Goal: Task Accomplishment & Management: Manage account settings

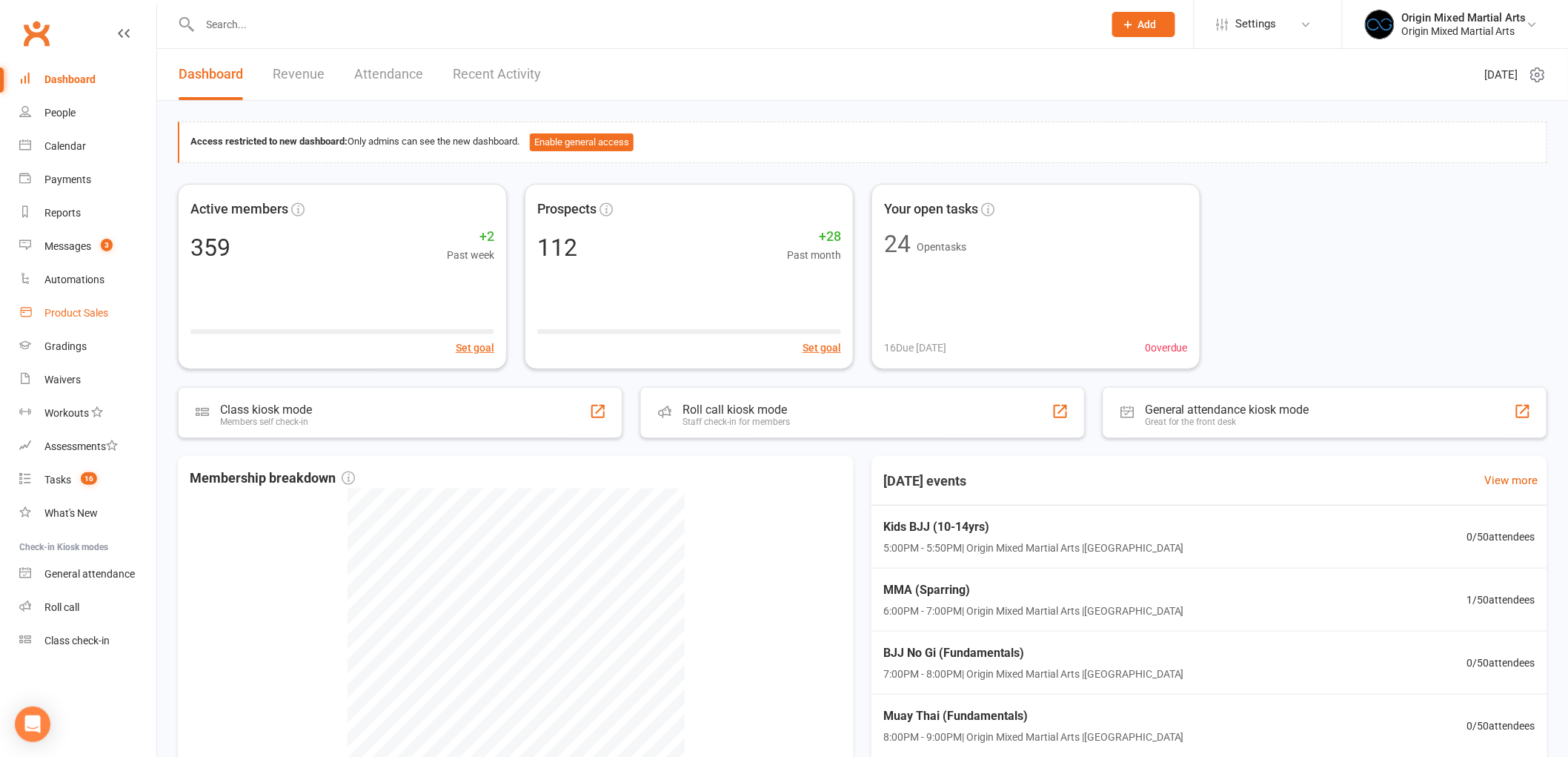
click at [84, 310] on div "Product Sales" at bounding box center [76, 312] width 64 height 12
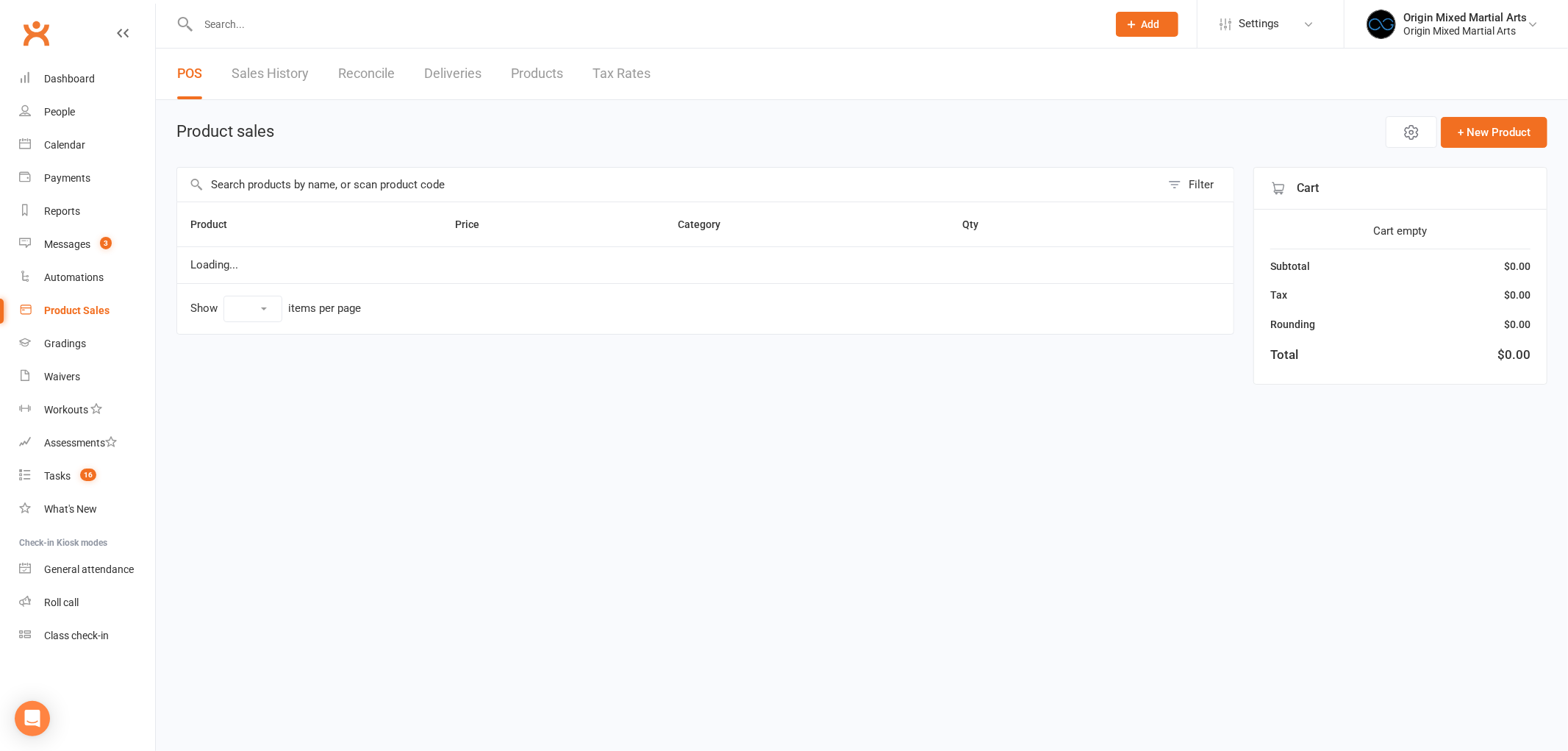
select select "10"
click at [1250, 131] on span "Open POS Portal" at bounding box center [1289, 132] width 81 height 18
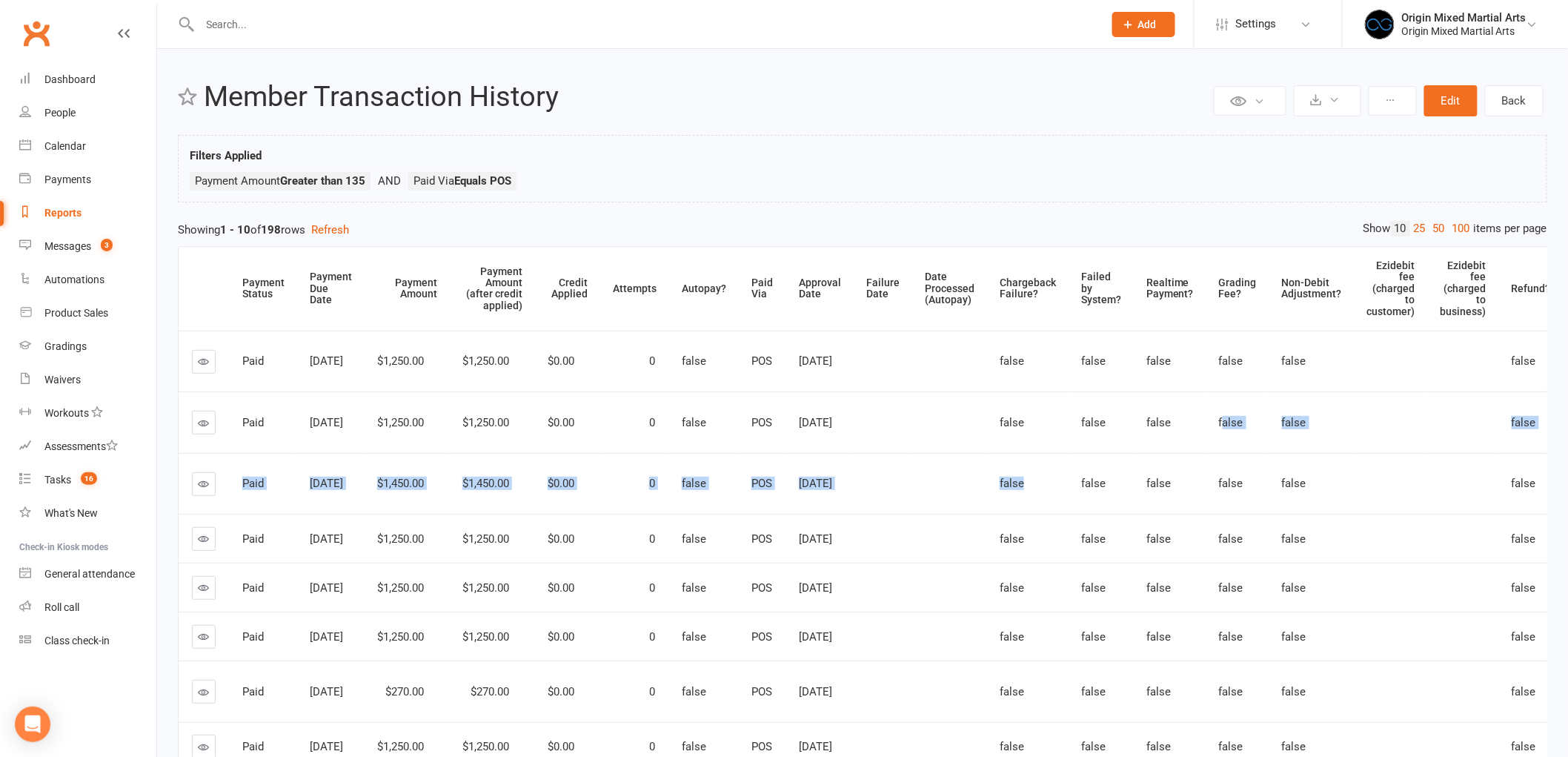
drag, startPoint x: 1216, startPoint y: 421, endPoint x: 1032, endPoint y: 445, distance: 185.6
click at [1032, 445] on tbody "Paid [DATE] $1,250.00 $1,250.00 $0.00 0 false POS [DATE] false false false fals…" at bounding box center [987, 599] width 1616 height 538
click at [1107, 210] on div "Private Report Only visible by me Public Report Visible to everyone Export to C…" at bounding box center [862, 507] width 1411 height 917
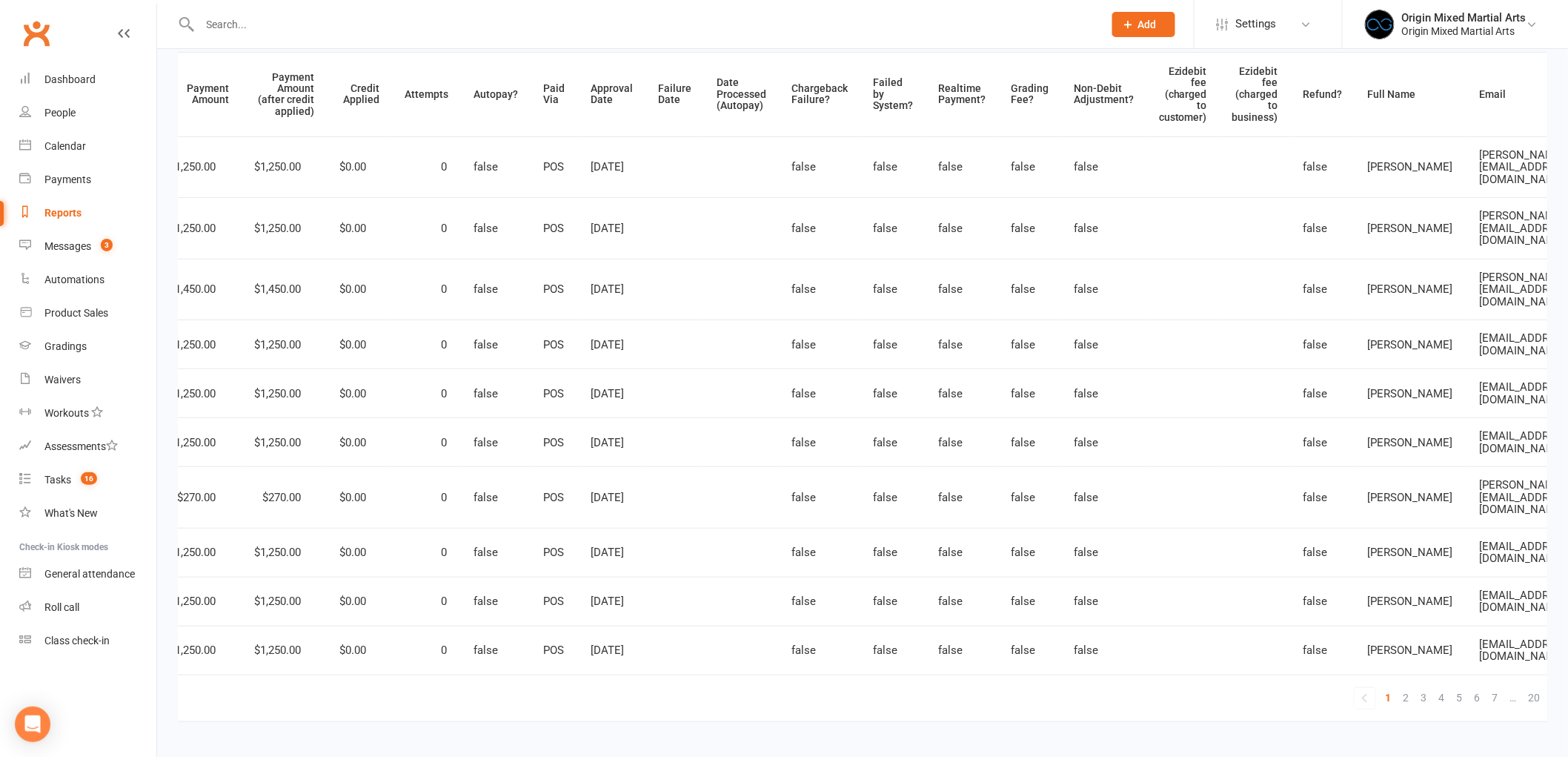
scroll to position [0, 269]
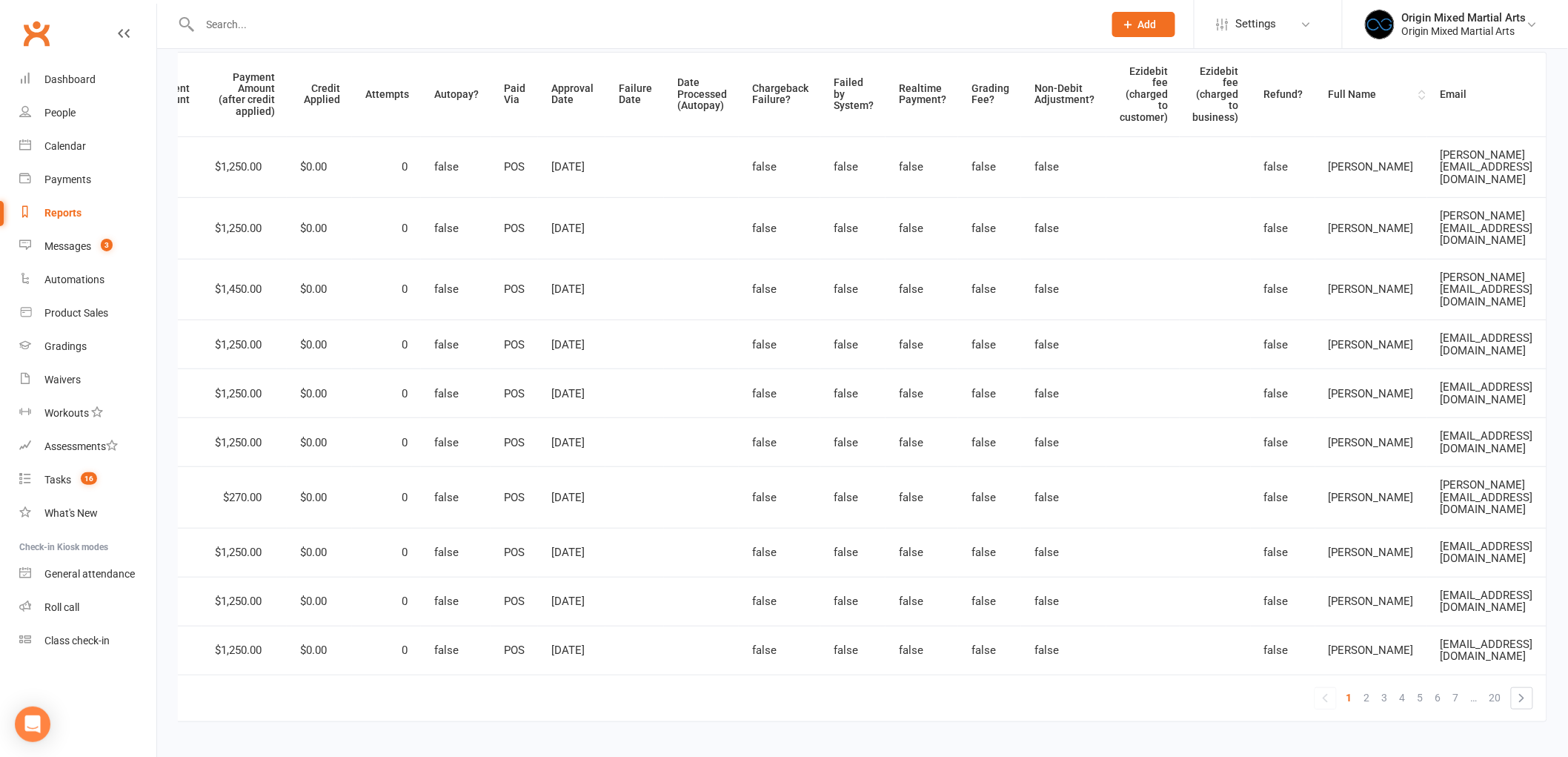
click at [1336, 98] on div "Full Name" at bounding box center [1372, 94] width 87 height 12
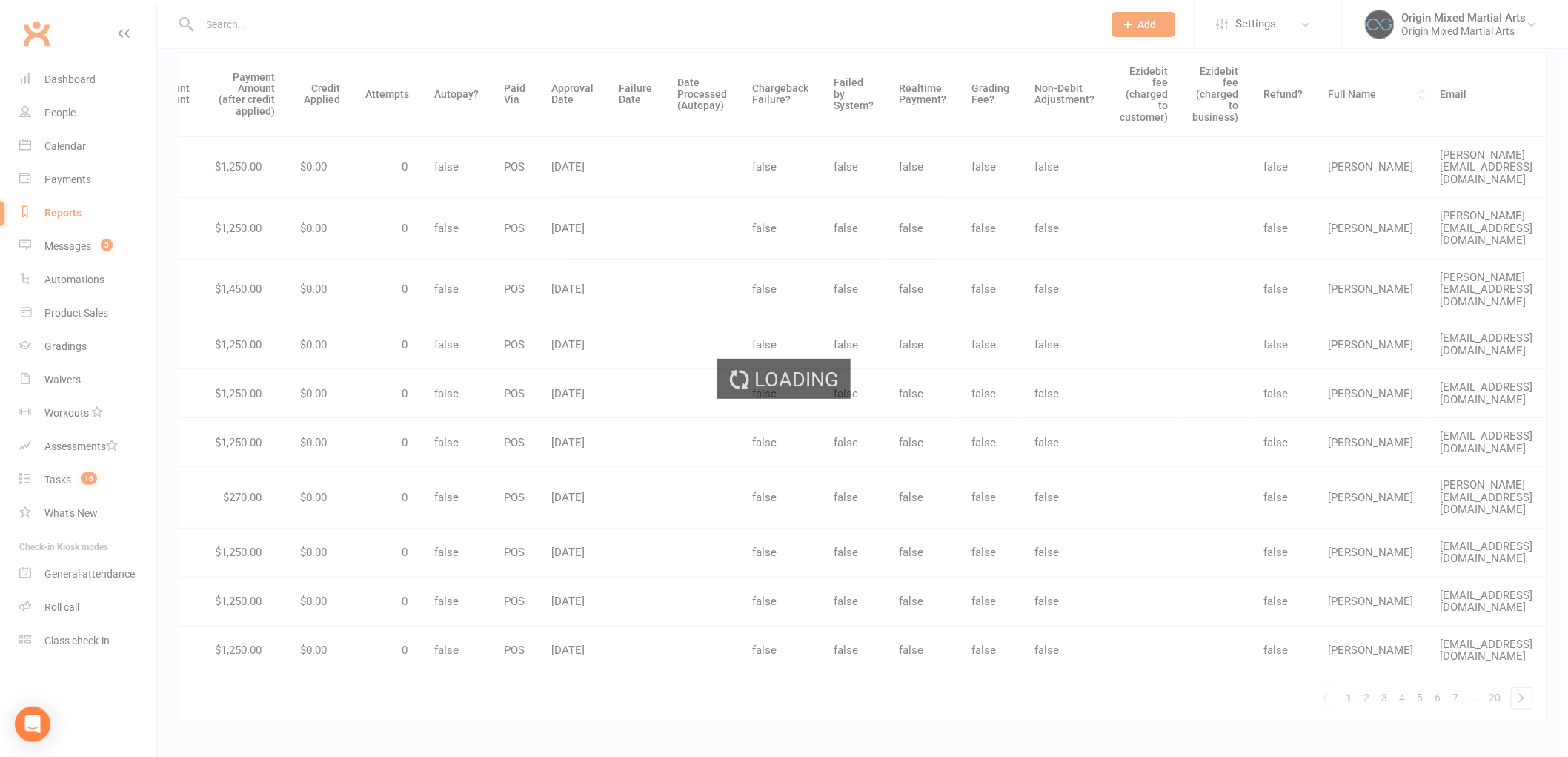
scroll to position [0, 261]
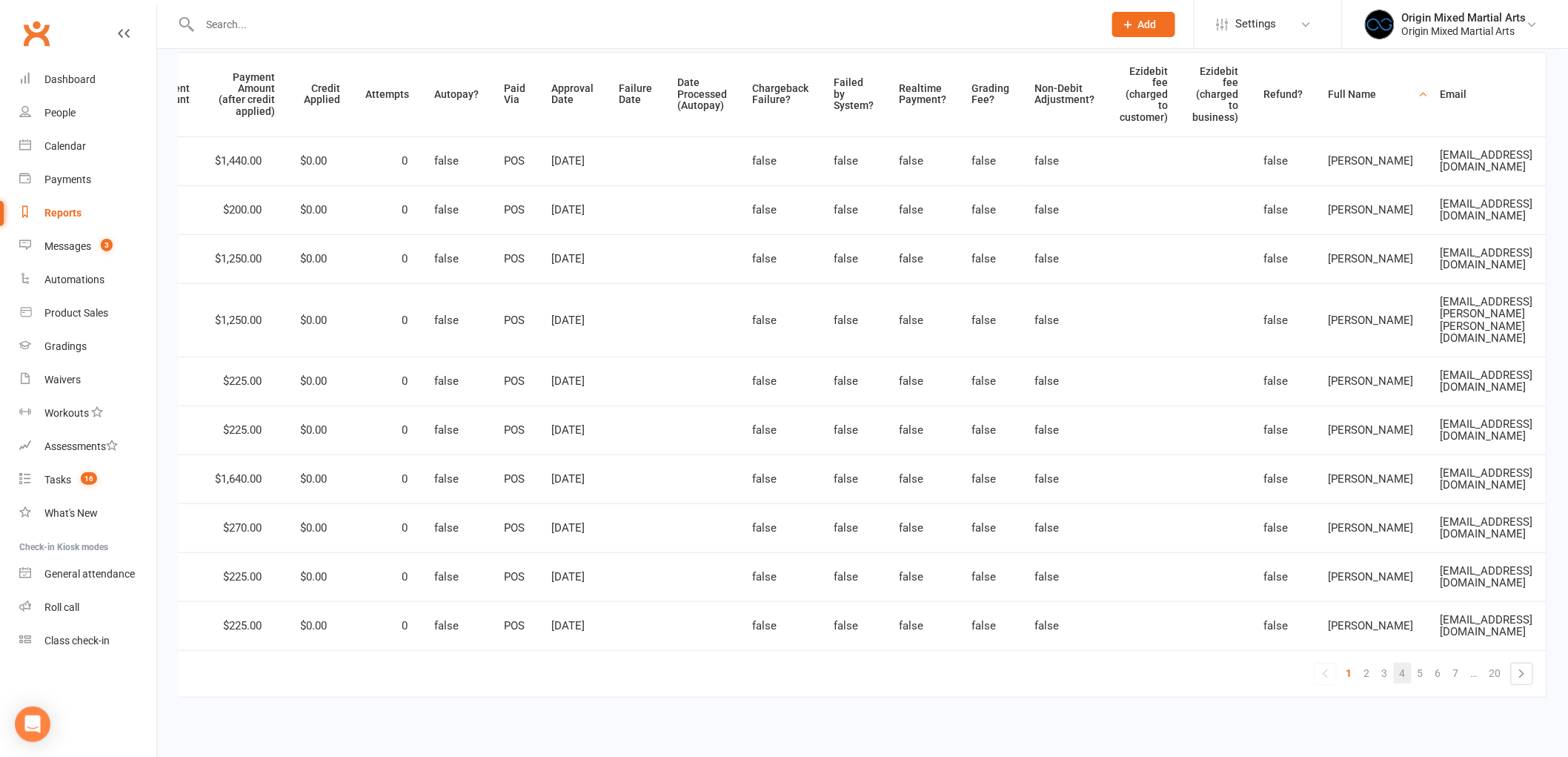
click at [1410, 663] on link "4" at bounding box center [1403, 673] width 18 height 20
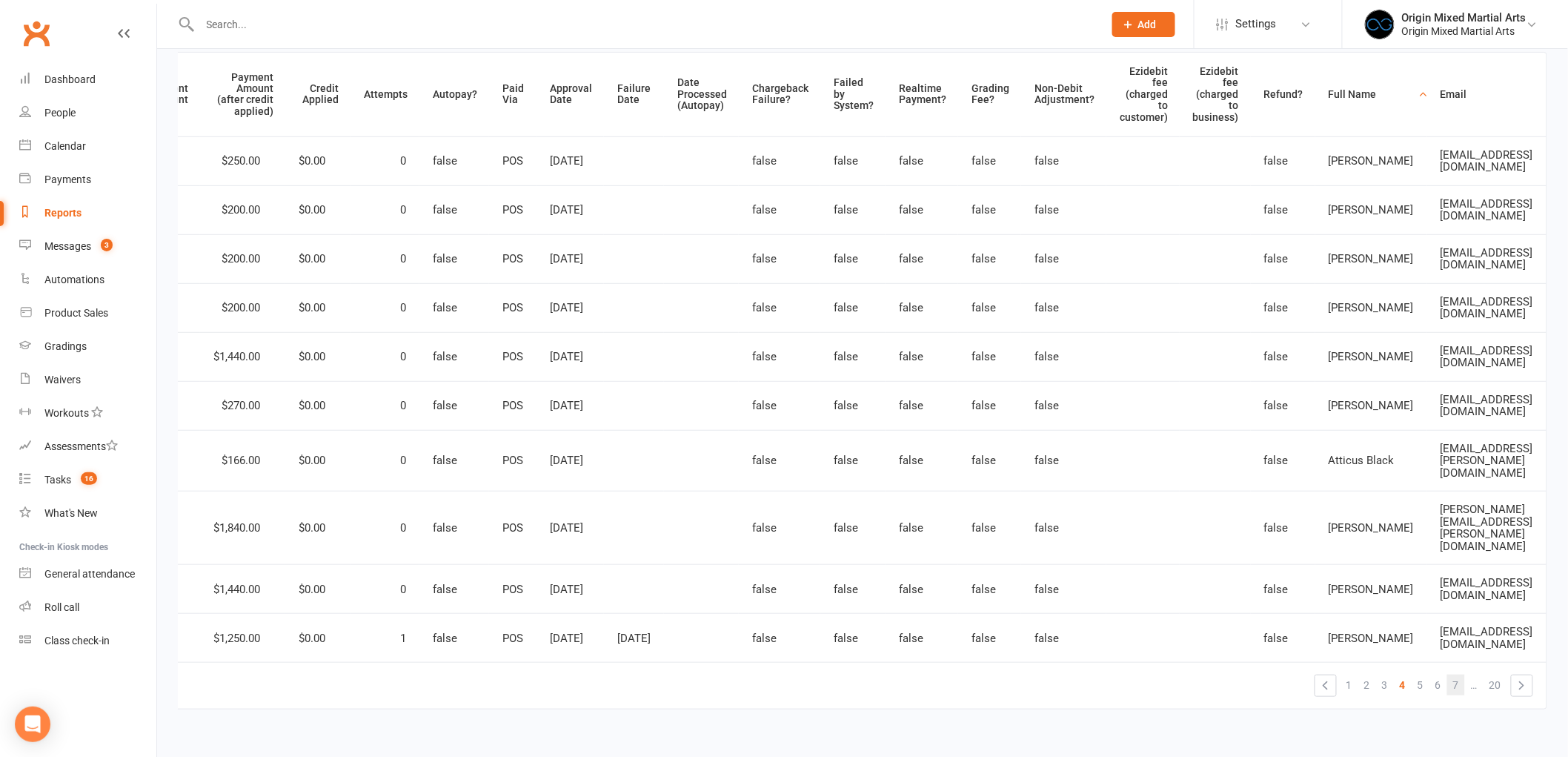
click at [1460, 675] on span "7" at bounding box center [1456, 684] width 6 height 20
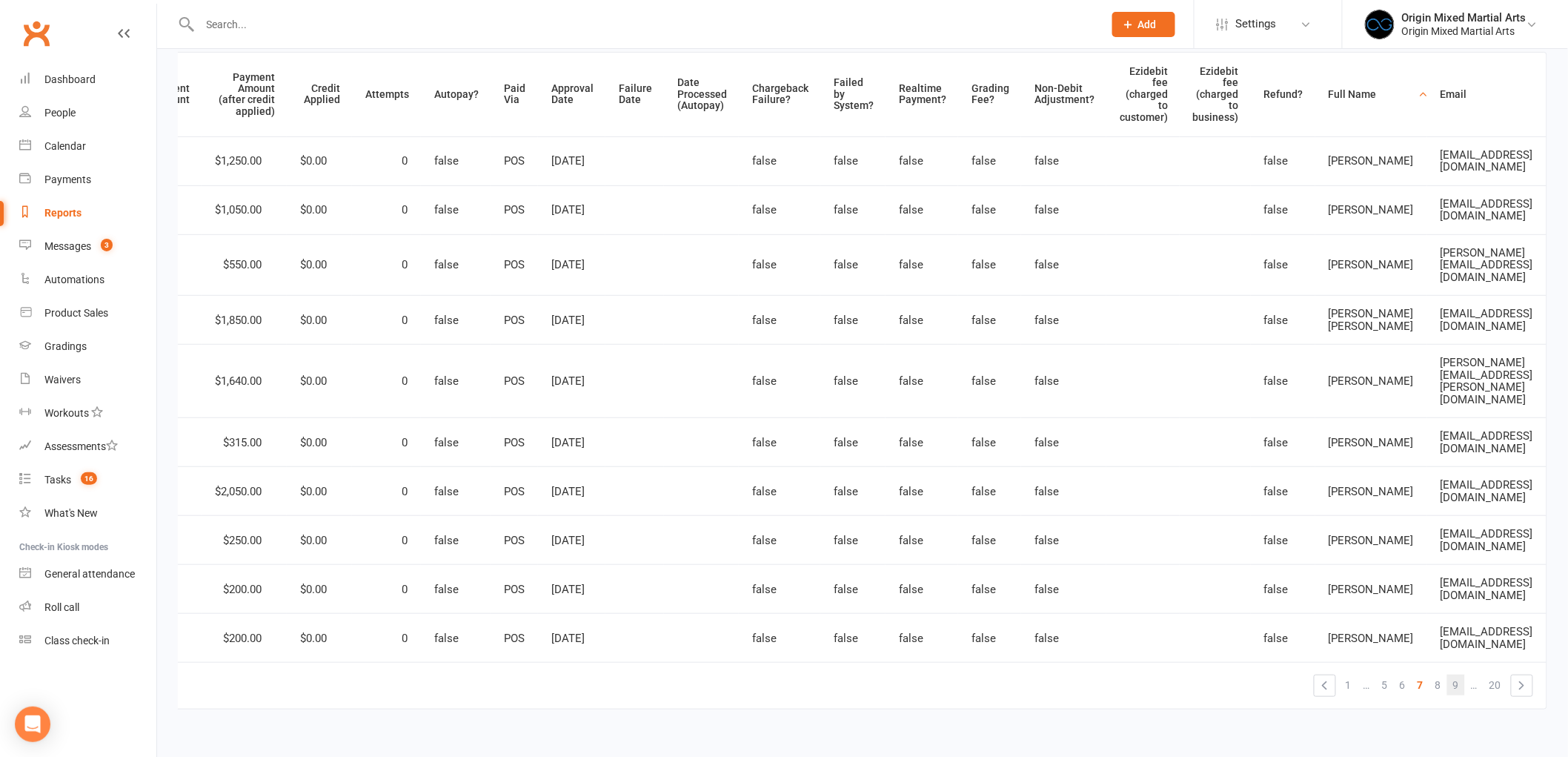
click at [1465, 675] on link "9" at bounding box center [1456, 684] width 18 height 20
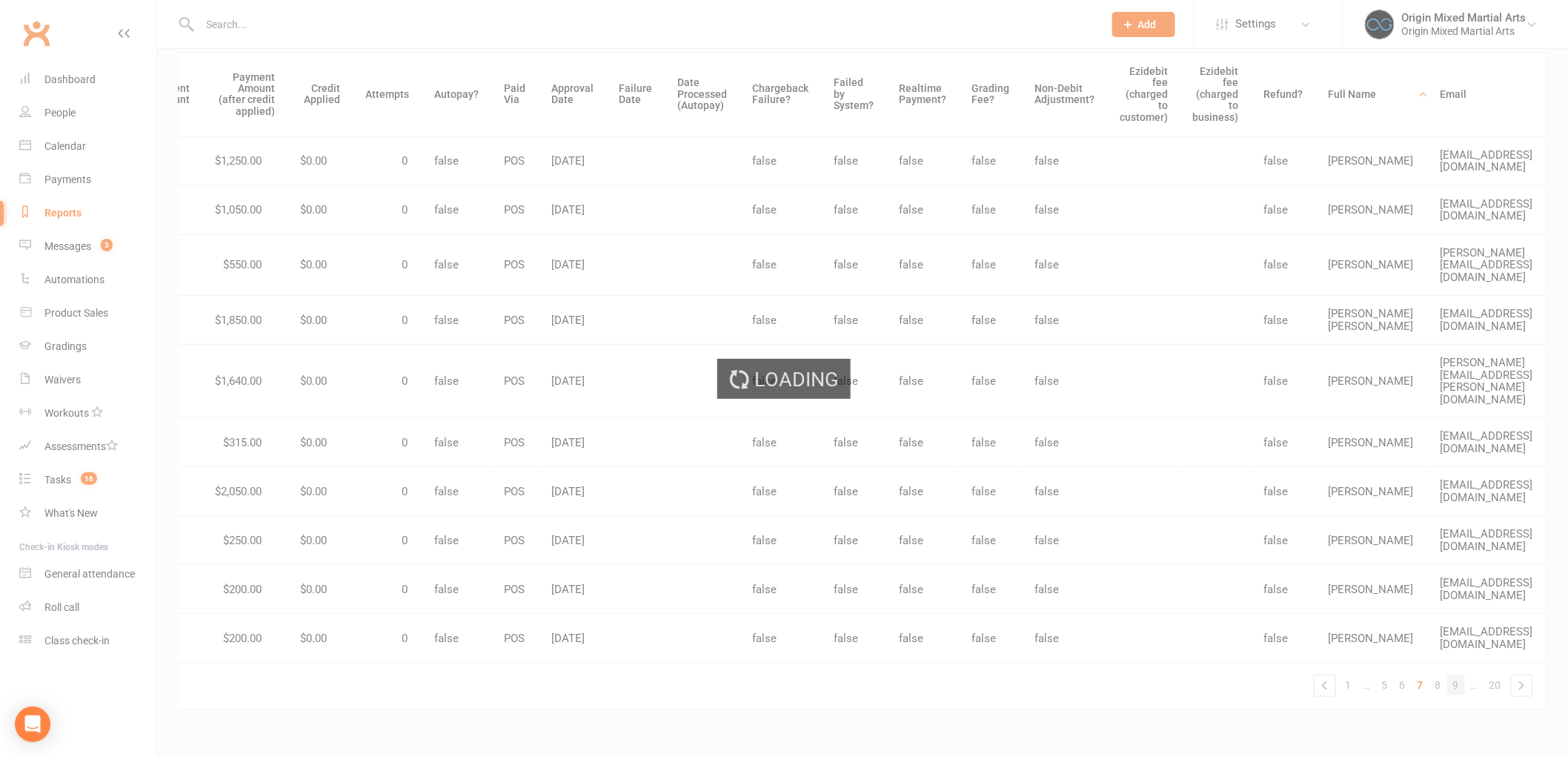
scroll to position [0, 260]
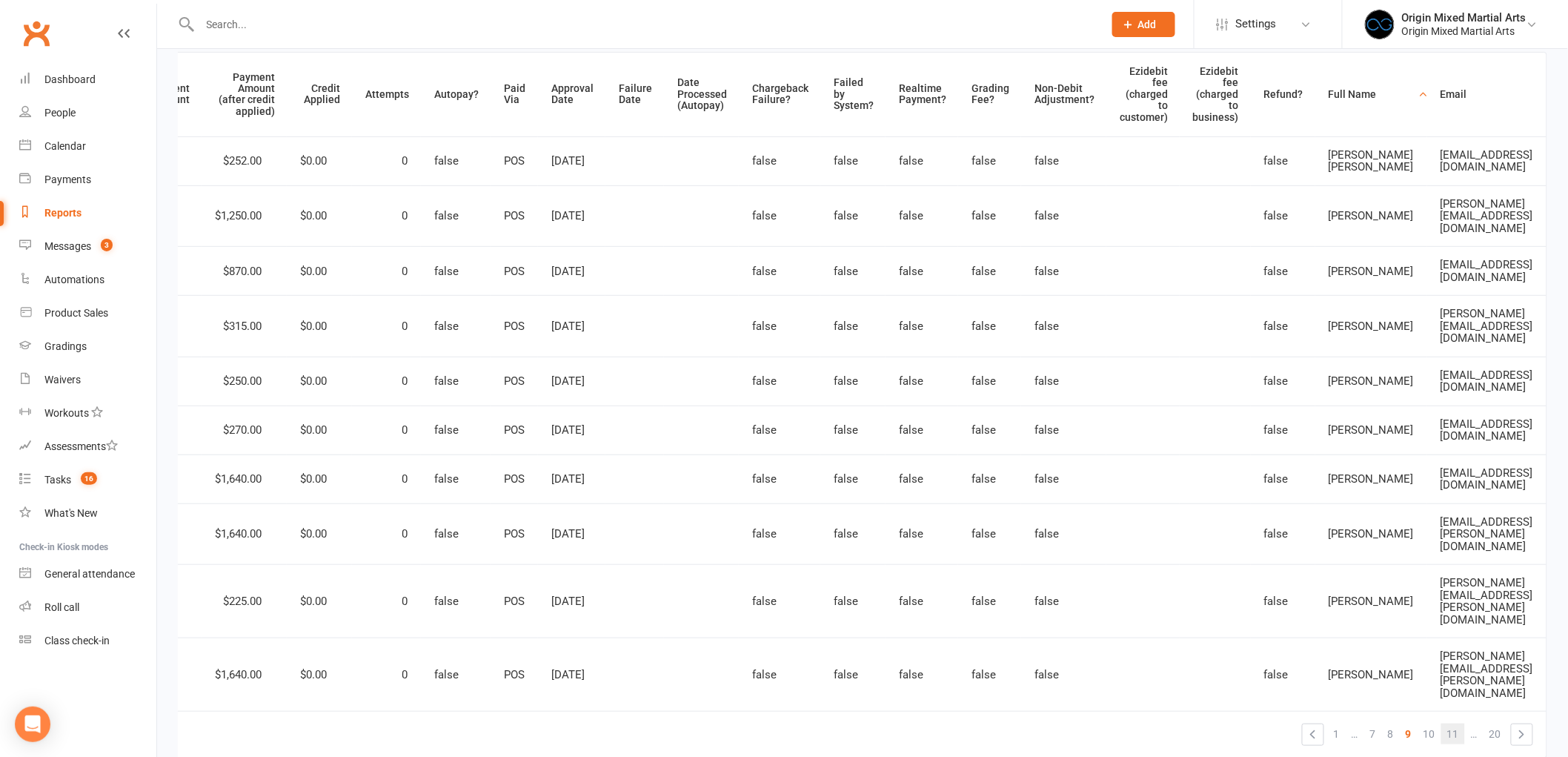
click at [1447, 723] on span "11" at bounding box center [1453, 733] width 12 height 20
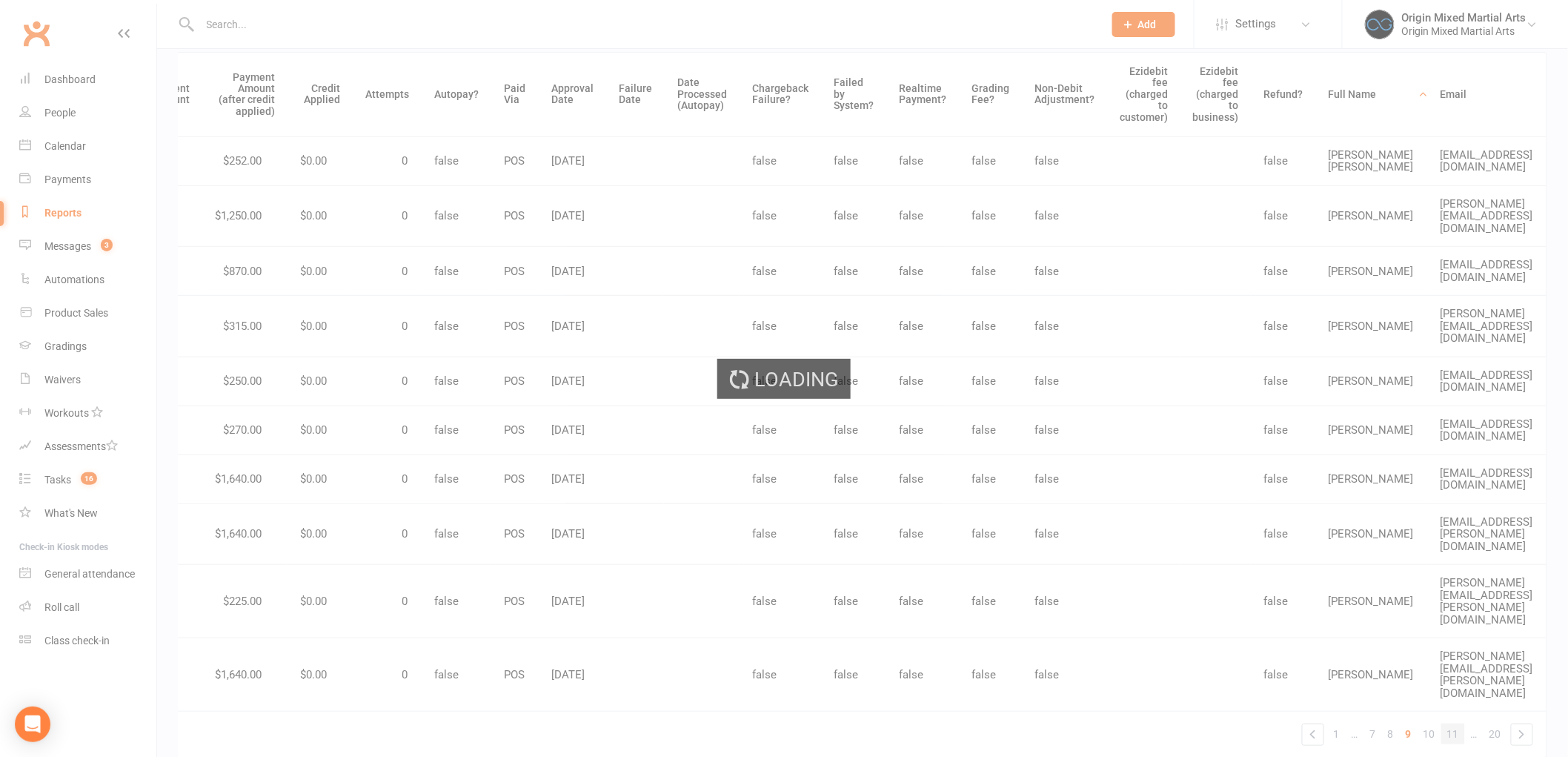
scroll to position [0, 215]
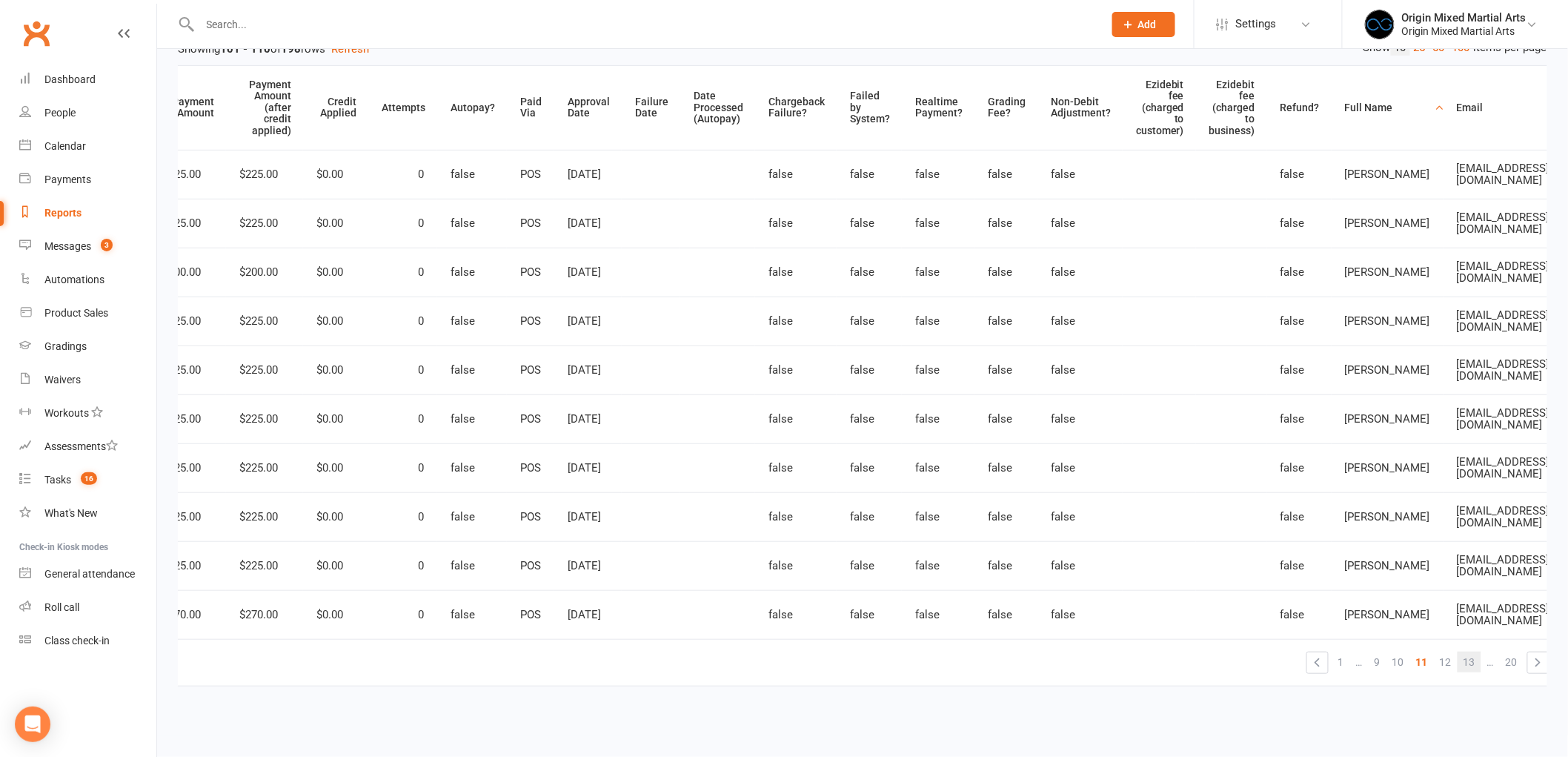
click at [1464, 652] on span "13" at bounding box center [1470, 661] width 12 height 20
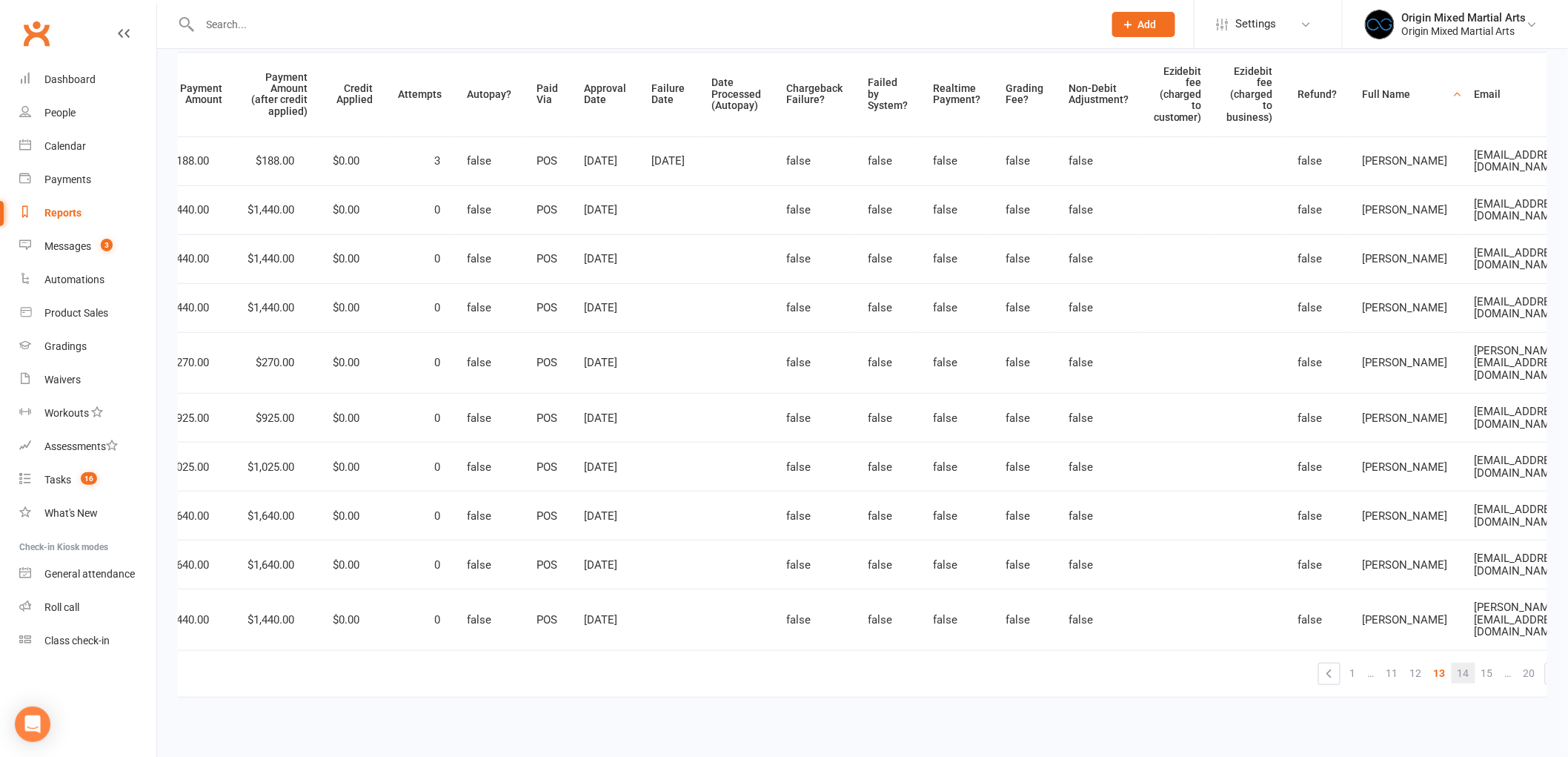
click at [1476, 663] on link "14" at bounding box center [1463, 673] width 24 height 20
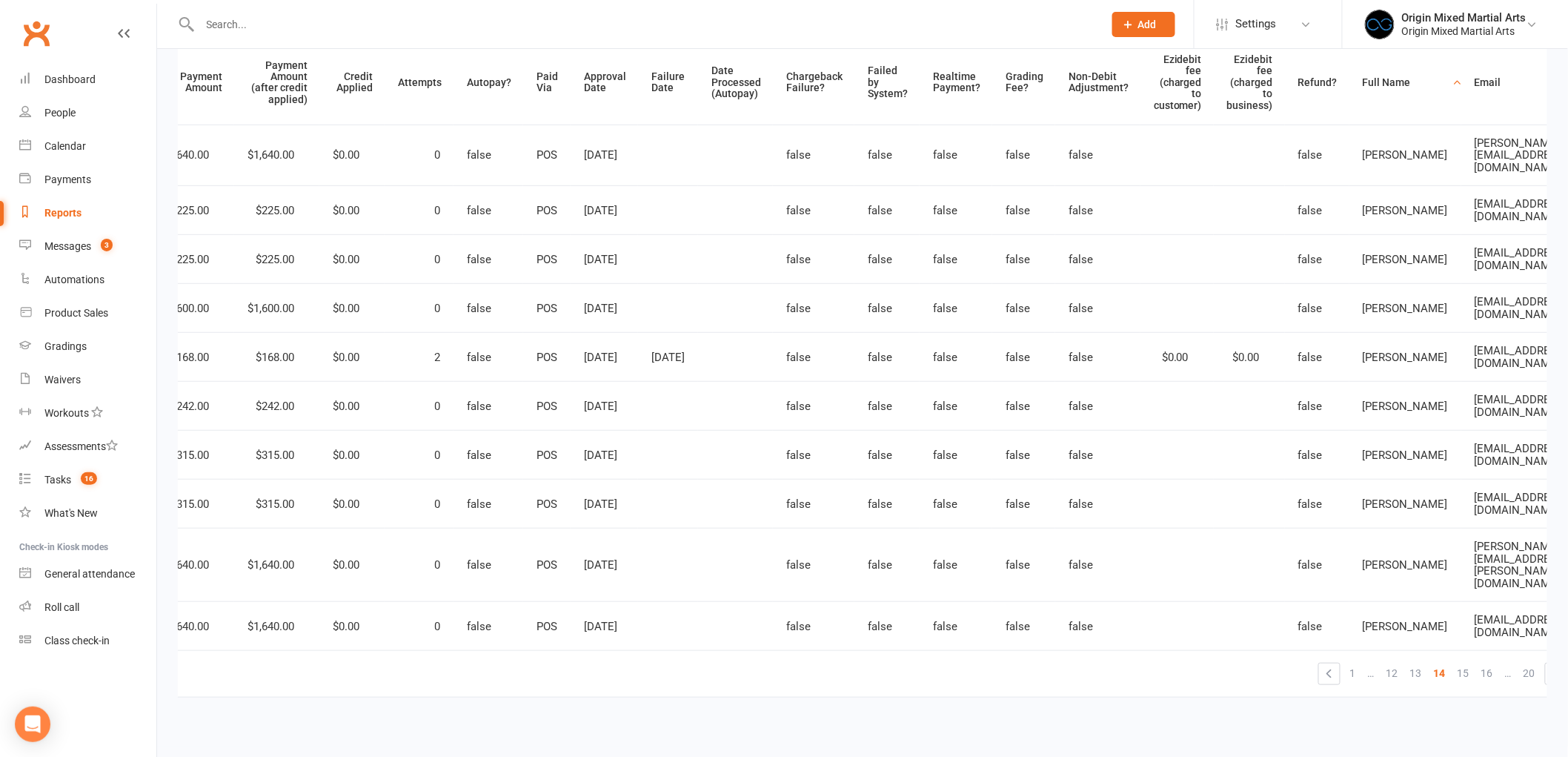
scroll to position [0, 317]
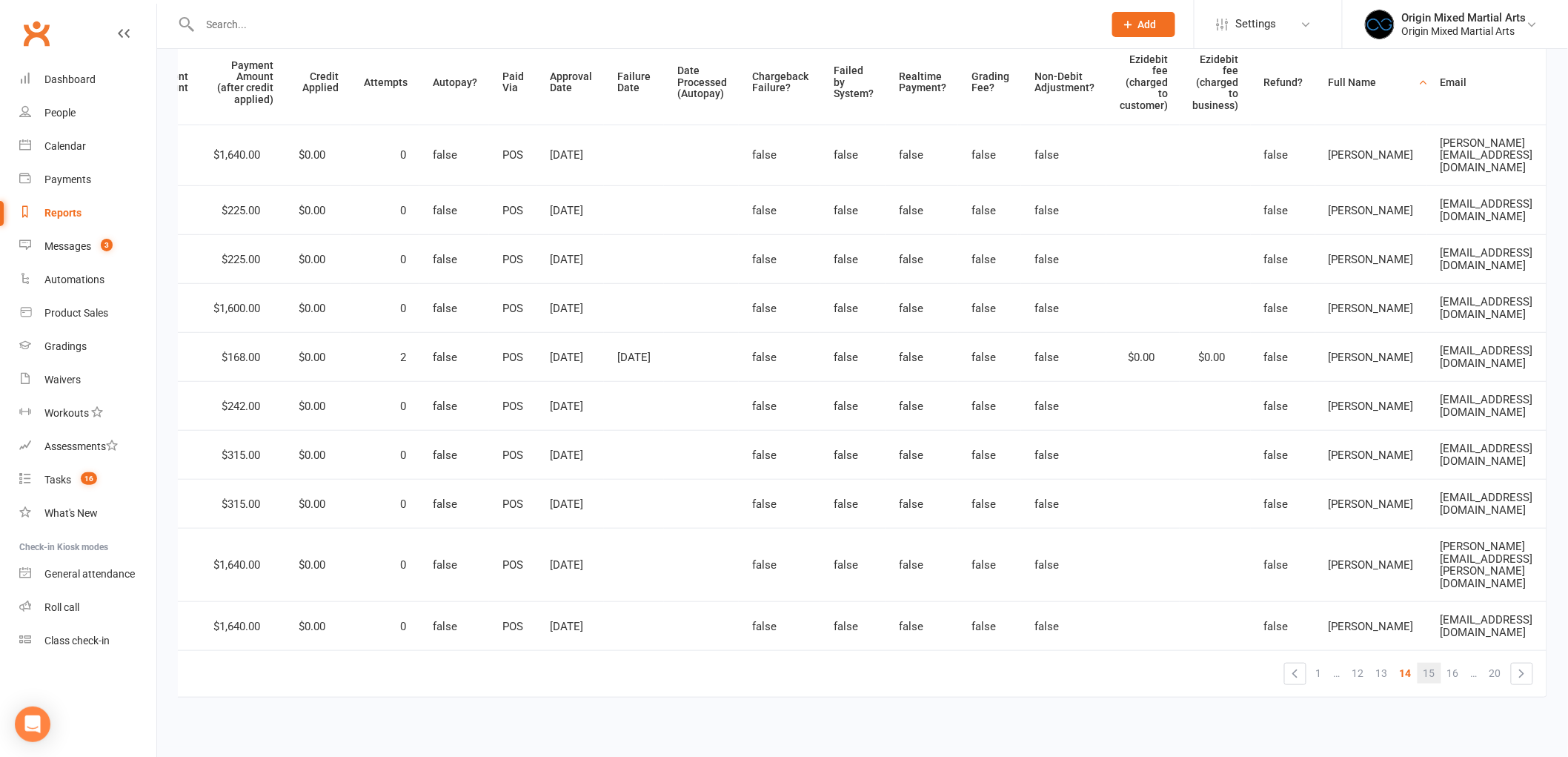
click at [1428, 663] on span "15" at bounding box center [1429, 673] width 12 height 20
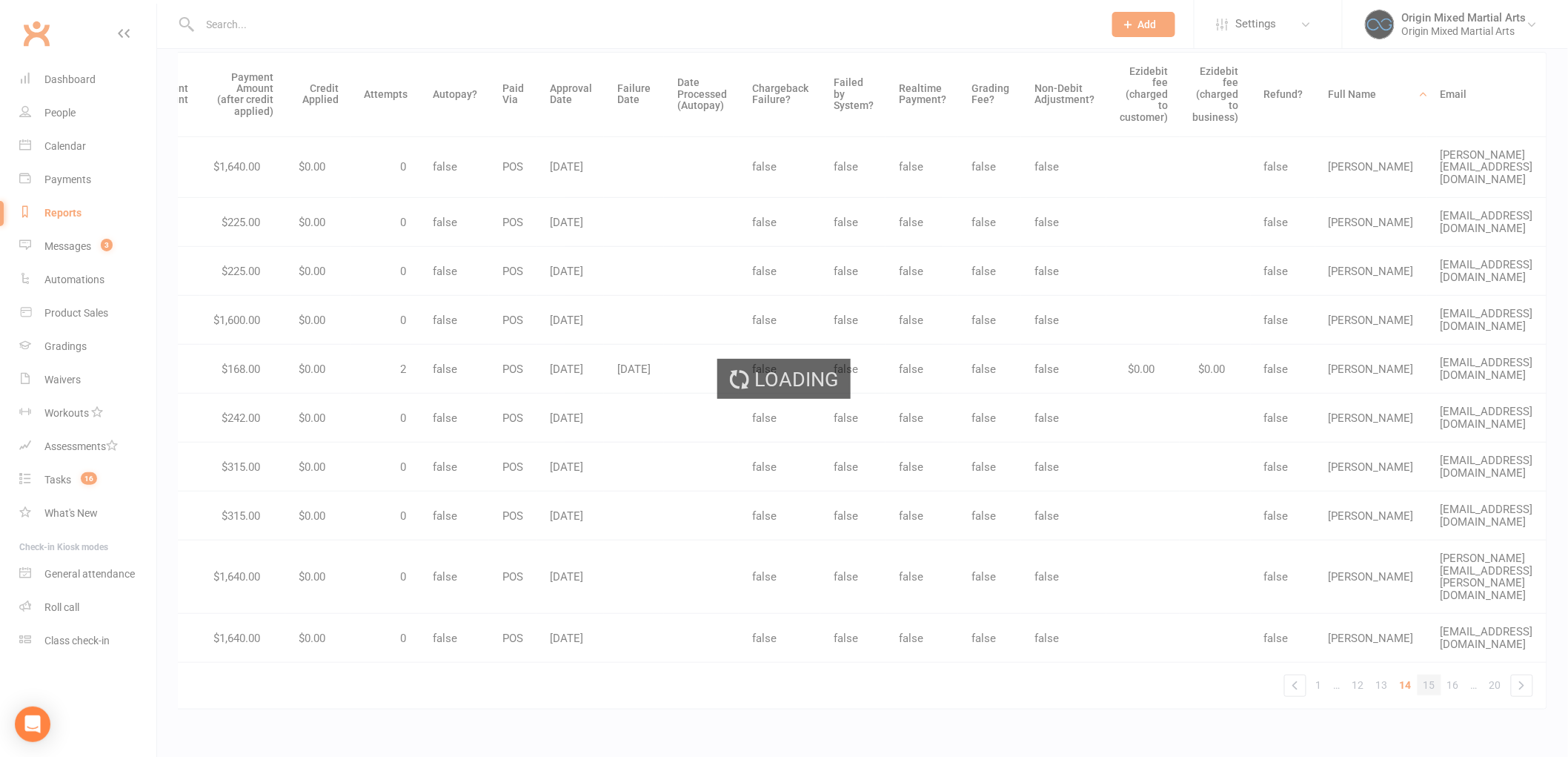
scroll to position [0, 300]
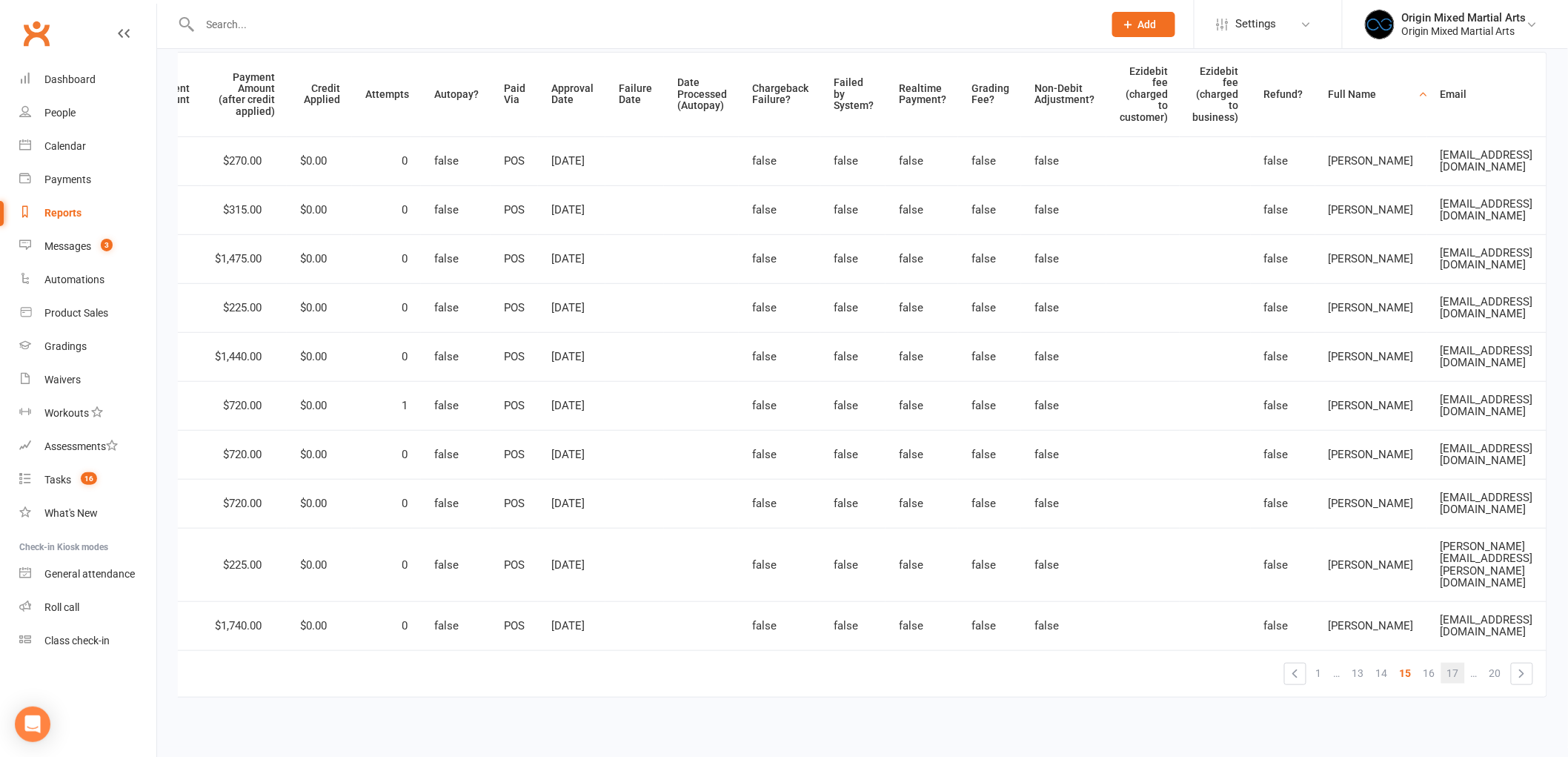
click at [1444, 663] on link "17" at bounding box center [1453, 673] width 24 height 20
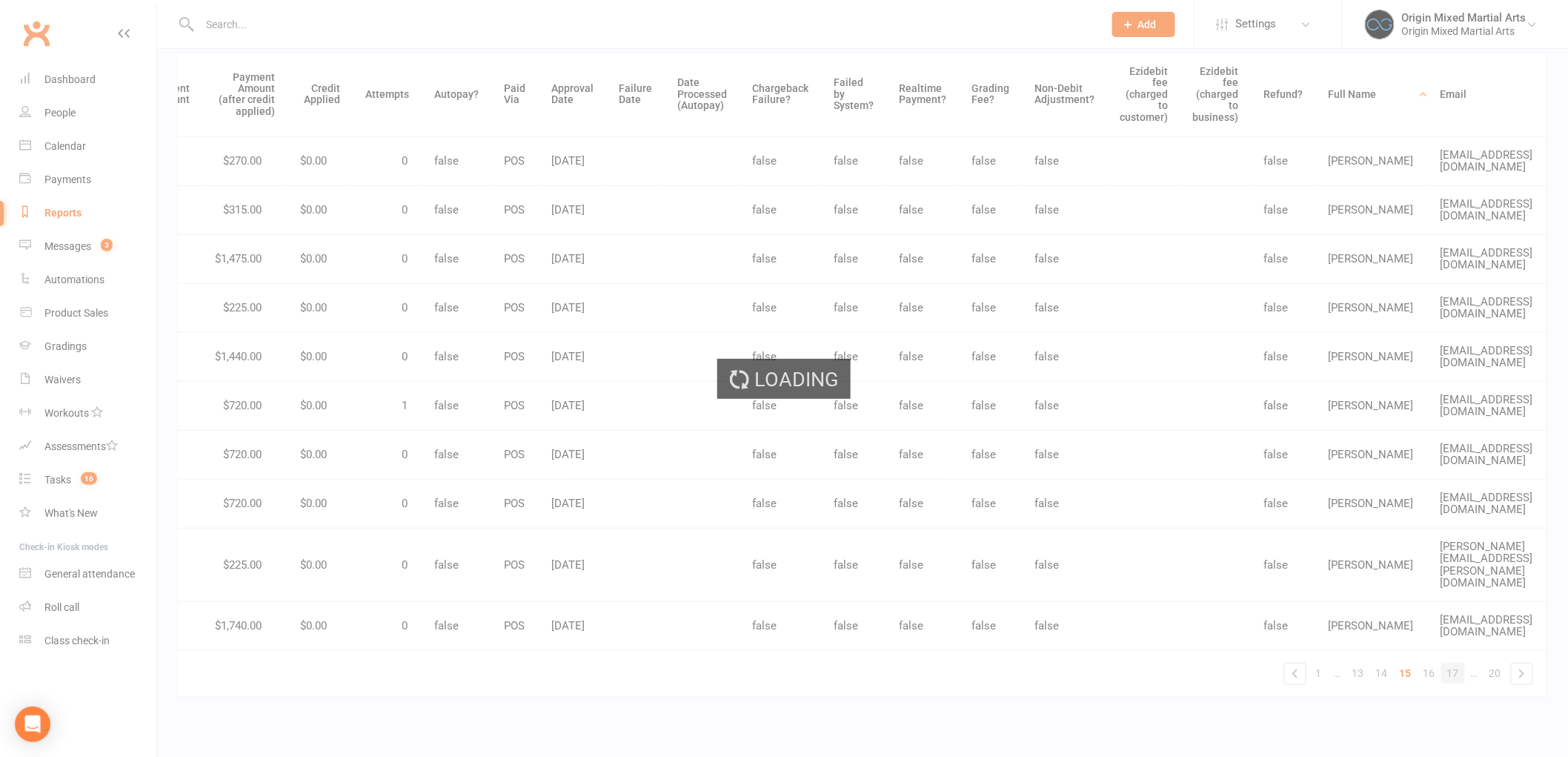
scroll to position [0, 282]
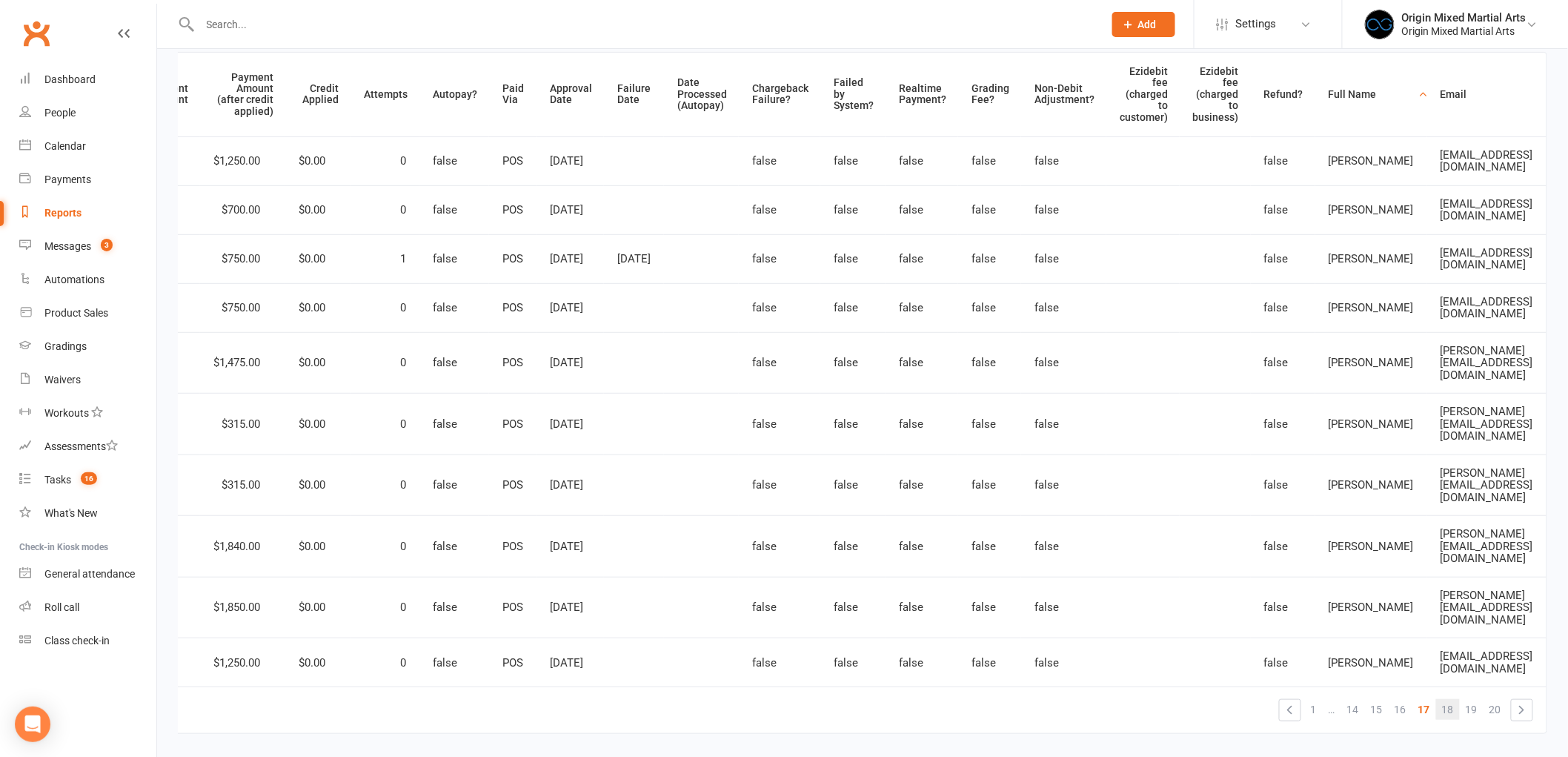
click at [1449, 699] on span "18" at bounding box center [1447, 709] width 12 height 20
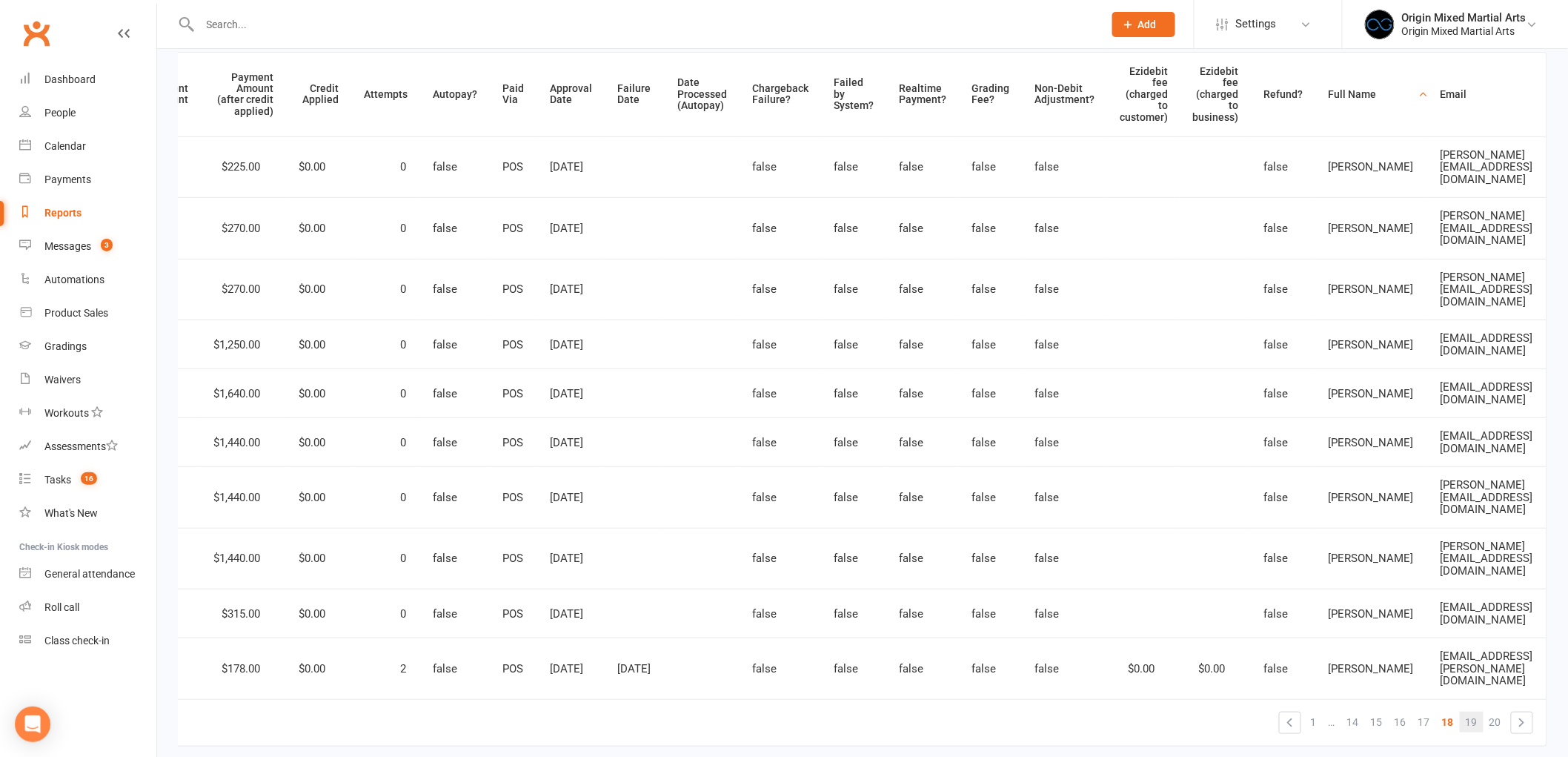
click at [1478, 712] on span "19" at bounding box center [1471, 722] width 12 height 20
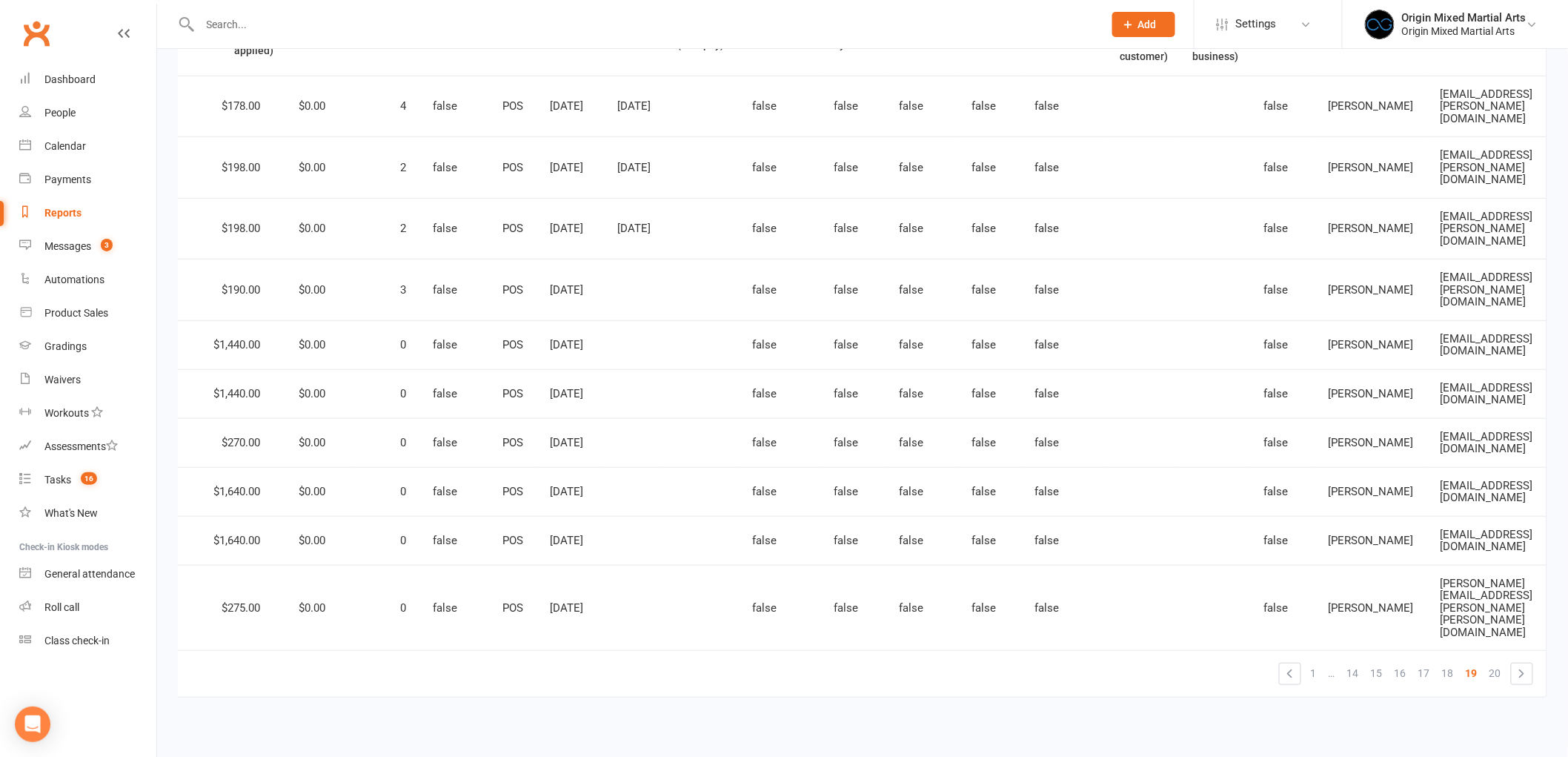
scroll to position [0, 0]
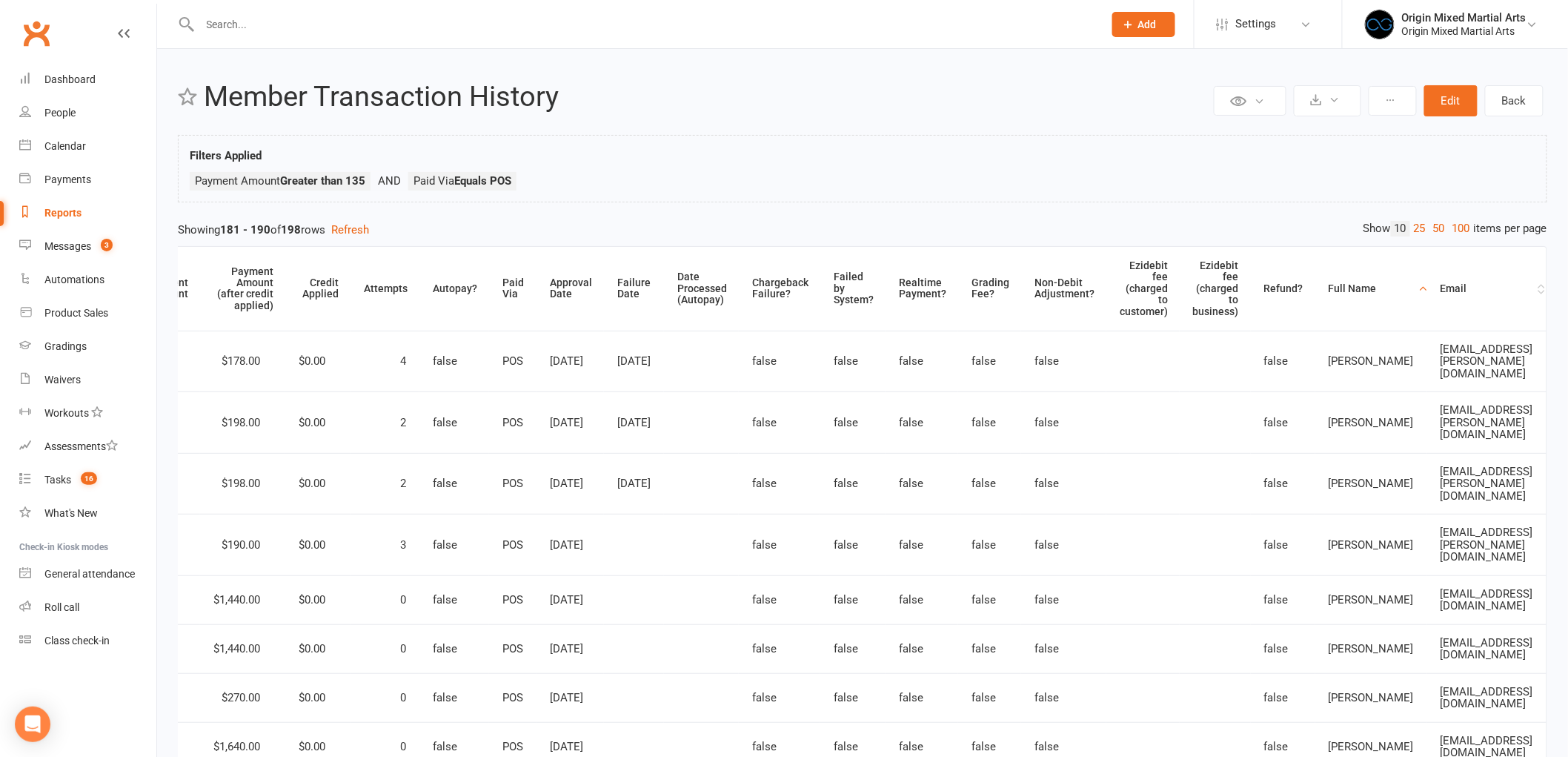
click at [1428, 278] on th "Email" at bounding box center [1487, 288] width 120 height 83
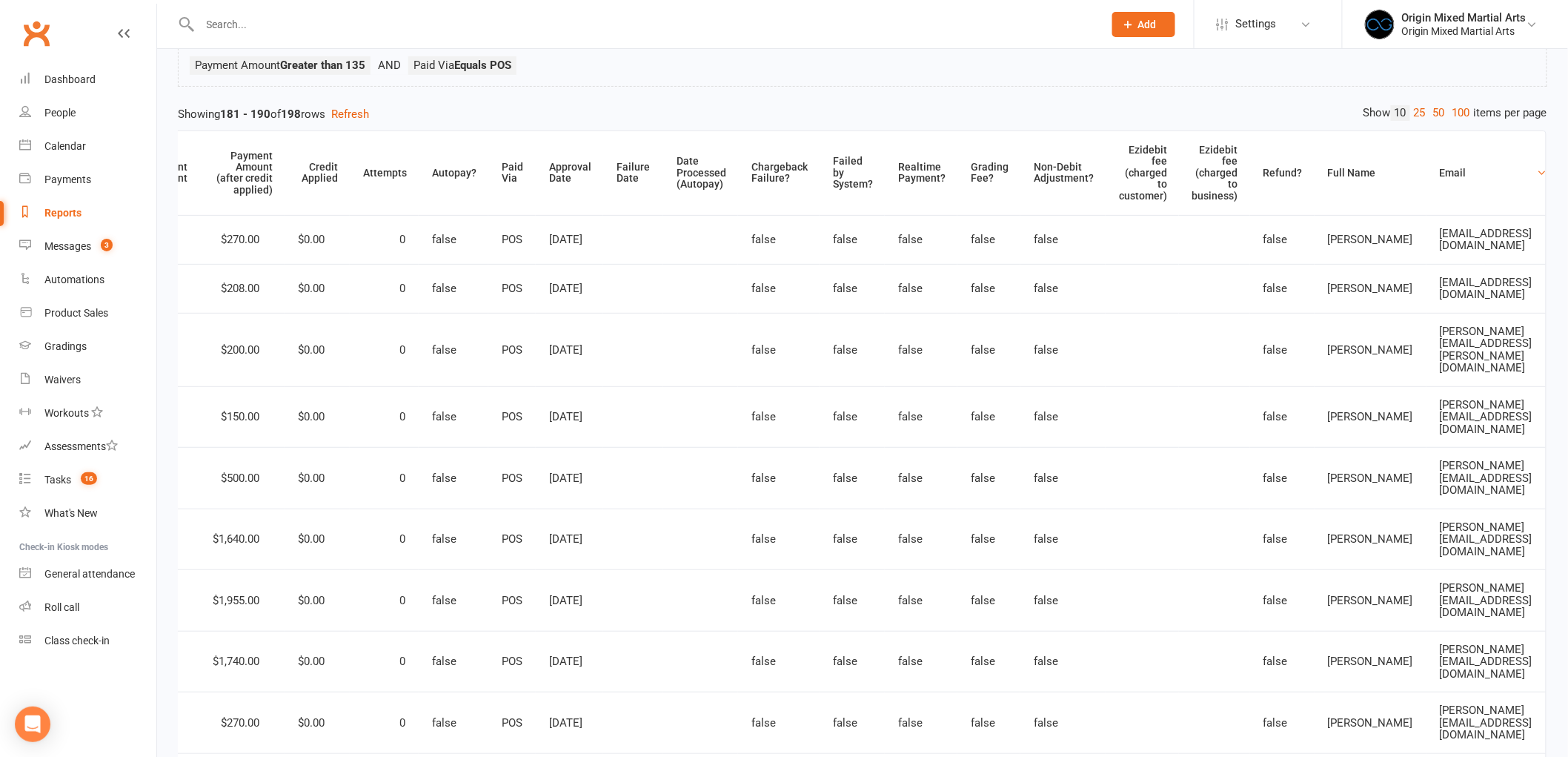
scroll to position [165, 0]
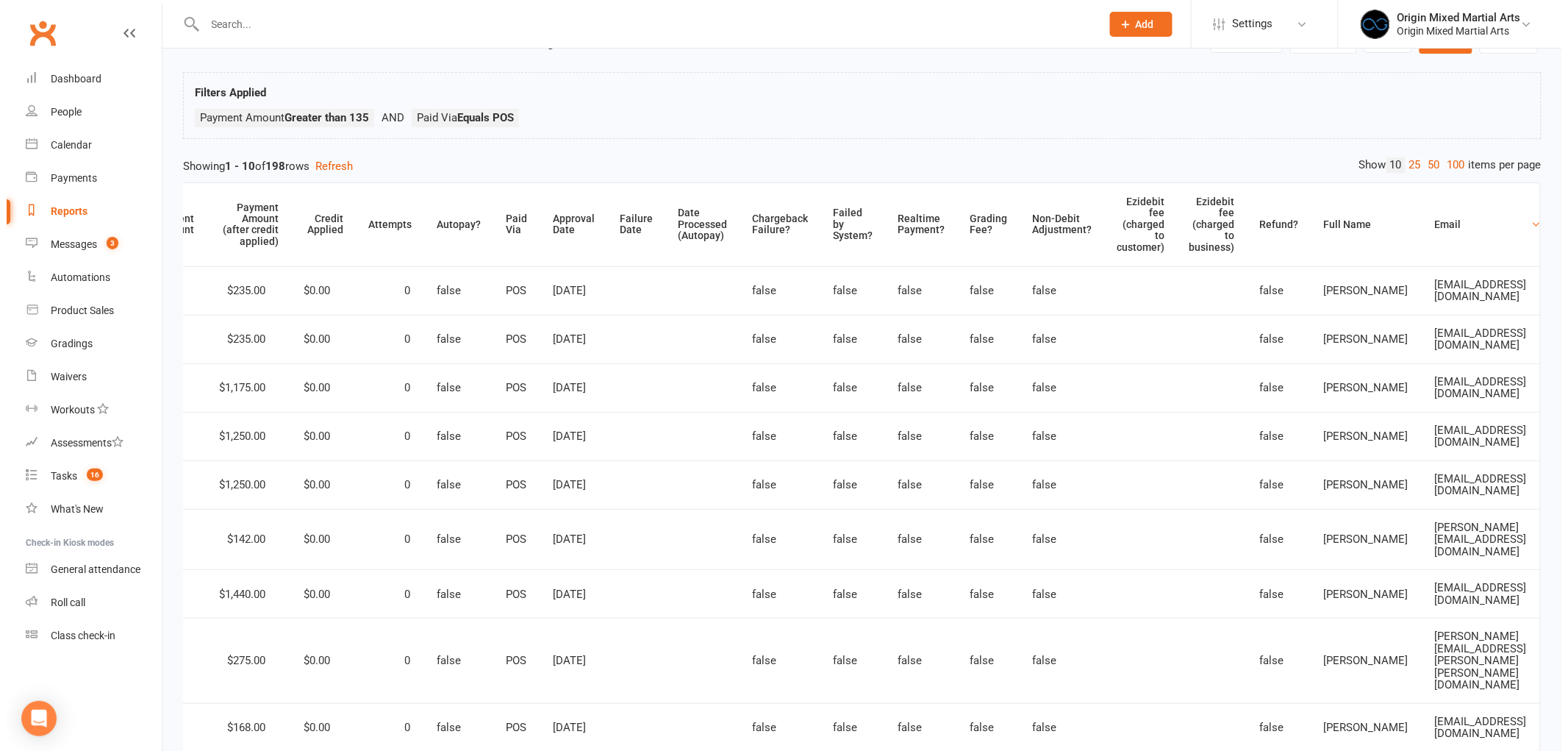
scroll to position [0, 0]
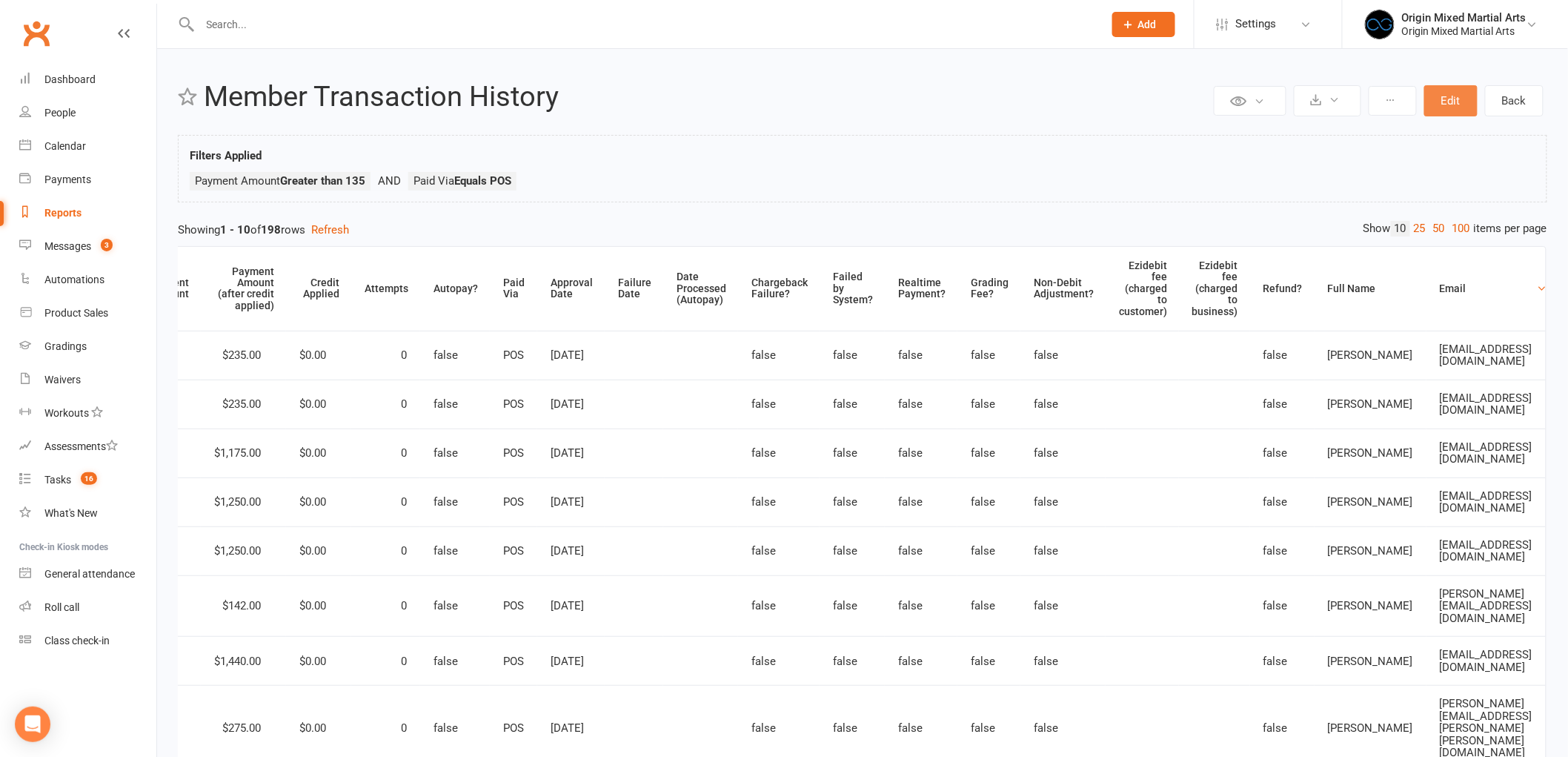
drag, startPoint x: 1451, startPoint y: 102, endPoint x: 1447, endPoint y: 113, distance: 11.7
click at [1453, 111] on button "Edit" at bounding box center [1451, 100] width 53 height 31
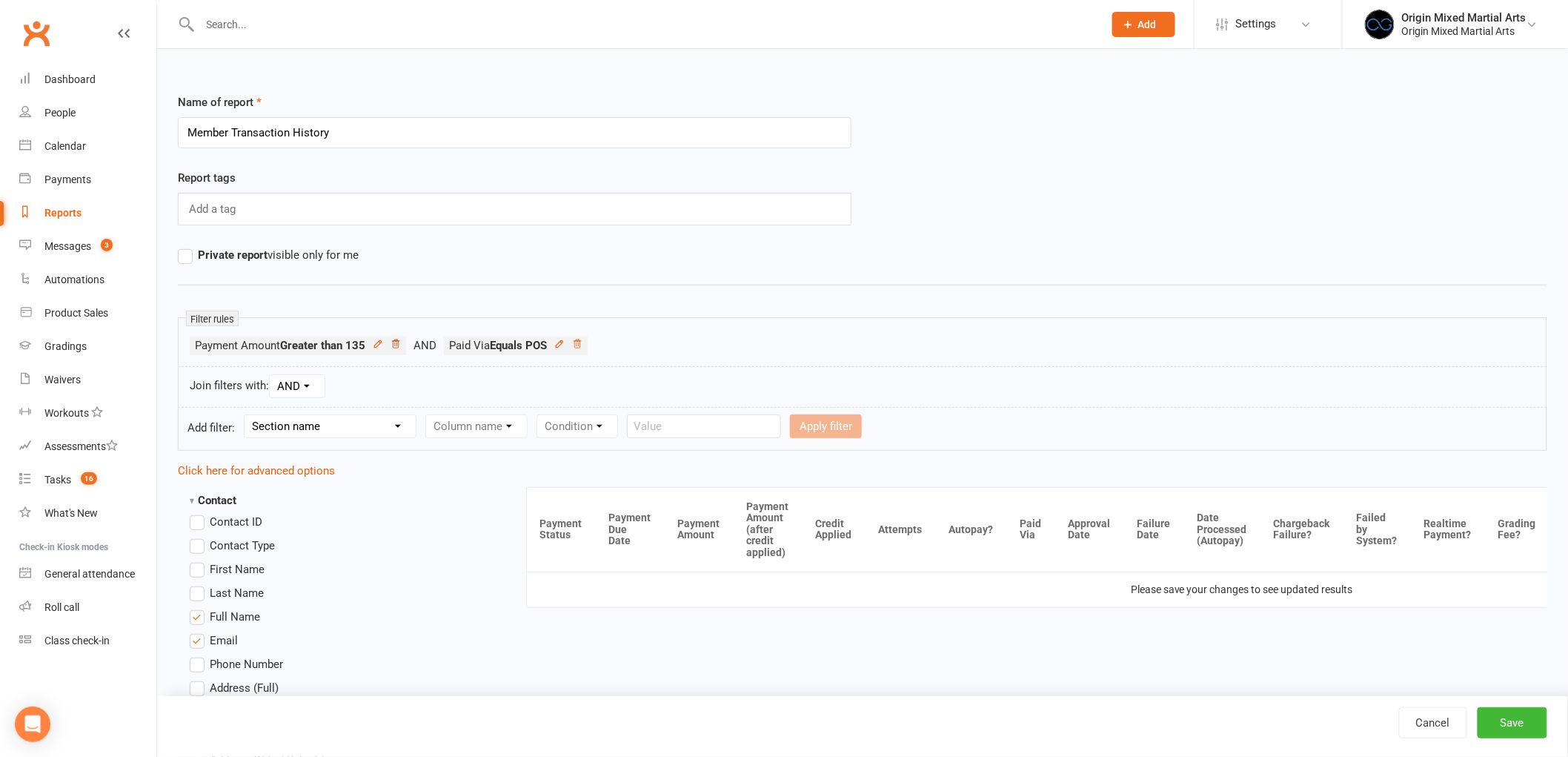
click at [396, 339] on icon at bounding box center [396, 344] width 11 height 11
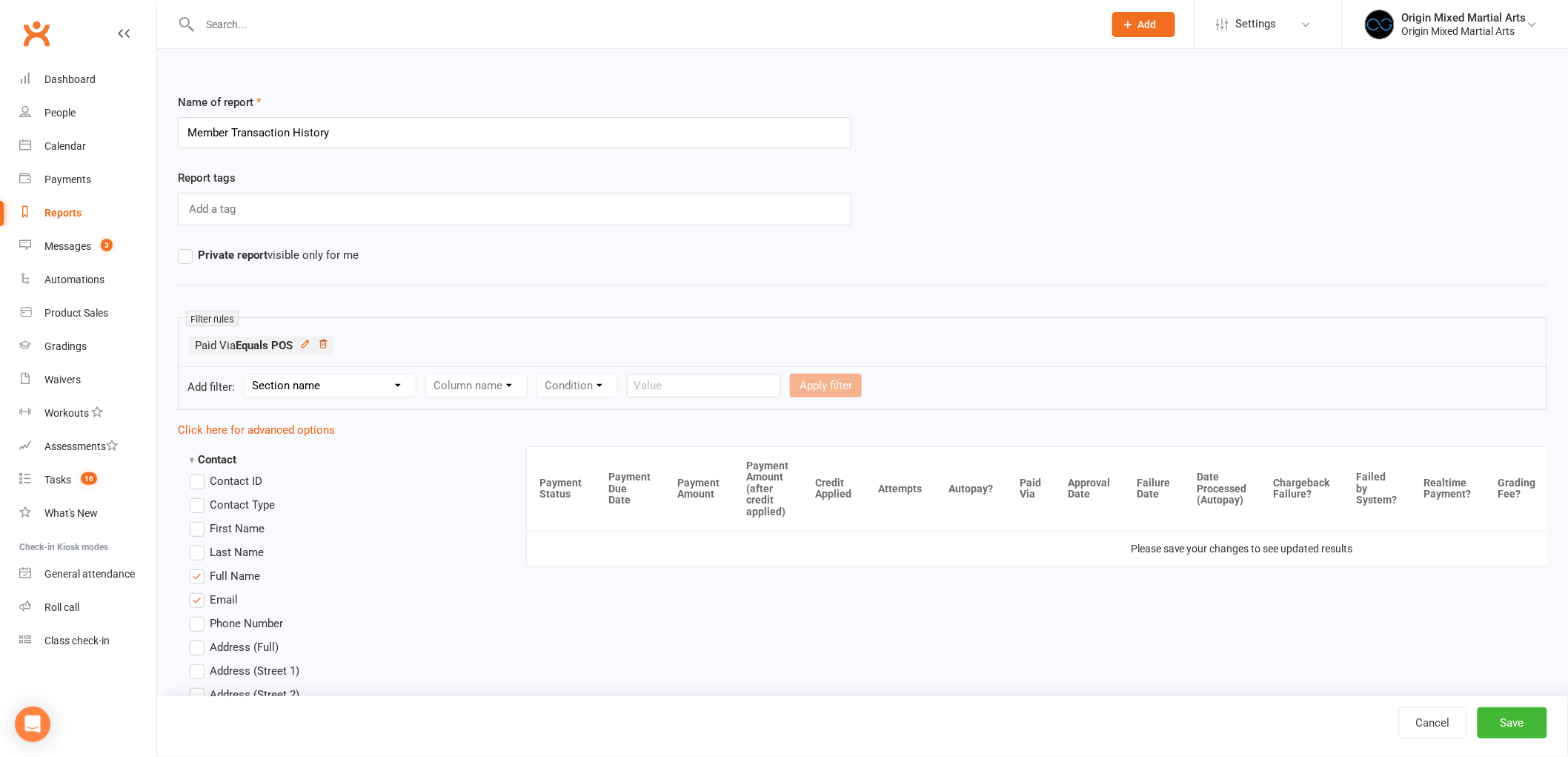
click at [327, 344] on icon at bounding box center [324, 344] width 11 height 11
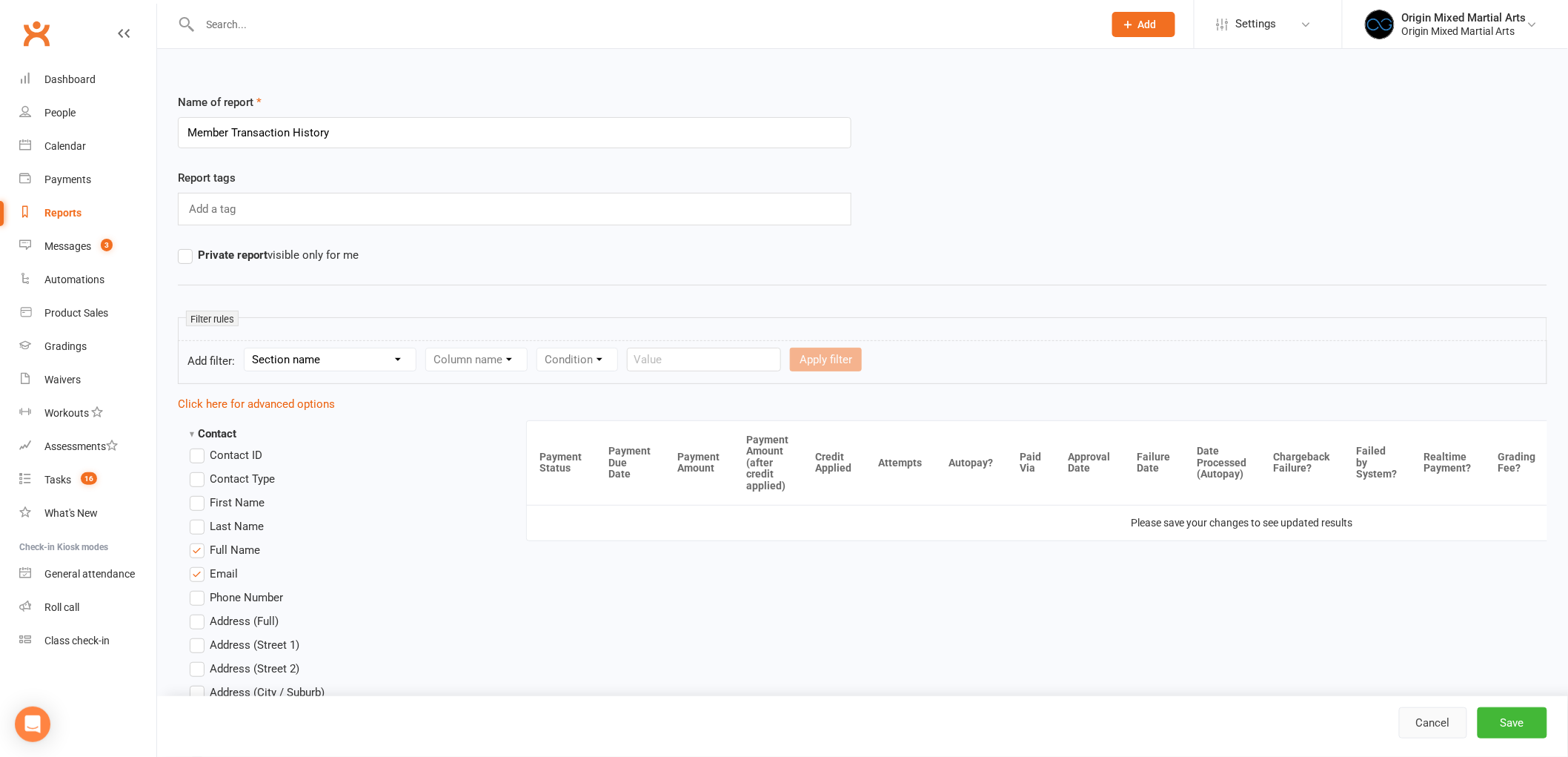
click at [1458, 724] on link "Cancel" at bounding box center [1433, 722] width 68 height 31
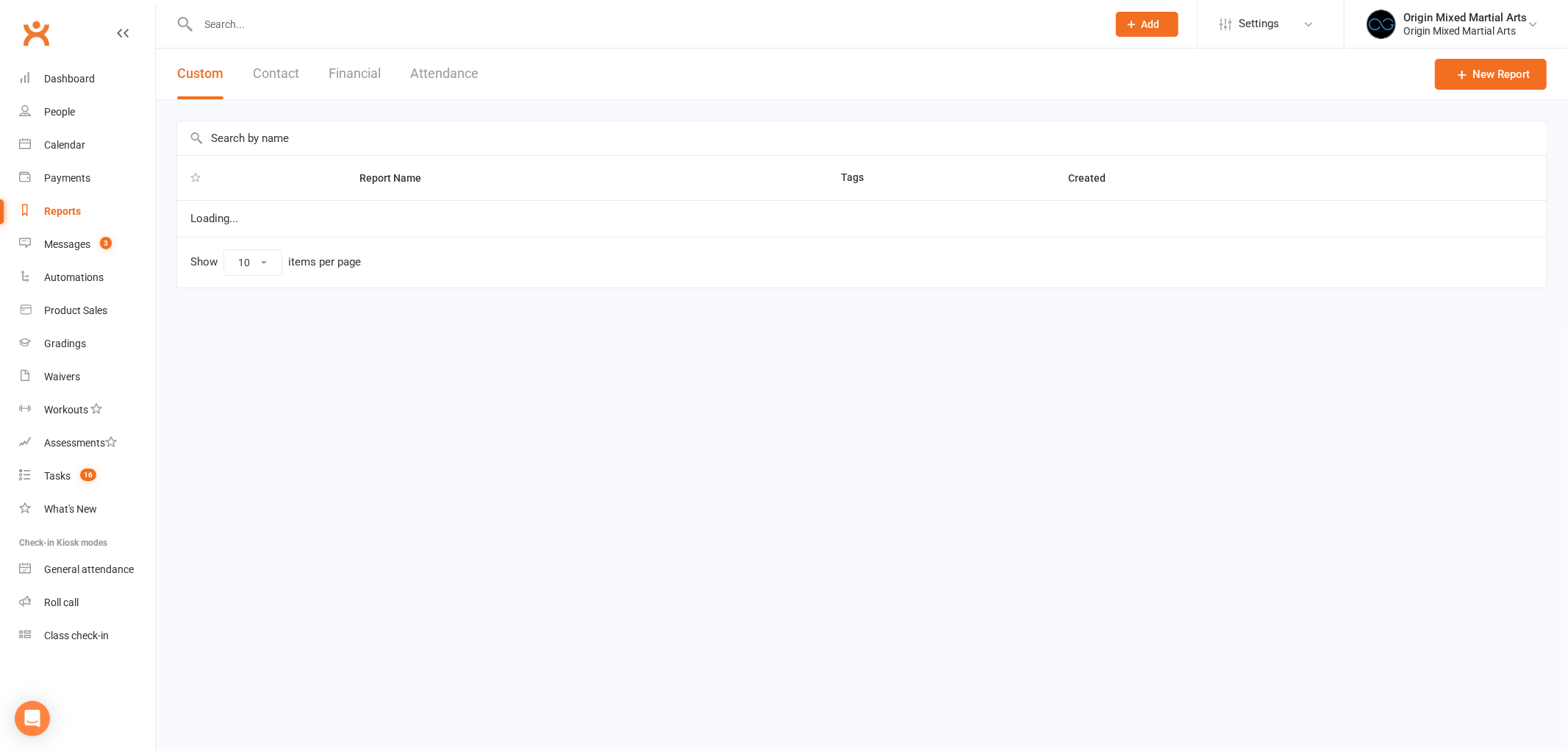
select select "50"
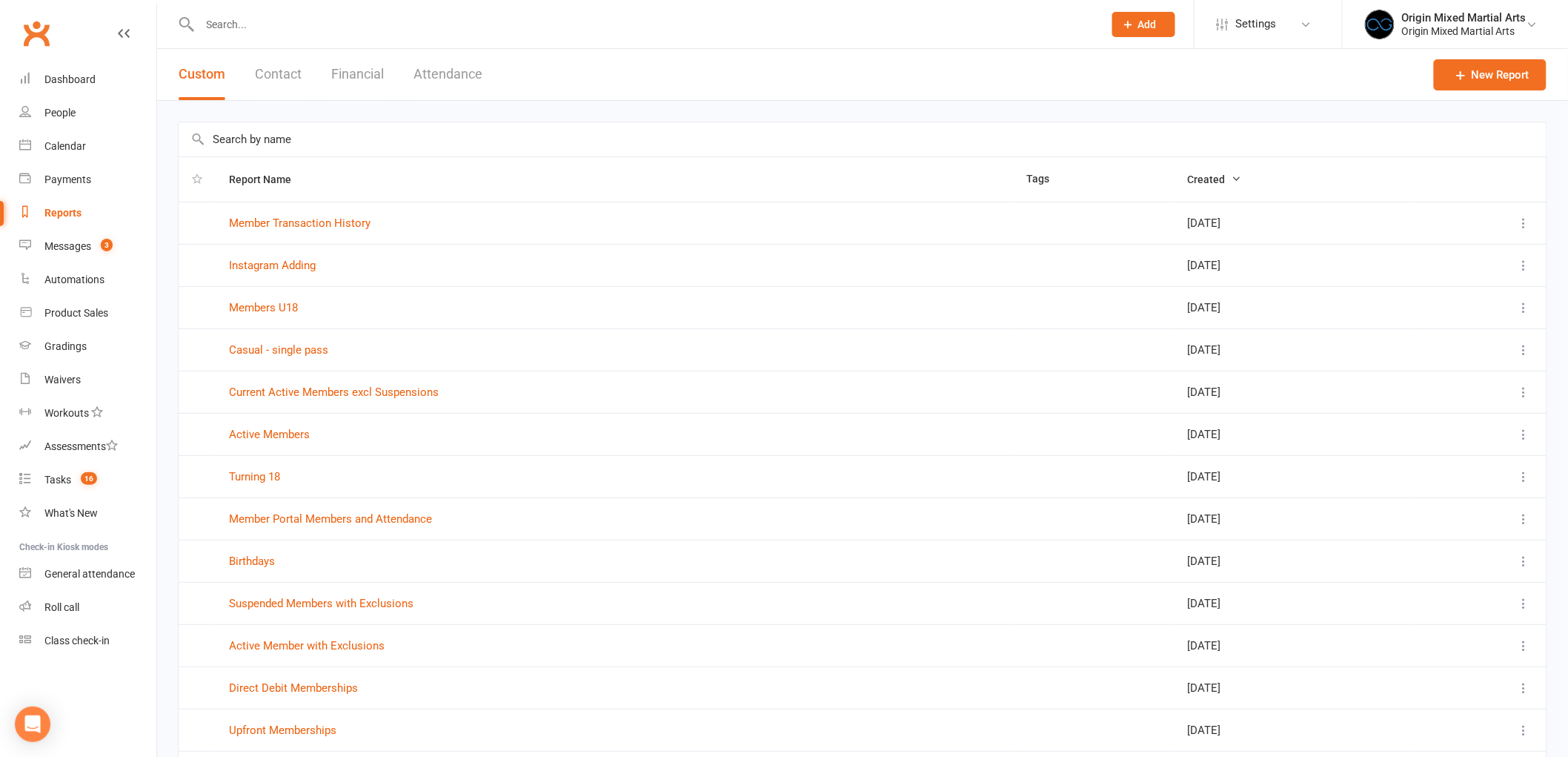
click at [1529, 221] on icon at bounding box center [1525, 222] width 15 height 15
click at [1433, 300] on link "Remove" at bounding box center [1447, 310] width 147 height 29
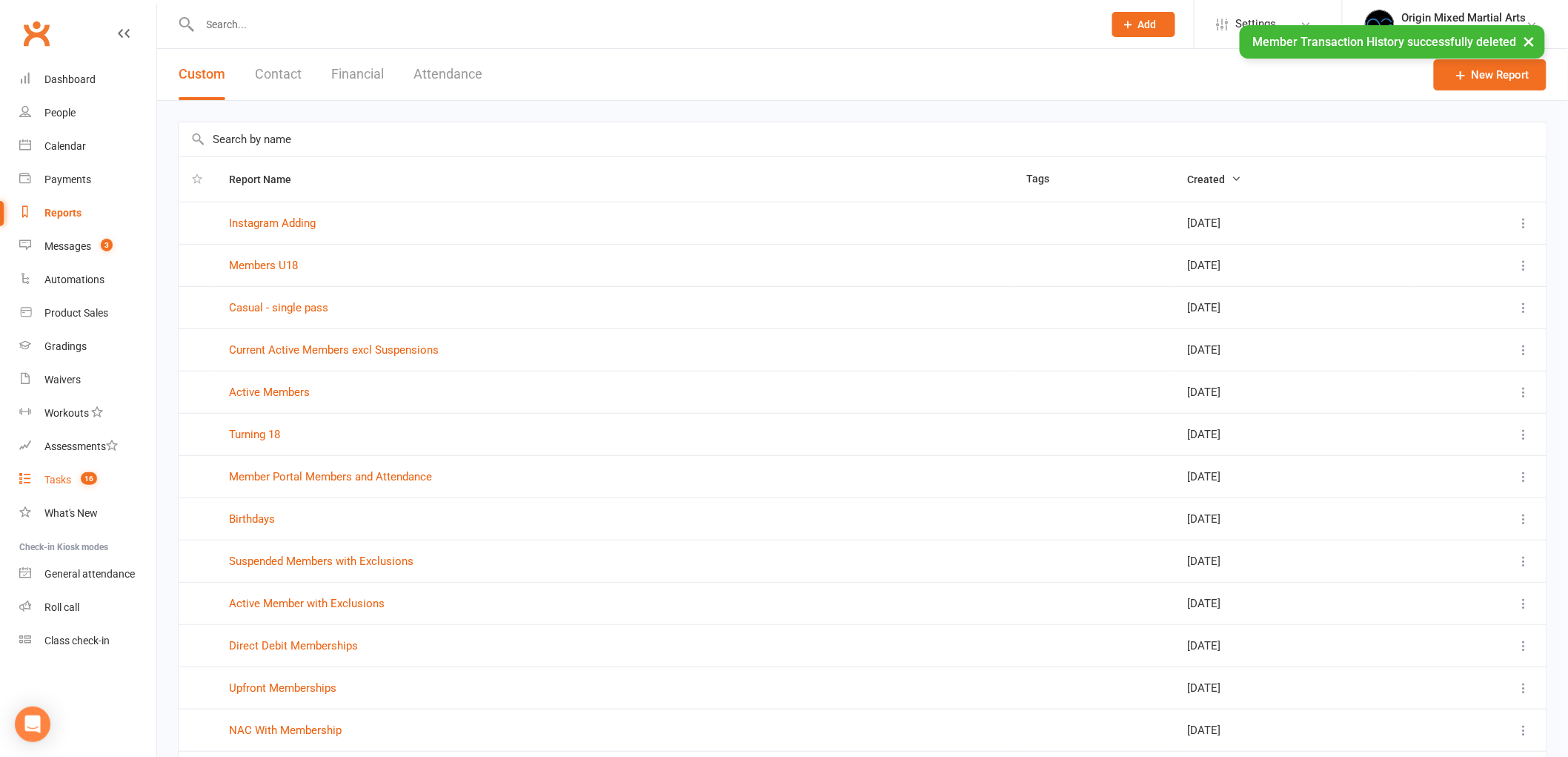
click at [80, 471] on link "Tasks 16" at bounding box center [88, 480] width 137 height 34
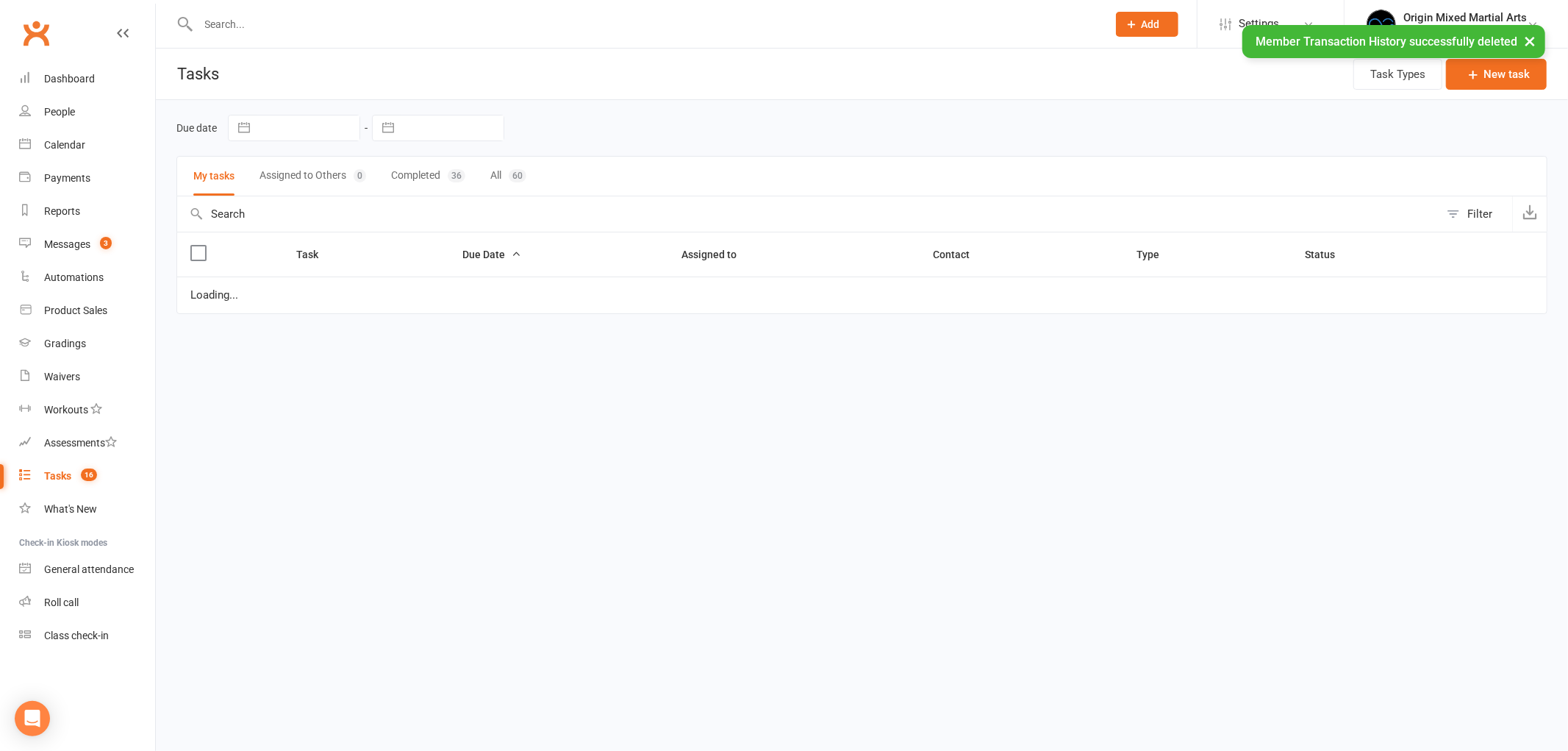
select select "started"
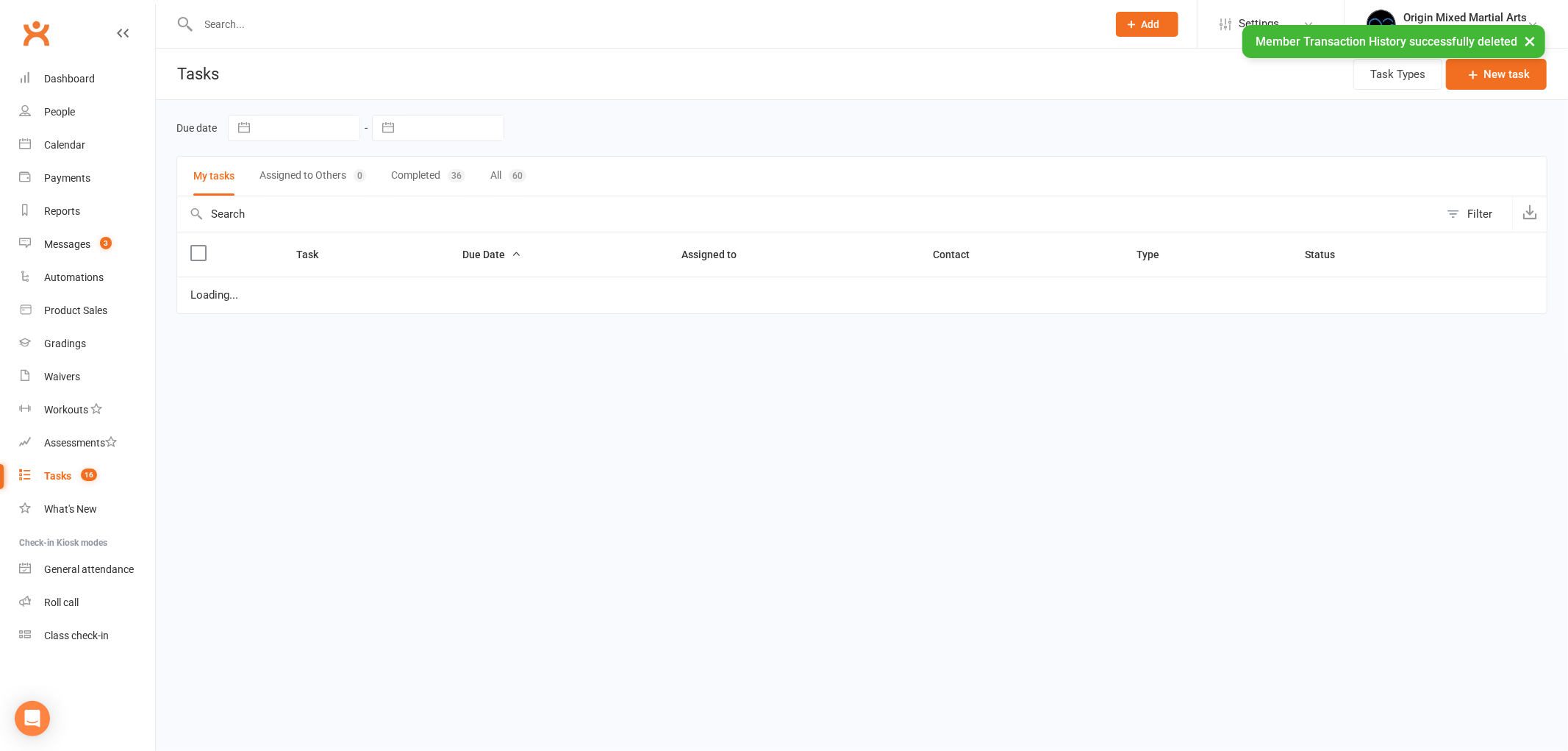
select select "started"
select select "waiting"
select select "started"
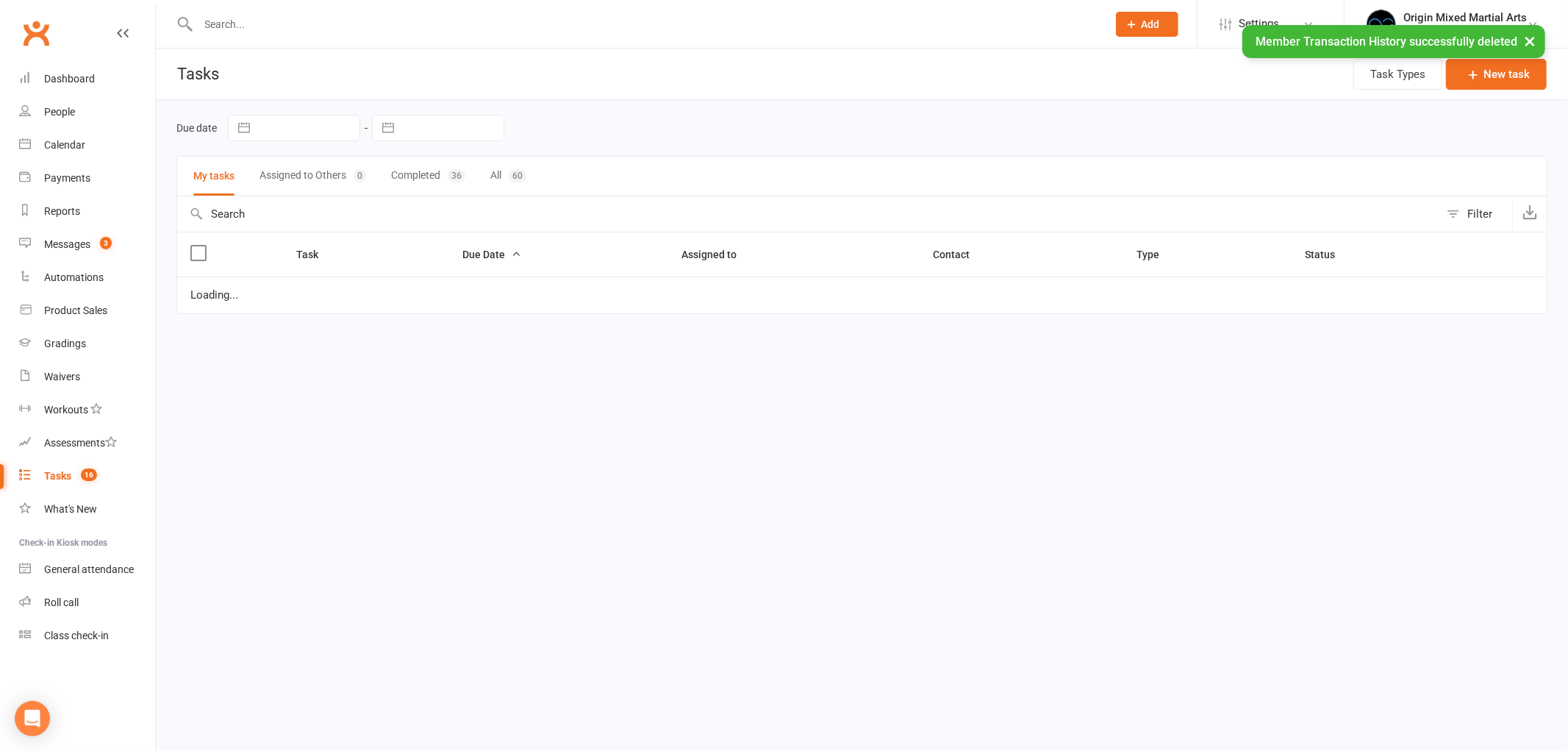
select select "waiting"
select select "started"
select select "waiting"
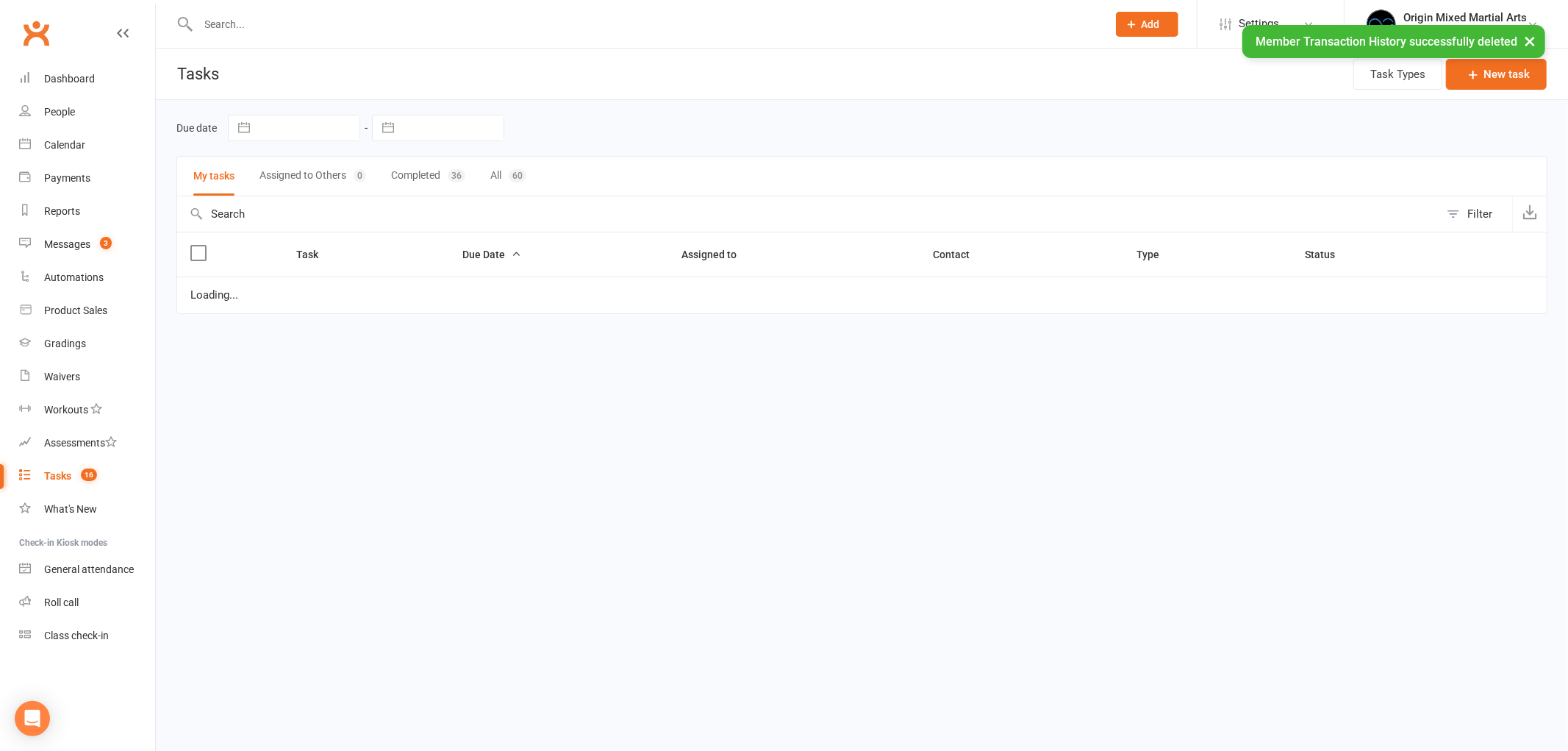
select select "waiting"
select select "started"
select select "waiting"
select select "started"
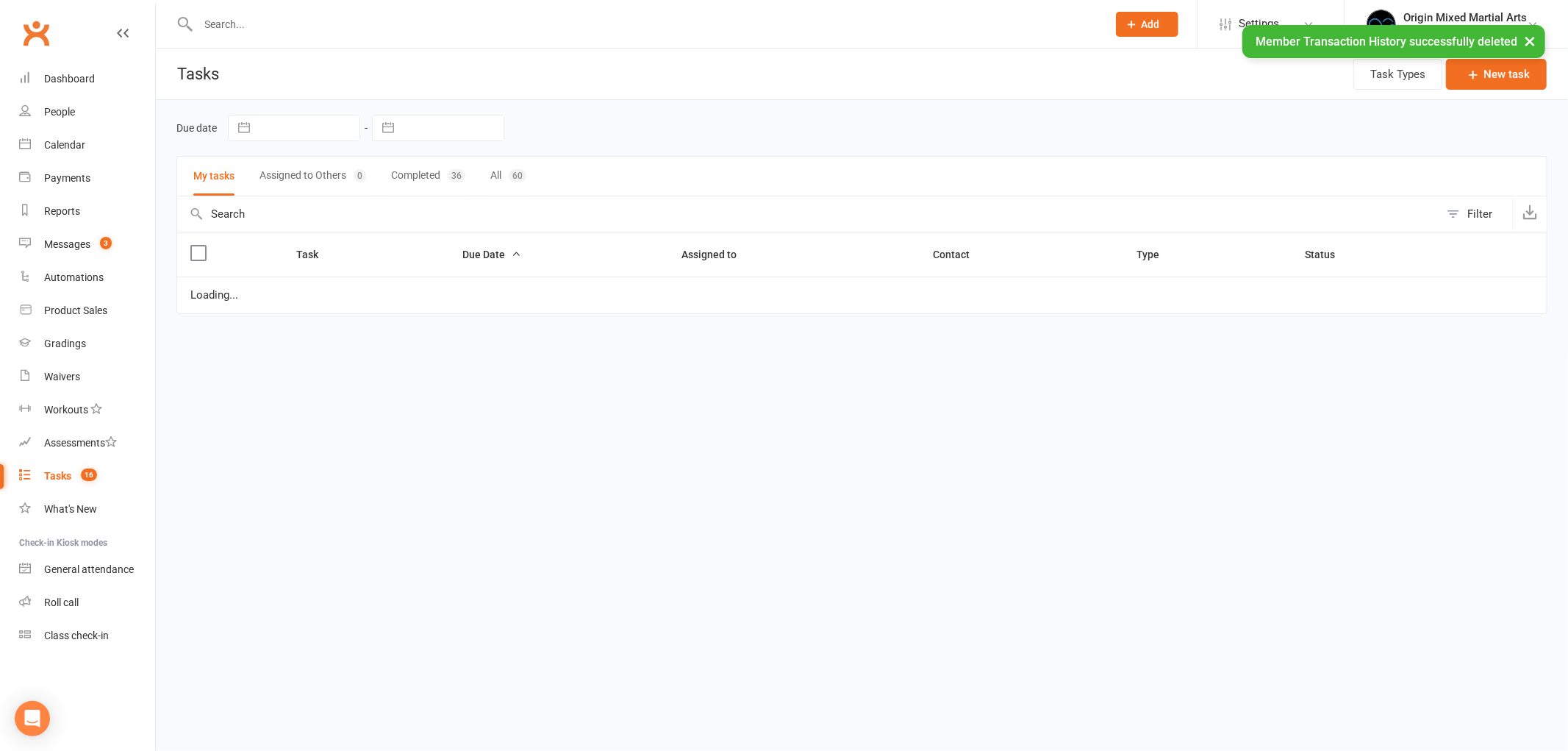
select select "started"
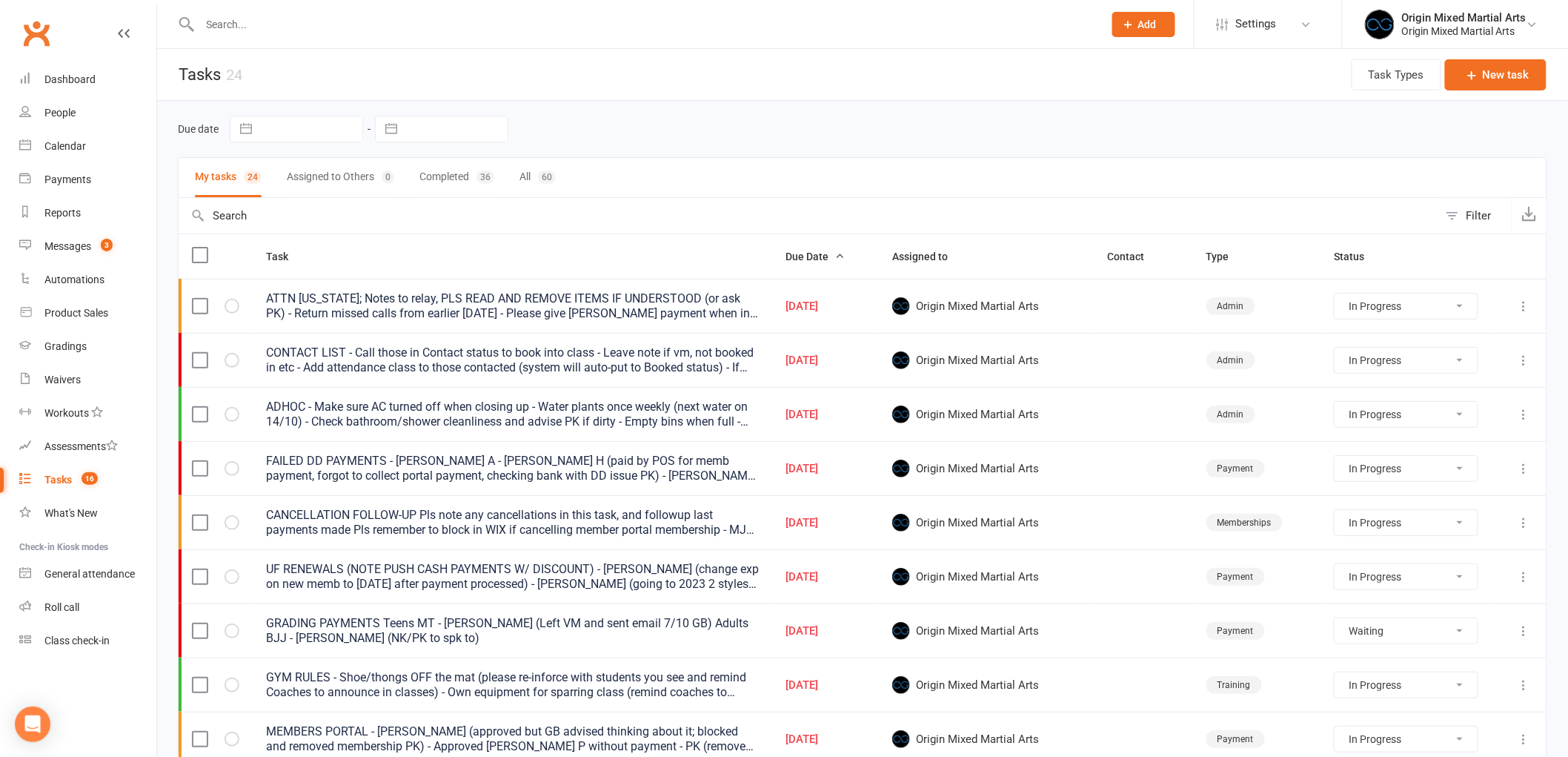
click at [1532, 315] on button at bounding box center [1525, 306] width 18 height 18
click at [1473, 366] on link "Edit" at bounding box center [1447, 365] width 147 height 29
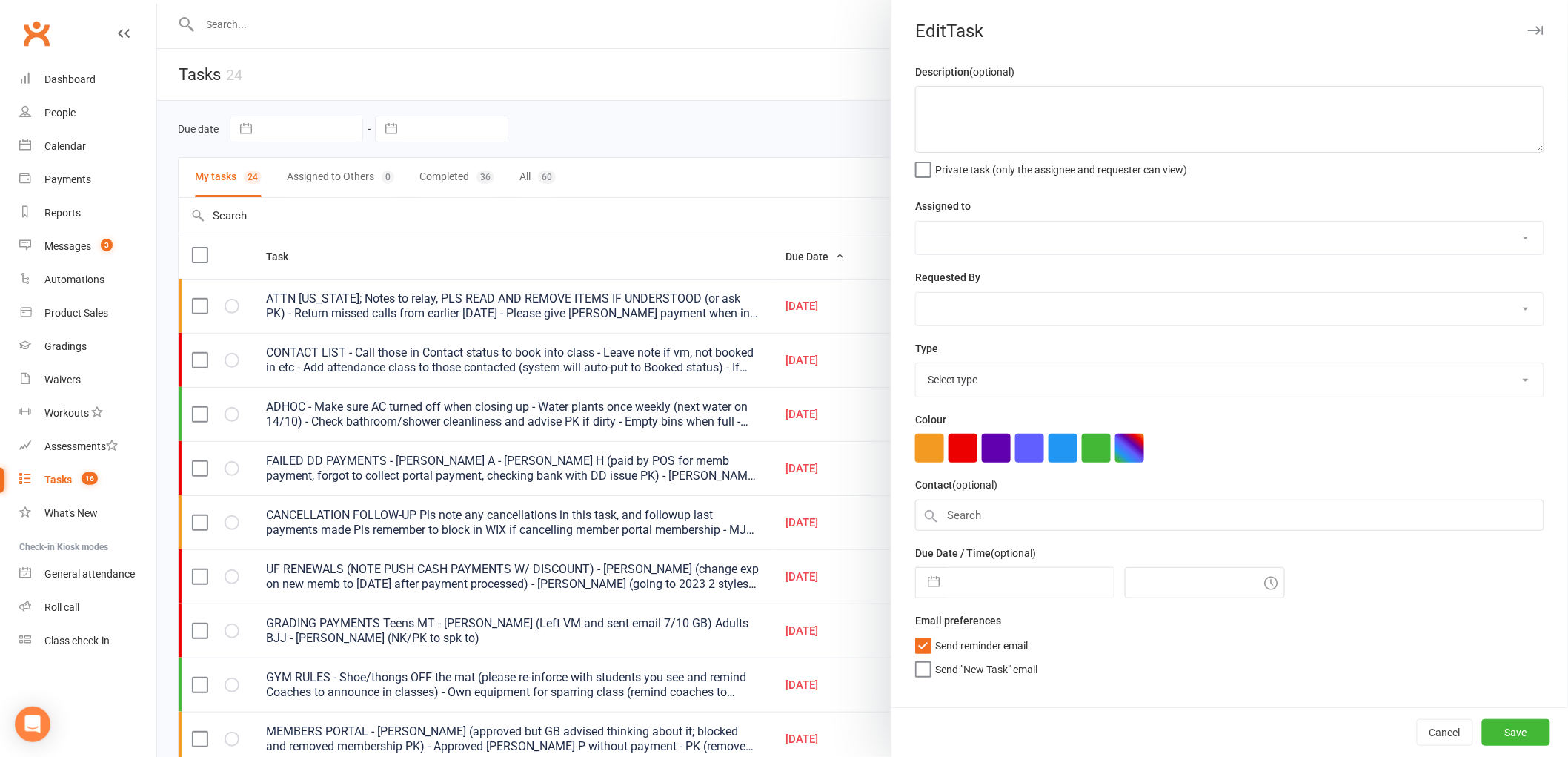
type textarea "ATTN GEORGIA; Notes to relay, PLS READ AND REMOVE ITEMS IF UNDERSTOOD (or ask P…"
select select "43946"
type input "[DATE]"
type input "4:00pm"
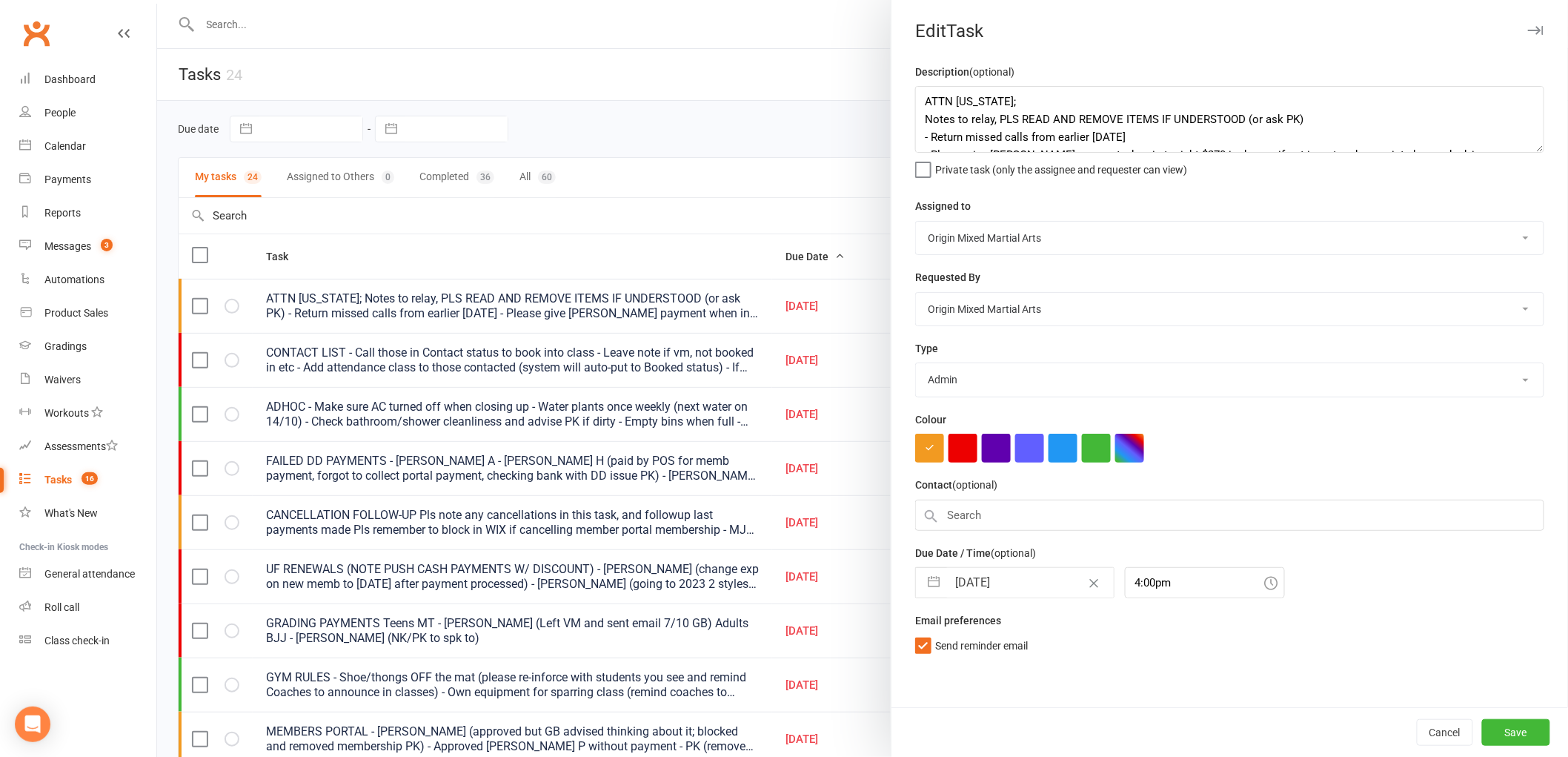
select select "31926"
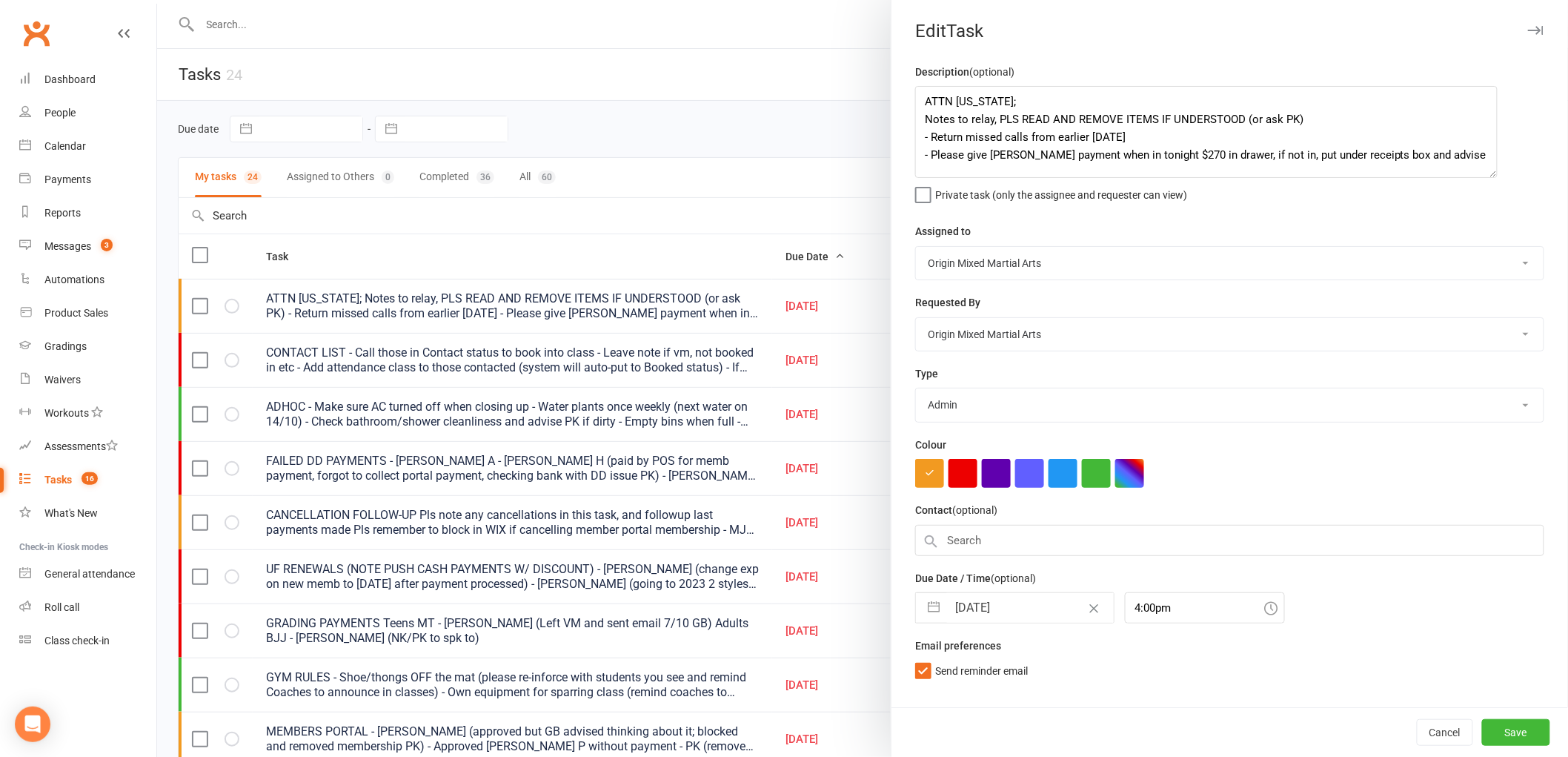
drag, startPoint x: 1528, startPoint y: 147, endPoint x: 1487, endPoint y: 173, distance: 48.5
click at [1487, 173] on textarea "ATTN GEORGIA; Notes to relay, PLS READ AND REMOVE ITEMS IF UNDERSTOOD (or ask P…" at bounding box center [1206, 132] width 582 height 92
click at [1528, 27] on icon "button" at bounding box center [1536, 30] width 16 height 9
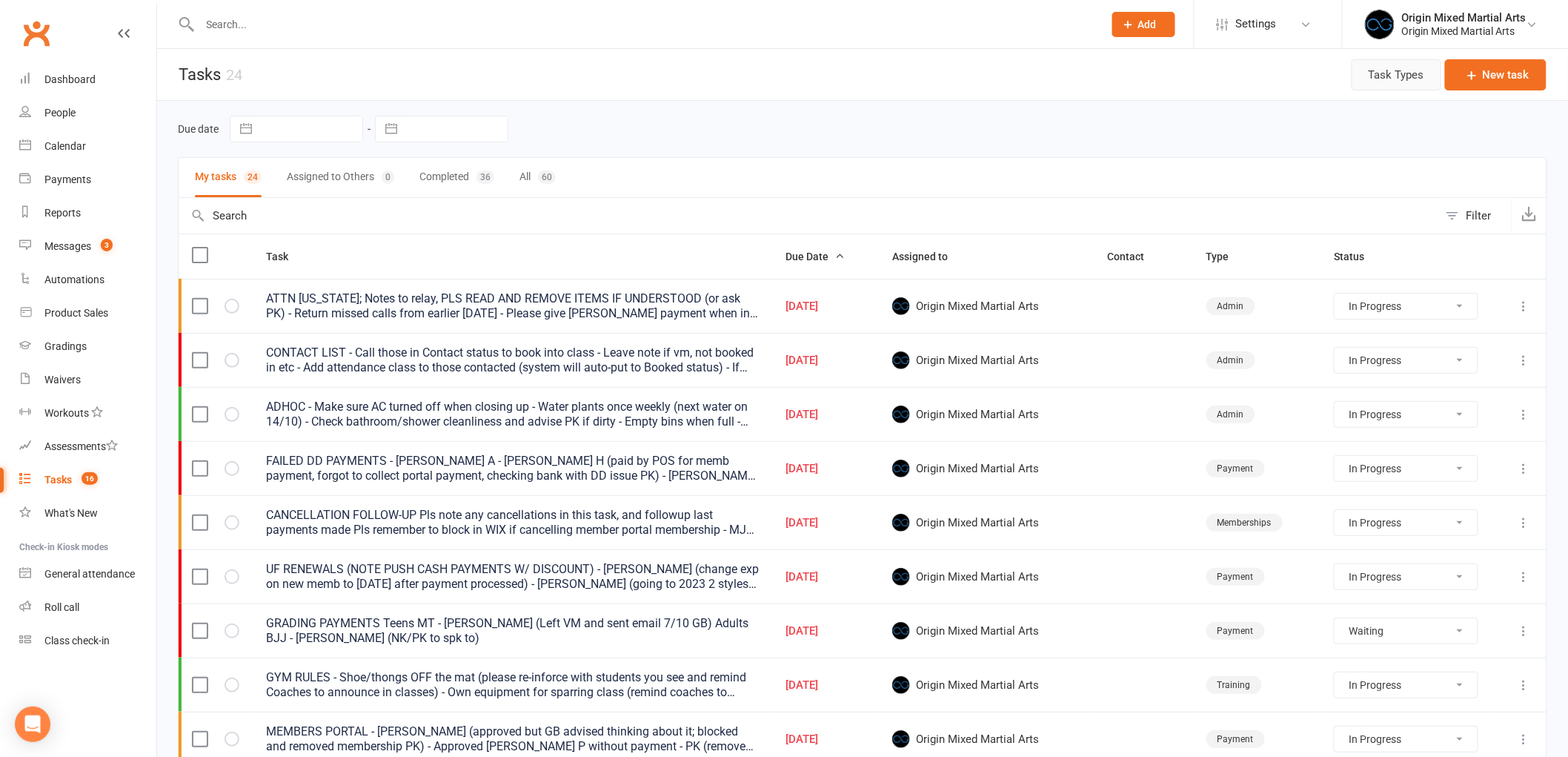
click at [1415, 83] on button "Task Types" at bounding box center [1396, 74] width 90 height 31
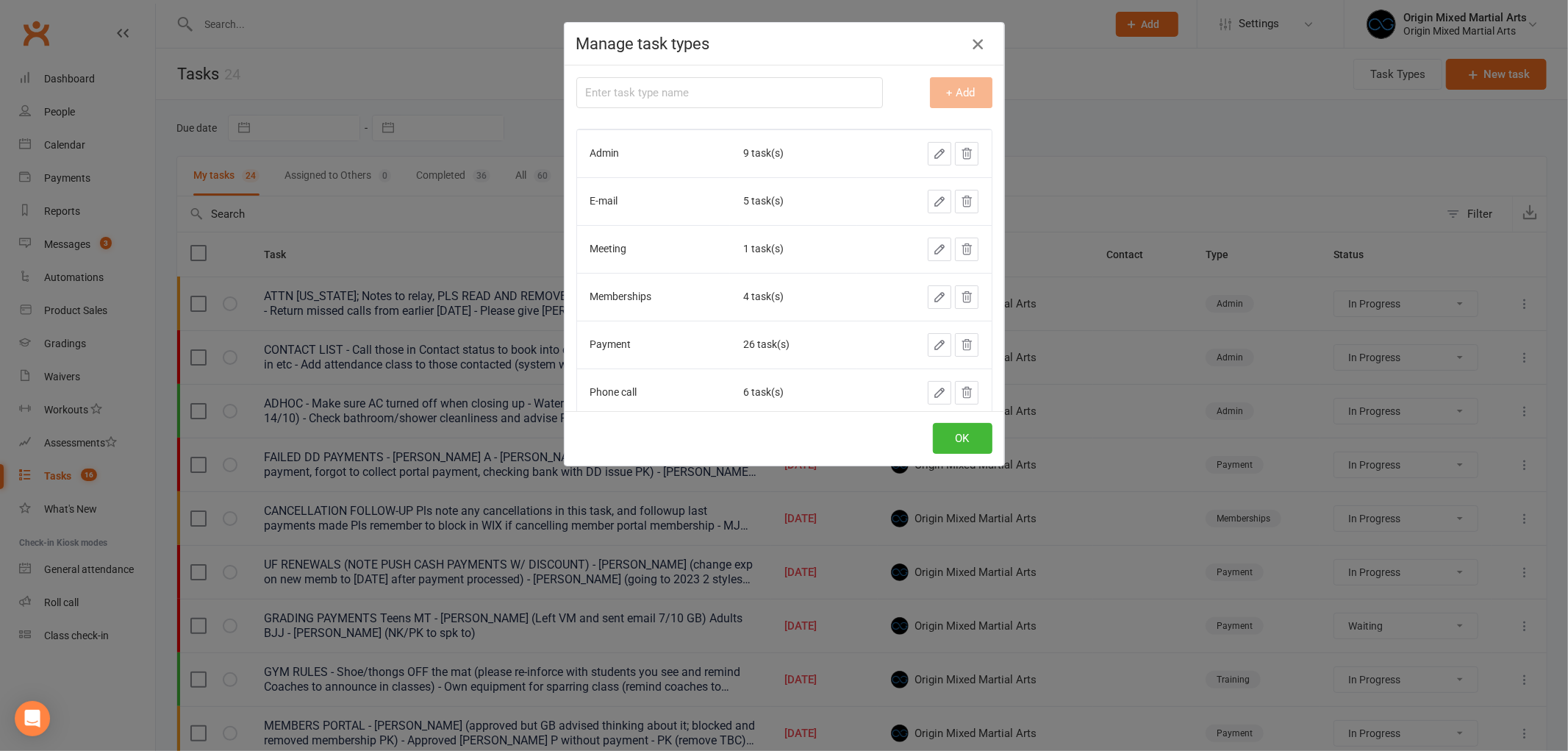
click at [978, 42] on icon "button" at bounding box center [977, 44] width 18 height 18
select select "started"
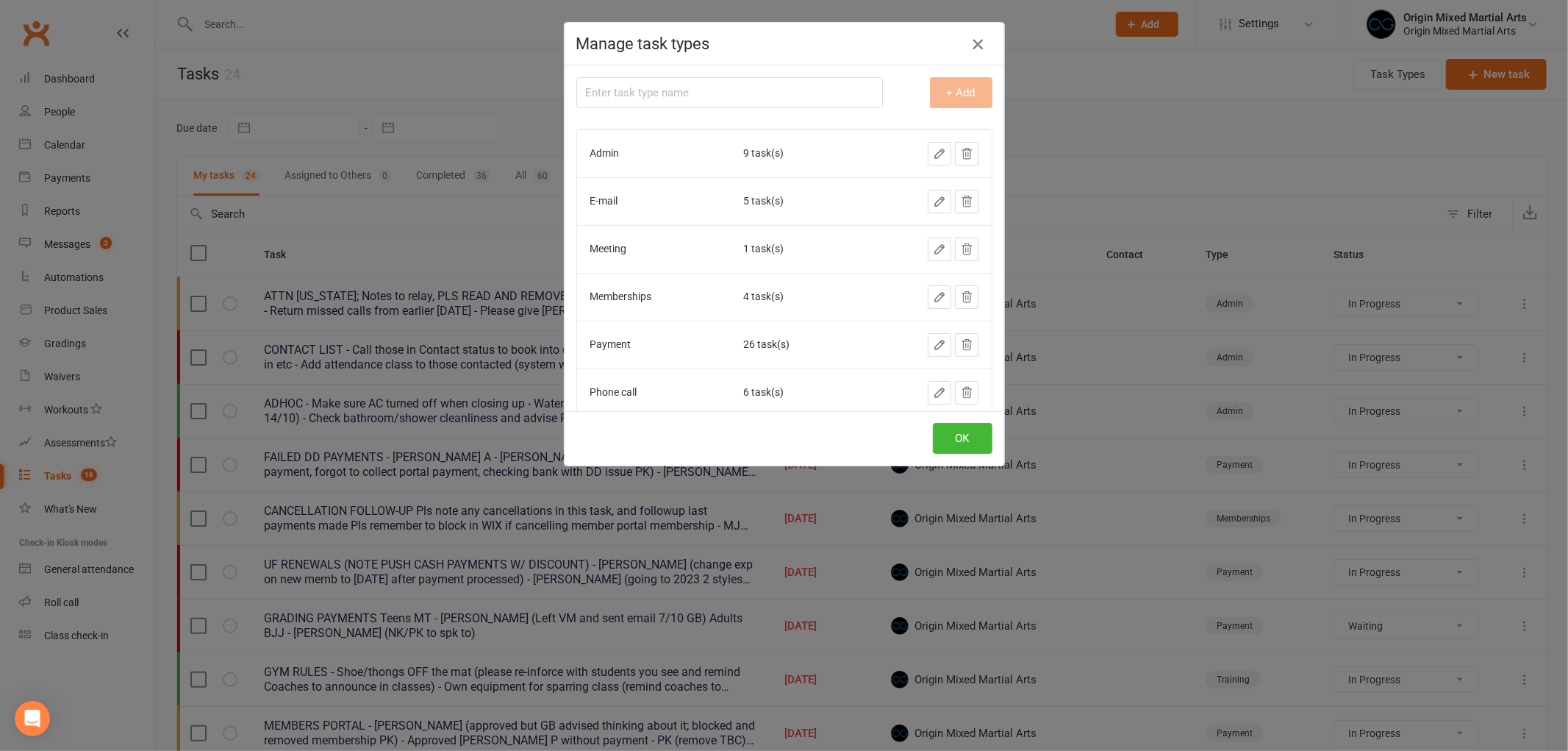
select select "started"
select select "waiting"
select select "started"
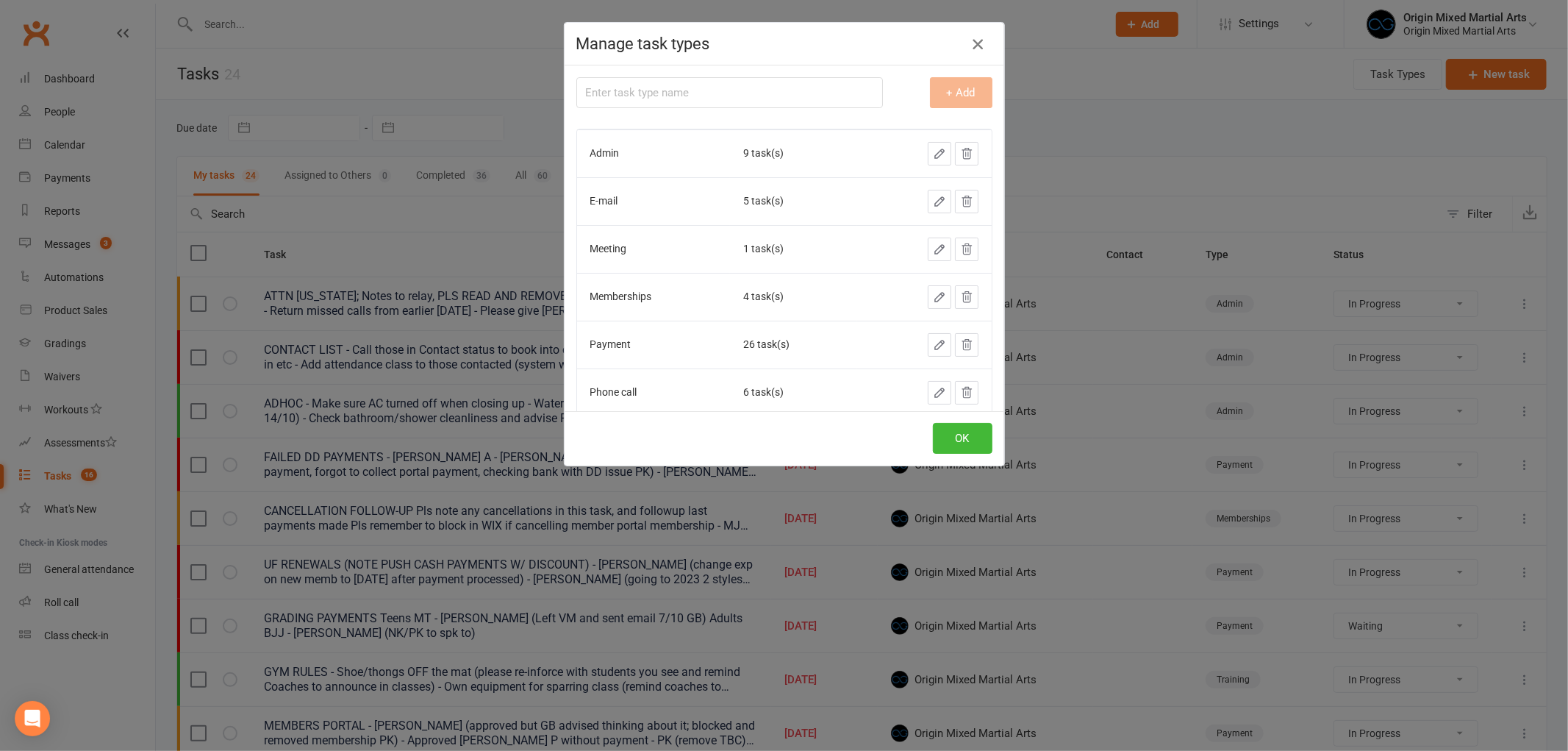
select select "started"
select select "waiting"
select select "started"
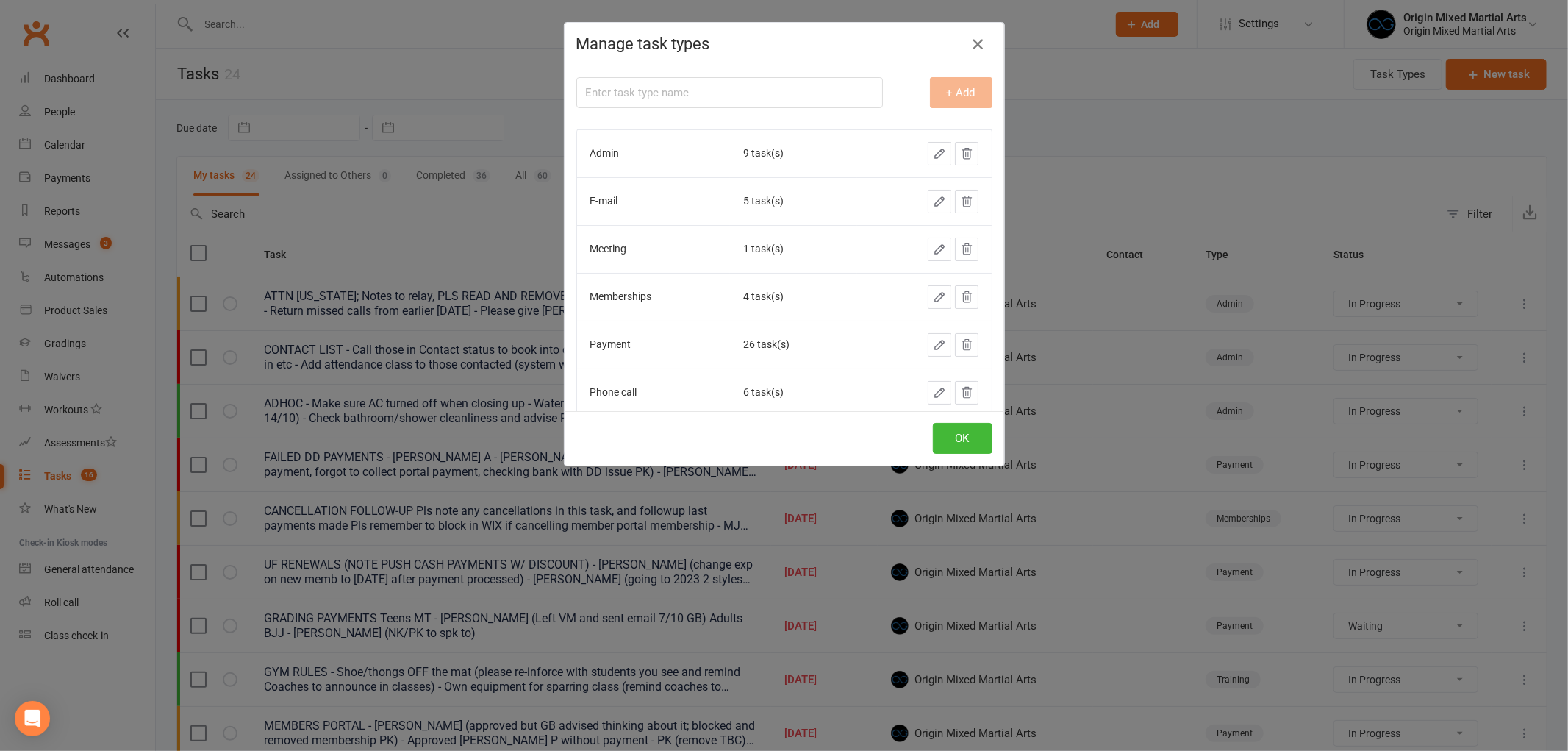
select select "waiting"
select select "started"
select select "waiting"
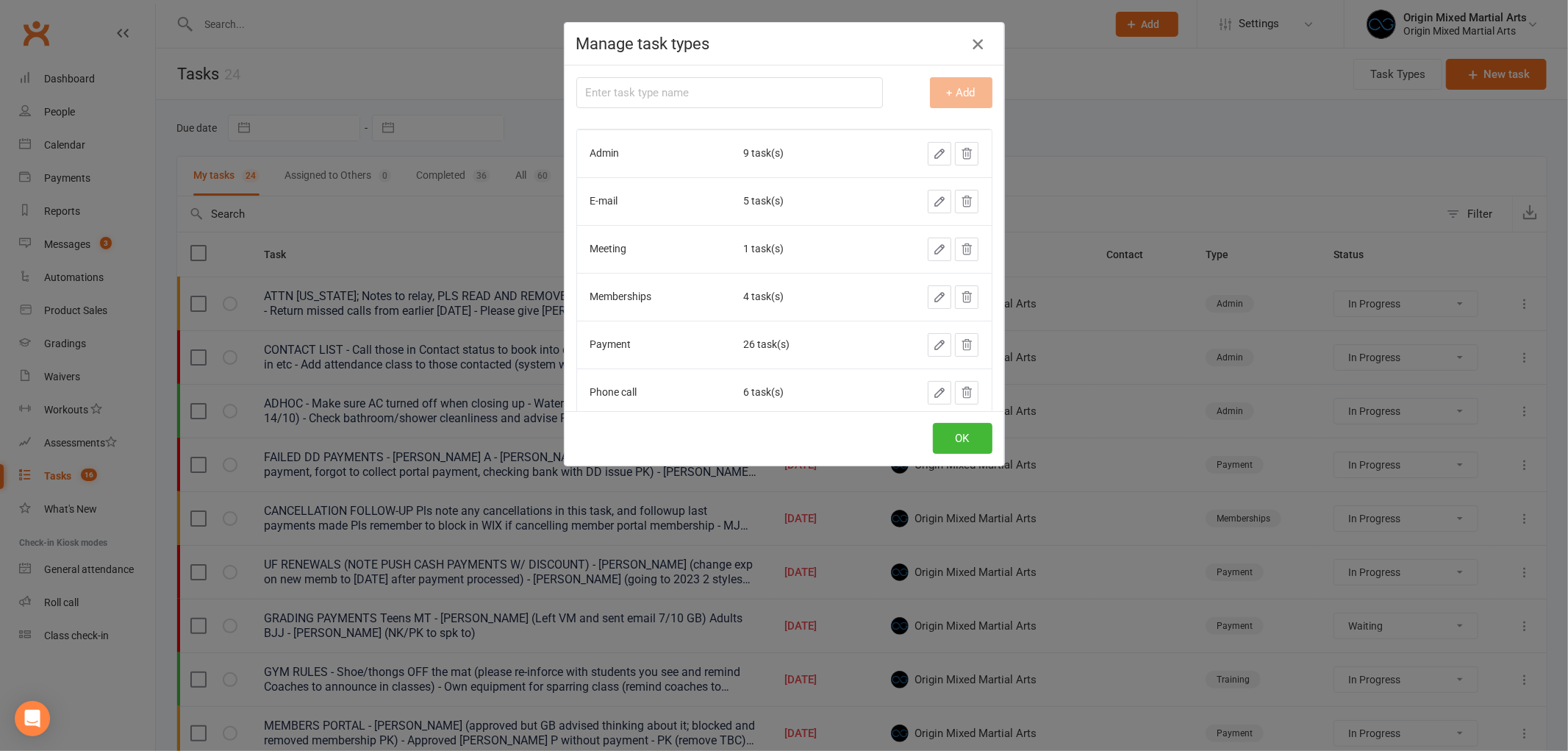
select select "started"
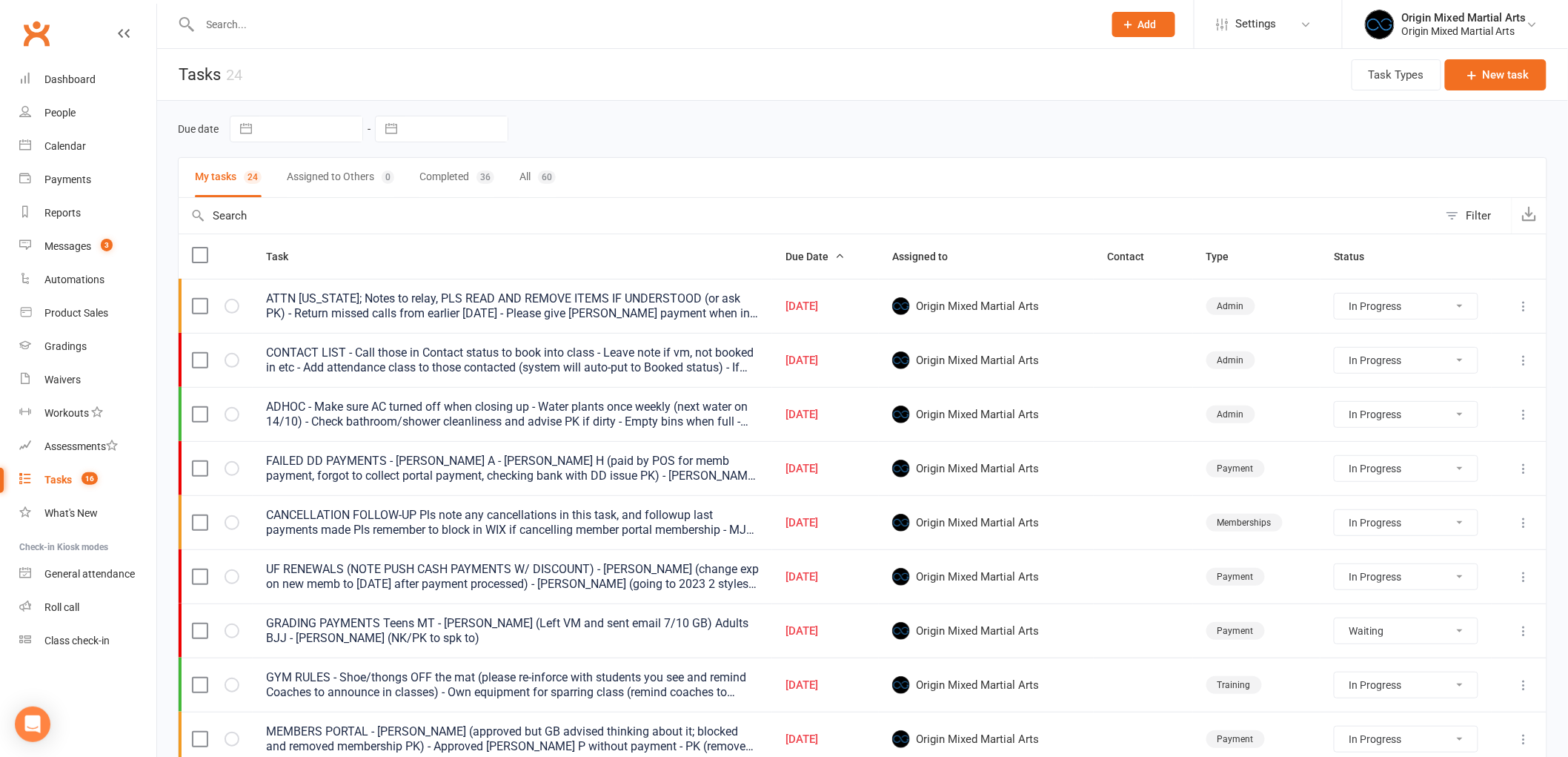
select select "started"
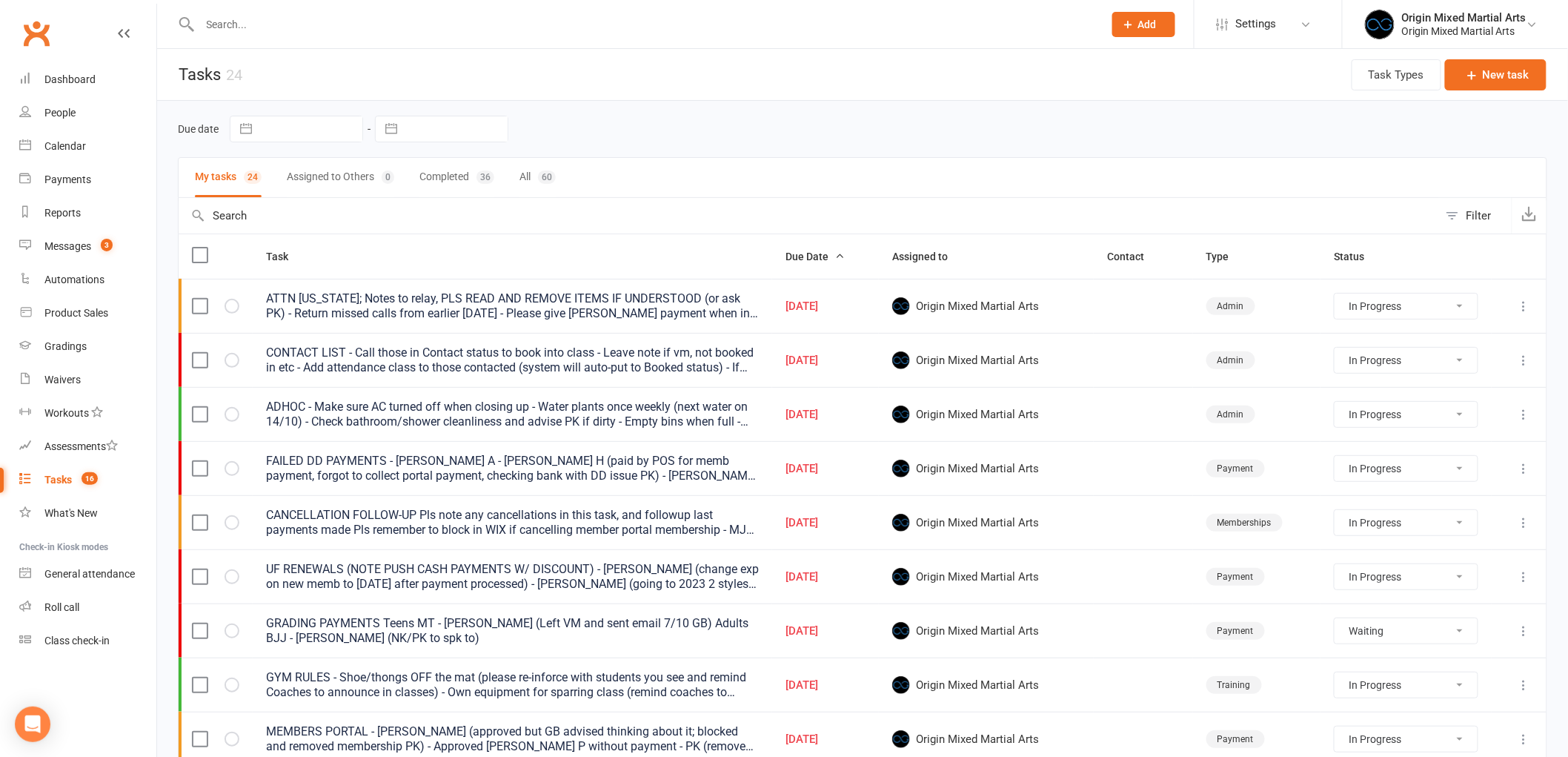
select select "started"
select select "waiting"
select select "started"
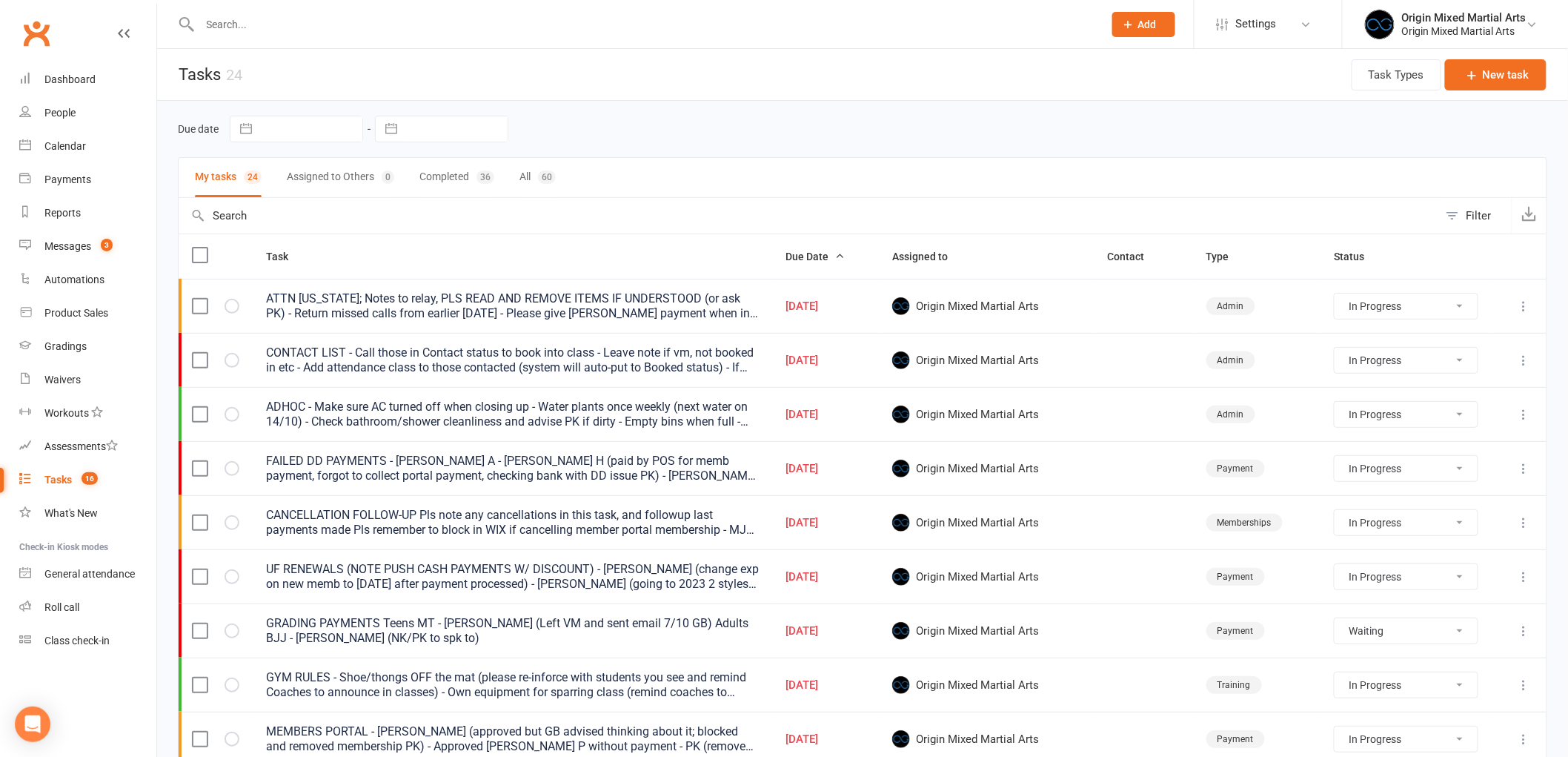
select select "waiting"
select select "started"
select select "waiting"
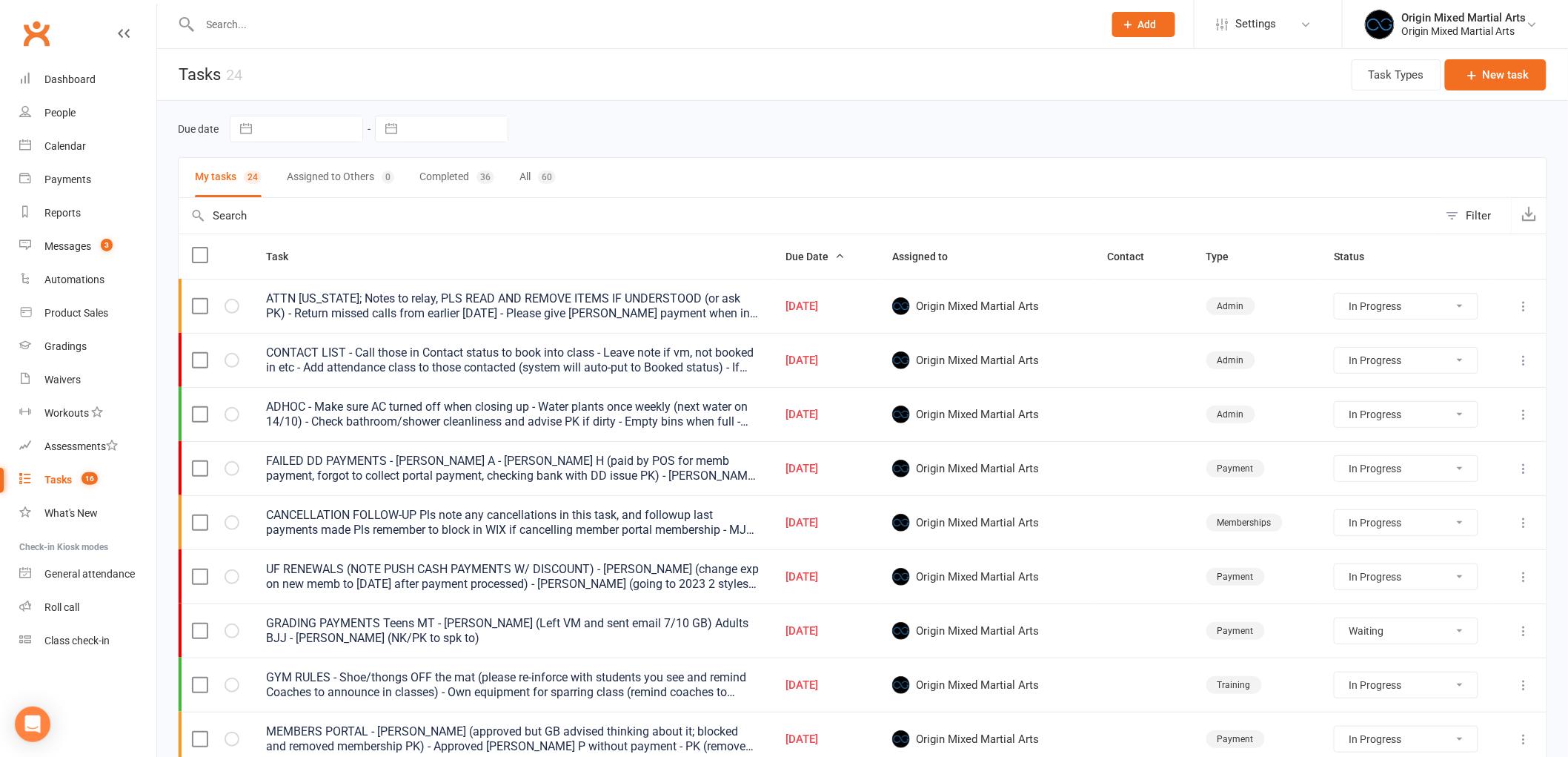
select select "waiting"
select select "started"
select select "waiting"
select select "started"
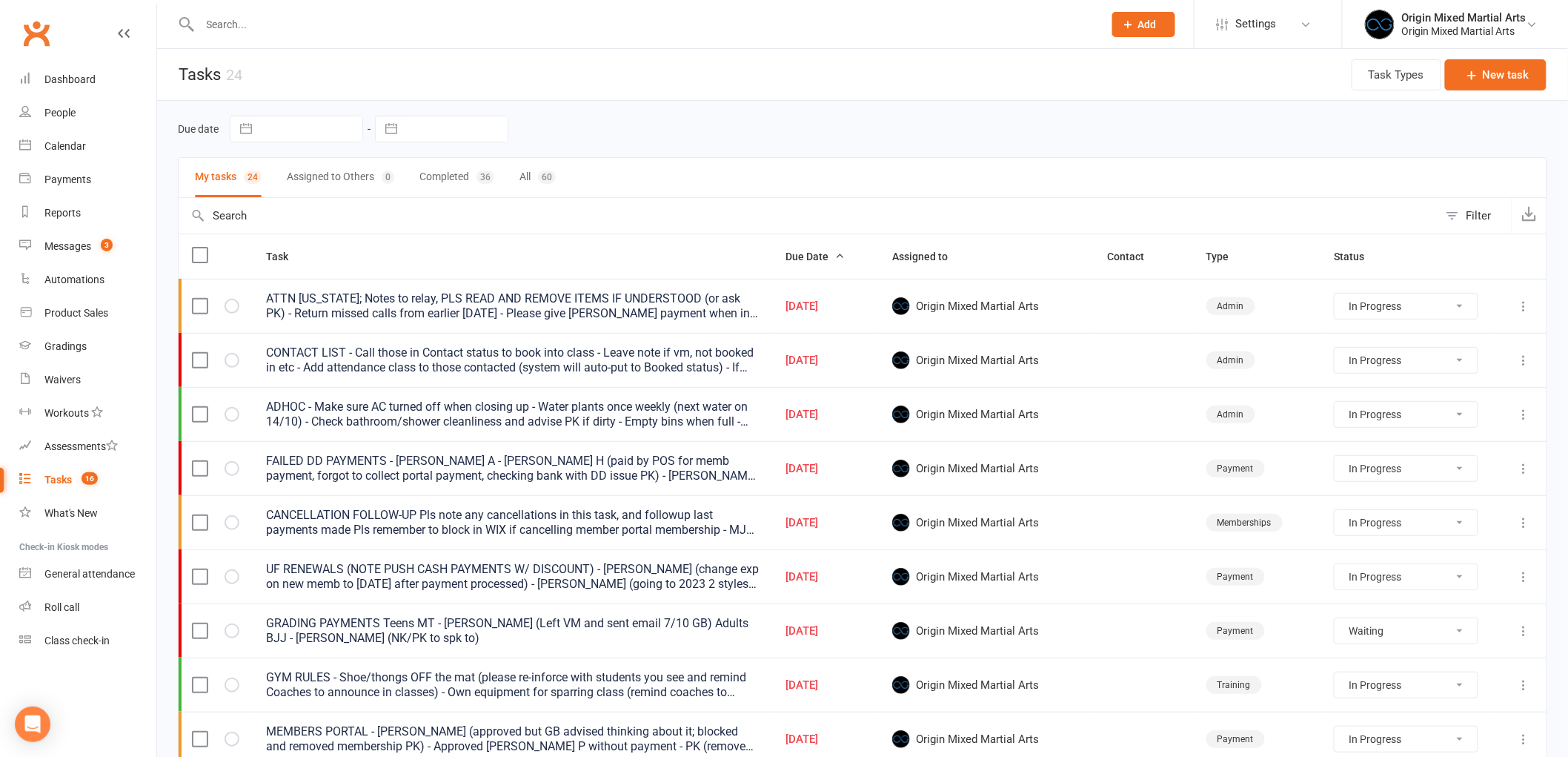
select select "started"
click at [1475, 216] on div "Filter" at bounding box center [1479, 215] width 25 height 18
select select "incomplete"
select select "started"
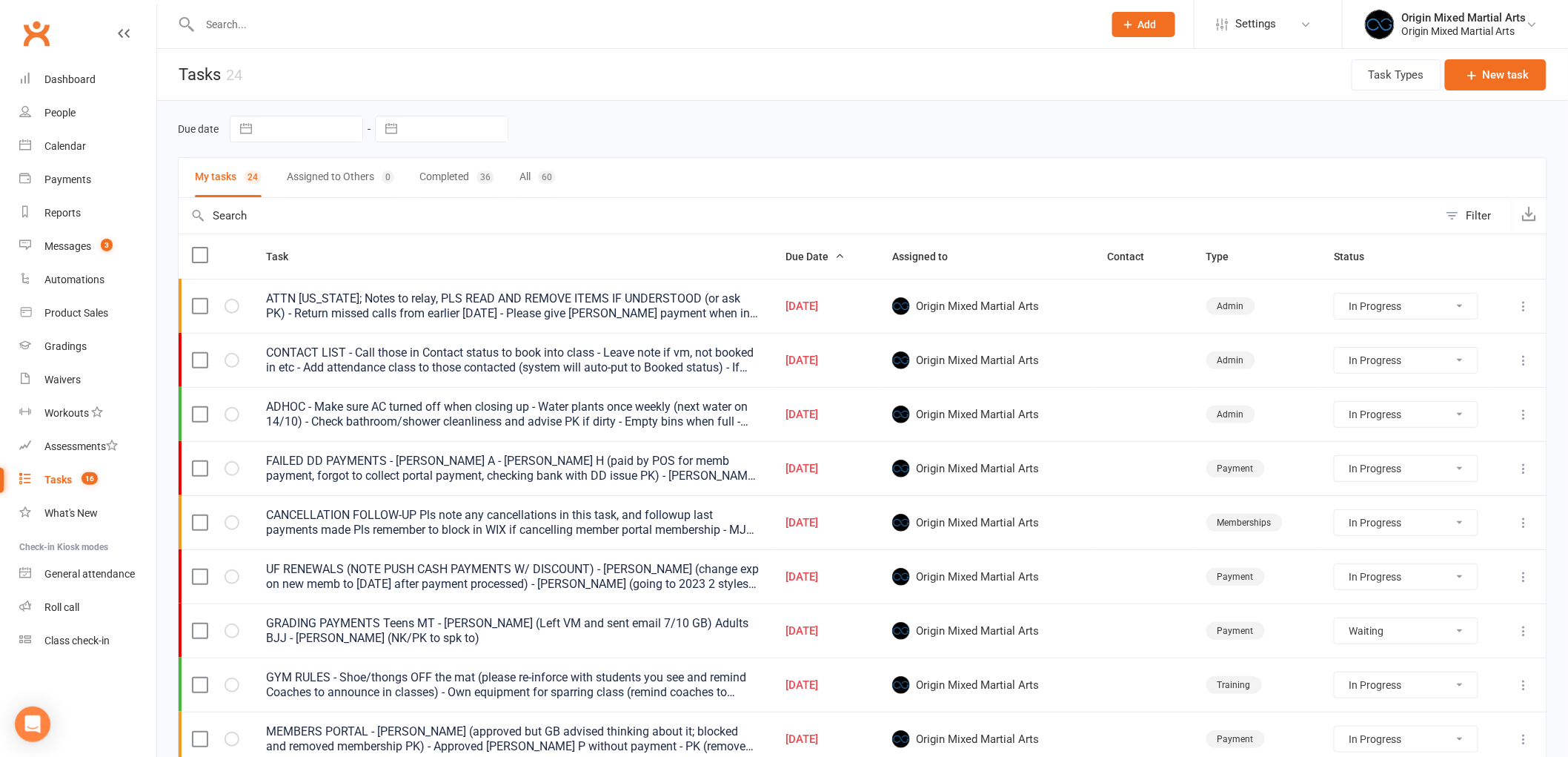
select select "started"
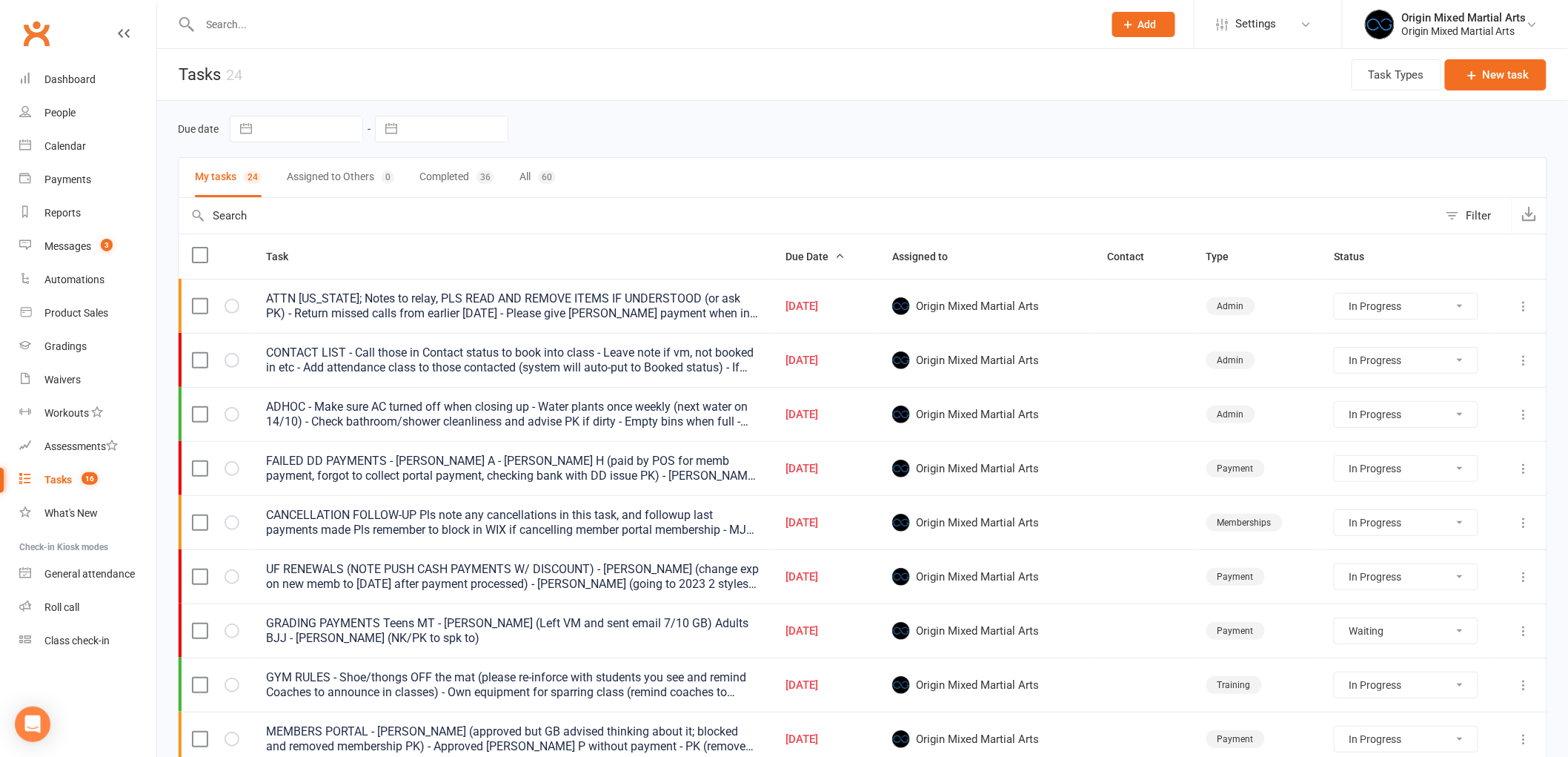
select select "waiting"
select select "started"
select select "waiting"
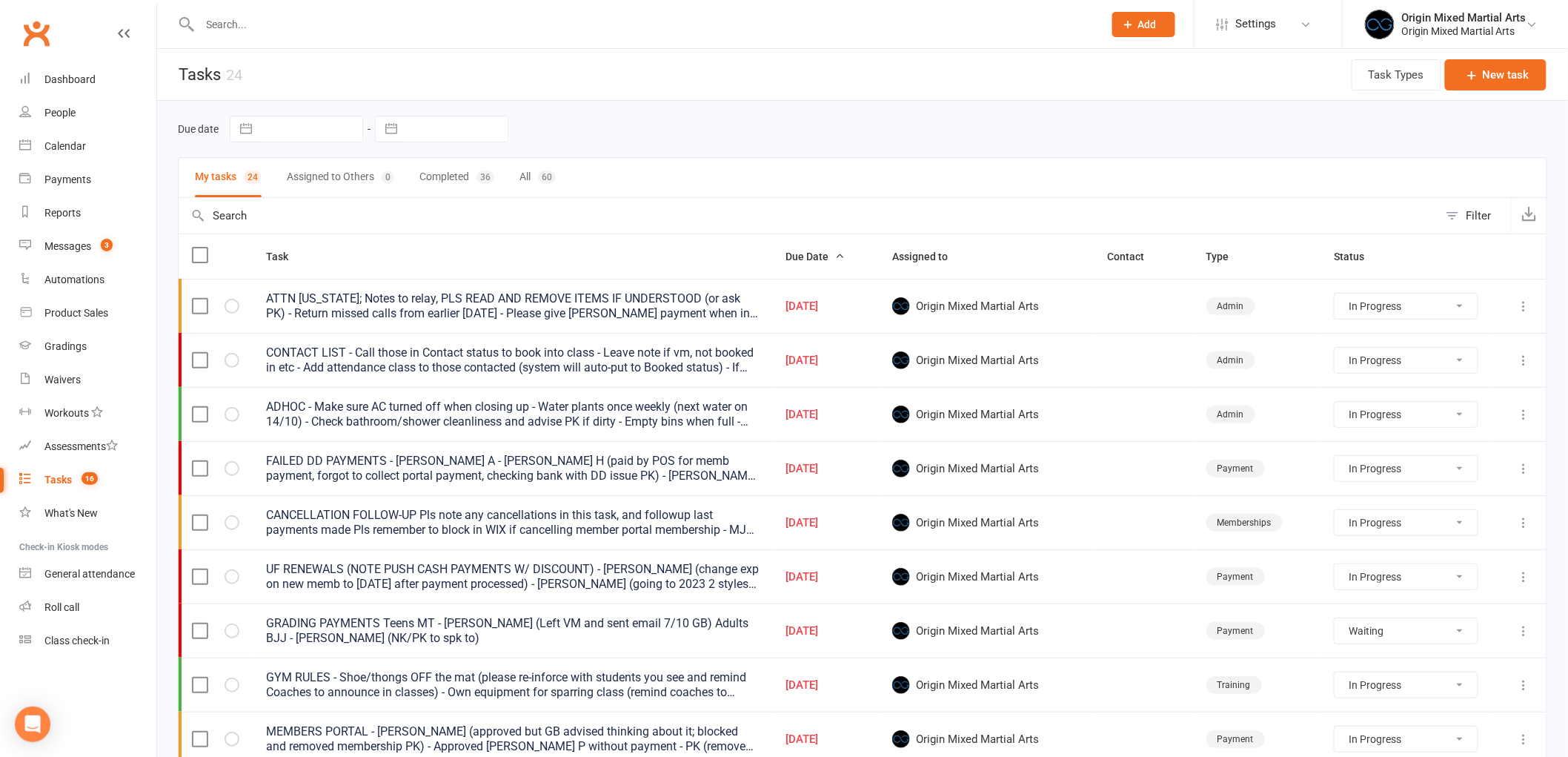
select select "started"
select select "waiting"
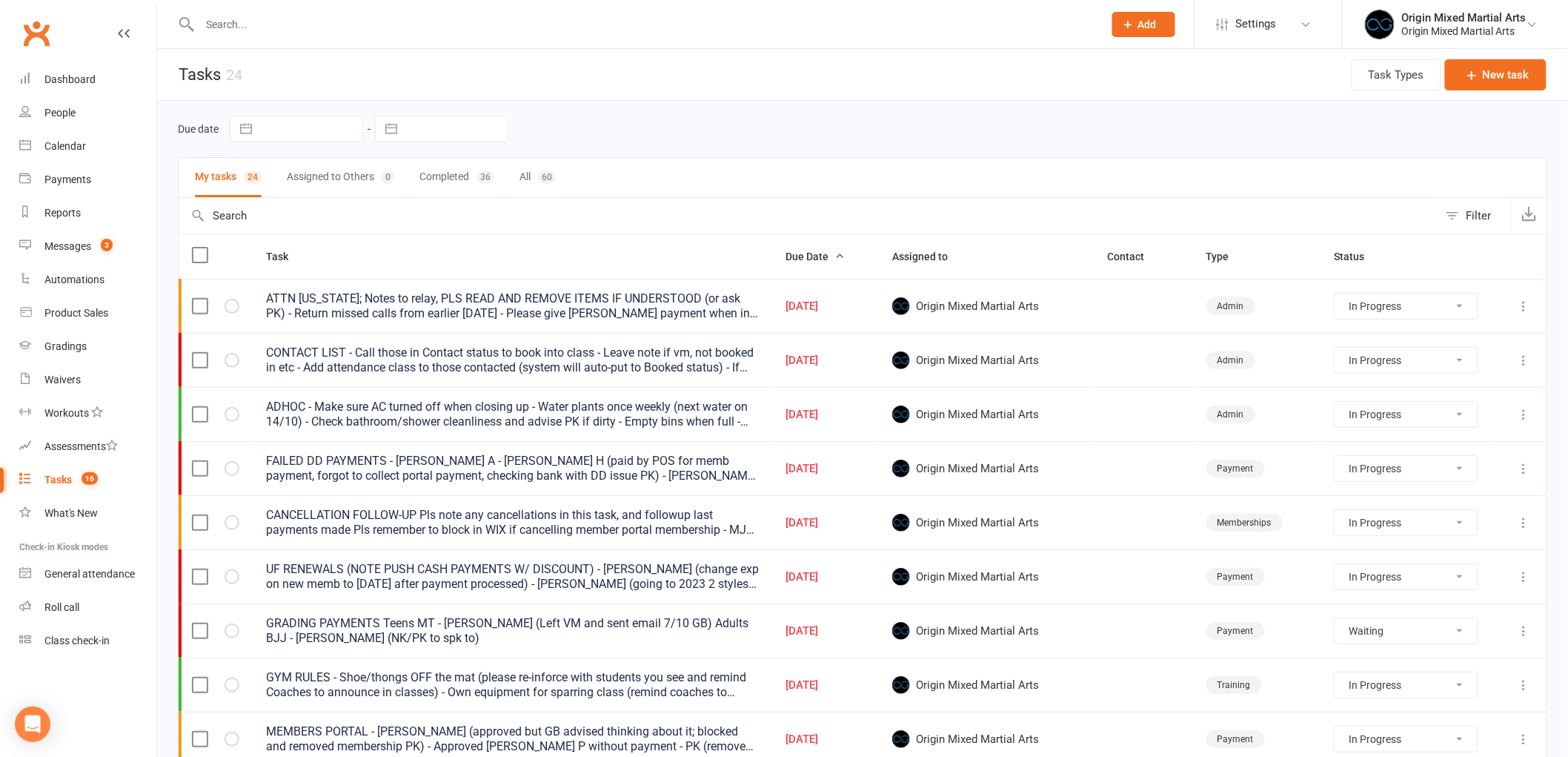
select select "started"
select select "waiting"
select select "started"
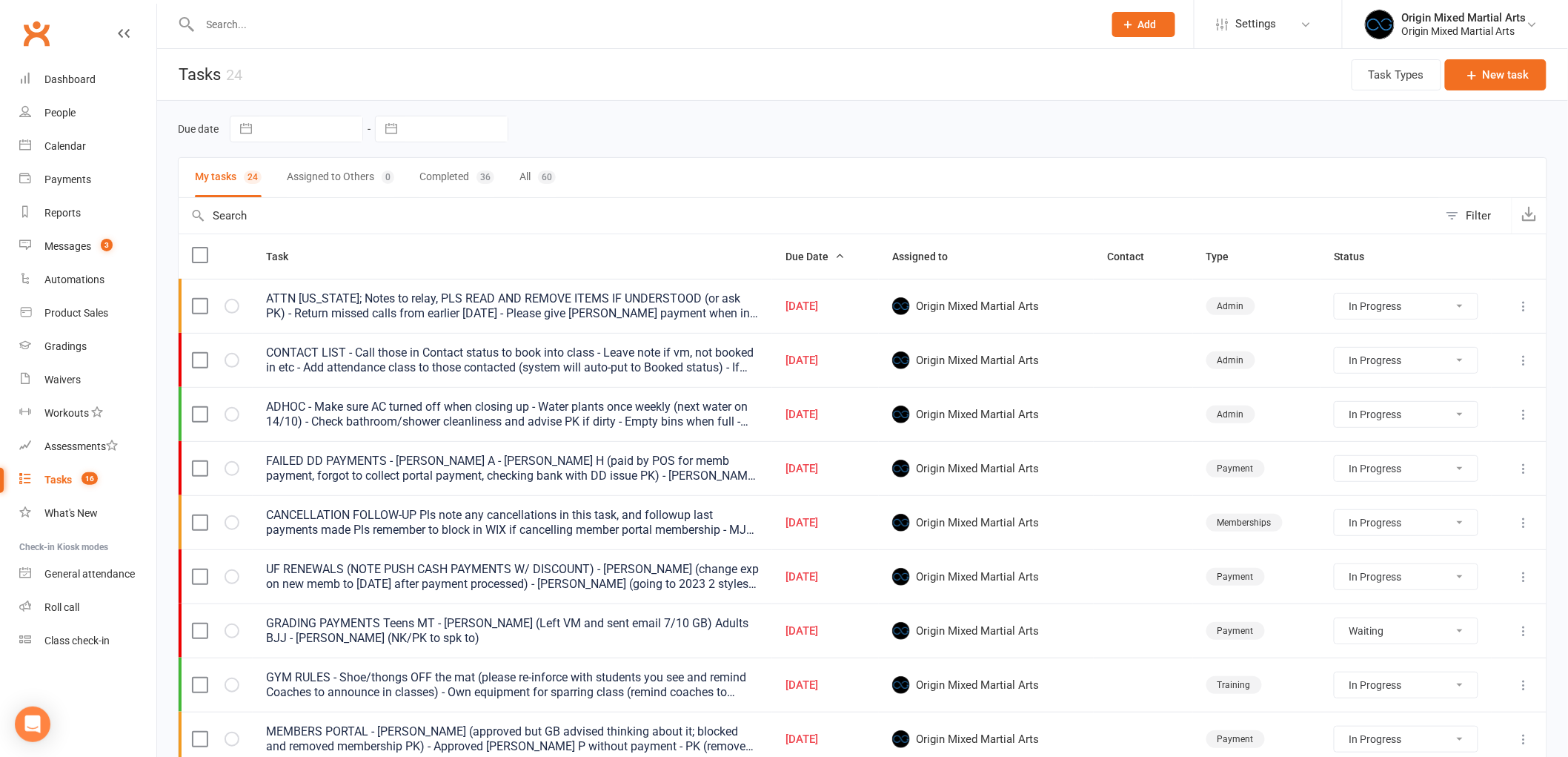
select select "started"
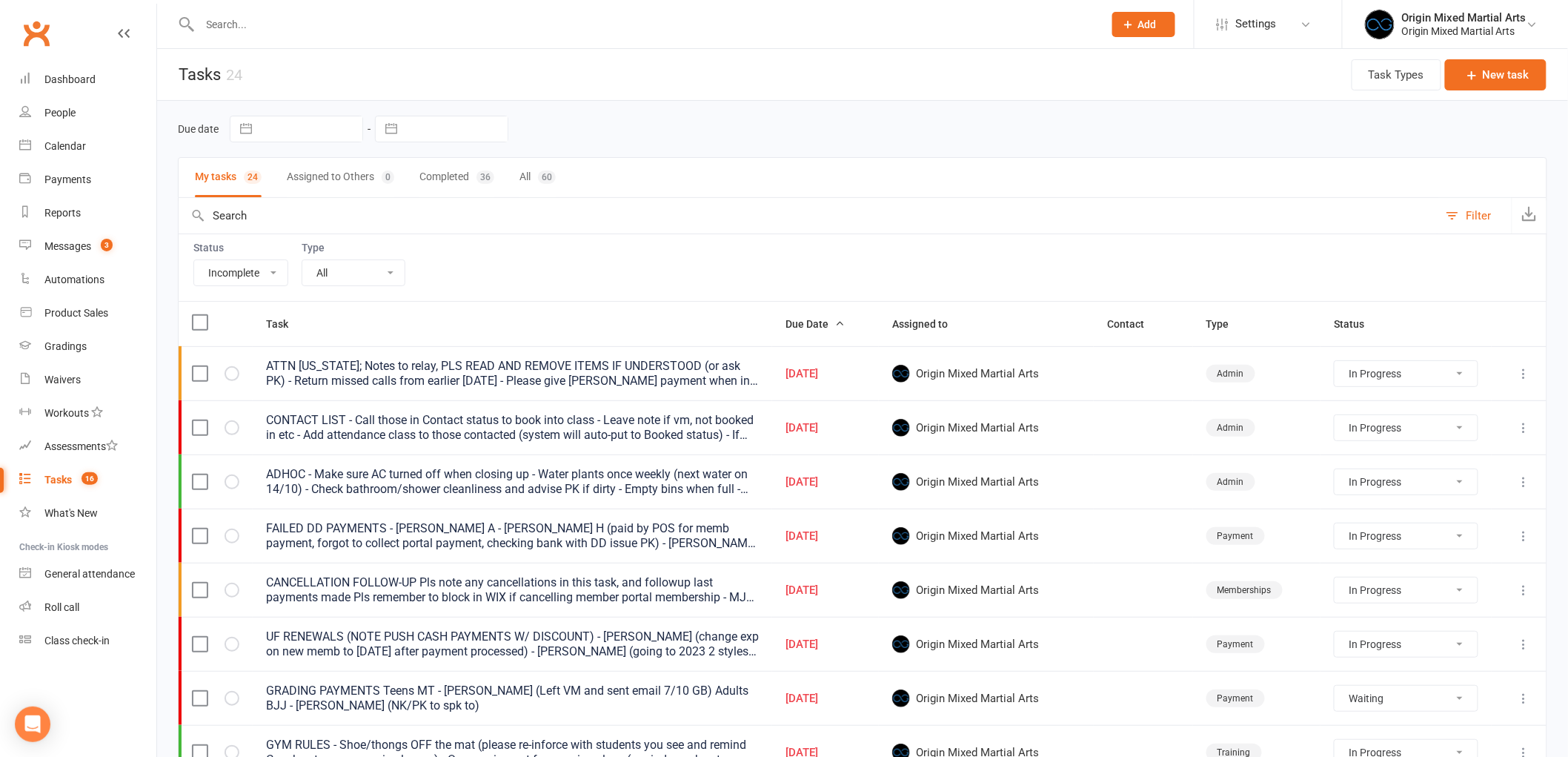
click at [254, 285] on select "All Incomplete Not Started In Progress Waiting Complete" at bounding box center [240, 273] width 93 height 25
click at [532, 245] on div "Status All Incomplete Not Started In Progress Waiting Complete Type All Admin E…" at bounding box center [862, 267] width 1369 height 67
click at [355, 263] on select "All Admin E-mail Meeting Memberships Payment Phone call Product Training" at bounding box center [353, 273] width 102 height 25
click at [591, 219] on input "text" at bounding box center [809, 215] width 1260 height 35
click at [441, 171] on button "Completed 36" at bounding box center [456, 177] width 74 height 39
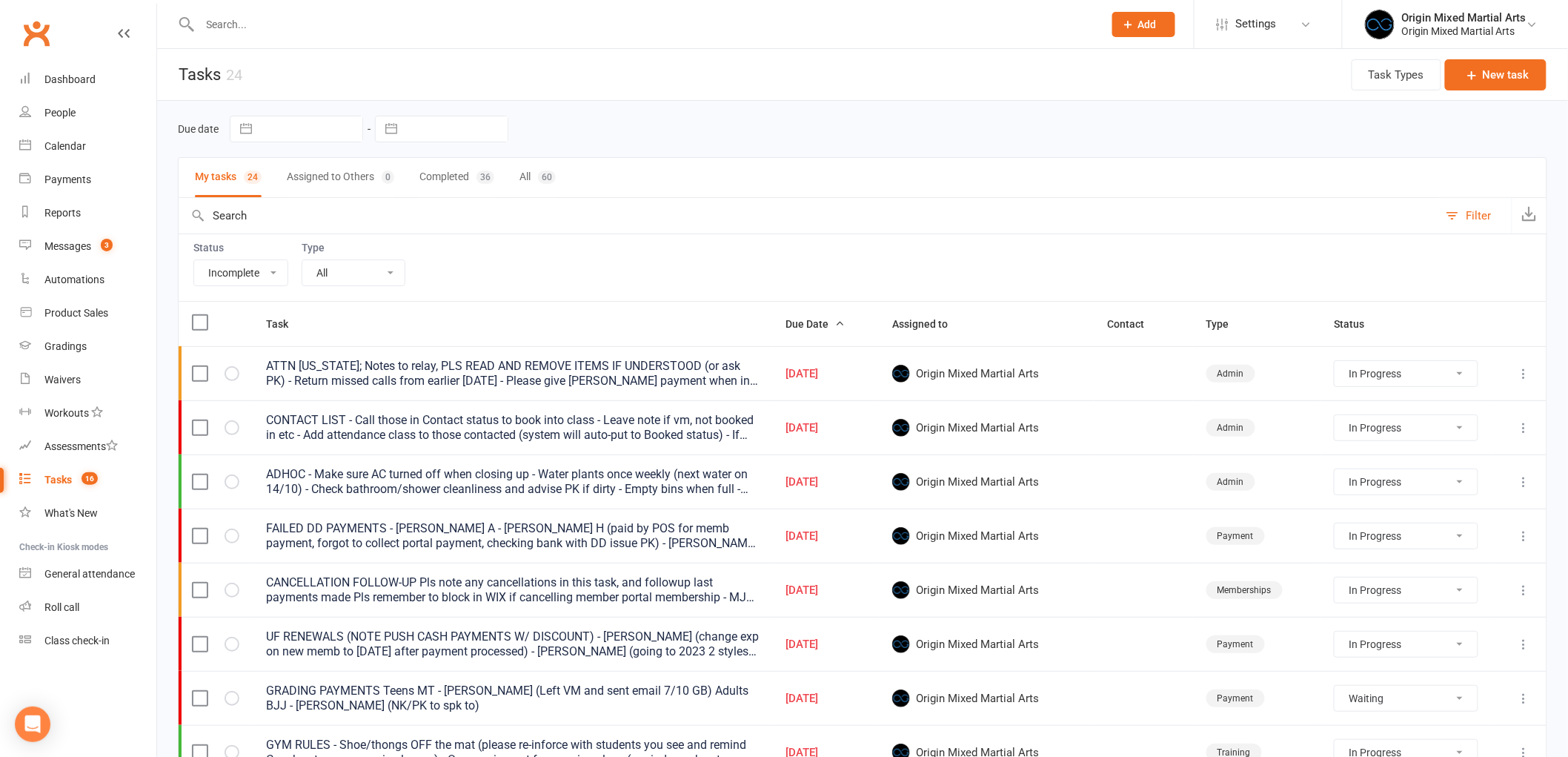
select select "started"
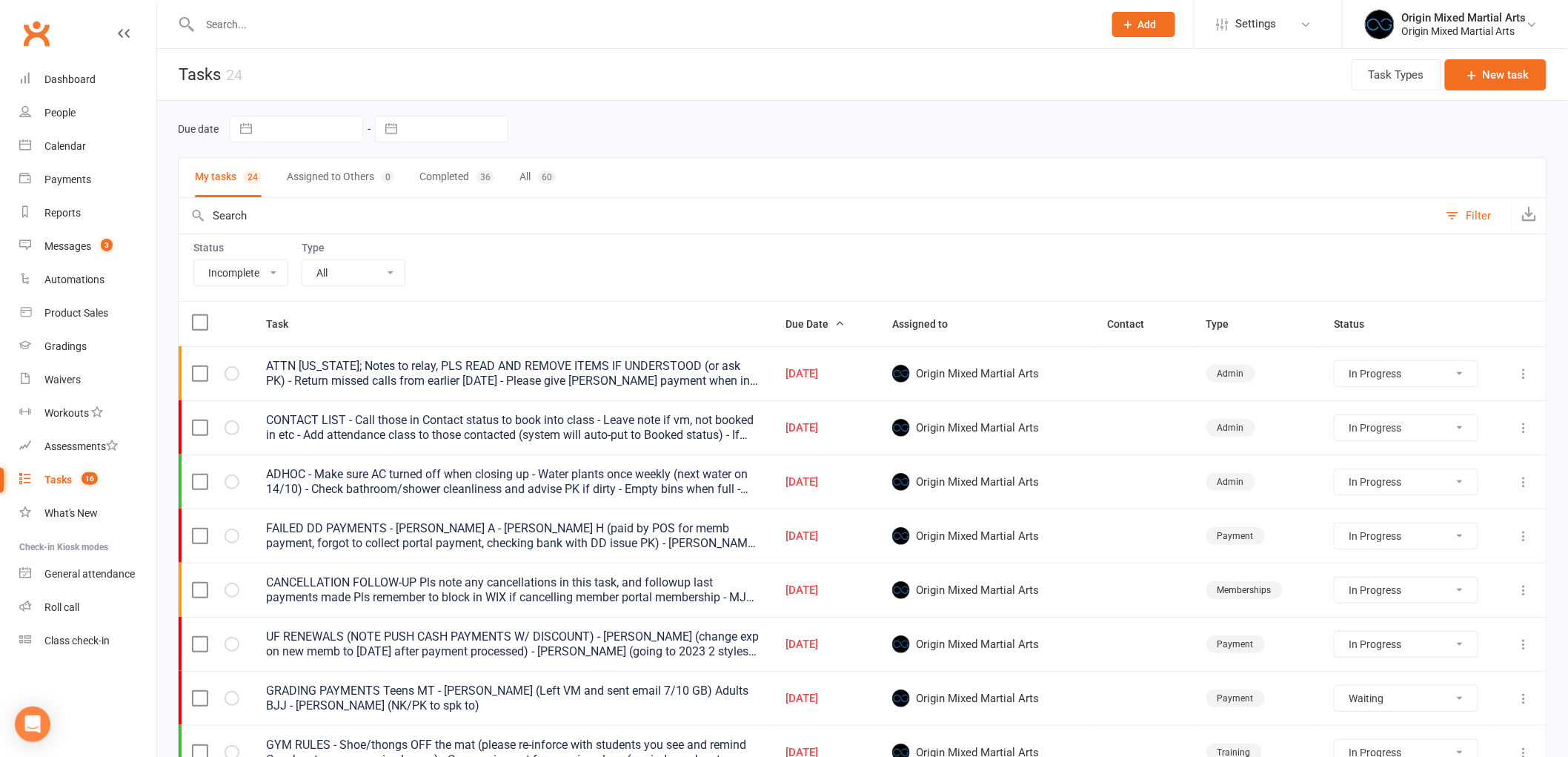
select select "started"
select select "waiting"
select select "started"
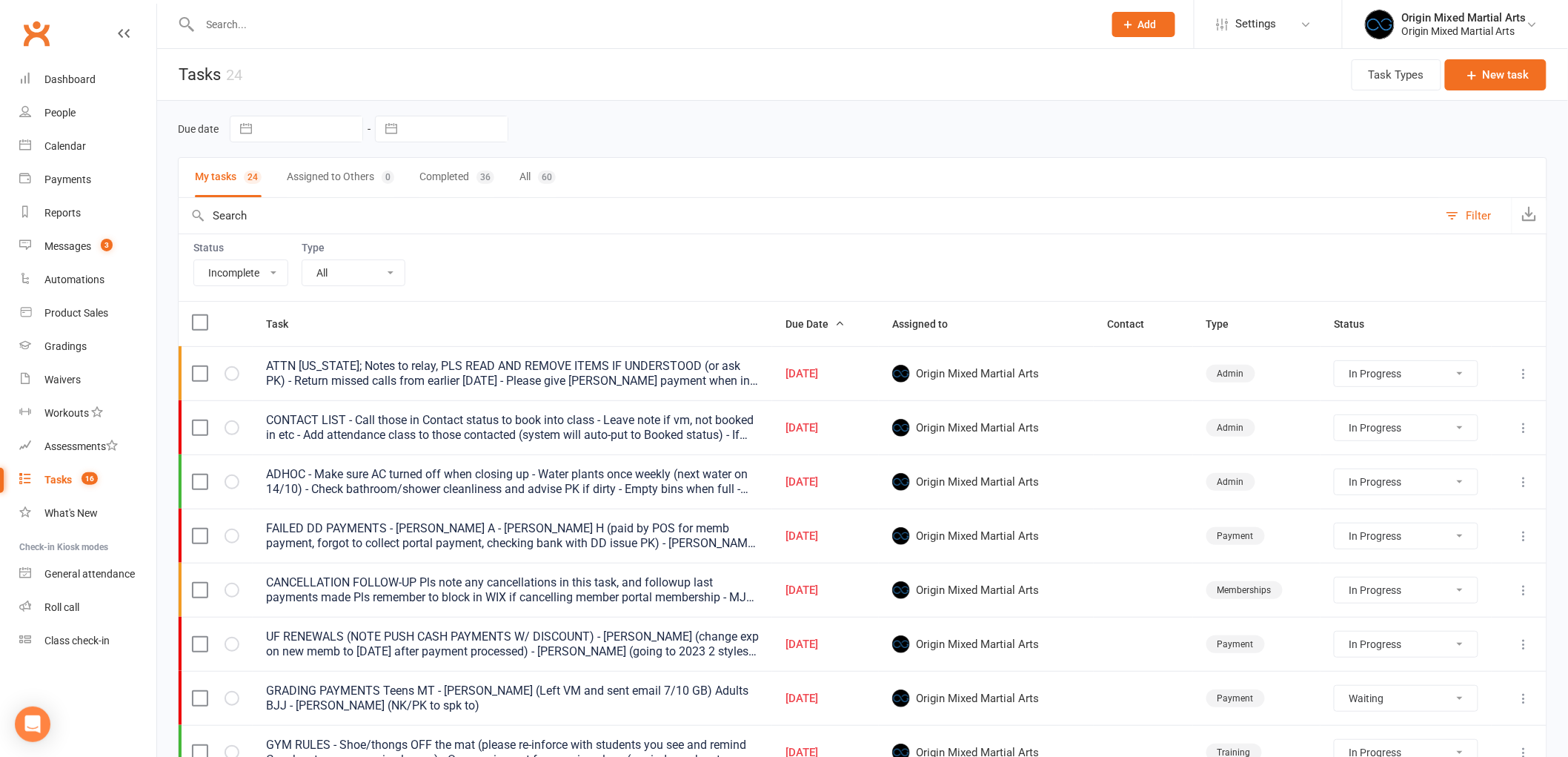
select select "waiting"
select select "started"
select select "waiting"
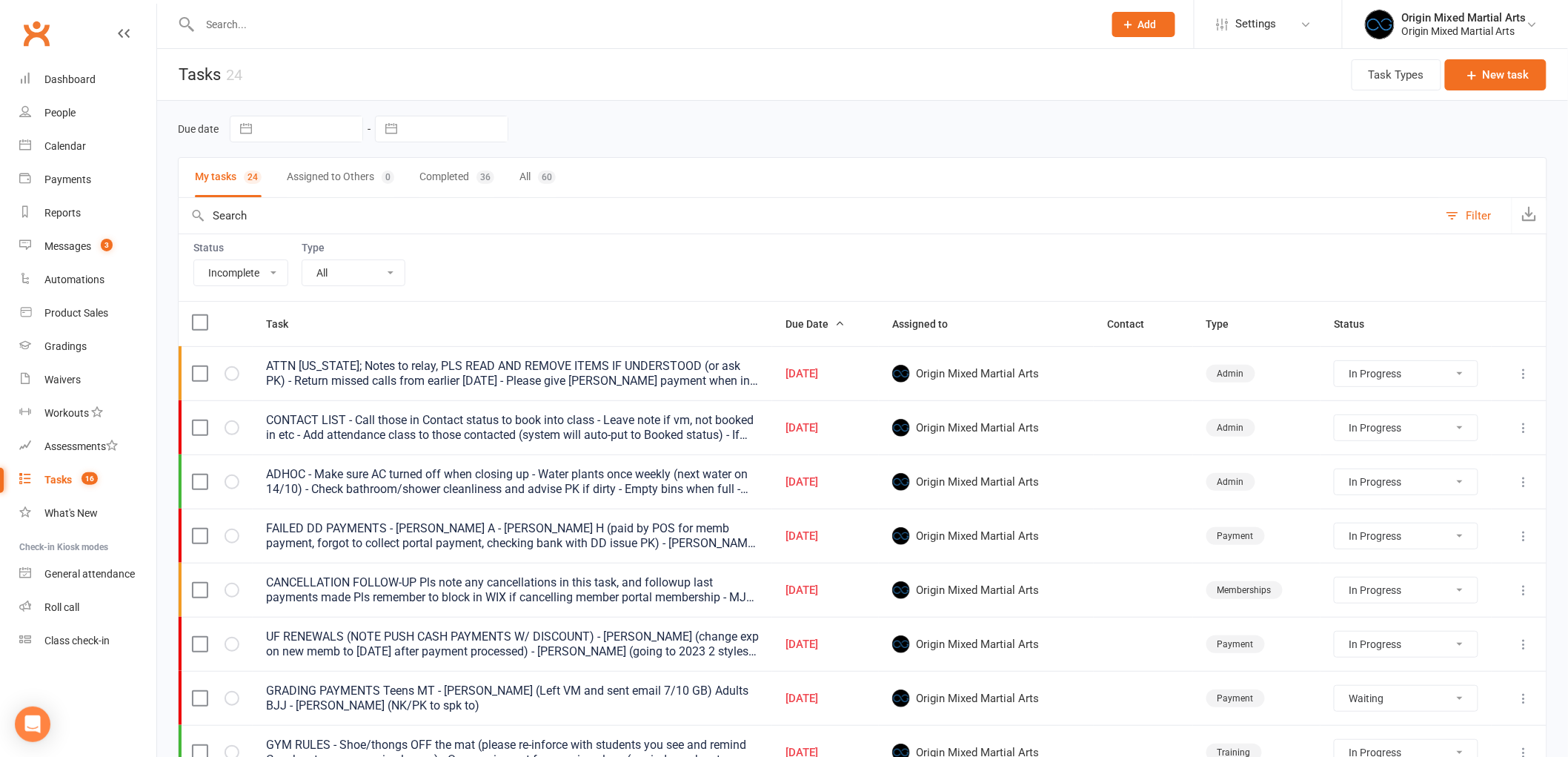
select select "waiting"
select select "started"
select select "waiting"
select select "started"
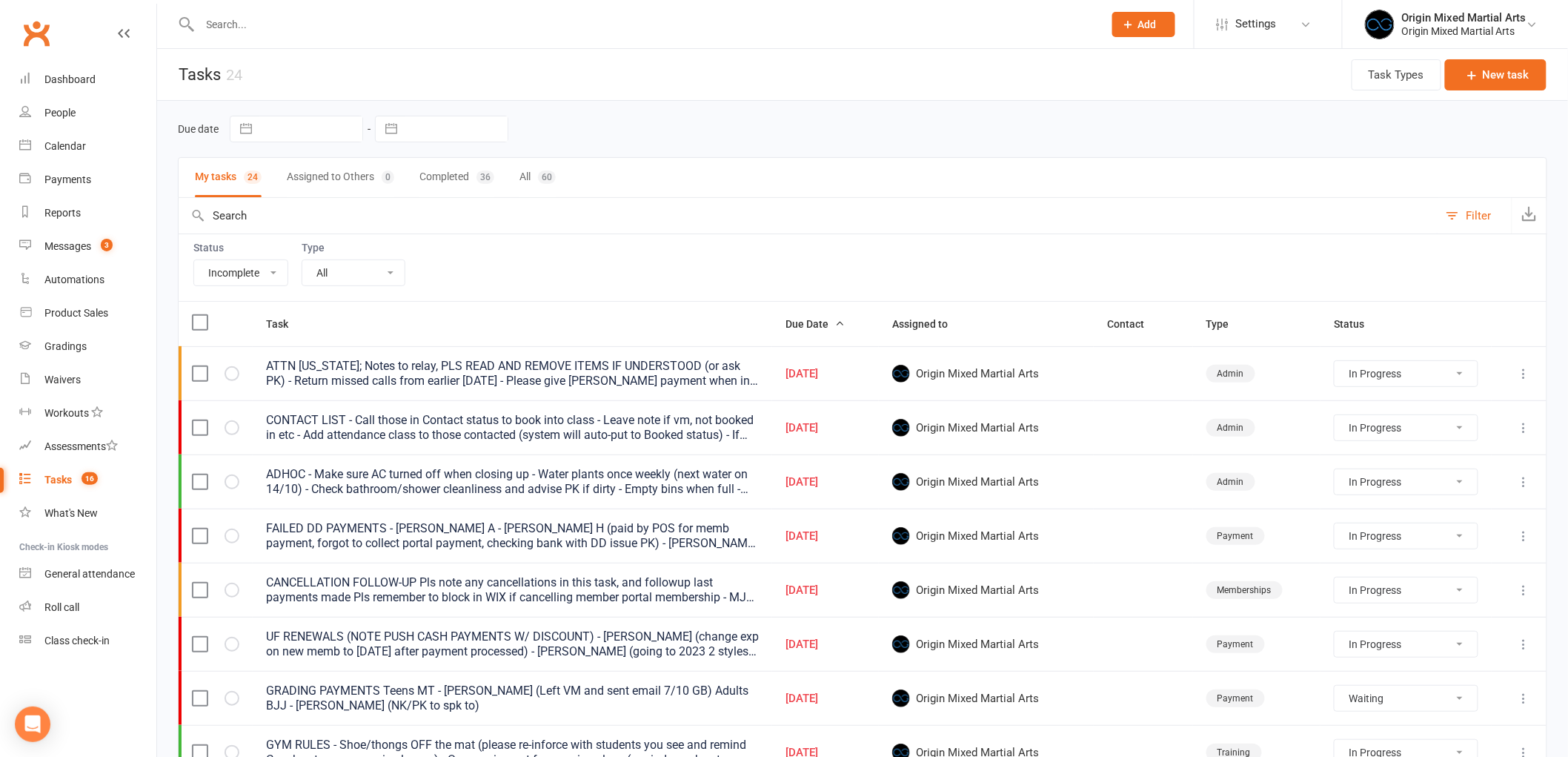
select select "started"
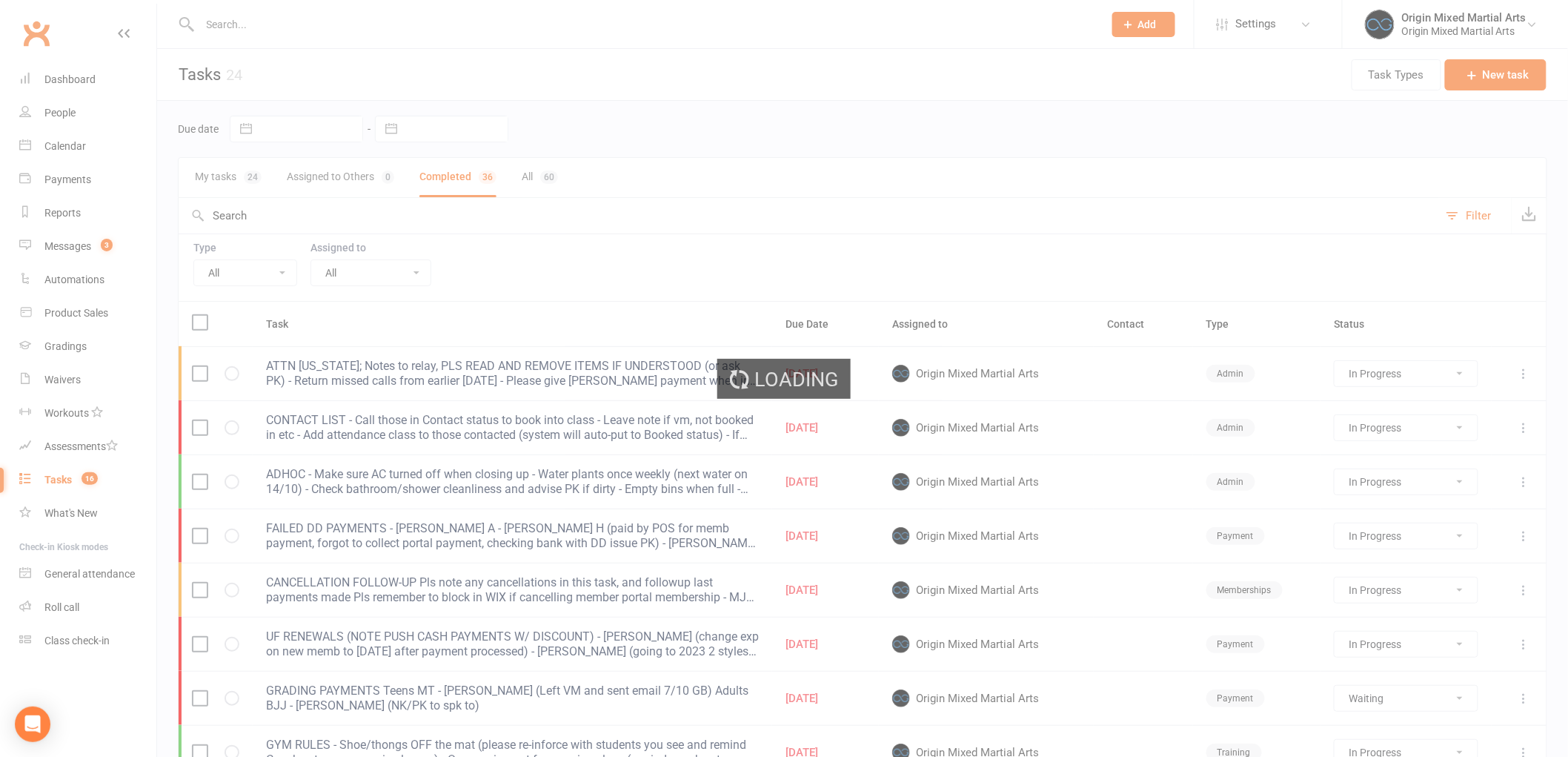
select select "started"
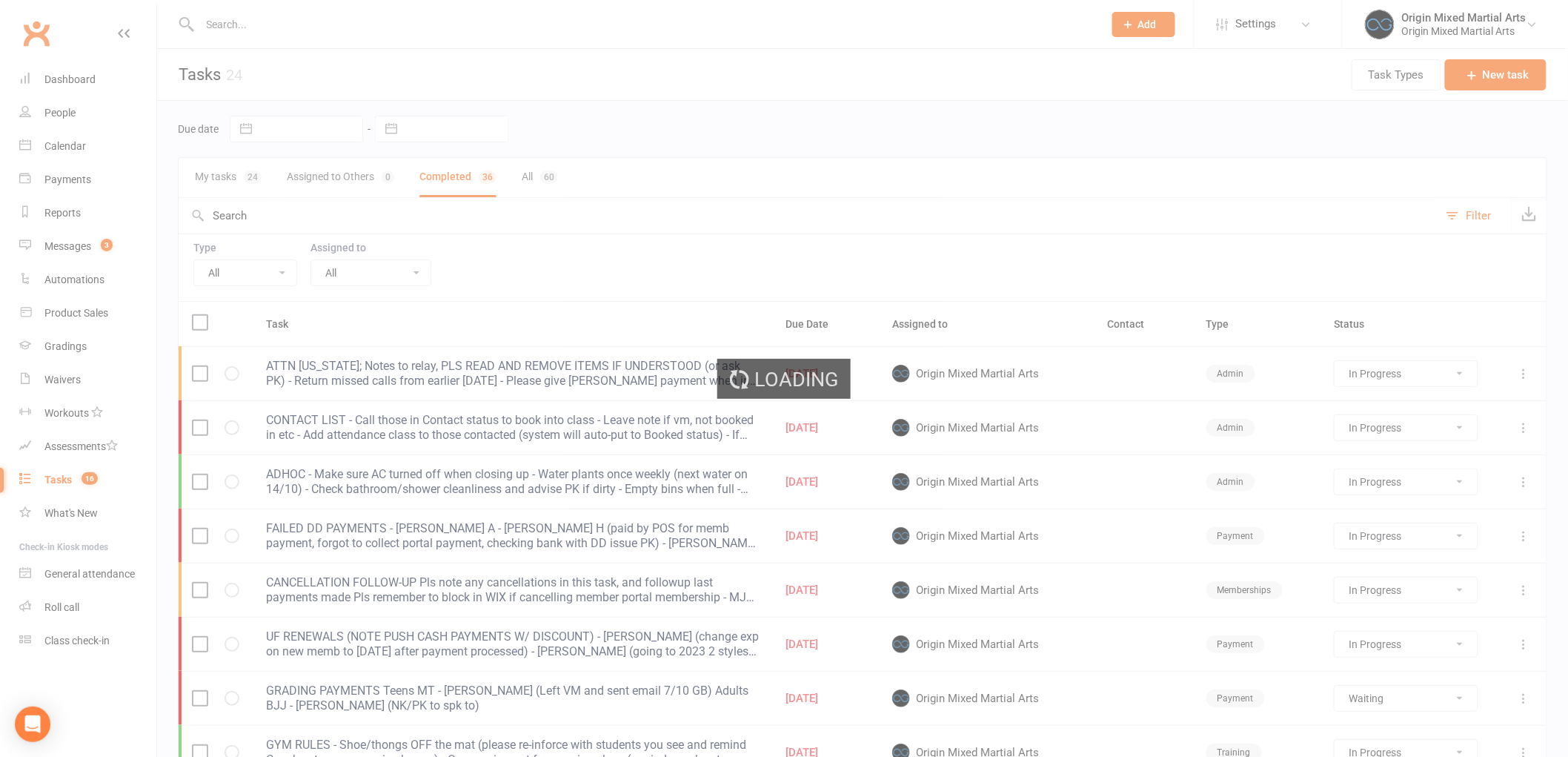
select select "started"
select select "waiting"
select select "started"
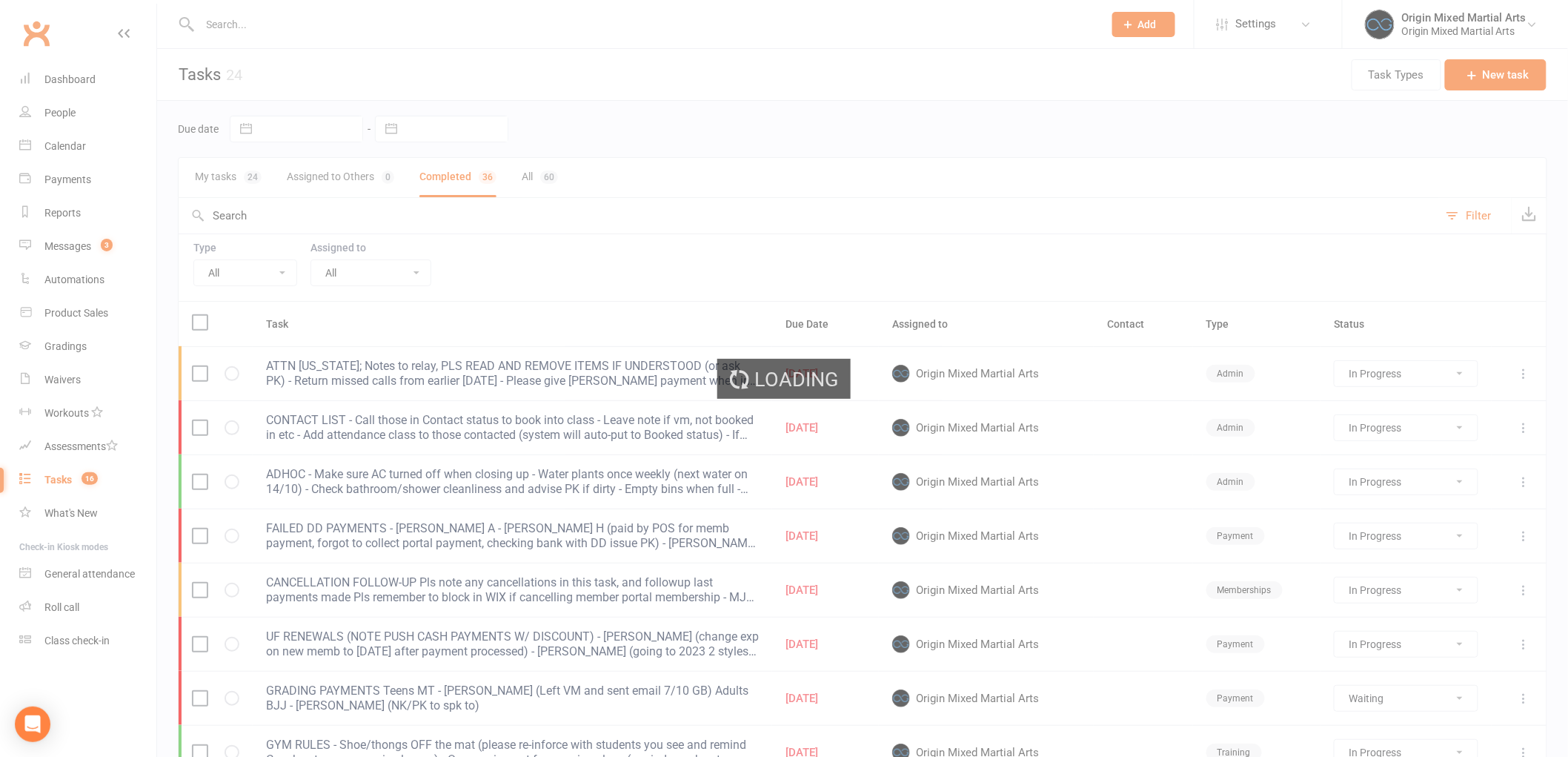
select select "waiting"
select select "started"
select select "waiting"
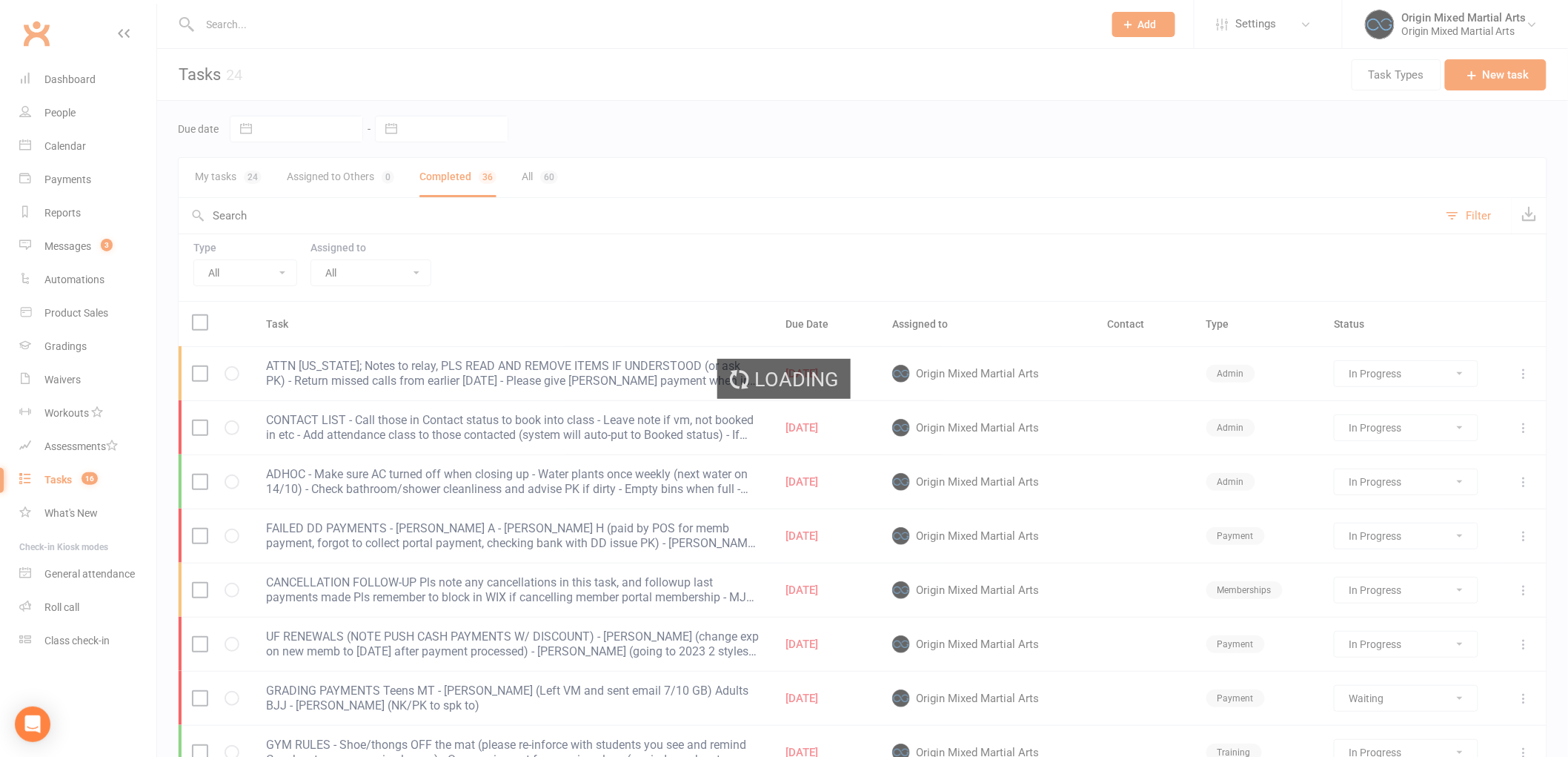
select select "waiting"
select select "started"
select select "waiting"
select select "started"
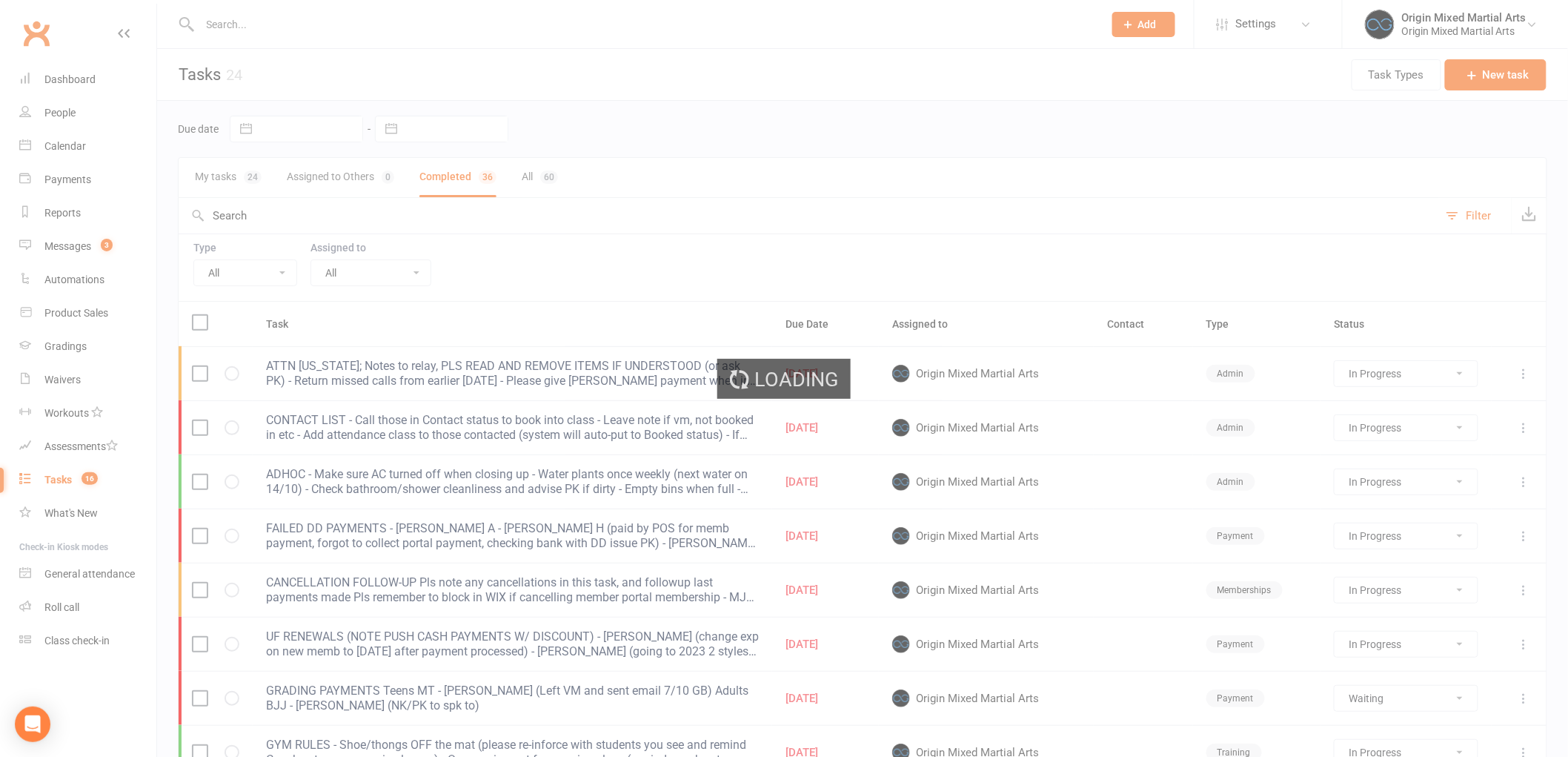
select select "started"
select select "finished"
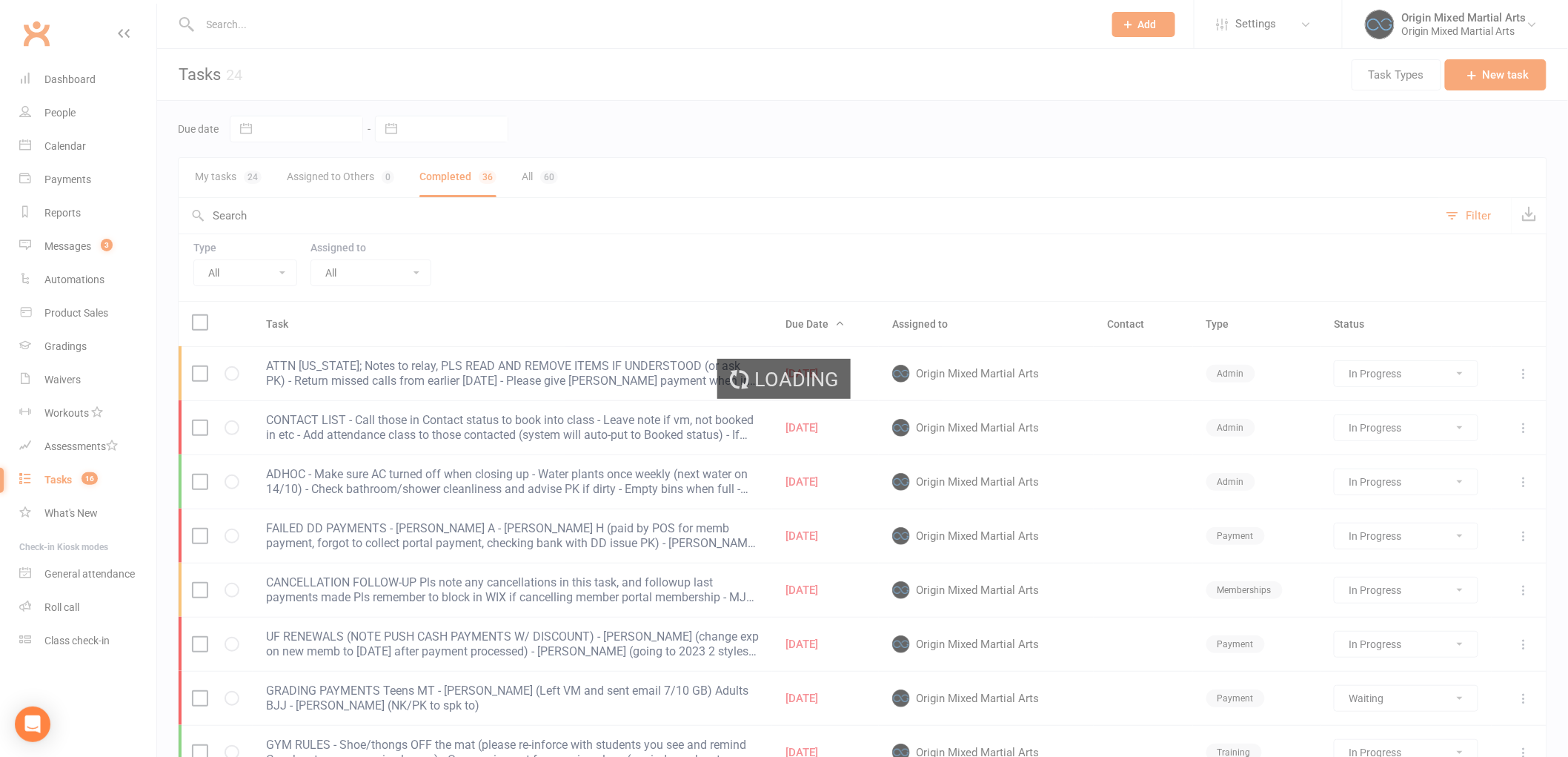
select select "finished"
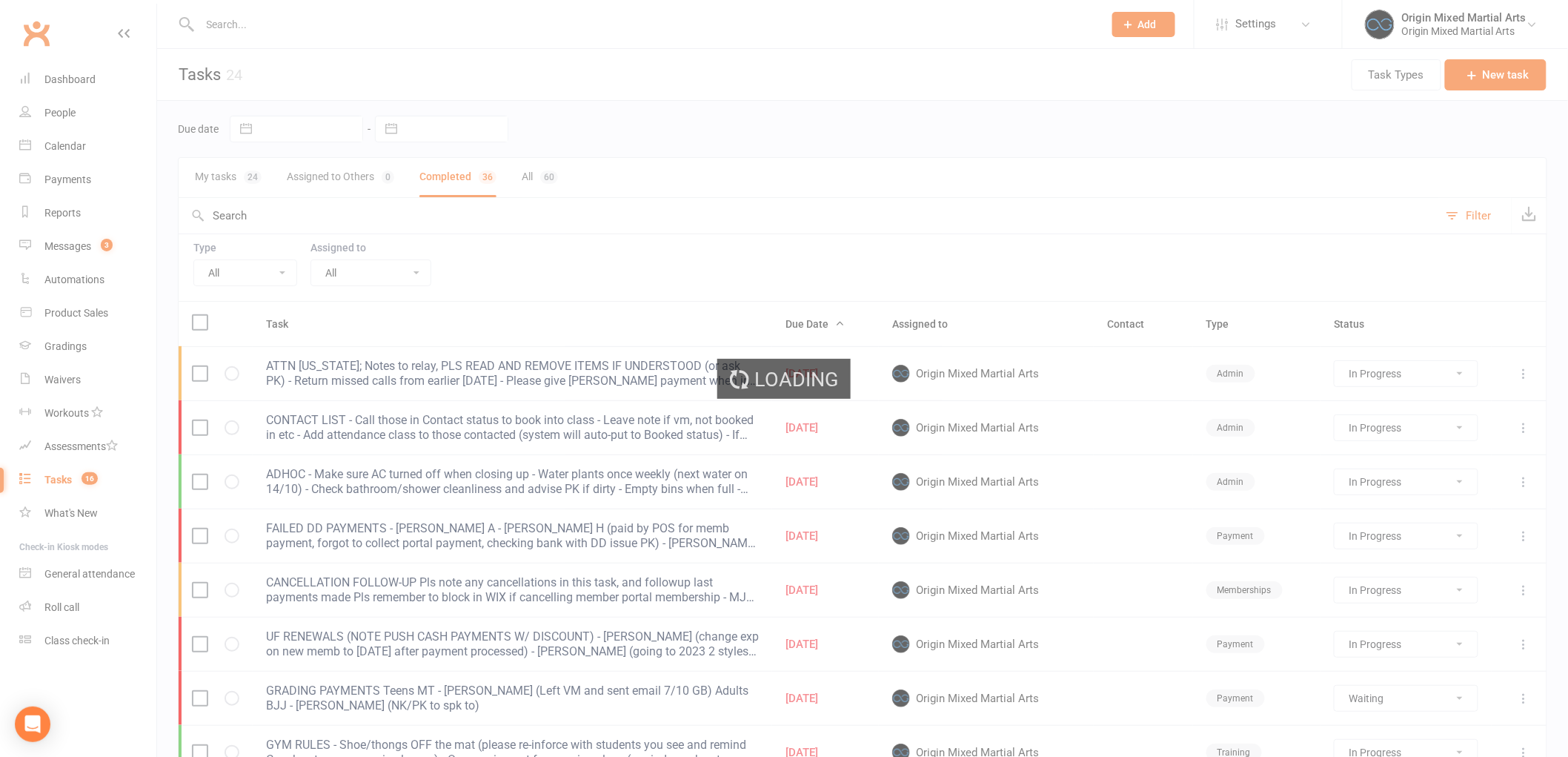
select select "finished"
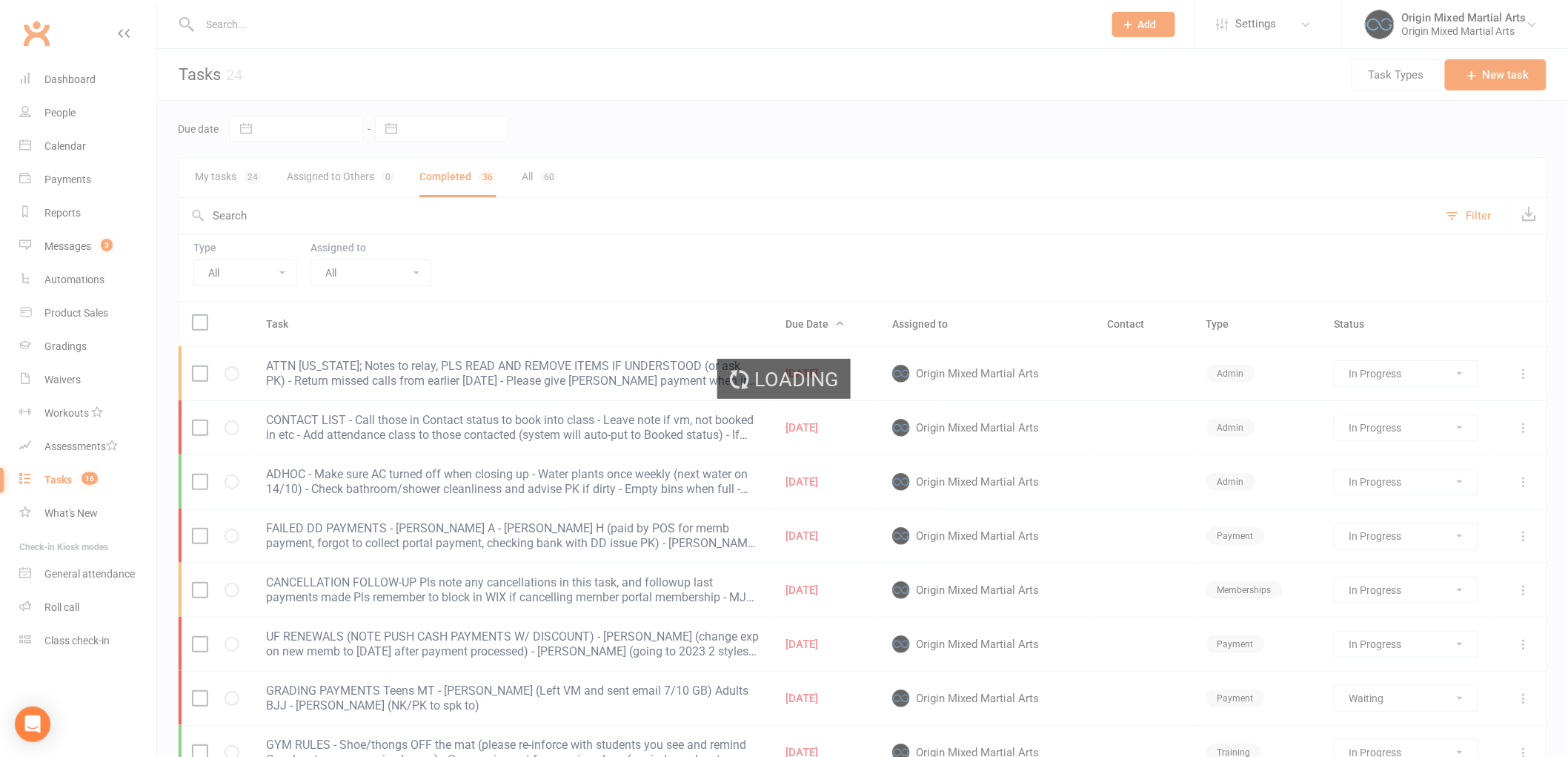
select select "finished"
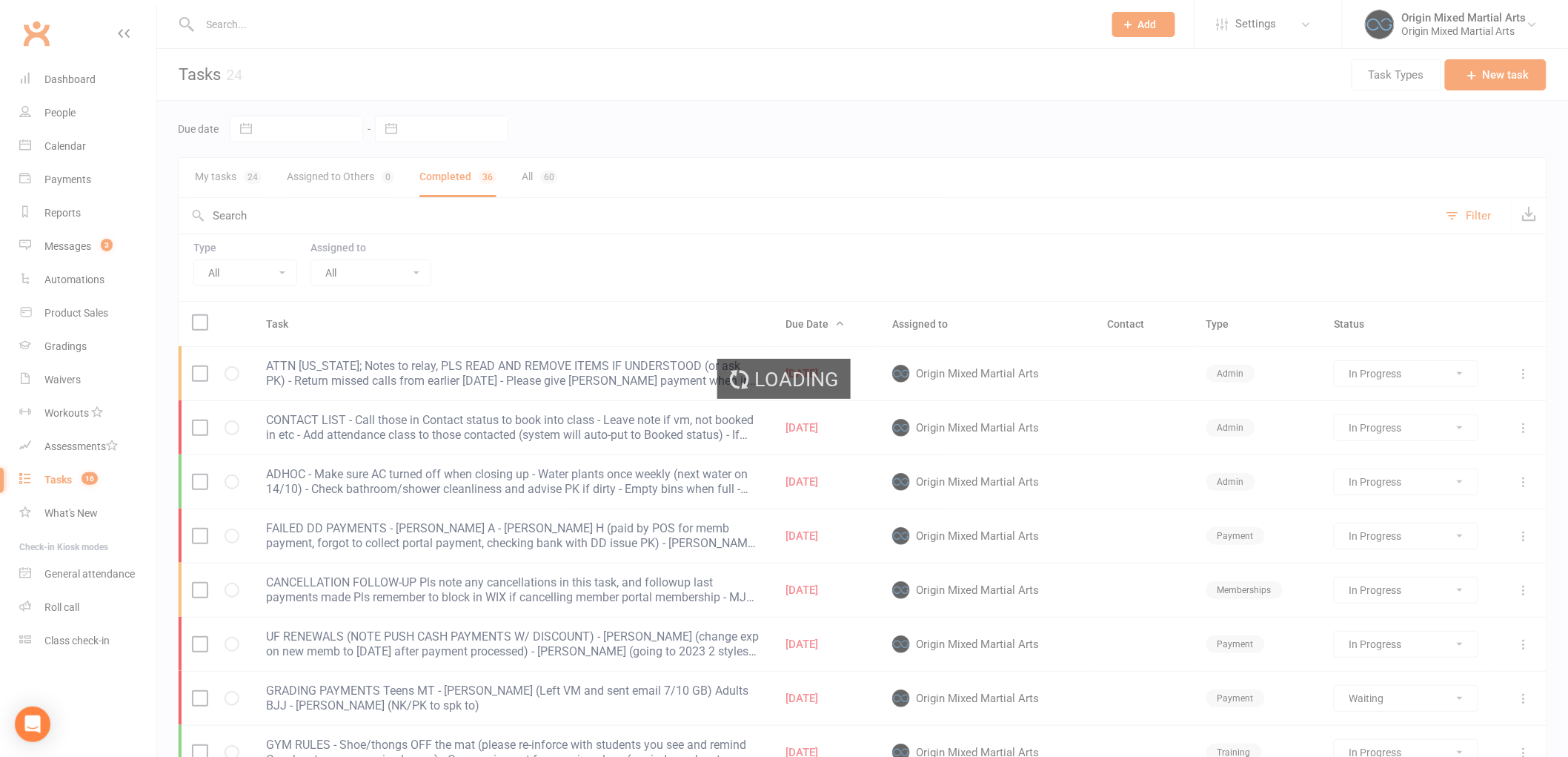
select select "finished"
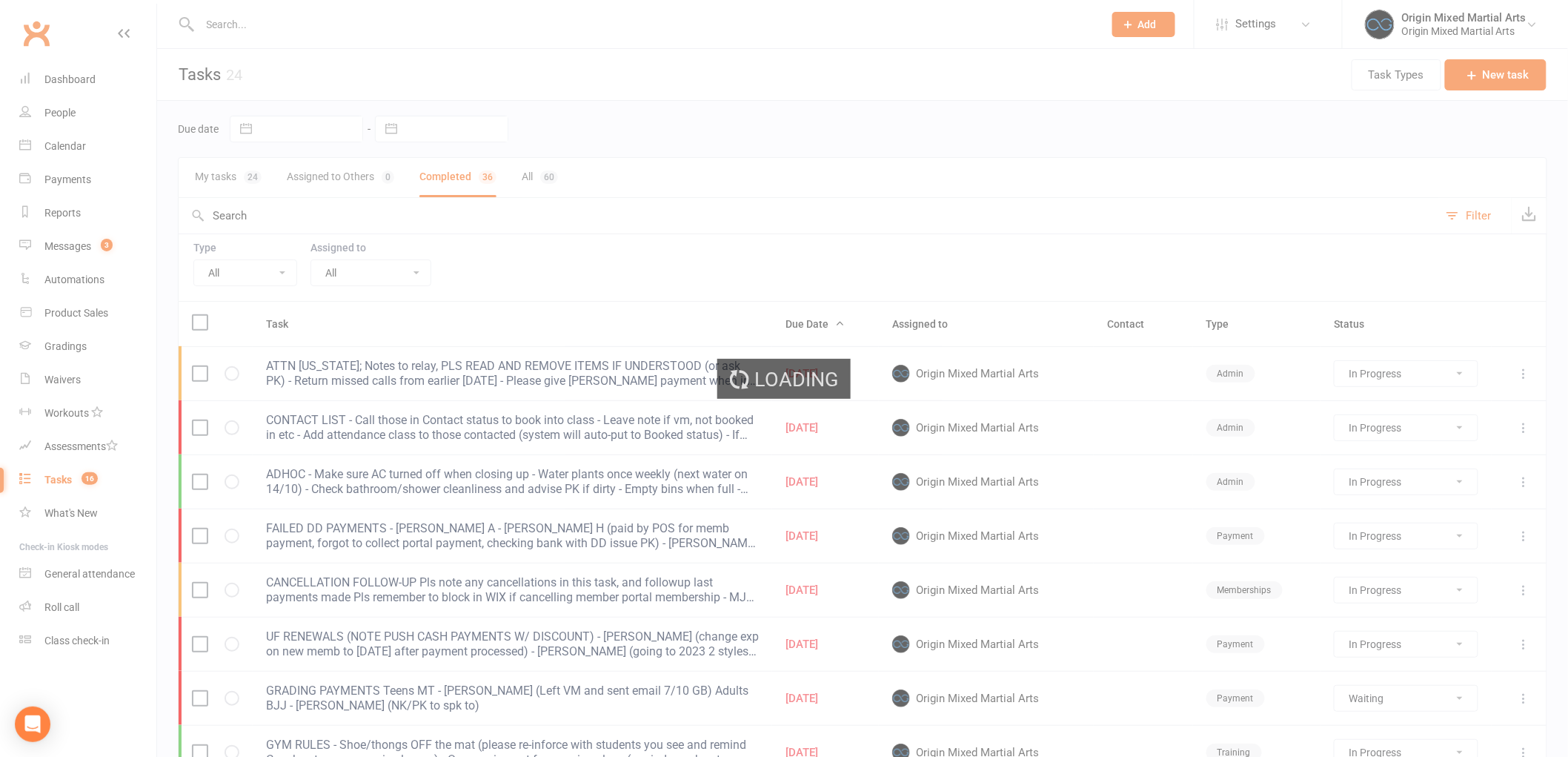
select select "finished"
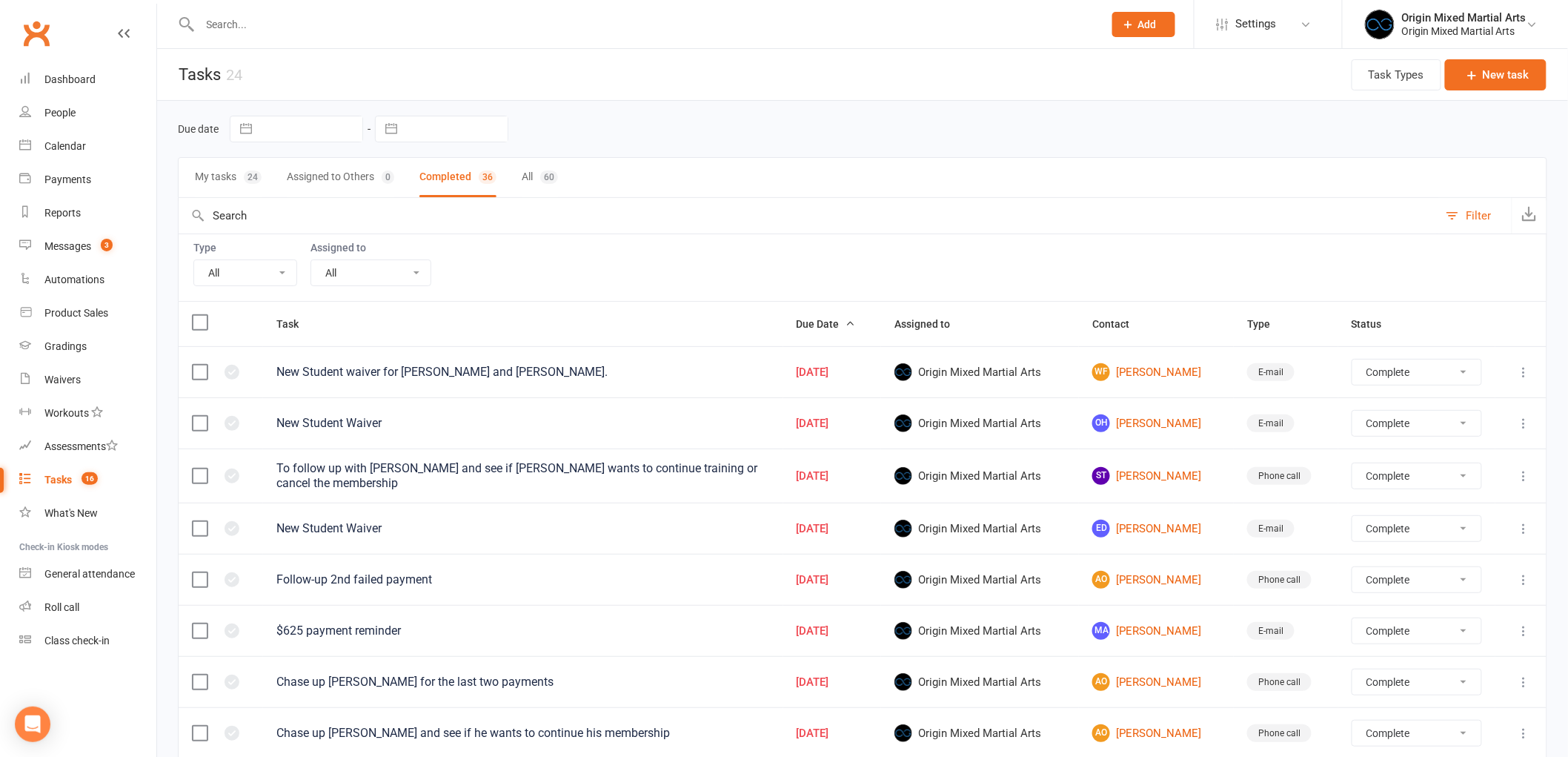
select select "finished"
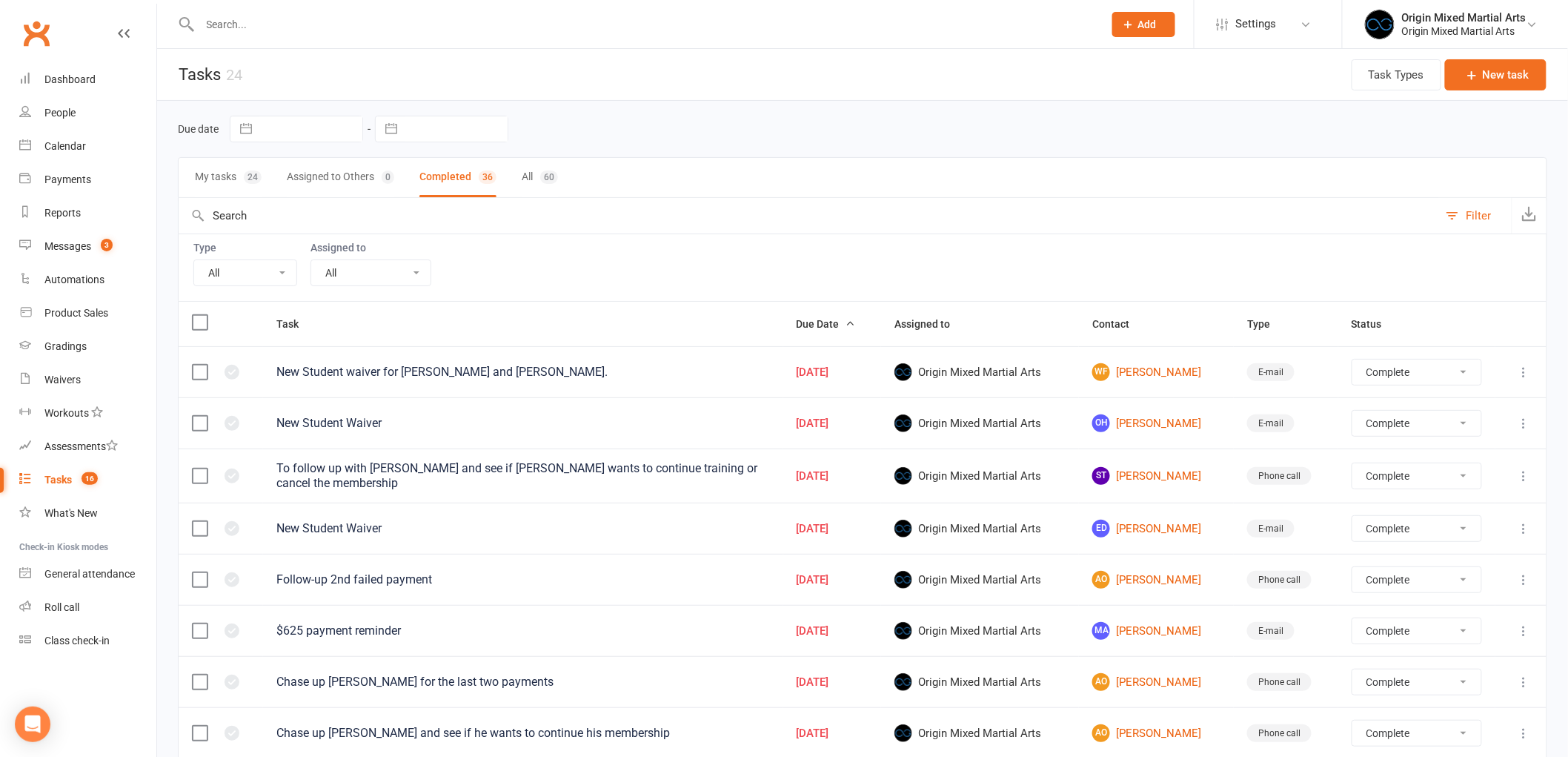
select select "finished"
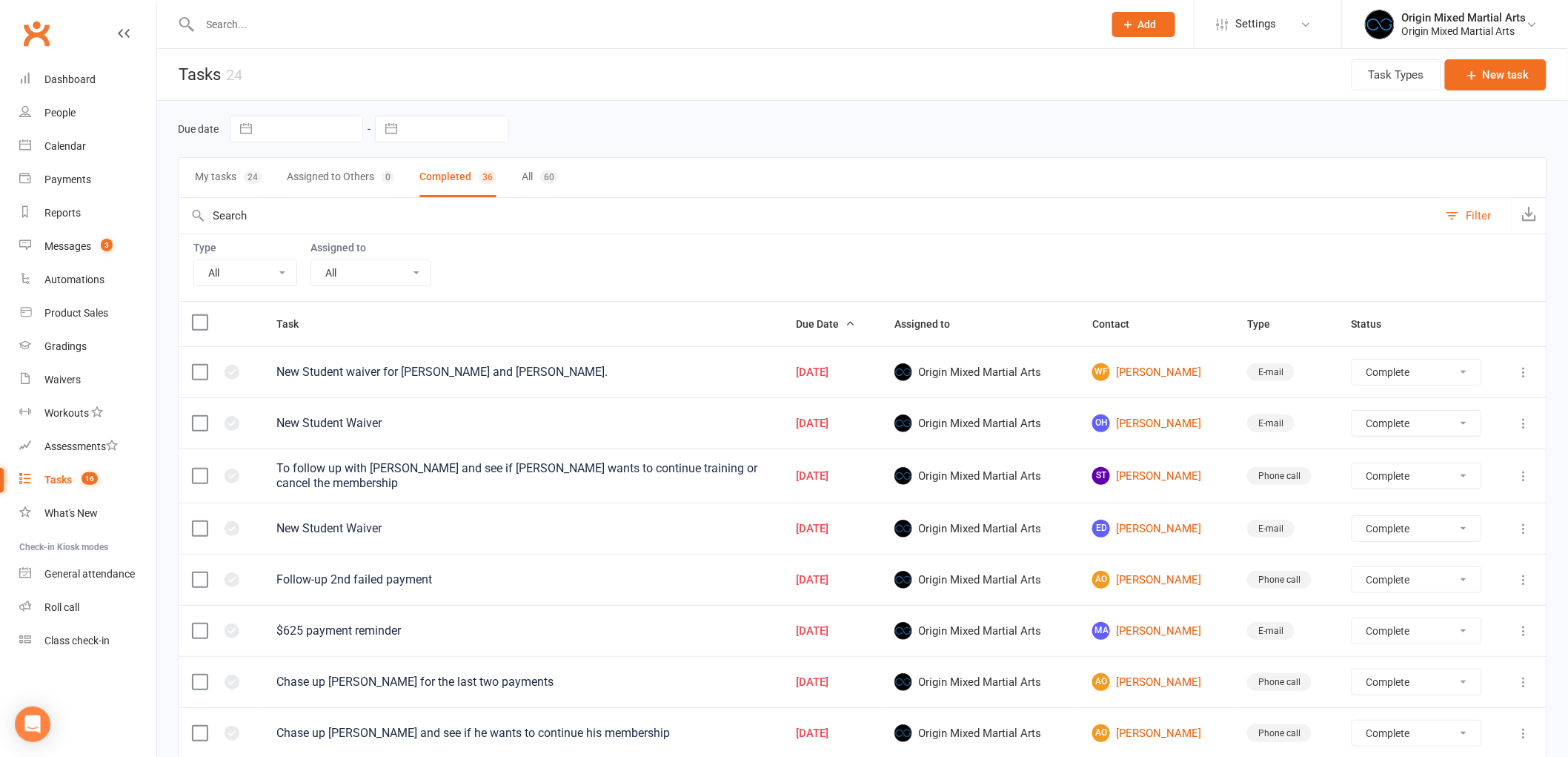
select select "finished"
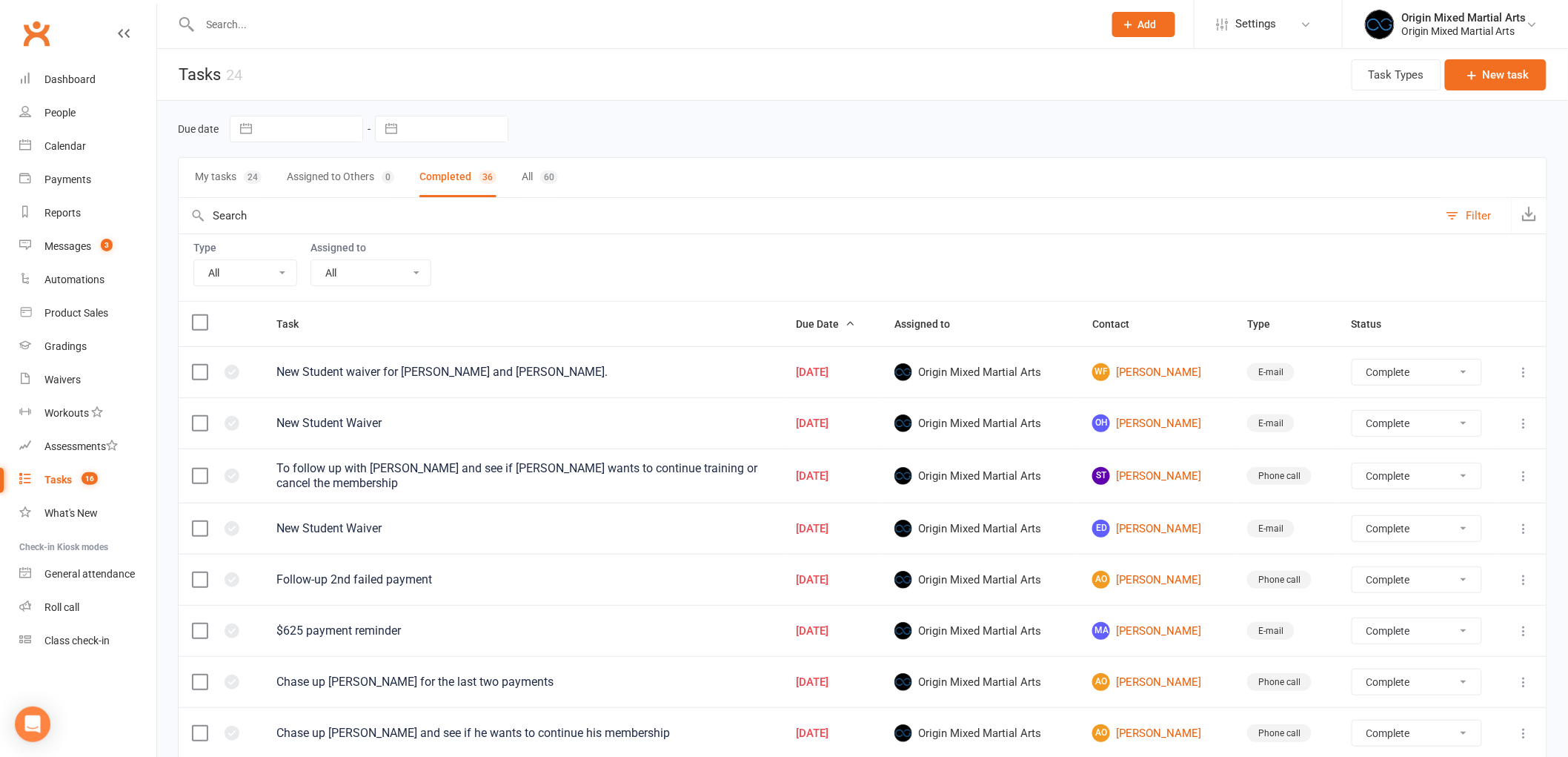
select select "finished"
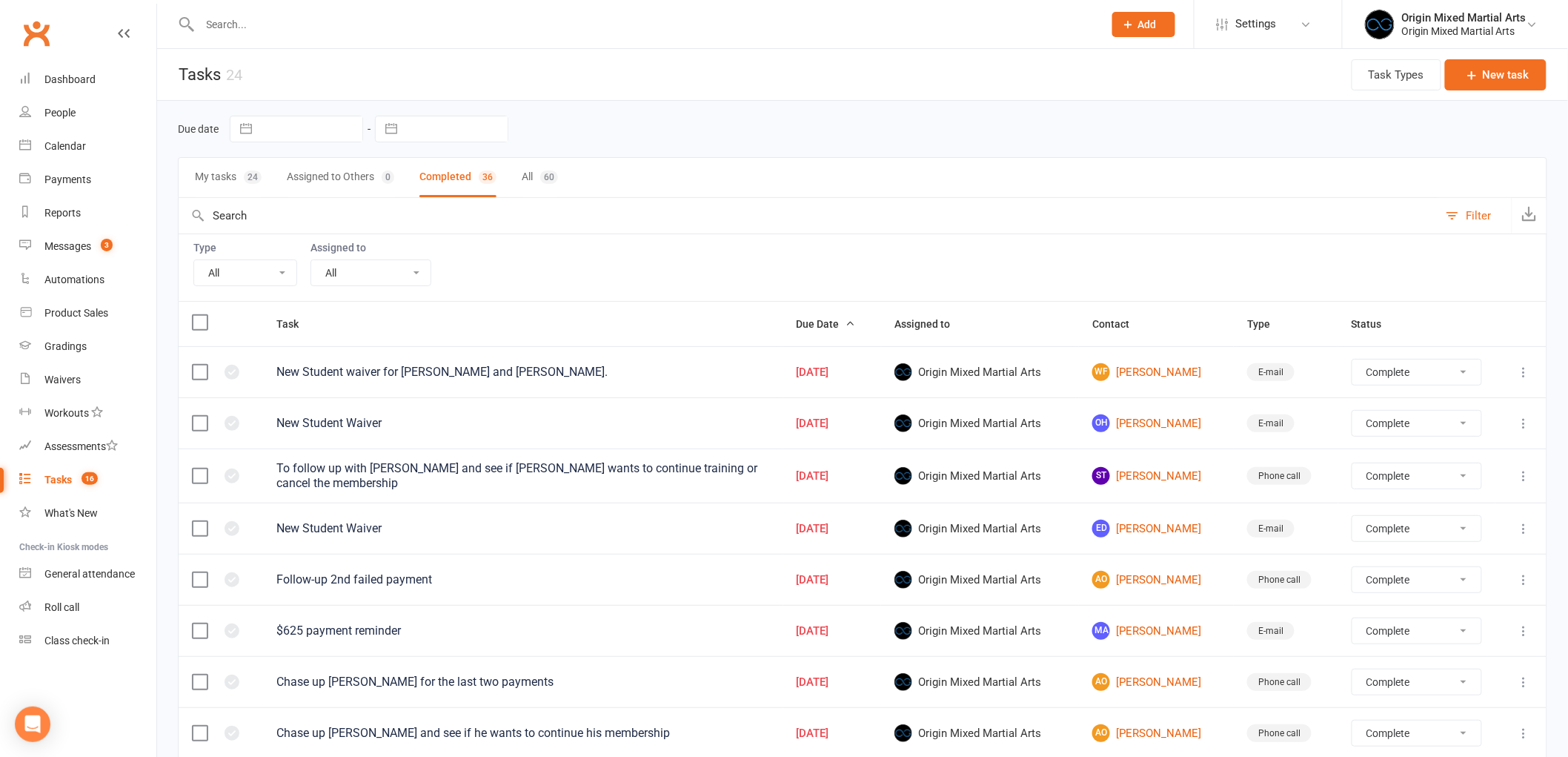
select select "finished"
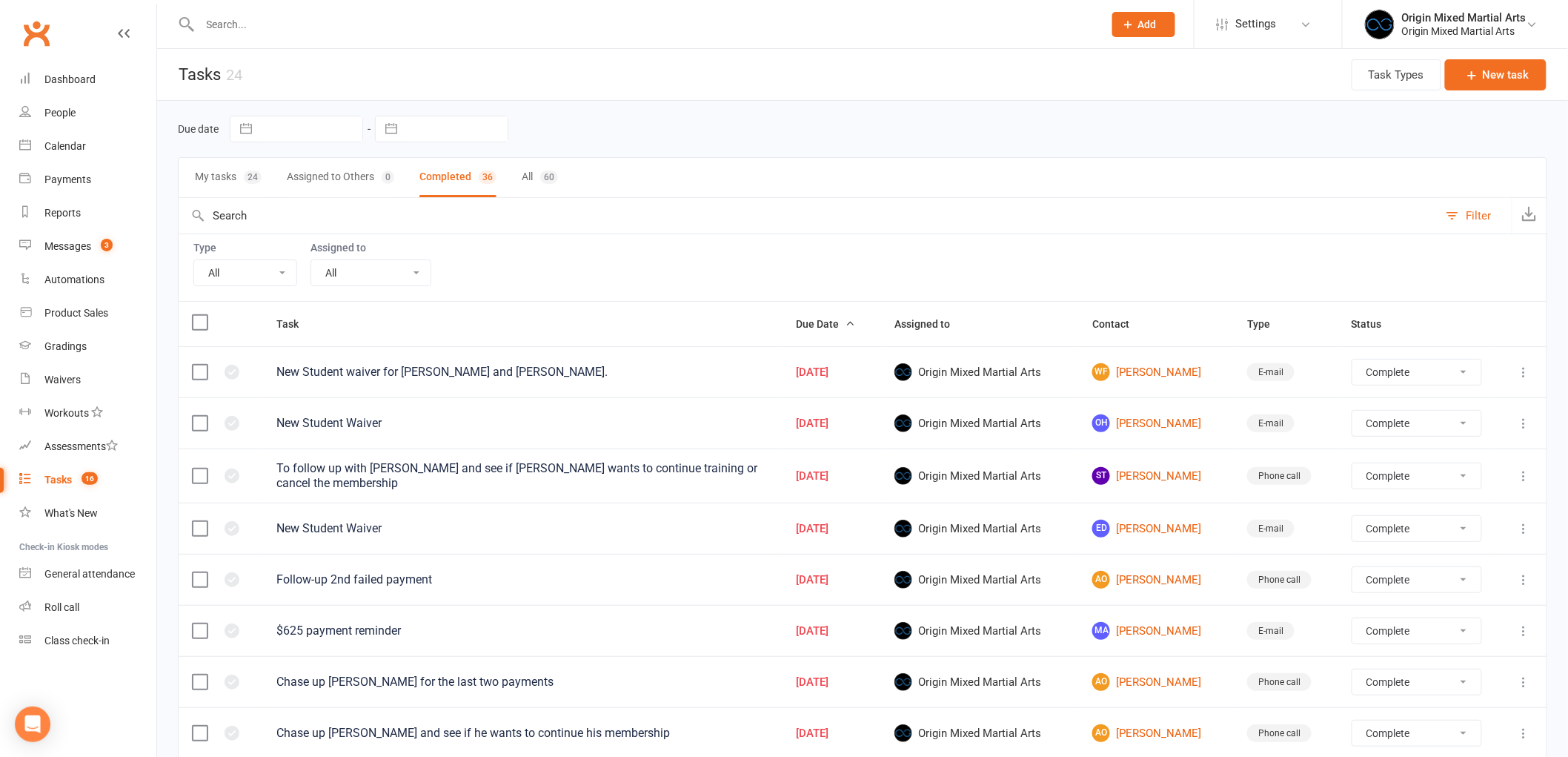
click at [823, 332] on button "Due Date" at bounding box center [826, 324] width 59 height 18
select select "finished"
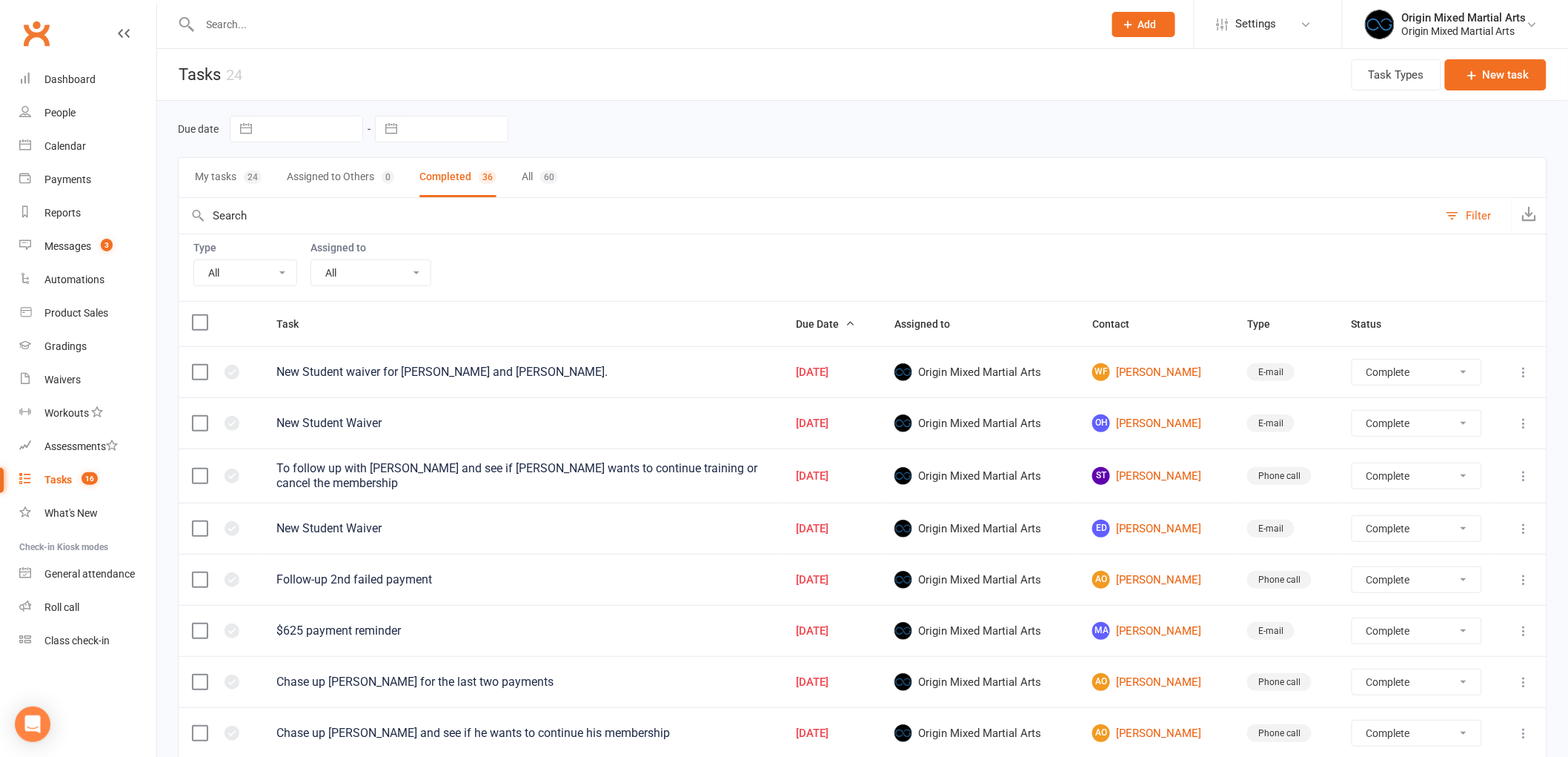
select select "finished"
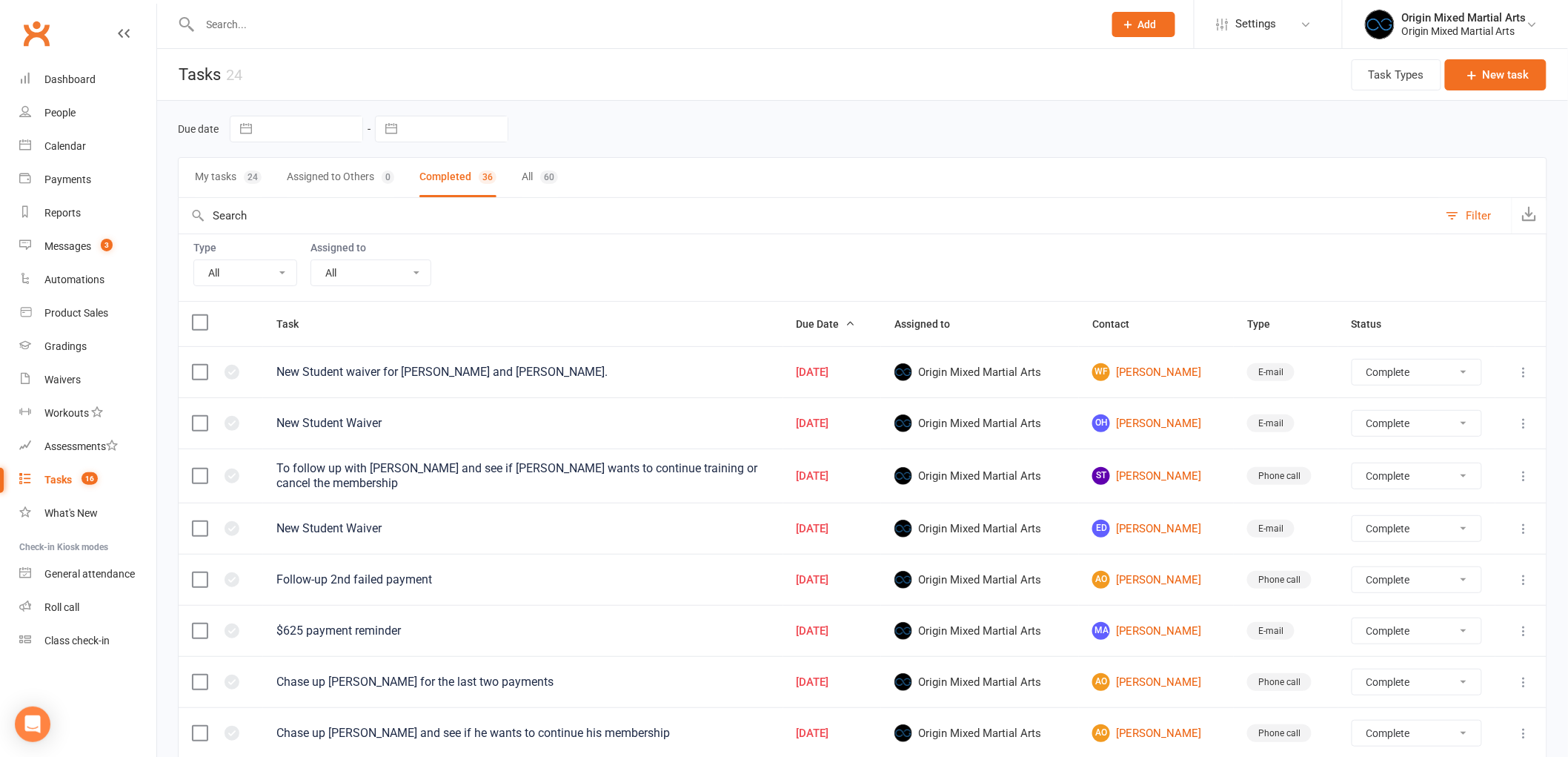
select select "finished"
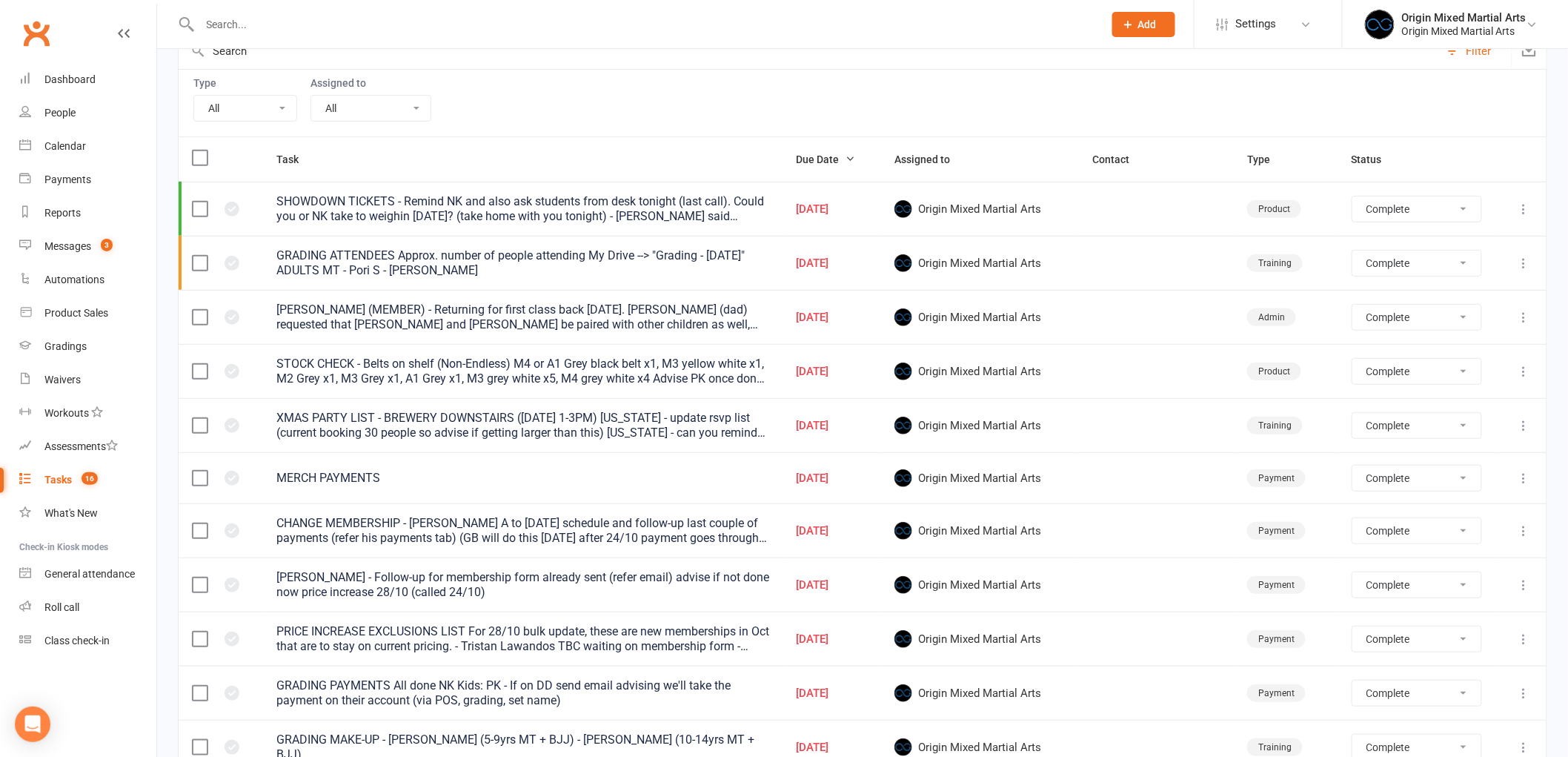
scroll to position [246, 0]
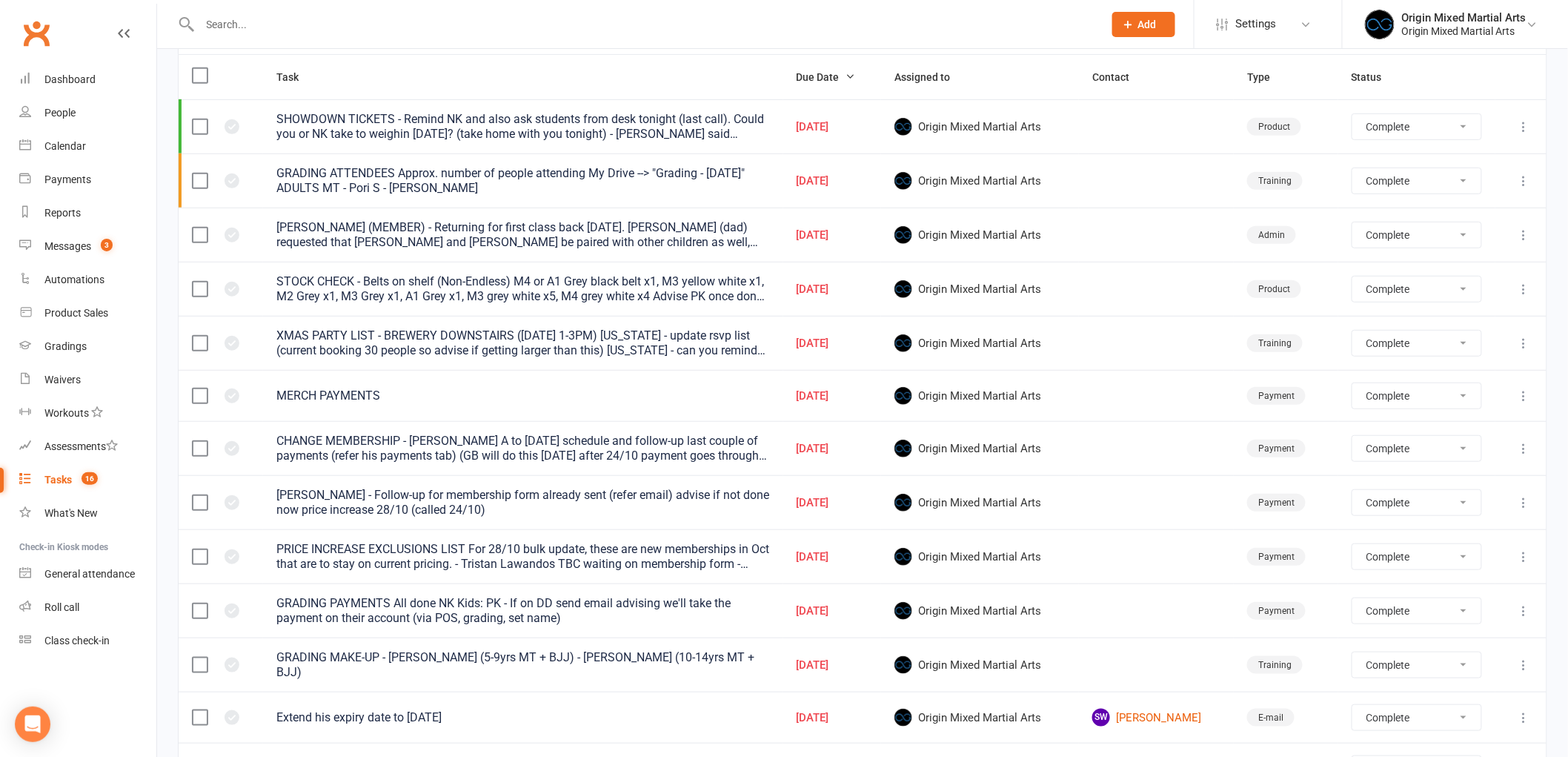
click at [1524, 613] on icon at bounding box center [1525, 611] width 15 height 15
click at [1429, 643] on link "View" at bounding box center [1447, 641] width 147 height 29
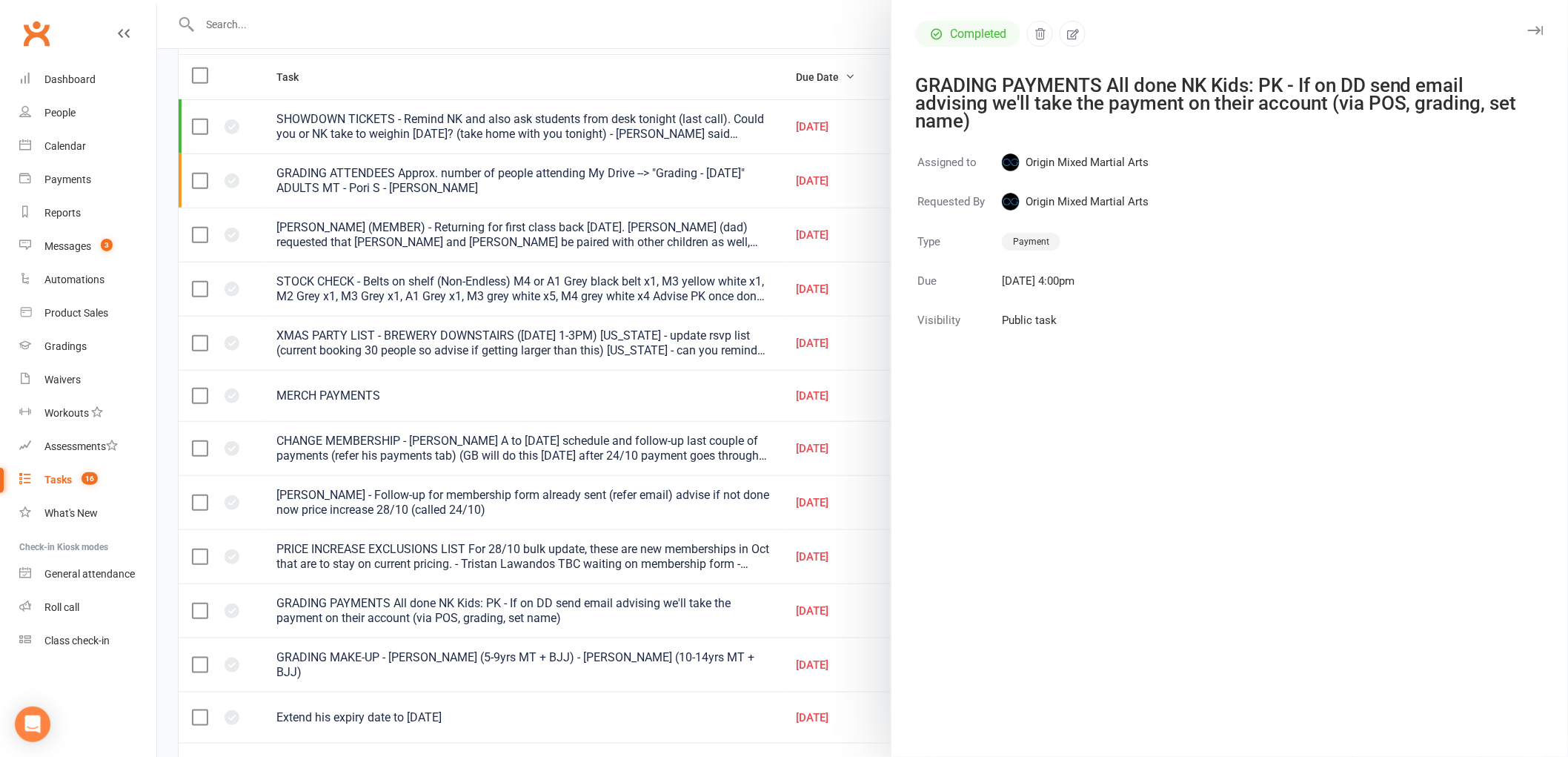
click at [1527, 21] on button "button" at bounding box center [1536, 30] width 18 height 18
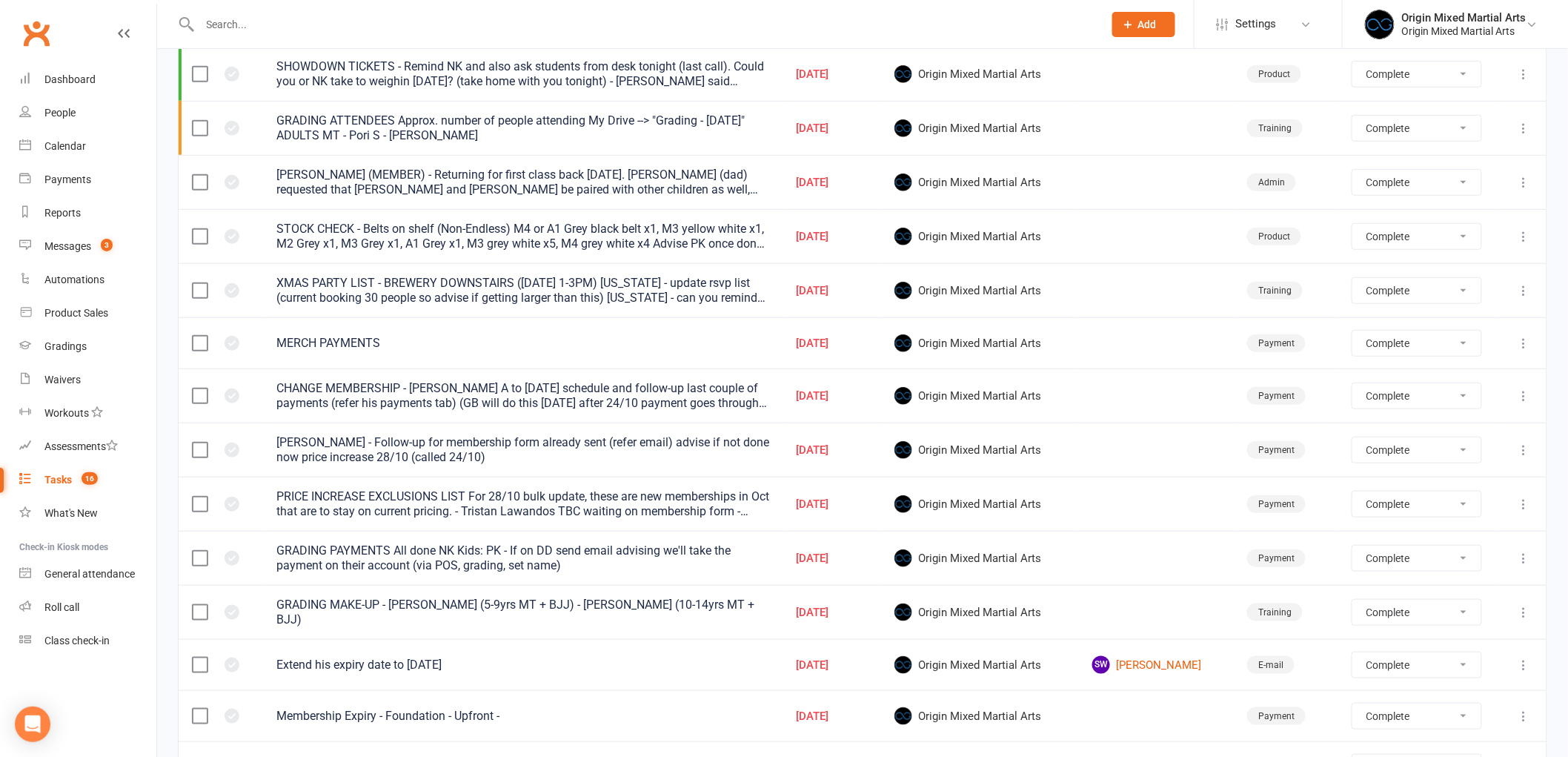
scroll to position [329, 0]
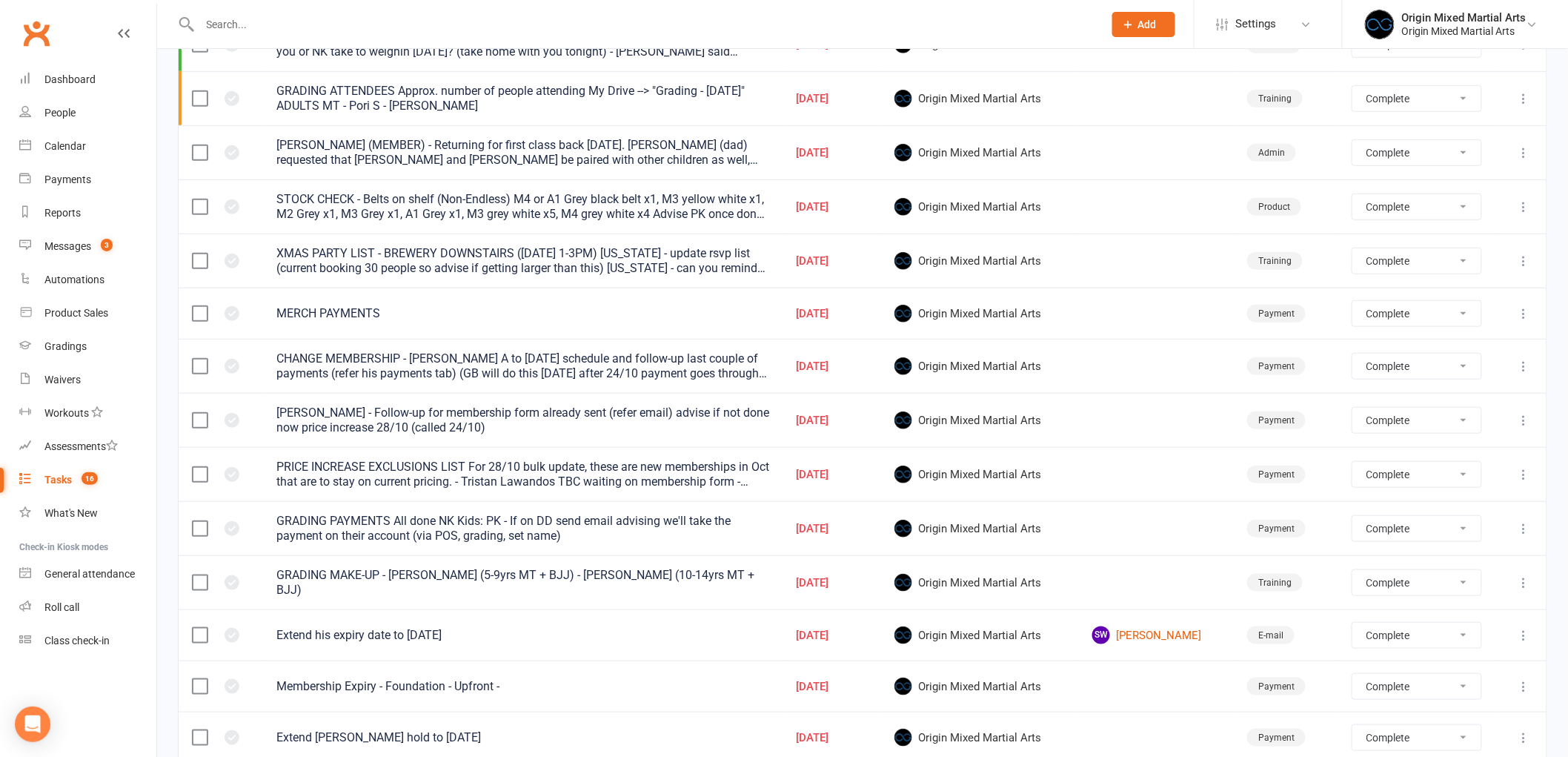
click at [1523, 527] on icon at bounding box center [1525, 528] width 15 height 15
click at [1447, 582] on link "Edit" at bounding box center [1447, 589] width 147 height 29
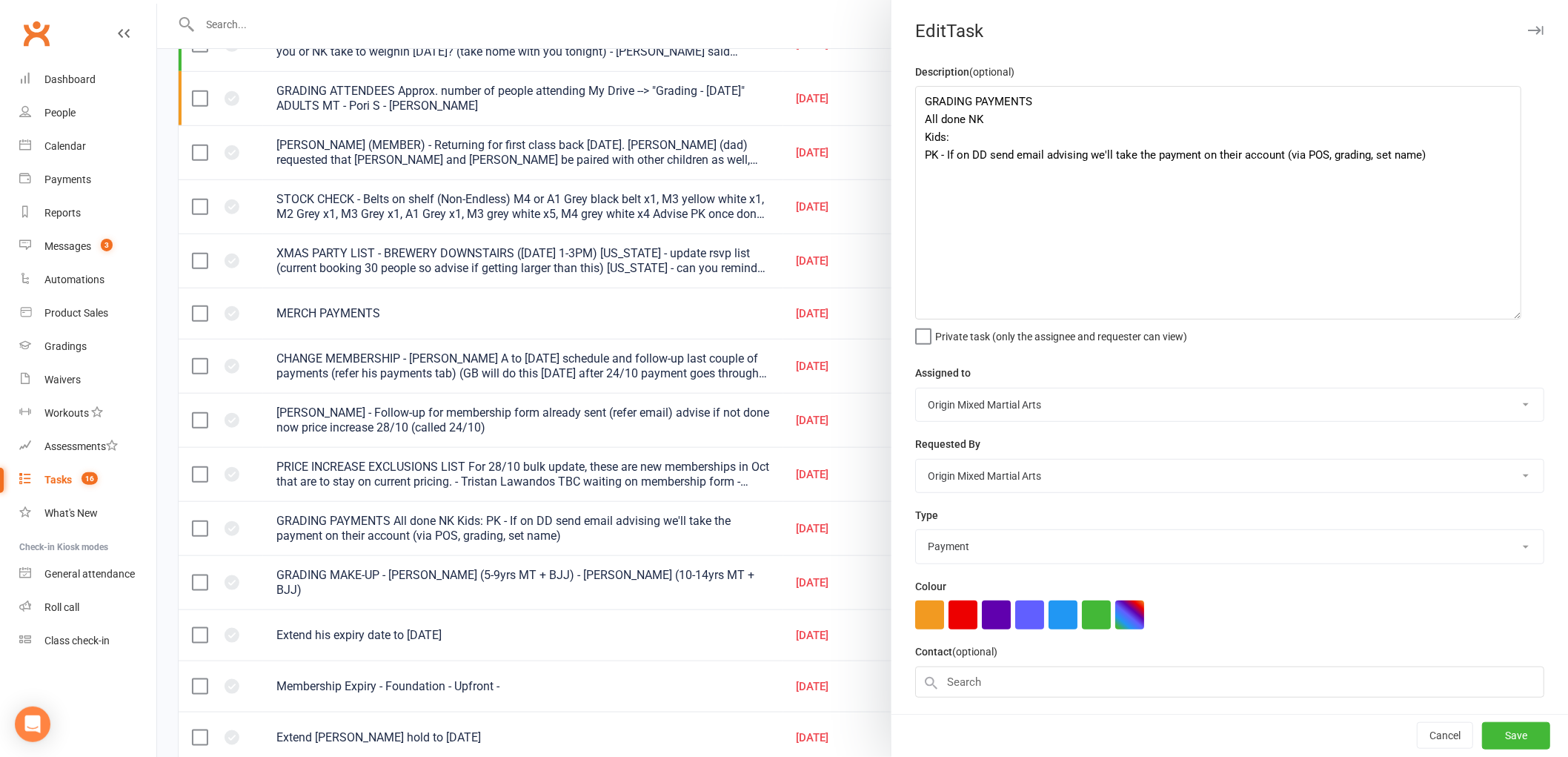
drag, startPoint x: 1523, startPoint y: 150, endPoint x: 1507, endPoint y: 316, distance: 166.8
click at [1507, 316] on textarea "GRADING PAYMENTS All done NK Kids: PK - If on DD send email advising we'll take…" at bounding box center [1219, 202] width 606 height 233
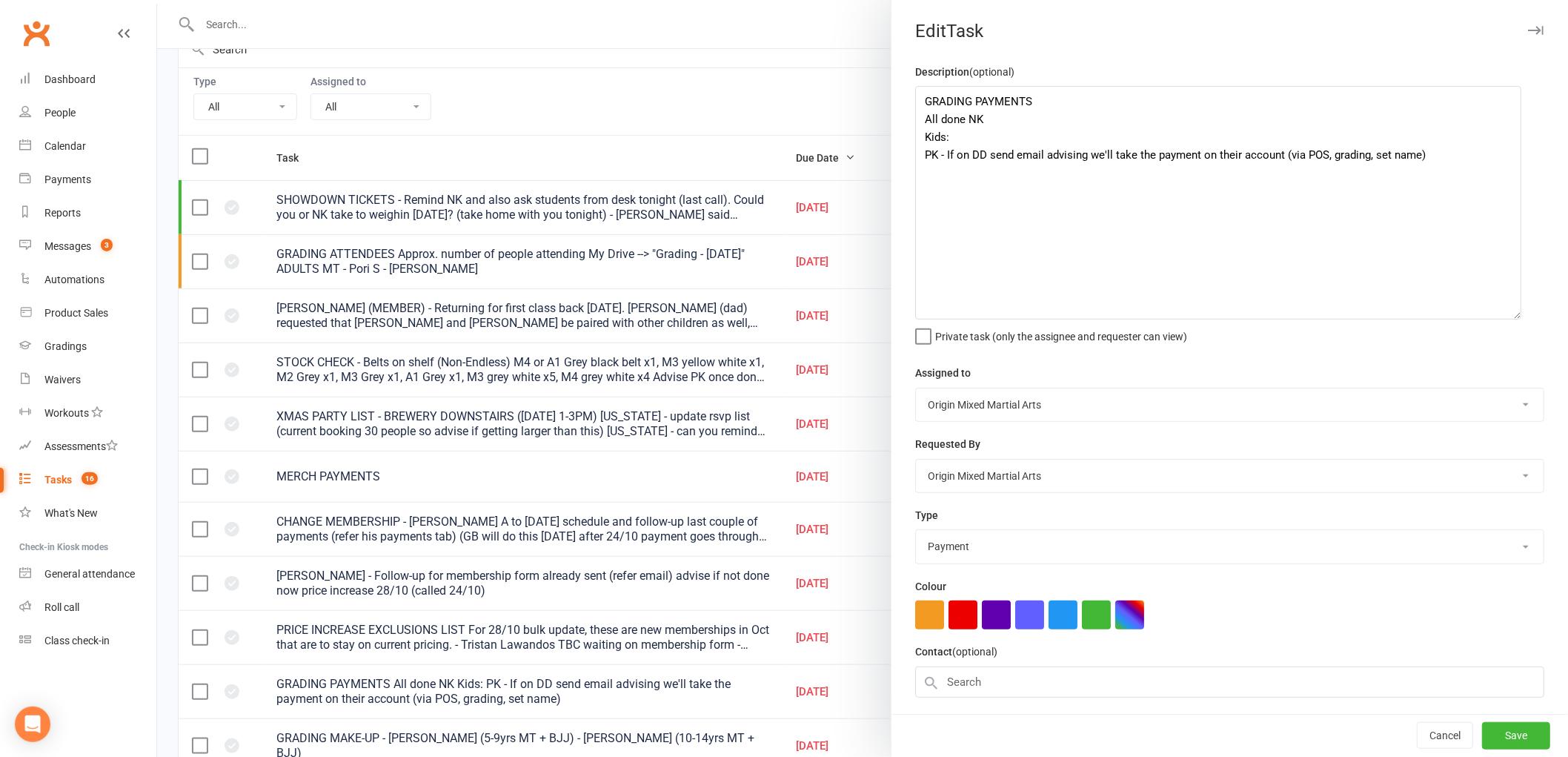
scroll to position [165, 0]
click at [1527, 25] on button "button" at bounding box center [1536, 30] width 18 height 18
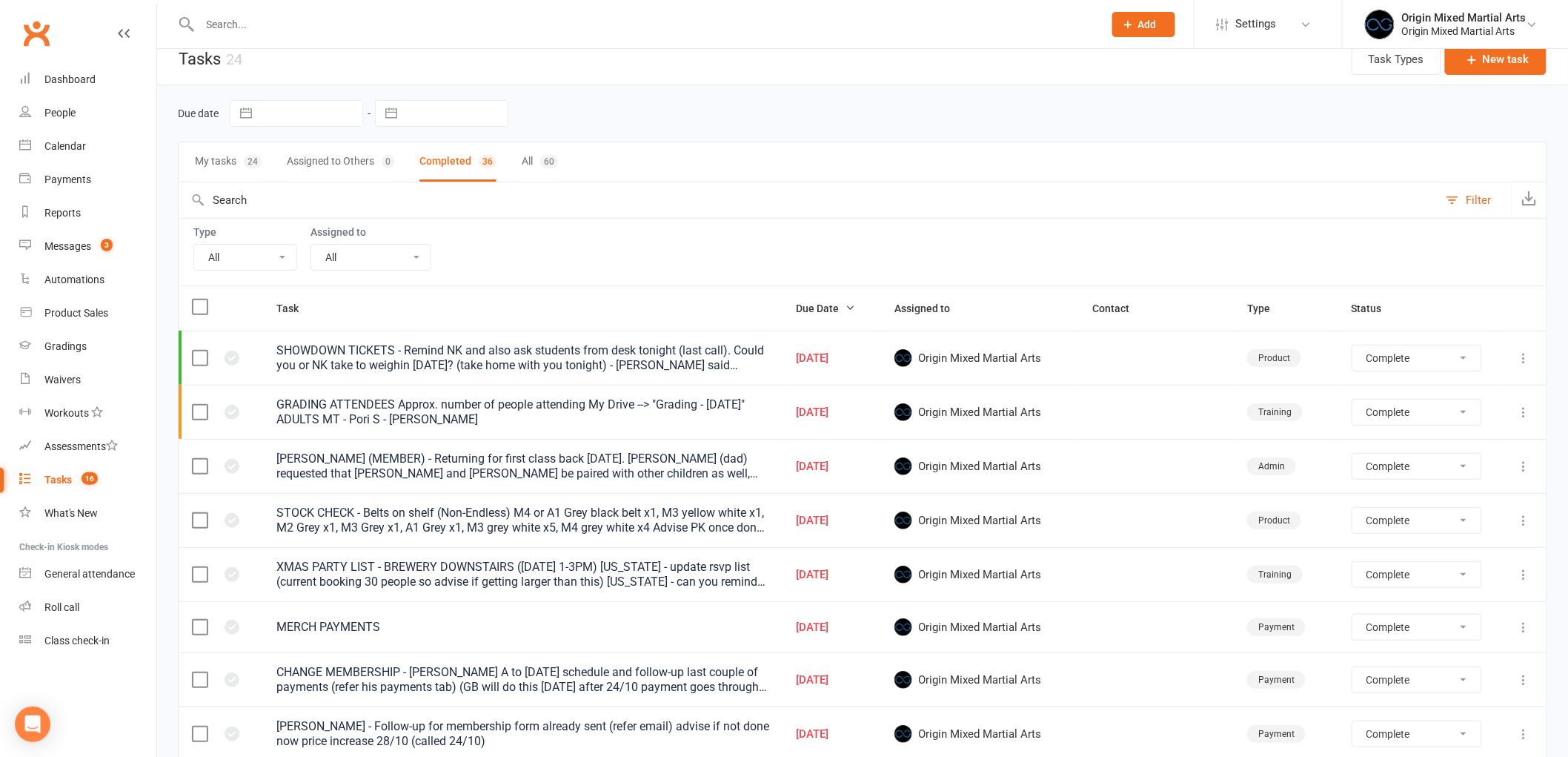
scroll to position [0, 0]
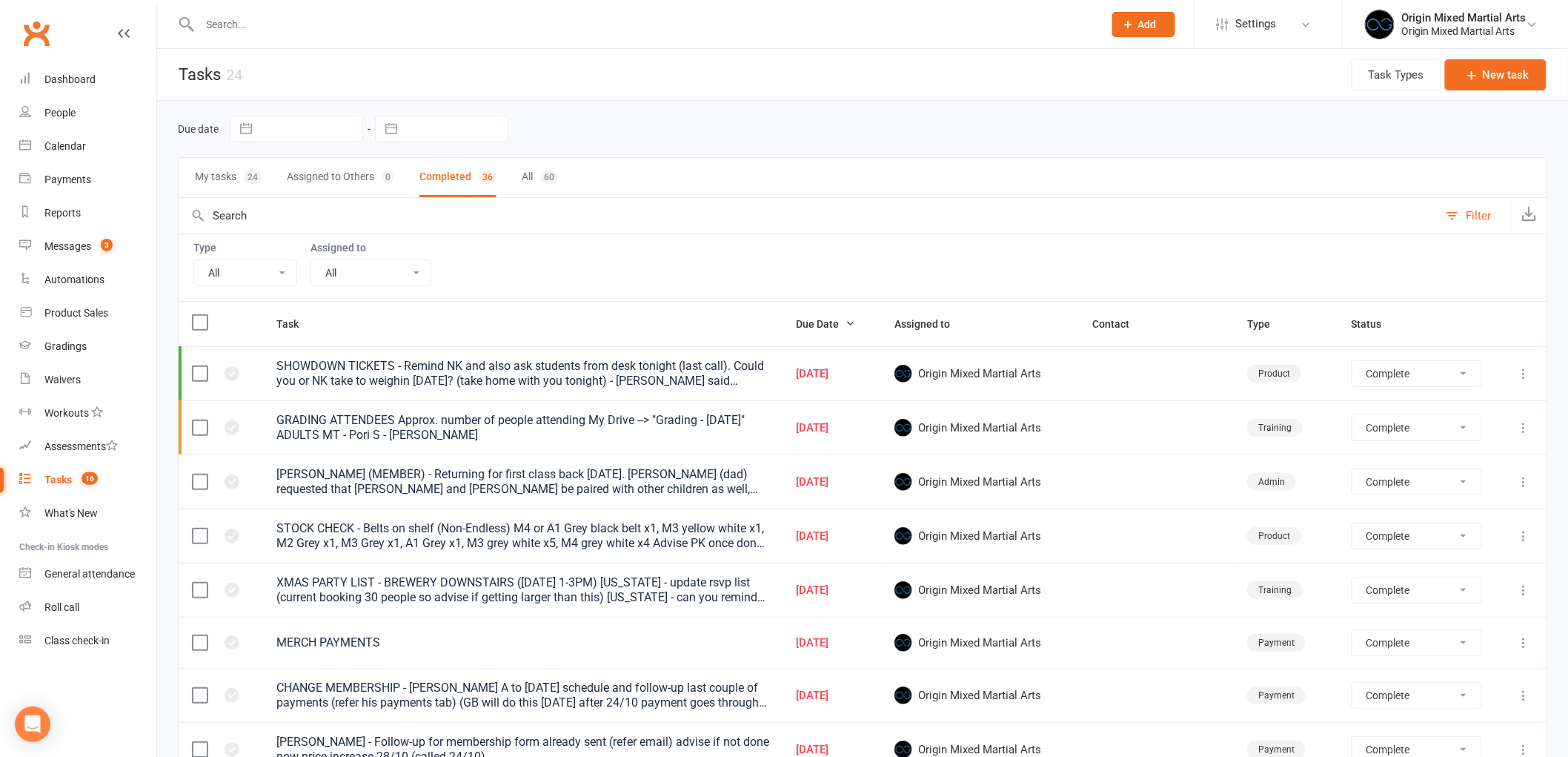
click at [1462, 210] on button "Filter" at bounding box center [1475, 215] width 74 height 35
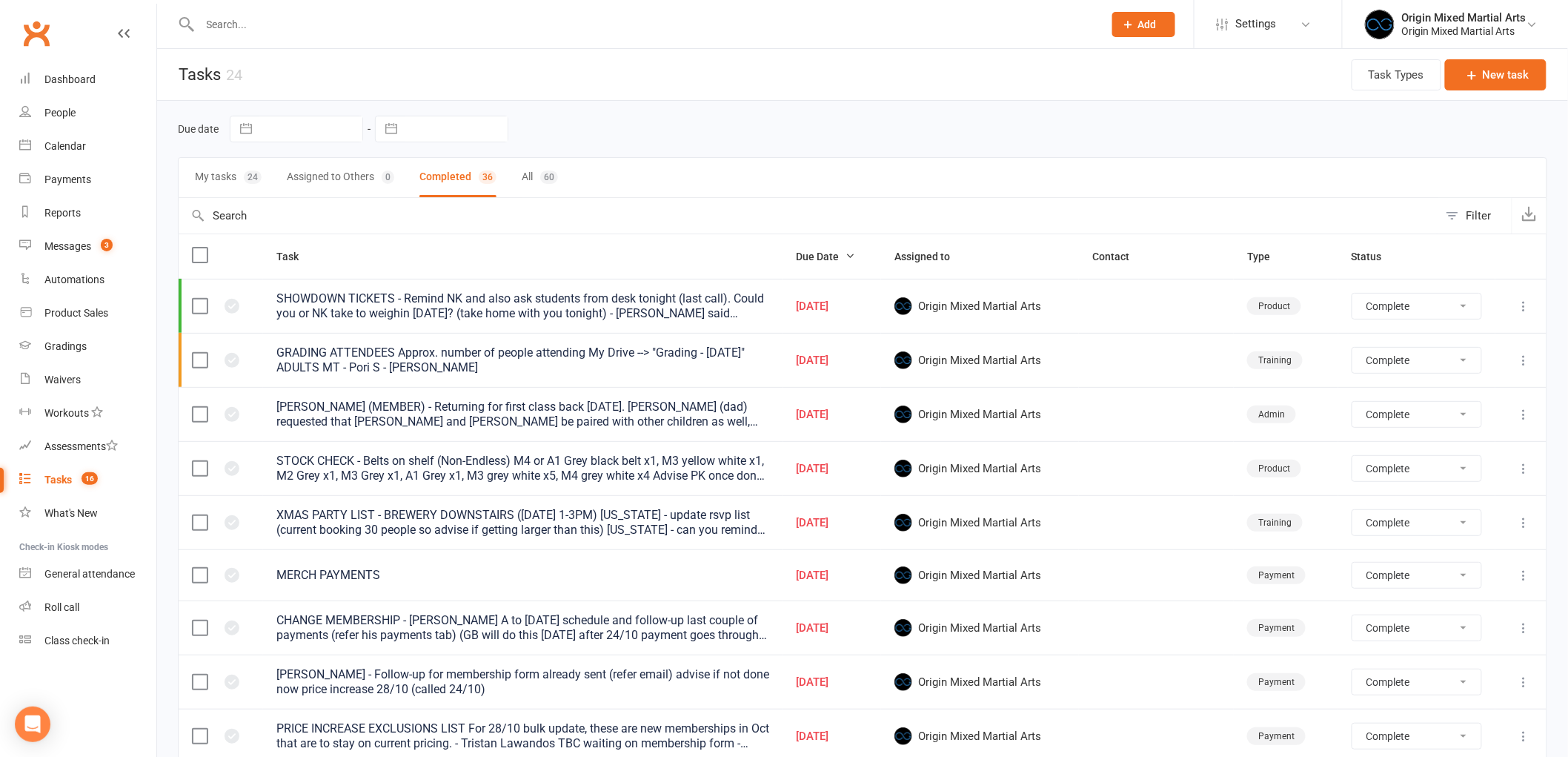
click at [63, 482] on div "Tasks" at bounding box center [58, 479] width 27 height 12
click at [223, 159] on button "My tasks 24" at bounding box center [228, 177] width 66 height 39
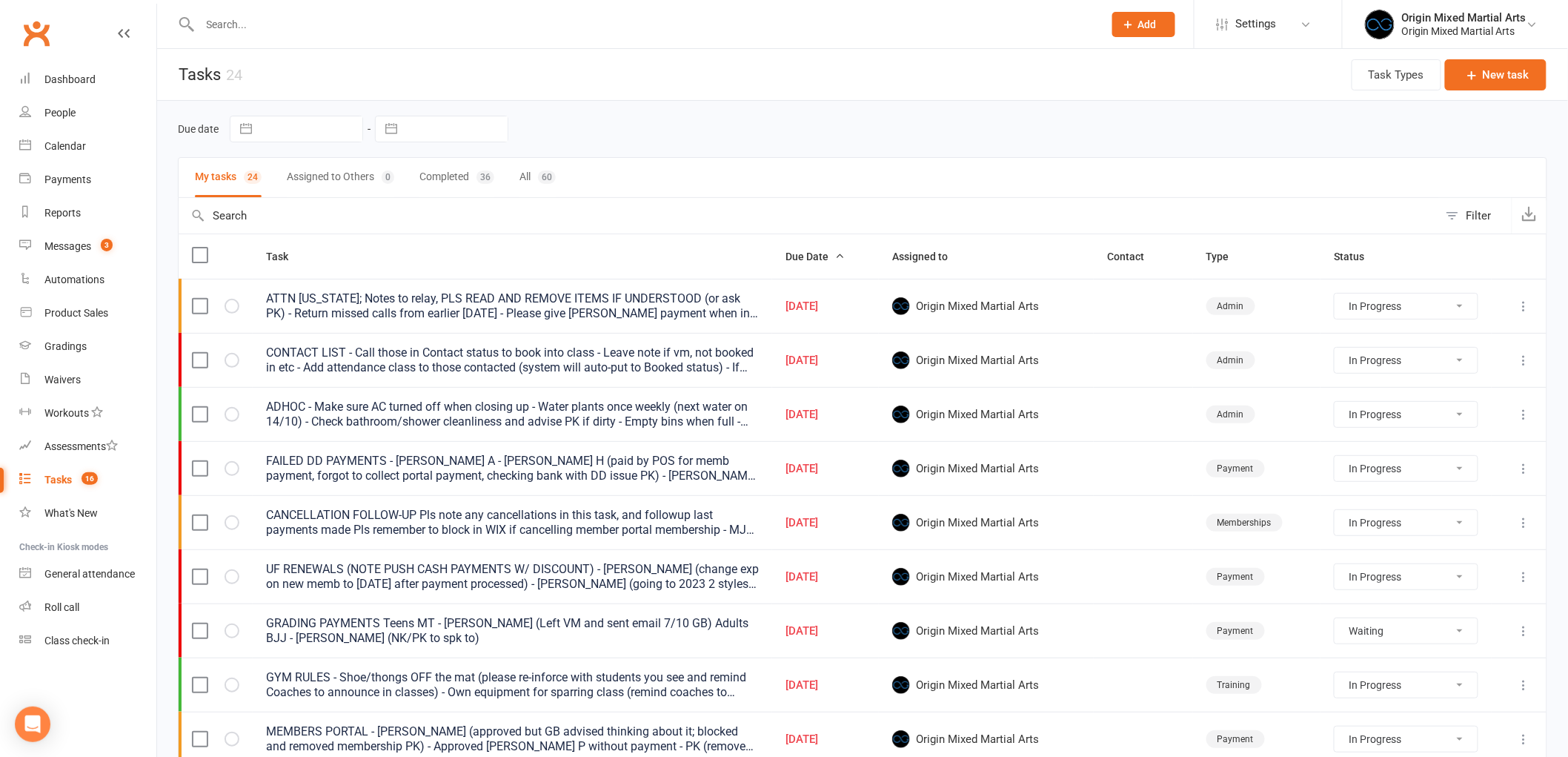
click at [1523, 309] on icon at bounding box center [1525, 306] width 15 height 15
click at [1460, 357] on link "Edit" at bounding box center [1447, 365] width 147 height 29
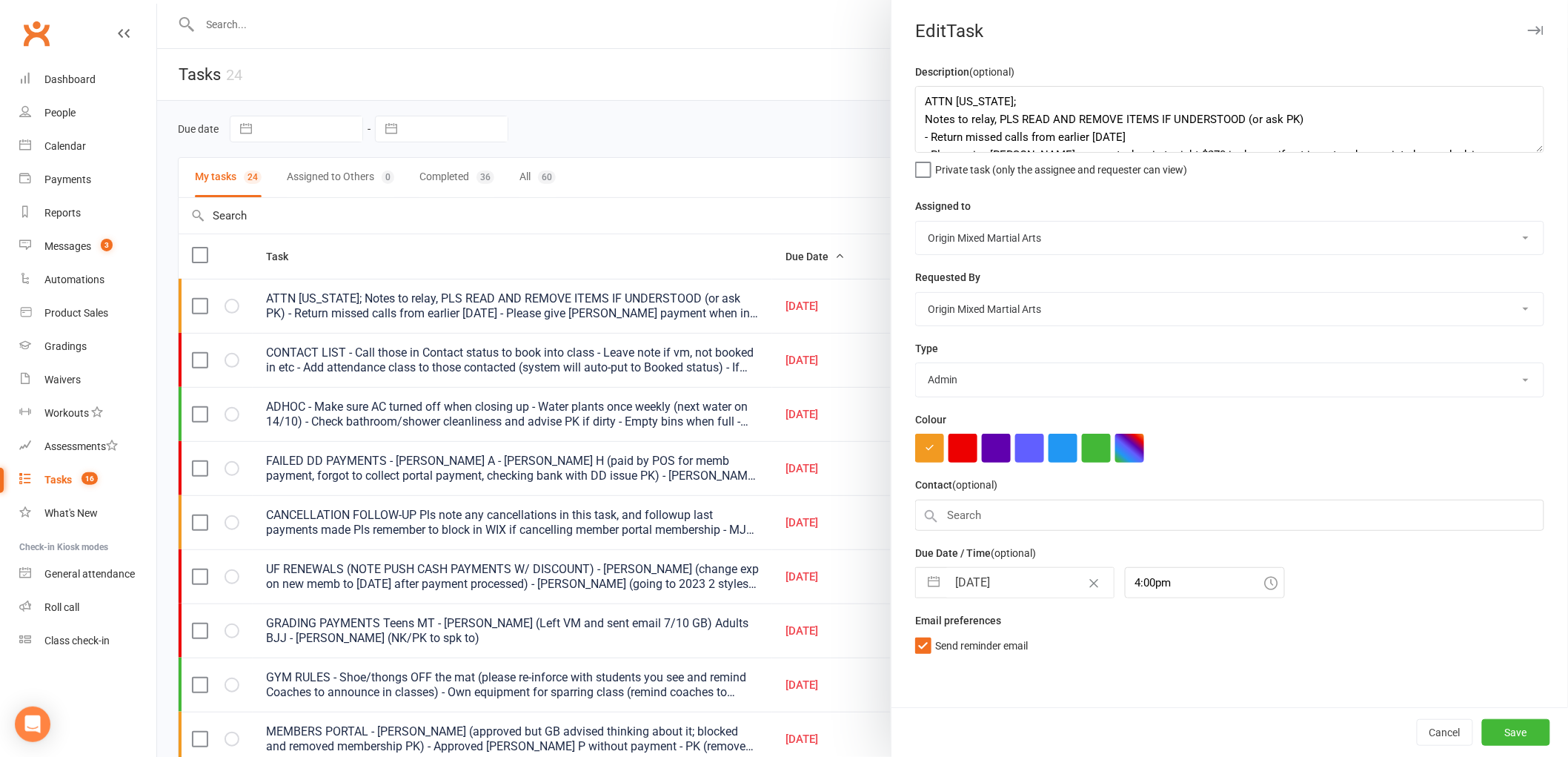
drag, startPoint x: 1525, startPoint y: 143, endPoint x: 1527, endPoint y: 261, distance: 118.0
click at [1527, 152] on textarea "ATTN GEORGIA; Notes to relay, PLS READ AND REMOVE ITEMS IF UNDERSTOOD (or ask P…" at bounding box center [1230, 119] width 629 height 66
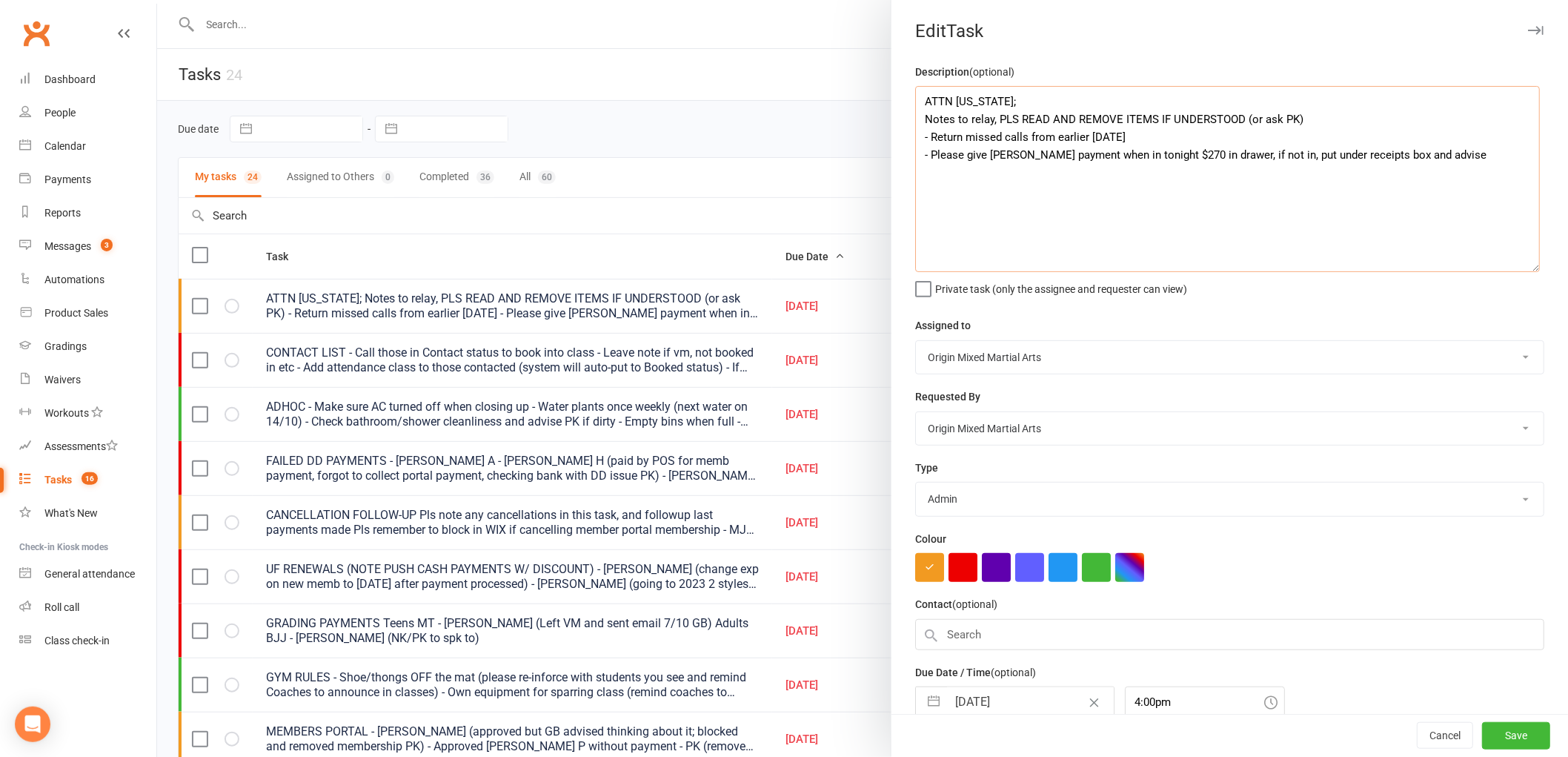
drag, startPoint x: 1125, startPoint y: 136, endPoint x: 880, endPoint y: 137, distance: 245.0
click at [157, 0] on react-component "Edit Task Description (optional) ATTN GEORGIA; Notes to relay, PLS READ AND REM…" at bounding box center [157, 0] width 0 height 0
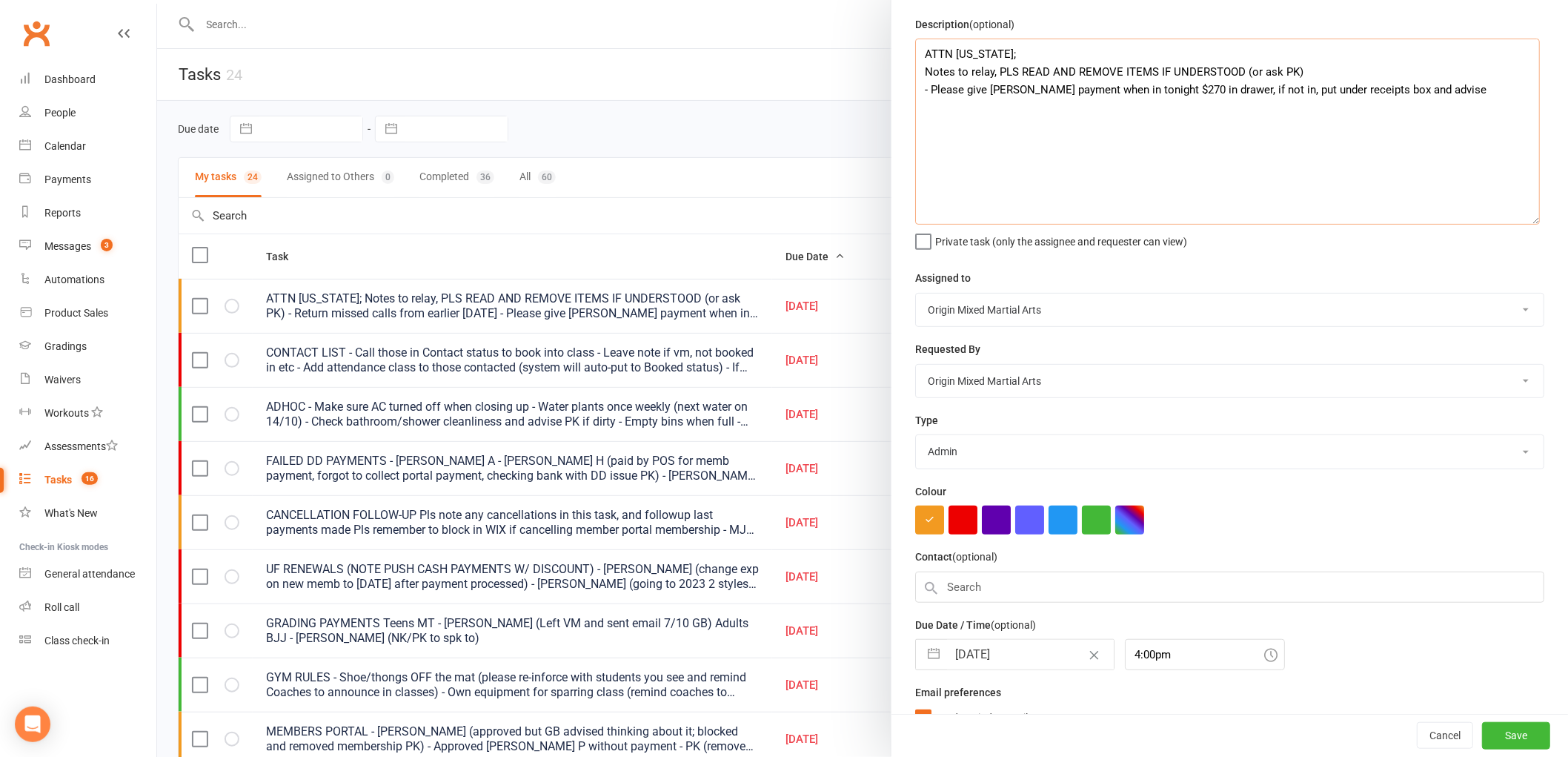
scroll to position [72, 0]
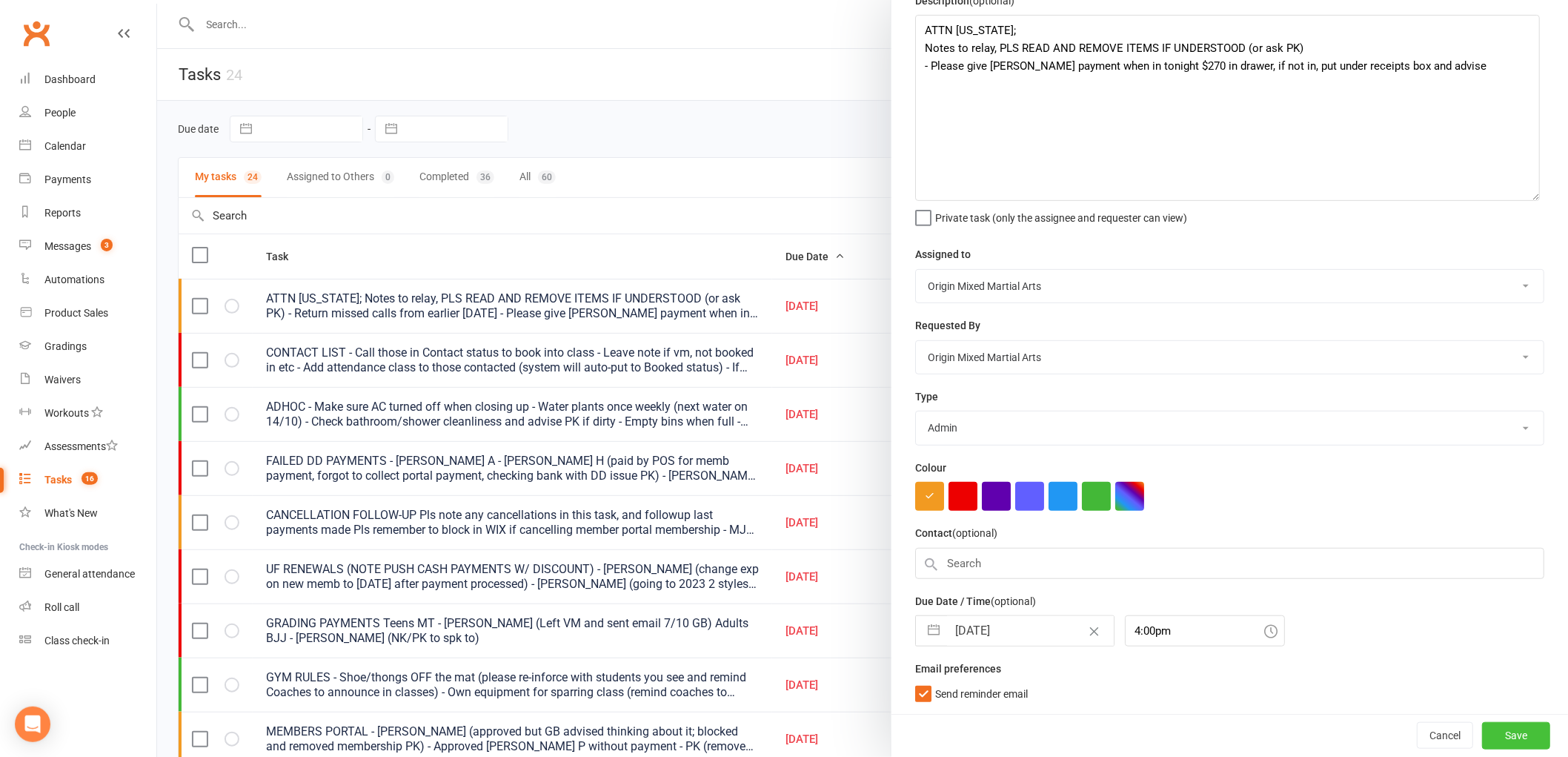
click at [1482, 735] on button "Save" at bounding box center [1516, 735] width 68 height 27
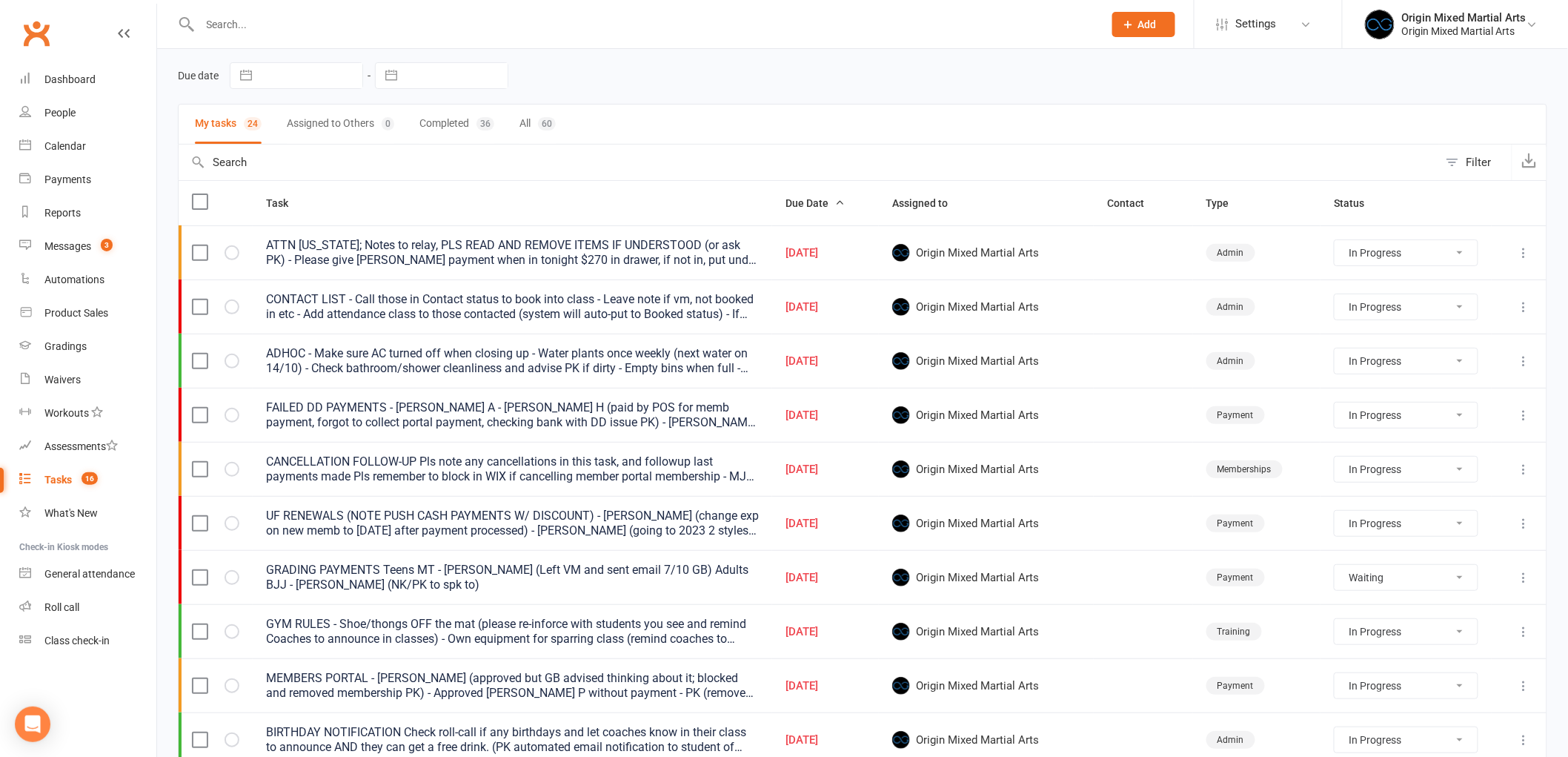
scroll to position [82, 0]
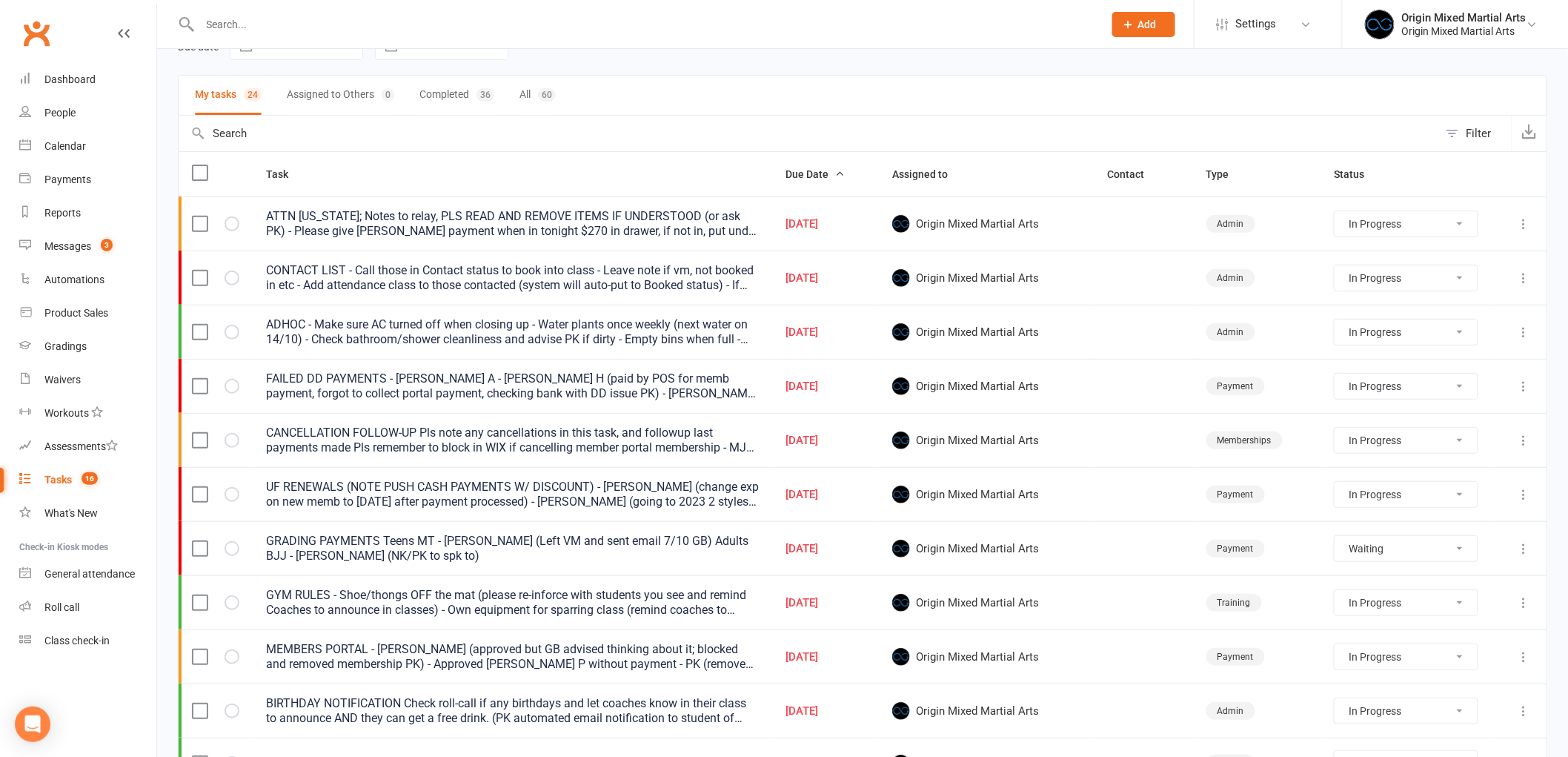
click at [1527, 435] on icon at bounding box center [1525, 440] width 15 height 15
click at [1451, 487] on link "Edit" at bounding box center [1447, 500] width 147 height 29
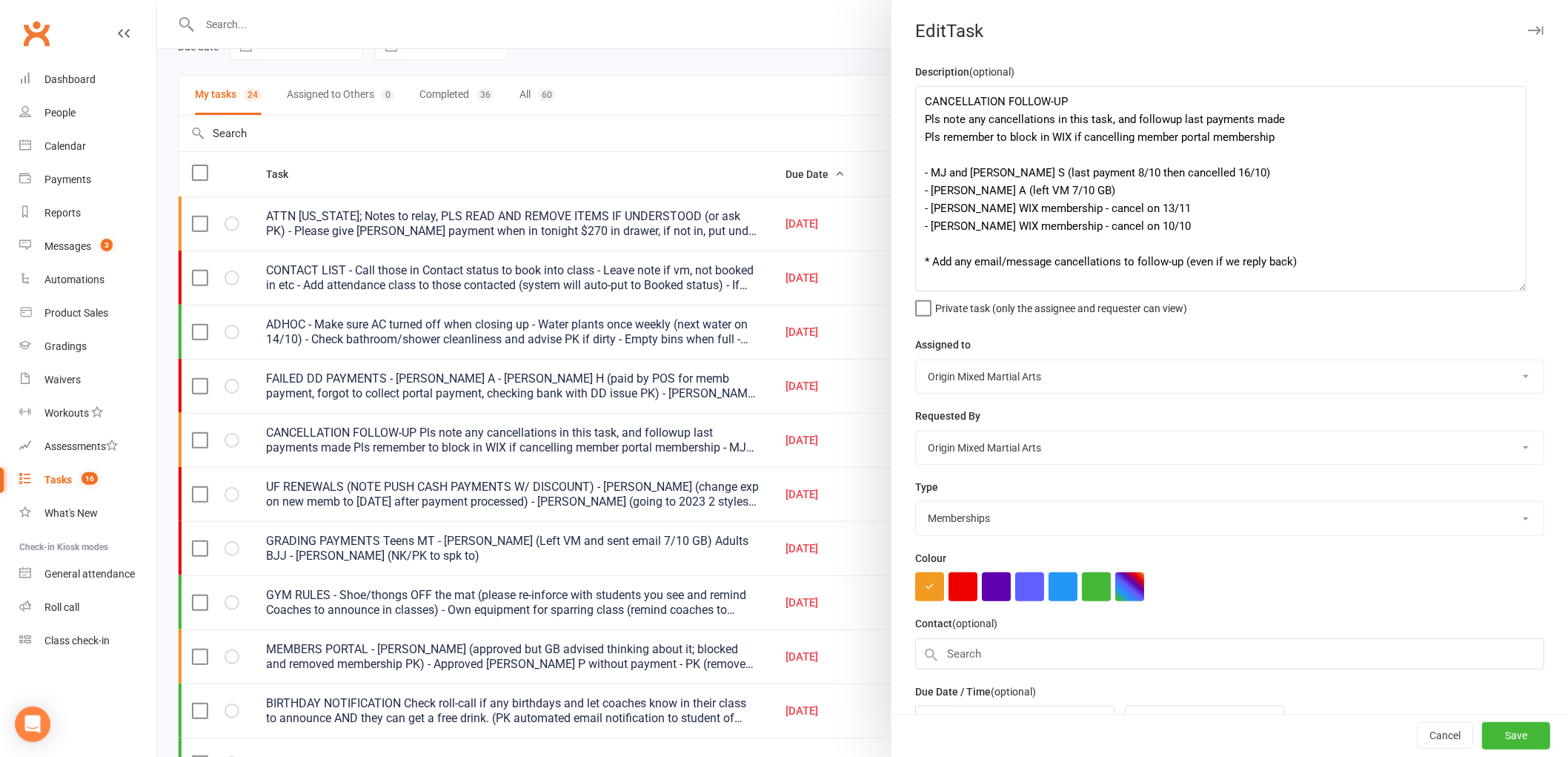
drag, startPoint x: 1523, startPoint y: 145, endPoint x: 1512, endPoint y: 285, distance: 140.4
click at [1512, 285] on textarea "CANCELLATION FOLLOW-UP Pls note any cancellations in this task, and followup la…" at bounding box center [1221, 189] width 612 height 206
drag, startPoint x: 963, startPoint y: 172, endPoint x: 1004, endPoint y: 169, distance: 41.1
click at [1004, 169] on textarea "CANCELLATION FOLLOW-UP Pls note any cancellations in this task, and followup la…" at bounding box center [1221, 189] width 612 height 206
drag, startPoint x: 1216, startPoint y: 173, endPoint x: 910, endPoint y: 168, distance: 306.0
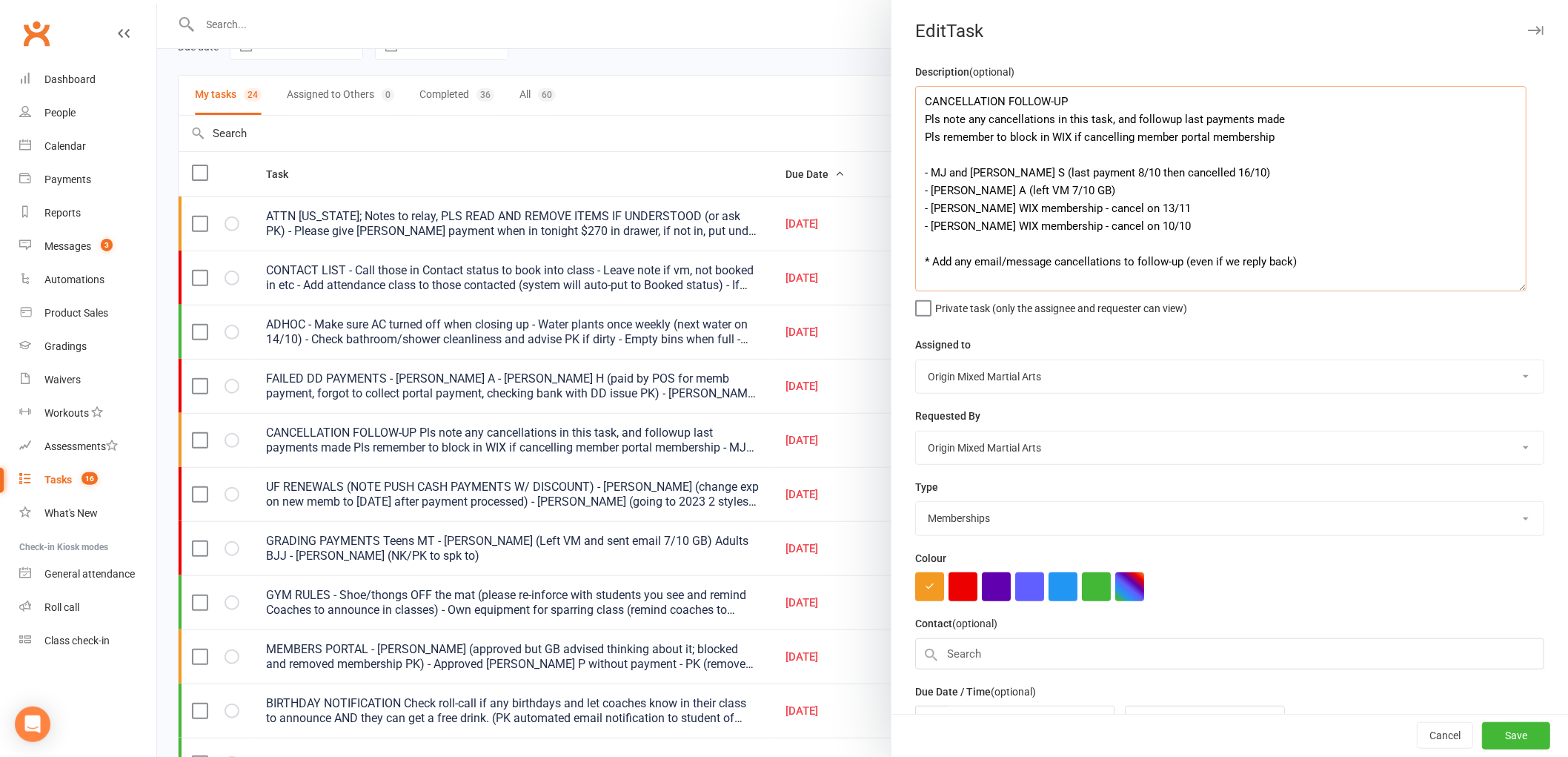
click at [916, 168] on textarea "CANCELLATION FOLLOW-UP Pls note any cancellations in this task, and followup la…" at bounding box center [1221, 189] width 612 height 206
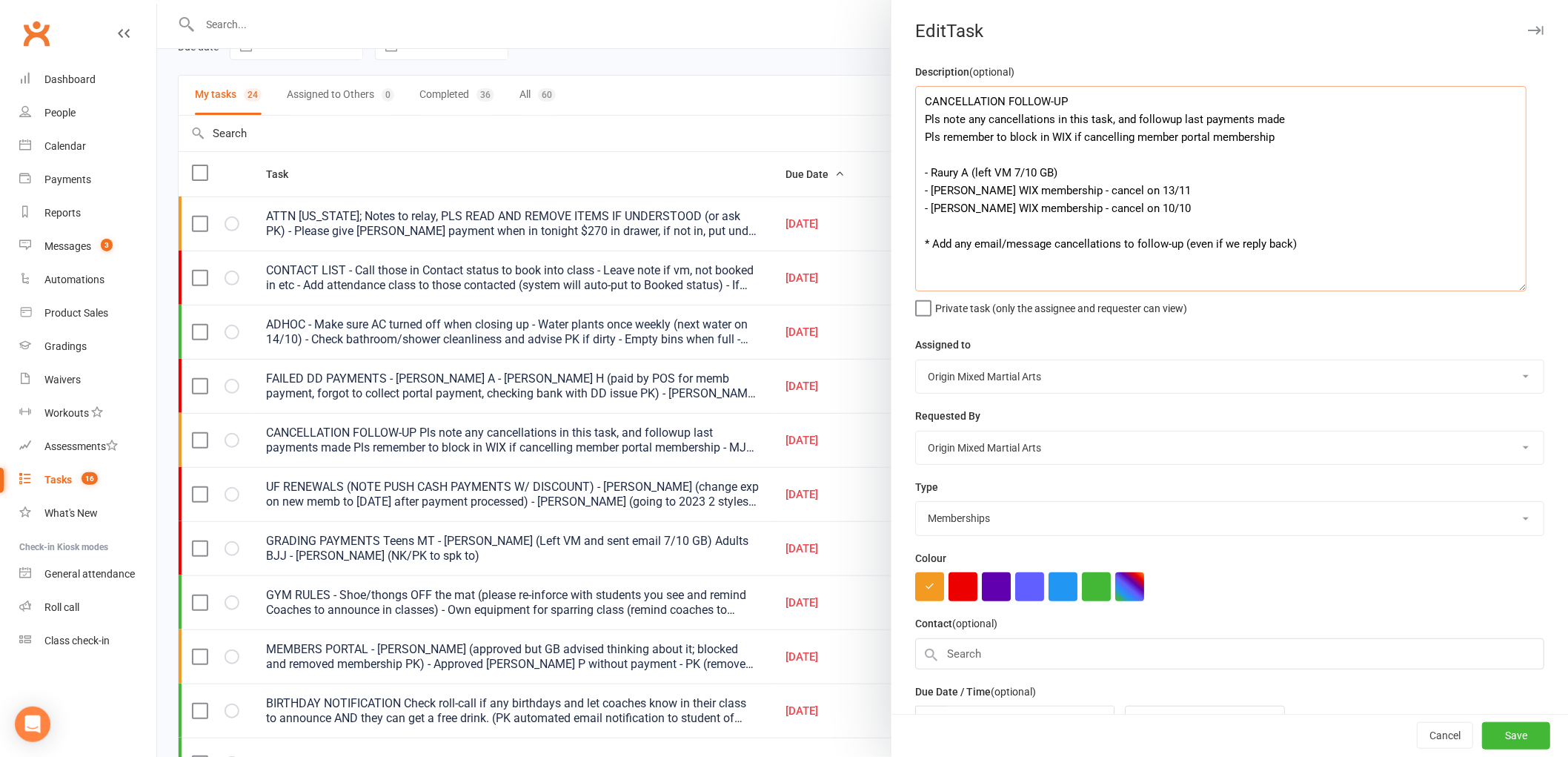
drag, startPoint x: 1218, startPoint y: 204, endPoint x: 908, endPoint y: 204, distance: 310.0
click at [908, 204] on div "Description (optional) CANCELLATION FOLLOW-UP Pls note any cancellations in thi…" at bounding box center [1229, 433] width 676 height 741
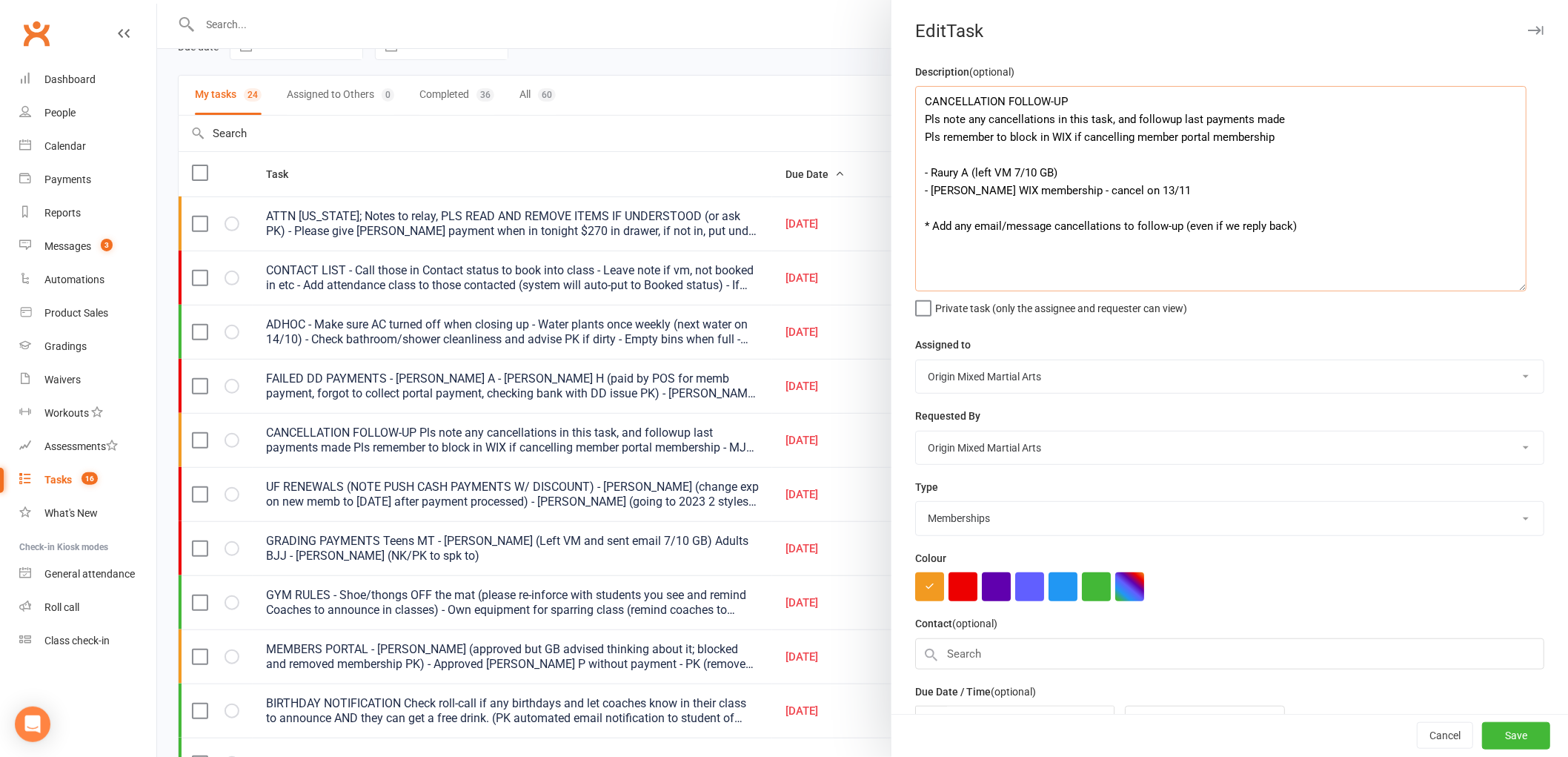
click at [1012, 170] on textarea "CANCELLATION FOLLOW-UP Pls note any cancellations in this task, and followup la…" at bounding box center [1221, 189] width 612 height 206
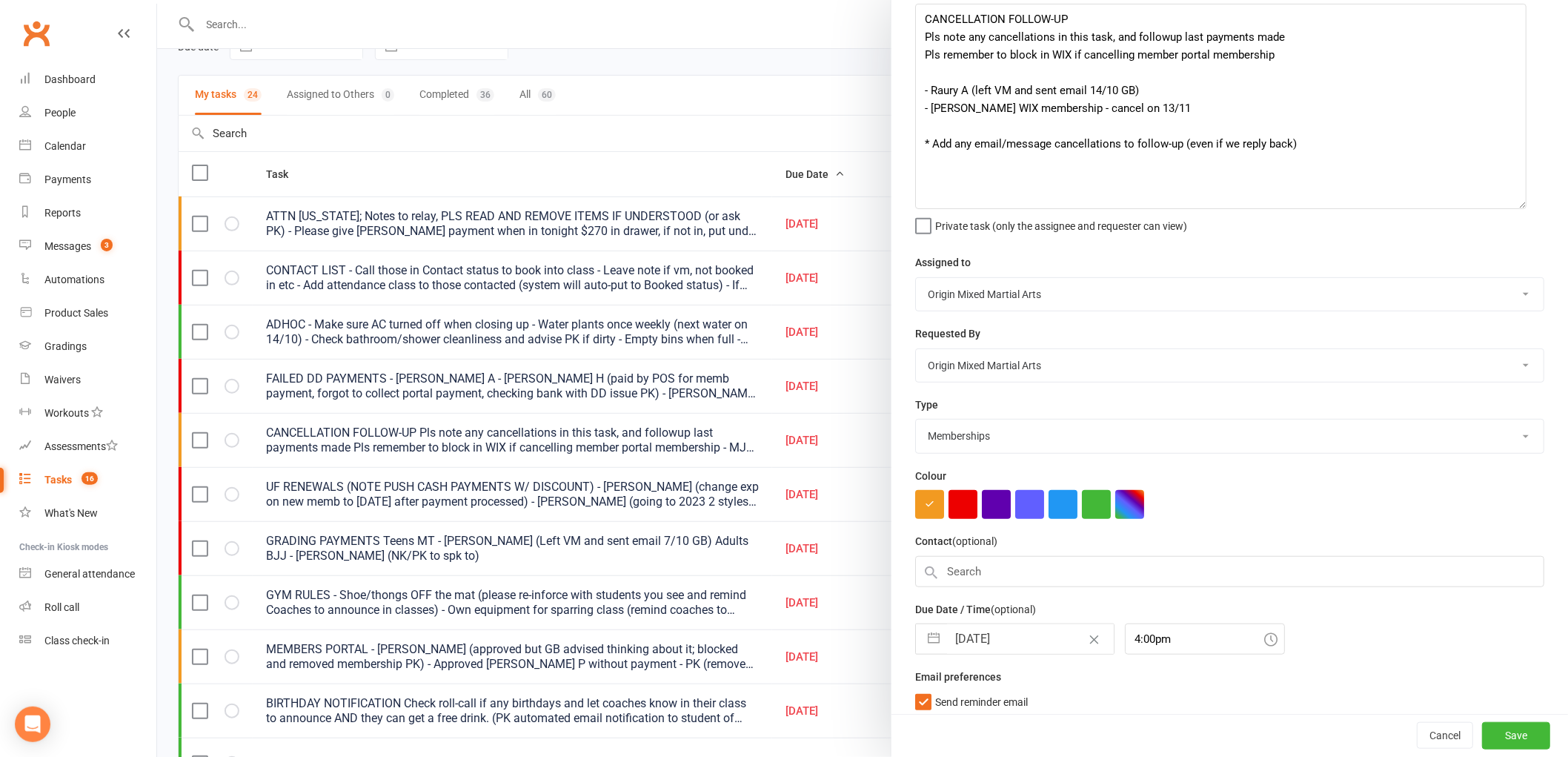
click at [1010, 645] on input "[DATE]" at bounding box center [1031, 638] width 167 height 29
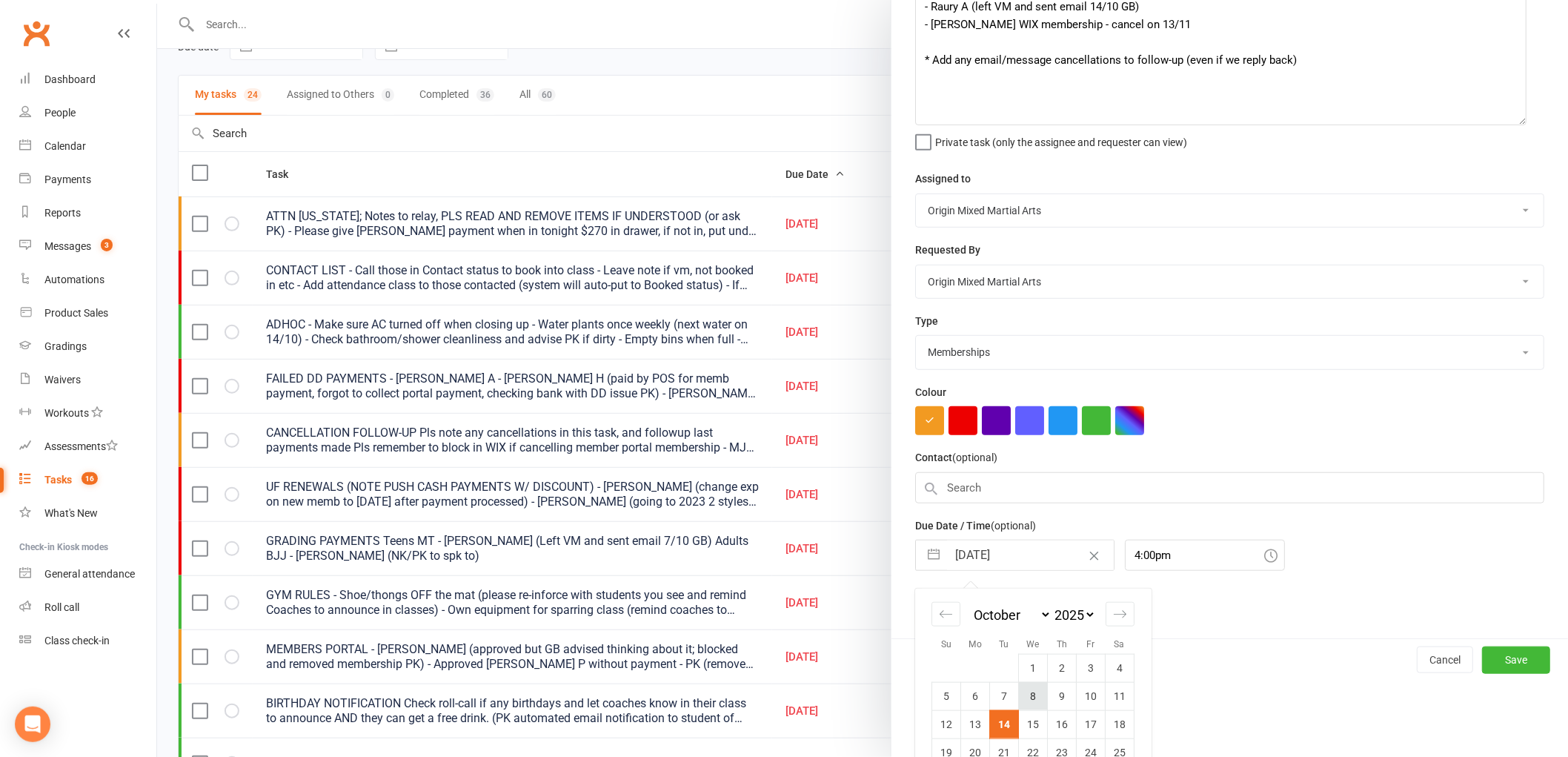
scroll to position [222, 0]
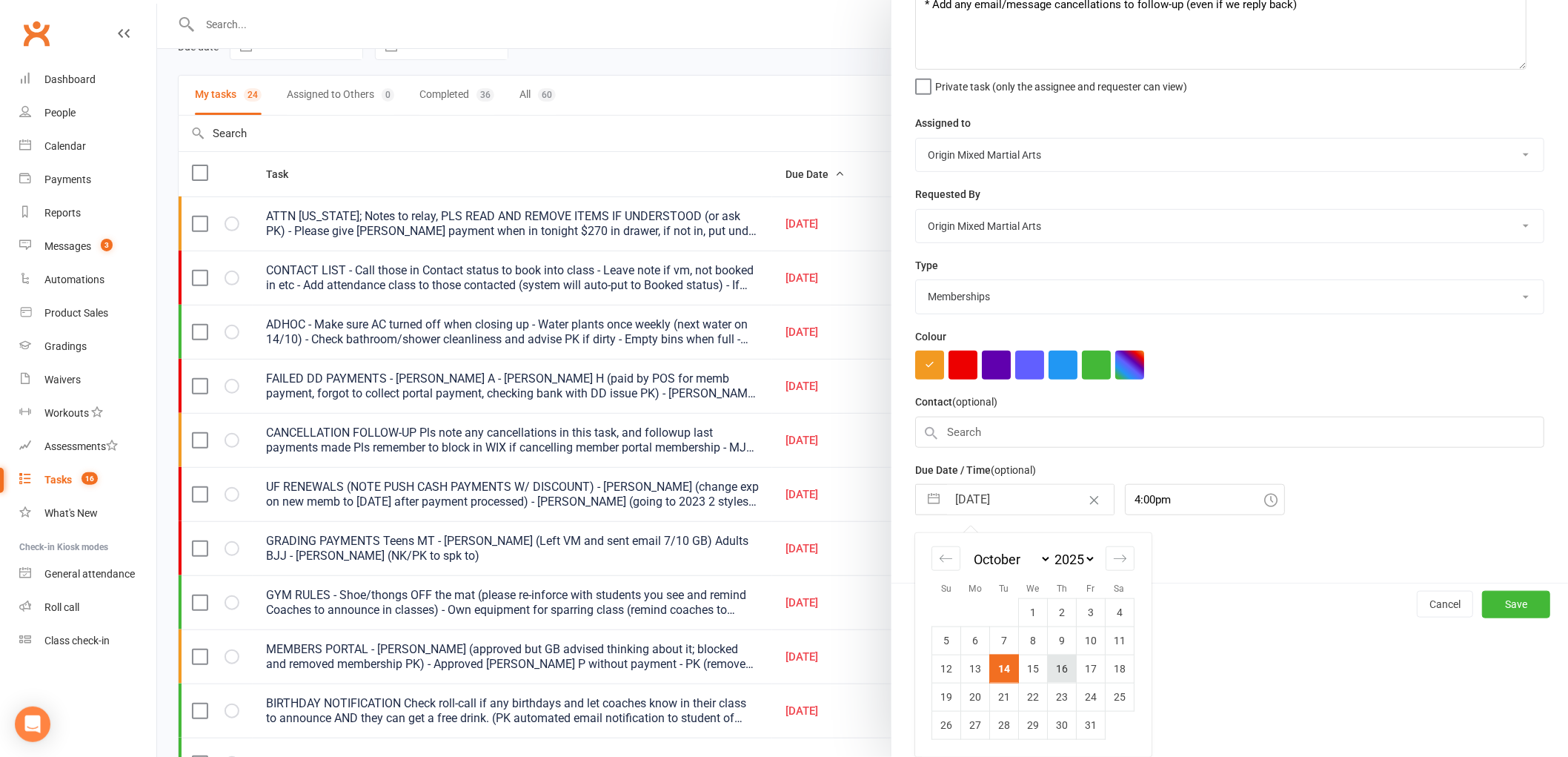
click at [1053, 673] on td "16" at bounding box center [1062, 668] width 29 height 28
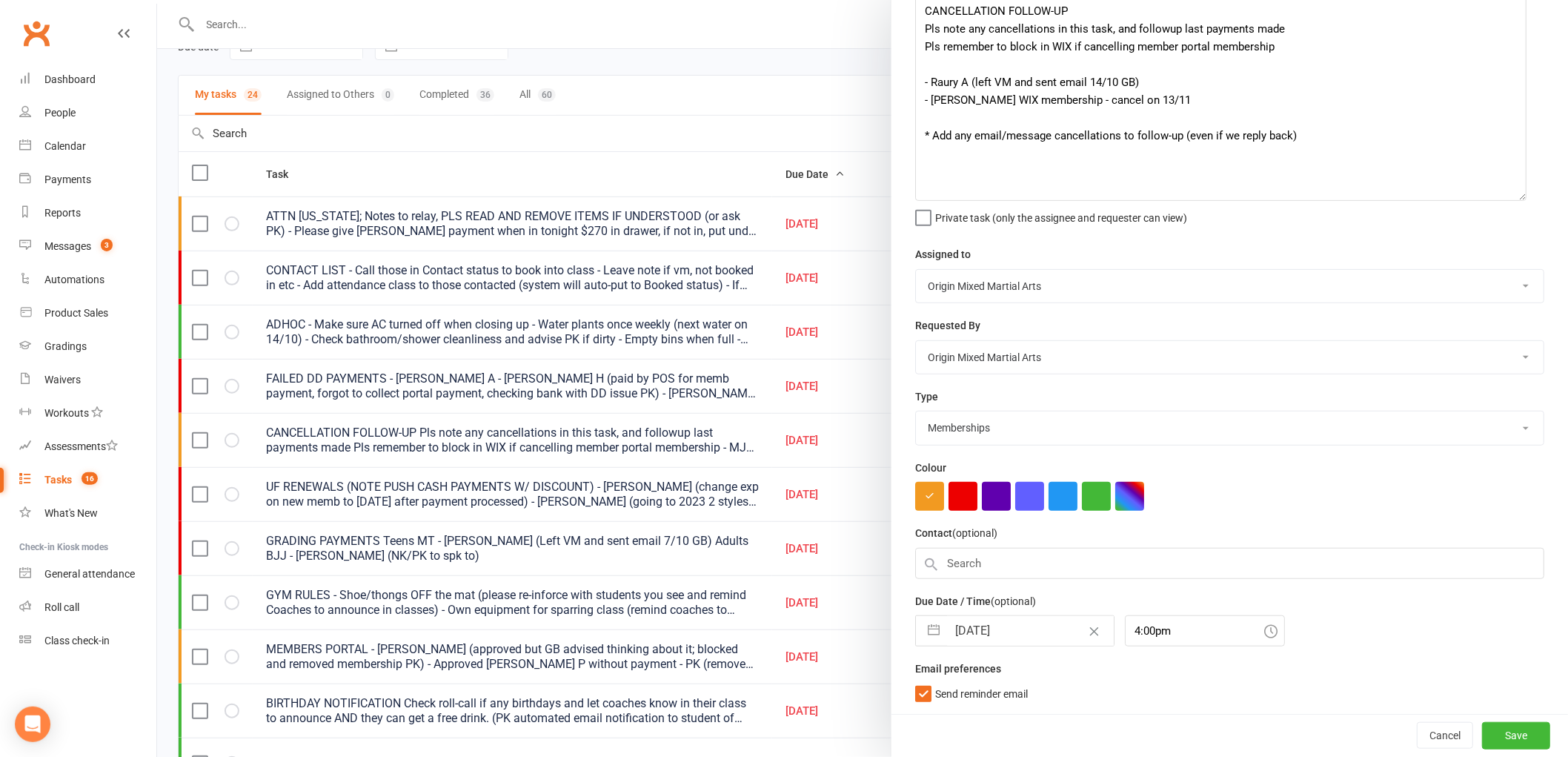
scroll to position [91, 0]
click at [1002, 631] on input "16 Oct 2025" at bounding box center [1031, 630] width 167 height 29
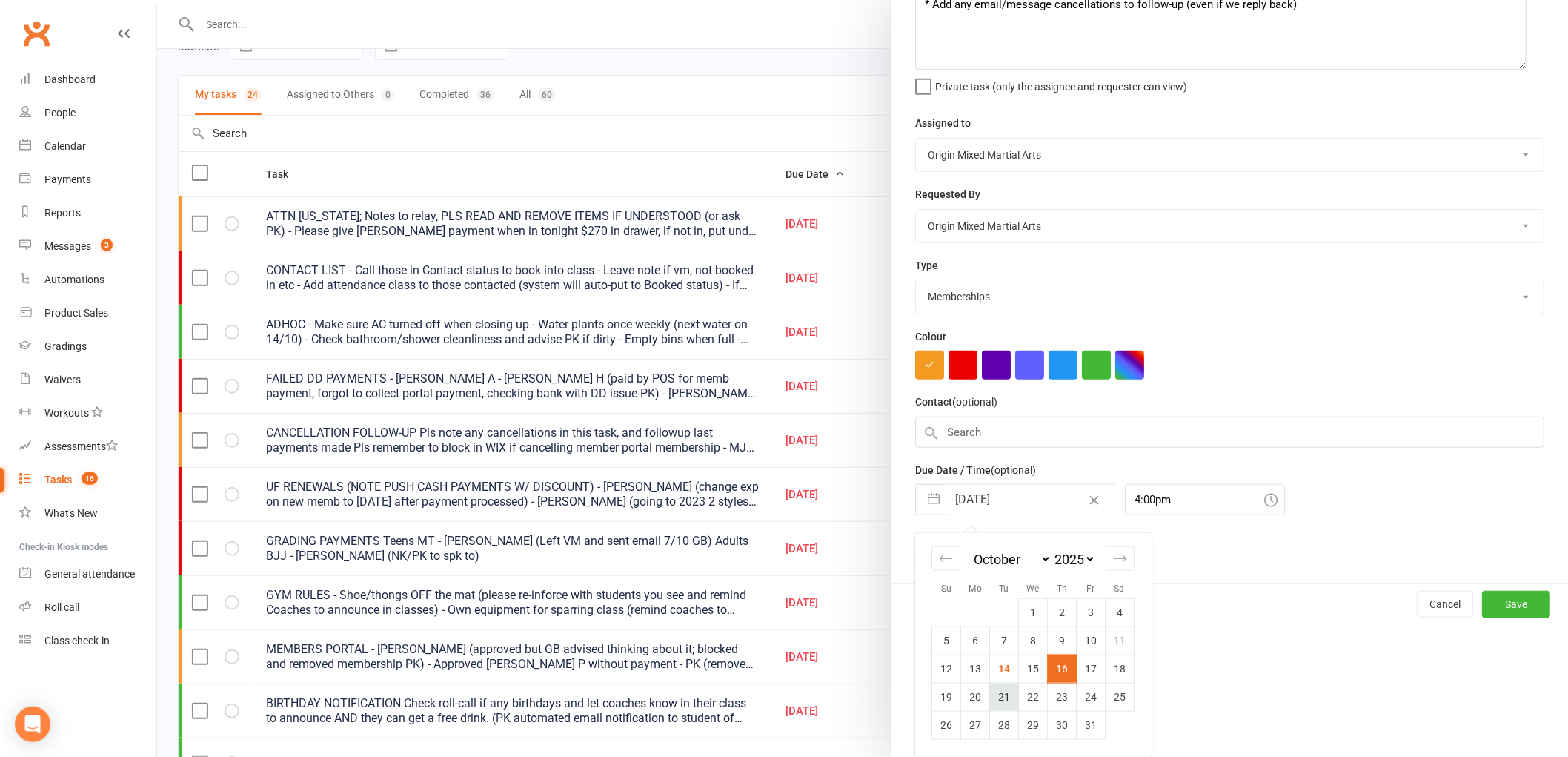
click at [1002, 697] on td "21" at bounding box center [1004, 697] width 29 height 28
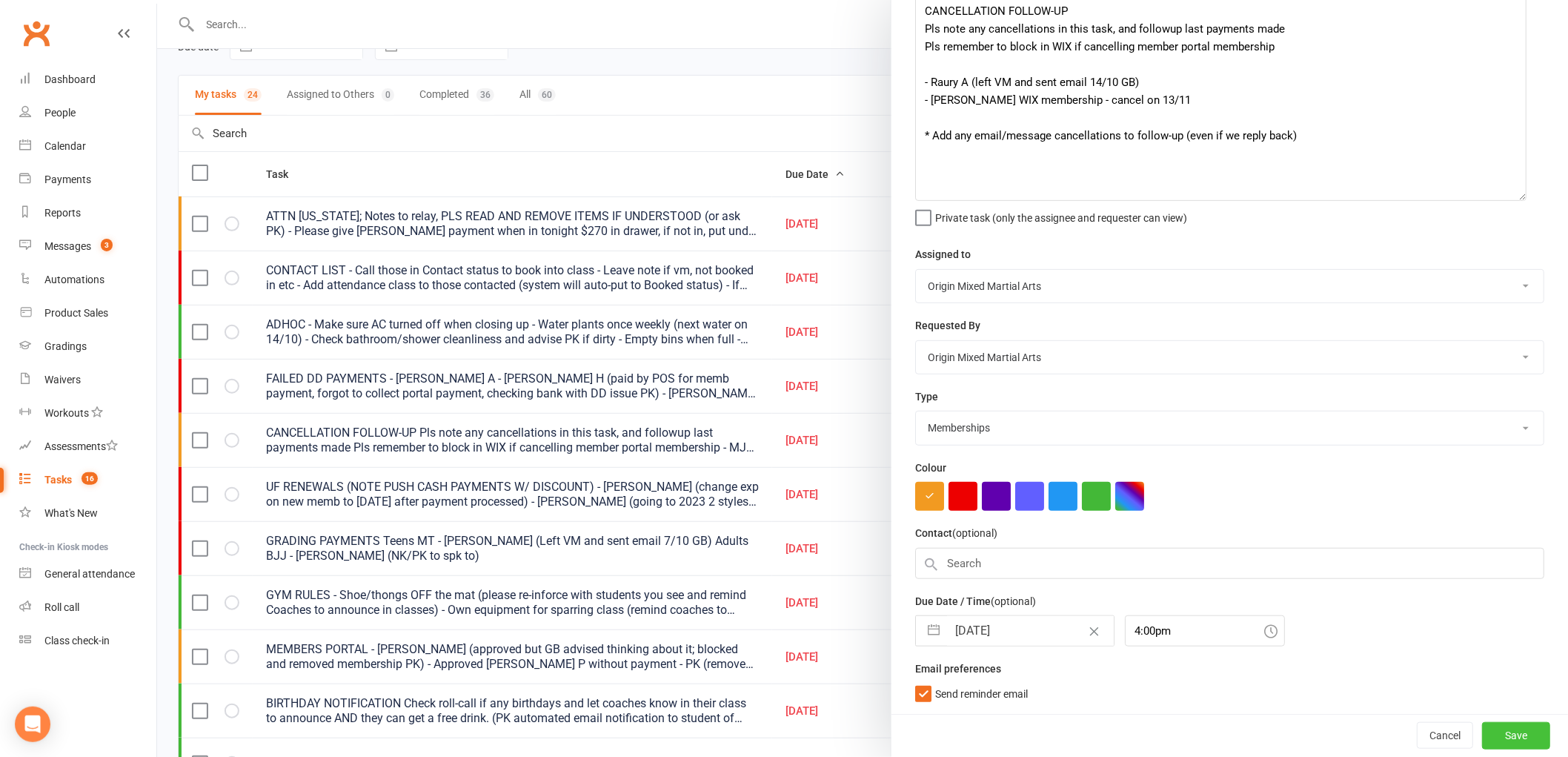
click at [1484, 734] on button "Save" at bounding box center [1516, 735] width 68 height 27
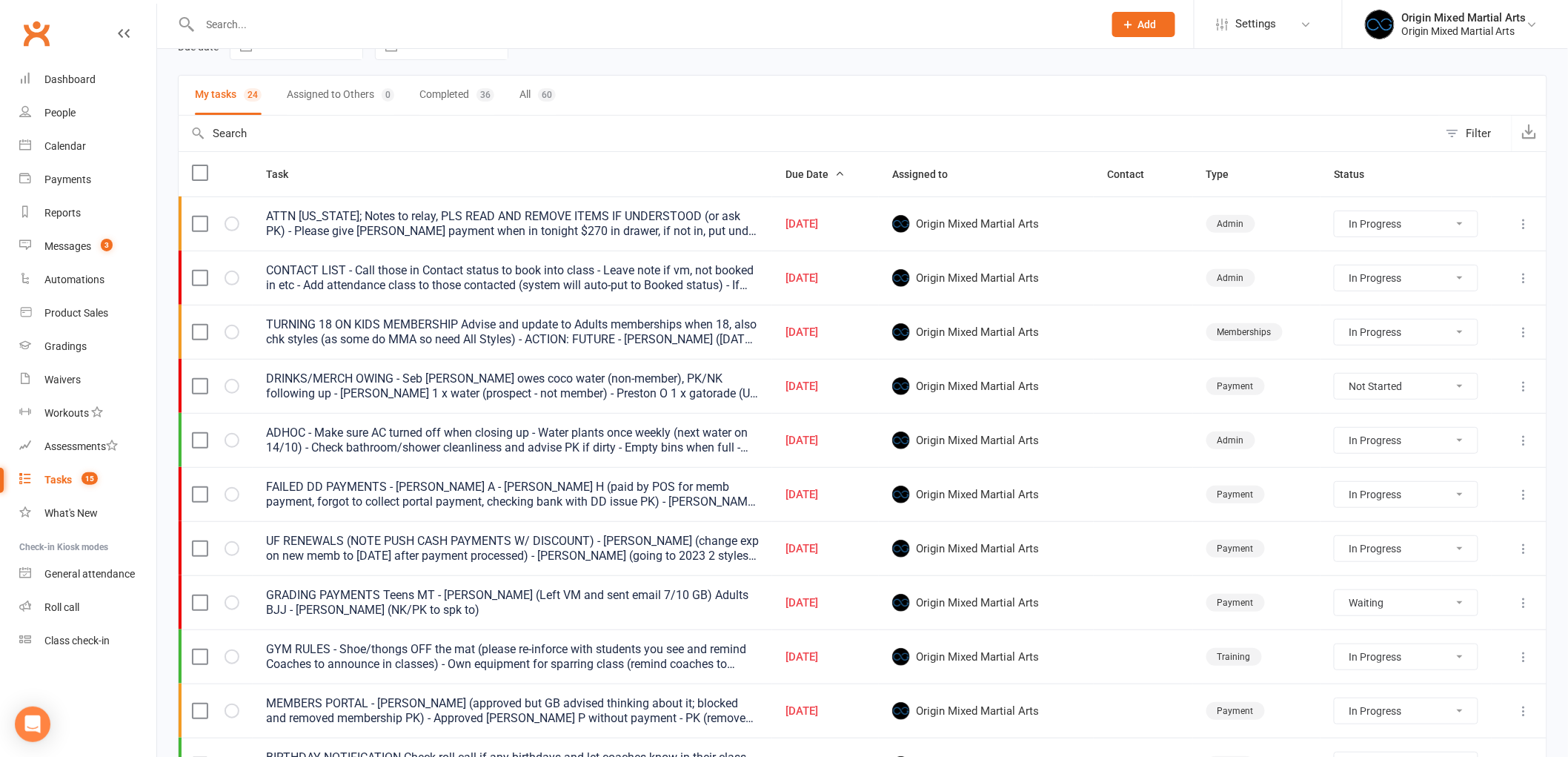
click at [1521, 654] on icon at bounding box center [1525, 657] width 15 height 15
click at [1460, 703] on link "Edit" at bounding box center [1447, 717] width 147 height 29
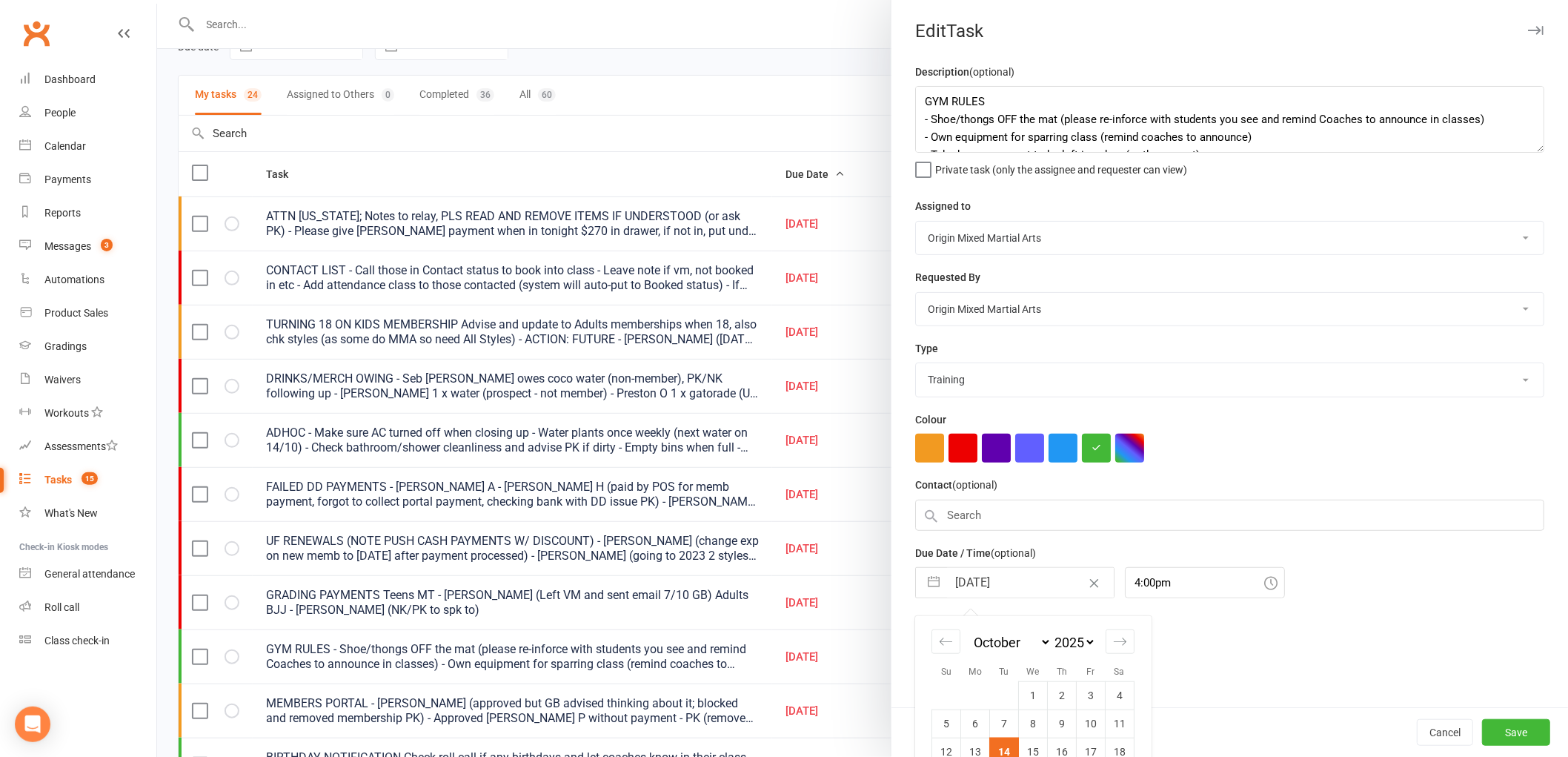
click at [983, 581] on input "[DATE]" at bounding box center [1031, 582] width 167 height 29
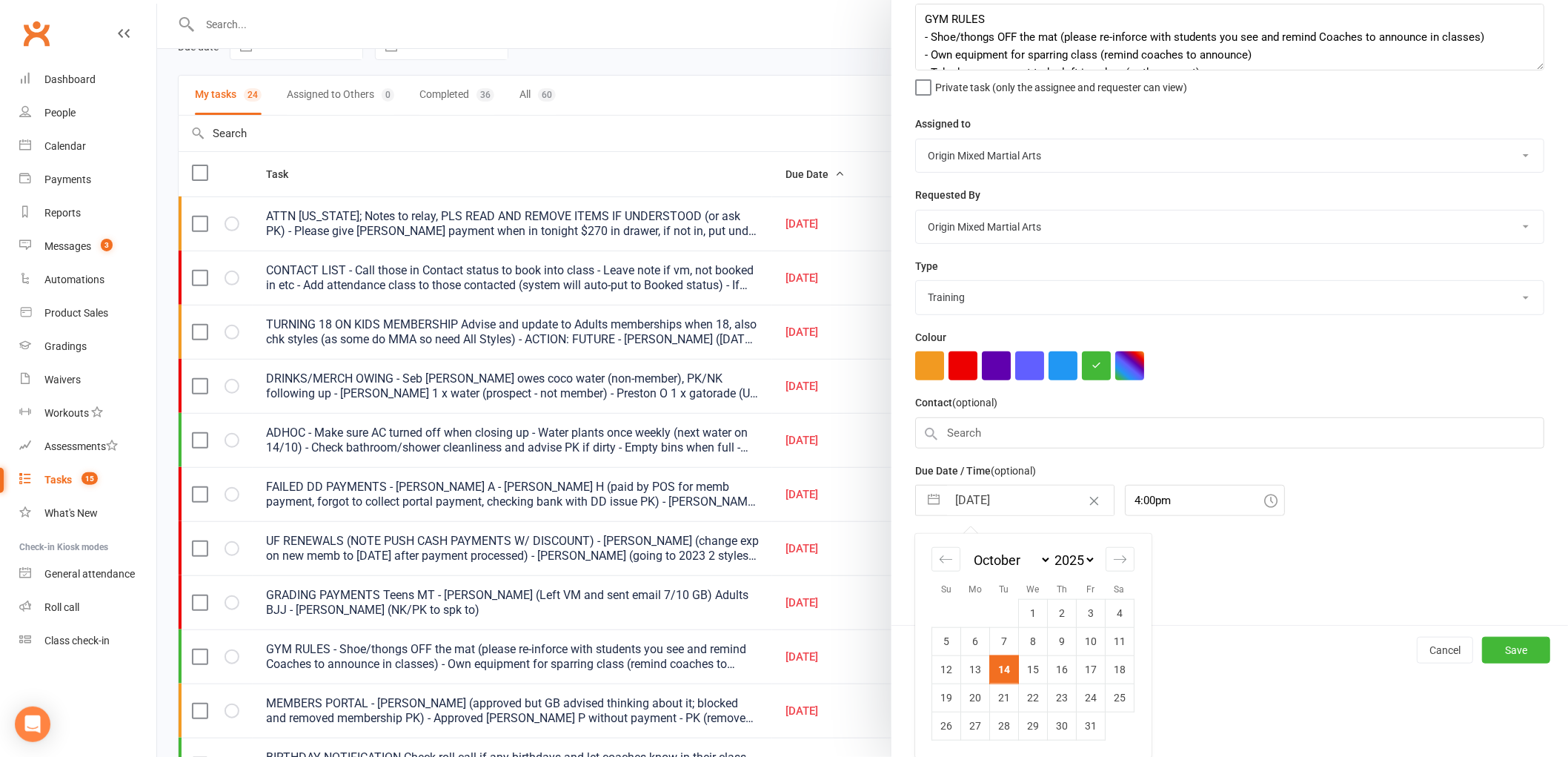
scroll to position [83, 0]
click at [1055, 678] on td "16" at bounding box center [1062, 668] width 29 height 28
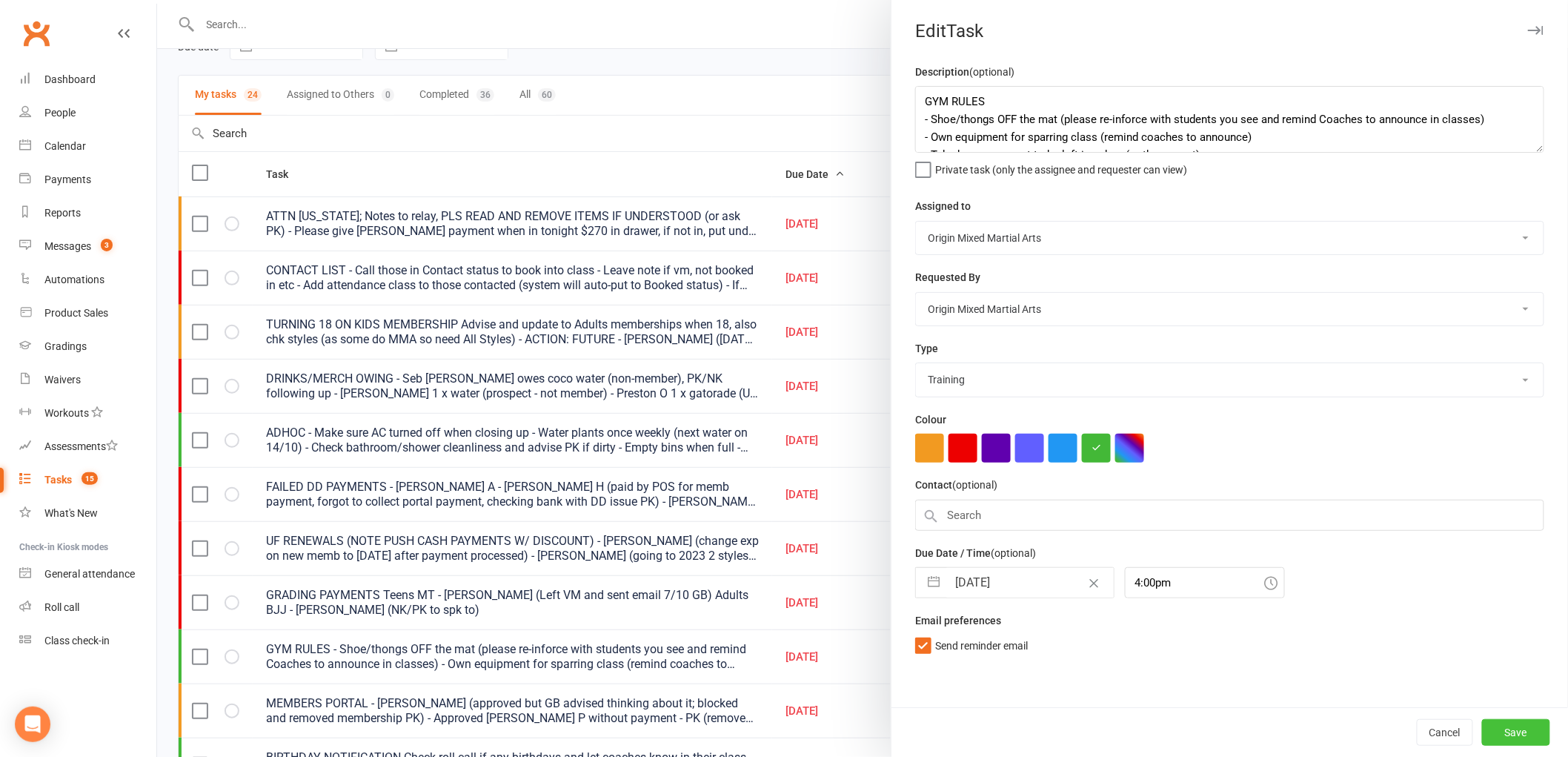
click at [1502, 729] on button "Save" at bounding box center [1516, 732] width 68 height 27
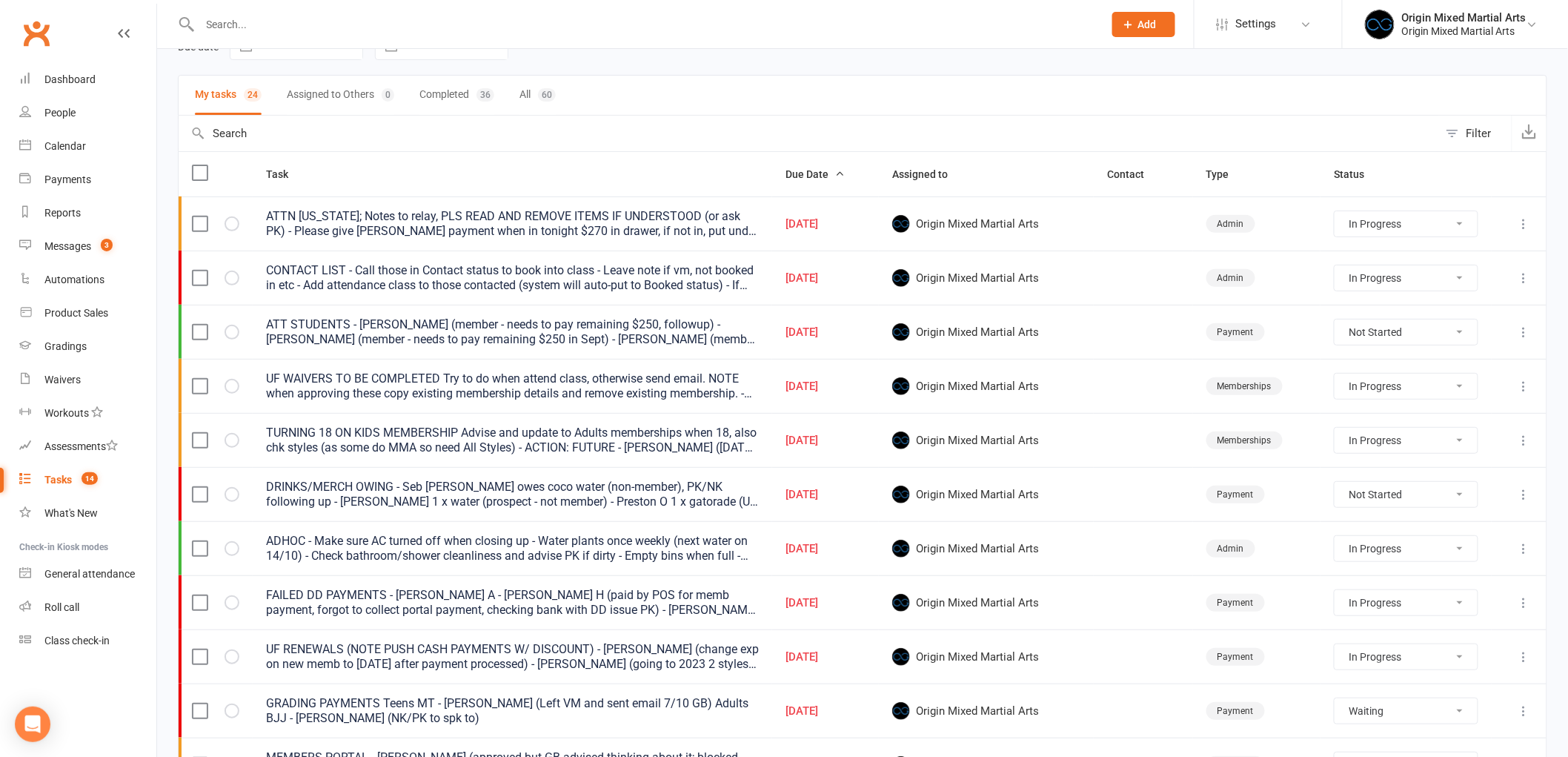
click at [1525, 332] on icon at bounding box center [1525, 332] width 15 height 15
click at [1441, 394] on link "Edit" at bounding box center [1447, 392] width 147 height 29
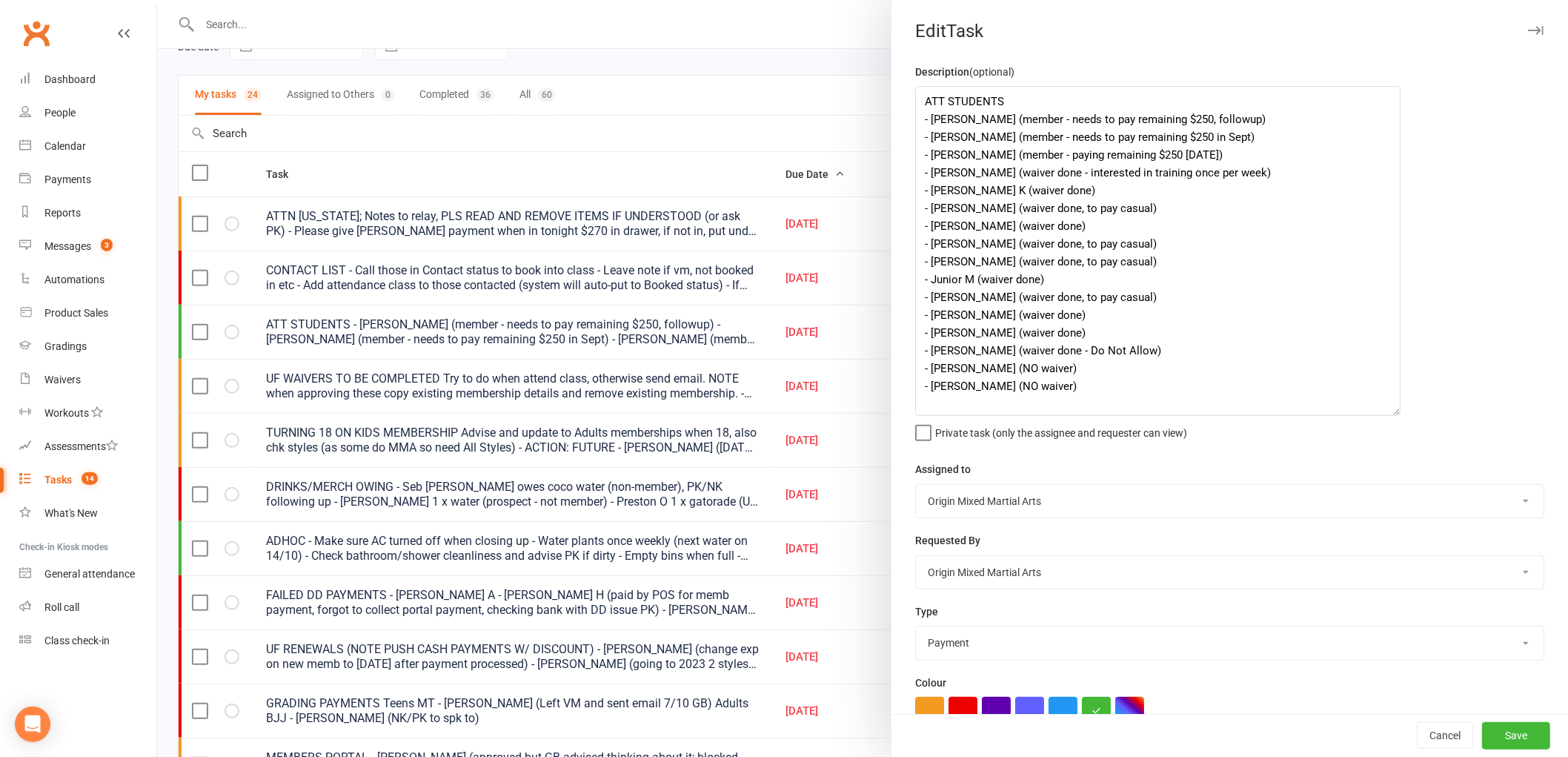
drag, startPoint x: 1525, startPoint y: 148, endPoint x: 1388, endPoint y: 411, distance: 296.5
click at [1388, 411] on textarea "ATT STUDENTS - Finn R (member - needs to pay remaining $250, followup) - Romeo …" at bounding box center [1158, 251] width 486 height 330
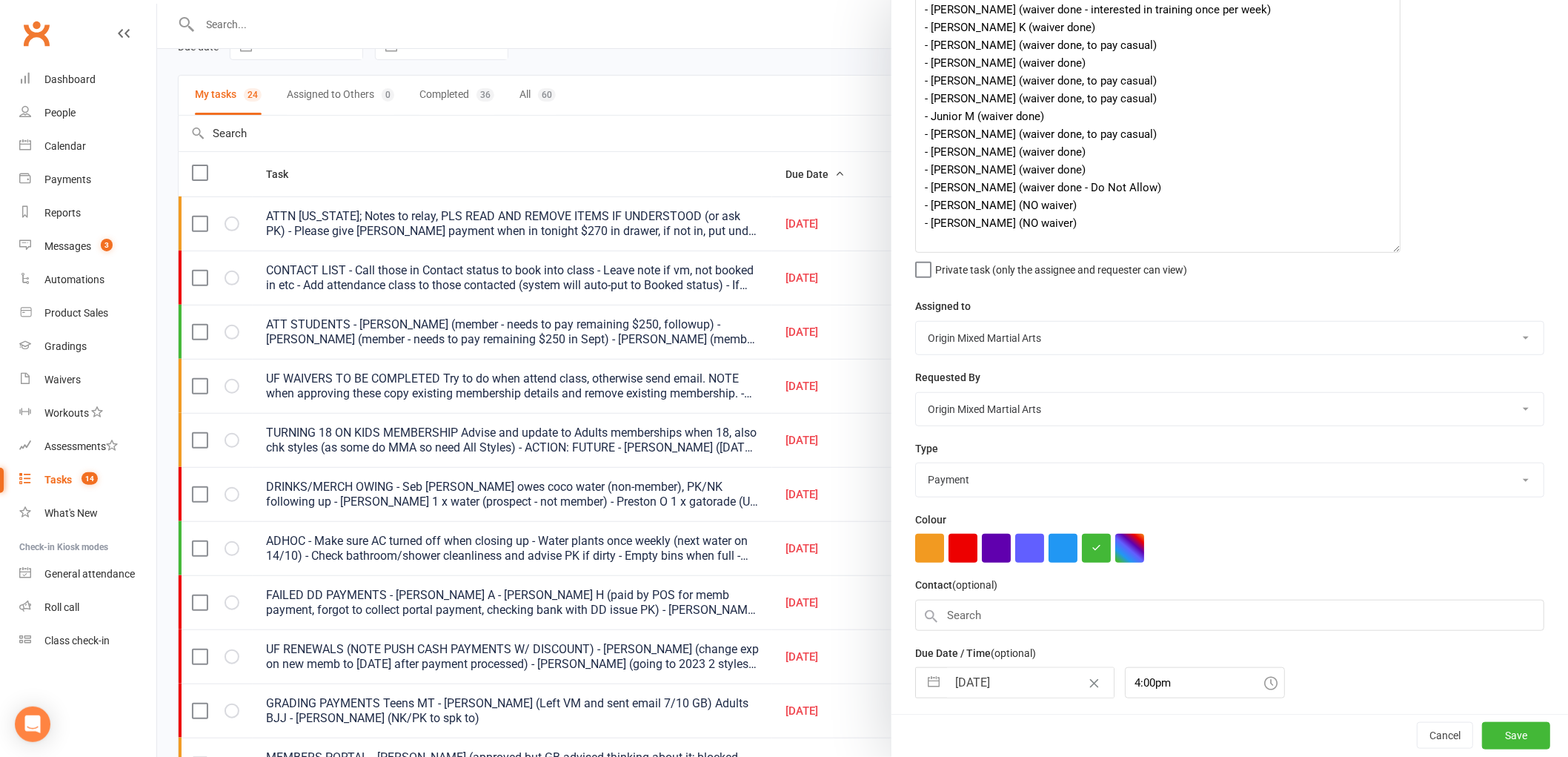
scroll to position [165, 0]
click at [997, 687] on input "[DATE]" at bounding box center [1031, 681] width 167 height 29
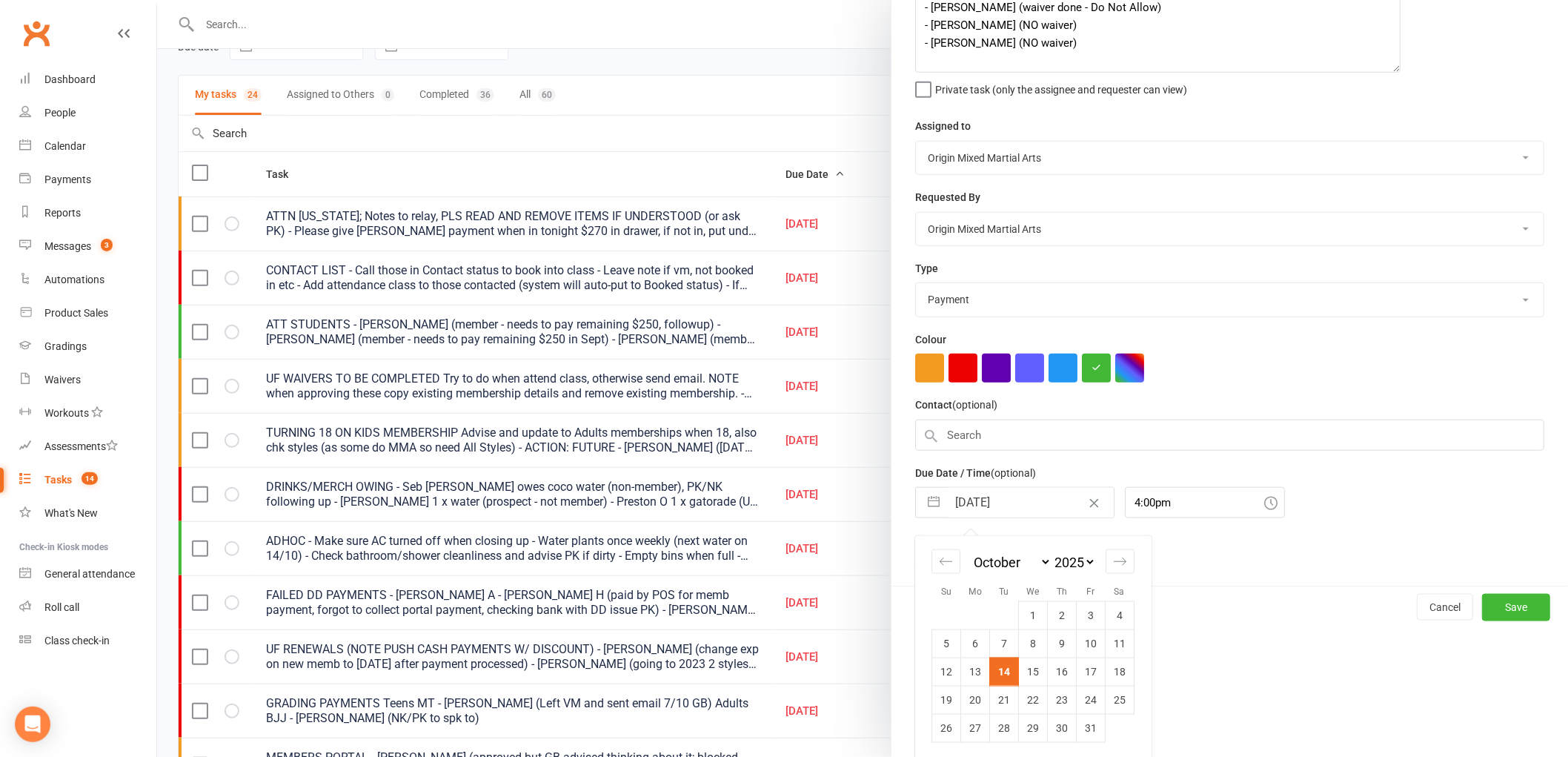
scroll to position [347, 0]
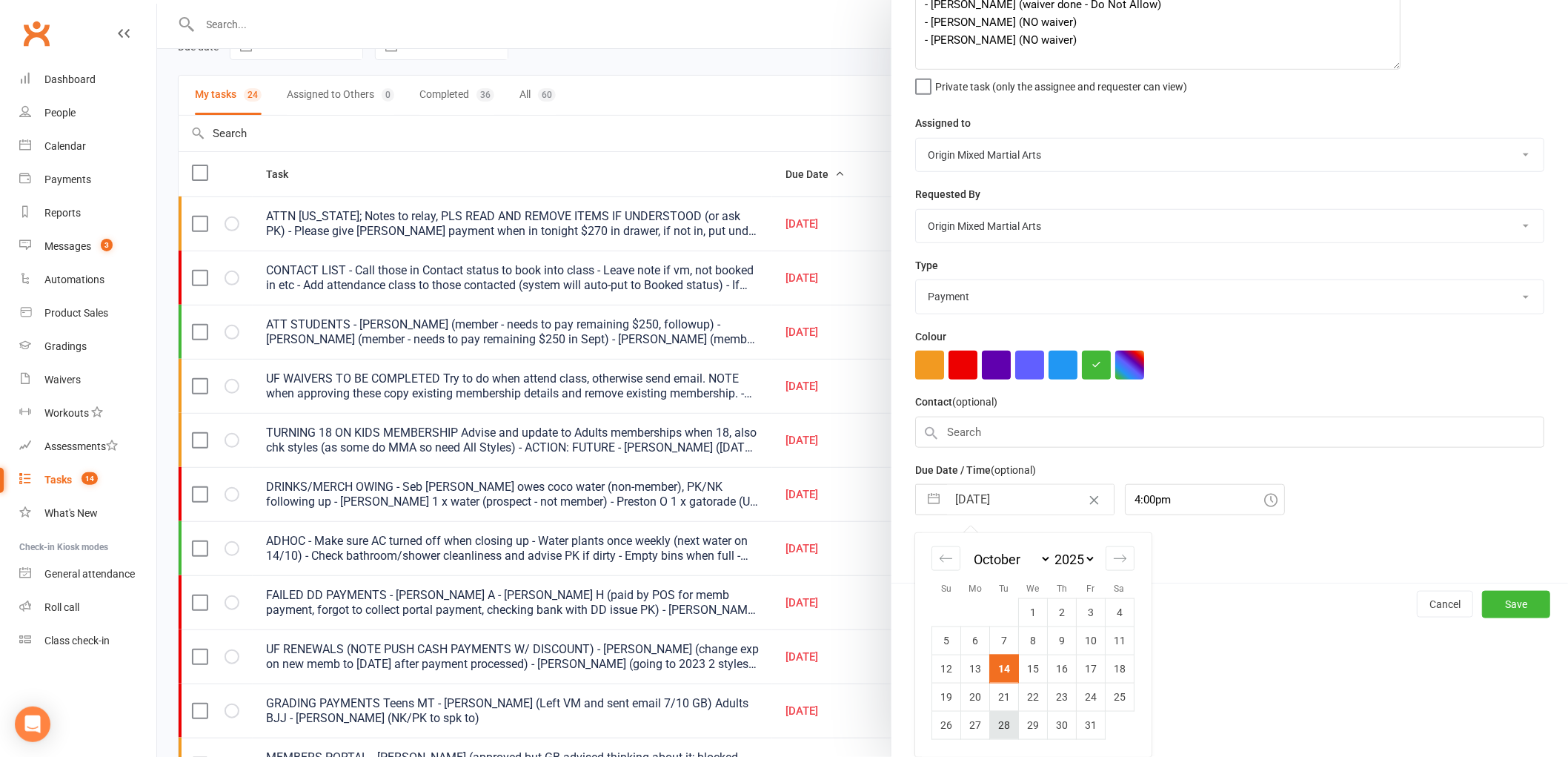
click at [998, 727] on td "28" at bounding box center [1004, 725] width 29 height 28
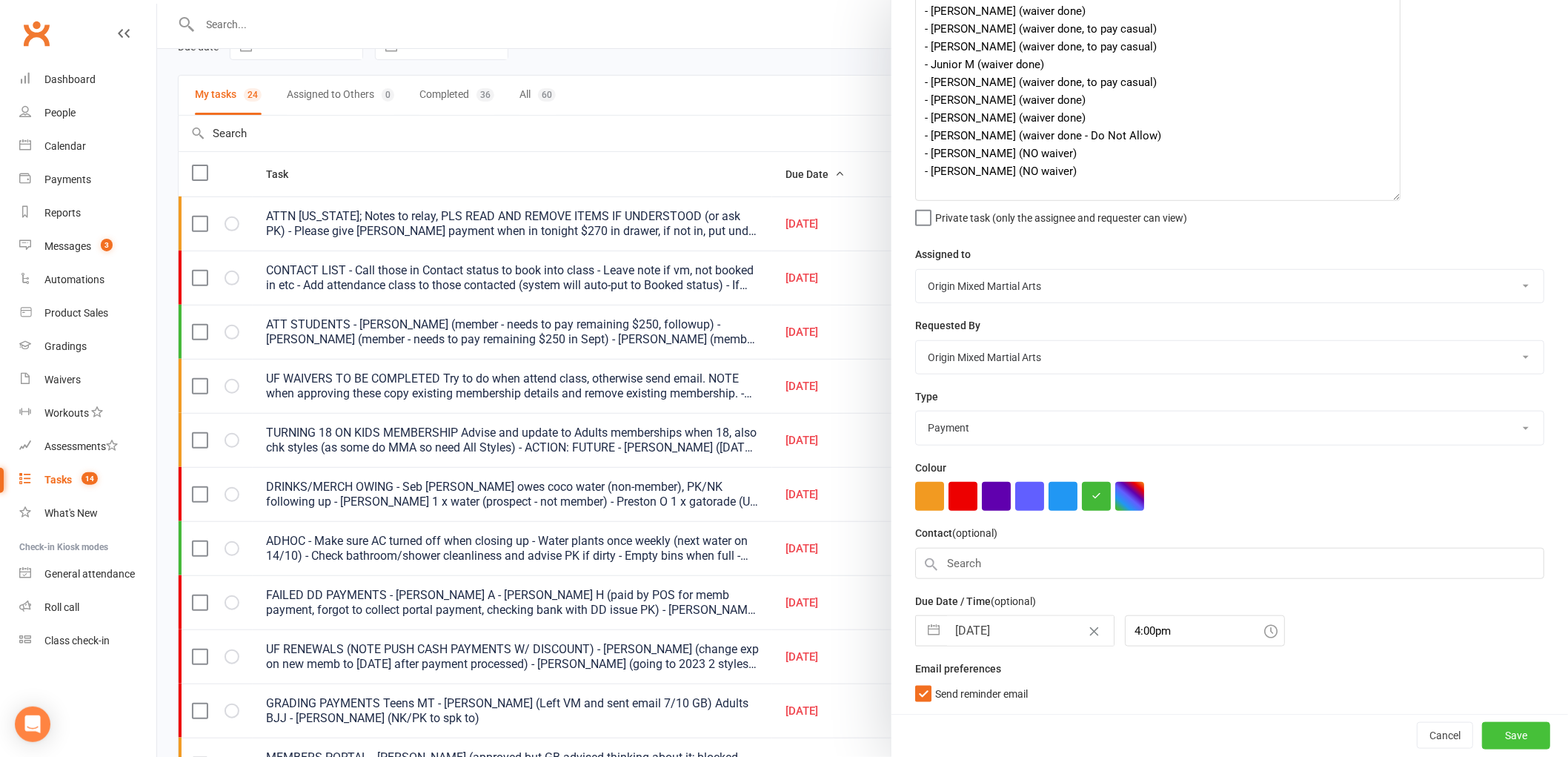
click at [1502, 745] on button "Save" at bounding box center [1516, 735] width 68 height 27
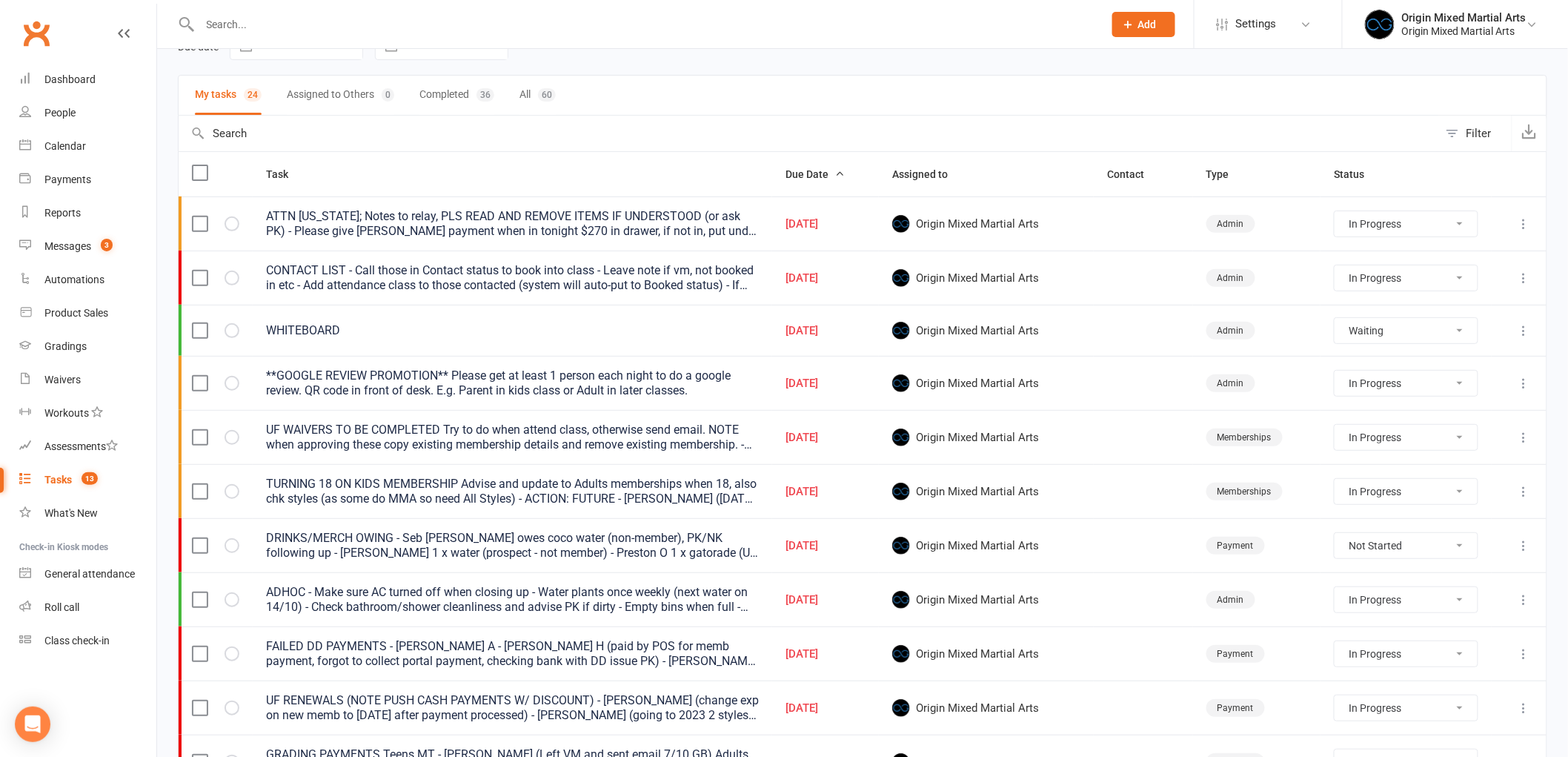
click at [1522, 344] on td at bounding box center [1519, 331] width 55 height 51
click at [1523, 336] on icon at bounding box center [1525, 331] width 15 height 15
click at [1468, 382] on link "Edit" at bounding box center [1447, 390] width 147 height 29
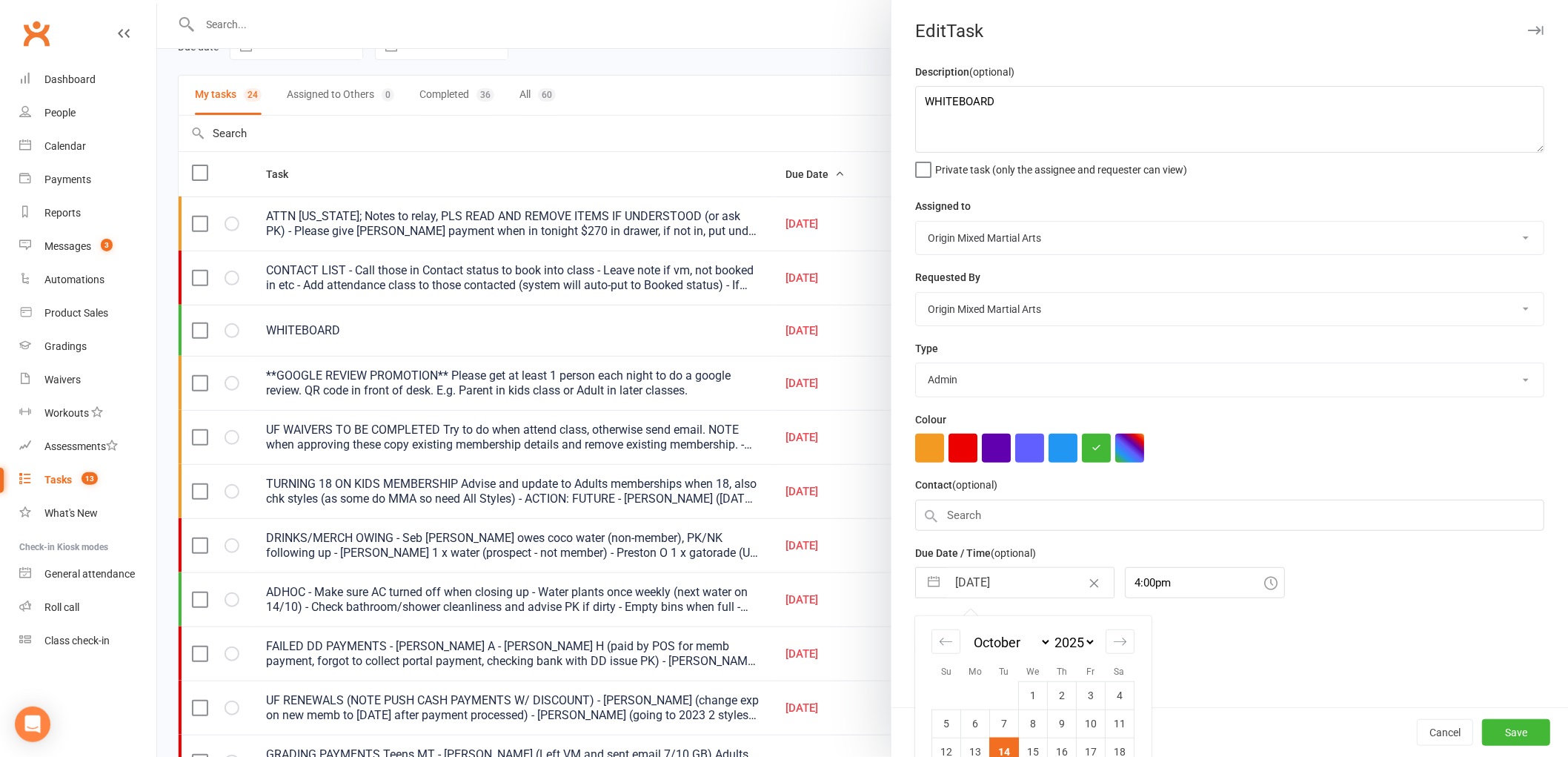
click at [984, 581] on input "[DATE]" at bounding box center [1031, 582] width 167 height 29
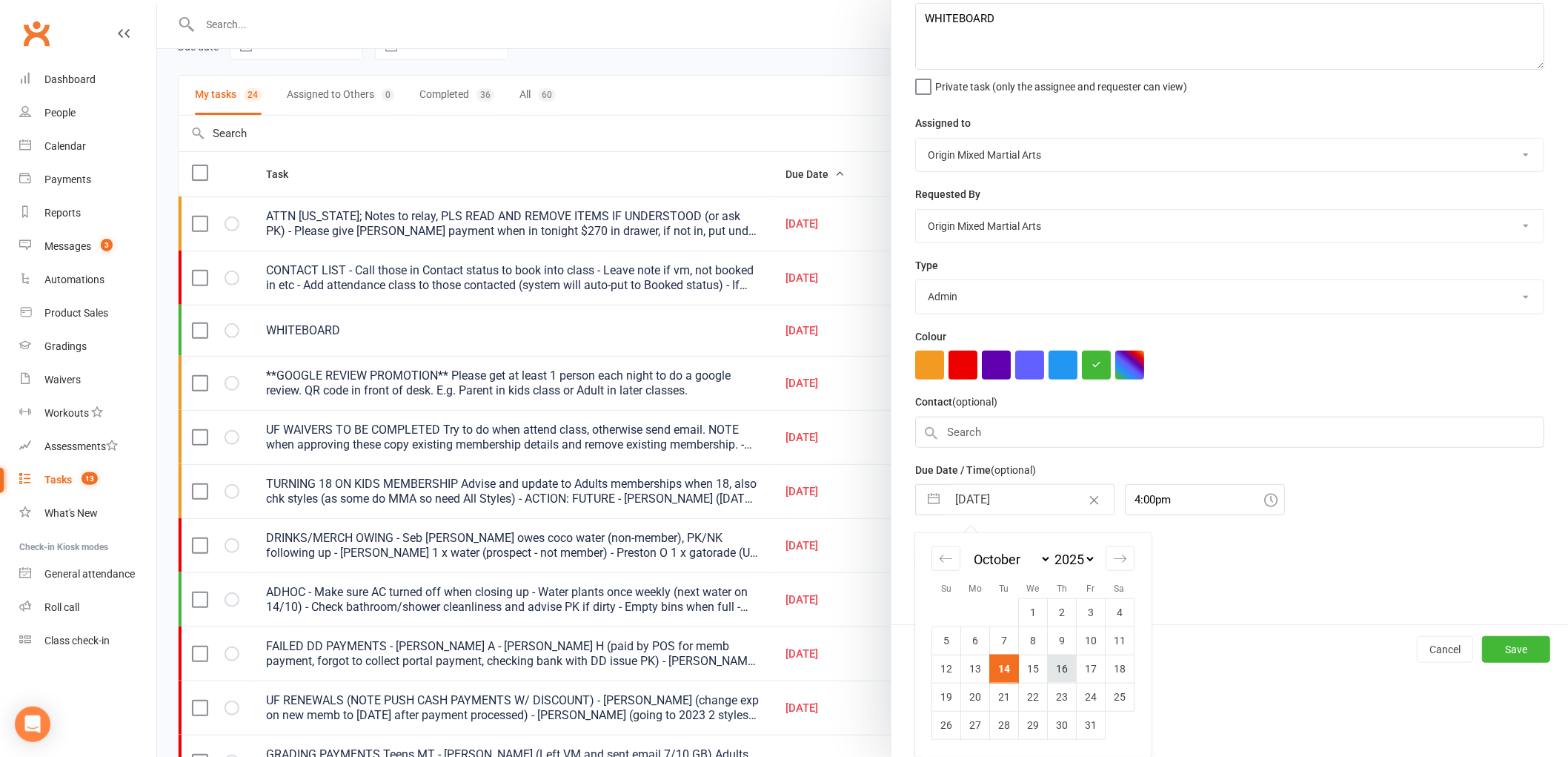
click at [1067, 673] on td "16" at bounding box center [1062, 668] width 29 height 28
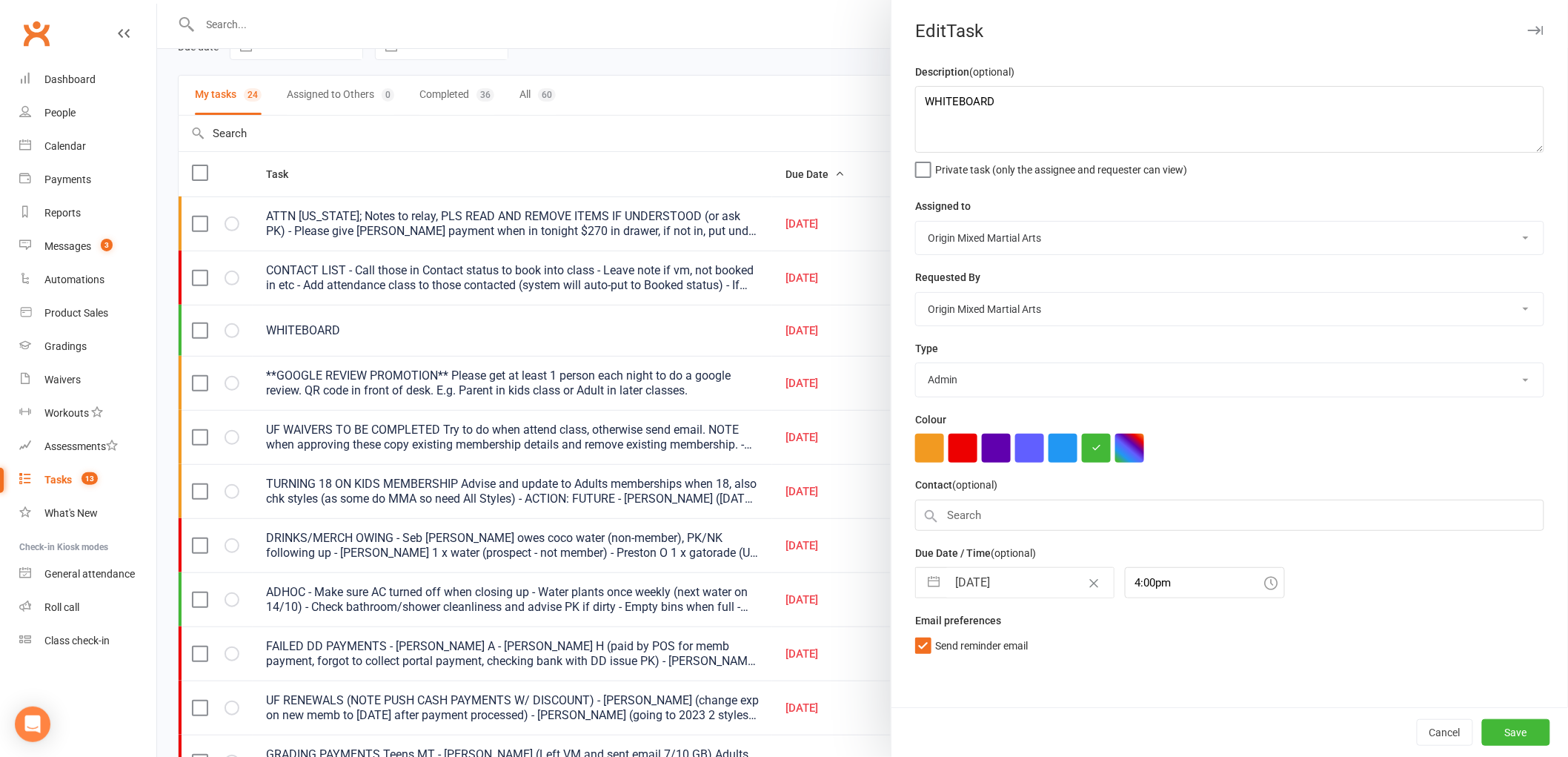
scroll to position [0, 0]
click at [1500, 727] on button "Save" at bounding box center [1516, 732] width 68 height 27
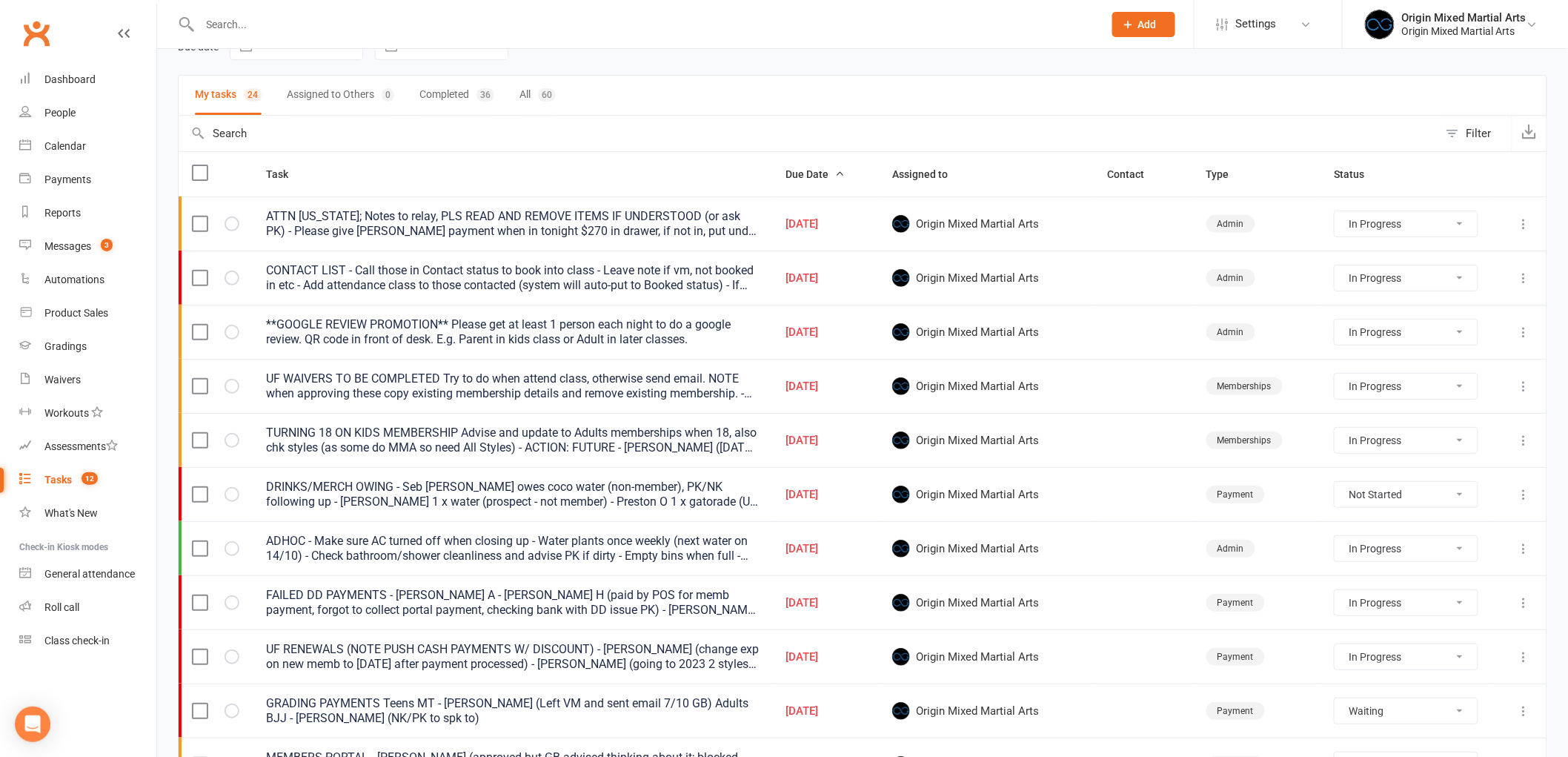
click at [1528, 337] on icon at bounding box center [1525, 332] width 15 height 15
click at [1478, 378] on link "Edit" at bounding box center [1447, 392] width 147 height 29
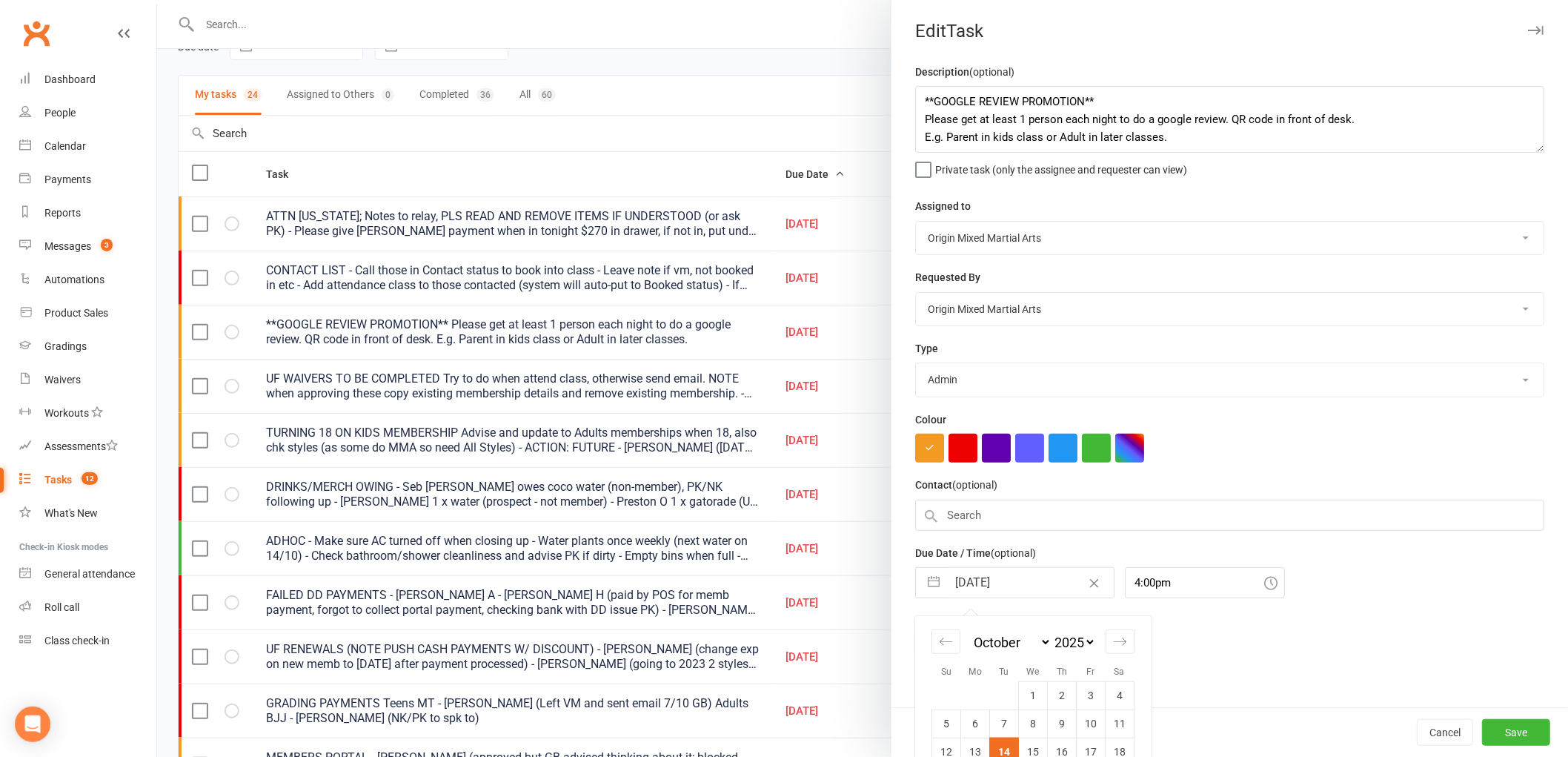
click at [982, 573] on input "[DATE]" at bounding box center [1031, 582] width 167 height 29
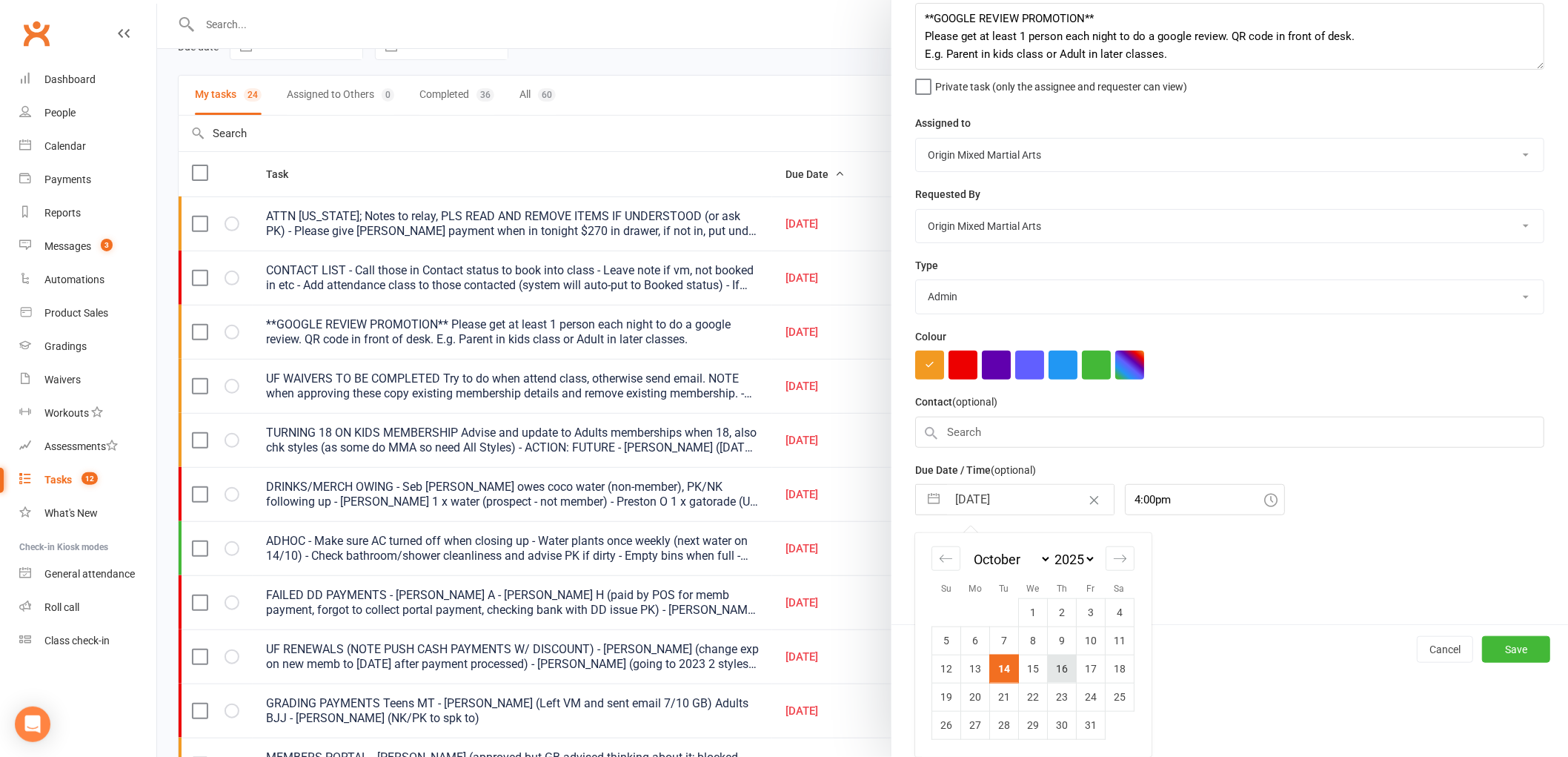
click at [1064, 672] on td "16" at bounding box center [1062, 668] width 29 height 28
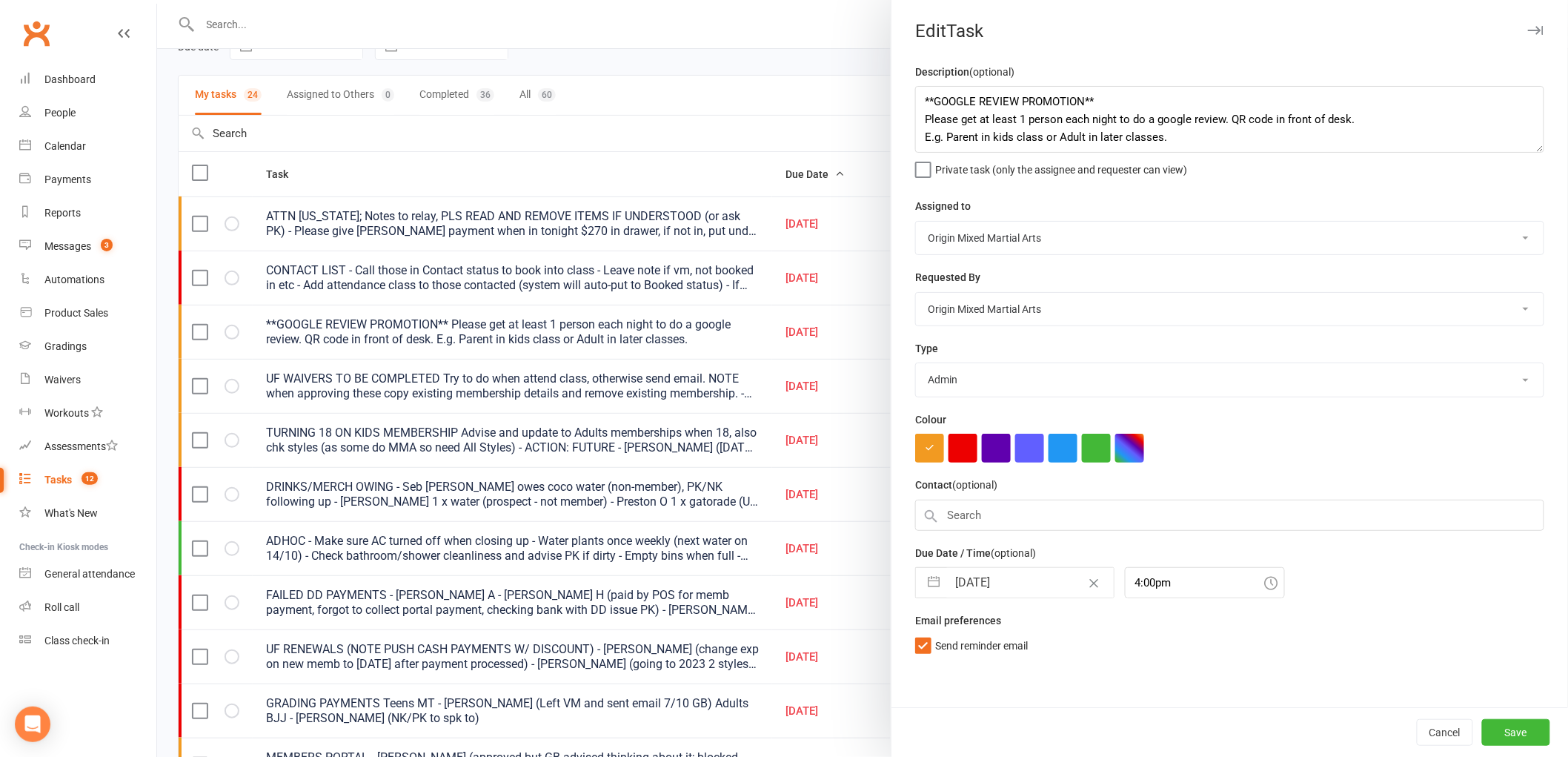
scroll to position [0, 0]
click at [1507, 734] on button "Save" at bounding box center [1516, 732] width 68 height 27
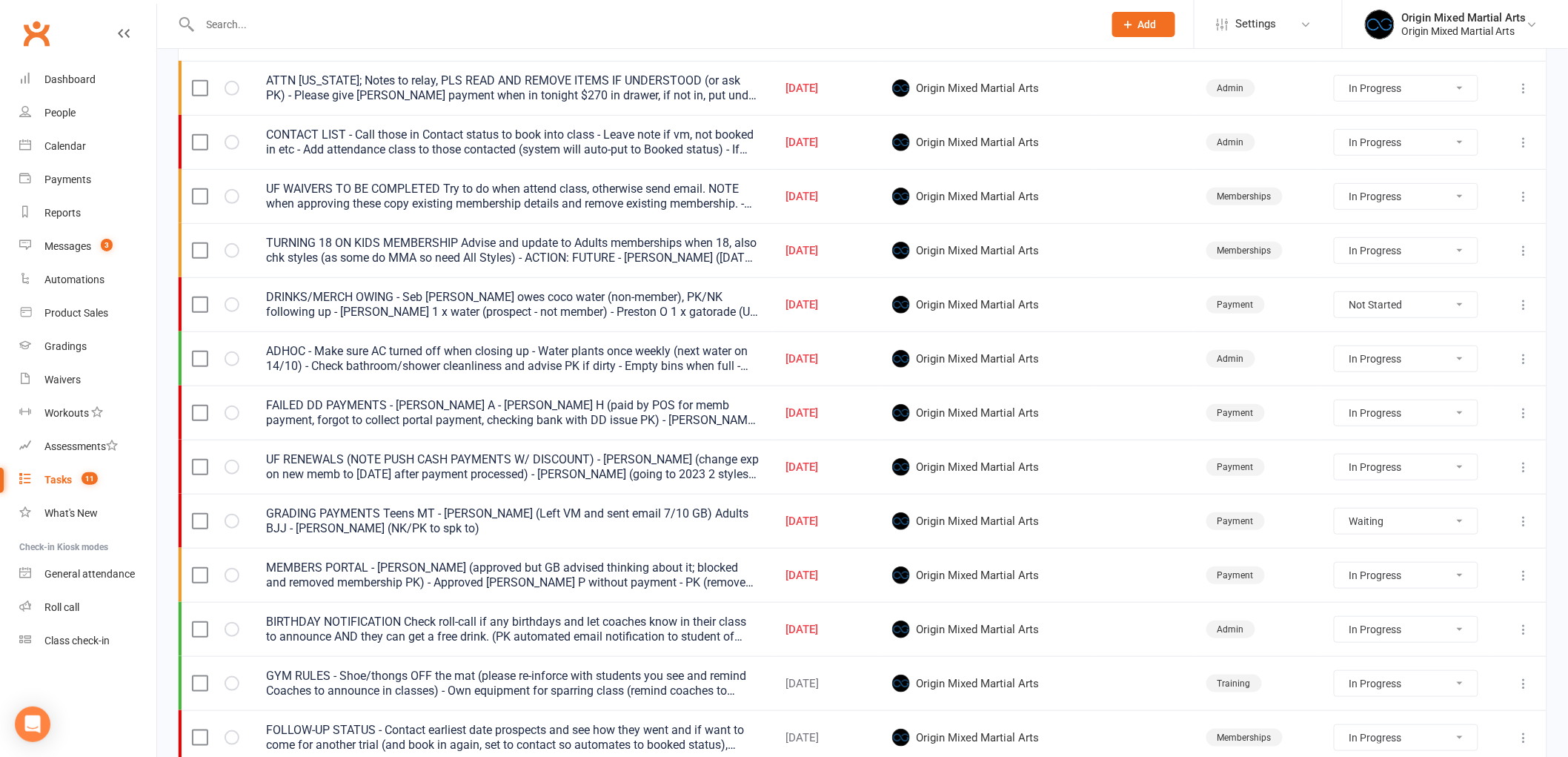
scroll to position [246, 0]
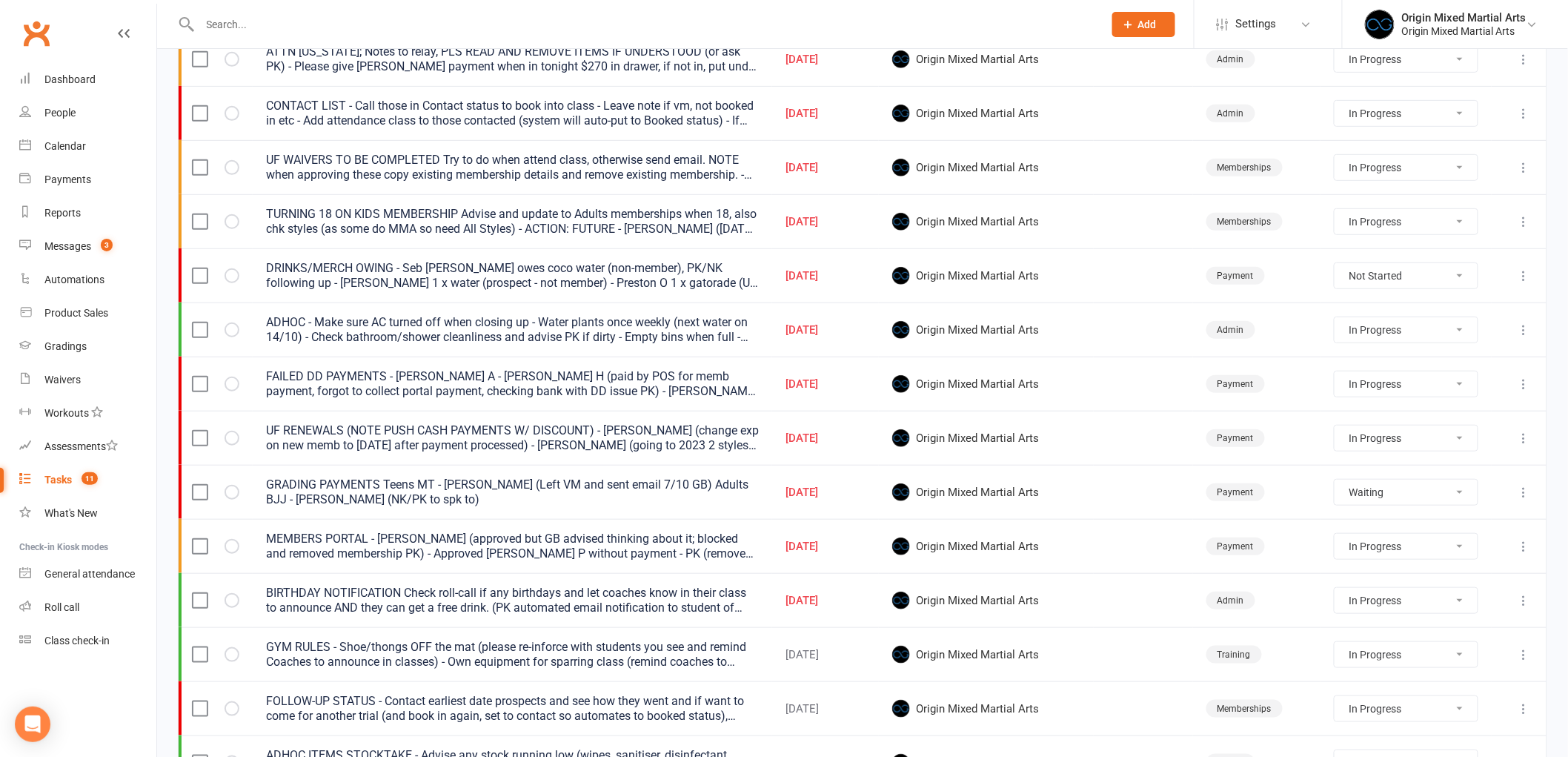
click at [1522, 603] on icon at bounding box center [1525, 600] width 15 height 15
click at [1464, 657] on link "Edit" at bounding box center [1447, 660] width 147 height 29
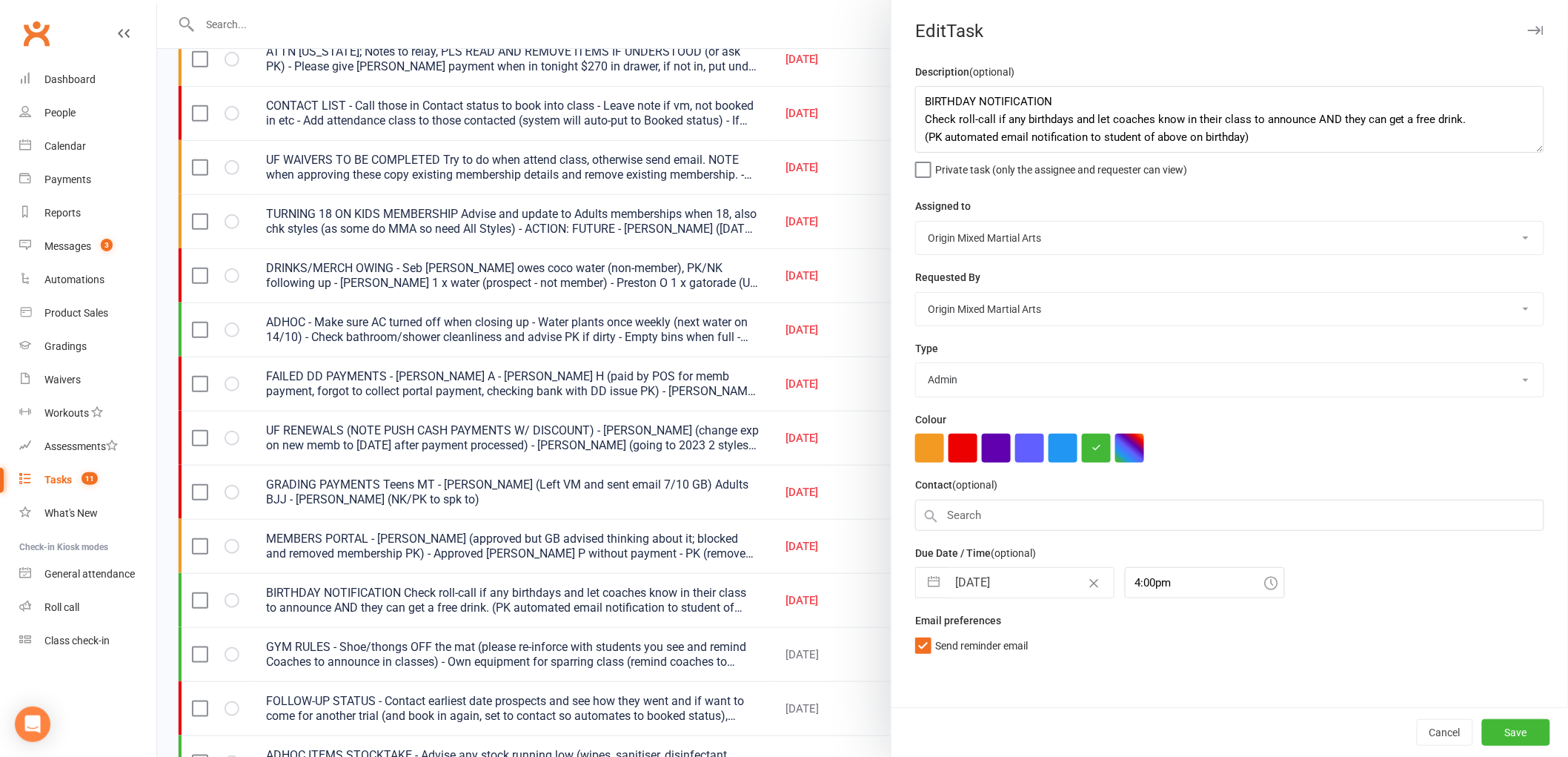
click at [989, 583] on input "[DATE]" at bounding box center [1031, 582] width 167 height 29
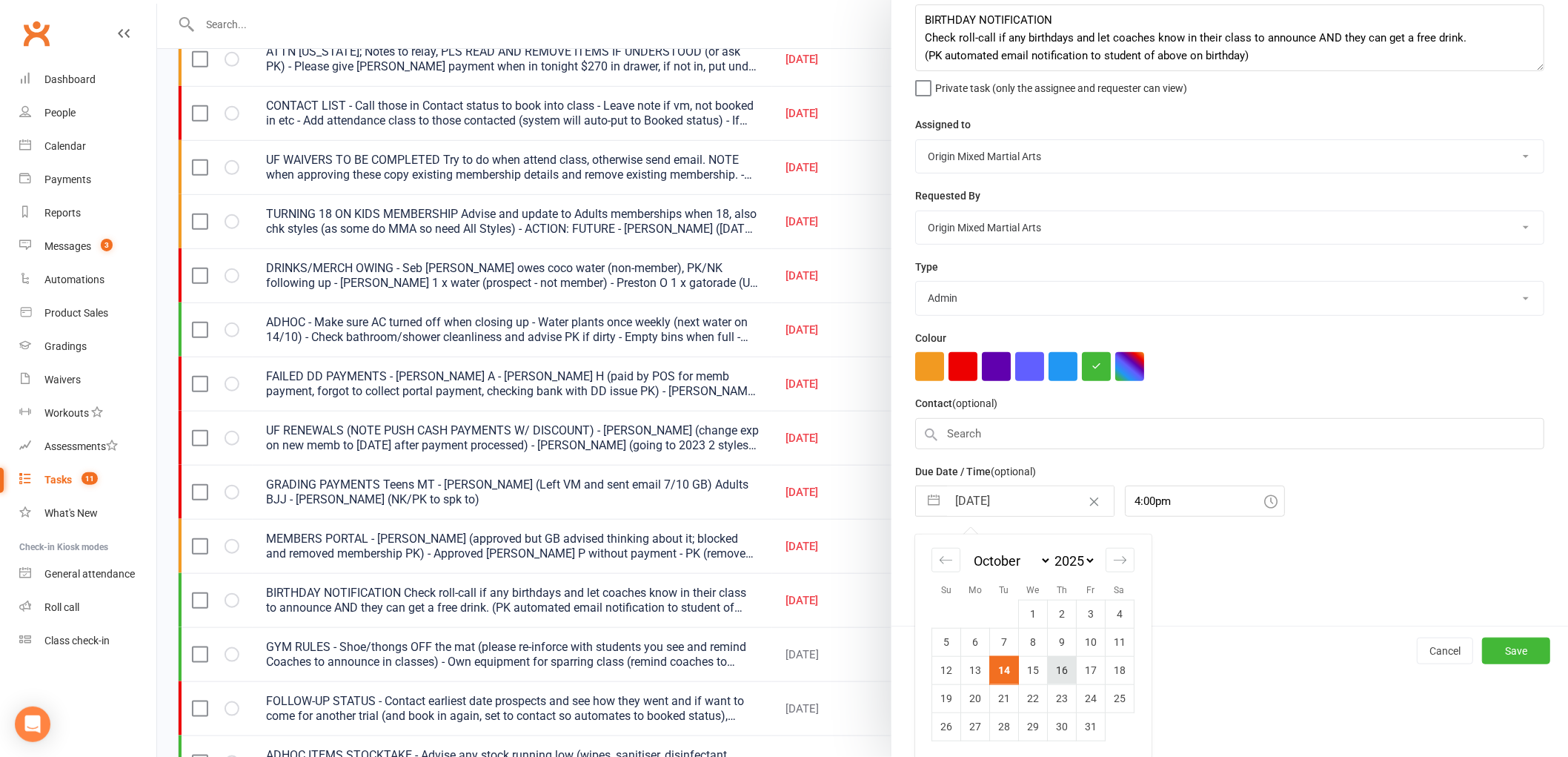
scroll to position [83, 0]
click at [1049, 658] on td "16" at bounding box center [1062, 668] width 29 height 28
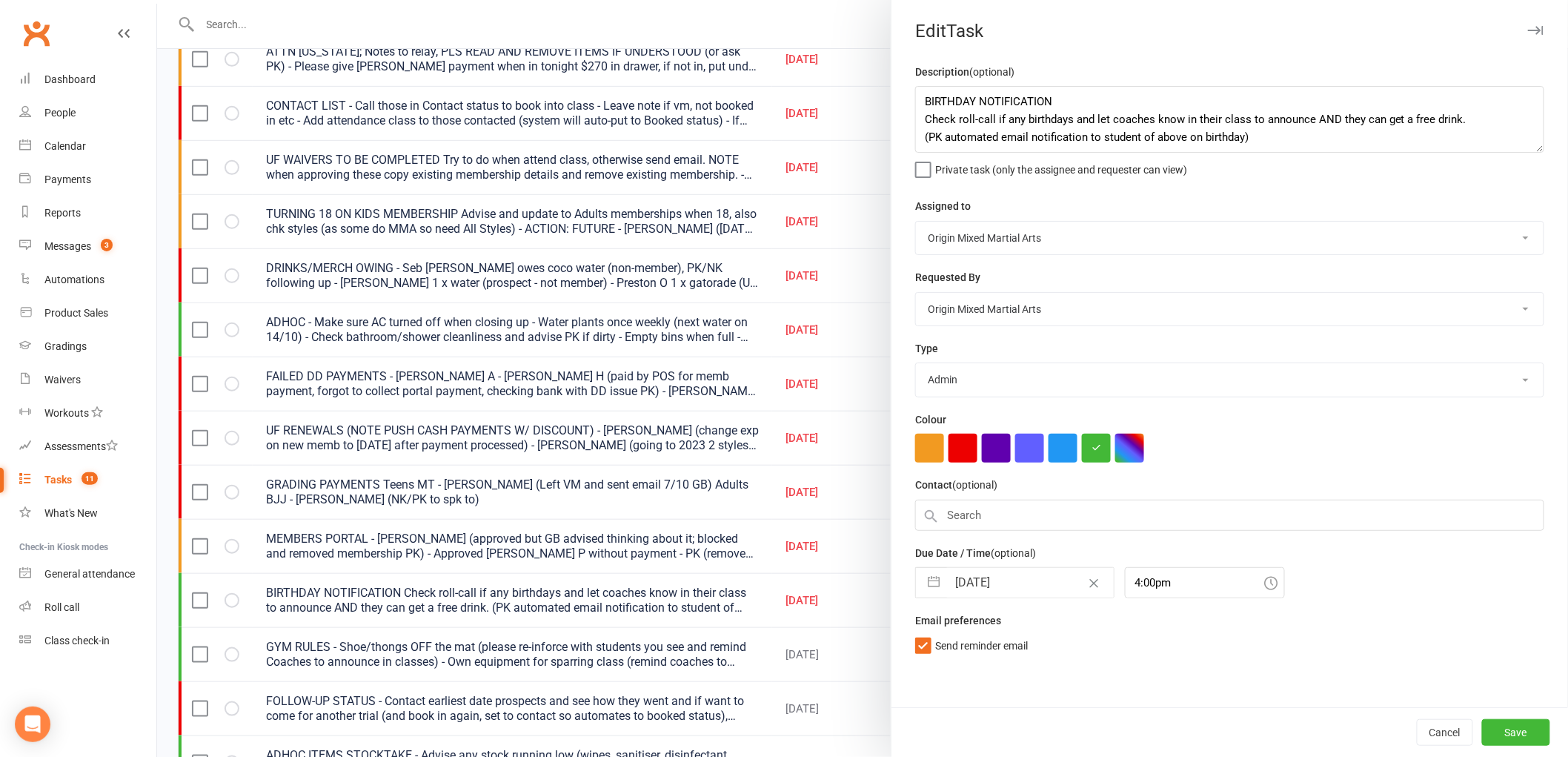
scroll to position [0, 0]
click at [1494, 727] on button "Save" at bounding box center [1516, 732] width 68 height 27
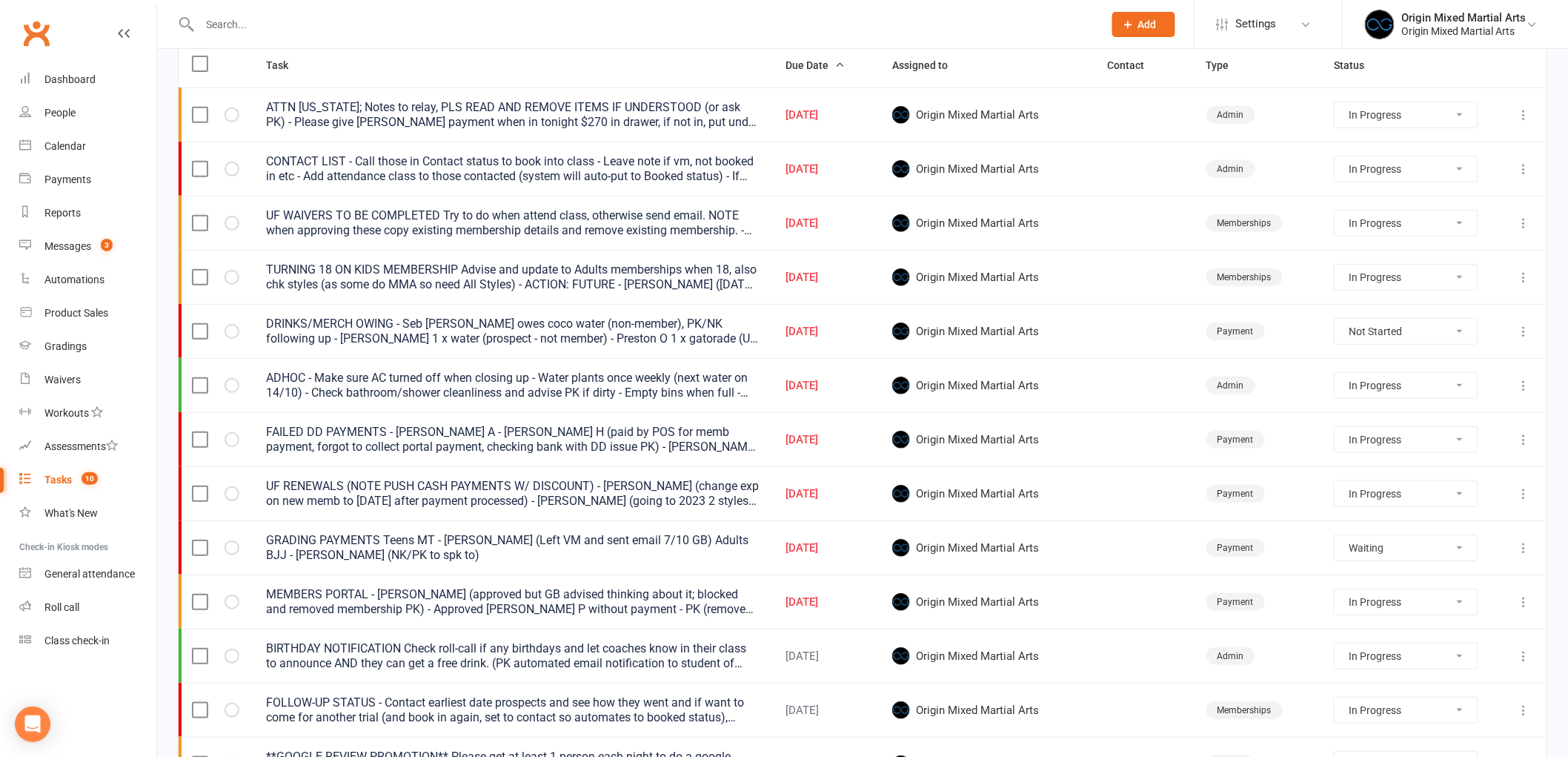
scroll to position [165, 0]
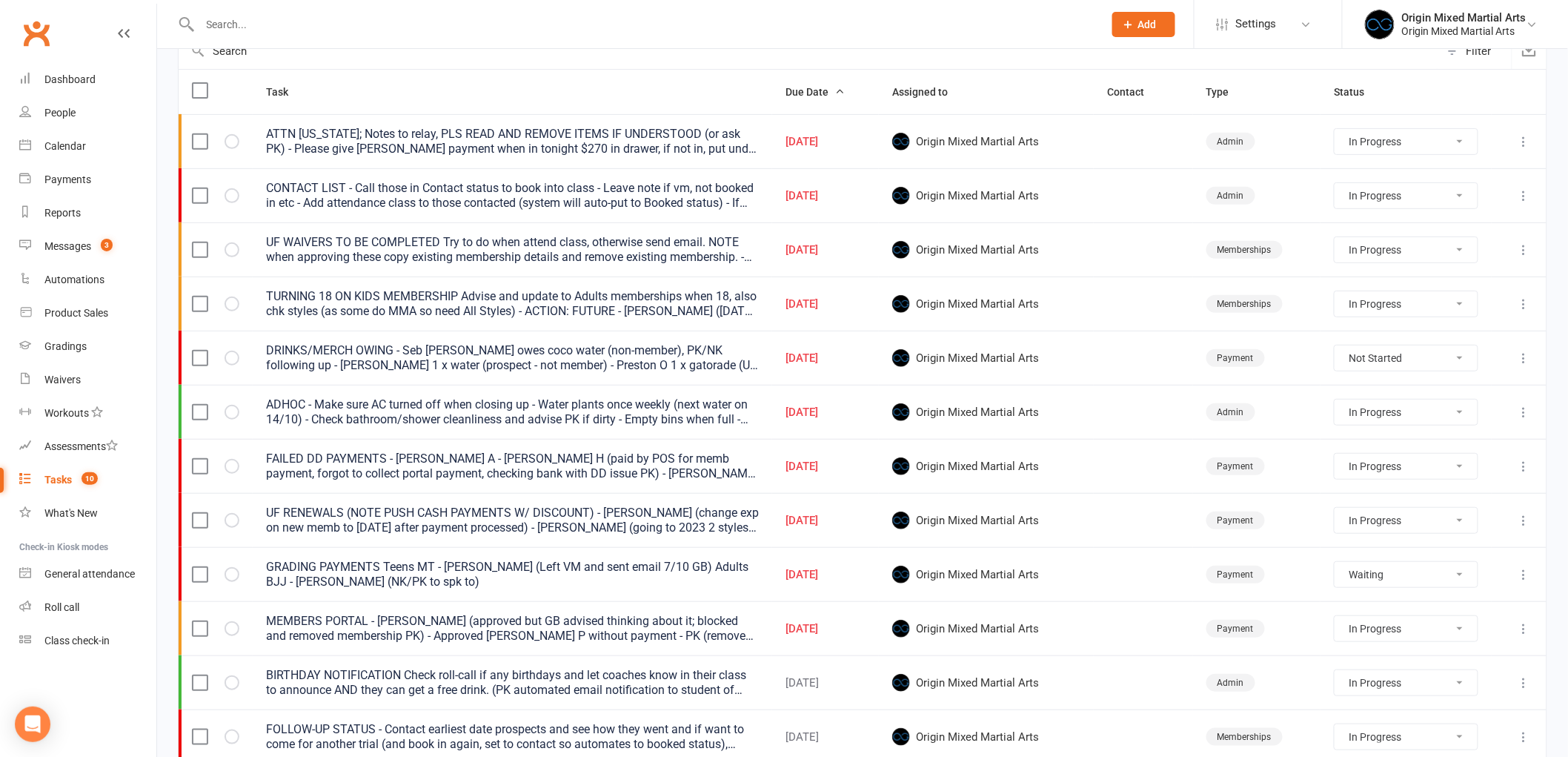
click at [1525, 634] on icon at bounding box center [1525, 628] width 15 height 15
click at [1427, 681] on link "Edit" at bounding box center [1447, 689] width 147 height 29
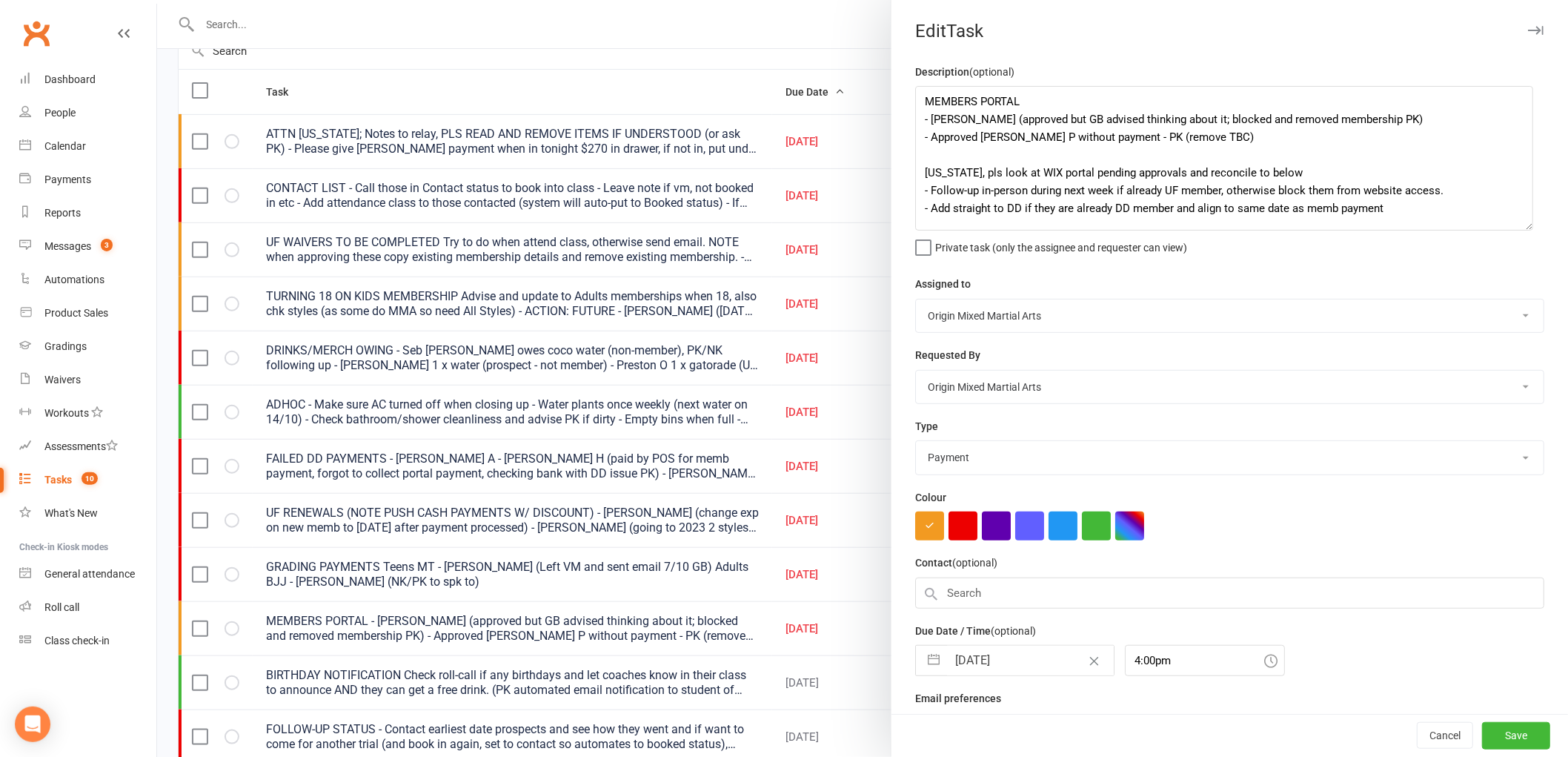
drag, startPoint x: 1527, startPoint y: 144, endPoint x: 1523, endPoint y: 222, distance: 78.1
click at [1523, 222] on textarea "MEMBERS PORTAL - Kai H (approved but GB advised thinking about it; blocked and …" at bounding box center [1224, 158] width 618 height 144
drag, startPoint x: 1378, startPoint y: 116, endPoint x: 914, endPoint y: 124, distance: 464.1
click at [916, 124] on textarea "MEMBERS PORTAL - Kai H (approved but GB advised thinking about it; blocked and …" at bounding box center [1224, 158] width 618 height 144
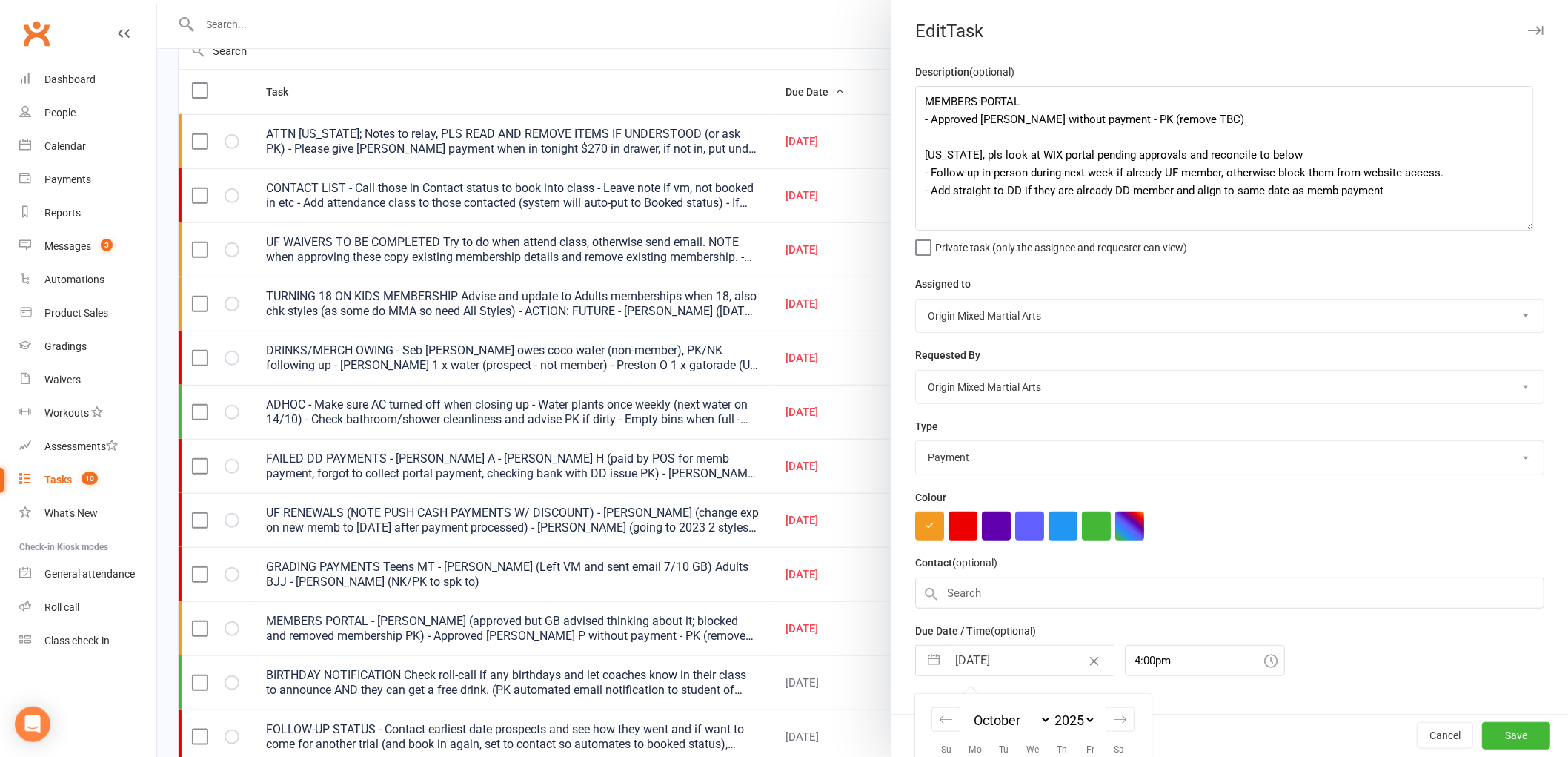
click at [986, 667] on input "[DATE]" at bounding box center [1031, 659] width 167 height 29
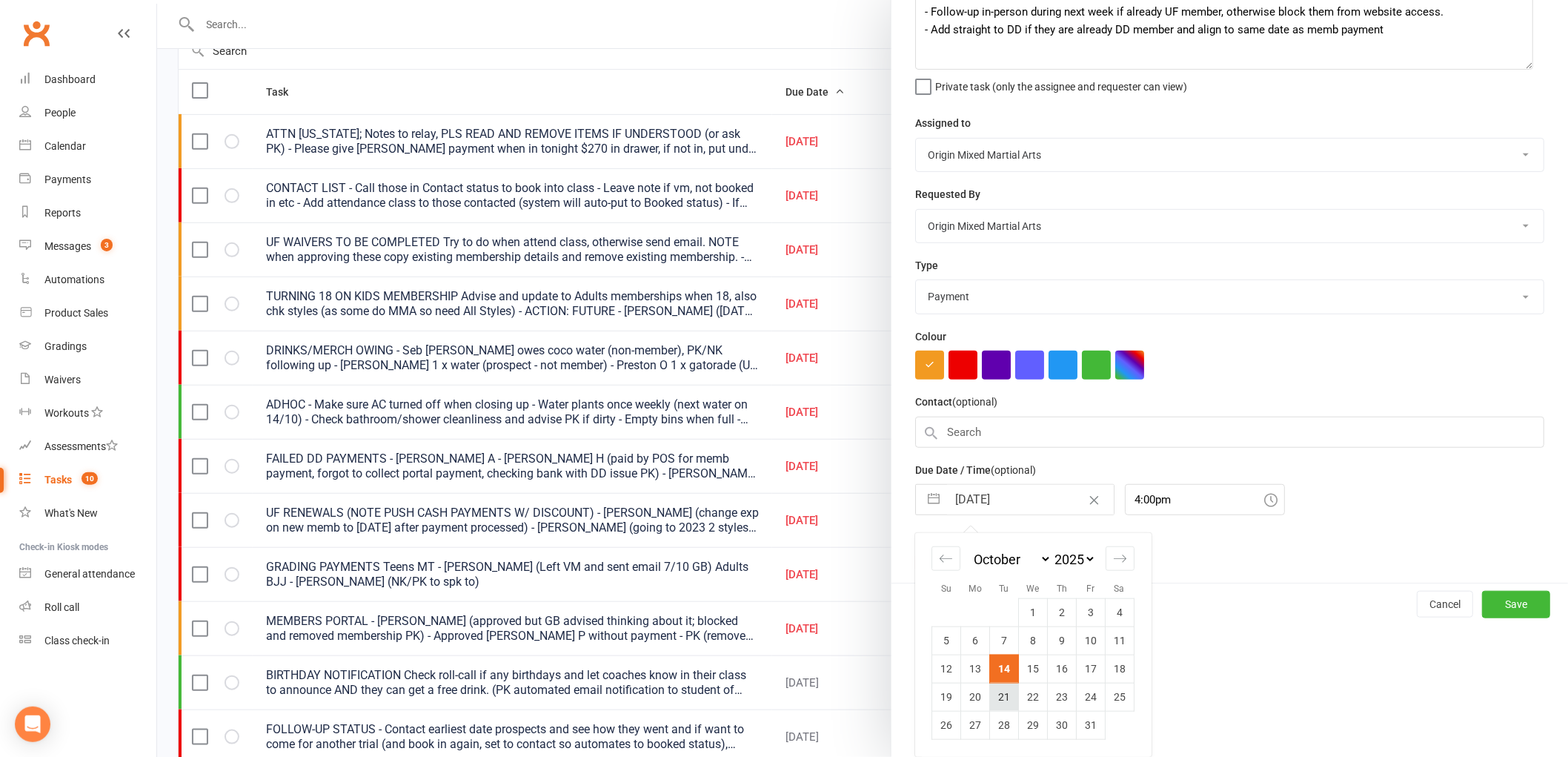
click at [994, 694] on td "21" at bounding box center [1004, 697] width 29 height 28
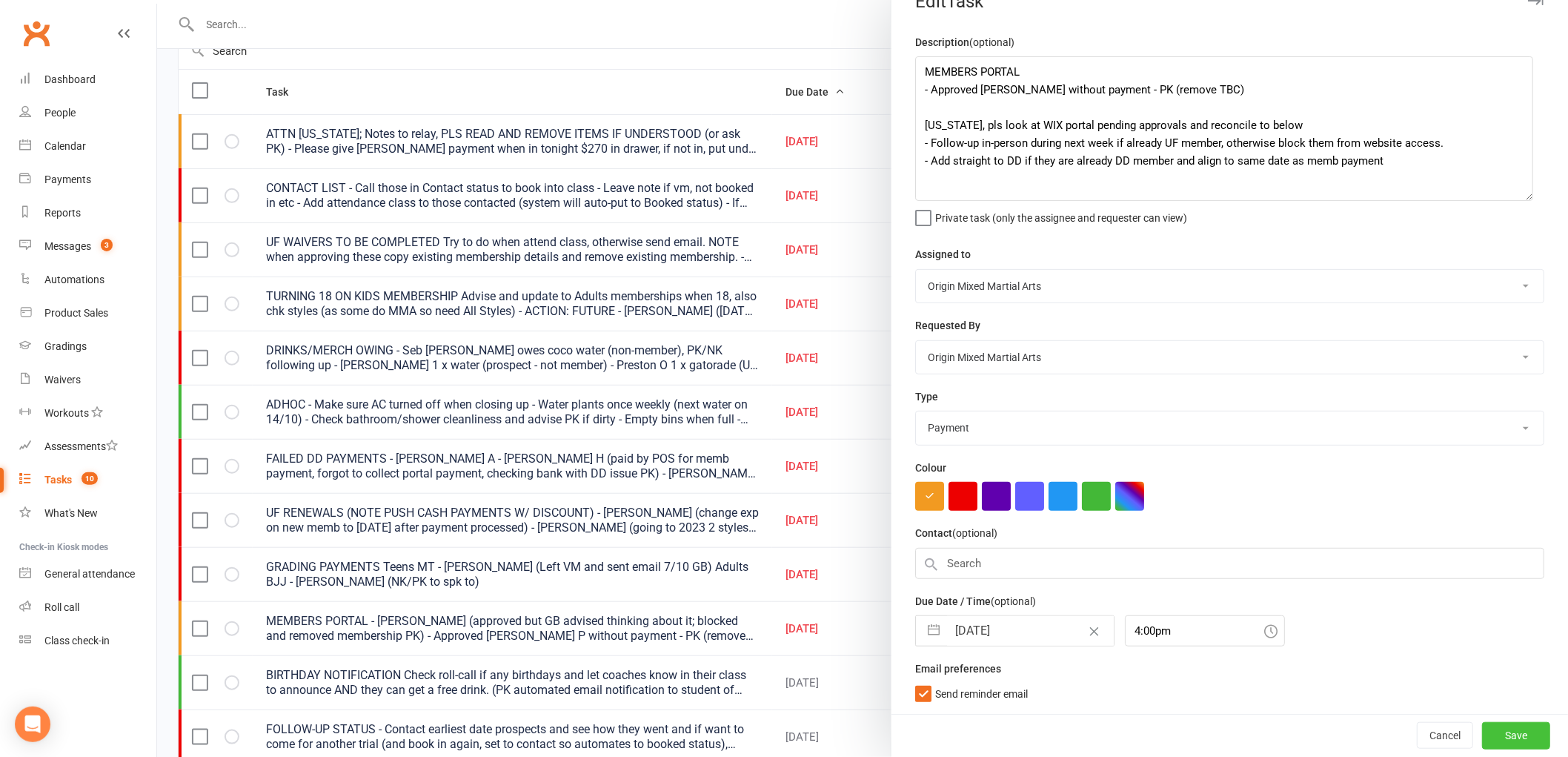
click at [1487, 732] on button "Save" at bounding box center [1516, 735] width 68 height 27
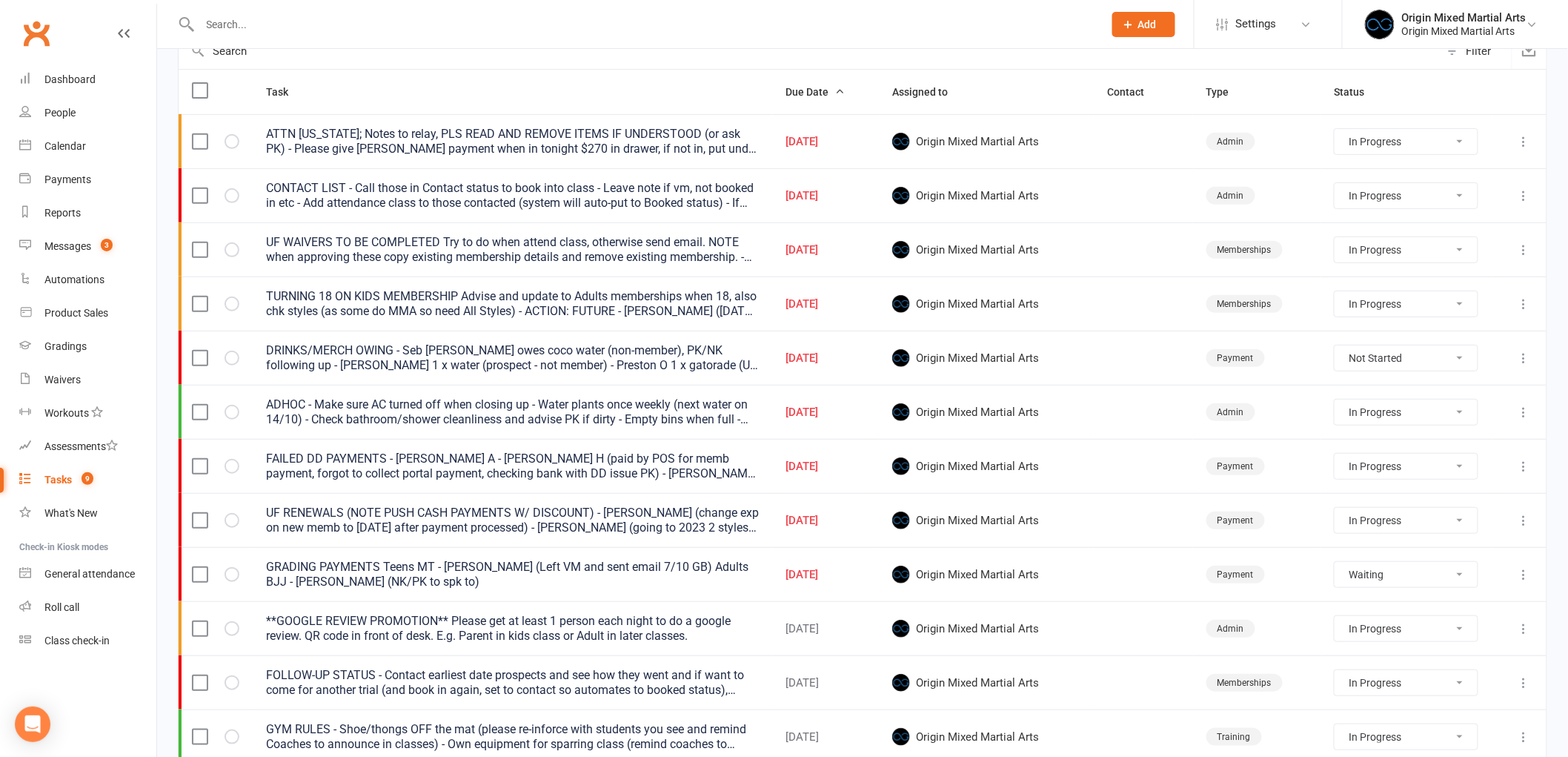
click at [1529, 468] on icon at bounding box center [1525, 466] width 15 height 15
click at [1480, 517] on link "Edit" at bounding box center [1447, 527] width 147 height 29
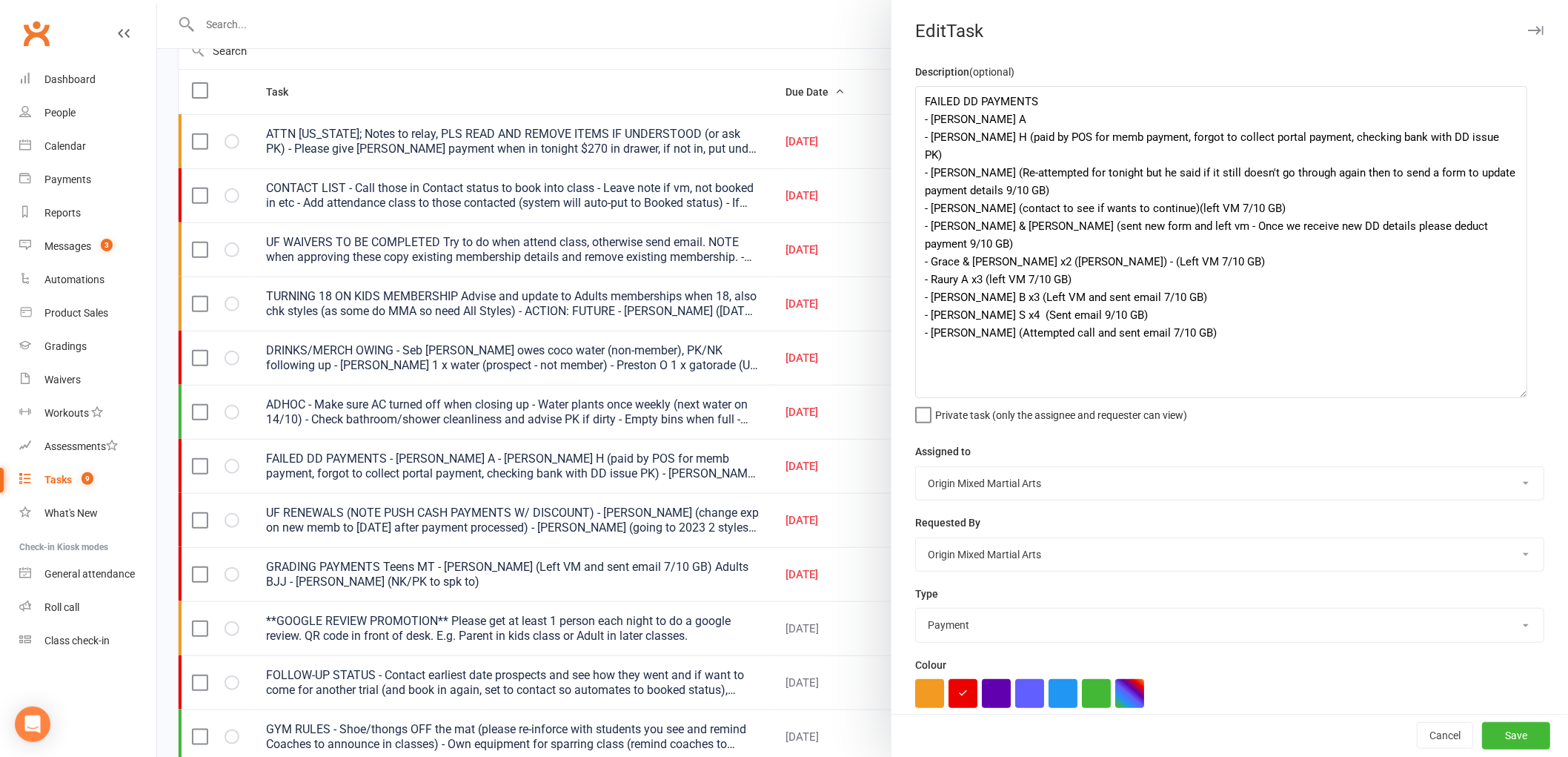
drag, startPoint x: 1523, startPoint y: 139, endPoint x: 1512, endPoint y: 386, distance: 247.2
click at [1512, 386] on textarea "FAILED DD PAYMENTS - Oscar A - Rory H (paid by POS for memb payment, forgot to …" at bounding box center [1221, 242] width 612 height 312
drag, startPoint x: 1114, startPoint y: 257, endPoint x: 995, endPoint y: 254, distance: 119.0
click at [995, 254] on textarea "FAILED DD PAYMENTS - Oscar A - Rory H (paid by POS for memb payment, forgot to …" at bounding box center [1221, 242] width 612 height 312
drag, startPoint x: 1201, startPoint y: 265, endPoint x: 991, endPoint y: 260, distance: 210.1
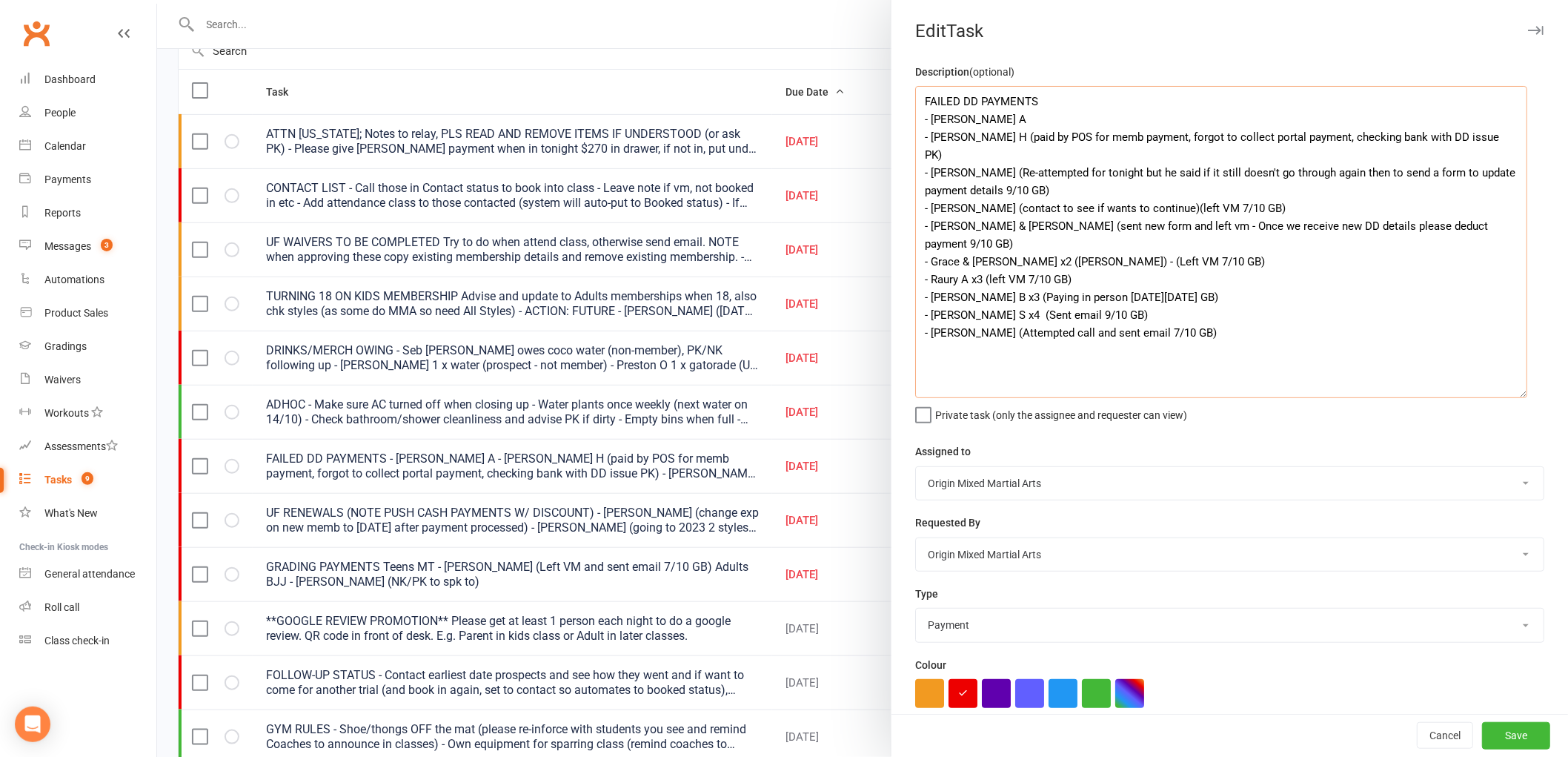
click at [991, 260] on textarea "FAILED DD PAYMENTS - Oscar A - Rory H (paid by POS for memb payment, forgot to …" at bounding box center [1221, 242] width 612 height 312
click at [1502, 739] on button "Save" at bounding box center [1516, 736] width 68 height 27
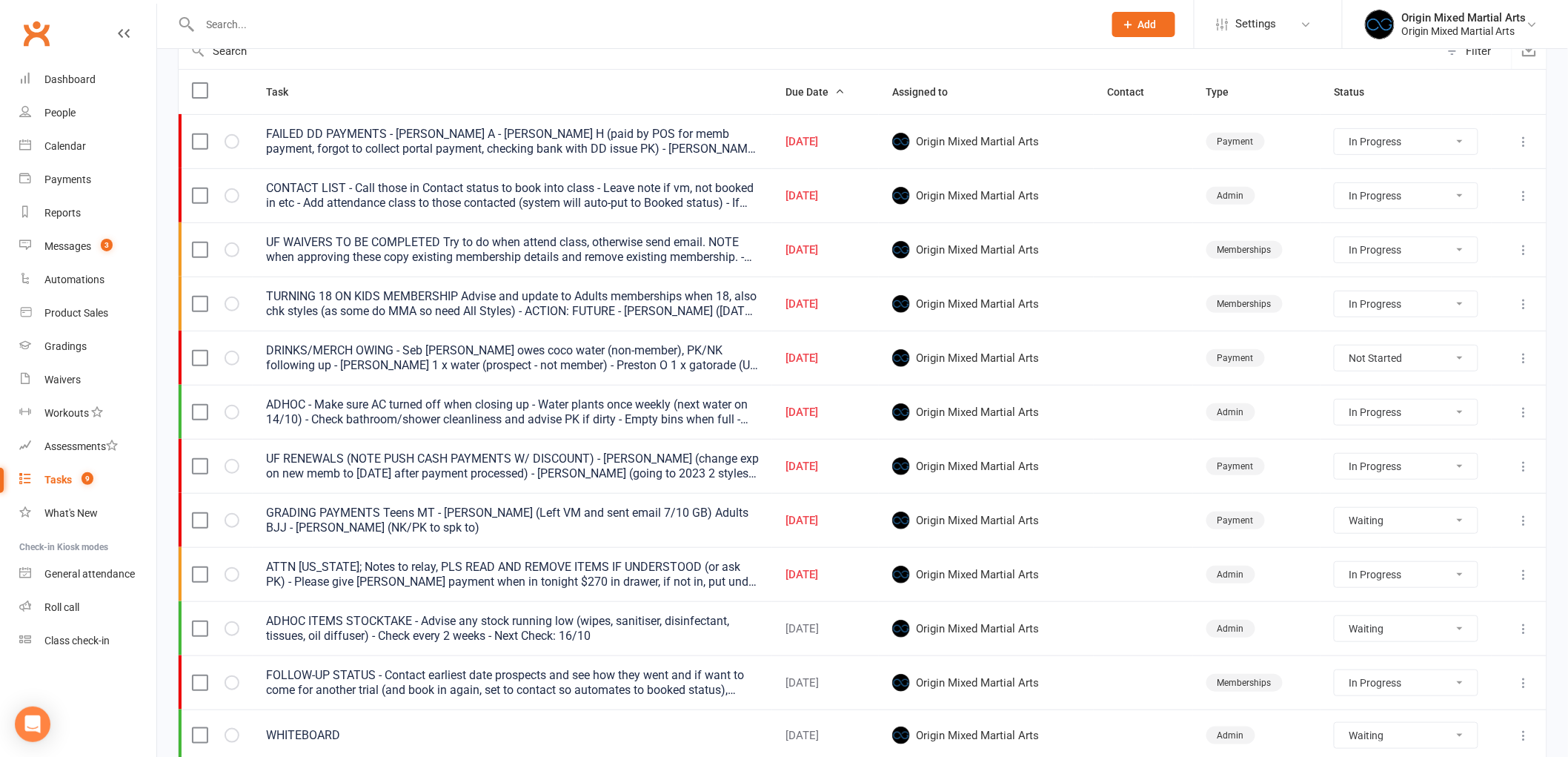
click at [1525, 524] on icon at bounding box center [1525, 520] width 15 height 15
click at [1479, 574] on link "Edit" at bounding box center [1447, 581] width 147 height 29
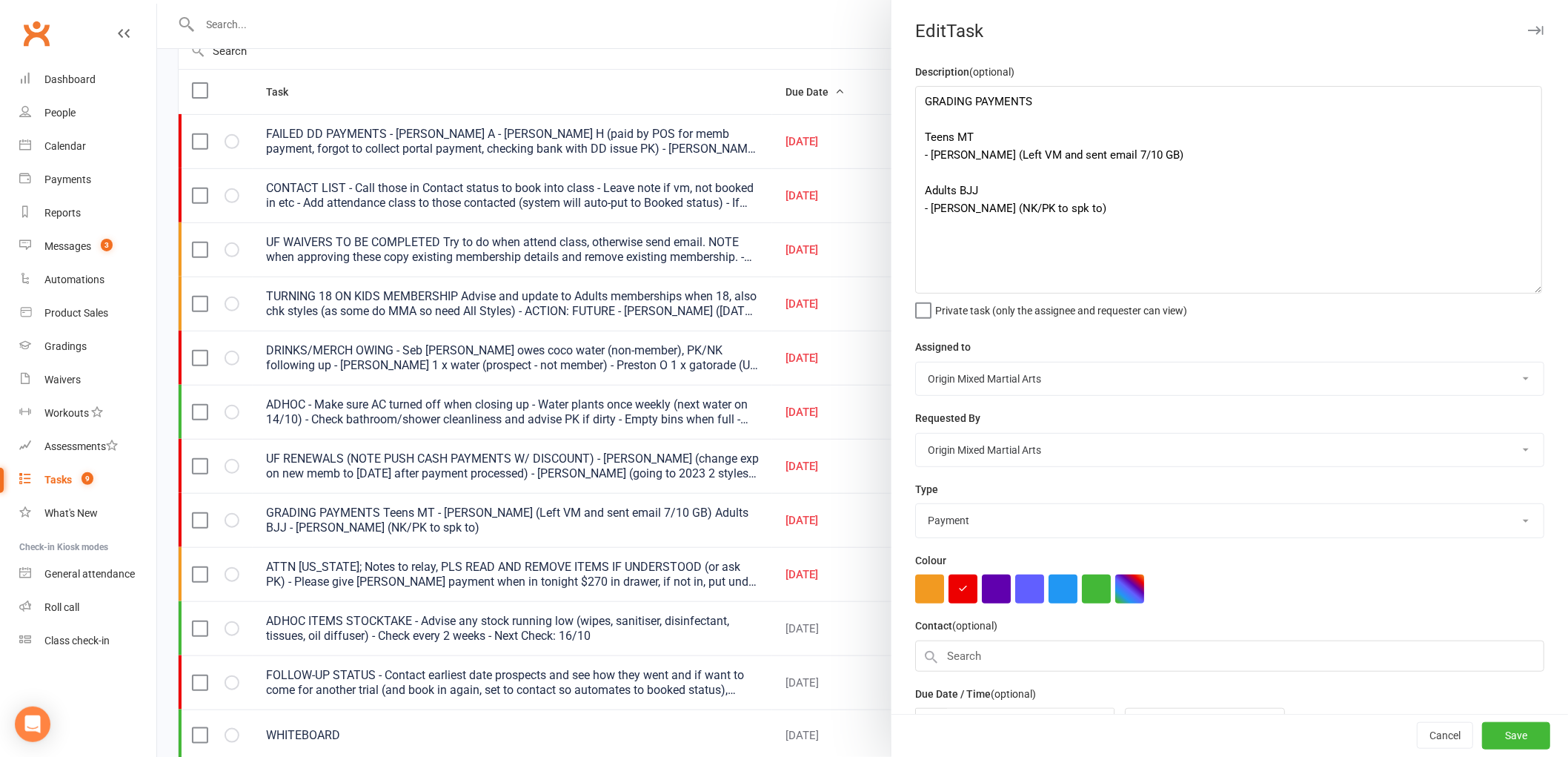
drag, startPoint x: 1523, startPoint y: 147, endPoint x: 1527, endPoint y: 293, distance: 146.1
click at [1527, 293] on textarea "GRADING PAYMENTS Teens MT - Lindsay B (Left VM and sent email 7/10 GB) Adults B…" at bounding box center [1229, 190] width 627 height 207
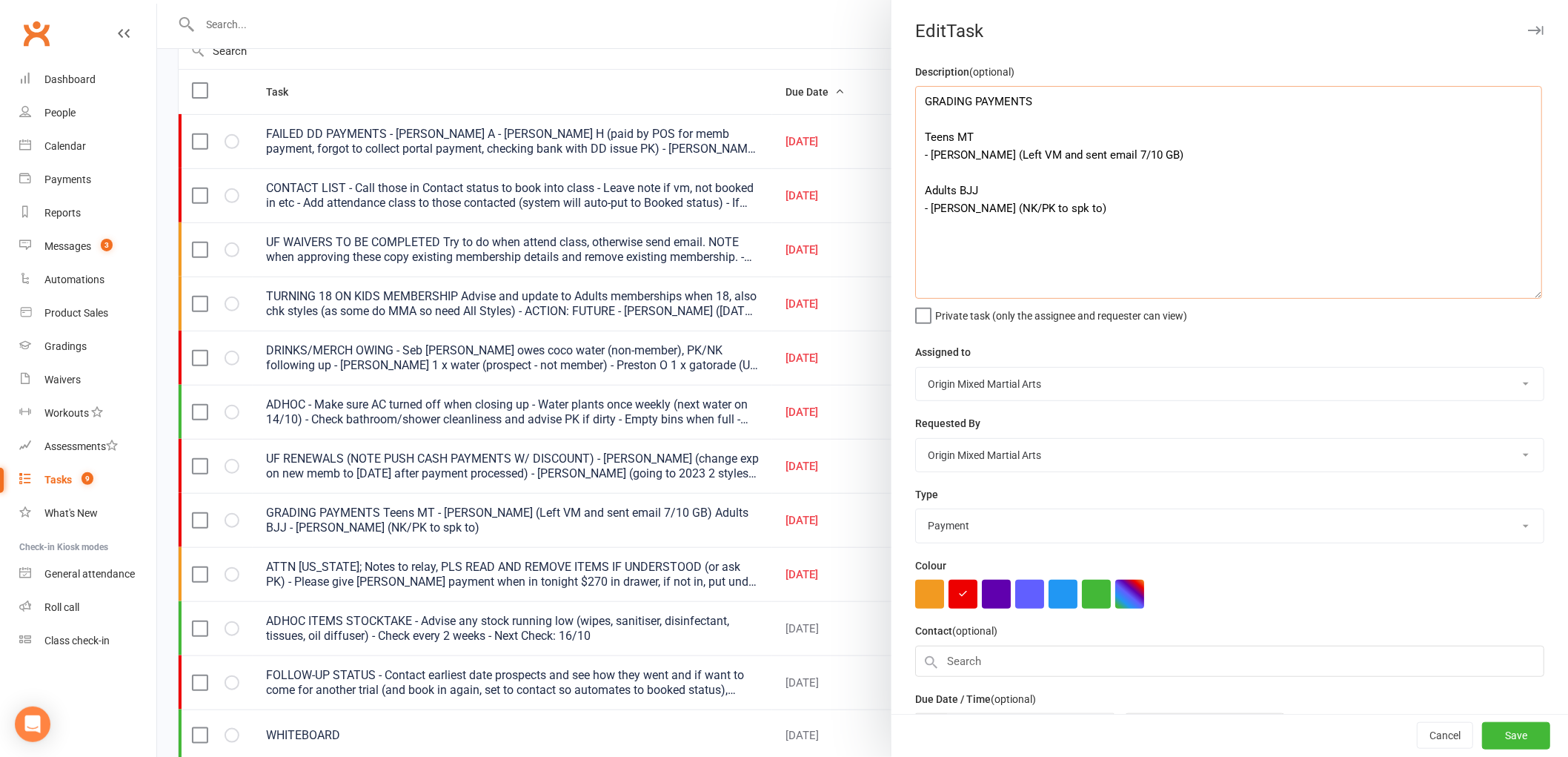
drag, startPoint x: 1102, startPoint y: 152, endPoint x: 979, endPoint y: 152, distance: 123.0
click at [979, 152] on textarea "GRADING PAYMENTS Teens MT - Lindsay B (Left VM and sent email 7/10 GB) Adults B…" at bounding box center [1229, 192] width 627 height 213
paste textarea "(Paying in person on Thursday 14/10 GB)"
drag, startPoint x: 1223, startPoint y: 158, endPoint x: 1181, endPoint y: 159, distance: 42.0
click at [1181, 159] on textarea "GRADING PAYMENTS Teens MT - Lindsay B ((Paying in person on Thursday 14/10 GB)/…" at bounding box center [1229, 192] width 627 height 213
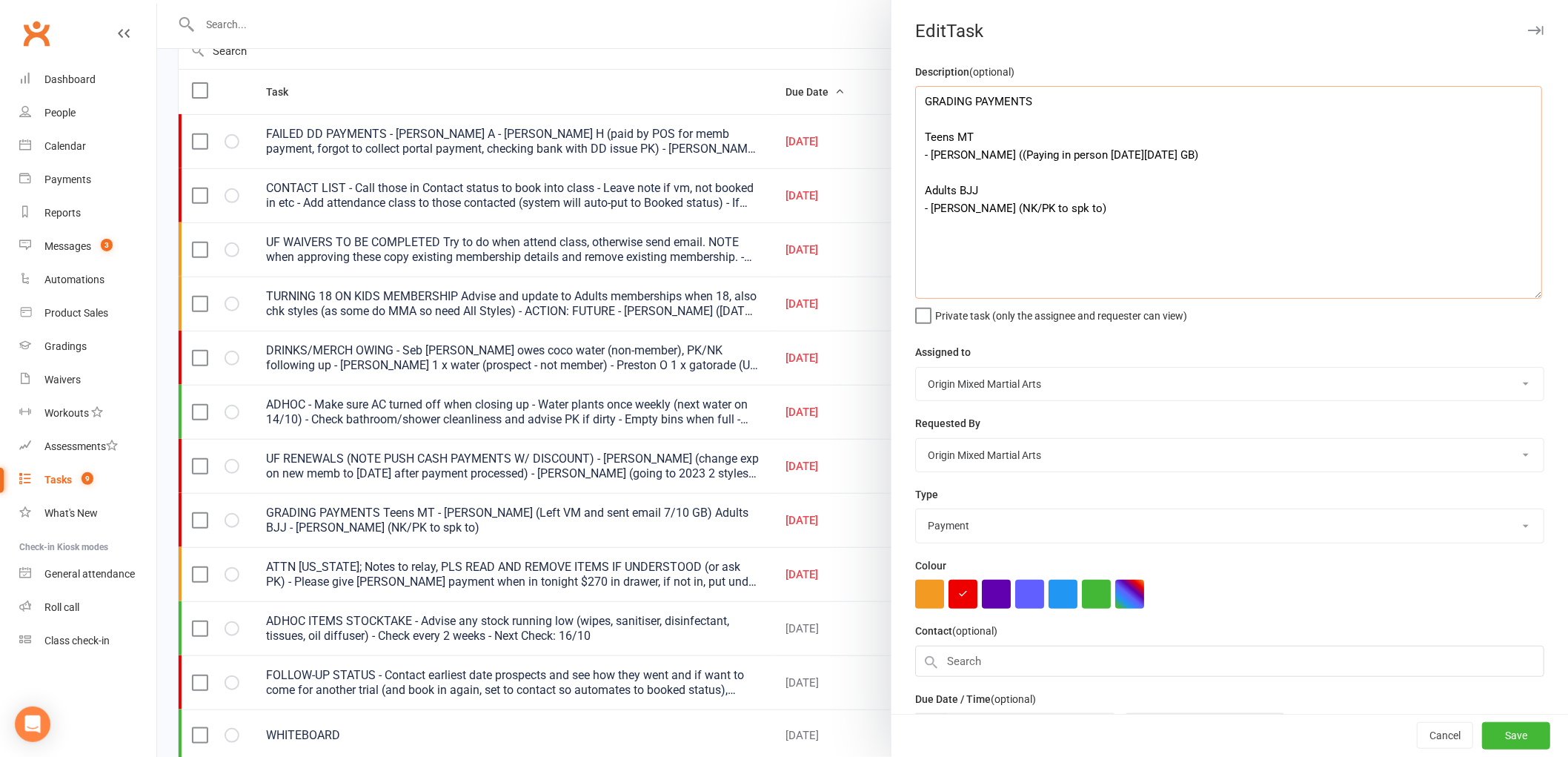
click at [979, 152] on textarea "GRADING PAYMENTS Teens MT - Lindsay B ((Paying in person on Thursday 14/10 GB) …" at bounding box center [1229, 192] width 627 height 213
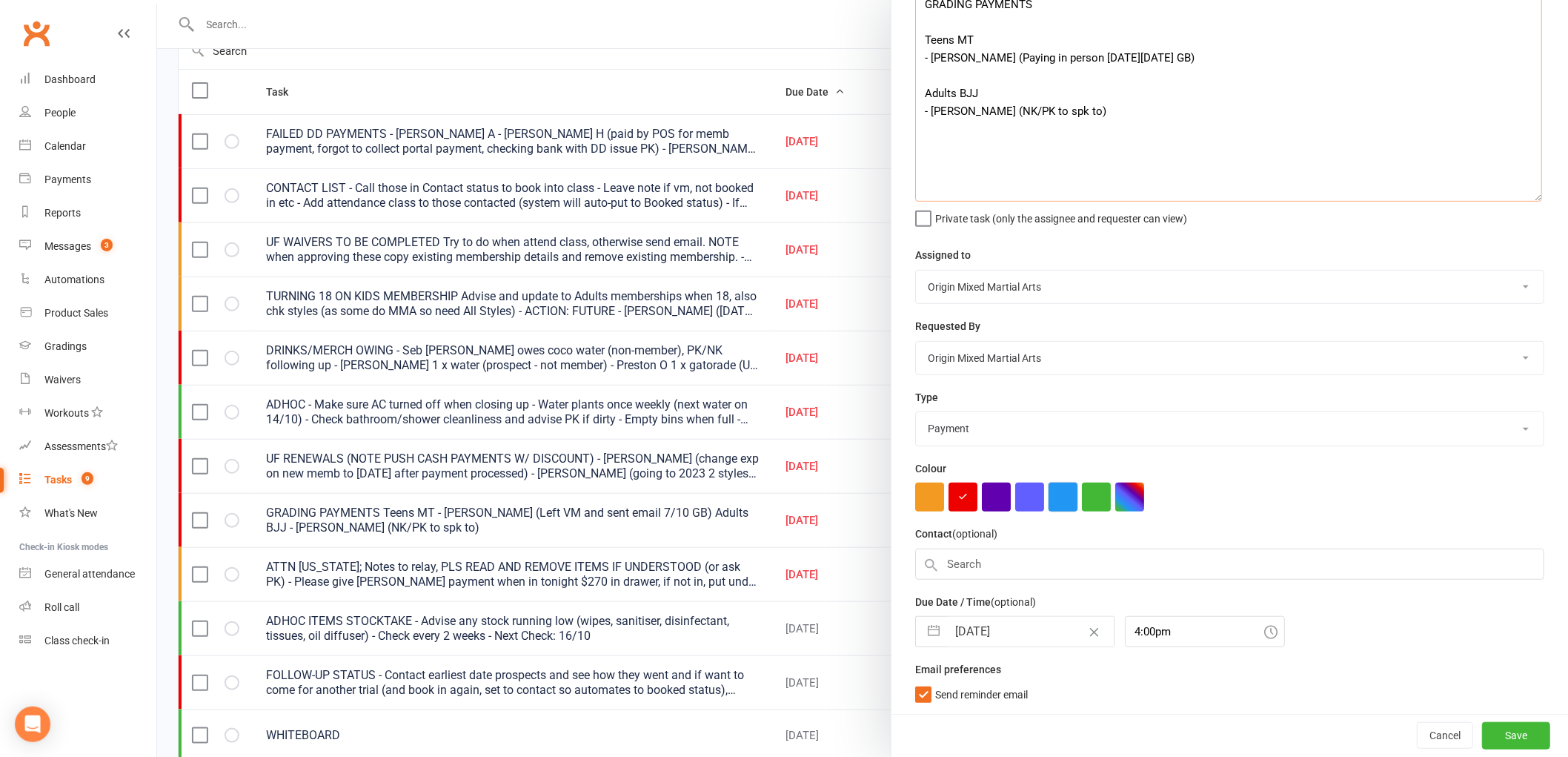
scroll to position [98, 0]
click at [986, 634] on input "[DATE]" at bounding box center [1031, 630] width 167 height 29
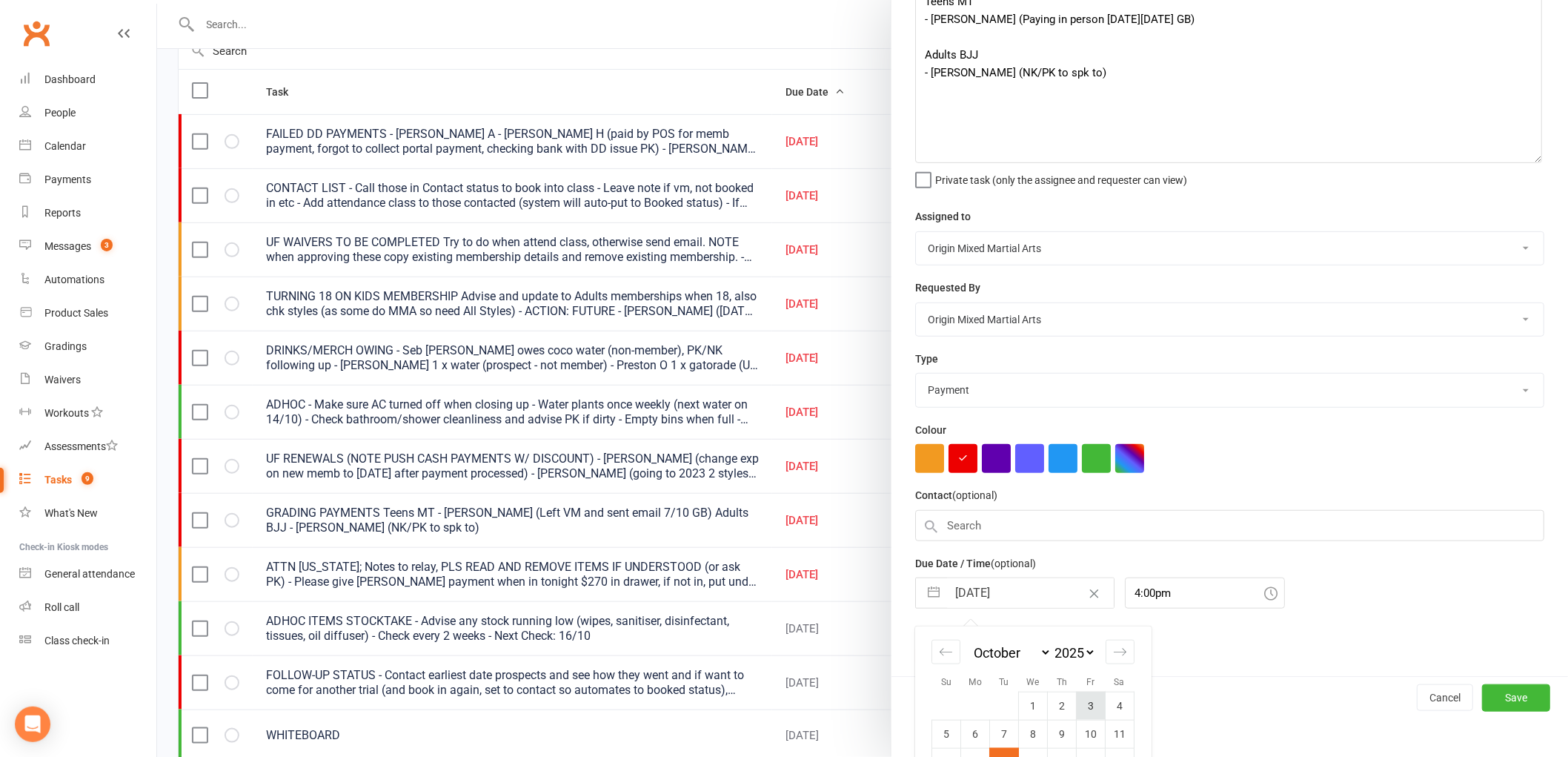
scroll to position [0, 0]
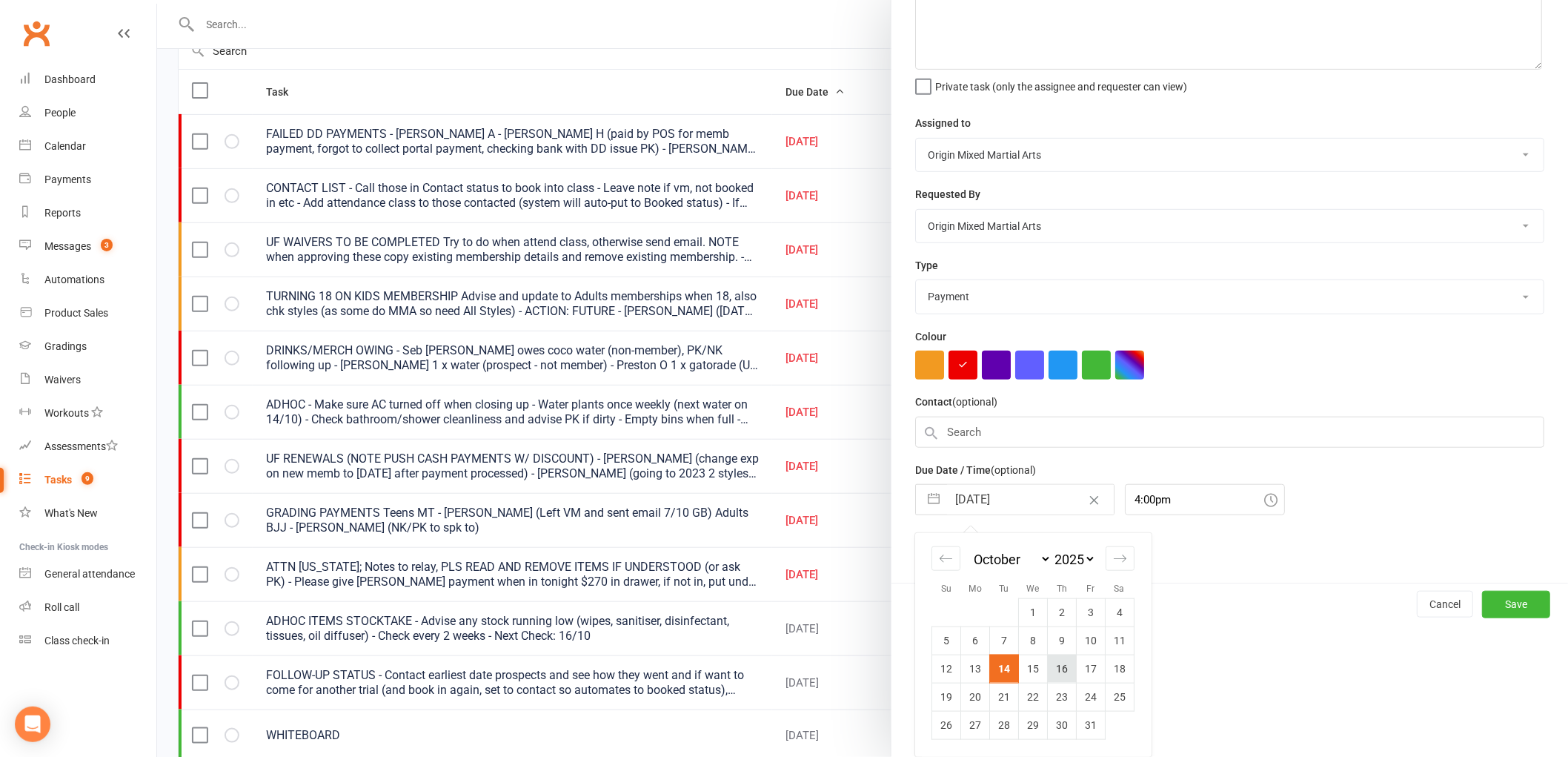
click at [1066, 672] on td "16" at bounding box center [1062, 668] width 29 height 28
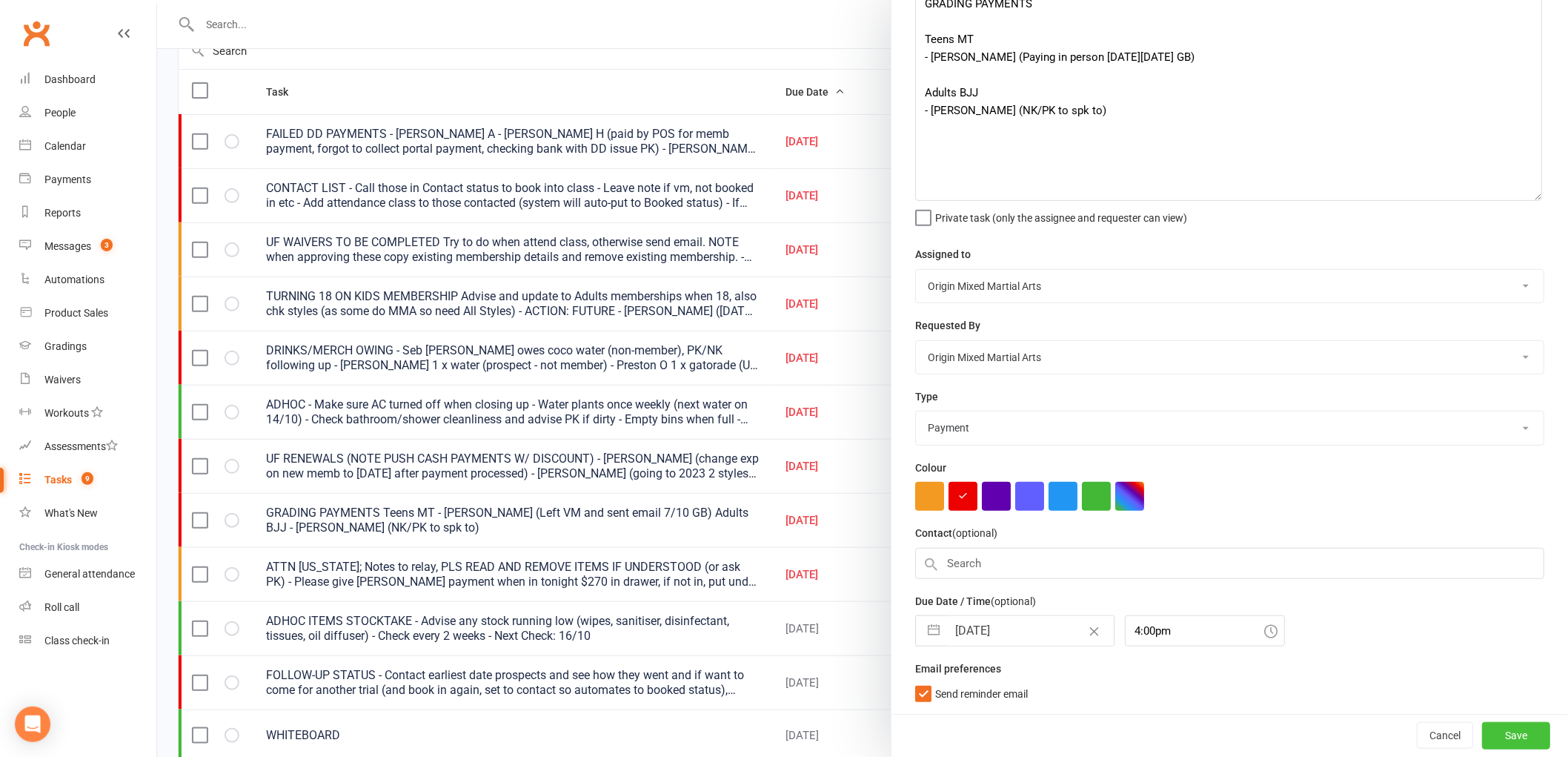
click at [1501, 739] on button "Save" at bounding box center [1516, 735] width 68 height 27
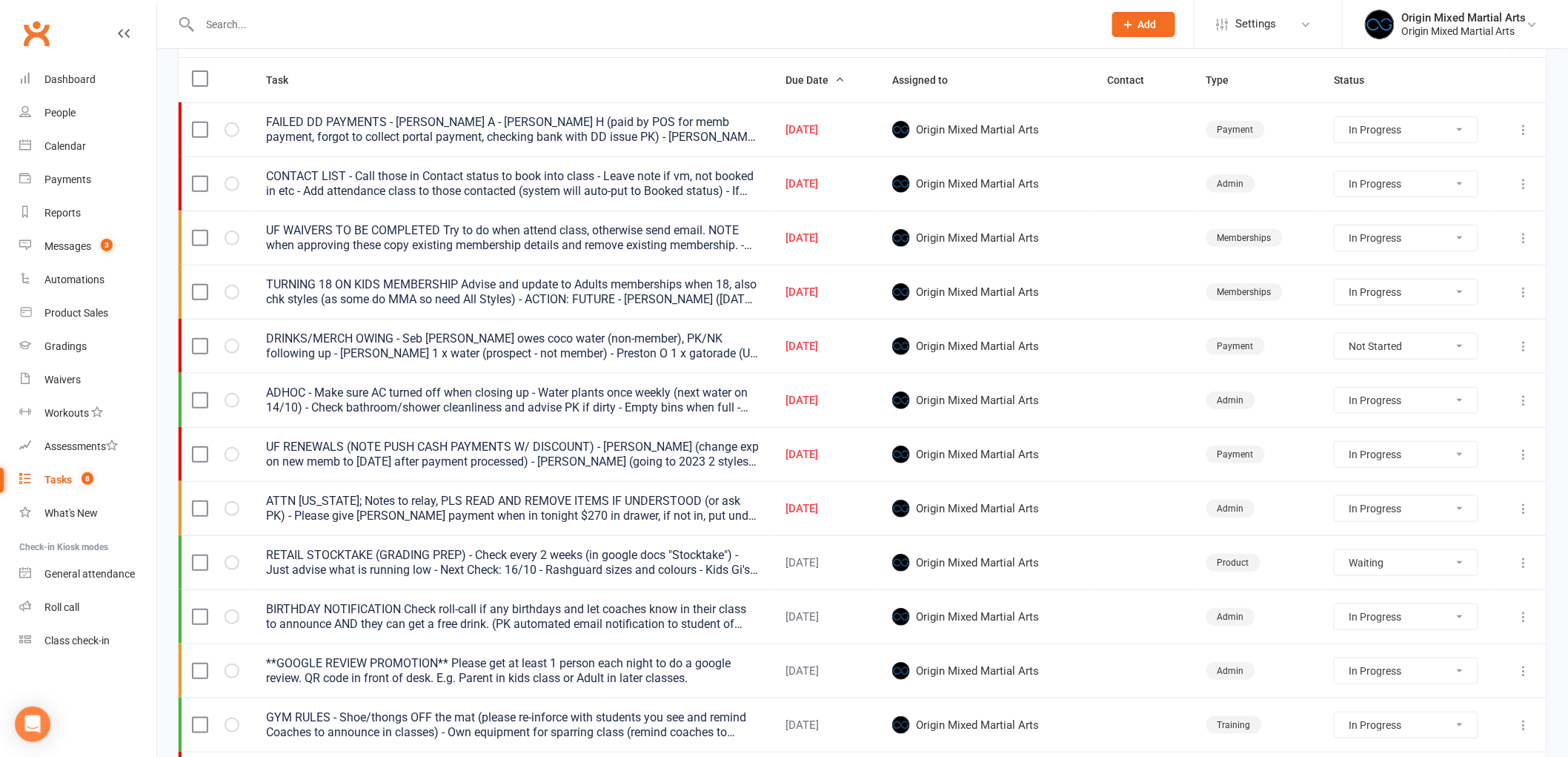
scroll to position [0, 0]
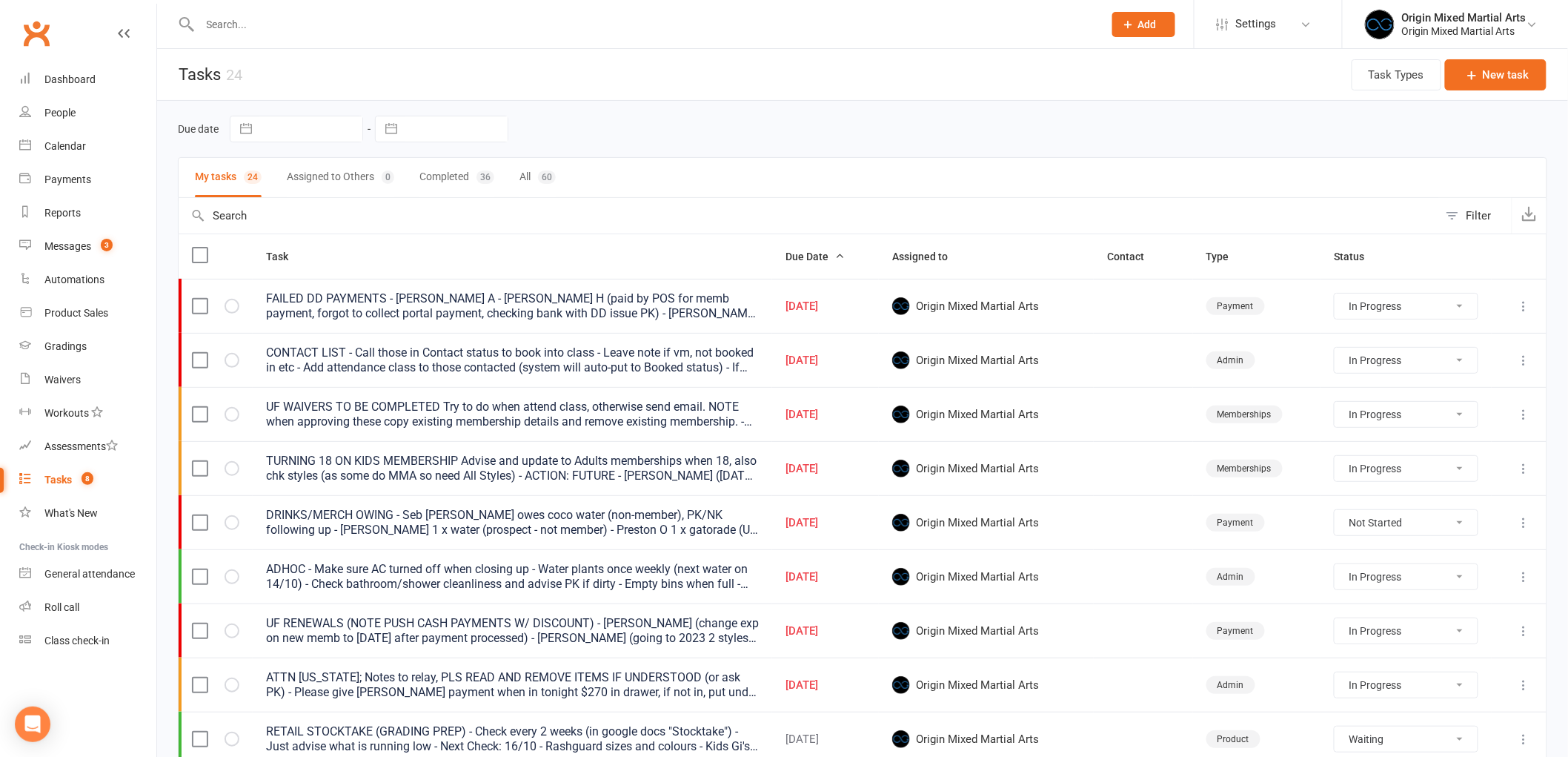
click at [1520, 304] on icon at bounding box center [1525, 306] width 15 height 15
click at [1465, 362] on link "Edit" at bounding box center [1447, 365] width 147 height 29
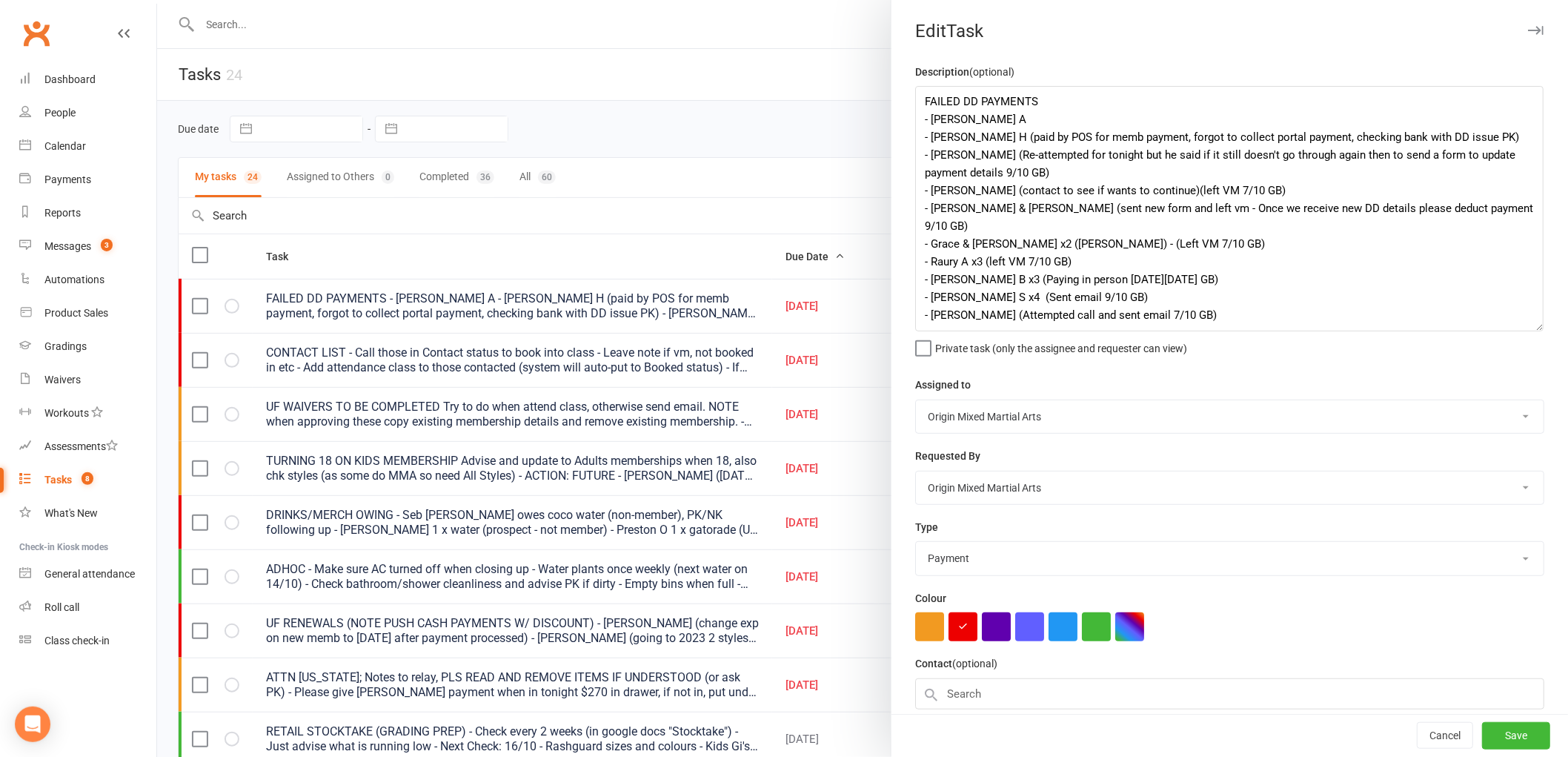
drag, startPoint x: 1529, startPoint y: 144, endPoint x: 1535, endPoint y: 324, distance: 180.1
click at [1535, 324] on textarea "FAILED DD PAYMENTS - Oscar A - Rory H (paid by POS for memb payment, forgot to …" at bounding box center [1229, 208] width 628 height 246
click at [1016, 120] on textarea "FAILED DD PAYMENTS - Oscar A - Rory H (paid by POS for memb payment, forgot to …" at bounding box center [1229, 208] width 628 height 246
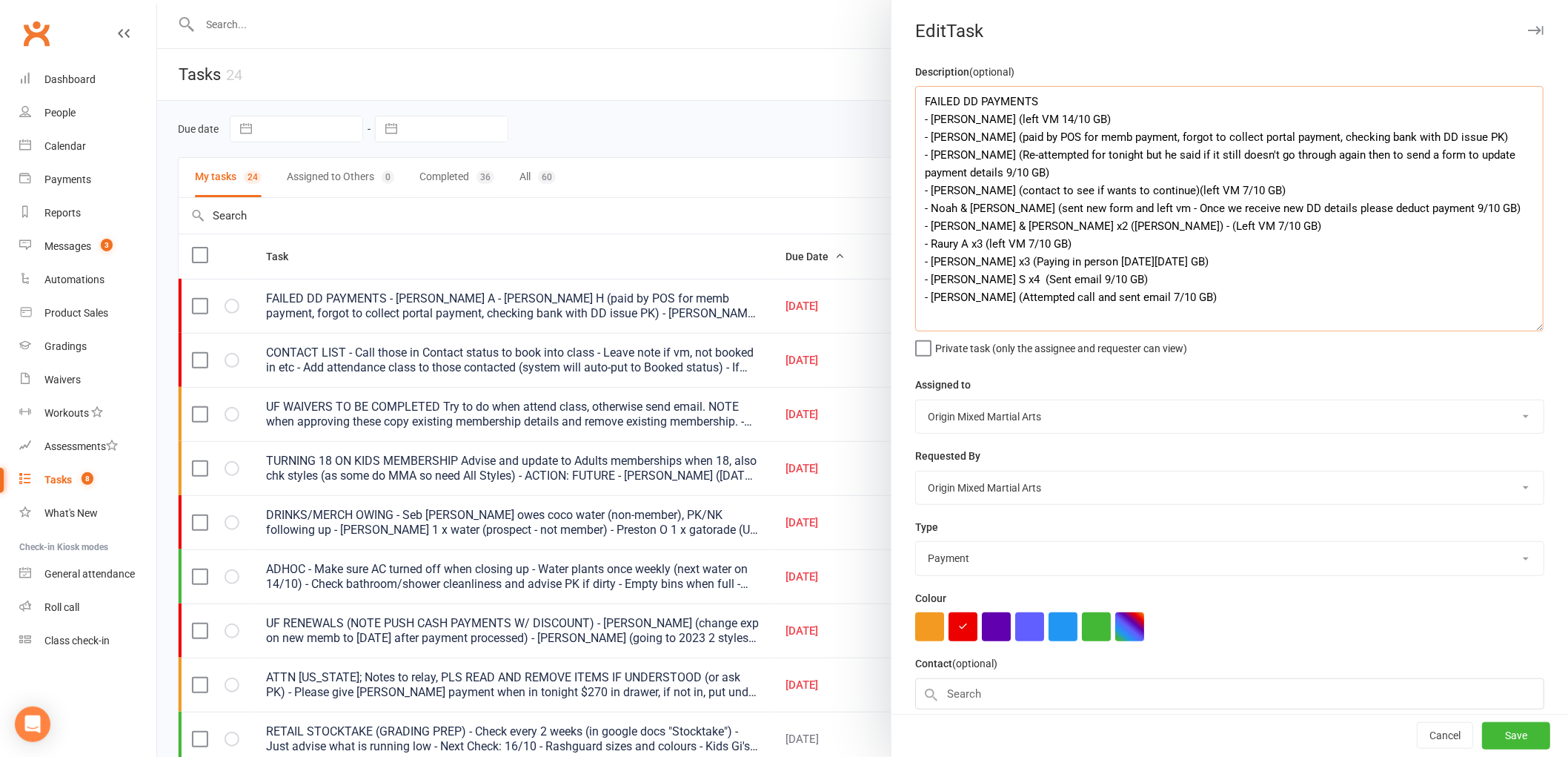
drag, startPoint x: 996, startPoint y: 170, endPoint x: 919, endPoint y: 154, distance: 78.6
click at [919, 154] on textarea "FAILED DD PAYMENTS - Oscar A (left VM 14/10 GB) - Rory H (paid by POS for memb …" at bounding box center [1229, 208] width 628 height 246
drag, startPoint x: 1010, startPoint y: 168, endPoint x: 908, endPoint y: 152, distance: 103.2
click at [908, 152] on div "Description (optional) FAILED DD PAYMENTS - Oscar A (left VM 14/10 GB) - Rory H…" at bounding box center [1229, 453] width 676 height 781
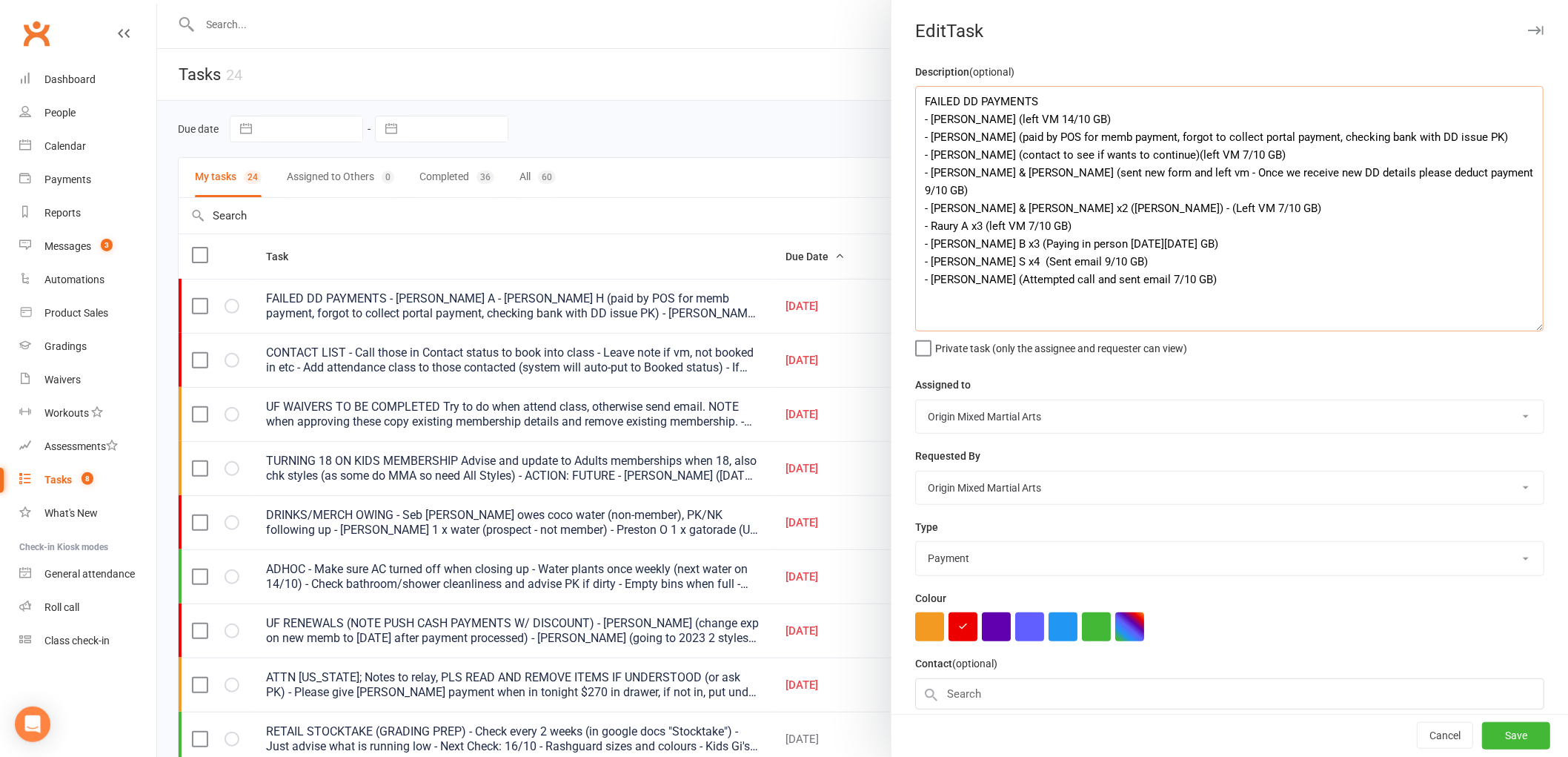
drag, startPoint x: 994, startPoint y: 171, endPoint x: 1418, endPoint y: 180, distance: 424.1
click at [1418, 180] on textarea "FAILED DD PAYMENTS - Oscar A (left VM 14/10 GB) - Rory H (paid by POS for memb …" at bounding box center [1229, 208] width 628 height 246
click at [1502, 735] on button "Save" at bounding box center [1516, 736] width 68 height 27
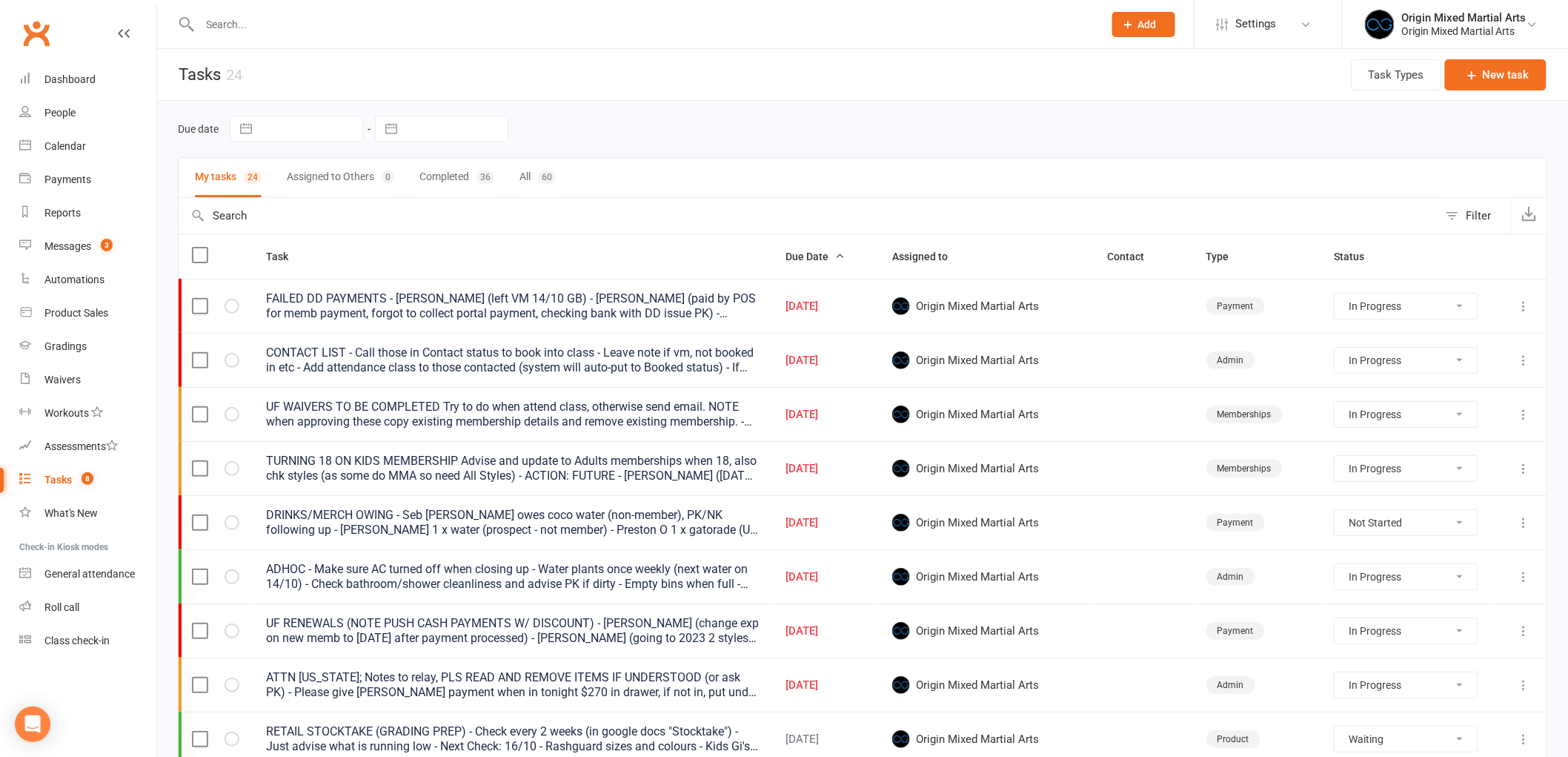
click at [404, 18] on input "text" at bounding box center [644, 24] width 898 height 20
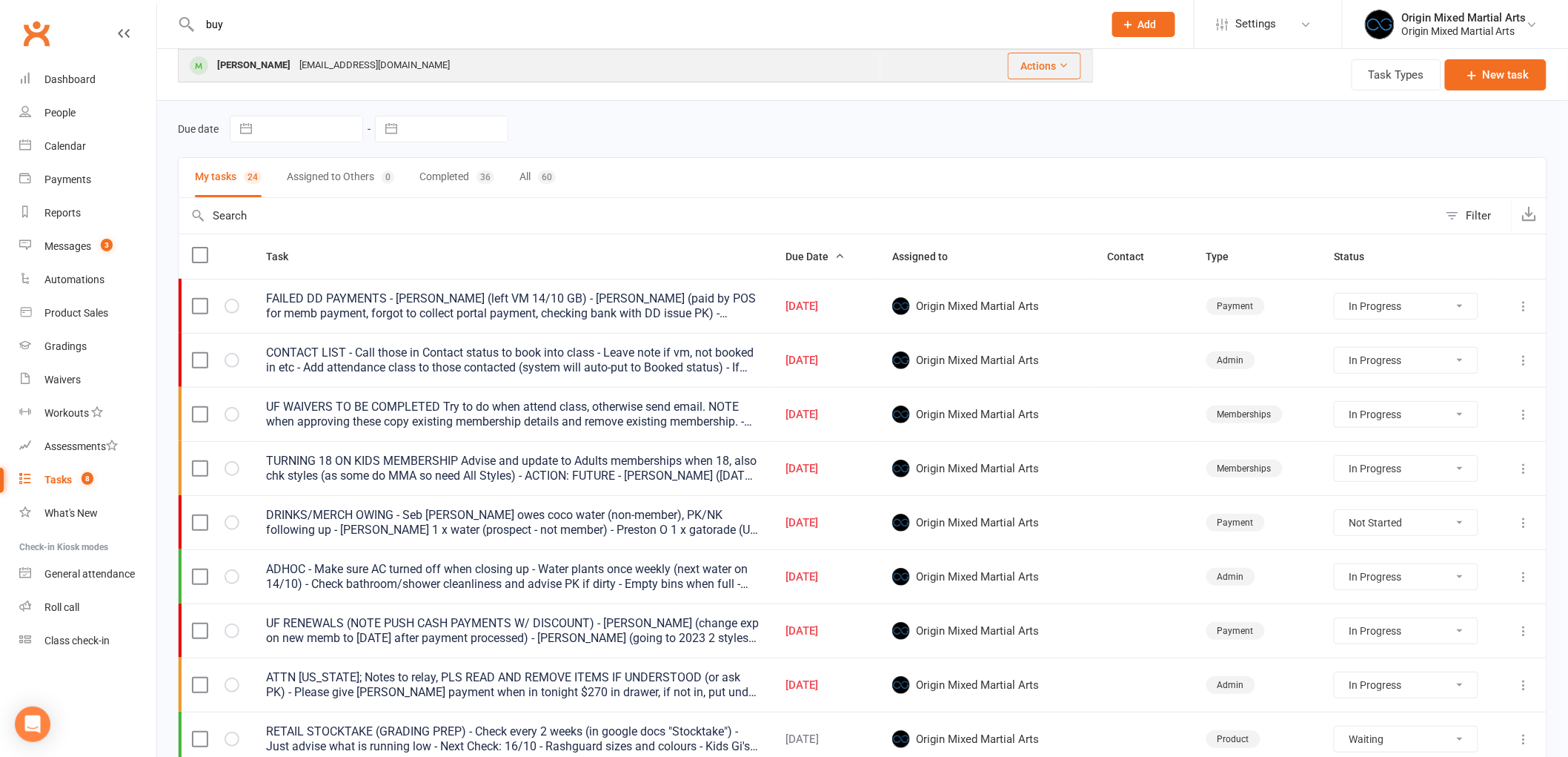
click at [335, 63] on div "bdbuyna@gmail.com" at bounding box center [375, 66] width 160 height 21
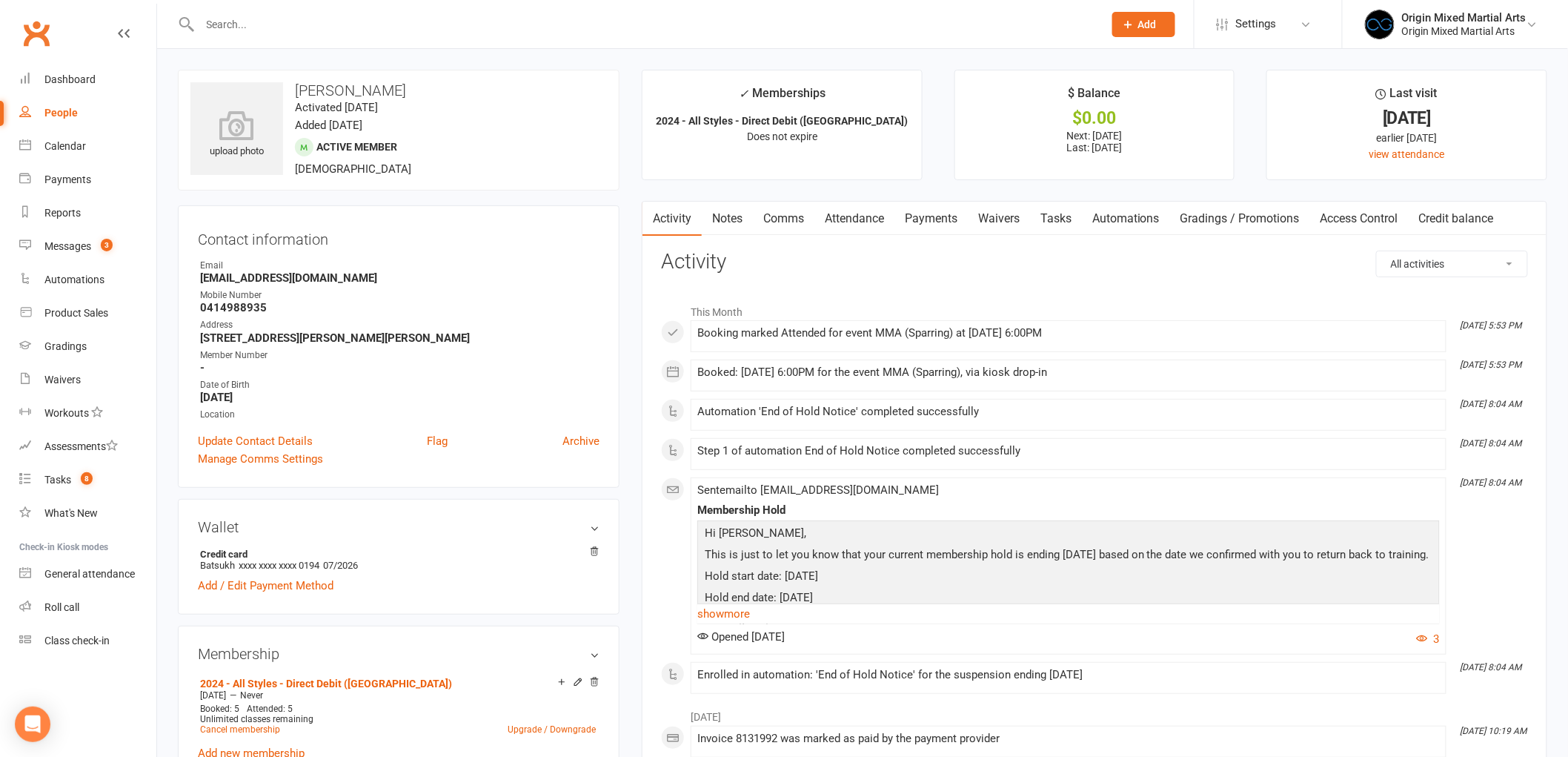
click at [946, 220] on link "Payments" at bounding box center [931, 218] width 74 height 34
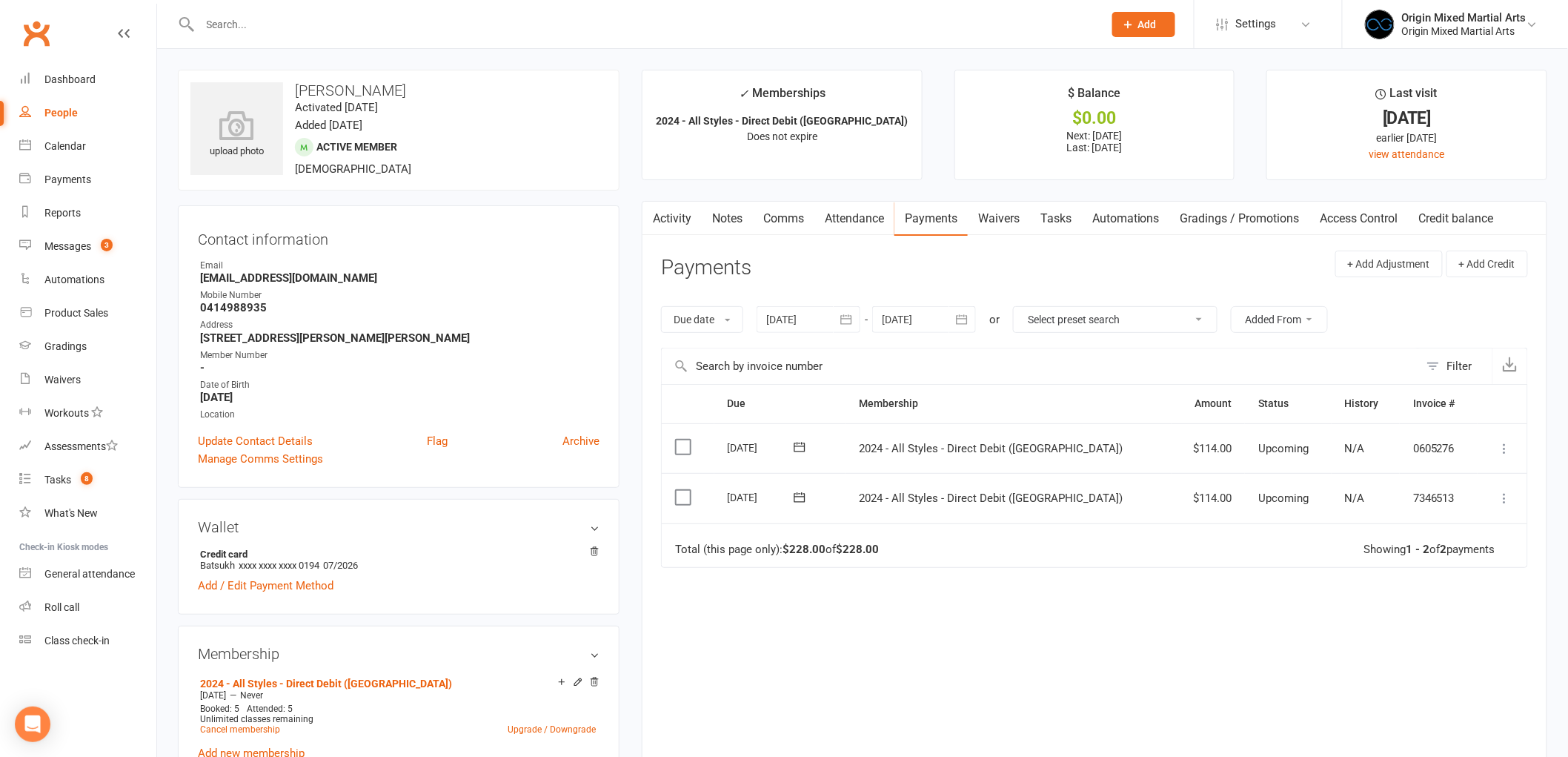
click at [839, 315] on button "button" at bounding box center [847, 319] width 27 height 27
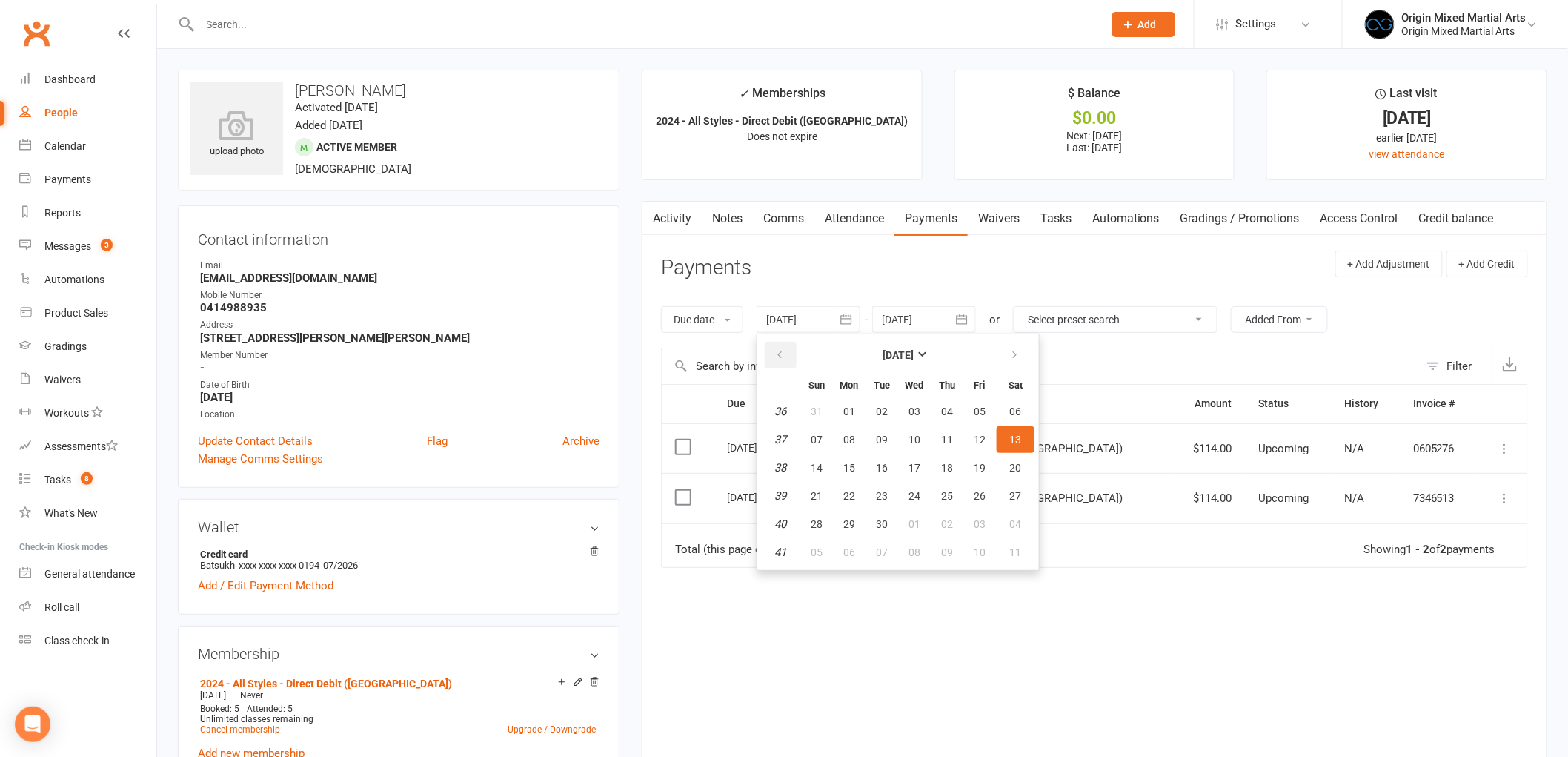
click at [782, 343] on button "button" at bounding box center [781, 355] width 32 height 27
click at [839, 405] on button "28" at bounding box center [849, 411] width 31 height 27
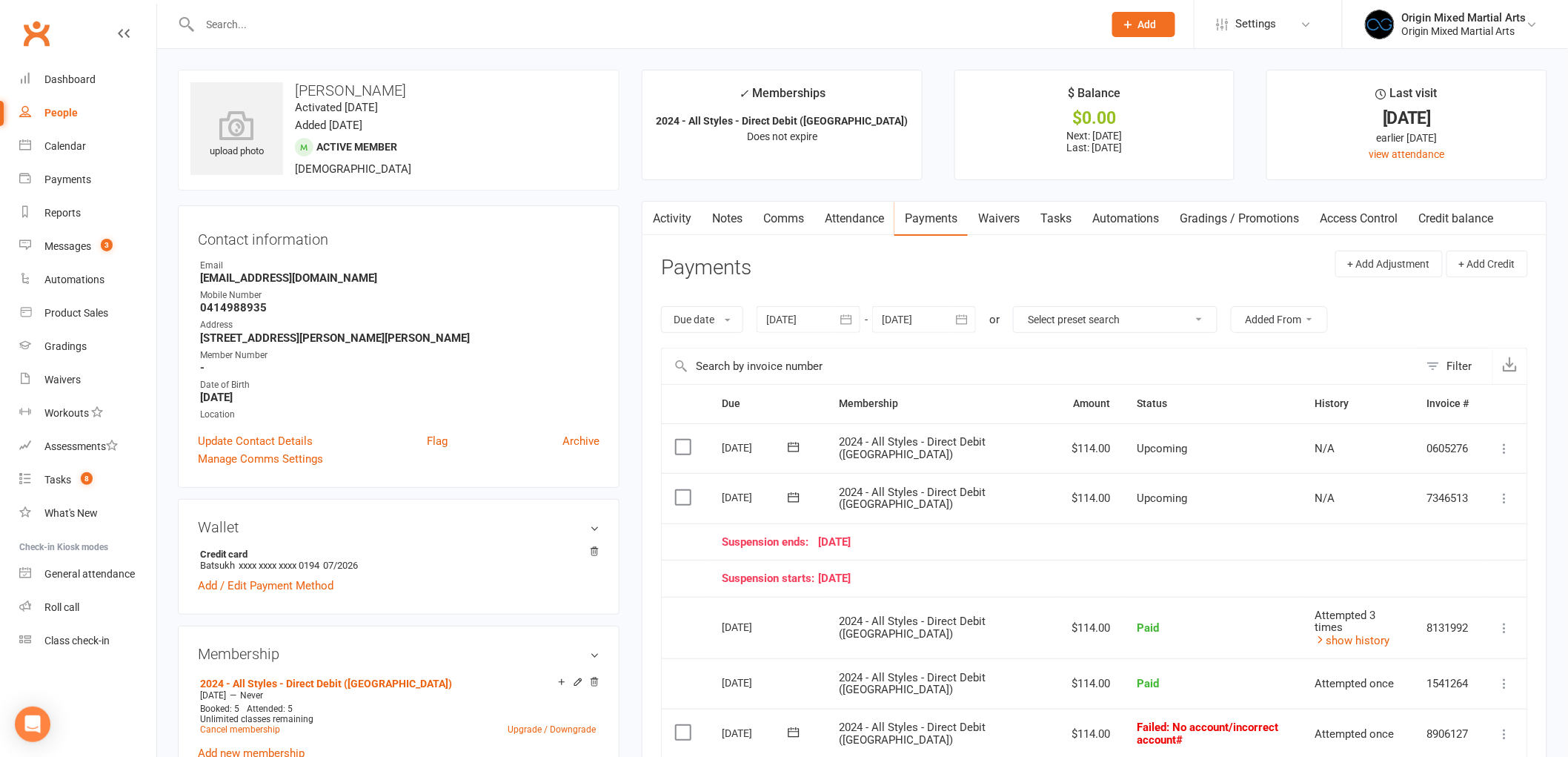
click at [311, 278] on strong "bdbuyna@gmail.com" at bounding box center [400, 277] width 400 height 13
drag, startPoint x: 378, startPoint y: 93, endPoint x: 289, endPoint y: 93, distance: 89.0
click at [289, 93] on h3 "Buyanzayakh Batsukh" at bounding box center [399, 90] width 417 height 16
copy h3 "Buyanzayakh"
click at [55, 484] on div "Tasks" at bounding box center [58, 479] width 27 height 12
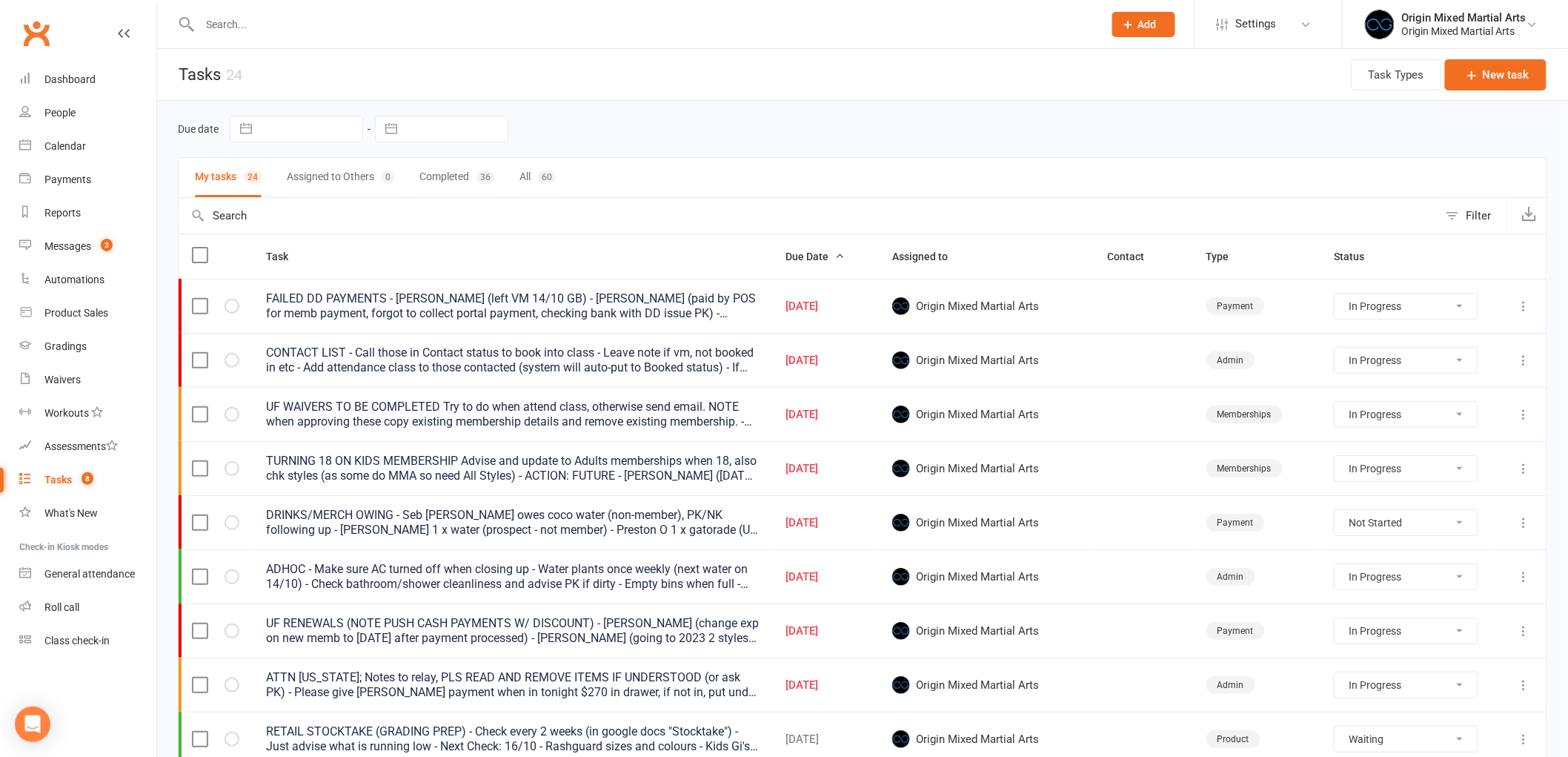
click at [1520, 315] on button at bounding box center [1525, 306] width 18 height 18
click at [1483, 356] on link "Edit" at bounding box center [1447, 365] width 147 height 29
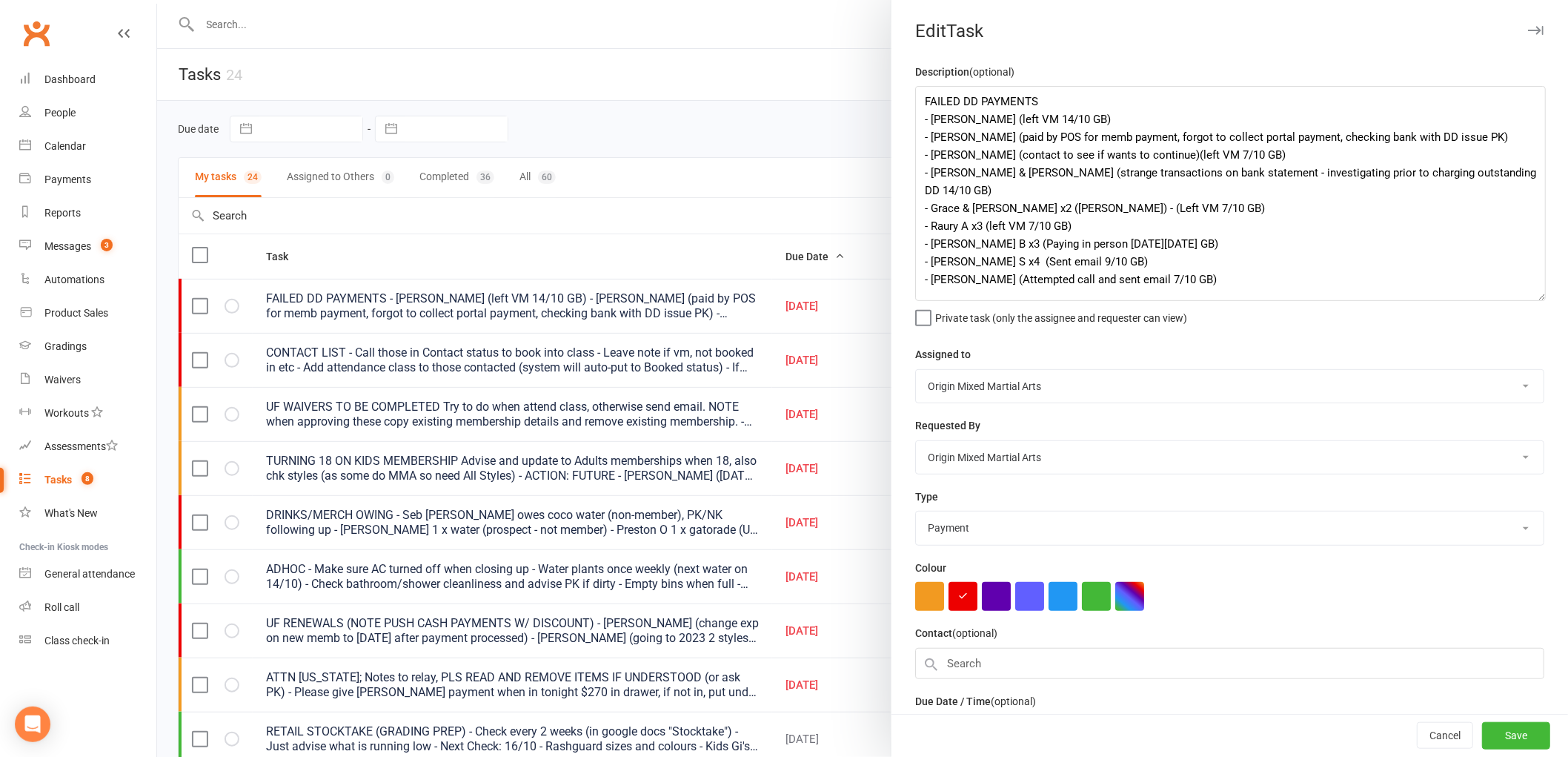
drag, startPoint x: 1523, startPoint y: 149, endPoint x: 1530, endPoint y: 297, distance: 148.2
click at [1530, 297] on textarea "FAILED DD PAYMENTS - Oscar A (left VM 14/10 GB) - Rory H (paid by POS for memb …" at bounding box center [1231, 193] width 631 height 215
click at [1214, 262] on textarea "FAILED DD PAYMENTS - Oscar A (left VM 14/10 GB) - Rory H (paid by POS for memb …" at bounding box center [1231, 193] width 631 height 215
paste textarea "Buyanzayakh"
click at [999, 284] on textarea "FAILED DD PAYMENTS - Oscar A (left VM 14/10 GB) - Rory H (paid by POS for memb …" at bounding box center [1231, 193] width 631 height 215
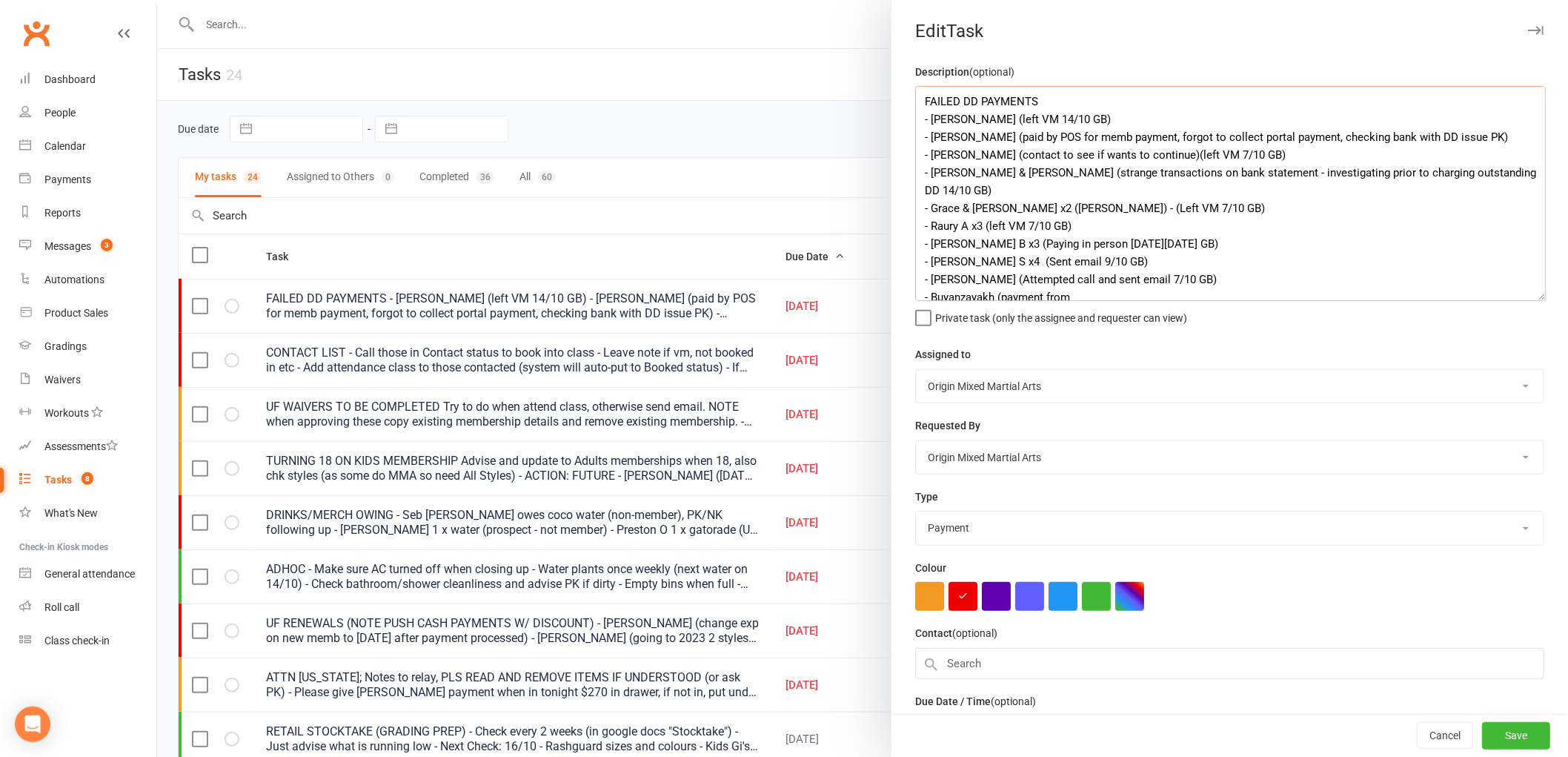
click at [1129, 277] on textarea "FAILED DD PAYMENTS - Oscar A (left VM 14/10 GB) - Rory H (paid by POS for memb …" at bounding box center [1231, 193] width 631 height 215
drag, startPoint x: 924, startPoint y: 283, endPoint x: 1238, endPoint y: 280, distance: 314.0
click at [1238, 280] on textarea "FAILED DD PAYMENTS - Oscar A (left VM 14/10 GB) - Rory H (paid by POS for memb …" at bounding box center [1231, 193] width 631 height 215
click at [1104, 243] on textarea "FAILED DD PAYMENTS - Oscar A (left VM 14/10 GB) - Rory H (paid by POS for memb …" at bounding box center [1231, 193] width 631 height 215
click at [1031, 206] on textarea "FAILED DD PAYMENTS - Oscar A (left VM 14/10 GB) - Rory H (paid by POS for memb …" at bounding box center [1231, 193] width 631 height 215
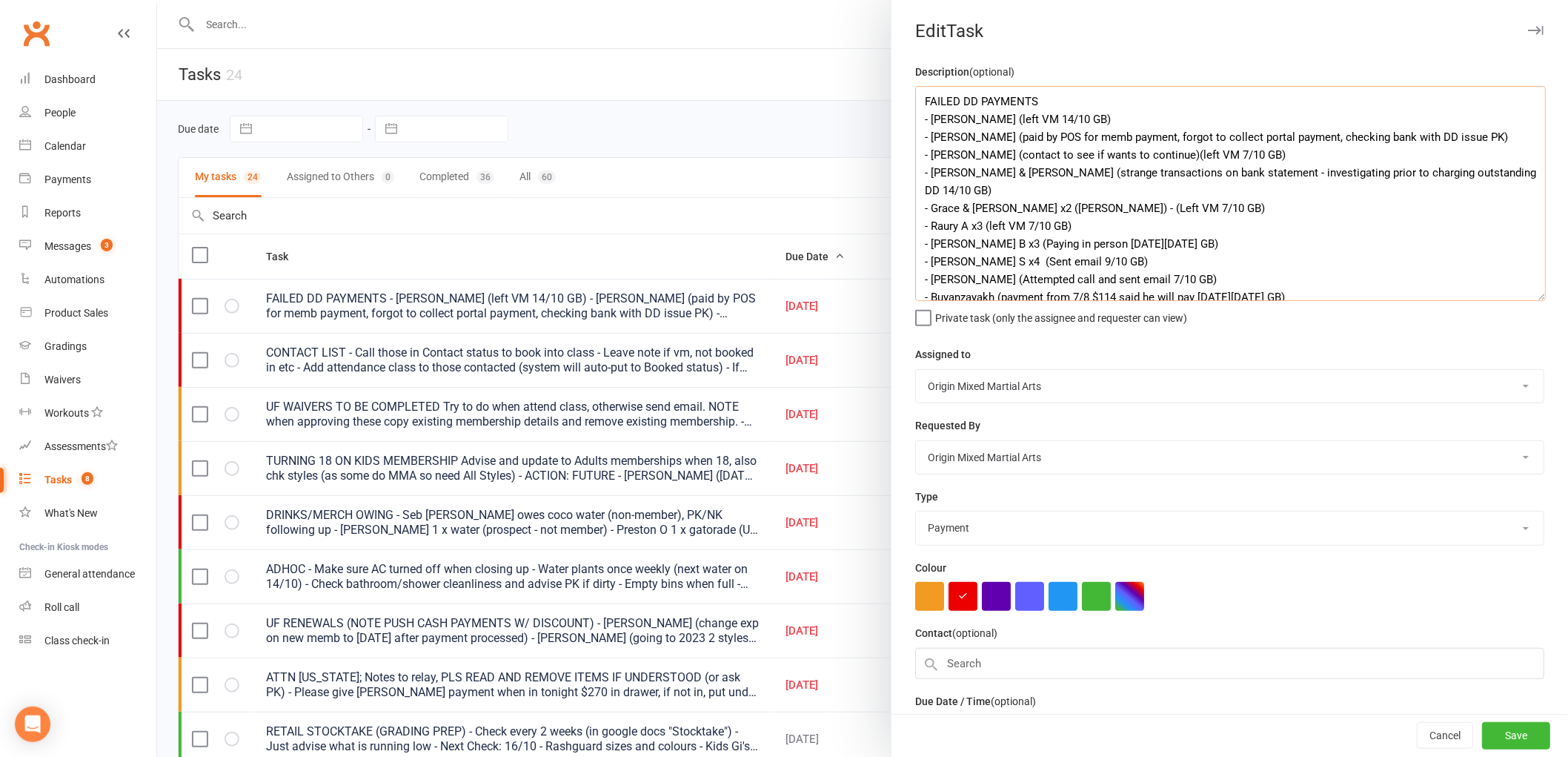
drag, startPoint x: 1145, startPoint y: 157, endPoint x: 1182, endPoint y: 152, distance: 37.3
click at [1182, 152] on textarea "FAILED DD PAYMENTS - Oscar A (left VM 14/10 GB) - Rory H (paid by POS for memb …" at bounding box center [1231, 193] width 631 height 215
paste textarea "Left VM and sent email"
click at [1268, 153] on textarea "FAILED DD PAYMENTS - Oscar A (left VM 14/10 GB) - Rory H (paid by POS for memb …" at bounding box center [1231, 193] width 631 height 215
click at [1021, 209] on textarea "FAILED DD PAYMENTS - Oscar A (left VM 14/10 GB) - Rory H (paid by POS for memb …" at bounding box center [1231, 193] width 631 height 215
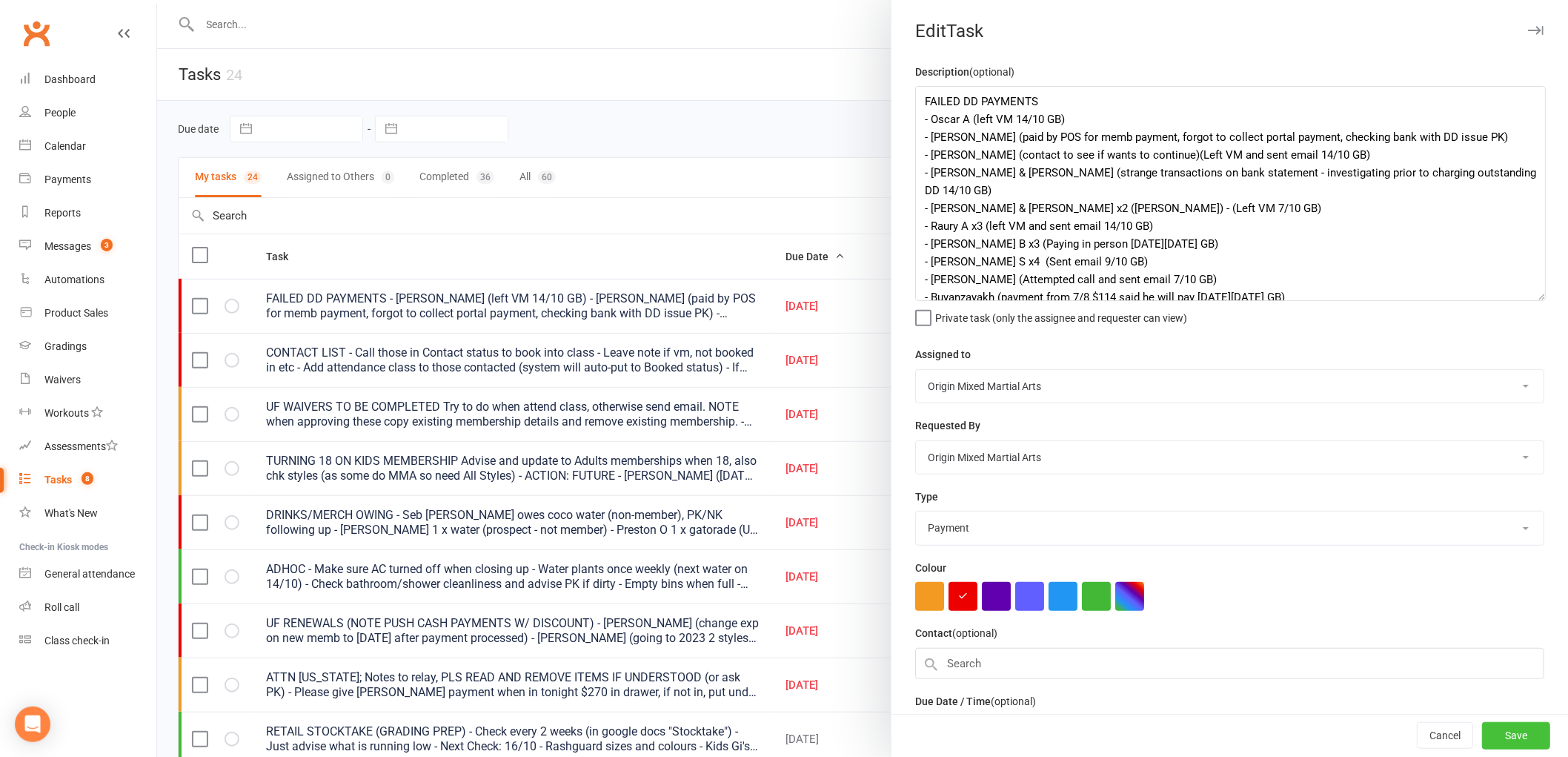
click at [1518, 730] on button "Save" at bounding box center [1516, 736] width 68 height 27
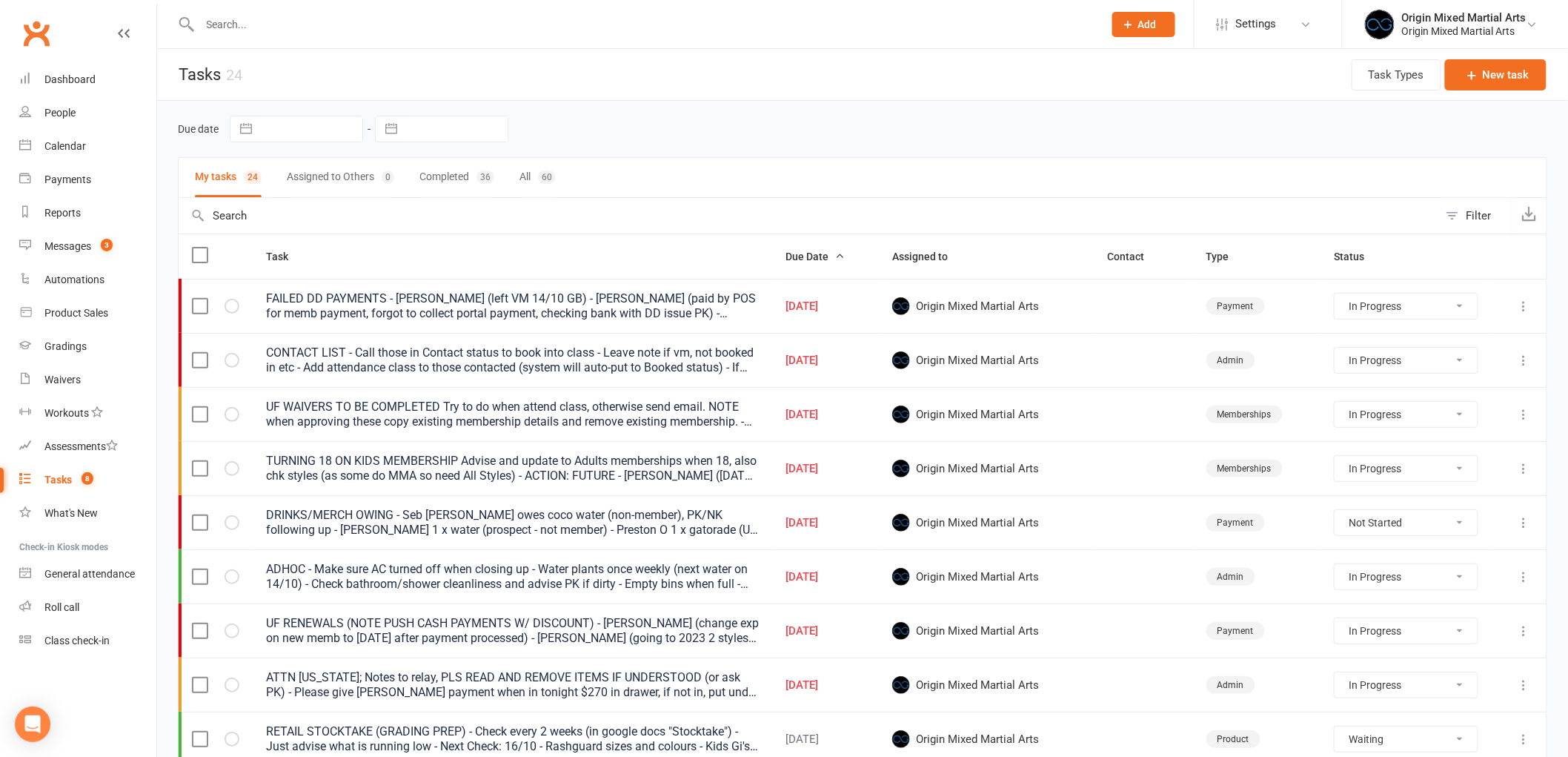
click at [423, 23] on input "text" at bounding box center [644, 24] width 898 height 20
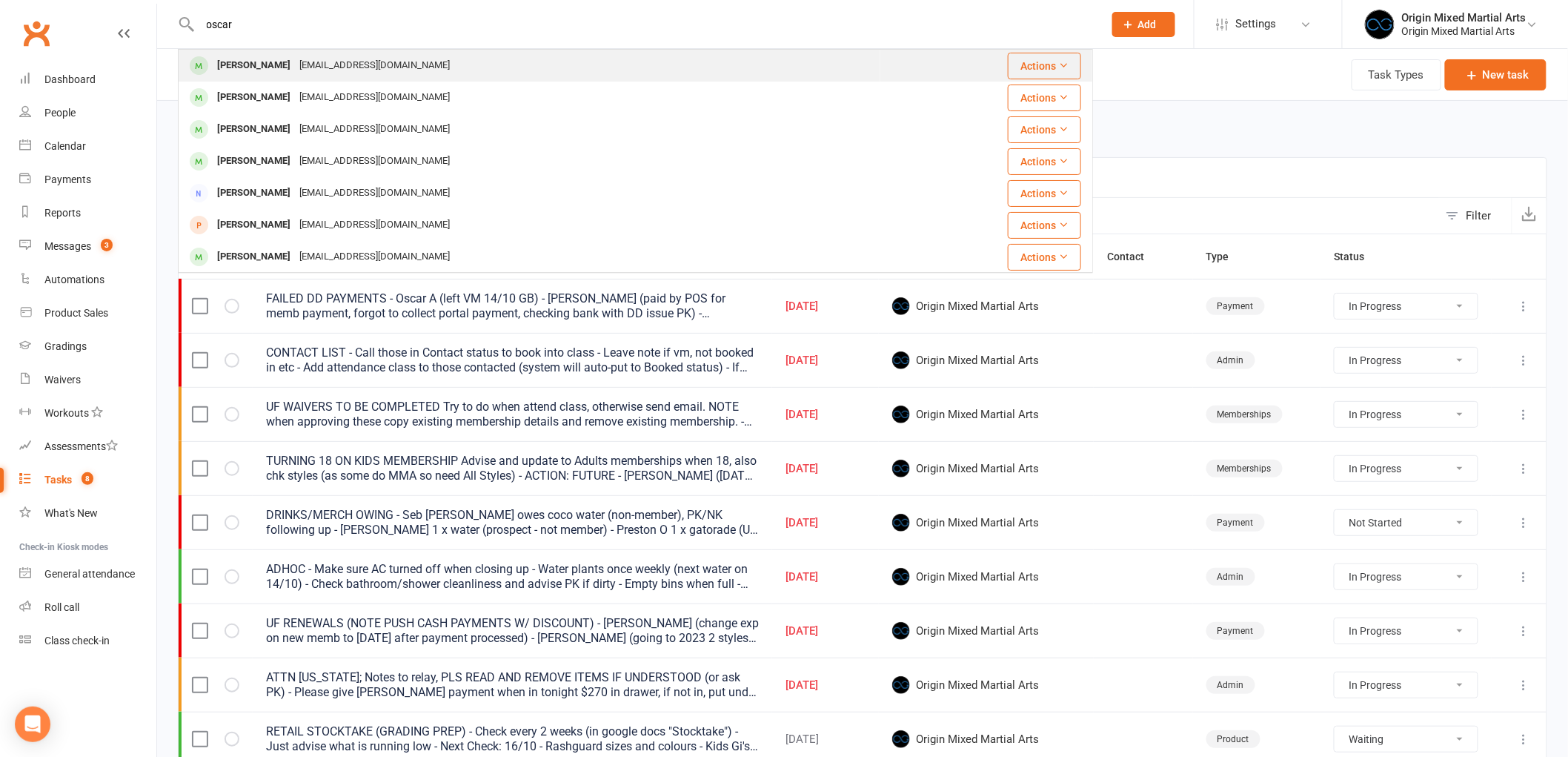
click at [352, 70] on div "oscarauland@gmail.com" at bounding box center [375, 66] width 160 height 21
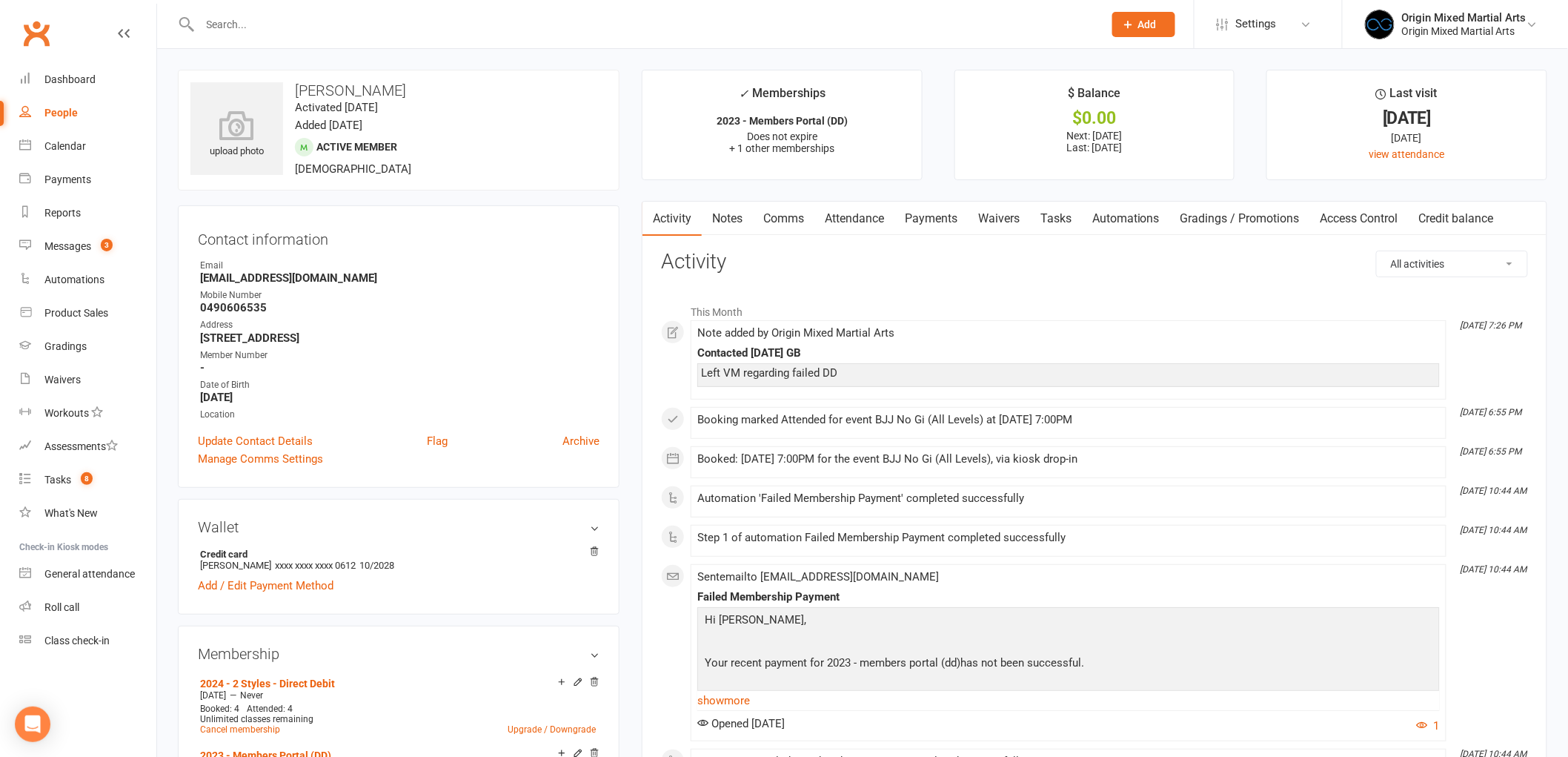
click at [931, 220] on link "Payments" at bounding box center [931, 218] width 74 height 34
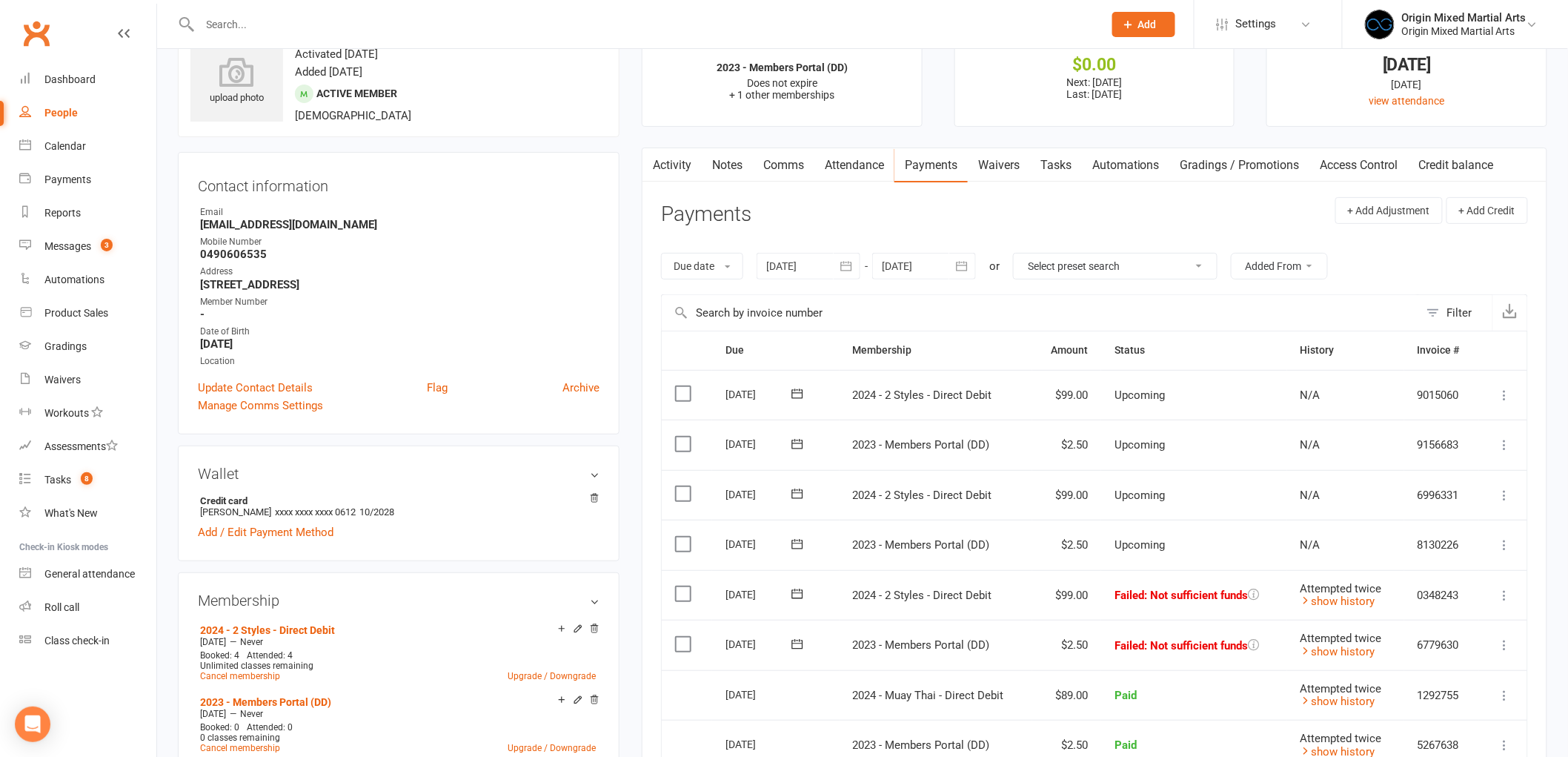
scroll to position [82, 0]
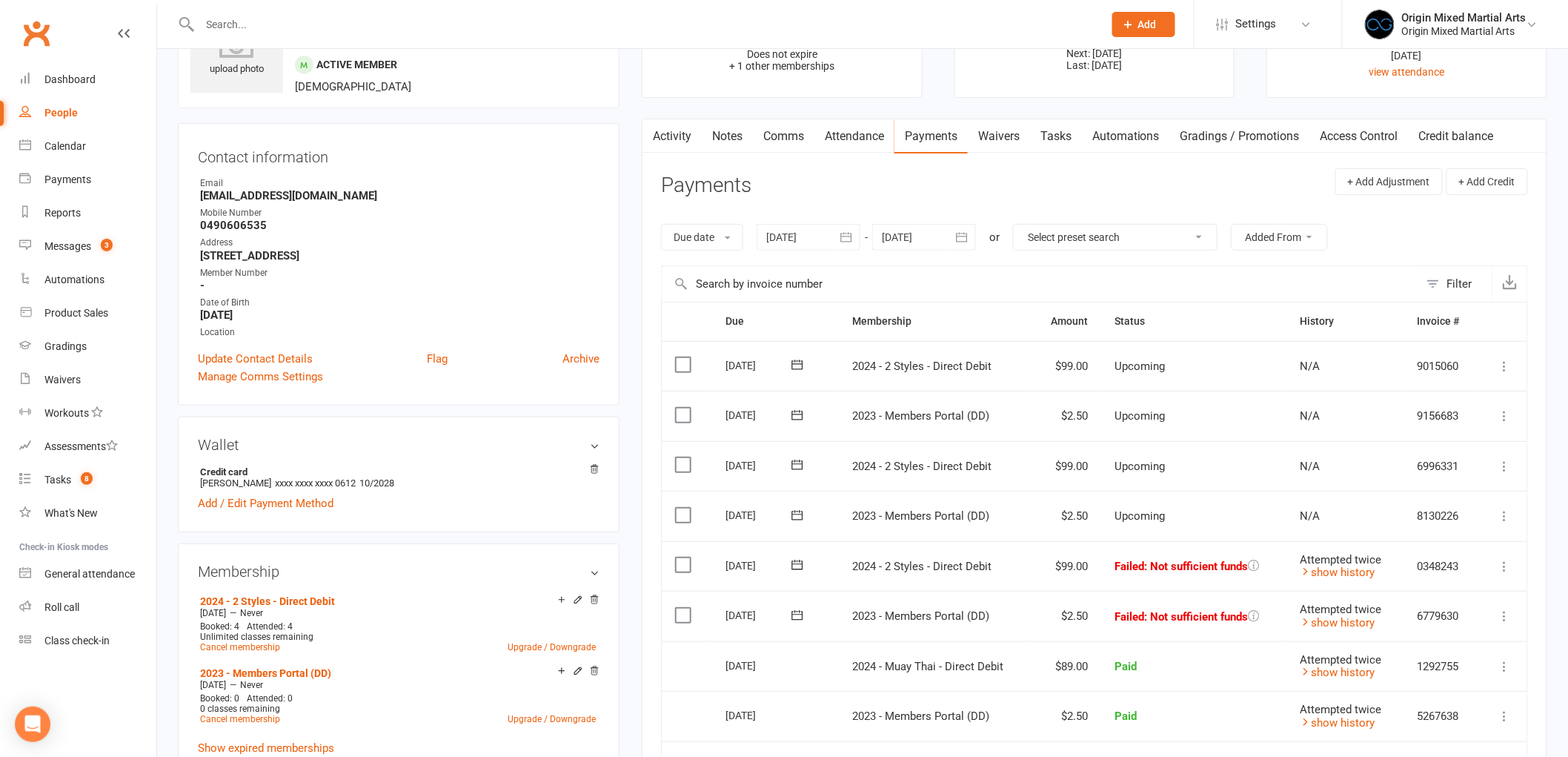
click at [1508, 566] on icon at bounding box center [1505, 566] width 15 height 15
click at [1490, 620] on link "Mark as Paid (POS)" at bounding box center [1440, 624] width 147 height 29
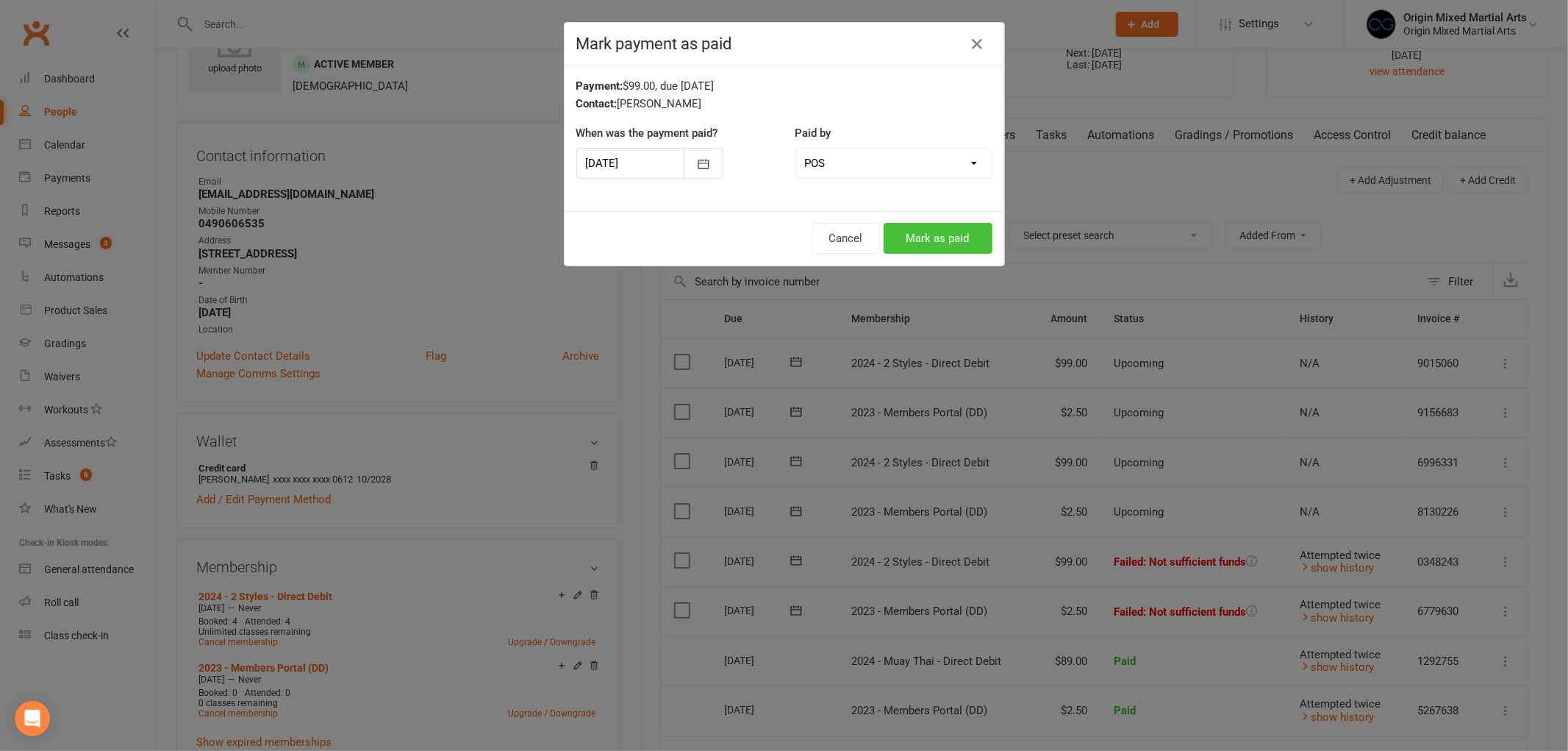
click at [932, 244] on button "Mark as paid" at bounding box center [938, 237] width 109 height 31
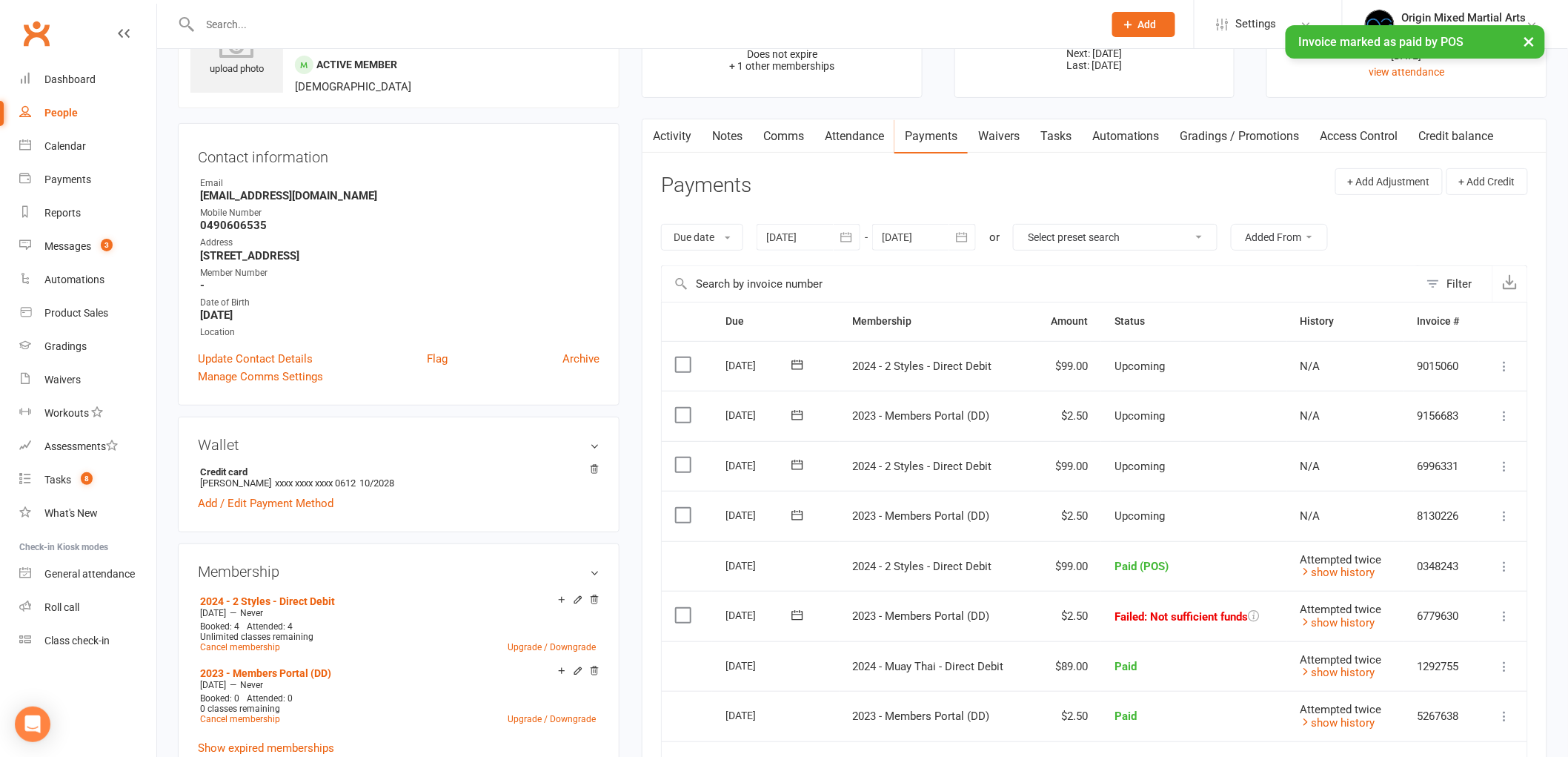
click at [1505, 618] on icon at bounding box center [1505, 616] width 15 height 15
click at [1449, 659] on link "Mark as Paid (POS)" at bounding box center [1440, 674] width 147 height 29
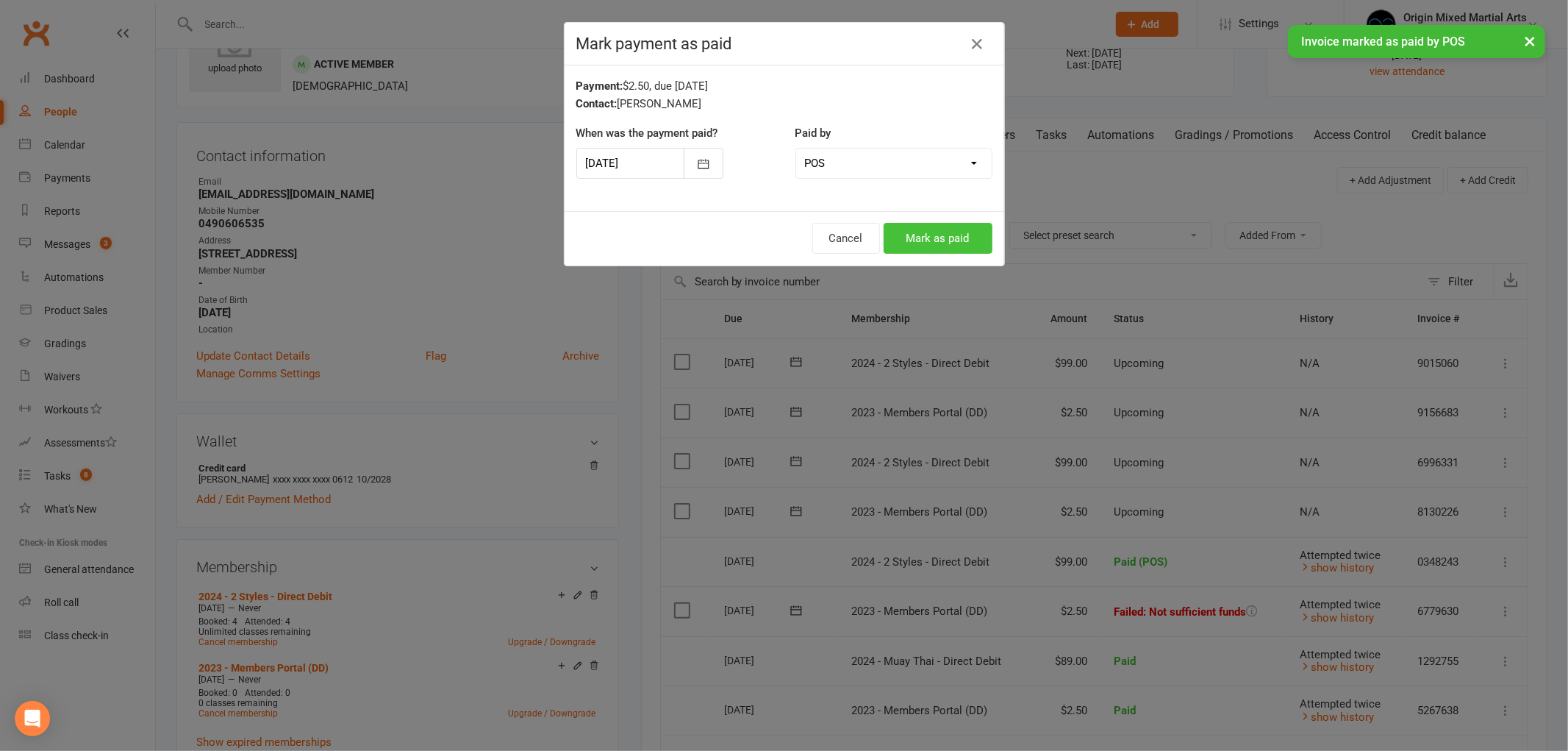
click at [962, 230] on button "Mark as paid" at bounding box center [938, 237] width 109 height 31
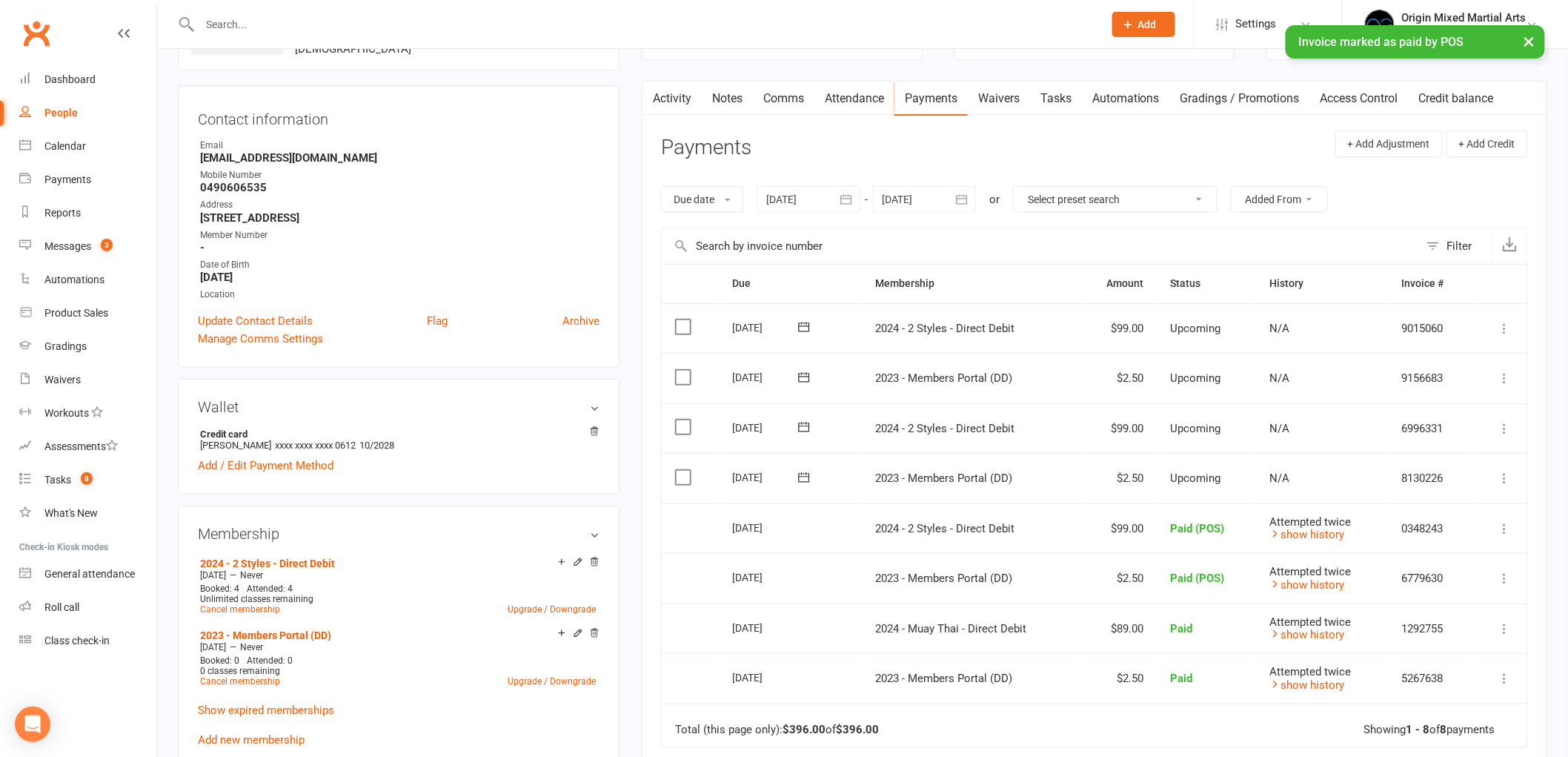
scroll to position [0, 0]
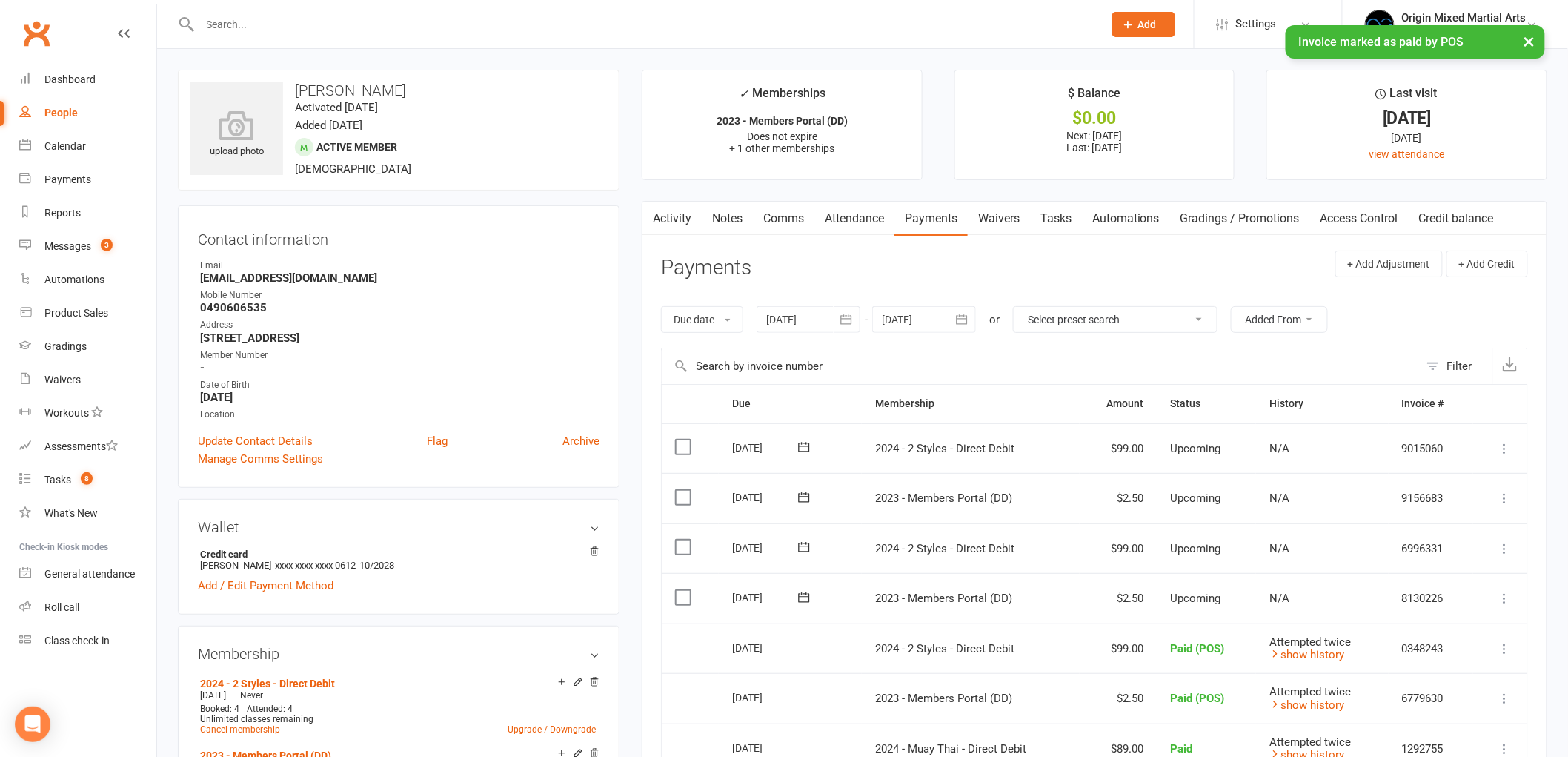
click at [854, 315] on icon "button" at bounding box center [846, 319] width 15 height 15
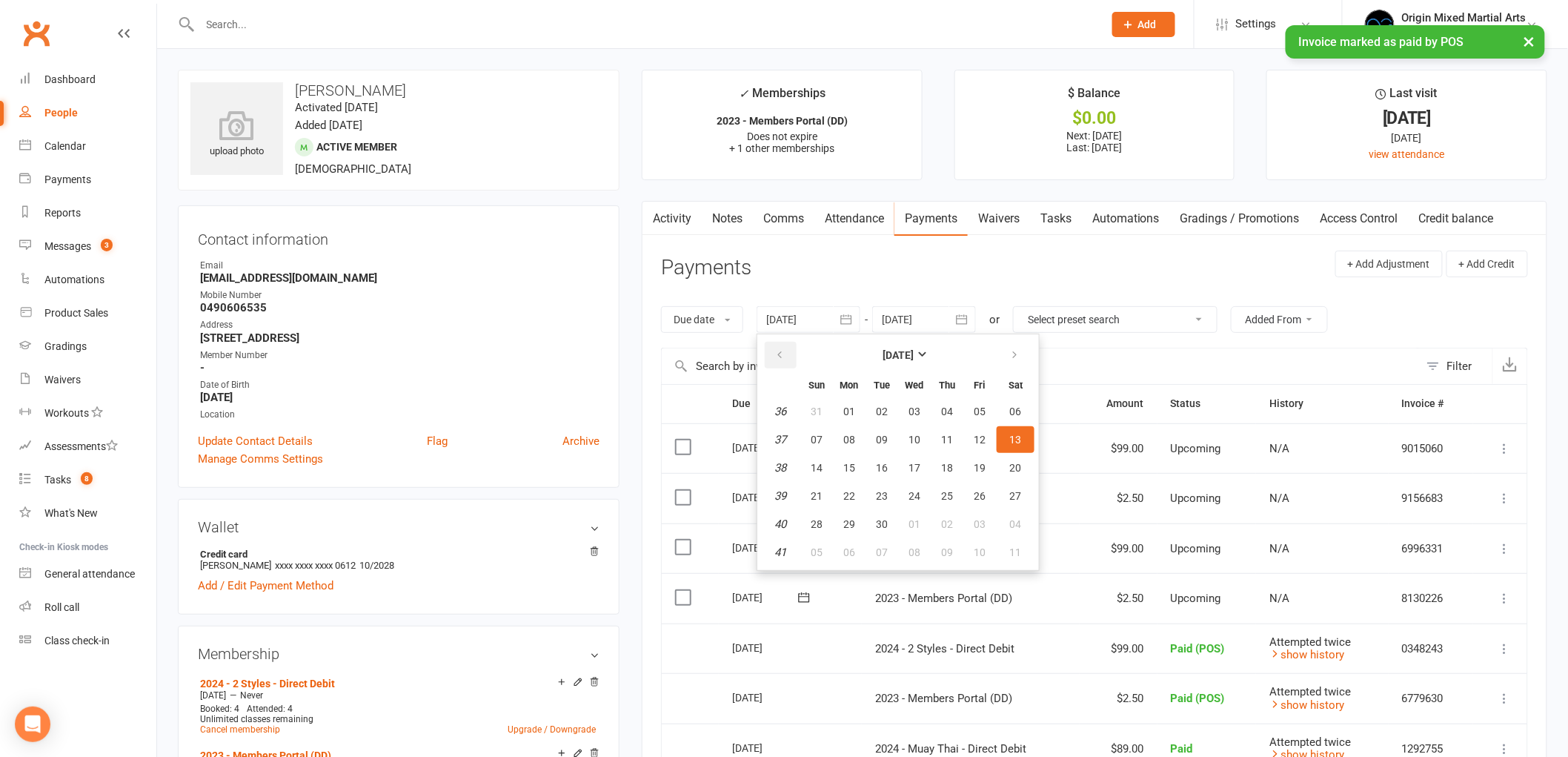
click at [781, 354] on icon "button" at bounding box center [780, 355] width 11 height 12
click at [848, 405] on span "30" at bounding box center [849, 410] width 12 height 12
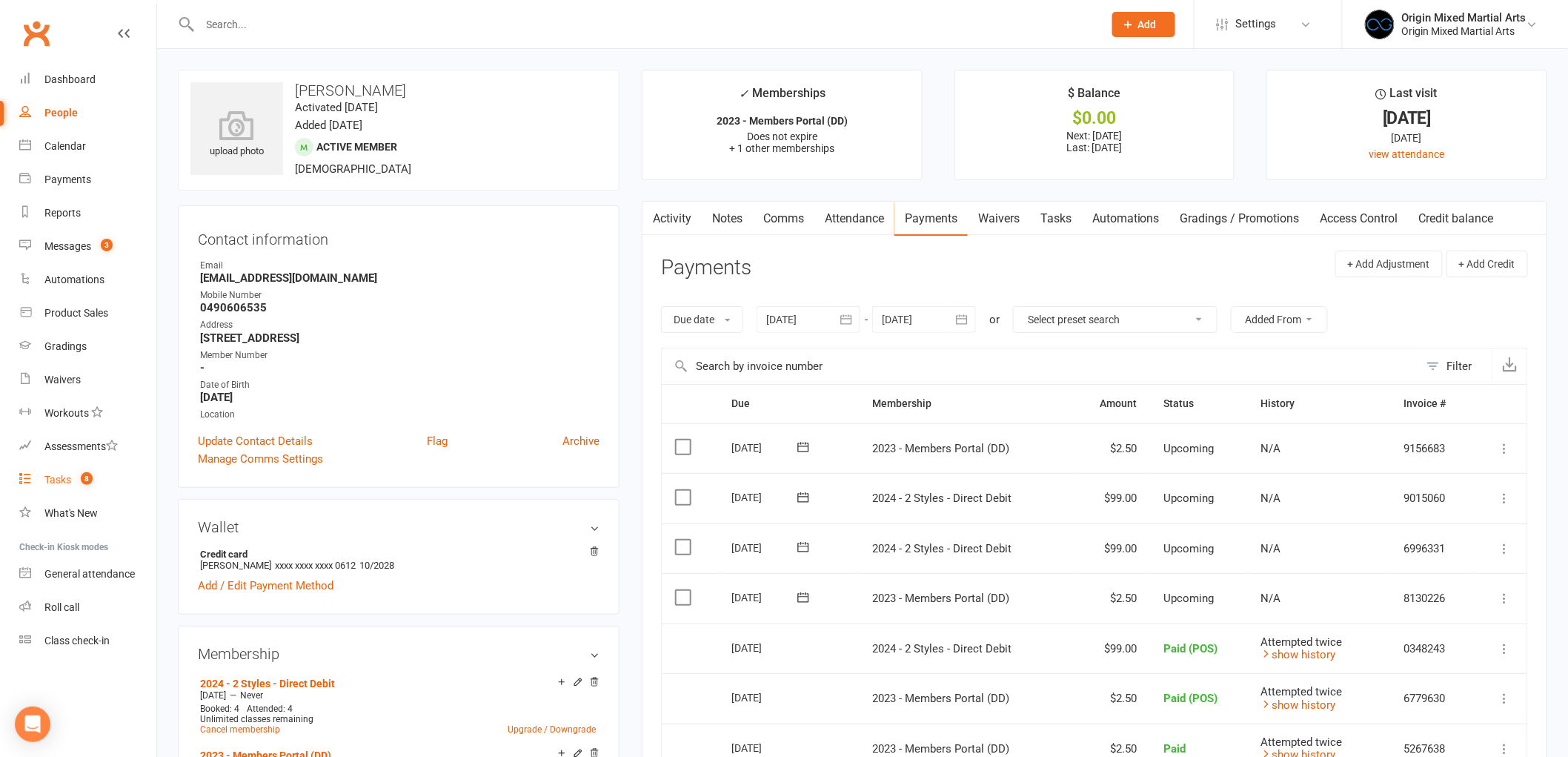
click at [57, 477] on div "Tasks" at bounding box center [58, 479] width 27 height 12
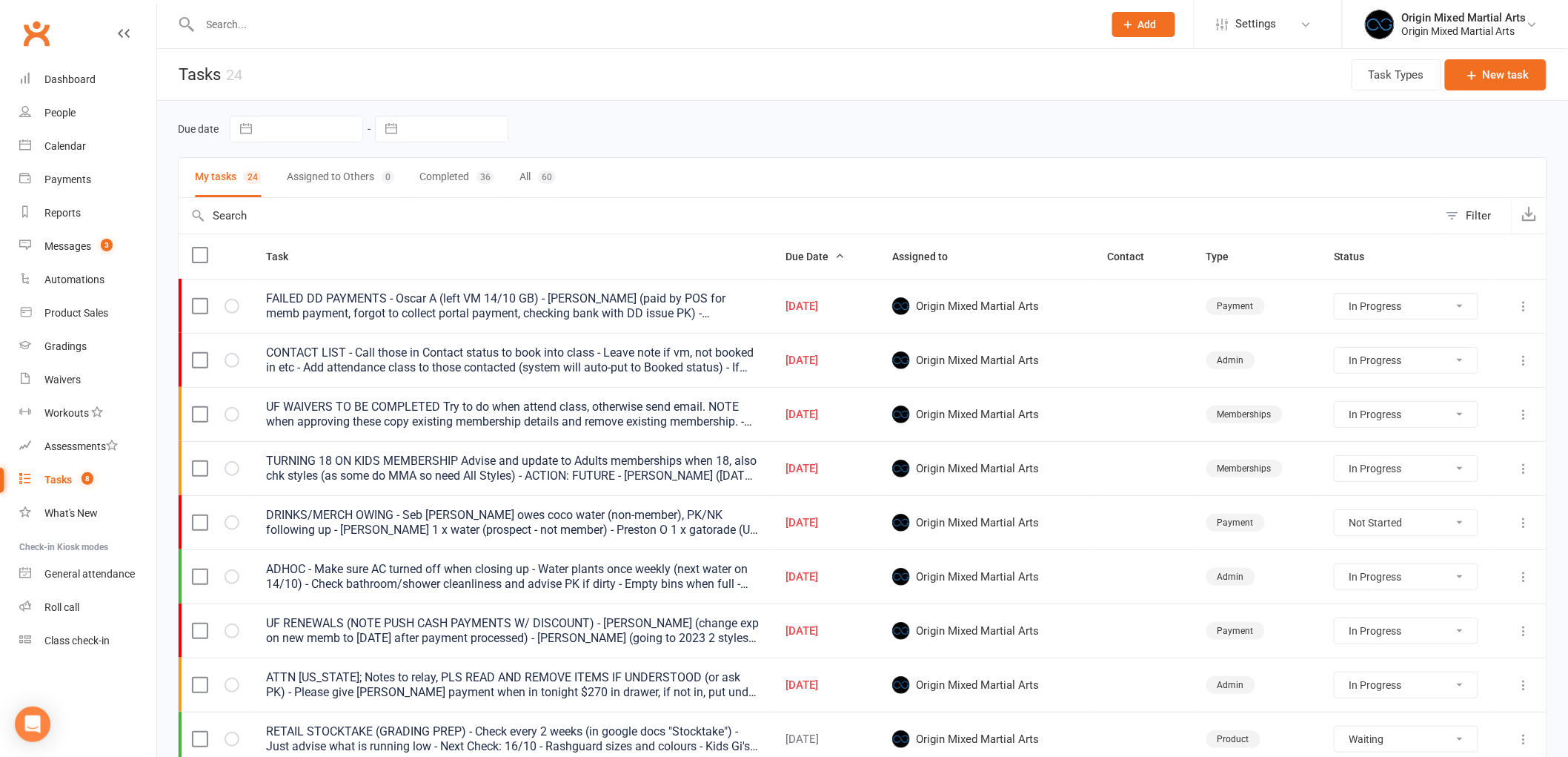
click at [1523, 305] on icon at bounding box center [1525, 306] width 15 height 15
click at [1486, 351] on link "Edit" at bounding box center [1447, 365] width 147 height 29
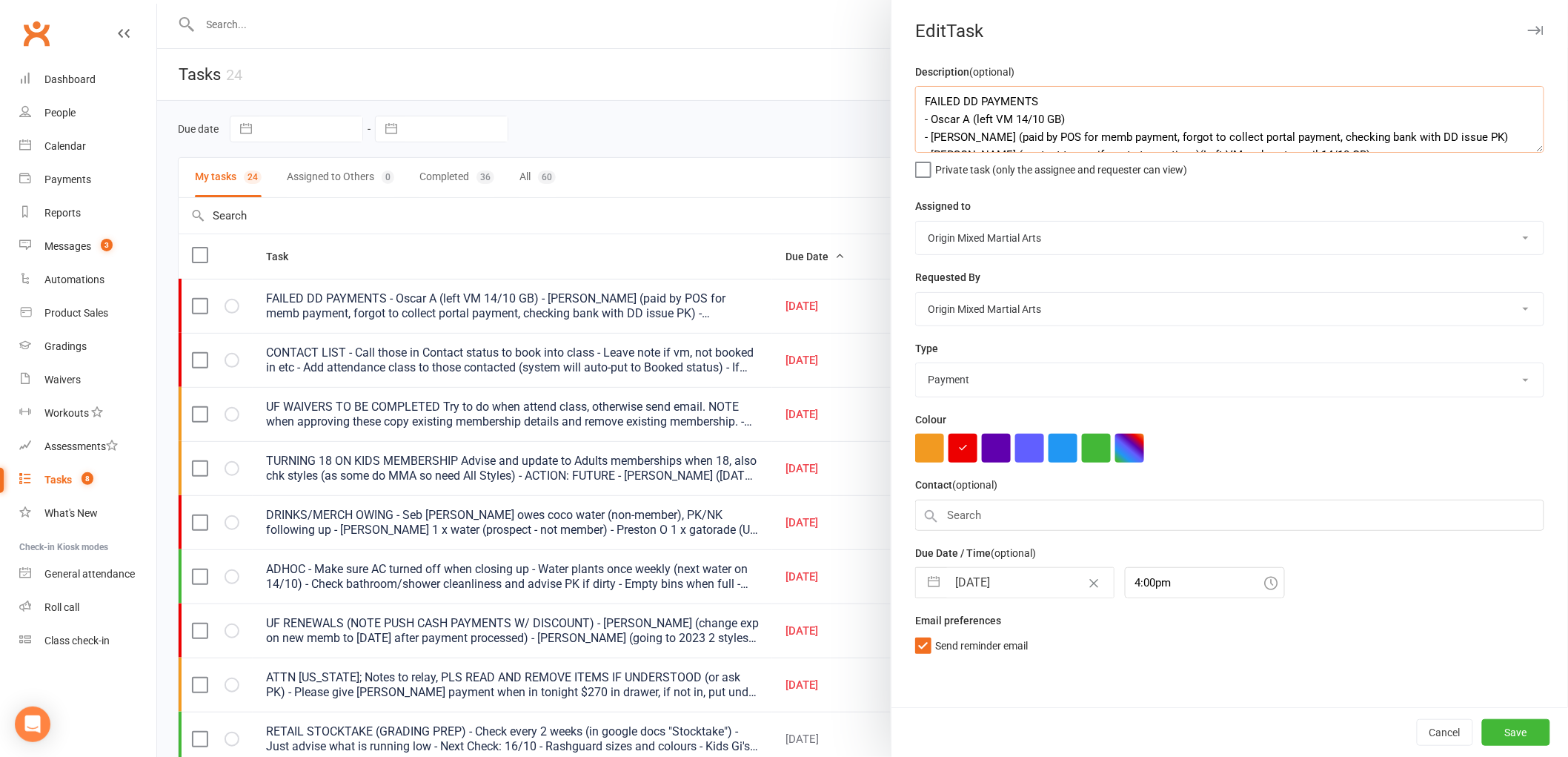
drag, startPoint x: 1073, startPoint y: 122, endPoint x: 909, endPoint y: 115, distance: 164.1
click at [916, 115] on textarea "FAILED DD PAYMENTS - Oscar A (left VM 14/10 GB) - Rory H (paid by POS for memb …" at bounding box center [1230, 119] width 629 height 66
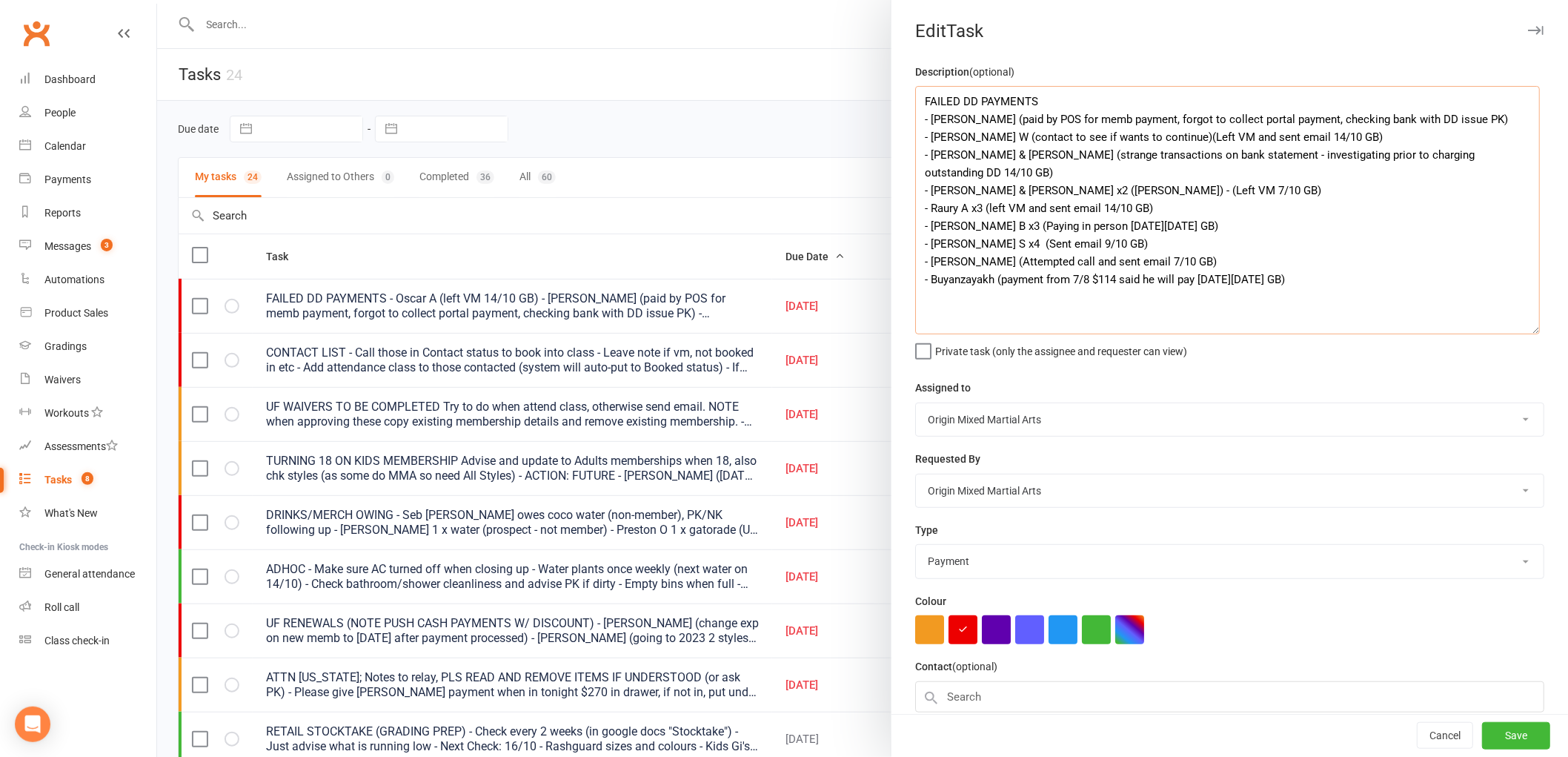
drag, startPoint x: 1527, startPoint y: 150, endPoint x: 1528, endPoint y: 332, distance: 182.0
click at [1528, 332] on textarea "FAILED DD PAYMENTS - Rory H (paid by POS for memb payment, forgot to collect po…" at bounding box center [1228, 210] width 625 height 248
click at [1528, 29] on icon "button" at bounding box center [1536, 30] width 16 height 9
click at [1495, 743] on button "Save" at bounding box center [1516, 736] width 68 height 27
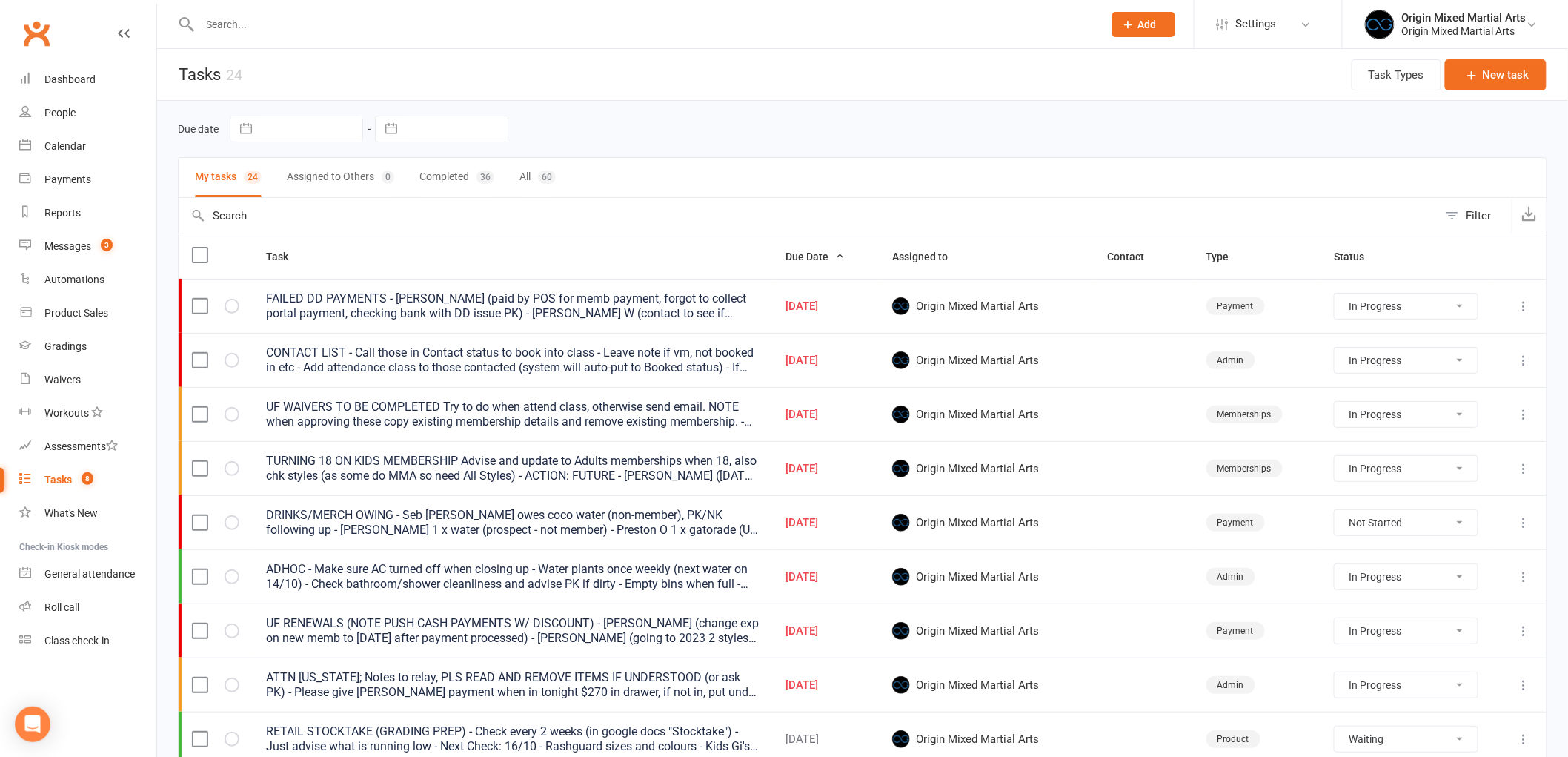
click at [269, 19] on input "text" at bounding box center [644, 24] width 898 height 20
click at [66, 248] on div "Messages" at bounding box center [67, 246] width 47 height 12
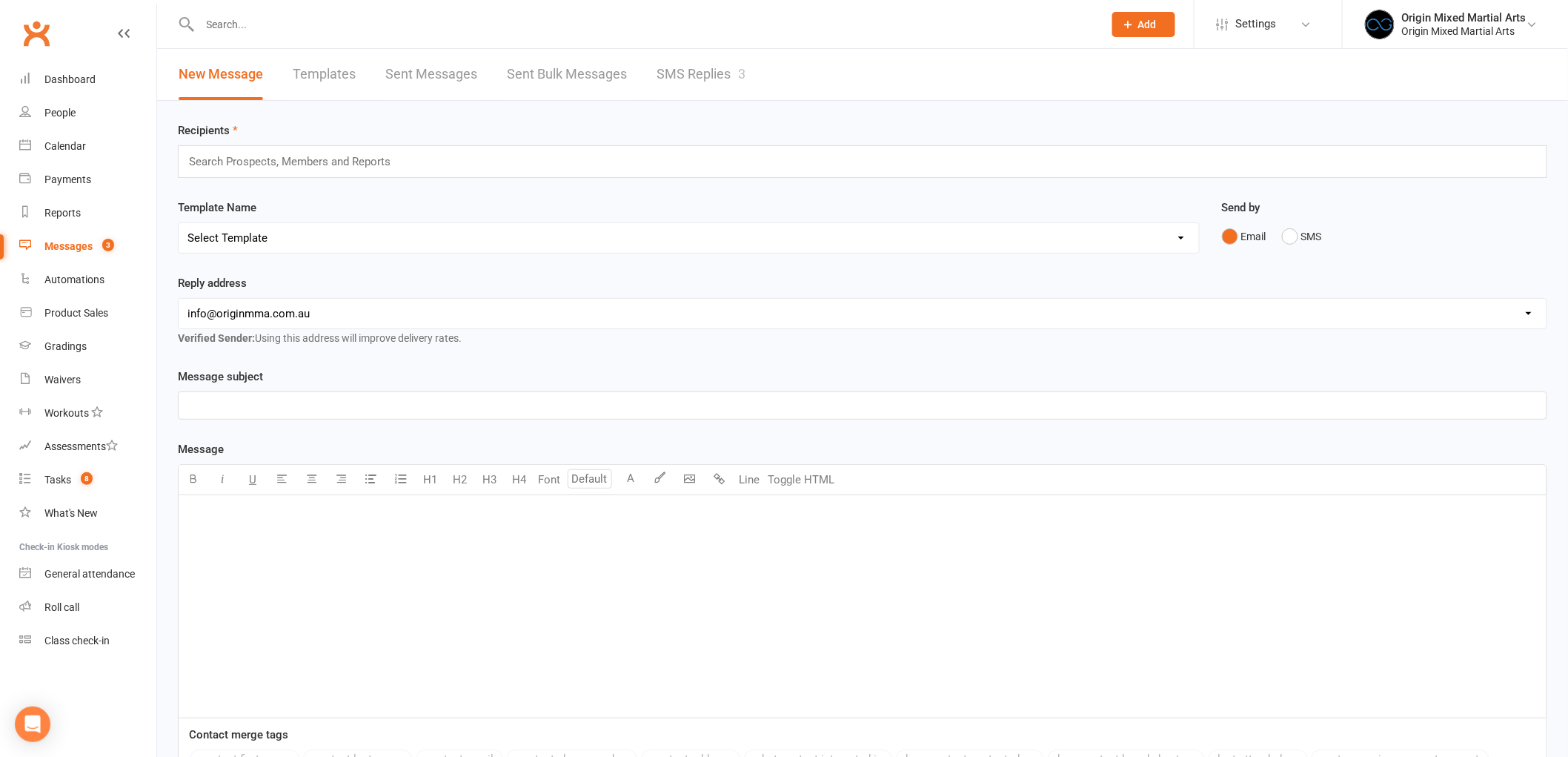
click at [690, 77] on link "SMS Replies 3" at bounding box center [701, 74] width 89 height 51
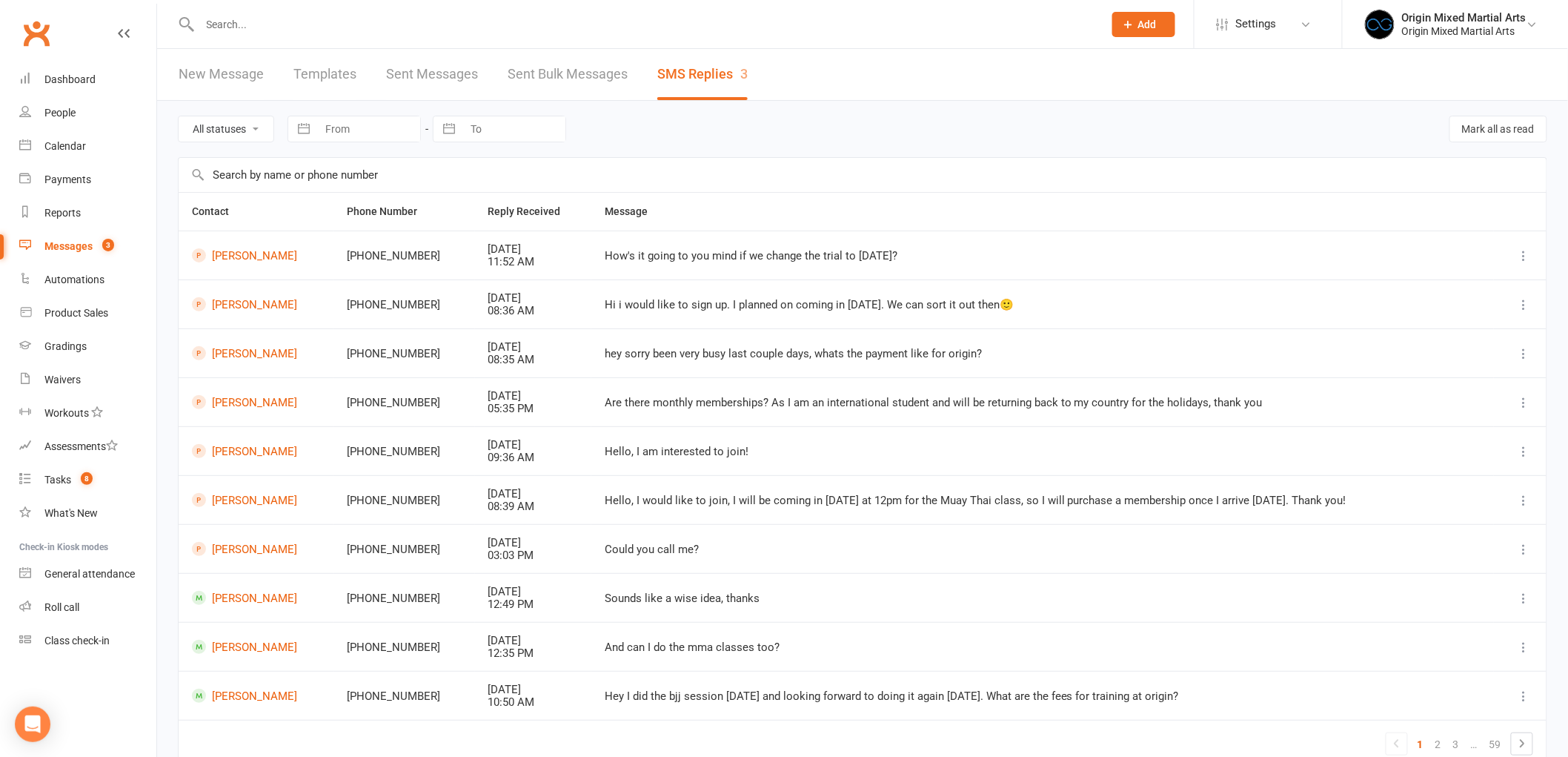
click at [336, 70] on link "Templates" at bounding box center [324, 74] width 63 height 51
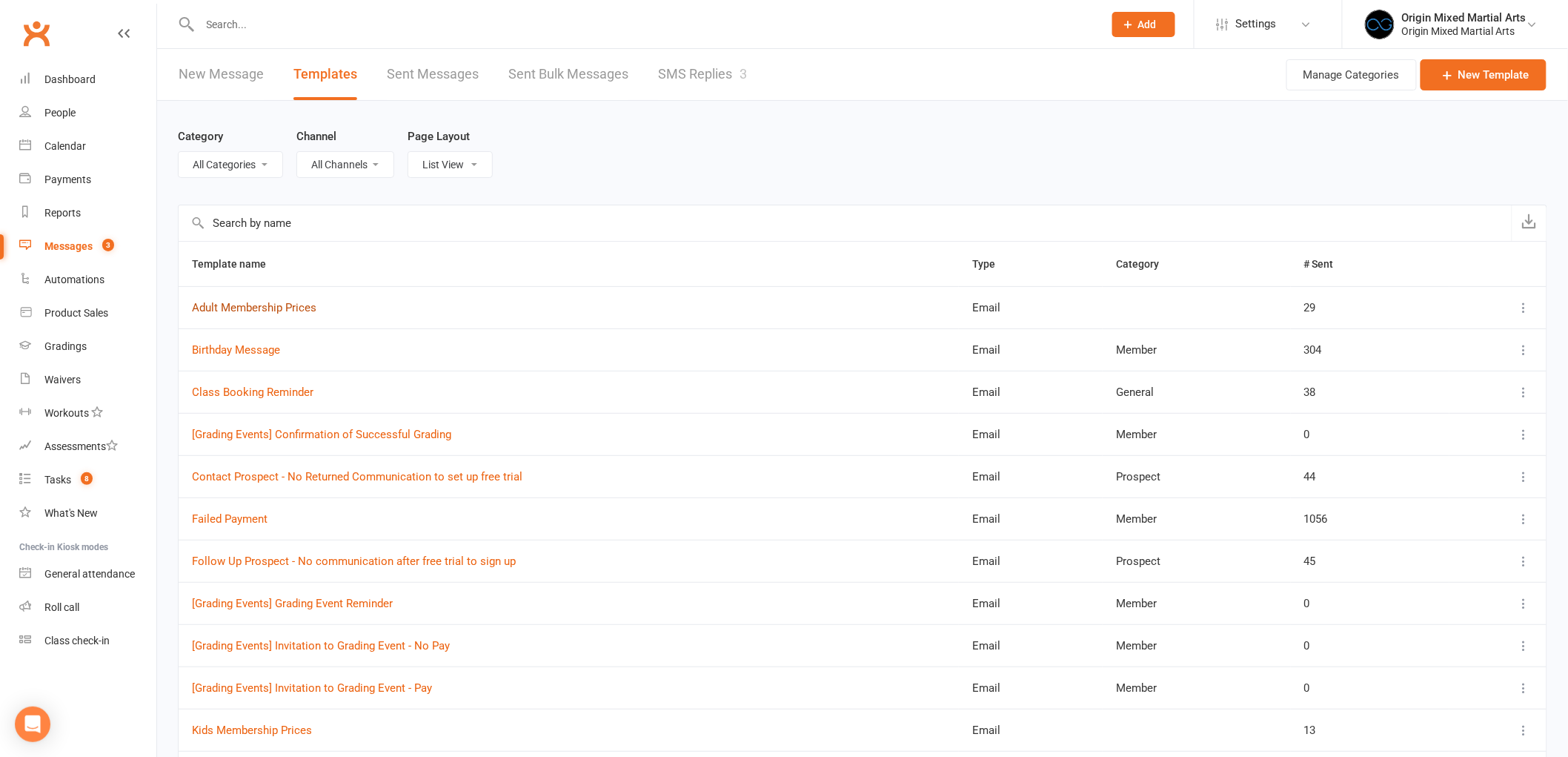
click at [265, 310] on link "Adult Membership Prices" at bounding box center [254, 308] width 124 height 13
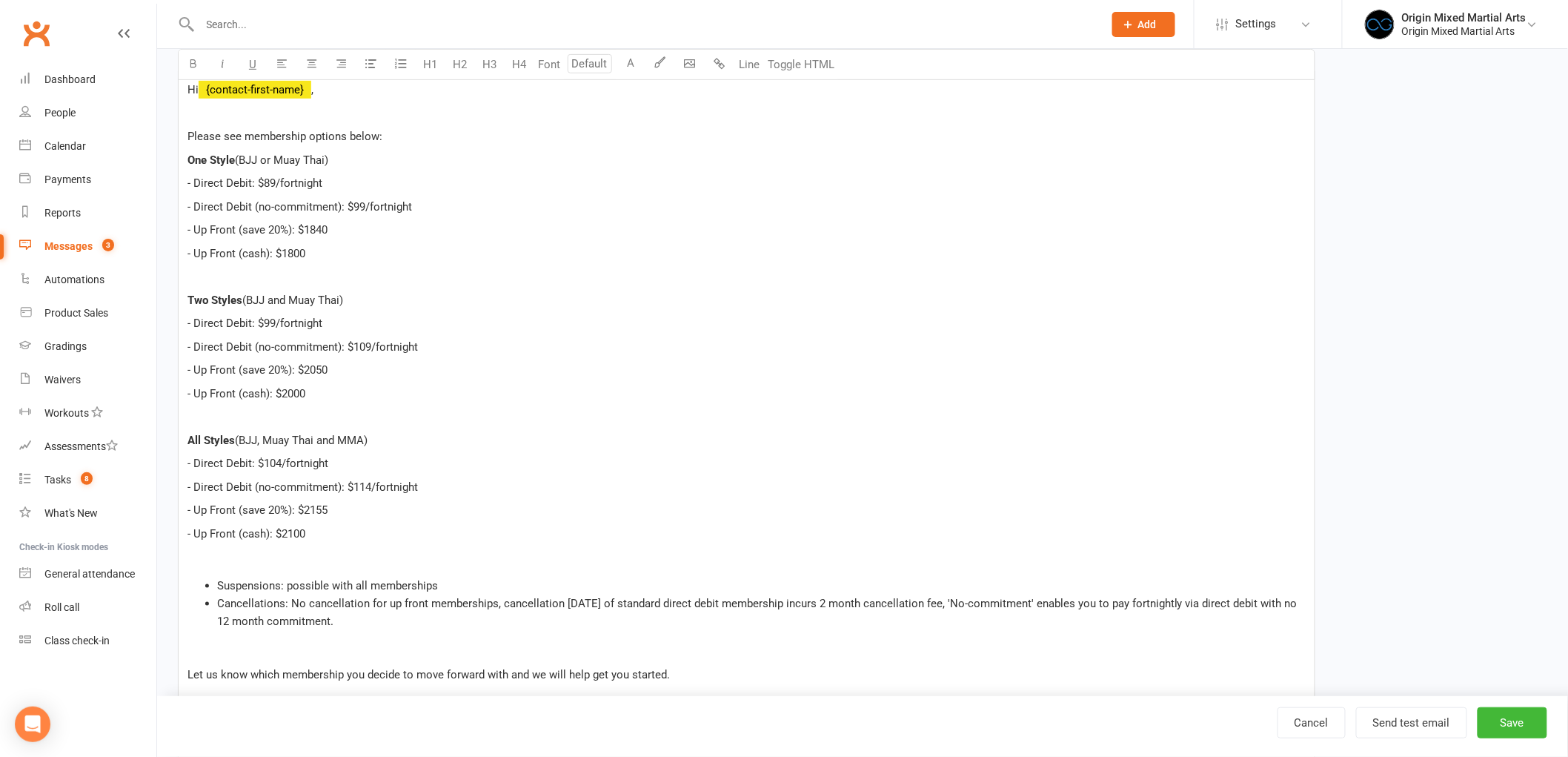
scroll to position [411, 0]
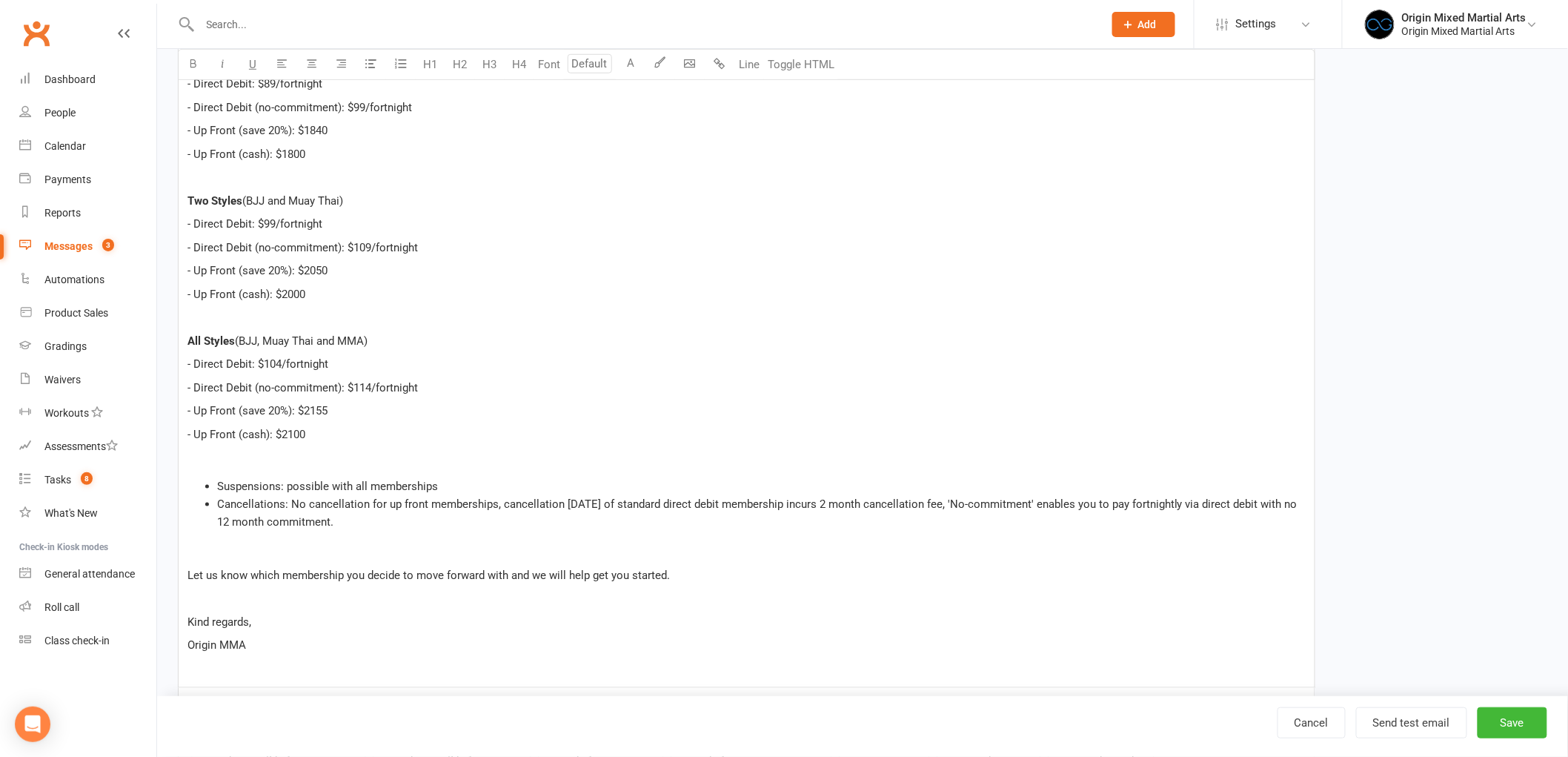
click at [688, 573] on p "Let us know which membership you decide to move forward with and we will help g…" at bounding box center [747, 575] width 1119 height 18
drag, startPoint x: 398, startPoint y: 528, endPoint x: 196, endPoint y: 55, distance: 514.3
click at [196, 55] on div "U H1 H2 H3 H4 Font A Line Toggle HTML Hi ﻿ {contact-first-name} , Please see me…" at bounding box center [747, 315] width 1138 height 748
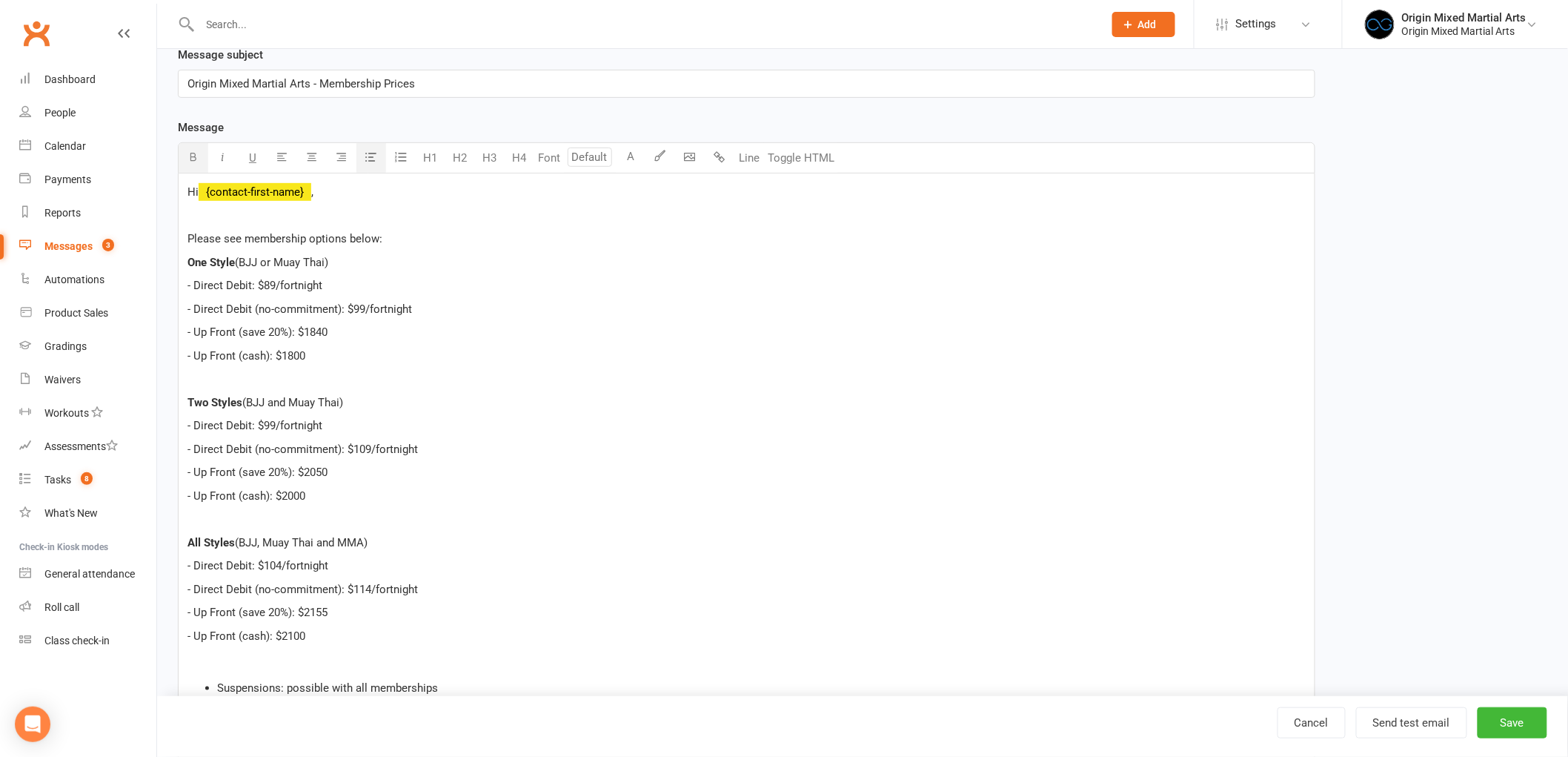
scroll to position [165, 0]
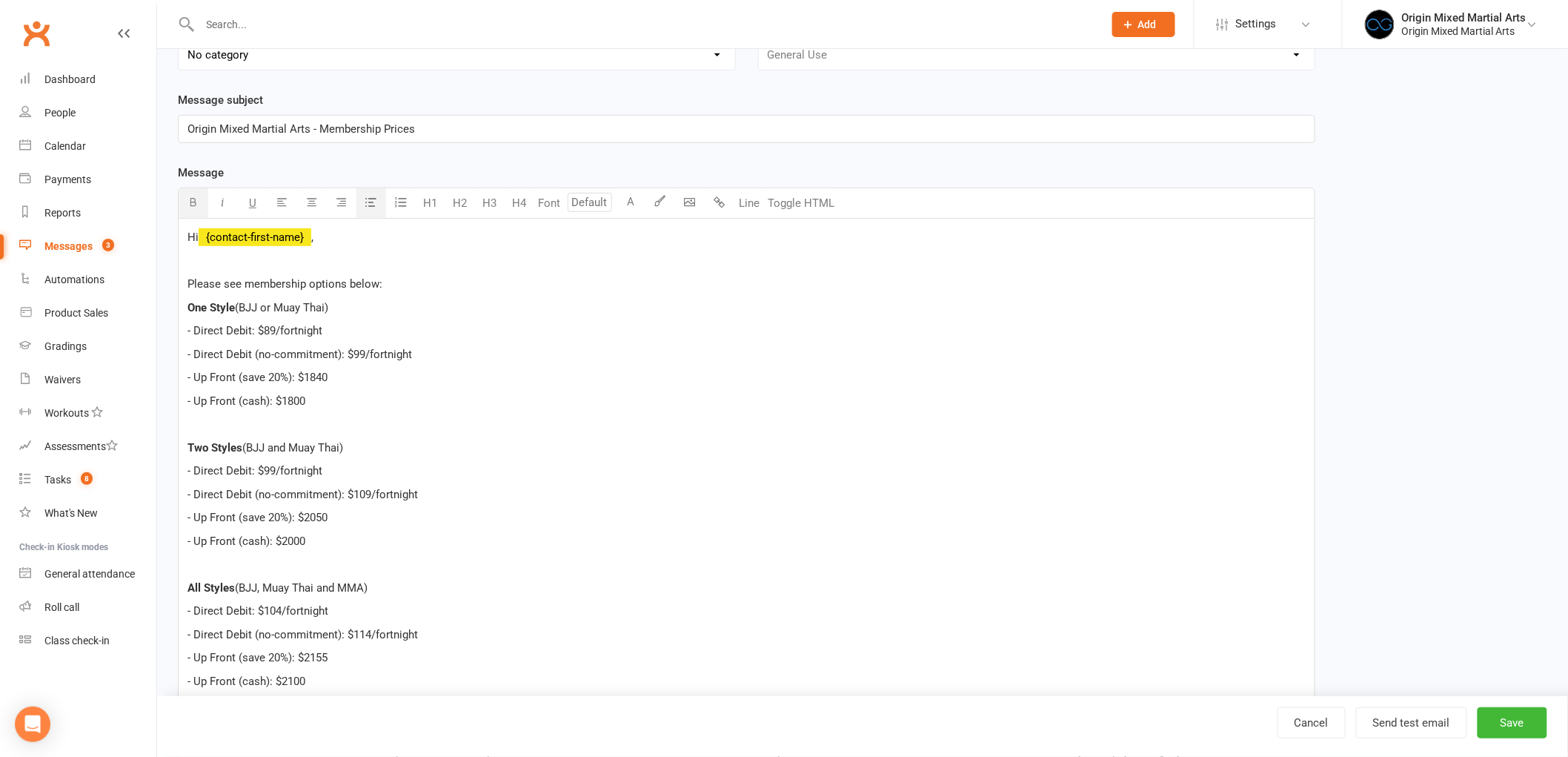
copy div "ne Style (BJJ or Muay Thai) - Direct Debit: $89/fortnight - Direct Debit (no-co…"
click at [59, 472] on link "Tasks 8" at bounding box center [88, 480] width 137 height 34
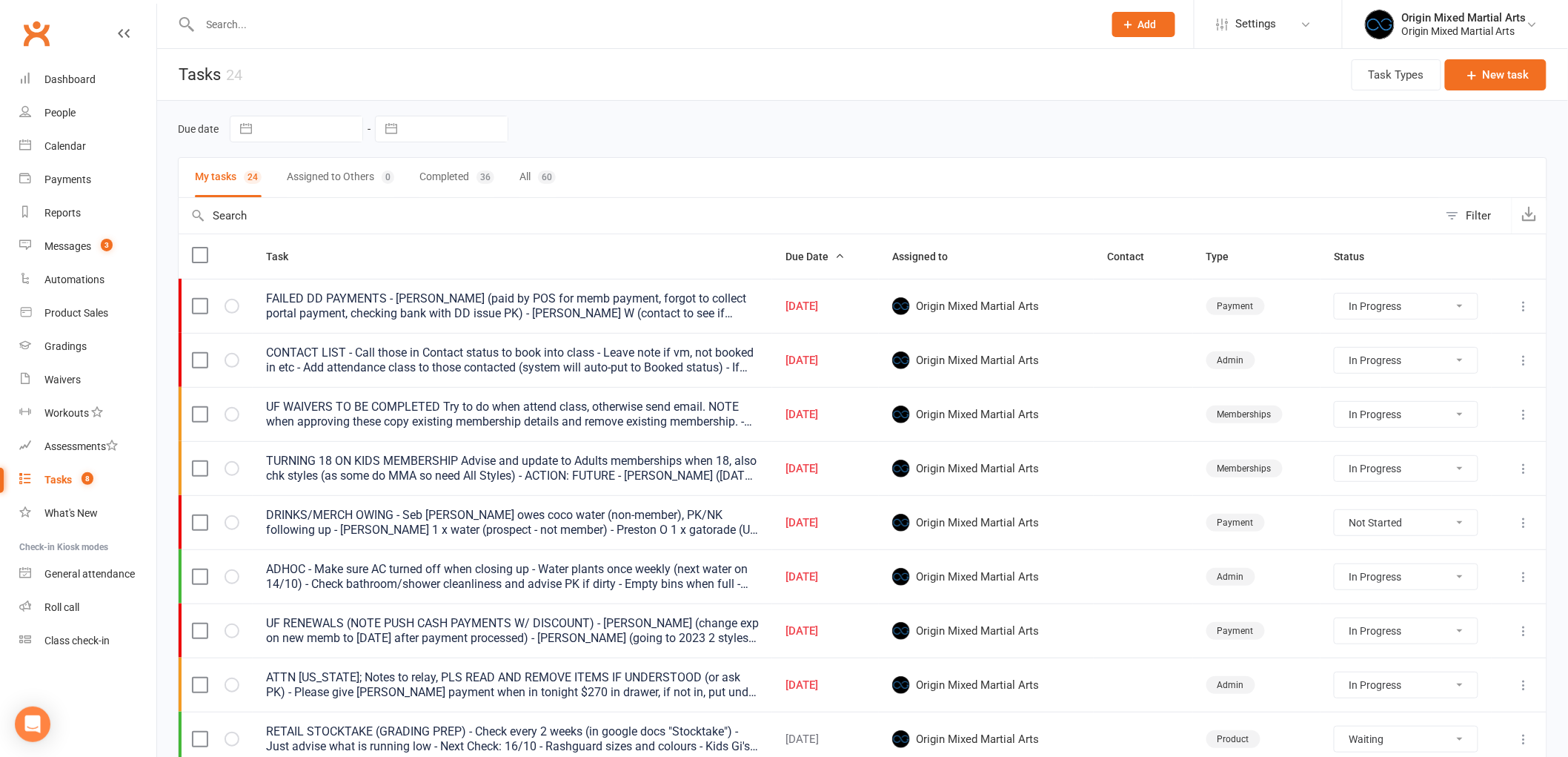
click at [1529, 312] on icon at bounding box center [1525, 306] width 15 height 15
click at [1470, 365] on link "Edit" at bounding box center [1447, 365] width 147 height 29
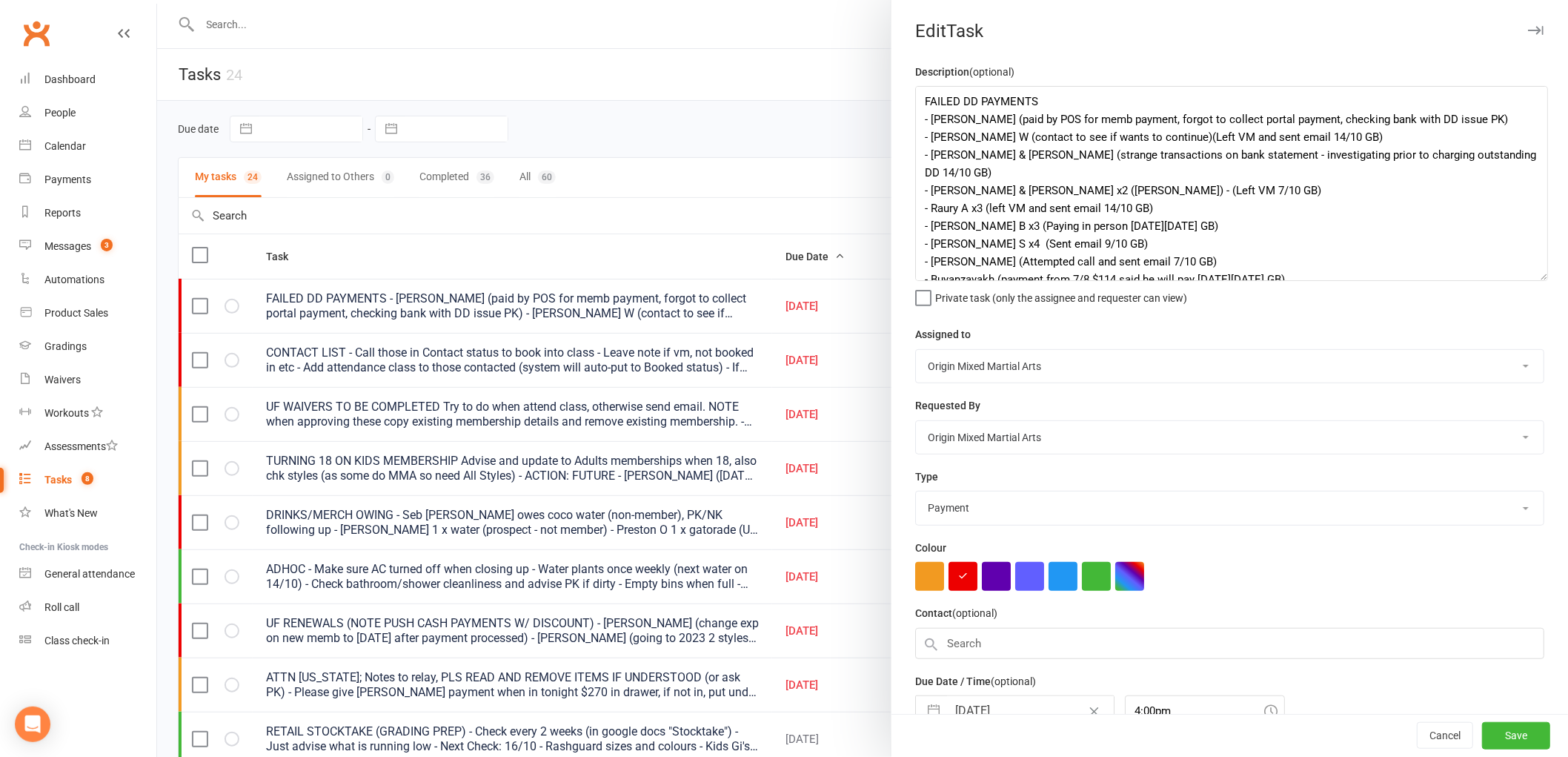
drag, startPoint x: 1530, startPoint y: 147, endPoint x: 1540, endPoint y: 276, distance: 129.4
click at [1540, 276] on textarea "FAILED DD PAYMENTS - Rory H (paid by POS for memb payment, forgot to collect po…" at bounding box center [1232, 183] width 633 height 195
drag, startPoint x: 1080, startPoint y: 245, endPoint x: 984, endPoint y: 243, distance: 96.0
click at [984, 243] on textarea "FAILED DD PAYMENTS - Rory H (paid by POS for memb payment, forgot to collect po…" at bounding box center [1232, 183] width 633 height 195
click at [1043, 241] on textarea "FAILED DD PAYMENTS - Rory H (paid by POS for memb payment, forgot to collect po…" at bounding box center [1232, 183] width 633 height 195
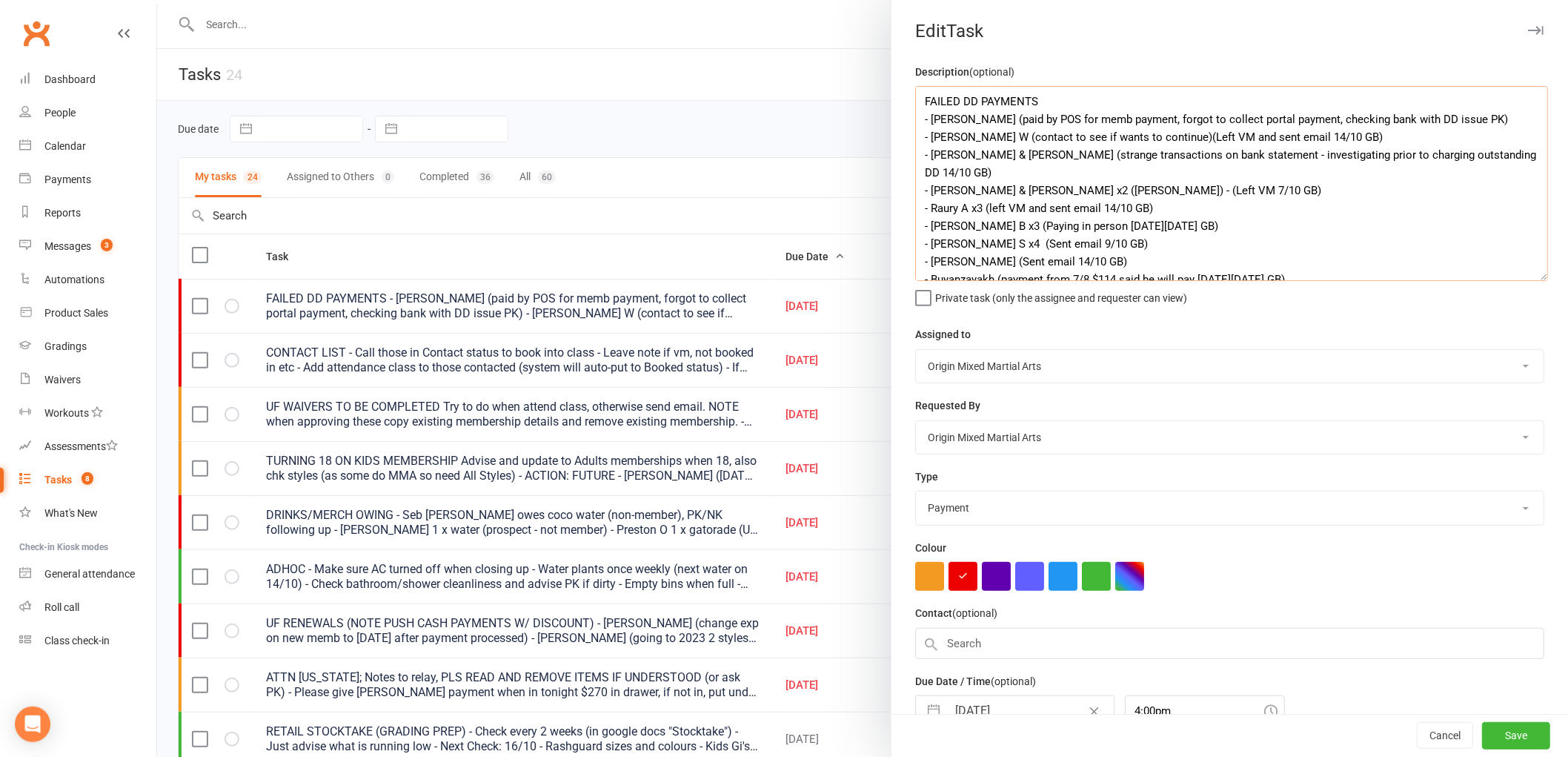
click at [1034, 245] on textarea "FAILED DD PAYMENTS - Rory H (paid by POS for memb payment, forgot to collect po…" at bounding box center [1232, 183] width 633 height 195
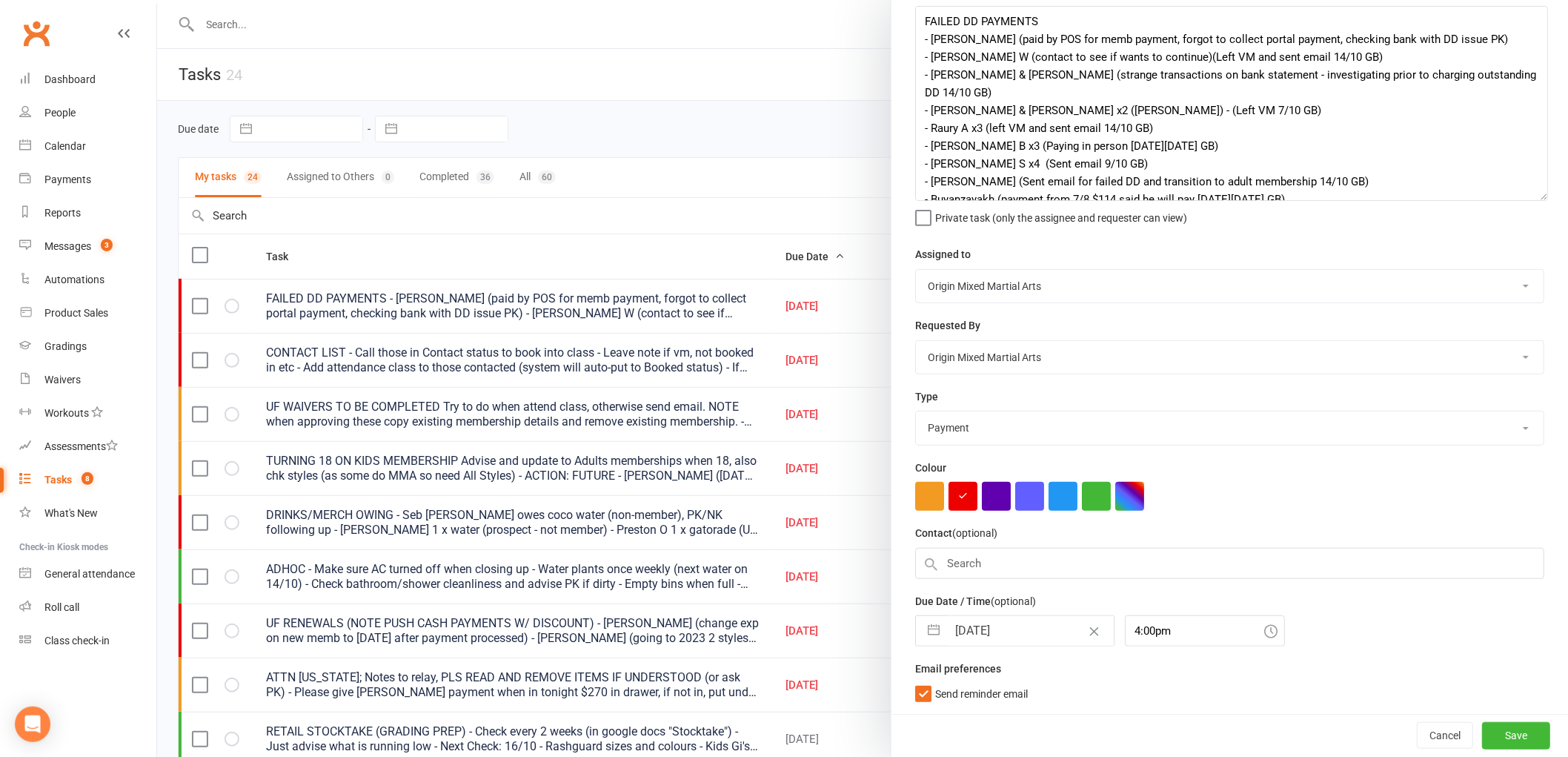
click at [1012, 624] on input "[DATE]" at bounding box center [1031, 630] width 167 height 29
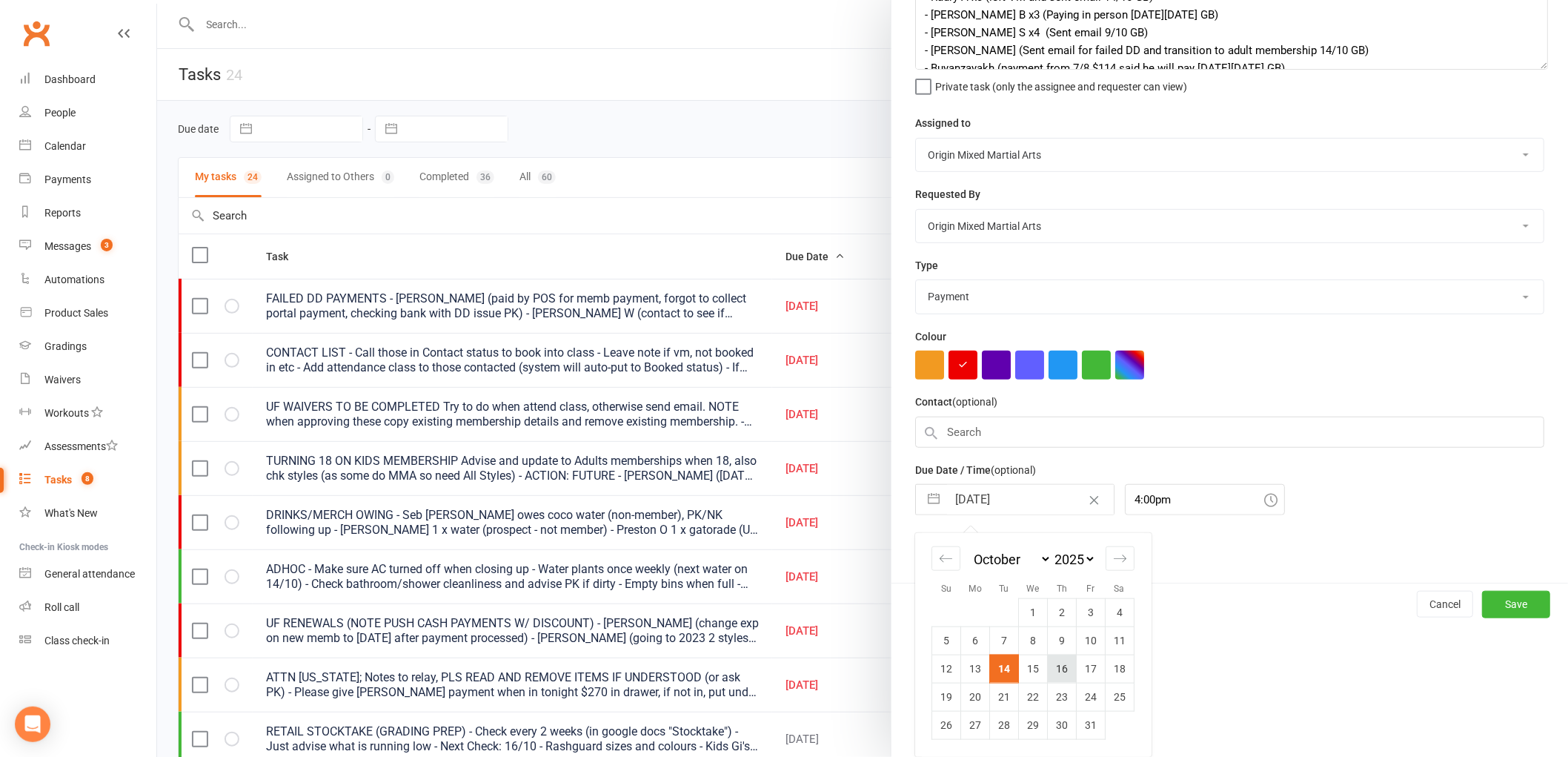
click at [1064, 664] on td "16" at bounding box center [1062, 668] width 29 height 28
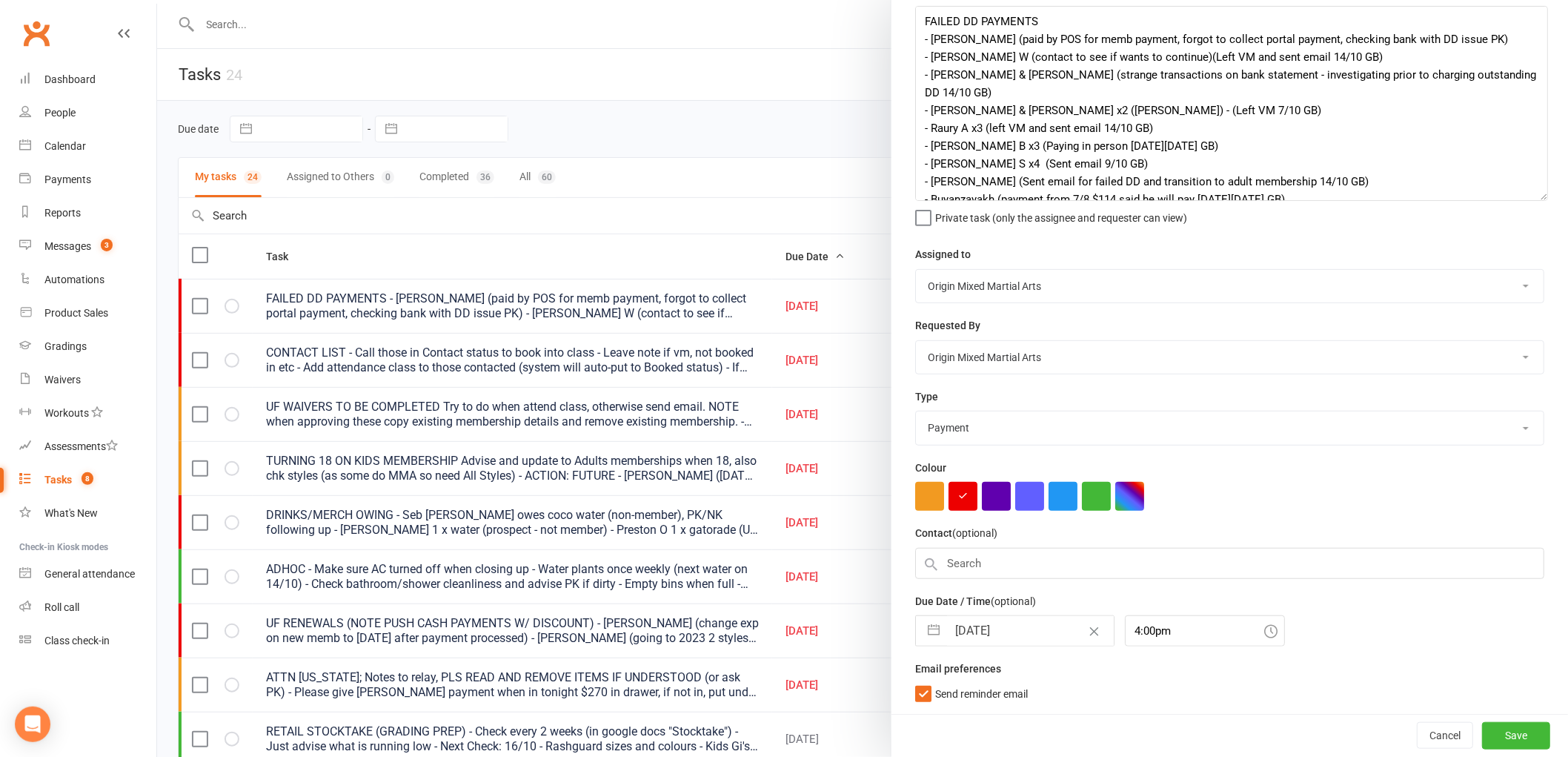
scroll to position [80, 0]
click at [1500, 727] on button "Save" at bounding box center [1516, 735] width 68 height 27
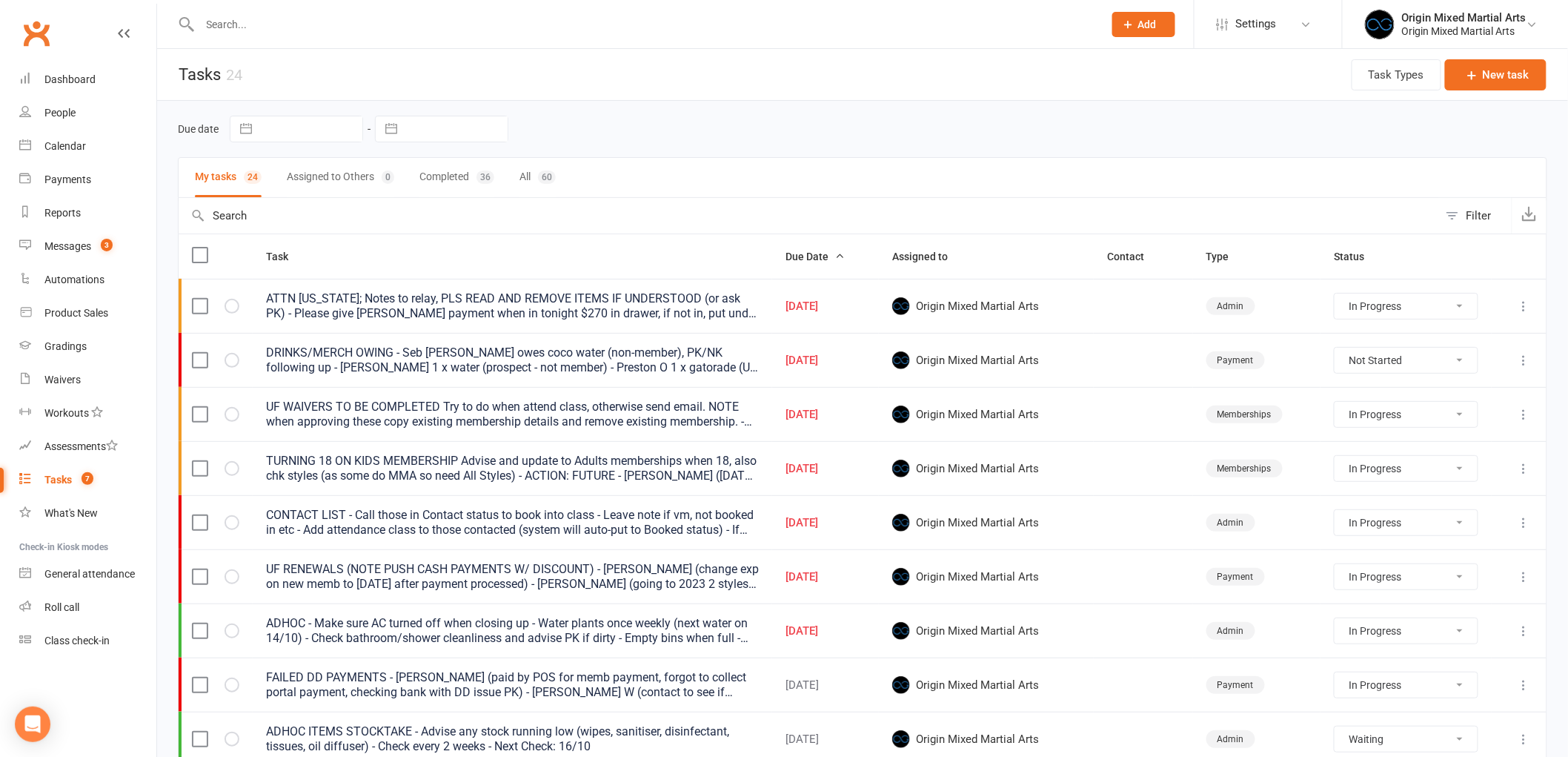
click at [1523, 465] on icon at bounding box center [1525, 468] width 15 height 15
click at [1490, 523] on link "Edit" at bounding box center [1447, 528] width 147 height 29
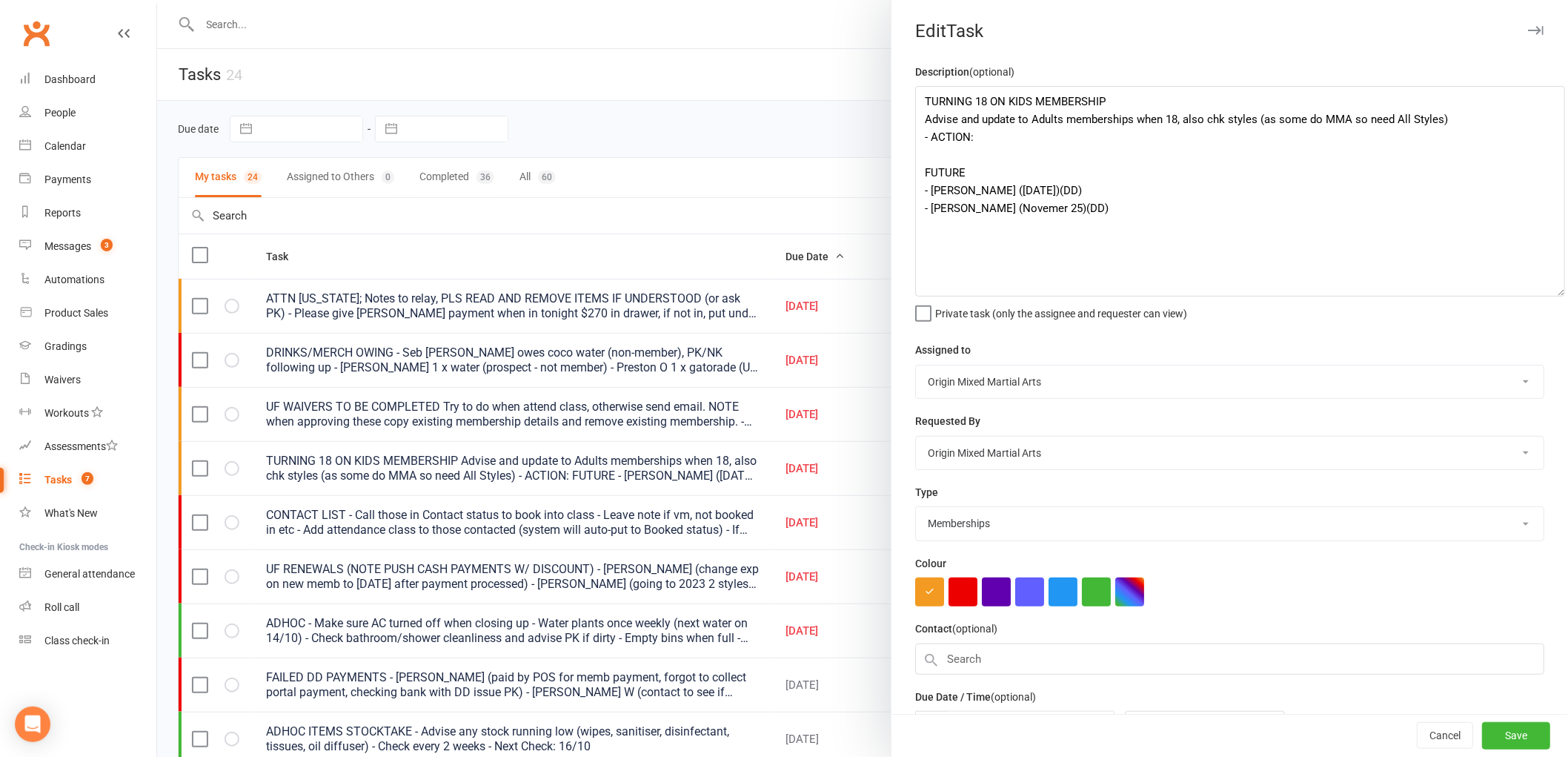
drag, startPoint x: 1523, startPoint y: 150, endPoint x: 1551, endPoint y: 300, distance: 152.6
click at [1551, 300] on div "Edit Task Description (optional) TURNING 18 ON KIDS MEMBERSHIP Advise and updat…" at bounding box center [1229, 378] width 677 height 757
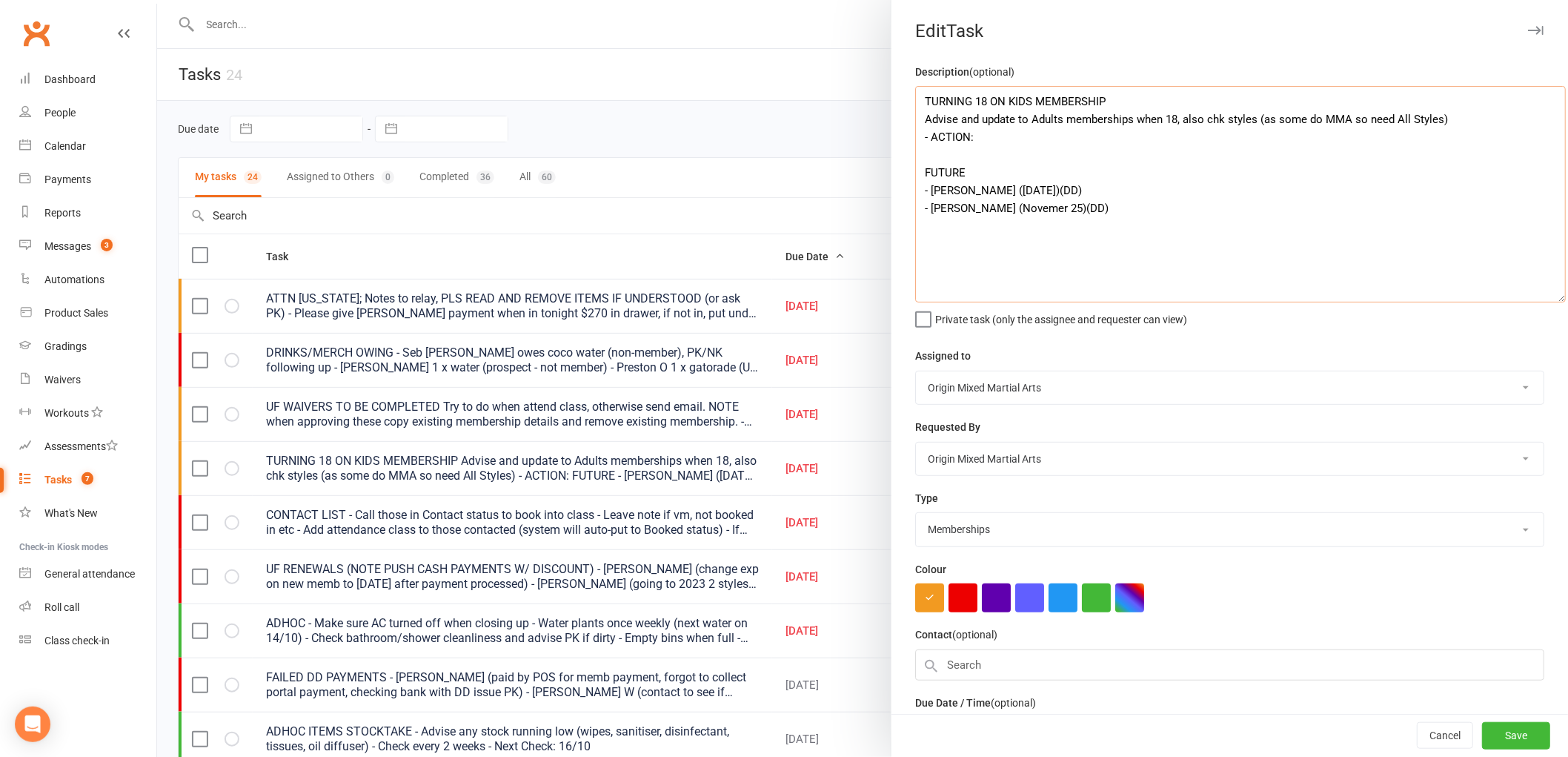
click at [1111, 191] on textarea "TURNING 18 ON KIDS MEMBERSHIP Advise and update to Adults memberships when 18, …" at bounding box center [1241, 194] width 651 height 216
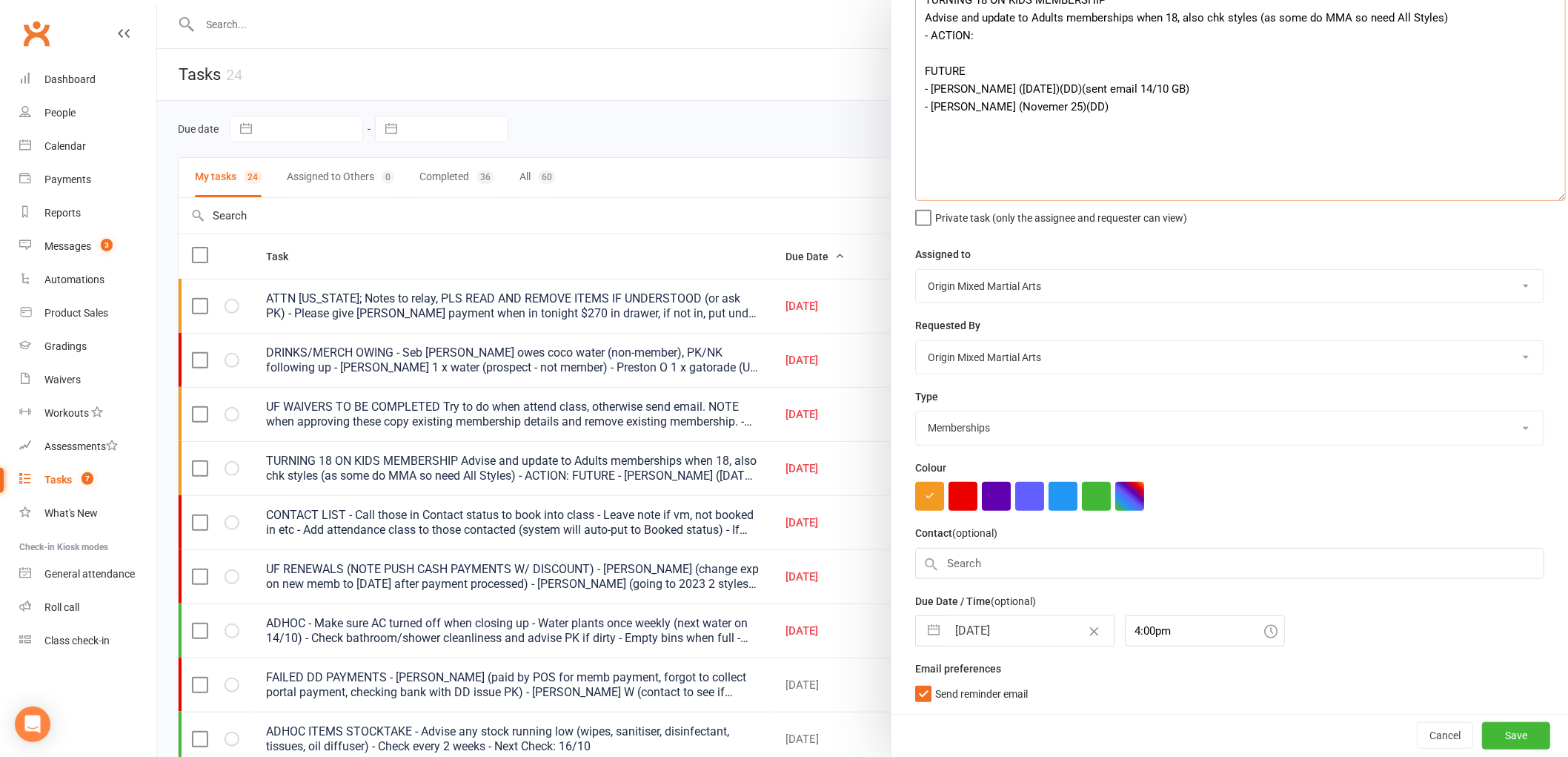
scroll to position [115, 0]
click at [977, 623] on input "[DATE]" at bounding box center [1031, 630] width 167 height 29
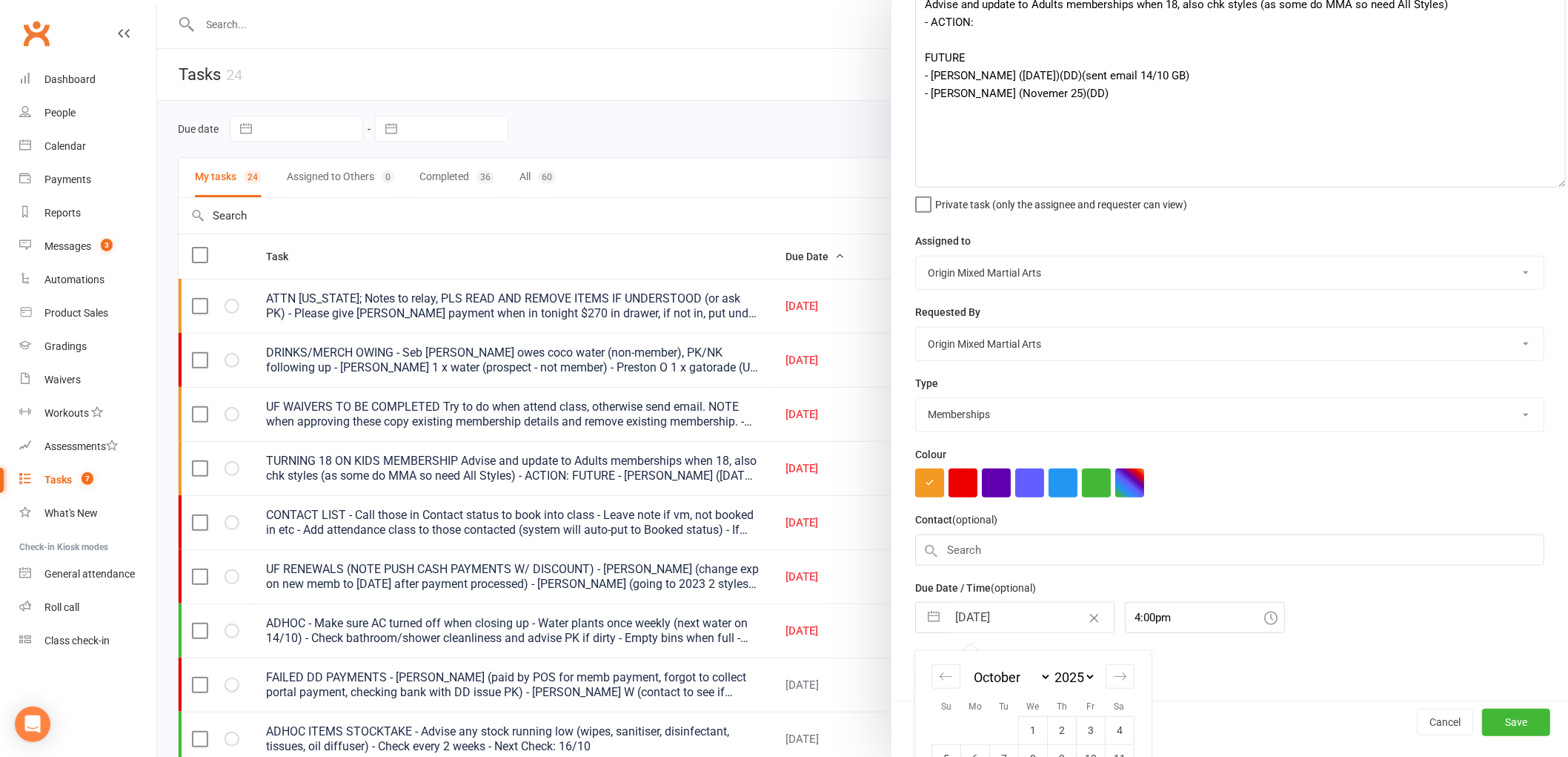
scroll to position [246, 0]
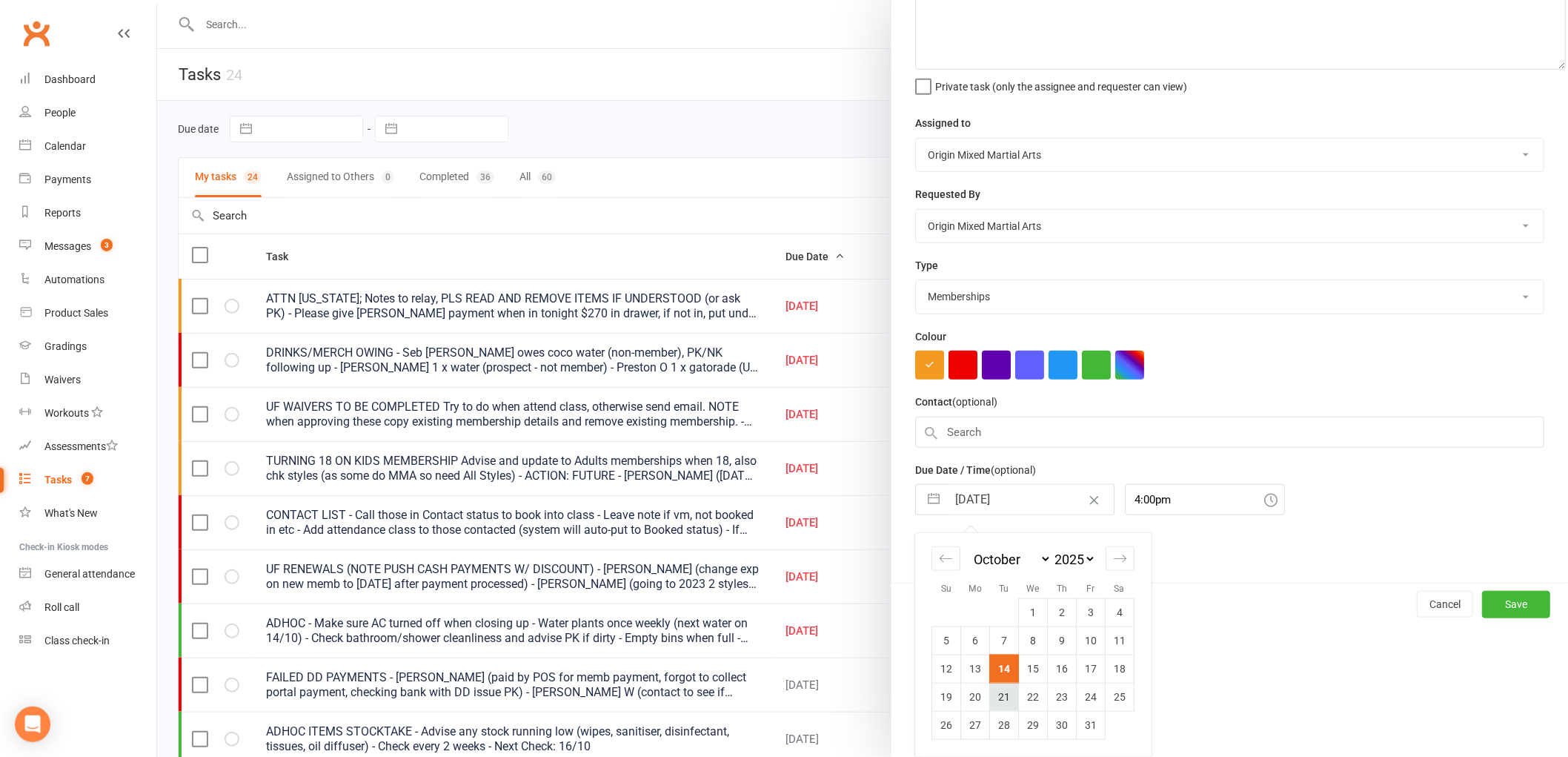
click at [1003, 683] on td "21" at bounding box center [1004, 697] width 29 height 28
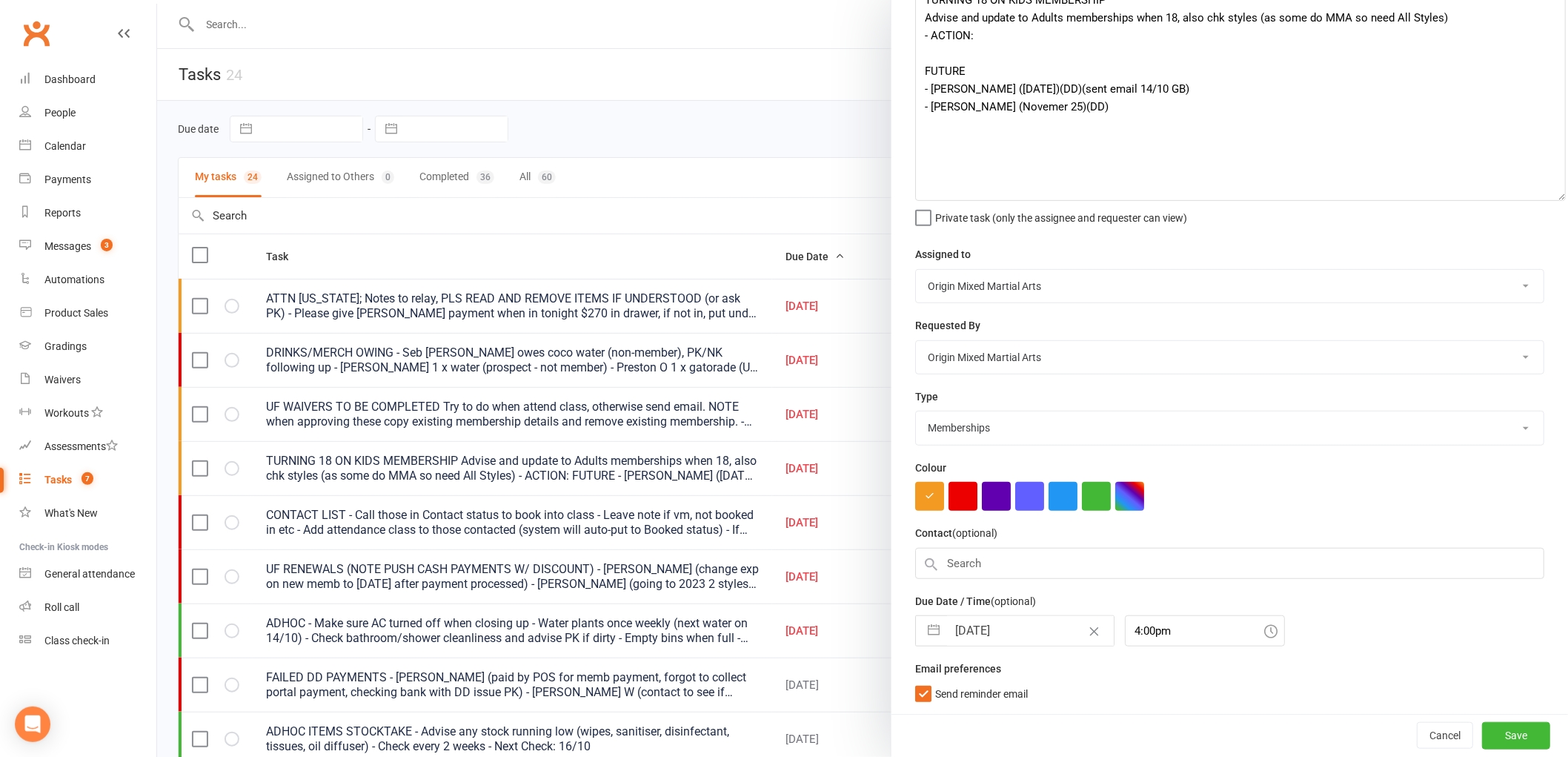
scroll to position [115, 0]
click at [1482, 722] on button "Save" at bounding box center [1516, 735] width 68 height 27
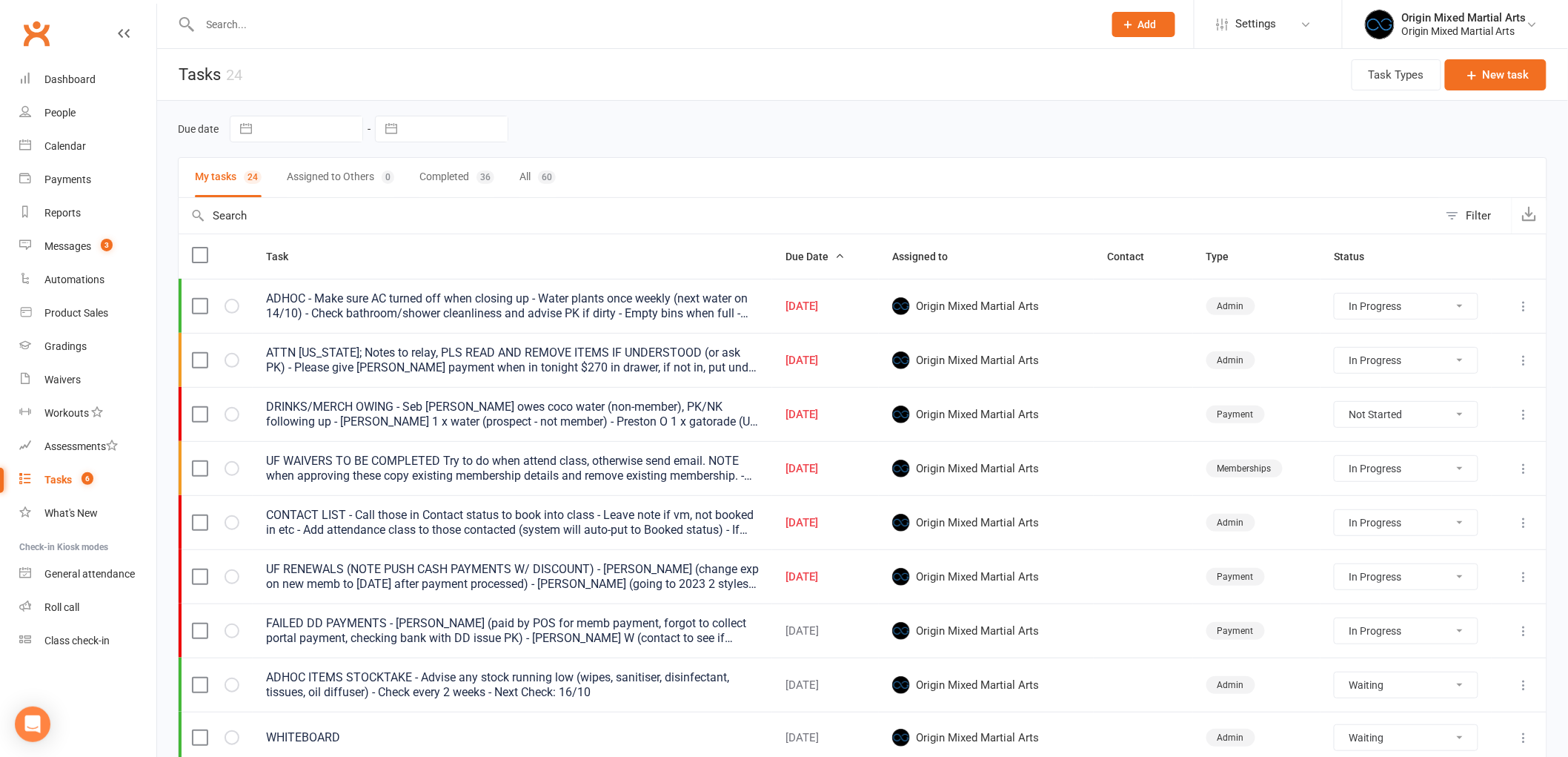
click at [1528, 584] on icon at bounding box center [1525, 576] width 15 height 15
click at [1461, 628] on link "Edit" at bounding box center [1447, 636] width 147 height 29
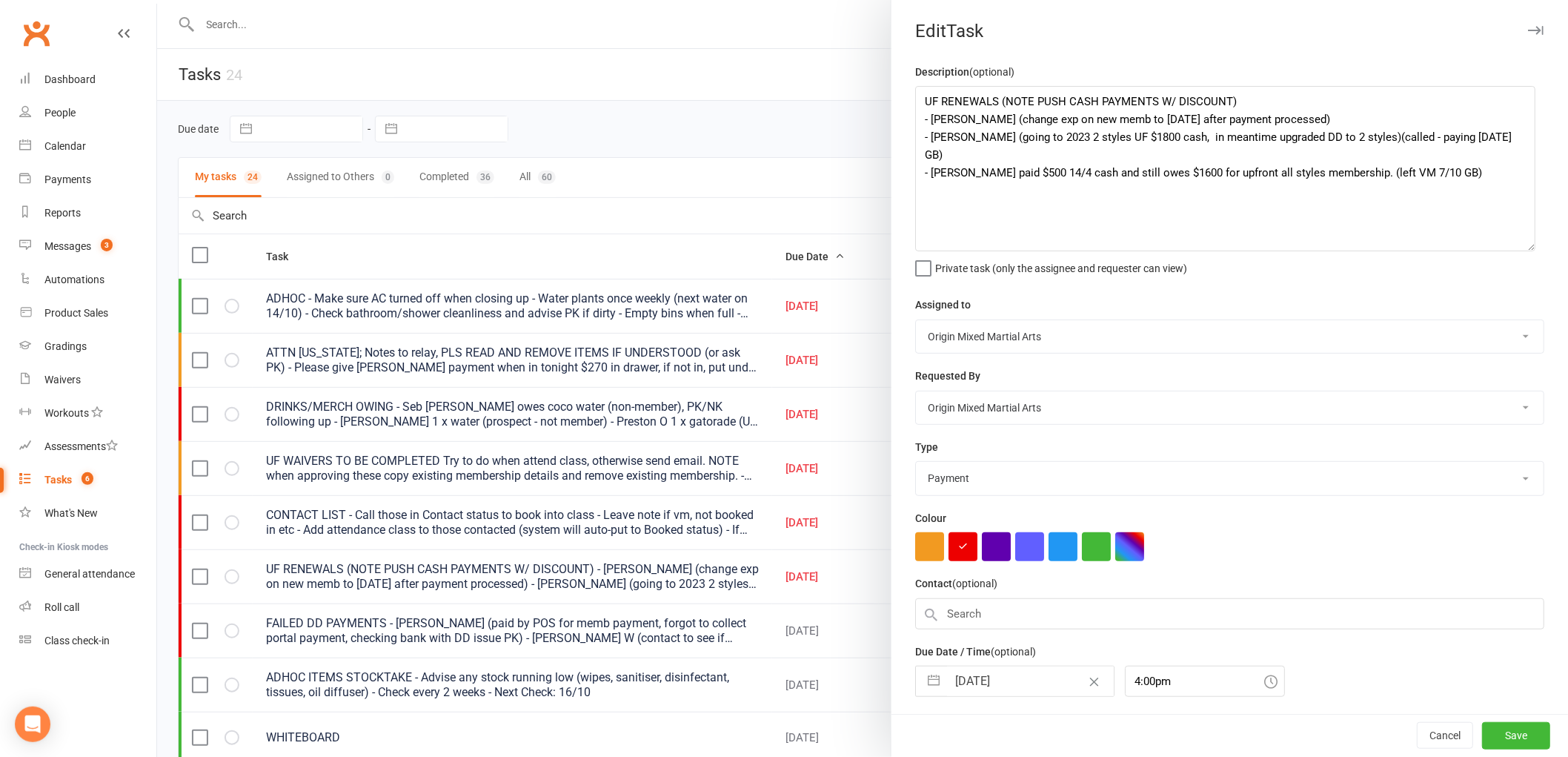
drag, startPoint x: 1521, startPoint y: 147, endPoint x: 1518, endPoint y: 246, distance: 99.0
click at [1518, 246] on textarea "UF RENEWALS (NOTE PUSH CASH PAYMENTS W/ DISCOUNT) - Shaun H (change exp on new …" at bounding box center [1226, 168] width 620 height 165
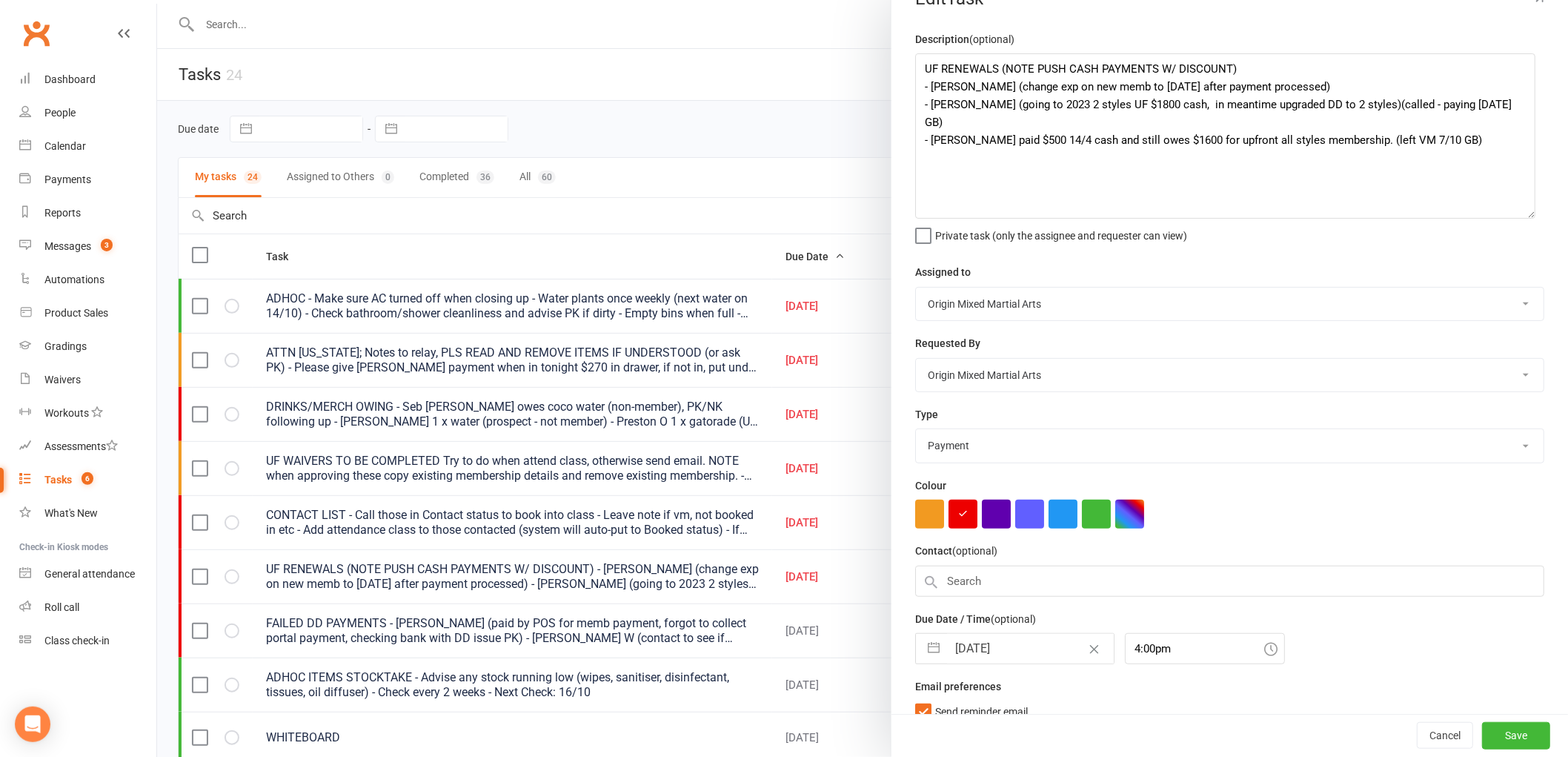
scroll to position [51, 0]
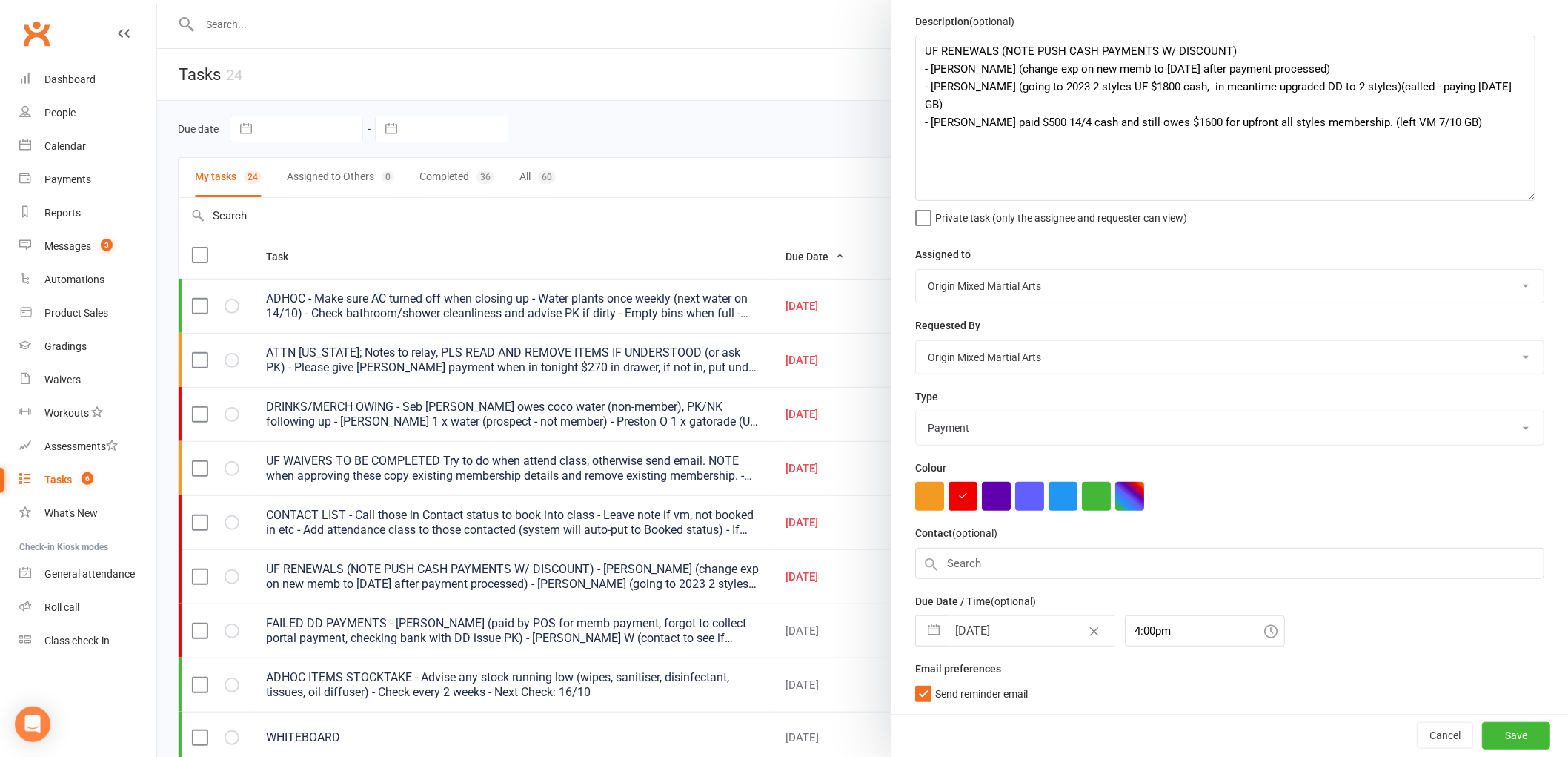
click at [986, 620] on input "[DATE]" at bounding box center [1031, 630] width 167 height 29
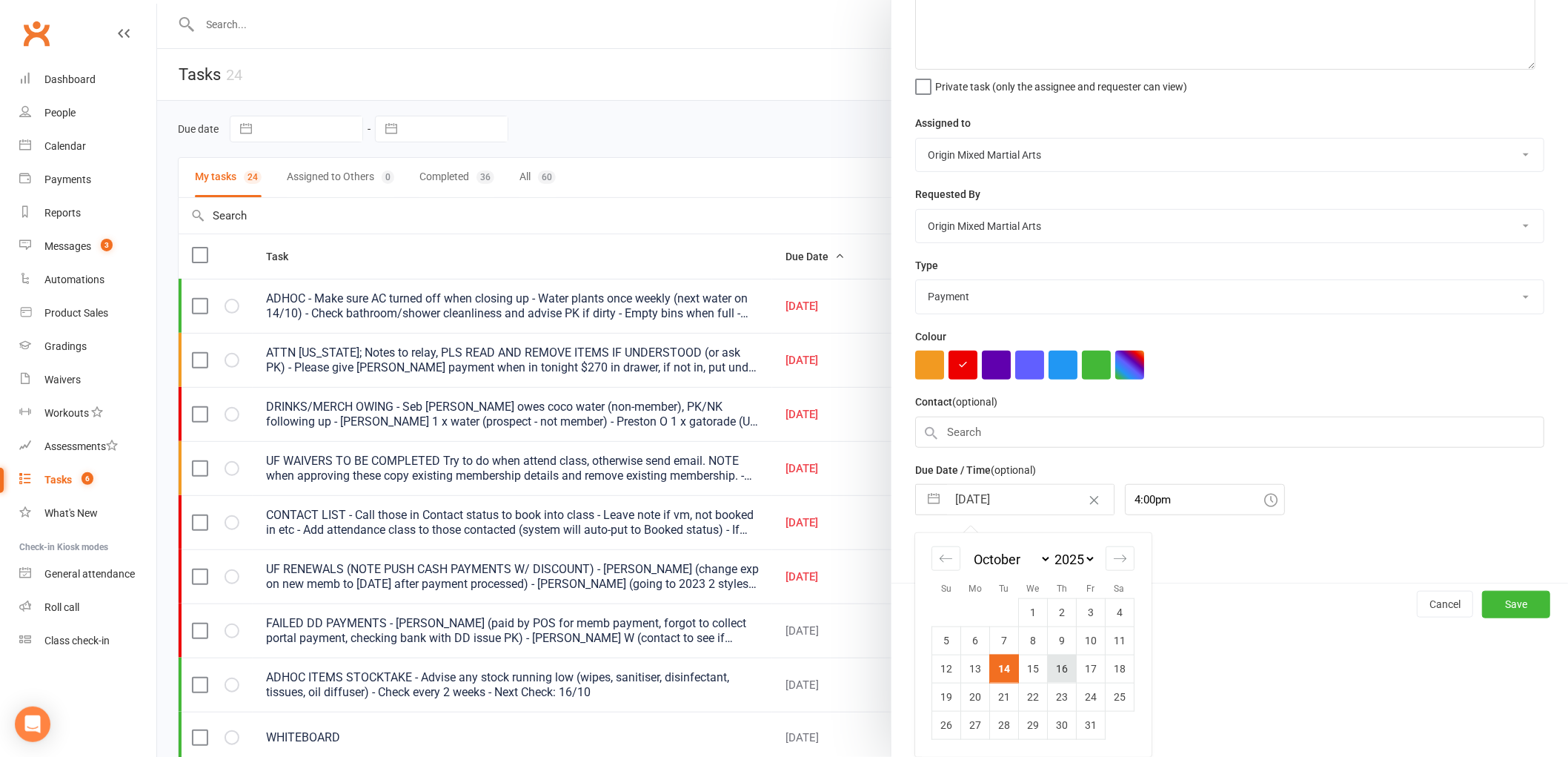
click at [1061, 680] on td "16" at bounding box center [1062, 668] width 29 height 28
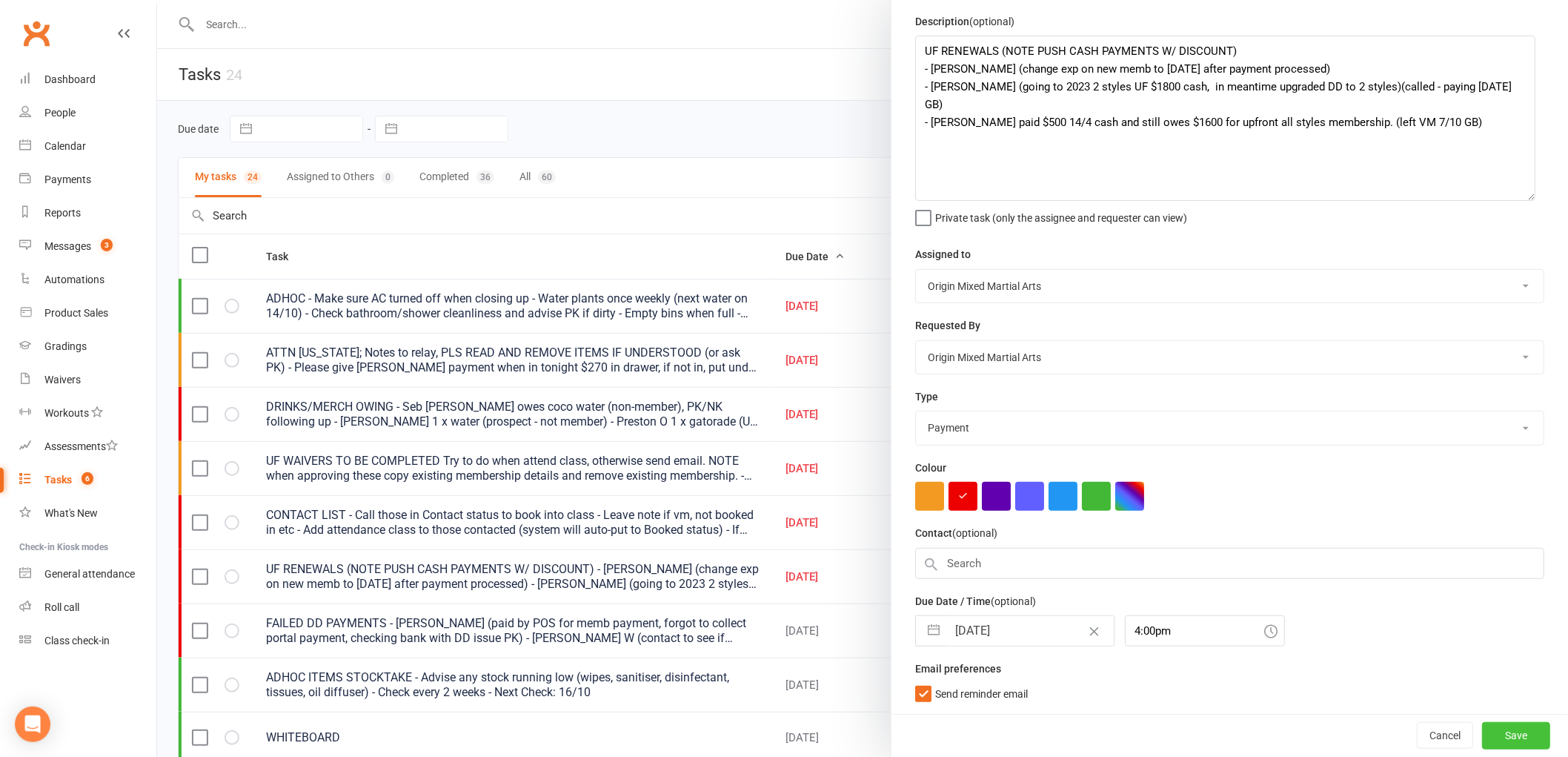
click at [1507, 730] on button "Save" at bounding box center [1516, 735] width 68 height 27
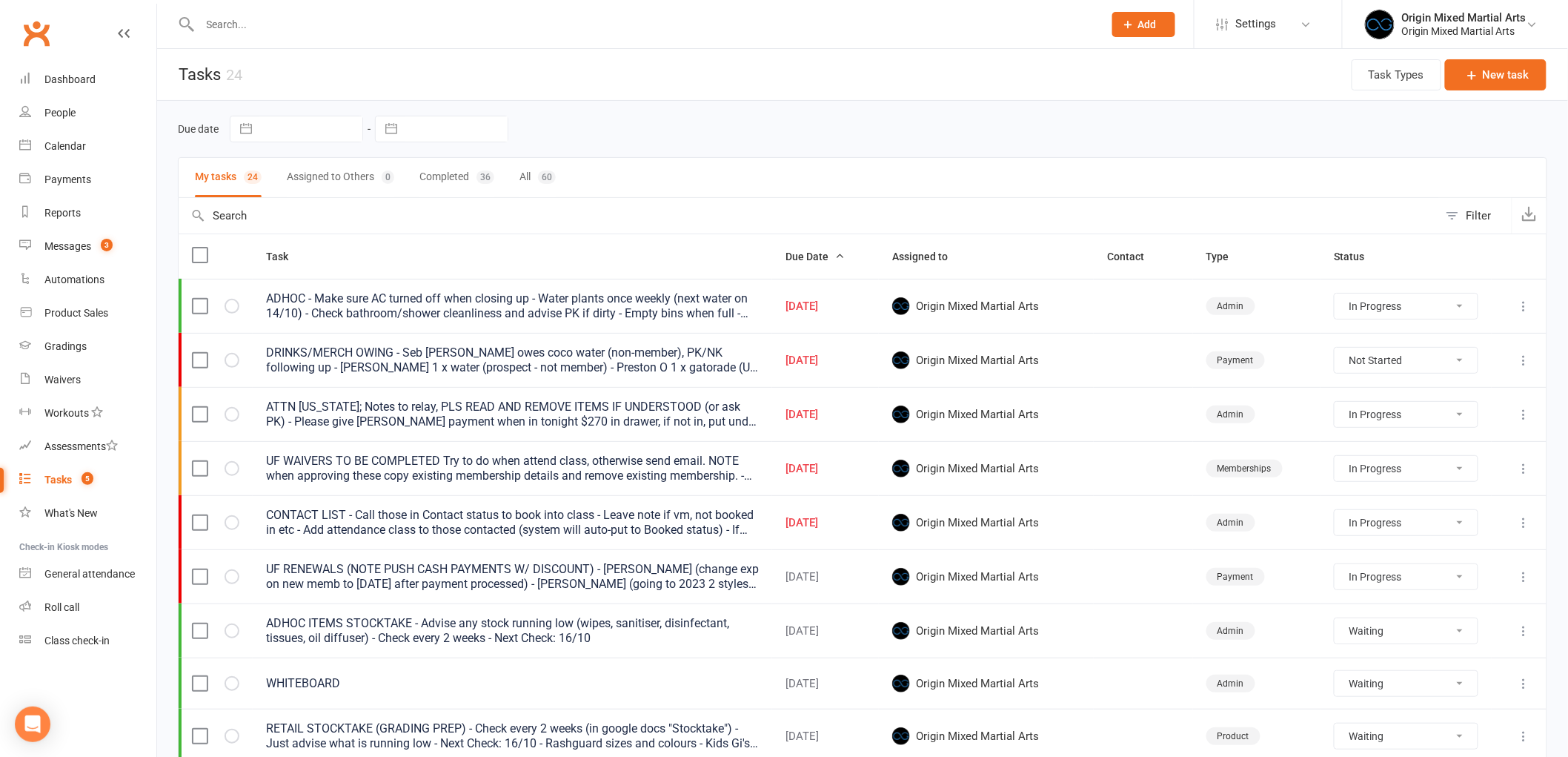
click at [1529, 464] on icon at bounding box center [1525, 468] width 15 height 15
click at [1394, 536] on link "Edit" at bounding box center [1447, 528] width 147 height 29
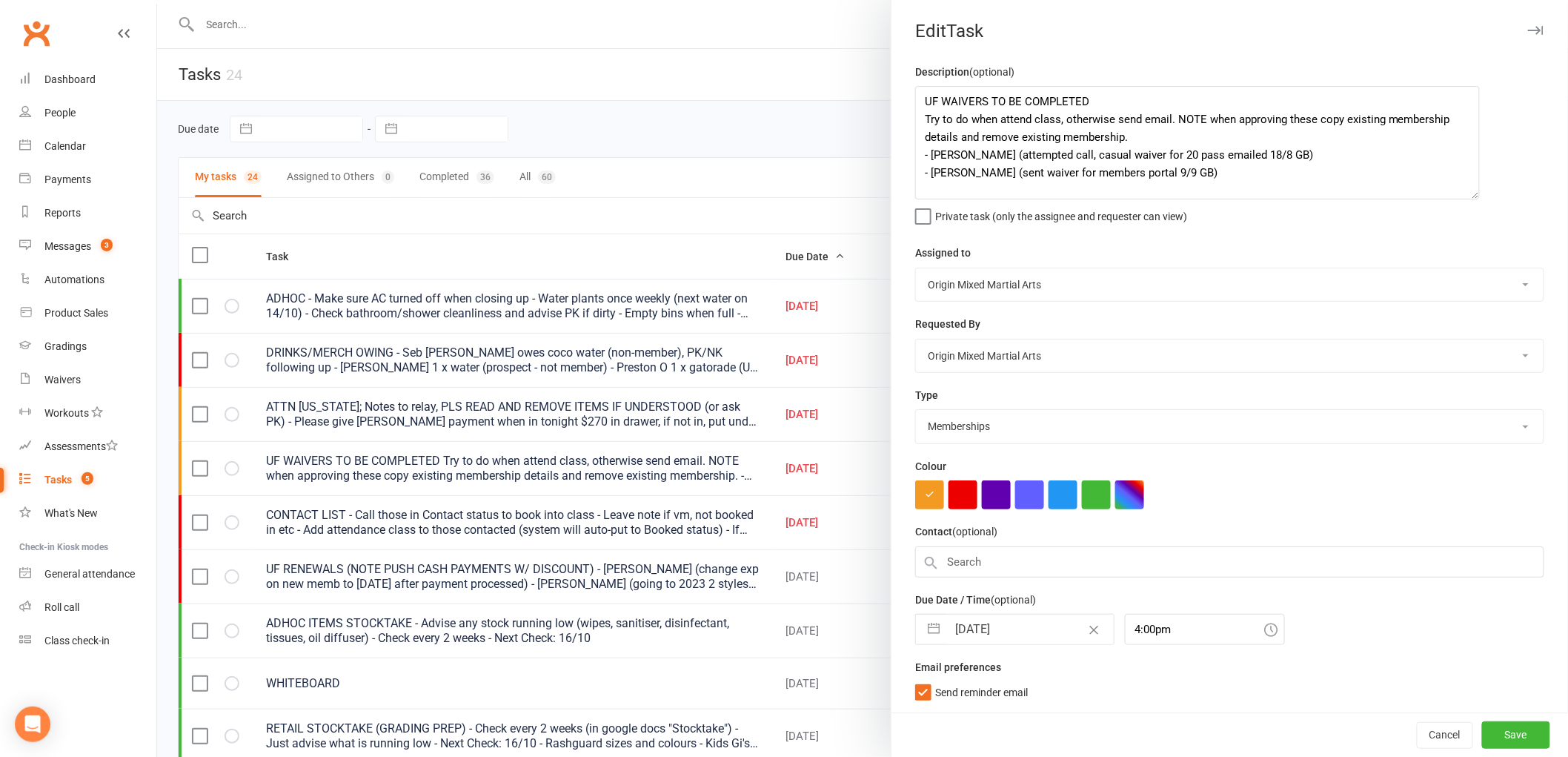
drag, startPoint x: 1527, startPoint y: 147, endPoint x: 1469, endPoint y: 194, distance: 74.7
click at [1469, 194] on textarea "UF WAIVERS TO BE COMPLETED Try to do when attend class, otherwise send email. N…" at bounding box center [1197, 143] width 565 height 113
click at [983, 620] on input "[DATE]" at bounding box center [1031, 628] width 167 height 29
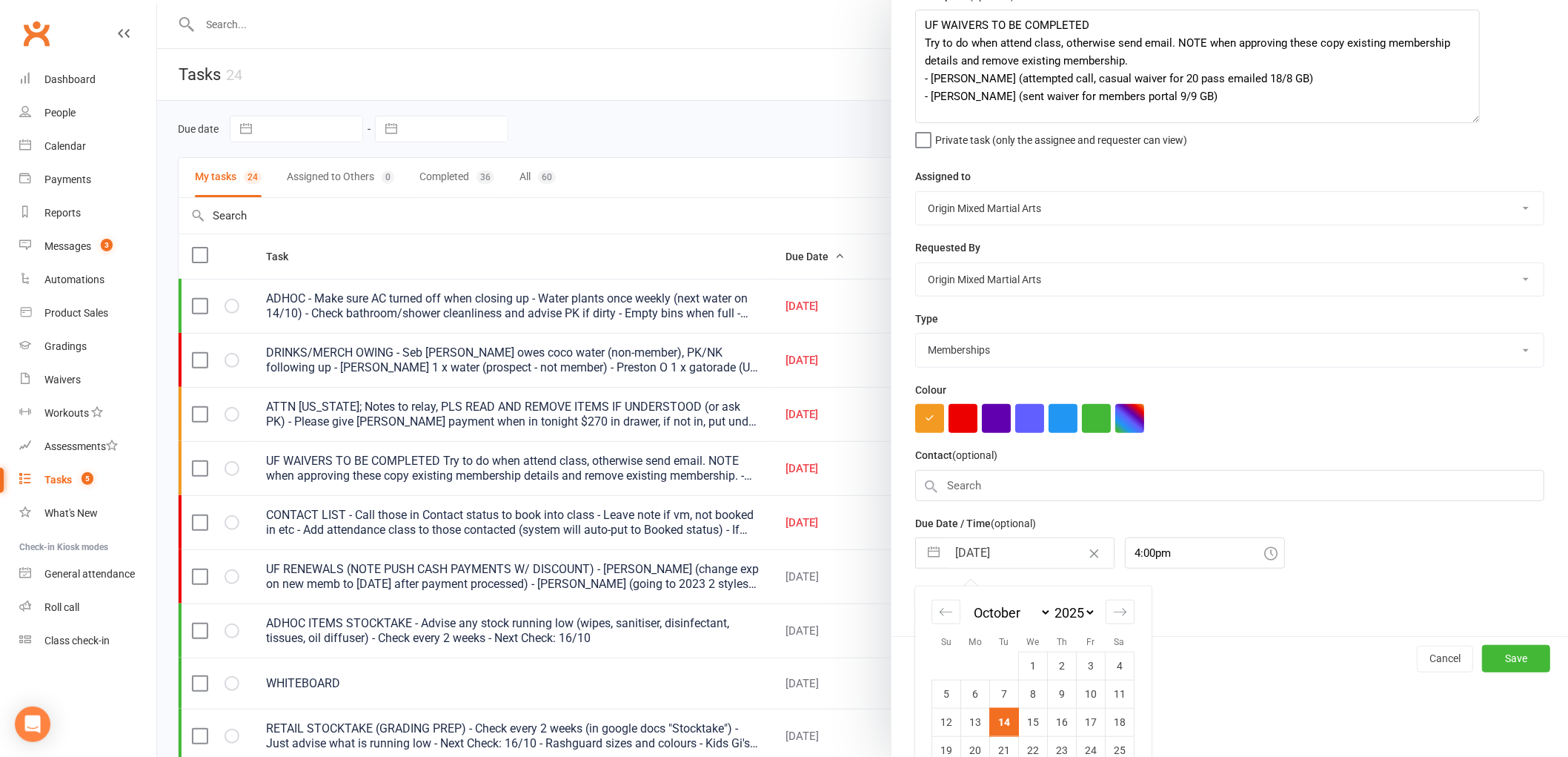
scroll to position [129, 0]
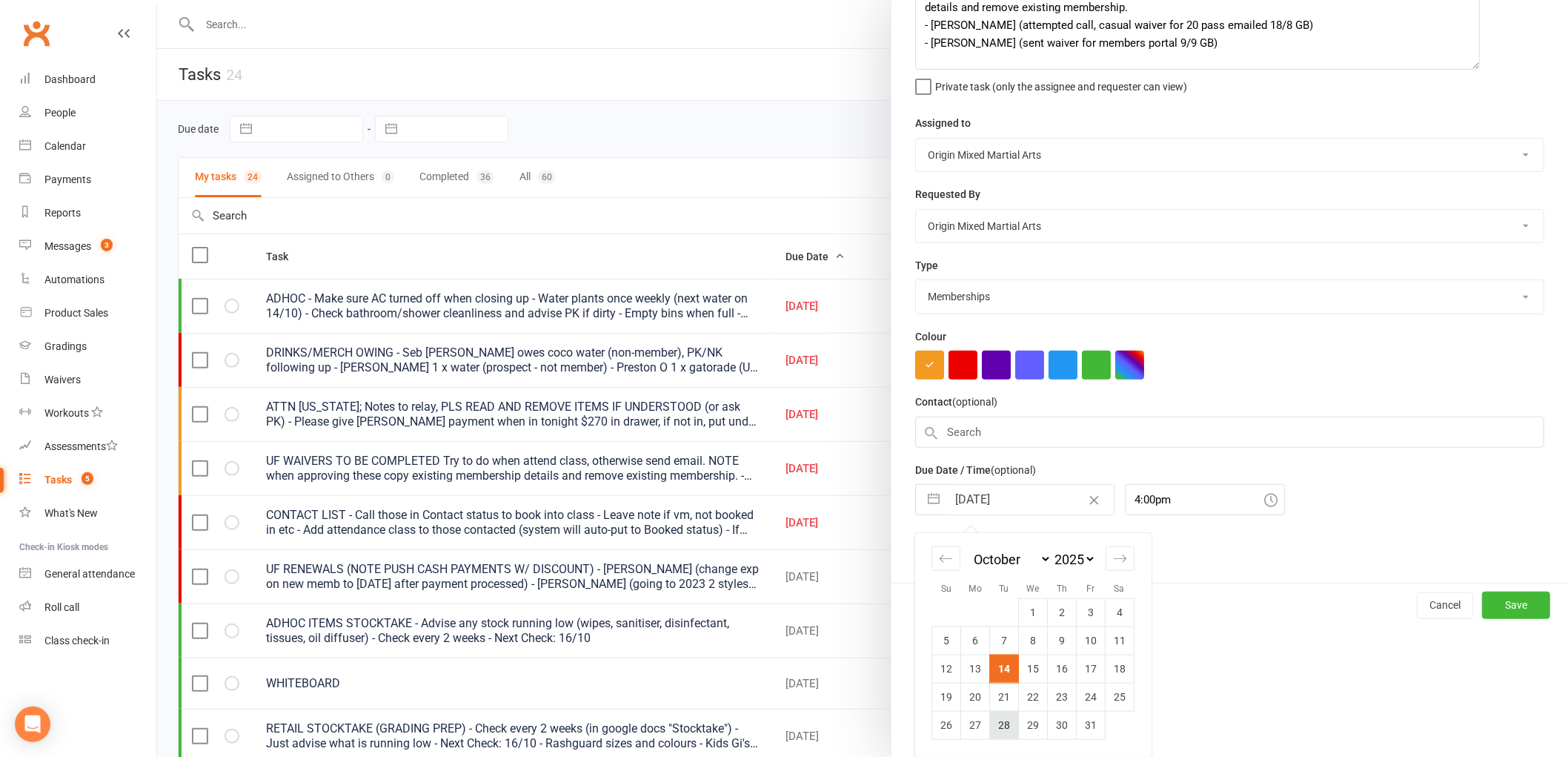
click at [1002, 724] on td "28" at bounding box center [1004, 725] width 29 height 28
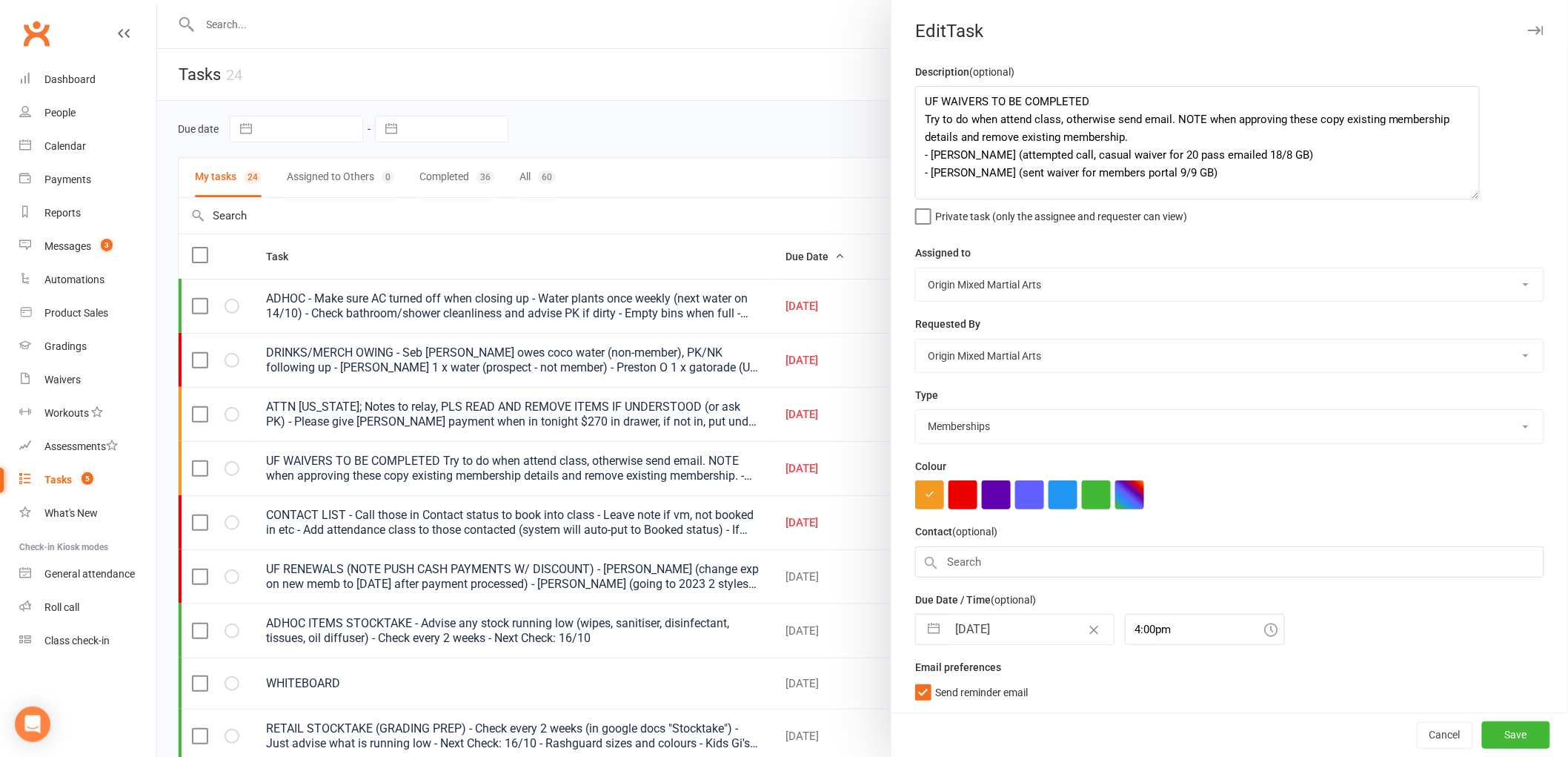
scroll to position [0, 0]
click at [981, 623] on input "28 Oct 2025" at bounding box center [1031, 628] width 167 height 29
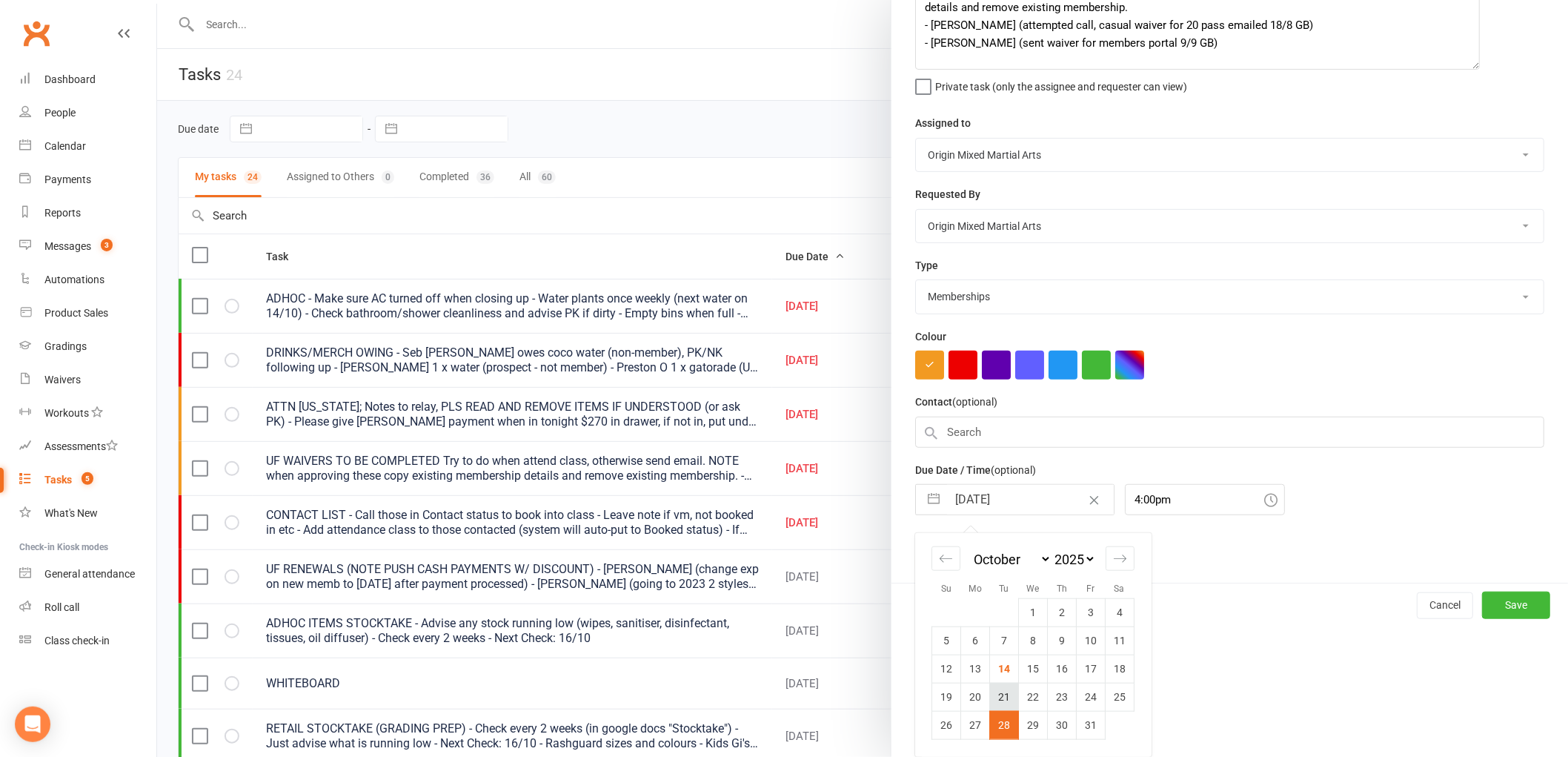
click at [999, 702] on td "21" at bounding box center [1004, 697] width 29 height 28
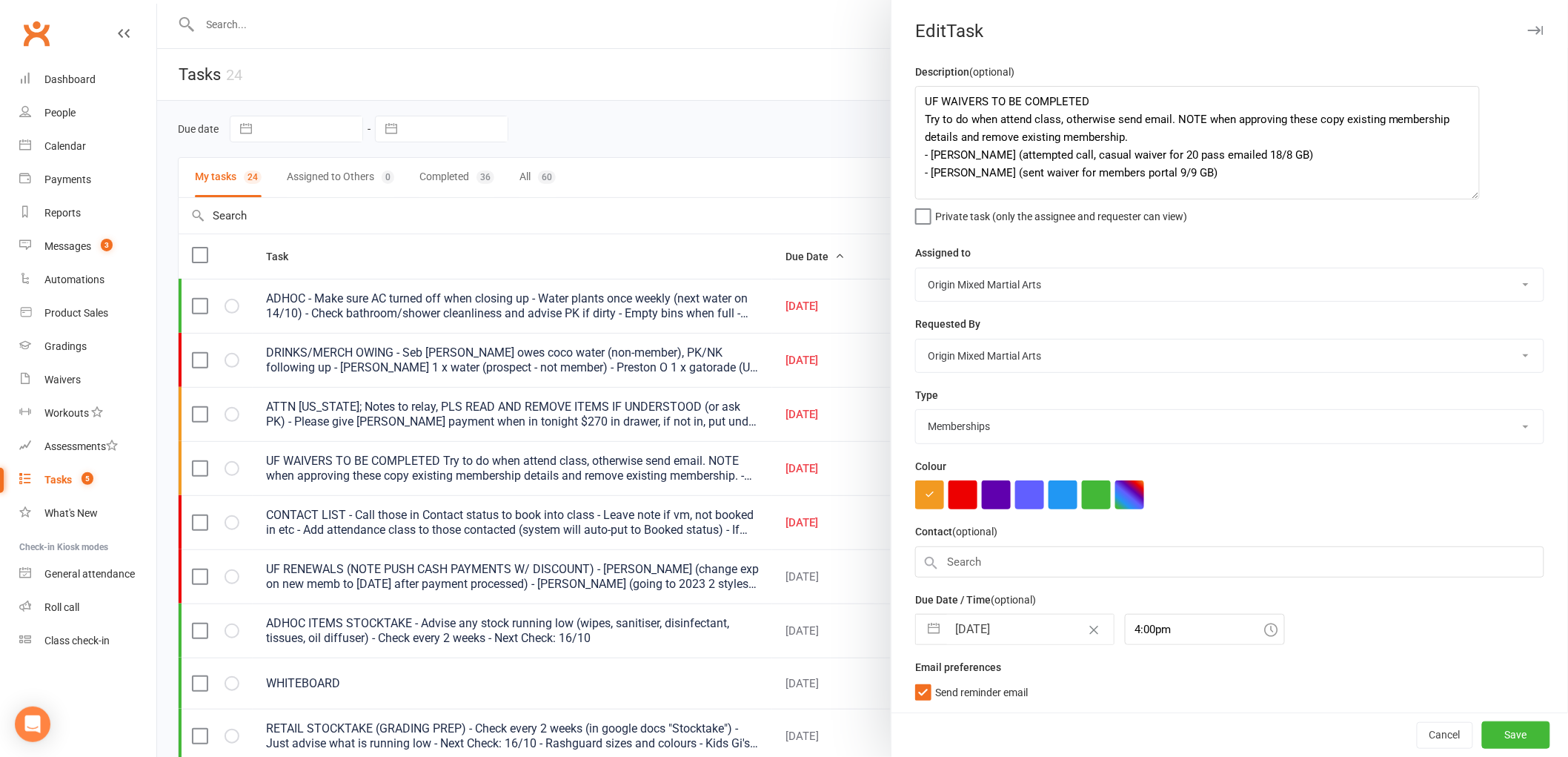
scroll to position [0, 0]
click at [1507, 732] on button "Save" at bounding box center [1516, 735] width 68 height 27
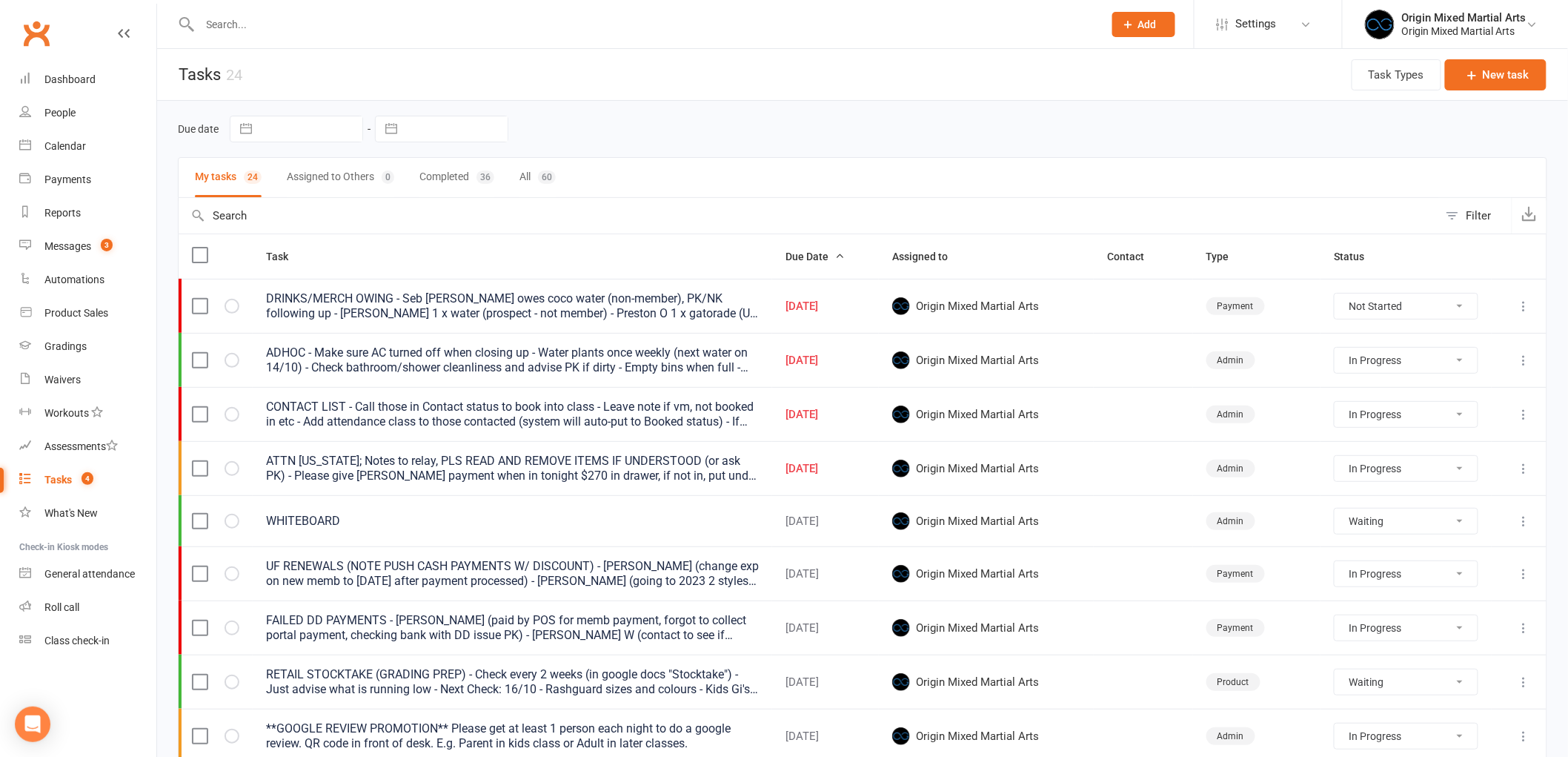
click at [1521, 416] on icon at bounding box center [1525, 414] width 15 height 15
click at [1449, 469] on link "Edit" at bounding box center [1447, 473] width 147 height 29
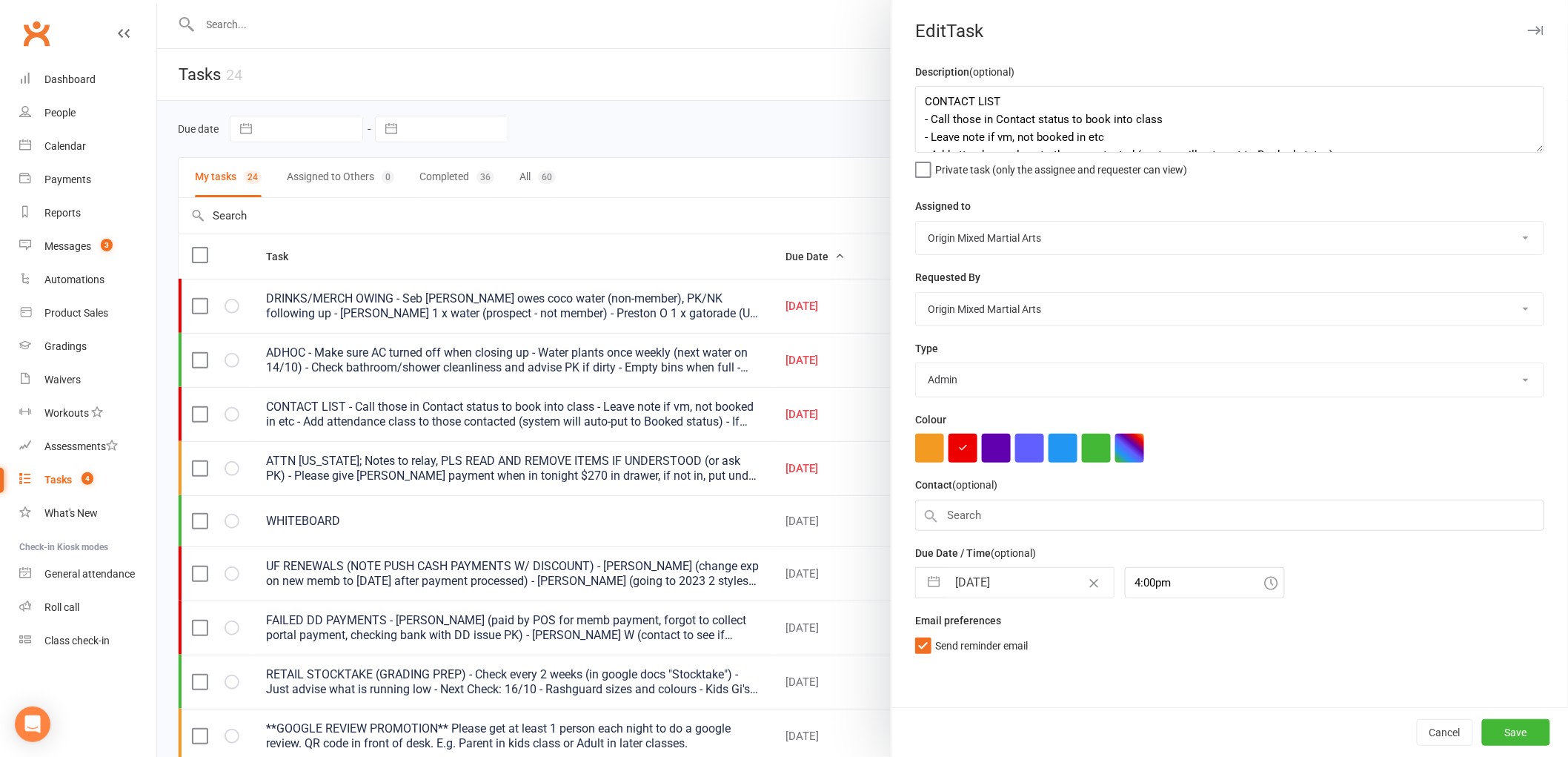
click at [1002, 565] on div "Due Date / Time (optional) 14 Oct 2025 Navigate forward to interact with the ca…" at bounding box center [1230, 571] width 629 height 54
click at [1002, 587] on input "[DATE]" at bounding box center [1031, 582] width 167 height 29
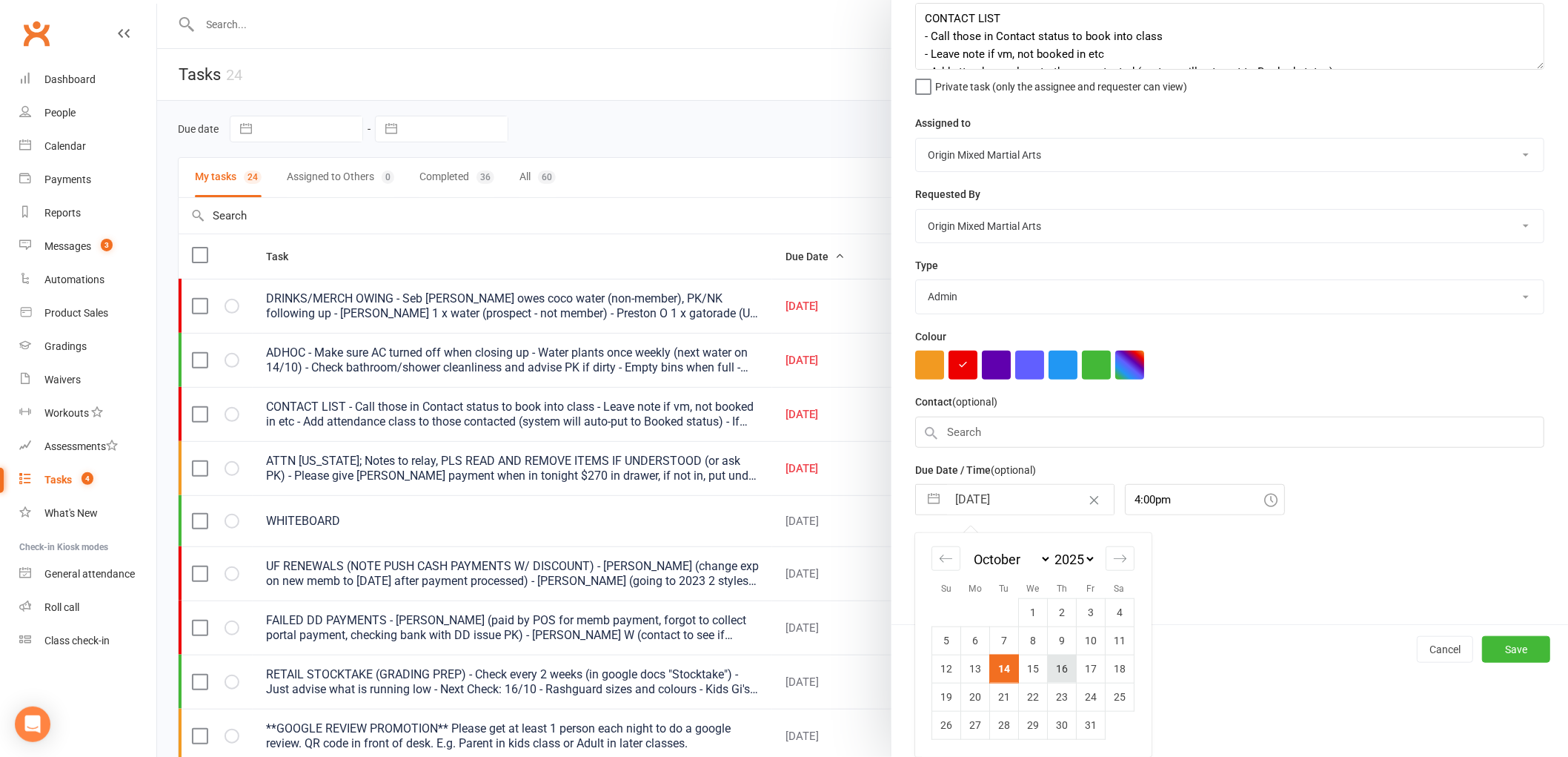
click at [1050, 672] on td "16" at bounding box center [1062, 668] width 29 height 28
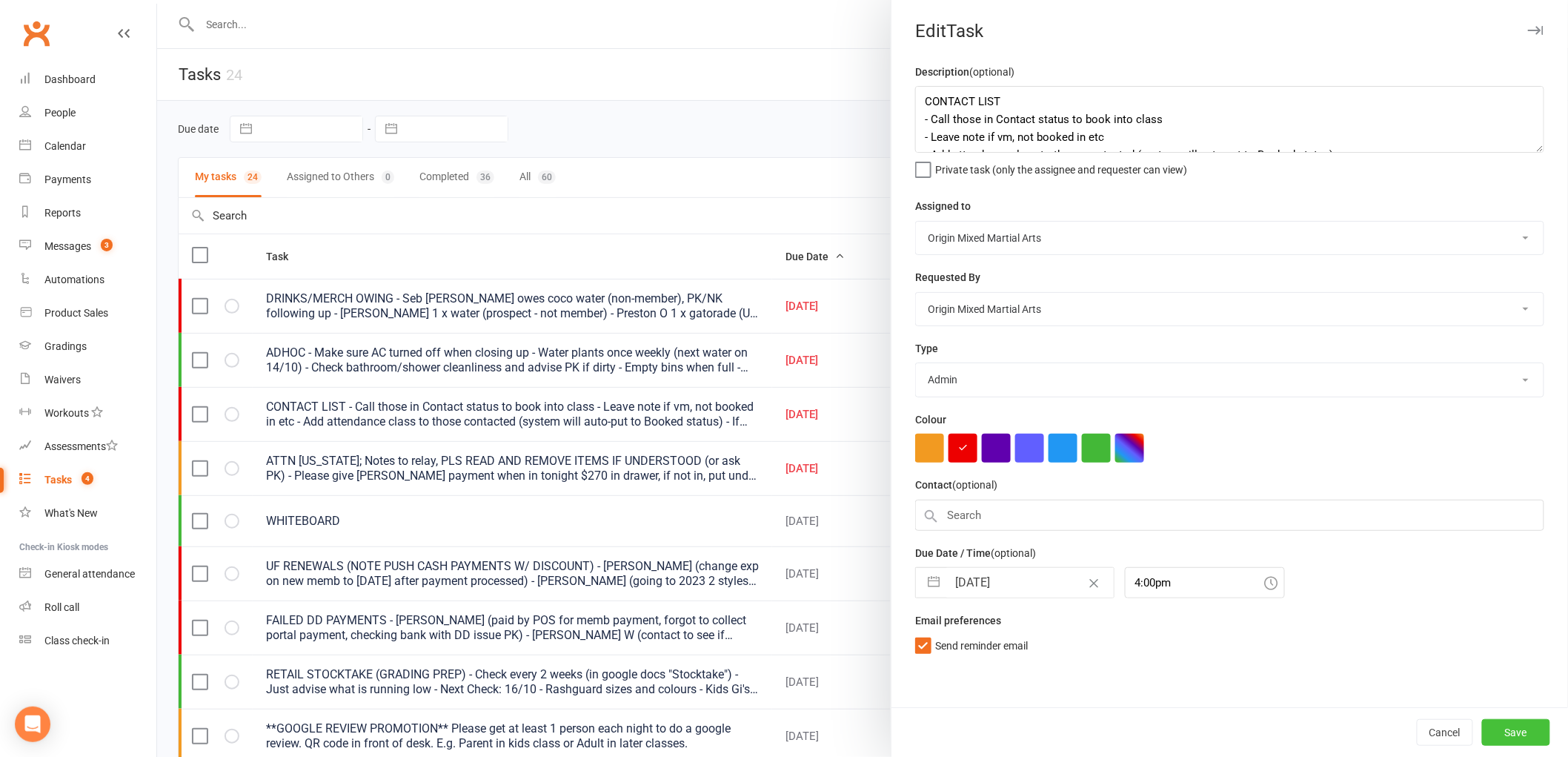
click at [1510, 735] on button "Save" at bounding box center [1516, 732] width 68 height 27
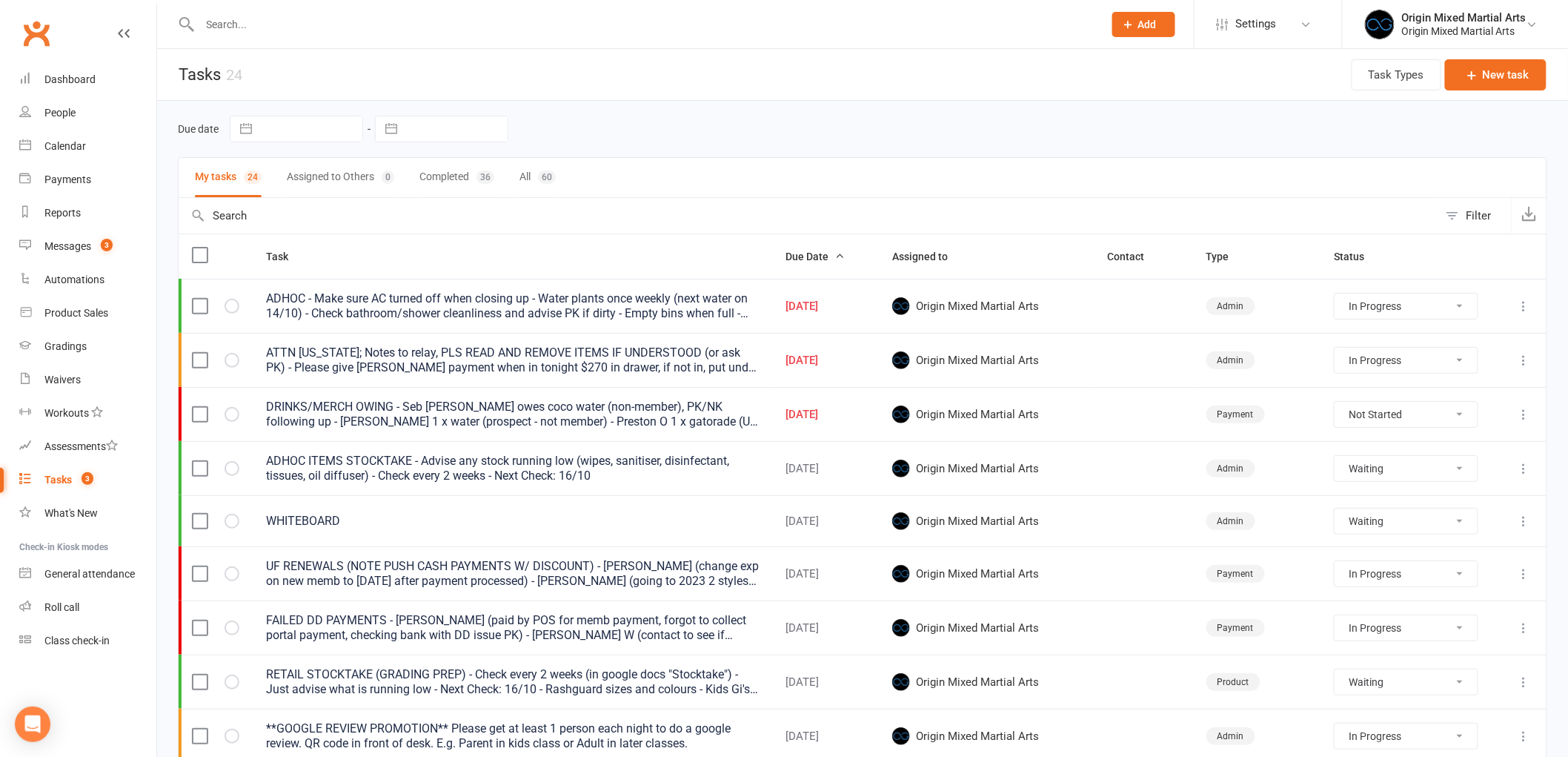
click at [1521, 422] on icon at bounding box center [1525, 414] width 15 height 15
click at [1461, 478] on link "Edit" at bounding box center [1447, 473] width 147 height 29
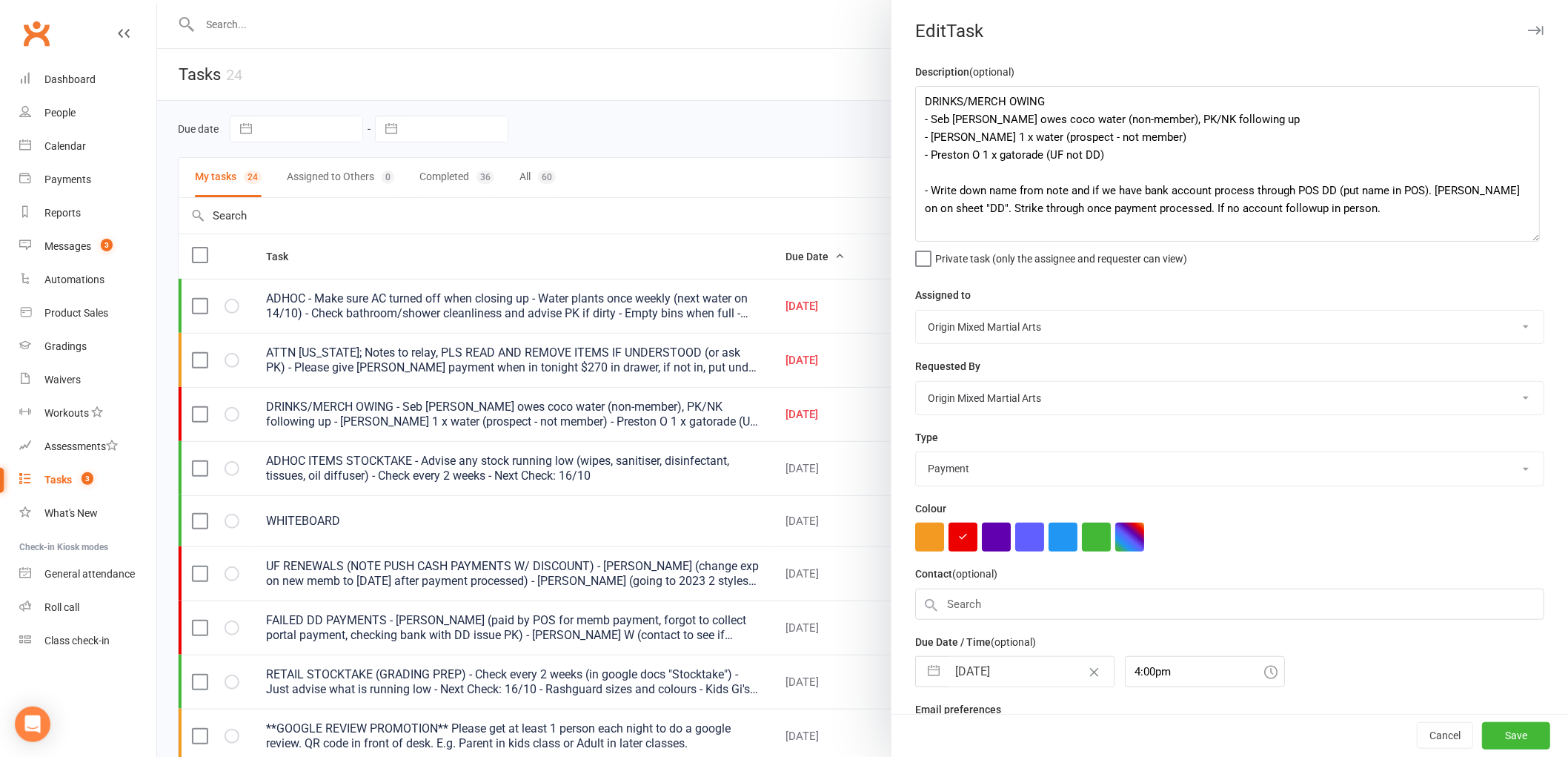
drag, startPoint x: 1525, startPoint y: 152, endPoint x: 1527, endPoint y: 240, distance: 88.0
click at [1527, 240] on textarea "DRINKS/MERCH OWING - Seb Coello owes coco water (non-member), PK/NK following u…" at bounding box center [1228, 164] width 625 height 156
click at [1528, 26] on icon "button" at bounding box center [1536, 30] width 16 height 9
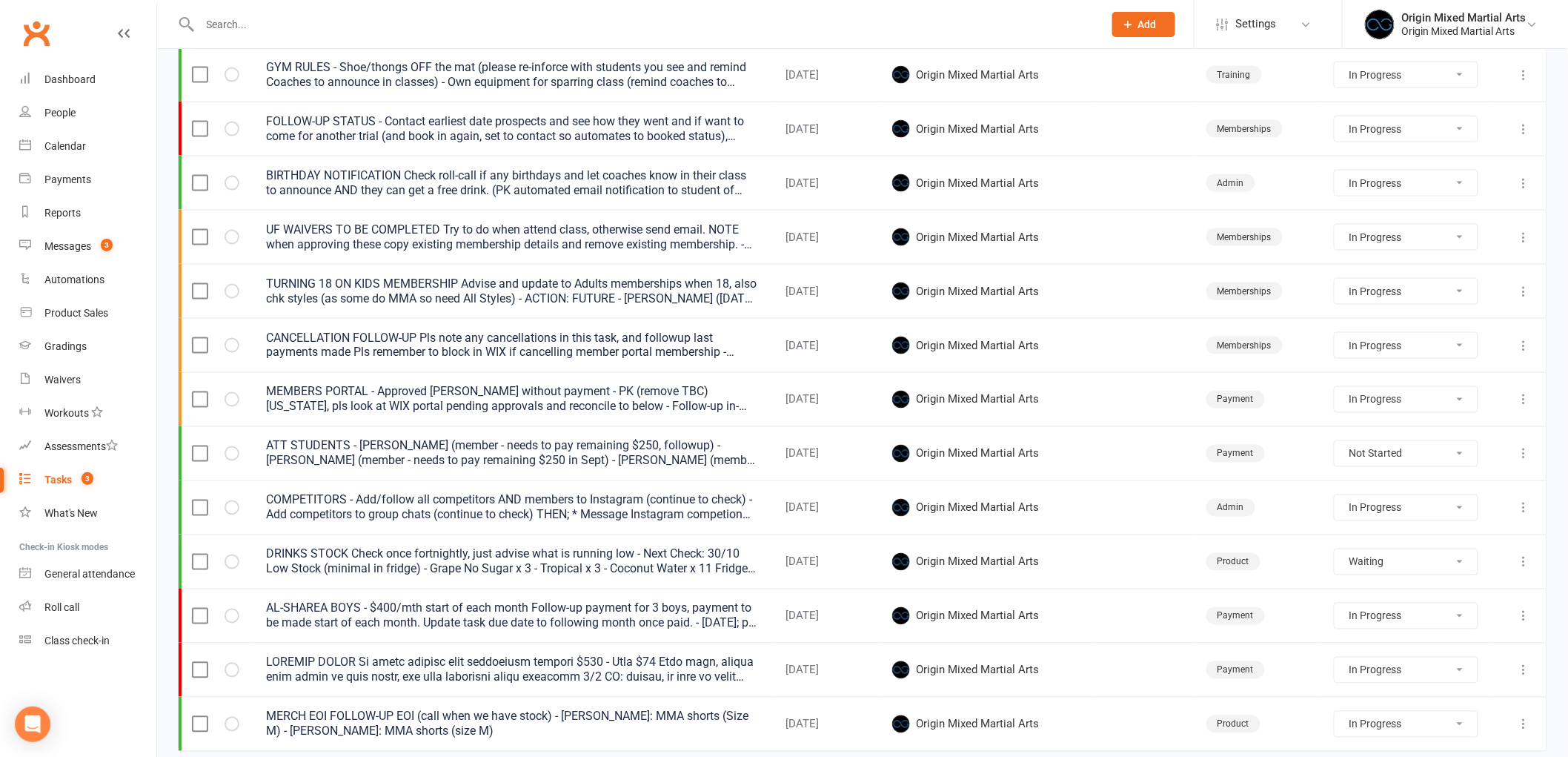
scroll to position [885, 0]
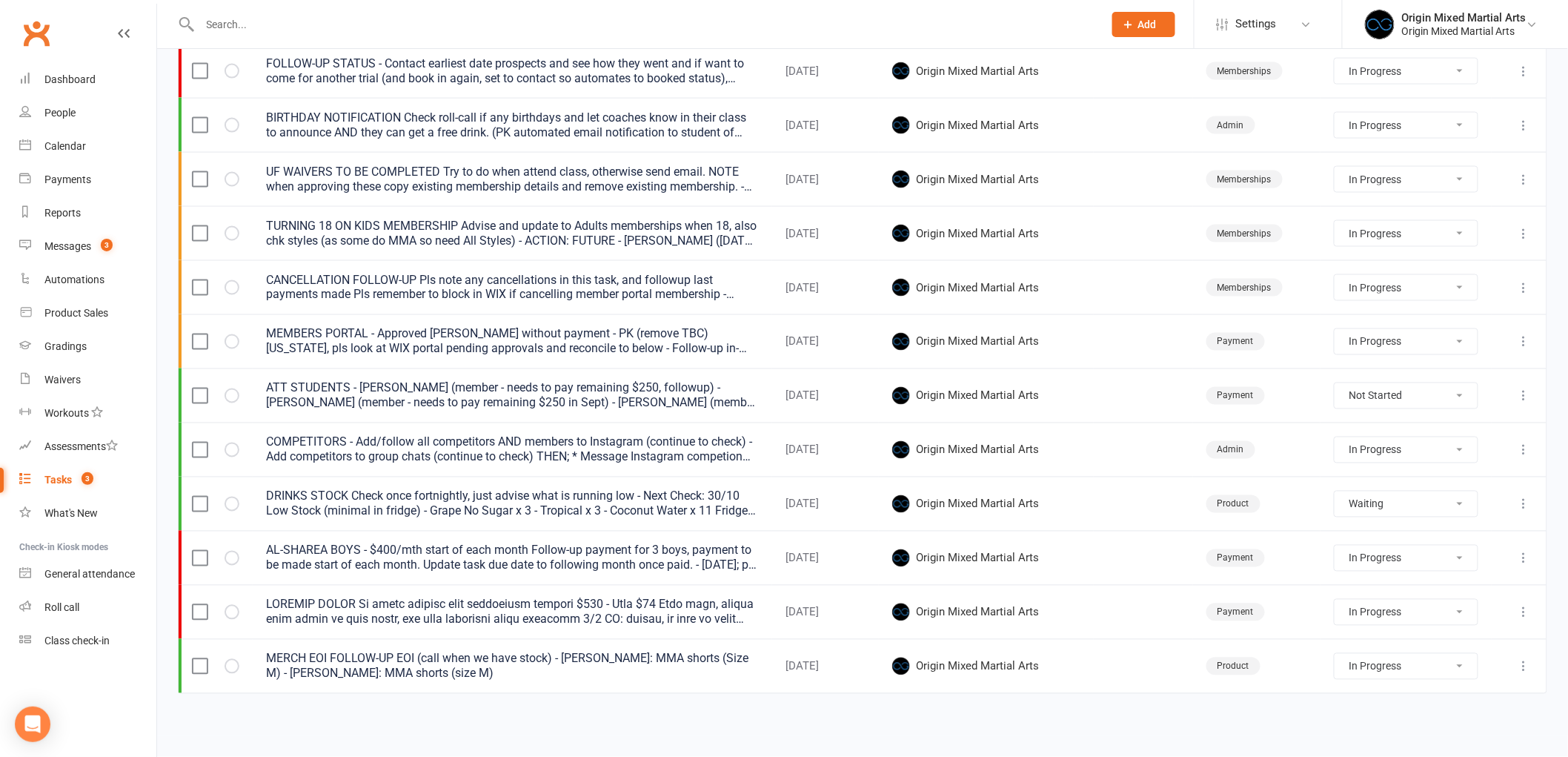
click at [1520, 663] on icon at bounding box center [1525, 666] width 15 height 15
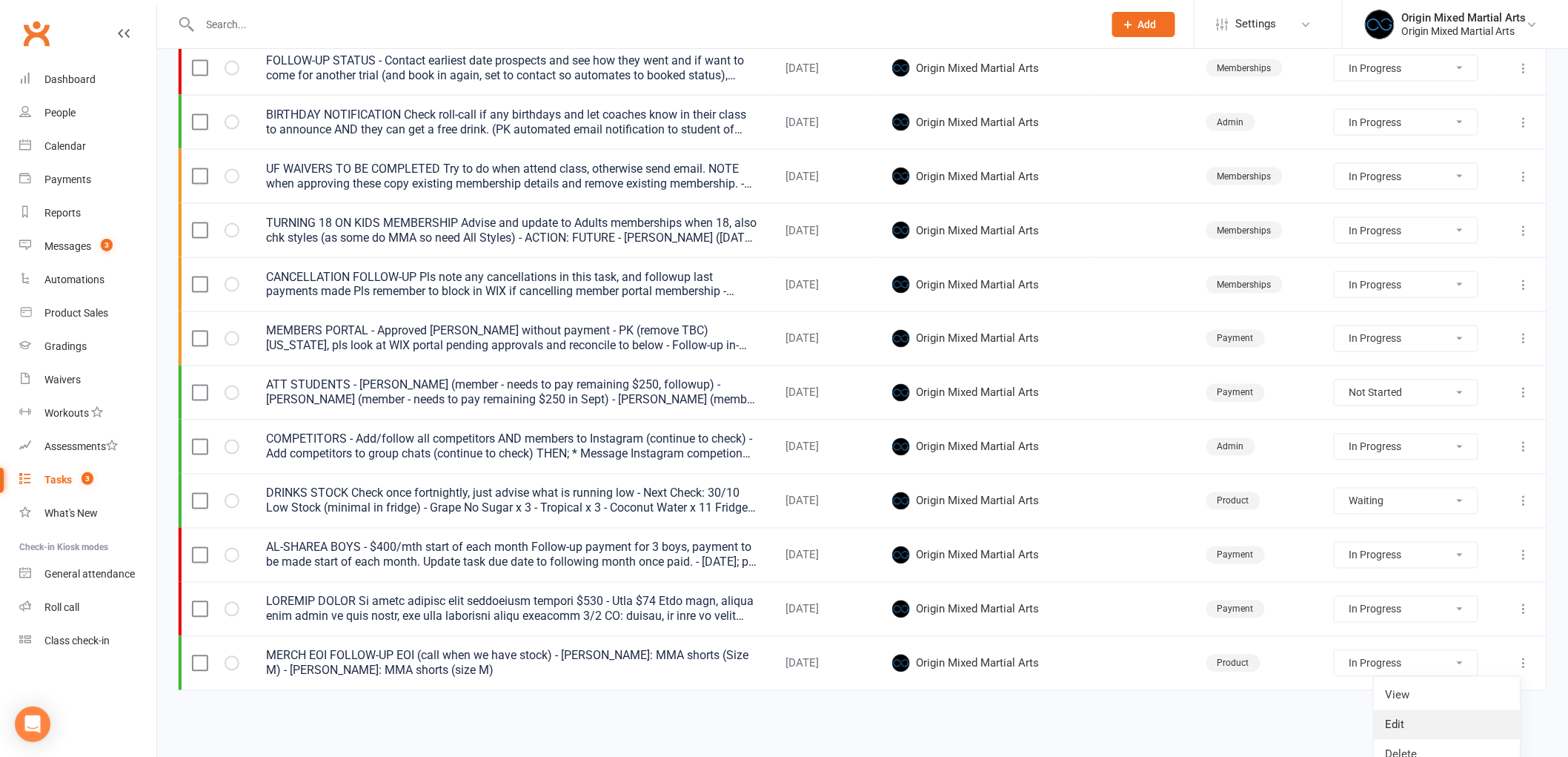
click at [1448, 715] on link "Edit" at bounding box center [1447, 724] width 147 height 29
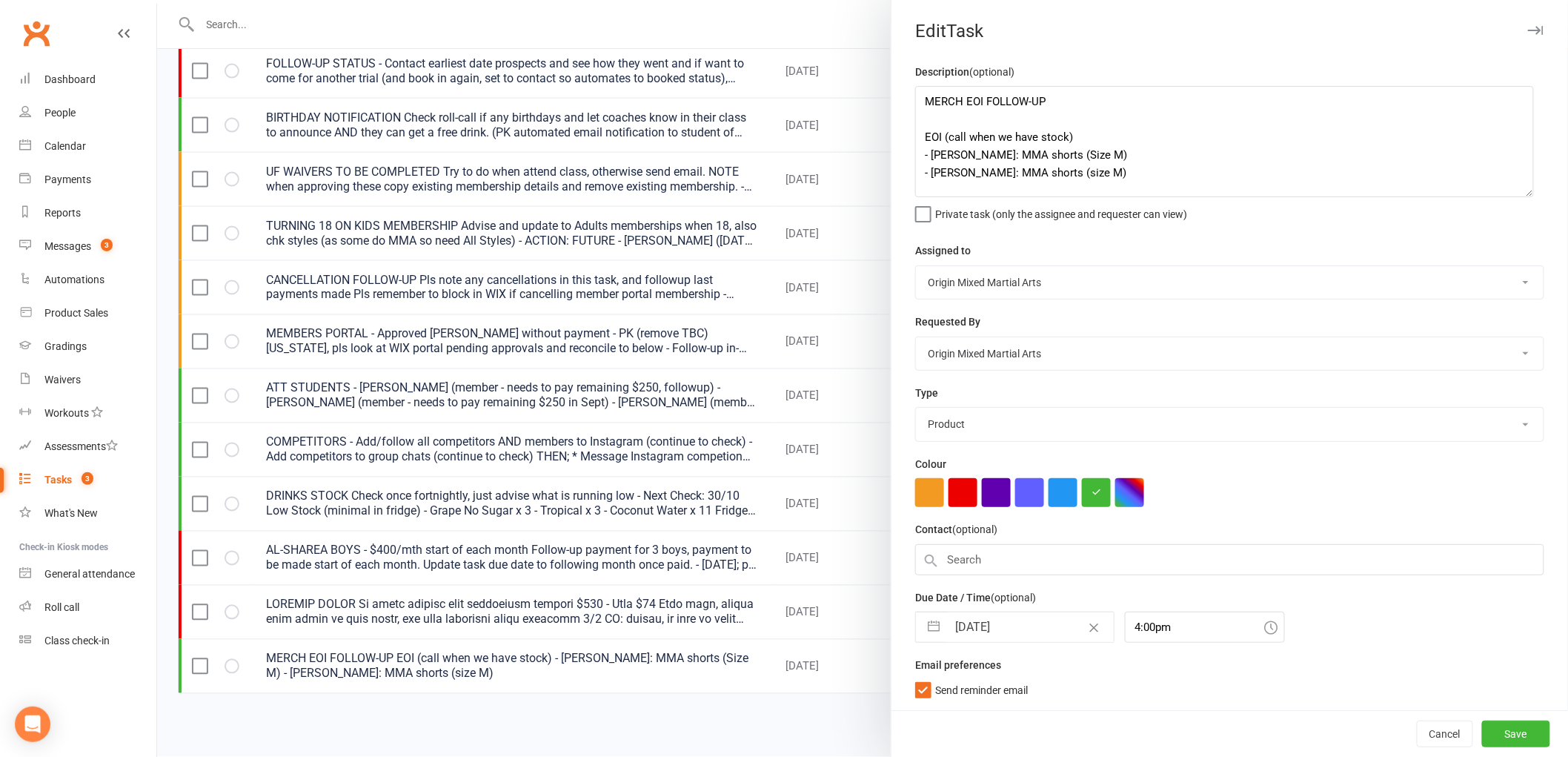
drag, startPoint x: 1521, startPoint y: 150, endPoint x: 1486, endPoint y: 307, distance: 160.9
click at [1486, 197] on textarea "MERCH EOI FOLLOW-UP EOI (call when we have stock) - Vincent Ho: MMA shorts (Siz…" at bounding box center [1225, 141] width 619 height 111
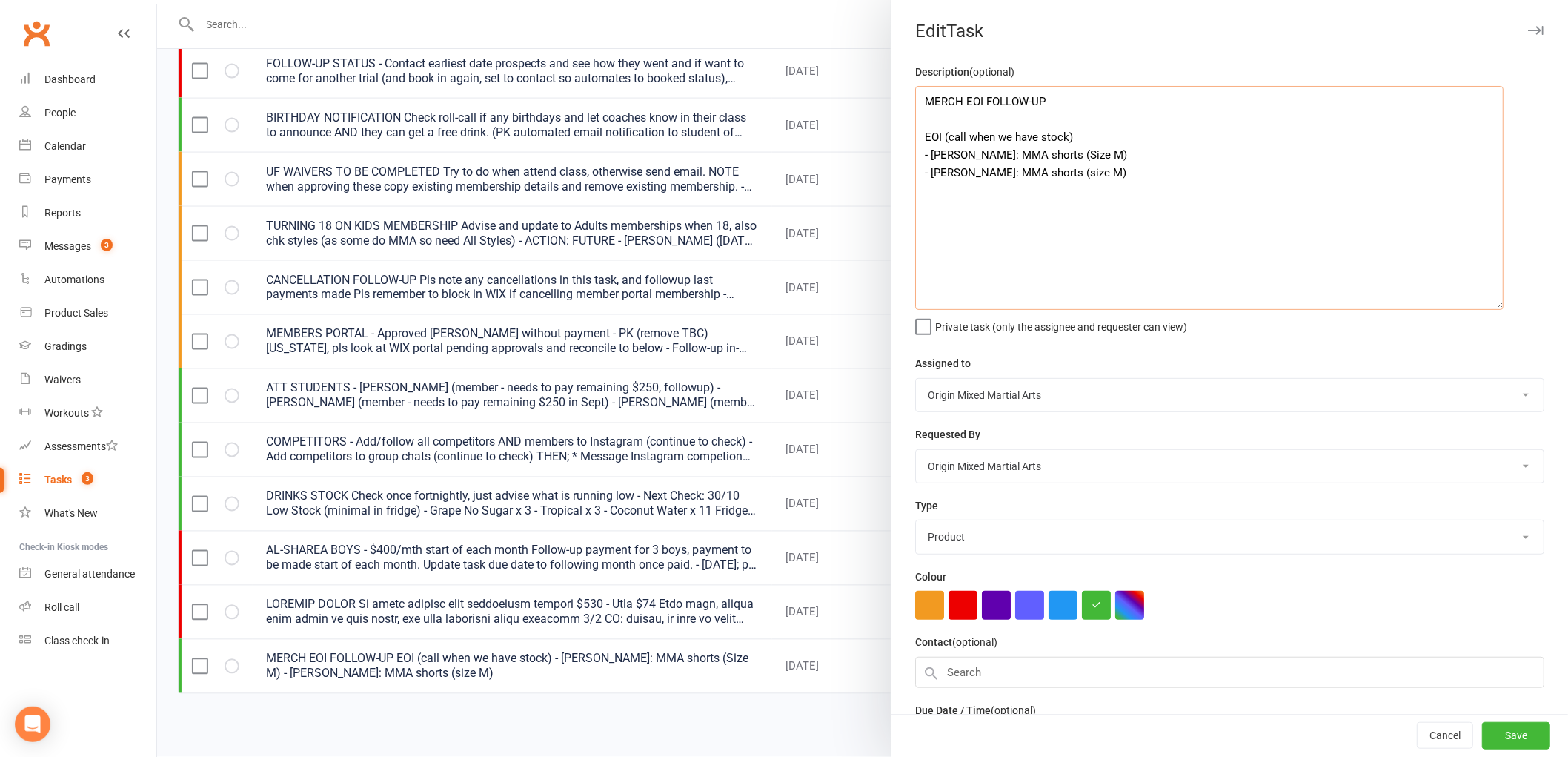
click at [1167, 175] on textarea "MERCH EOI FOLLOW-UP EOI (call when we have stock) - Vincent Ho: MMA shorts (Siz…" at bounding box center [1210, 198] width 589 height 224
paste textarea "- James Jordan: interested in size L blue rash guard"
drag, startPoint x: 1096, startPoint y: 189, endPoint x: 1002, endPoint y: 198, distance: 94.4
click at [1002, 198] on textarea "MERCH EOI FOLLOW-UP EOI (call when we have stock) - Vincent Ho: MMA shorts (Siz…" at bounding box center [1210, 198] width 589 height 224
click at [1087, 187] on textarea "MERCH EOI FOLLOW-UP EOI (call when we have stock) - Vincent Ho: MMA shorts (Siz…" at bounding box center [1210, 198] width 589 height 224
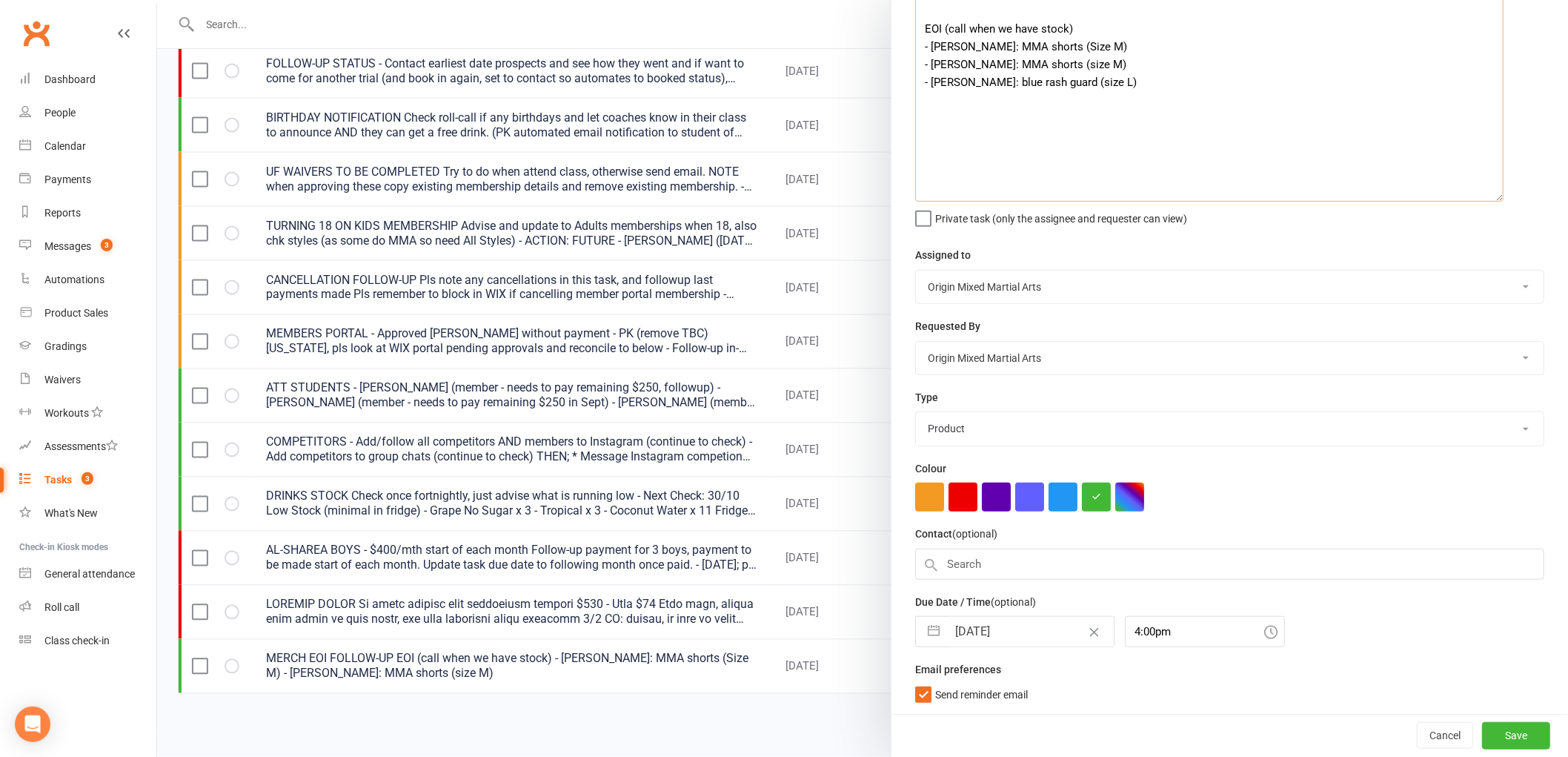
scroll to position [110, 0]
click at [1485, 730] on button "Save" at bounding box center [1516, 735] width 68 height 27
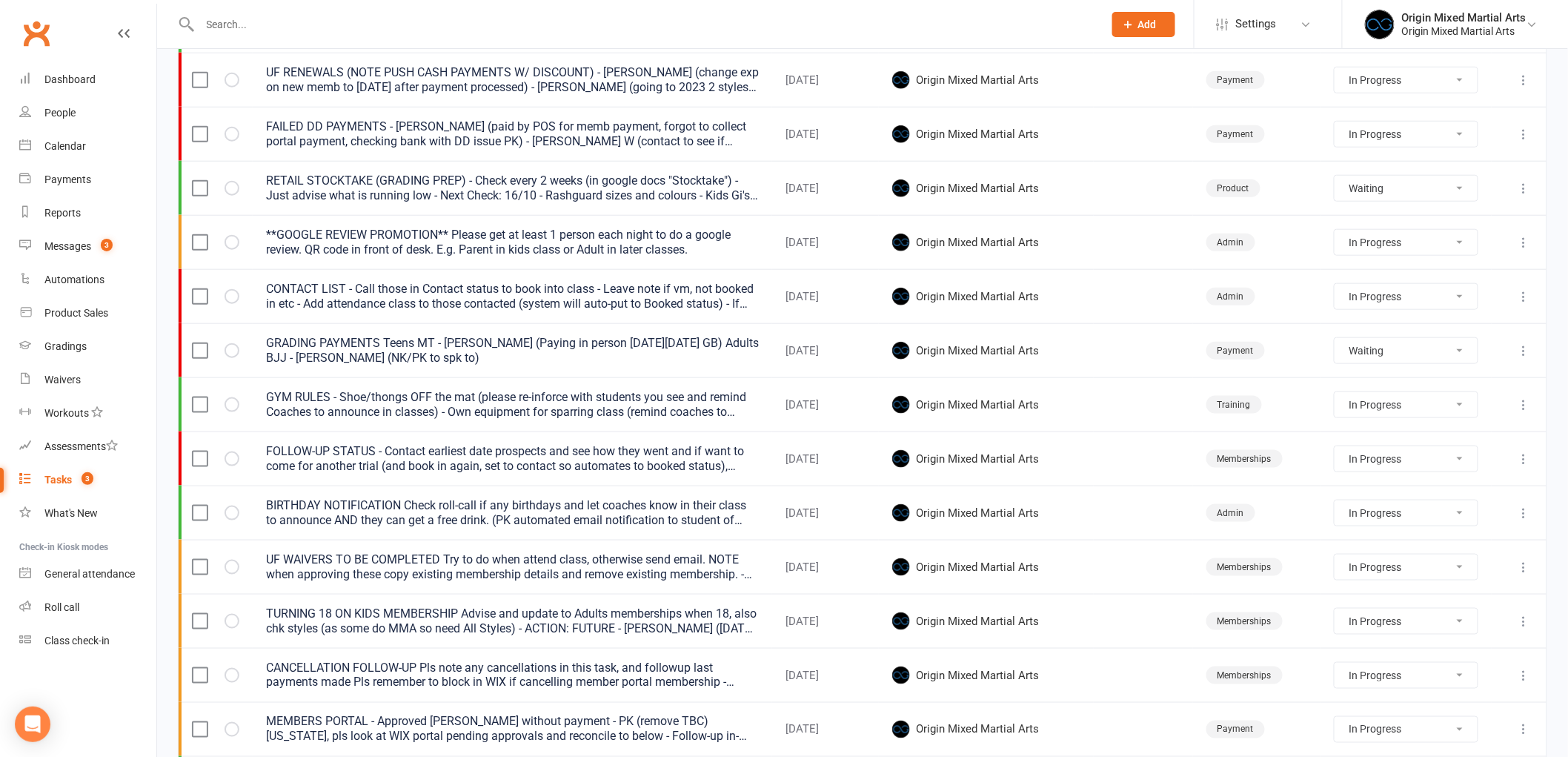
scroll to position [576, 0]
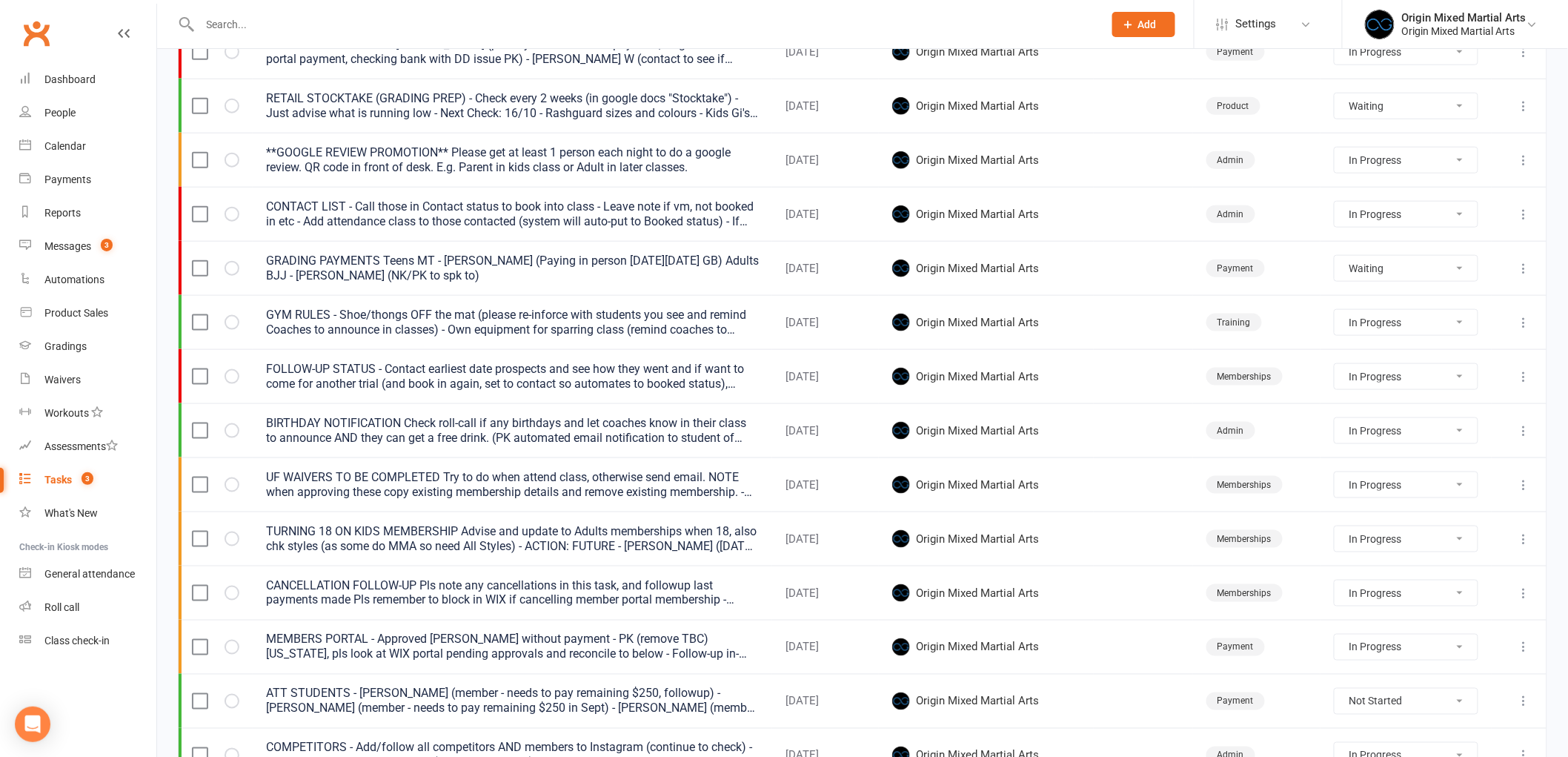
click at [1524, 590] on icon at bounding box center [1525, 593] width 15 height 15
click at [1473, 660] on link "Edit" at bounding box center [1447, 654] width 147 height 29
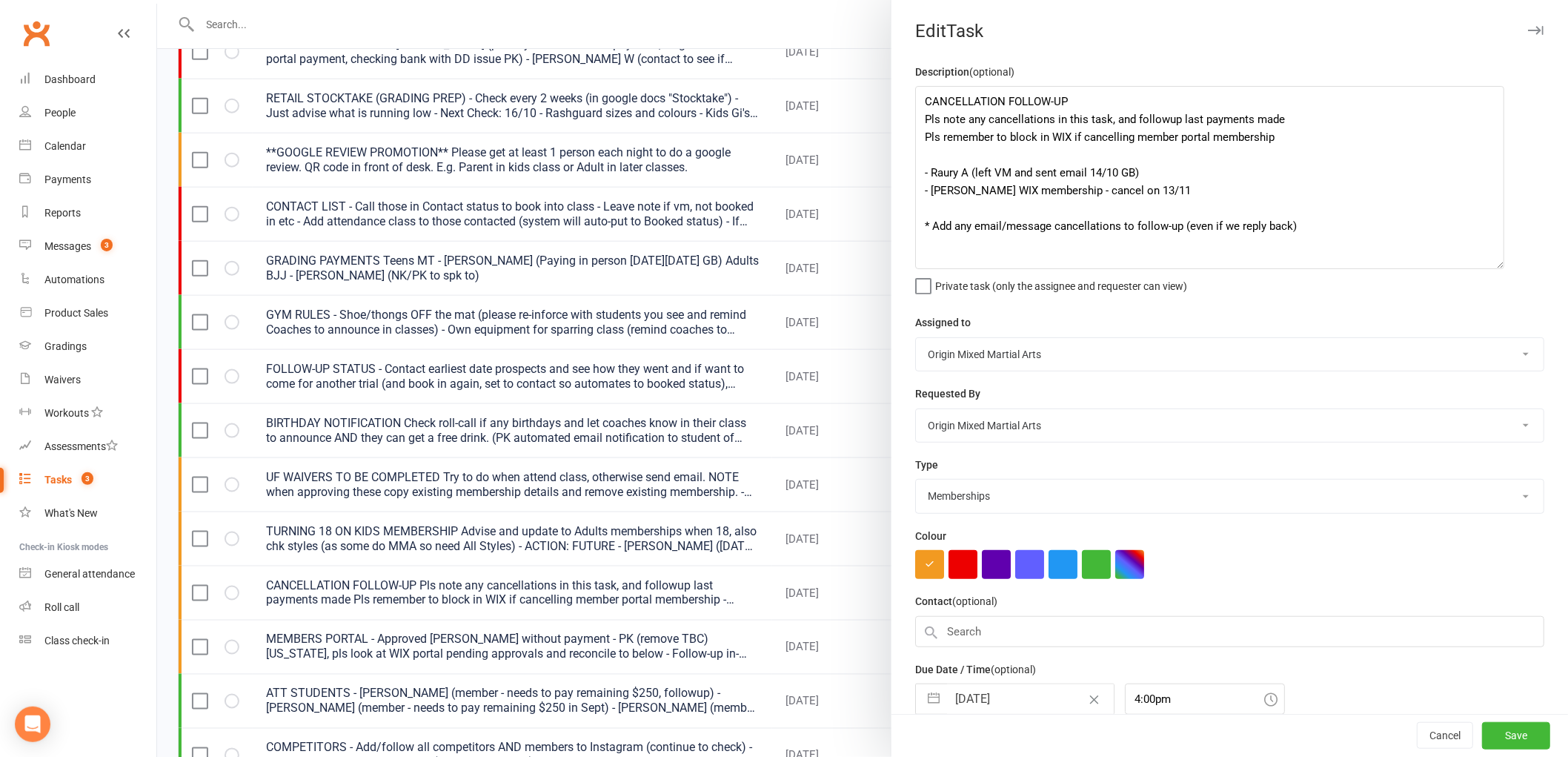
drag, startPoint x: 1522, startPoint y: 146, endPoint x: 1487, endPoint y: 263, distance: 122.1
click at [1487, 263] on textarea "CANCELLATION FOLLOW-UP Pls note any cancellations in this task, and followup la…" at bounding box center [1210, 177] width 589 height 183
click at [1183, 185] on textarea "CANCELLATION FOLLOW-UP Pls note any cancellations in this task, and followup la…" at bounding box center [1210, 177] width 589 height 183
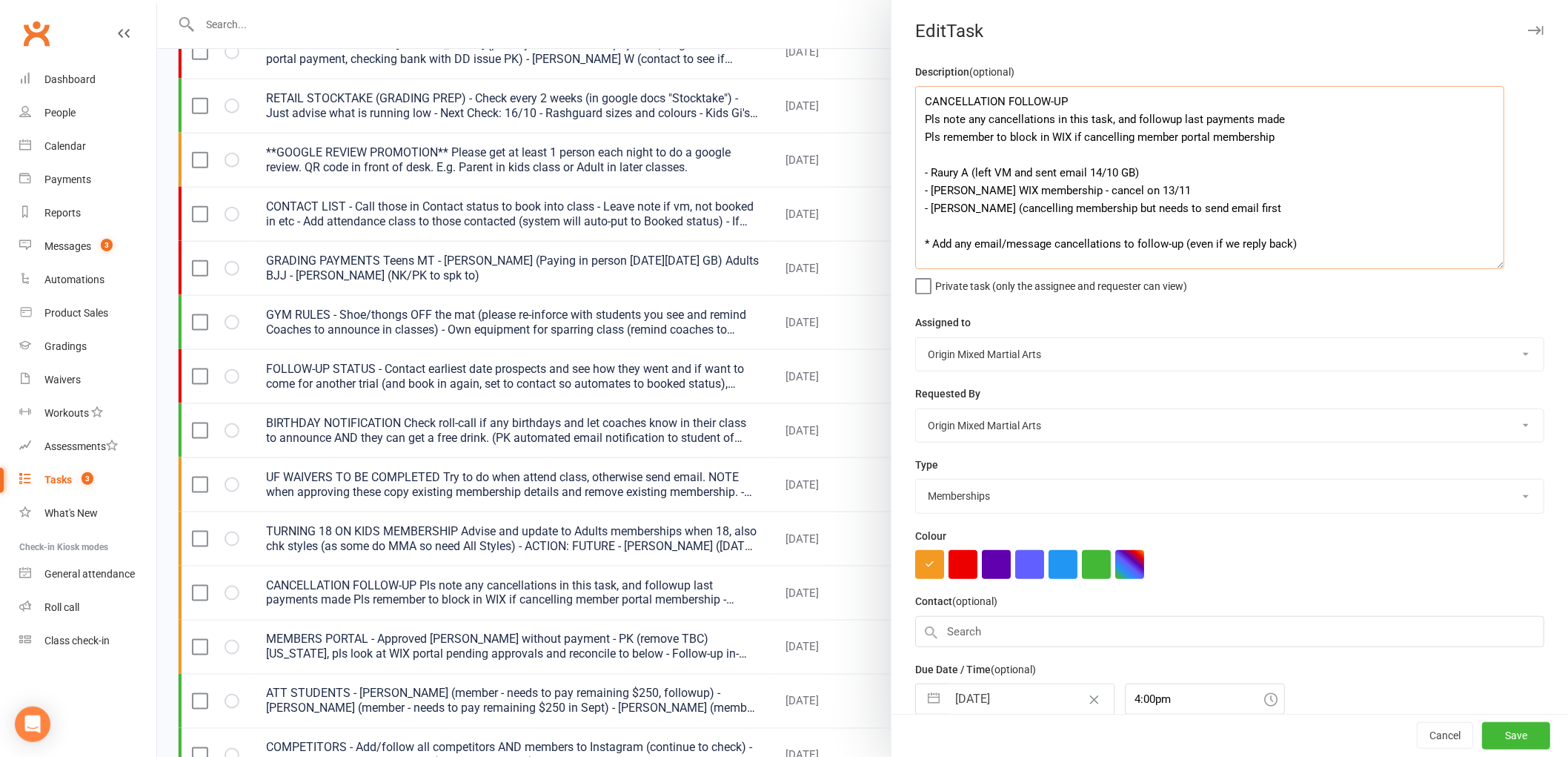
click at [996, 206] on textarea "CANCELLATION FOLLOW-UP Pls note any cancellations in this task, and followup la…" at bounding box center [1210, 177] width 589 height 183
click at [1203, 210] on textarea "CANCELLATION FOLLOW-UP Pls note any cancellations in this task, and followup la…" at bounding box center [1210, 177] width 589 height 183
click at [1396, 208] on textarea "CANCELLATION FOLLOW-UP Pls note any cancellations in this task, and followup la…" at bounding box center [1210, 177] width 589 height 183
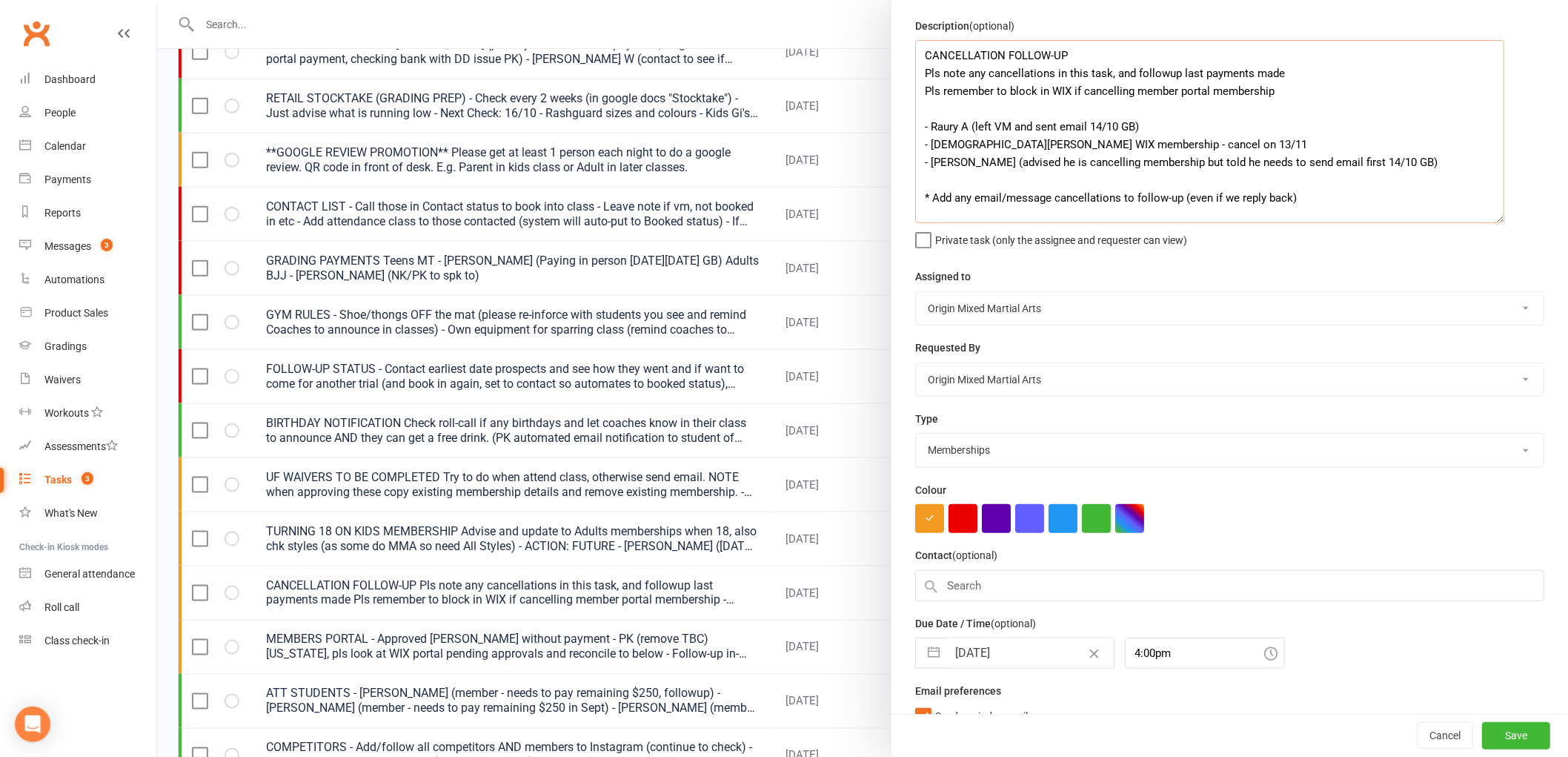
scroll to position [69, 0]
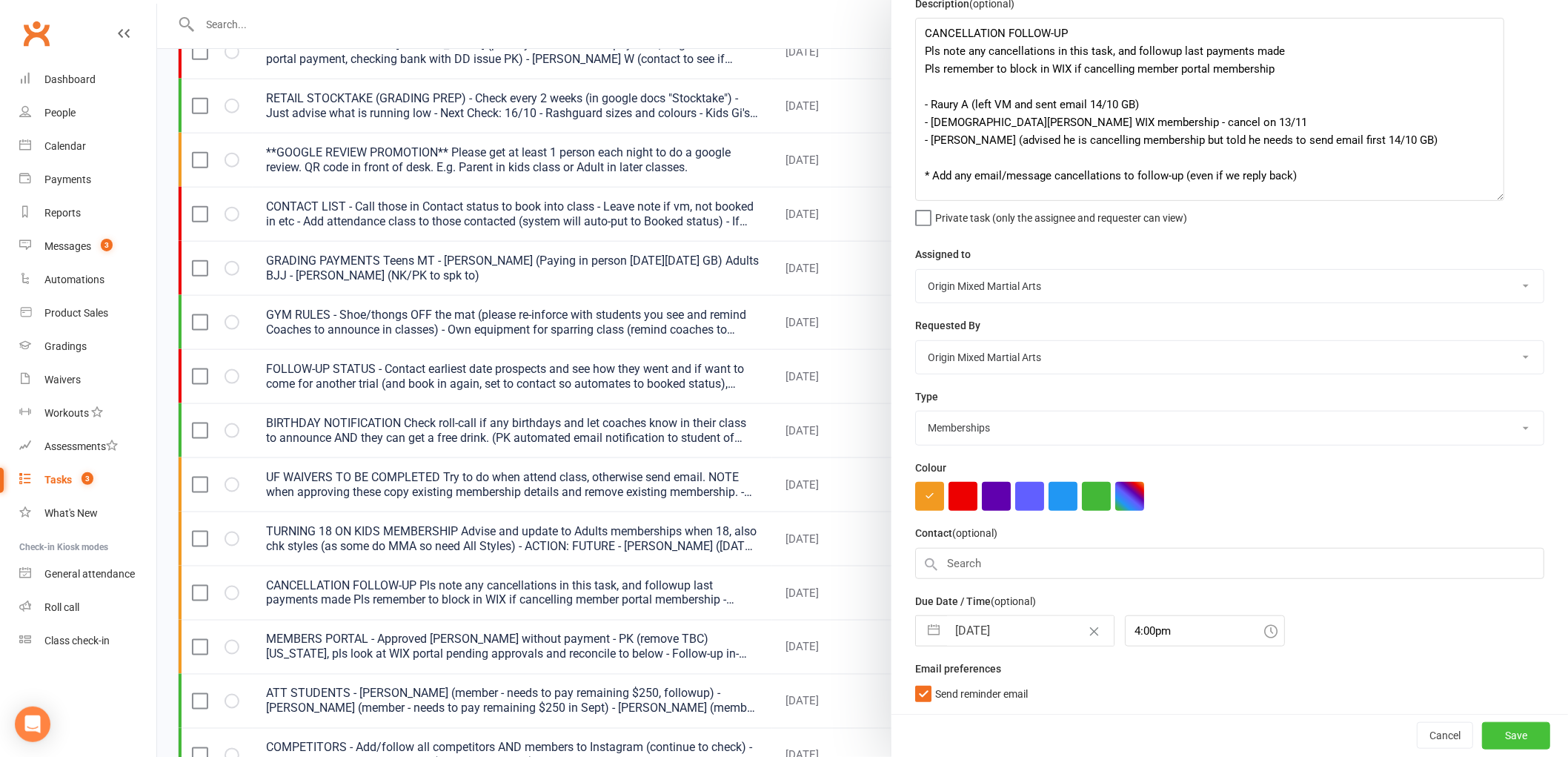
click at [1488, 737] on button "Save" at bounding box center [1516, 735] width 68 height 27
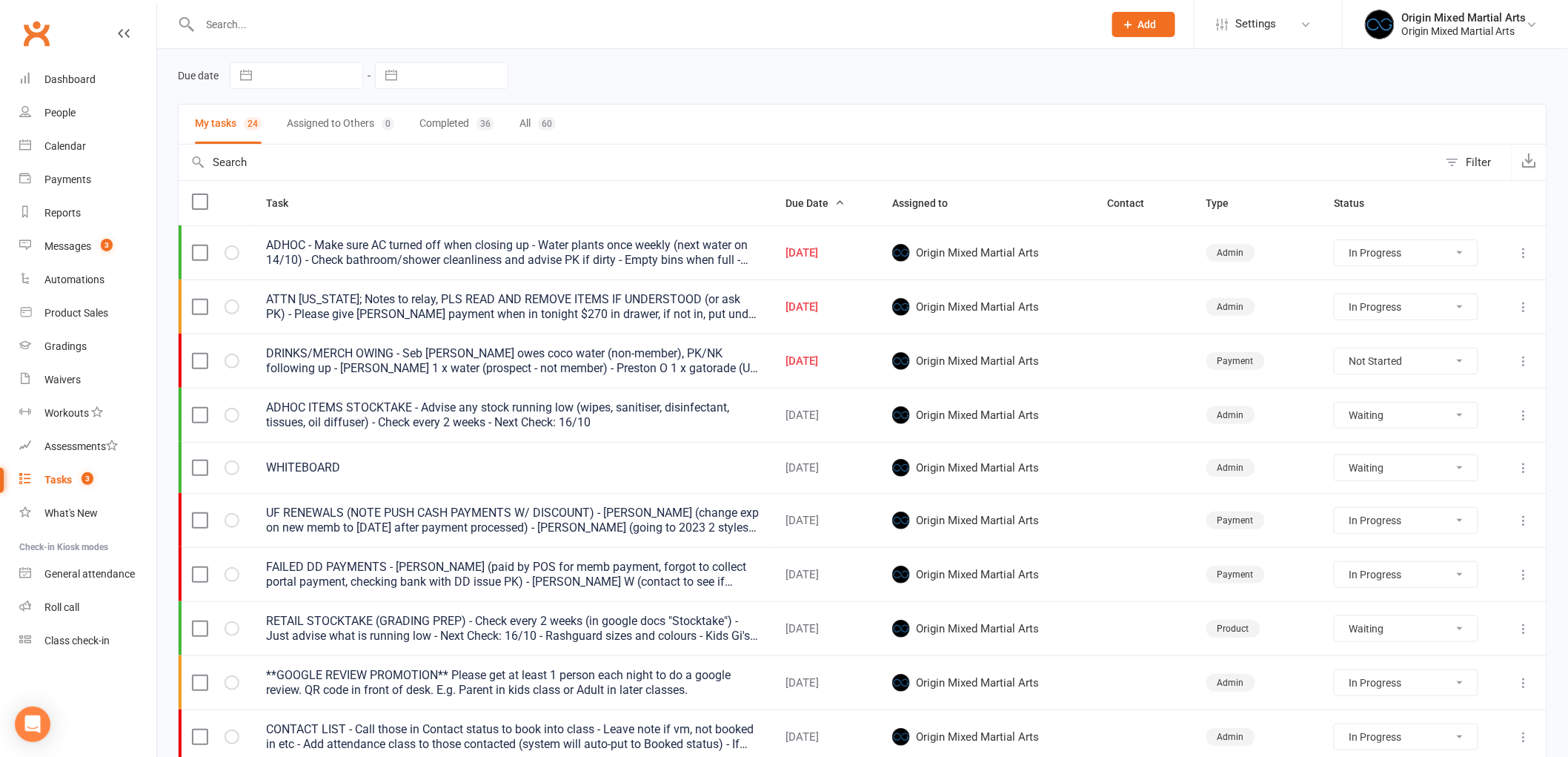
scroll to position [82, 0]
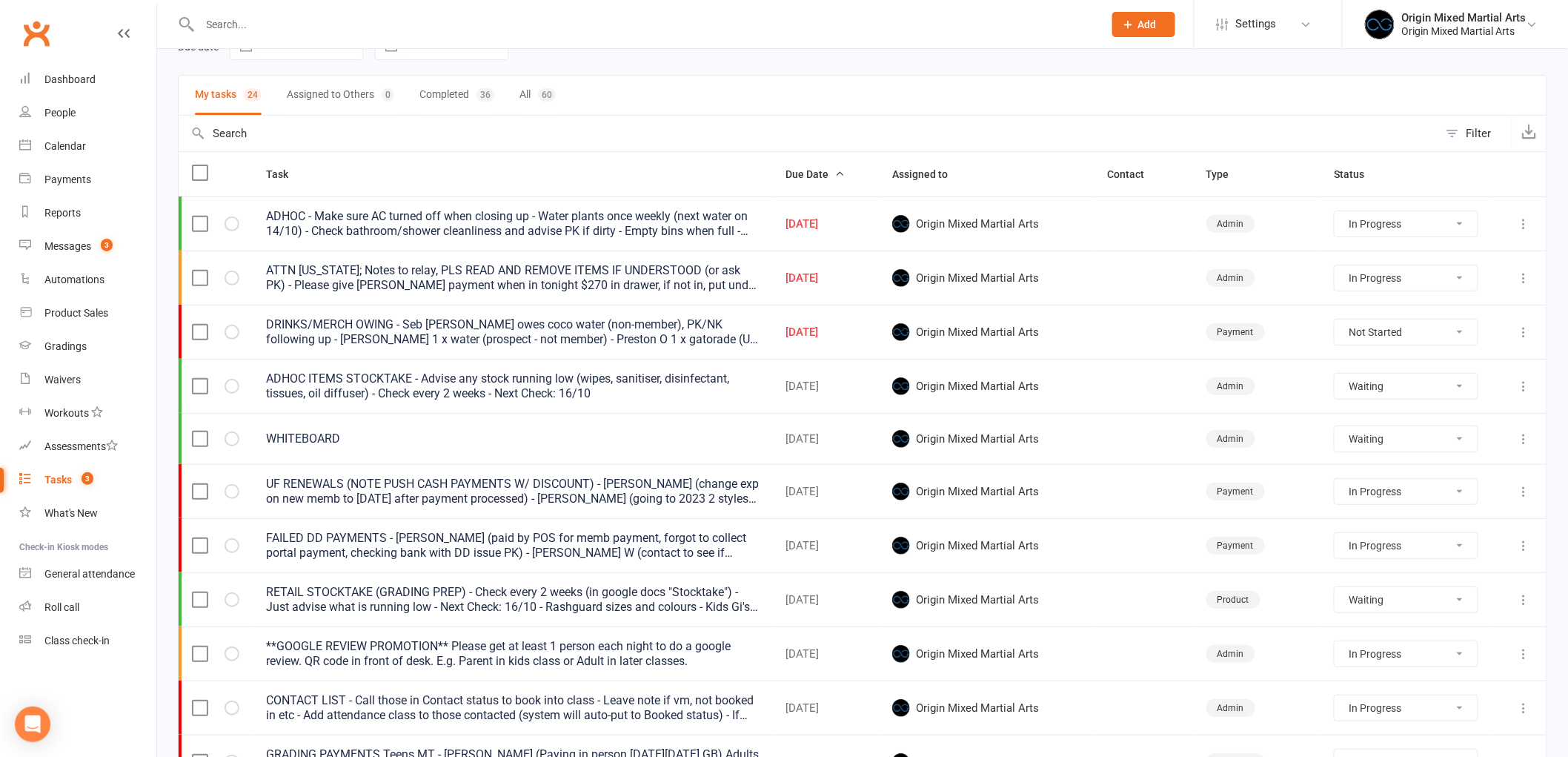
click at [1524, 553] on icon at bounding box center [1525, 545] width 15 height 15
click at [1419, 596] on link "Edit" at bounding box center [1447, 605] width 147 height 29
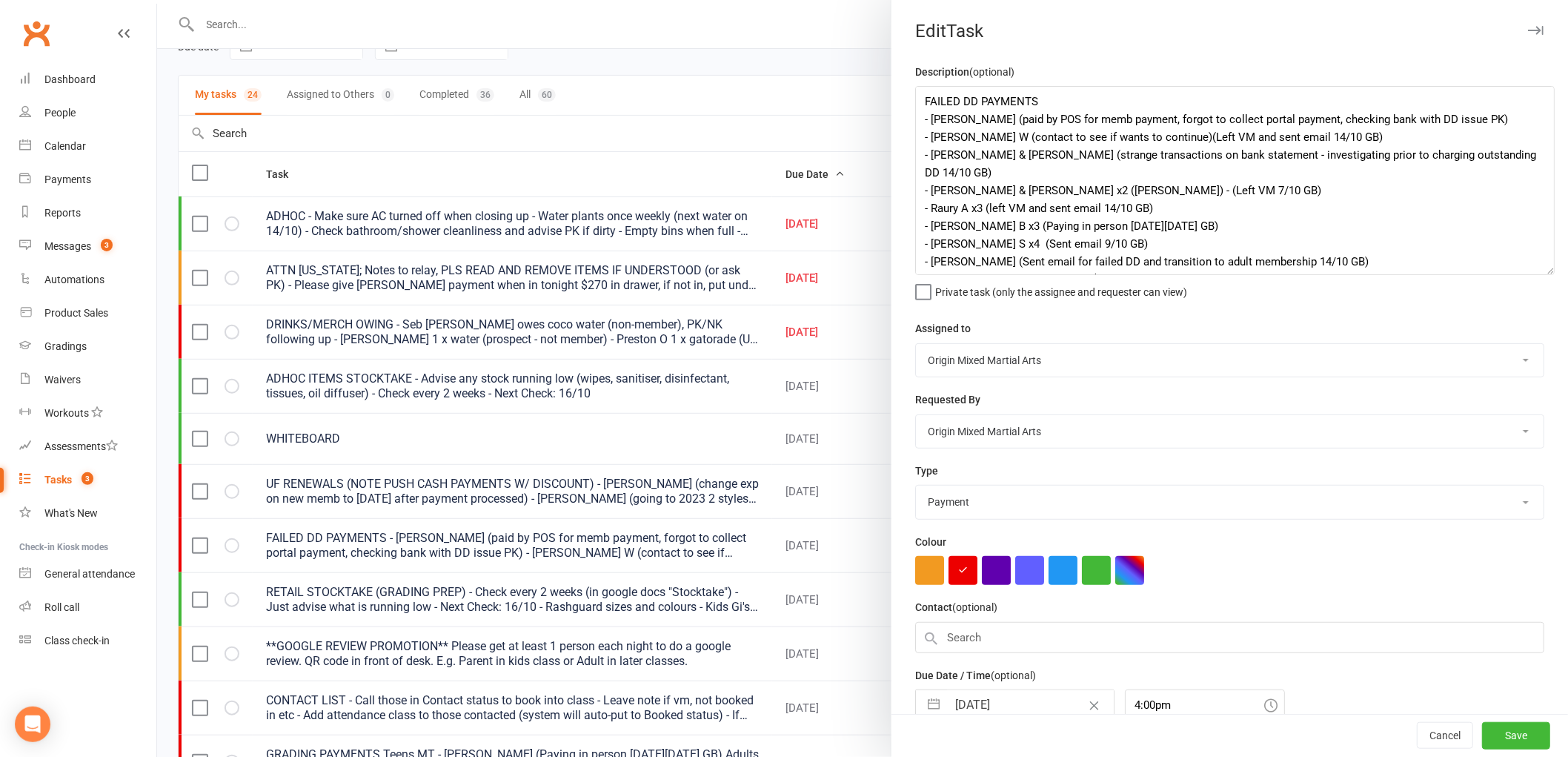
drag, startPoint x: 1527, startPoint y: 145, endPoint x: 1543, endPoint y: 269, distance: 125.0
click at [1543, 269] on textarea "FAILED DD PAYMENTS - Rory H (paid by POS for memb payment, forgot to collect po…" at bounding box center [1236, 180] width 640 height 189
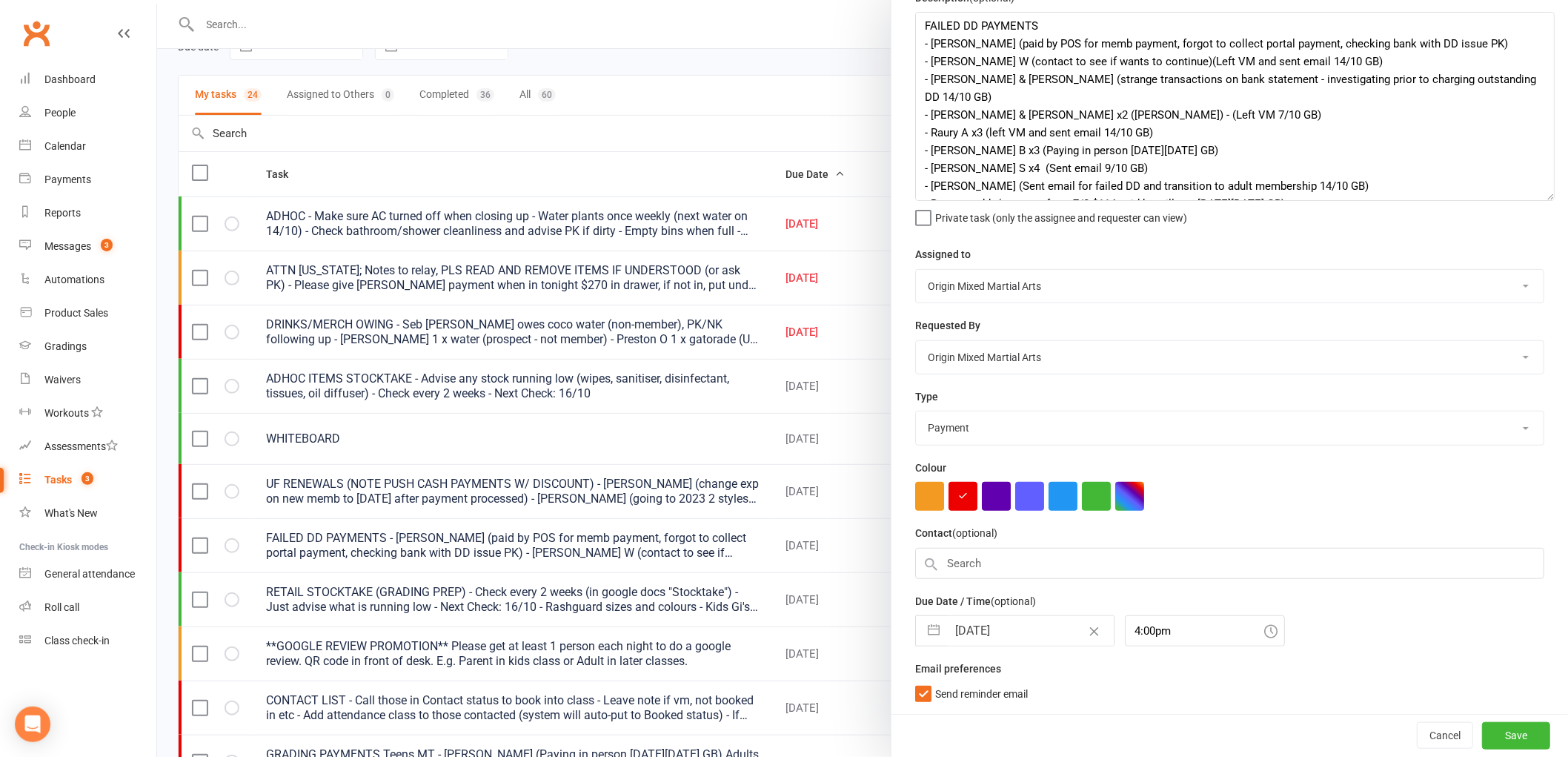
scroll to position [0, 0]
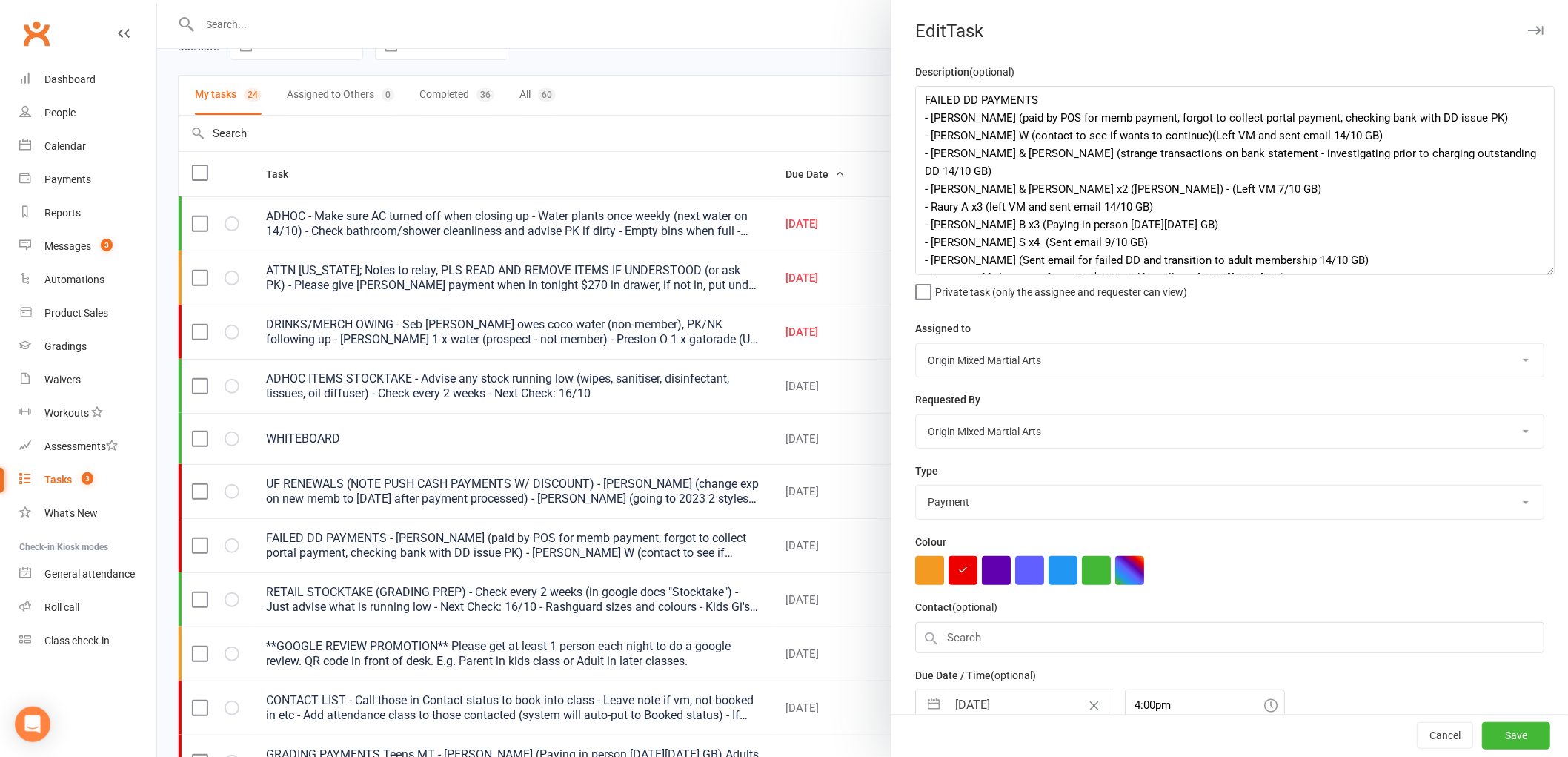
click at [1528, 29] on icon "button" at bounding box center [1536, 30] width 16 height 9
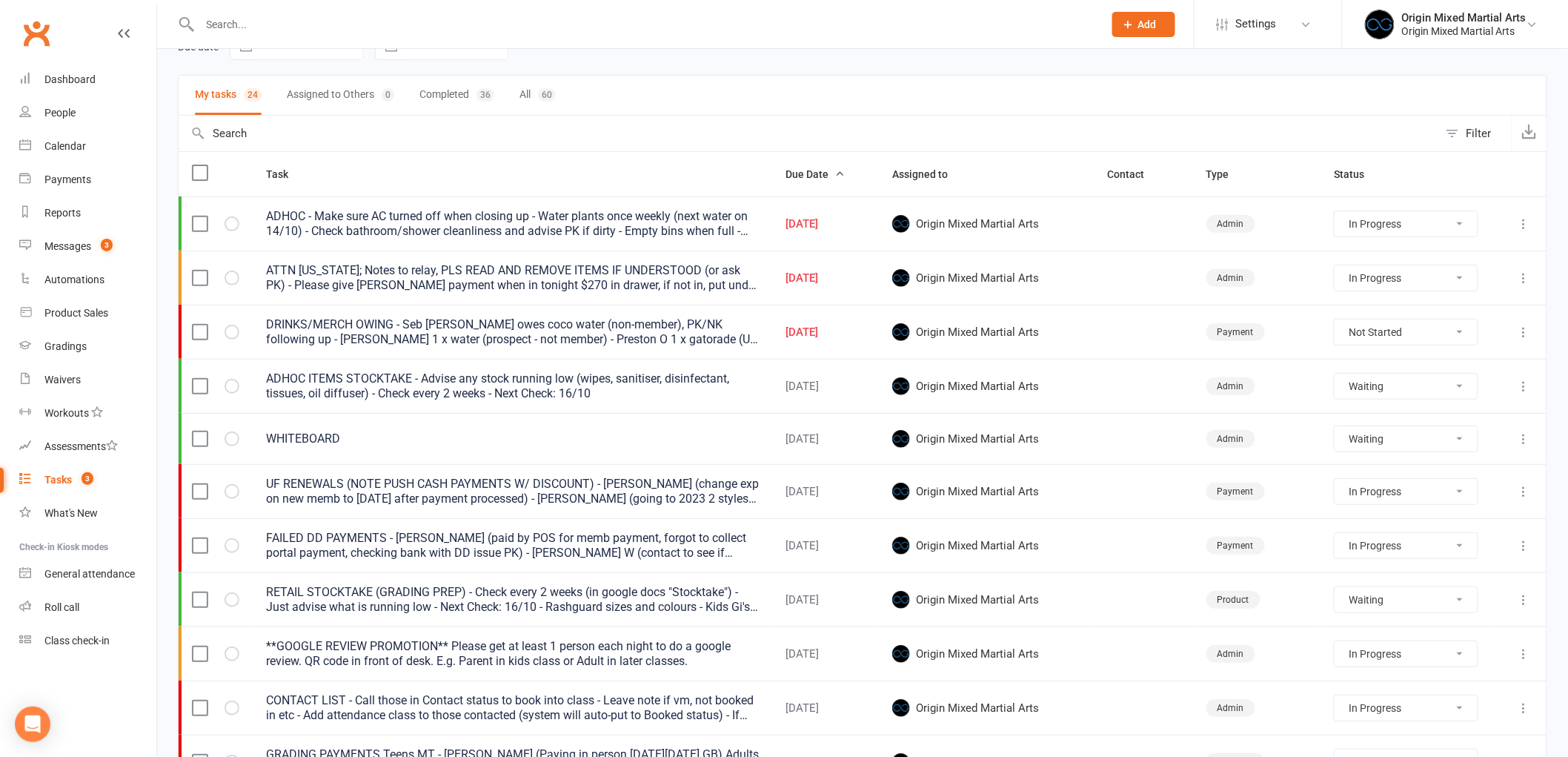
click at [1518, 283] on icon at bounding box center [1525, 277] width 15 height 15
click at [1463, 327] on link "Edit" at bounding box center [1447, 338] width 147 height 29
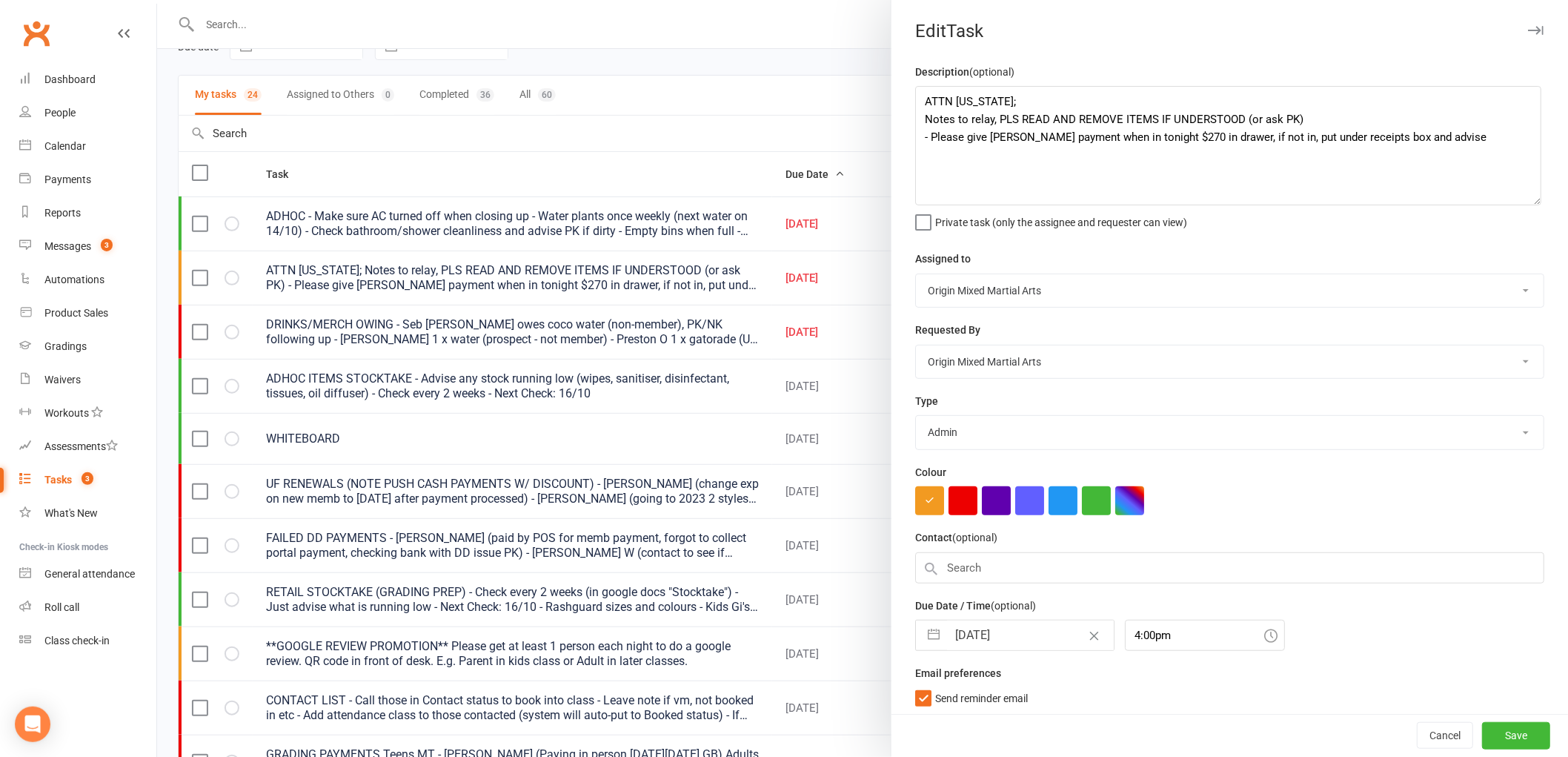
drag, startPoint x: 1530, startPoint y: 146, endPoint x: 1533, endPoint y: 211, distance: 65.1
click at [1533, 206] on textarea "ATTN GEORGIA; Notes to relay, PLS READ AND REMOVE ITEMS IF UNDERSTOOD (or ask P…" at bounding box center [1229, 145] width 627 height 120
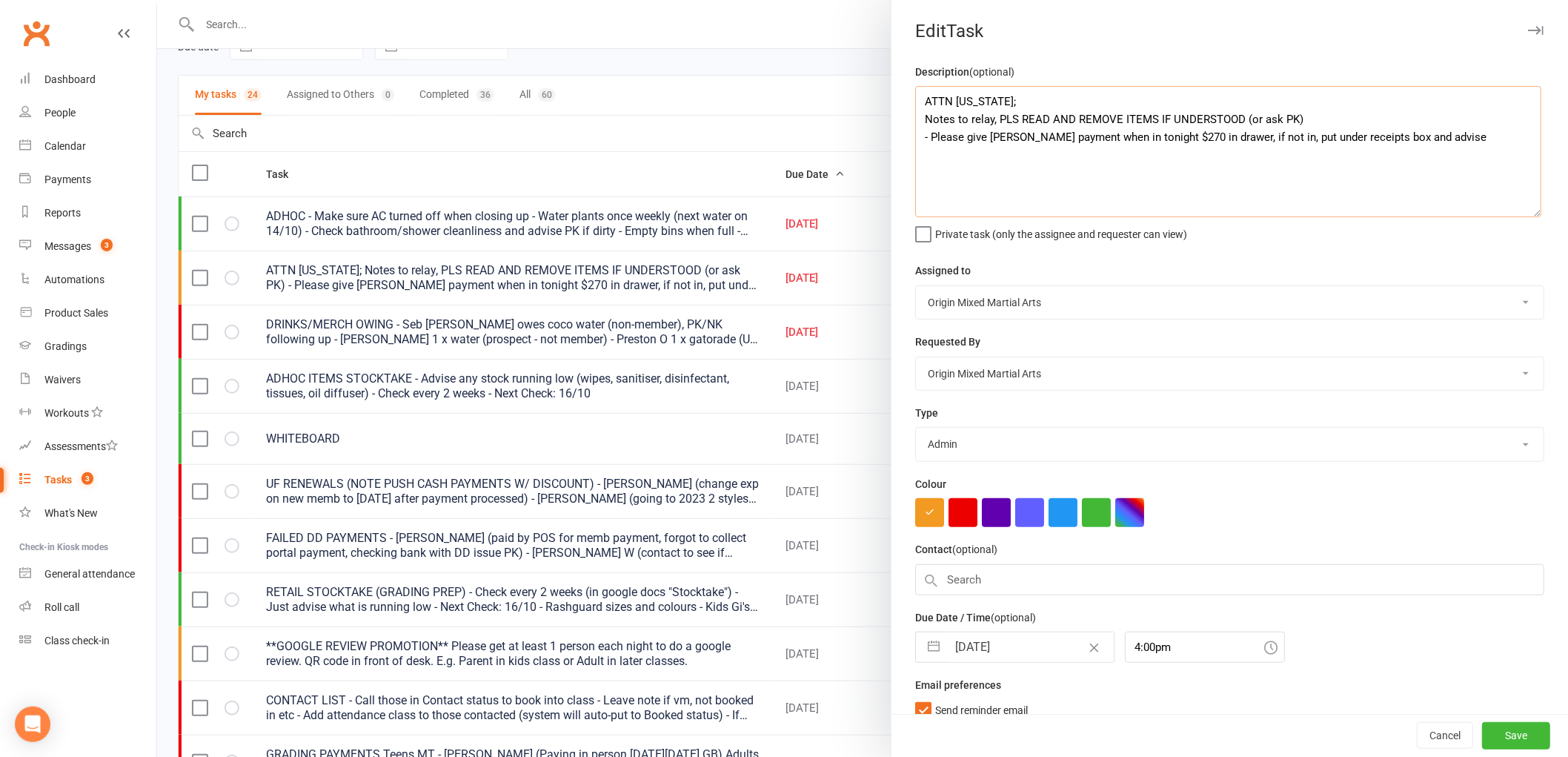
drag, startPoint x: 1477, startPoint y: 131, endPoint x: 919, endPoint y: 150, distance: 558.3
click at [919, 150] on textarea "ATTN GEORGIA; Notes to relay, PLS READ AND REMOVE ITEMS IF UNDERSTOOD (or ask P…" at bounding box center [1229, 152] width 627 height 131
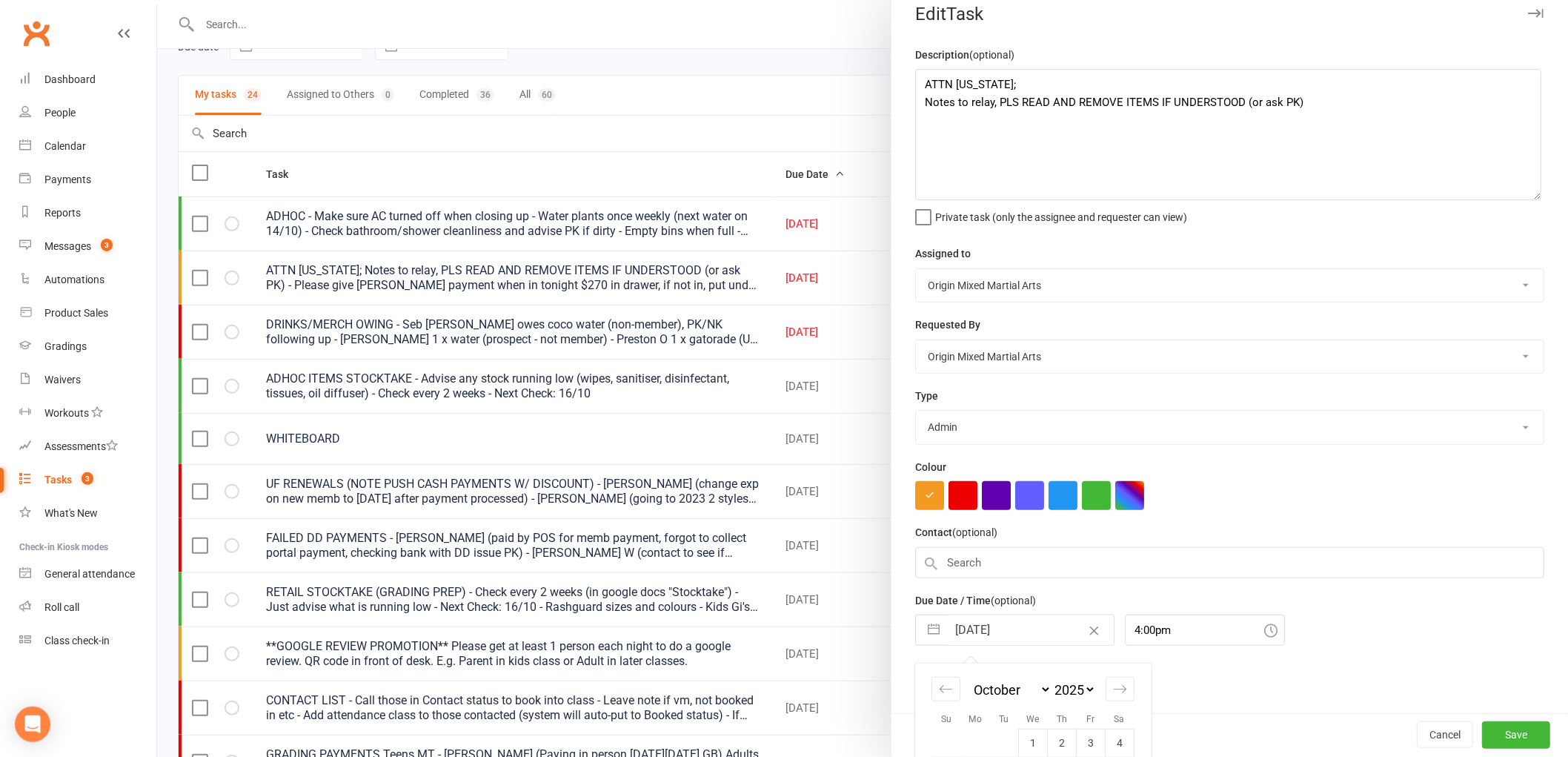
click at [1014, 615] on input "[DATE]" at bounding box center [1031, 629] width 167 height 29
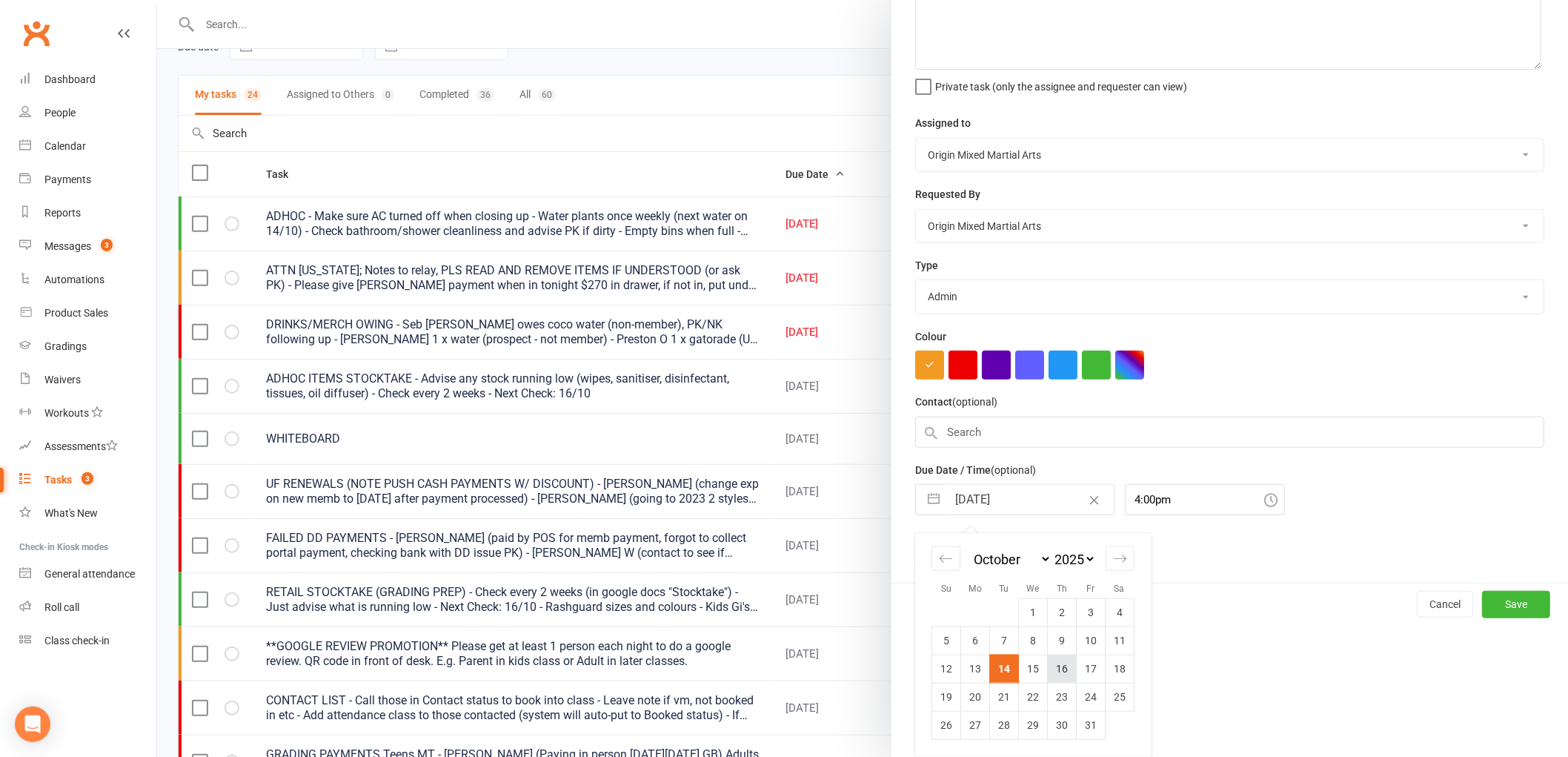
click at [1049, 669] on td "16" at bounding box center [1062, 668] width 29 height 28
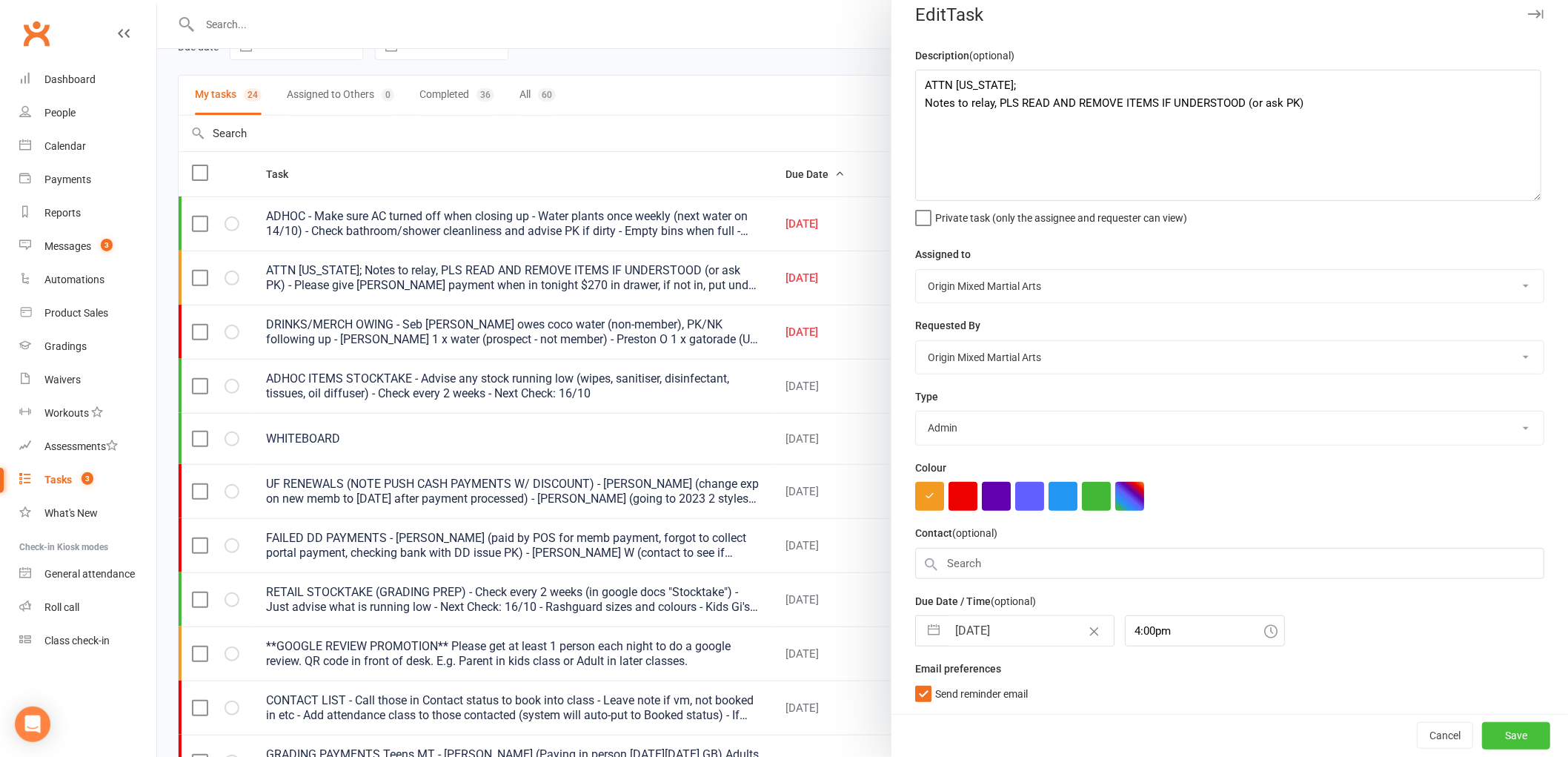
click at [1512, 742] on button "Save" at bounding box center [1516, 735] width 68 height 27
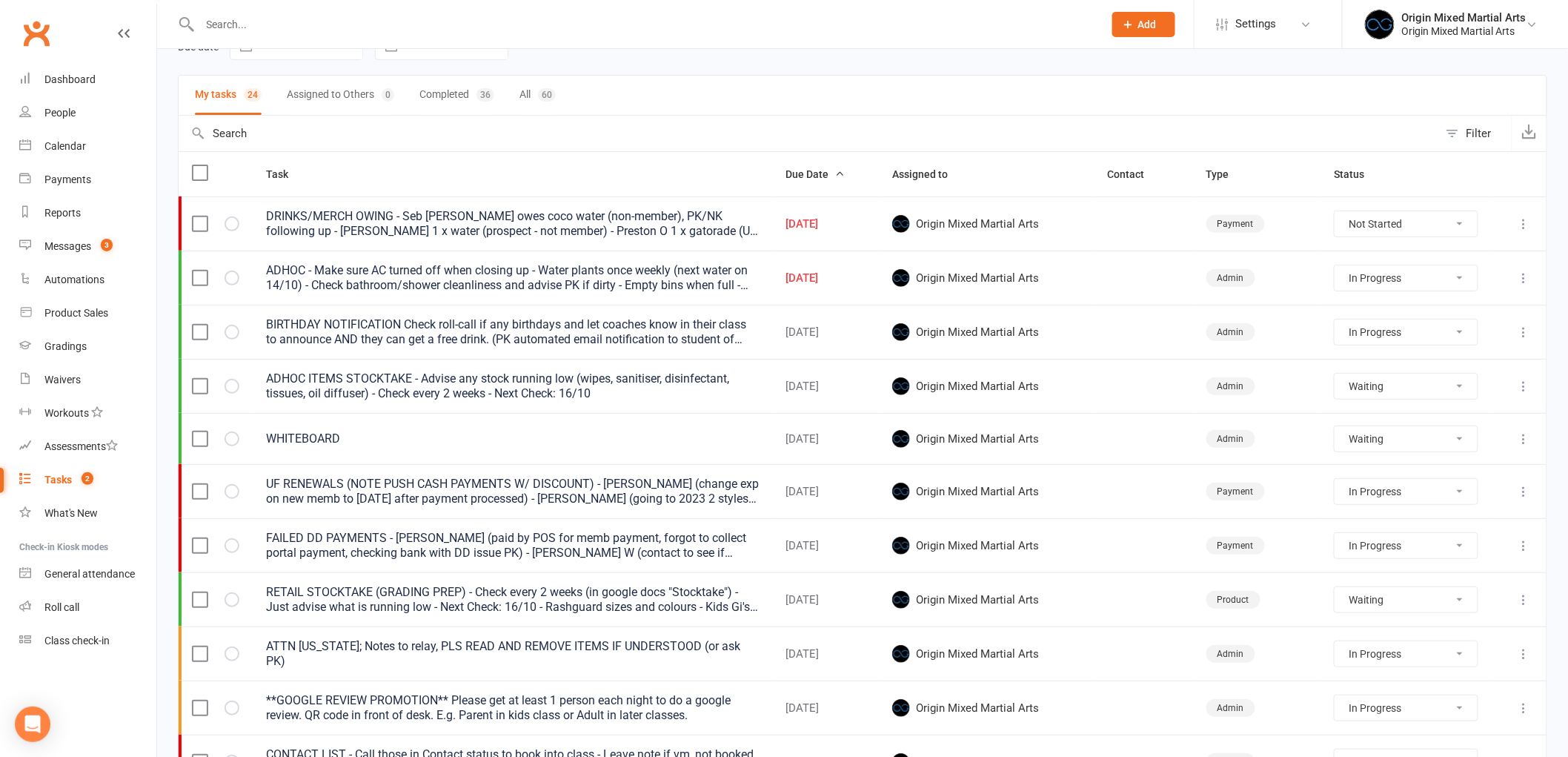
click at [1524, 222] on icon at bounding box center [1525, 223] width 15 height 15
click at [1453, 277] on link "Edit" at bounding box center [1447, 284] width 147 height 29
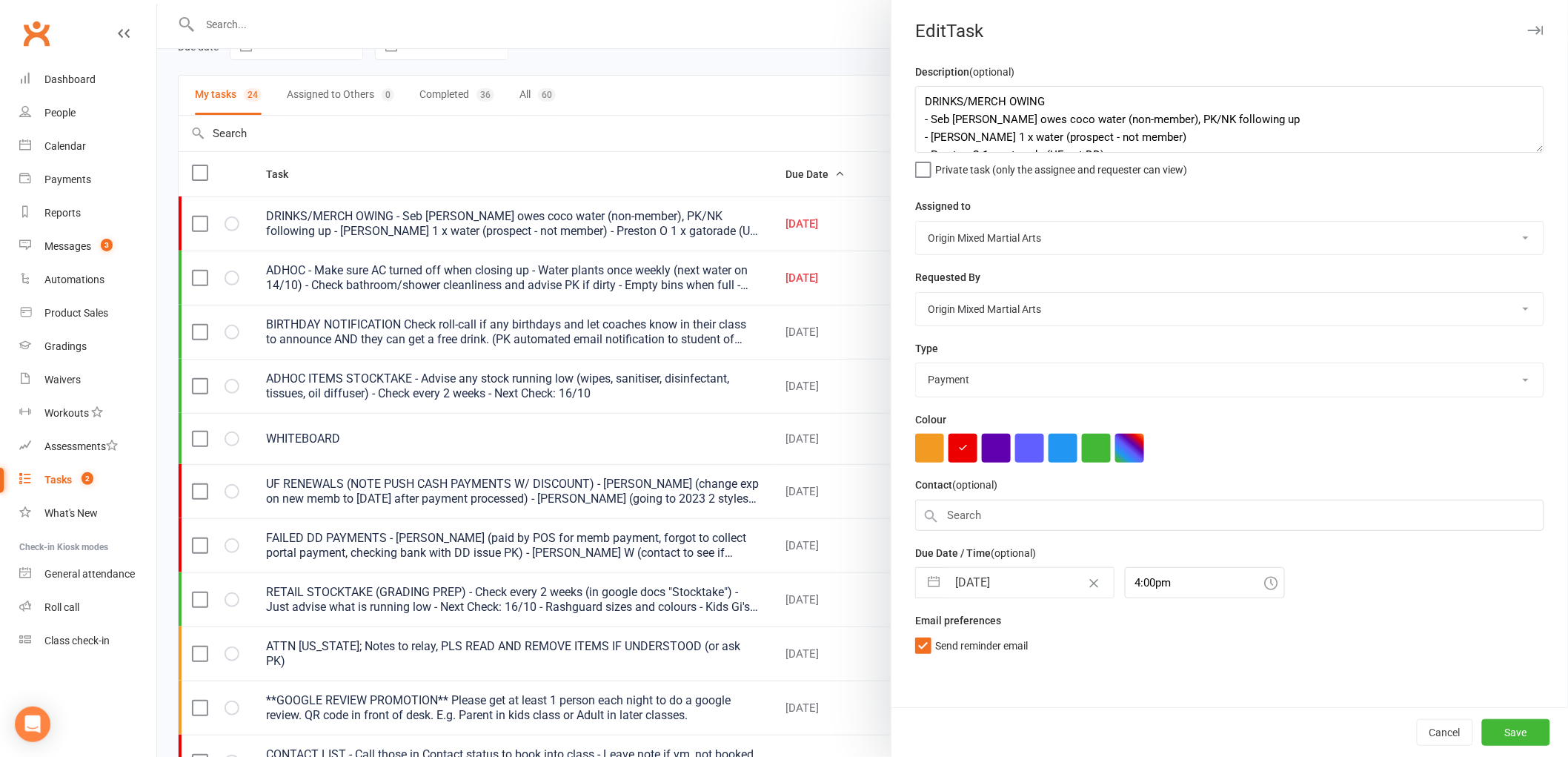
drag, startPoint x: 1519, startPoint y: 150, endPoint x: 1524, endPoint y: 175, distance: 25.5
click at [1524, 152] on textarea "DRINKS/MERCH OWING - Seb Coello owes coco water (non-member), PK/NK following u…" at bounding box center [1230, 119] width 629 height 66
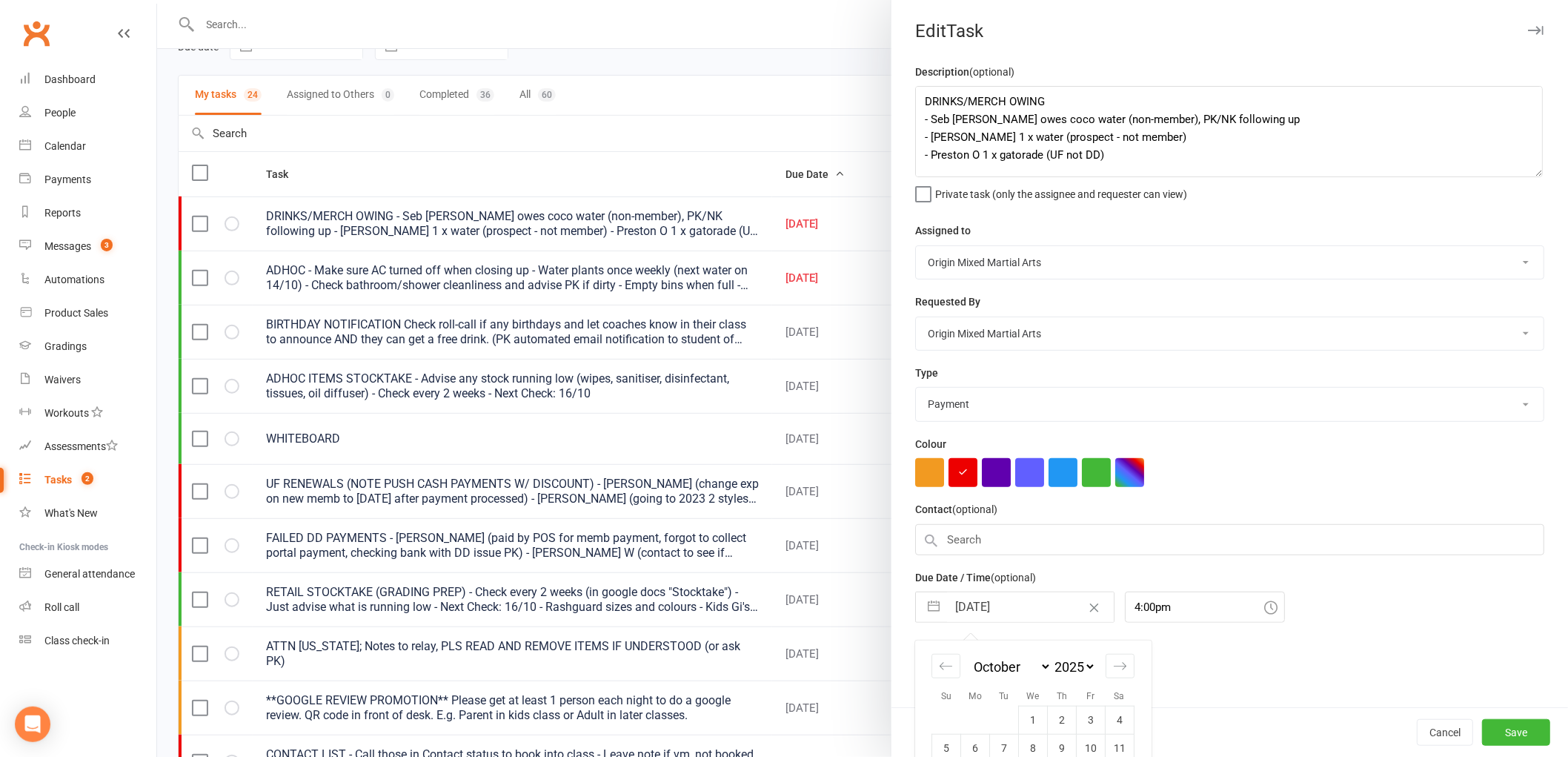
click at [1003, 619] on input "[DATE]" at bounding box center [1031, 606] width 167 height 29
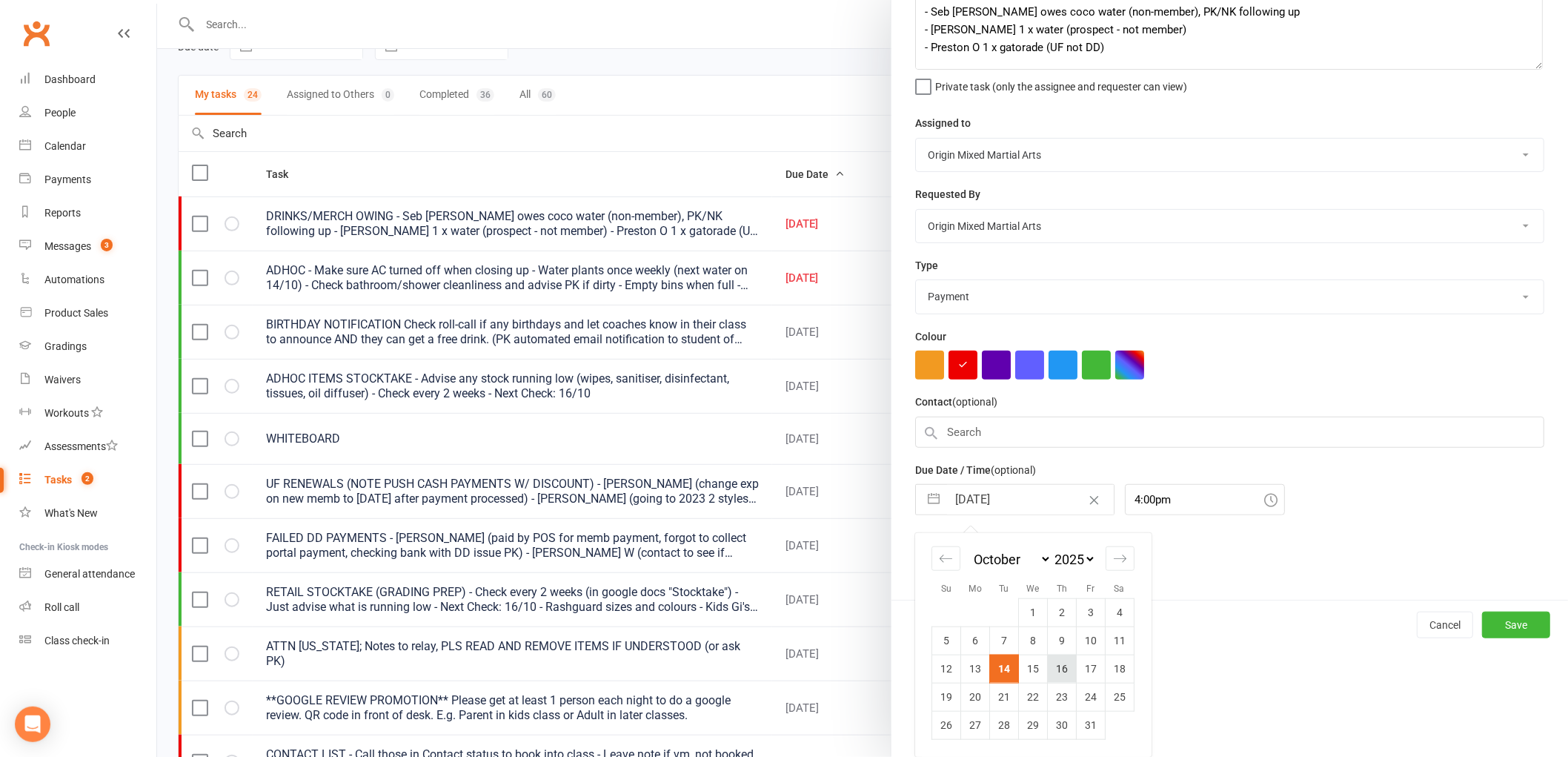
click at [1068, 676] on td "16" at bounding box center [1062, 668] width 29 height 28
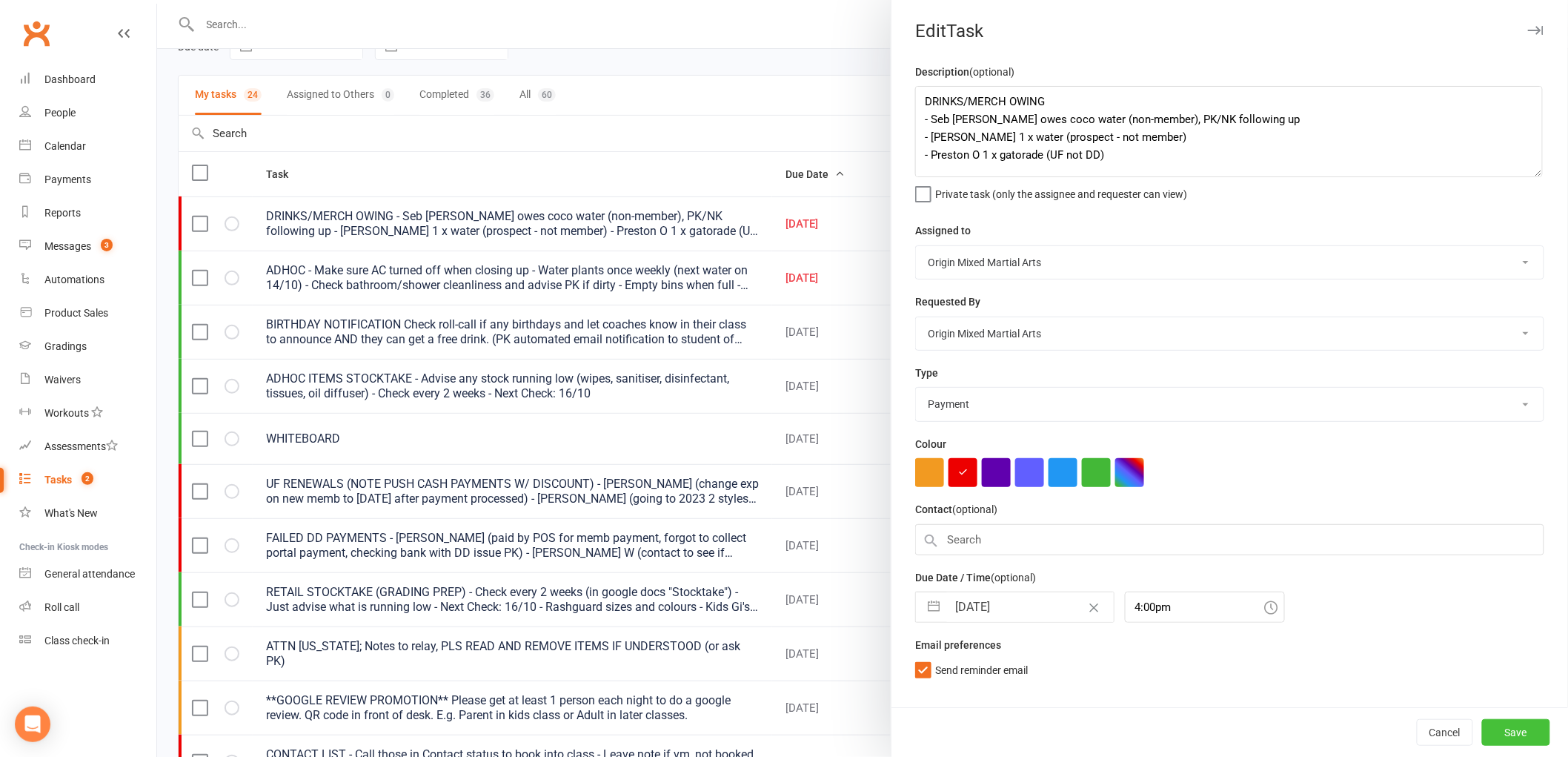
click at [1522, 720] on button "Save" at bounding box center [1516, 732] width 68 height 27
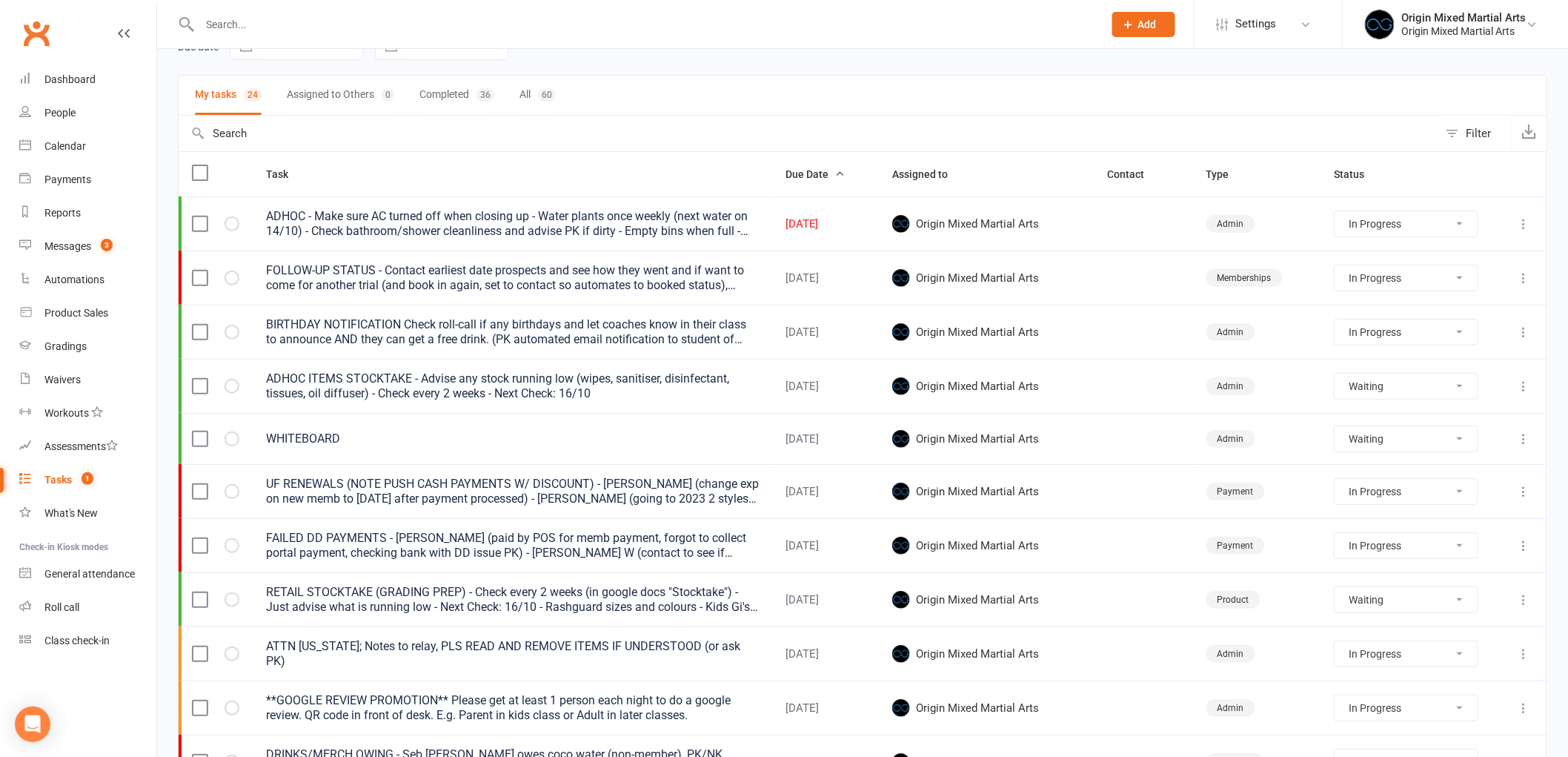
click at [1519, 224] on icon at bounding box center [1525, 223] width 15 height 15
click at [1476, 283] on link "Edit" at bounding box center [1447, 284] width 147 height 29
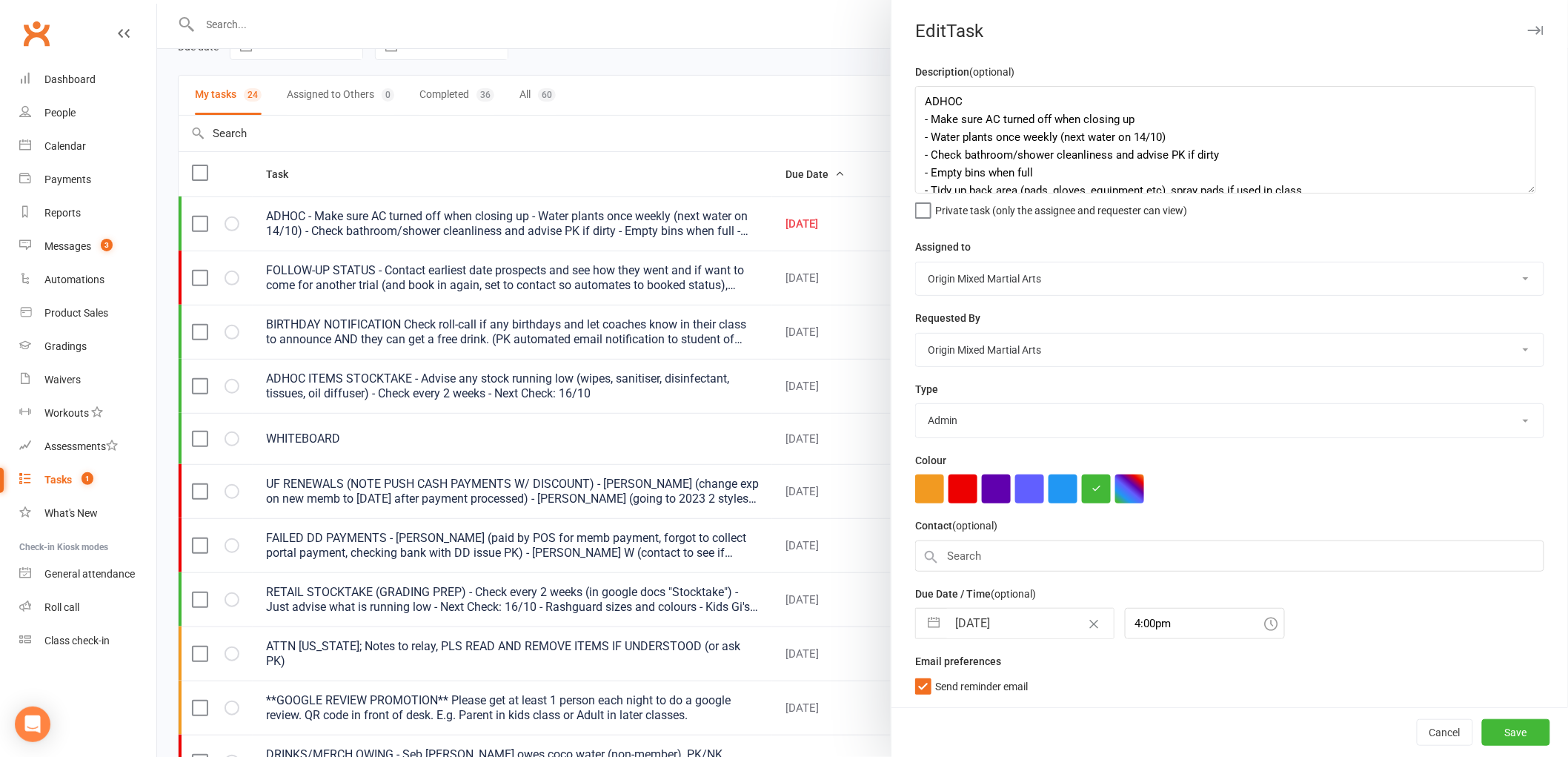
drag, startPoint x: 1525, startPoint y: 144, endPoint x: 1518, endPoint y: 261, distance: 117.2
click at [1518, 193] on textarea "ADHOC - Make sure AC turned off when closing up - Water plants once weekly (nex…" at bounding box center [1226, 139] width 621 height 107
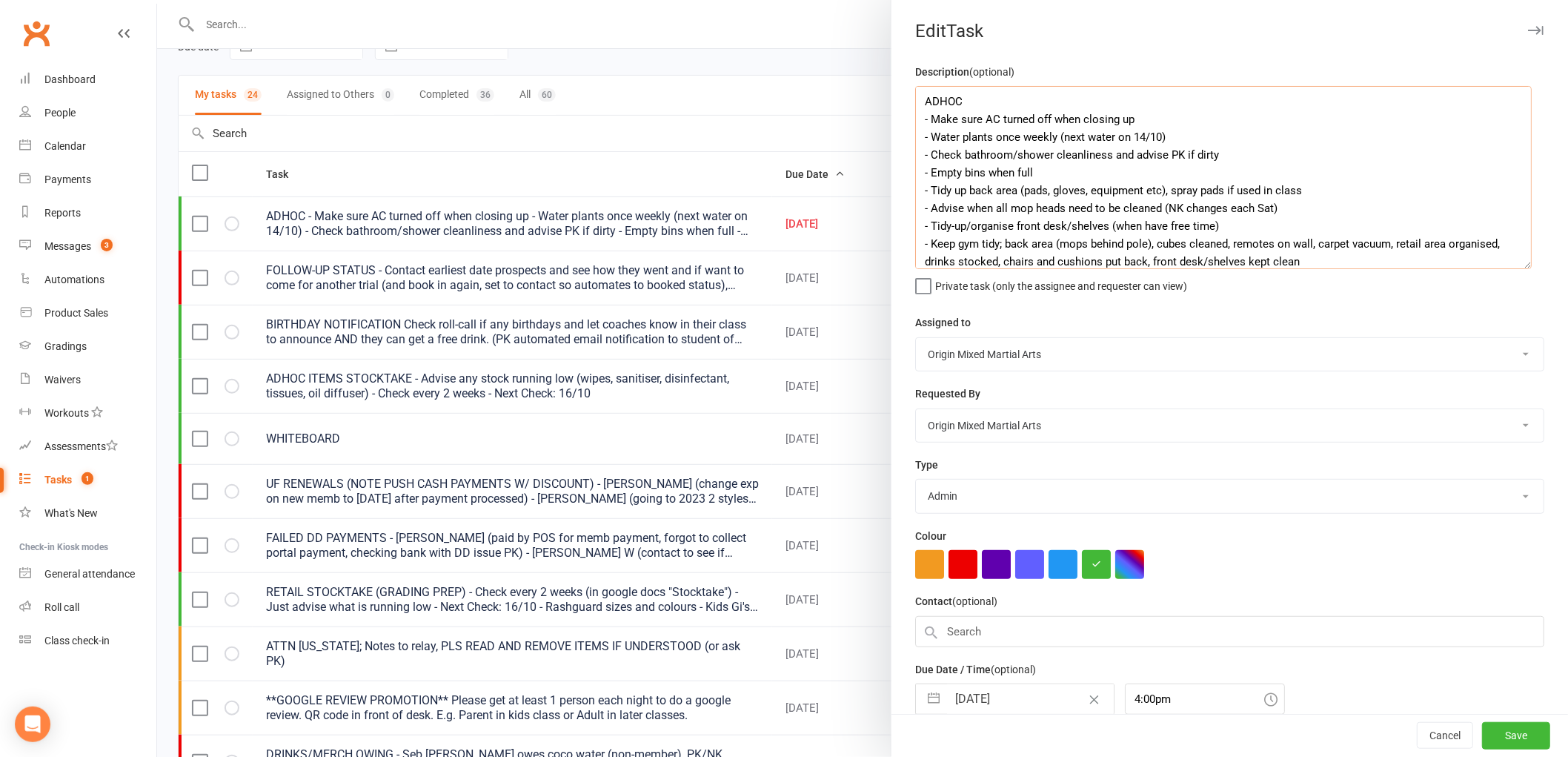
click at [1142, 138] on textarea "ADHOC - Make sure AC turned off when closing up - Water plants once weekly (nex…" at bounding box center [1224, 177] width 617 height 183
click at [1002, 707] on input "[DATE]" at bounding box center [1031, 698] width 167 height 29
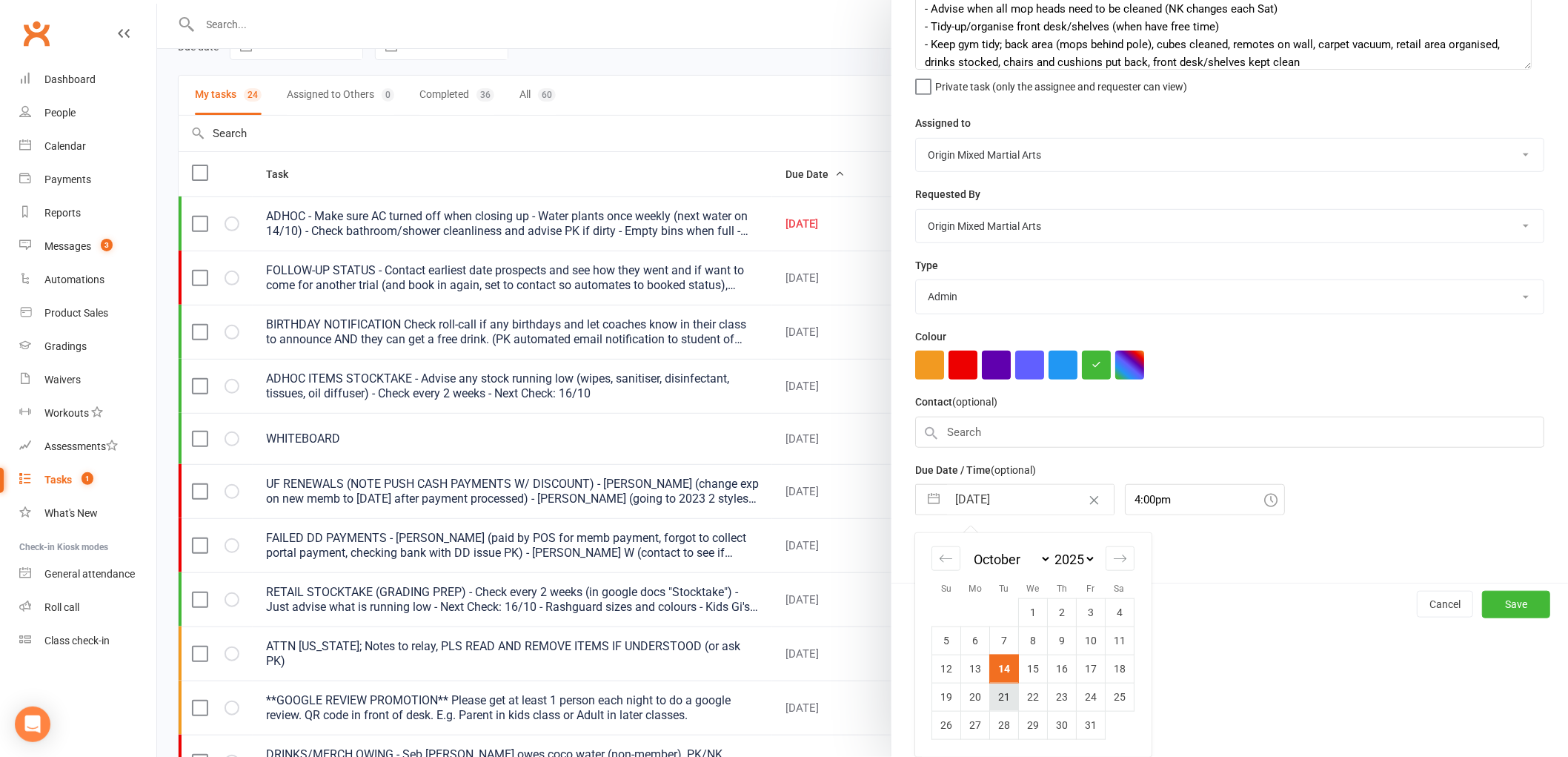
click at [998, 691] on td "21" at bounding box center [1004, 697] width 29 height 28
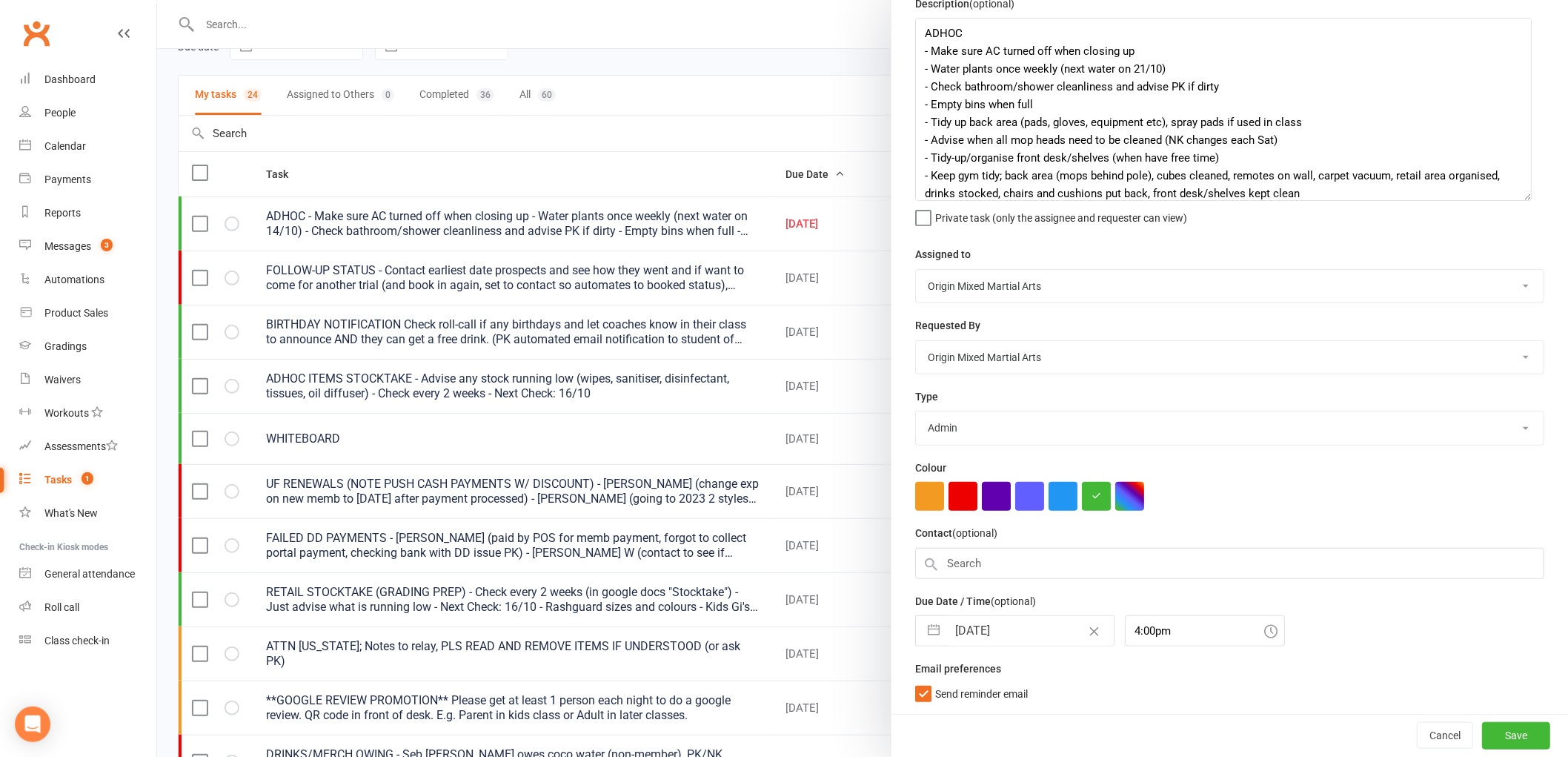
scroll to position [69, 0]
click at [1502, 741] on button "Save" at bounding box center [1516, 735] width 68 height 27
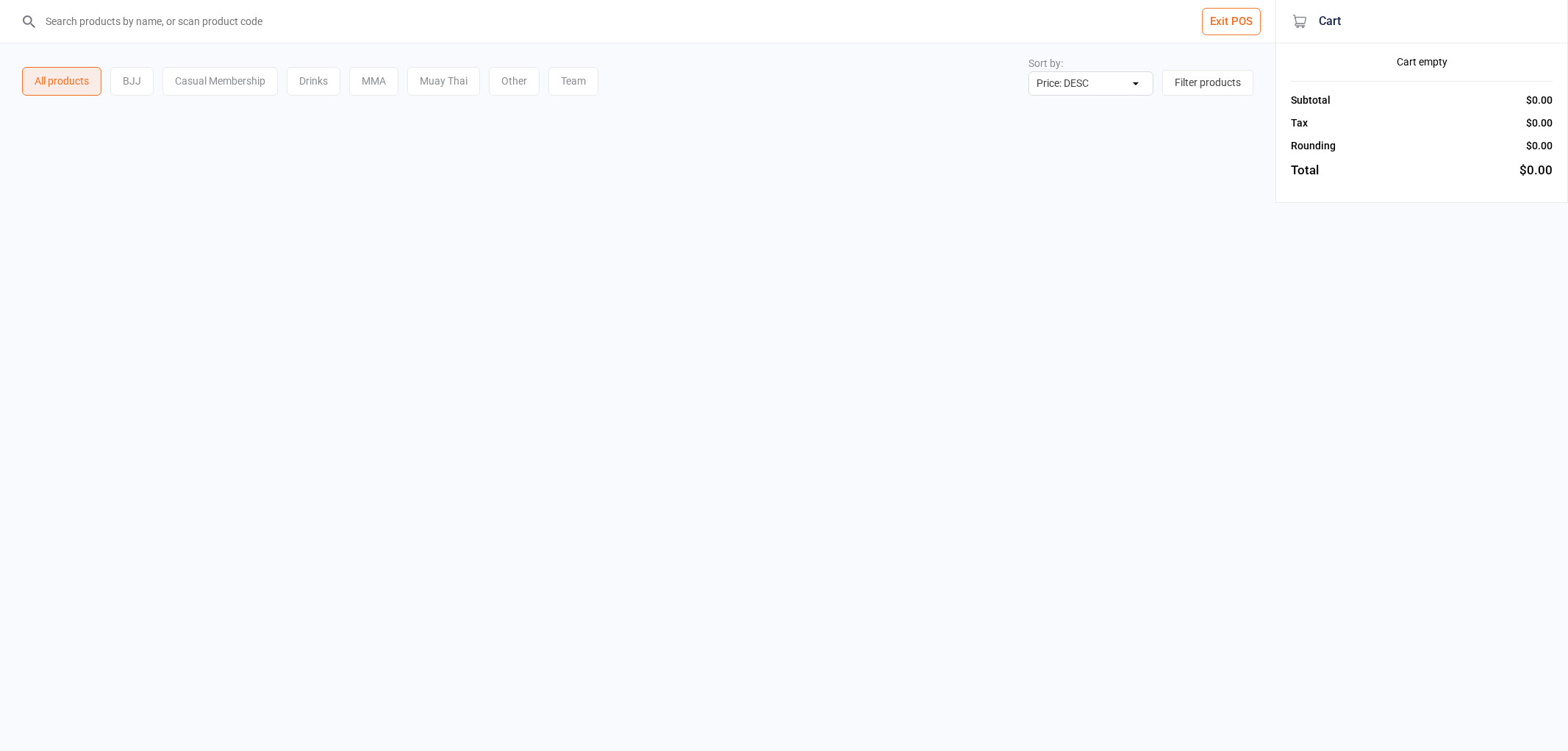
select select "price-desc"
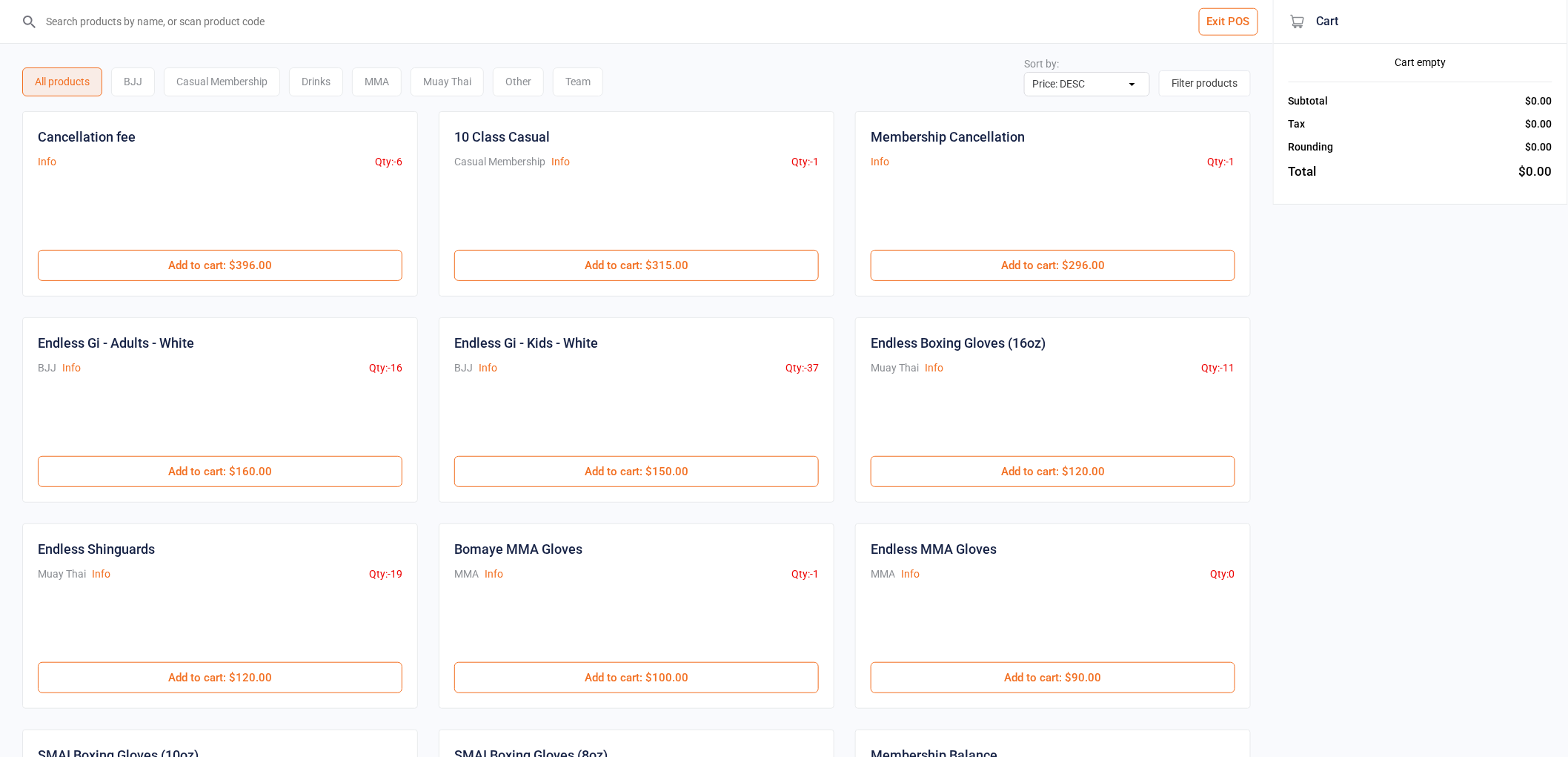
click at [206, 23] on input "search" at bounding box center [645, 21] width 1214 height 43
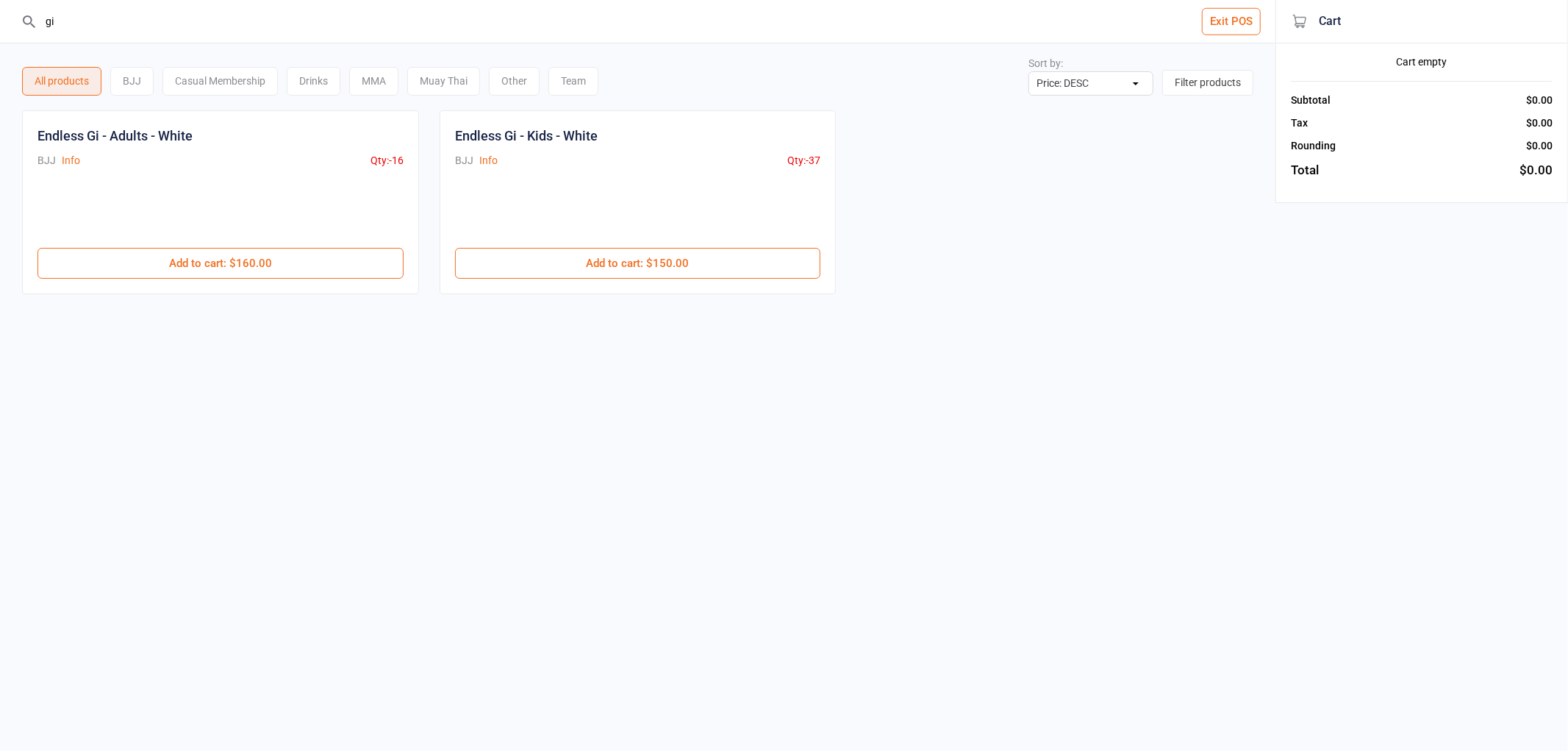
type input "g"
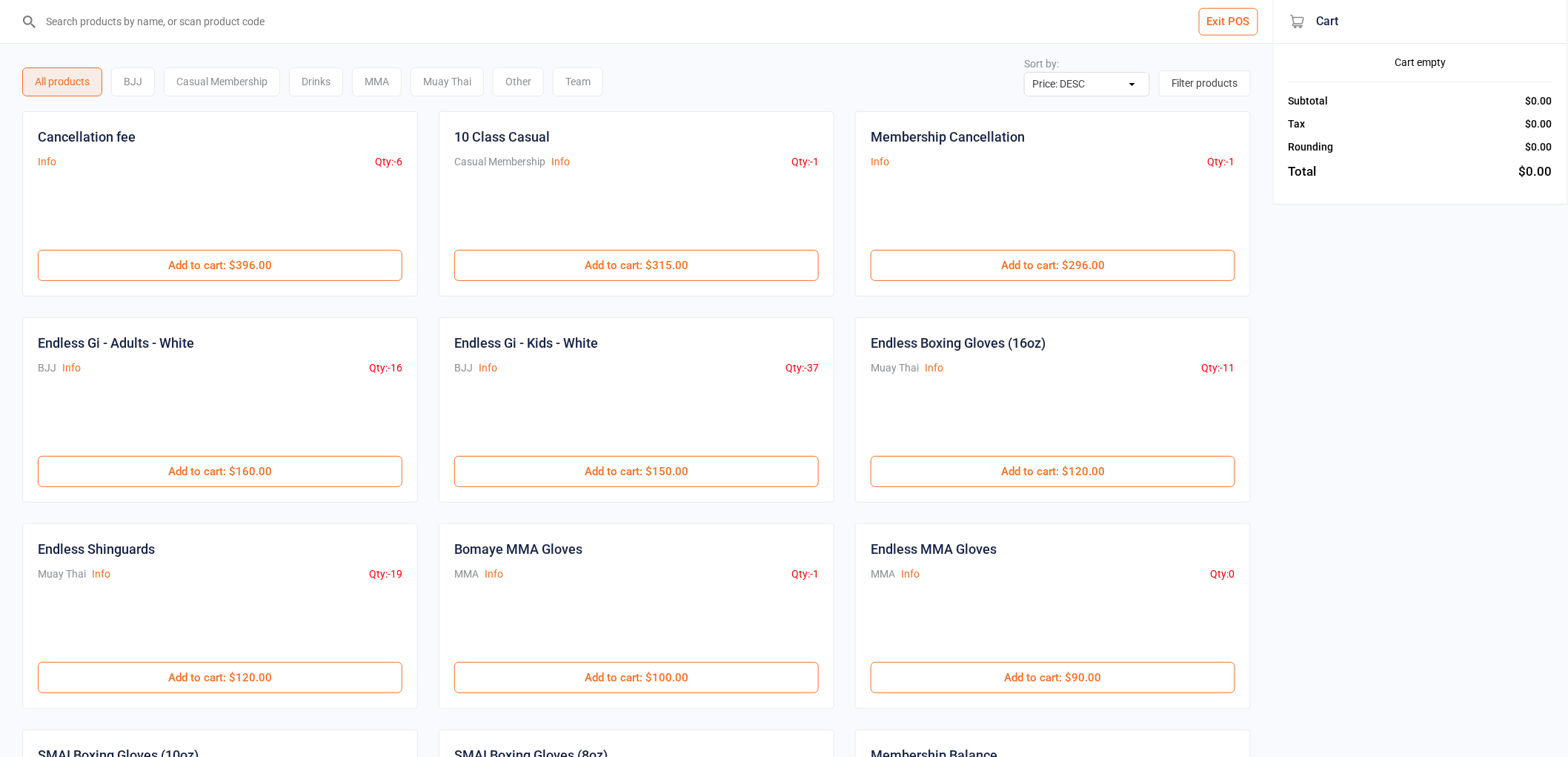
click at [391, 32] on input "search" at bounding box center [645, 21] width 1214 height 43
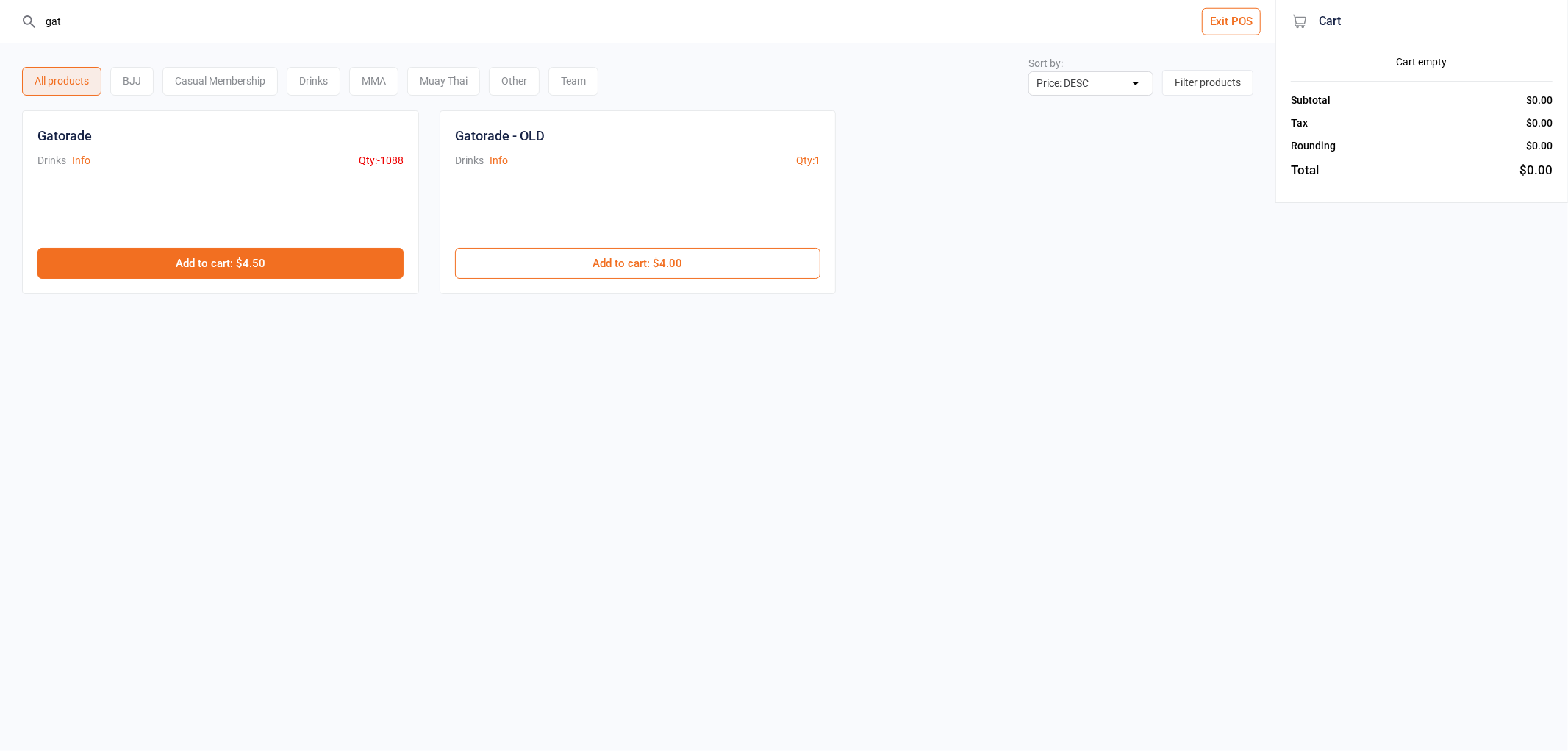
type input "gat"
click at [283, 272] on button "Add to cart : $4.50" at bounding box center [221, 263] width 366 height 31
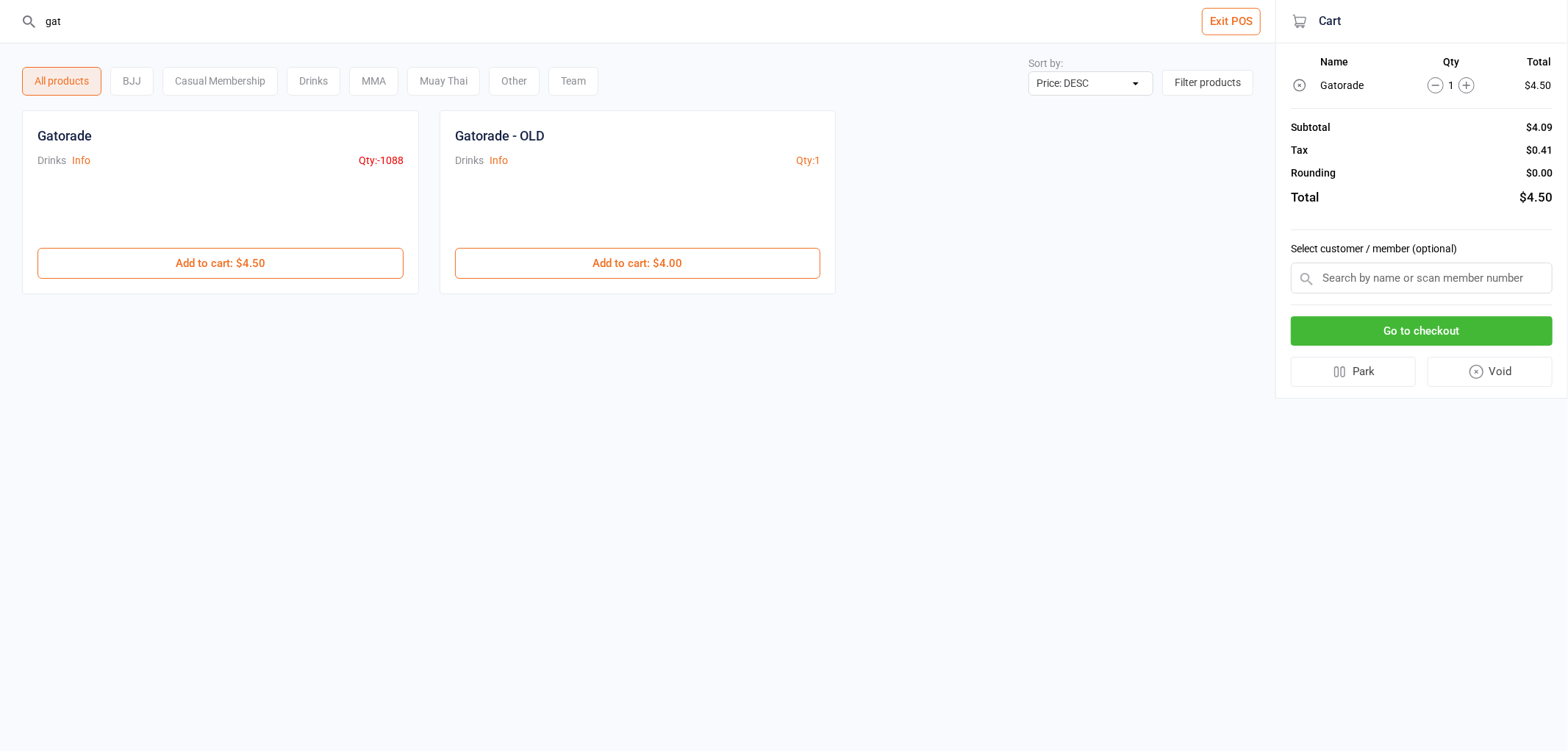
click at [1412, 324] on button "Go to checkout" at bounding box center [1421, 332] width 262 height 30
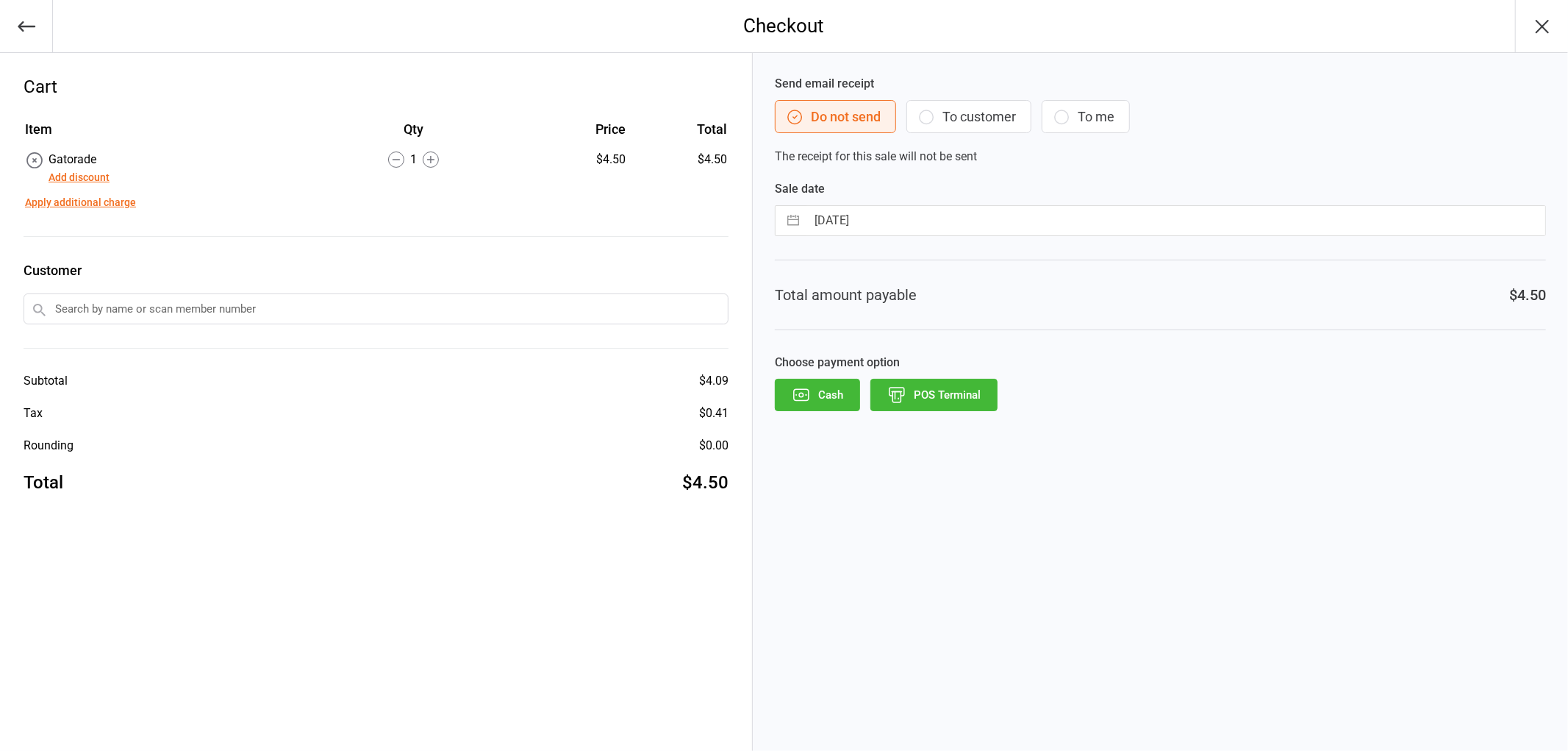
click at [941, 401] on button "POS Terminal" at bounding box center [933, 395] width 127 height 33
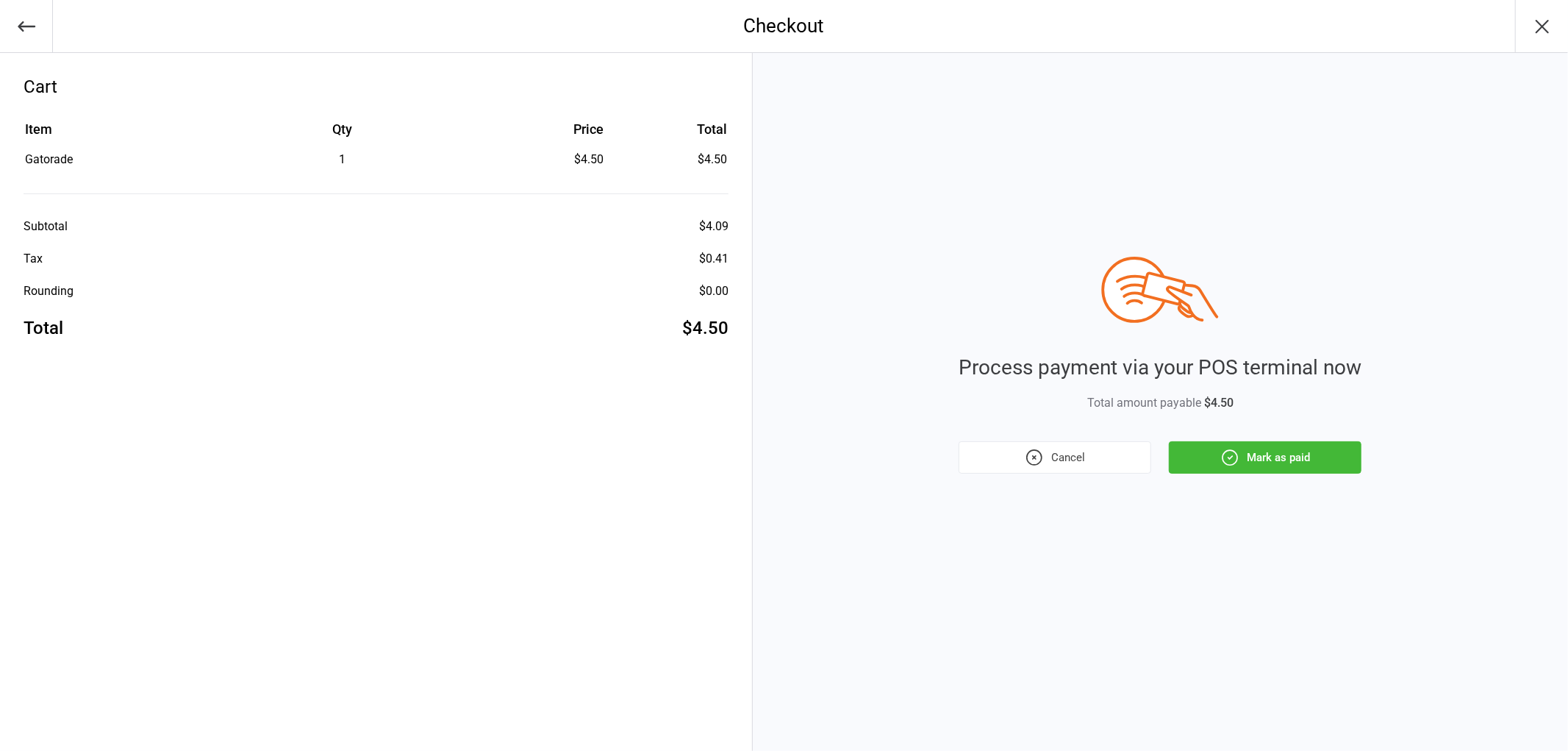
click at [1277, 468] on button "Mark as paid" at bounding box center [1265, 457] width 192 height 33
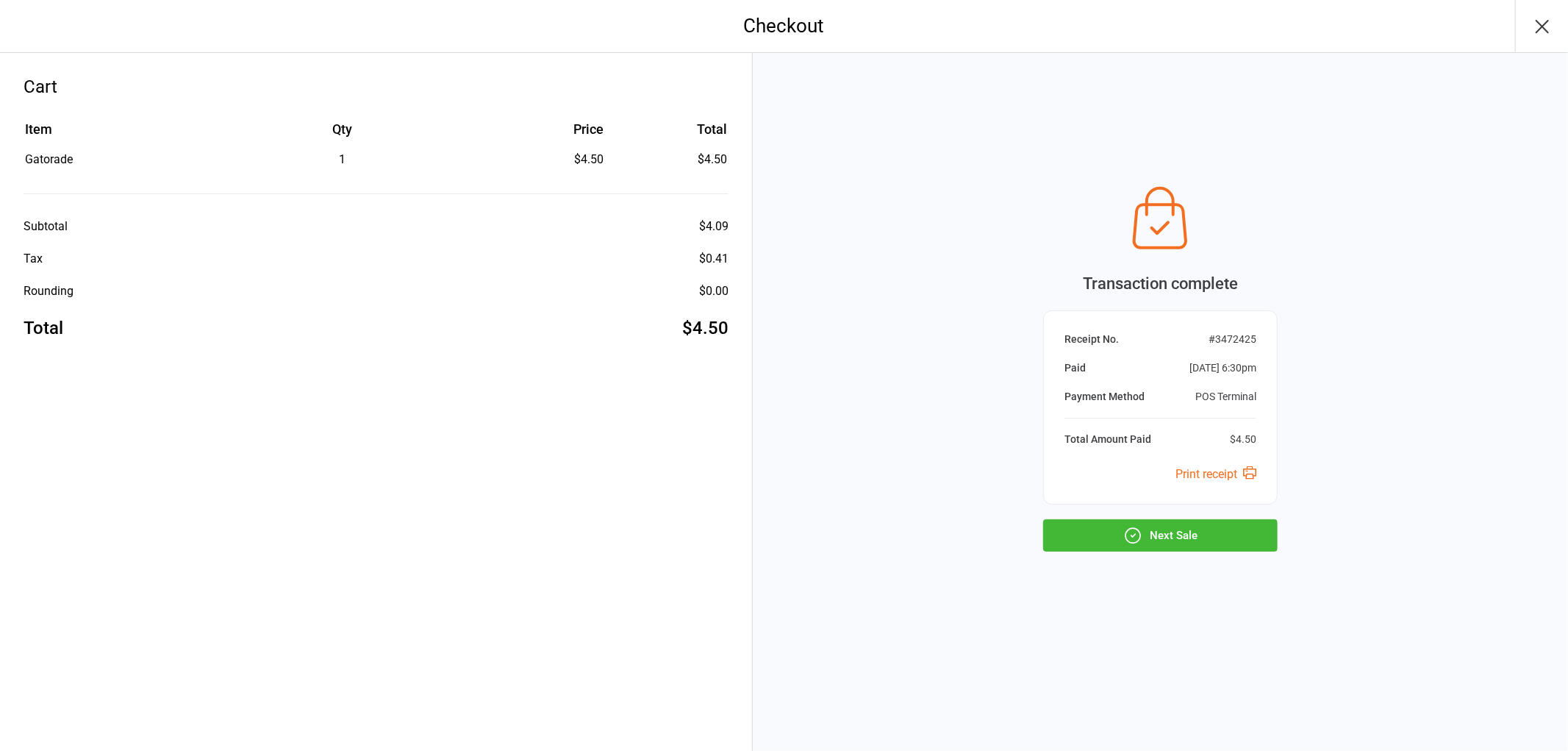
click at [1158, 535] on button "Next Sale" at bounding box center [1160, 535] width 235 height 33
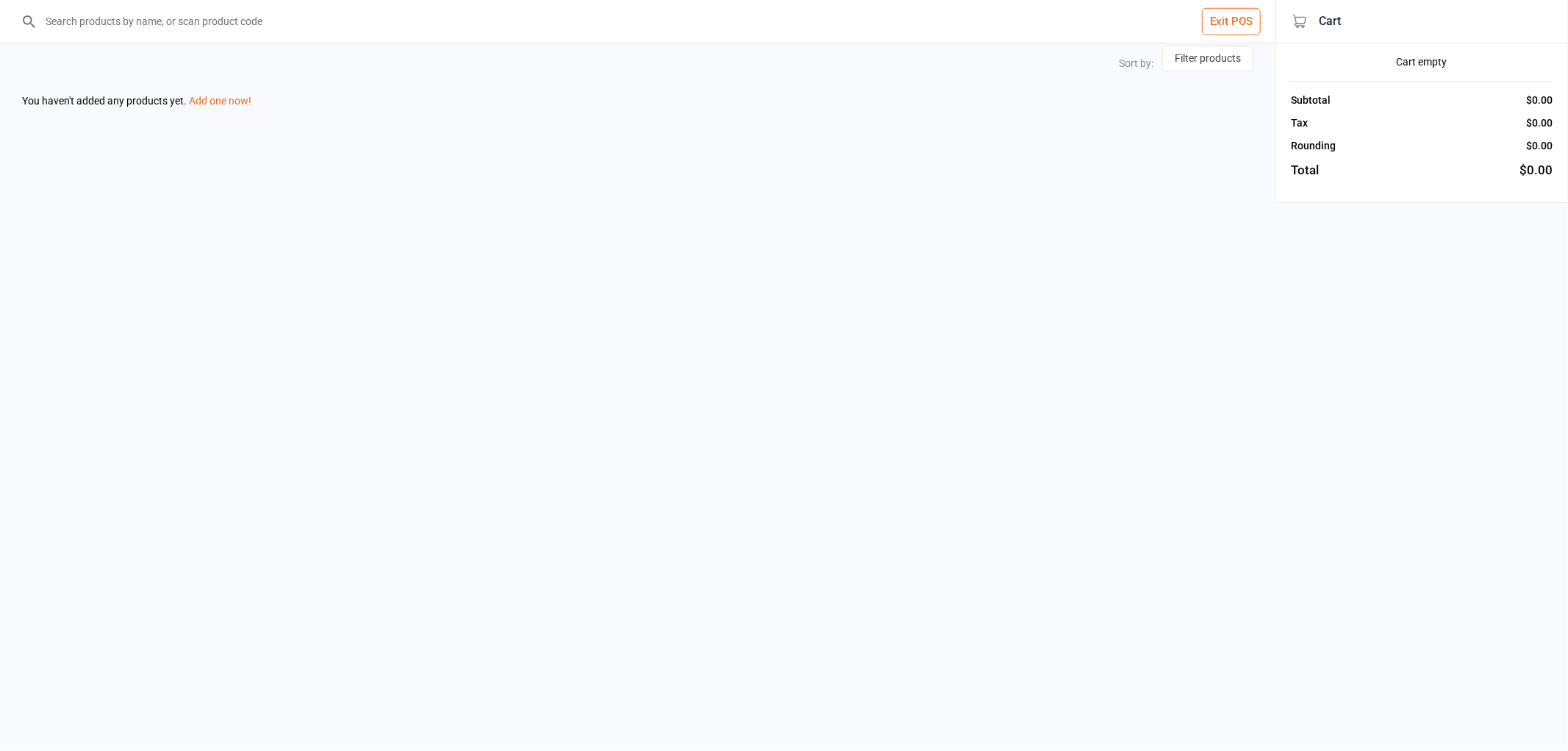
select select "price-desc"
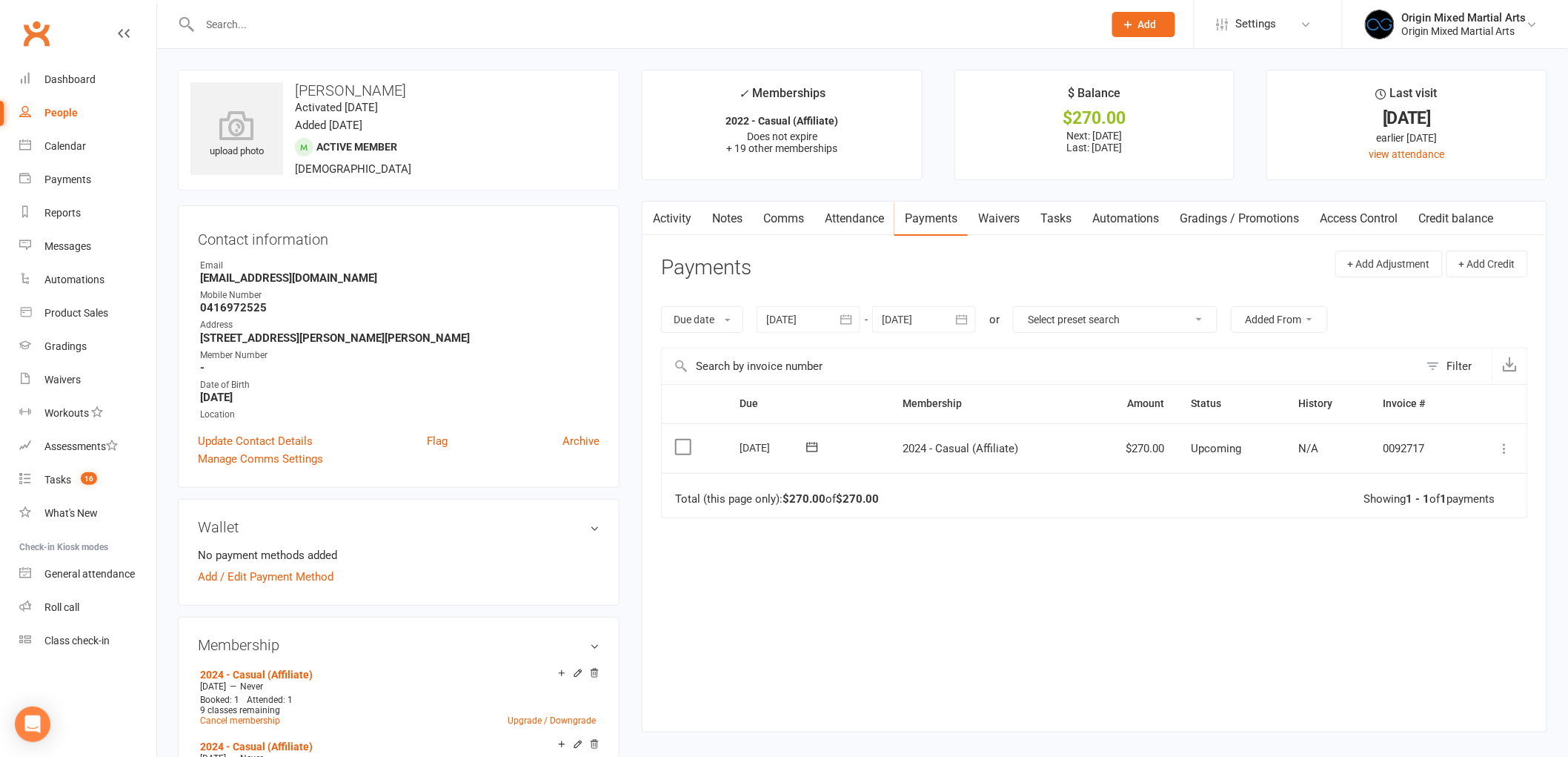
click at [1509, 446] on icon at bounding box center [1505, 449] width 15 height 15
click at [1478, 493] on link "Mark as Paid (POS)" at bounding box center [1440, 506] width 147 height 29
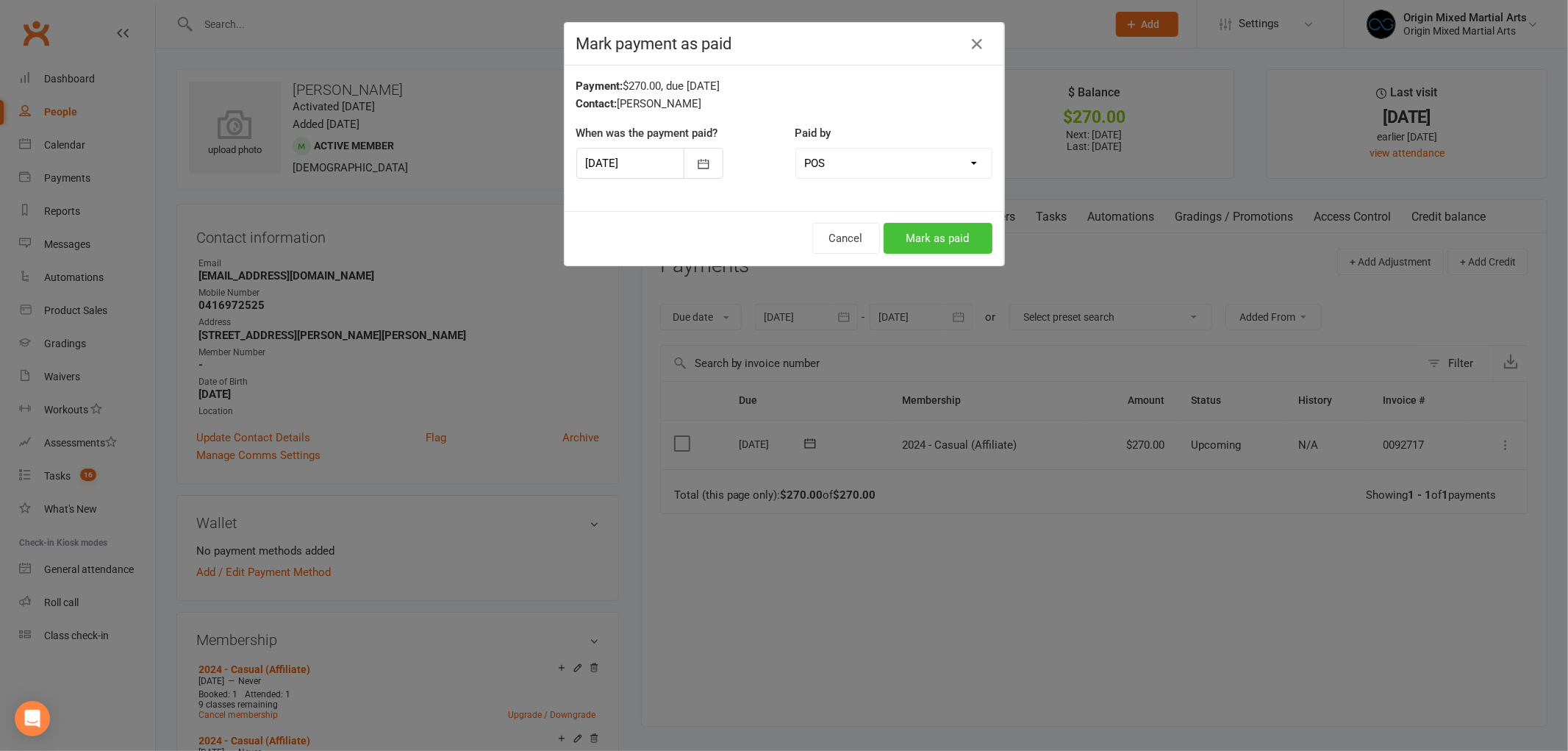
click at [958, 241] on button "Mark as paid" at bounding box center [938, 237] width 109 height 31
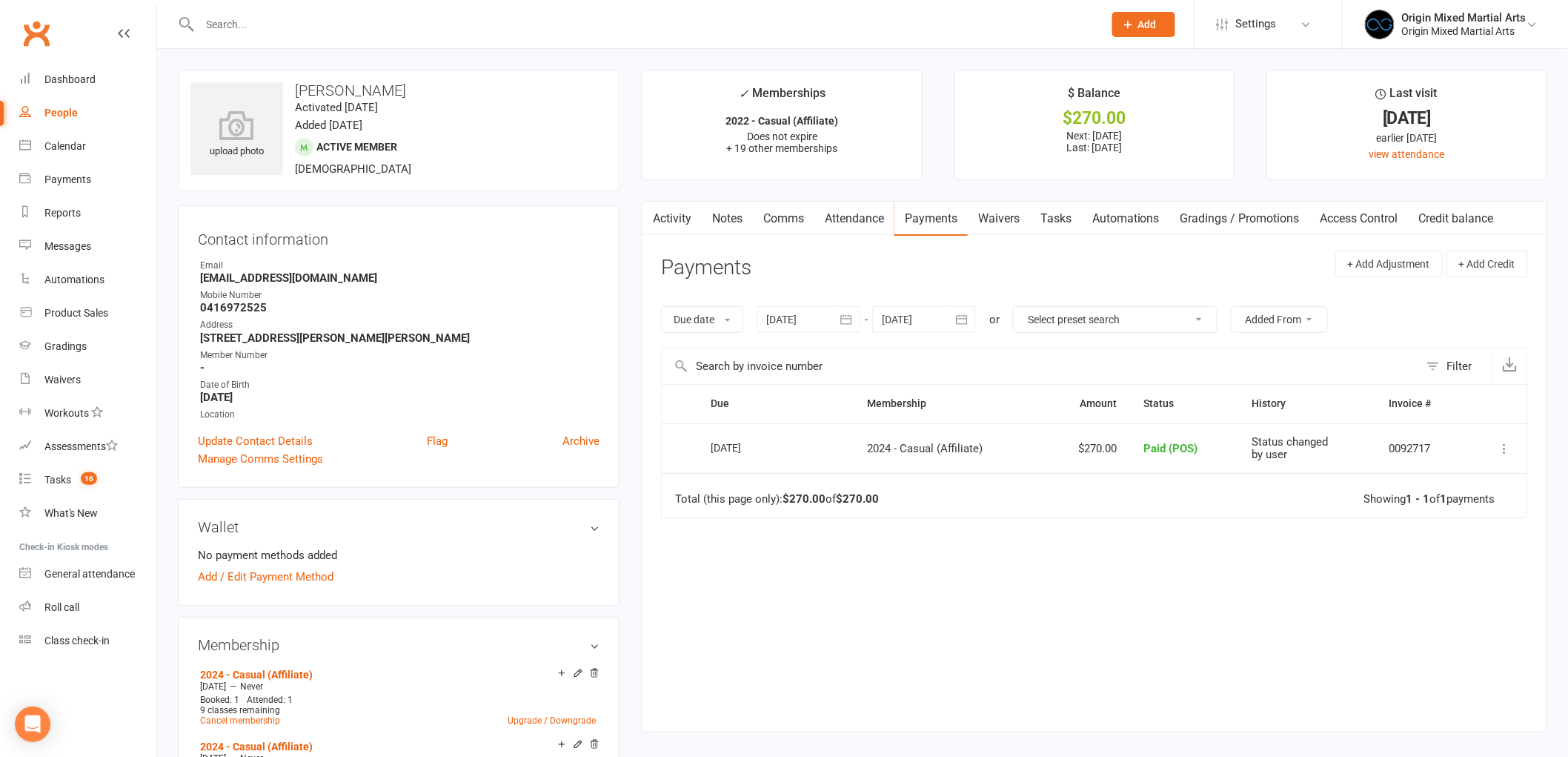
click at [33, 111] on link "People" at bounding box center [88, 113] width 137 height 34
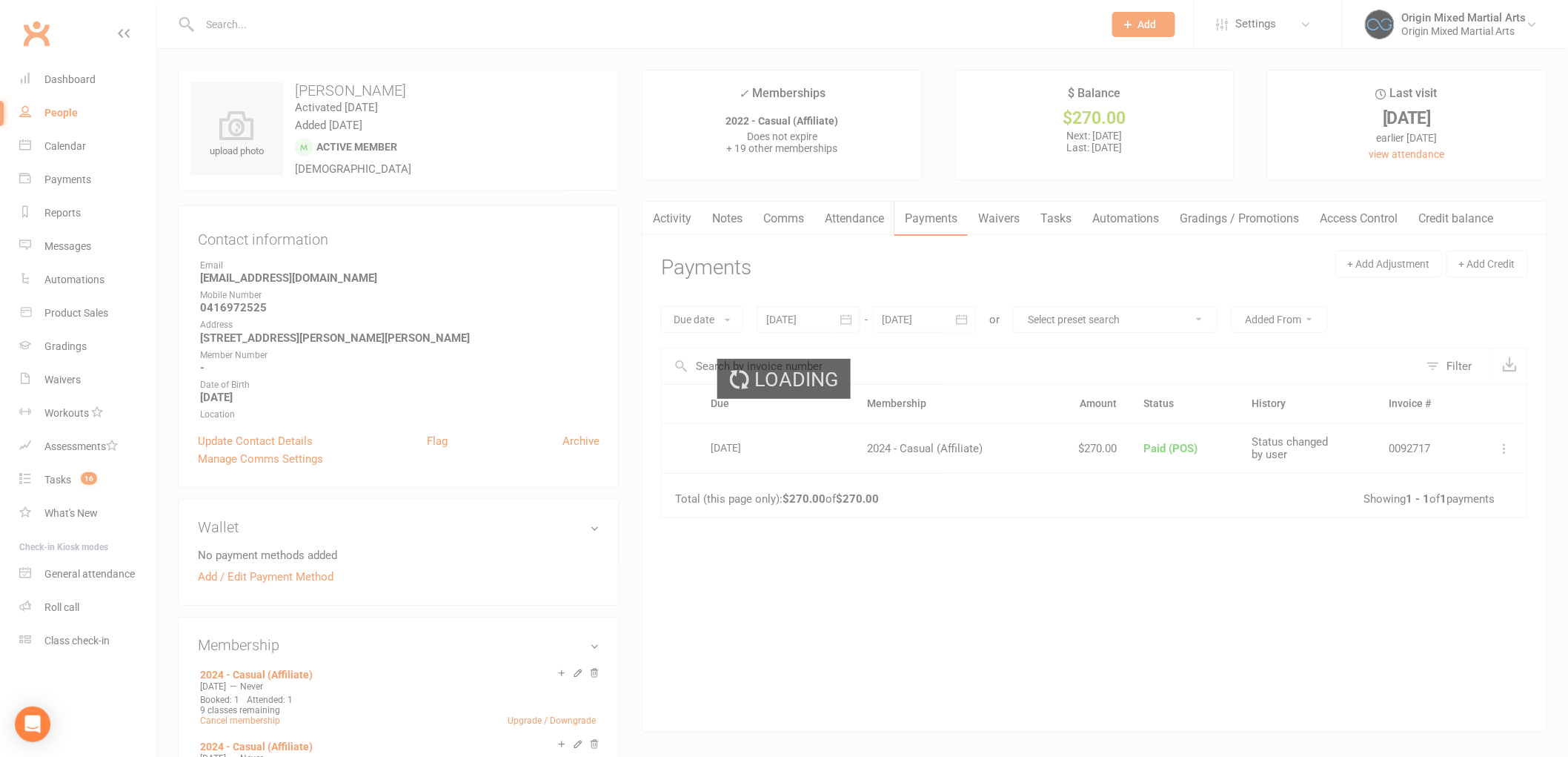
select select "100"
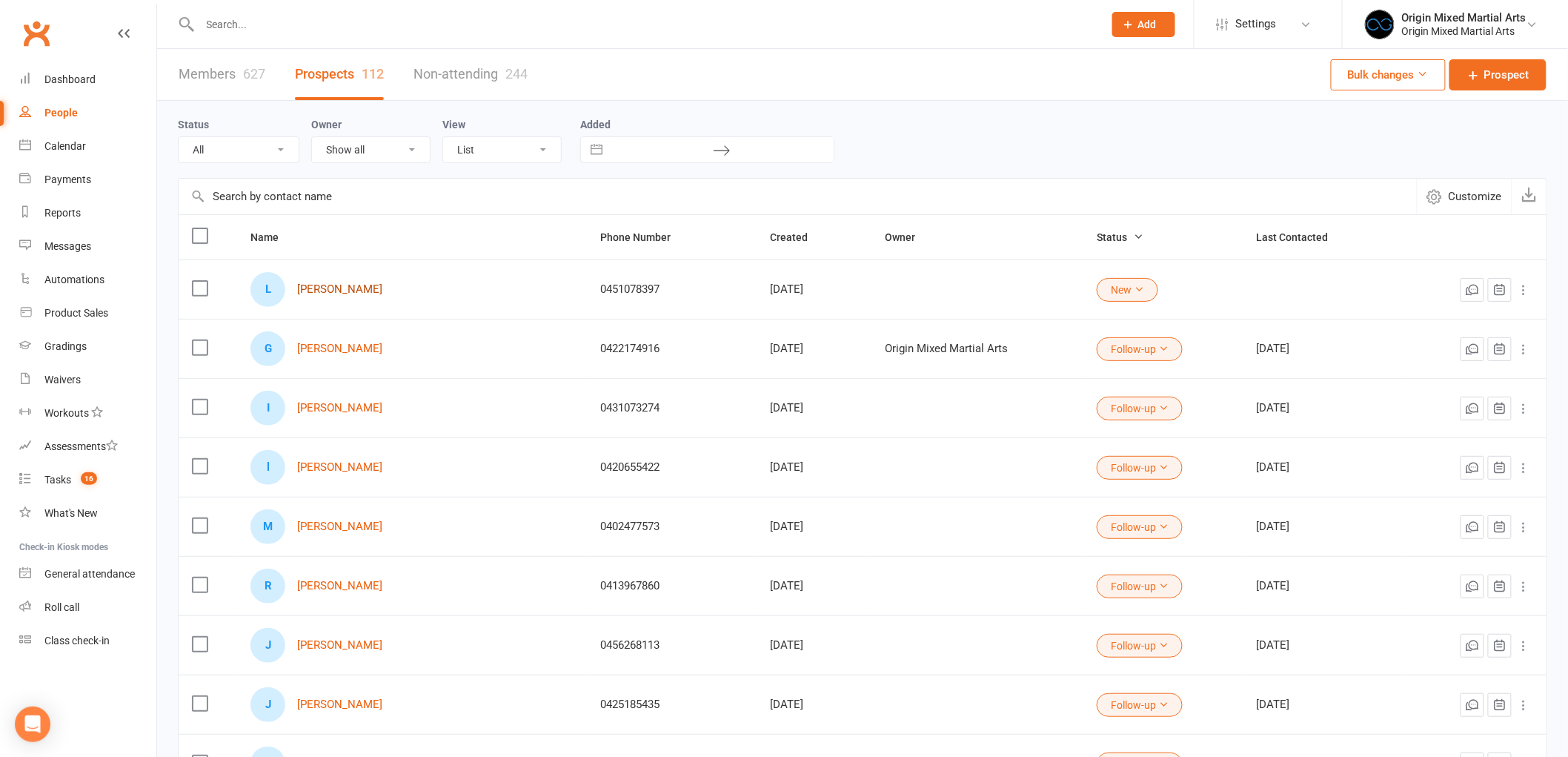
click at [335, 283] on link "Liam Hawley" at bounding box center [339, 289] width 85 height 12
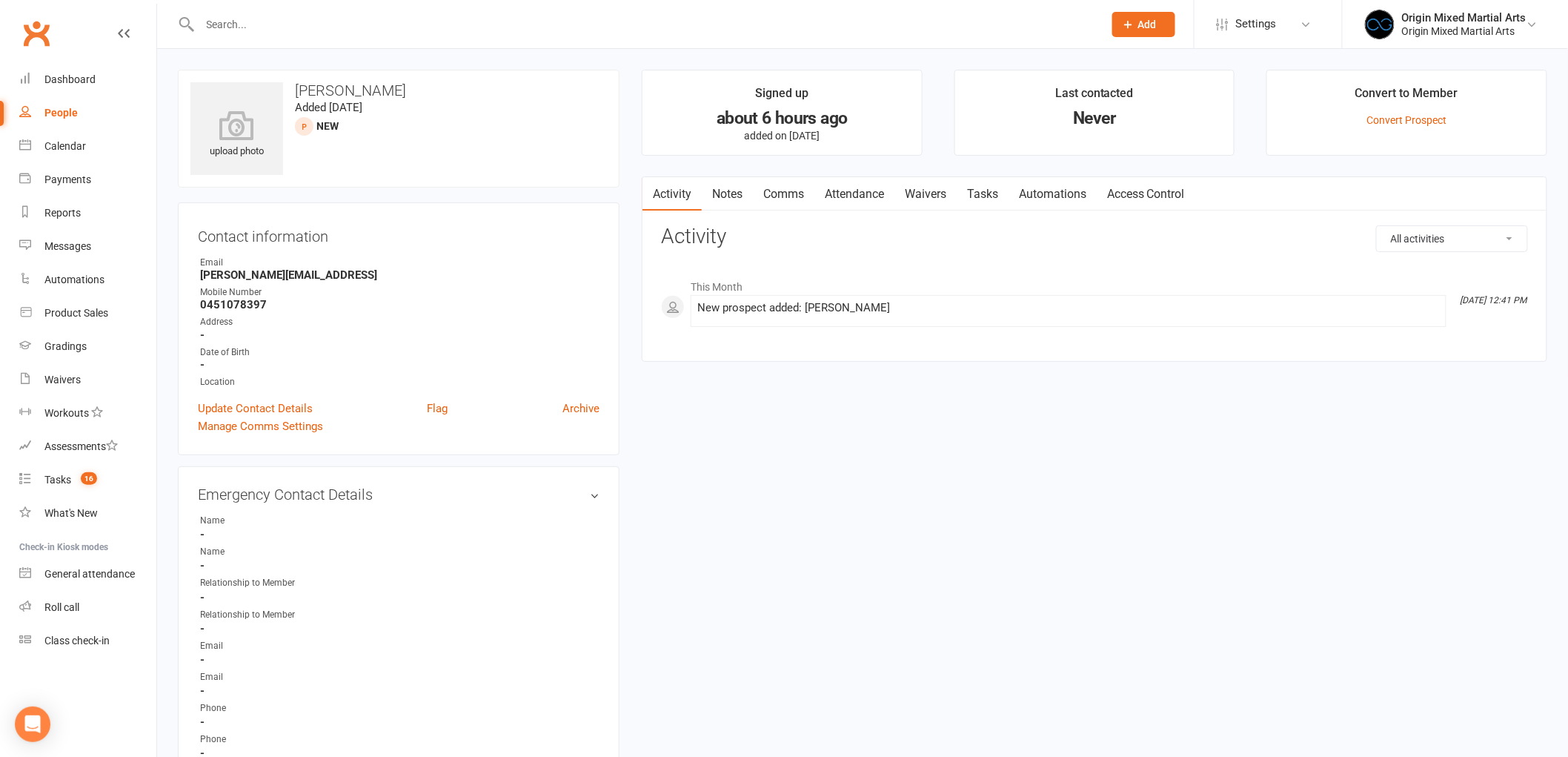
click at [775, 197] on link "Comms" at bounding box center [784, 194] width 61 height 34
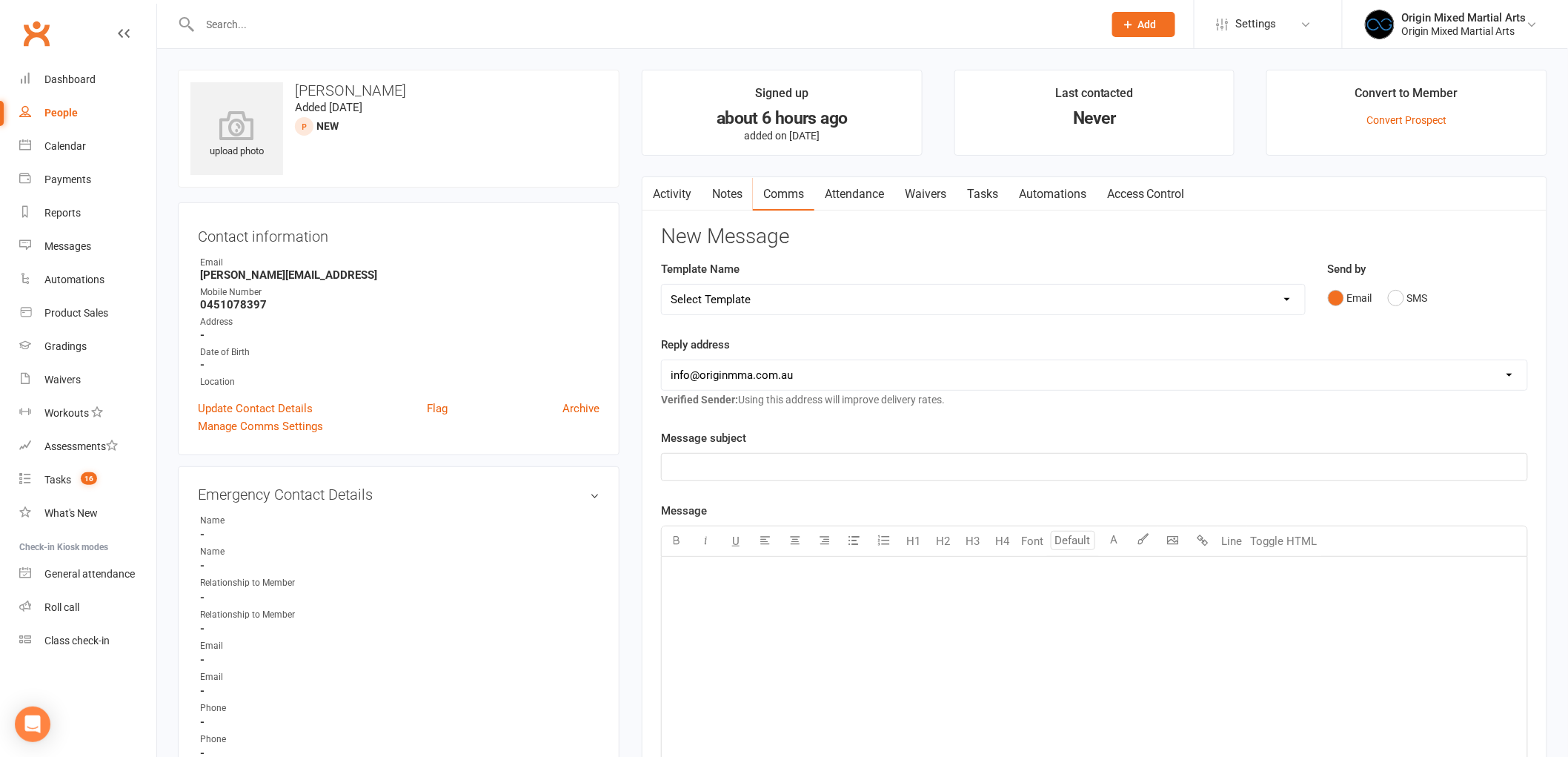
click at [842, 294] on select "Select Template [Email] Opening Date Change [Email] Class Booking Reminder [Ema…" at bounding box center [984, 299] width 644 height 29
select select "7"
click at [662, 285] on select "Select Template [Email] Opening Date Change [Email] Class Booking Reminder [Ema…" at bounding box center [984, 299] width 644 height 29
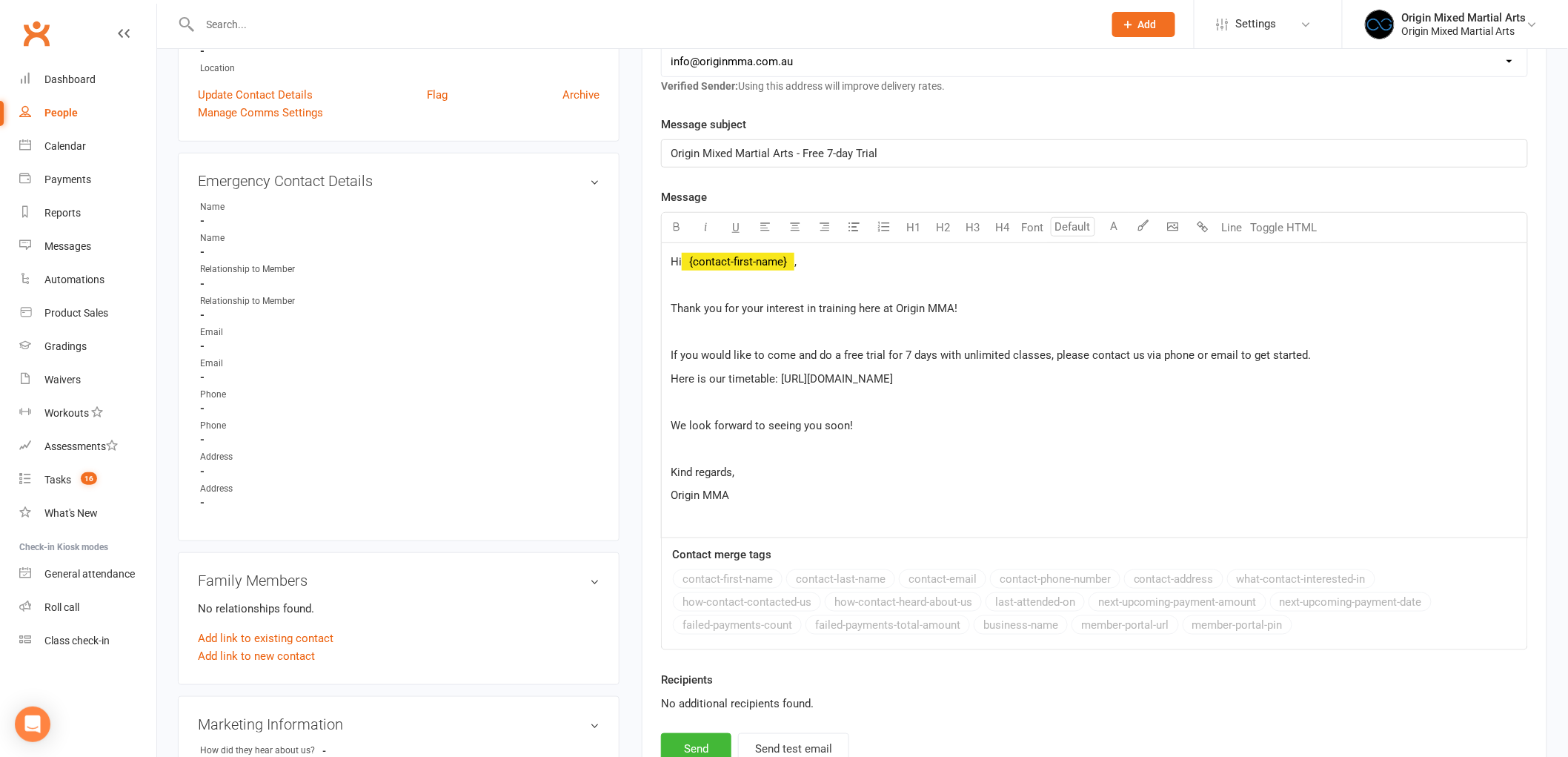
scroll to position [329, 0]
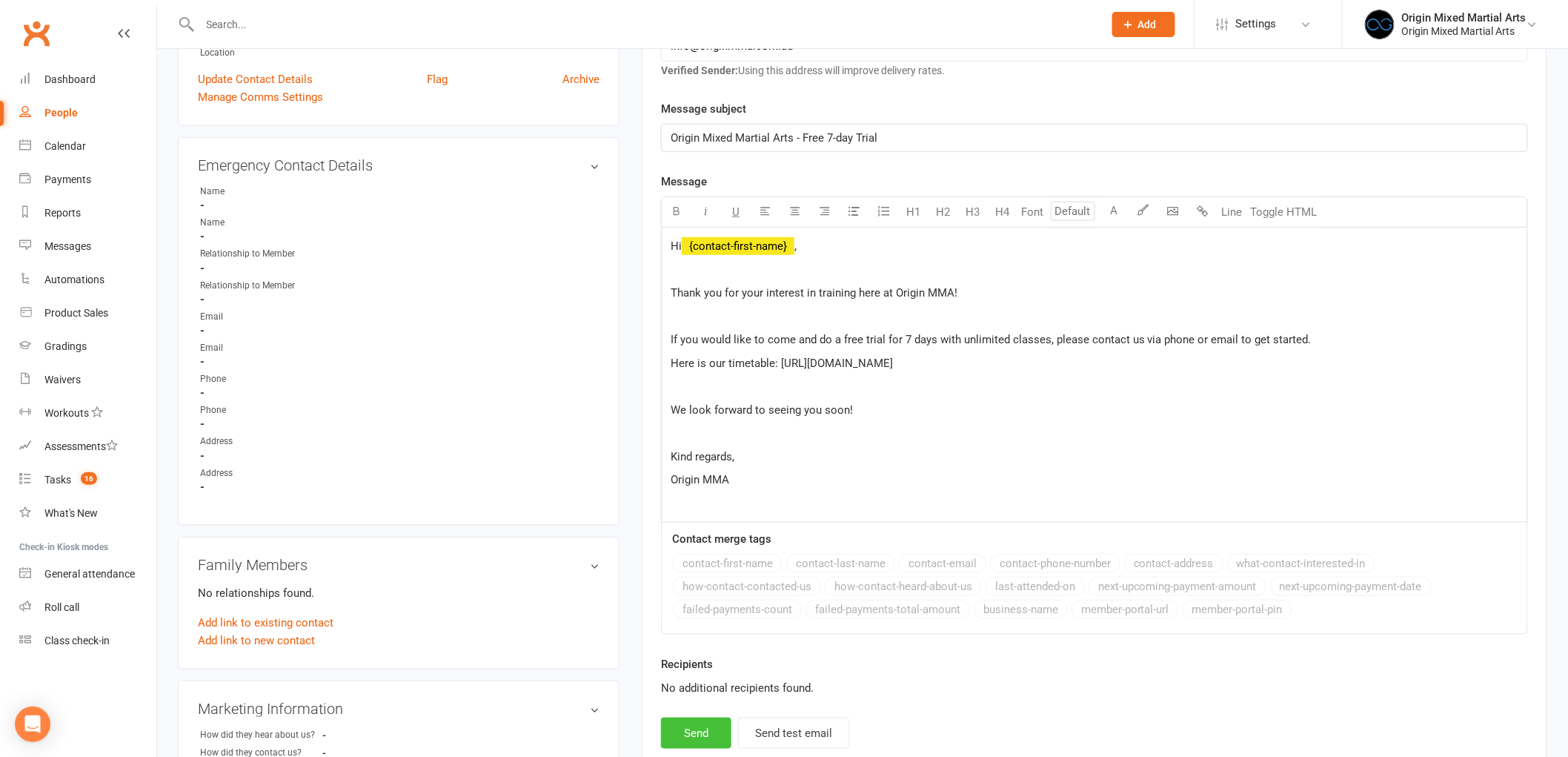
click at [698, 728] on button "Send" at bounding box center [696, 732] width 70 height 31
select select
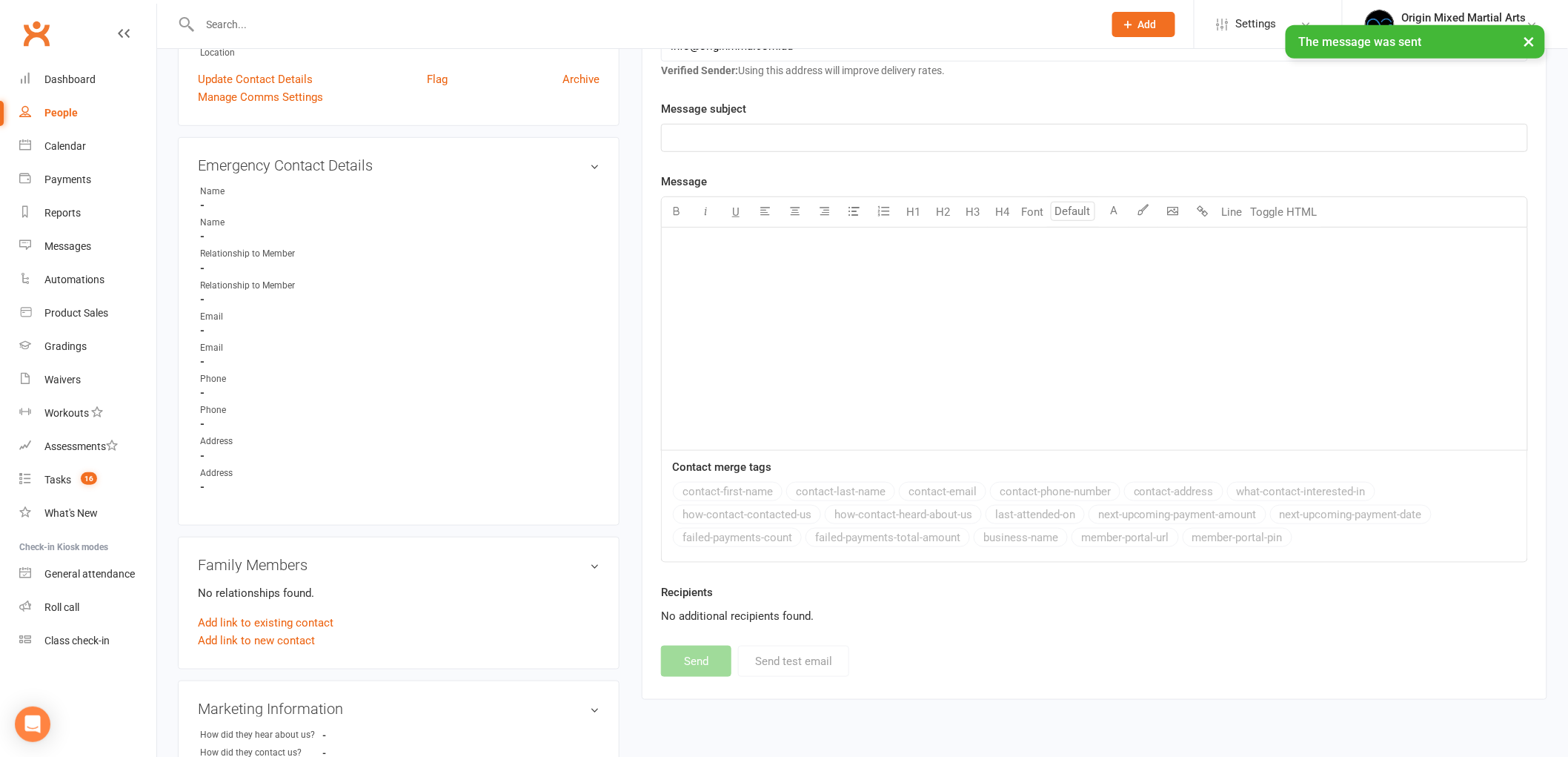
scroll to position [0, 0]
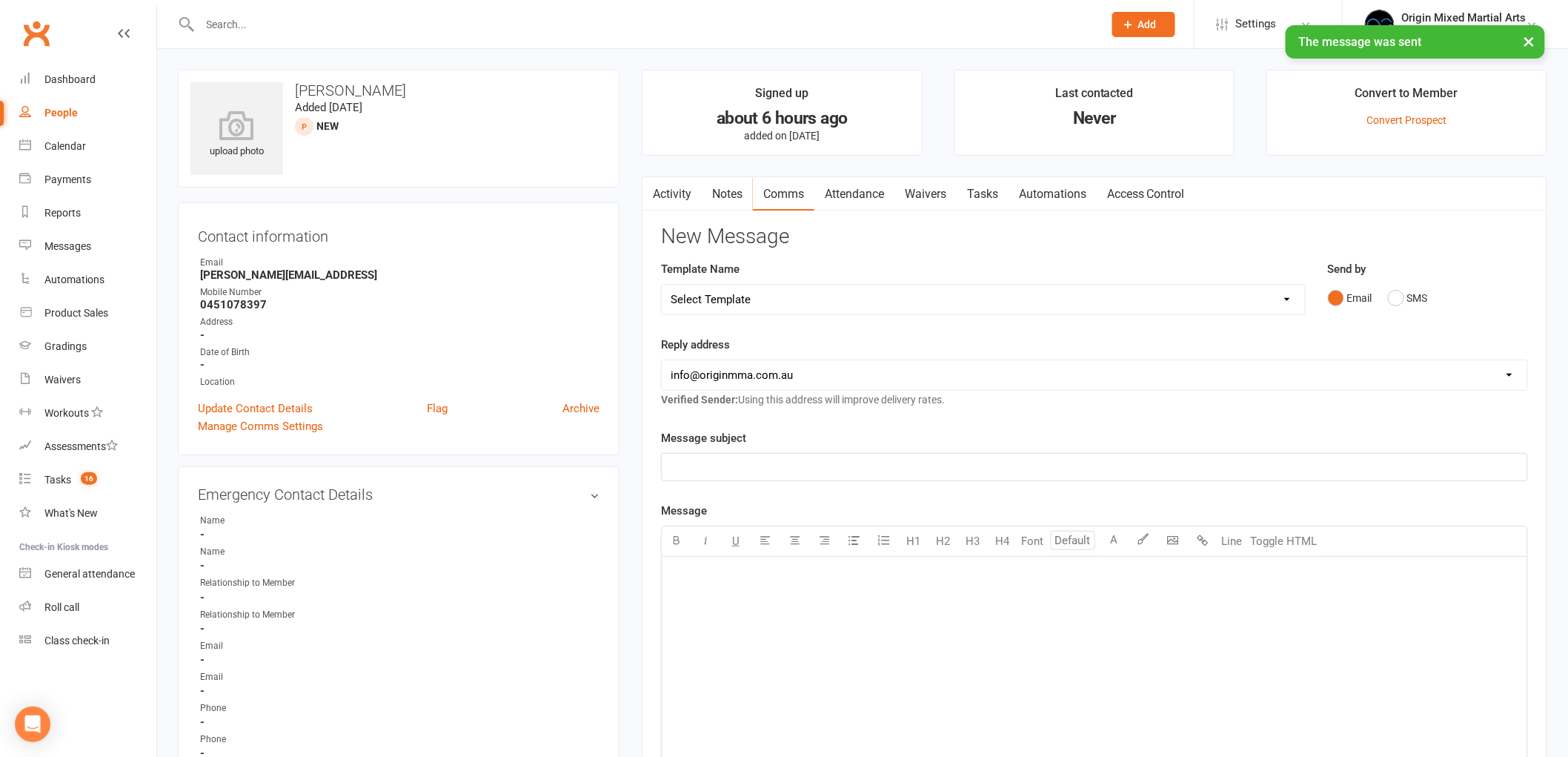
click at [746, 190] on link "Notes" at bounding box center [728, 194] width 51 height 34
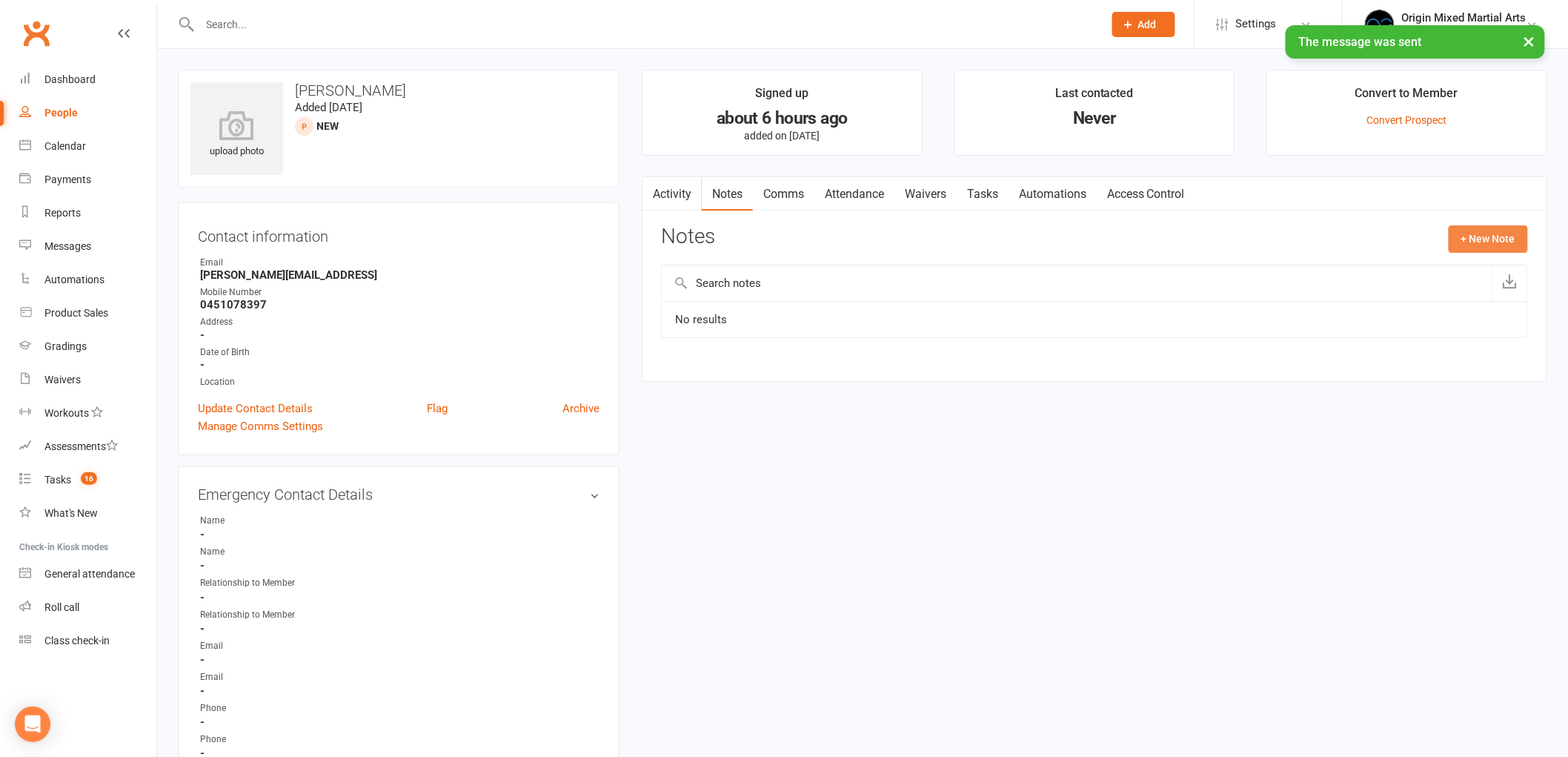
click at [1491, 230] on button "+ New Note" at bounding box center [1488, 238] width 79 height 27
click at [956, 285] on input "text" at bounding box center [1095, 299] width 867 height 31
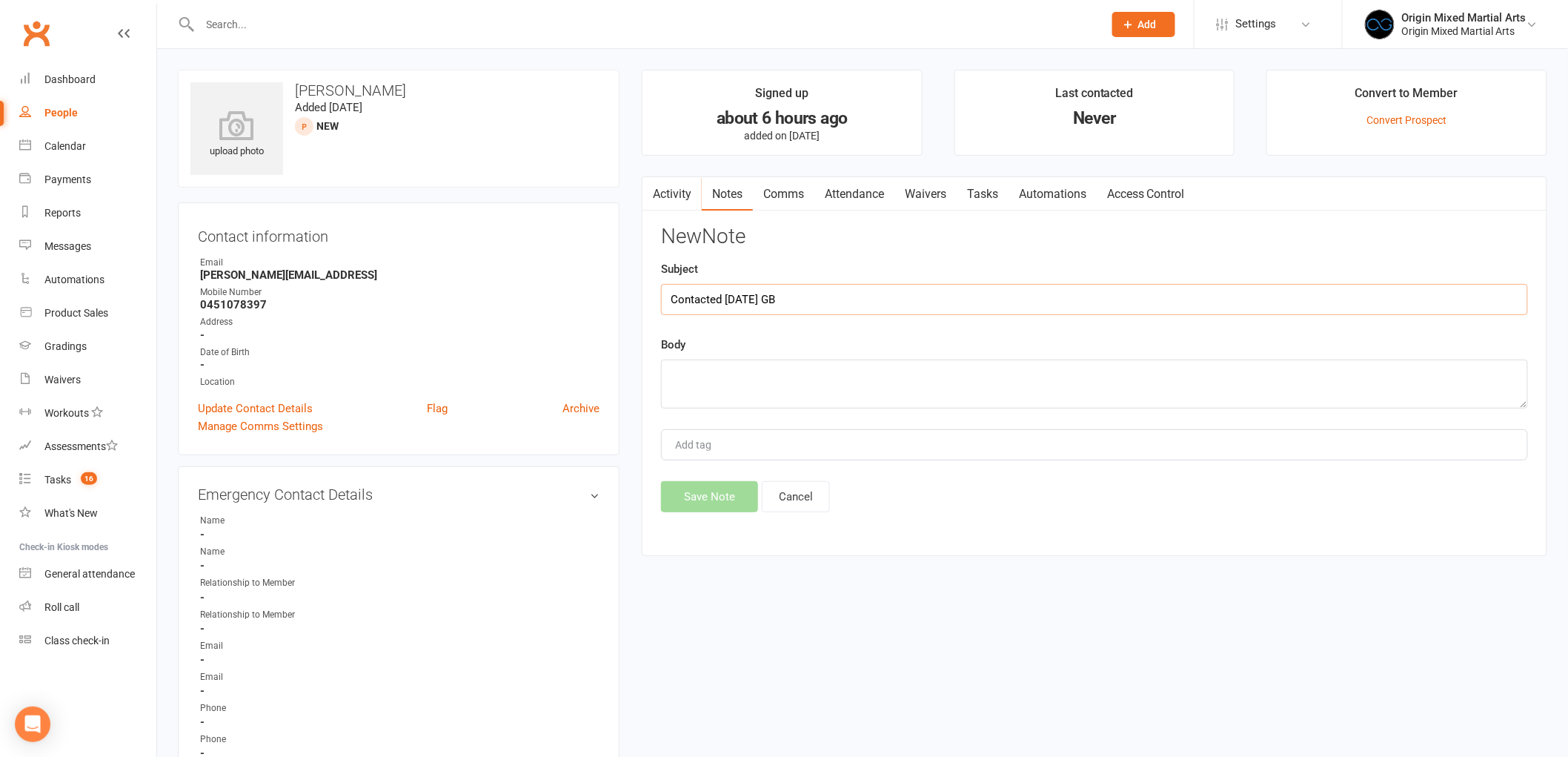
type input "Contacted 14/10/25 GB"
type textarea "Attempted call but no option for VM and sent email"
click at [714, 497] on button "Save Note" at bounding box center [710, 496] width 98 height 31
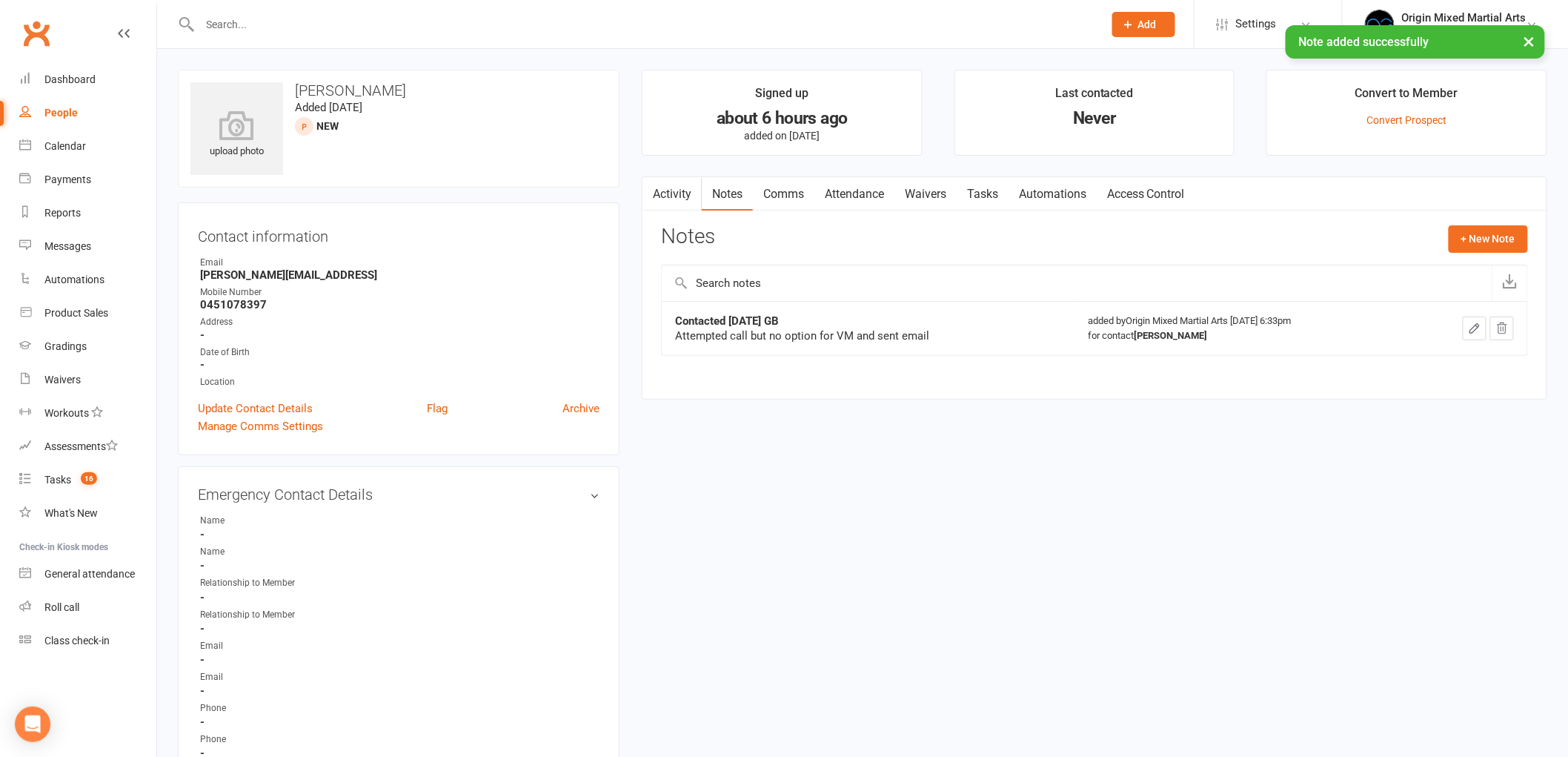
click at [52, 109] on div "People" at bounding box center [61, 112] width 34 height 12
select select "100"
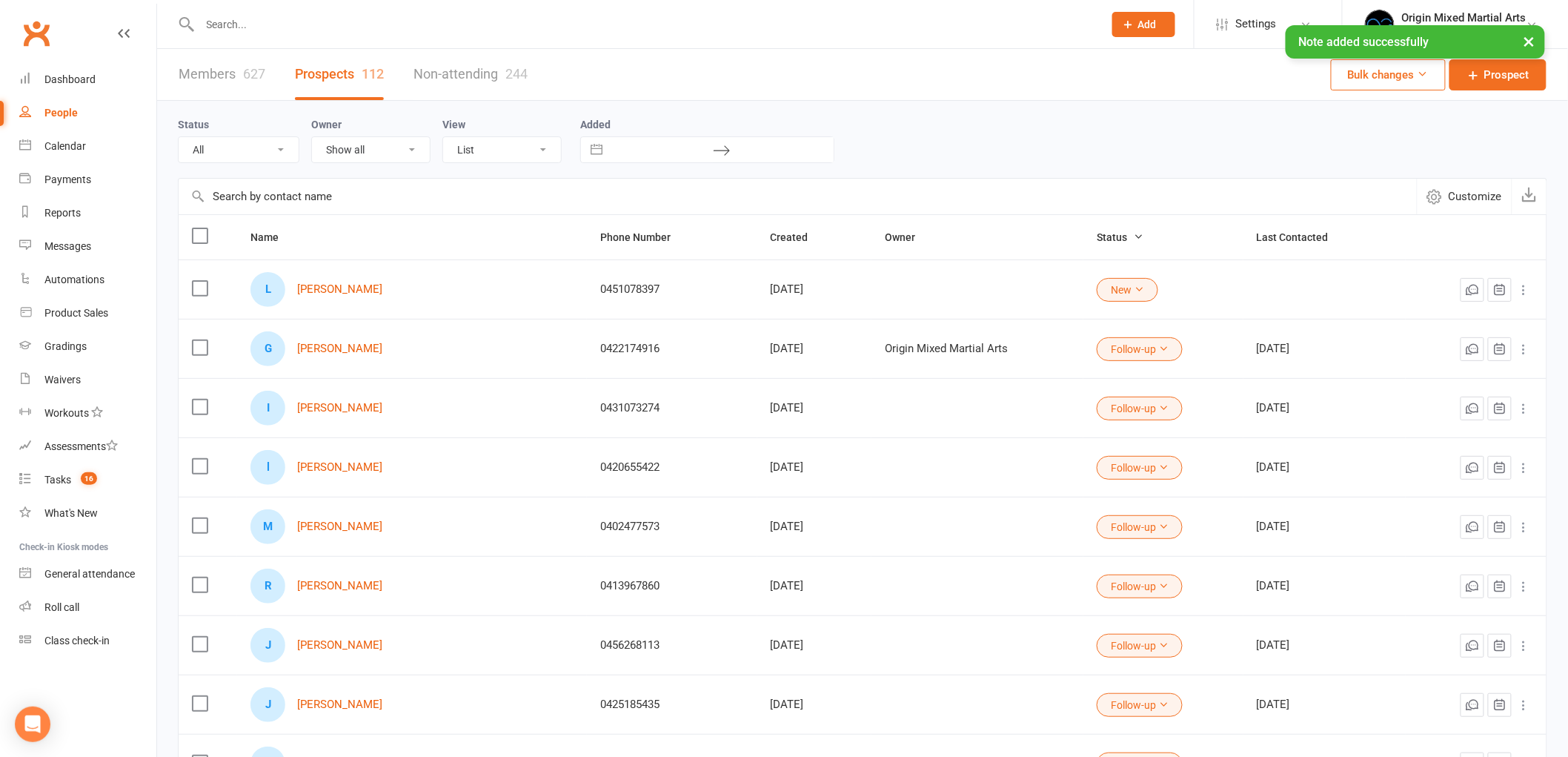
click at [1097, 296] on button "New" at bounding box center [1127, 290] width 61 height 24
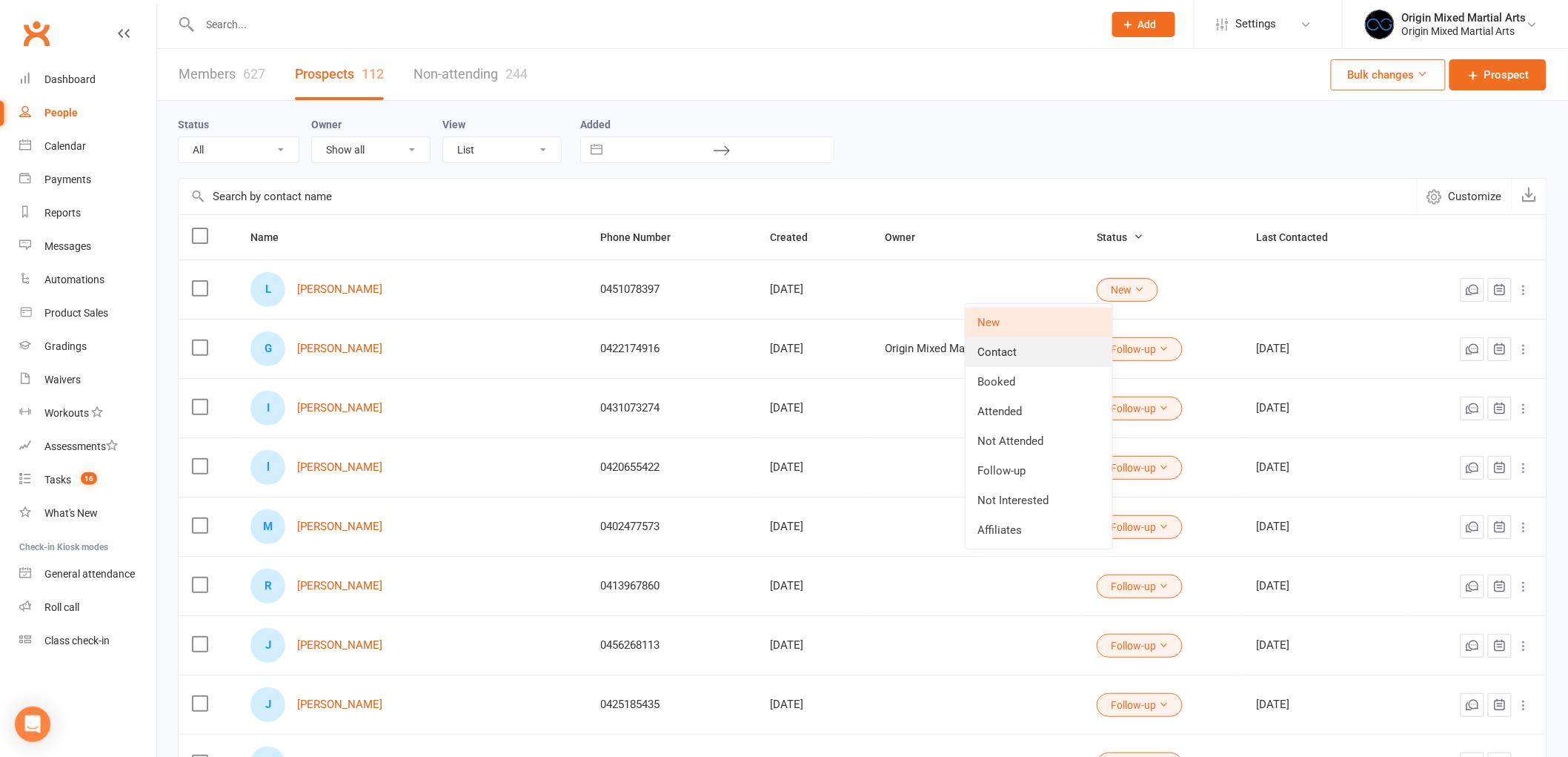
click at [1057, 339] on link "Contact" at bounding box center [1040, 351] width 147 height 29
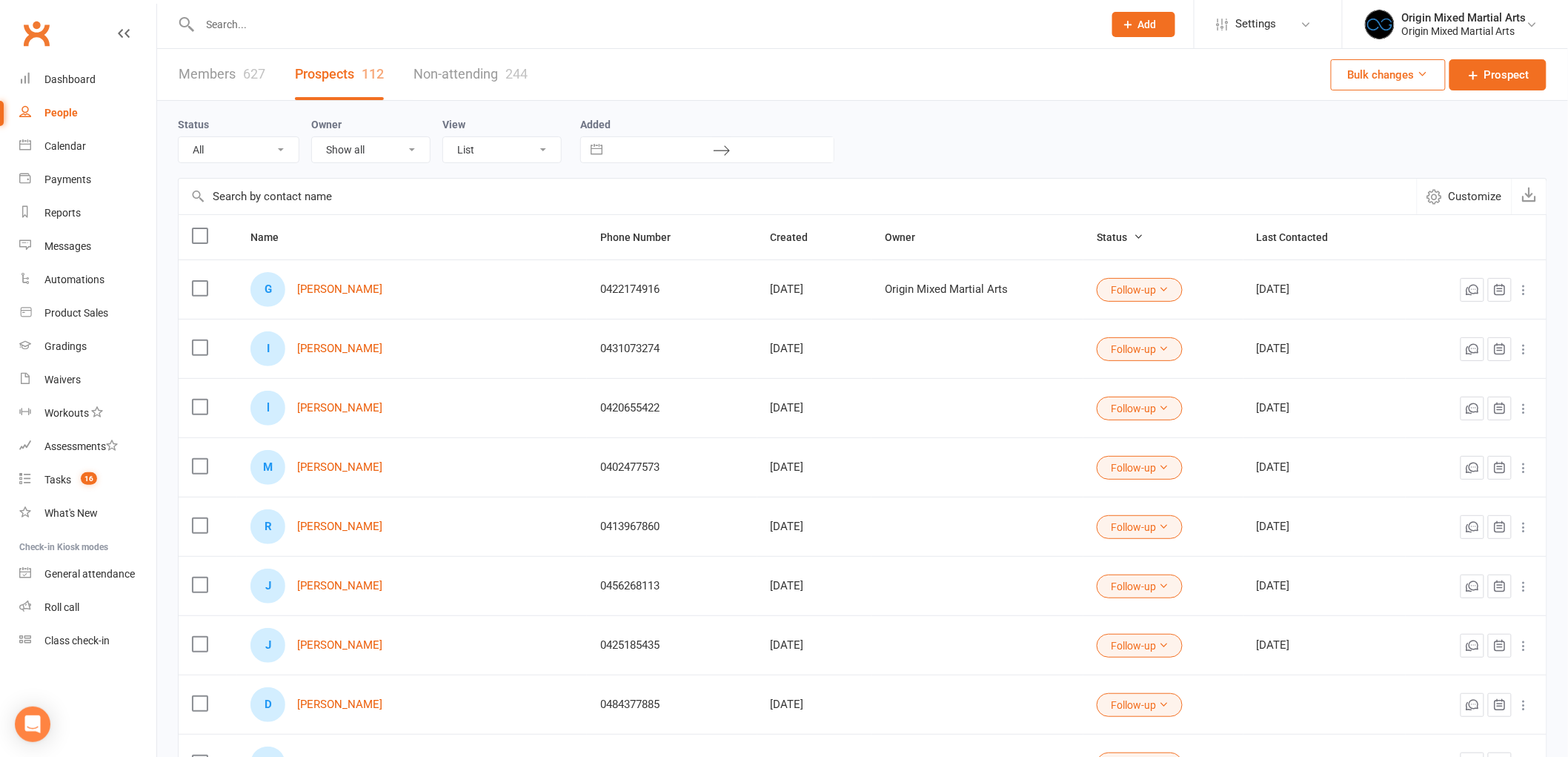
click at [320, 24] on input "text" at bounding box center [644, 24] width 898 height 20
paste input "Chase S"
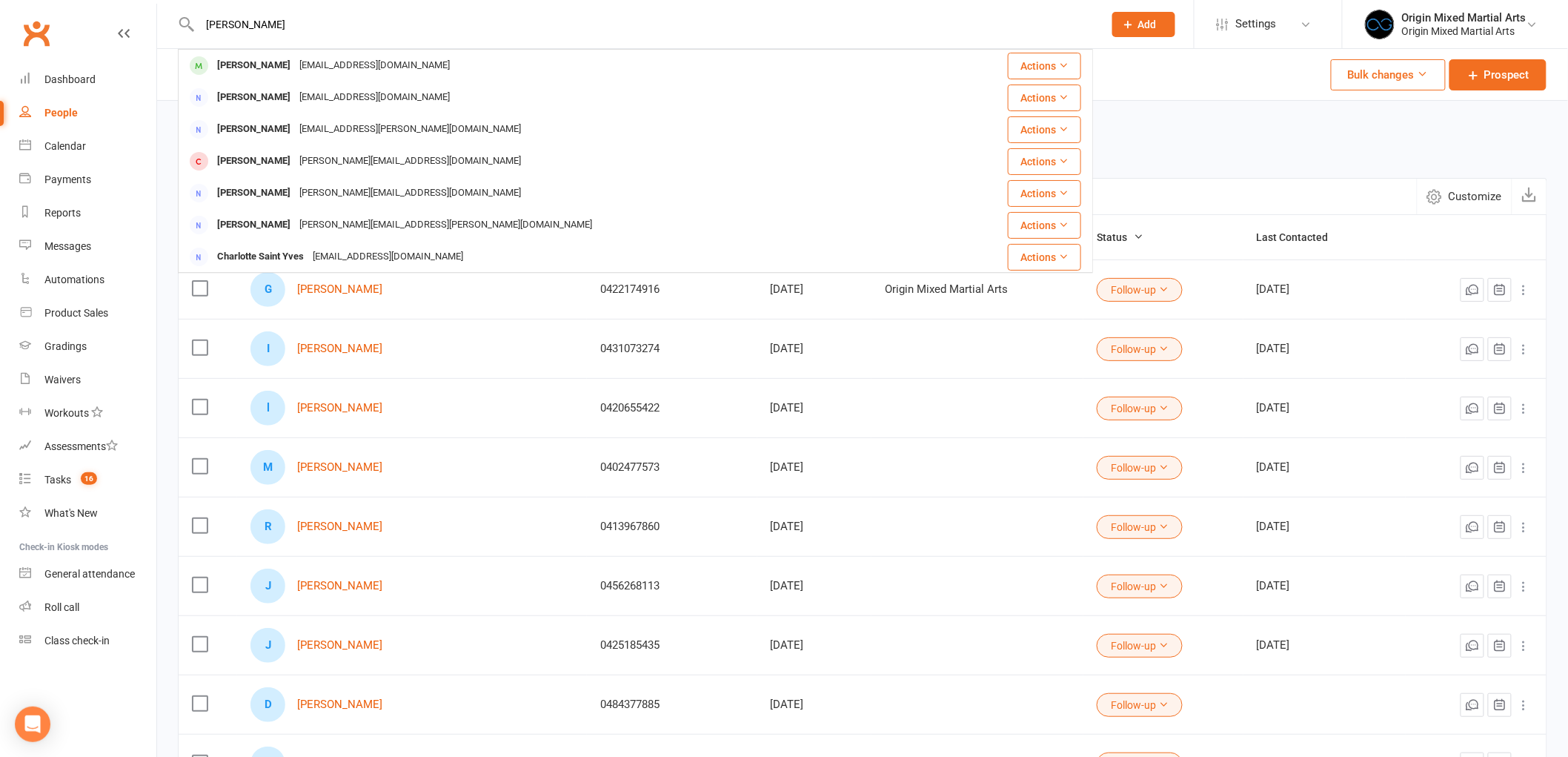
type input "Chase S"
click at [306, 70] on div "Mario@statewideprinting.com.au" at bounding box center [375, 66] width 160 height 21
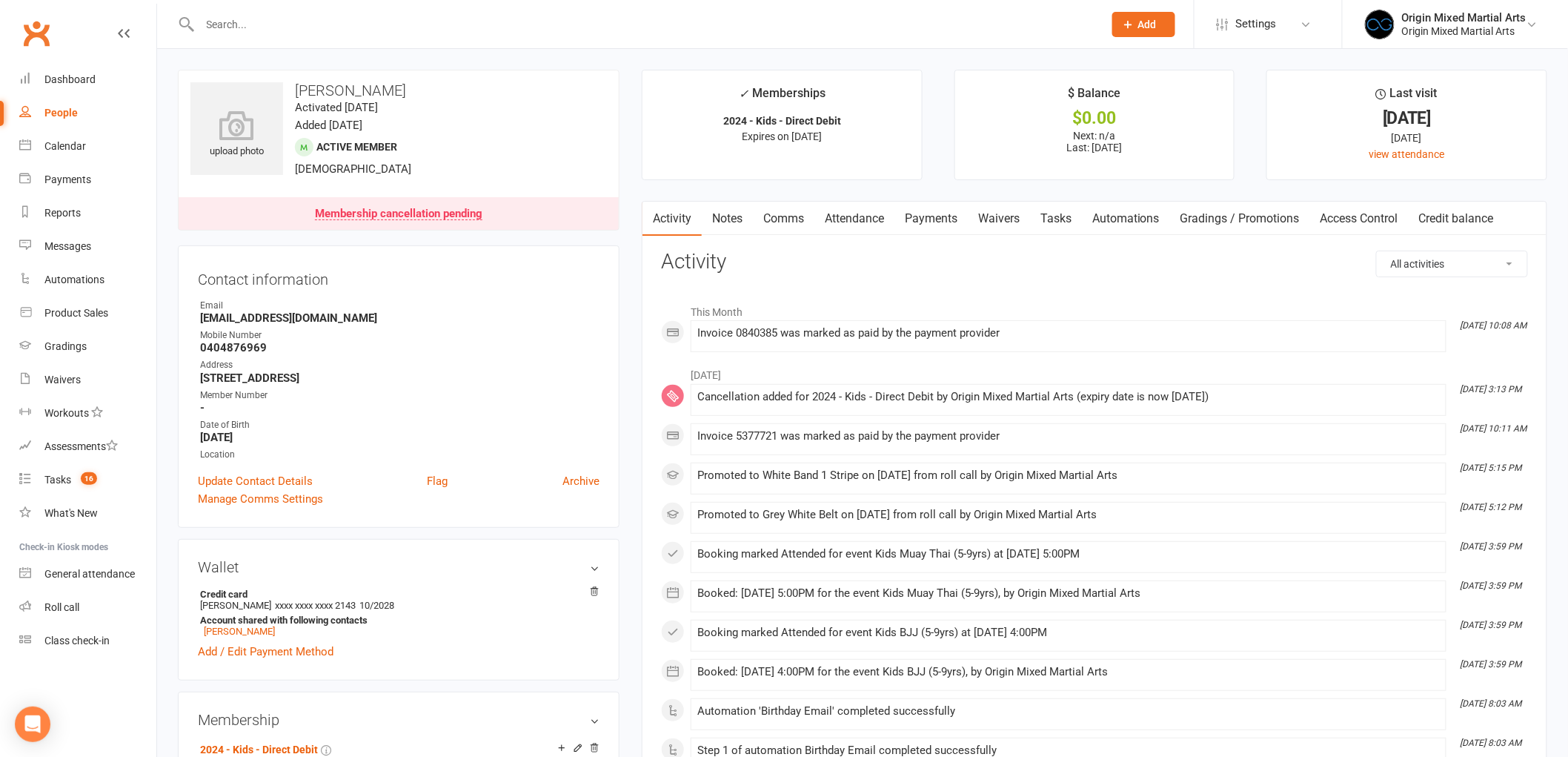
click at [932, 217] on link "Payments" at bounding box center [931, 218] width 74 height 34
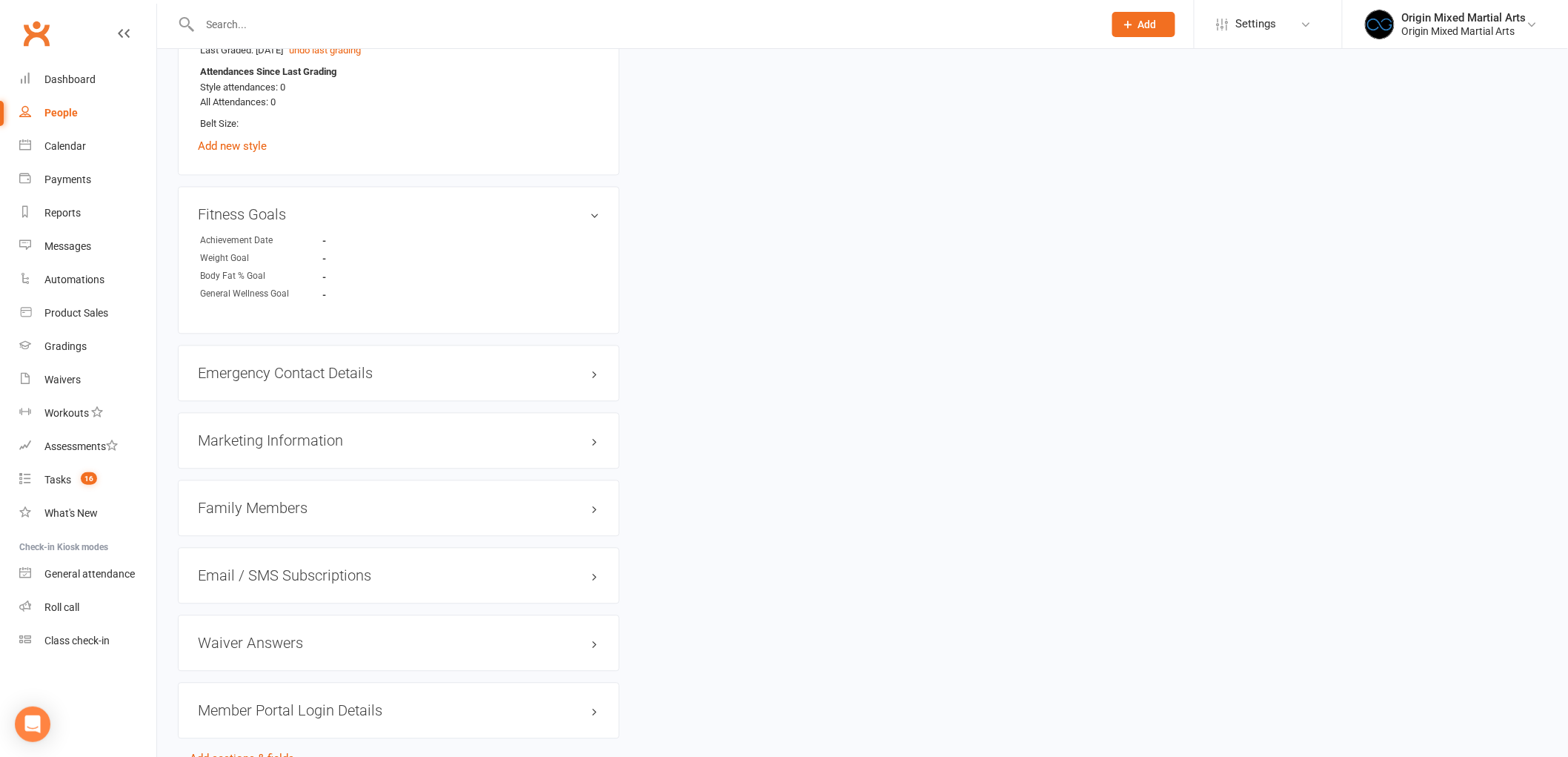
scroll to position [1152, 0]
click at [319, 507] on h3 "Family Members" at bounding box center [398, 507] width 402 height 16
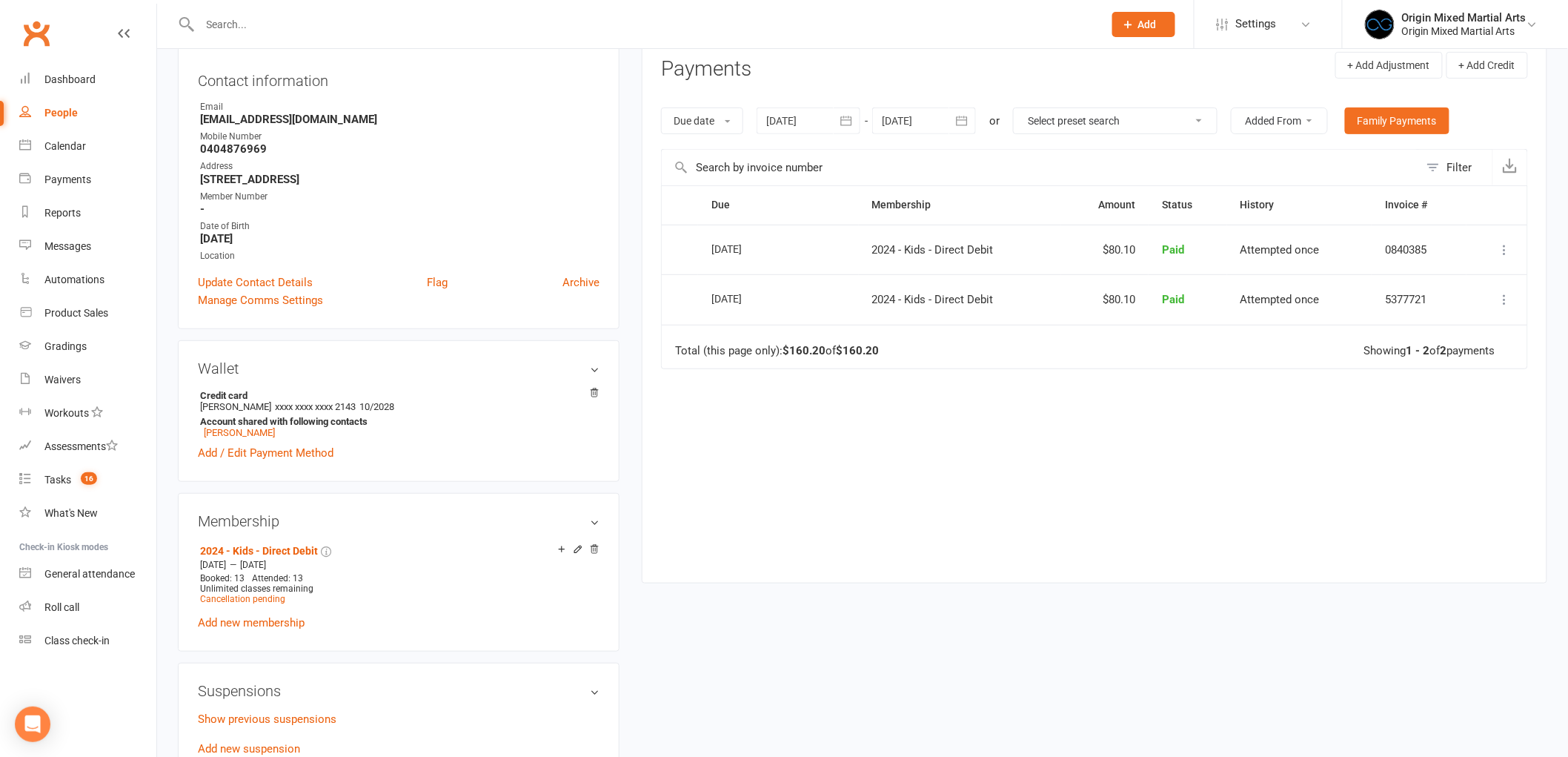
scroll to position [0, 0]
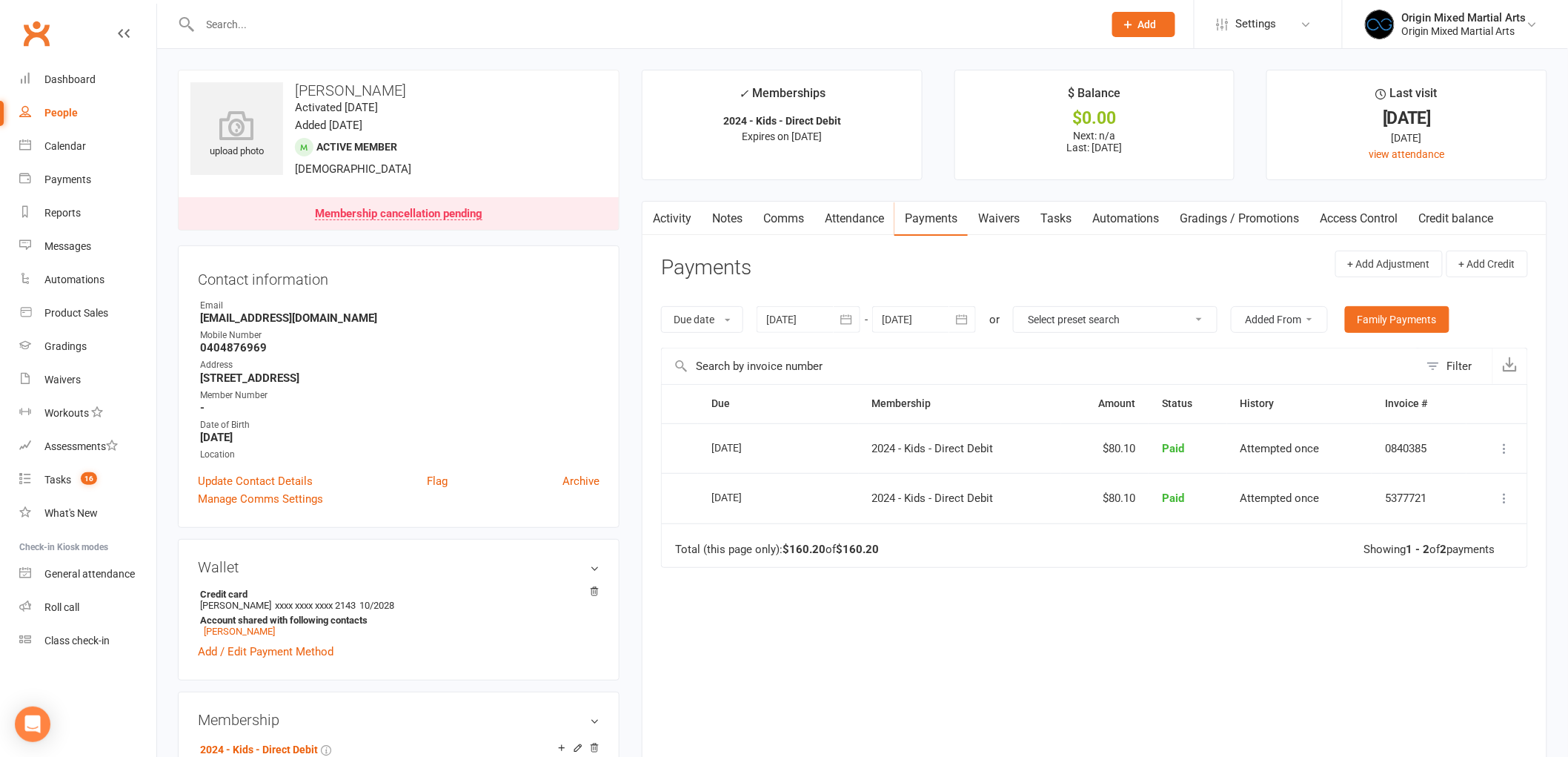
click at [251, 27] on input "text" at bounding box center [644, 24] width 898 height 20
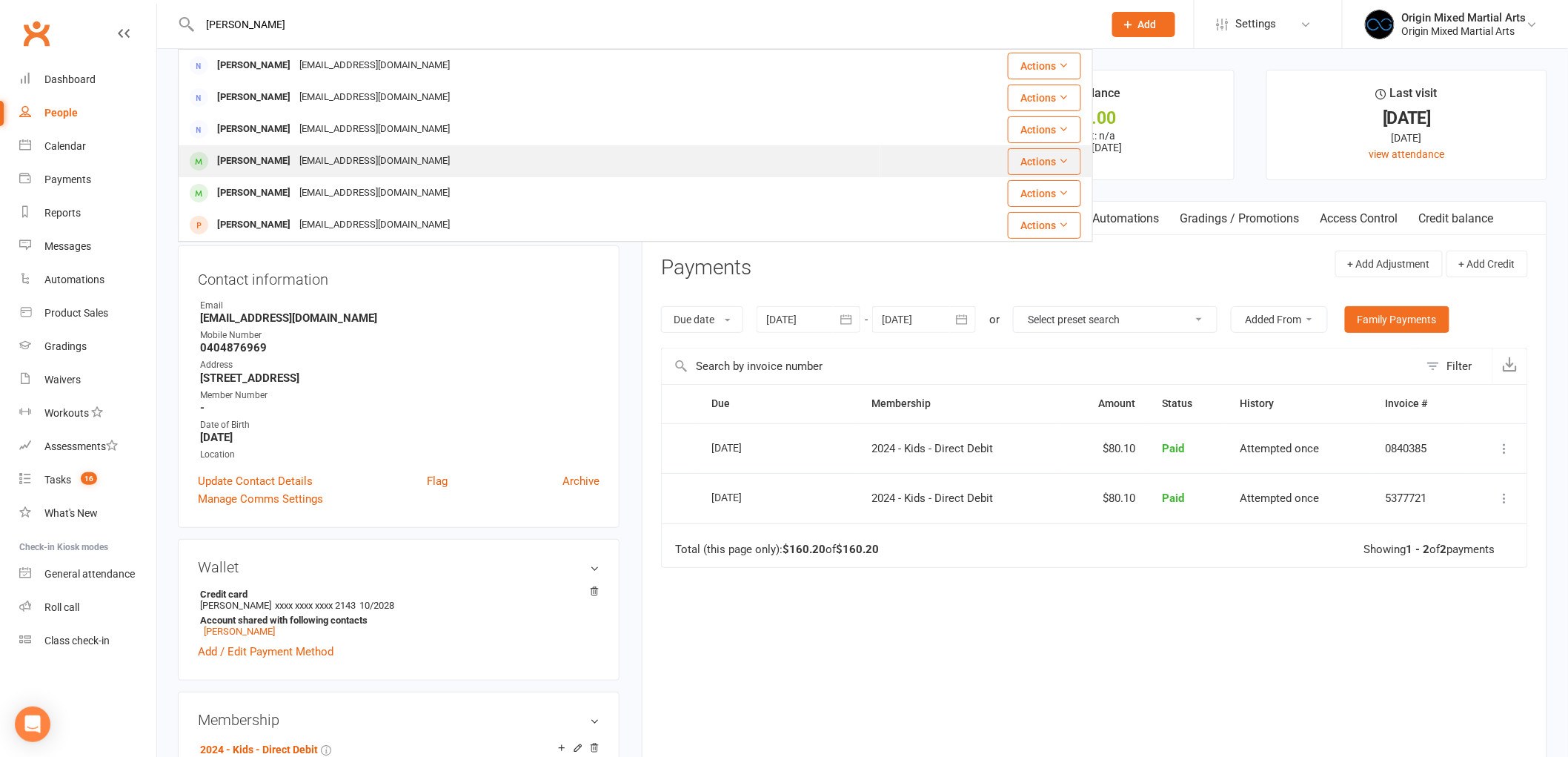
type input "sande"
click at [295, 160] on div "mario@statewideprinting.com.au" at bounding box center [375, 161] width 160 height 21
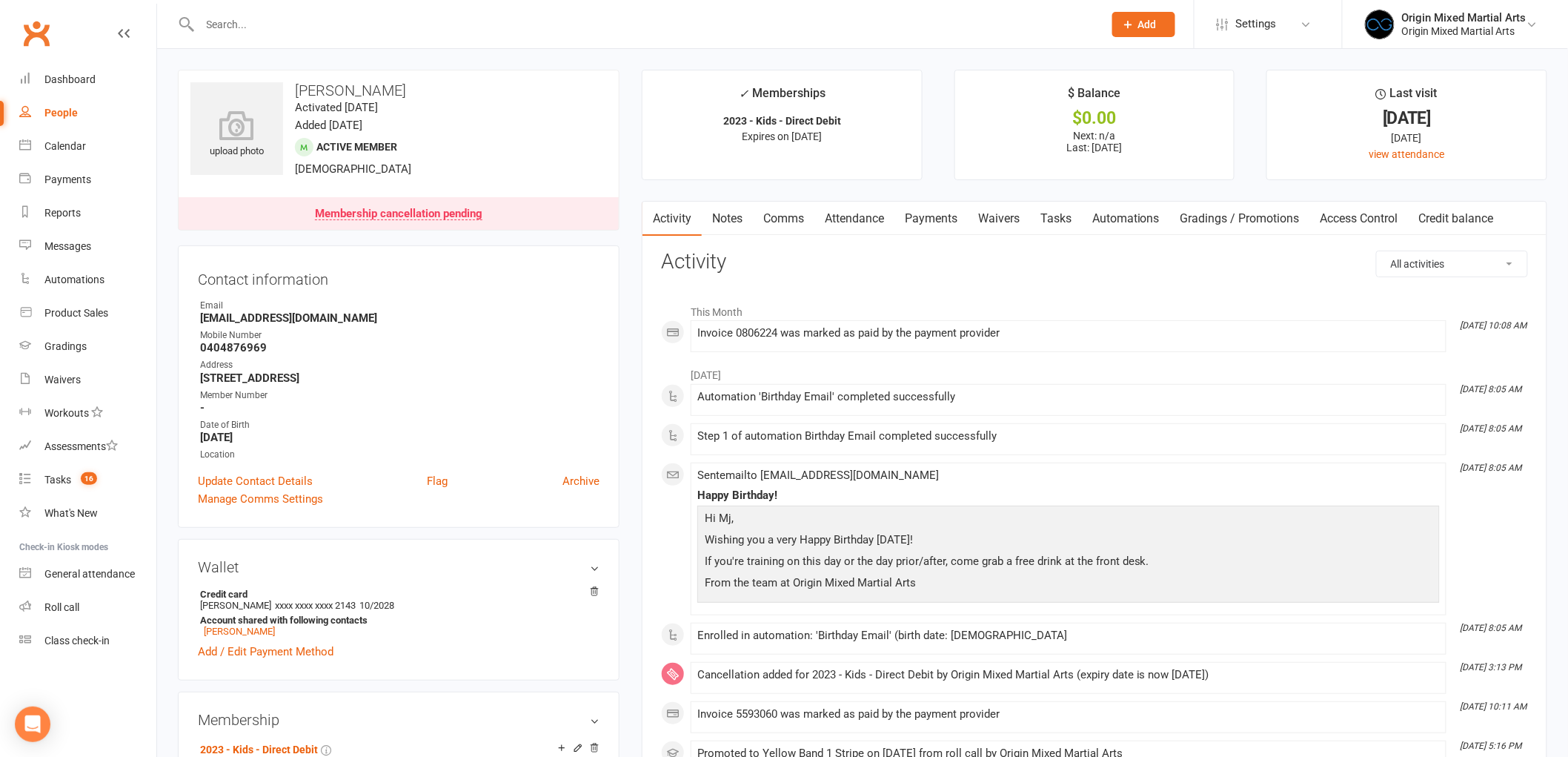
click at [948, 227] on link "Payments" at bounding box center [931, 218] width 74 height 34
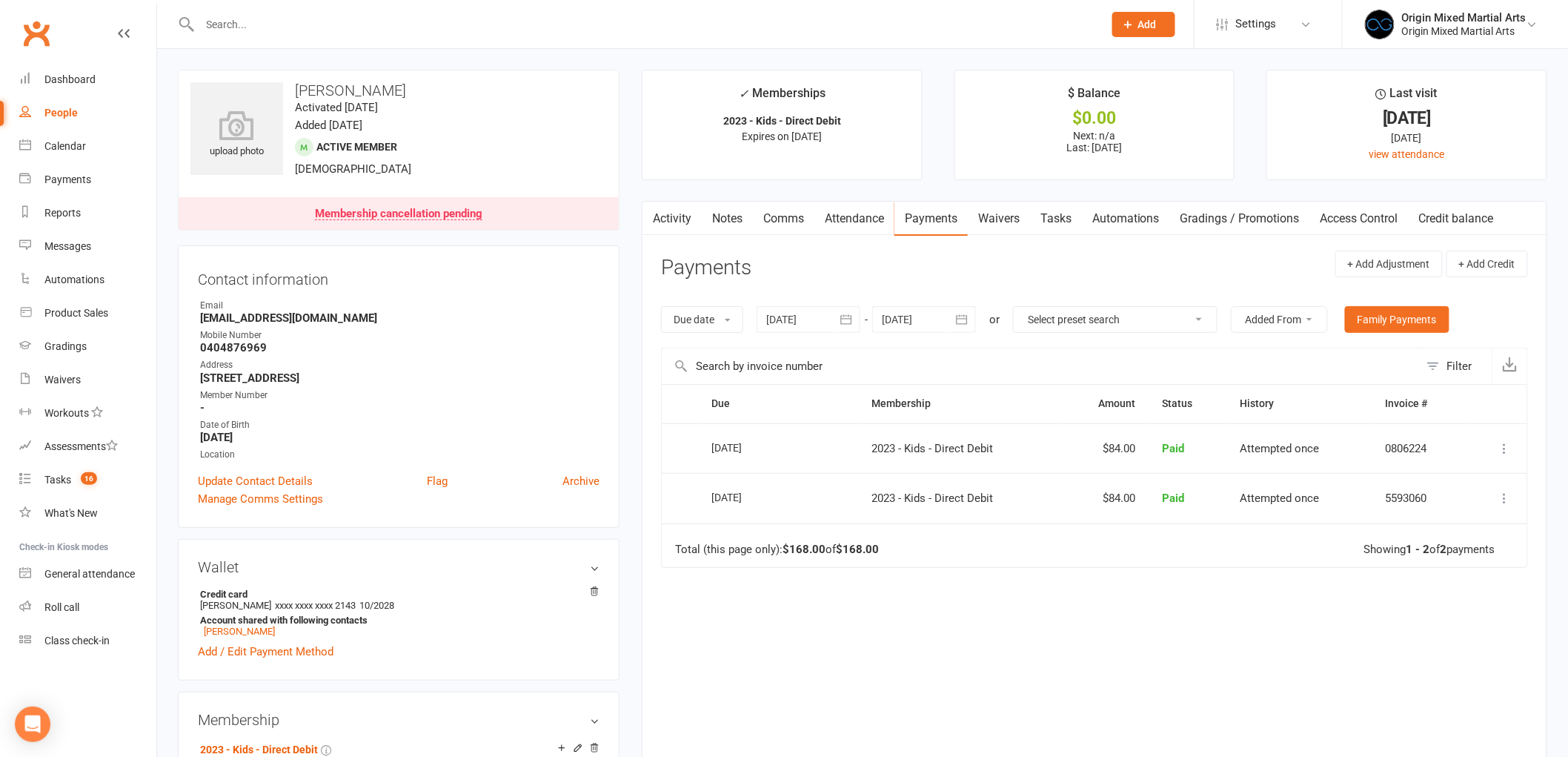
click at [317, 33] on input "text" at bounding box center [644, 24] width 898 height 20
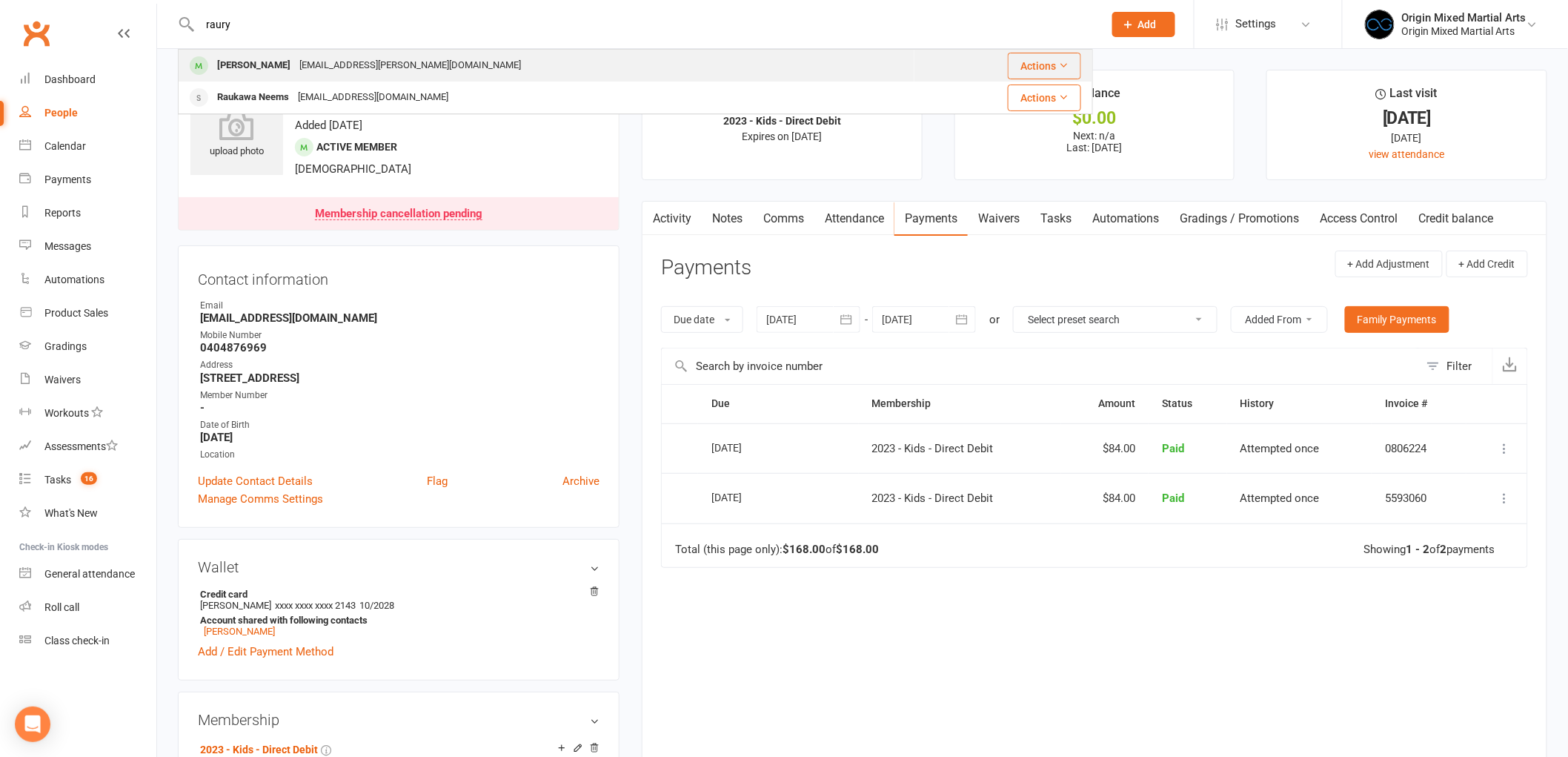
type input "raury"
click at [328, 72] on div "Raury.Bryan-adams@outlook.com" at bounding box center [410, 66] width 230 height 21
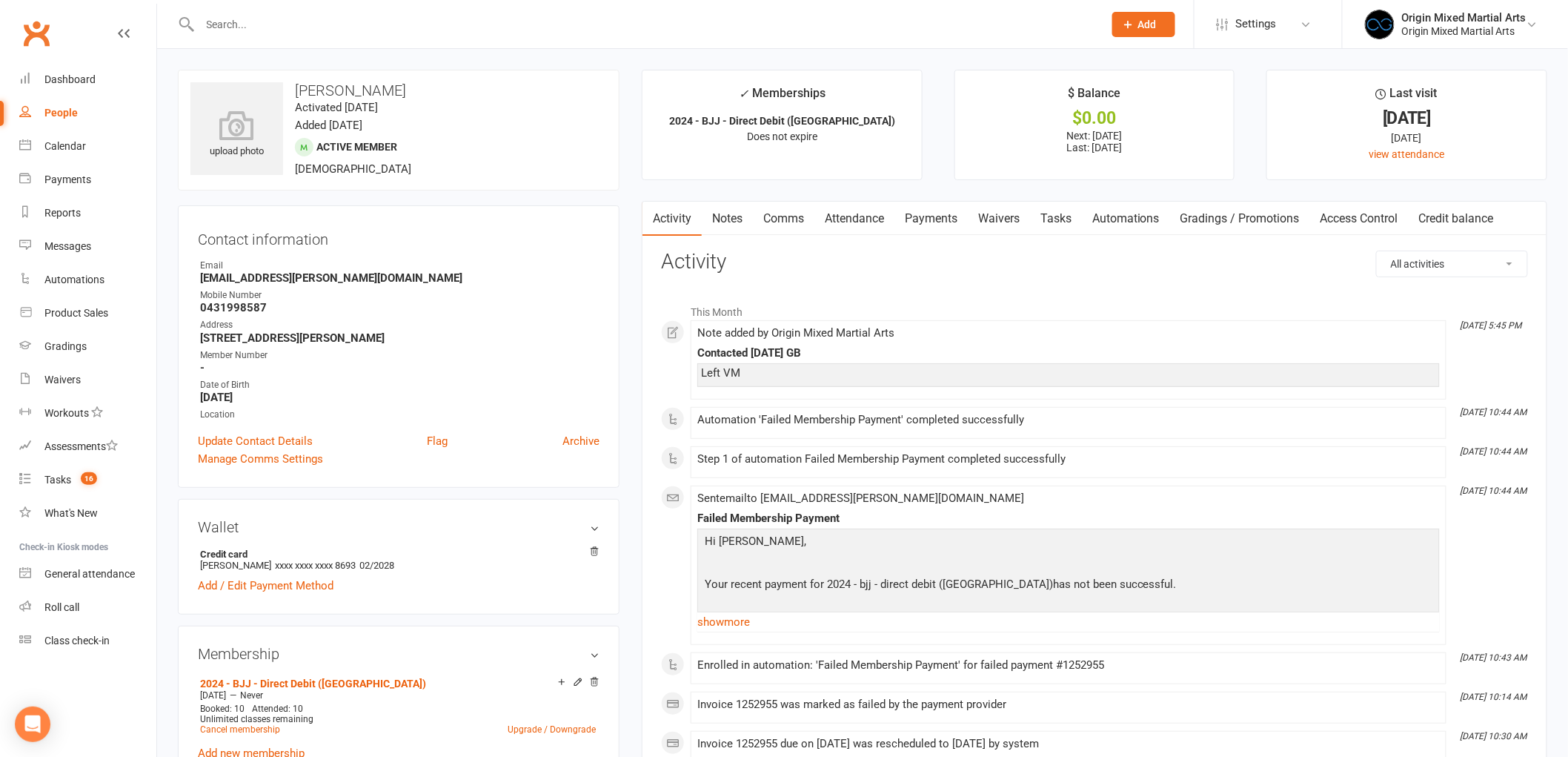
click at [857, 228] on link "Attendance" at bounding box center [854, 218] width 80 height 34
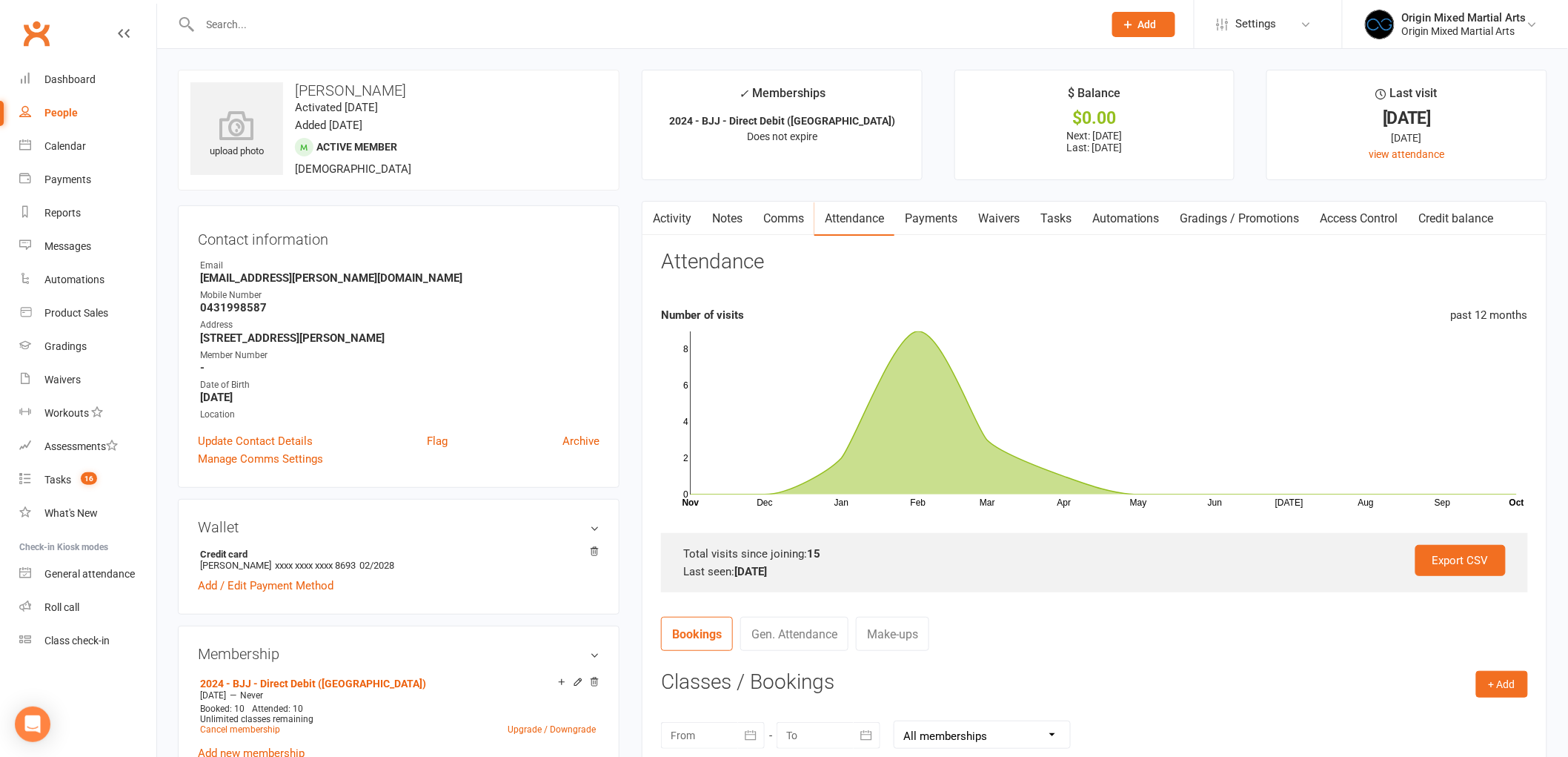
click at [731, 231] on link "Notes" at bounding box center [728, 218] width 51 height 34
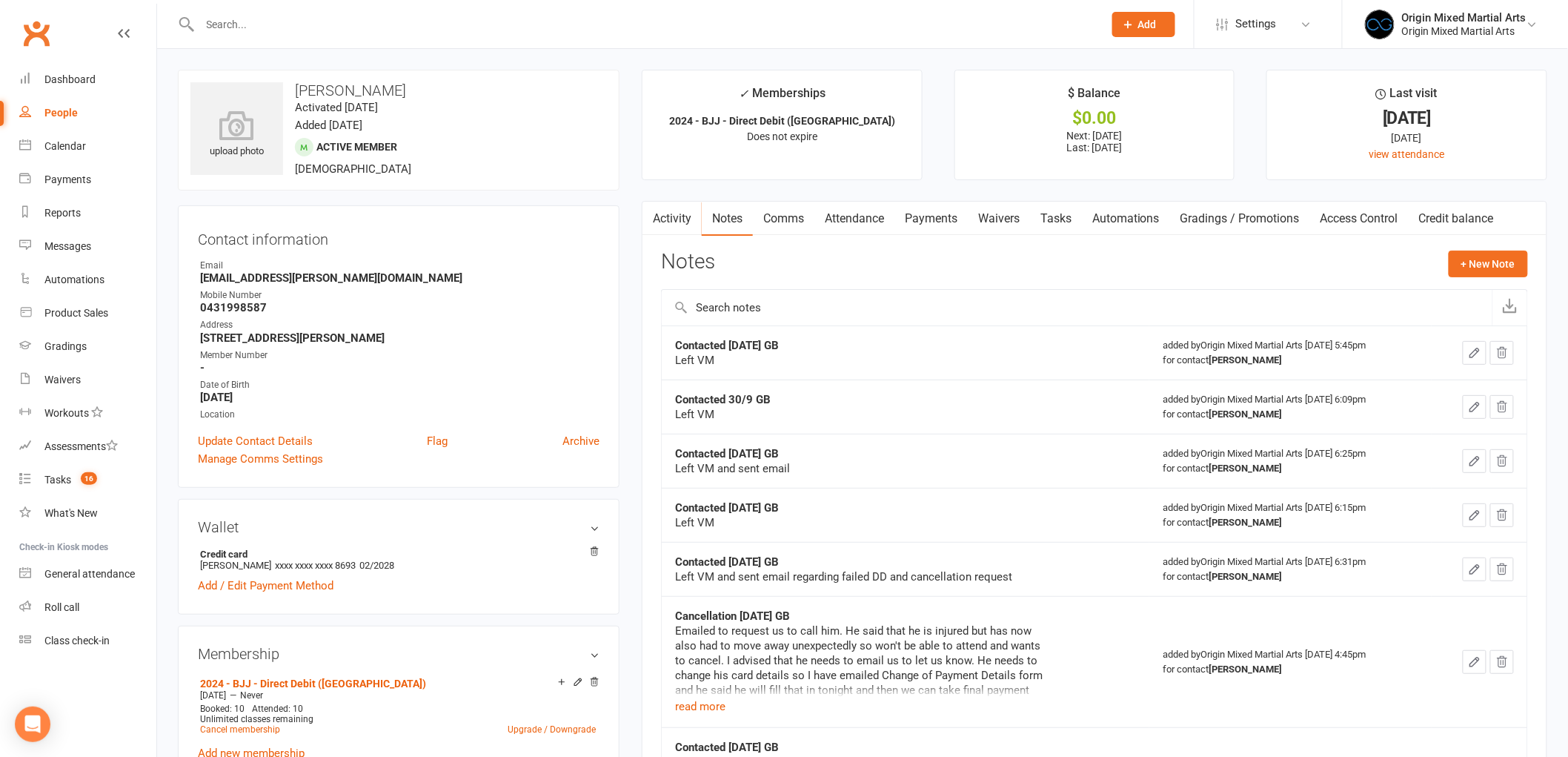
click at [663, 220] on link "Activity" at bounding box center [672, 218] width 59 height 34
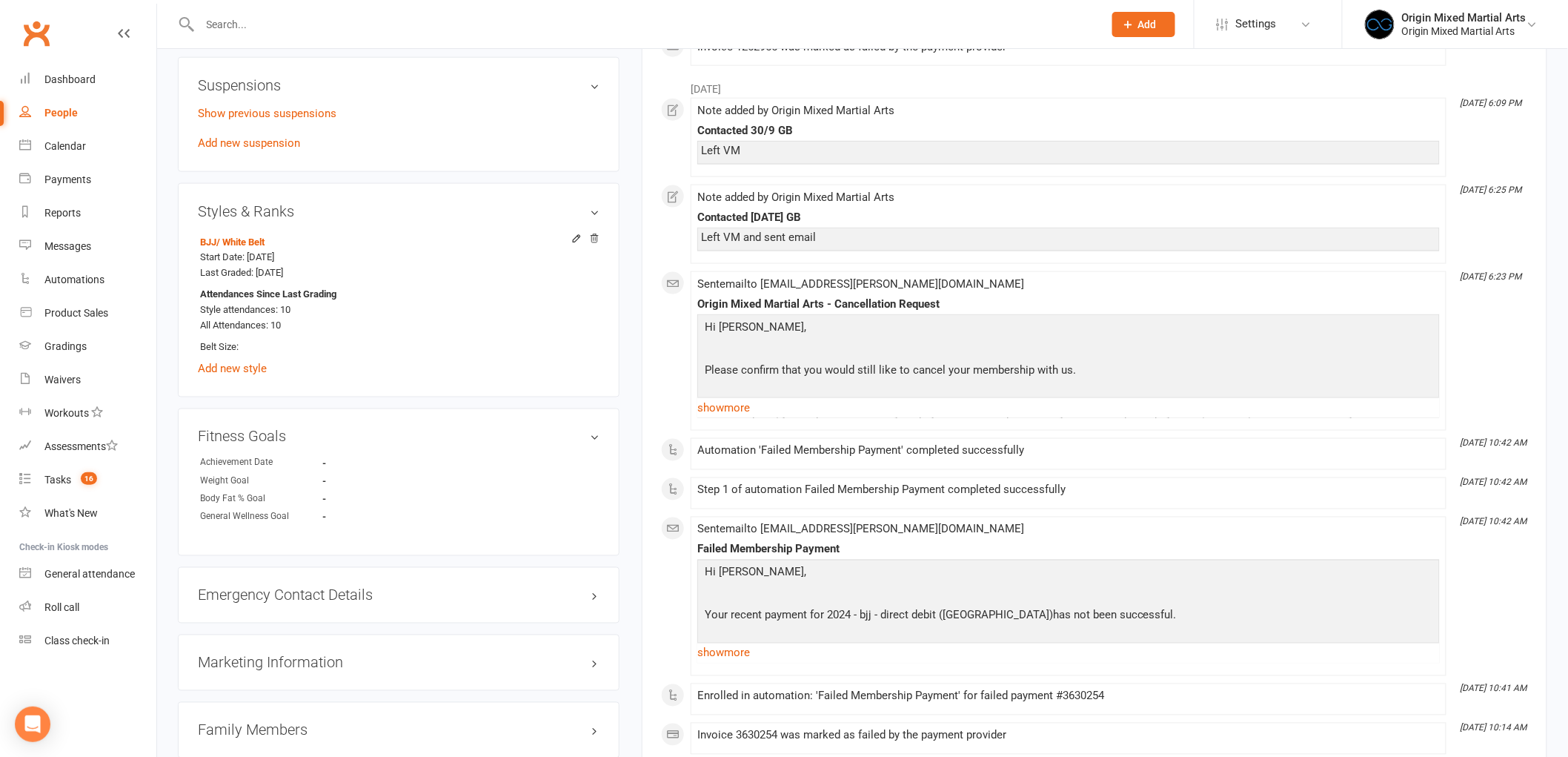
scroll to position [741, 0]
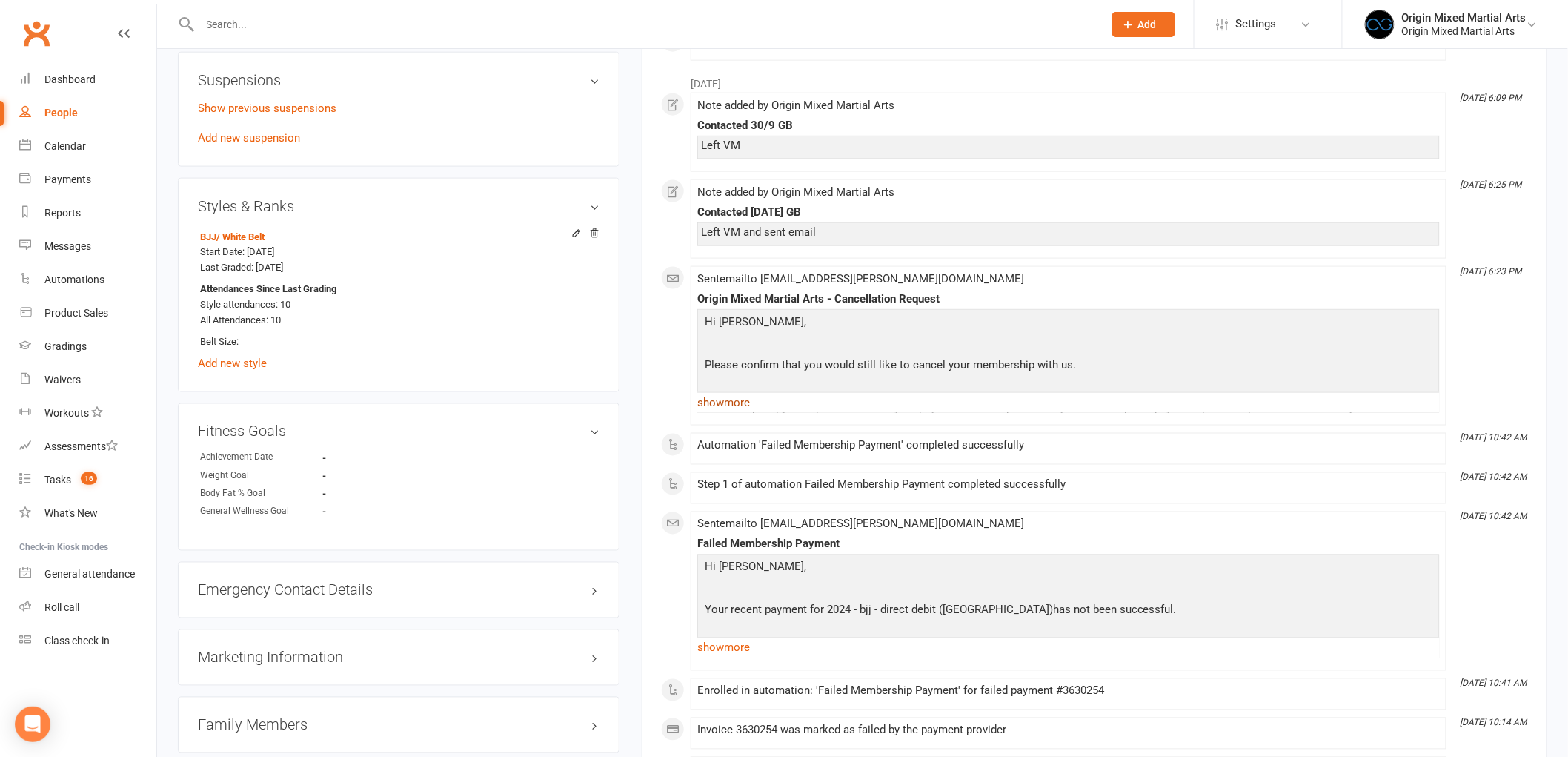
click at [737, 402] on link "show more" at bounding box center [1069, 402] width 743 height 20
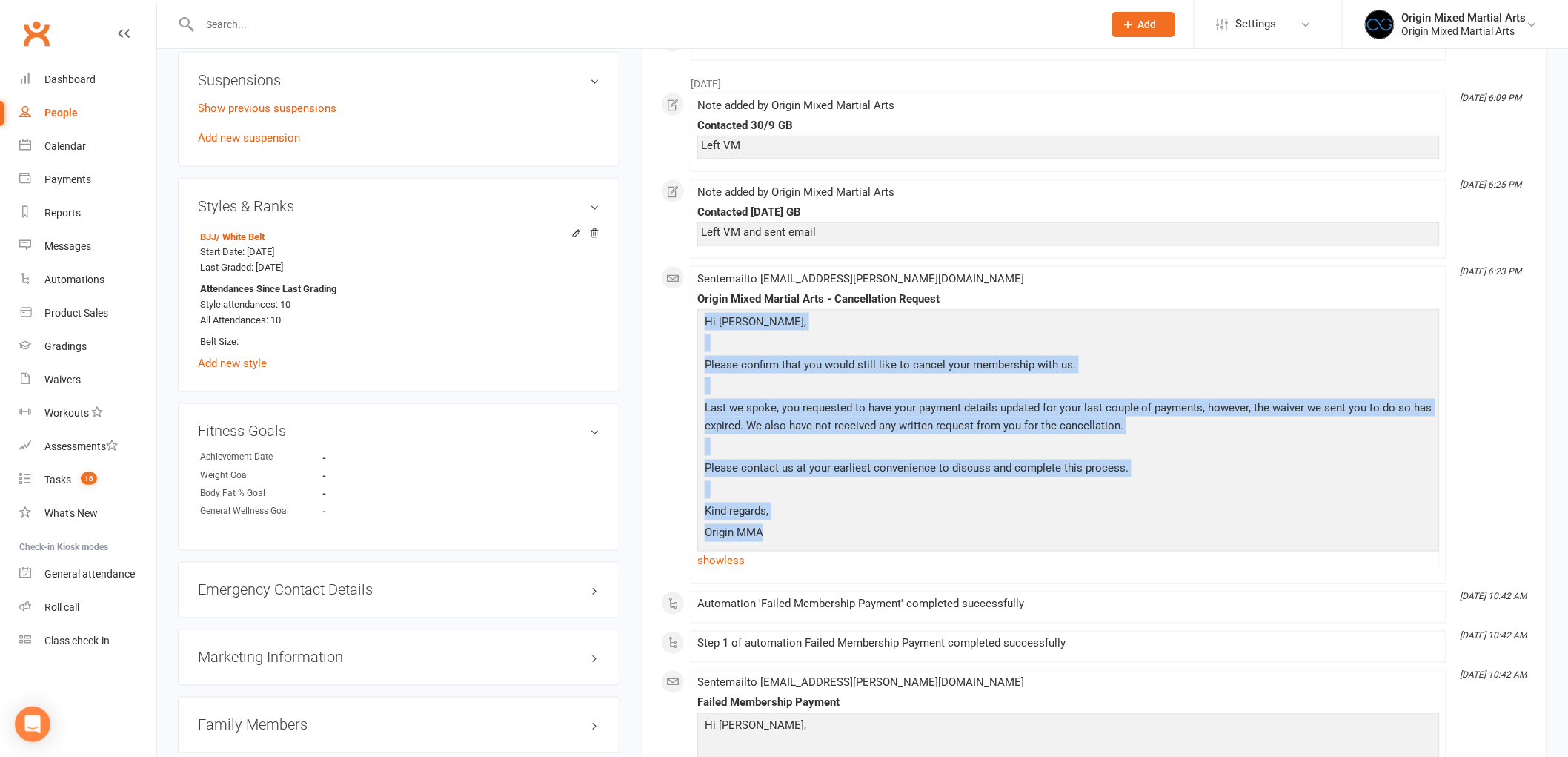
drag, startPoint x: 763, startPoint y: 536, endPoint x: 706, endPoint y: 307, distance: 236.0
click at [706, 307] on div "Origin Mixed Martial Arts - Cancellation Request Hi Raury, Please confirm that …" at bounding box center [1069, 432] width 743 height 278
click at [792, 523] on p "Kind regards," at bounding box center [1069, 513] width 736 height 21
drag, startPoint x: 765, startPoint y: 536, endPoint x: 671, endPoint y: 293, distance: 260.5
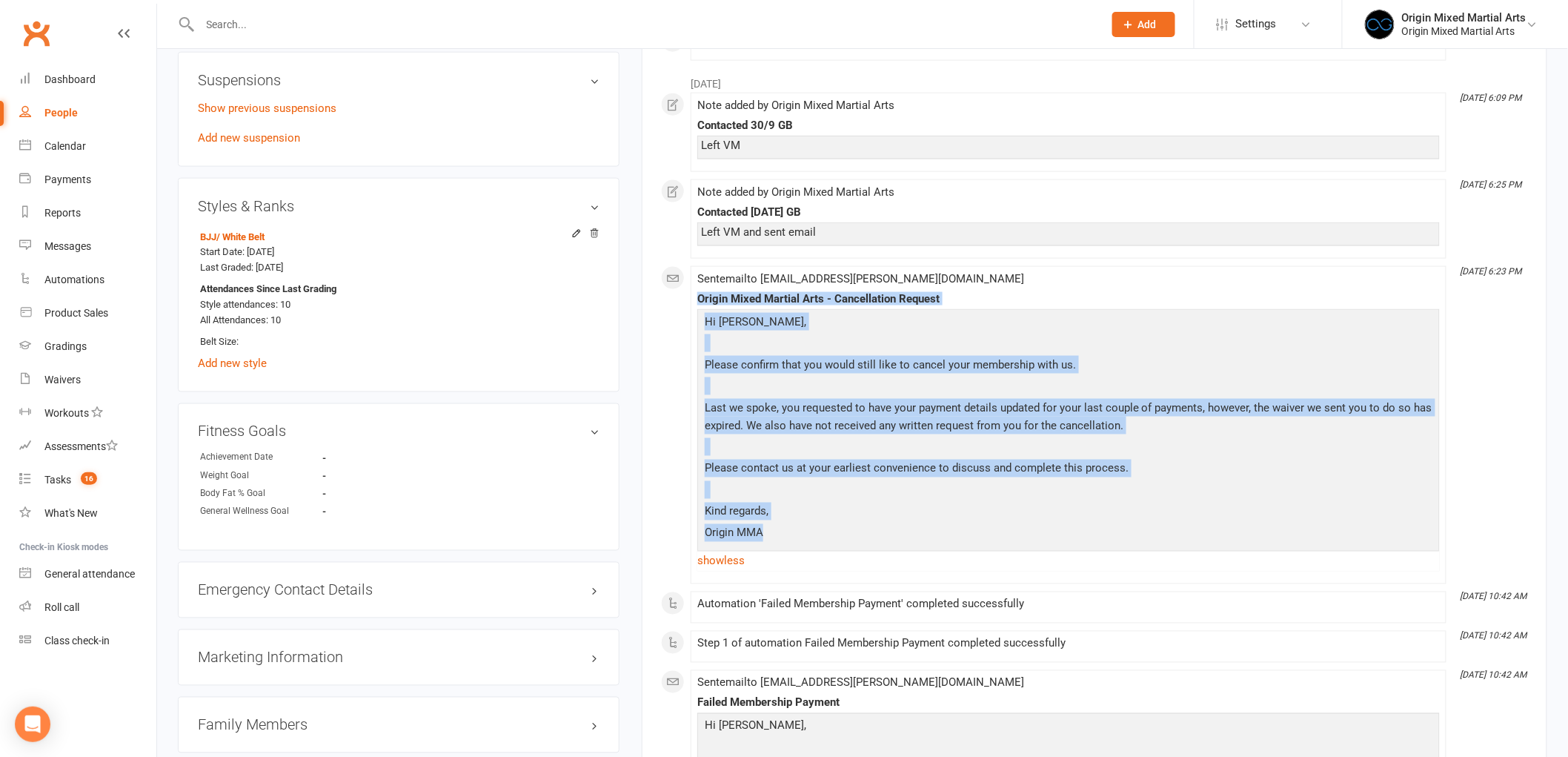
copy div "Origin Mixed Martial Arts - Cancellation Request Hi Raury, Please confirm that …"
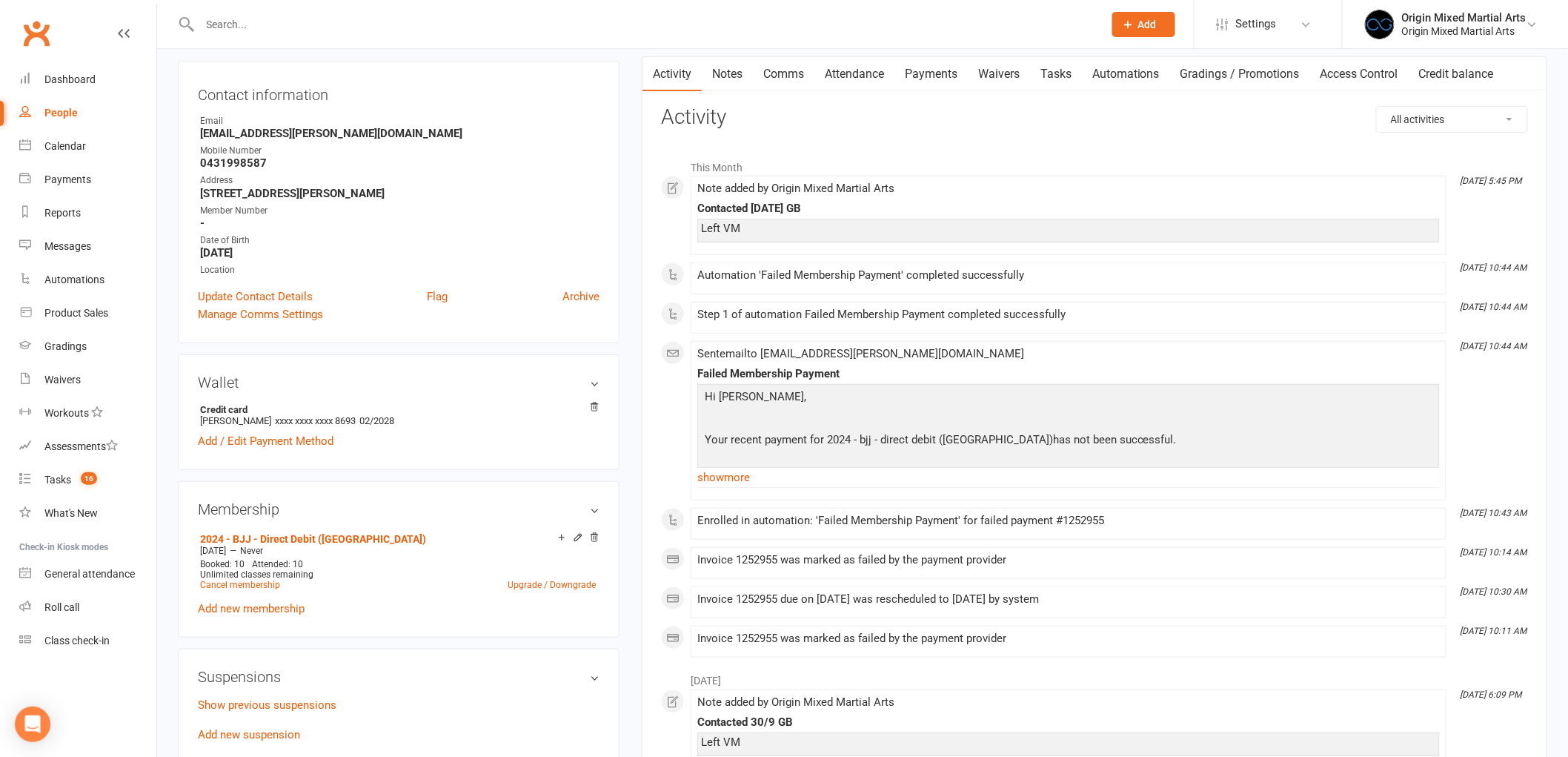
scroll to position [0, 0]
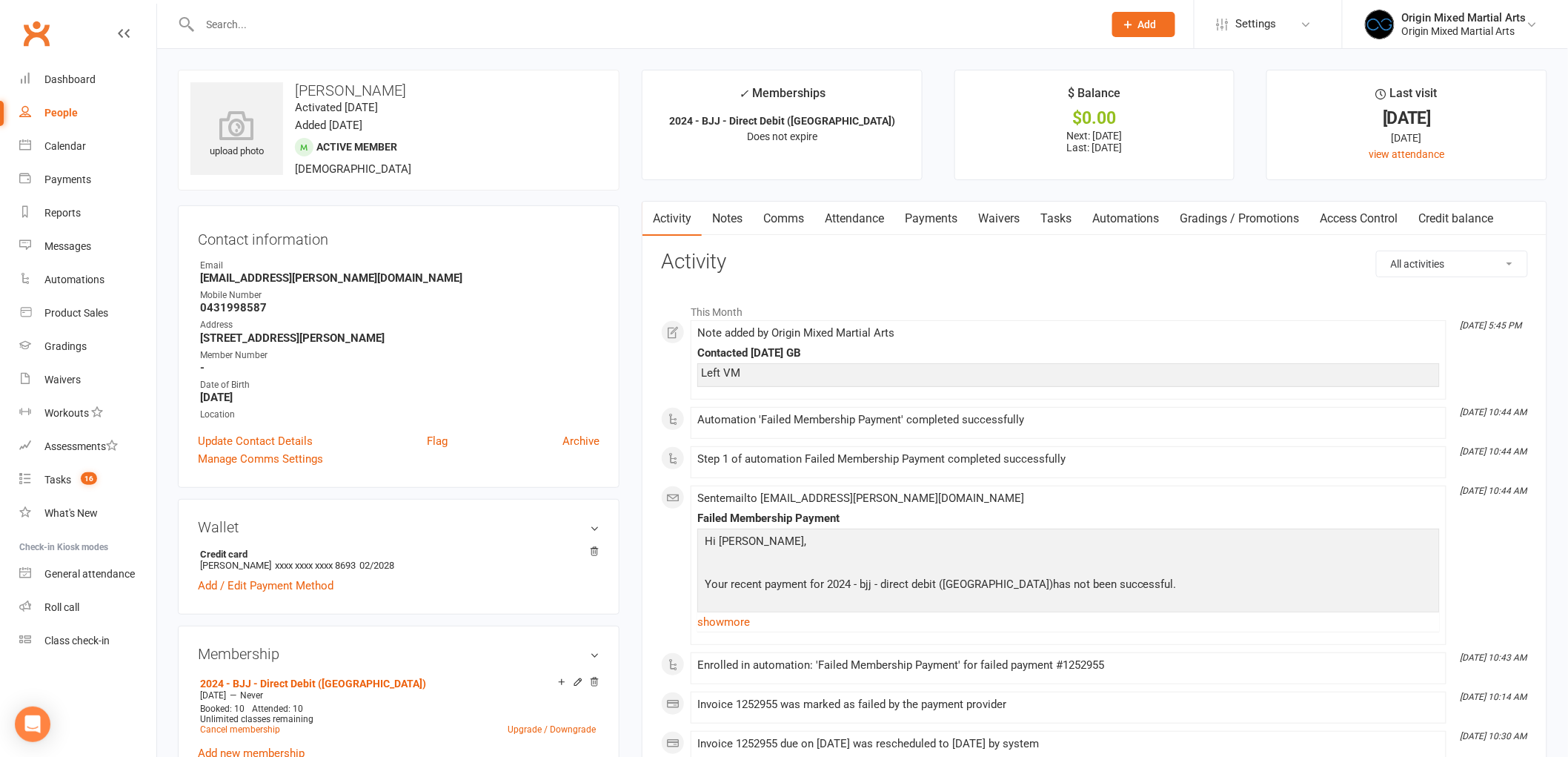
click at [786, 221] on link "Comms" at bounding box center [784, 218] width 61 height 34
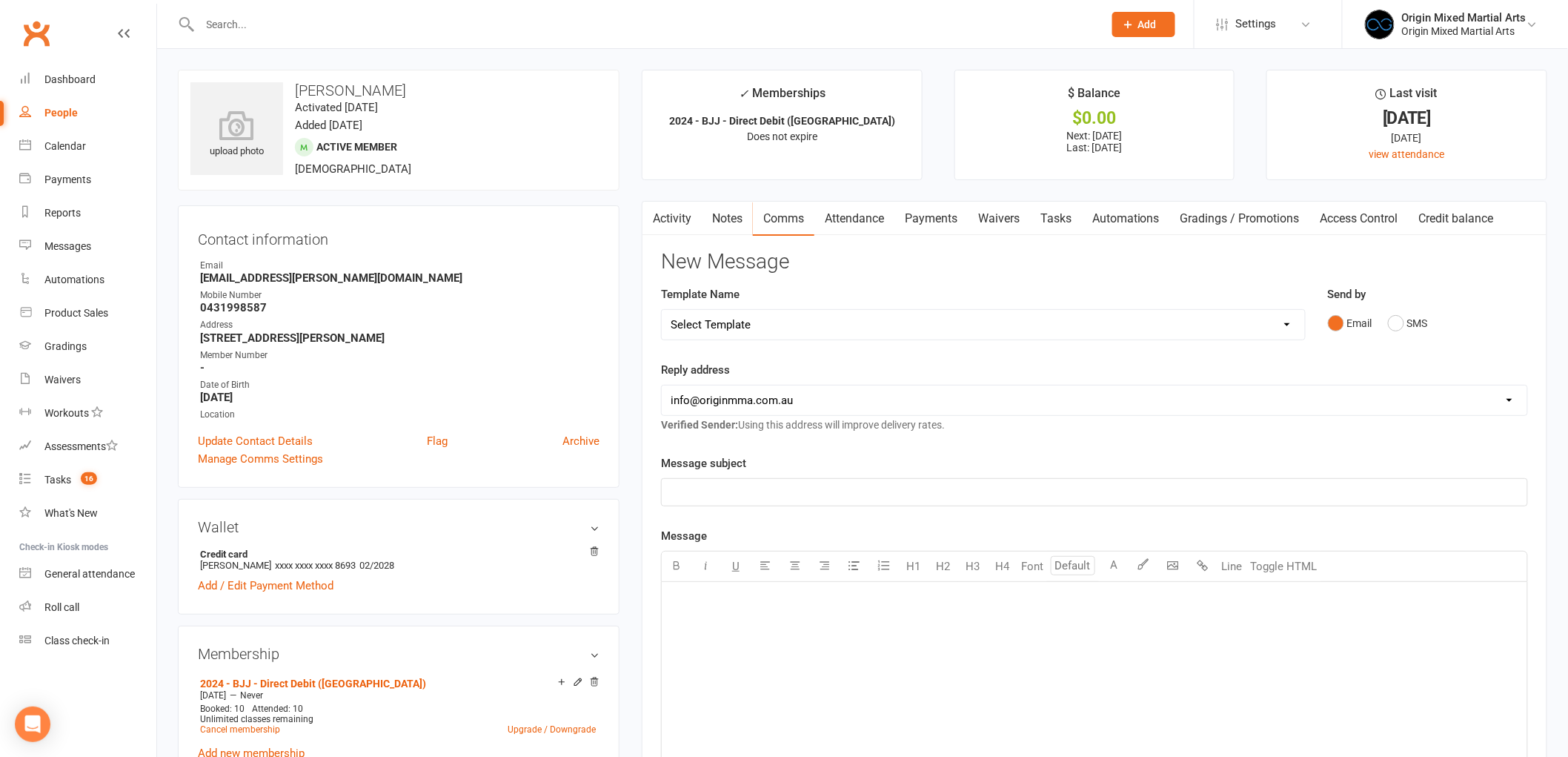
click at [730, 605] on p "﻿" at bounding box center [1095, 600] width 848 height 18
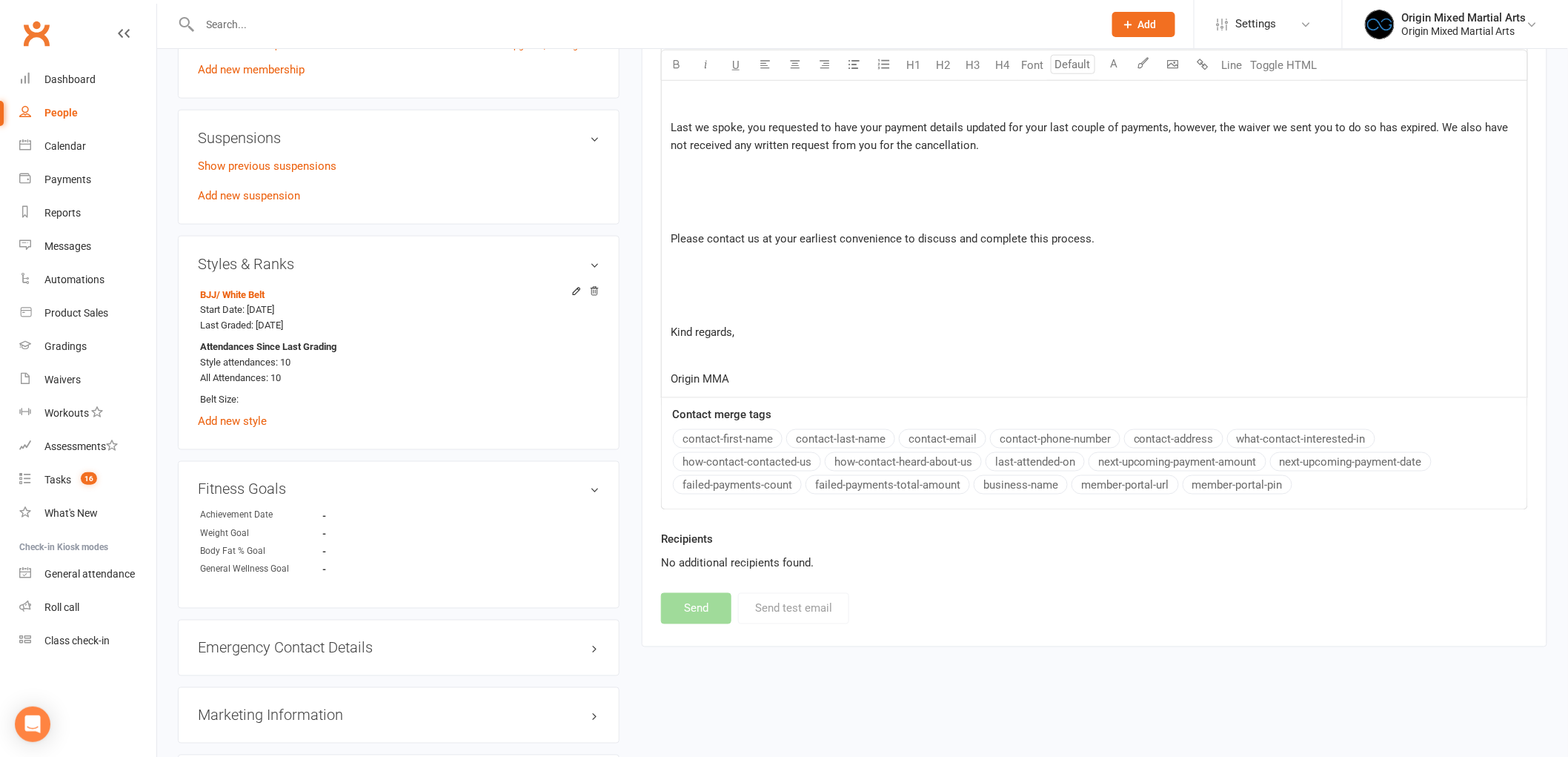
click at [672, 378] on span "Origin MMA" at bounding box center [700, 378] width 59 height 13
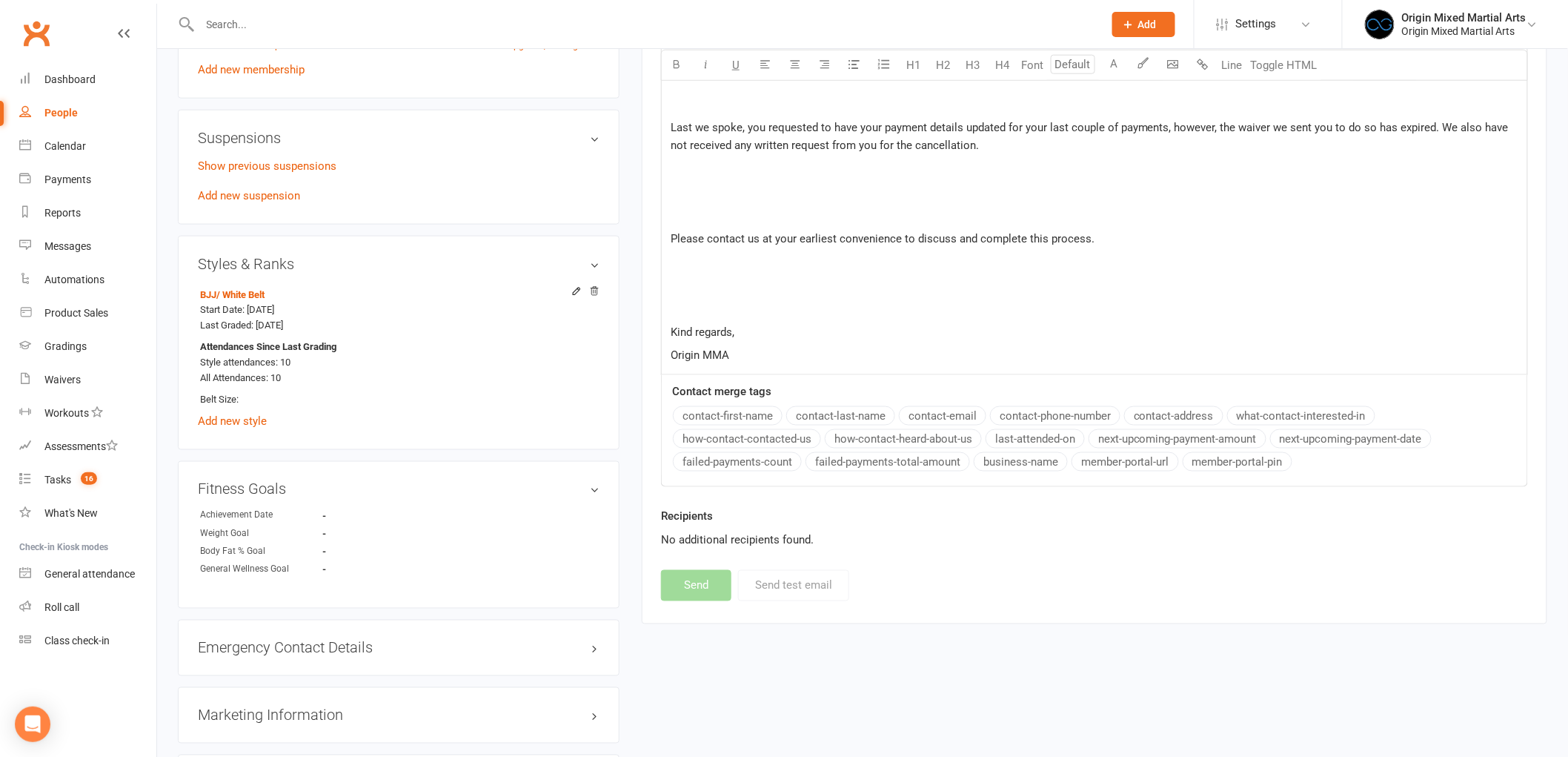
click at [671, 331] on span "Kind regards," at bounding box center [703, 332] width 64 height 13
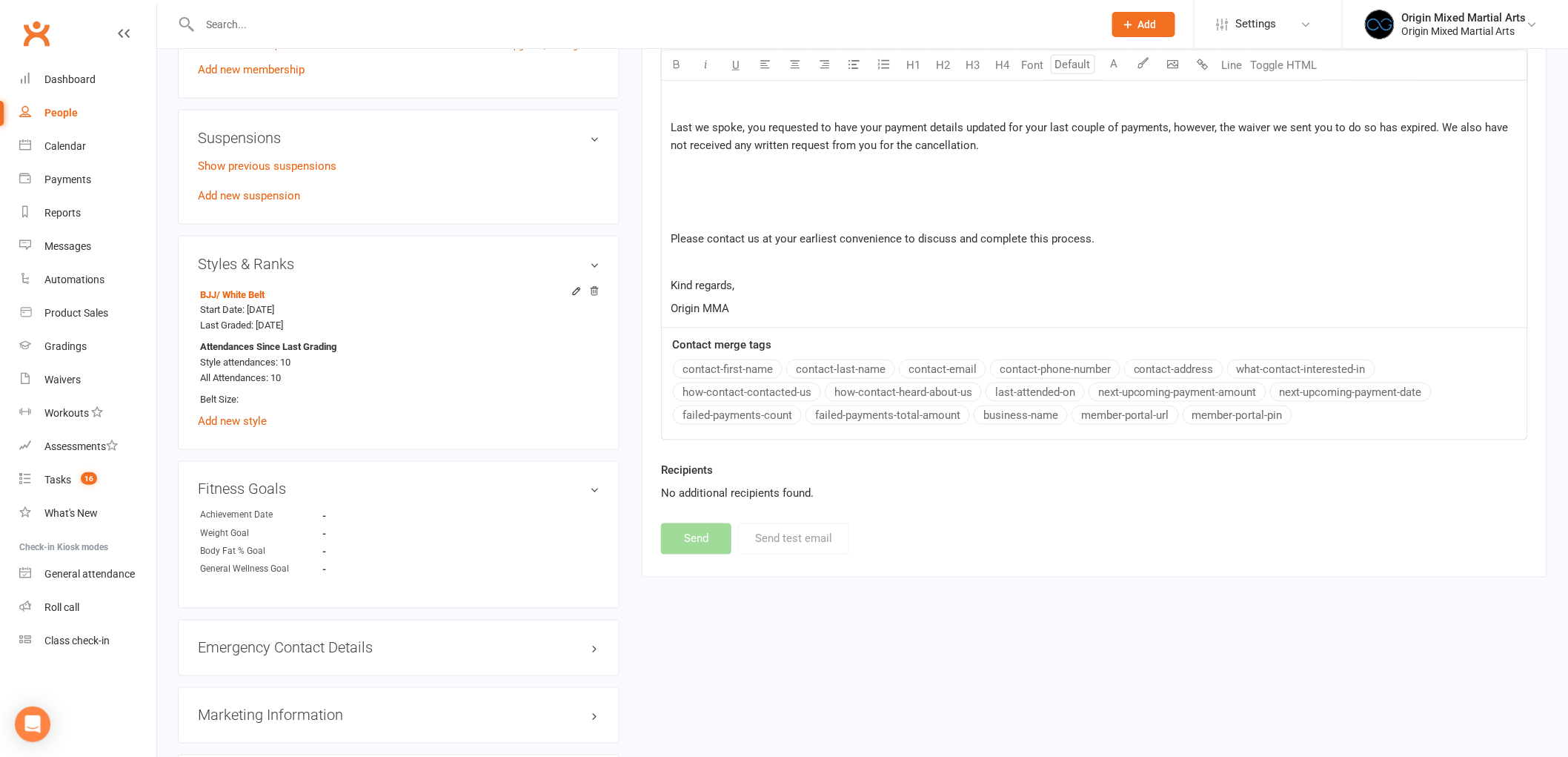
click at [665, 236] on div "Origin Mixed Martial Arts - Cancellation Request Hi Raury, ﻿ ﻿ Please confirm t…" at bounding box center [1095, 113] width 866 height 429
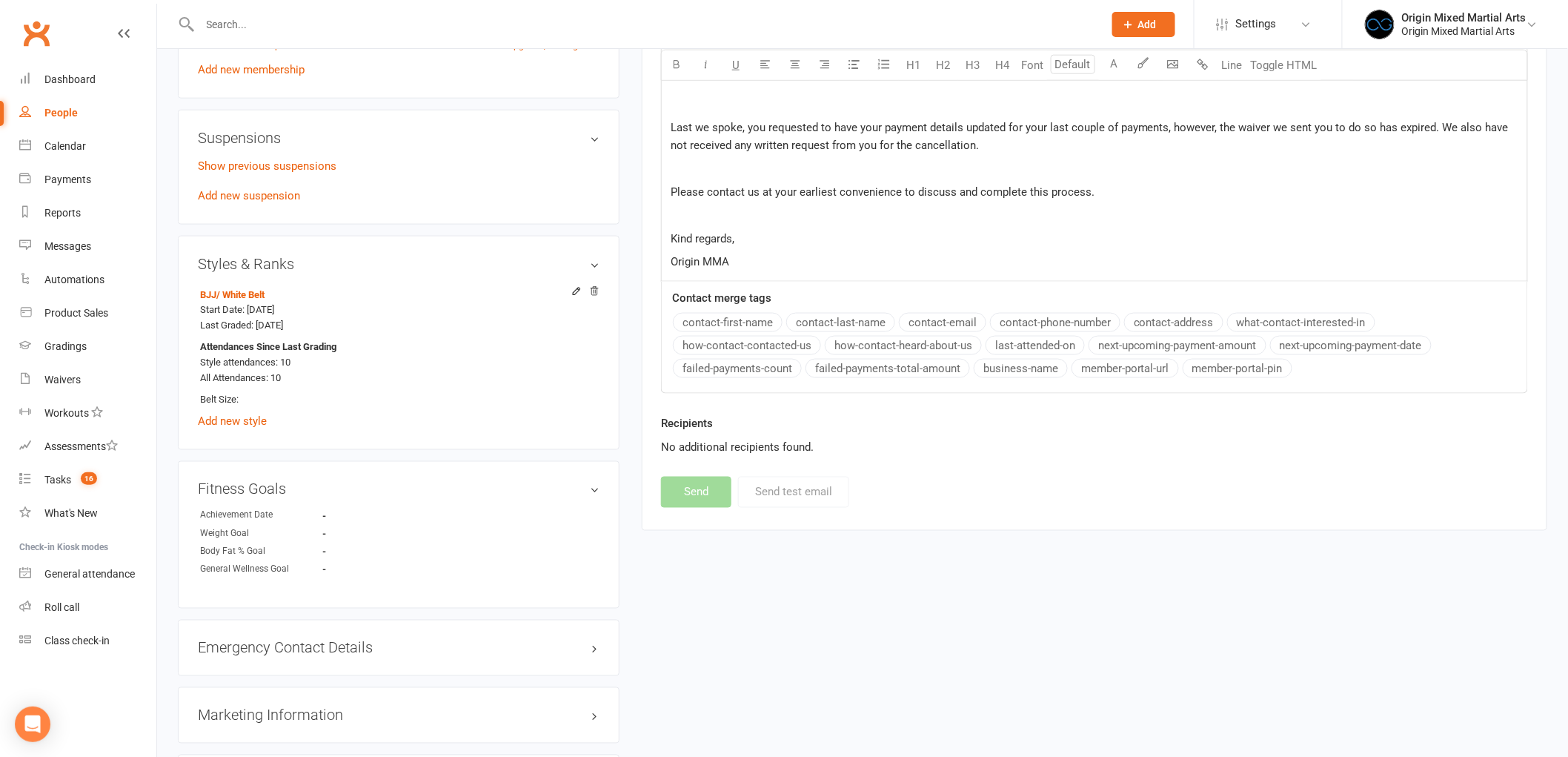
scroll to position [436, 0]
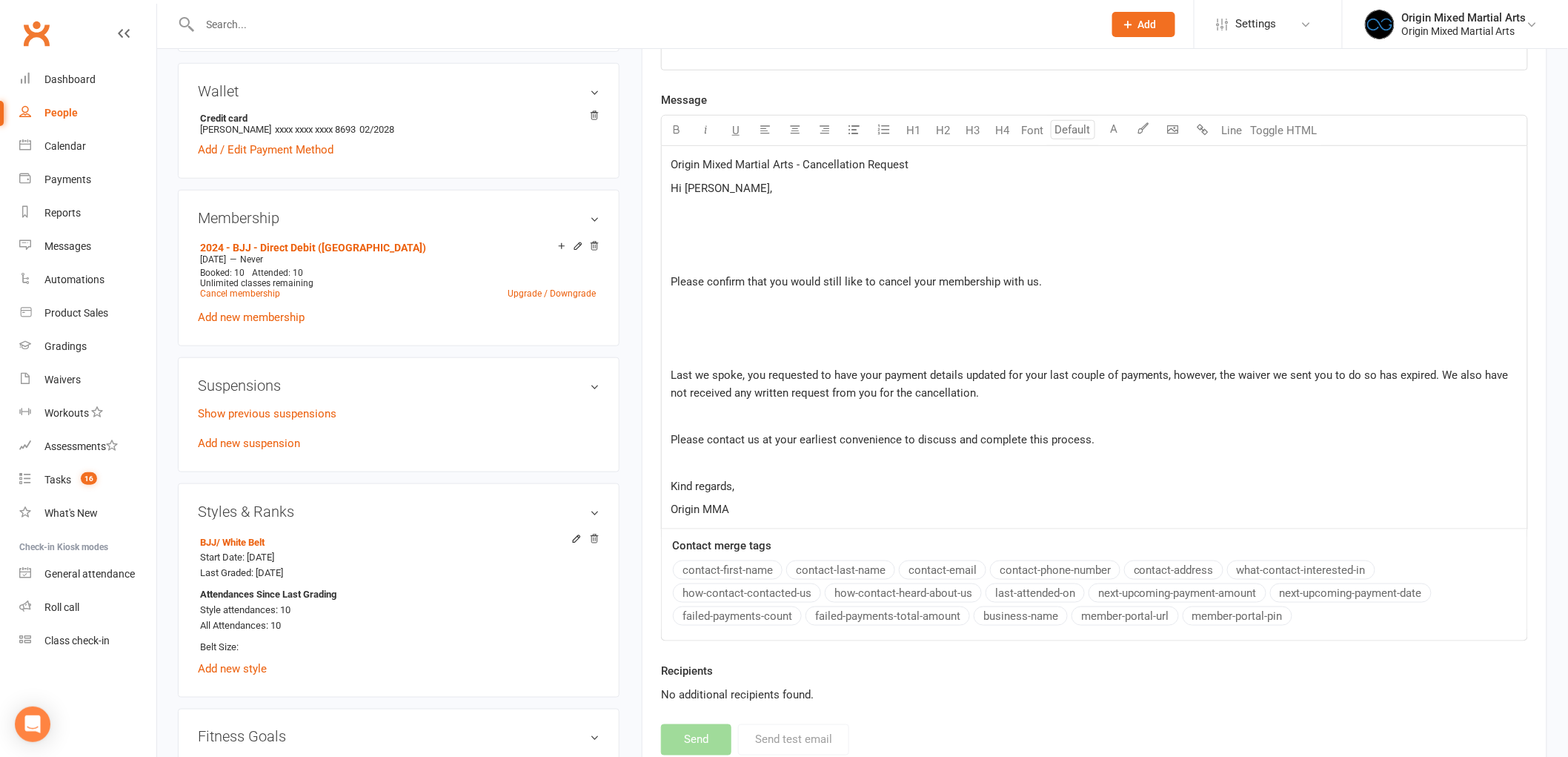
click at [672, 369] on span "Last we spoke, you requested to have your payment details updated for your last…" at bounding box center [1091, 384] width 841 height 31
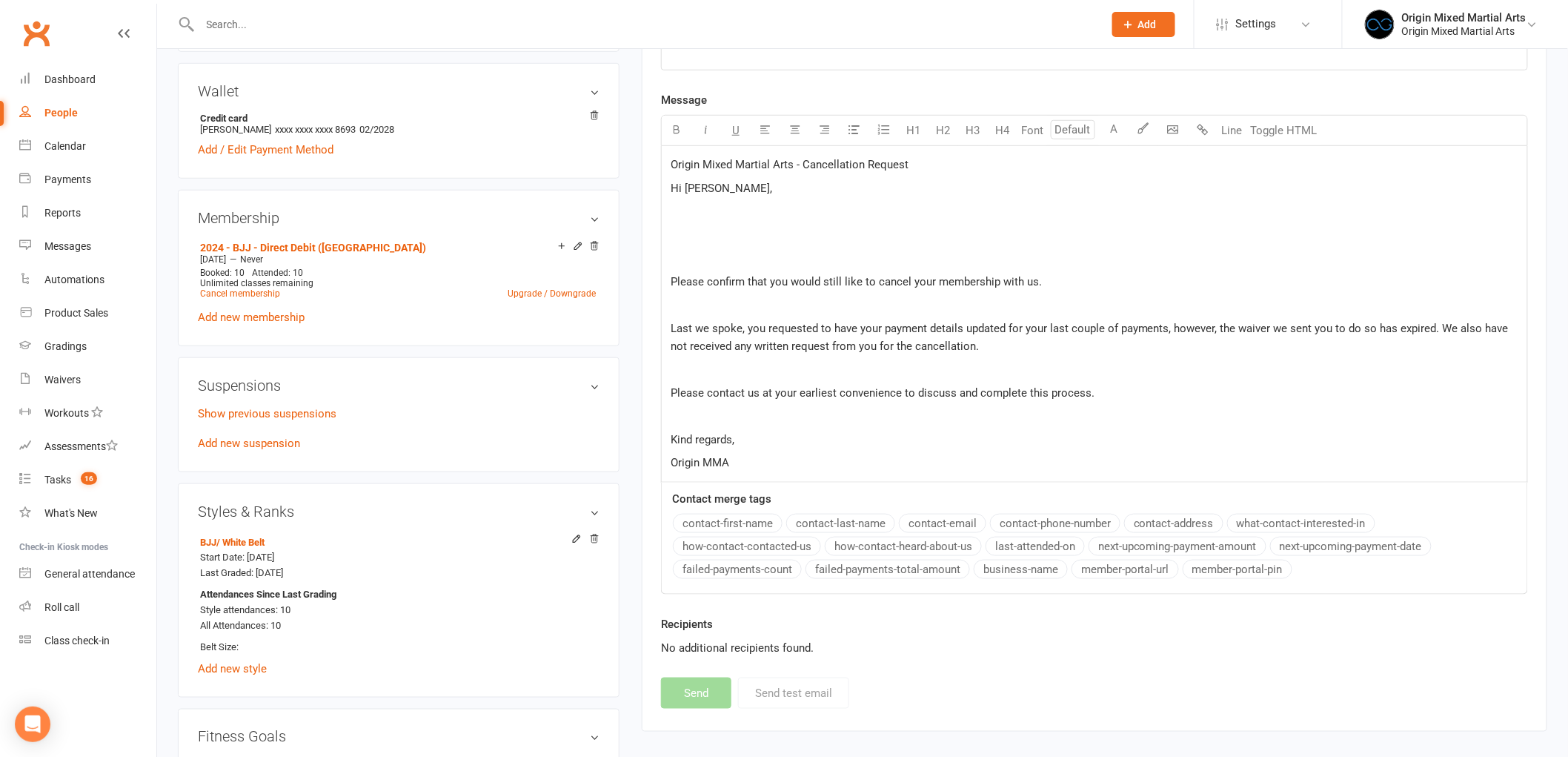
click at [672, 273] on p "Please confirm that you would still like to cancel your membership with us." at bounding box center [1095, 282] width 848 height 18
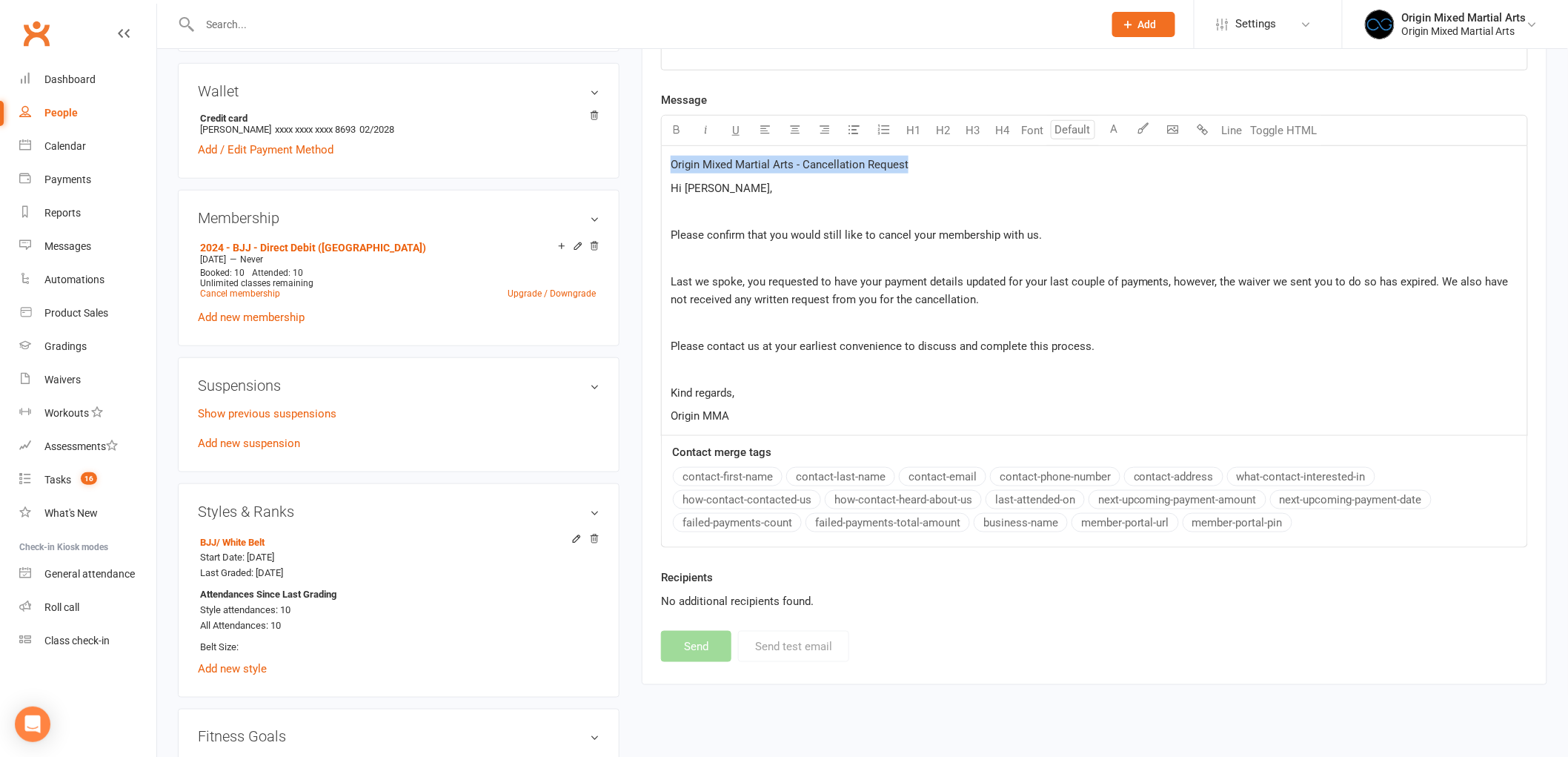
drag, startPoint x: 946, startPoint y: 159, endPoint x: 670, endPoint y: 163, distance: 276.0
click at [671, 163] on p "Origin Mixed Martial Arts - Cancellation Request" at bounding box center [1095, 165] width 848 height 18
click at [692, 62] on p "﻿" at bounding box center [1095, 57] width 848 height 18
click at [671, 191] on span "Hi Raury," at bounding box center [722, 188] width 102 height 13
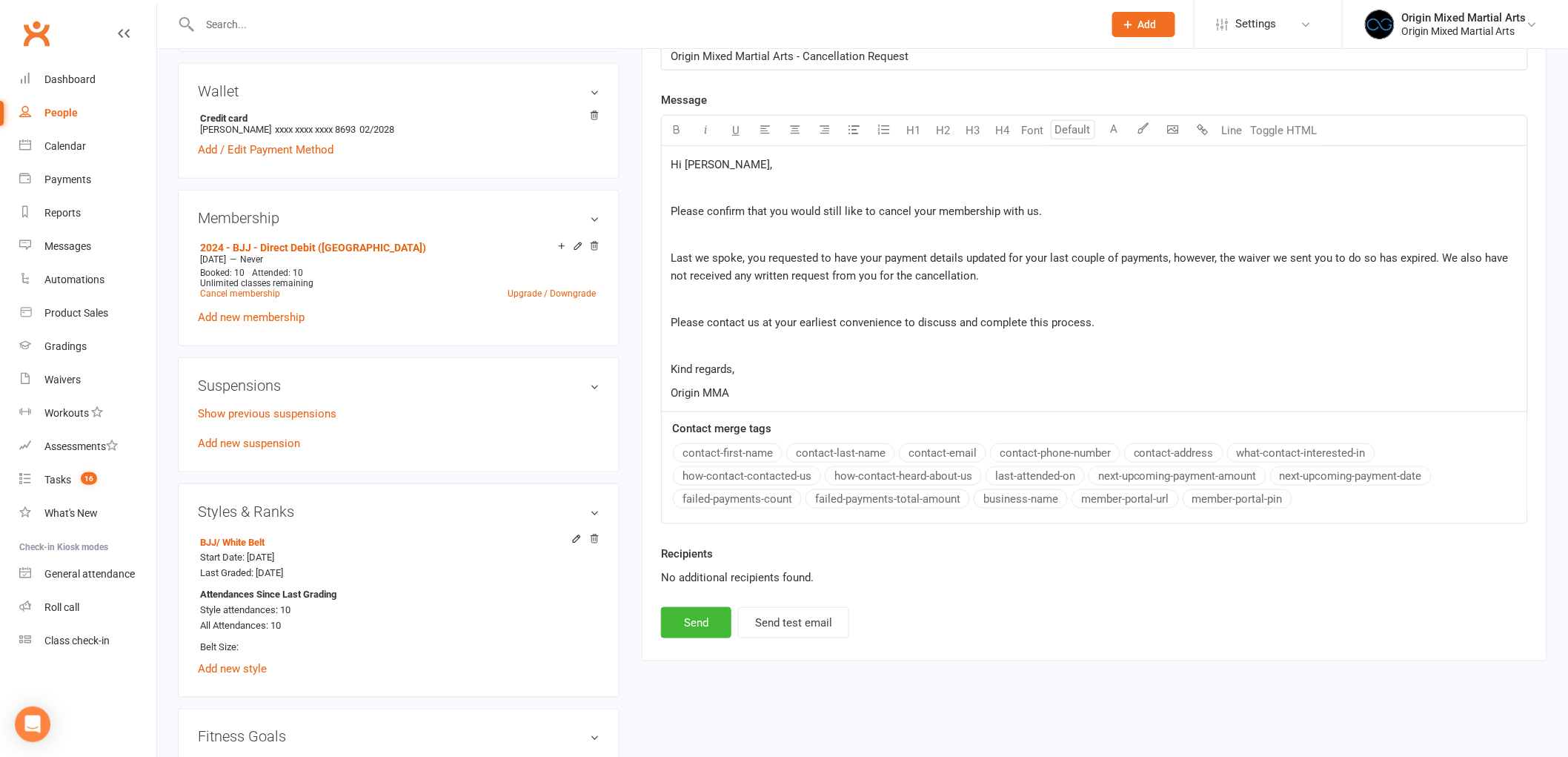
scroll to position [354, 0]
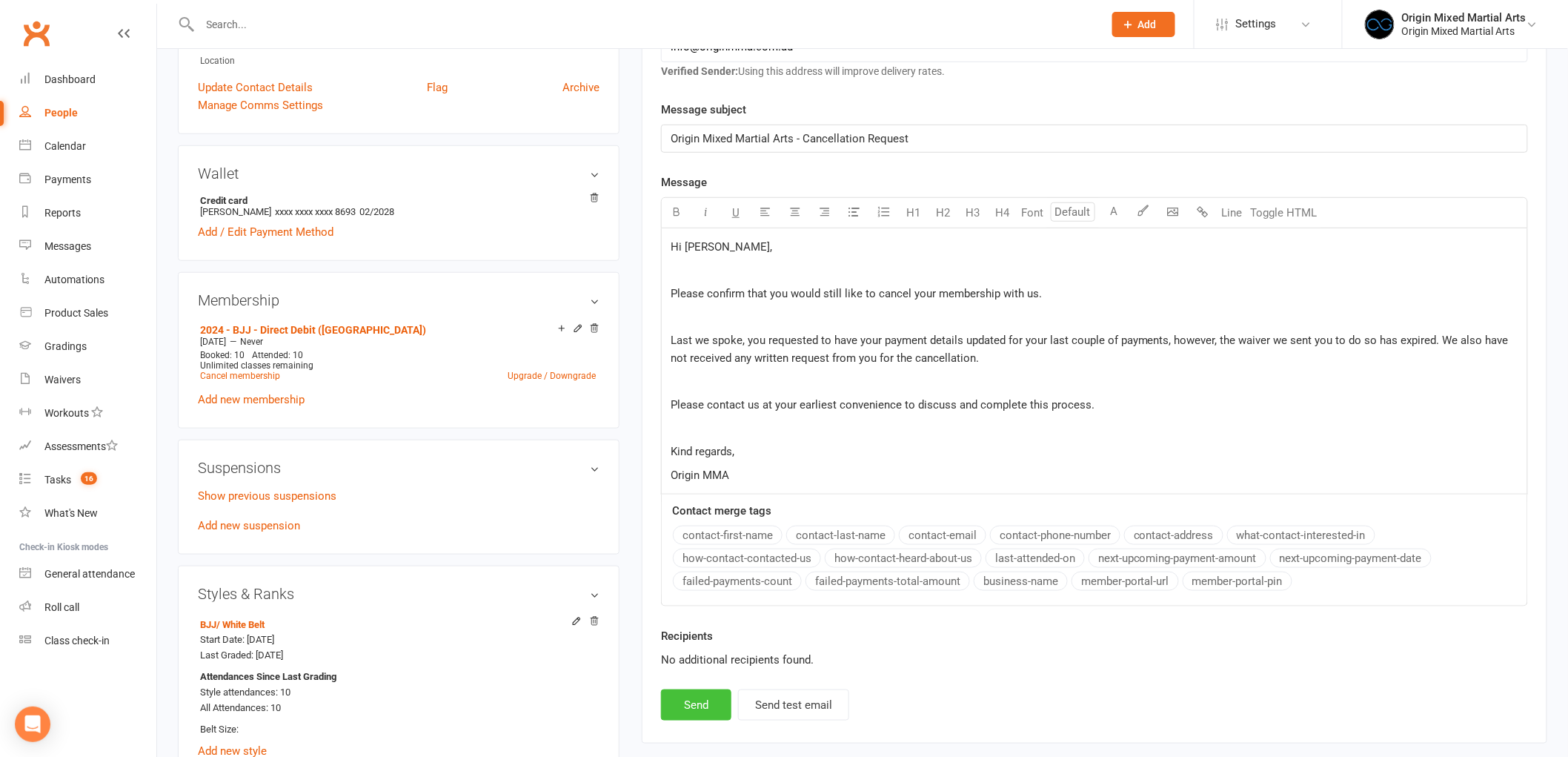
click at [687, 713] on button "Send" at bounding box center [696, 705] width 70 height 31
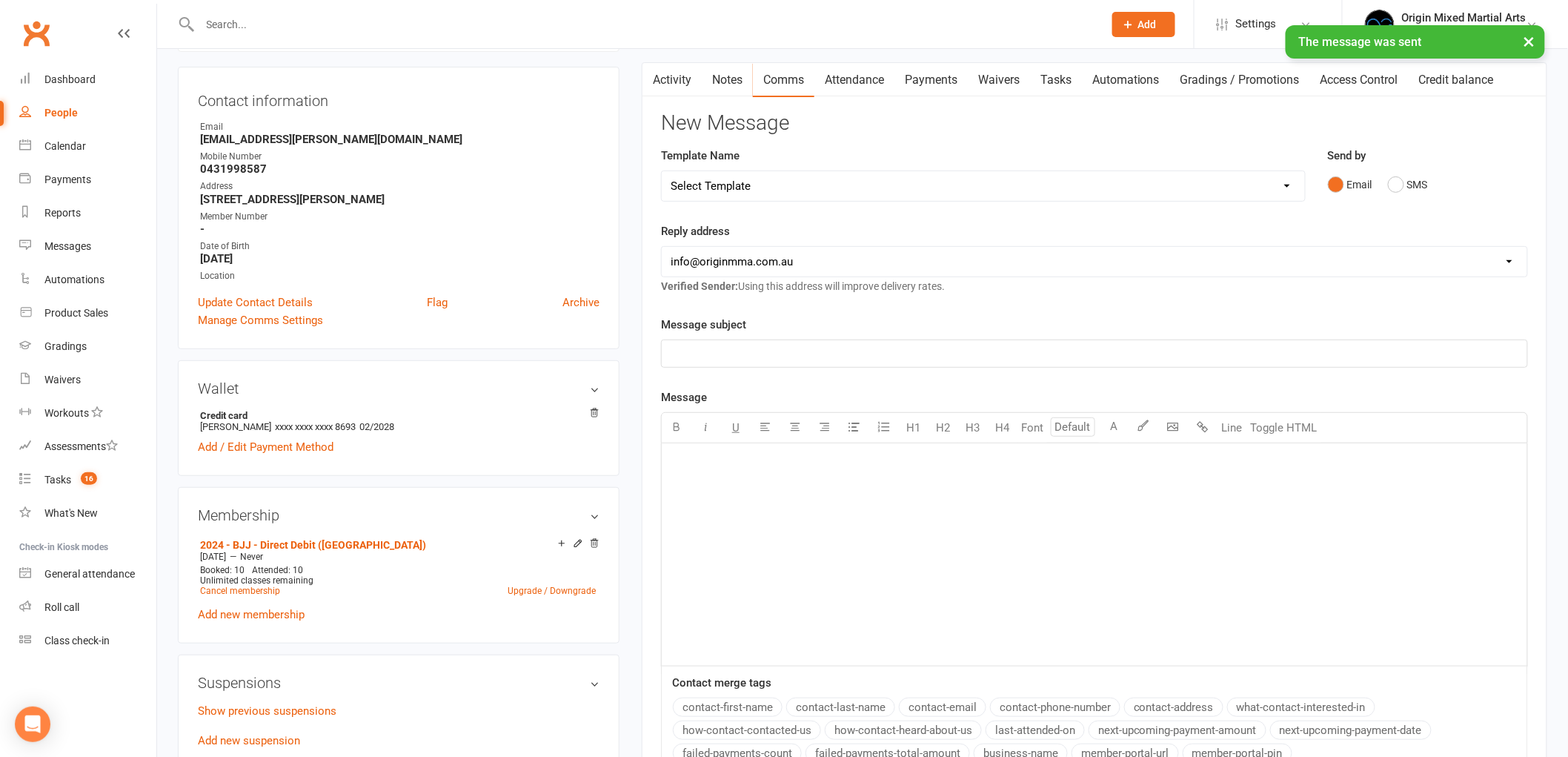
scroll to position [0, 0]
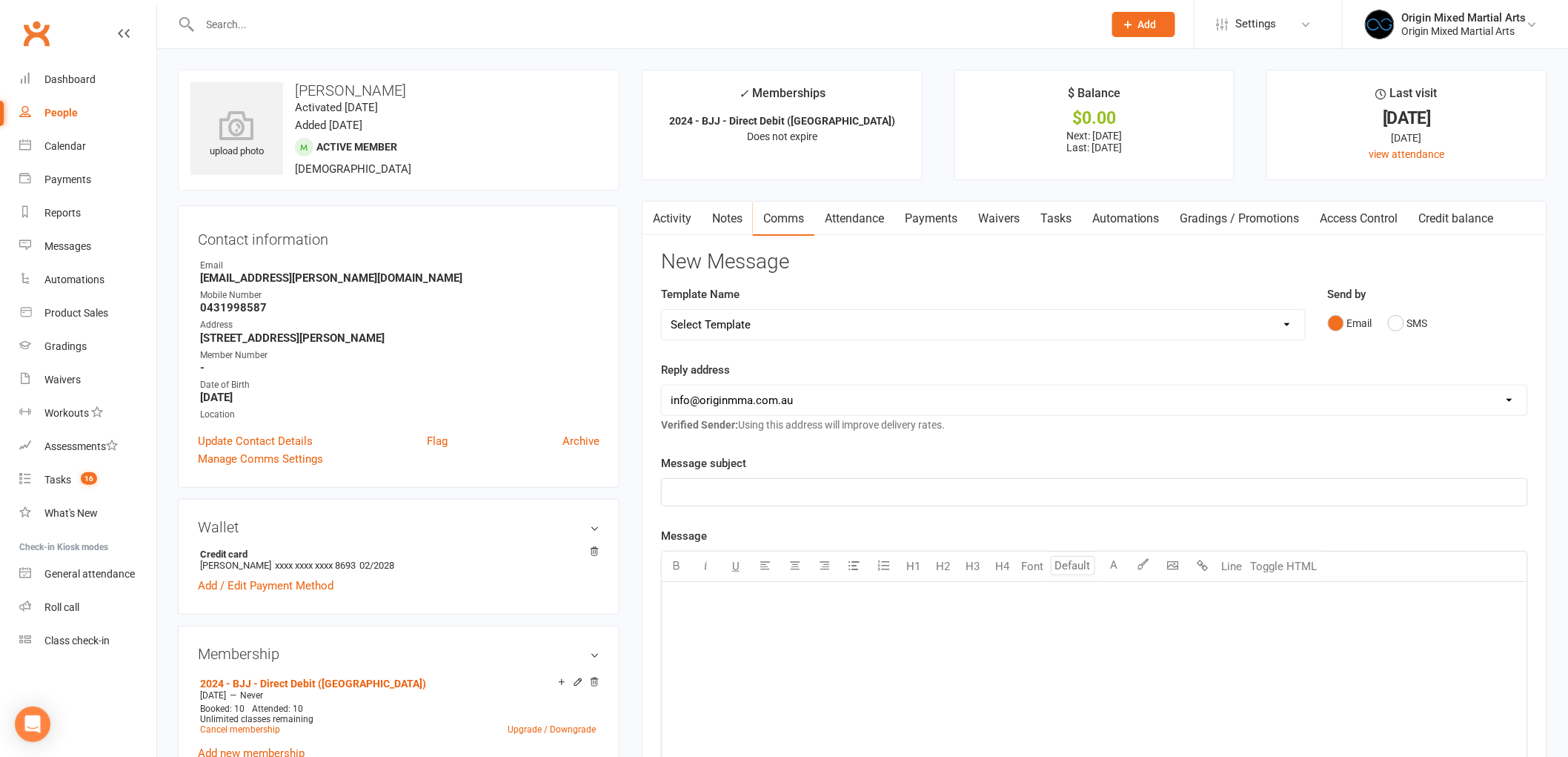
click at [724, 204] on link "Notes" at bounding box center [728, 218] width 51 height 34
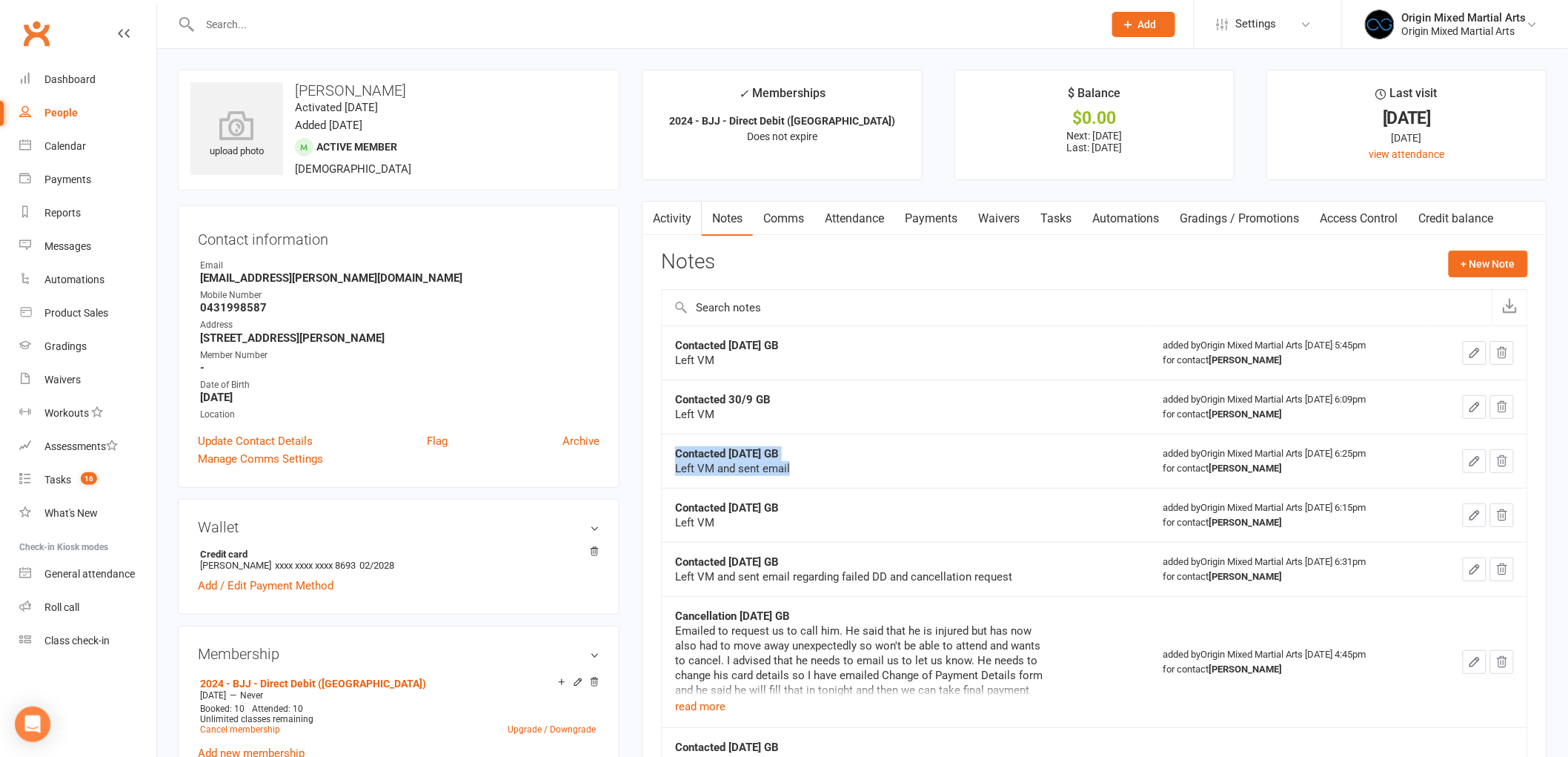
drag, startPoint x: 823, startPoint y: 475, endPoint x: 667, endPoint y: 454, distance: 157.4
click at [667, 454] on td "Contacted 23/9/25 GB Left VM and sent email" at bounding box center [906, 460] width 488 height 54
copy div "Contacted 23/9/25 GB Left VM and sent email"
click at [1509, 261] on button "+ New Note" at bounding box center [1488, 264] width 79 height 27
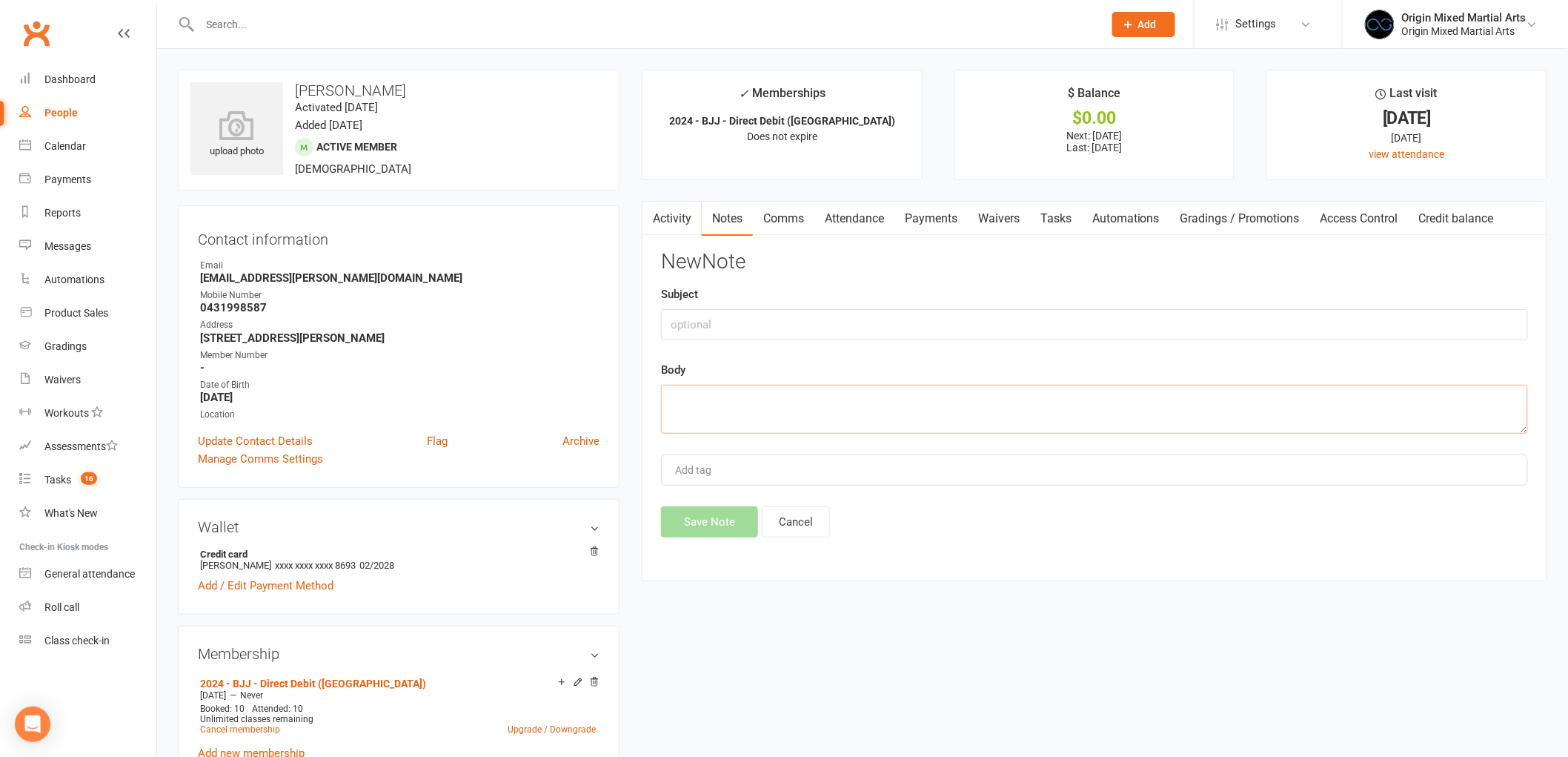
click at [813, 386] on textarea at bounding box center [1095, 409] width 867 height 49
paste textarea "Contacted 23/9/25 GB Left VM and sent email"
drag, startPoint x: 799, startPoint y: 398, endPoint x: 654, endPoint y: 402, distance: 145.1
click at [654, 402] on div "Activity Notes Comms Attendance Payments Waivers Tasks Automations Gradings / P…" at bounding box center [1095, 391] width 906 height 380
type textarea "Left VM and sent email"
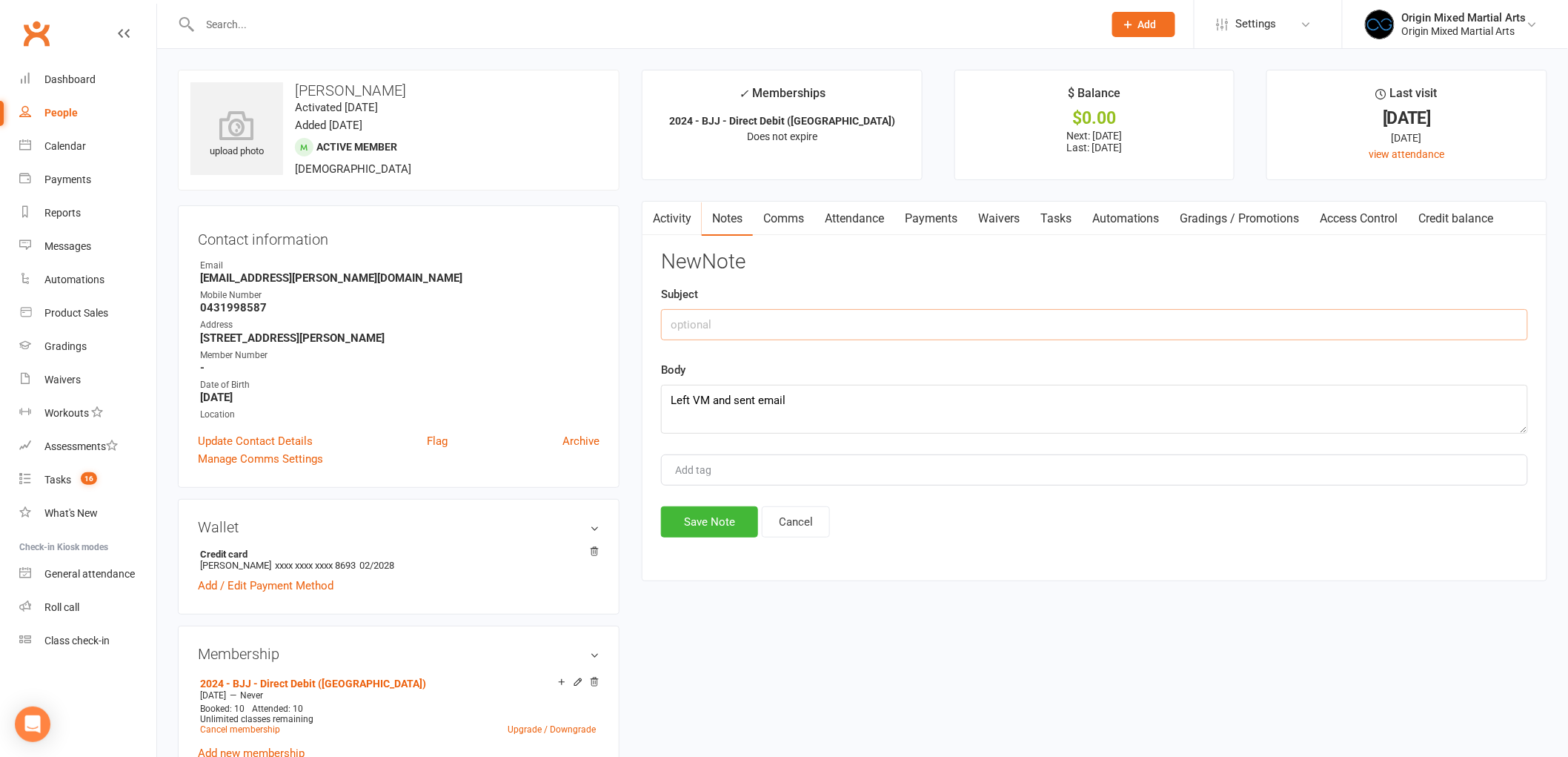
click at [699, 316] on input "text" at bounding box center [1095, 324] width 867 height 31
paste input "Contacted 23/9/25 GB"
click at [753, 324] on input "Contacted 23/9/25 GB" at bounding box center [1095, 324] width 867 height 31
type input "Contacted 14/10/25 GB"
click at [672, 418] on textarea "Left VM and sent email" at bounding box center [1095, 409] width 867 height 49
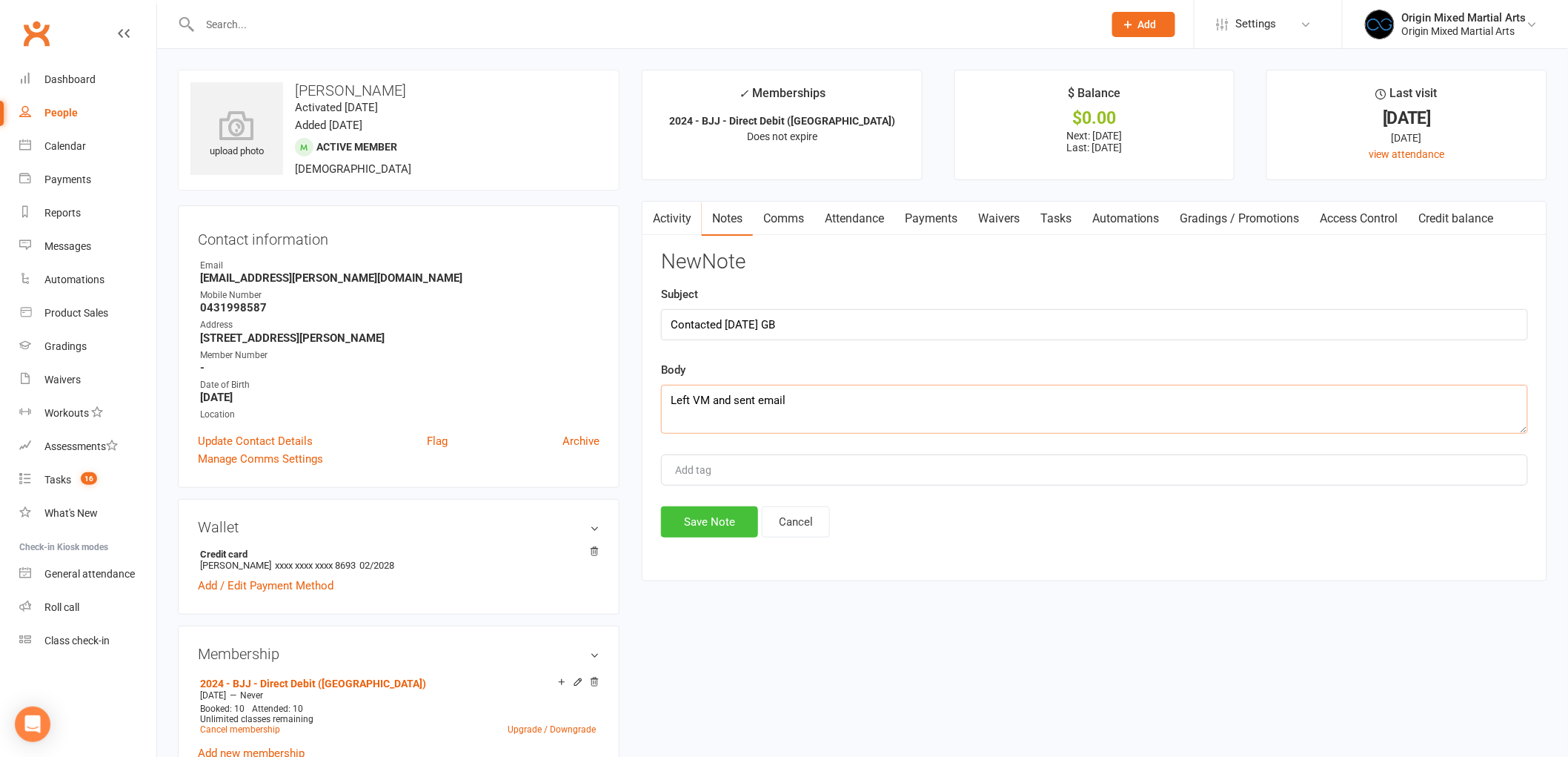
type textarea "Left VM and sent email"
click at [687, 530] on button "Save Note" at bounding box center [710, 521] width 98 height 31
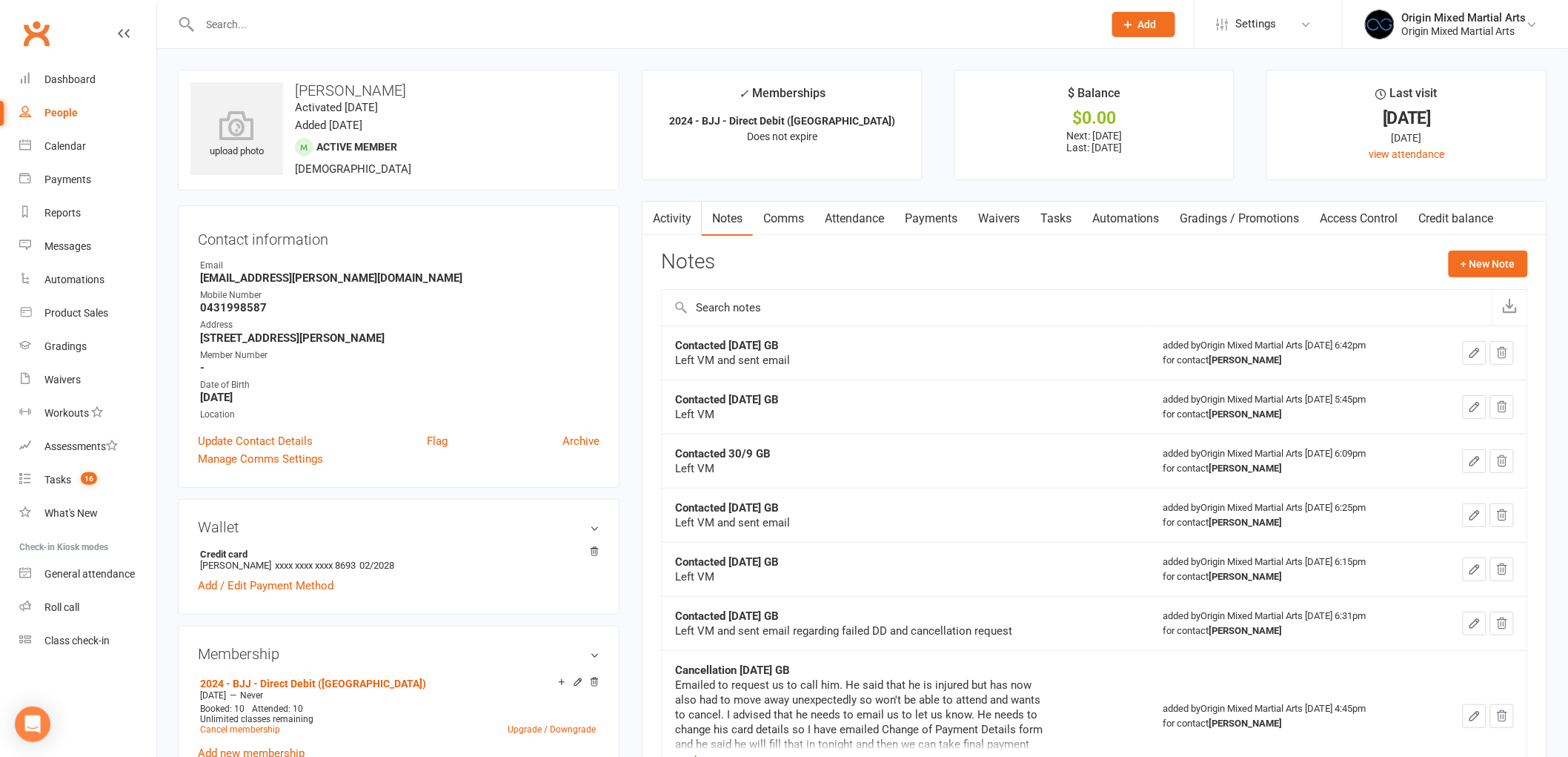
click at [324, 20] on input "text" at bounding box center [644, 24] width 898 height 20
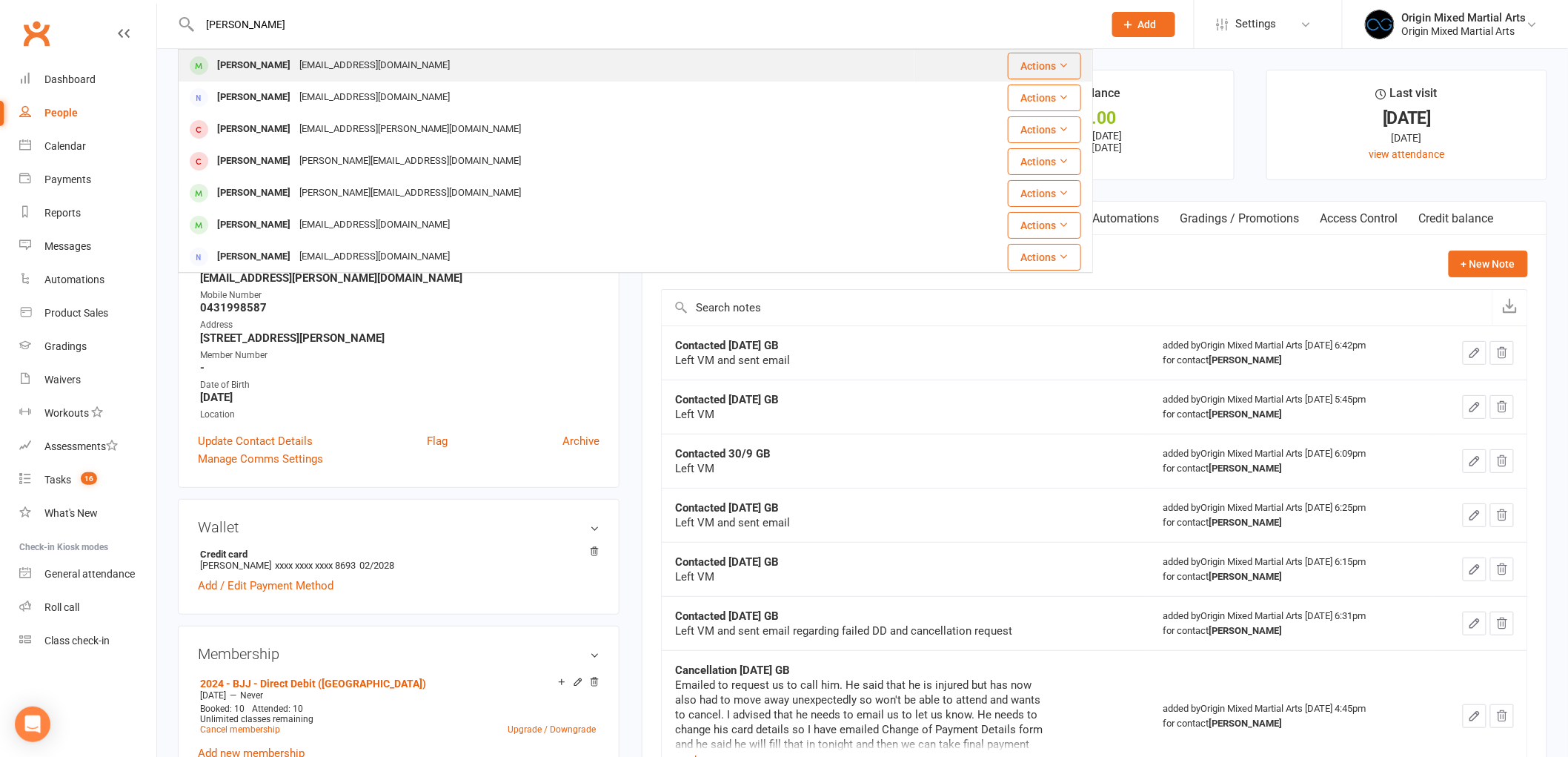
type input "lindsay b"
click at [324, 62] on div "joshbaz7@icloud.com" at bounding box center [375, 66] width 160 height 21
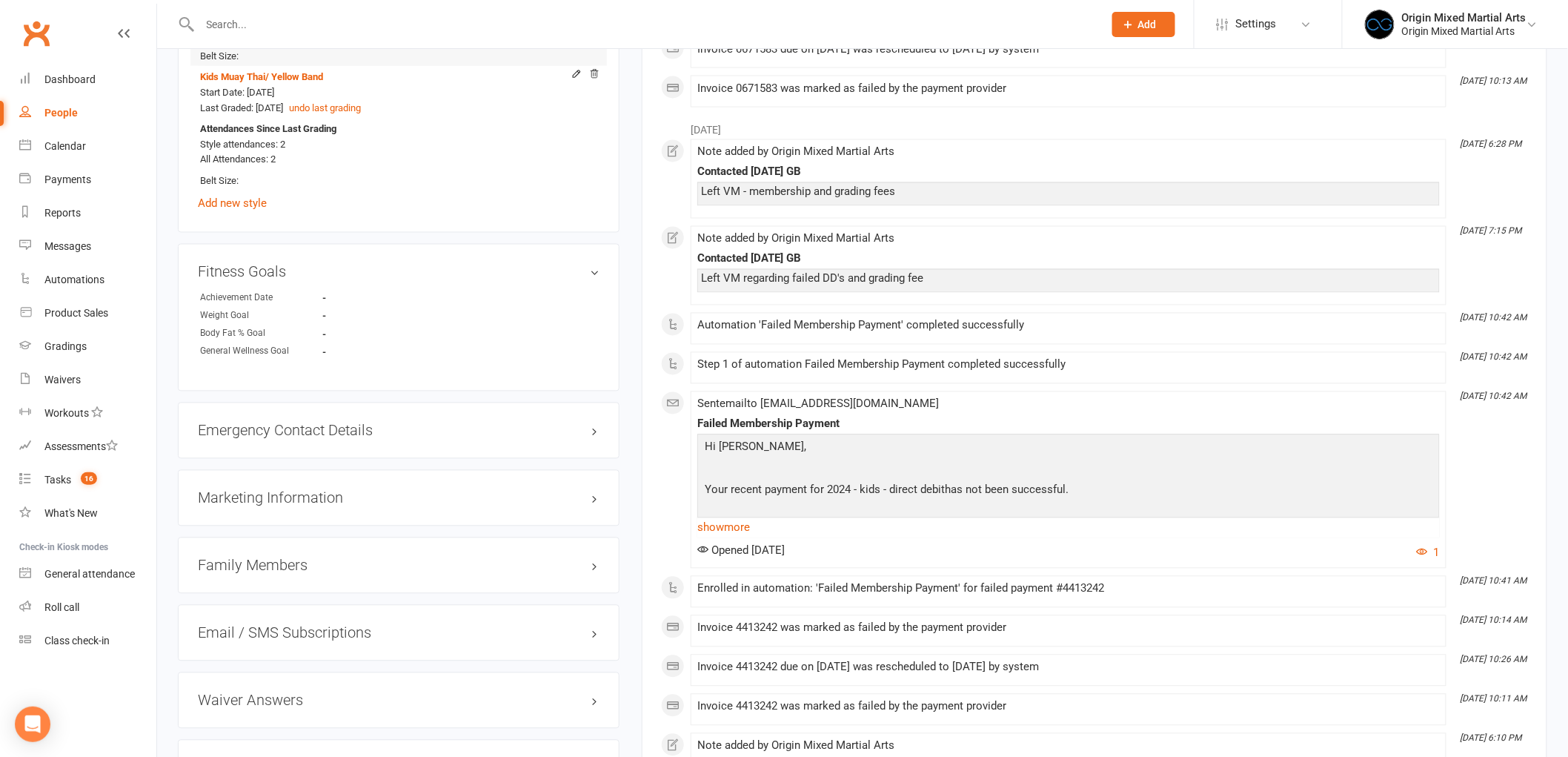
scroll to position [1152, 0]
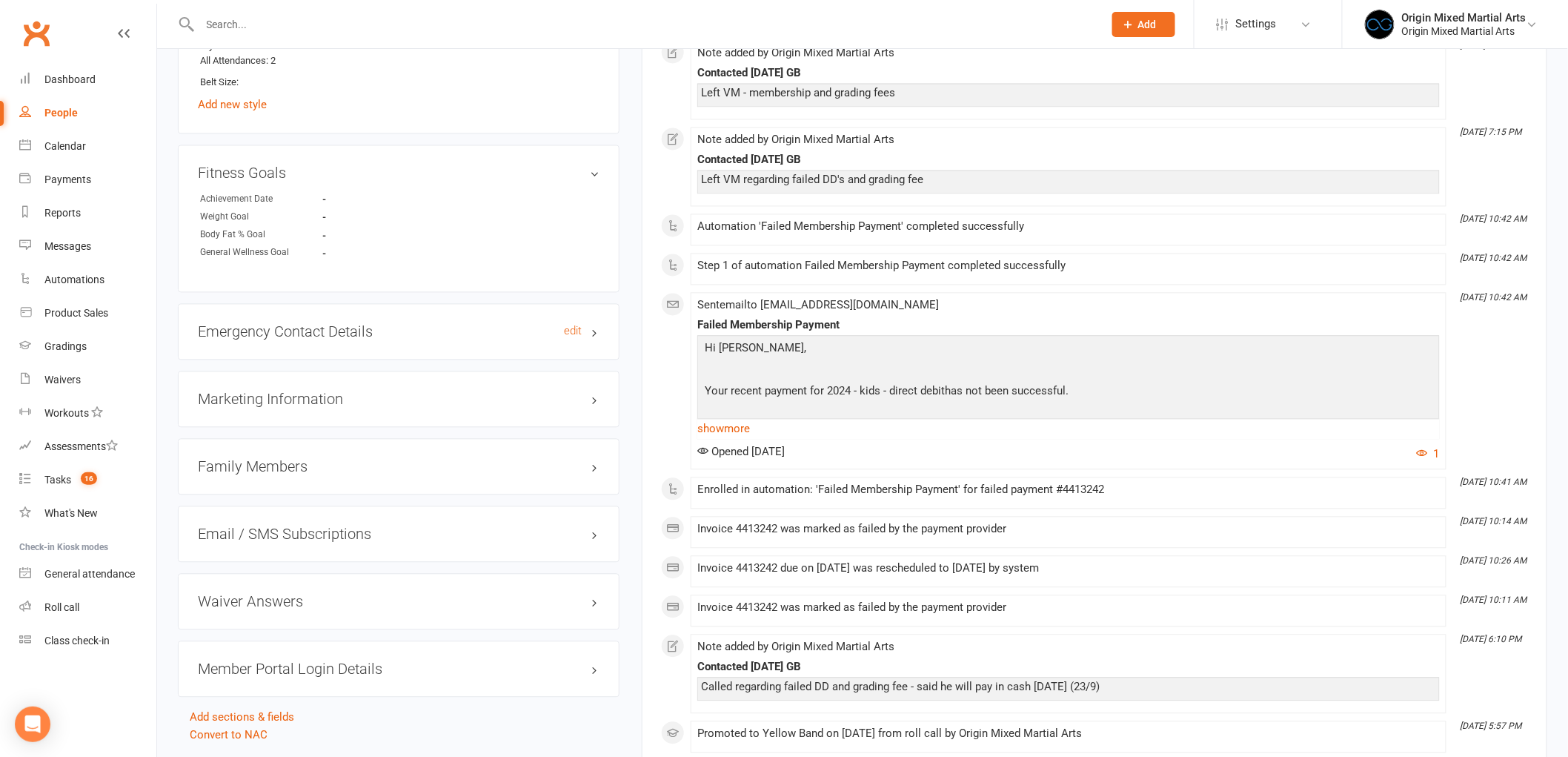
click at [328, 335] on h3 "Emergency Contact Details edit" at bounding box center [398, 332] width 402 height 16
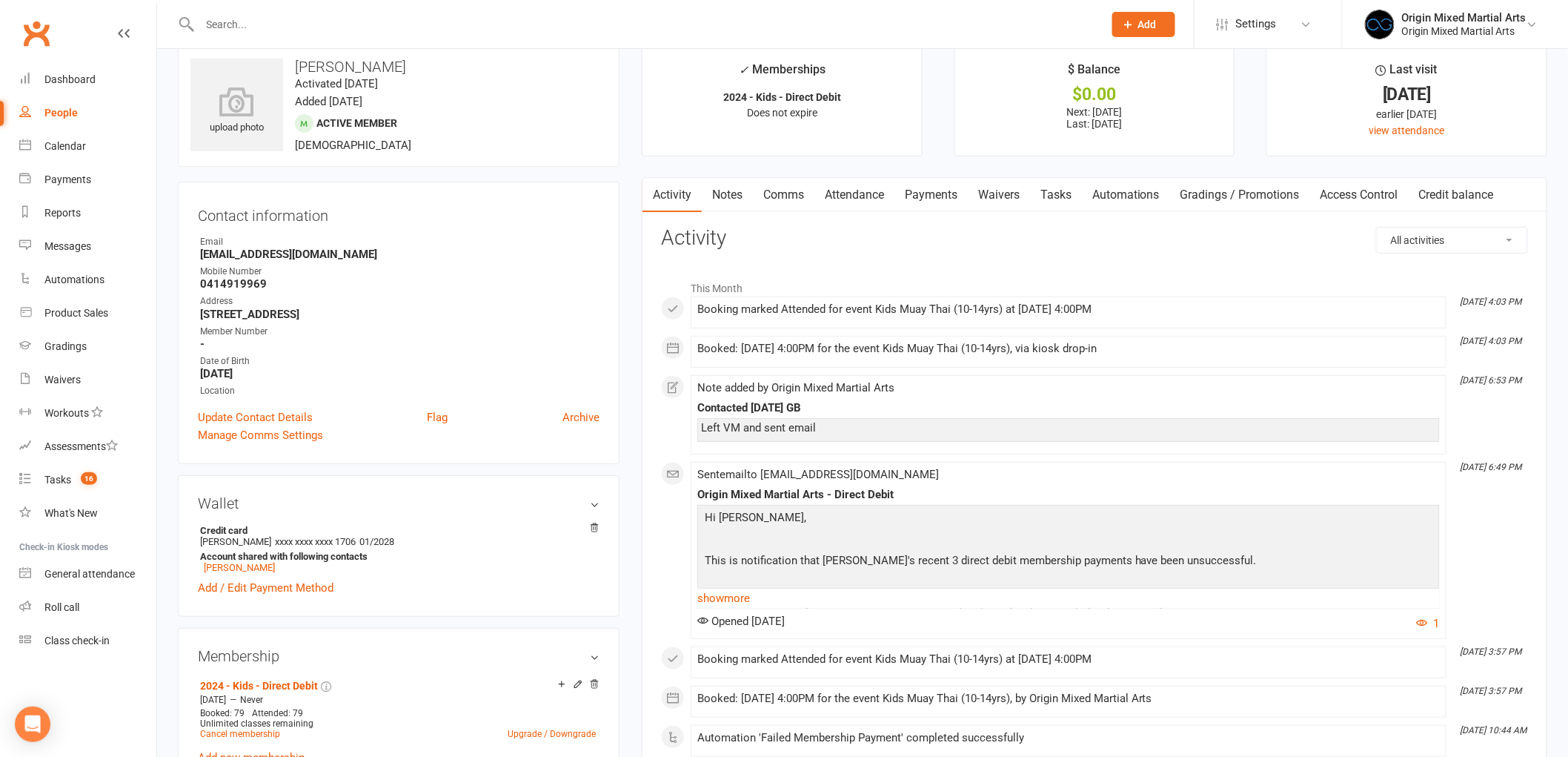
scroll to position [0, 0]
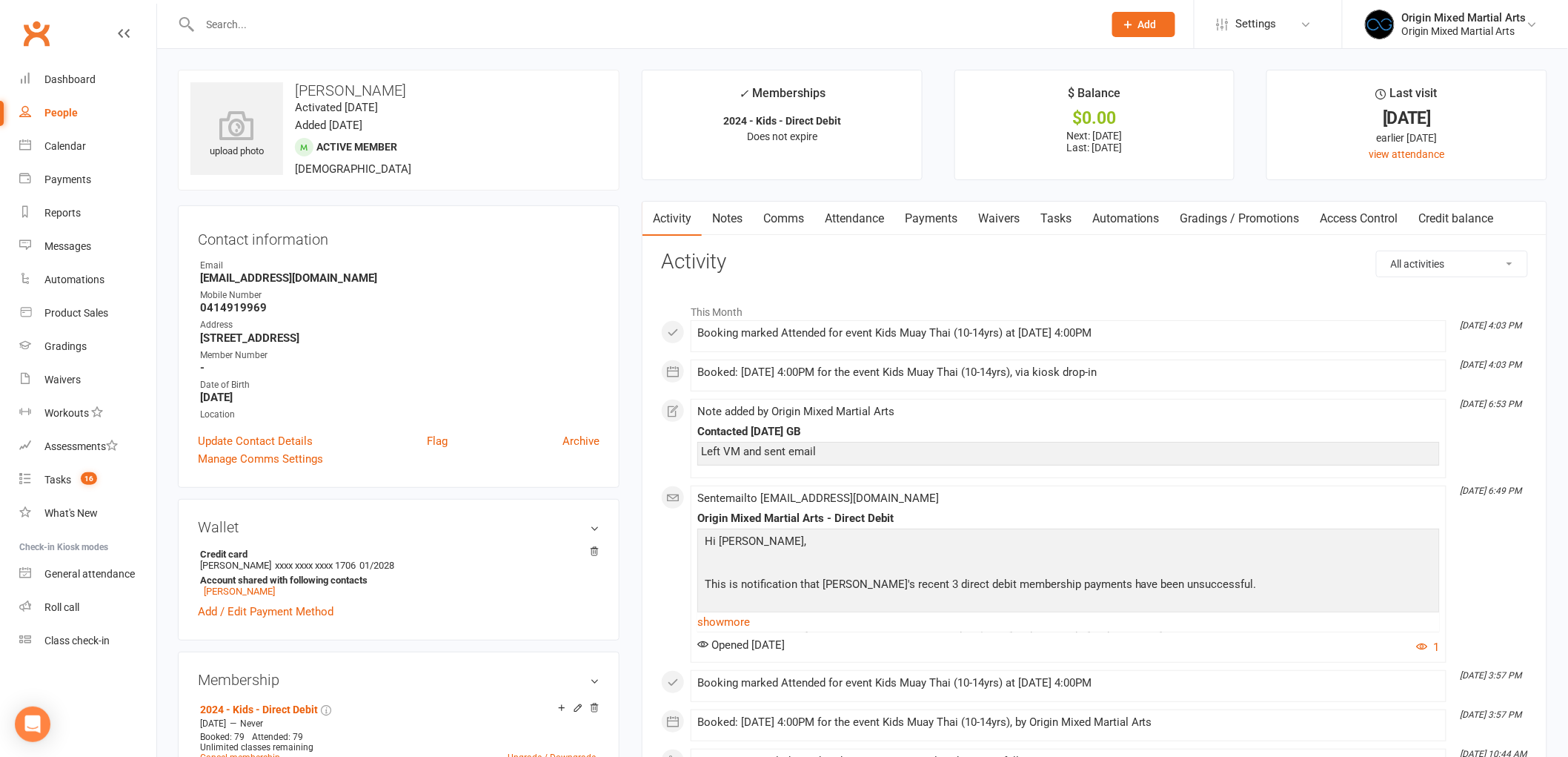
click at [939, 228] on link "Payments" at bounding box center [931, 218] width 74 height 34
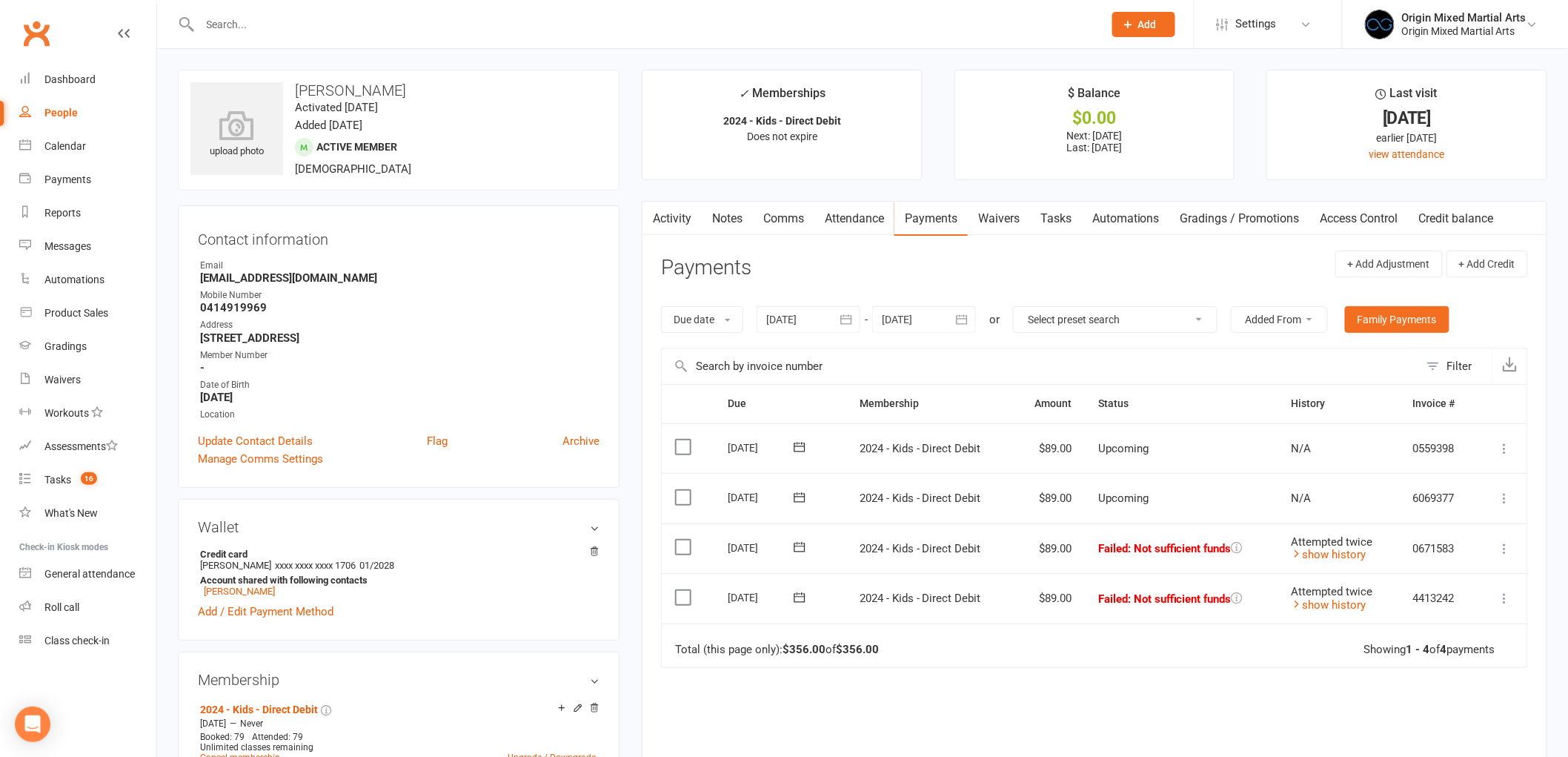
click at [848, 319] on icon "button" at bounding box center [846, 319] width 15 height 15
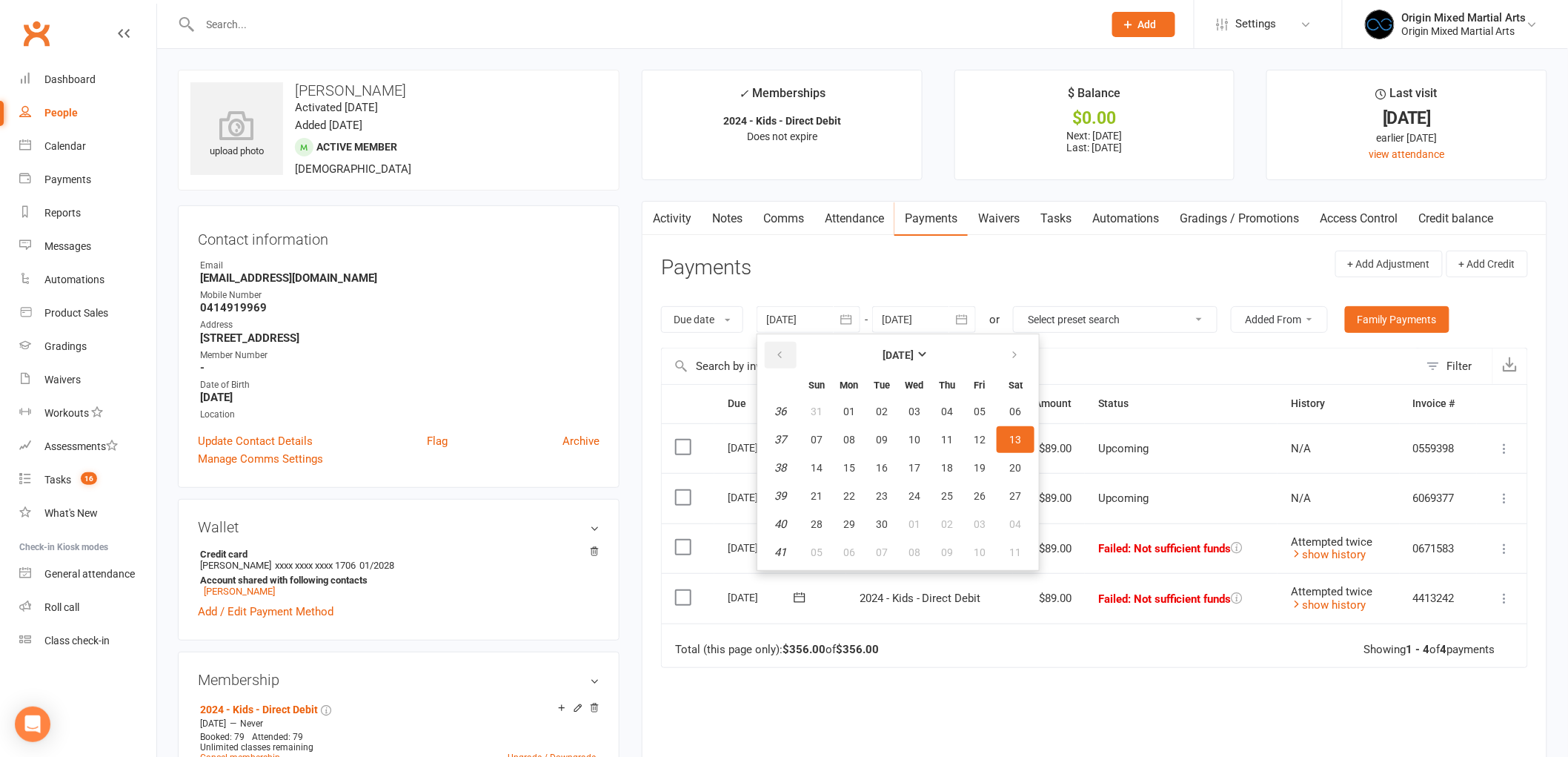
click at [785, 364] on button "button" at bounding box center [781, 355] width 32 height 27
click at [854, 405] on span "28" at bounding box center [849, 410] width 12 height 12
type input "28 Jul 2025"
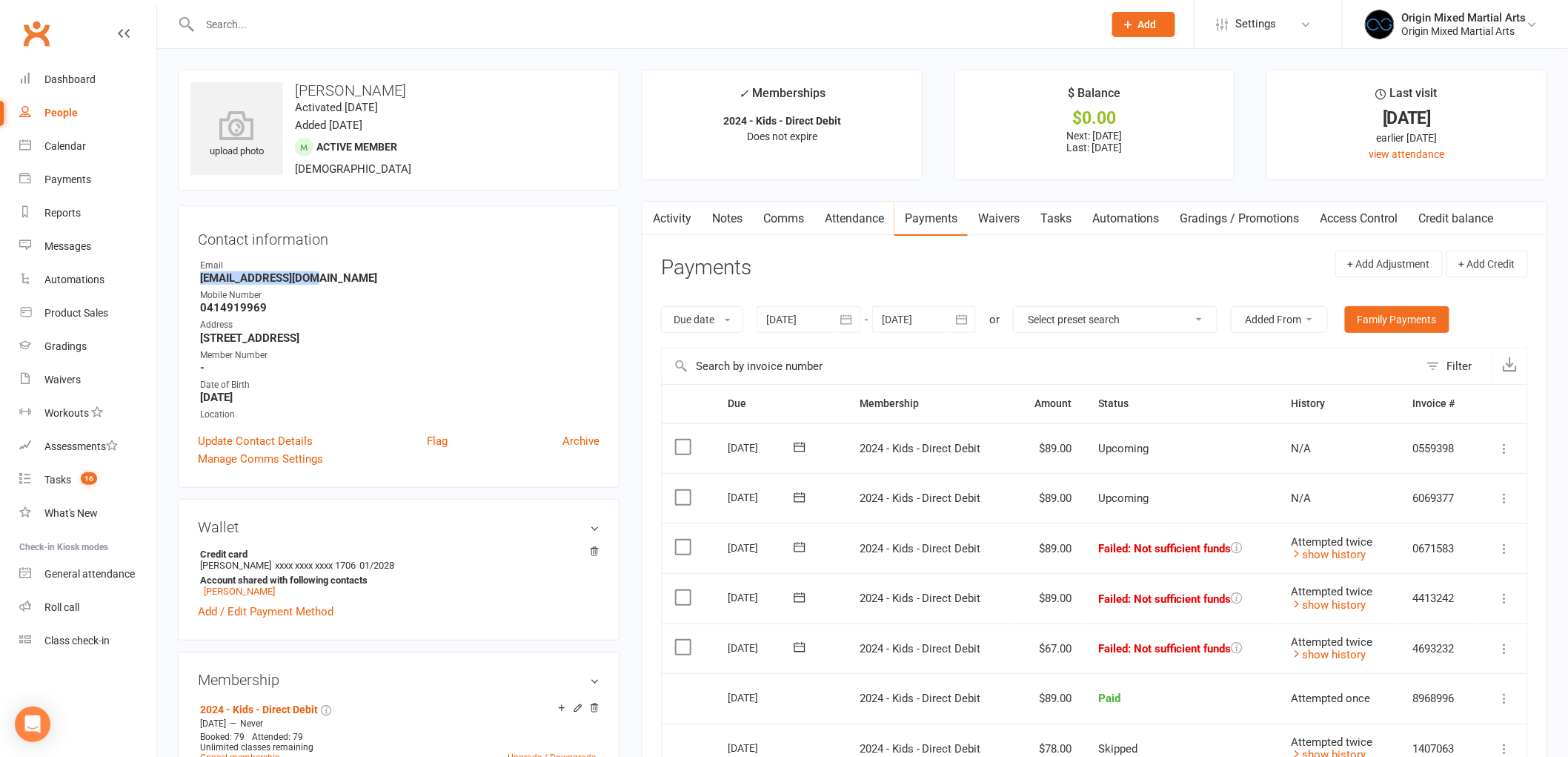
drag, startPoint x: 319, startPoint y: 278, endPoint x: 193, endPoint y: 278, distance: 126.0
click at [193, 278] on div "Contact information Owner Email joshbaz7@icloud.com Mobile Number 0414919969 Ad…" at bounding box center [399, 347] width 441 height 283
copy strong "joshbaz7@icloud.com"
click at [316, 25] on input "text" at bounding box center [644, 24] width 898 height 20
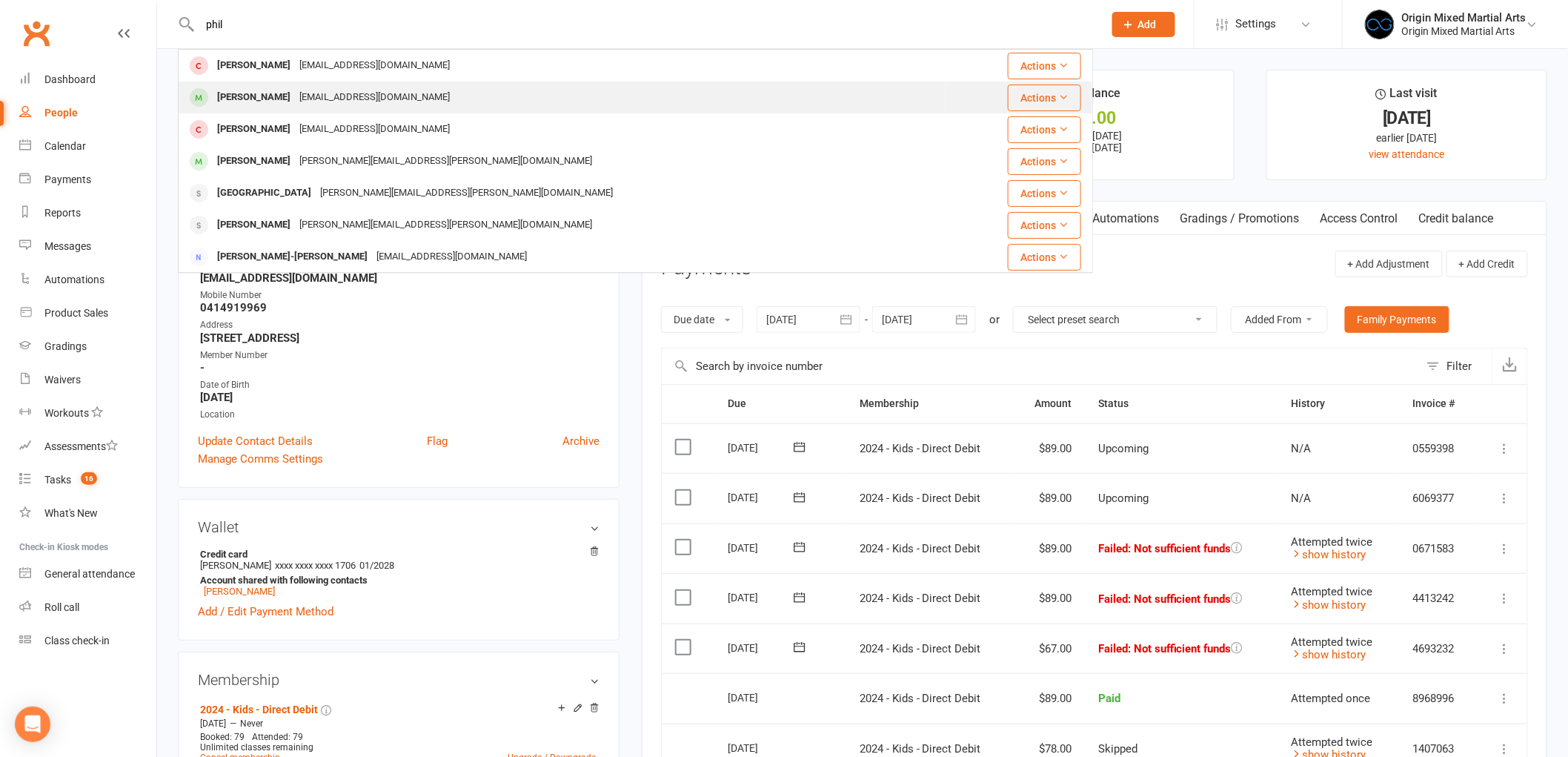
type input "phil"
click at [386, 83] on div "Phillip Craparotta Phillipcraparotta@gmail.com" at bounding box center [562, 98] width 766 height 30
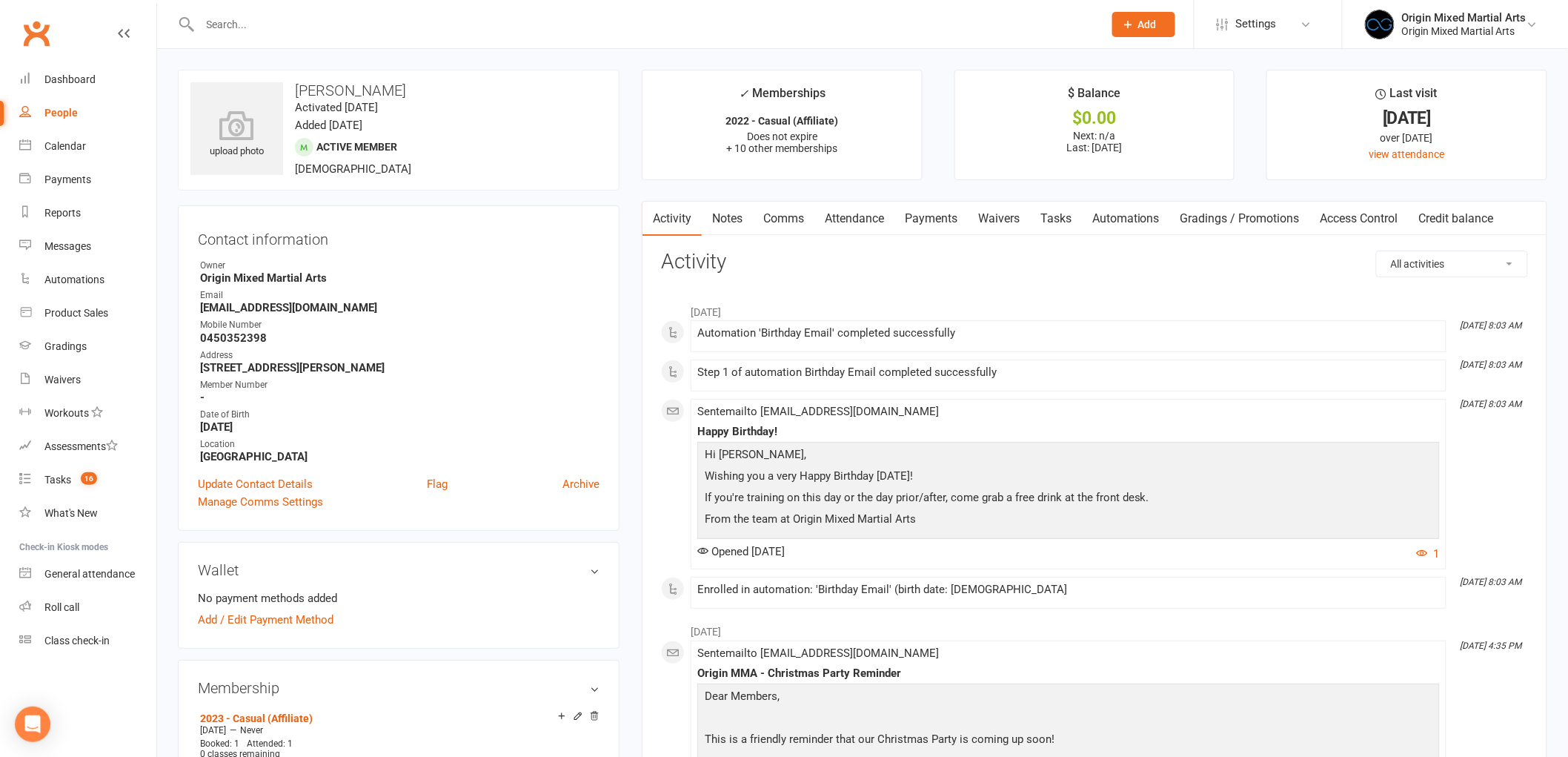
click at [44, 119] on link "People" at bounding box center [88, 113] width 137 height 34
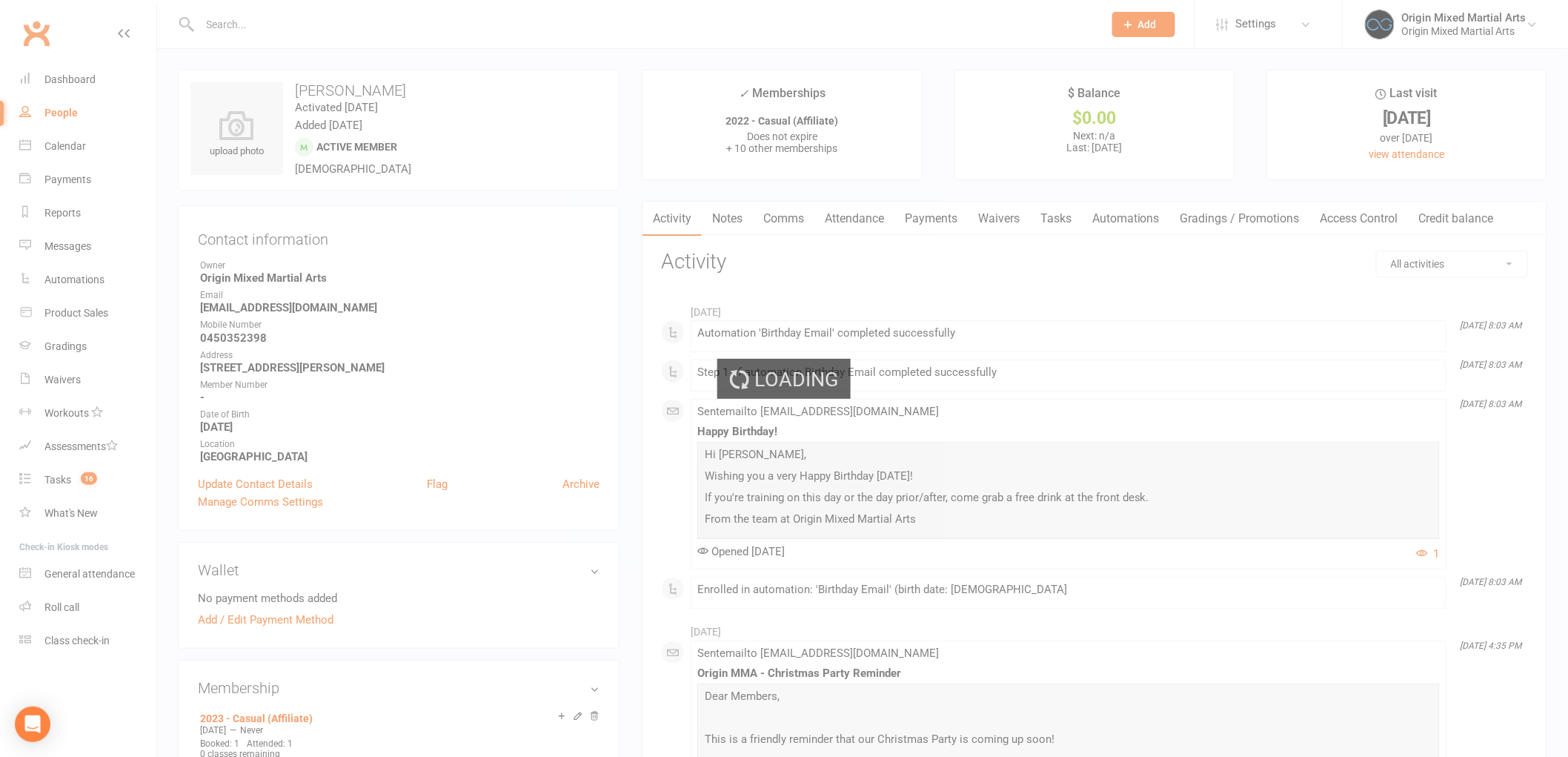
select select "100"
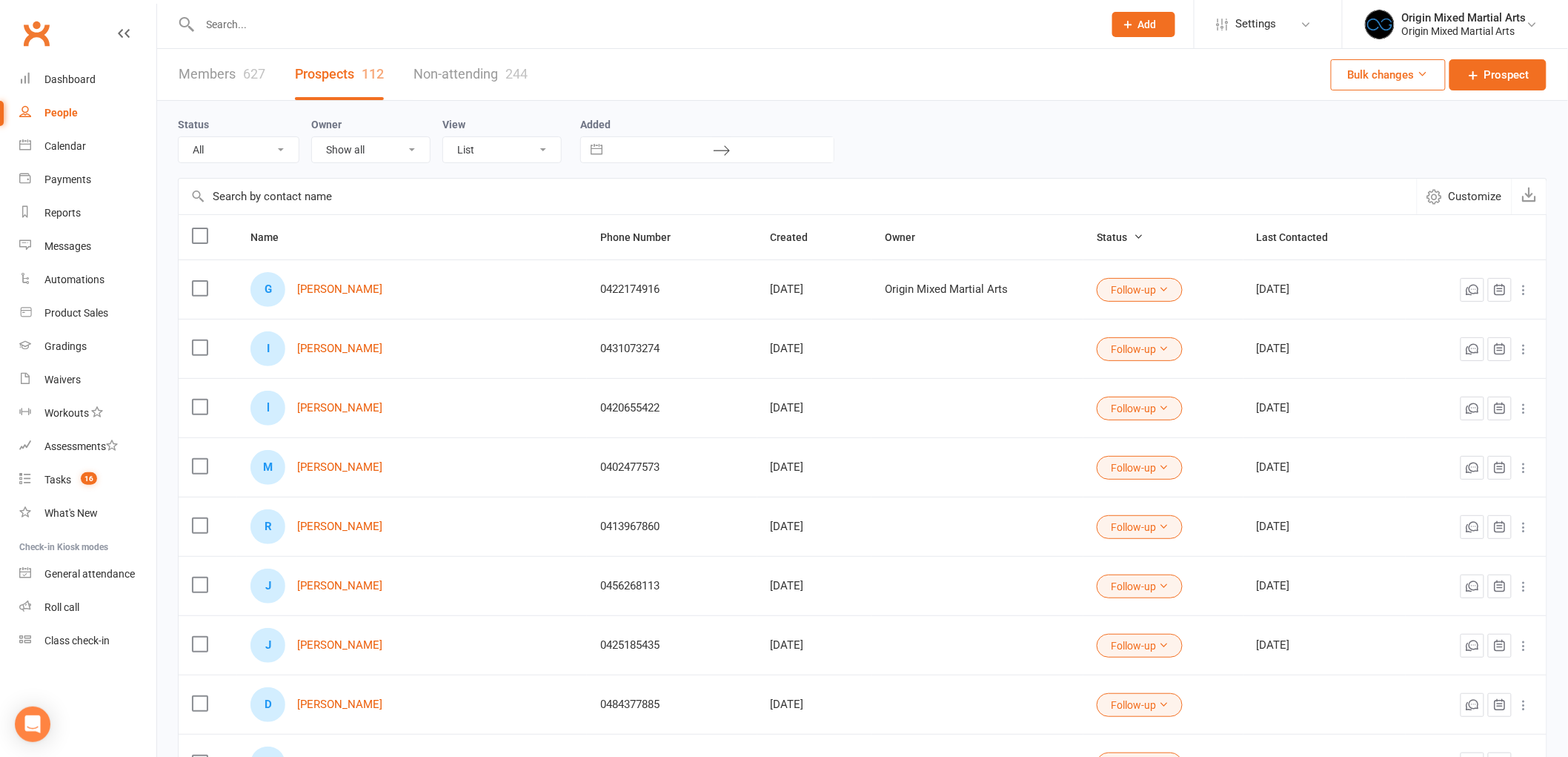
click at [283, 15] on input "text" at bounding box center [644, 24] width 898 height 20
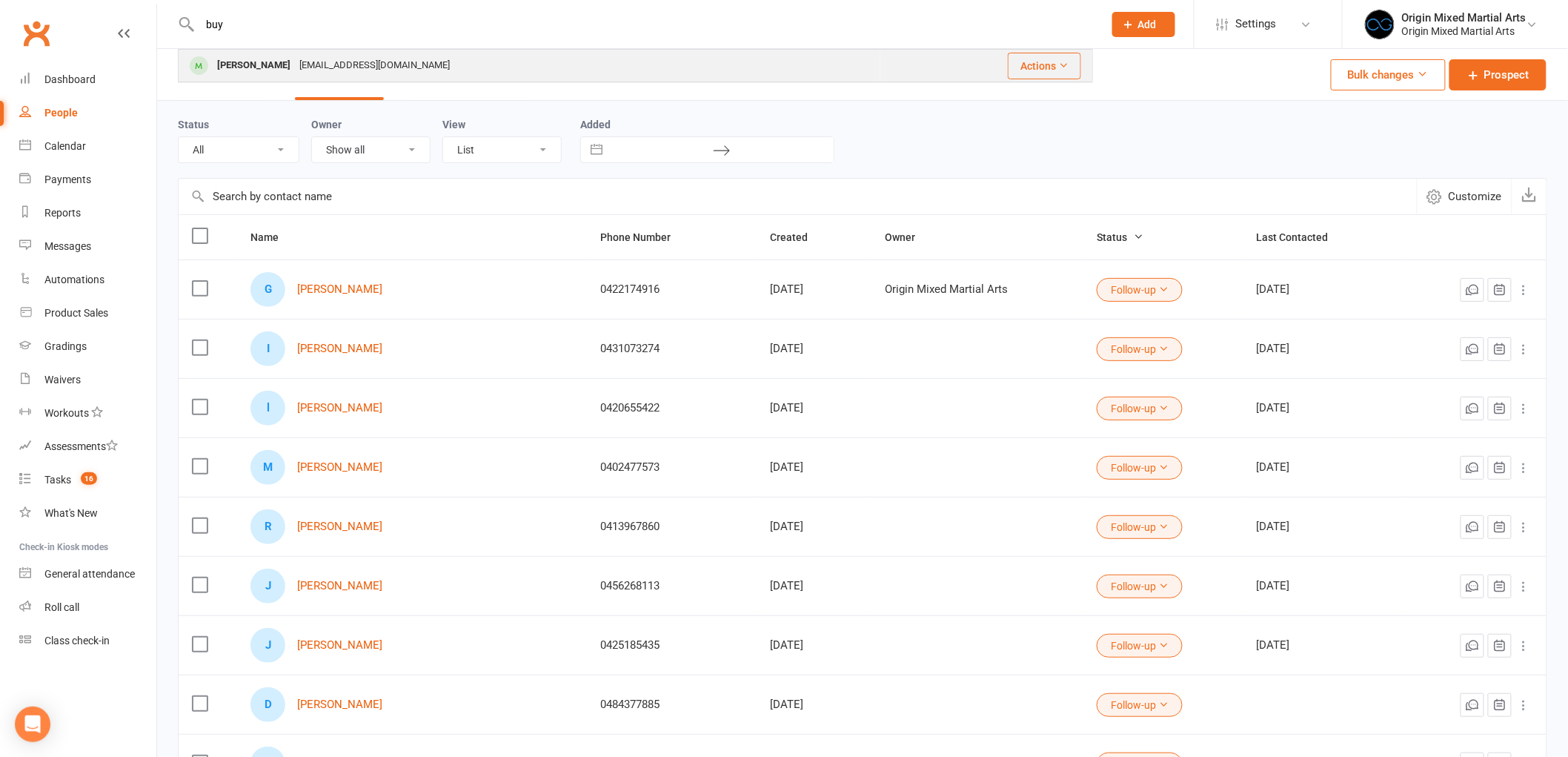
type input "buy"
click at [293, 69] on div "Buyanzayakh Batsukh" at bounding box center [254, 66] width 82 height 21
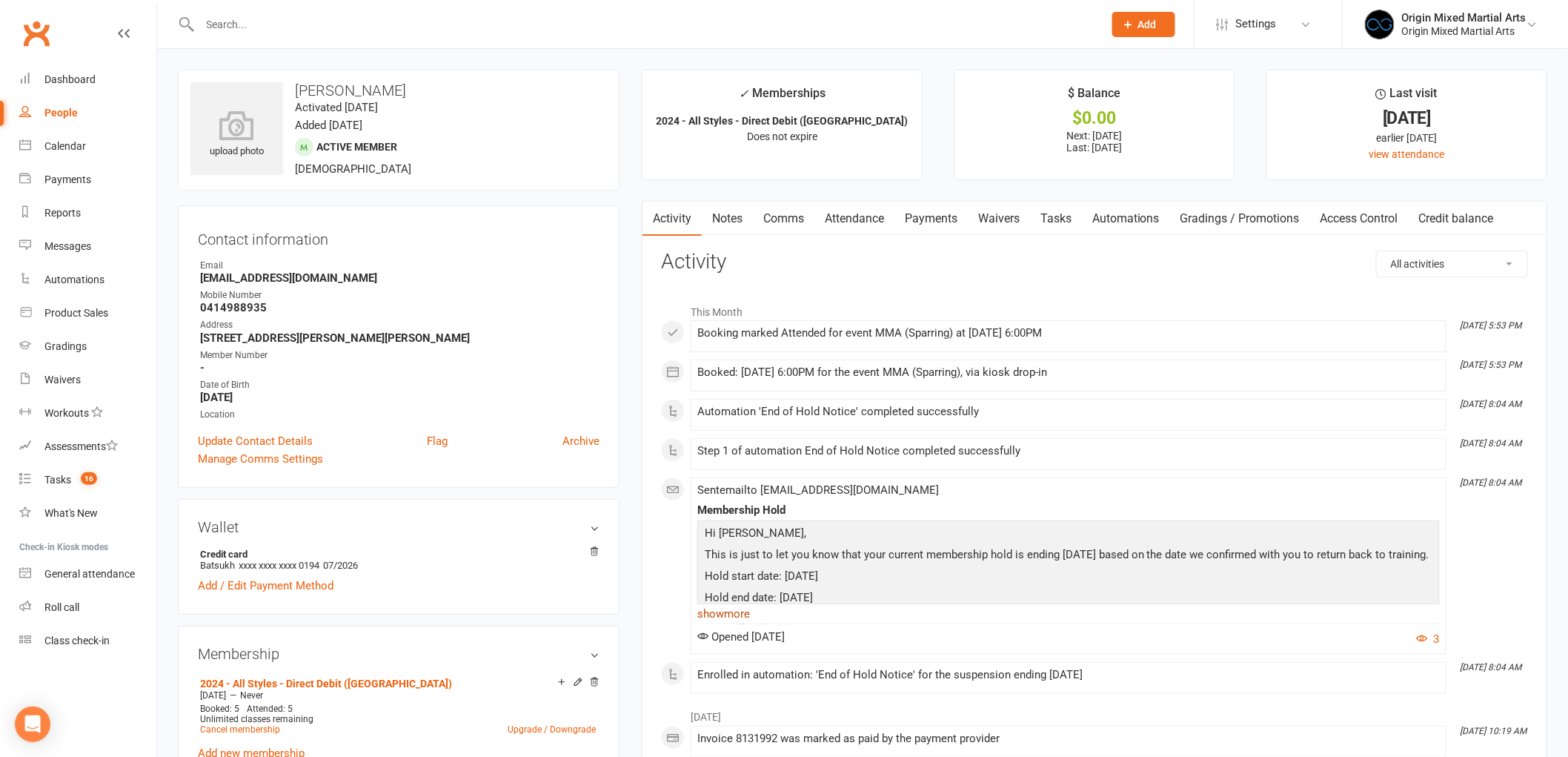
click at [725, 609] on link "show more" at bounding box center [1069, 613] width 743 height 20
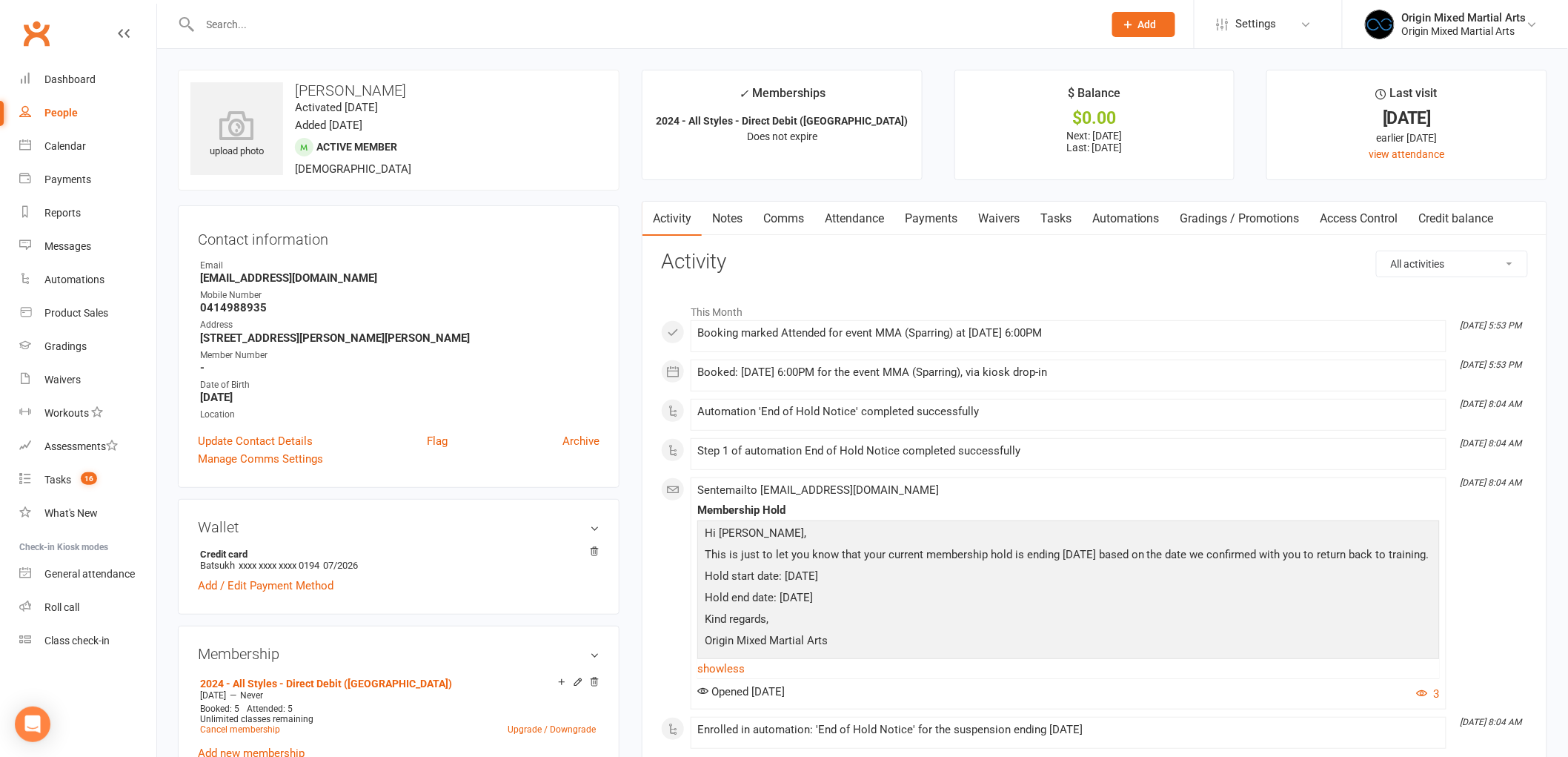
click at [942, 218] on link "Payments" at bounding box center [931, 218] width 74 height 34
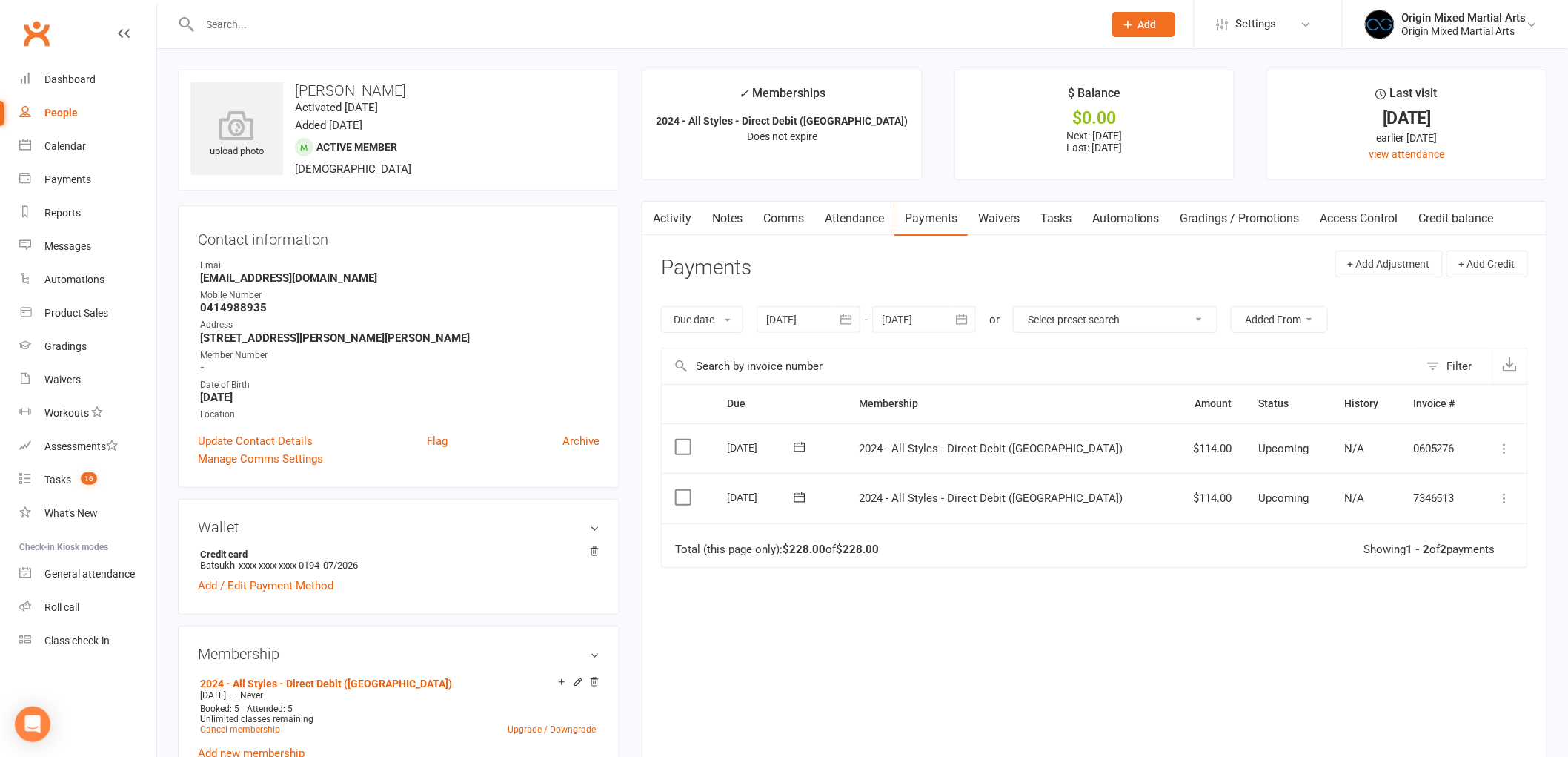
click at [847, 317] on icon "button" at bounding box center [846, 319] width 15 height 15
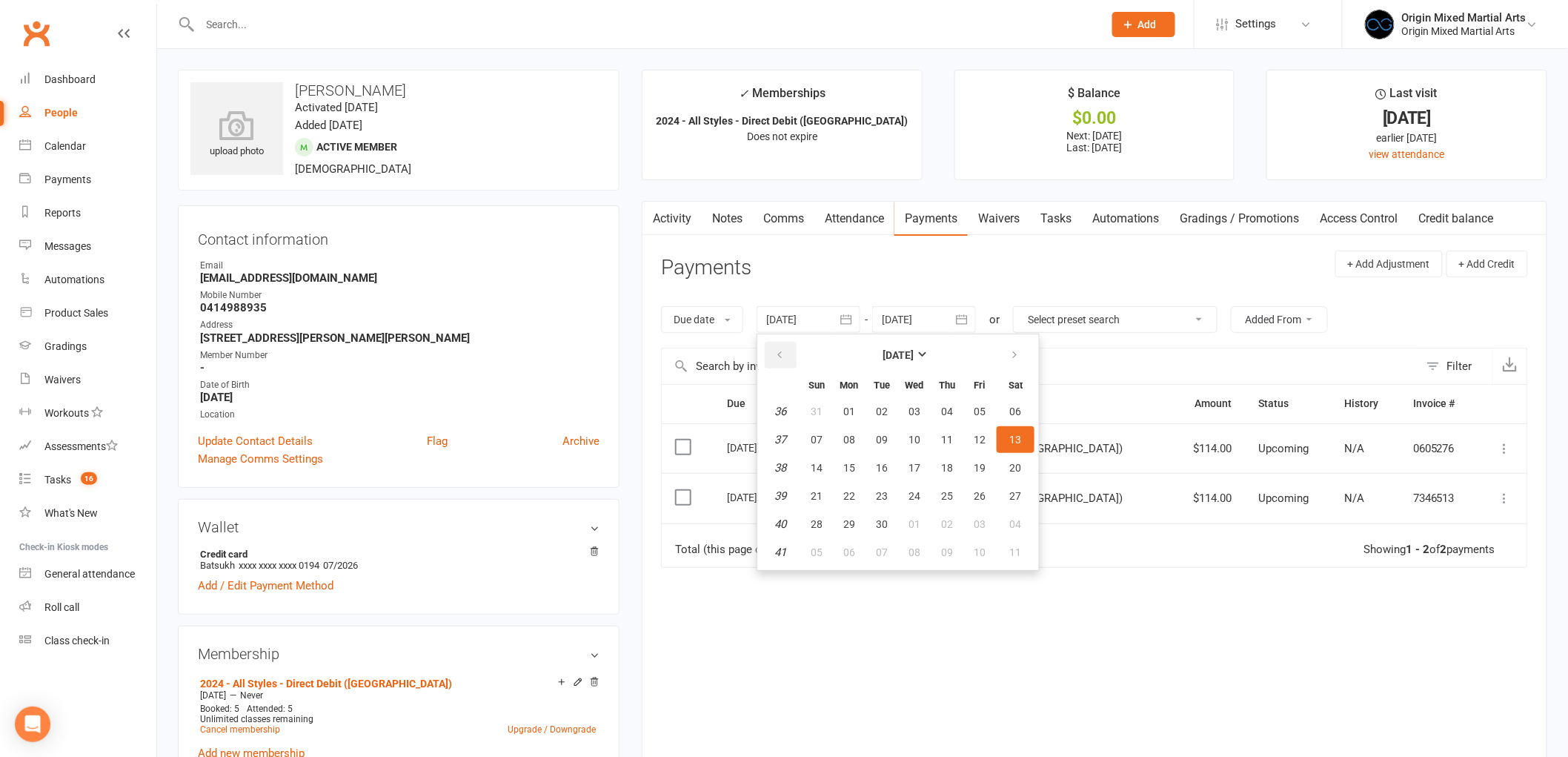
click at [788, 351] on button "button" at bounding box center [781, 355] width 32 height 27
click at [823, 399] on button "29" at bounding box center [816, 411] width 31 height 27
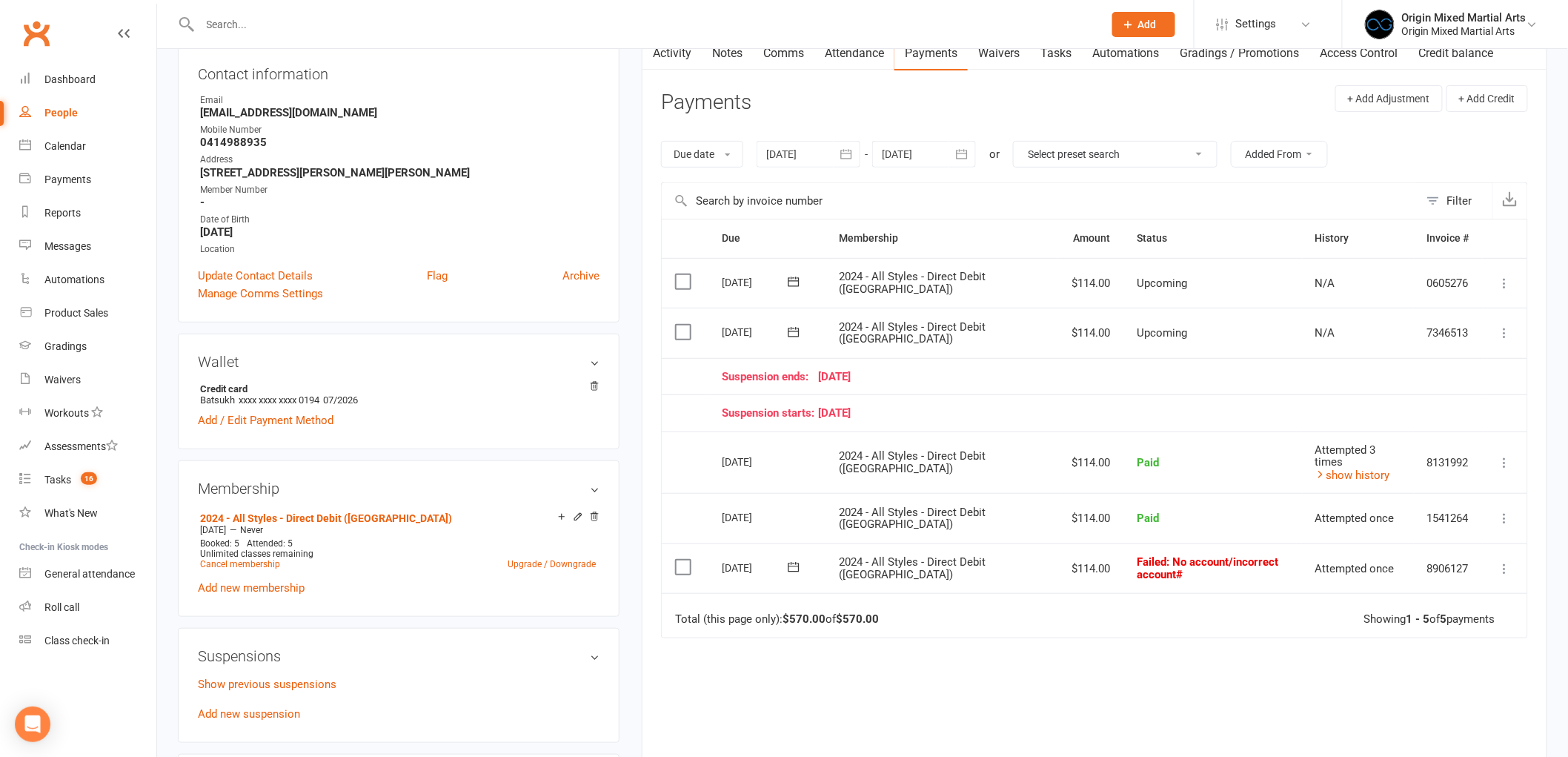
scroll to position [165, 0]
click at [843, 149] on icon "button" at bounding box center [846, 154] width 15 height 15
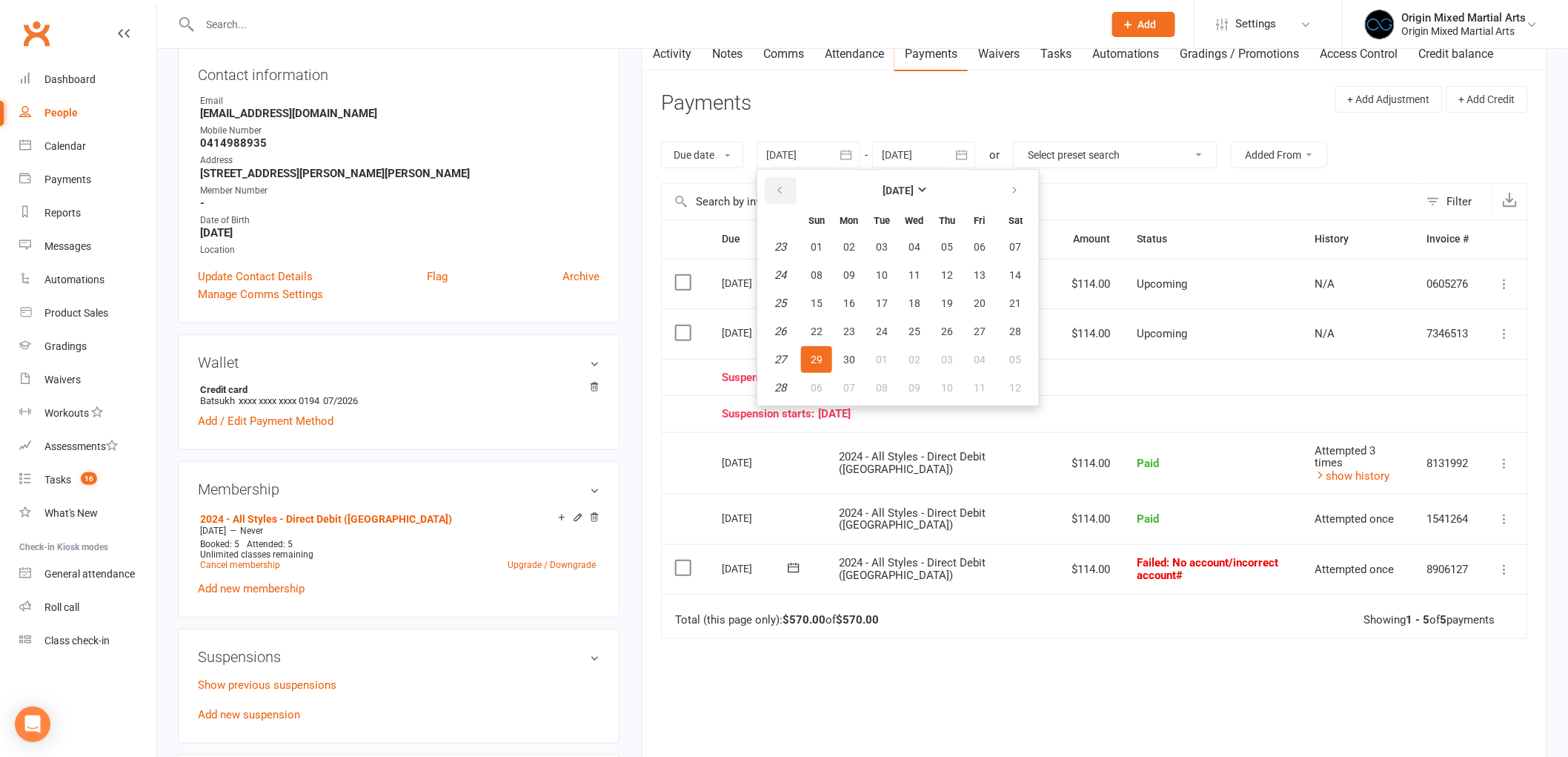
click at [783, 193] on icon "button" at bounding box center [780, 190] width 11 height 12
click at [815, 246] on span "27" at bounding box center [816, 246] width 12 height 12
type input "27 Apr 2025"
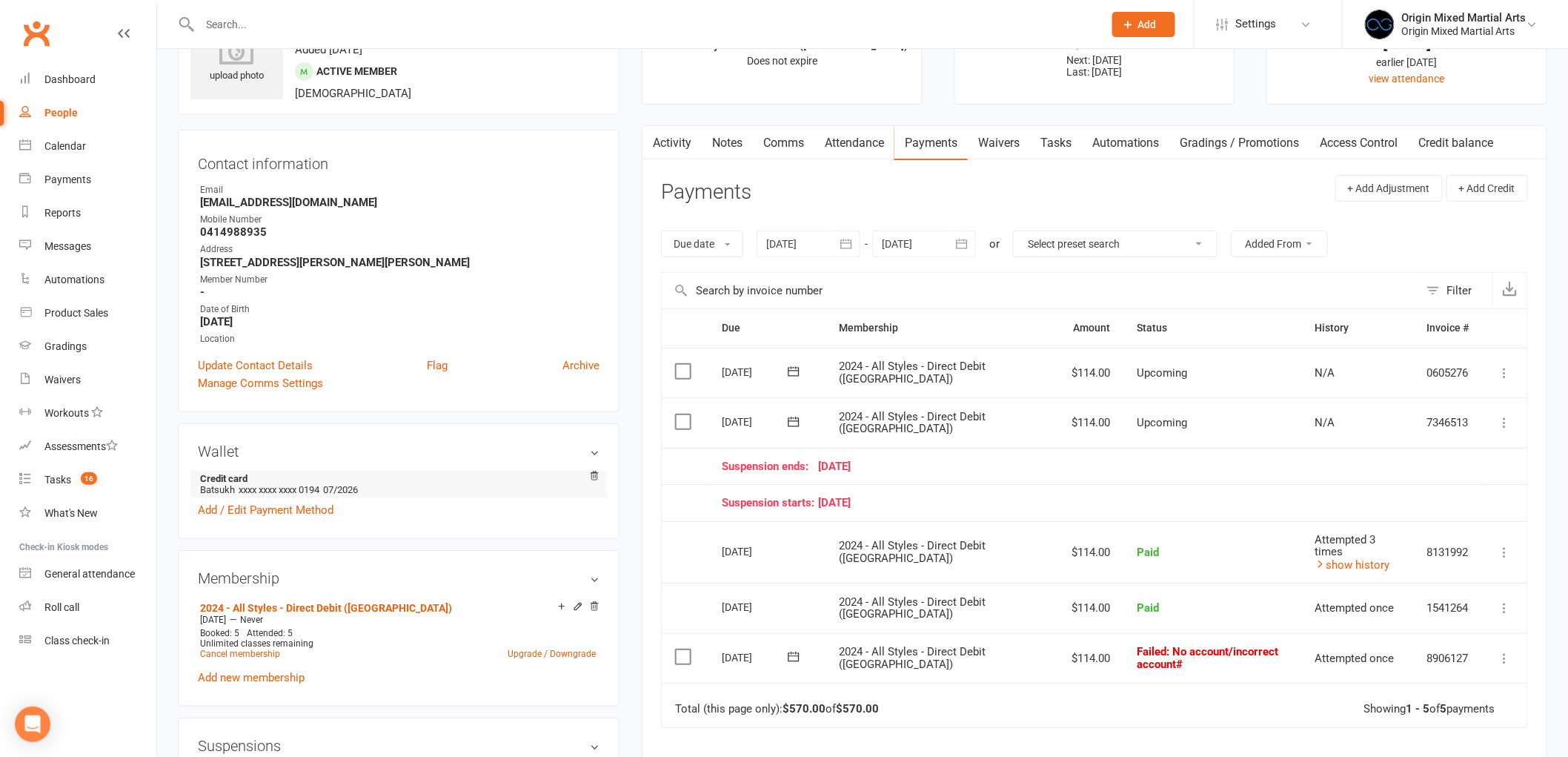
scroll to position [0, 0]
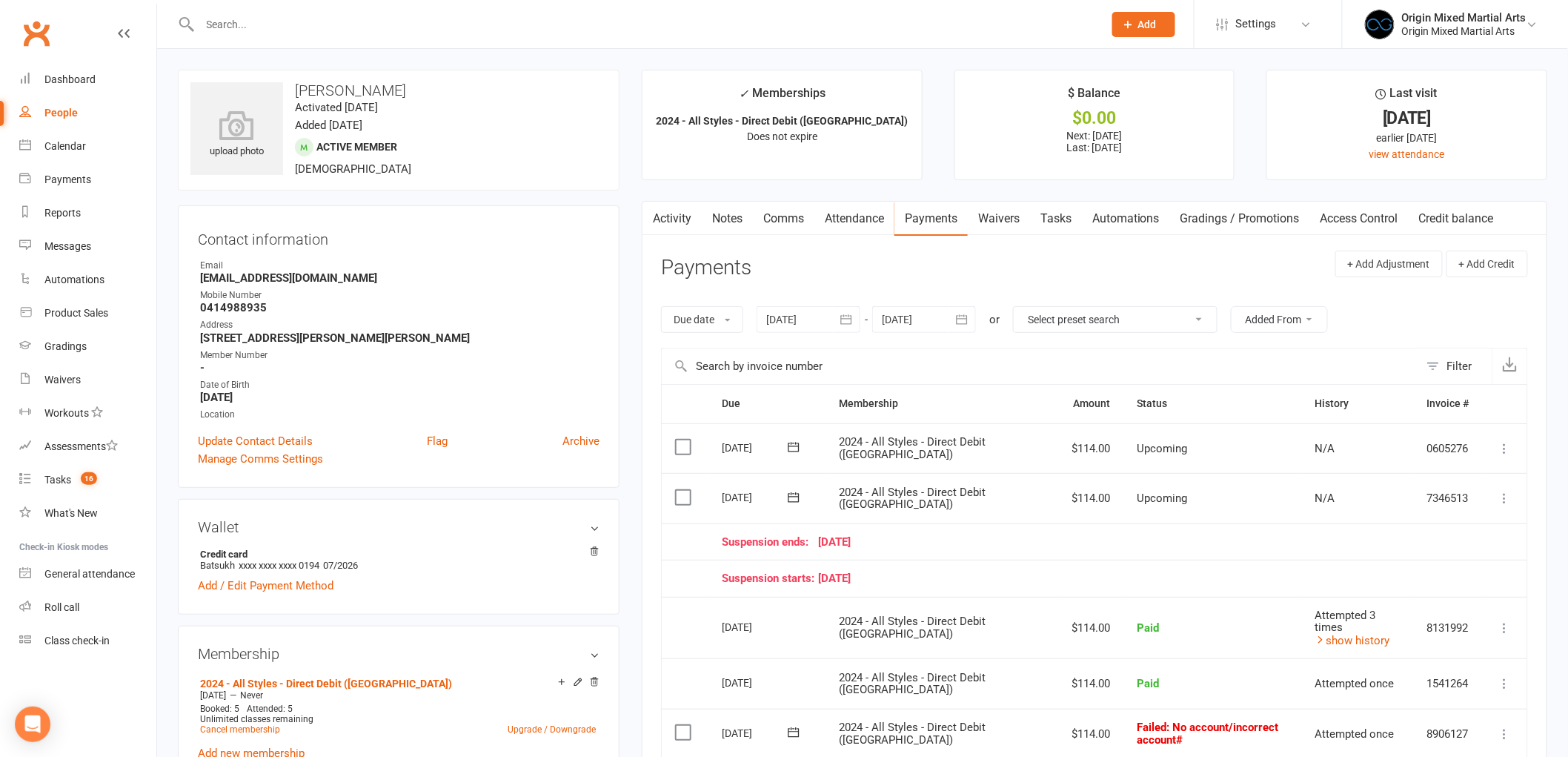
click at [337, 22] on input "text" at bounding box center [644, 24] width 898 height 20
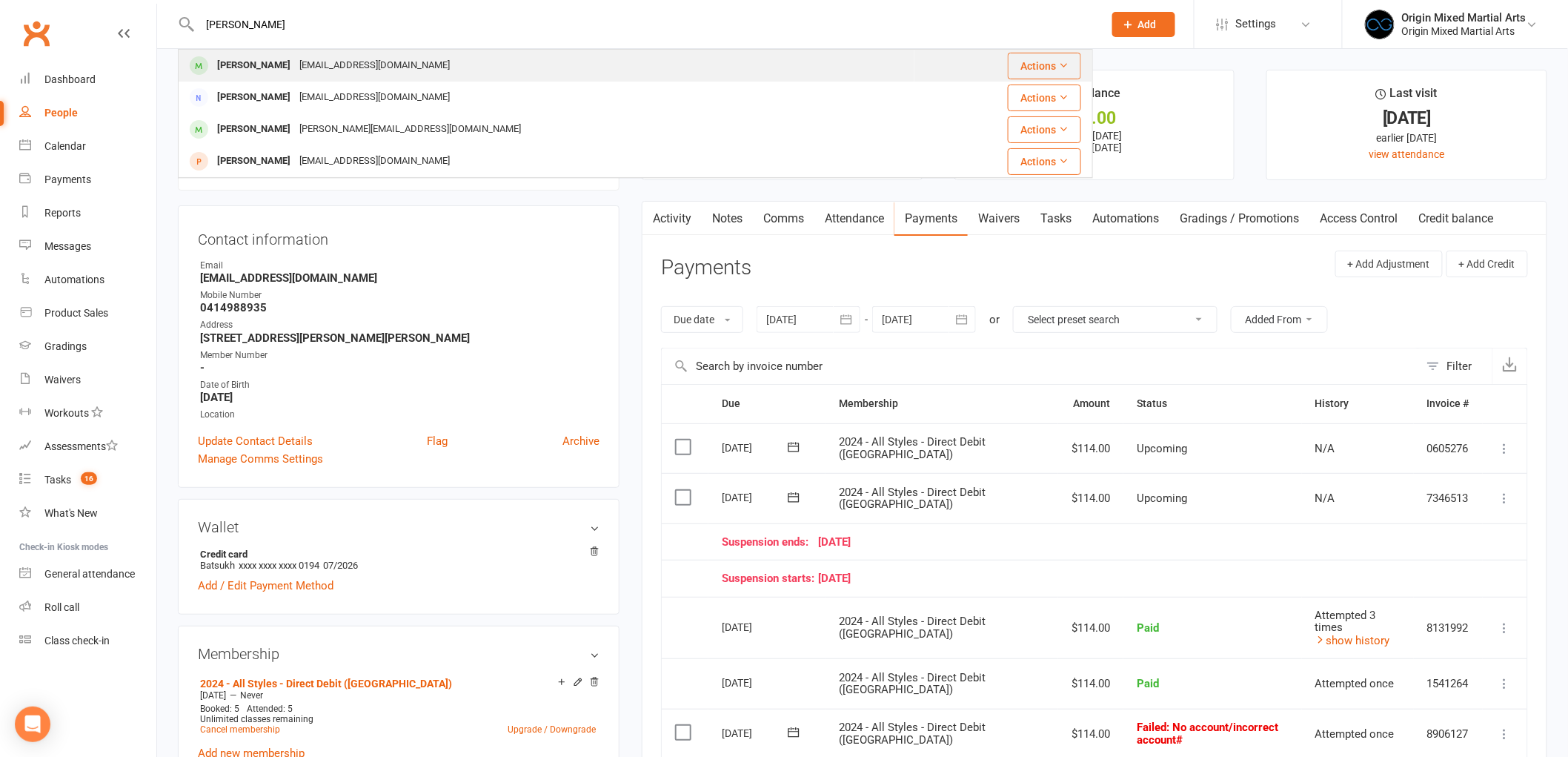
type input "lindsay"
click at [333, 69] on div "joshbaz7@icloud.com" at bounding box center [375, 66] width 160 height 21
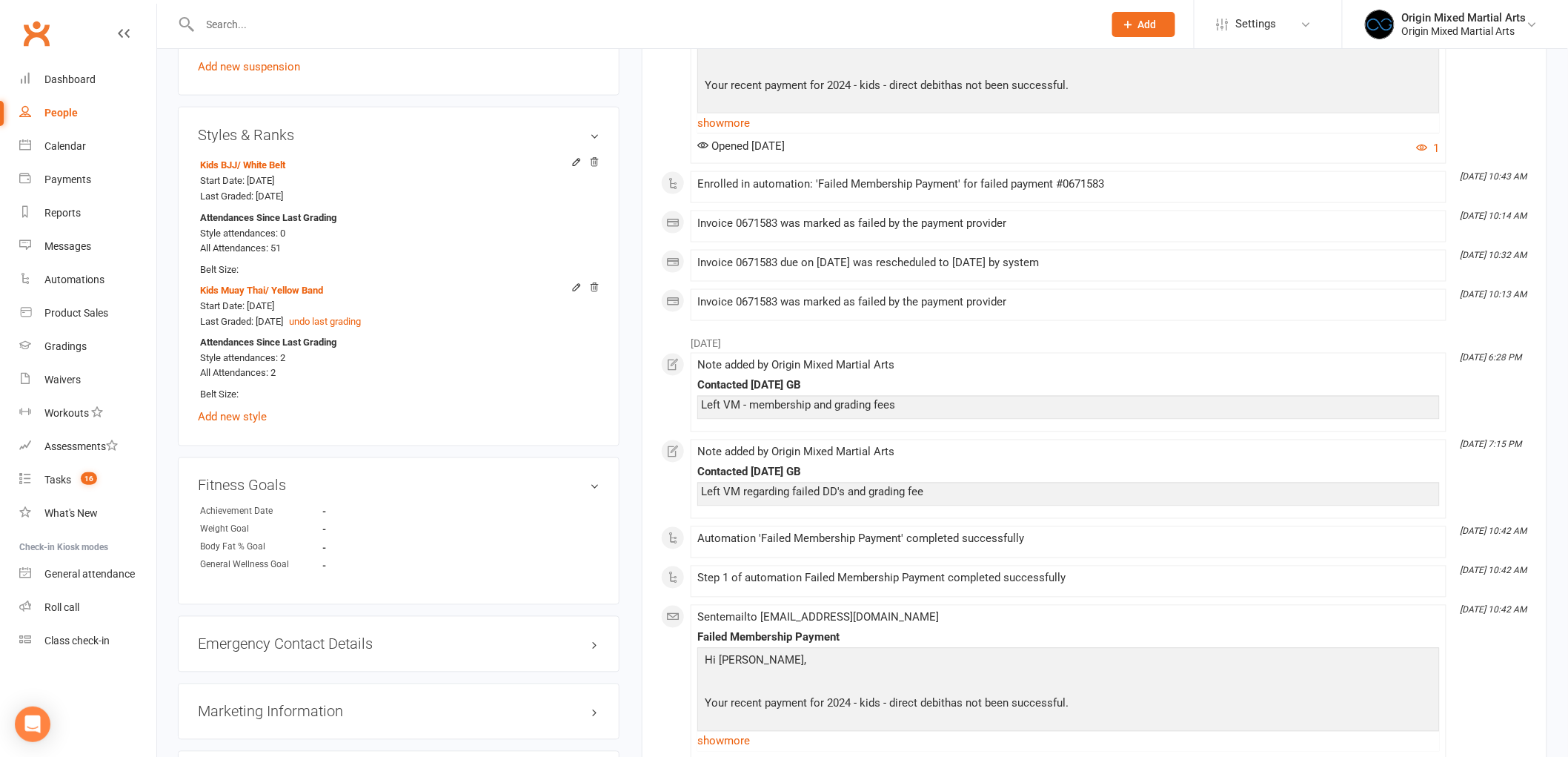
scroll to position [988, 0]
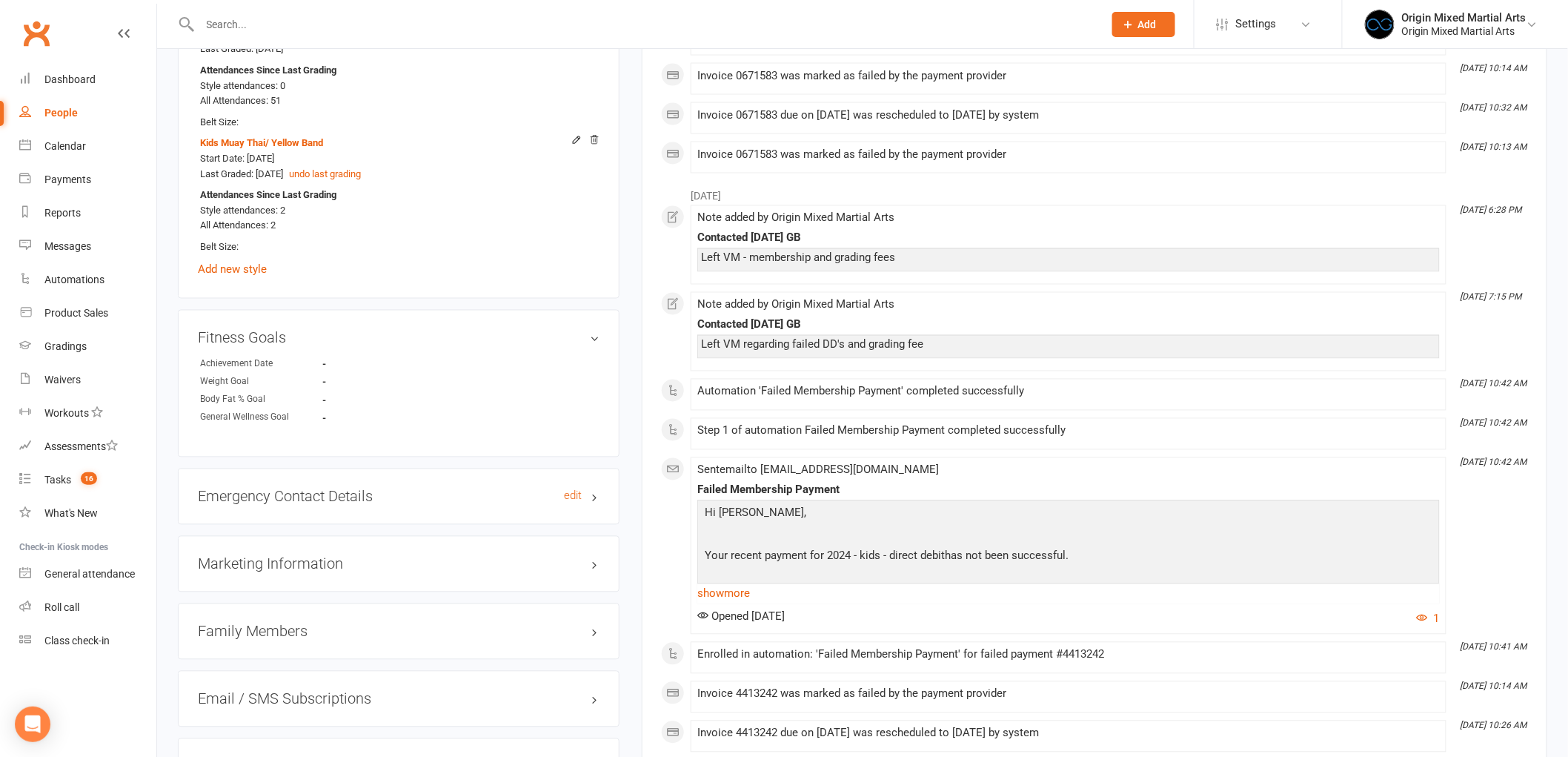
click at [372, 491] on h3 "Emergency Contact Details edit" at bounding box center [398, 496] width 402 height 16
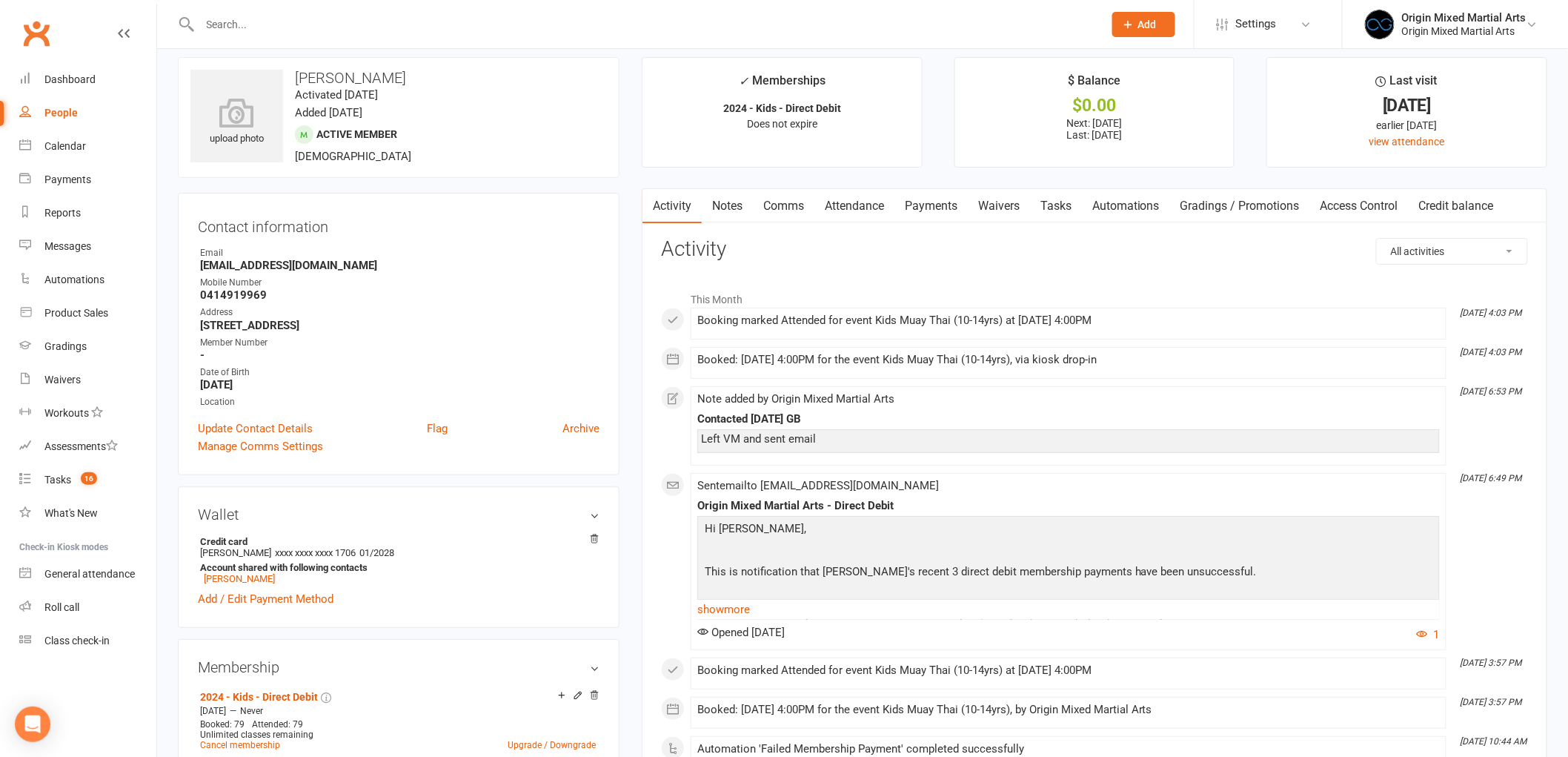
scroll to position [0, 0]
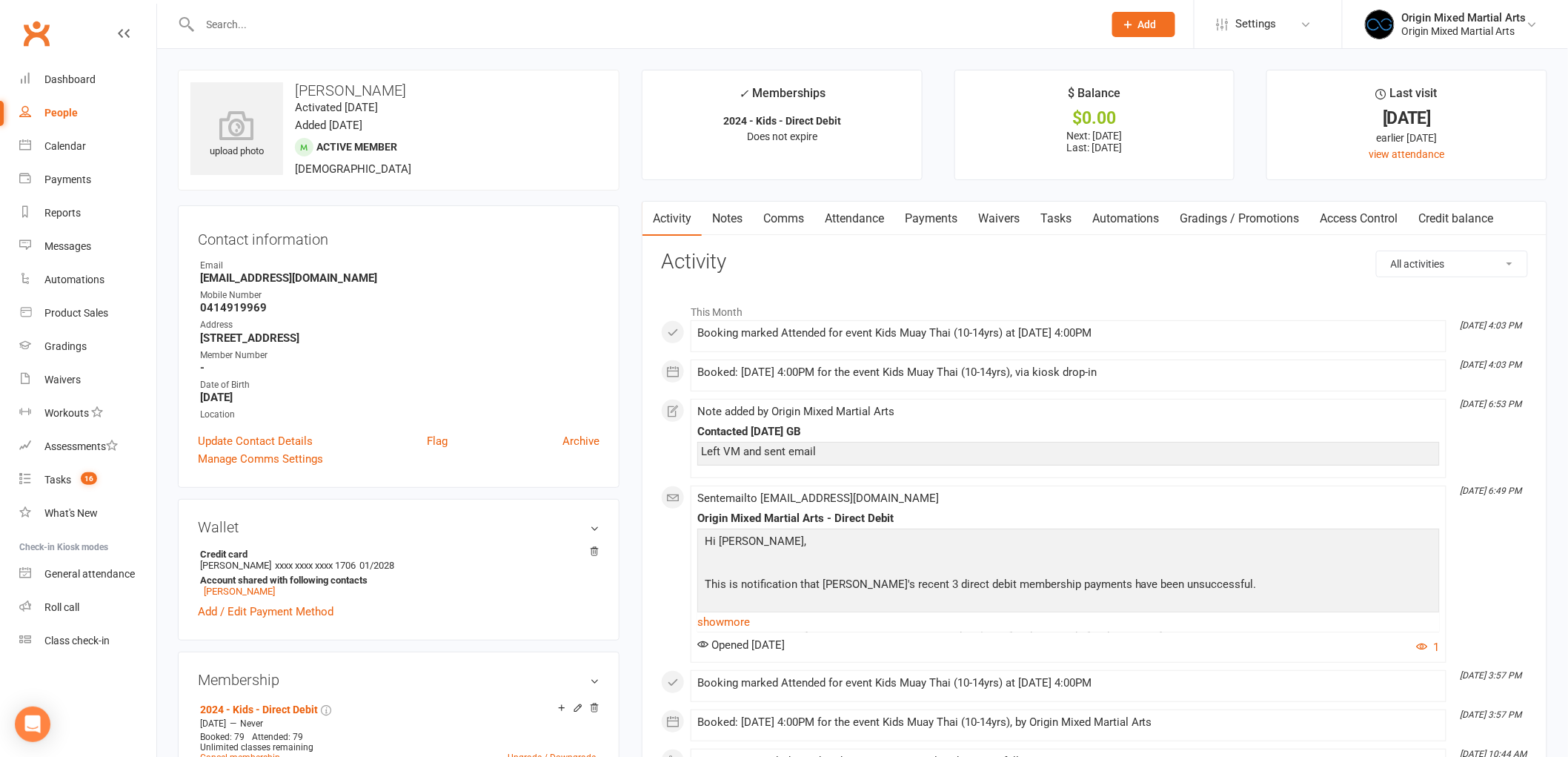
click at [928, 212] on link "Payments" at bounding box center [931, 218] width 74 height 34
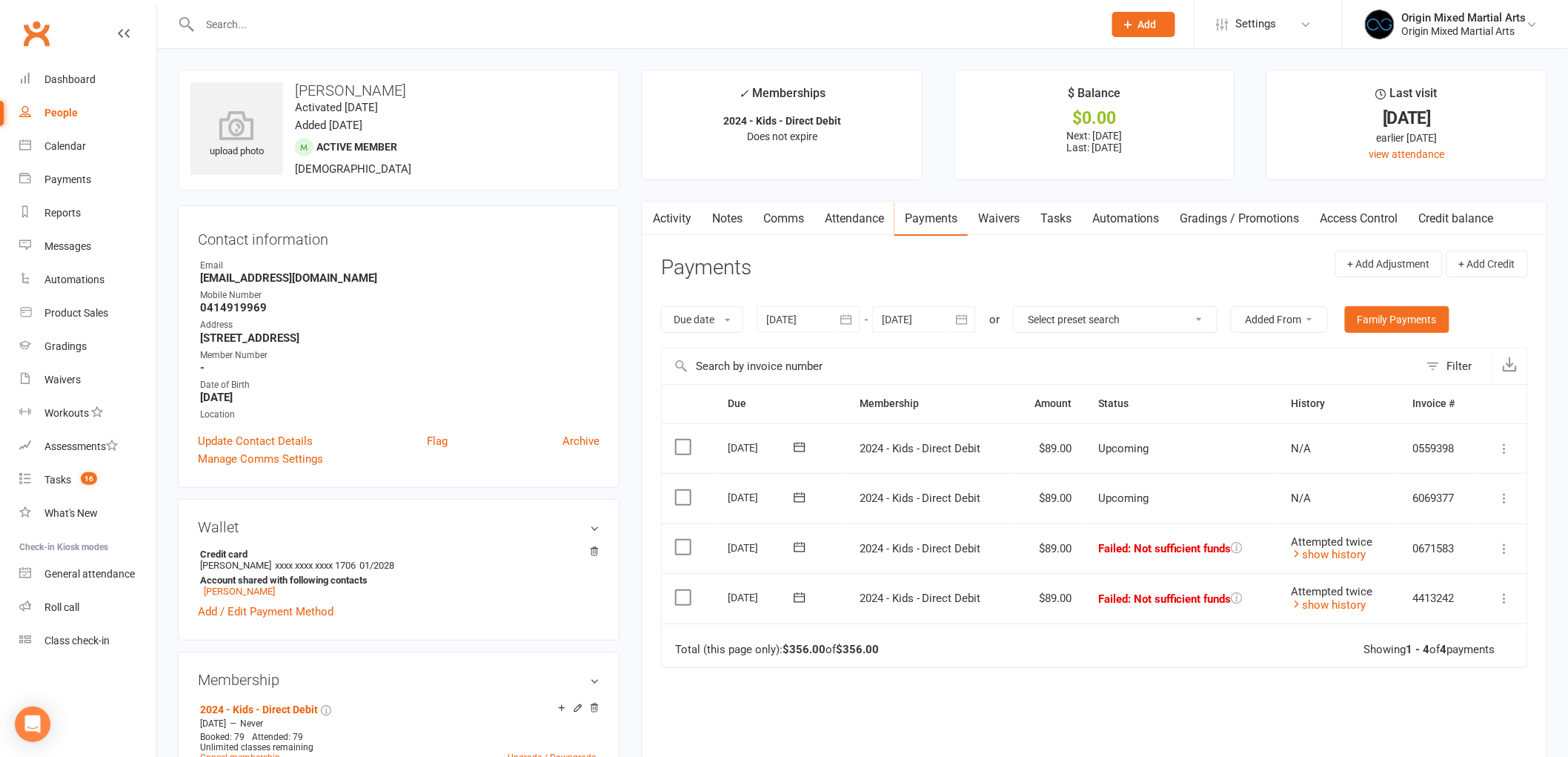
scroll to position [82, 0]
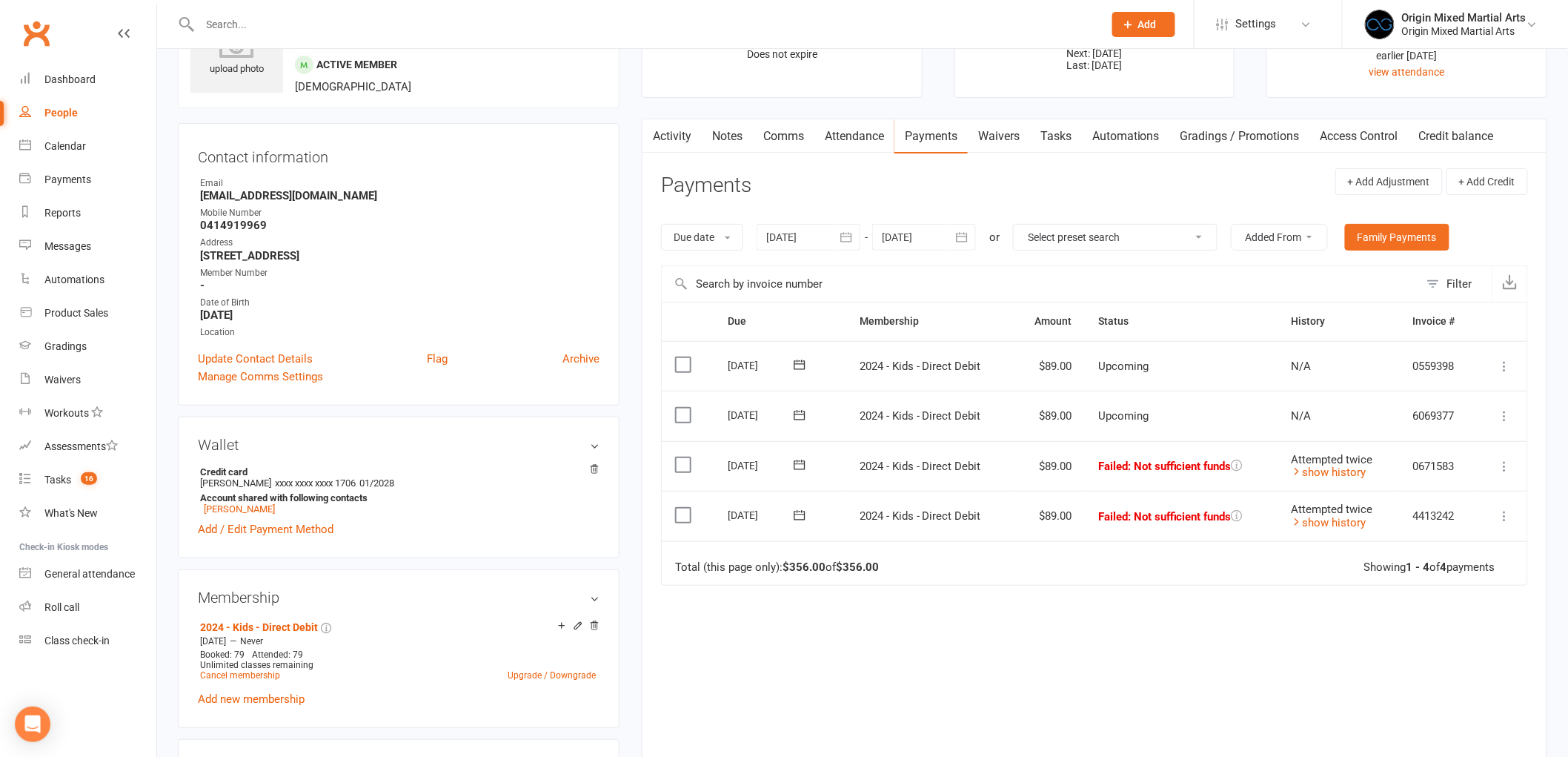
click at [849, 235] on icon "button" at bounding box center [846, 237] width 15 height 15
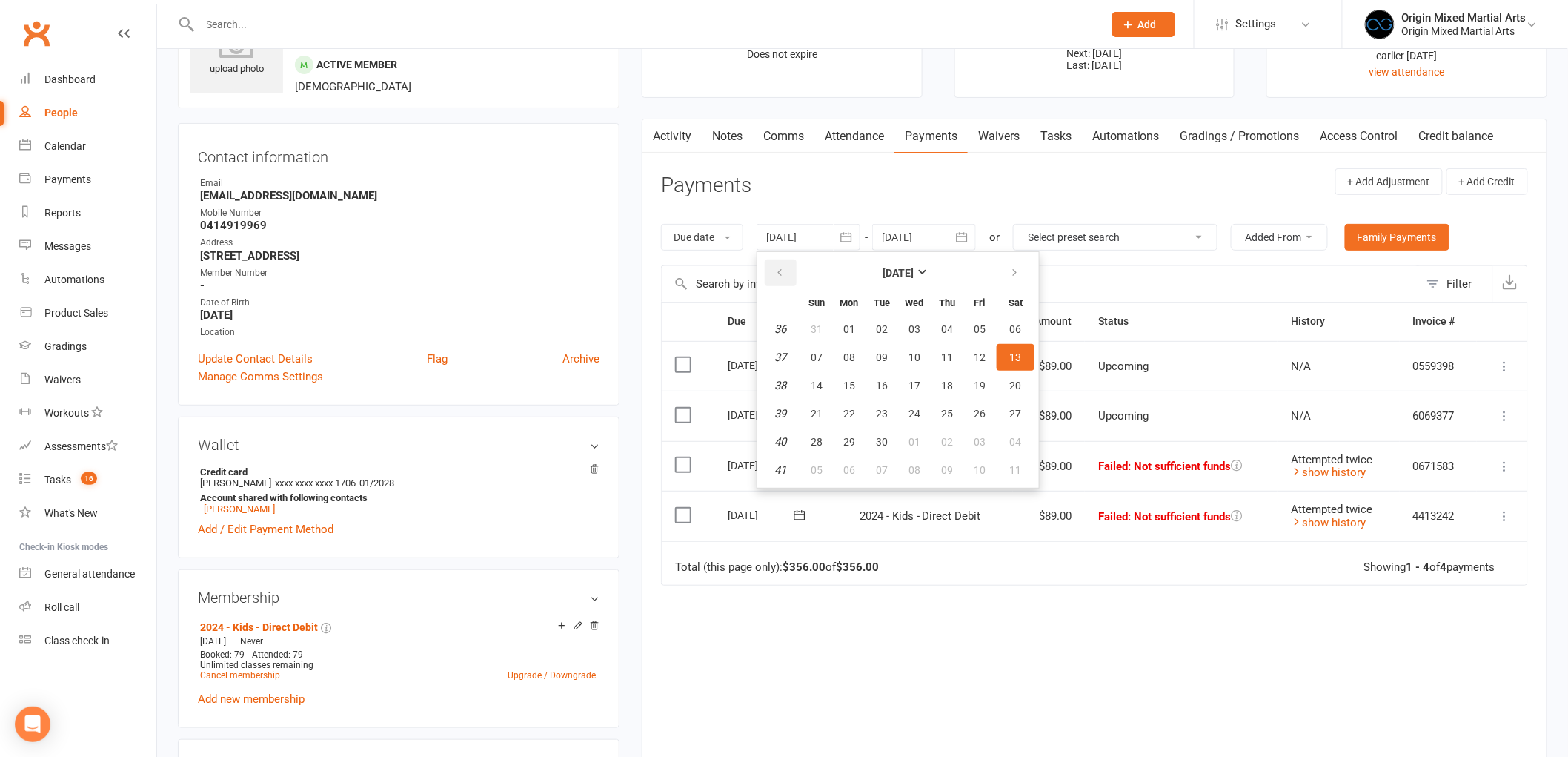
click at [786, 269] on button "button" at bounding box center [781, 273] width 32 height 27
click at [854, 326] on span "28" at bounding box center [849, 329] width 12 height 12
type input "28 Jul 2025"
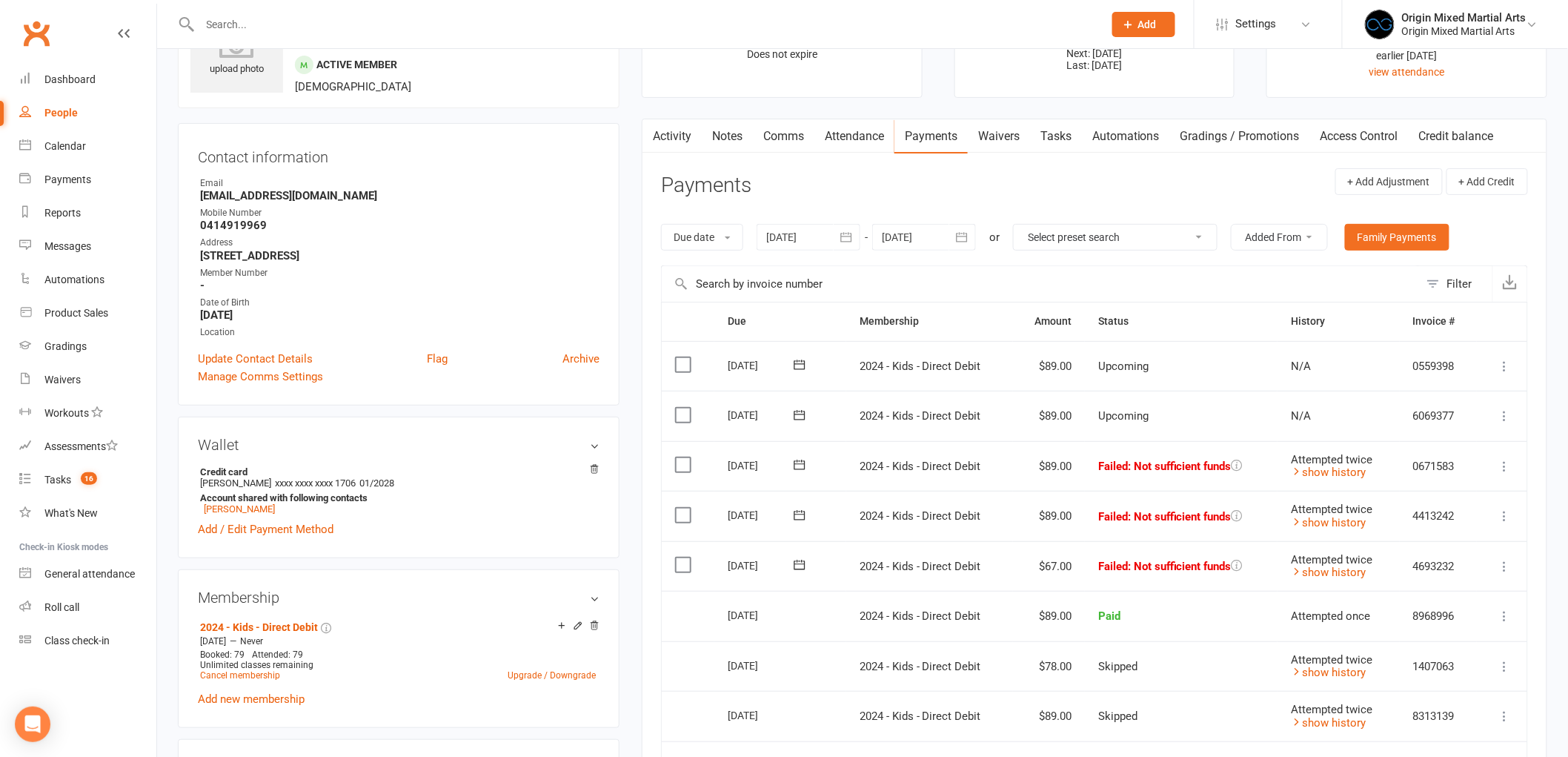
click at [884, 181] on header "Payments + Add Adjustment + Add Credit" at bounding box center [1095, 189] width 867 height 41
click at [712, 142] on link "Notes" at bounding box center [728, 137] width 51 height 34
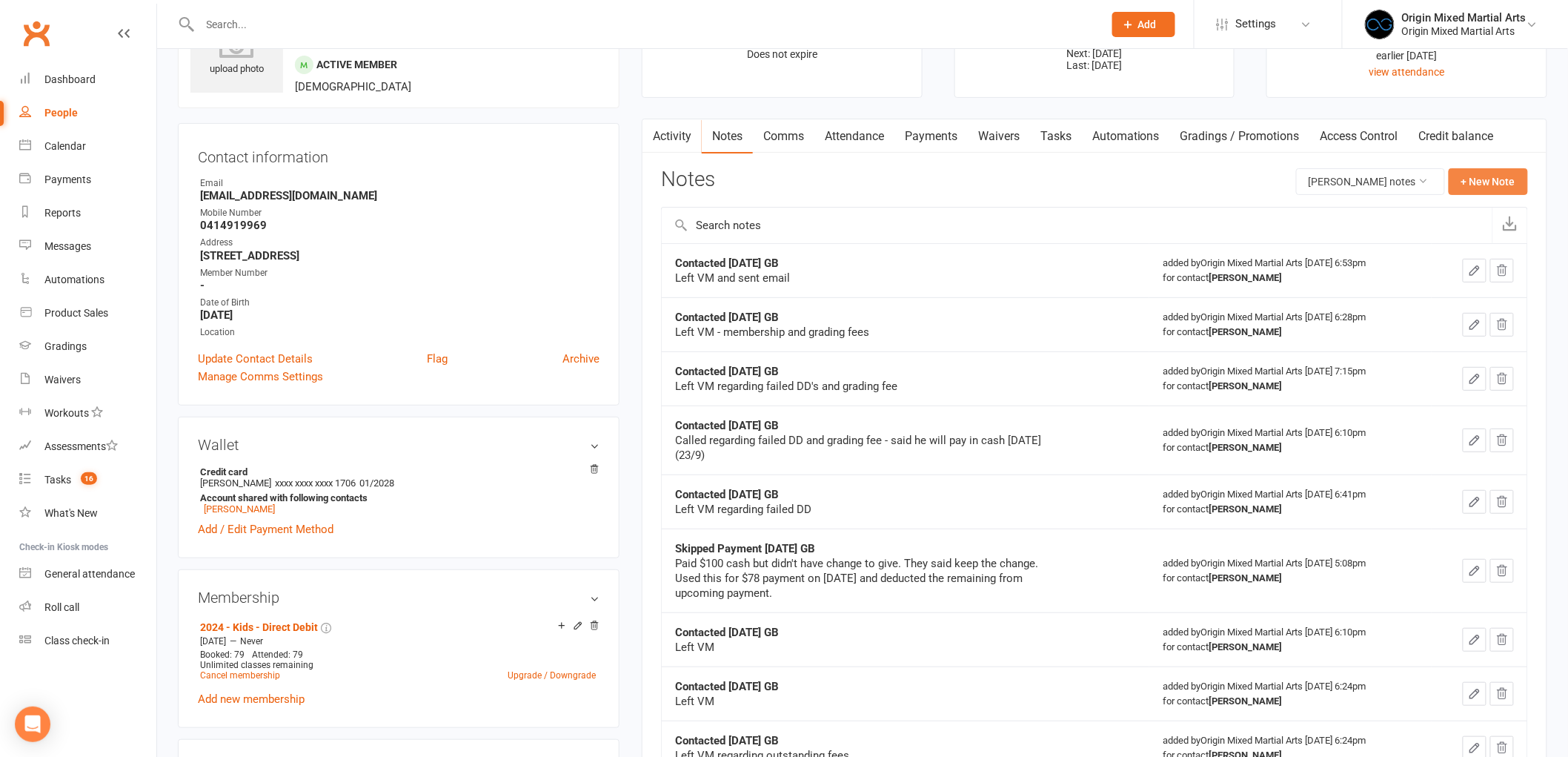
click at [1500, 175] on button "+ New Note" at bounding box center [1488, 182] width 79 height 27
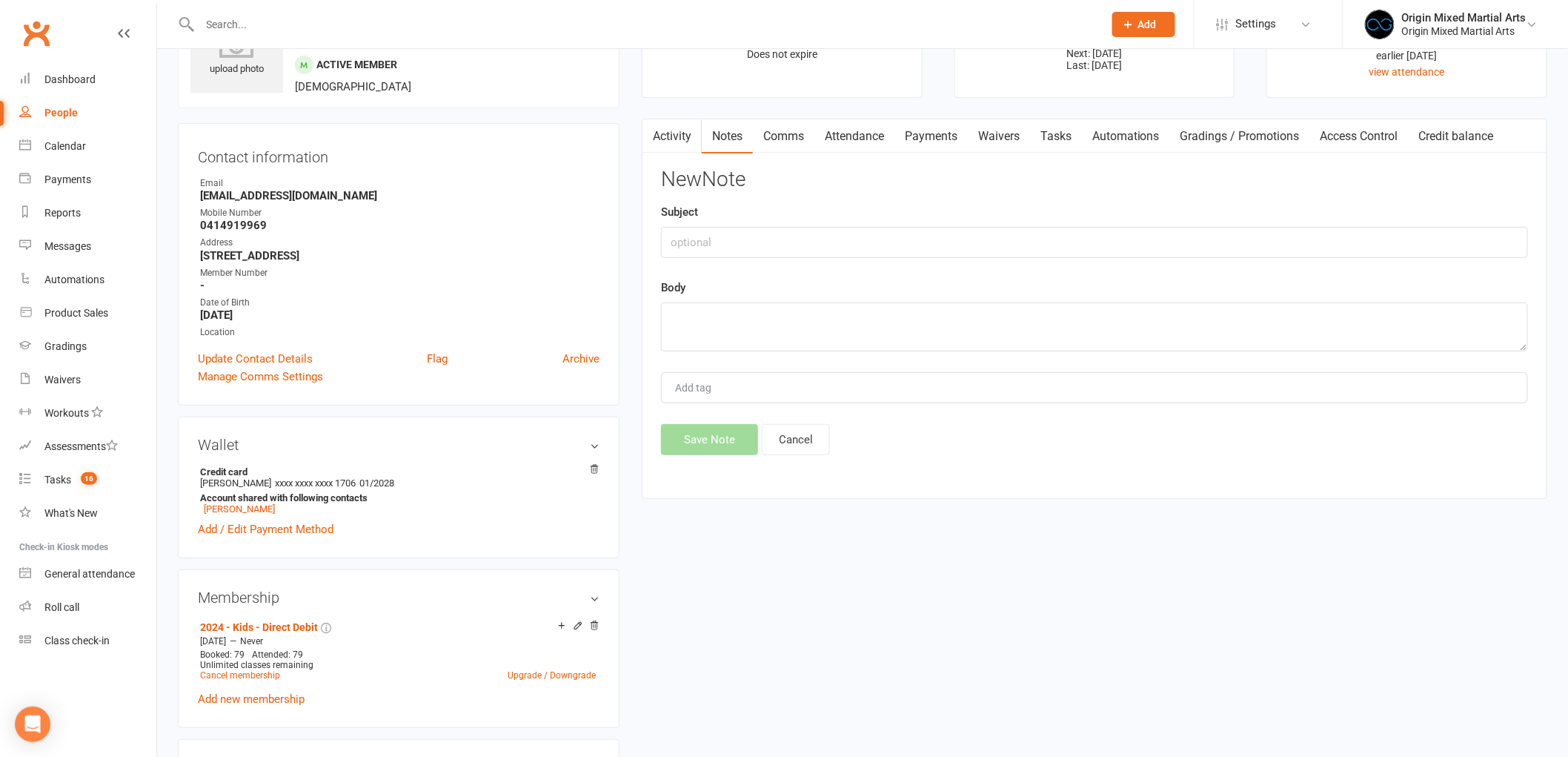
click at [1176, 220] on div "Subject" at bounding box center [1095, 230] width 867 height 55
click at [1170, 232] on input "text" at bounding box center [1095, 242] width 867 height 31
type input "Outstanding Balance 14/10/25 GB"
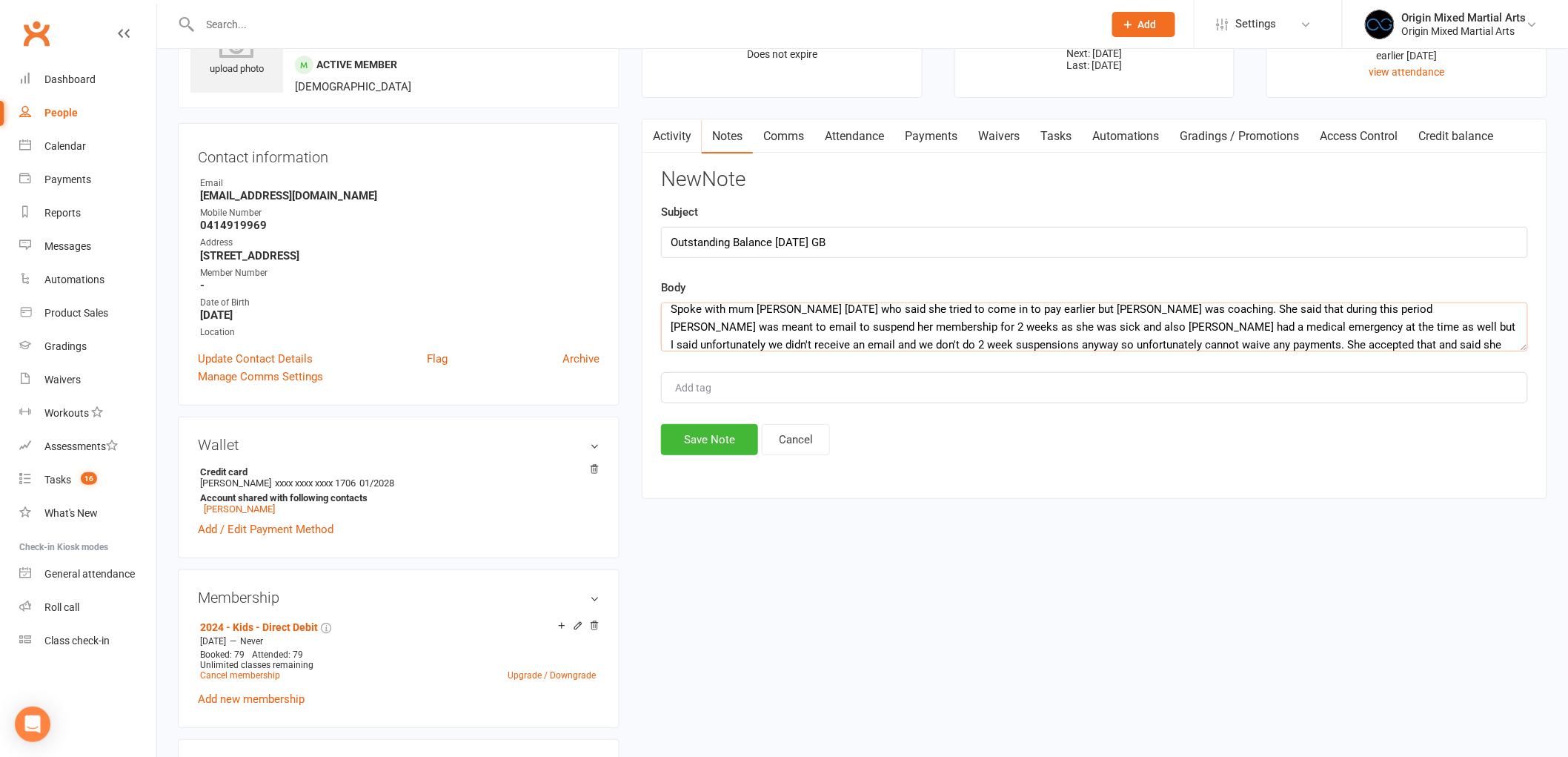
scroll to position [27, 0]
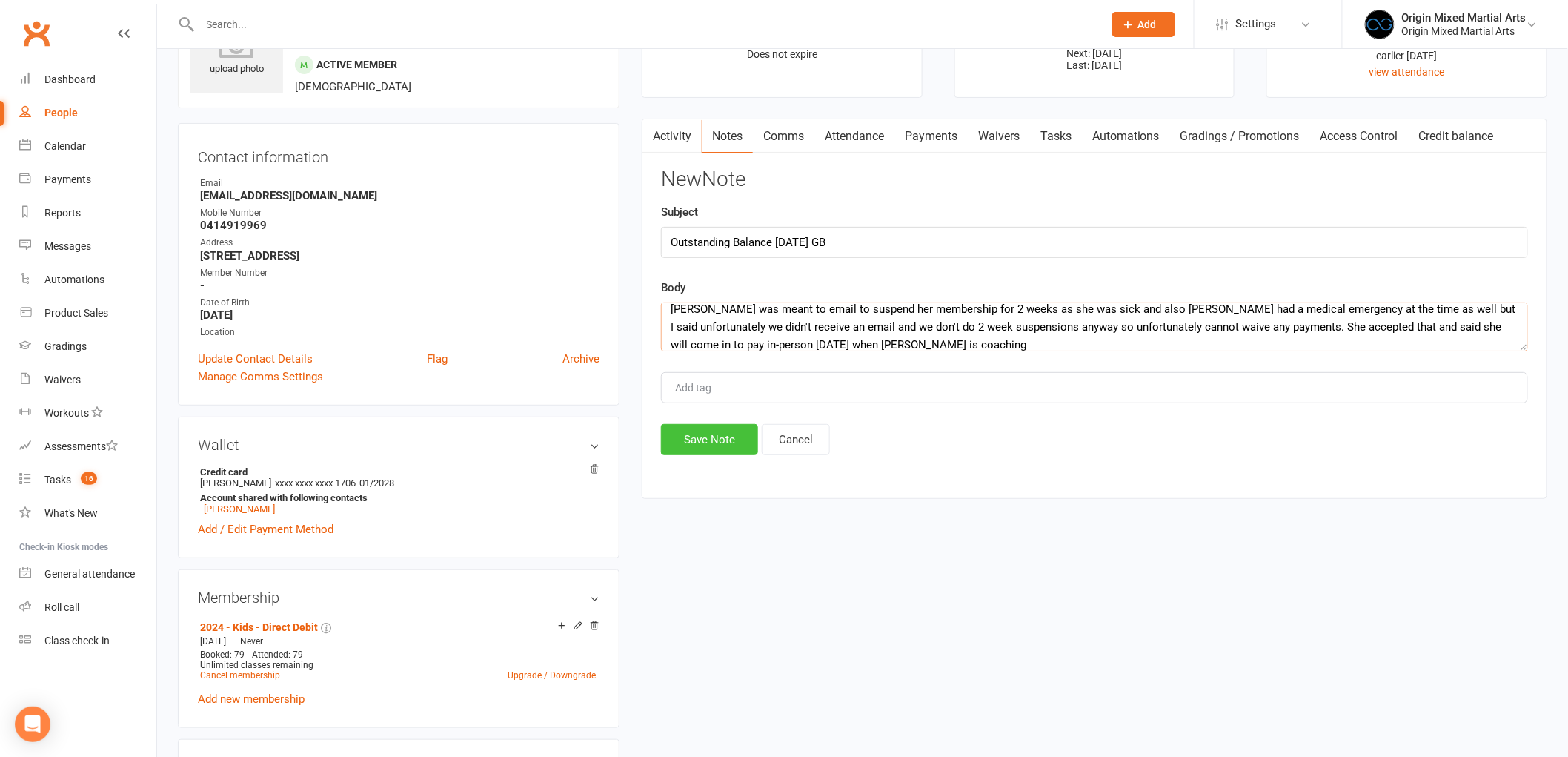
type textarea "Spoke with mum Amanda today who said she tried to come in to pay earlier but Po…"
click at [734, 427] on button "Save Note" at bounding box center [710, 439] width 98 height 31
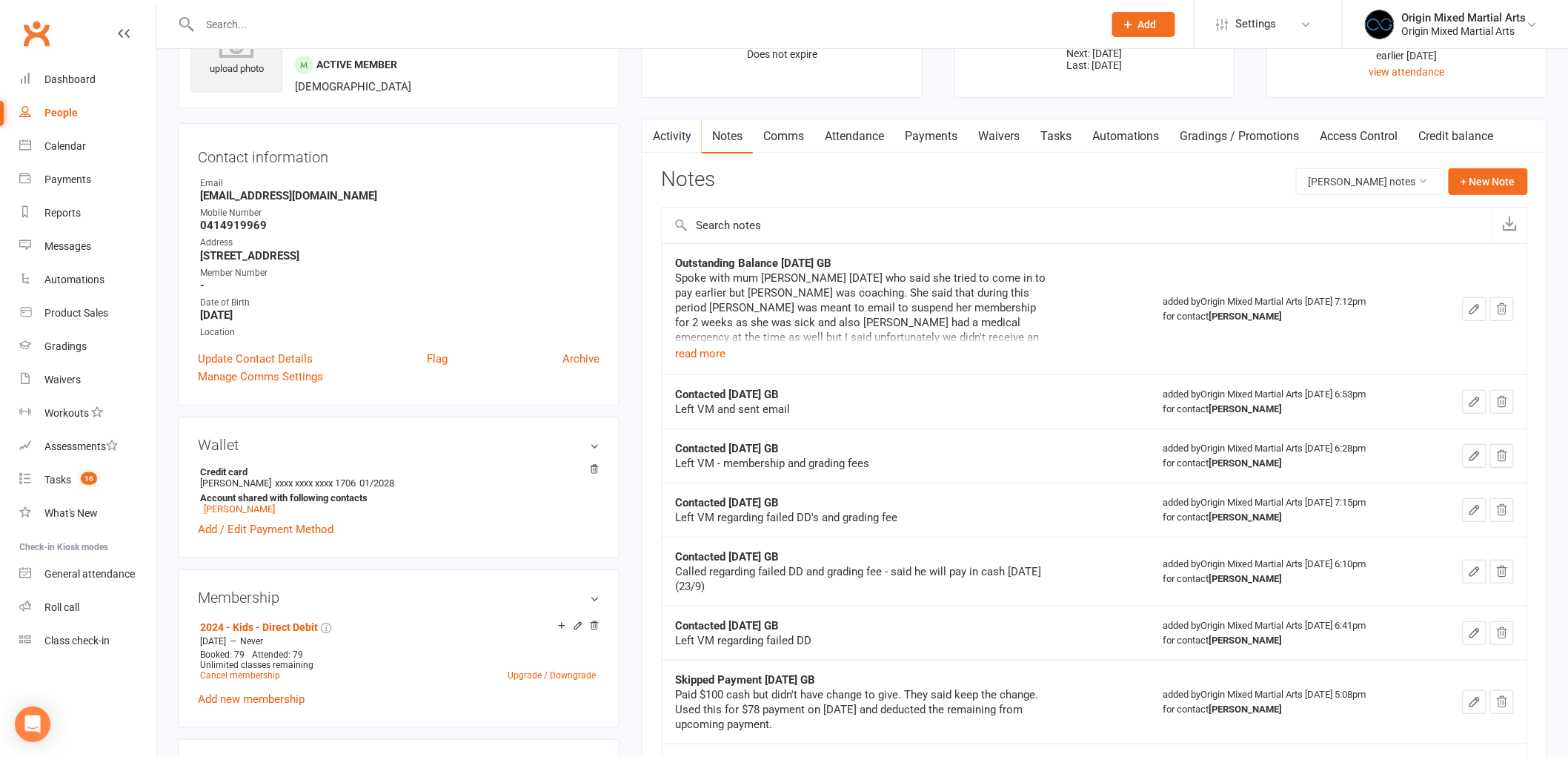
click at [665, 129] on link "Activity" at bounding box center [672, 137] width 59 height 34
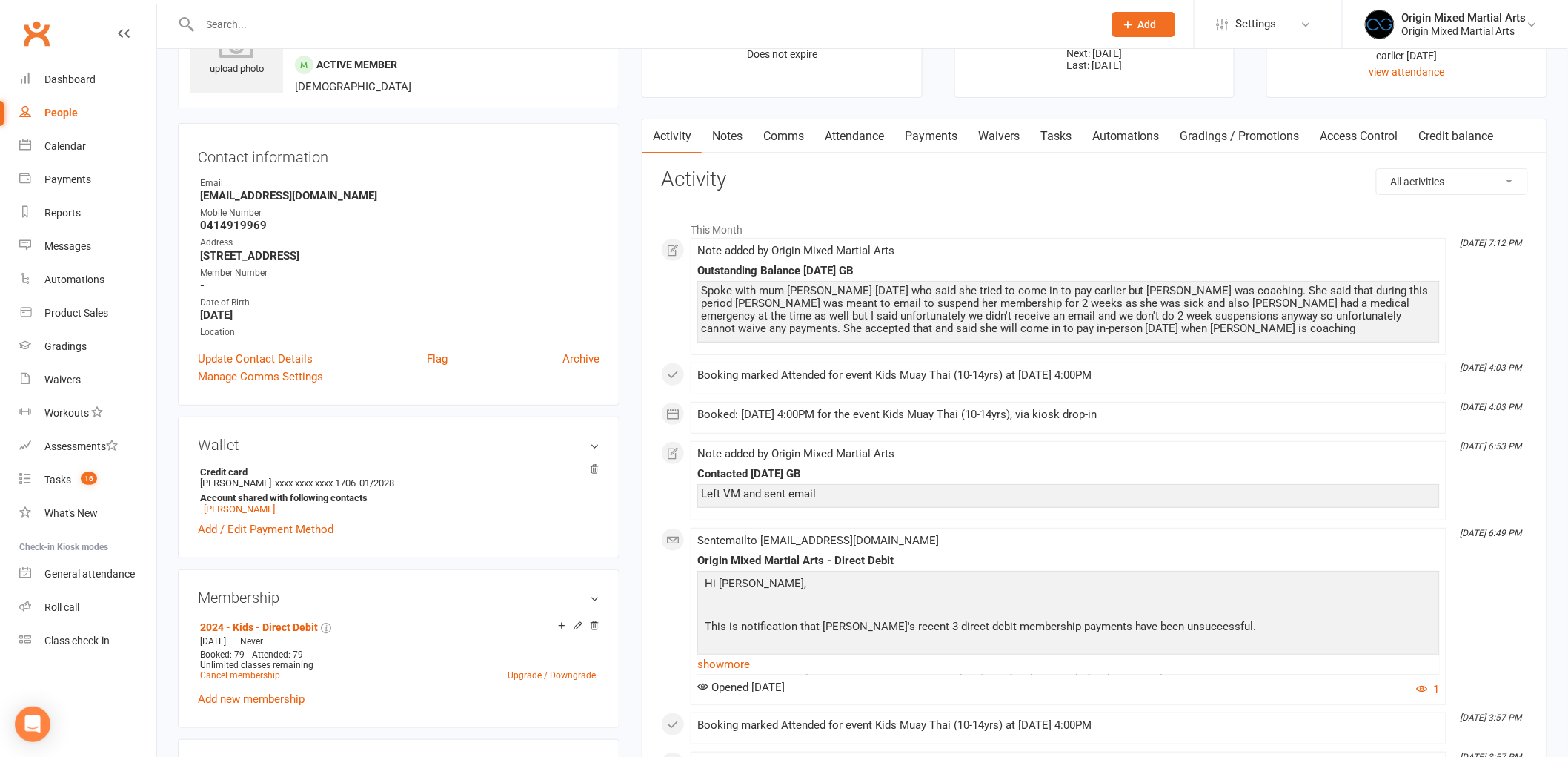
click at [924, 137] on link "Payments" at bounding box center [931, 137] width 74 height 34
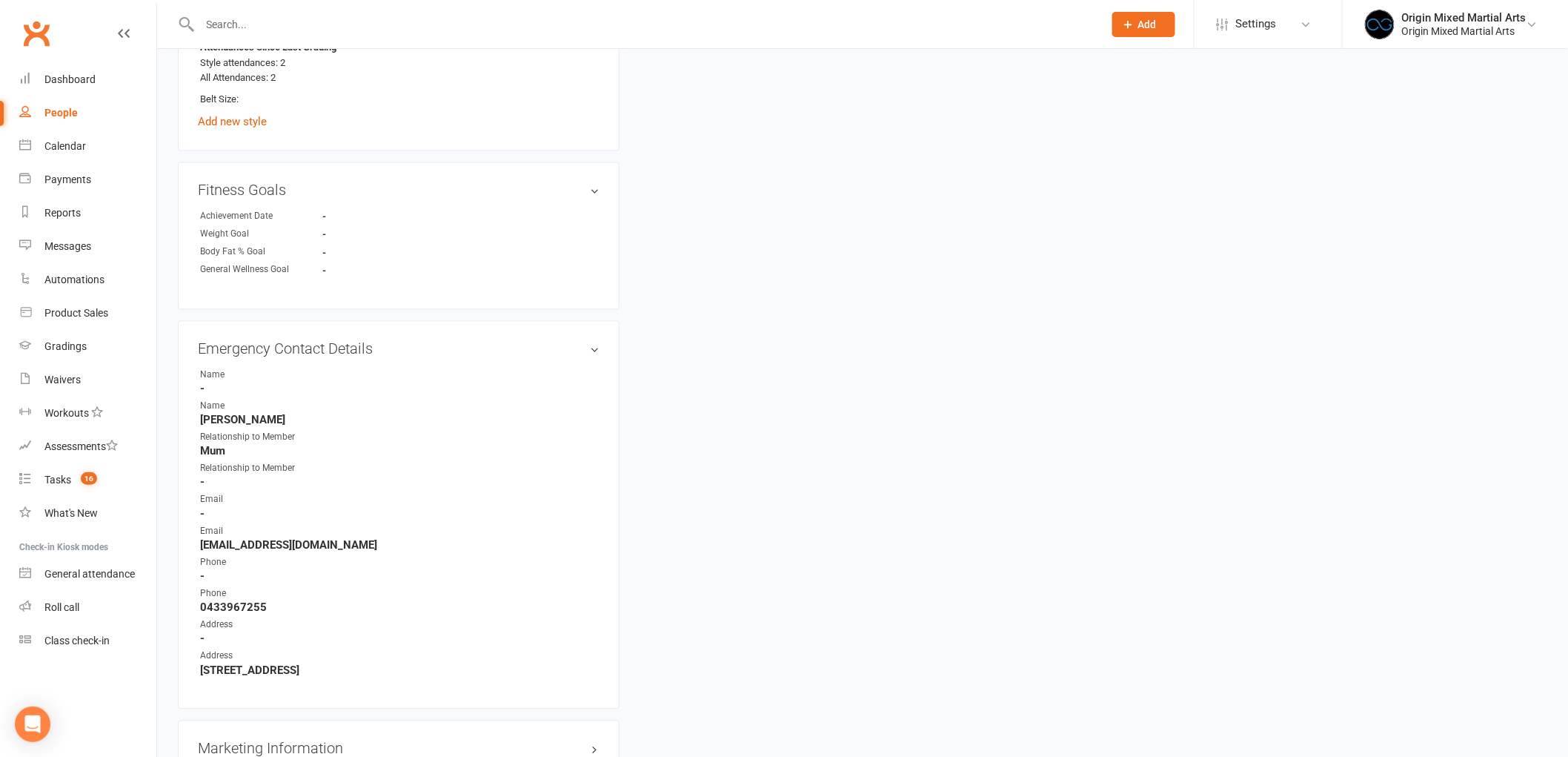
scroll to position [1152, 0]
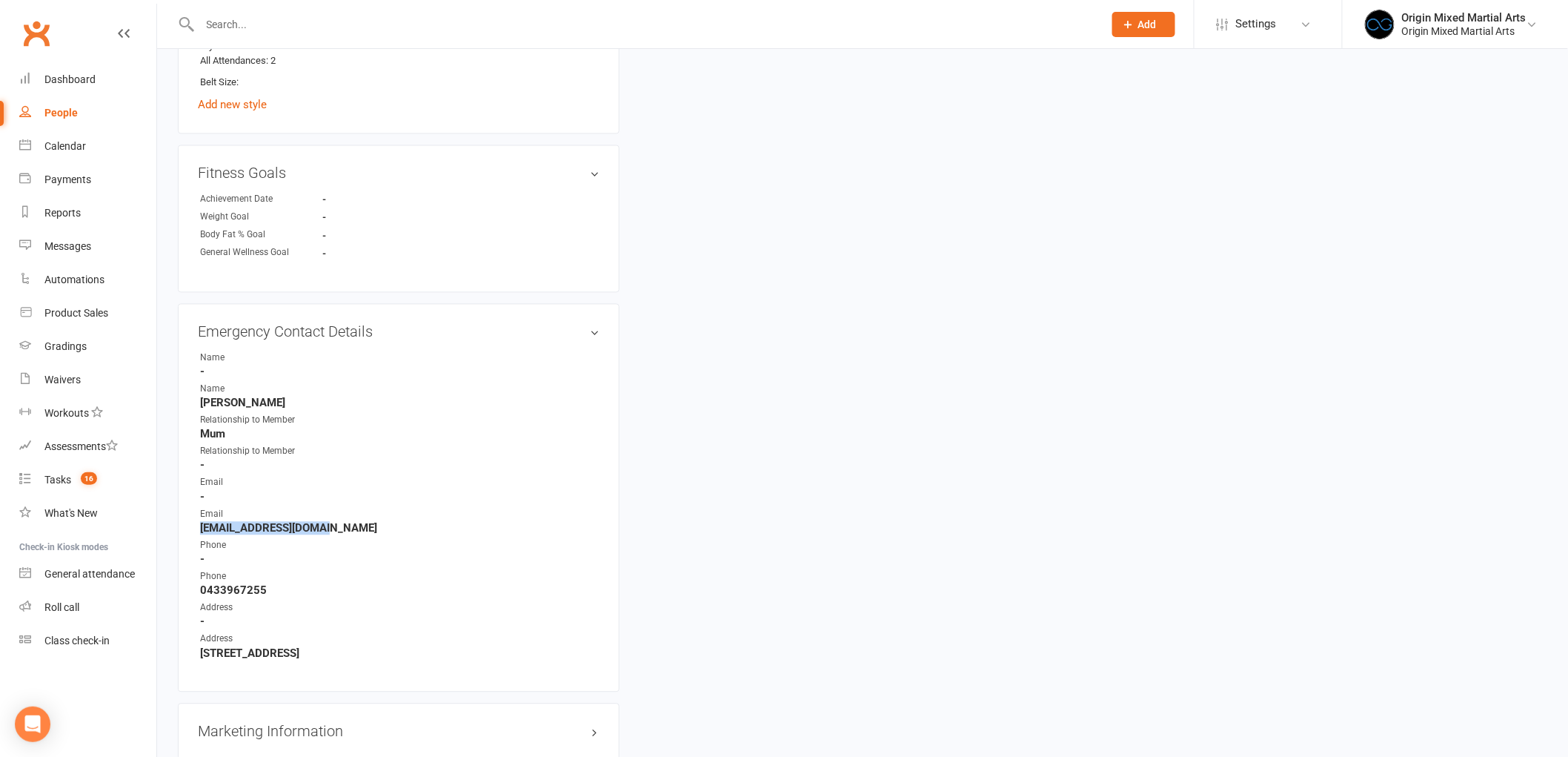
drag, startPoint x: 324, startPoint y: 524, endPoint x: 194, endPoint y: 532, distance: 130.2
click at [194, 532] on div "Emergency Contact Details edit Name - Name Amanda Kelly Relationship to Member …" at bounding box center [399, 498] width 441 height 388
copy strong "lilaloo21@hotmail.com"
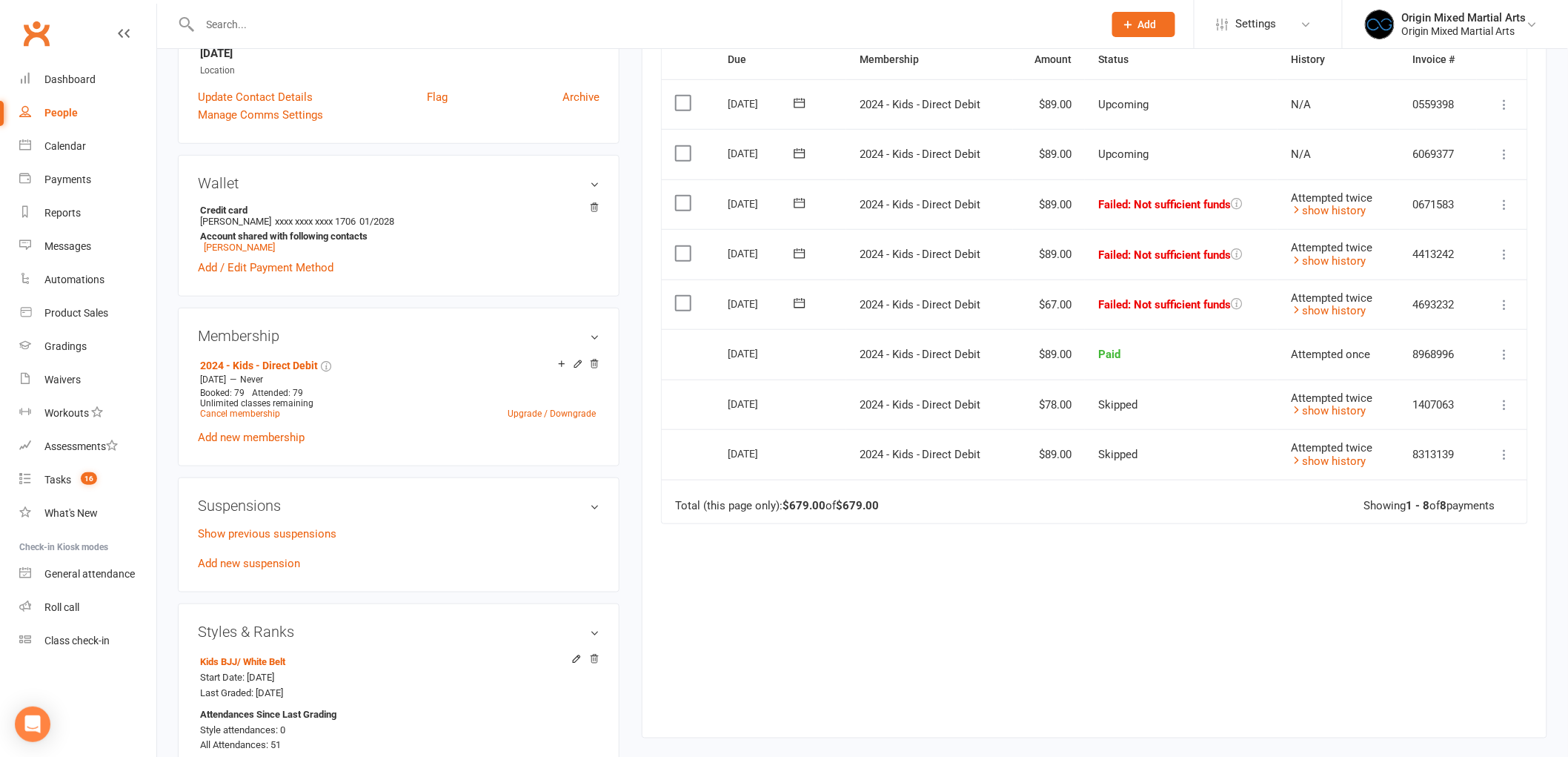
scroll to position [82, 0]
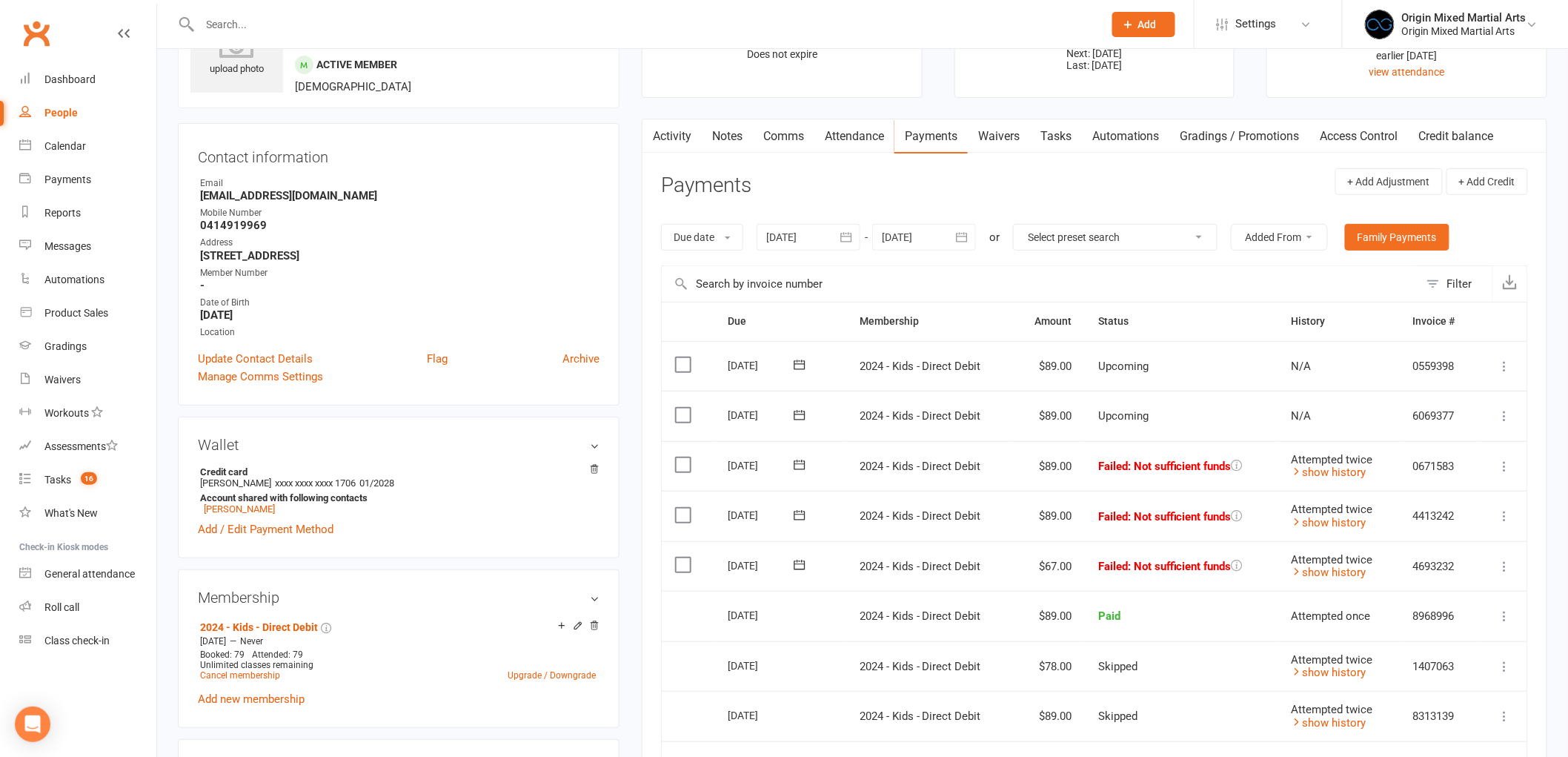
click at [793, 135] on link "Comms" at bounding box center [784, 137] width 61 height 34
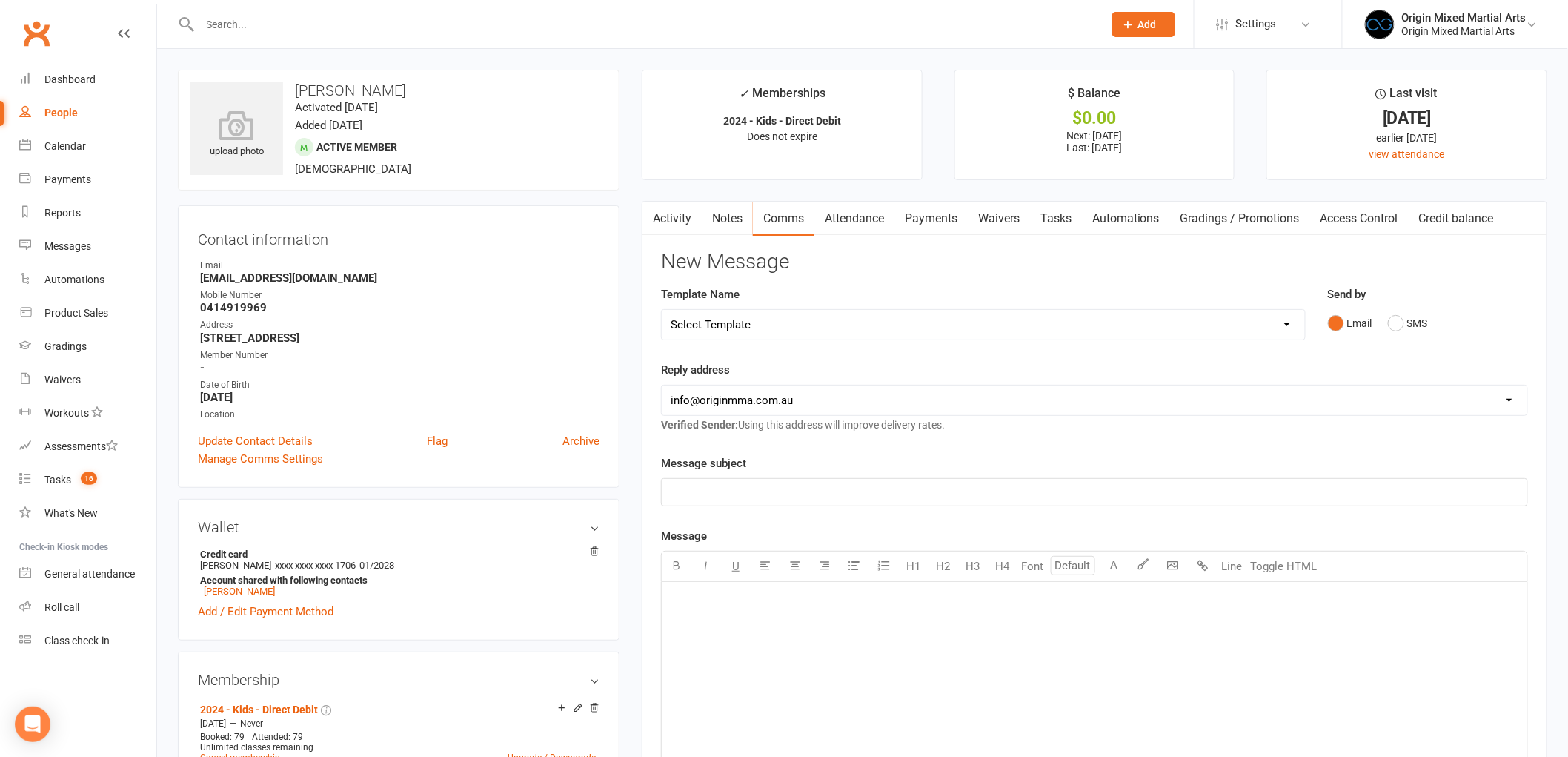
click at [938, 235] on link "Payments" at bounding box center [931, 218] width 74 height 34
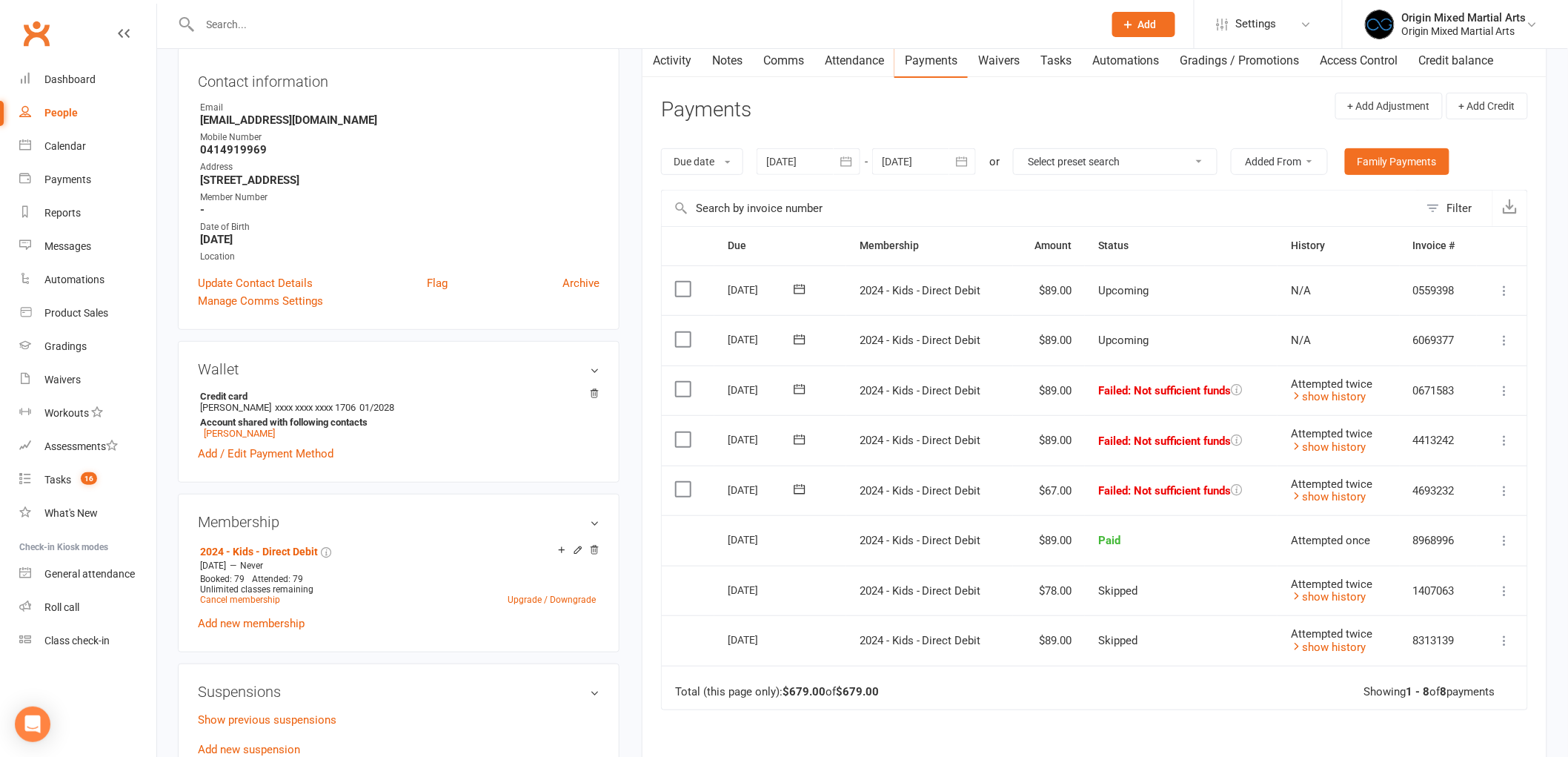
scroll to position [165, 0]
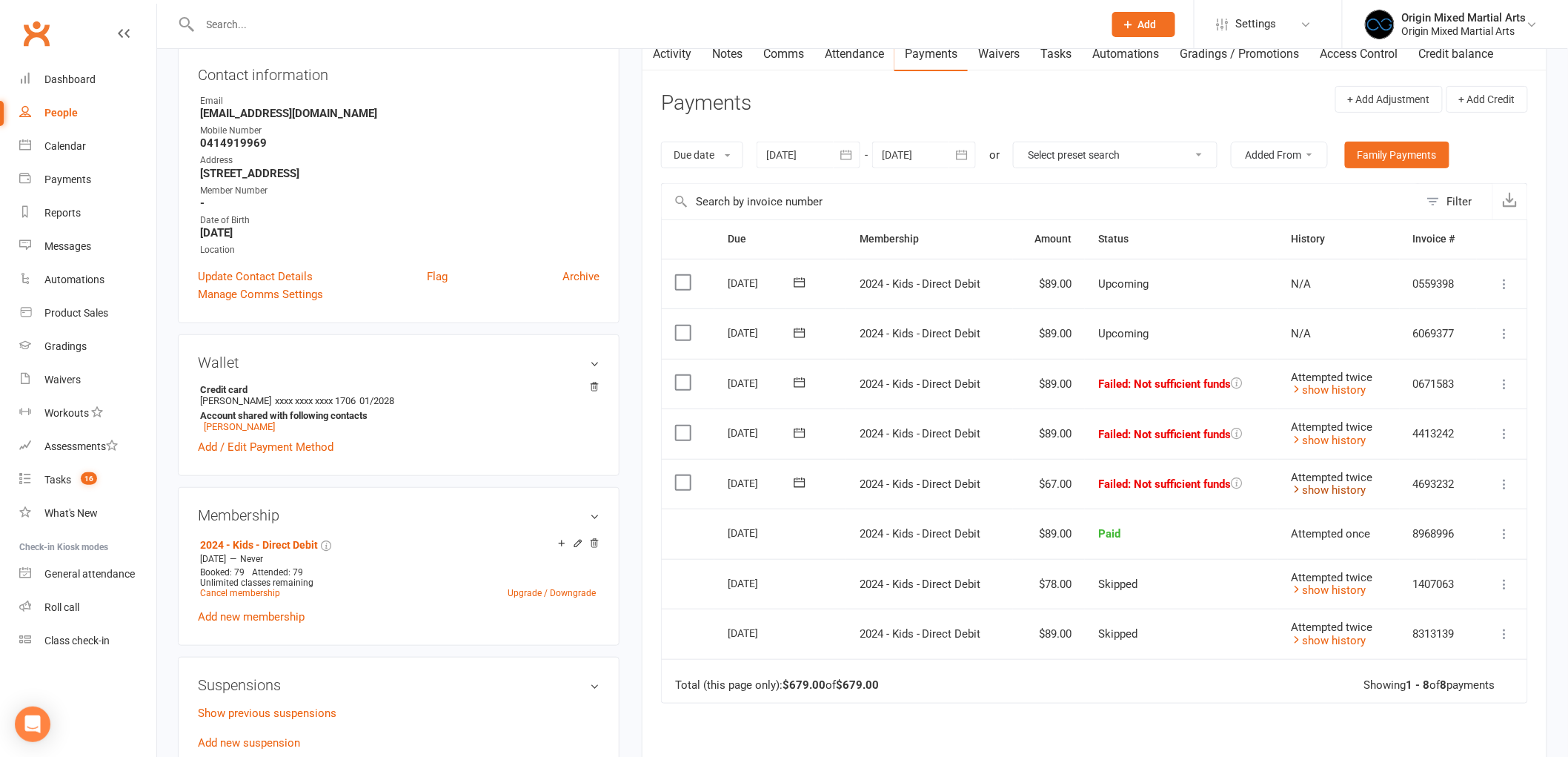
click at [1360, 492] on link "show history" at bounding box center [1329, 489] width 74 height 13
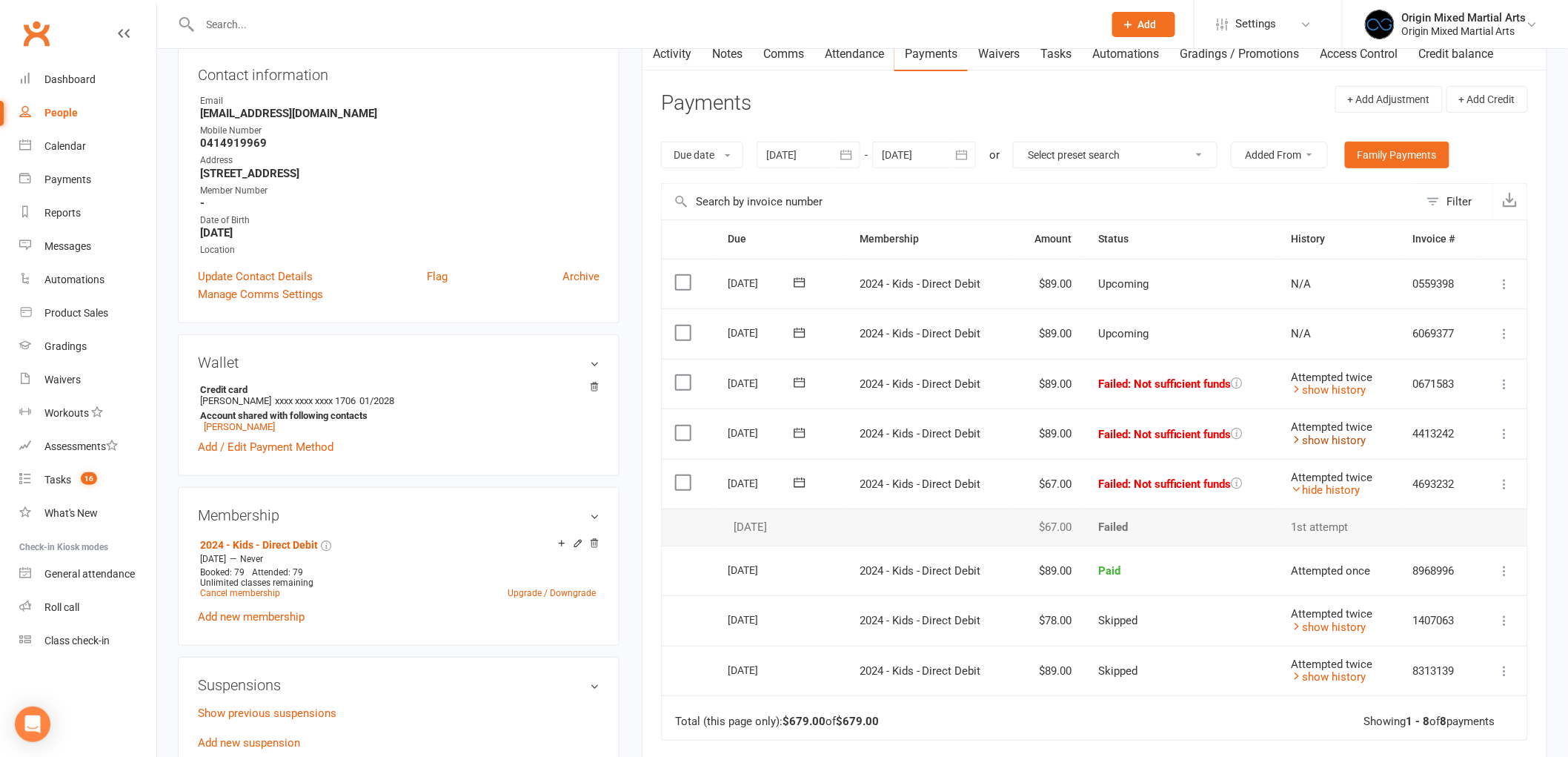
click at [1344, 443] on link "show history" at bounding box center [1329, 440] width 74 height 13
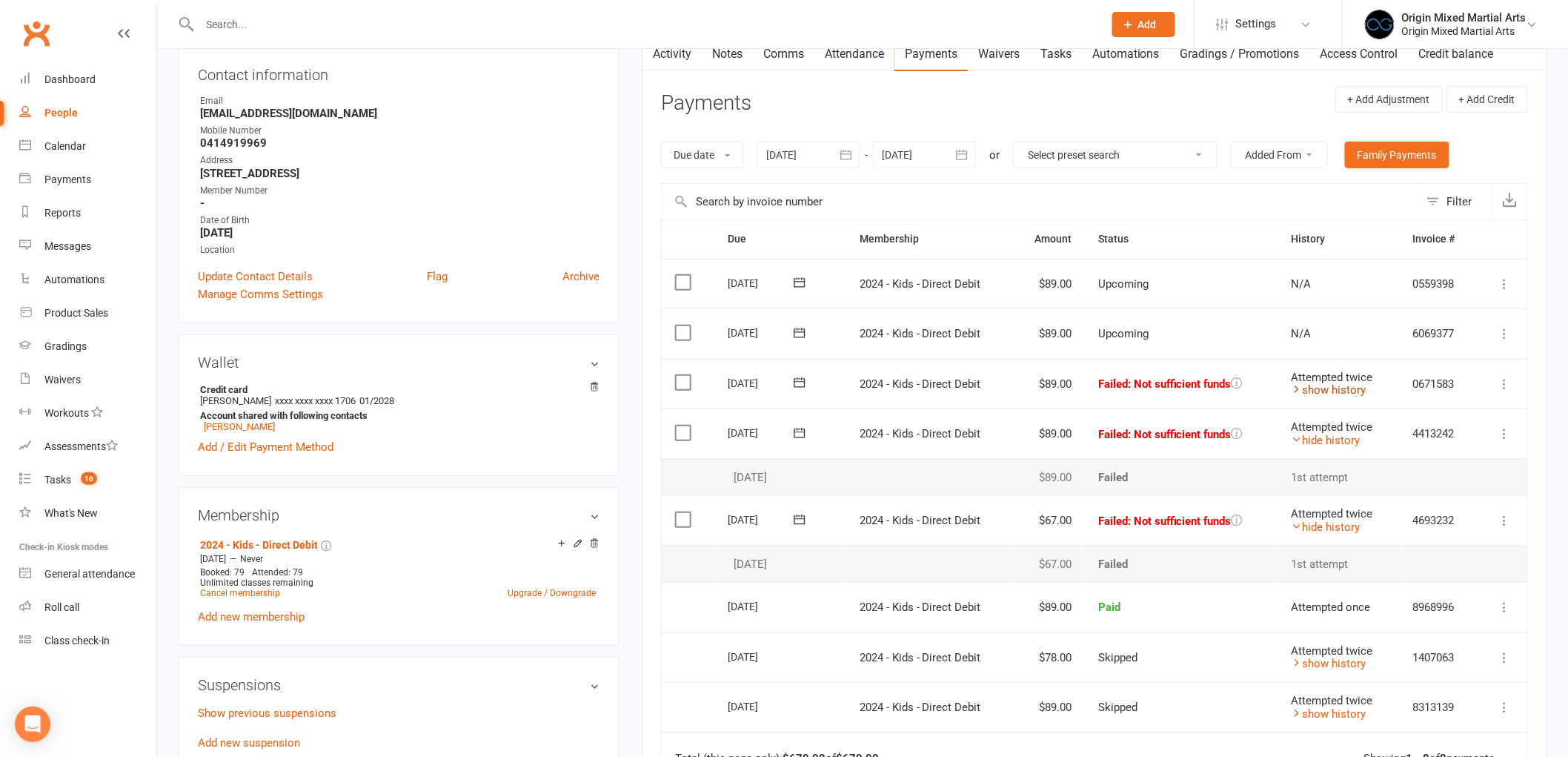
click at [1330, 393] on link "show history" at bounding box center [1329, 389] width 74 height 13
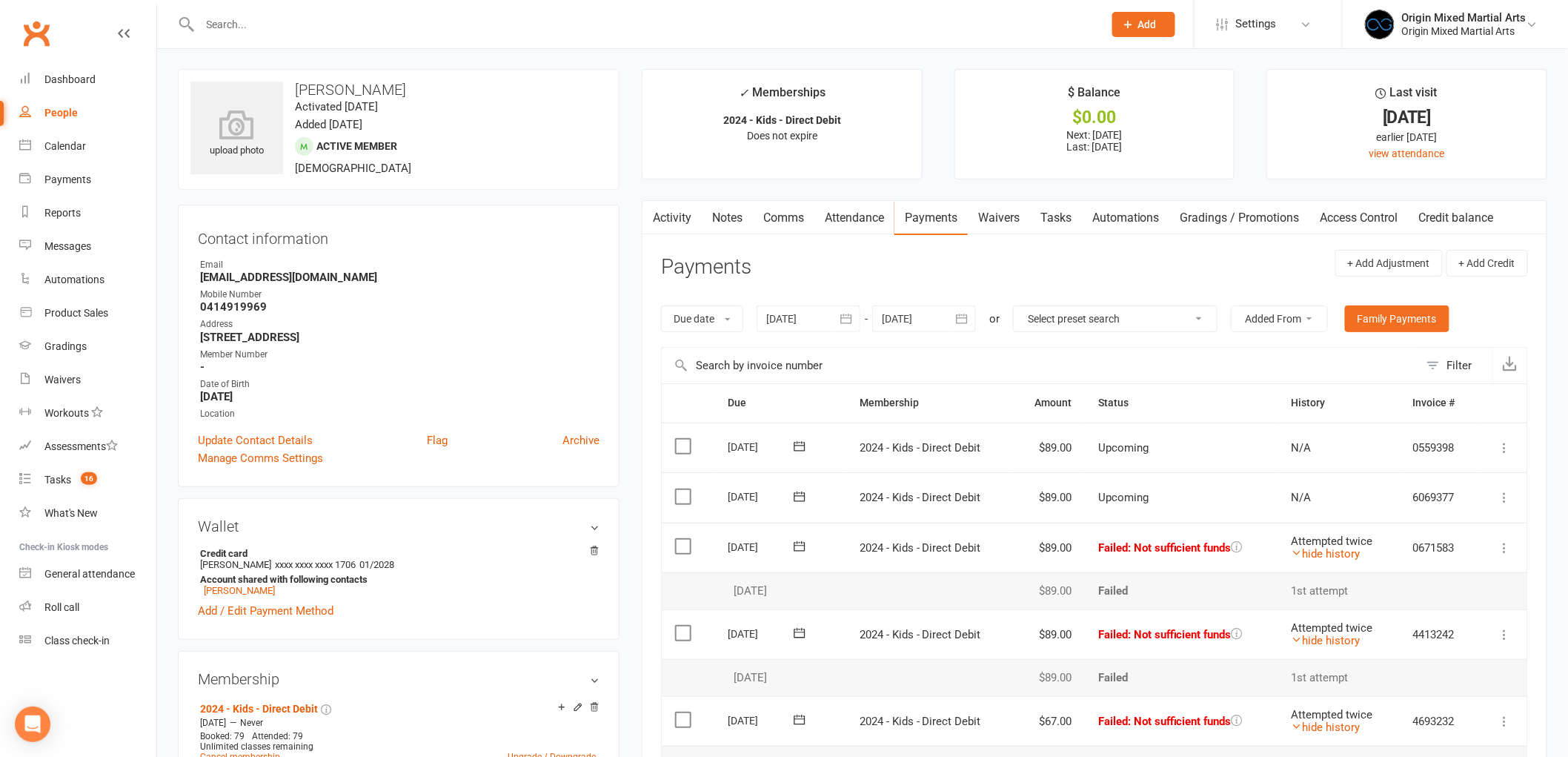
scroll to position [0, 0]
click at [747, 222] on link "Notes" at bounding box center [728, 218] width 51 height 34
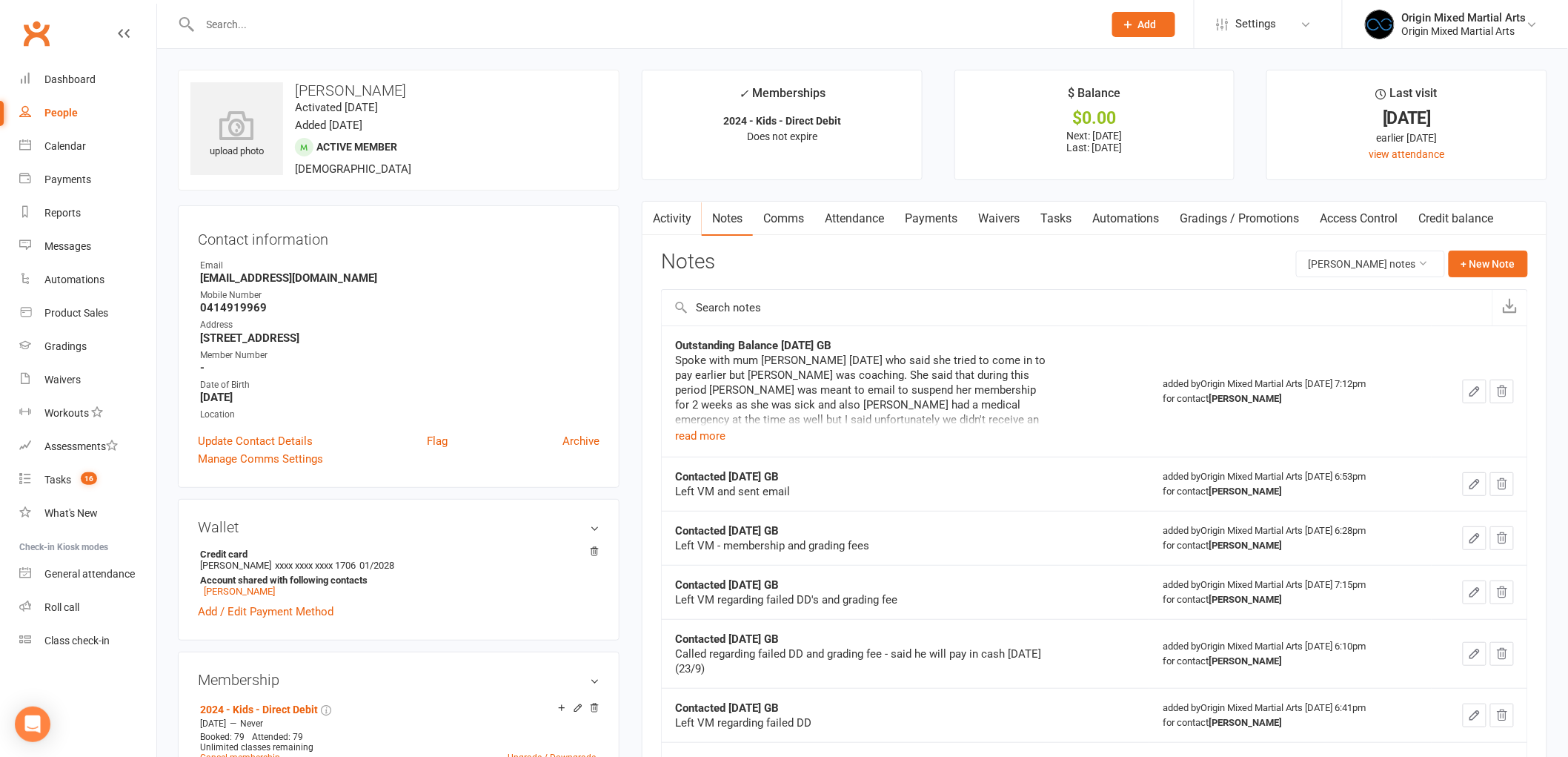
drag, startPoint x: 860, startPoint y: 349, endPoint x: 664, endPoint y: 343, distance: 196.1
click at [664, 343] on td "Outstanding Balance 14/10/25 GB Spoke with mum Amanda today who said she tried …" at bounding box center [906, 391] width 488 height 131
drag, startPoint x: 712, startPoint y: 359, endPoint x: 853, endPoint y: 354, distance: 141.1
click at [853, 354] on div "Spoke with mum Amanda today who said she tried to come in to pay earlier but Po…" at bounding box center [861, 412] width 371 height 119
drag, startPoint x: 854, startPoint y: 346, endPoint x: 661, endPoint y: 339, distance: 193.1
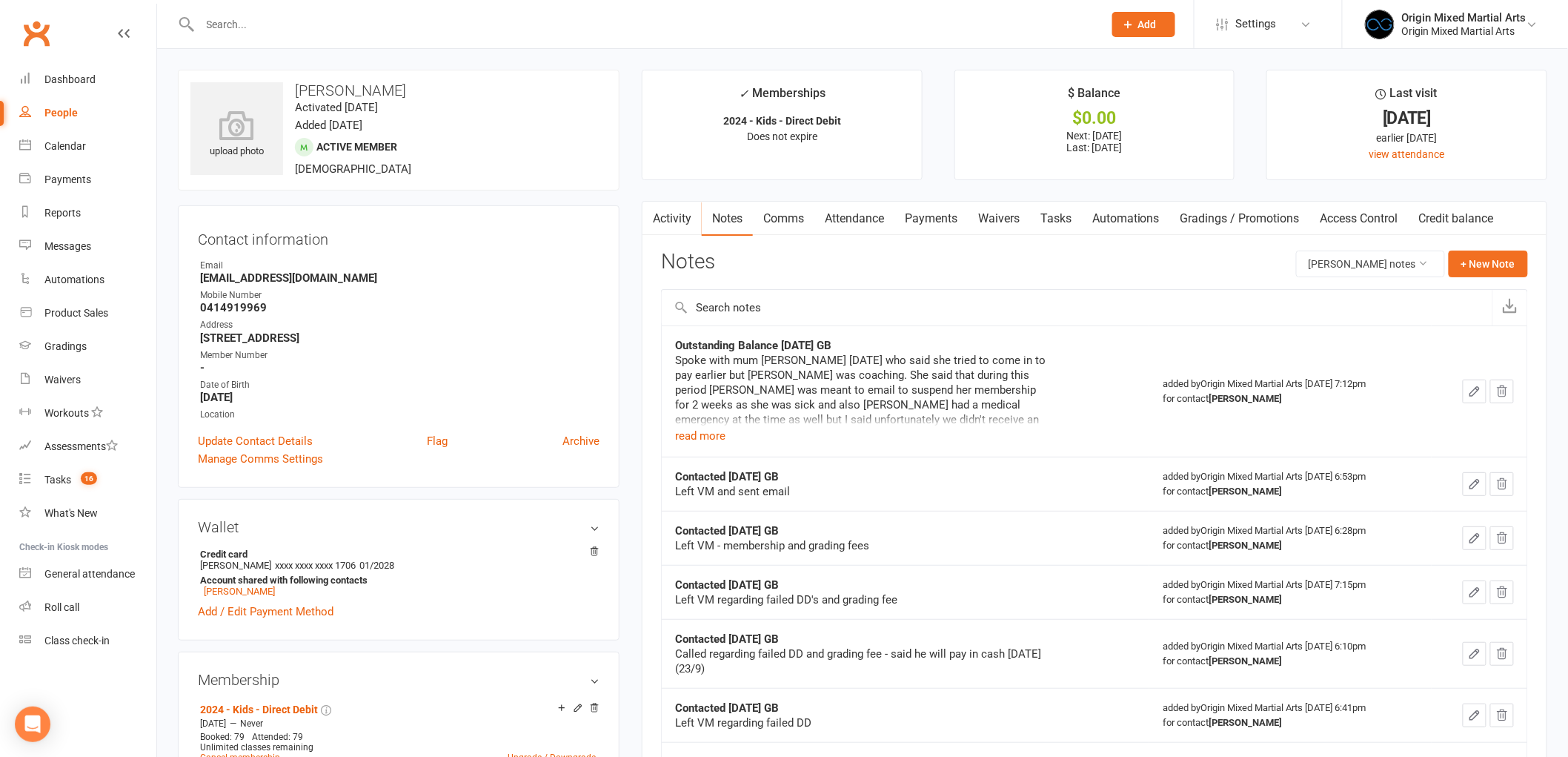
click at [661, 339] on table "Outstanding Balance 14/10/25 GB Spoke with mum Amanda today who said she tried …" at bounding box center [1095, 681] width 867 height 711
copy tbody "Outstanding Balance 14/10/25 GB"
click at [1466, 262] on button "+ New Note" at bounding box center [1488, 264] width 79 height 27
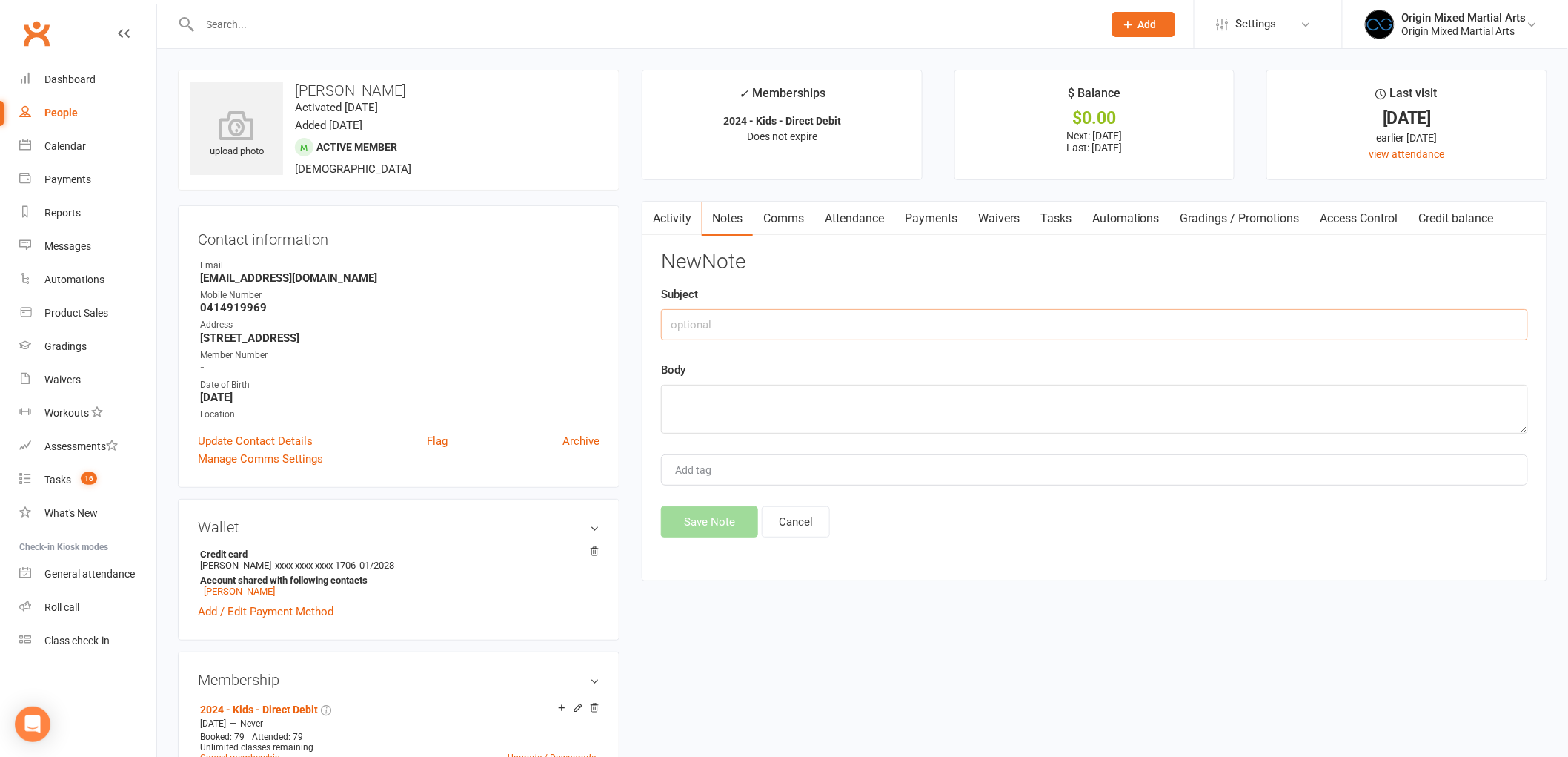
click at [753, 319] on input "text" at bounding box center [1095, 324] width 867 height 31
paste input "Outstanding Balance 14/10/25 GB"
click at [772, 327] on input "Outstanding Balance 14/10/25 GB" at bounding box center [1095, 324] width 867 height 31
type input "Outstanding Balance #2 14/10/25 GB"
click at [677, 396] on textarea at bounding box center [1095, 409] width 867 height 49
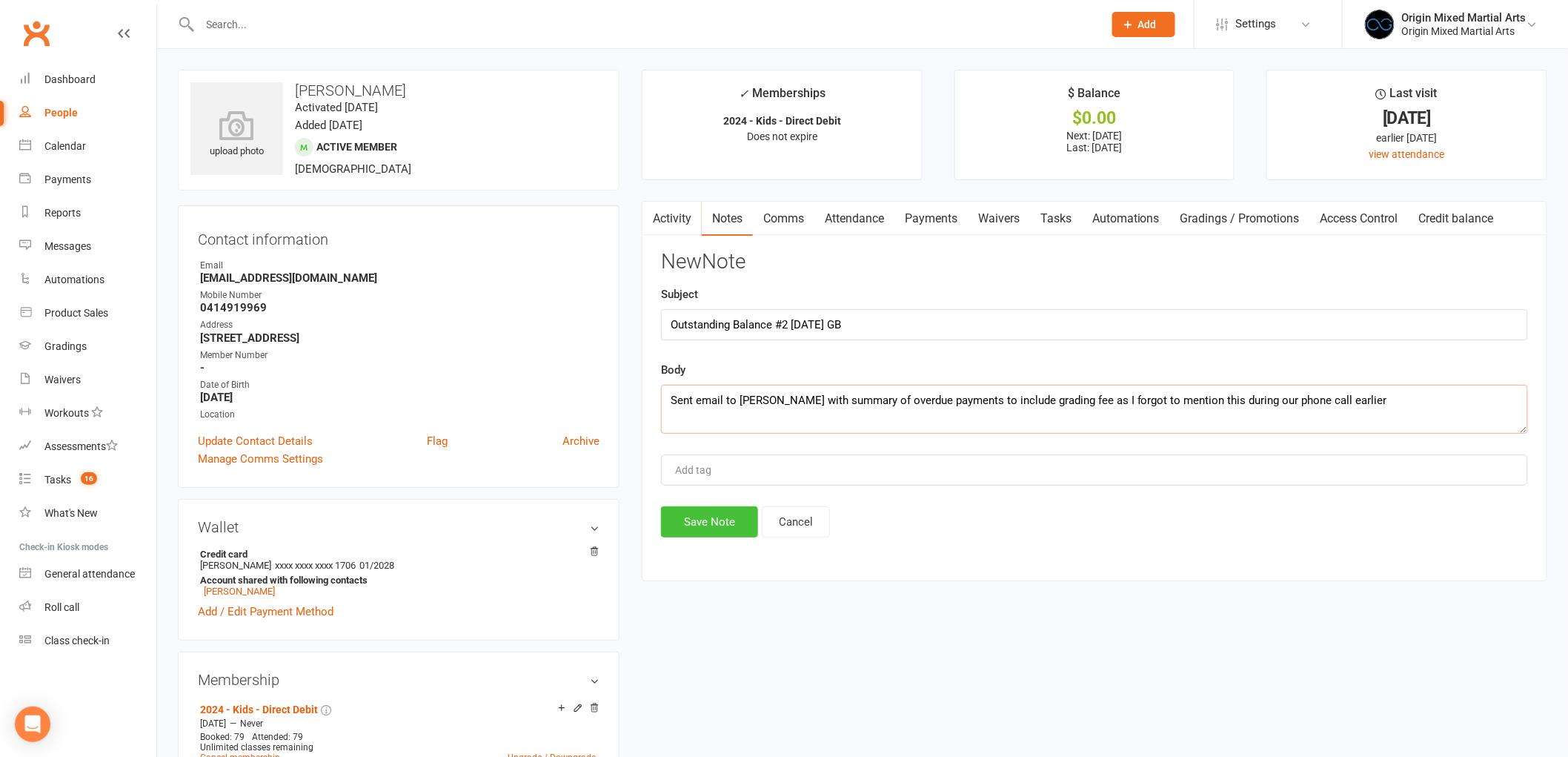
type textarea "Sent email to Amanda with summary of overdue payments to include grading fee as…"
click at [714, 522] on button "Save Note" at bounding box center [710, 521] width 98 height 31
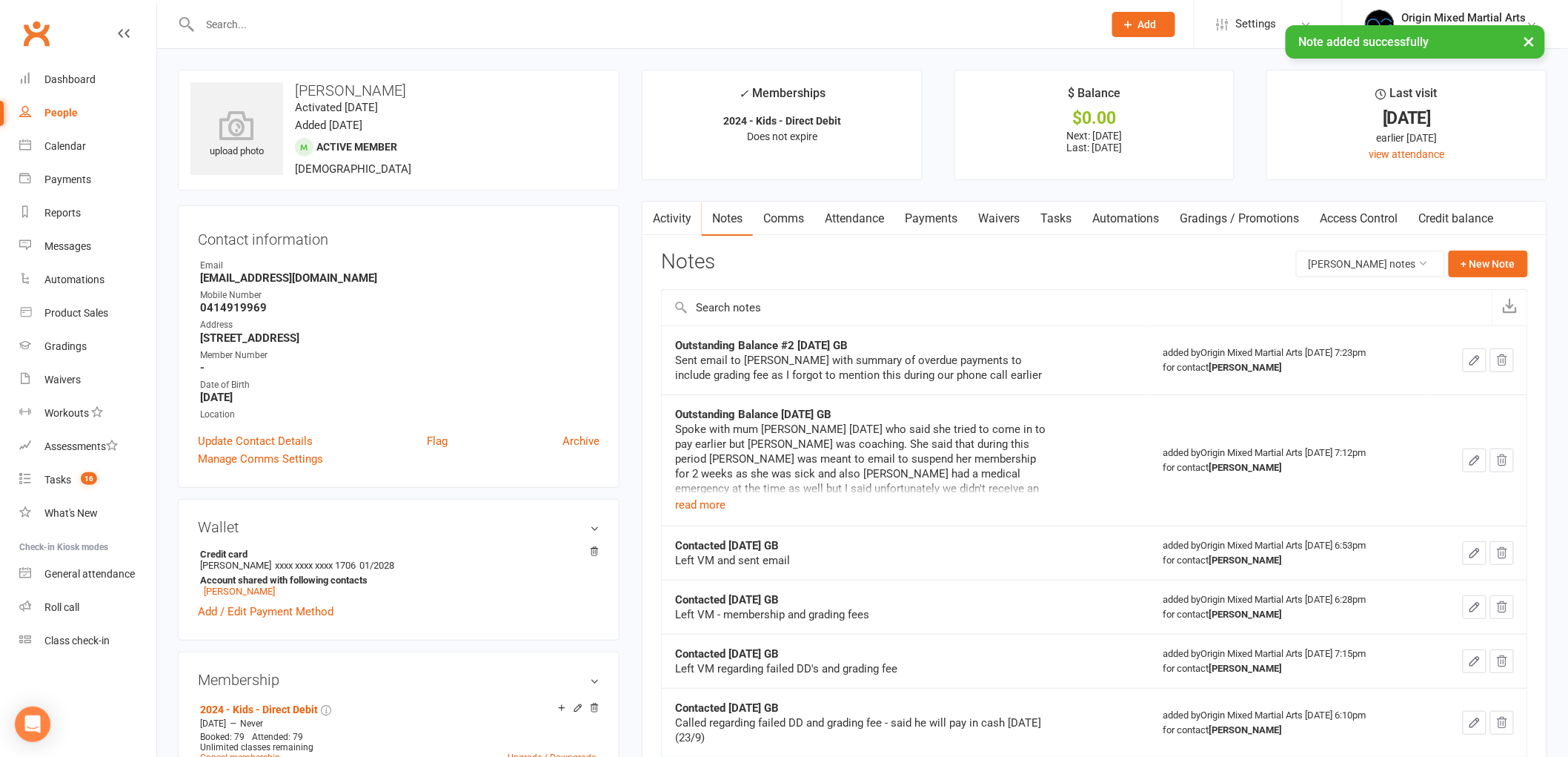
click at [90, 107] on link "People" at bounding box center [88, 113] width 137 height 34
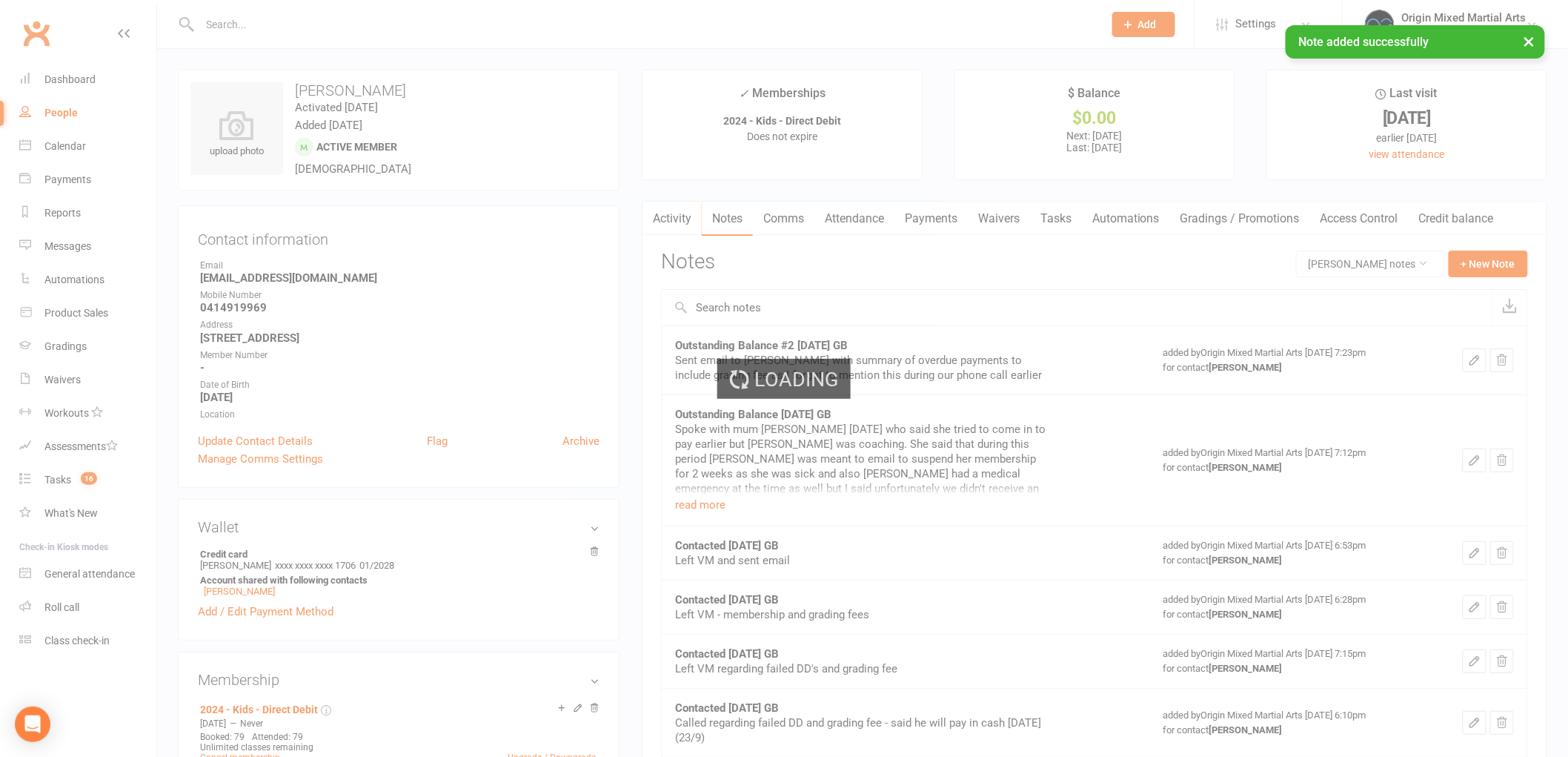
select select "100"
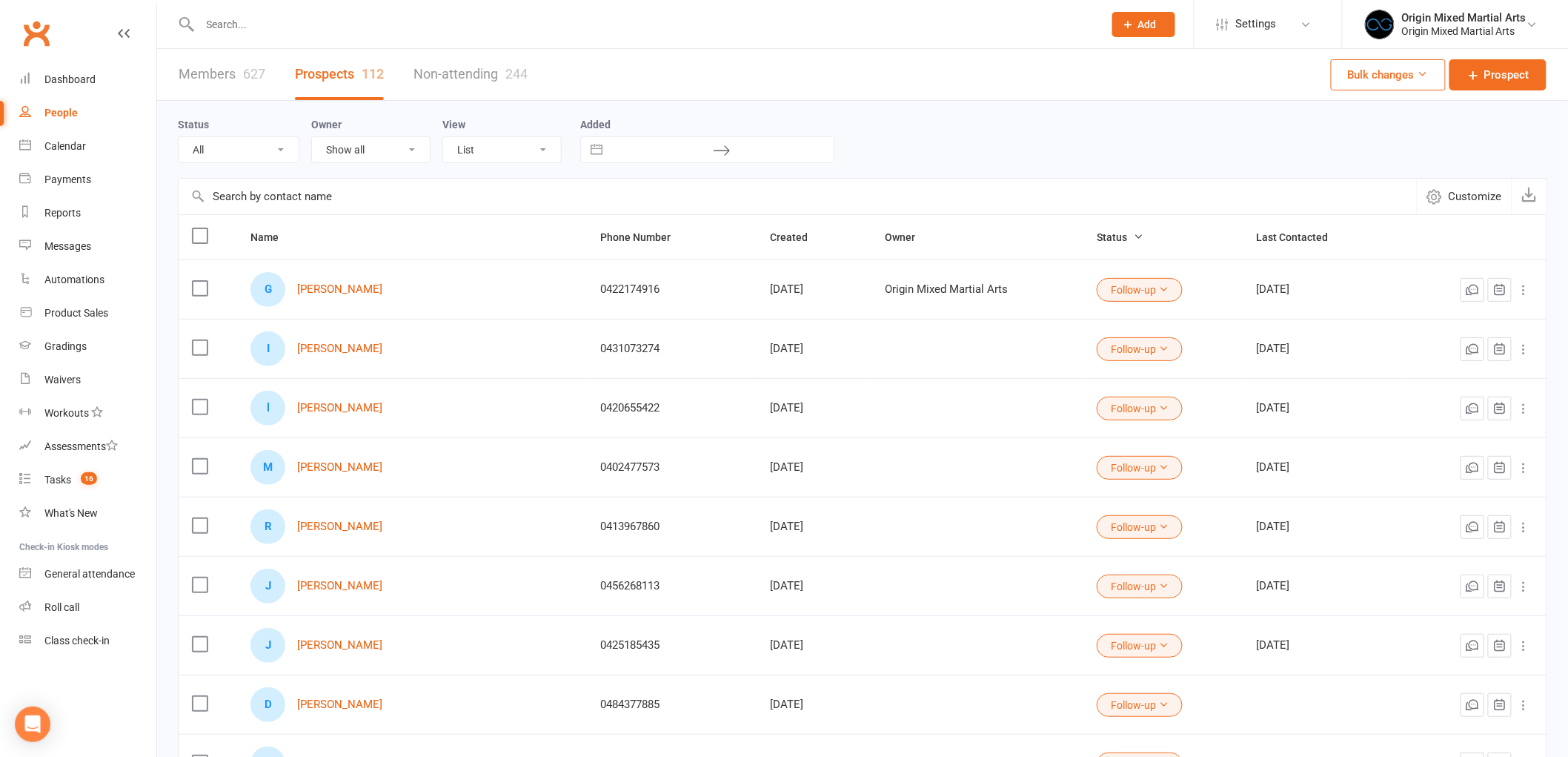
click at [345, 26] on input "text" at bounding box center [644, 24] width 898 height 20
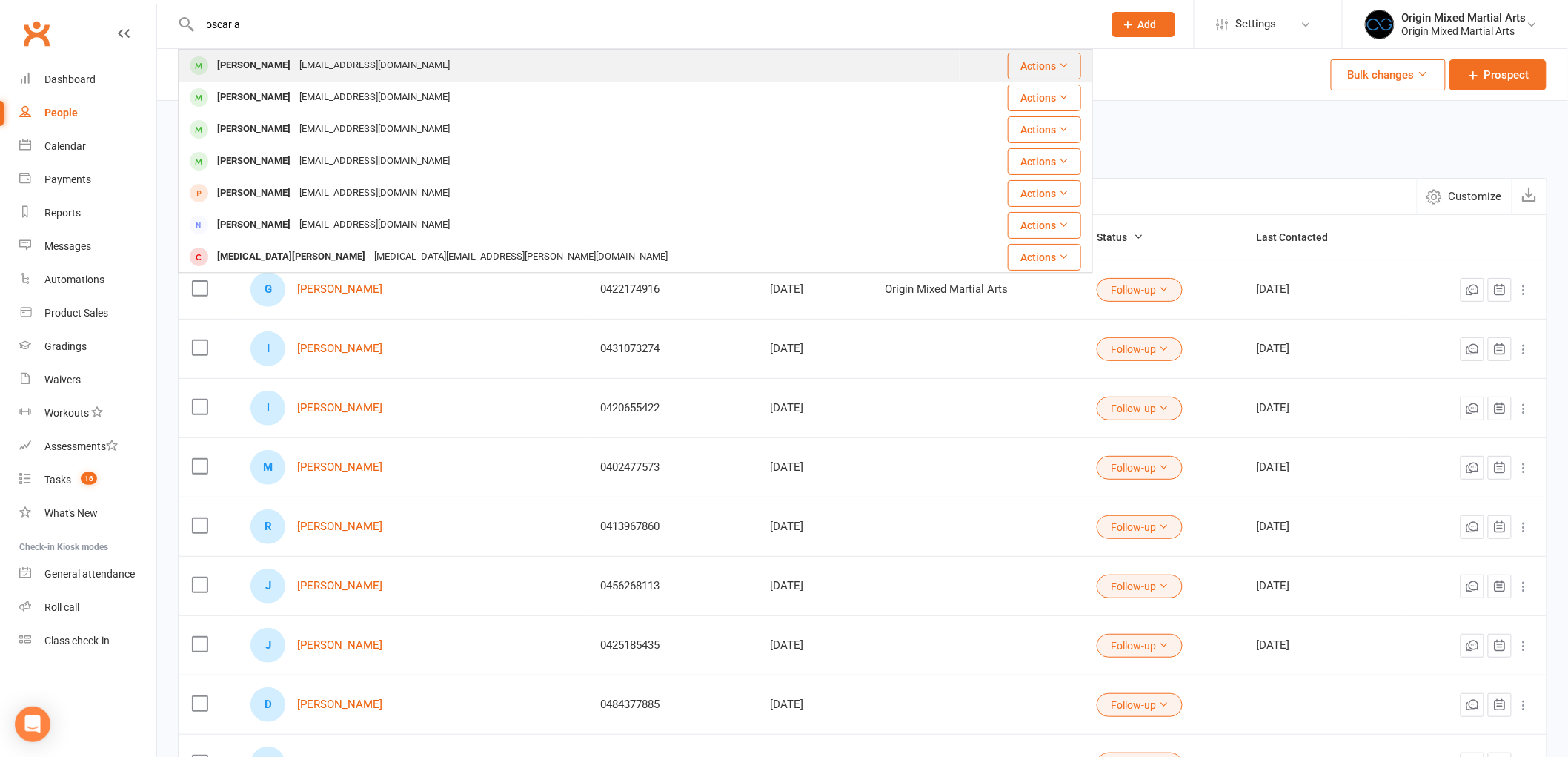
type input "oscar a"
click at [332, 60] on div "oscarauland@gmail.com" at bounding box center [375, 66] width 160 height 21
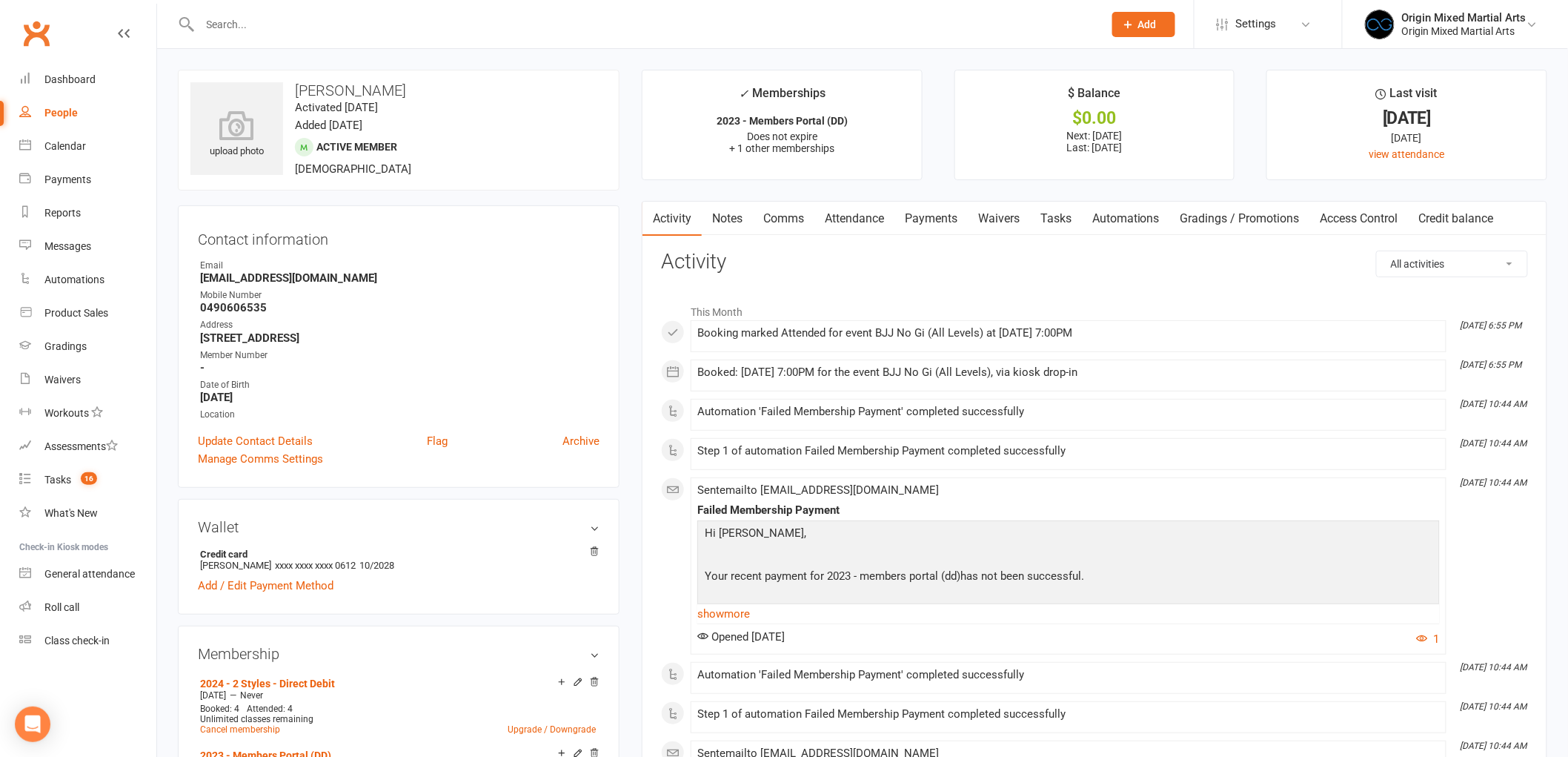
click at [926, 223] on link "Payments" at bounding box center [931, 218] width 74 height 34
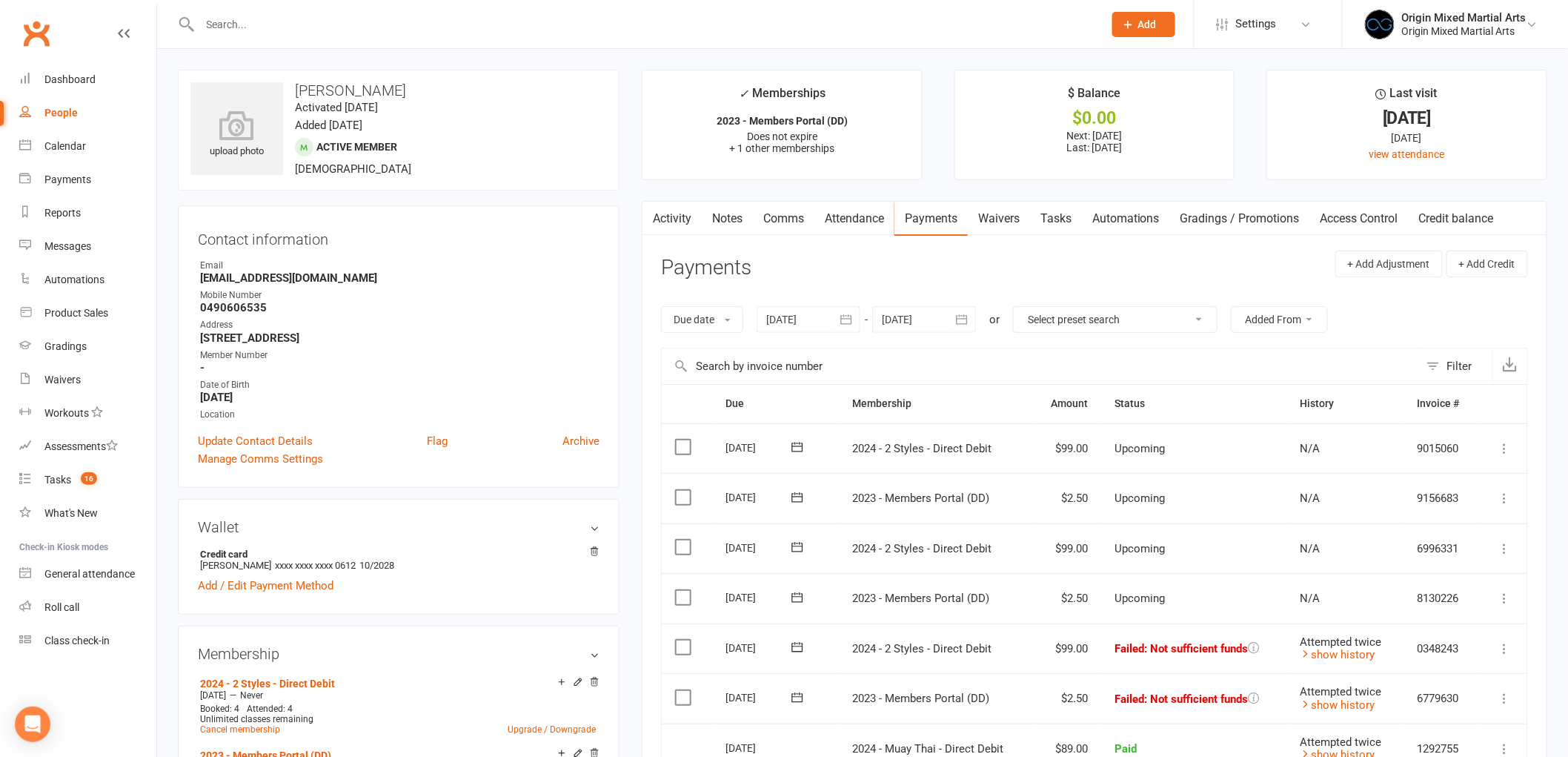
click at [743, 209] on link "Notes" at bounding box center [728, 218] width 51 height 34
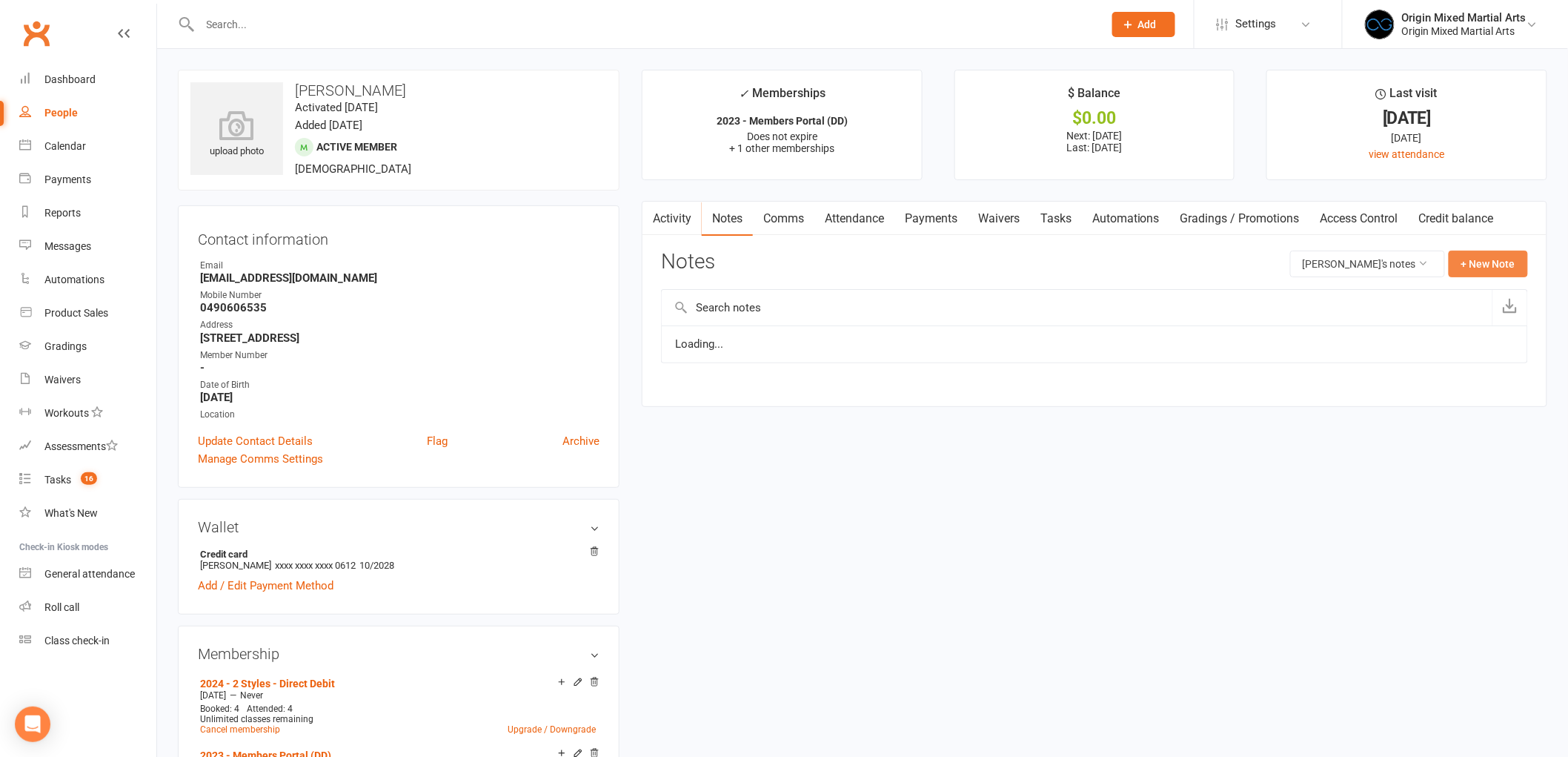
click at [1479, 256] on button "+ New Note" at bounding box center [1488, 264] width 79 height 27
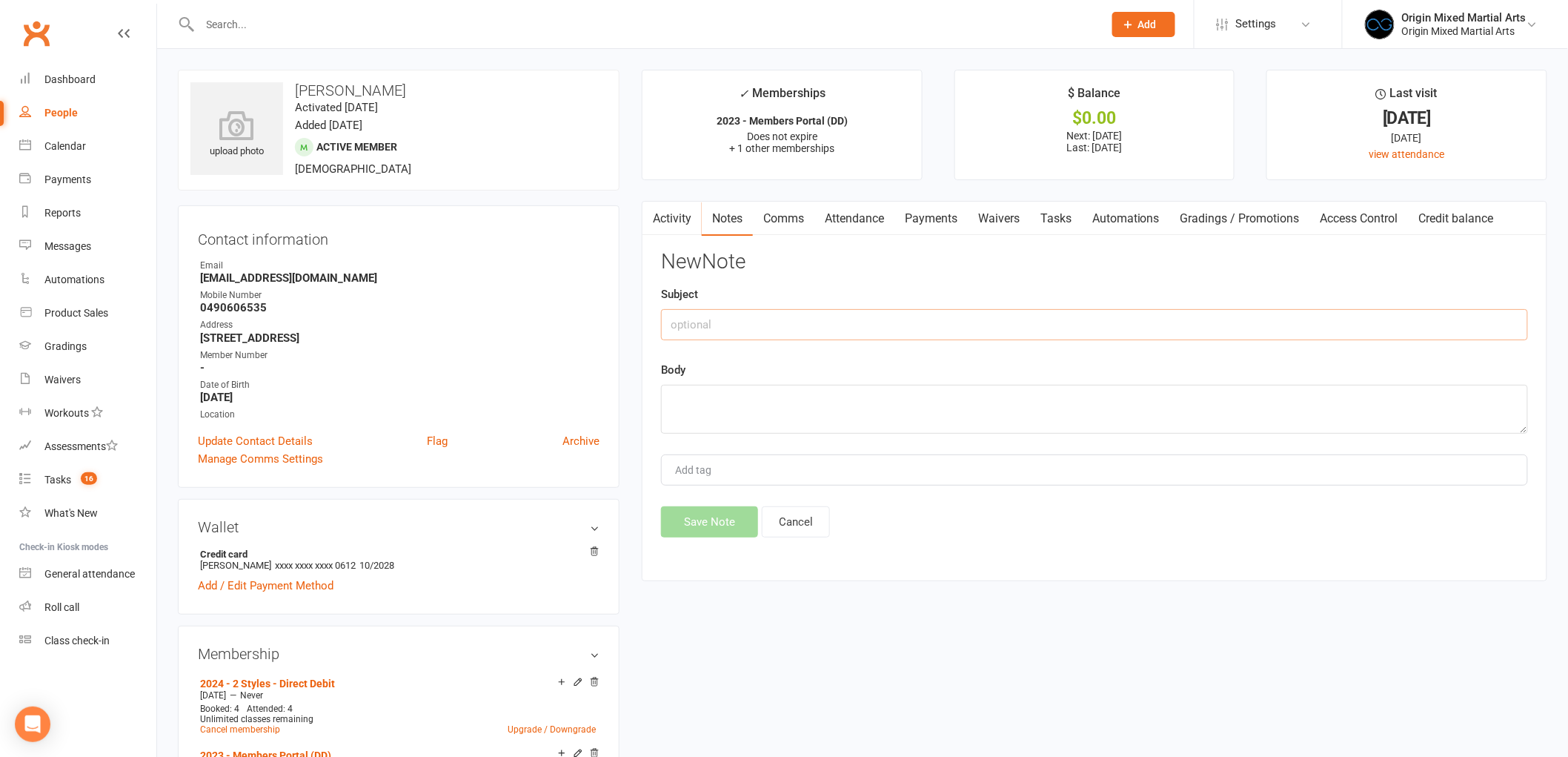
click at [934, 316] on input "text" at bounding box center [1095, 324] width 867 height 31
type input "Contacted 14/10/25 GB"
type textarea "Left VM regarding failed DD"
click at [698, 525] on button "Save Note" at bounding box center [710, 521] width 98 height 31
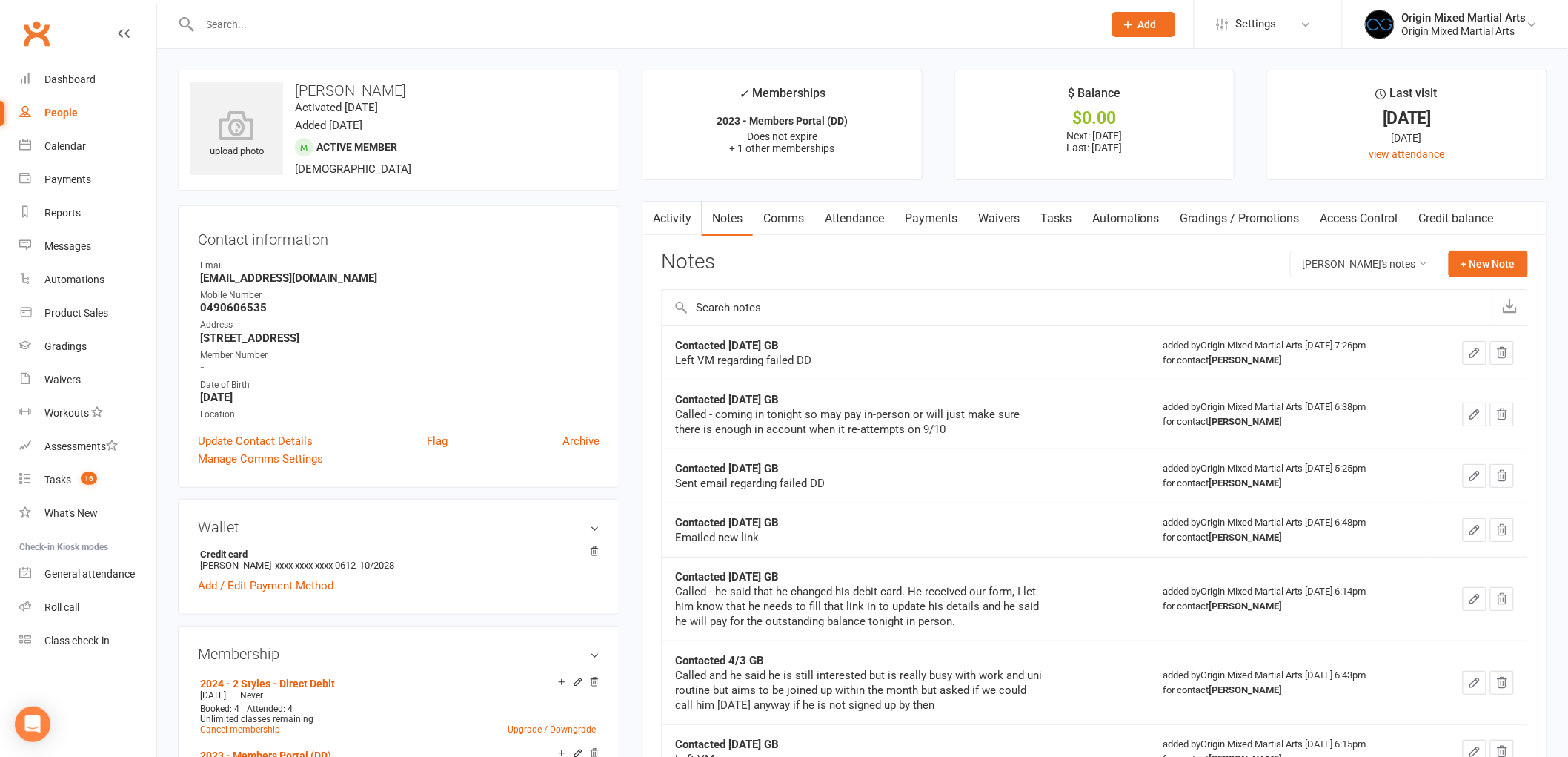
click at [292, 34] on input "text" at bounding box center [644, 24] width 898 height 20
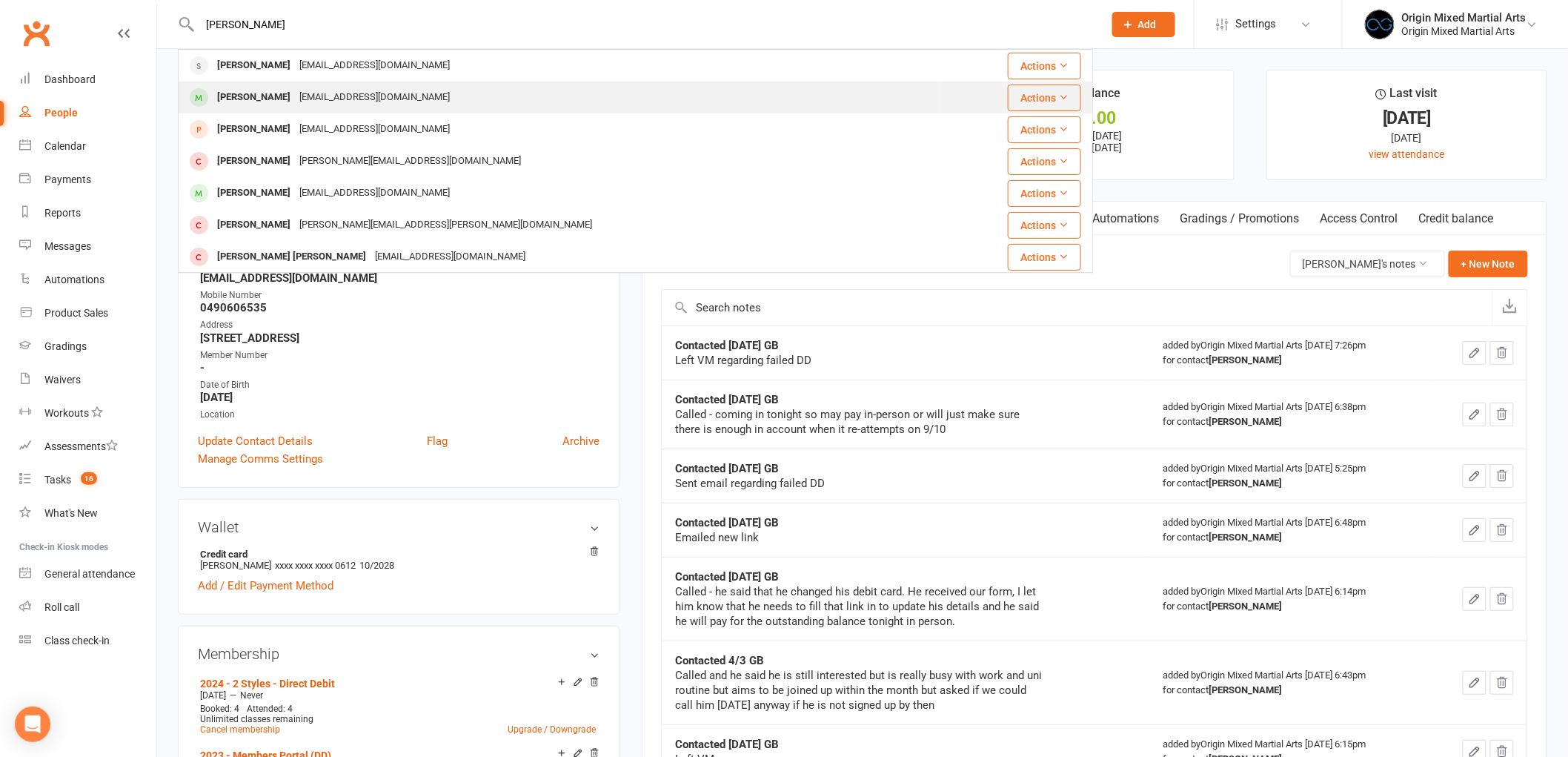
type input "james ch"
click at [322, 98] on div "jameschamou07@gmail.com" at bounding box center [375, 98] width 160 height 21
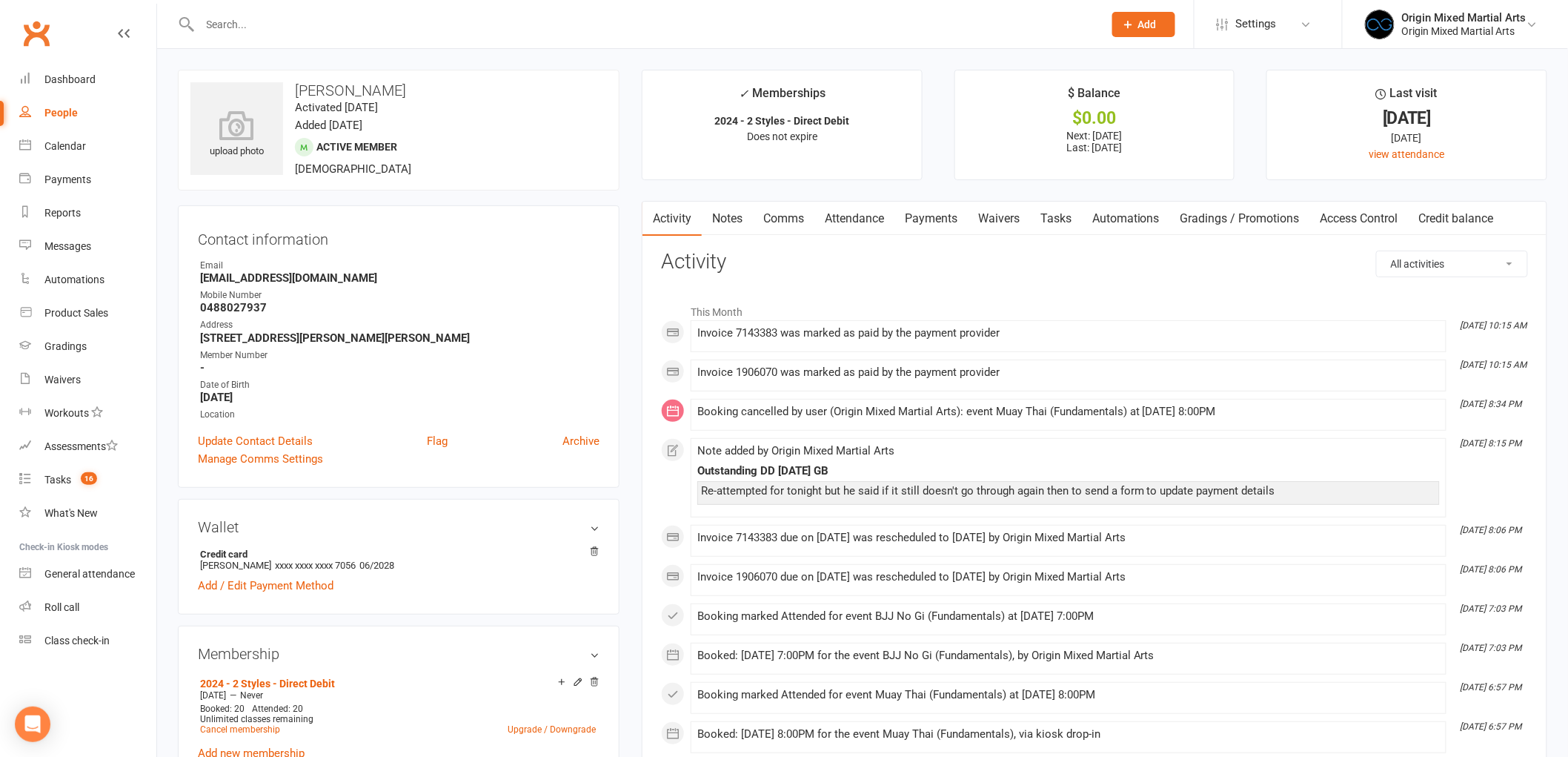
click at [921, 213] on link "Payments" at bounding box center [931, 218] width 74 height 34
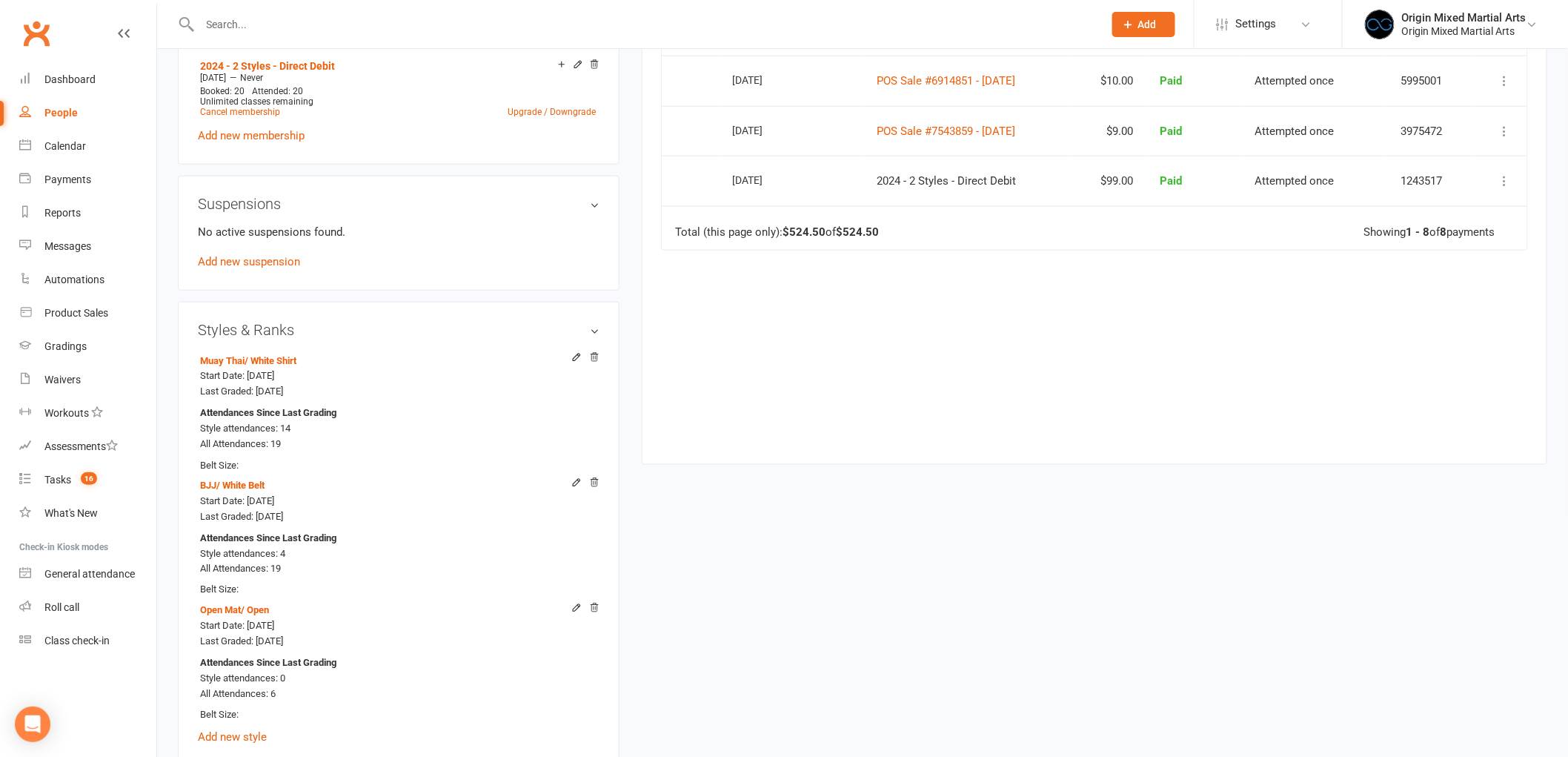
scroll to position [662, 0]
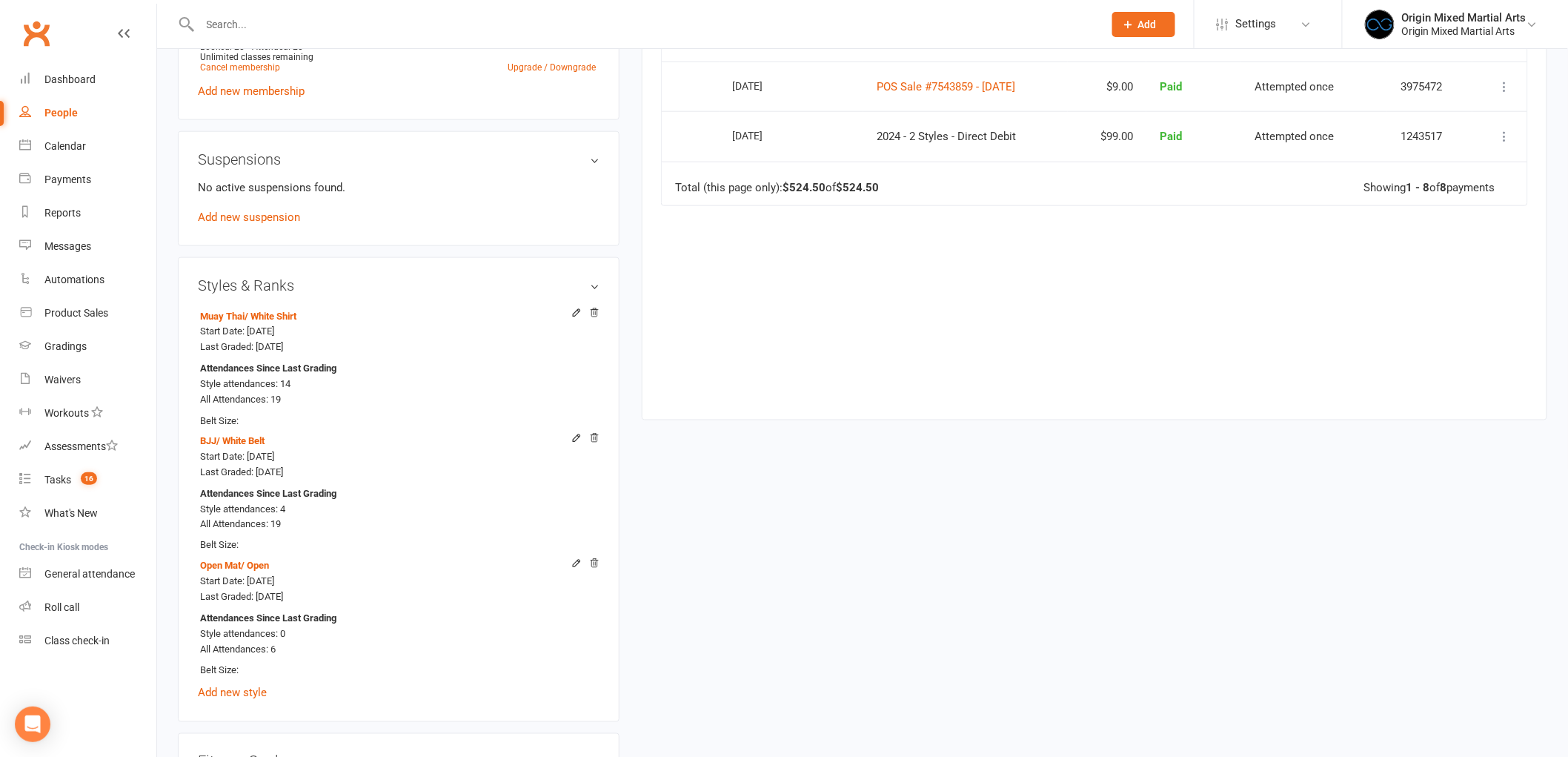
click at [274, 28] on input "text" at bounding box center [644, 24] width 898 height 20
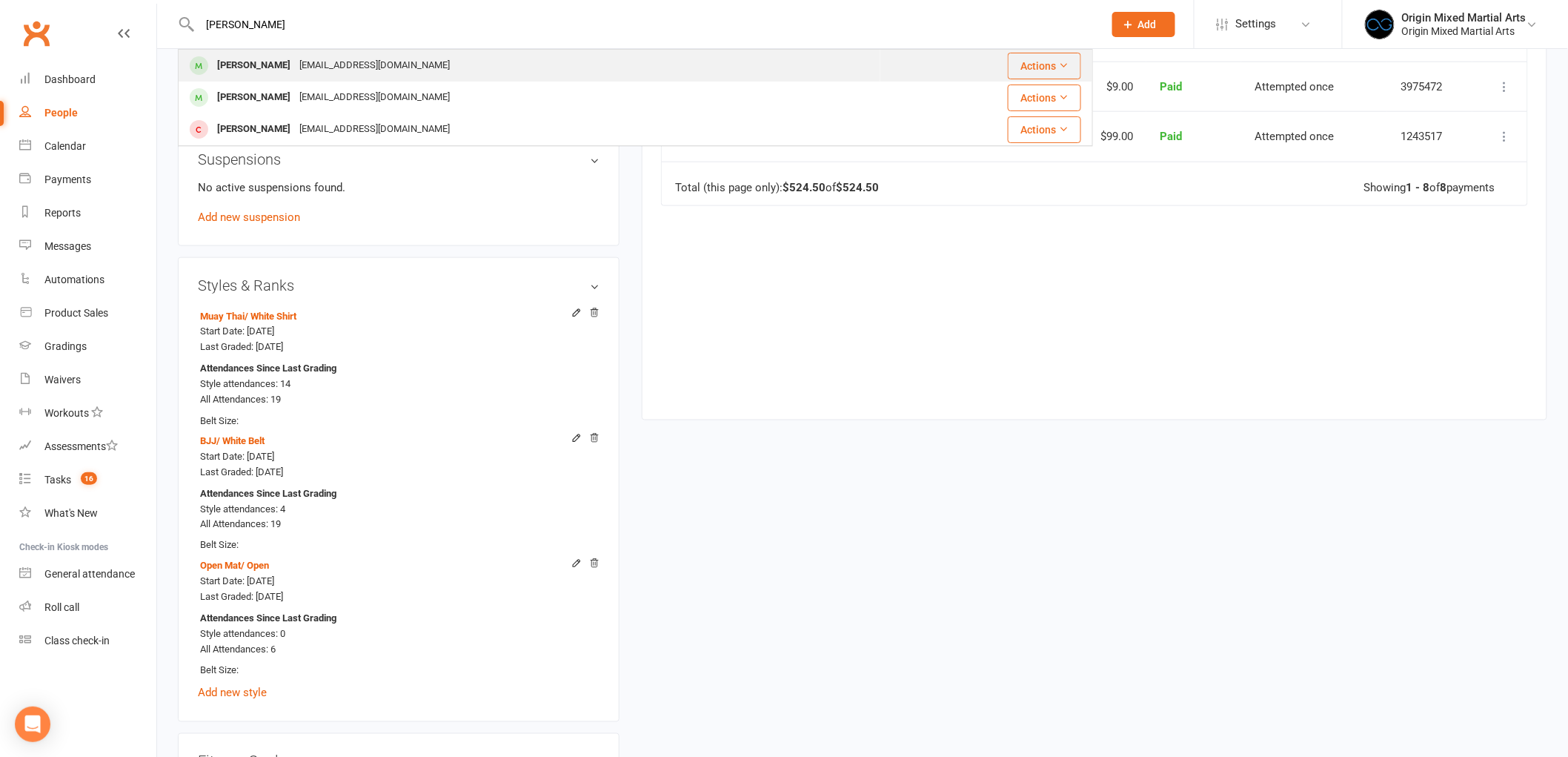
type input "riley w"
click at [267, 52] on div "Riley Ward rileyward962@gmail.com" at bounding box center [529, 66] width 700 height 30
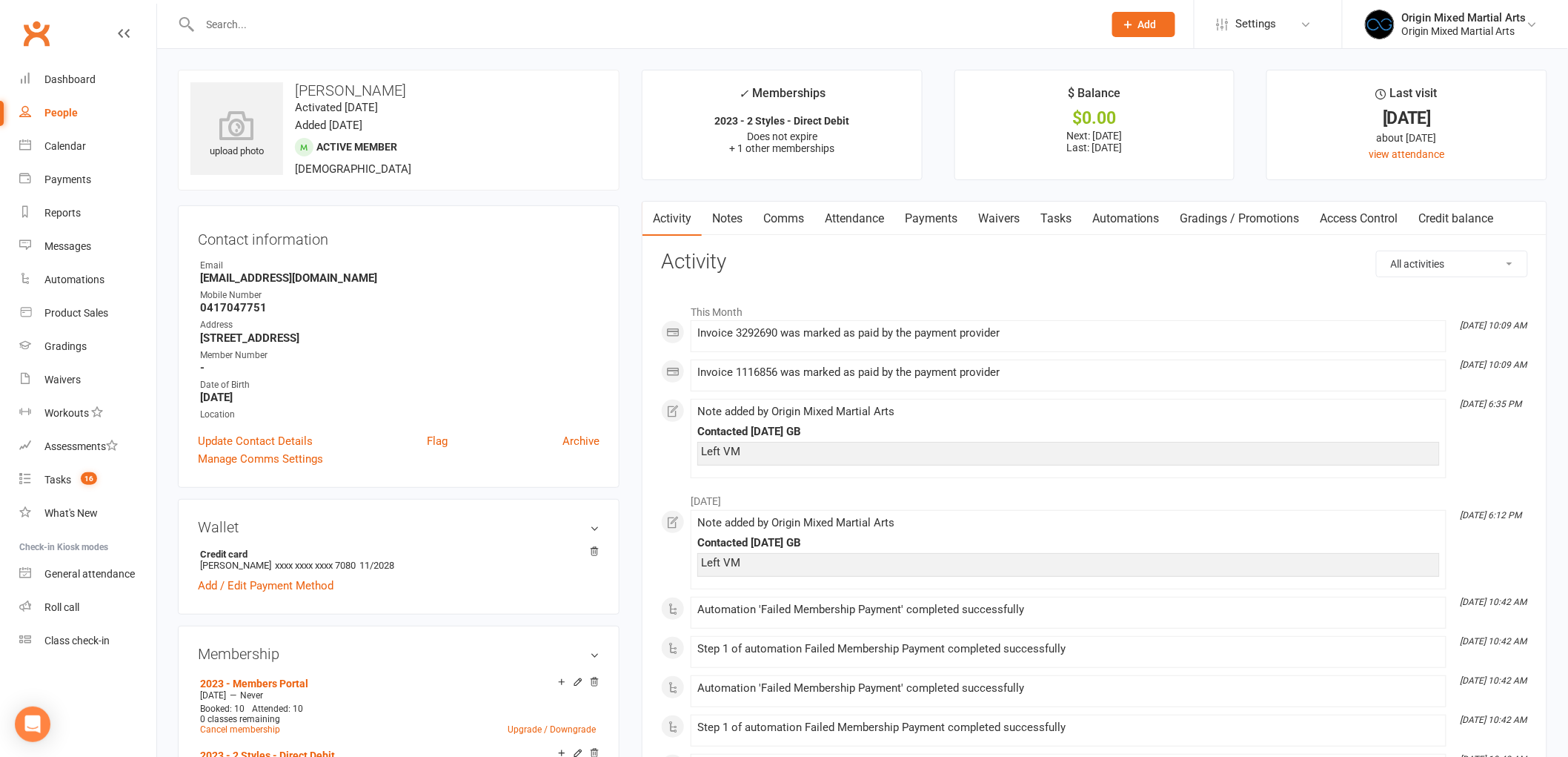
click at [710, 209] on link "Notes" at bounding box center [728, 218] width 51 height 34
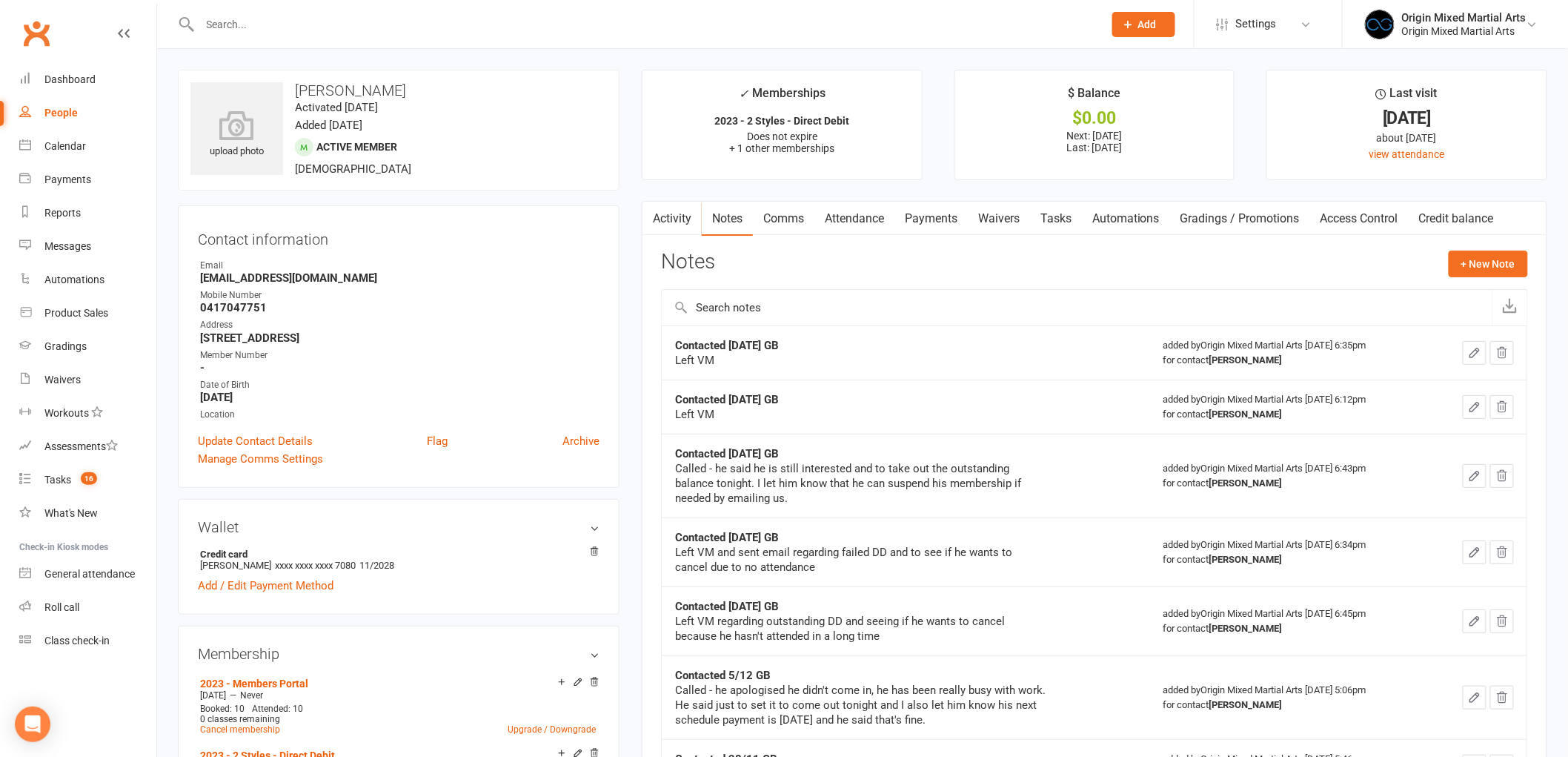
click at [949, 219] on link "Payments" at bounding box center [931, 218] width 74 height 34
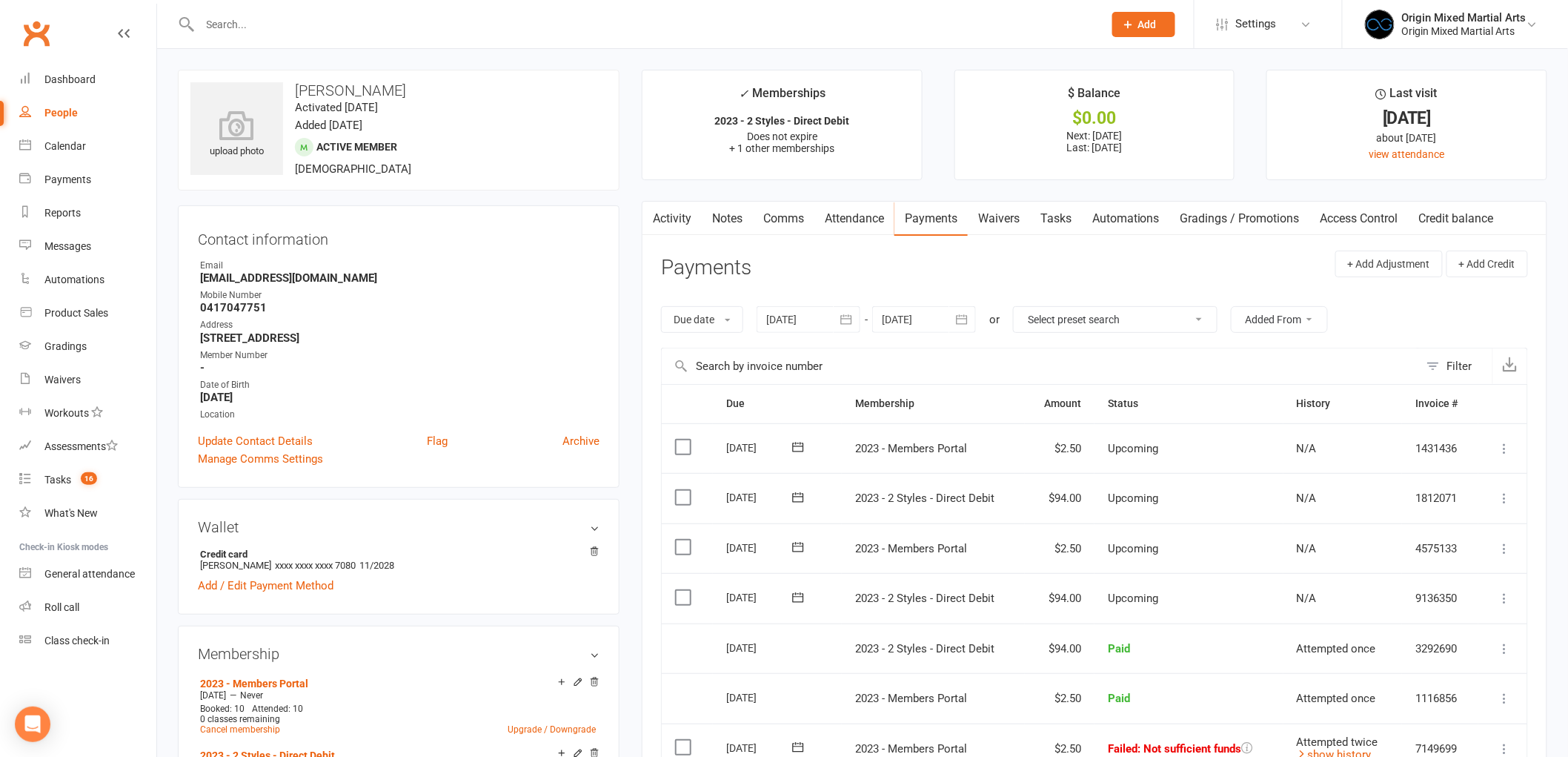
click at [785, 213] on link "Comms" at bounding box center [784, 218] width 61 height 34
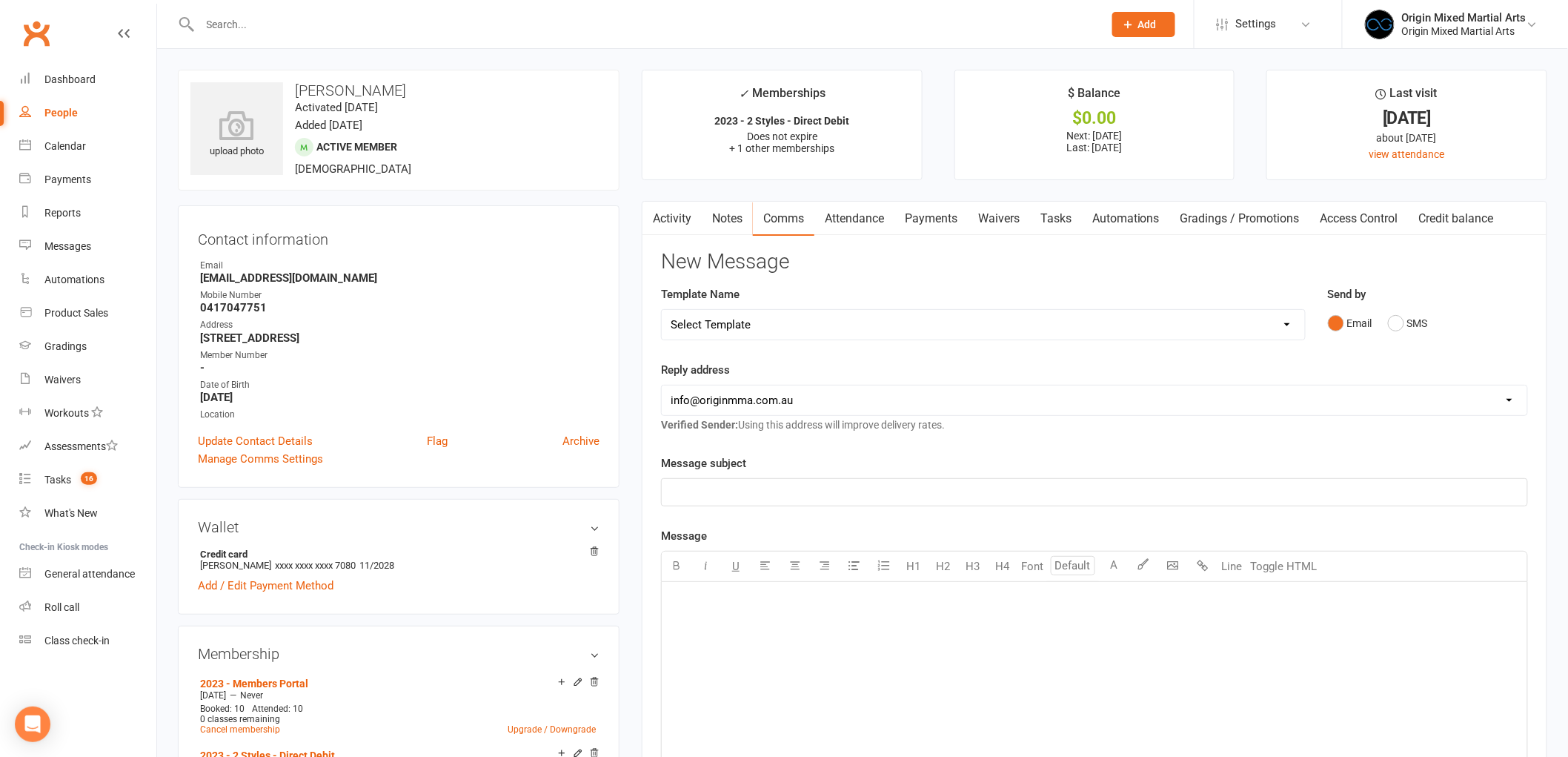
click at [765, 489] on p "﻿" at bounding box center [1095, 492] width 848 height 18
drag, startPoint x: 871, startPoint y: 496, endPoint x: 588, endPoint y: 492, distance: 283.0
click at [875, 219] on link "Attendance" at bounding box center [854, 218] width 80 height 34
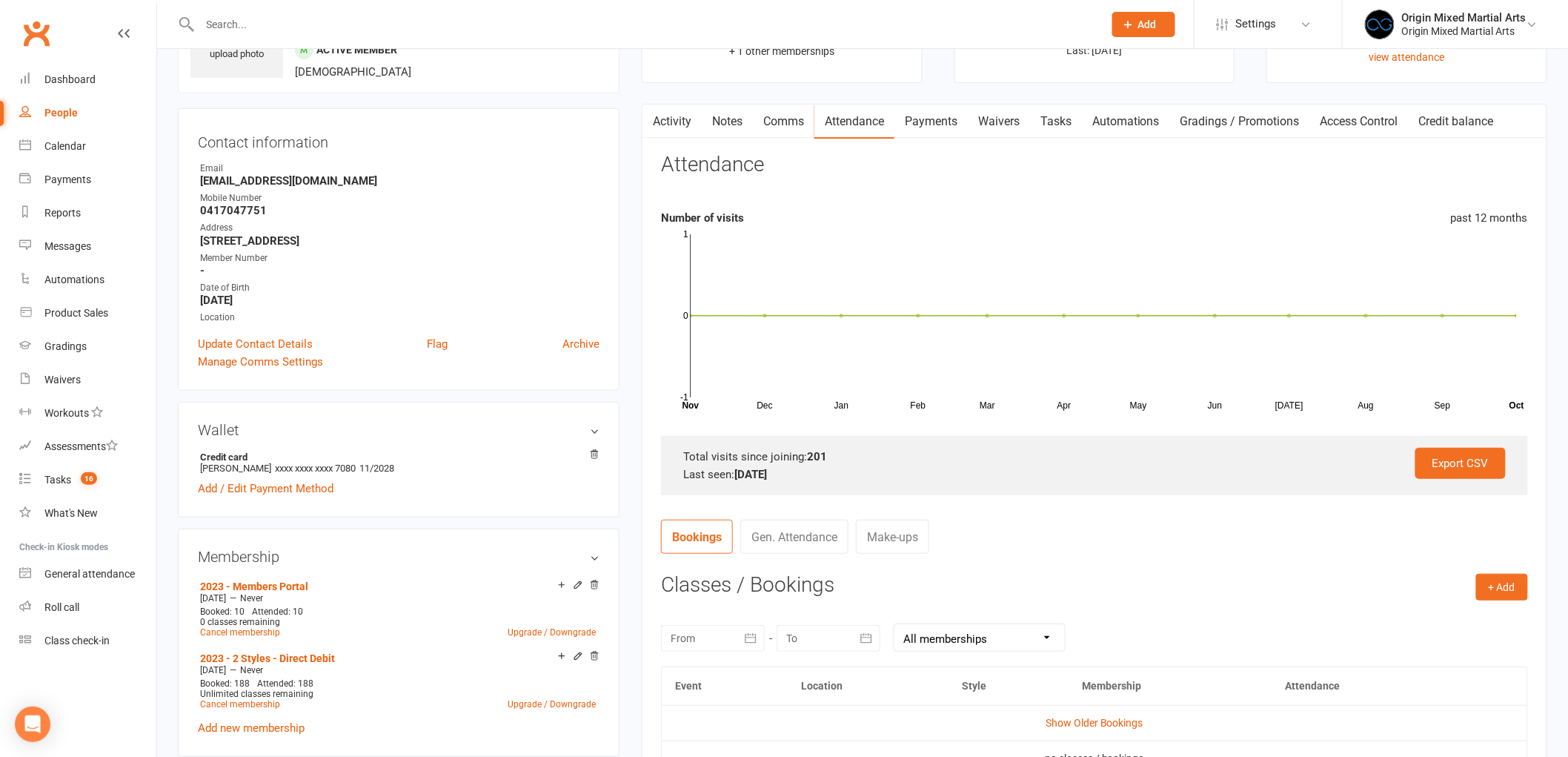
scroll to position [246, 0]
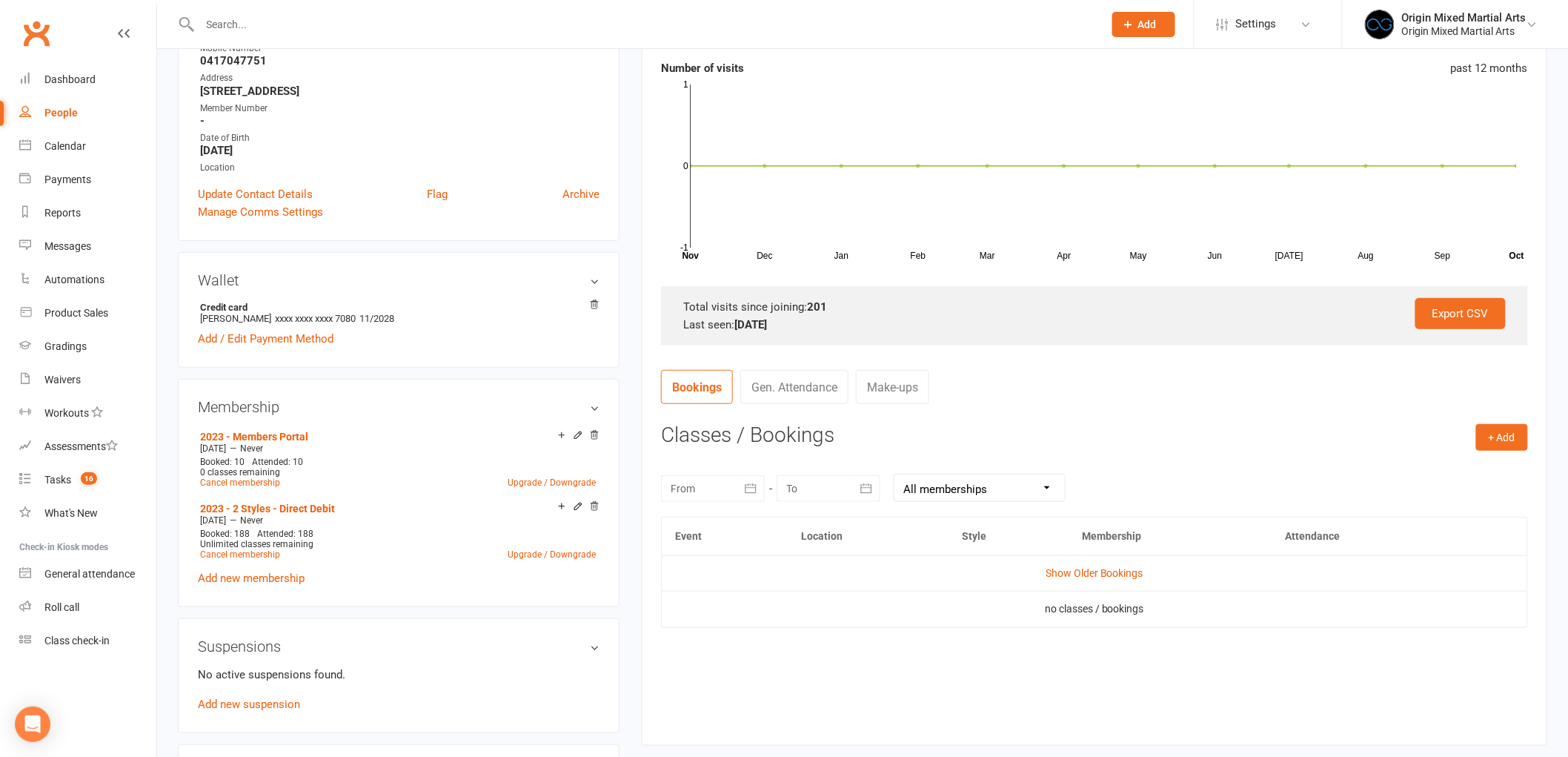
click at [1053, 582] on td "Show Older Bookings" at bounding box center [1095, 573] width 866 height 35
click at [1065, 565] on td "Show Older Bookings" at bounding box center [1095, 573] width 866 height 35
click at [1069, 572] on link "Show Older Bookings" at bounding box center [1095, 573] width 98 height 12
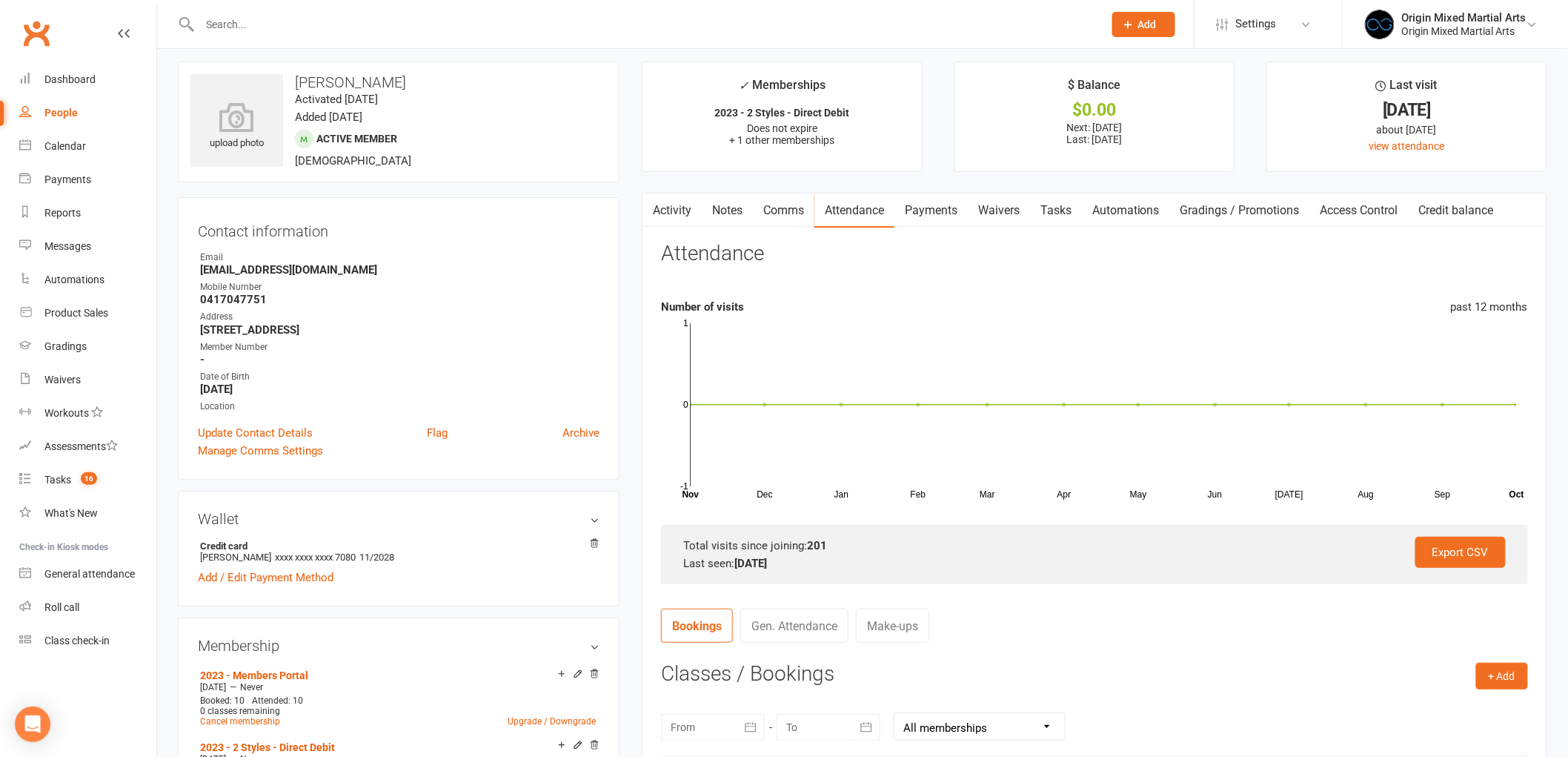
scroll to position [0, 0]
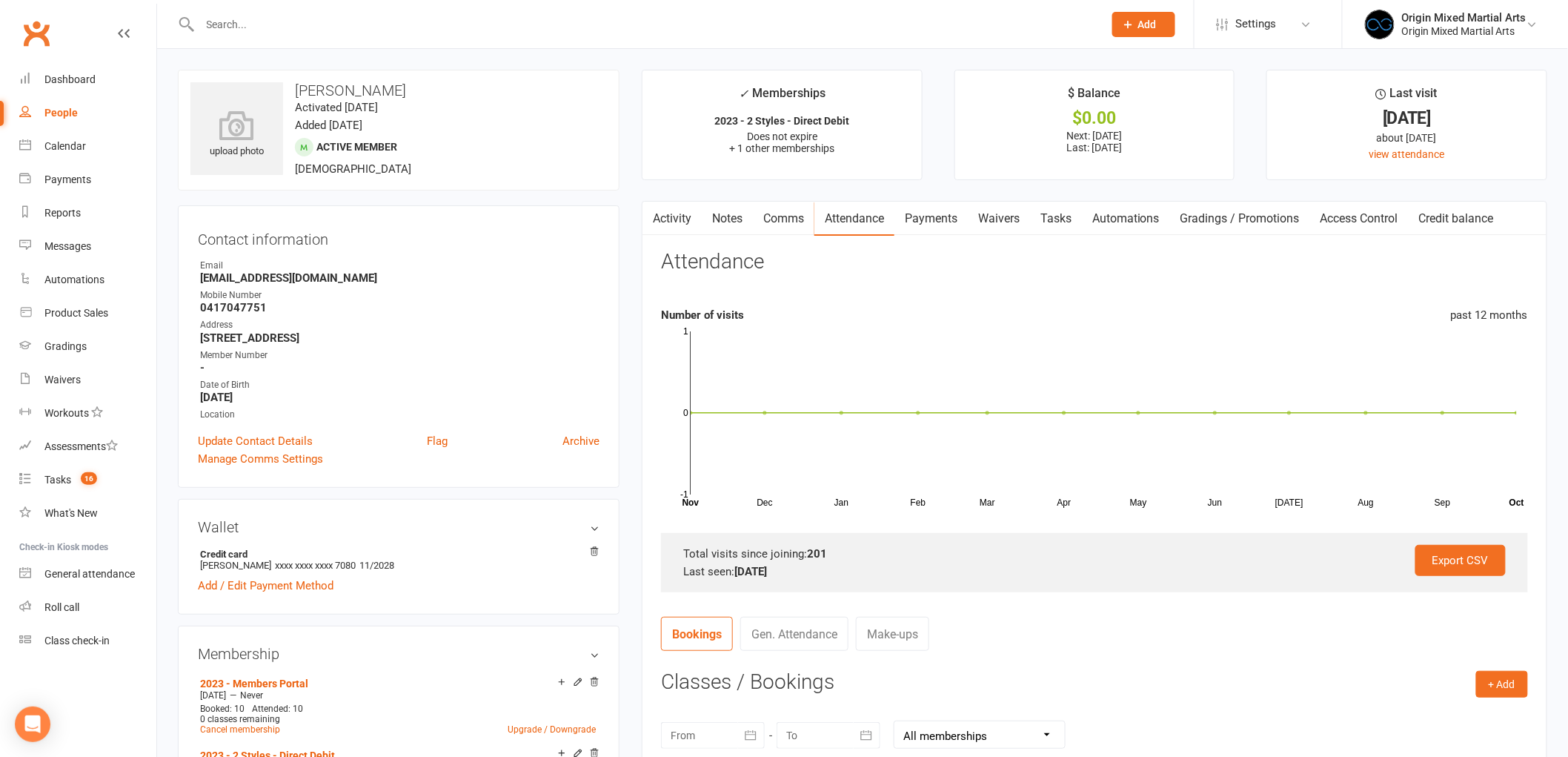
click at [771, 218] on link "Comms" at bounding box center [784, 218] width 61 height 34
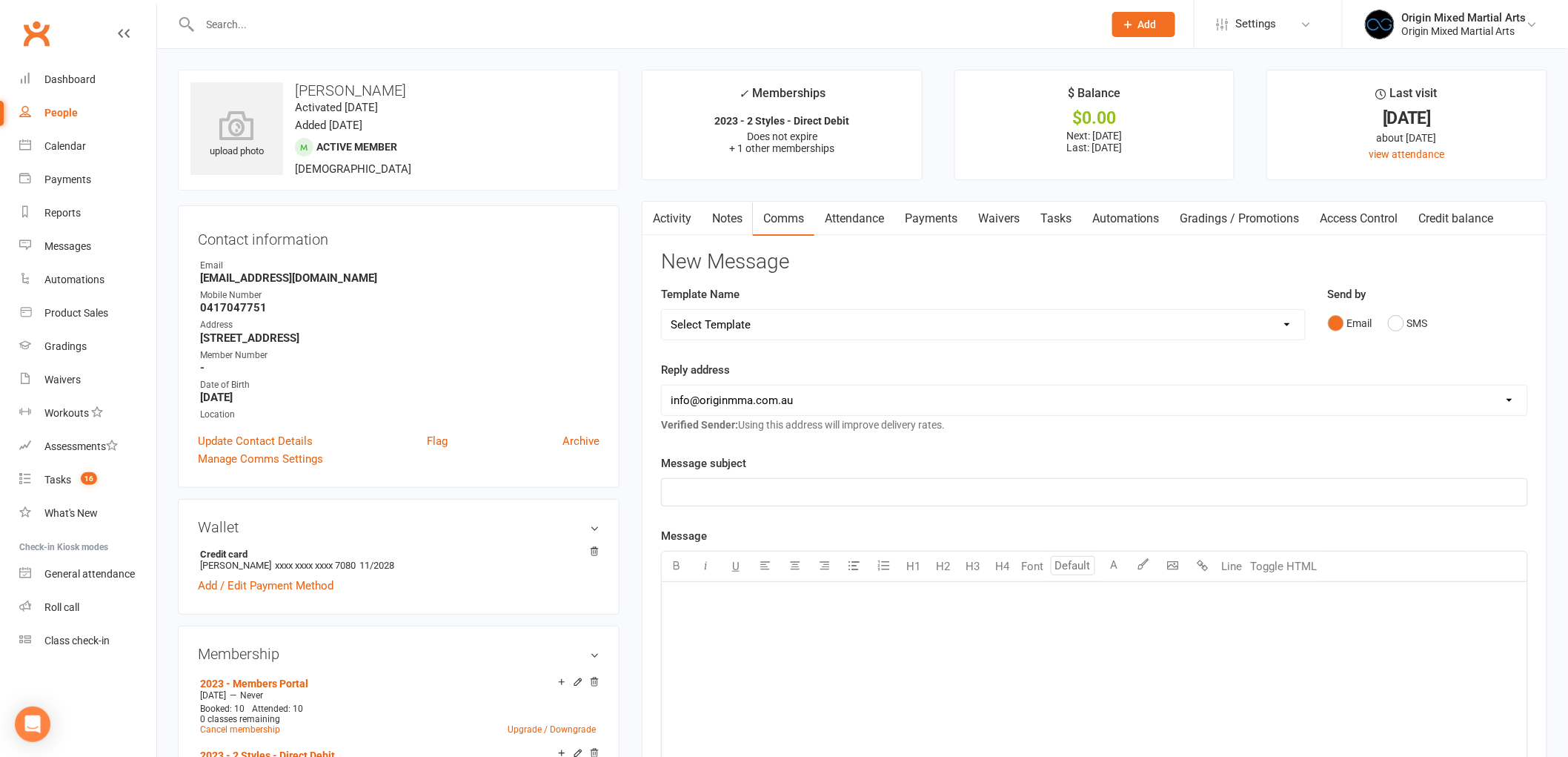
click at [766, 496] on p "﻿" at bounding box center [1095, 492] width 848 height 18
click at [698, 611] on div "﻿" at bounding box center [1095, 692] width 866 height 222
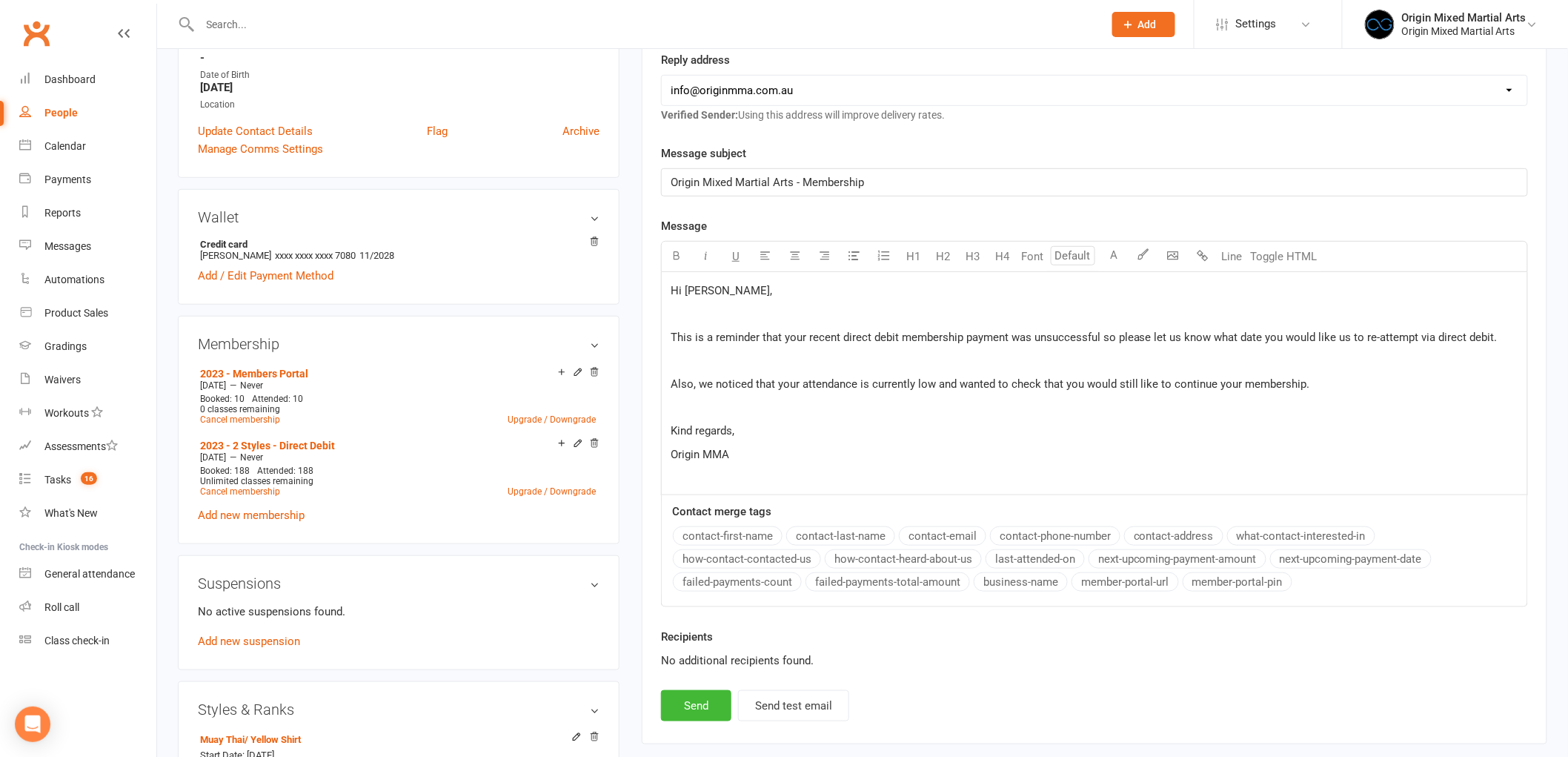
scroll to position [411, 0]
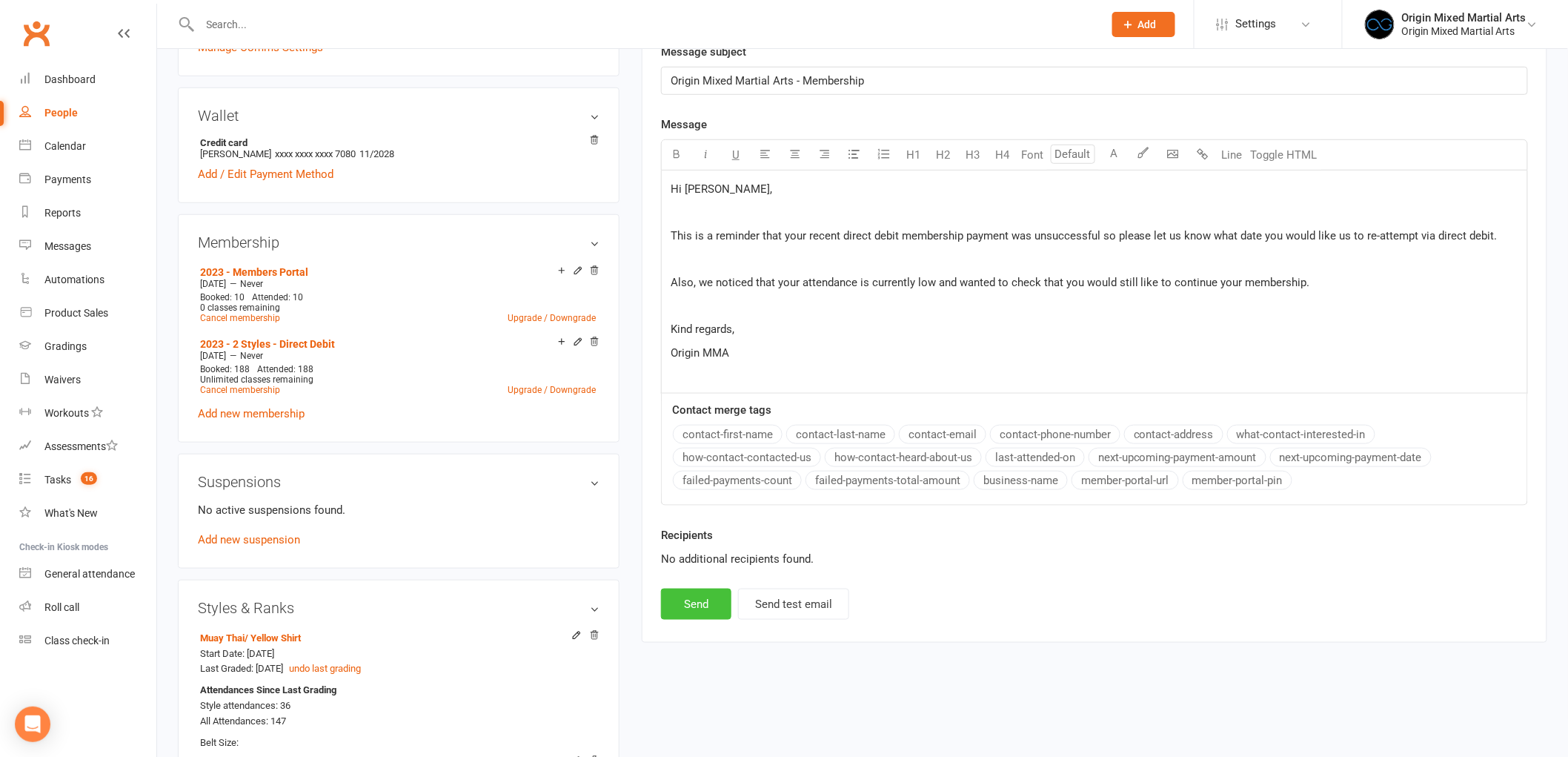
click at [722, 606] on button "Send" at bounding box center [696, 604] width 70 height 31
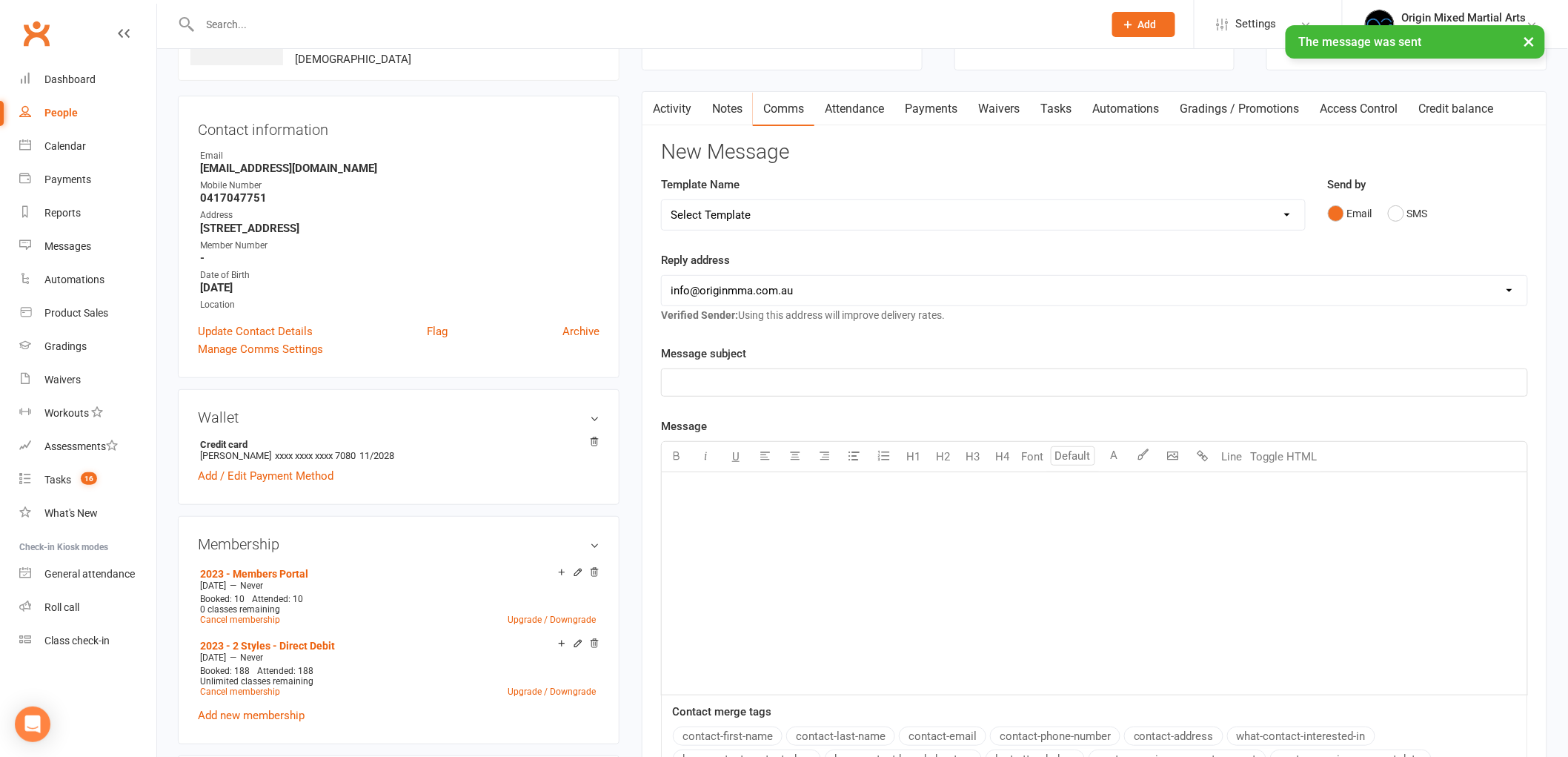
scroll to position [0, 0]
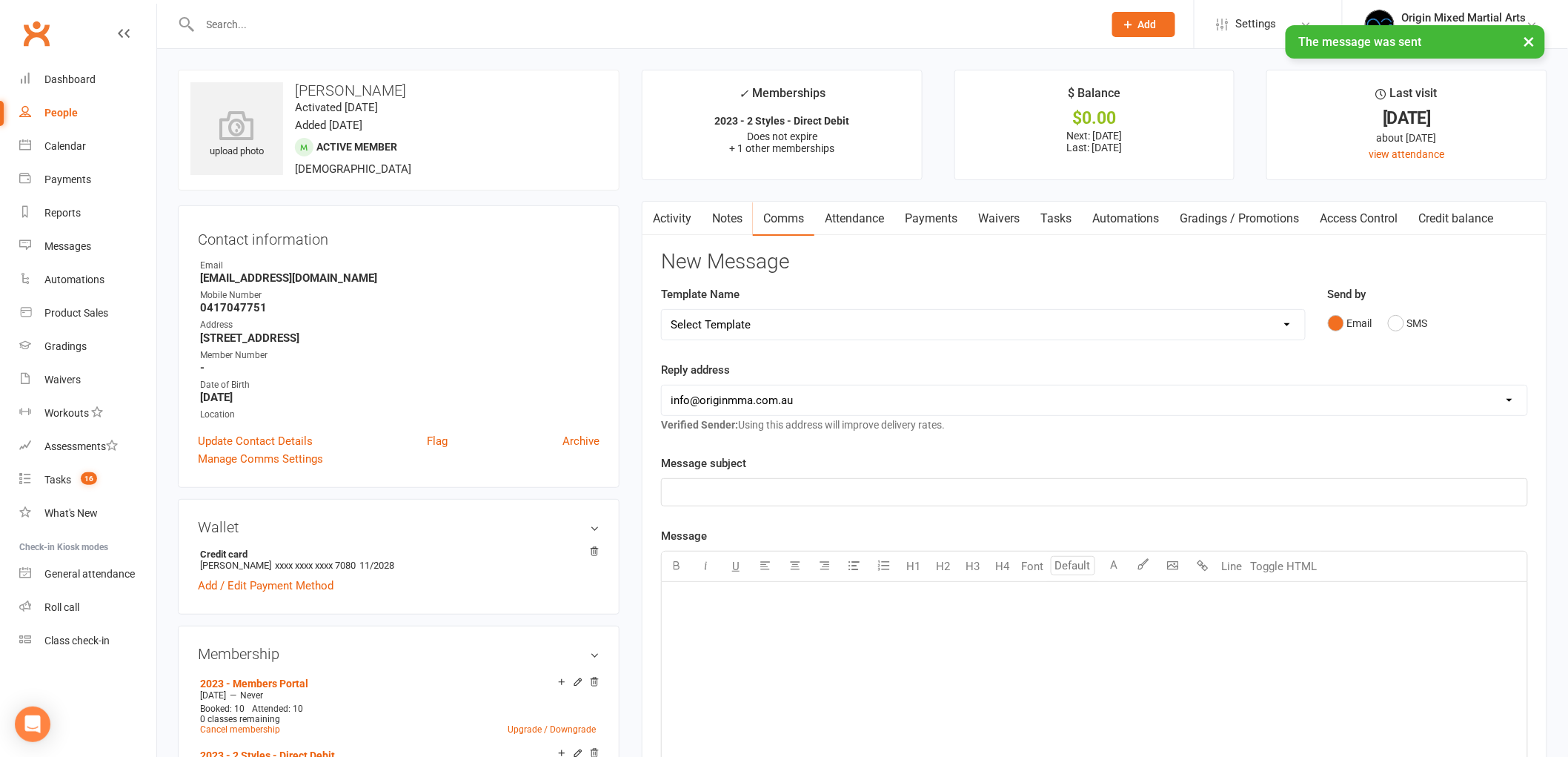
click at [713, 217] on link "Notes" at bounding box center [728, 218] width 51 height 34
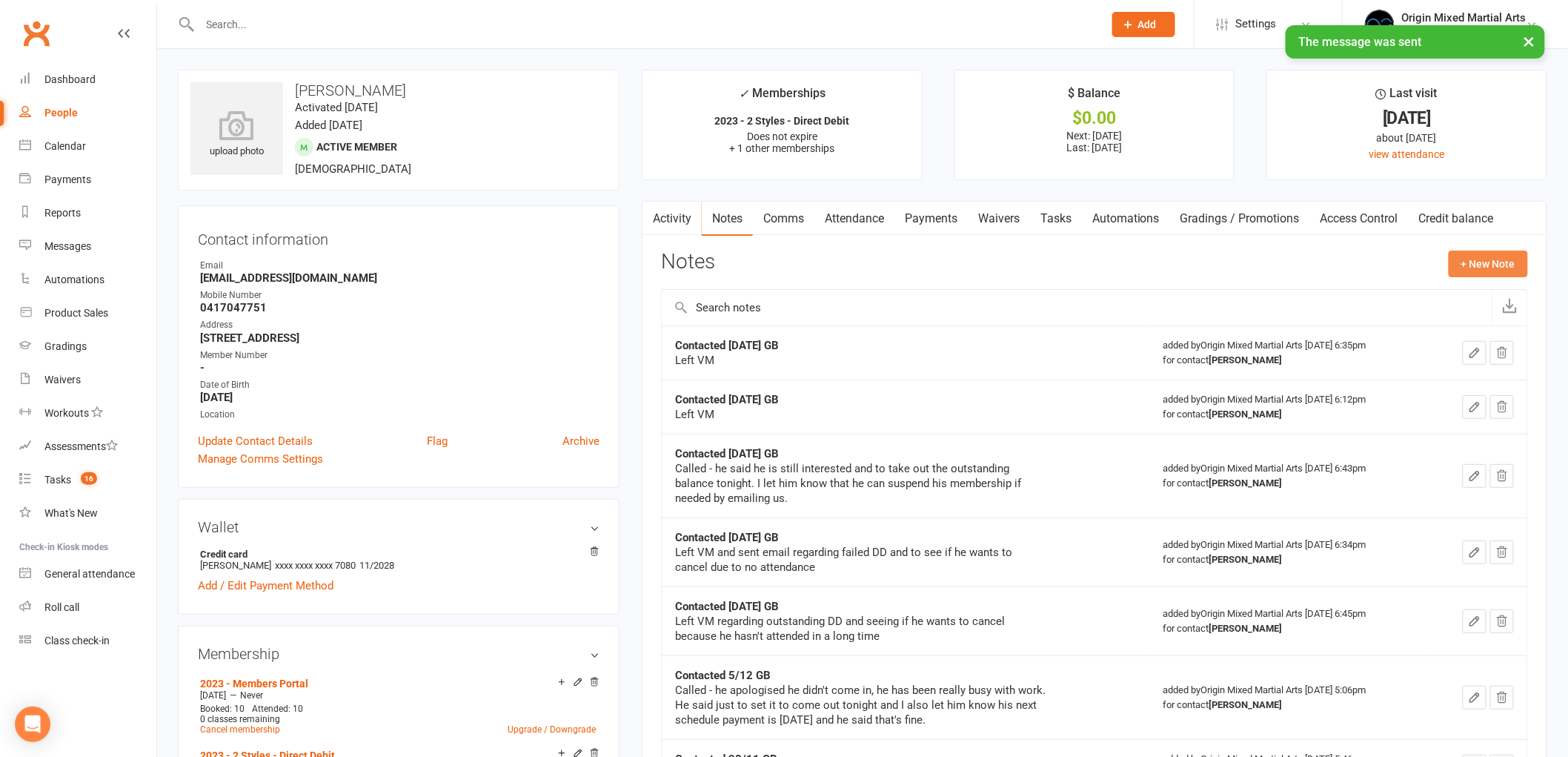
click at [1502, 265] on button "+ New Note" at bounding box center [1488, 264] width 79 height 27
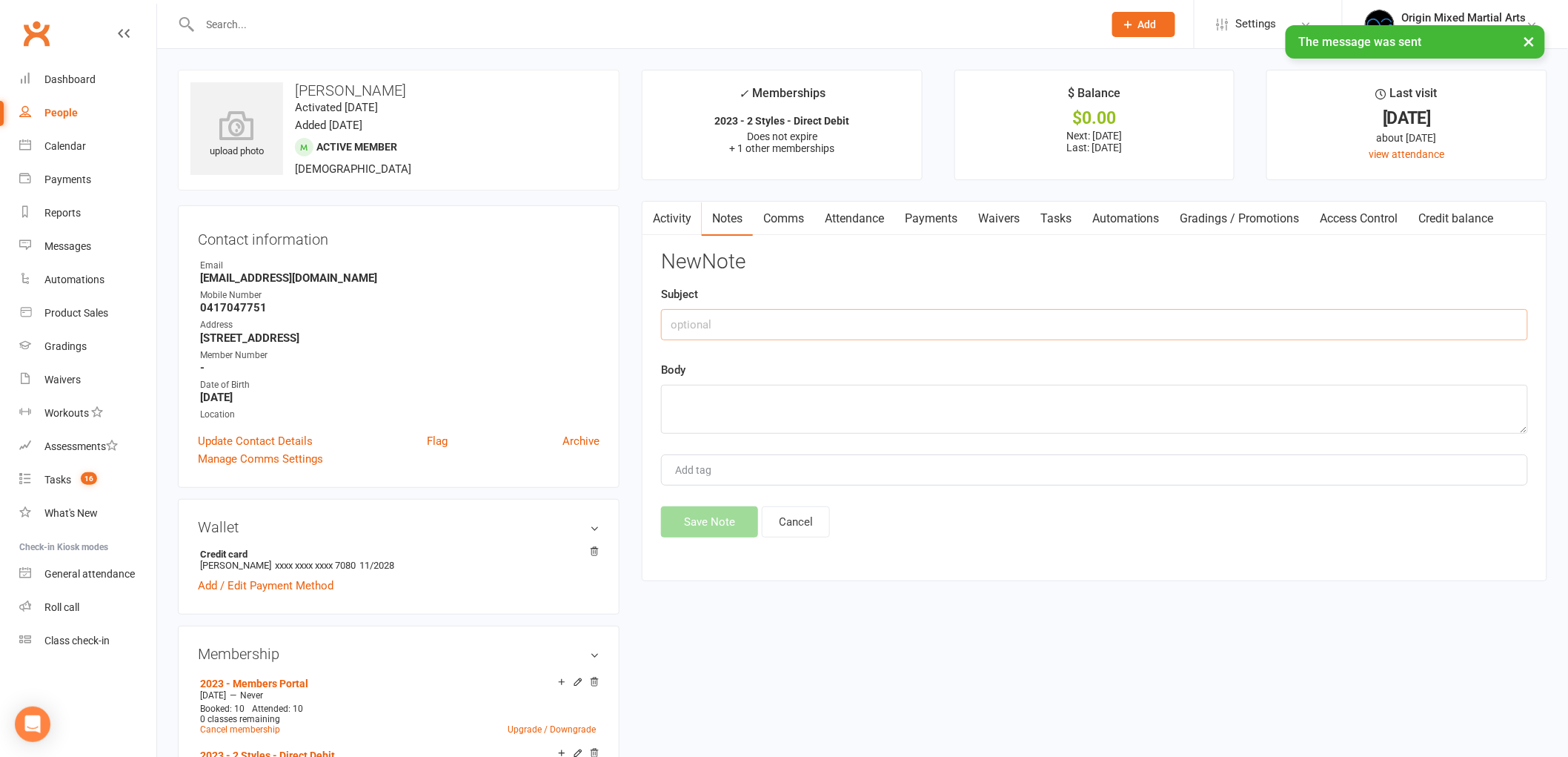
click at [946, 337] on input "text" at bounding box center [1095, 324] width 867 height 31
type input "O"
type input "Contacted 14/10/25 GB"
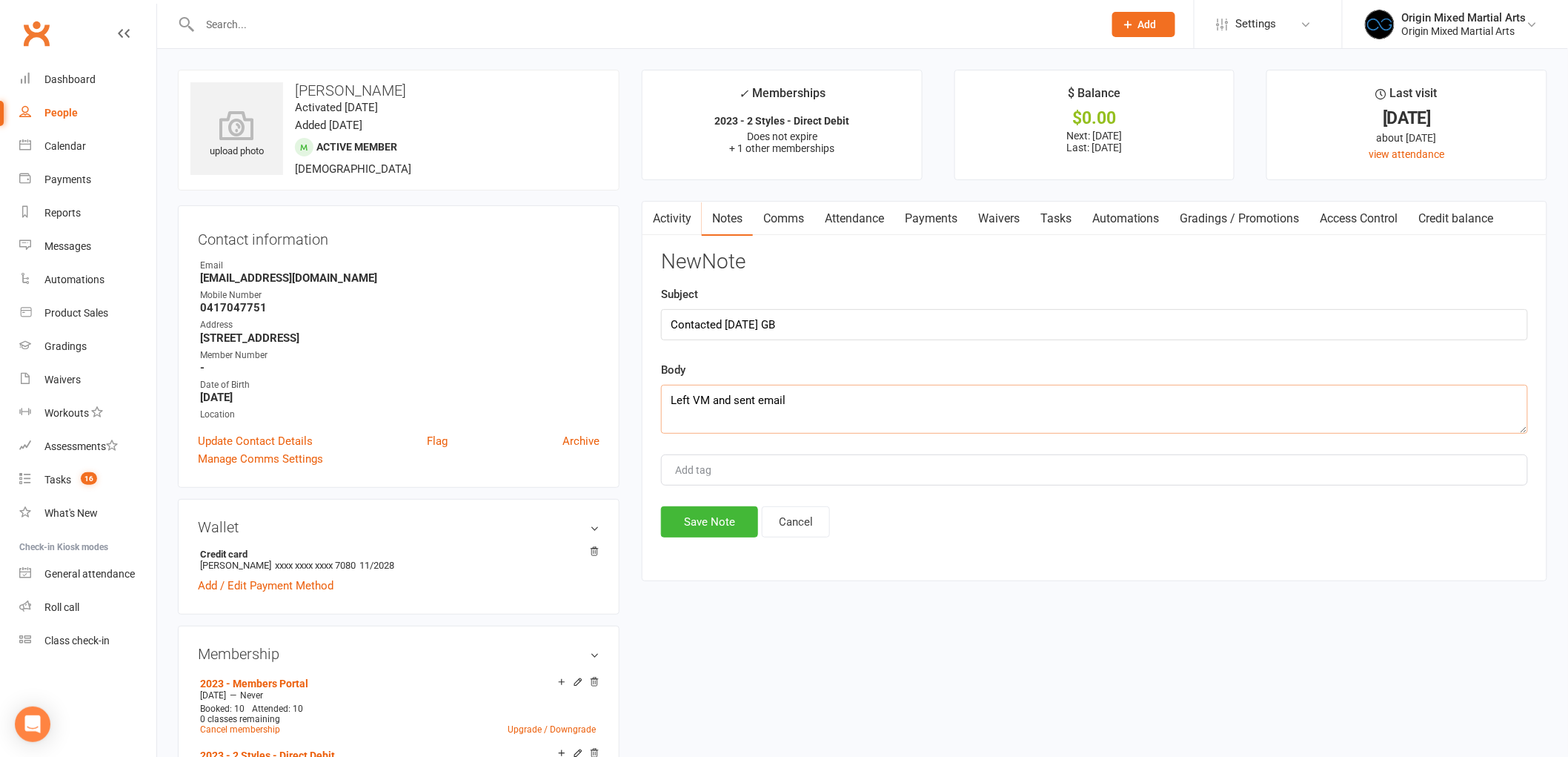
drag, startPoint x: 803, startPoint y: 401, endPoint x: 667, endPoint y: 398, distance: 136.0
click at [667, 398] on textarea "Left VM and sent email" at bounding box center [1095, 409] width 867 height 49
type textarea "Left VM and sent email"
click at [722, 524] on button "Save Note" at bounding box center [710, 521] width 98 height 31
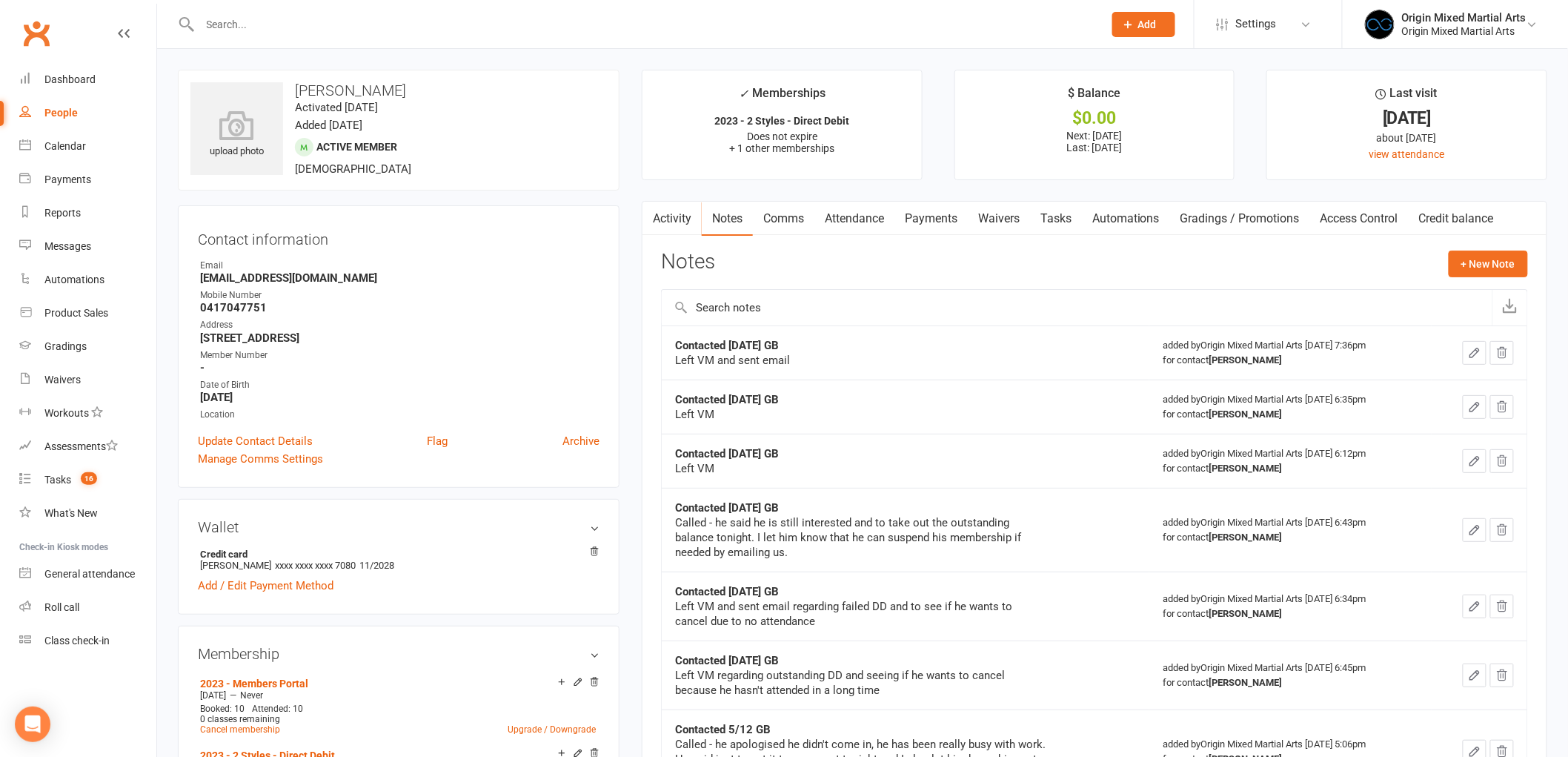
click at [360, 33] on input "text" at bounding box center [644, 24] width 898 height 20
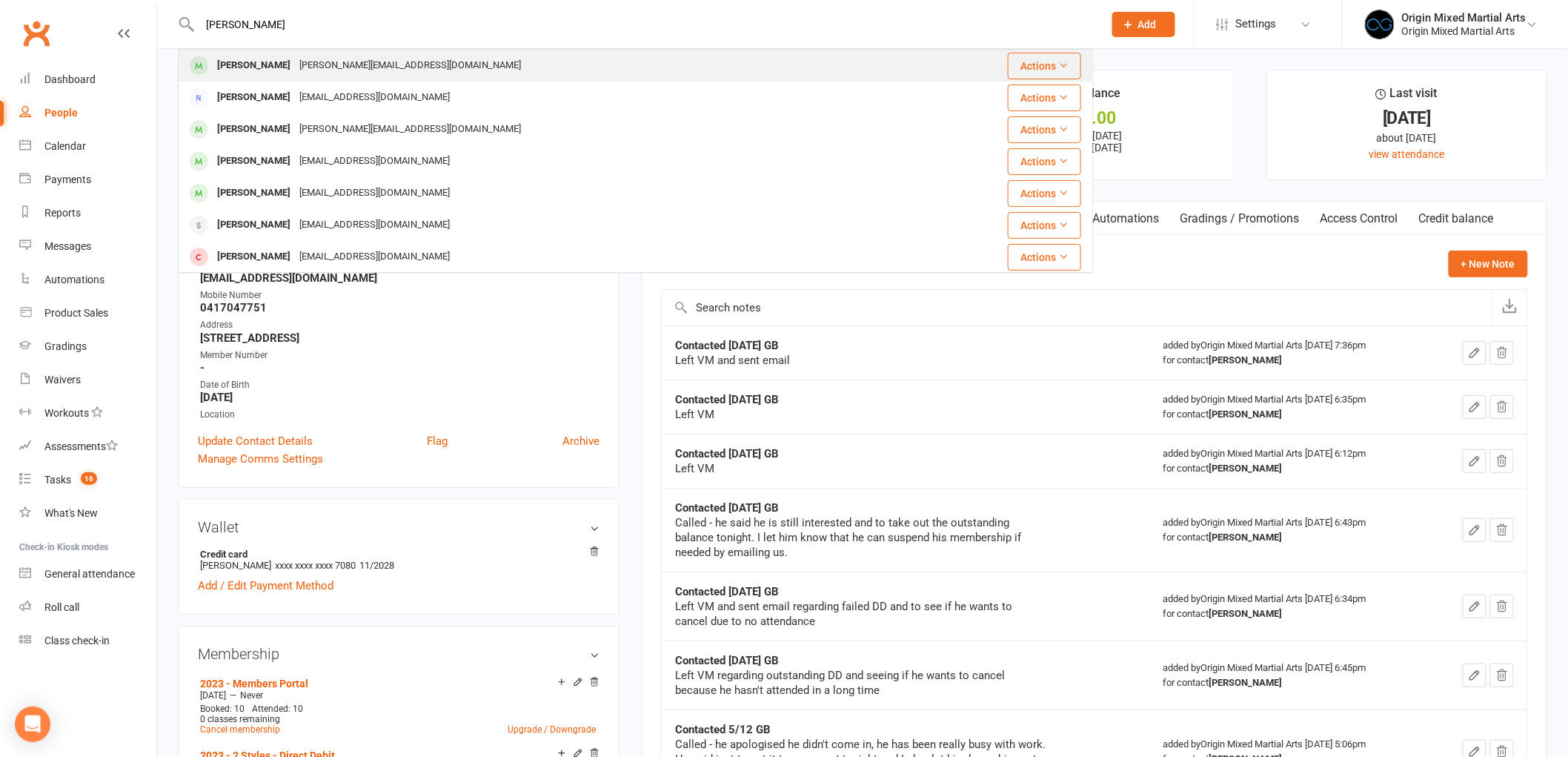
type input "ryan dhar"
click at [351, 65] on div "ryan.dhar69@gmail.com" at bounding box center [410, 66] width 230 height 21
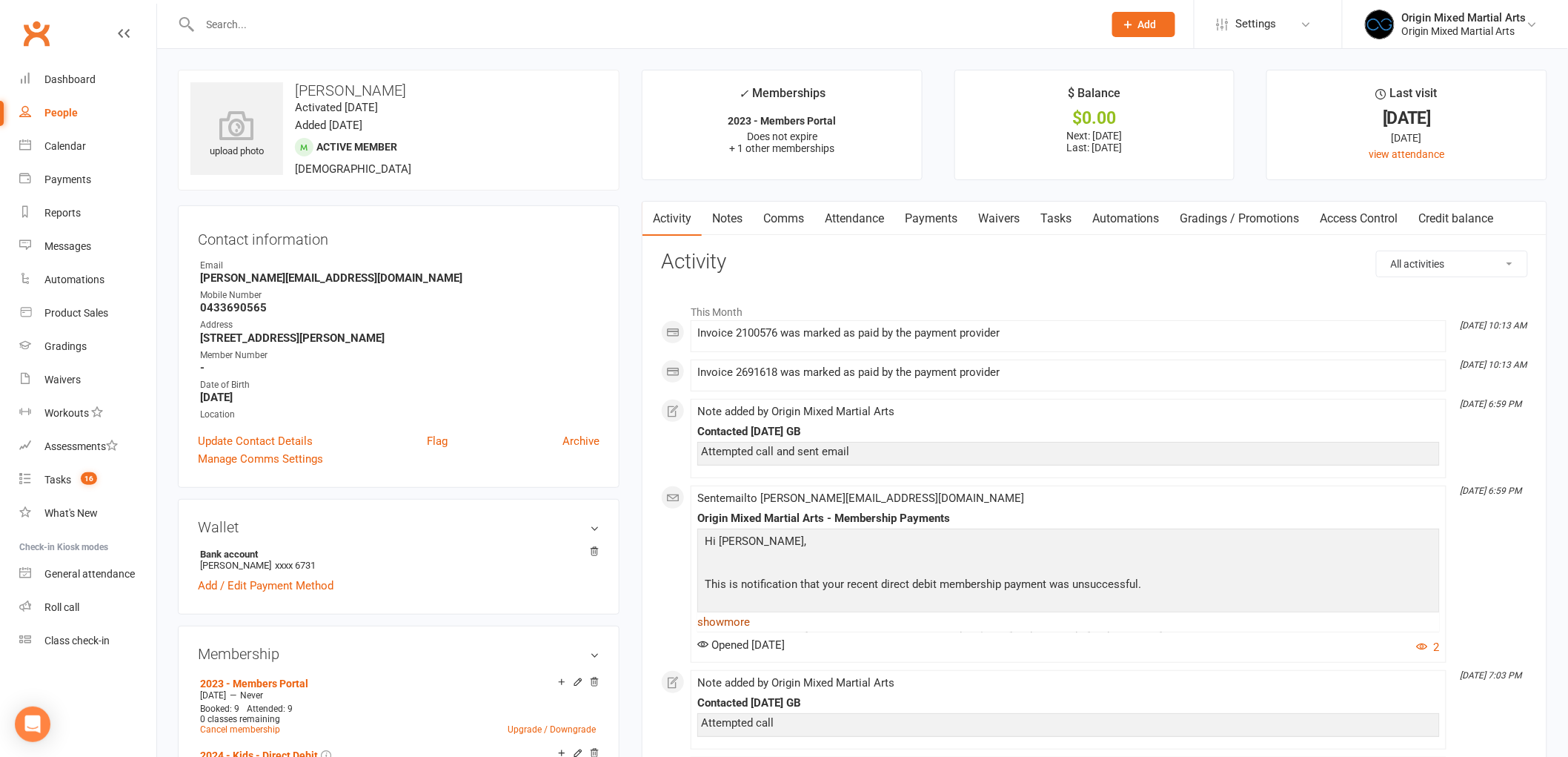
click at [720, 620] on link "show more" at bounding box center [1069, 621] width 743 height 20
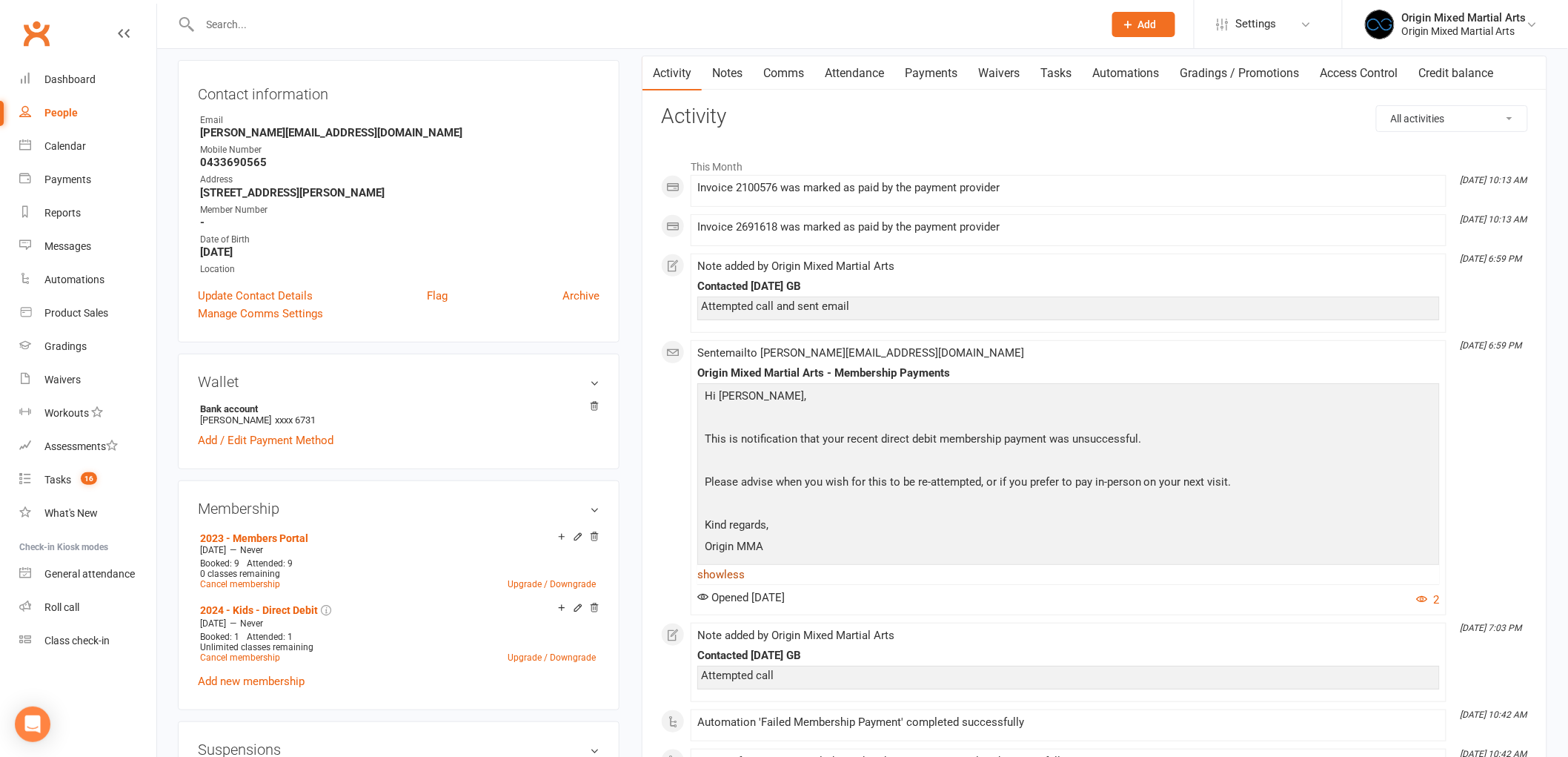
scroll to position [165, 0]
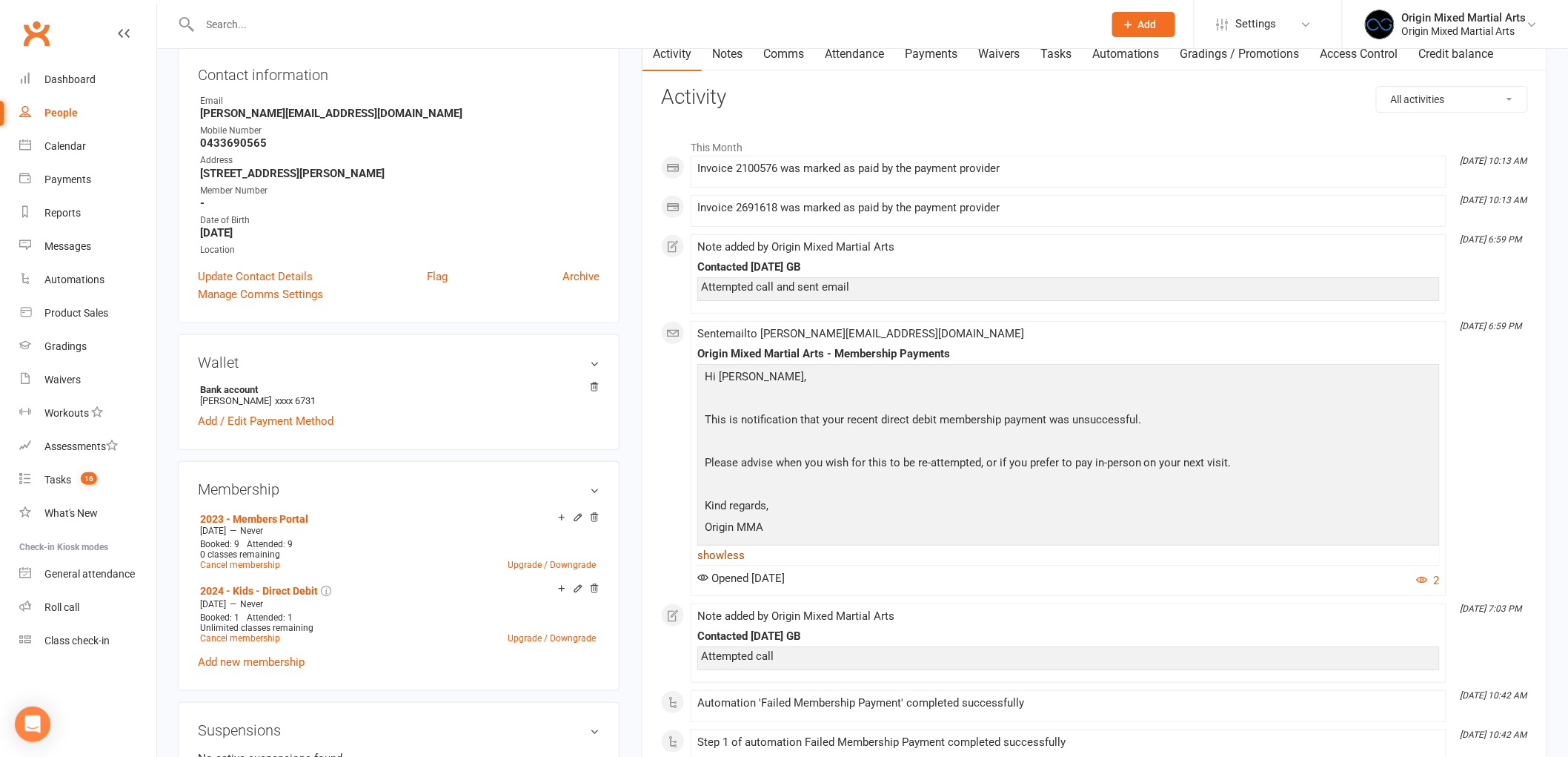
click at [735, 557] on link "show less" at bounding box center [1069, 555] width 743 height 20
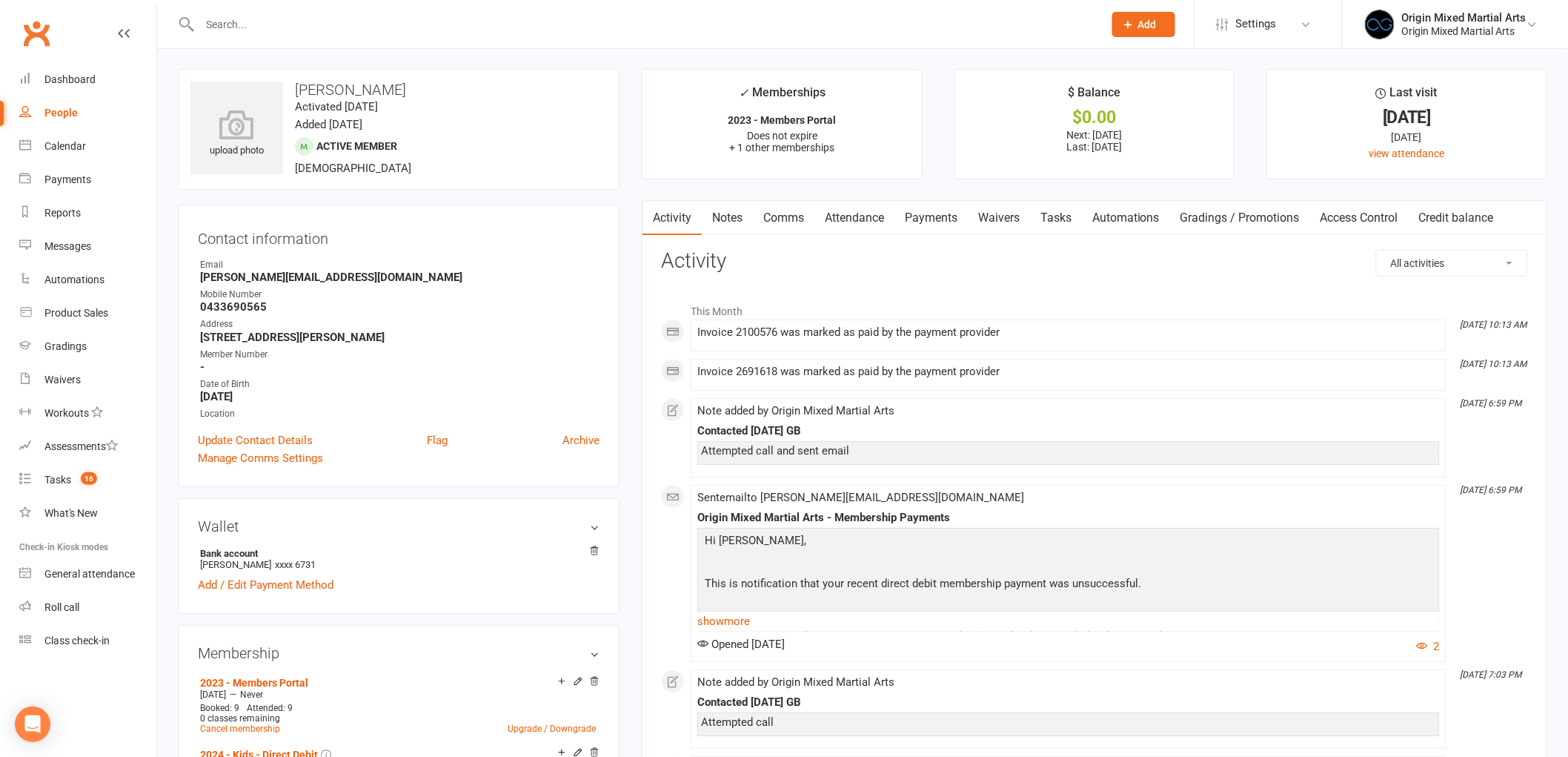
scroll to position [0, 0]
click at [932, 210] on link "Payments" at bounding box center [931, 218] width 74 height 34
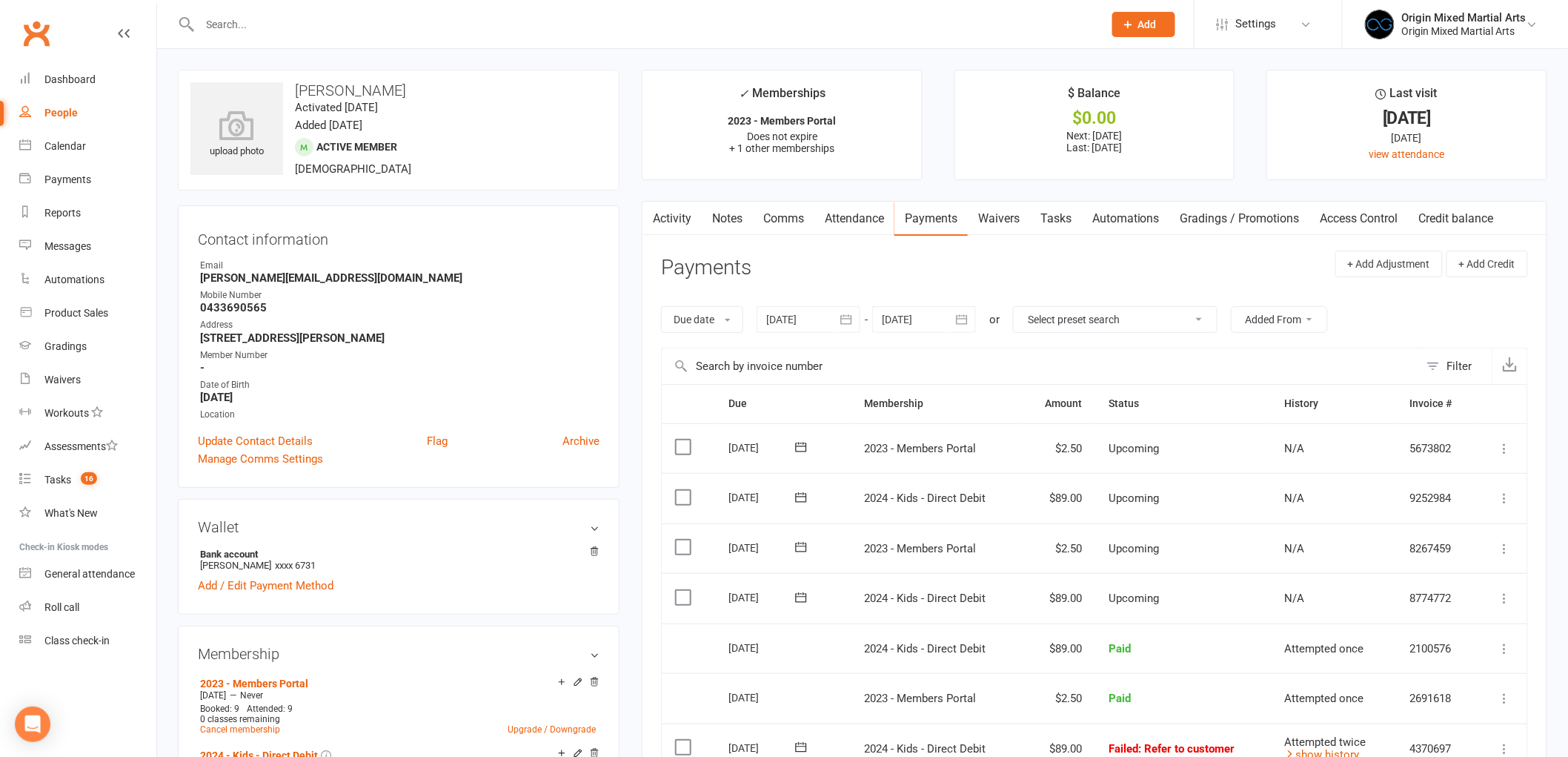
click at [856, 213] on link "Attendance" at bounding box center [854, 218] width 80 height 34
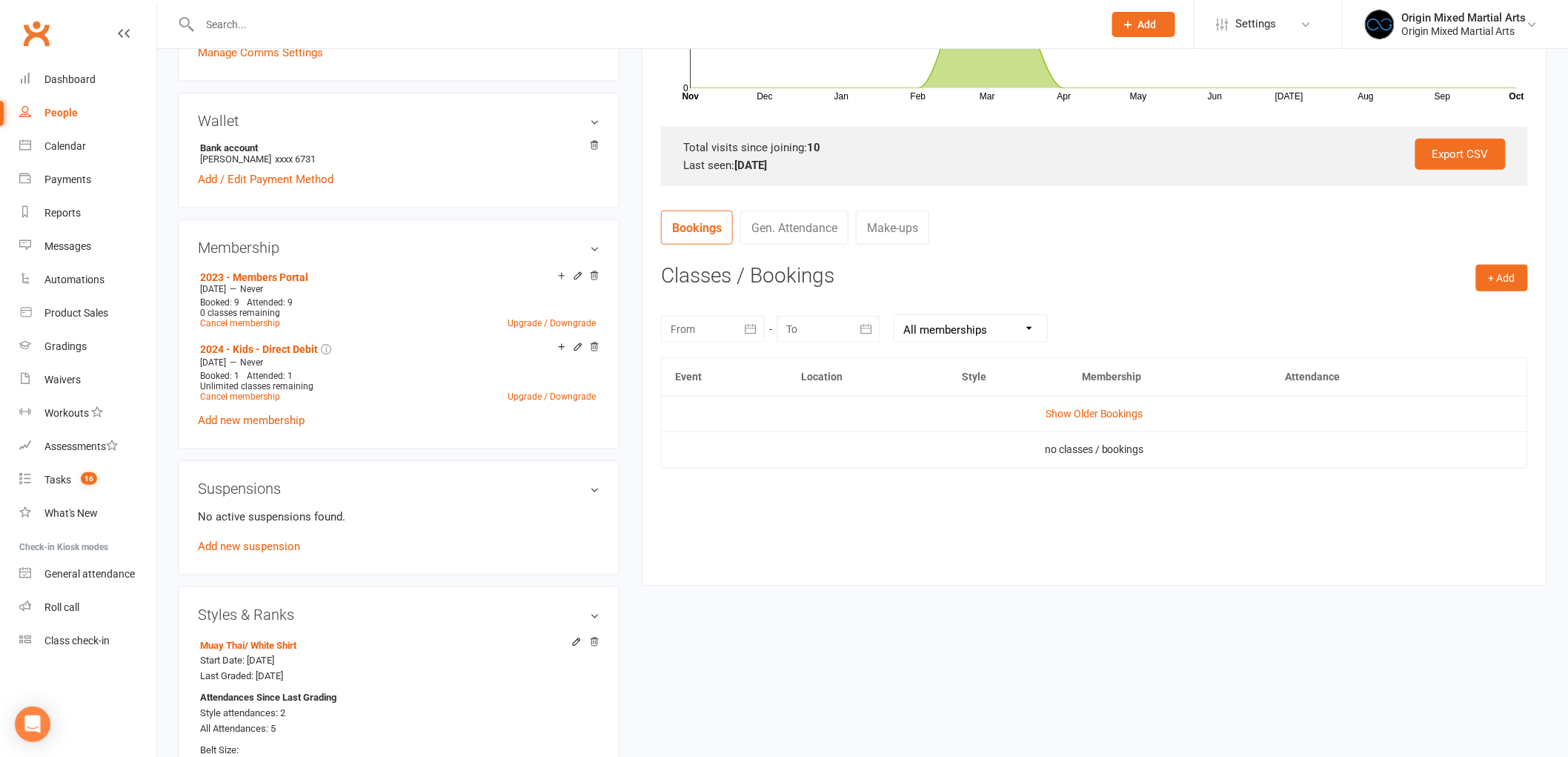
scroll to position [411, 0]
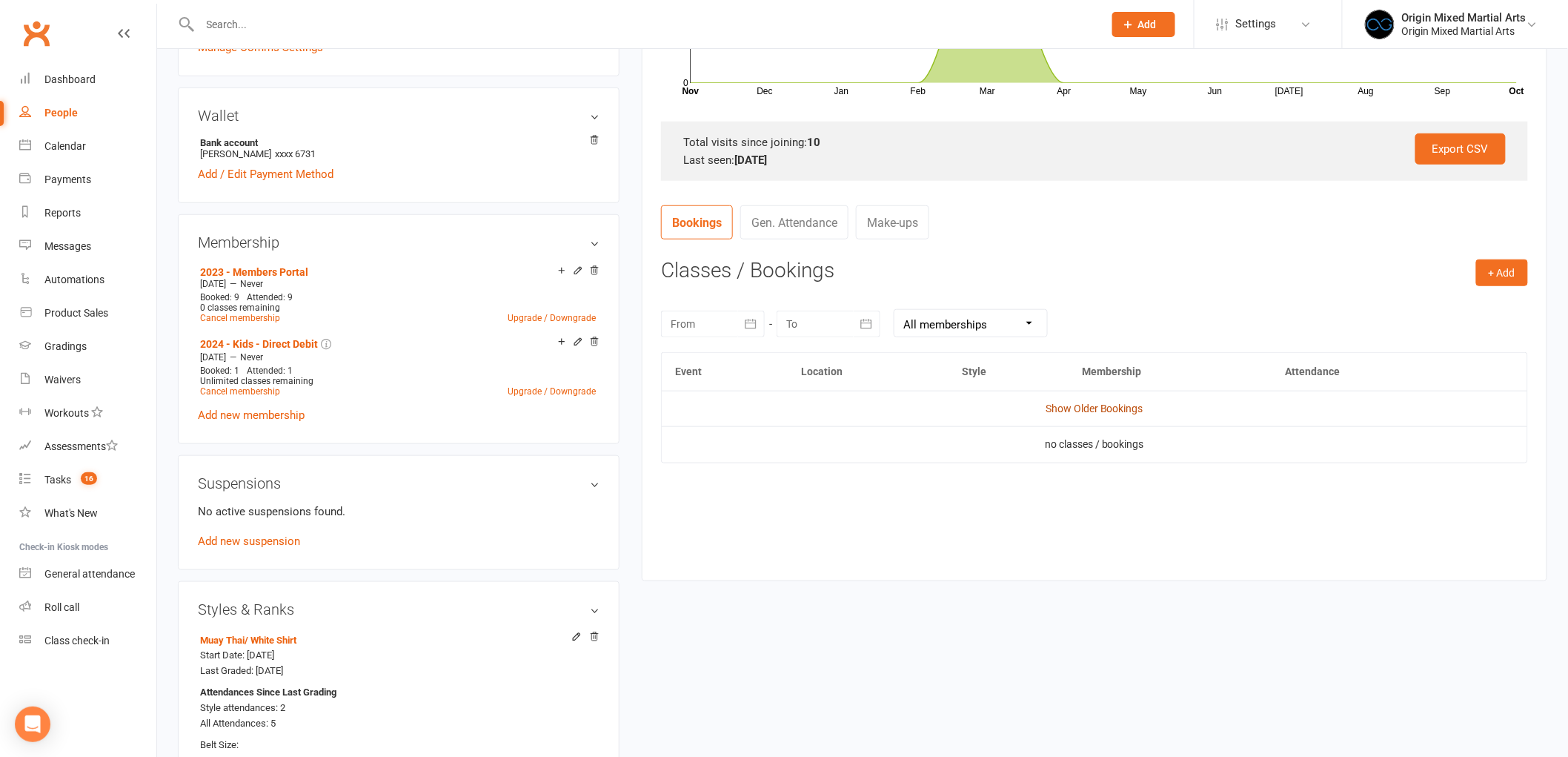
click at [1113, 402] on link "Show Older Bookings" at bounding box center [1095, 408] width 98 height 12
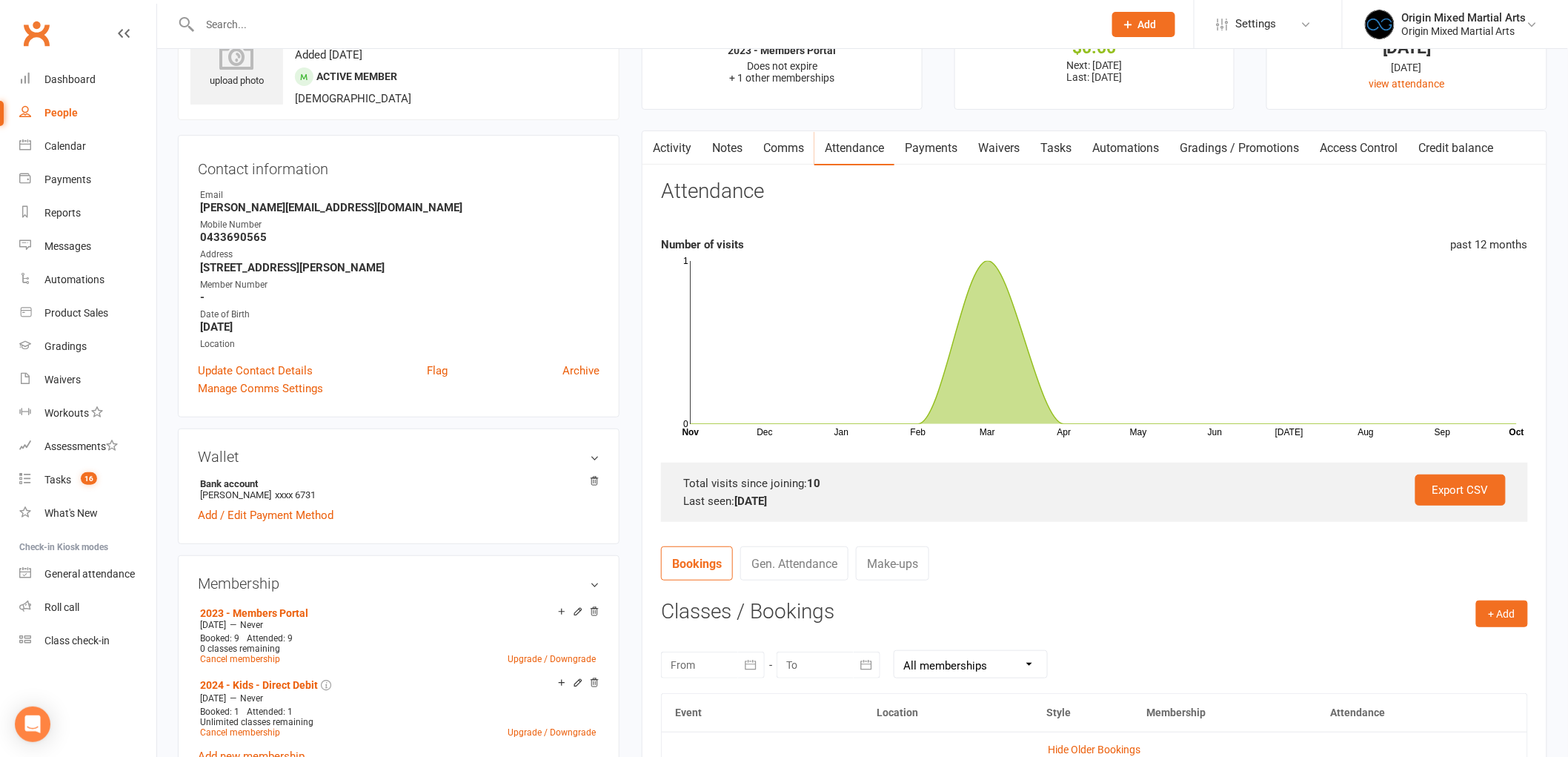
scroll to position [0, 0]
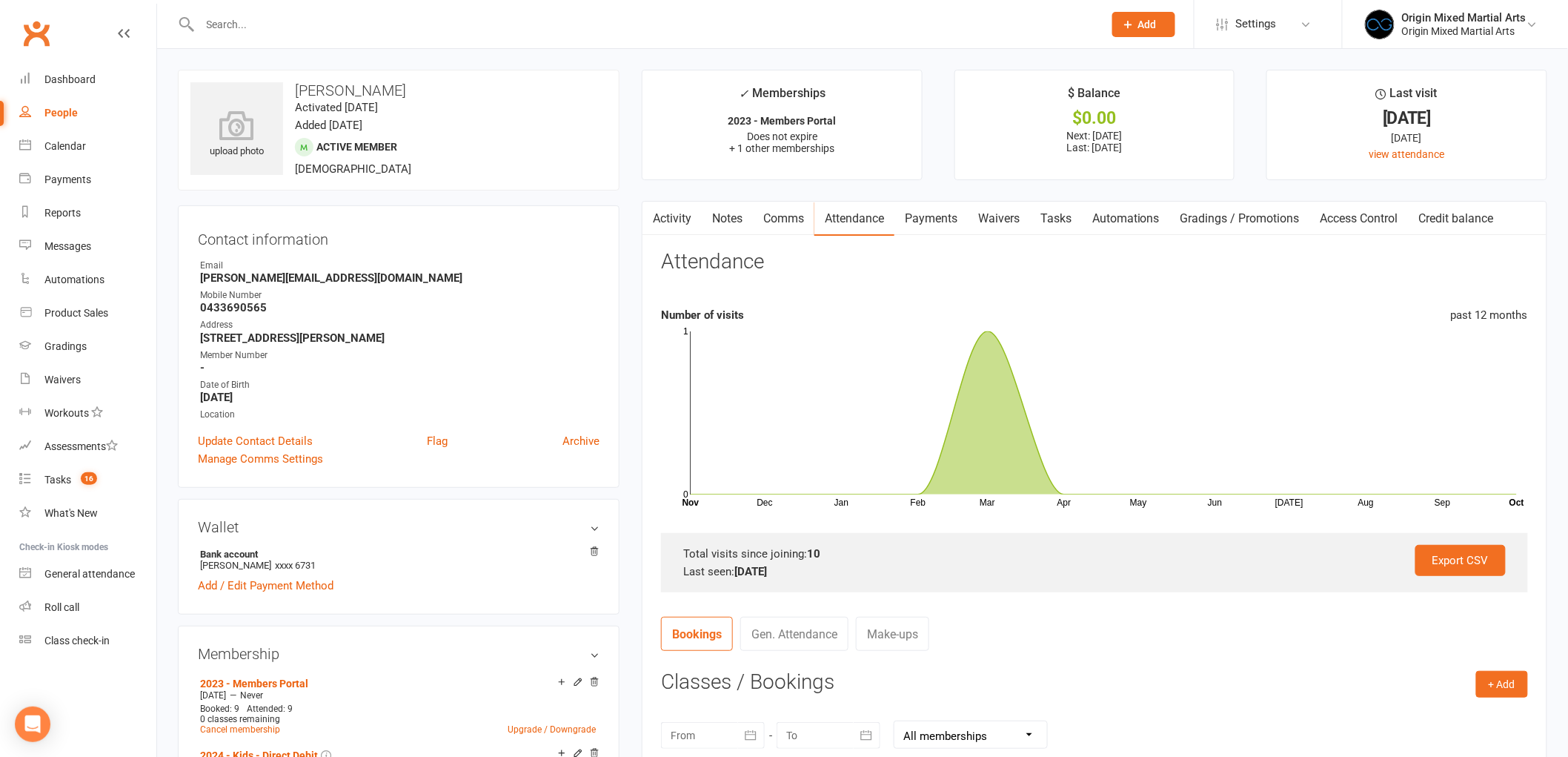
click at [953, 215] on link "Payments" at bounding box center [931, 218] width 74 height 34
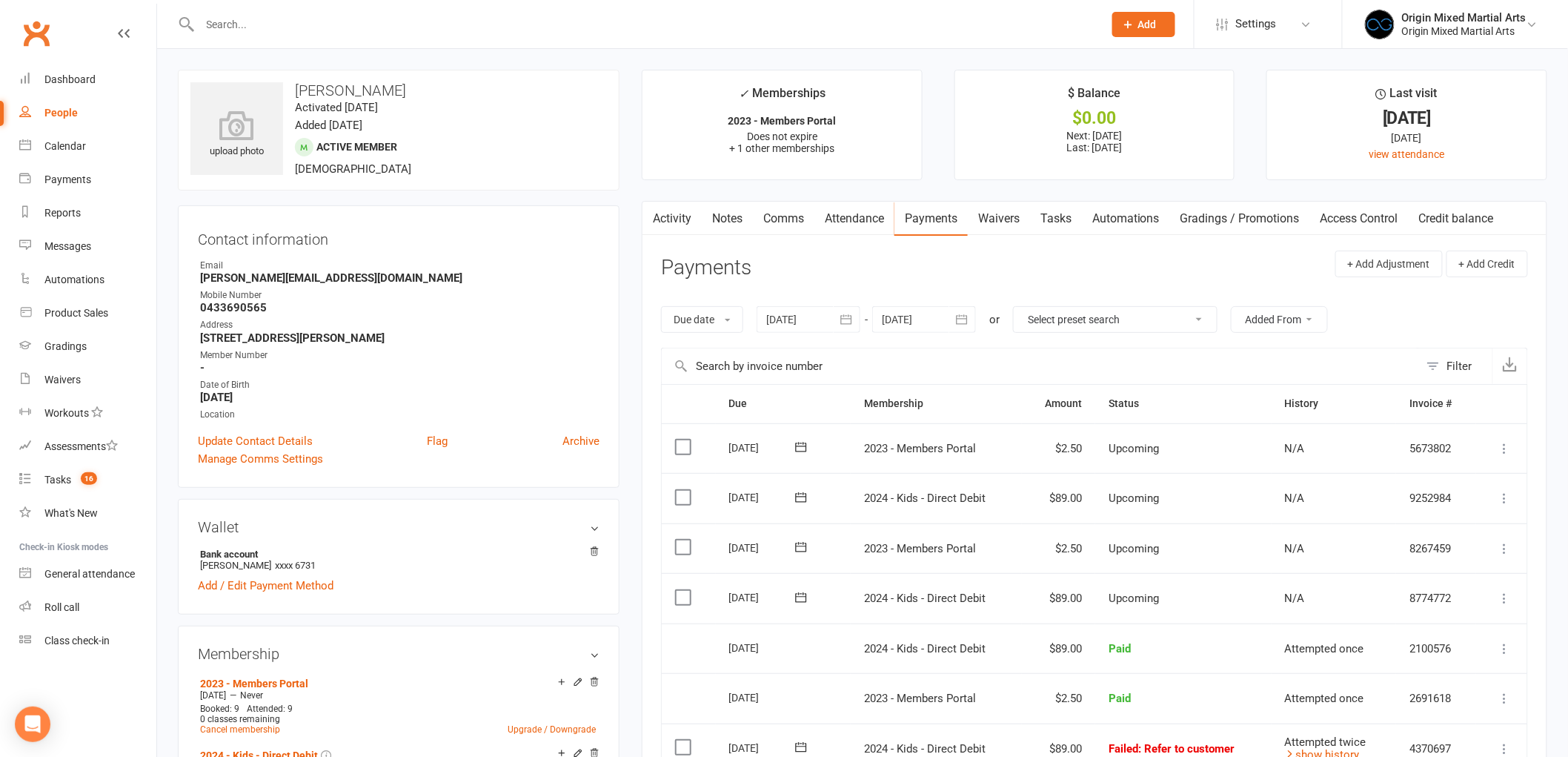
click at [774, 216] on link "Comms" at bounding box center [784, 218] width 61 height 34
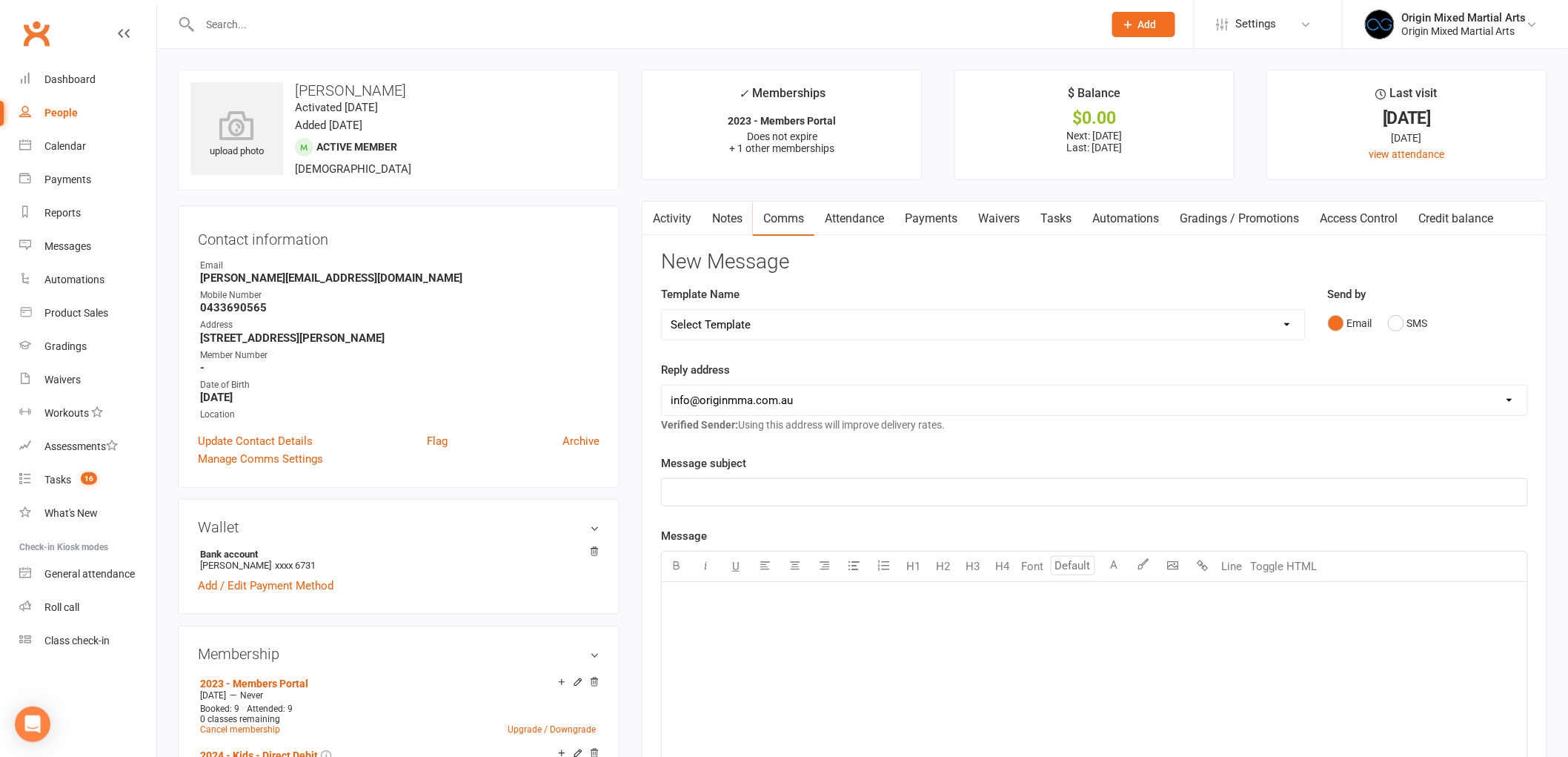
click at [706, 482] on div "﻿" at bounding box center [1095, 492] width 866 height 27
click at [768, 662] on div "﻿" at bounding box center [1095, 692] width 866 height 222
click at [697, 646] on p "﻿" at bounding box center [1095, 647] width 848 height 18
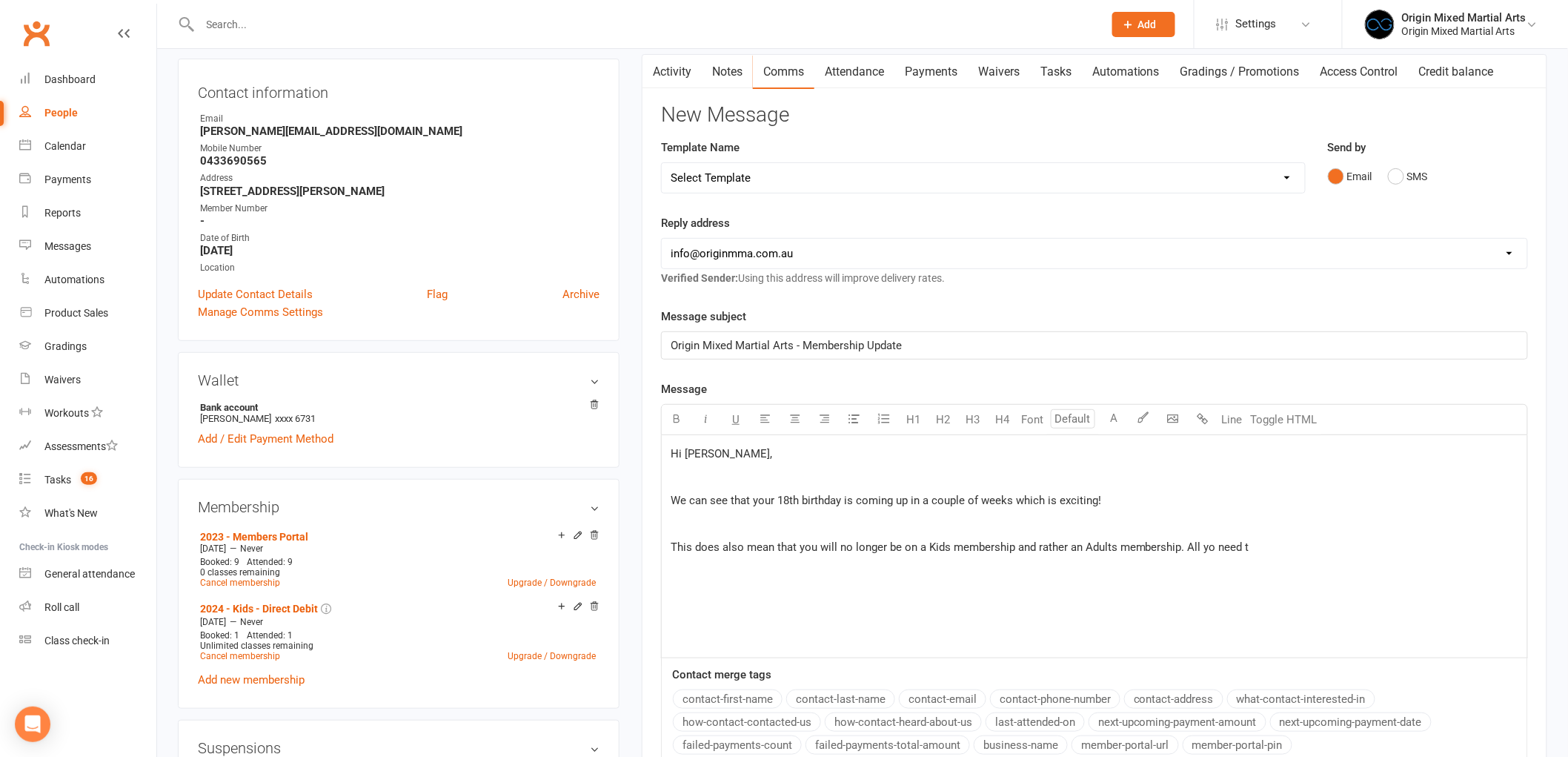
scroll to position [329, 0]
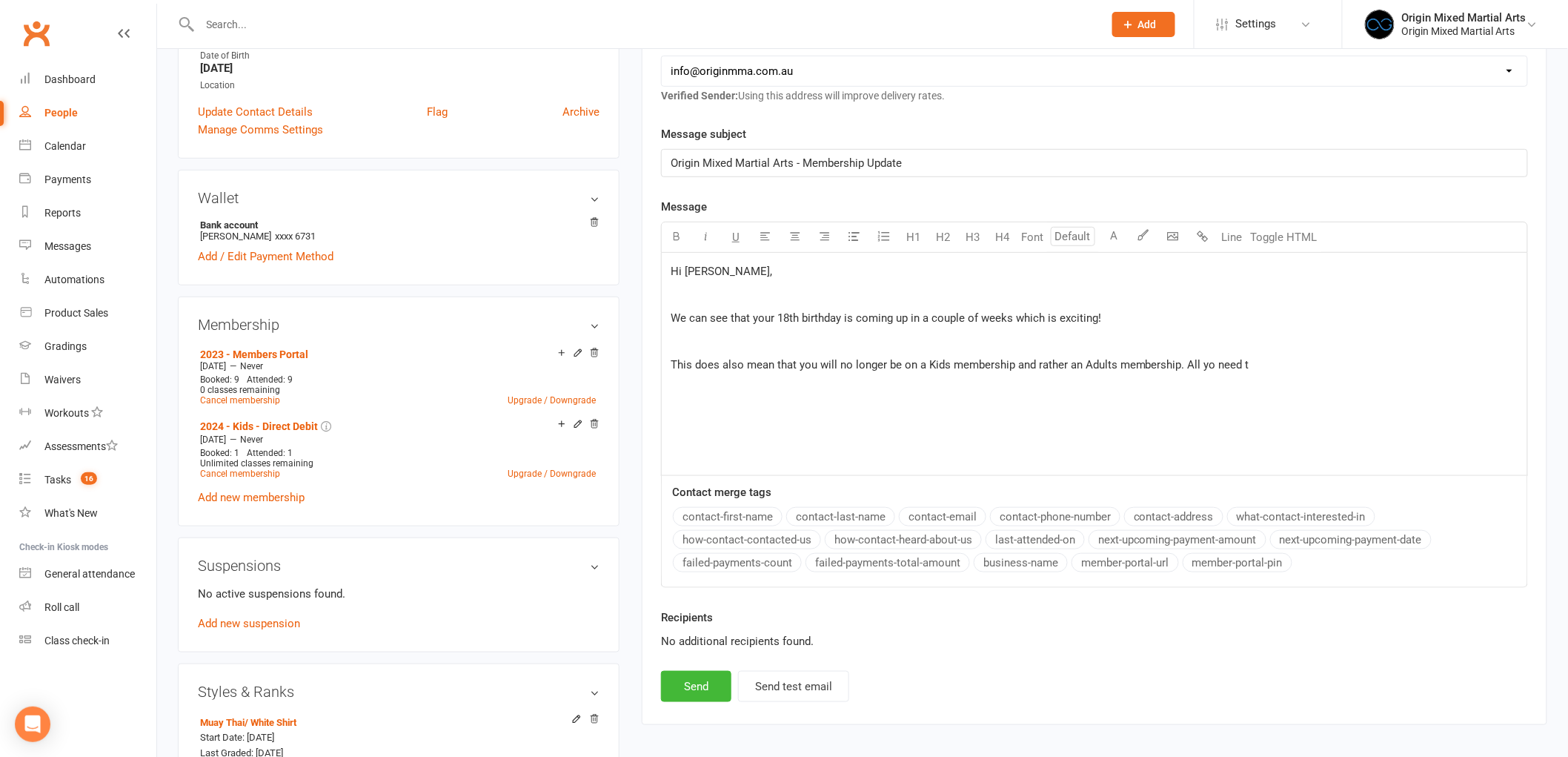
click at [1211, 371] on span "This does also mean that you will no longer be on a Kids membership and rather …" at bounding box center [960, 364] width 579 height 13
click at [1288, 359] on p "This does also mean that you will no longer be on a Kids membership and rather …" at bounding box center [1095, 364] width 848 height 18
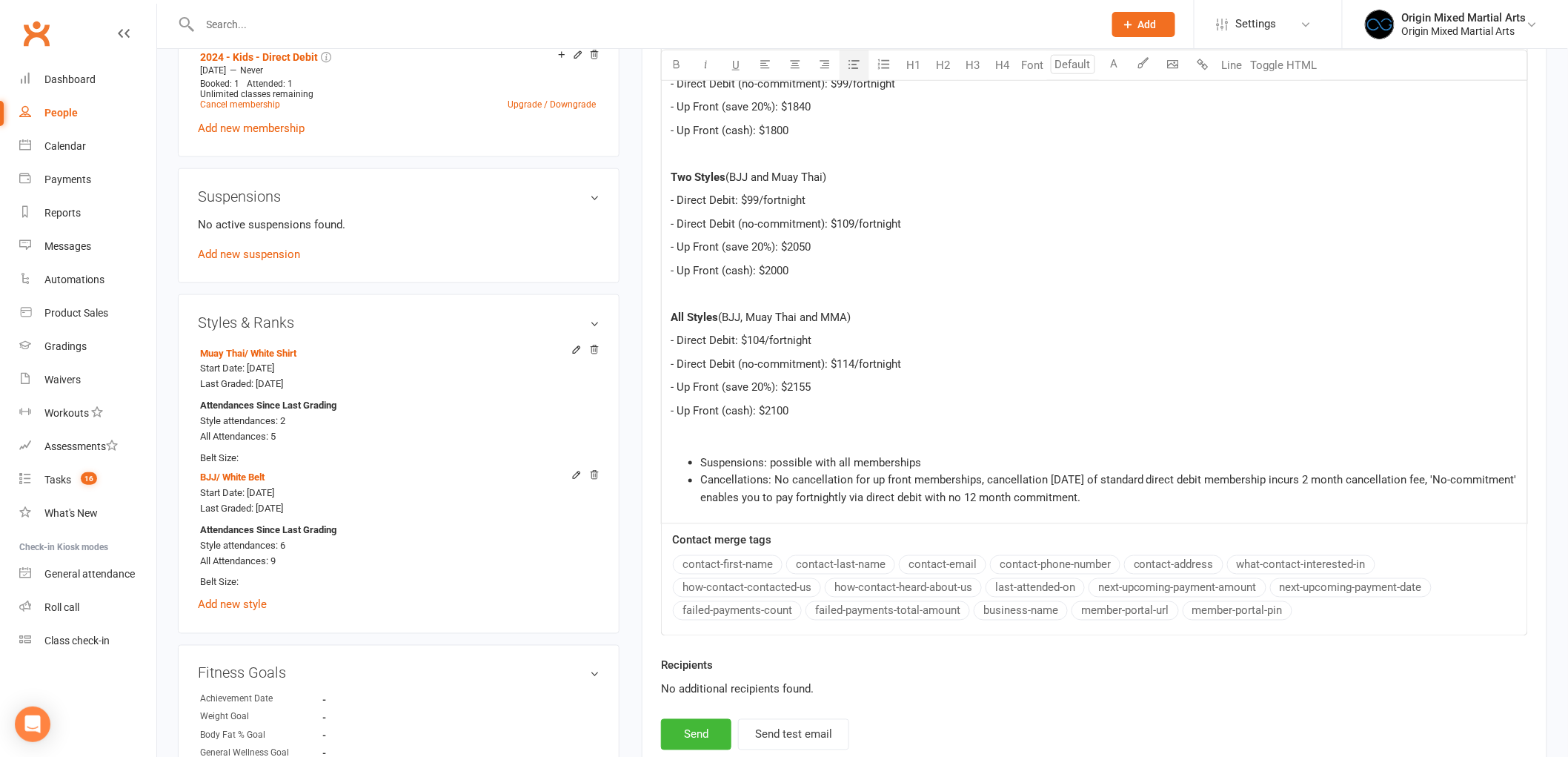
scroll to position [488, 0]
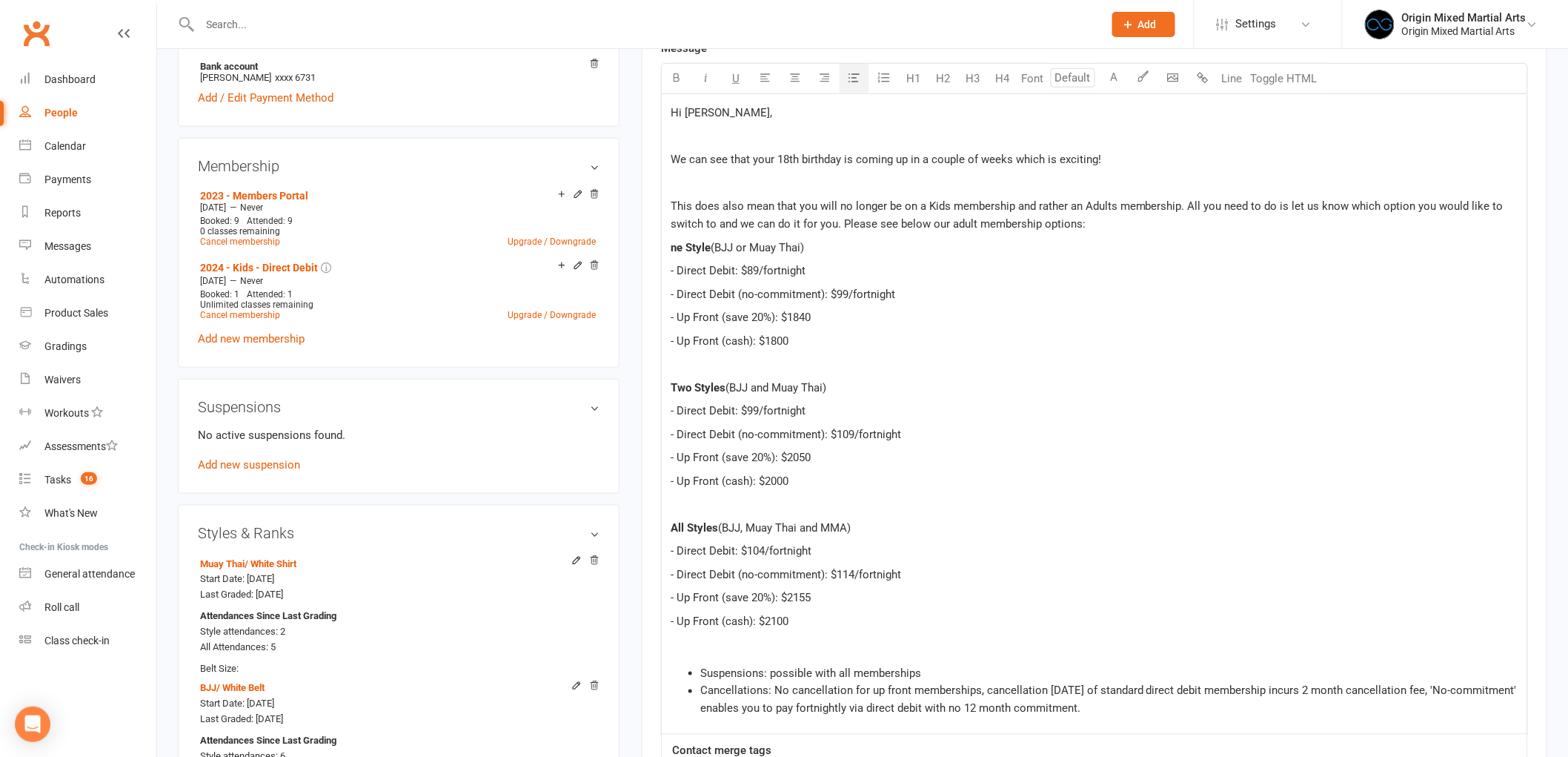
click at [669, 249] on div "Hi Ryan, ﻿ We can see that your 18th birthday is coming up in a couple of weeks…" at bounding box center [1095, 414] width 866 height 641
click at [1127, 229] on p "This does also mean that you will no longer be on a Kids membership and rather …" at bounding box center [1095, 215] width 848 height 35
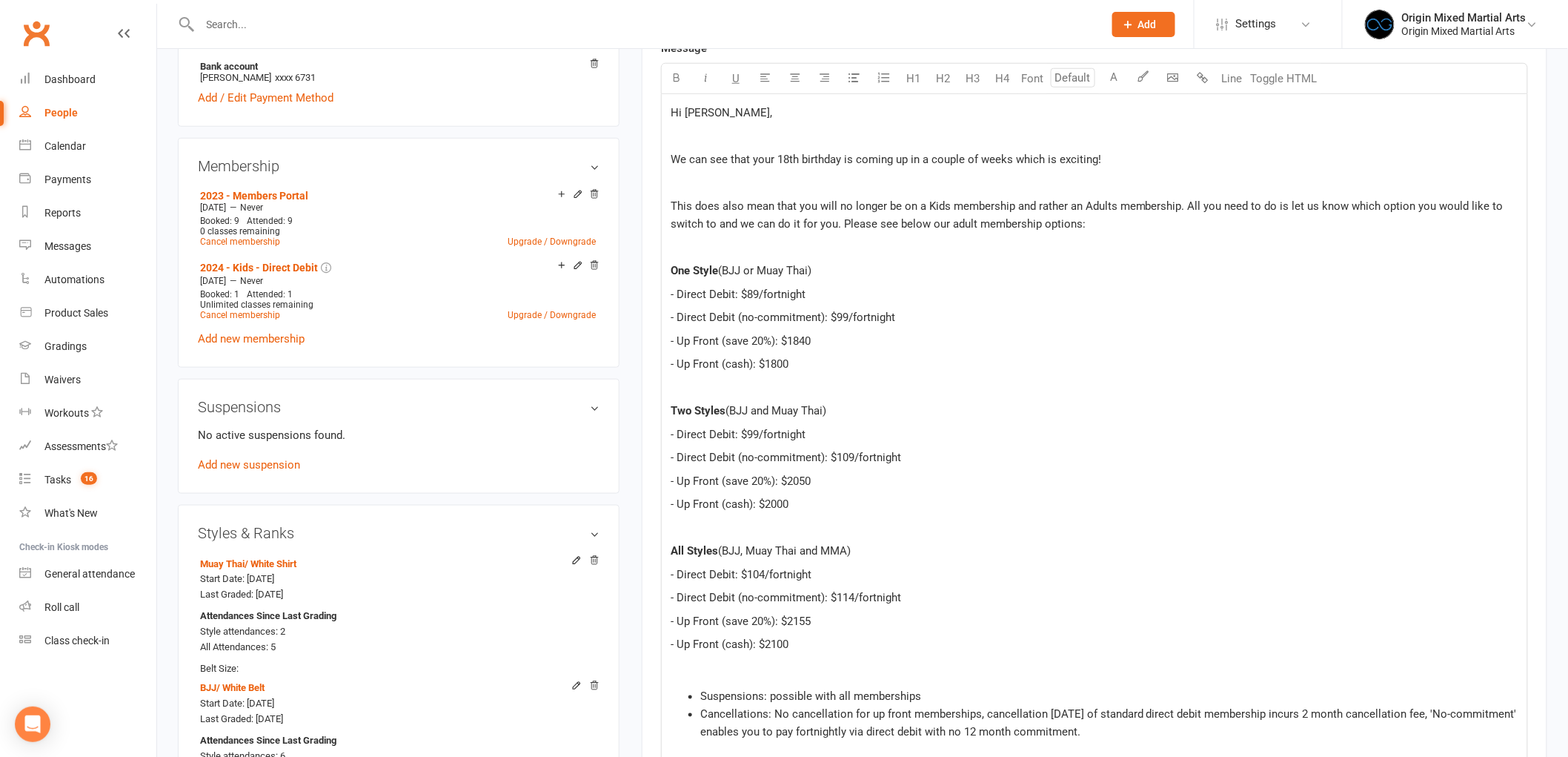
click at [841, 224] on span "This does also mean that you will no longer be on a Kids membership and rather …" at bounding box center [1088, 215] width 836 height 31
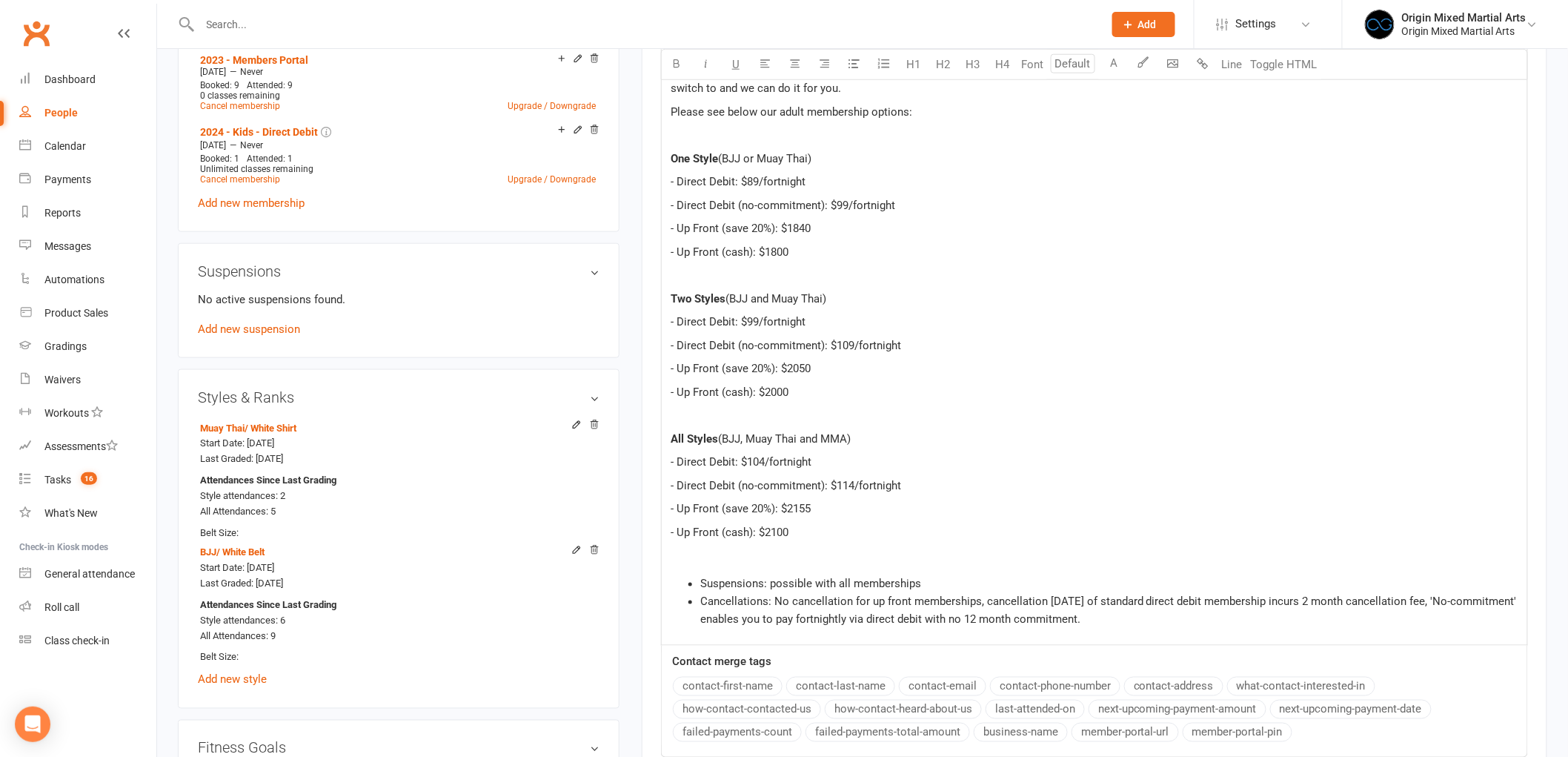
scroll to position [653, 0]
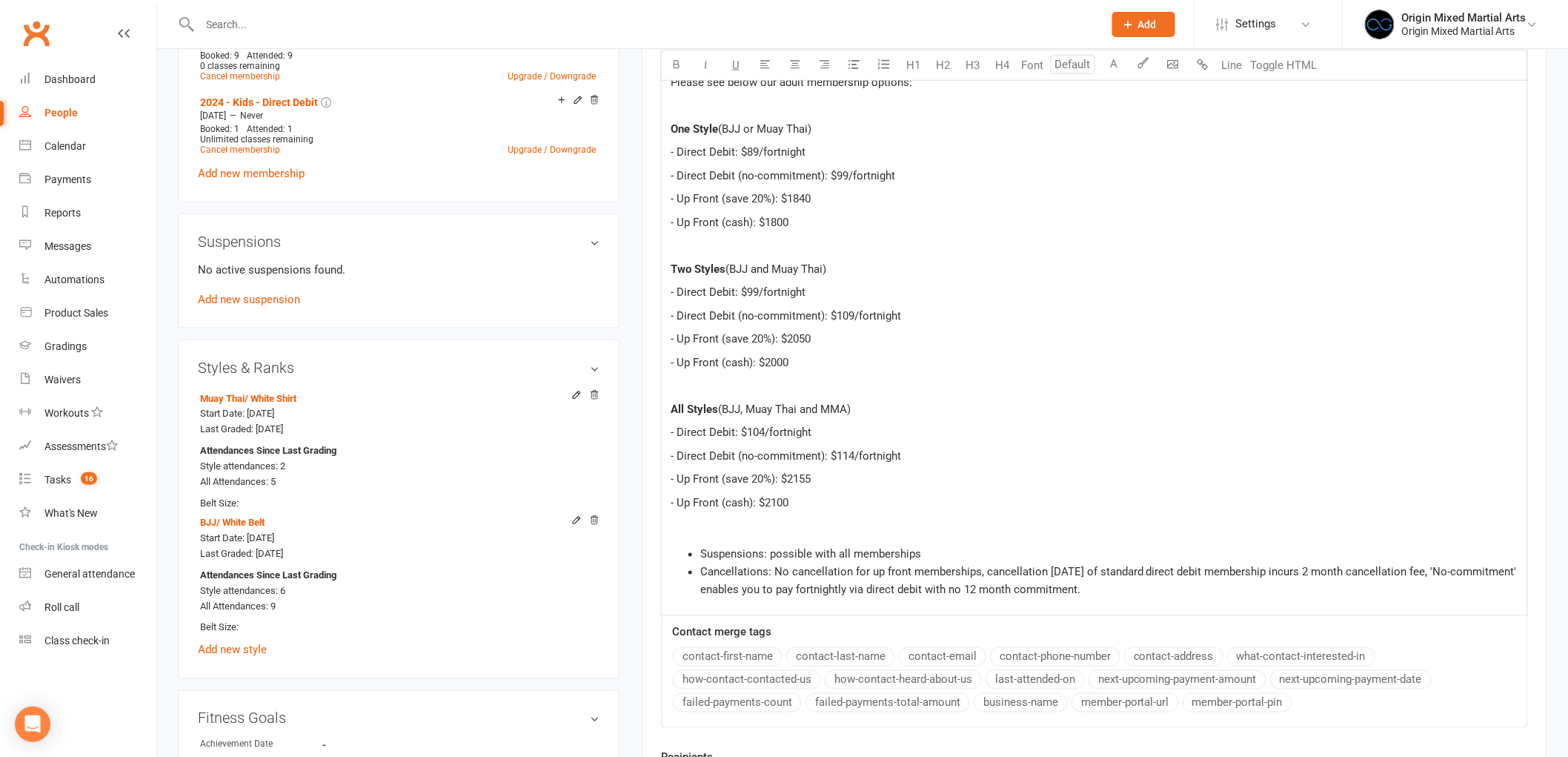
click at [1229, 586] on li "Cancellations: No cancellation for up front memberships, cancellation within 12…" at bounding box center [1109, 581] width 818 height 35
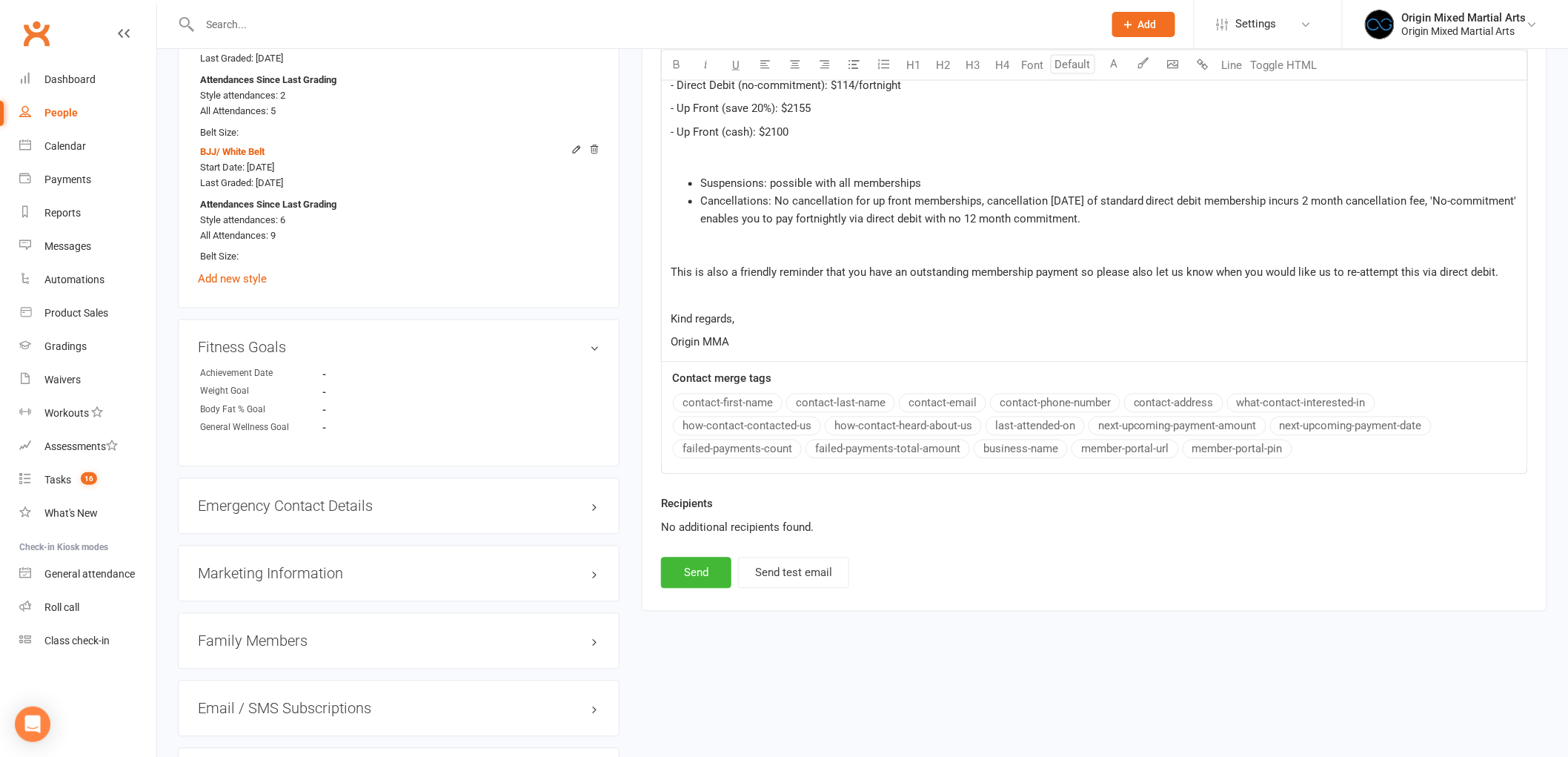
scroll to position [1229, 0]
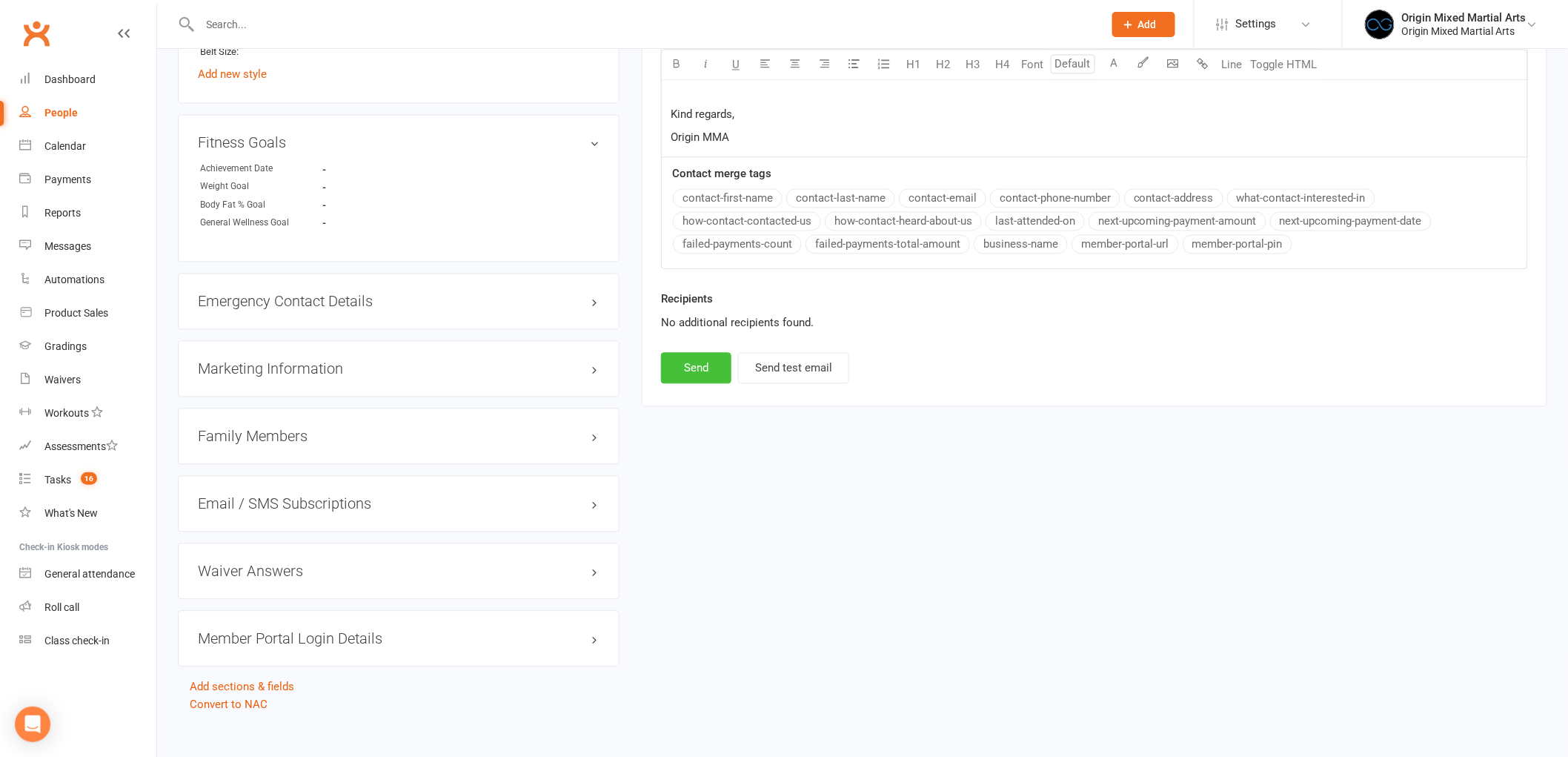
click at [688, 363] on button "Send" at bounding box center [696, 367] width 70 height 31
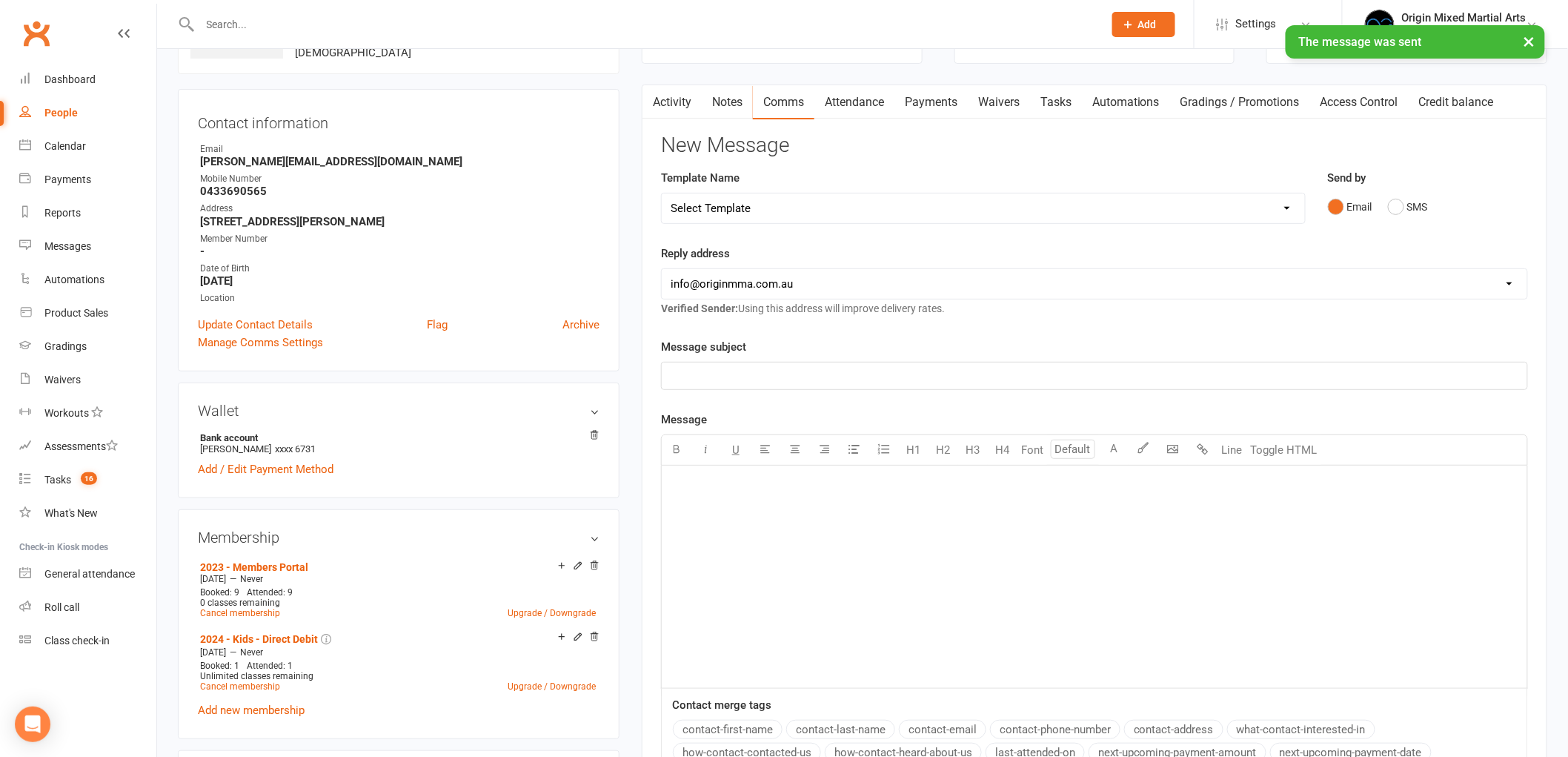
scroll to position [0, 0]
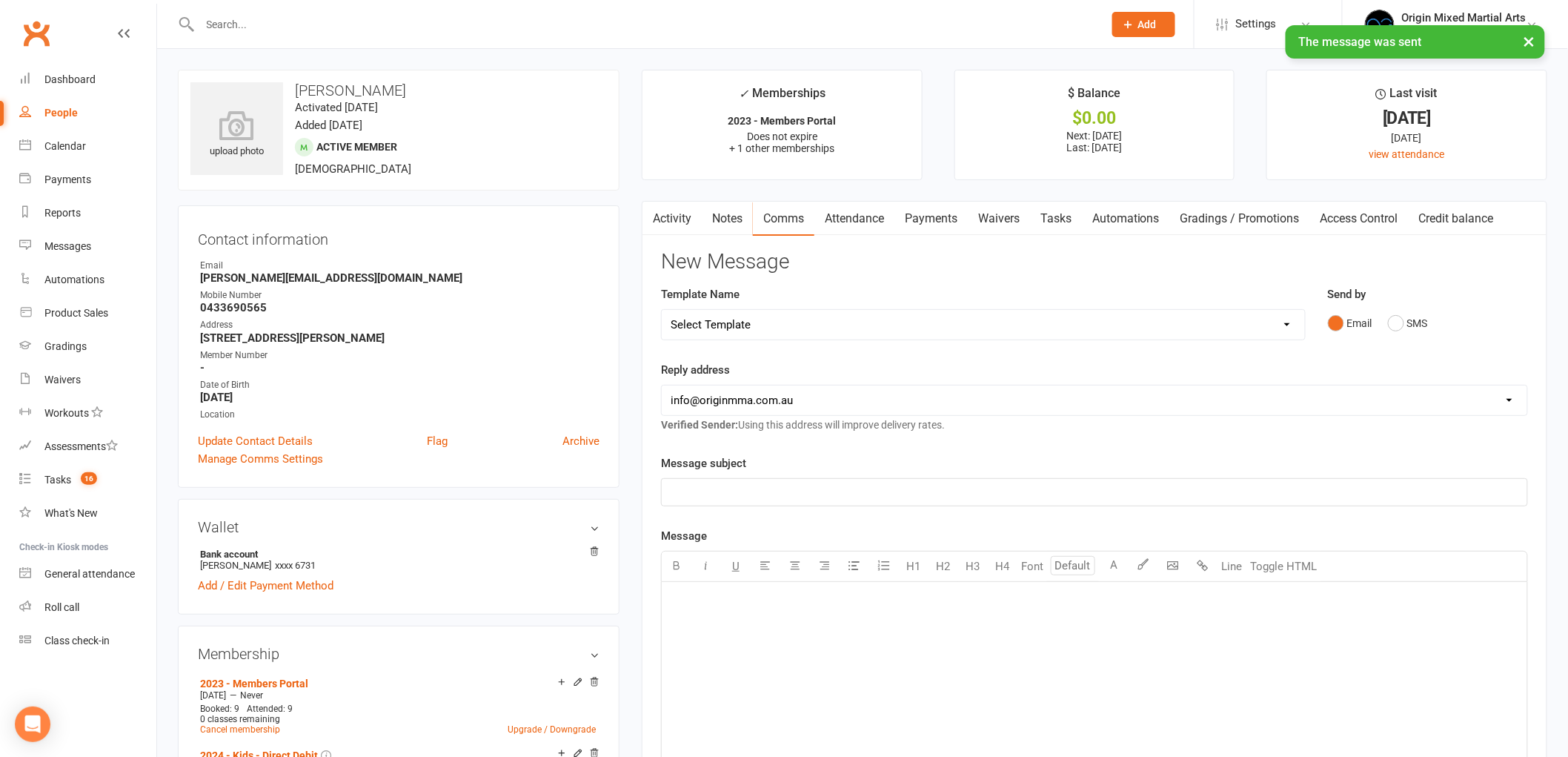
click at [717, 230] on link "Notes" at bounding box center [728, 218] width 51 height 34
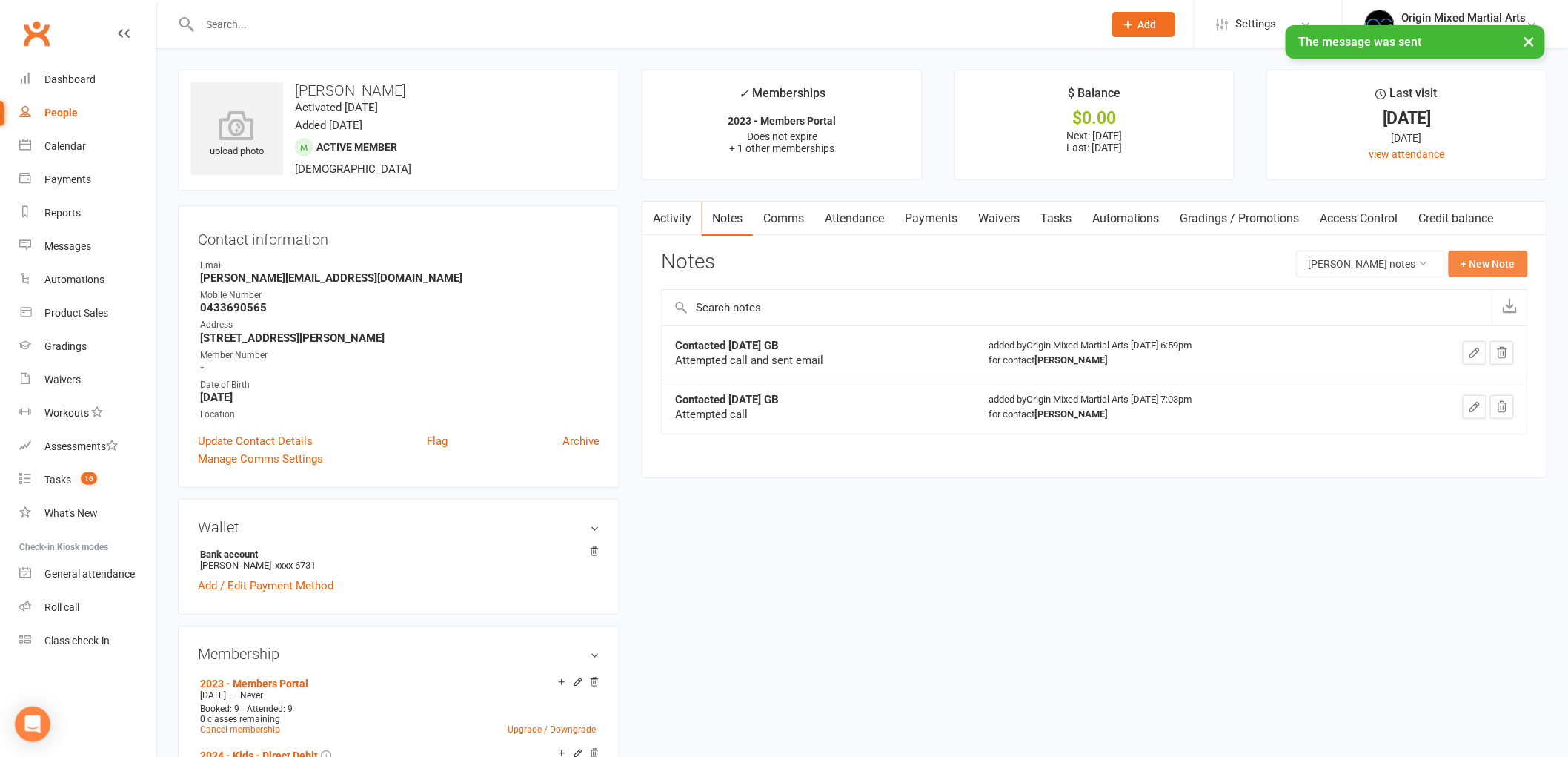
click at [1487, 263] on button "+ New Note" at bounding box center [1488, 264] width 79 height 27
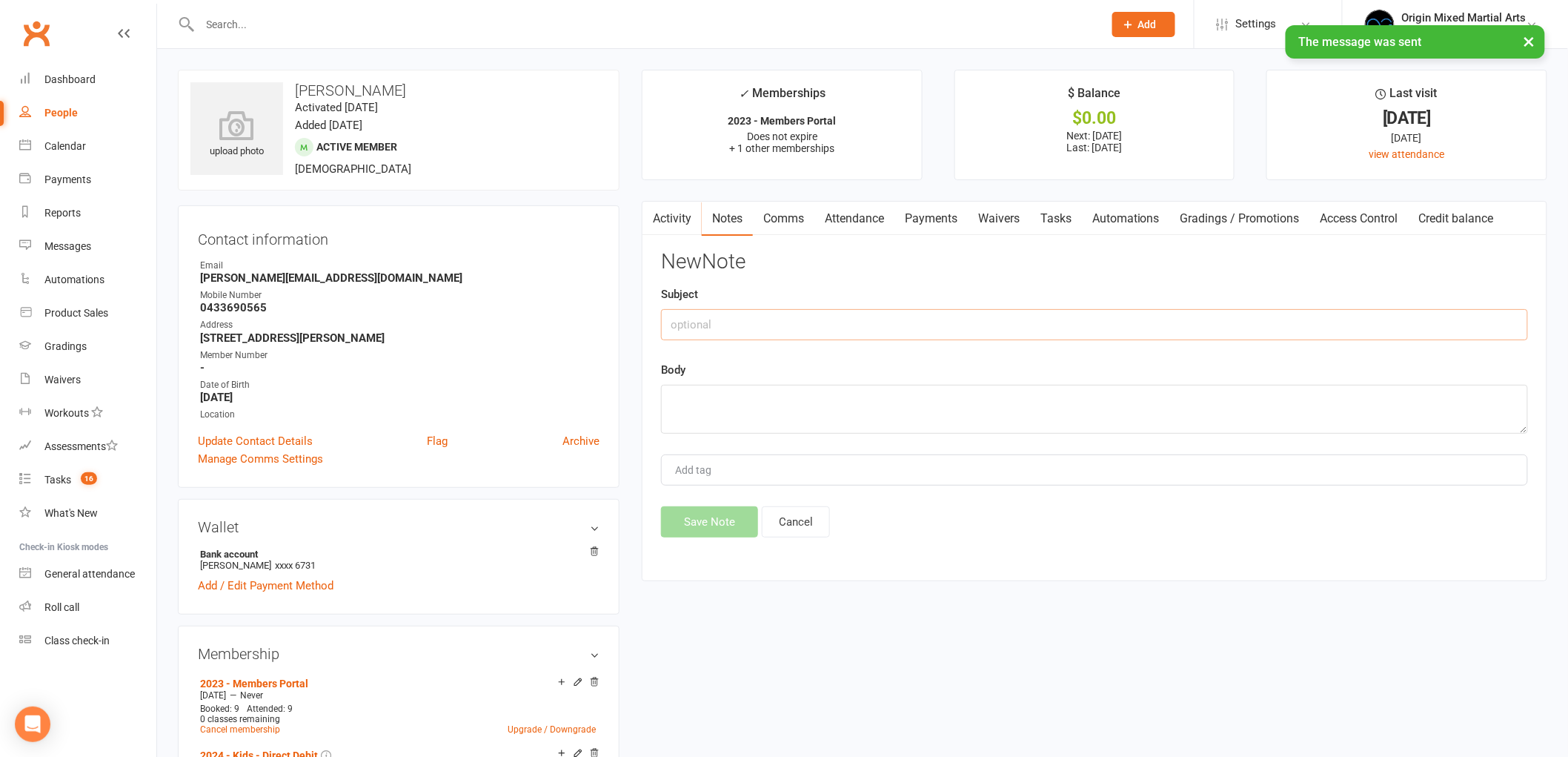
click at [1003, 310] on input "text" at bounding box center [1095, 324] width 867 height 31
type input "Contacted 14/10/25 GB"
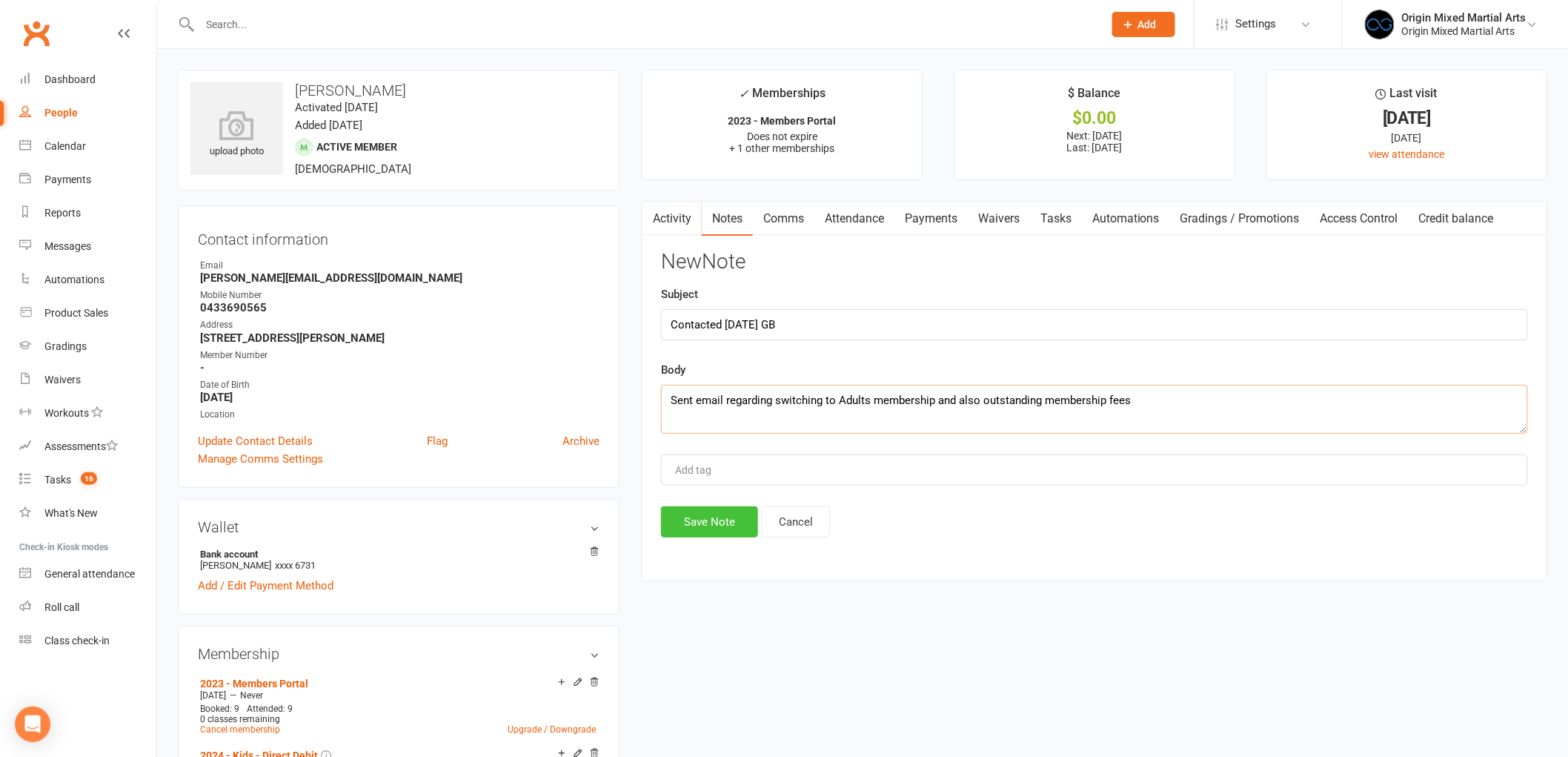
type textarea "Sent email regarding switching to Adults membership and also outstanding member…"
click at [717, 511] on button "Save Note" at bounding box center [710, 521] width 98 height 31
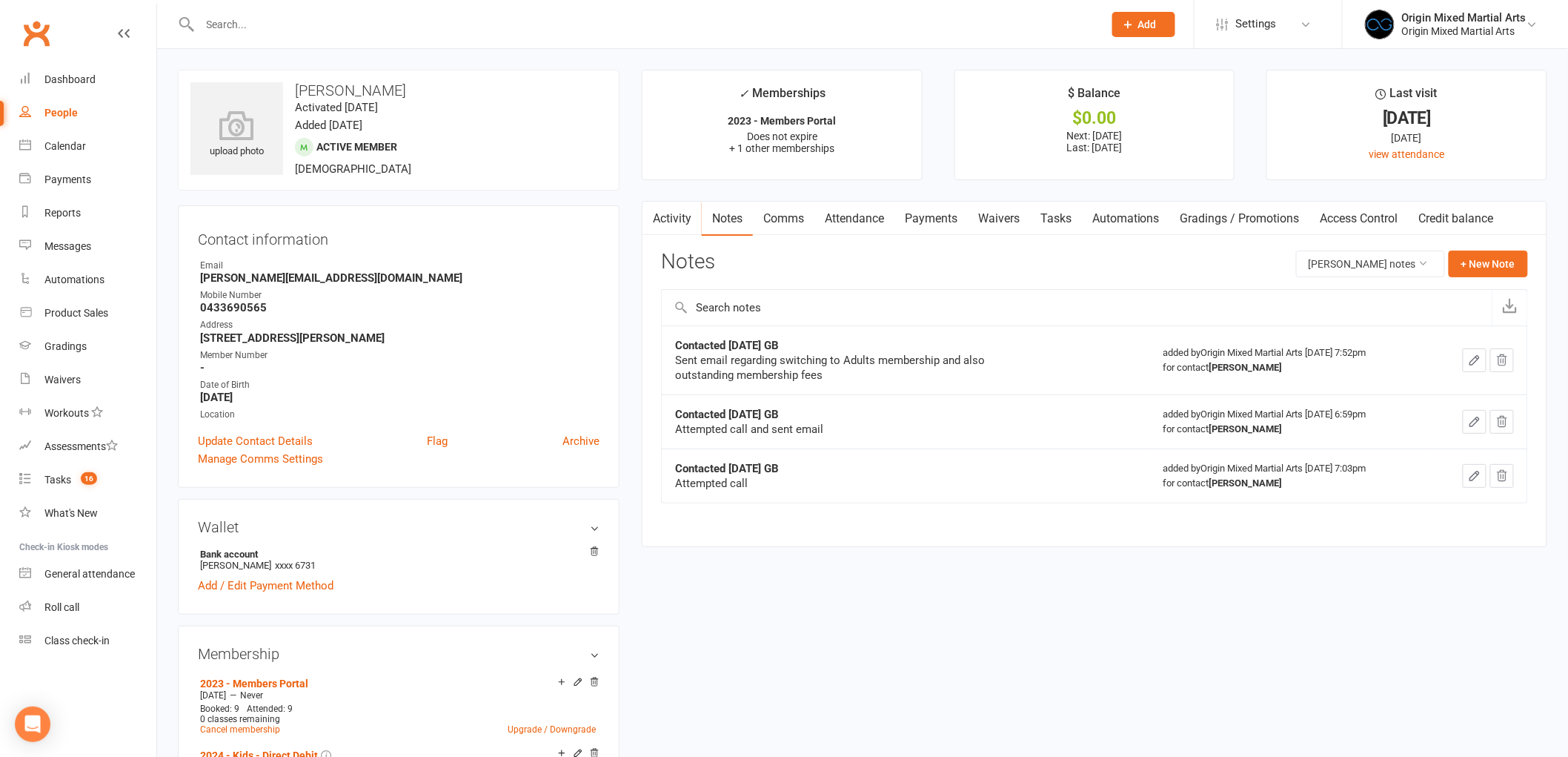
click at [62, 113] on div "People" at bounding box center [61, 112] width 34 height 12
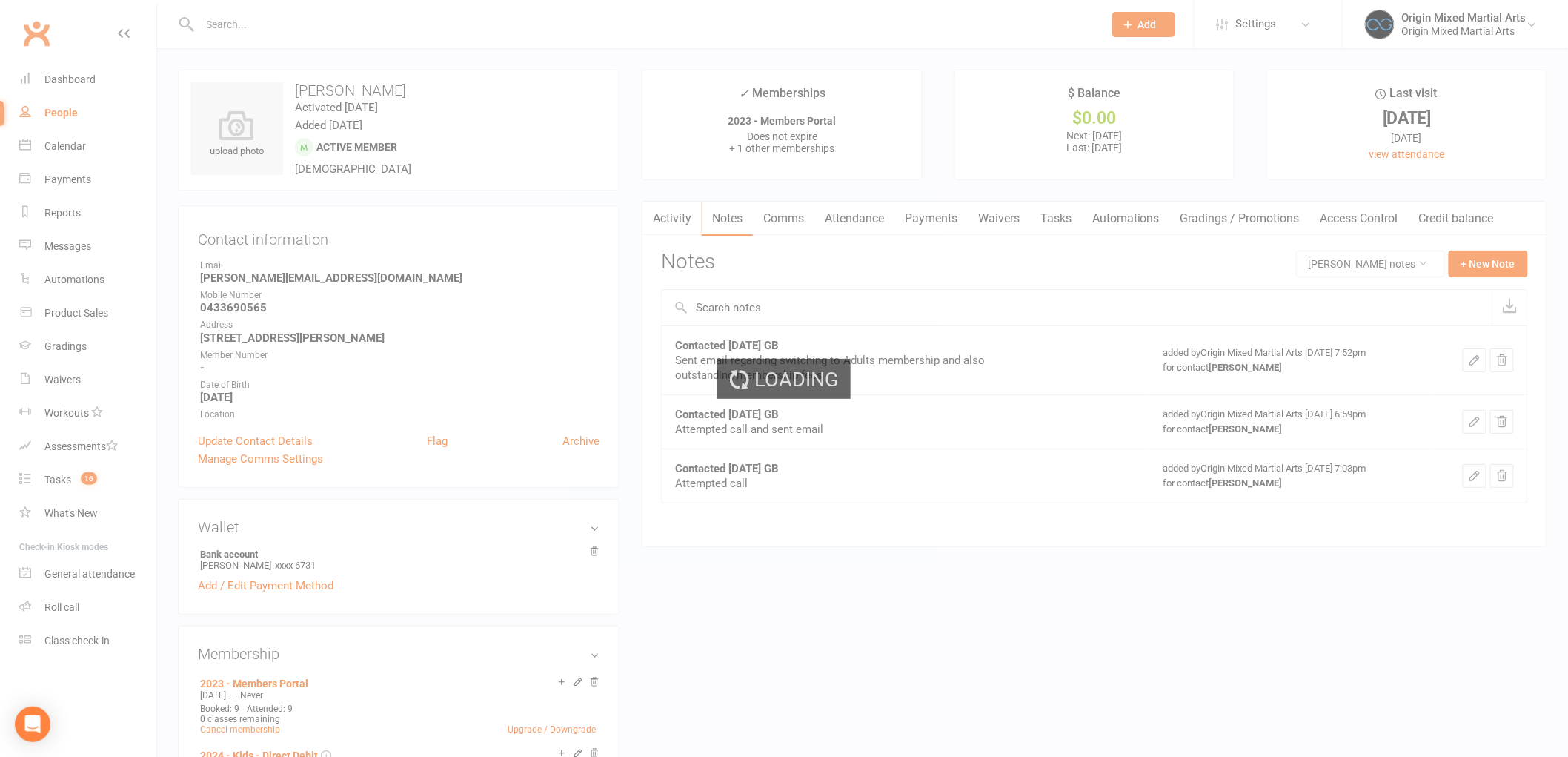
select select "100"
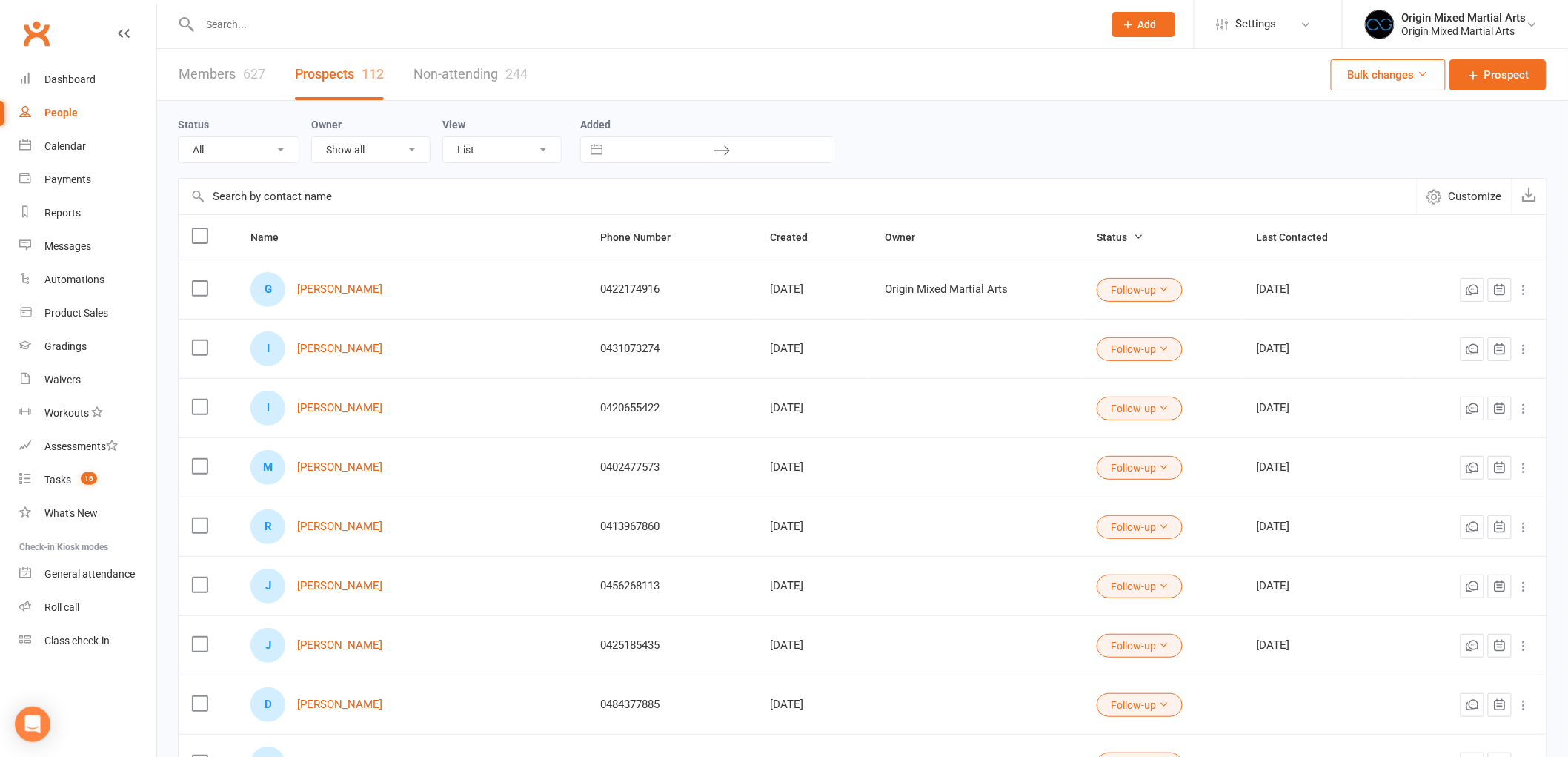
click at [337, 26] on input "text" at bounding box center [644, 24] width 898 height 20
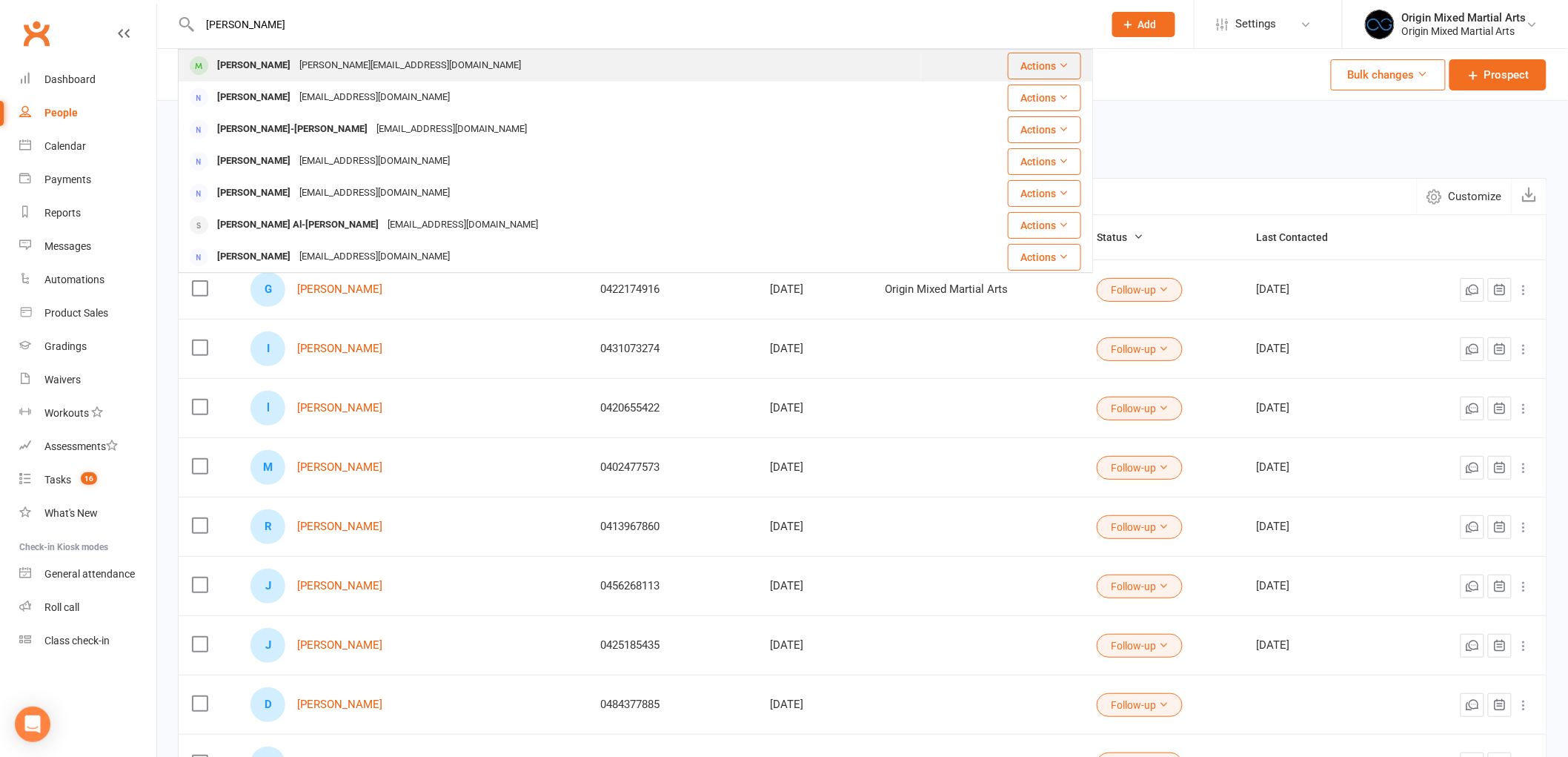
type input "shaun h"
click at [324, 61] on div "shaun-harvey@hotmail.com" at bounding box center [410, 66] width 230 height 21
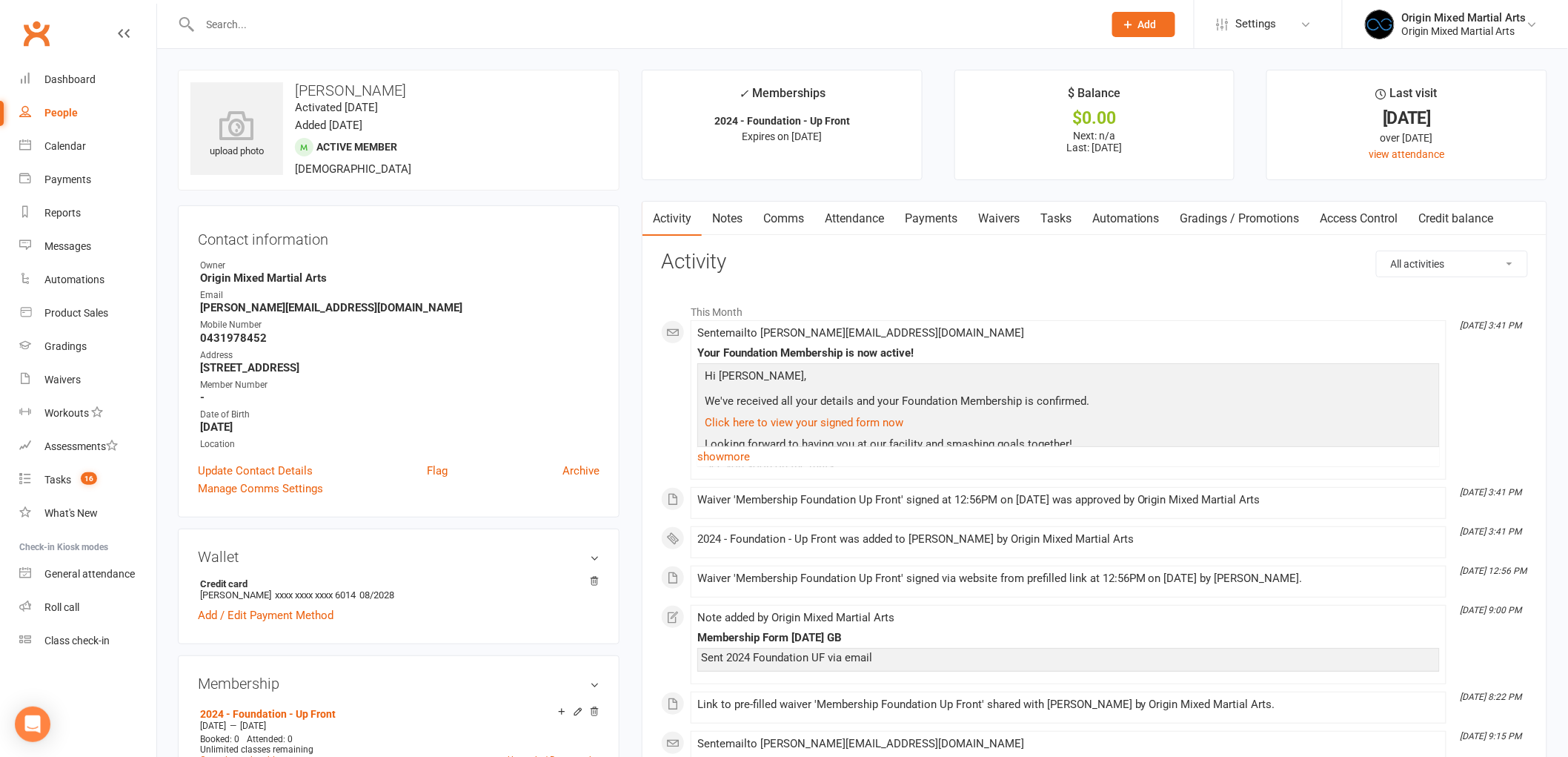
click at [940, 215] on link "Payments" at bounding box center [931, 218] width 74 height 34
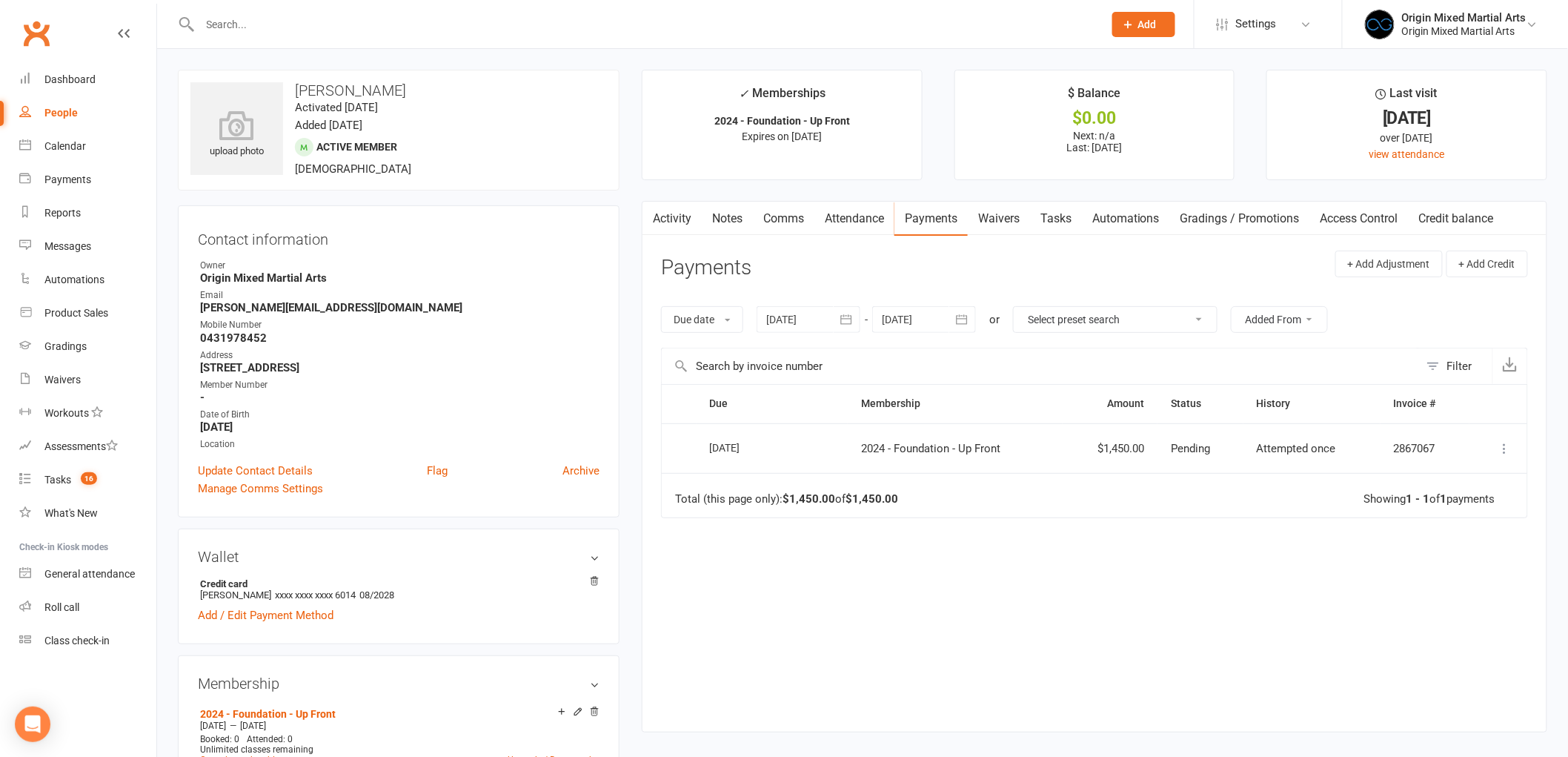
click at [406, 27] on input "text" at bounding box center [644, 24] width 898 height 20
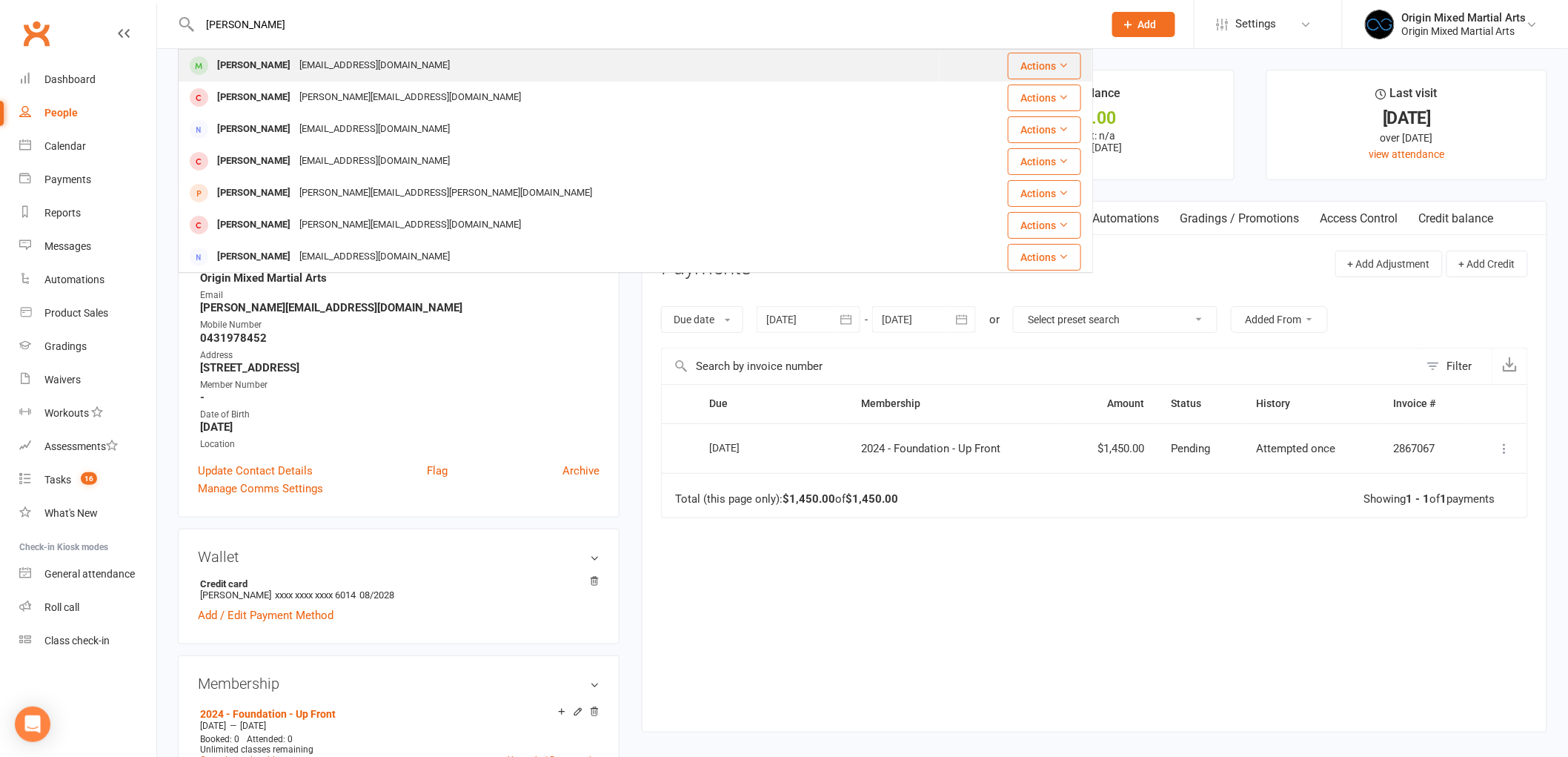
type input "tim li"
click at [364, 56] on div "Li.timothyq@gmail.com" at bounding box center [375, 66] width 160 height 21
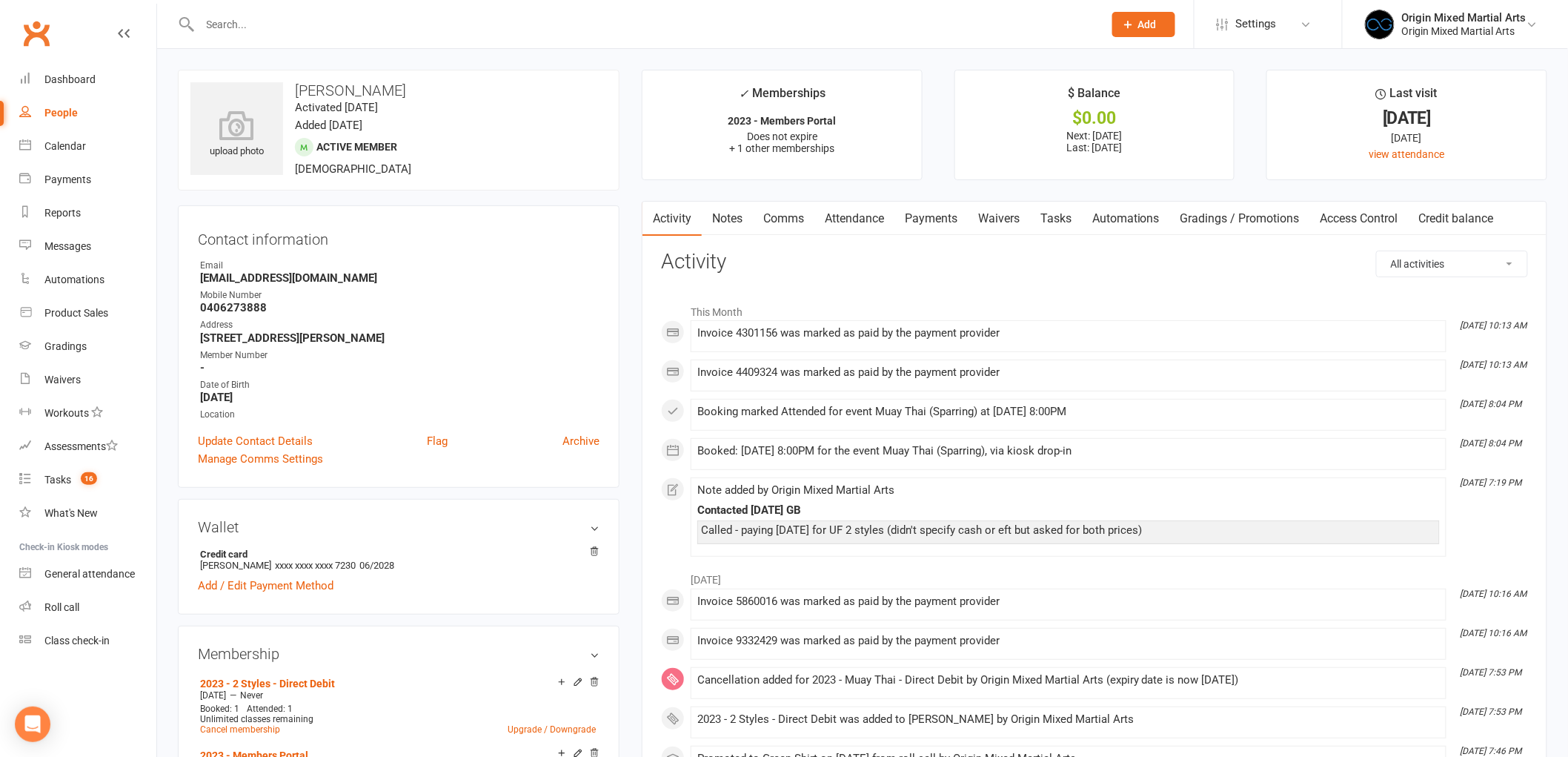
click at [917, 215] on link "Payments" at bounding box center [931, 218] width 74 height 34
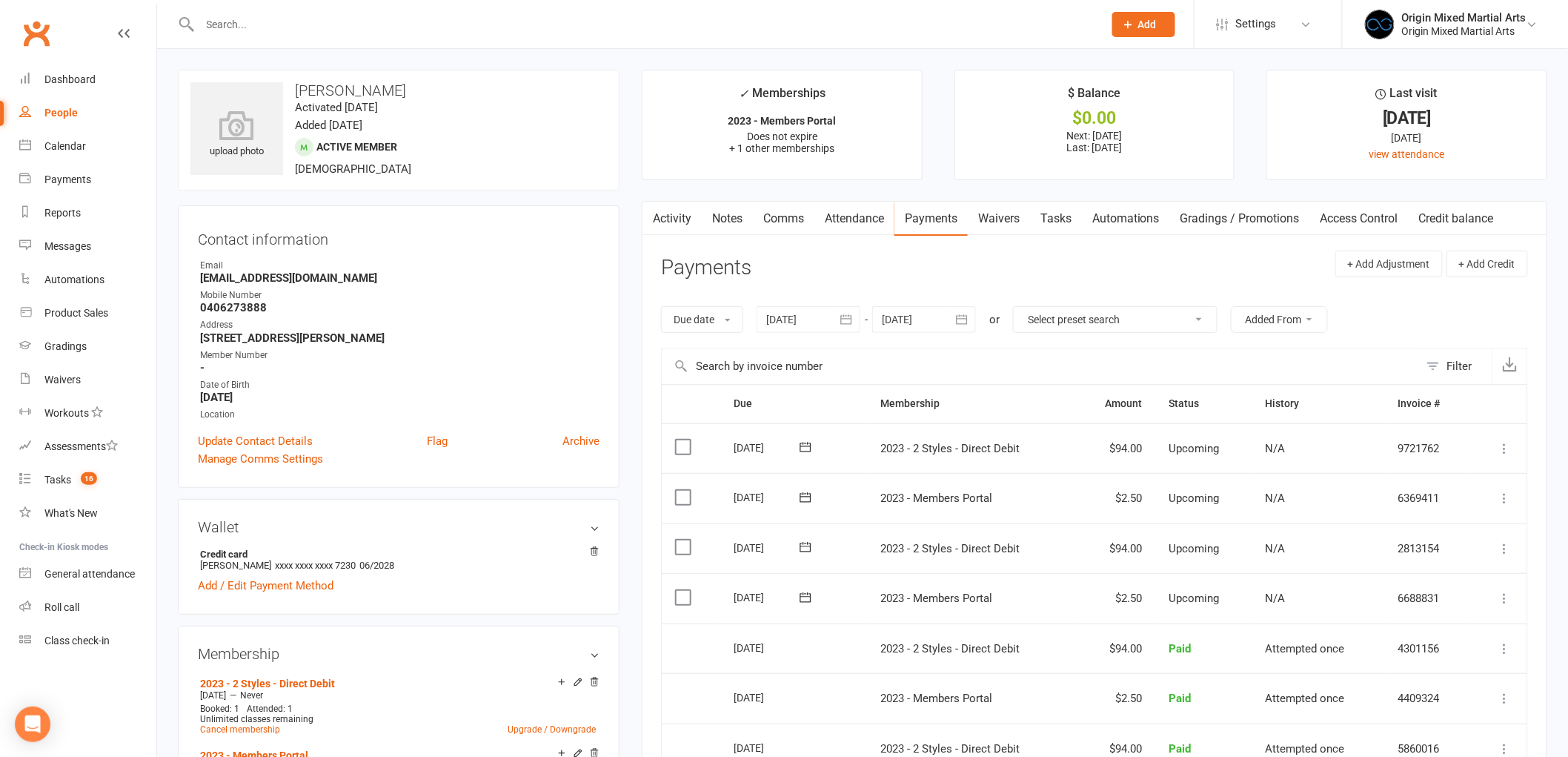
click at [342, 20] on input "text" at bounding box center [644, 24] width 898 height 20
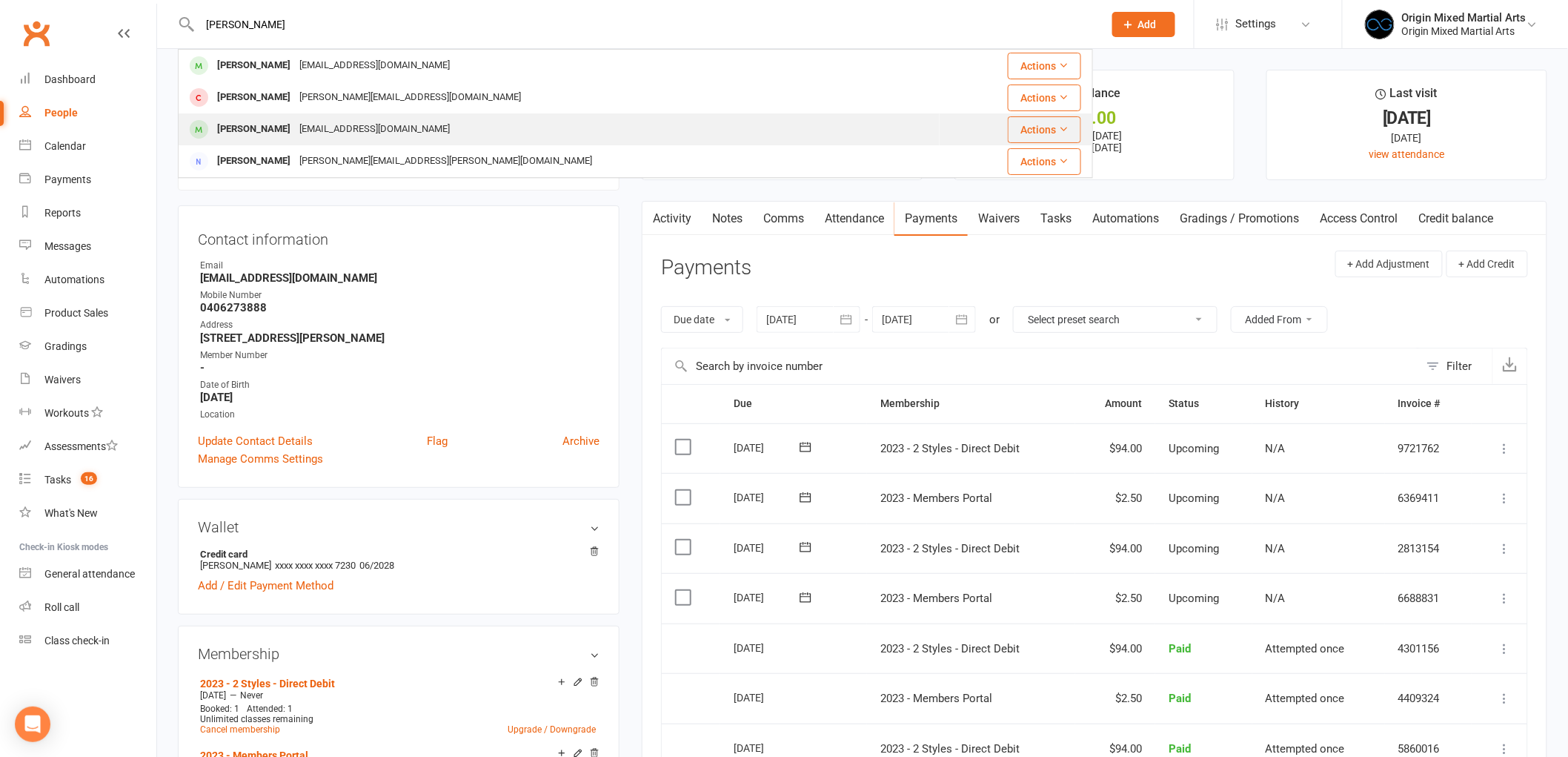
type input "rory"
click at [334, 126] on div "Roryambrose1@gmail.com" at bounding box center [375, 129] width 160 height 21
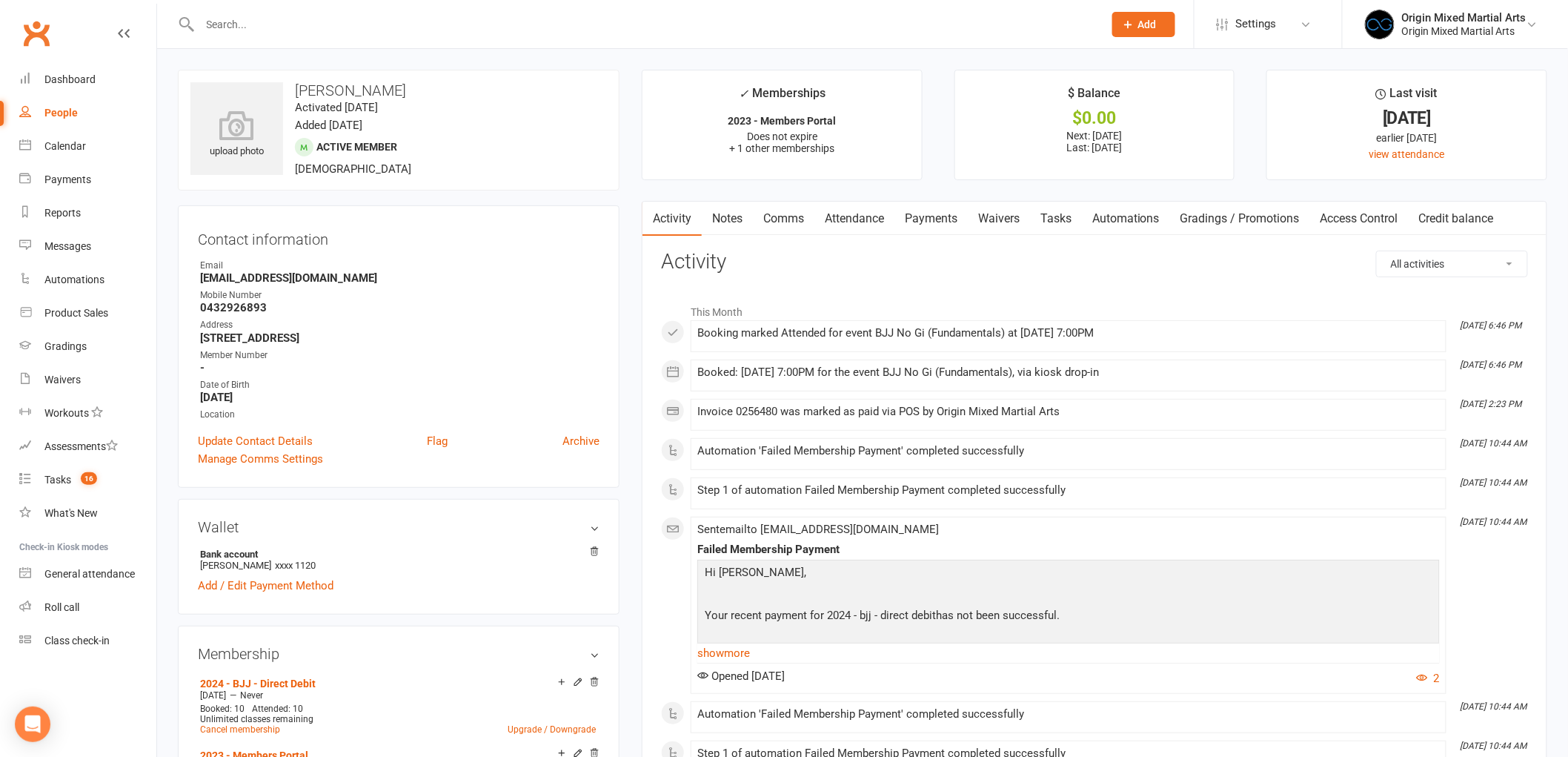
click at [932, 229] on link "Payments" at bounding box center [931, 218] width 74 height 34
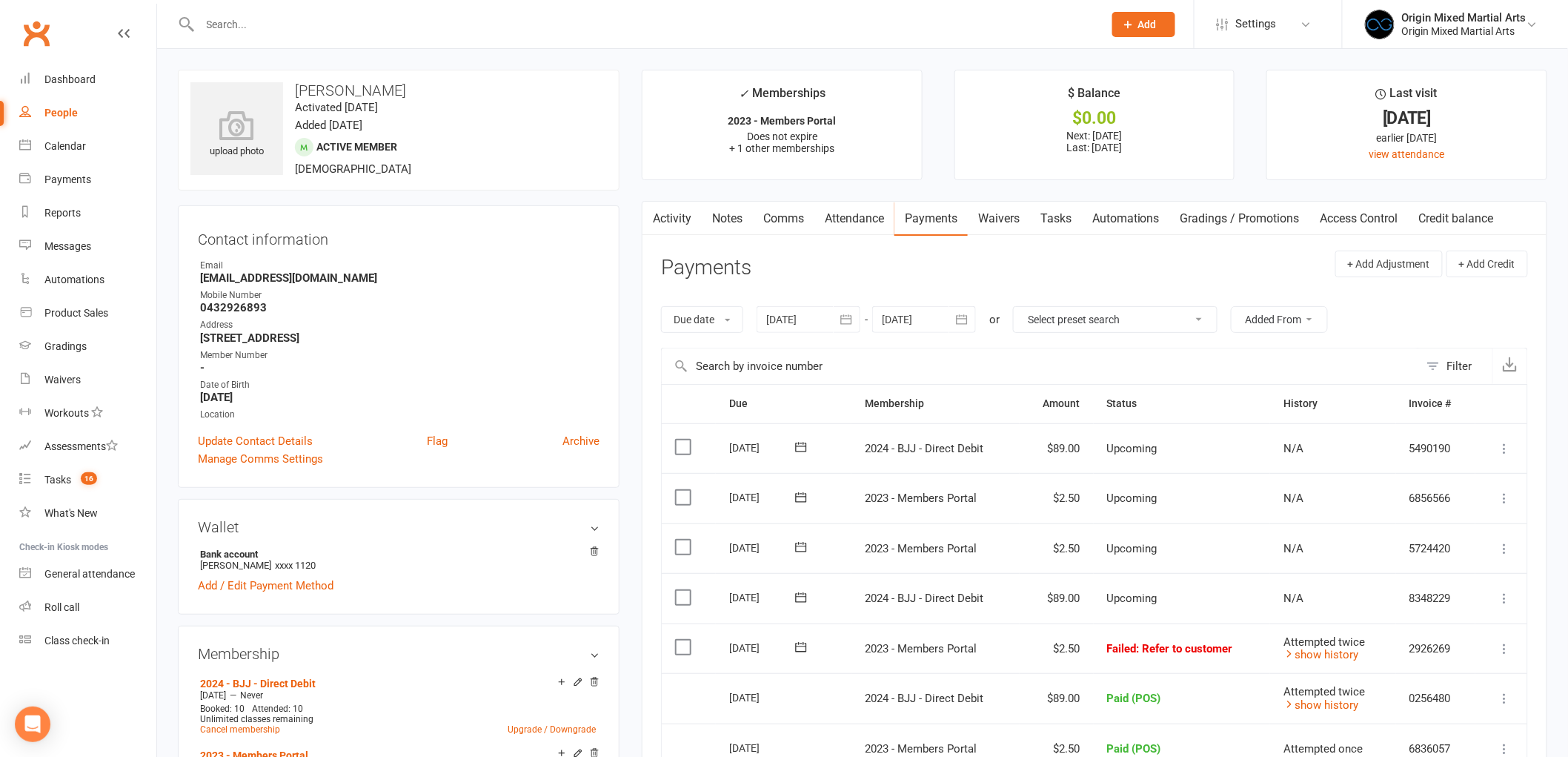
click at [397, 31] on input "text" at bounding box center [644, 24] width 898 height 20
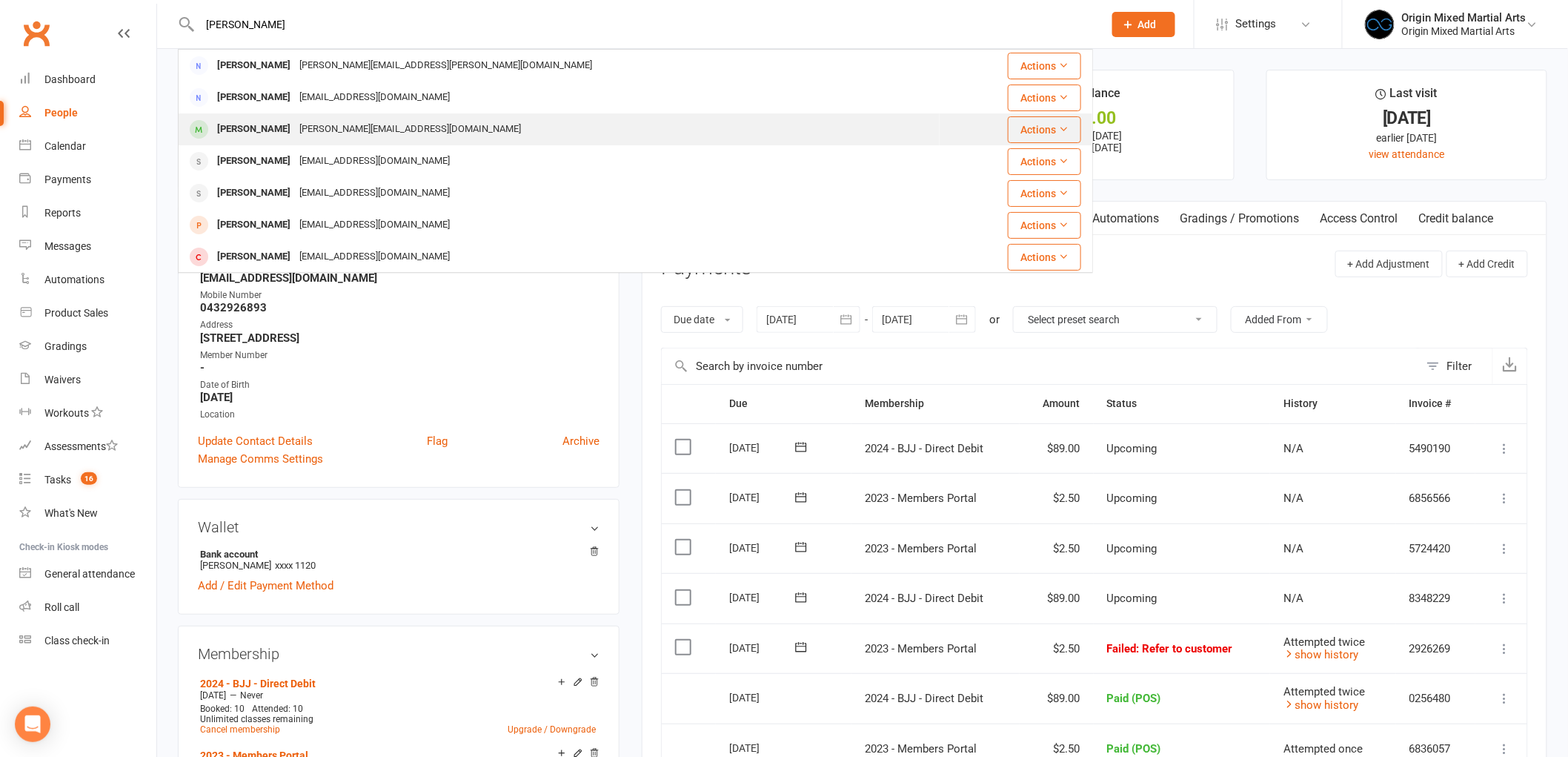
type input "michael a"
click at [352, 120] on div "Michael@thegoodkid.com.au" at bounding box center [410, 129] width 230 height 21
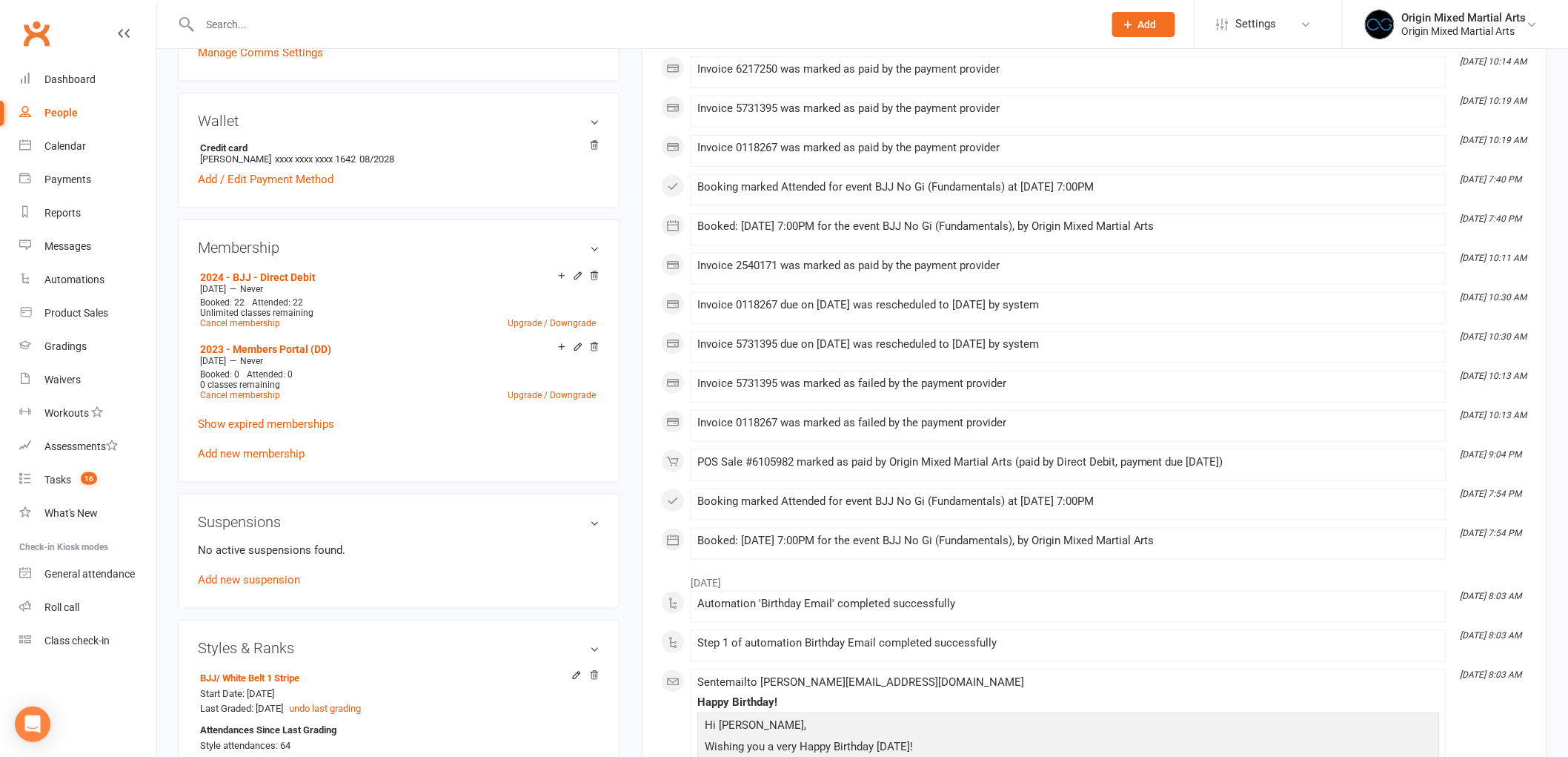
scroll to position [411, 0]
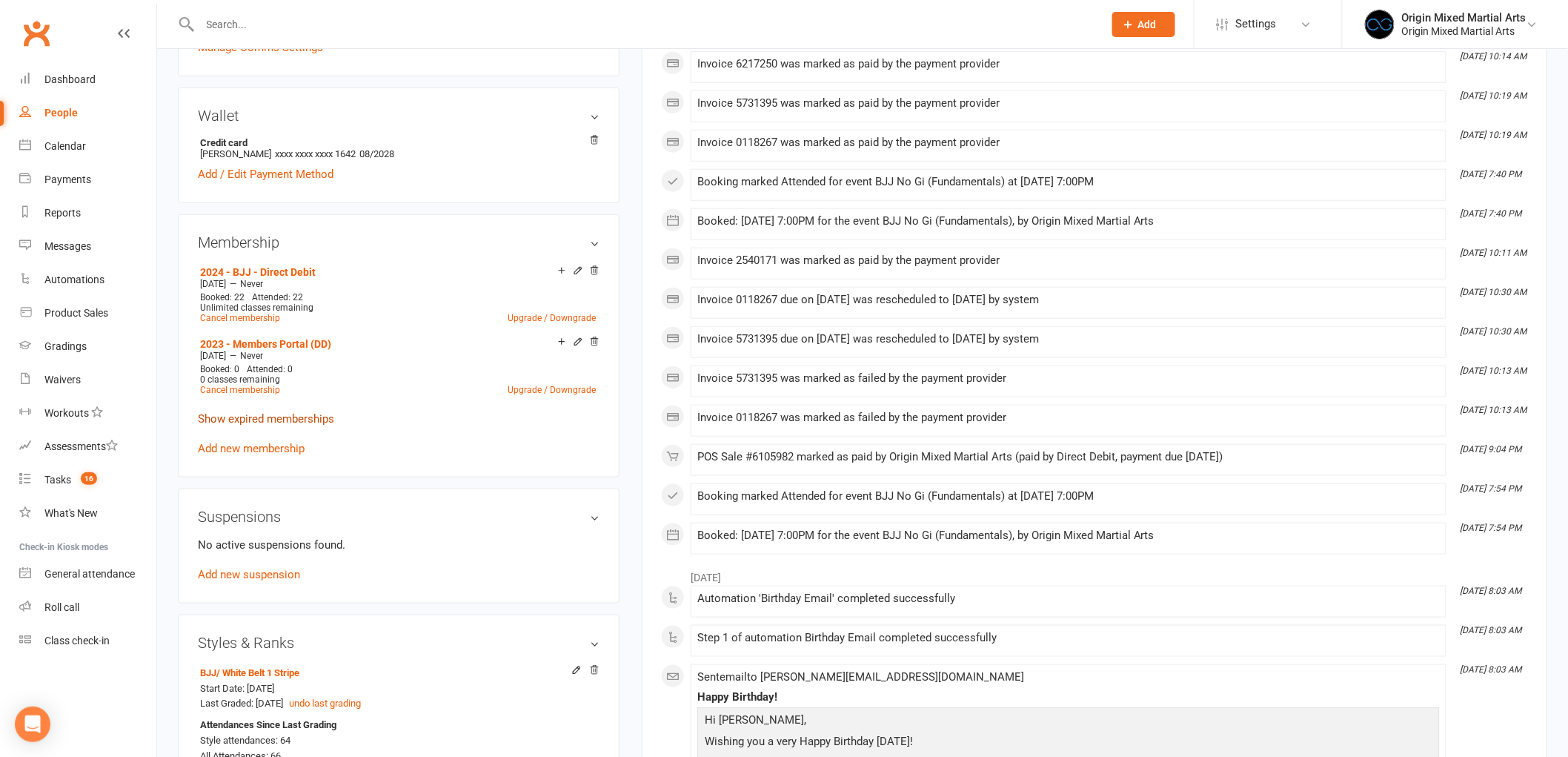
click at [280, 420] on link "Show expired memberships" at bounding box center [266, 418] width 137 height 13
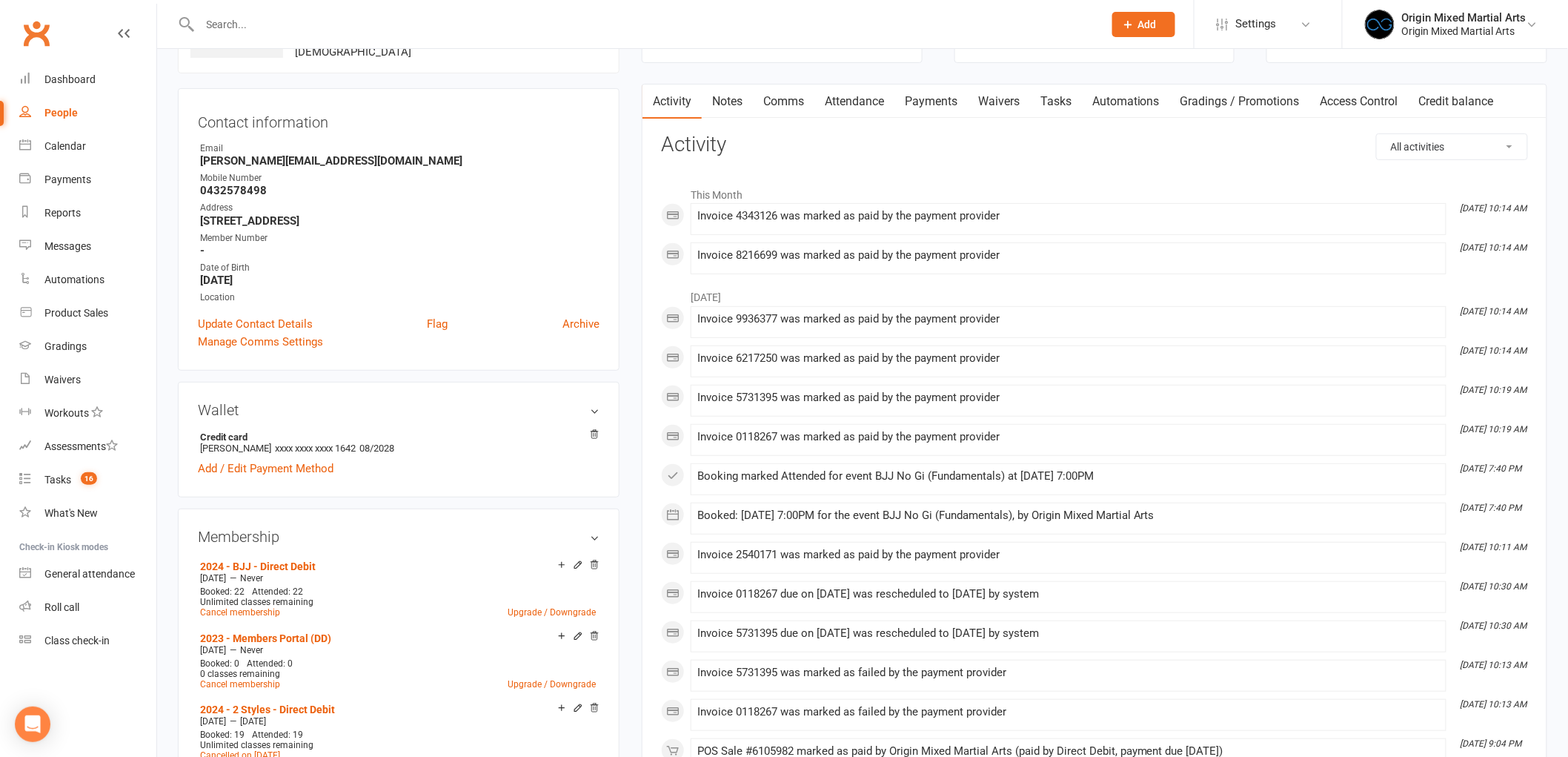
scroll to position [0, 0]
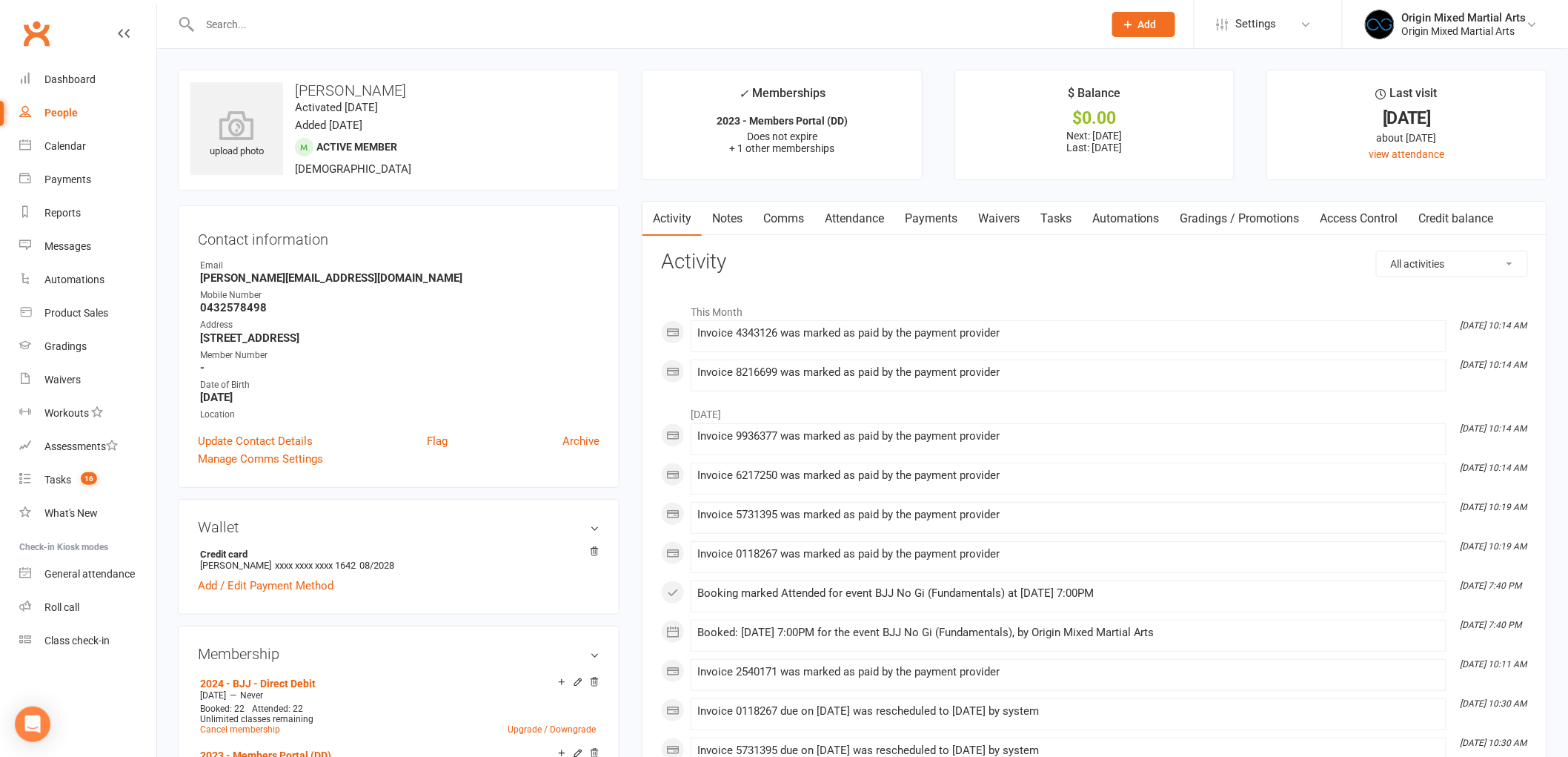
click at [940, 219] on link "Payments" at bounding box center [931, 218] width 74 height 34
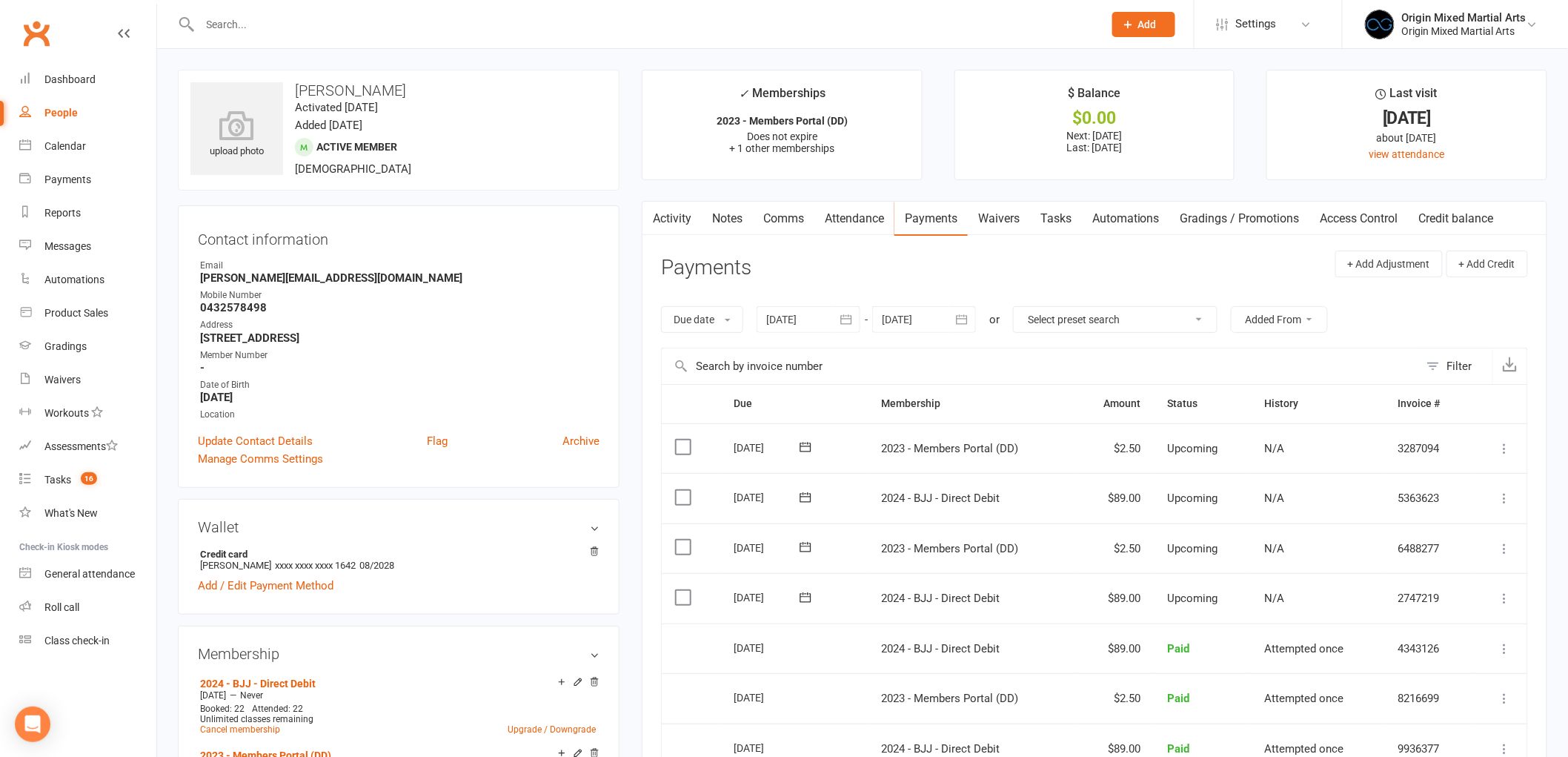
click at [296, 19] on input "text" at bounding box center [644, 24] width 898 height 20
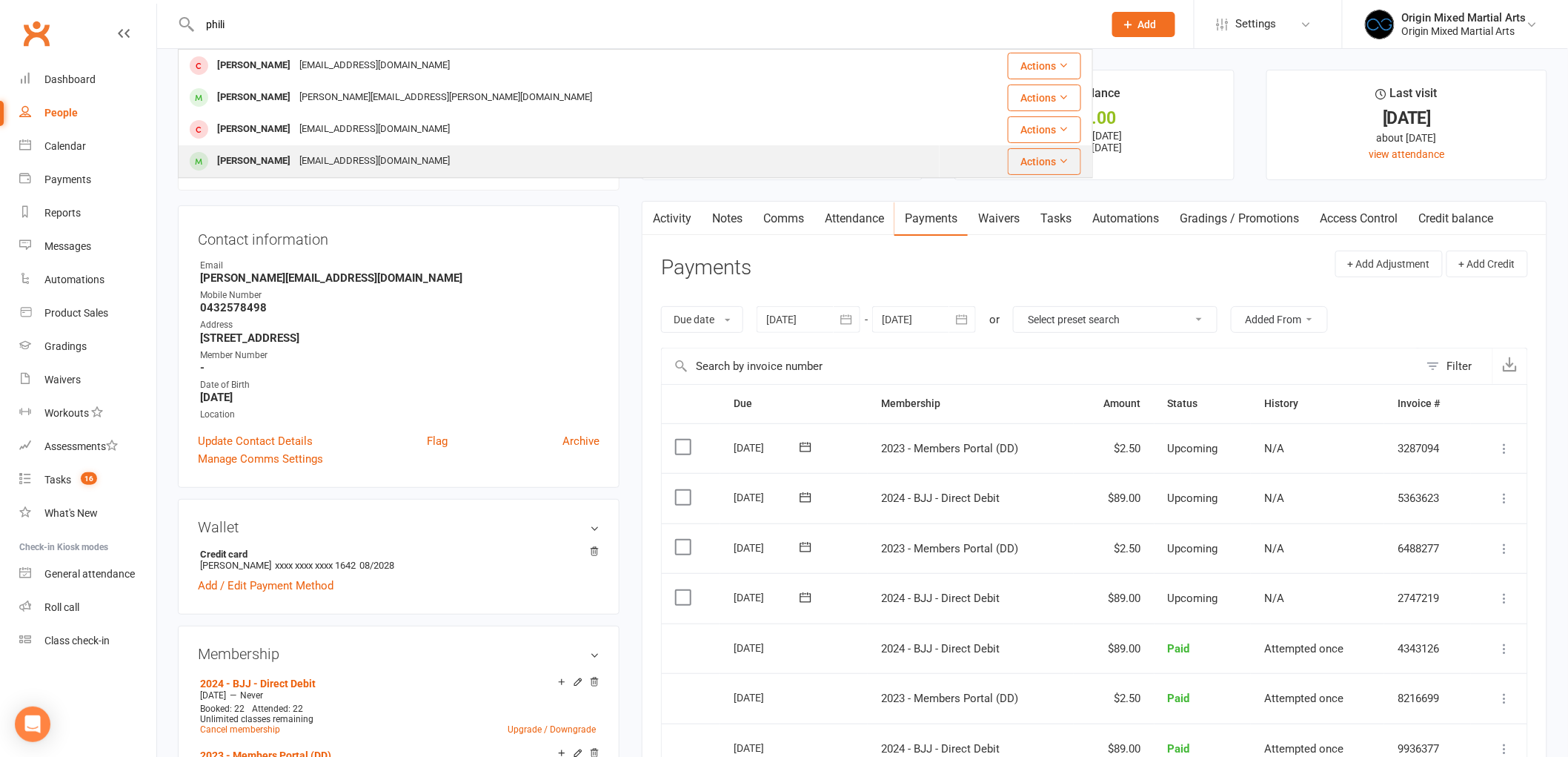
type input "phili"
click at [328, 163] on div "Phillipcraparotta@gmail.com" at bounding box center [375, 161] width 160 height 21
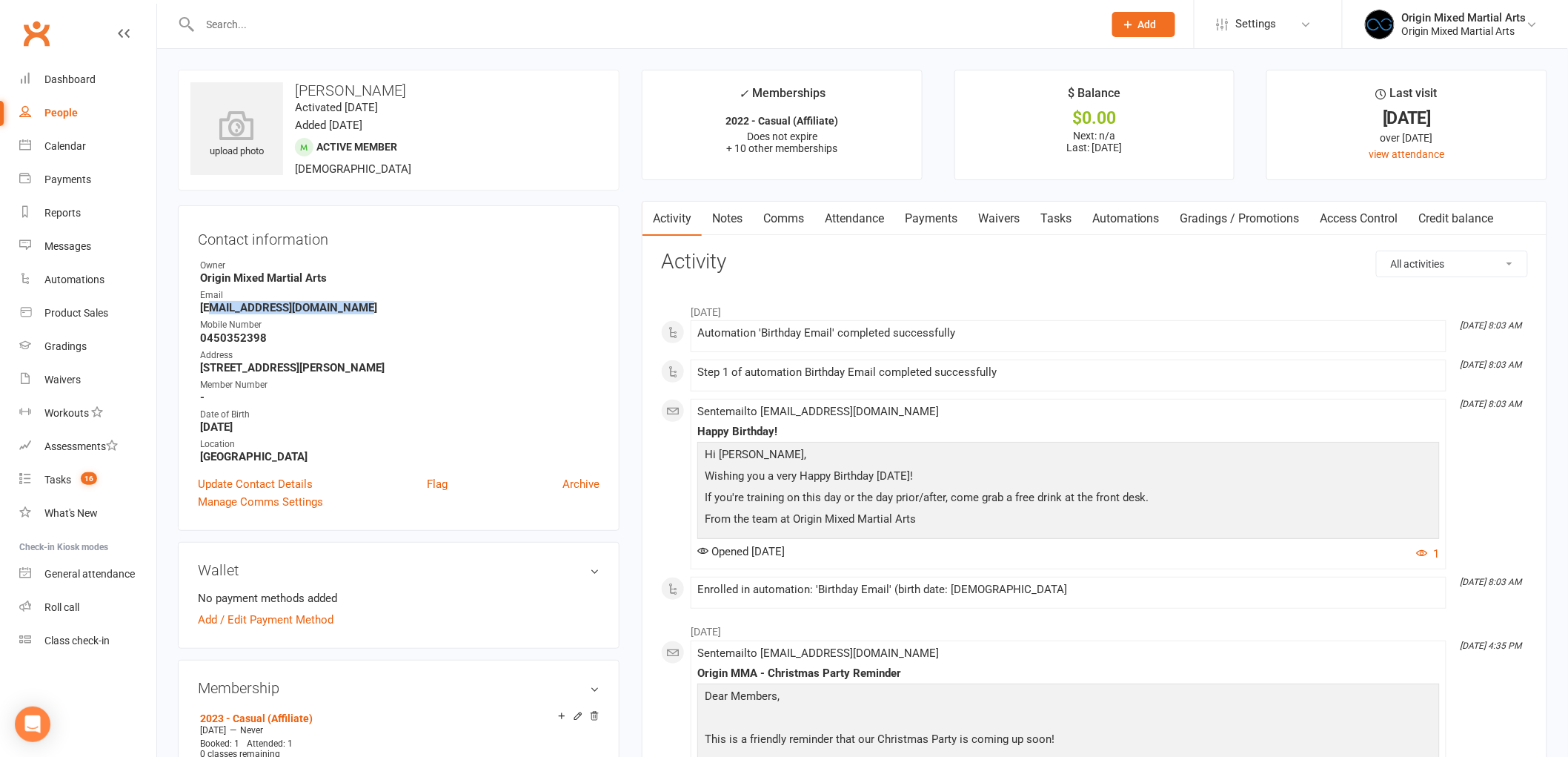
drag, startPoint x: 351, startPoint y: 311, endPoint x: 211, endPoint y: 311, distance: 140.0
click at [211, 311] on strong "Phillipcraparotta@gmail.com" at bounding box center [400, 308] width 400 height 13
click at [356, 268] on div "Owner" at bounding box center [400, 266] width 400 height 14
drag, startPoint x: 410, startPoint y: 88, endPoint x: 287, endPoint y: 98, distance: 123.4
click at [287, 98] on div "upload photo Phillip Craparotta Activated 2 November, 2022 Added 15 October, 20…" at bounding box center [399, 130] width 441 height 121
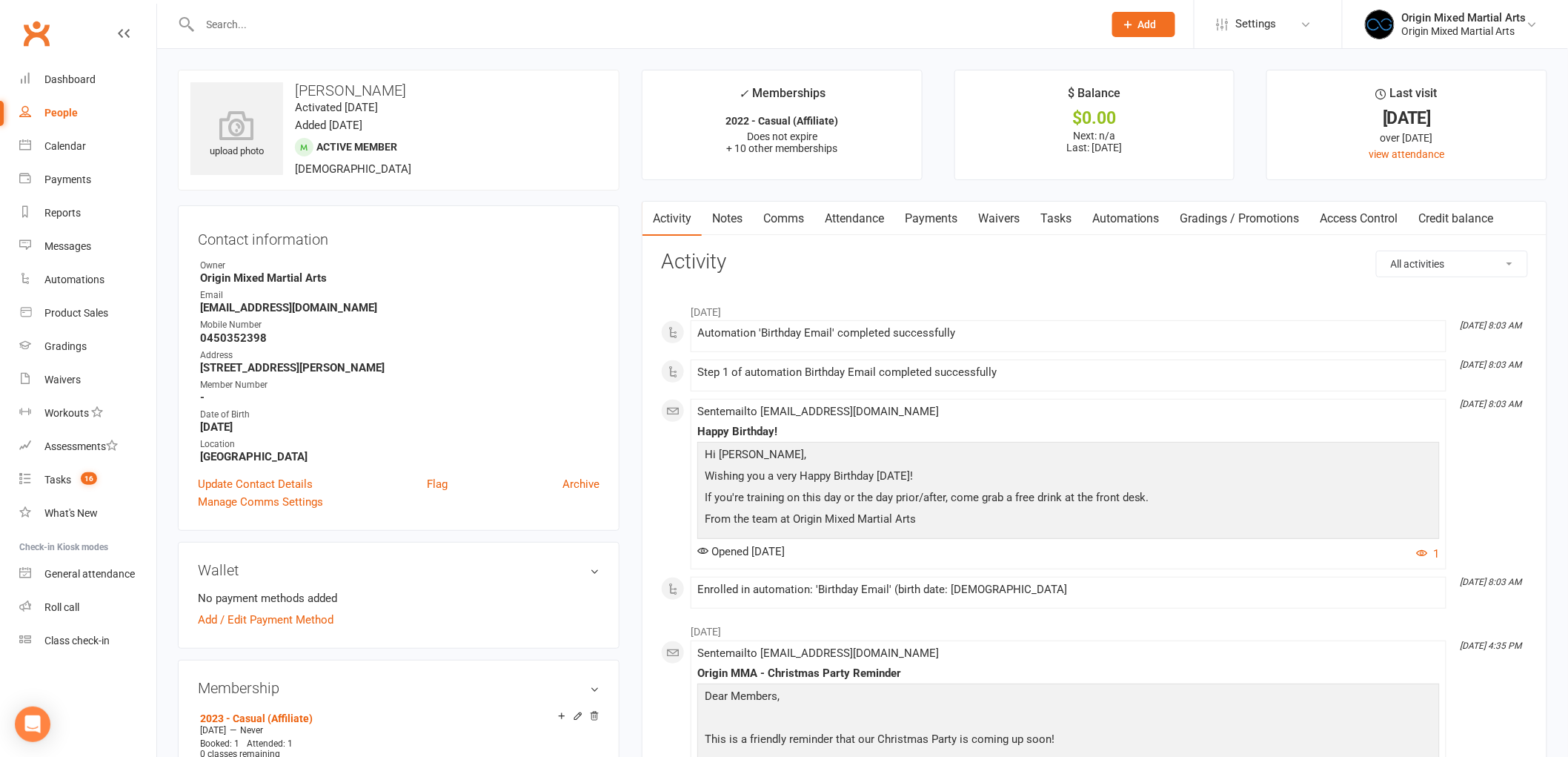
drag, startPoint x: 300, startPoint y: 93, endPoint x: 626, endPoint y: 208, distance: 345.7
click at [935, 212] on link "Payments" at bounding box center [931, 218] width 74 height 34
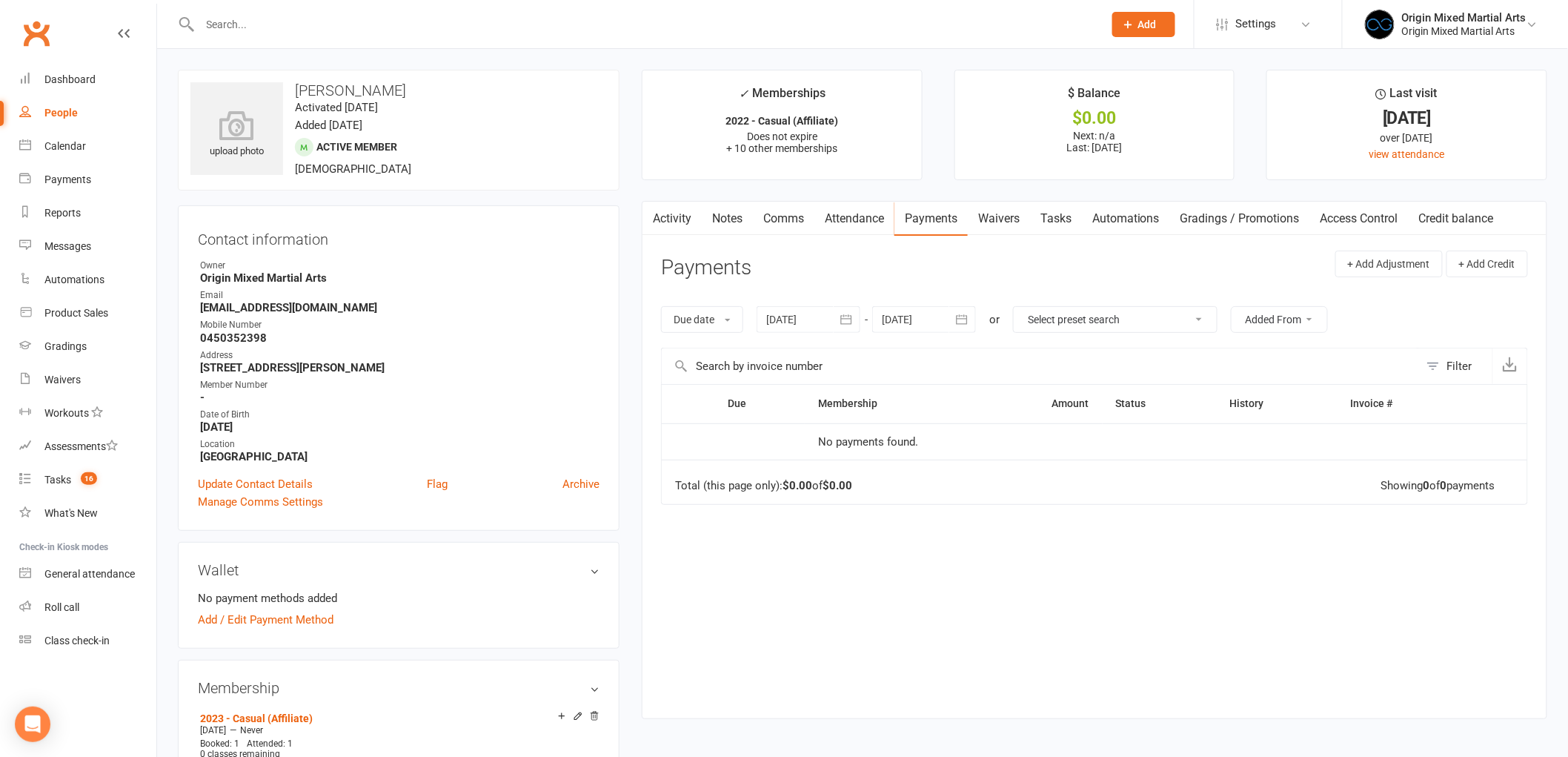
click at [790, 214] on link "Comms" at bounding box center [784, 218] width 61 height 34
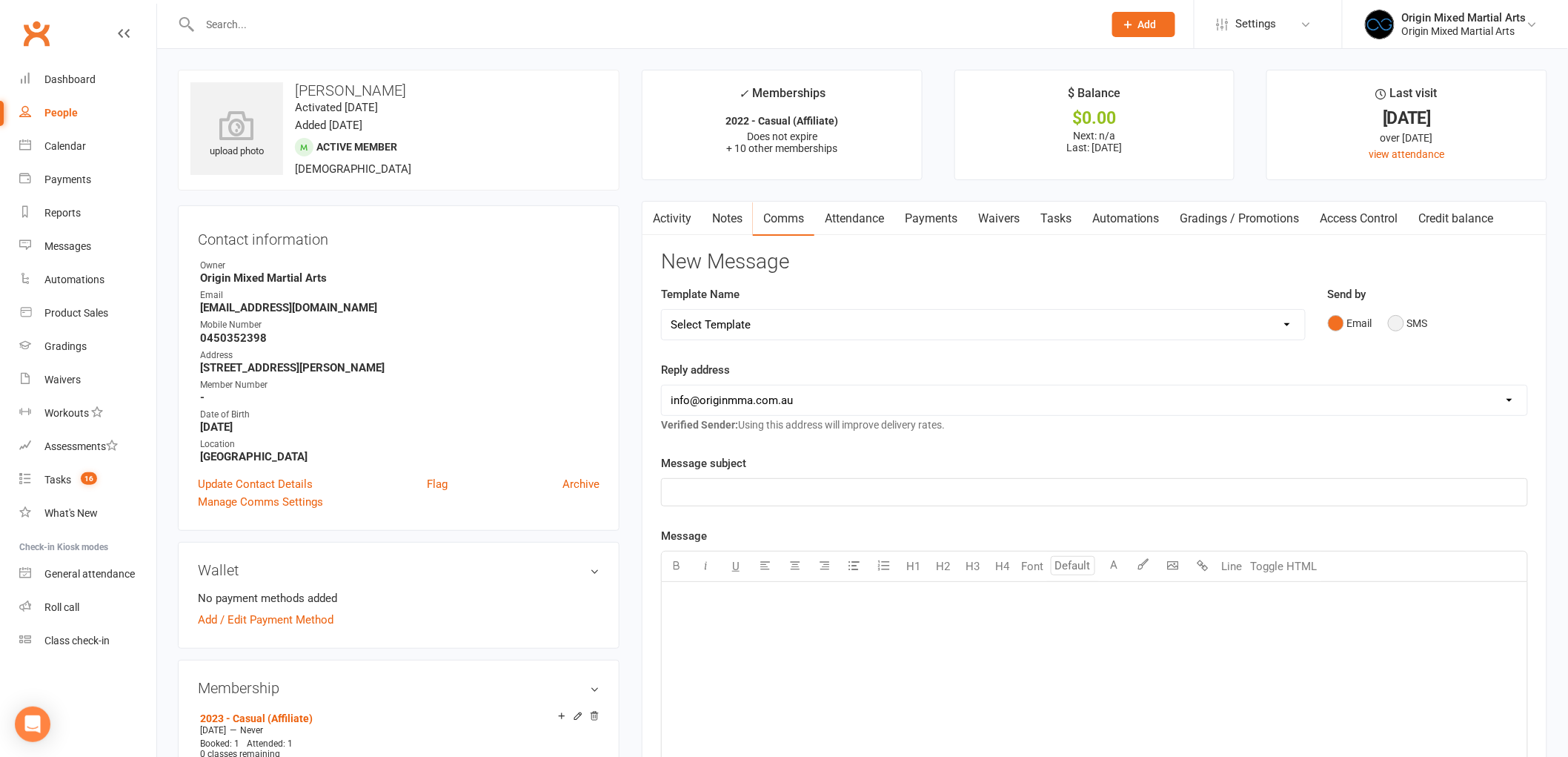
click at [1415, 315] on button "SMS" at bounding box center [1408, 324] width 40 height 28
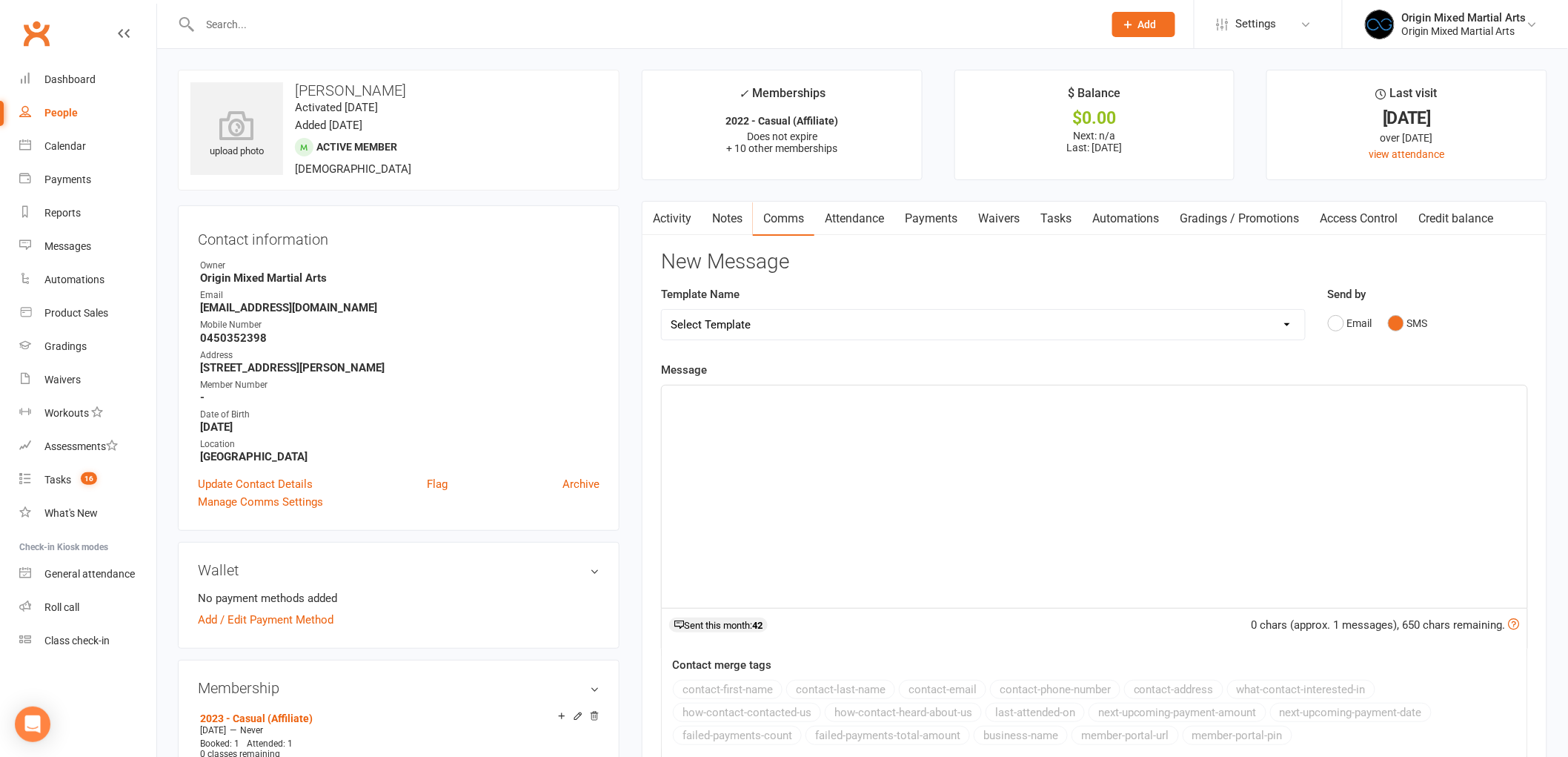
click at [955, 508] on div "﻿" at bounding box center [1095, 496] width 866 height 222
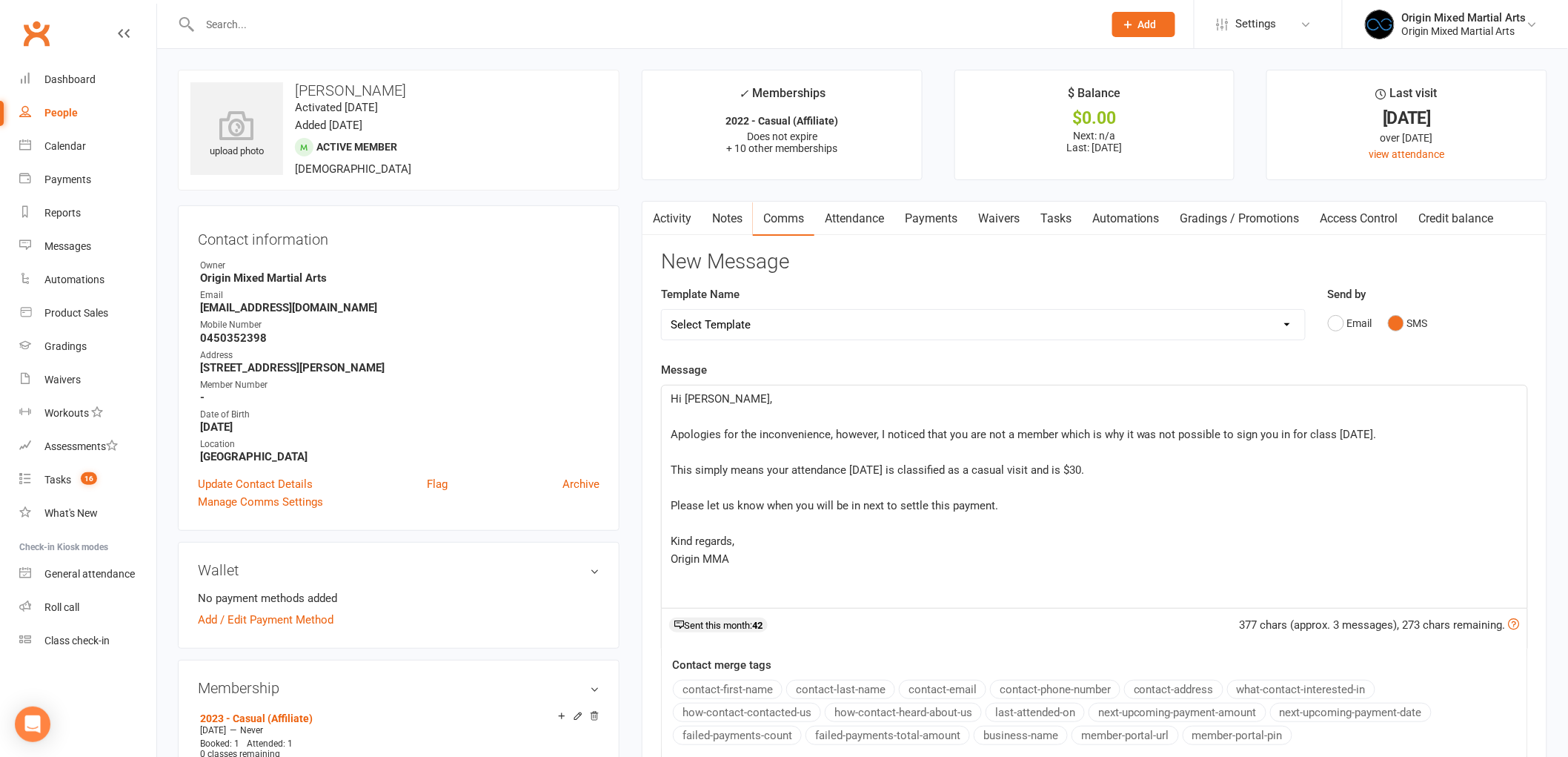
scroll to position [246, 0]
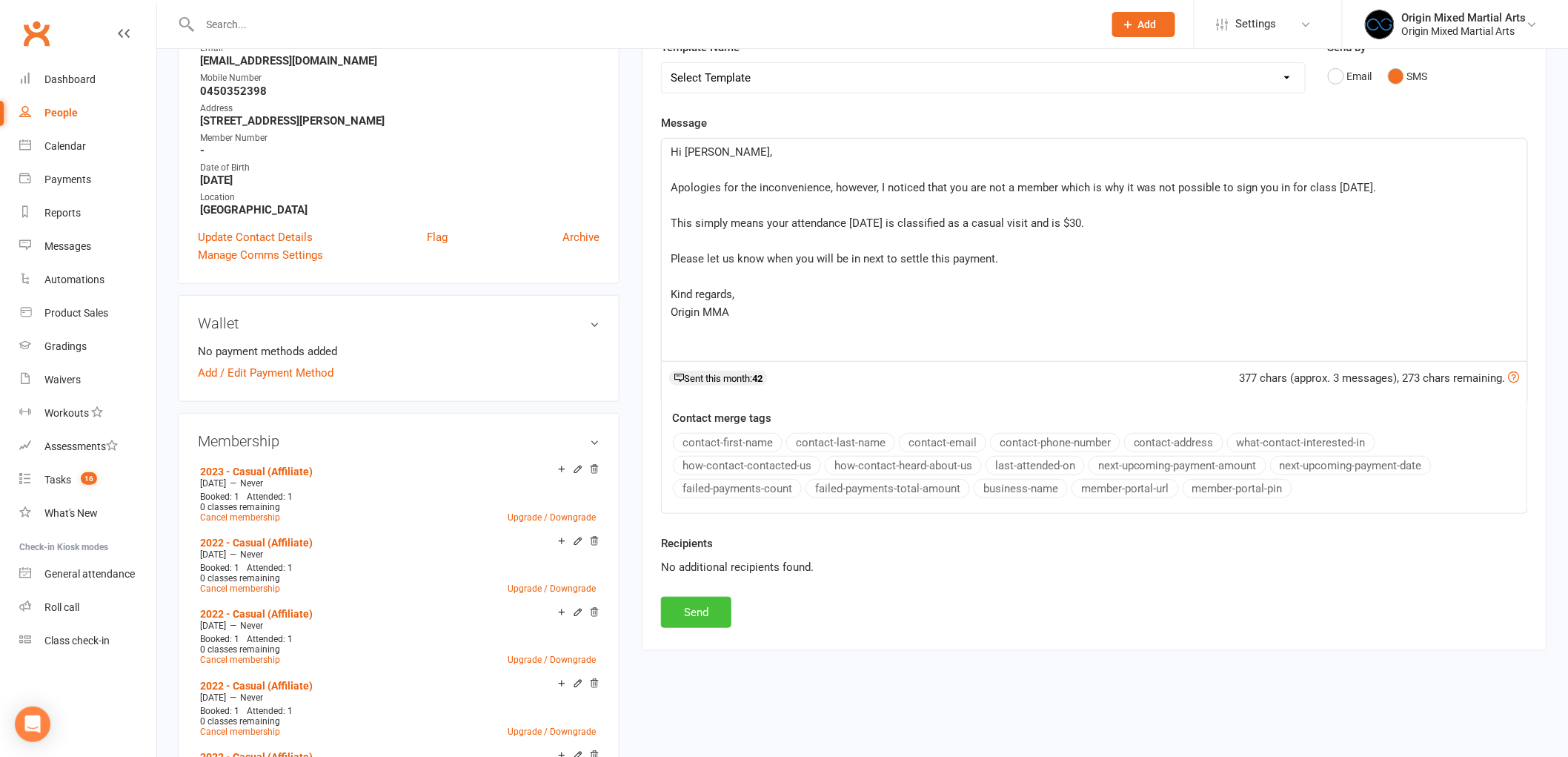
click at [714, 609] on button "Send" at bounding box center [696, 612] width 70 height 31
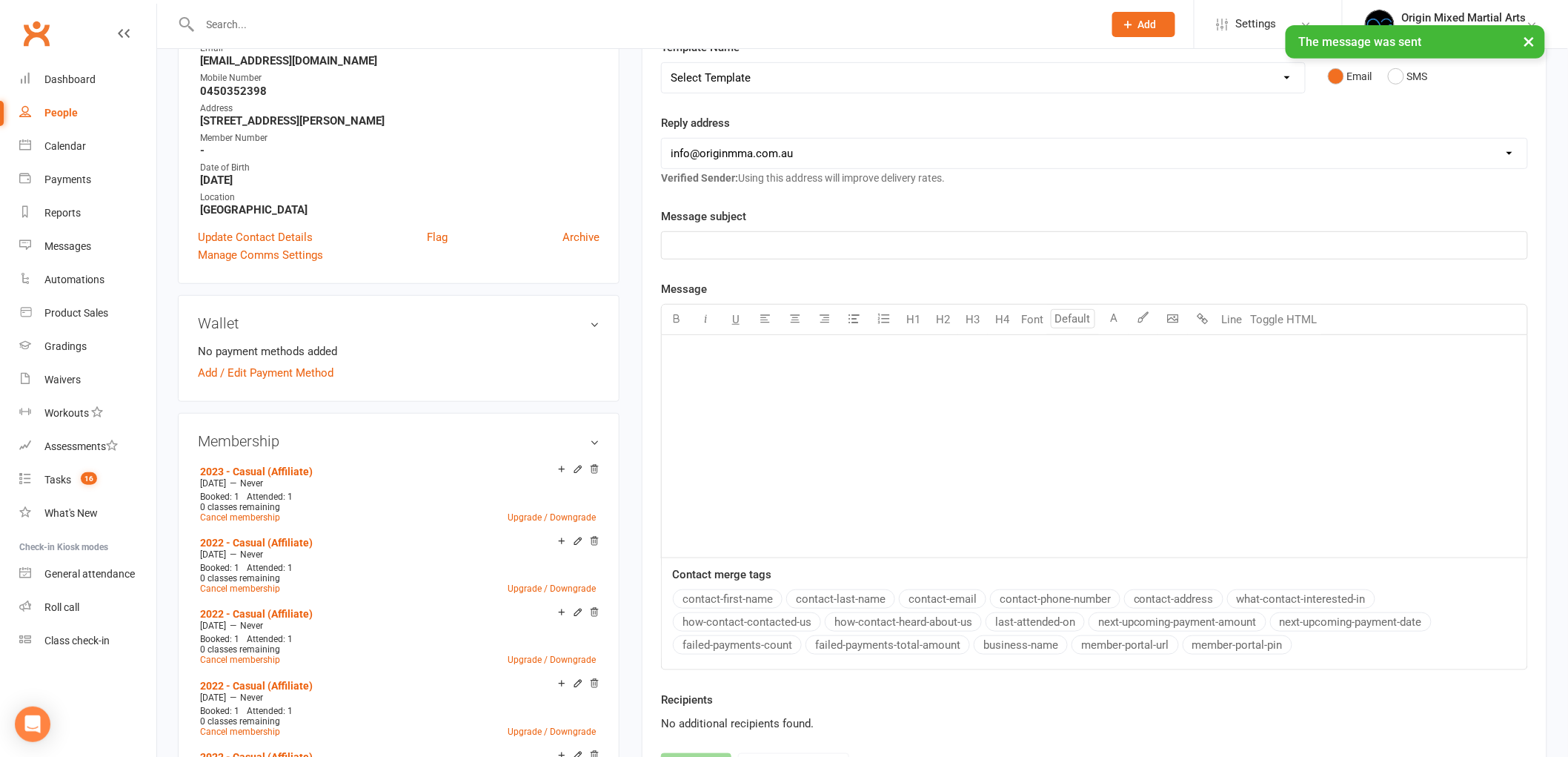
scroll to position [0, 0]
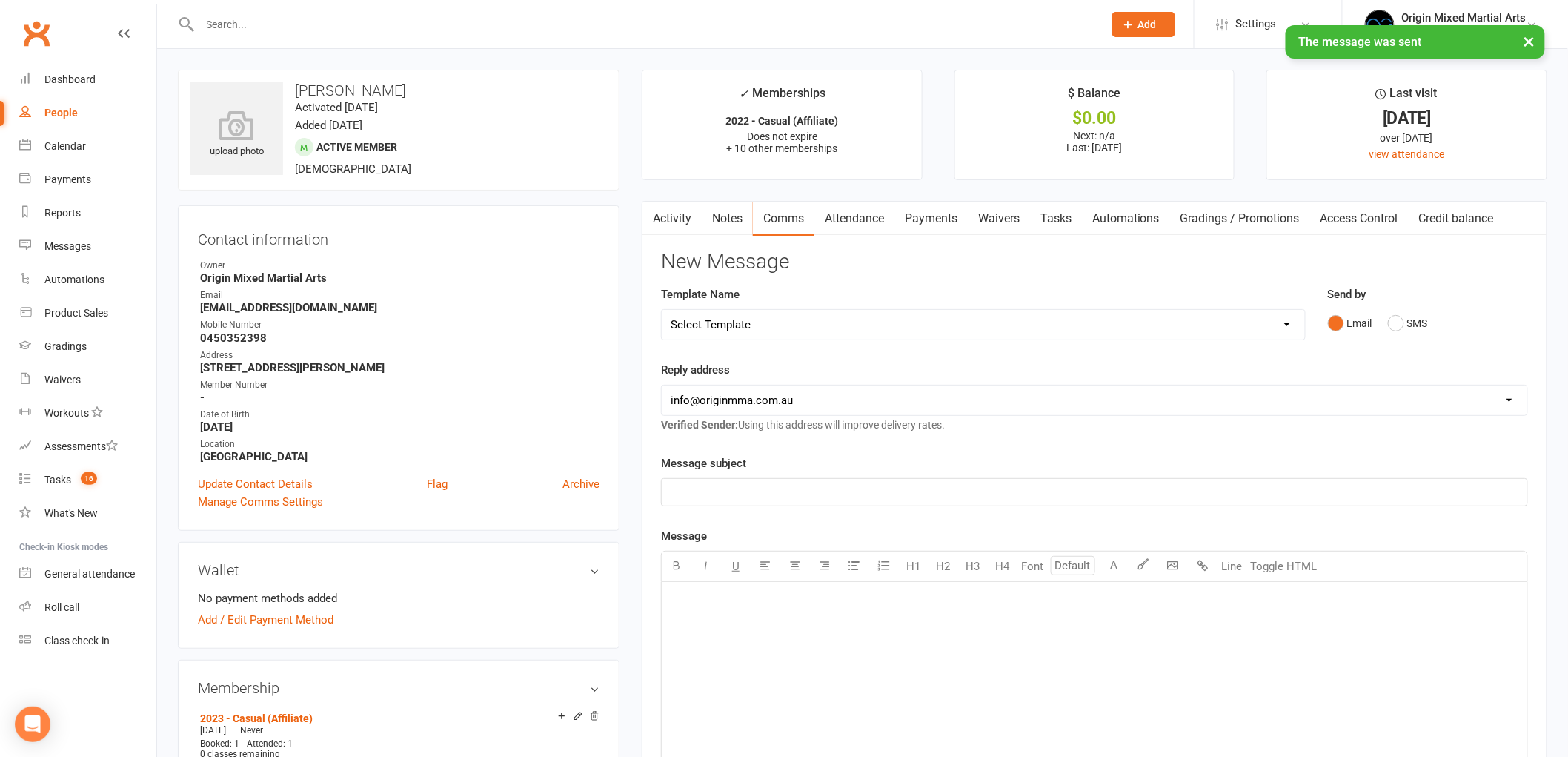
click at [734, 227] on link "Notes" at bounding box center [728, 218] width 51 height 34
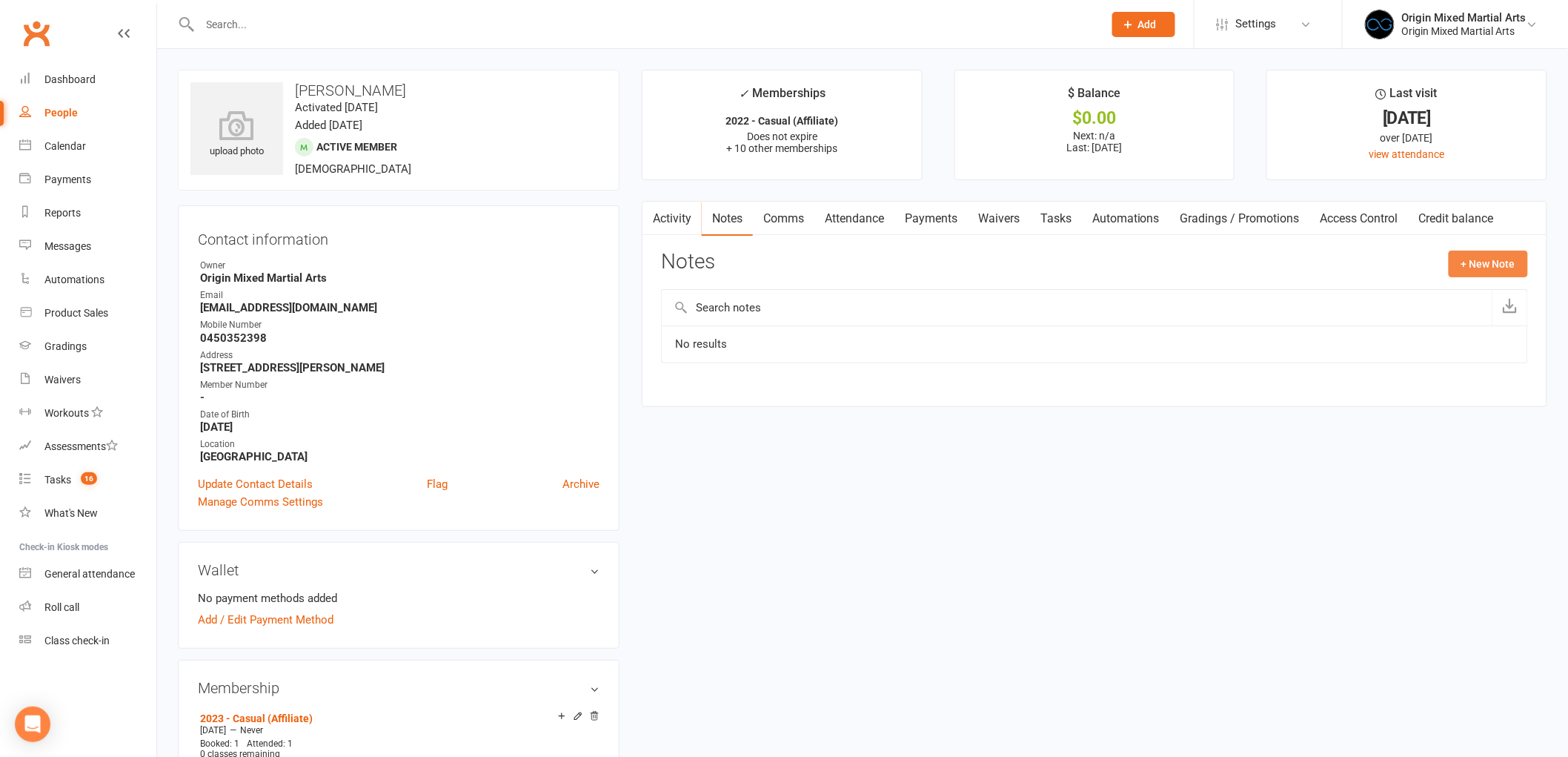
click at [1507, 265] on button "+ New Note" at bounding box center [1488, 264] width 79 height 27
click at [846, 317] on input "text" at bounding box center [1095, 324] width 867 height 31
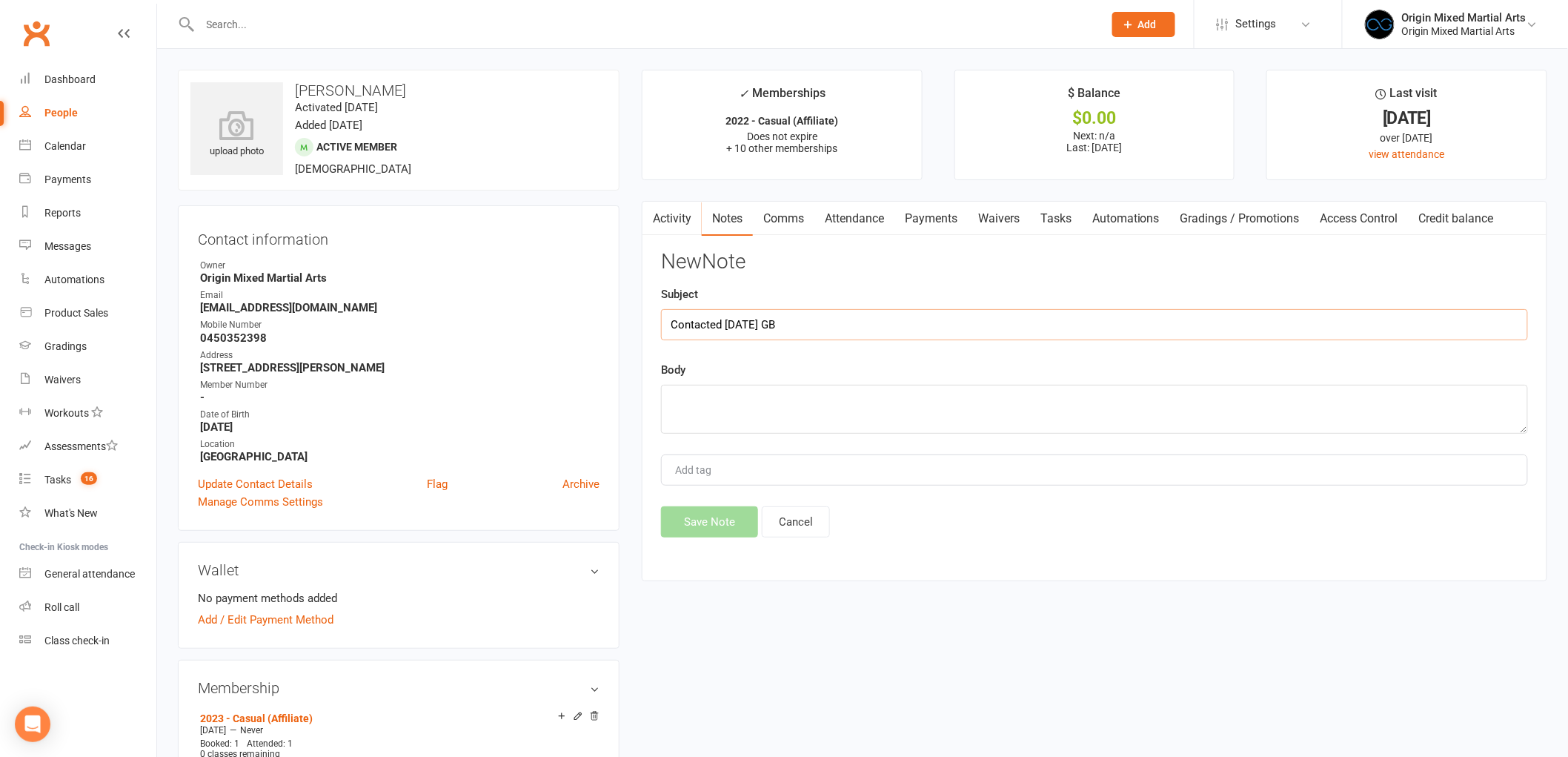
type input "Contacted 14/10/25 GB"
type textarea "Sent sms to pay casual class BJJ 7pm tonight"
click at [722, 525] on button "Save Note" at bounding box center [710, 521] width 98 height 31
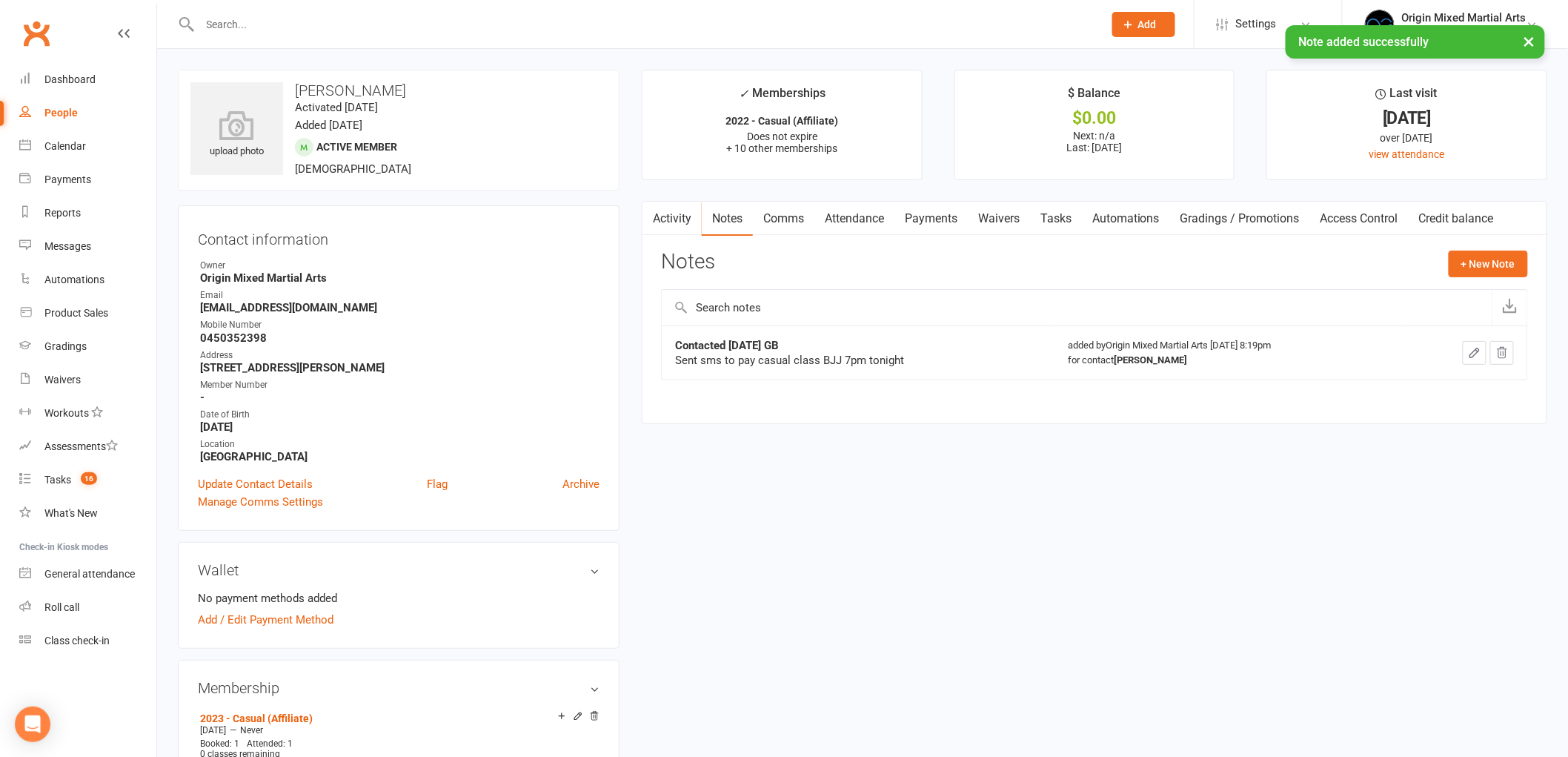
click at [55, 106] on div "People" at bounding box center [61, 112] width 34 height 12
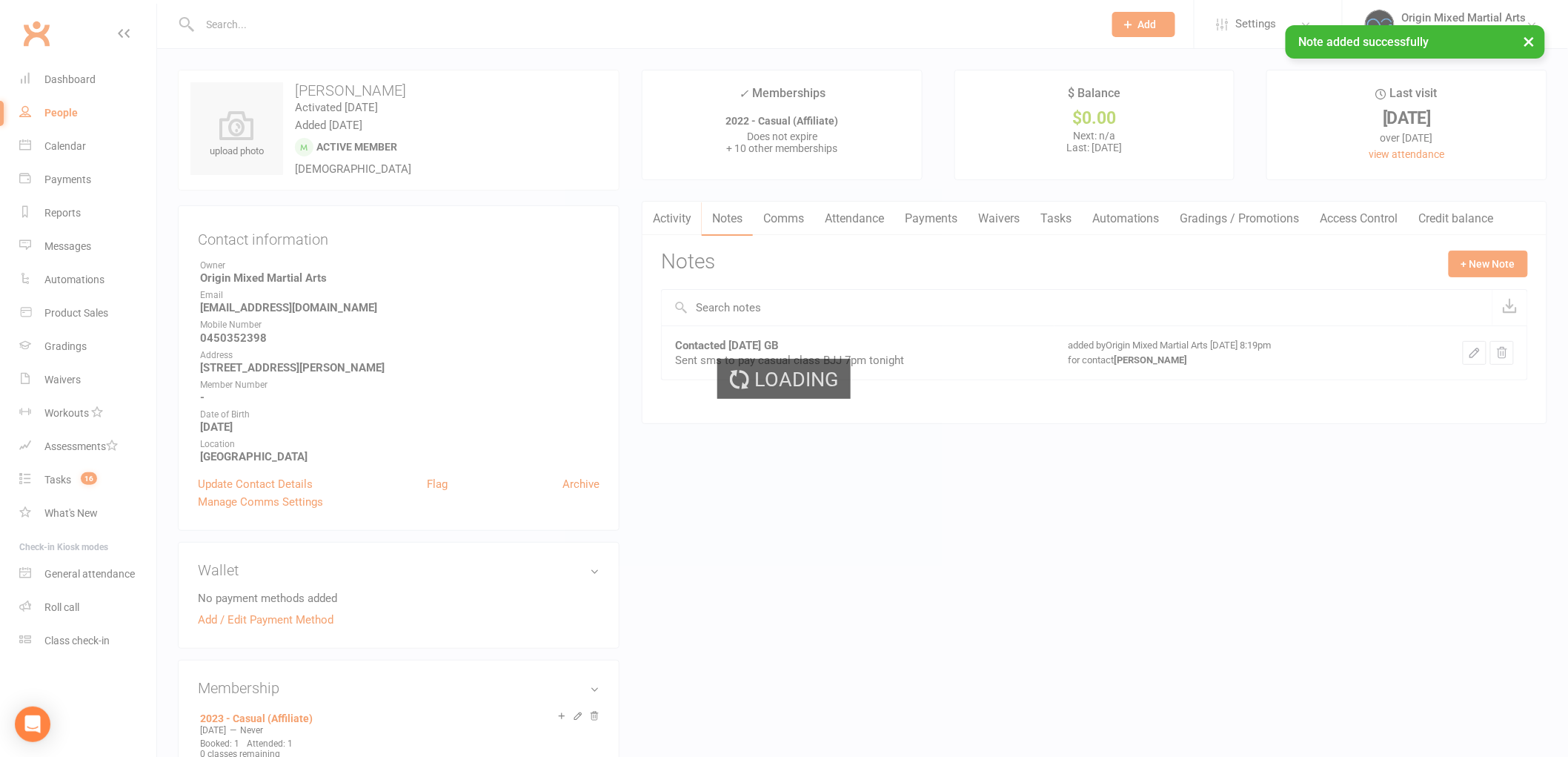
select select "100"
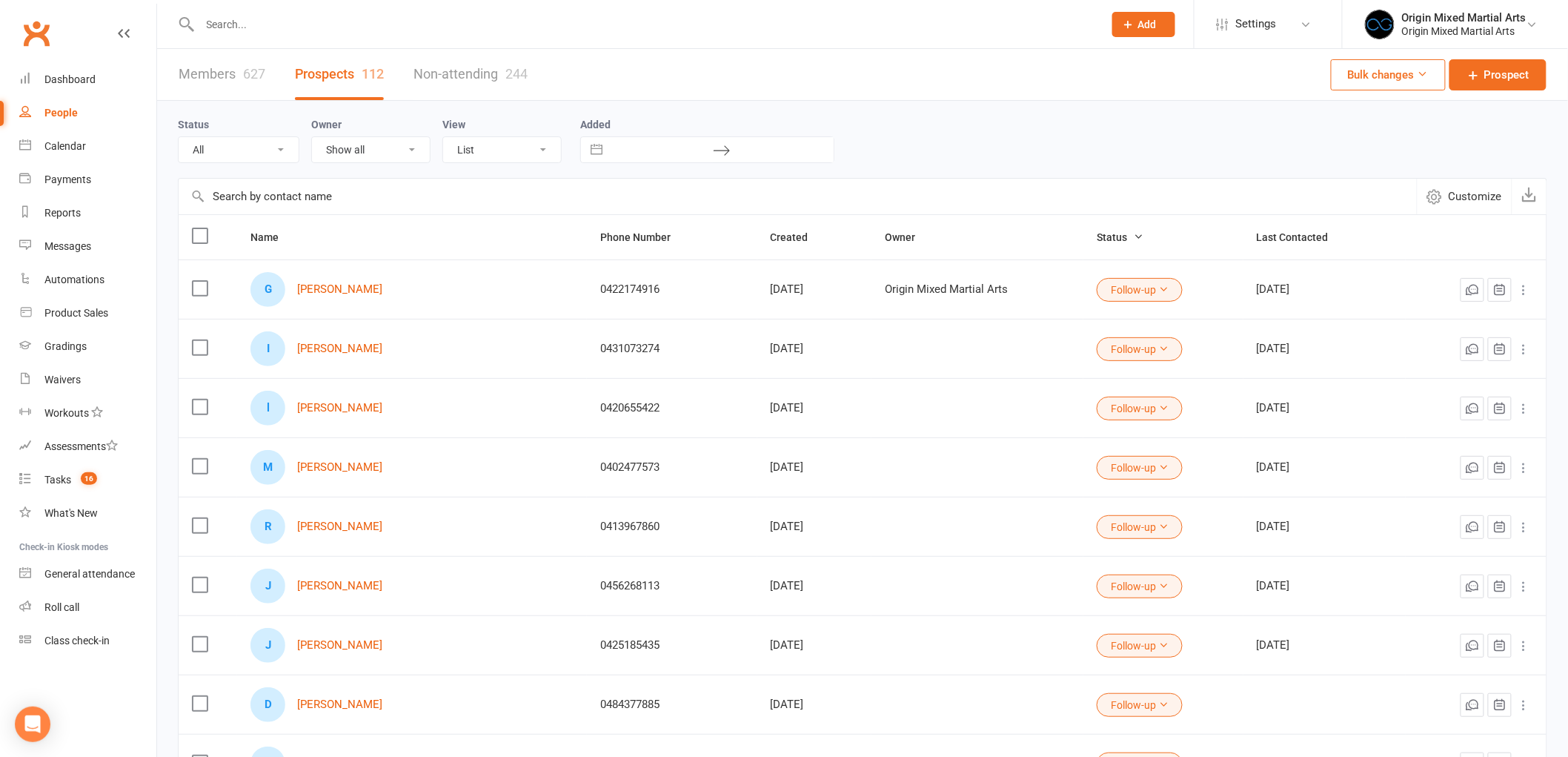
click at [72, 107] on div "People" at bounding box center [61, 112] width 34 height 12
click at [364, 20] on input "text" at bounding box center [644, 24] width 898 height 20
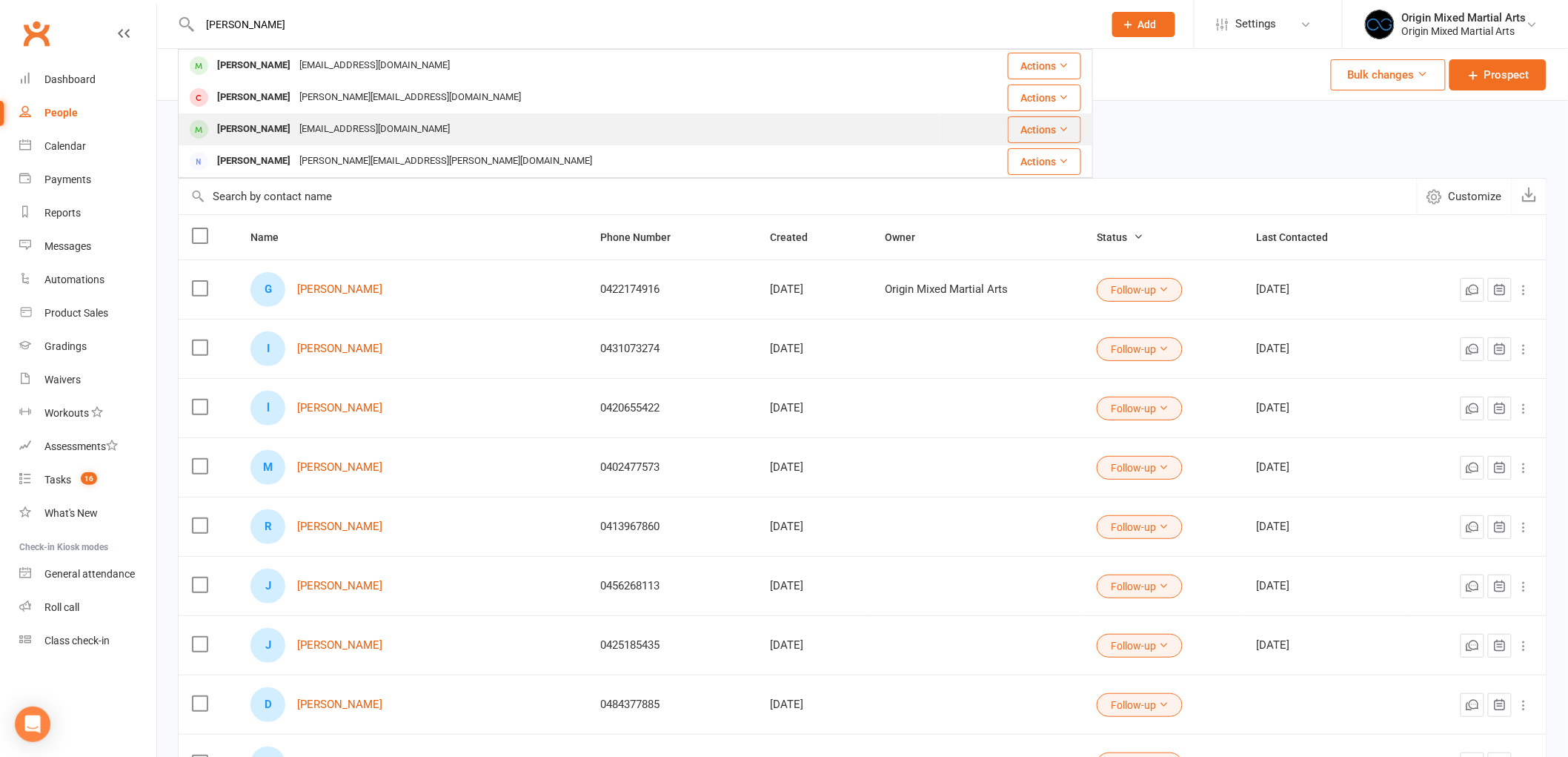
type input "rory"
click at [330, 117] on div "Rory Hopkins Roryambrose1@gmail.com" at bounding box center [558, 129] width 760 height 30
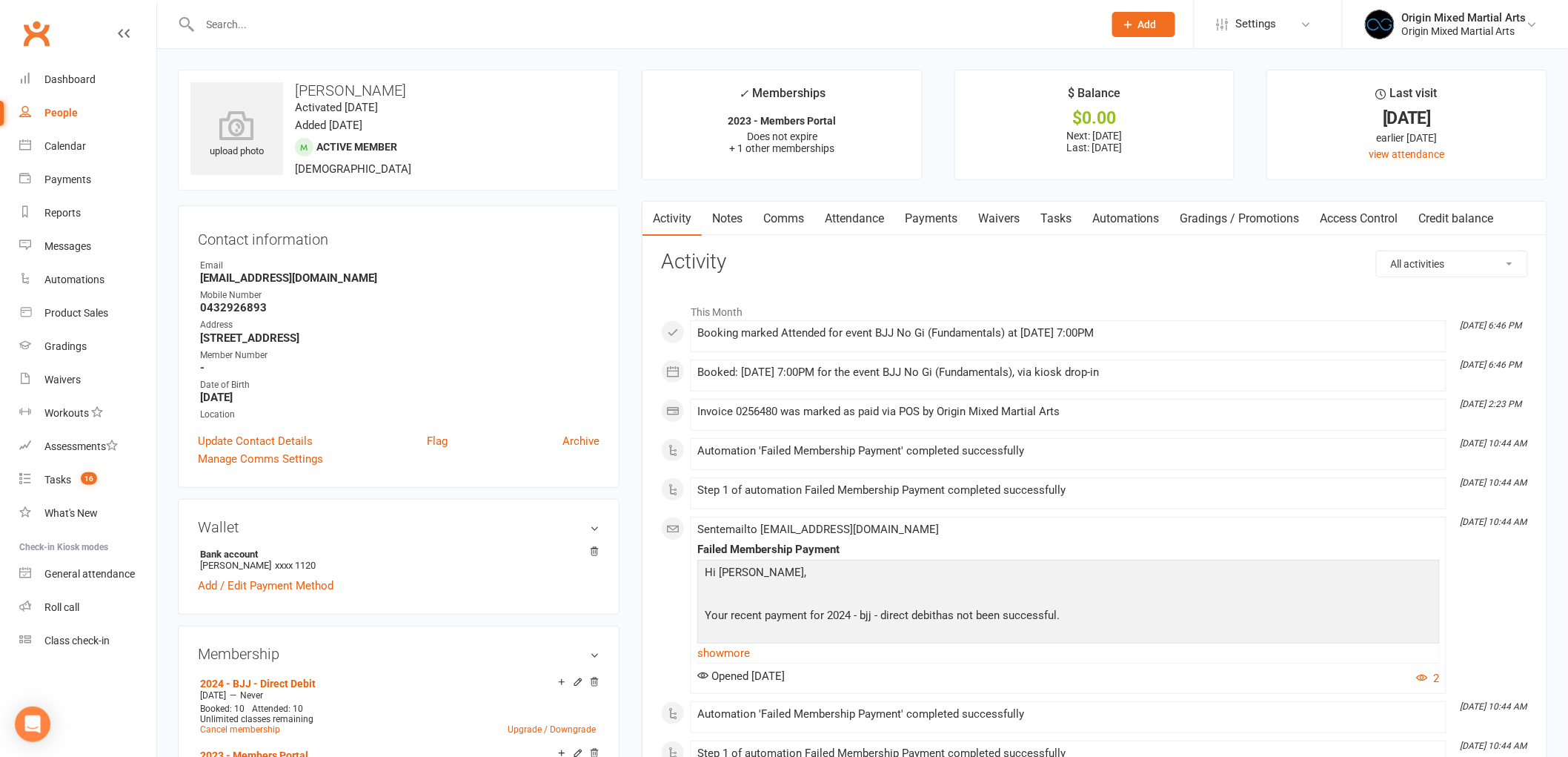
click at [930, 223] on link "Payments" at bounding box center [931, 218] width 74 height 34
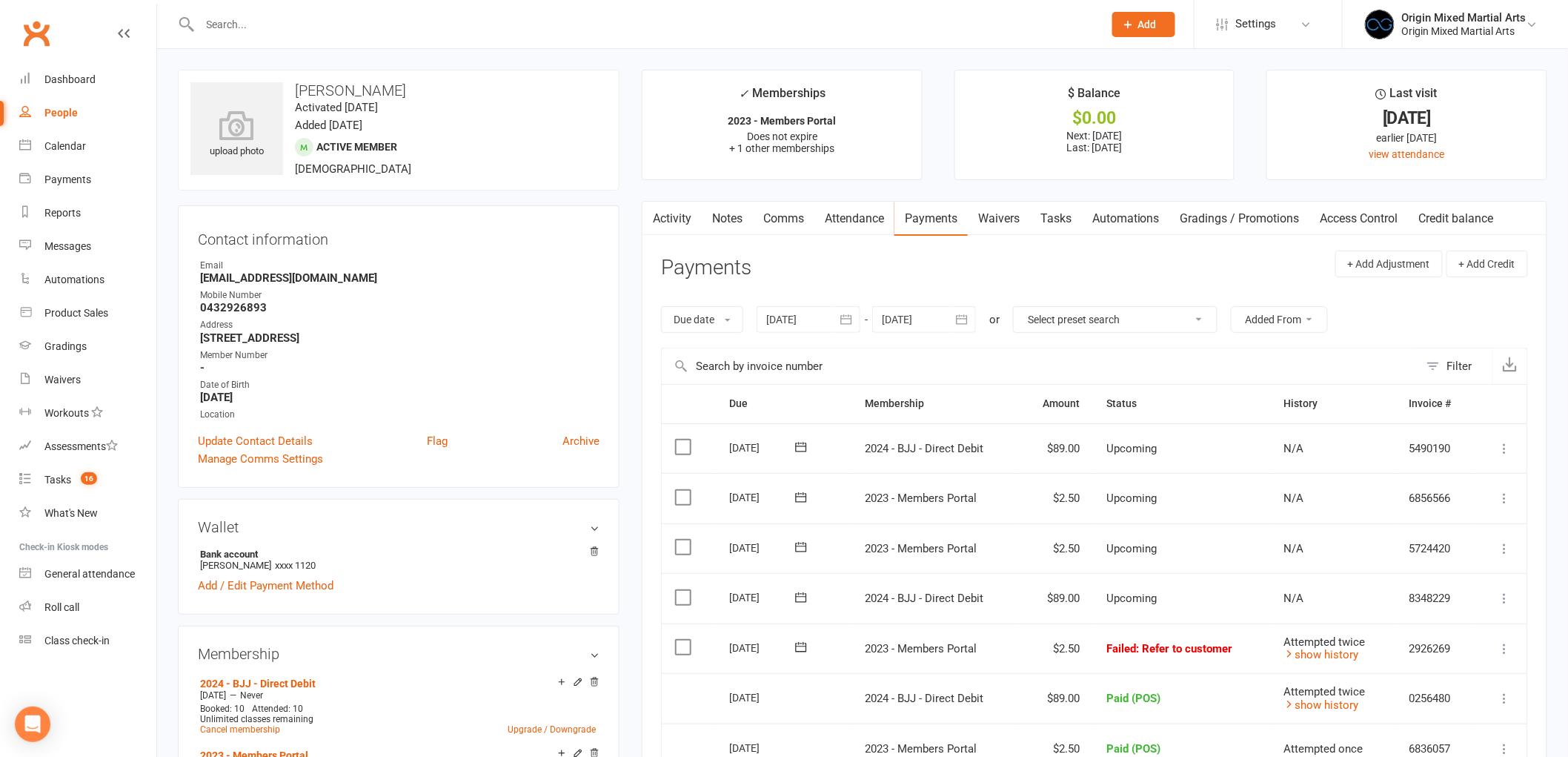
click at [1502, 653] on icon at bounding box center [1505, 648] width 15 height 15
click at [1450, 704] on link "Mark as Paid (POS)" at bounding box center [1440, 706] width 147 height 29
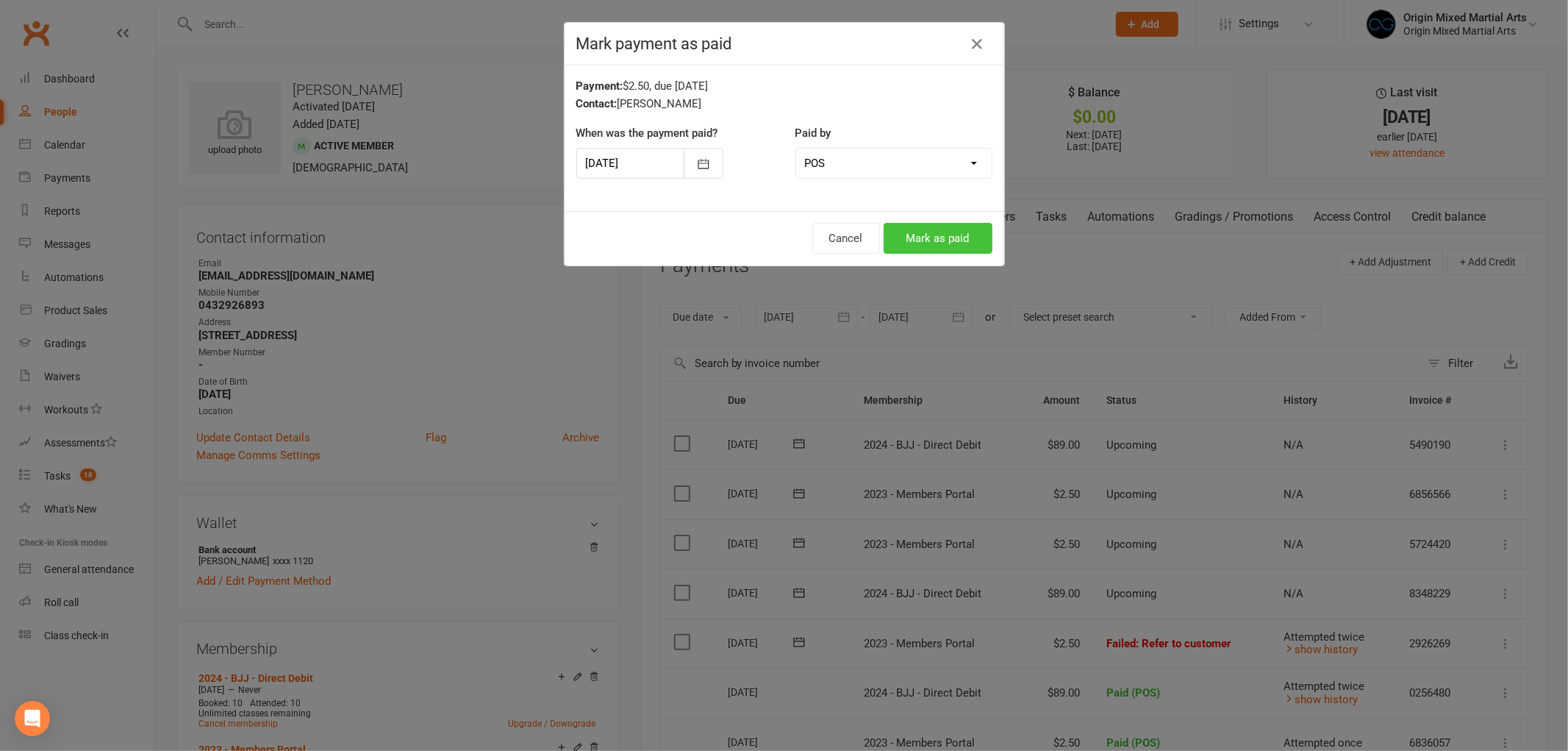
click at [949, 236] on button "Mark as paid" at bounding box center [938, 237] width 109 height 31
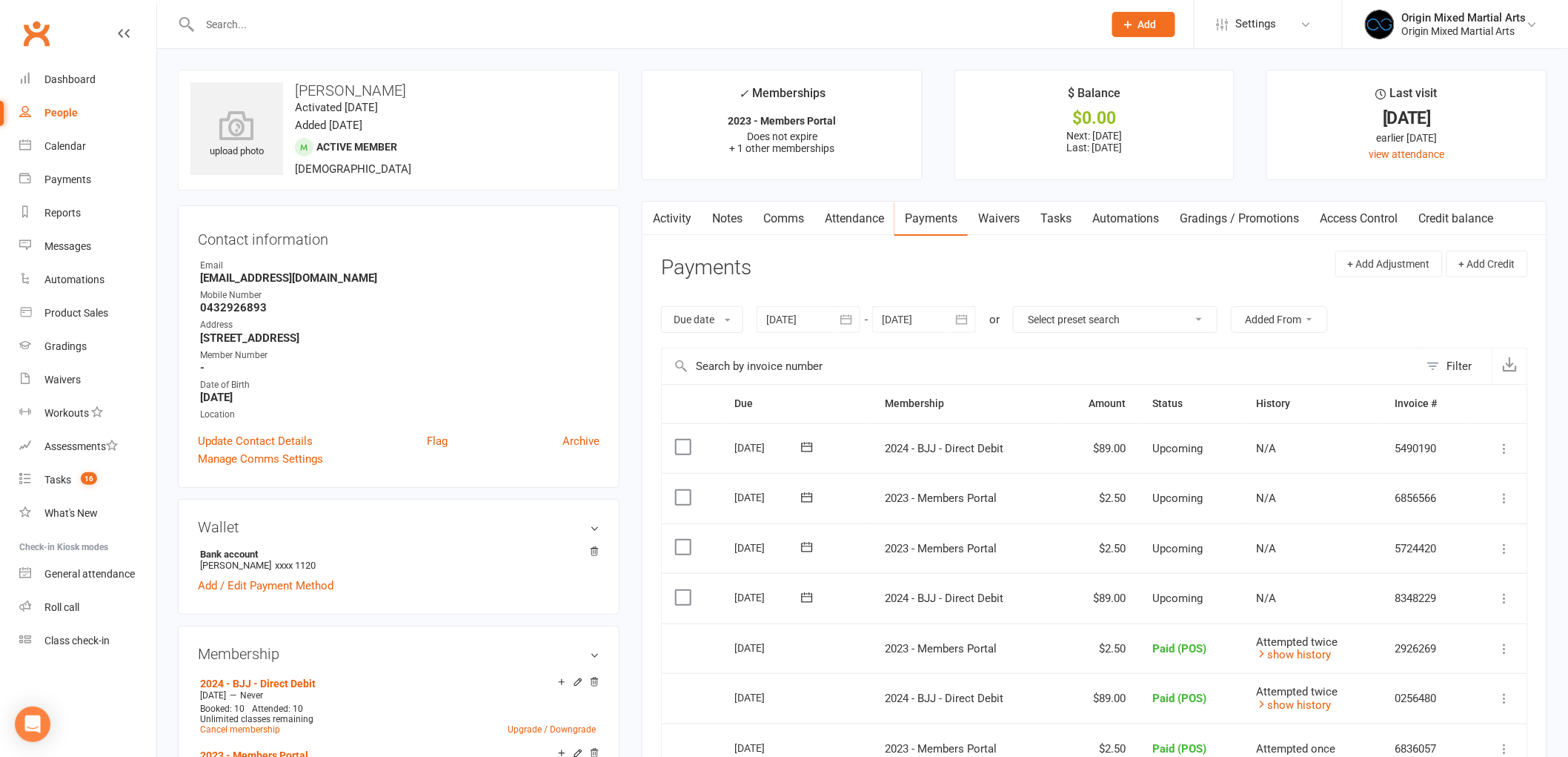
click at [70, 110] on div "People" at bounding box center [61, 112] width 34 height 12
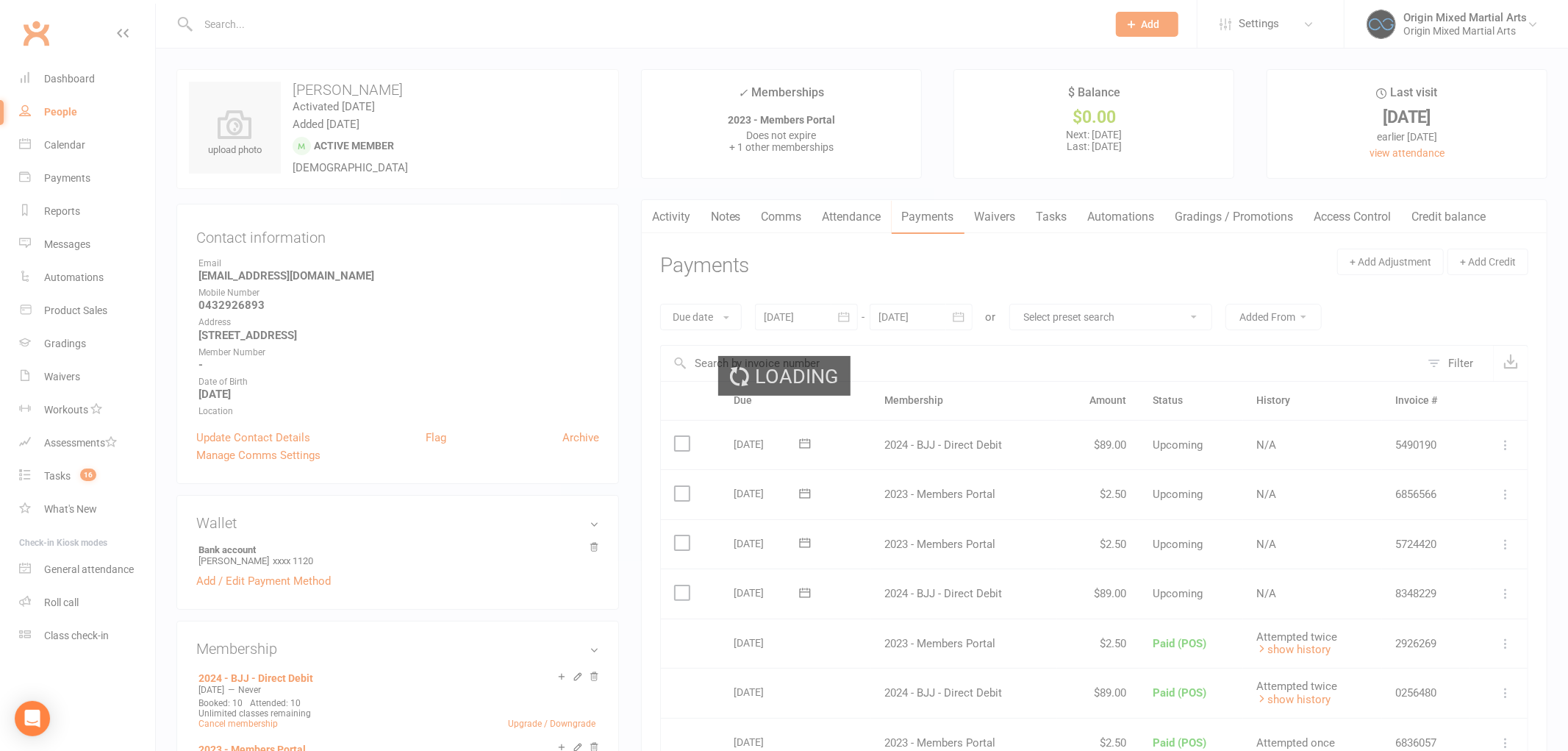
select select "100"
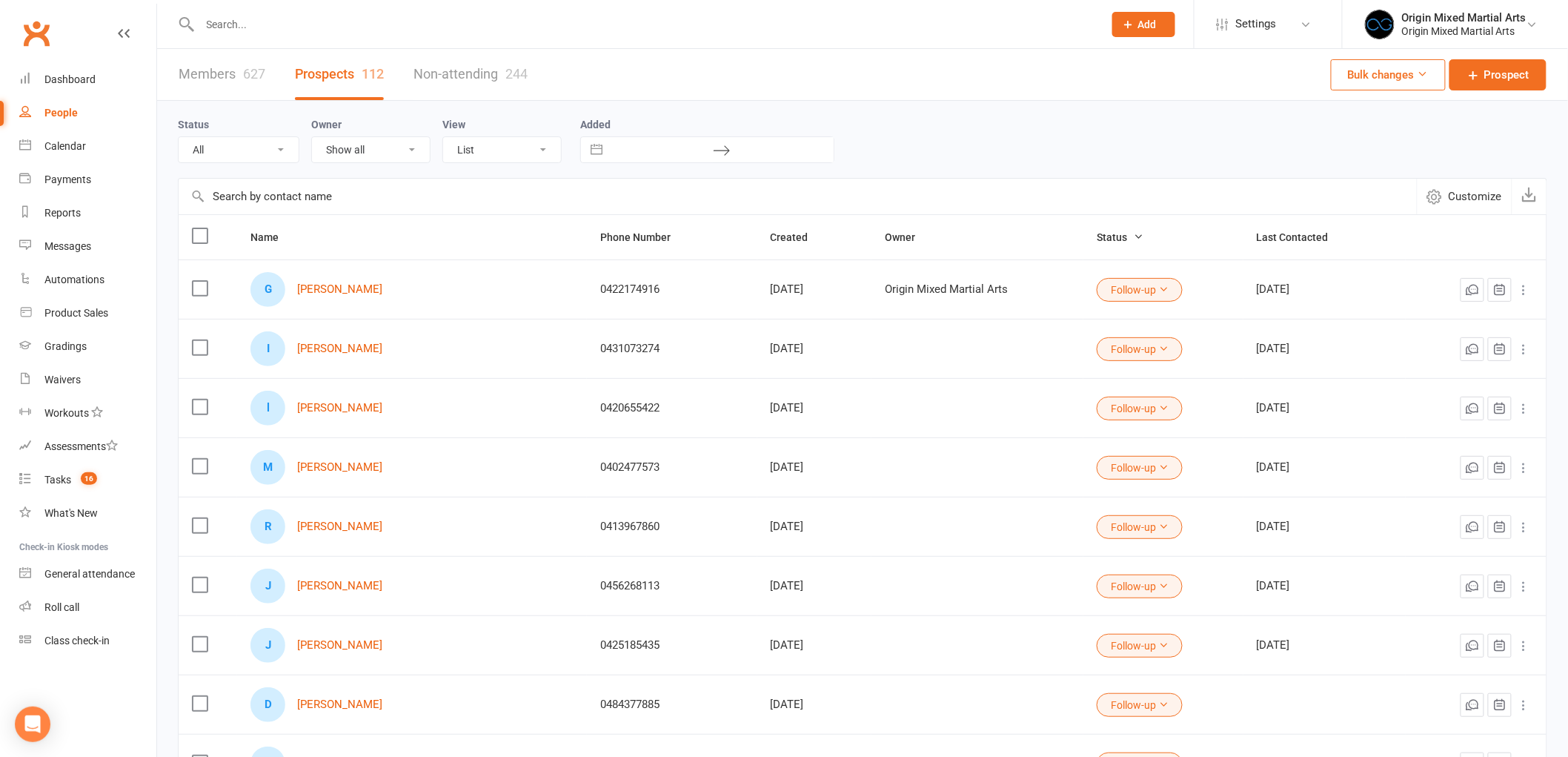
click at [353, 18] on input "text" at bounding box center [644, 24] width 898 height 20
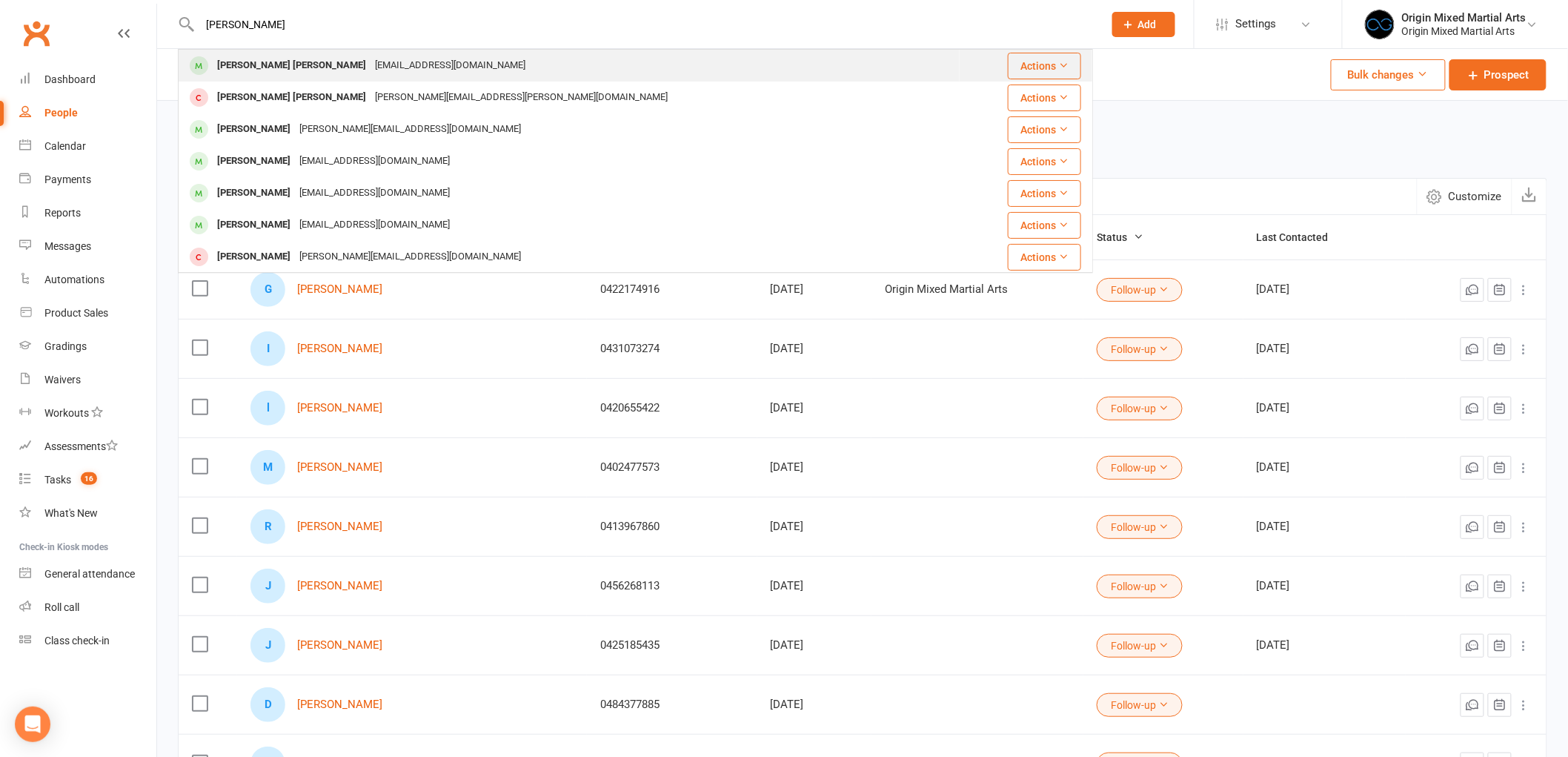
type input "juan"
click at [371, 58] on div "Jpguzcha@gmail.com" at bounding box center [450, 66] width 160 height 21
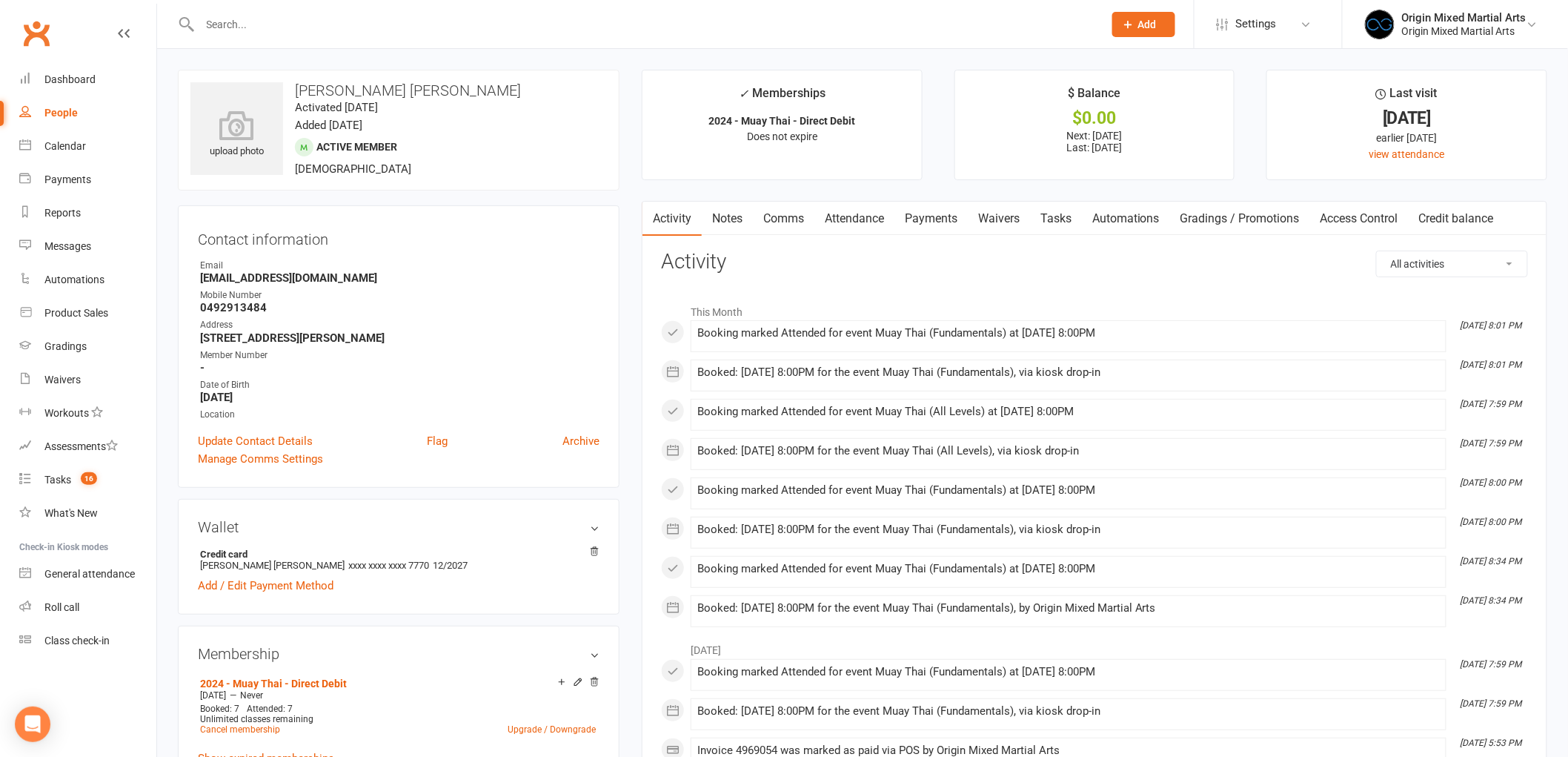
click at [930, 217] on link "Payments" at bounding box center [931, 218] width 74 height 34
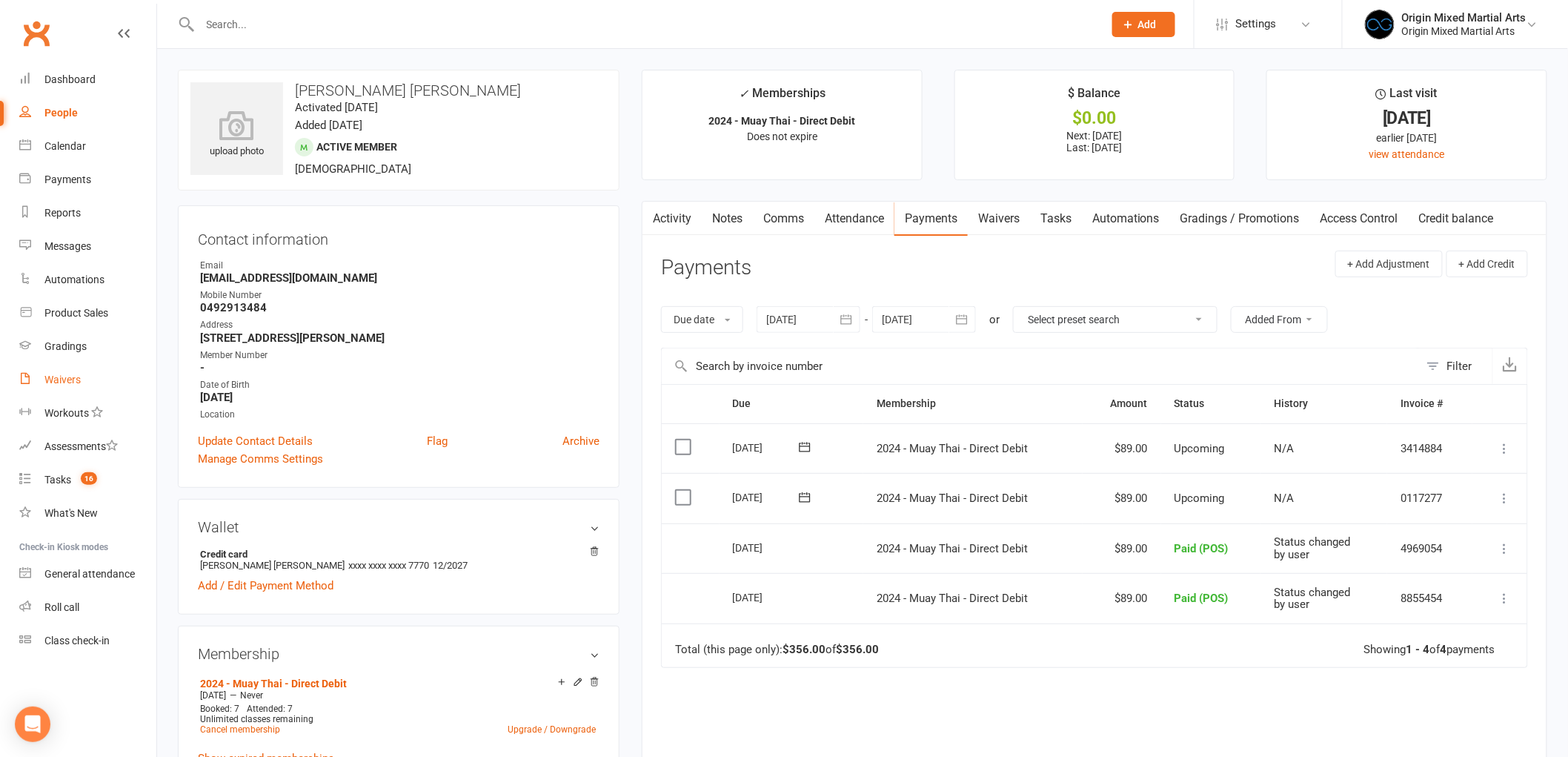
click at [82, 377] on link "Waivers" at bounding box center [88, 380] width 137 height 34
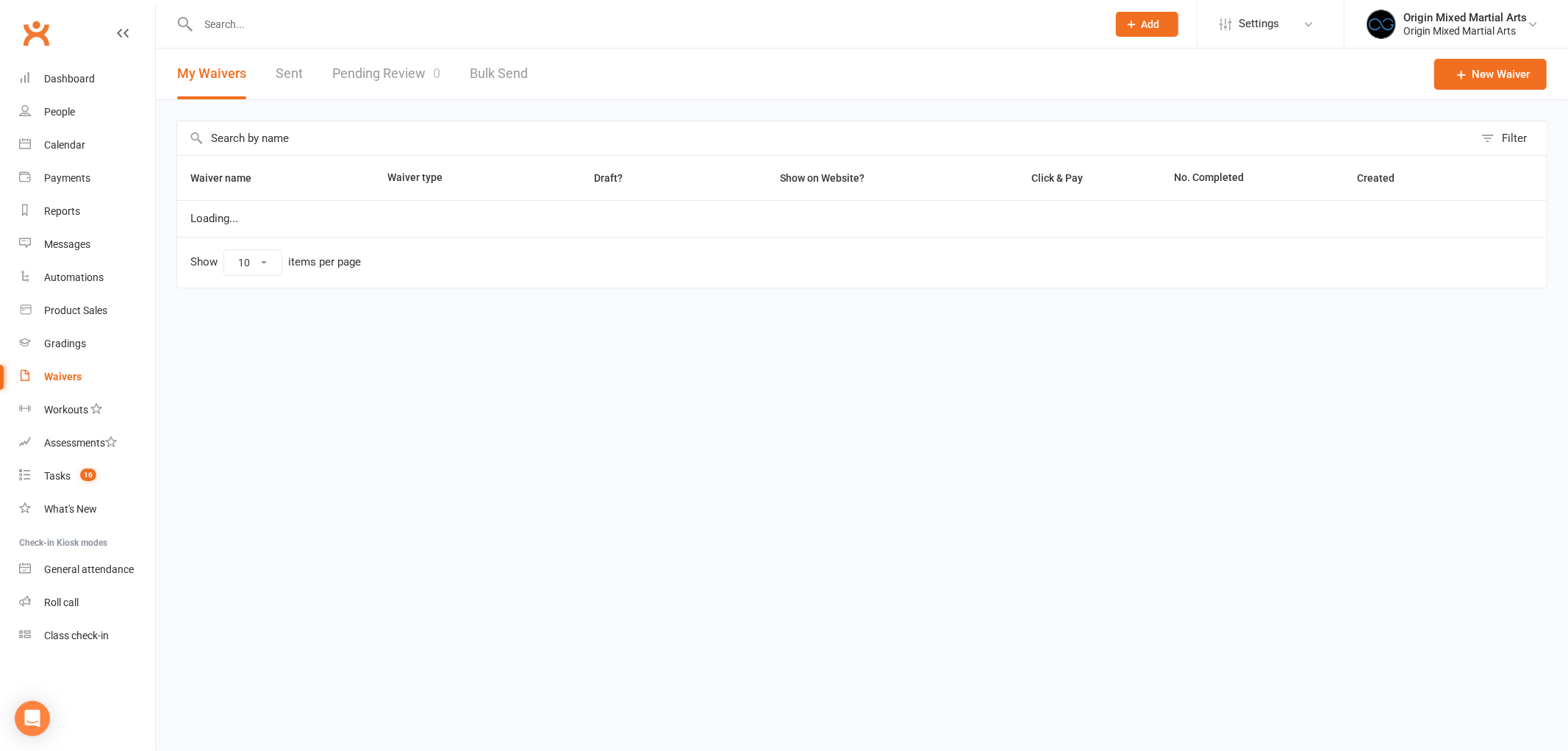
select select "100"
click at [409, 65] on link "Pending Review 0" at bounding box center [386, 74] width 108 height 51
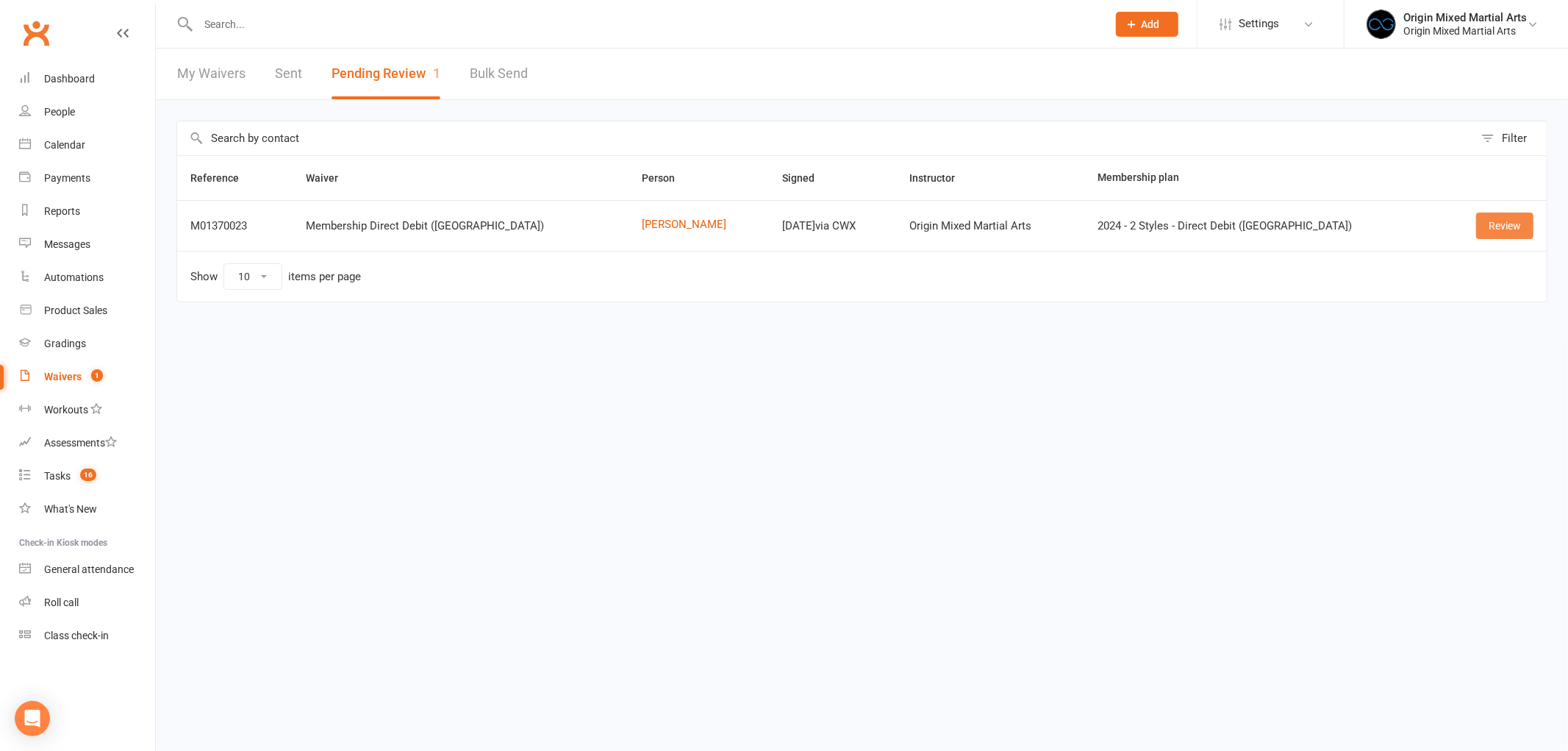
click at [1505, 227] on link "Review" at bounding box center [1504, 226] width 57 height 26
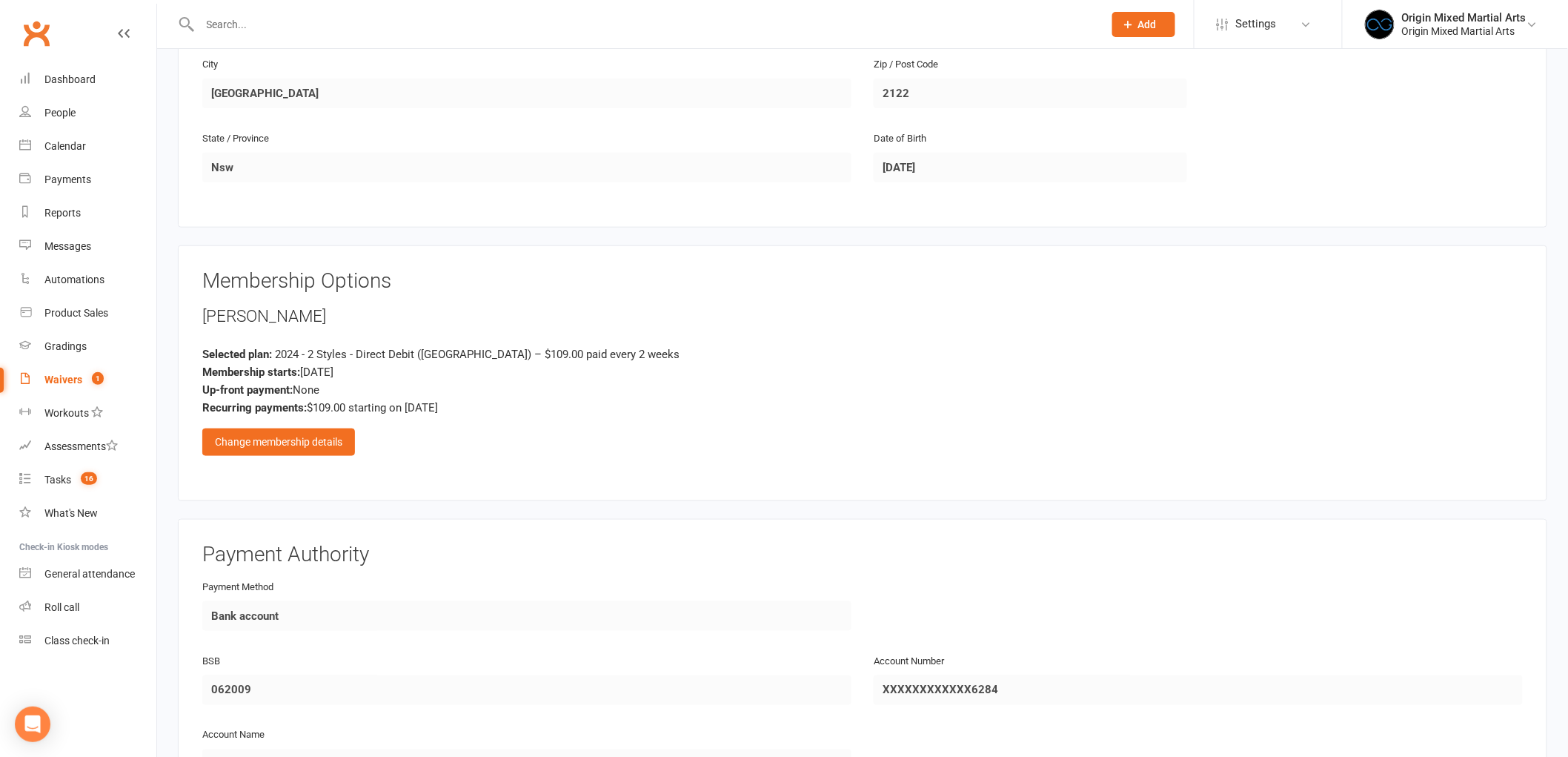
scroll to position [494, 0]
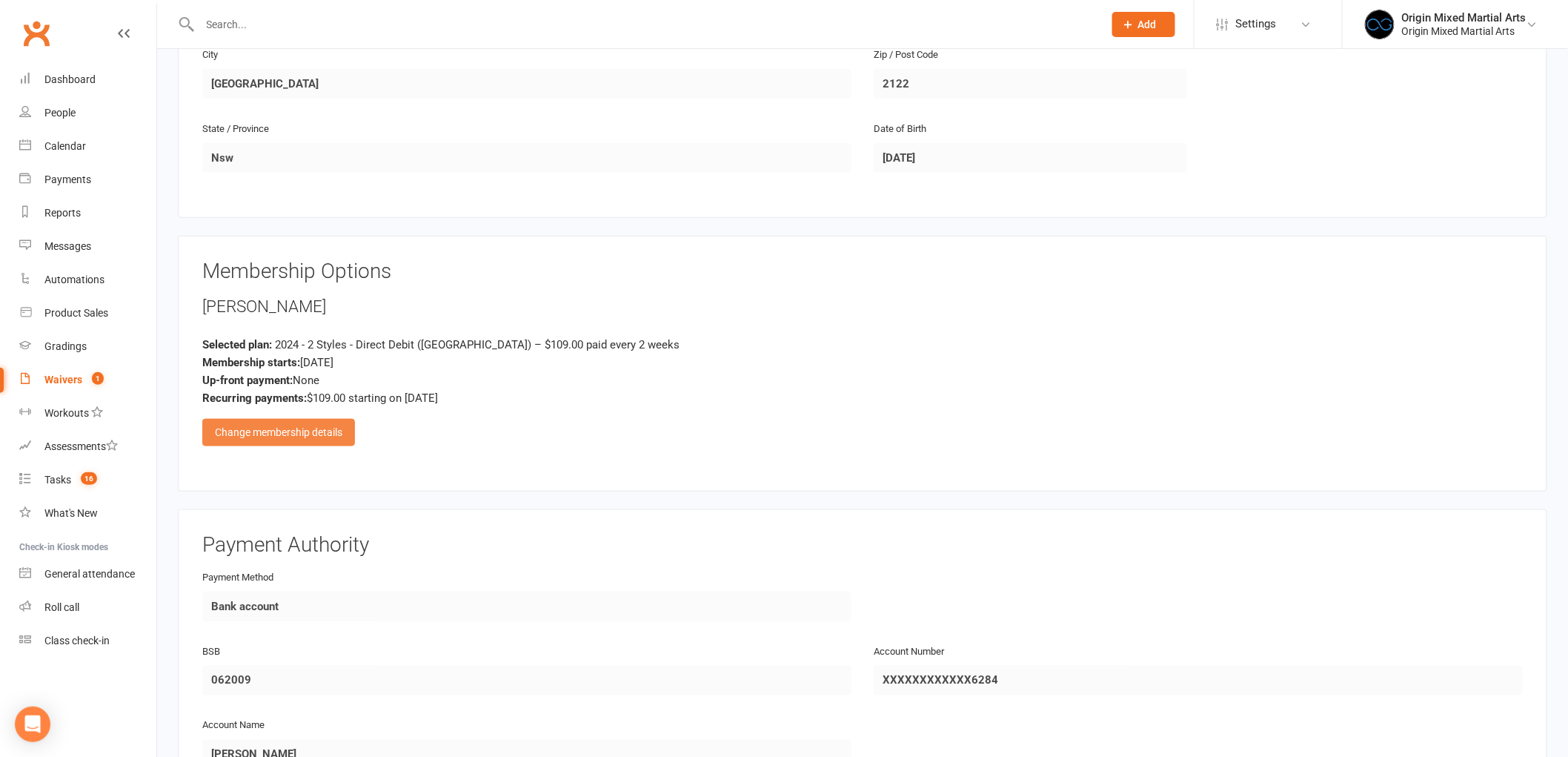
click at [258, 425] on div "Change membership details" at bounding box center [278, 432] width 152 height 27
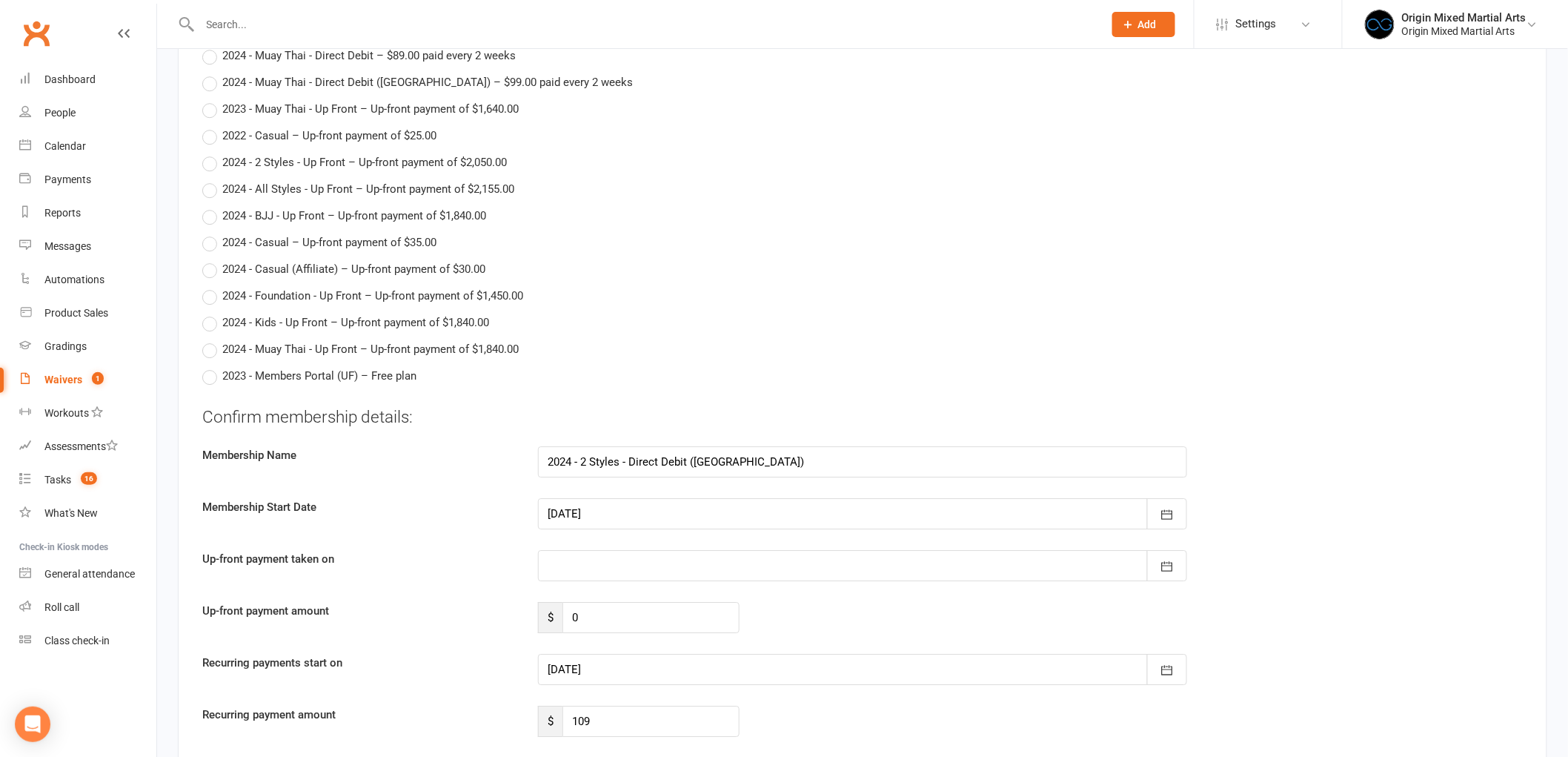
scroll to position [1976, 0]
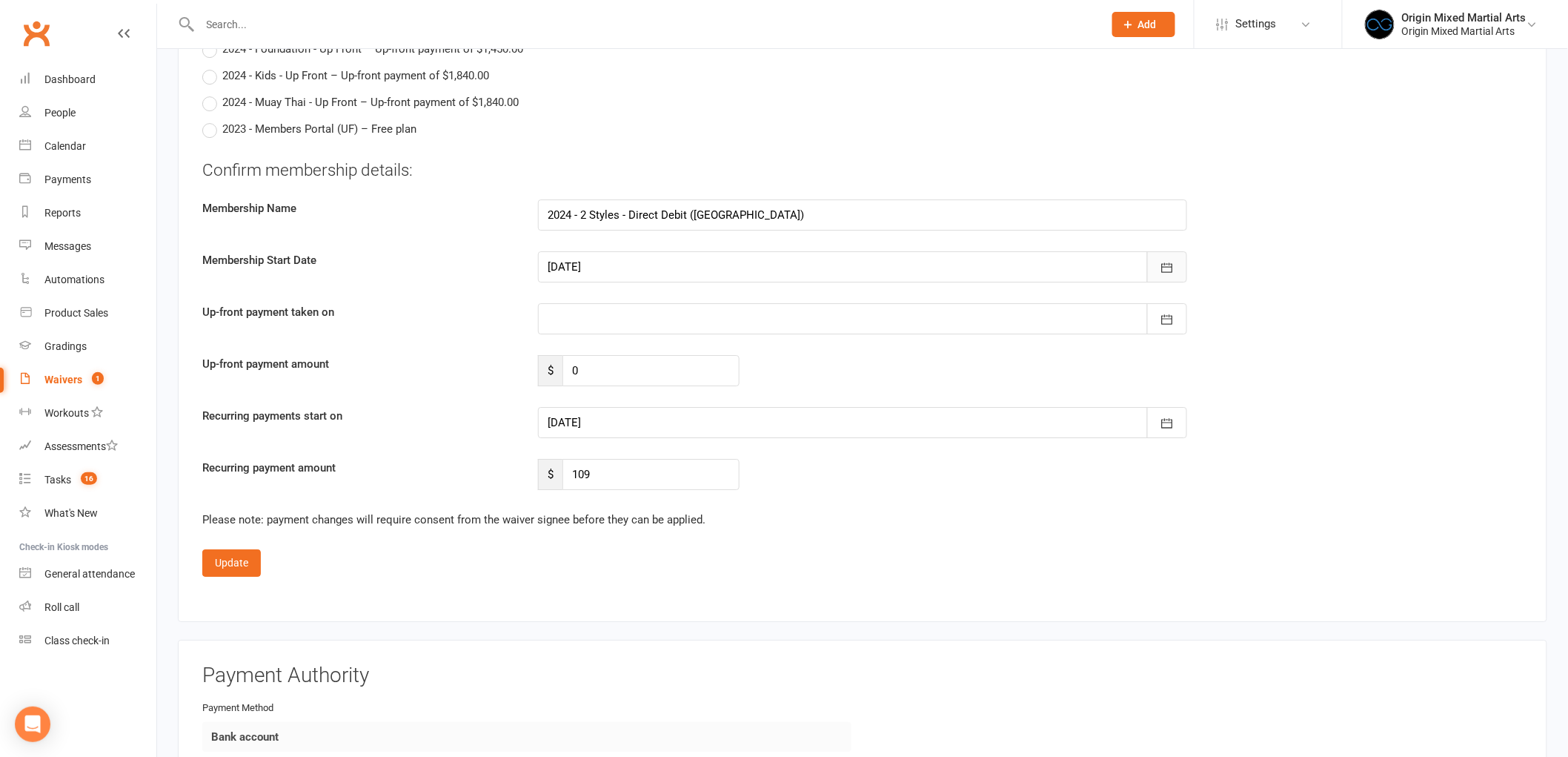
click at [1174, 269] on icon "button" at bounding box center [1167, 268] width 15 height 15
click at [694, 411] on span "15" at bounding box center [696, 417] width 12 height 12
type input "15 Oct 2025"
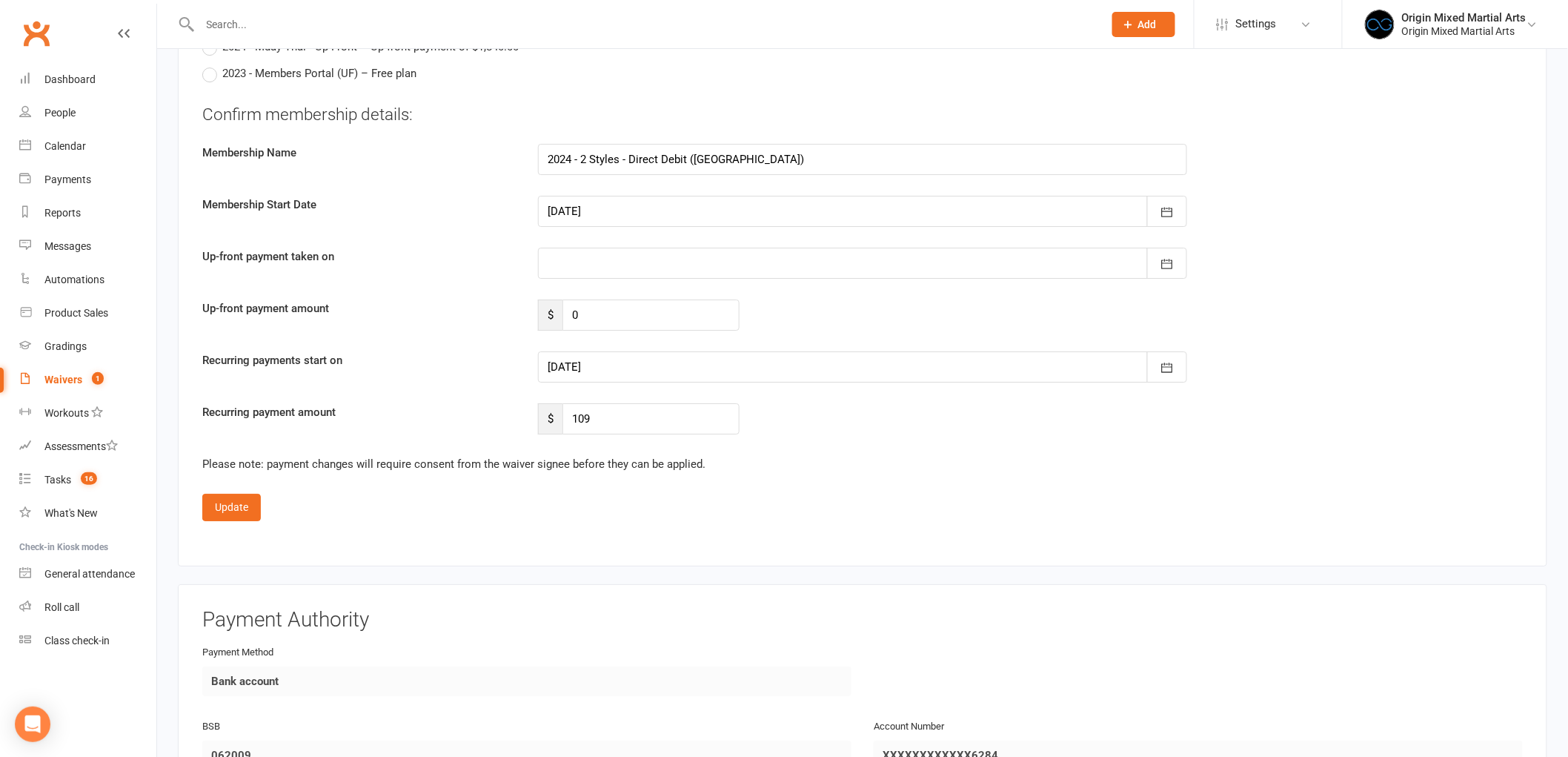
scroll to position [2058, 0]
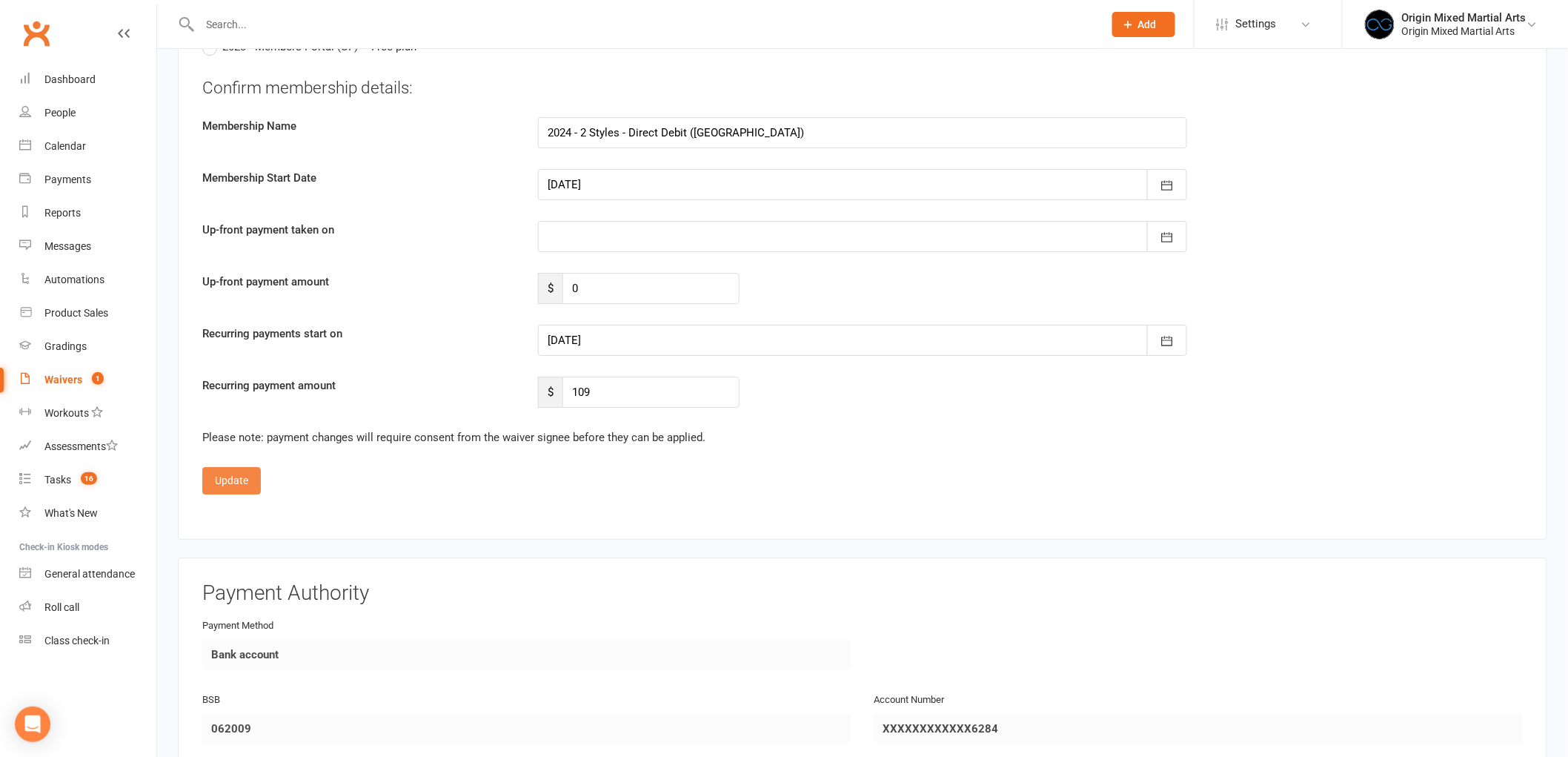
click at [233, 478] on button "Update" at bounding box center [231, 480] width 59 height 27
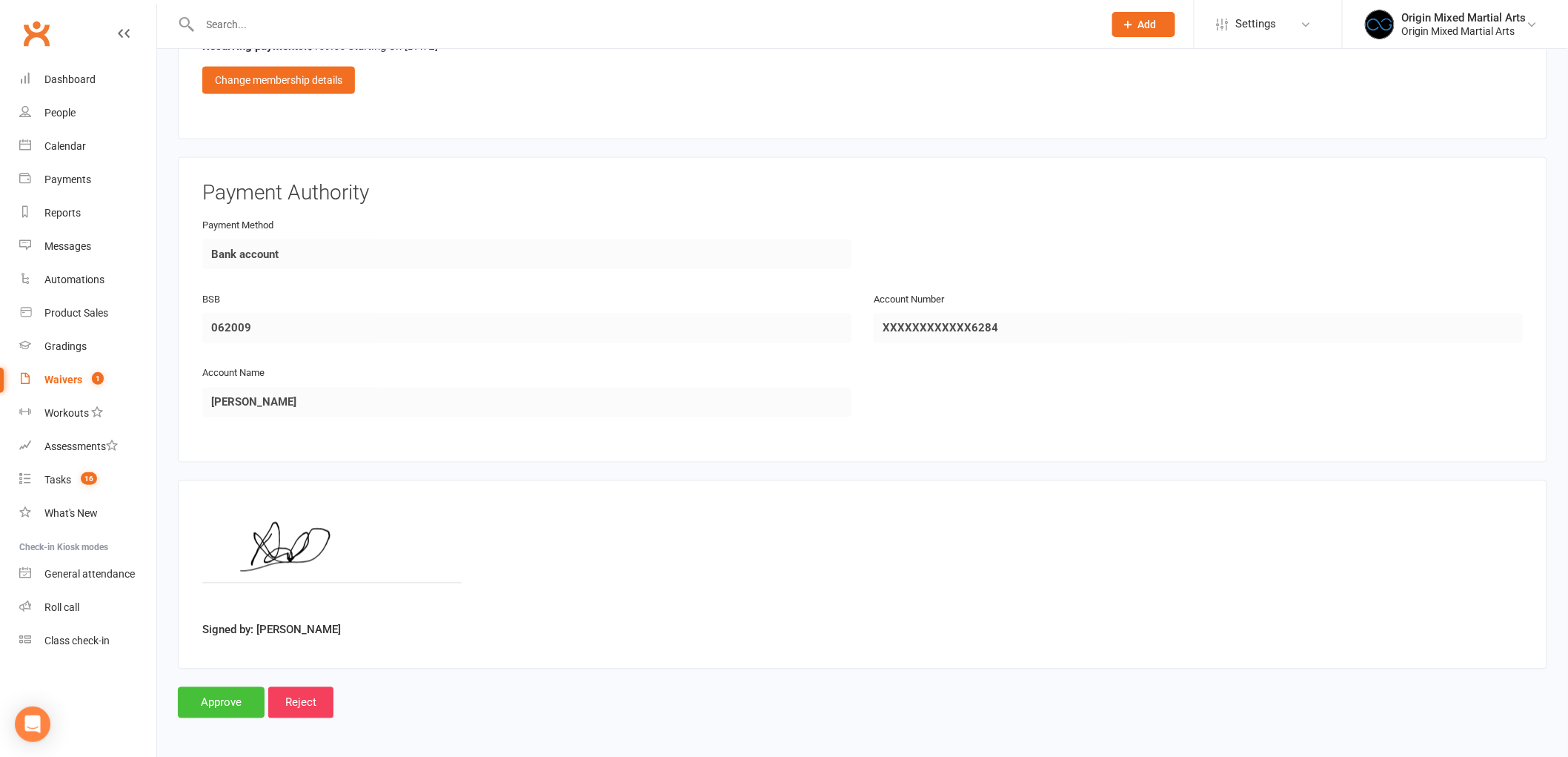
click at [220, 698] on input "Approve" at bounding box center [222, 702] width 87 height 31
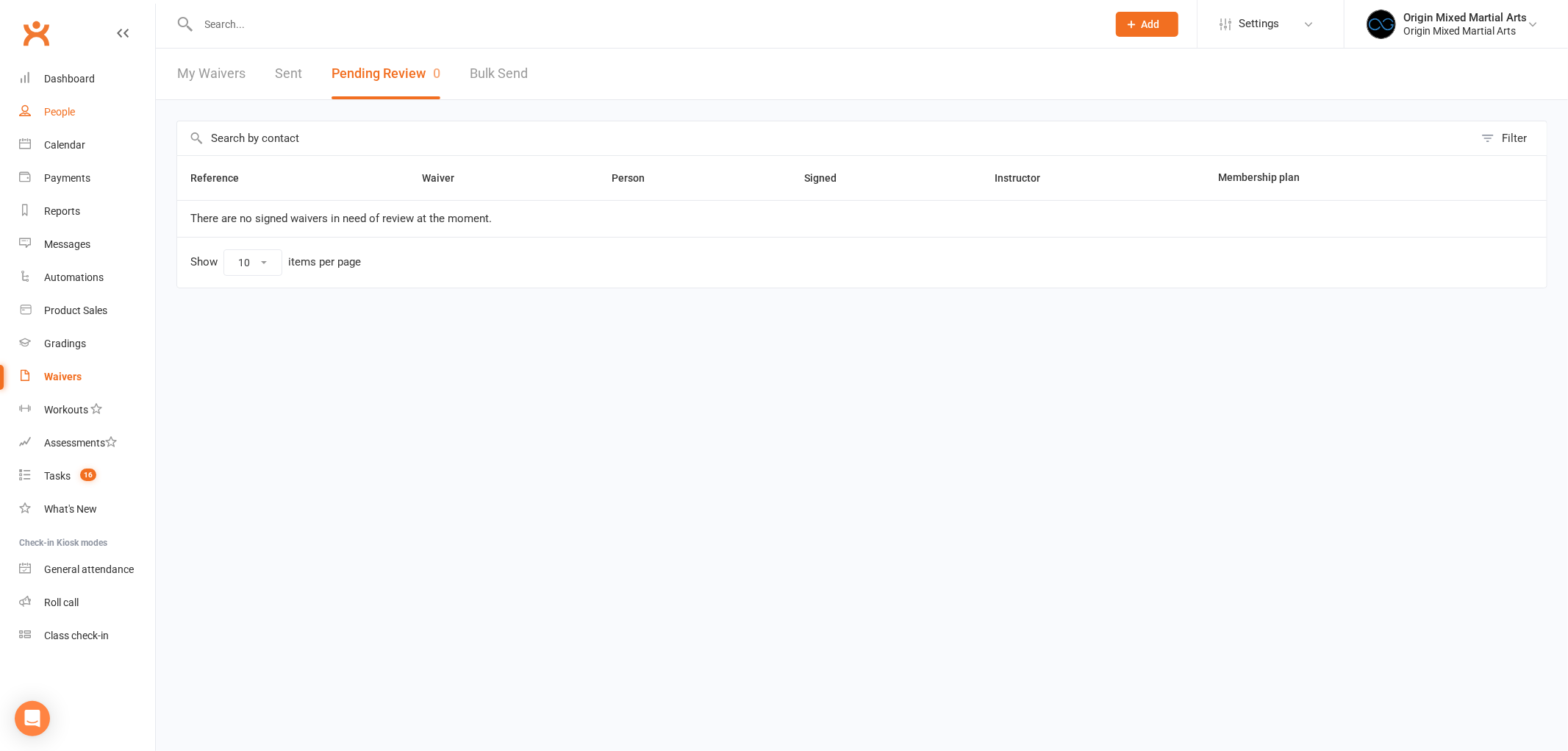
click at [55, 114] on div "People" at bounding box center [59, 111] width 31 height 11
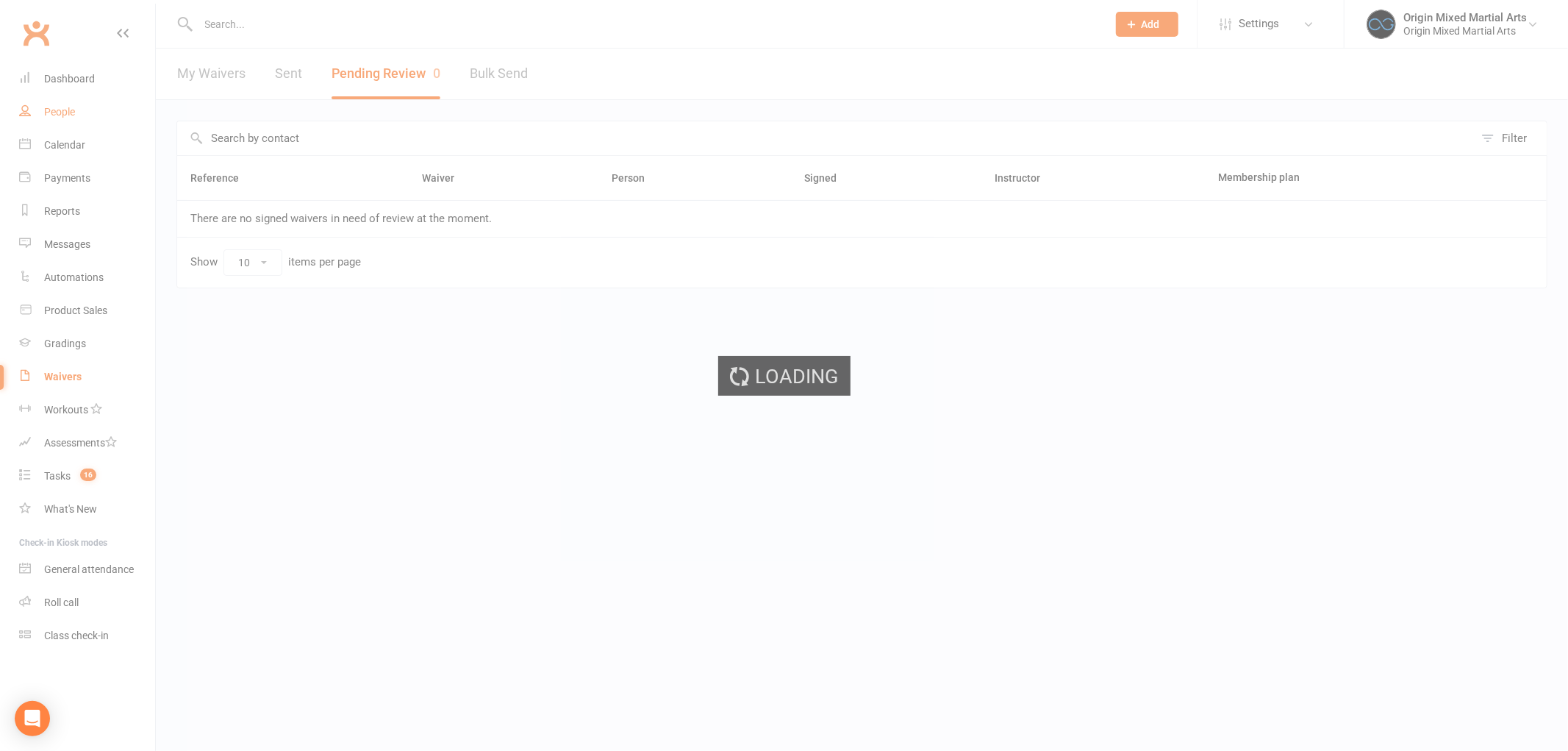
select select "100"
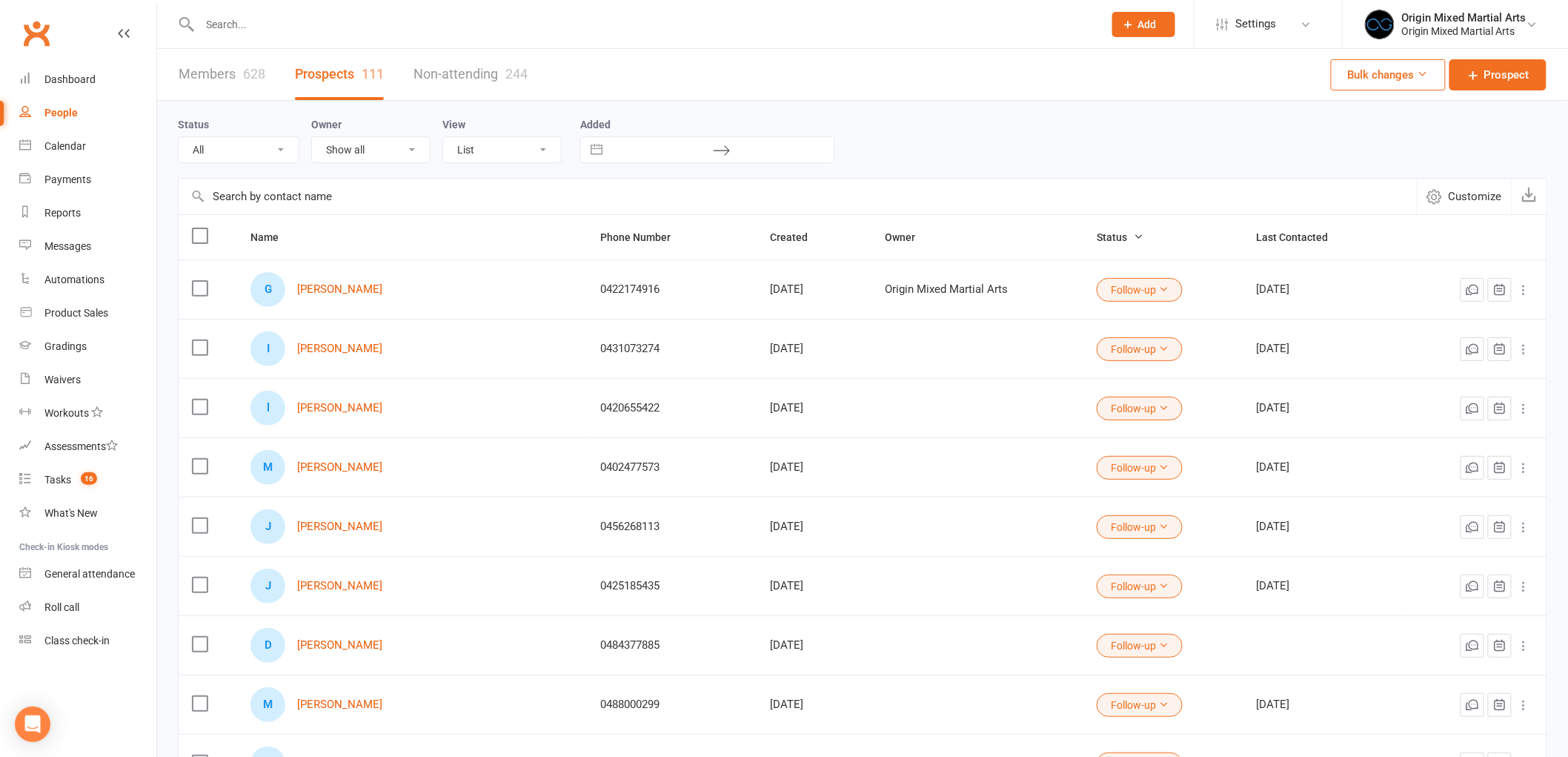
click at [360, 30] on input "text" at bounding box center [644, 24] width 898 height 20
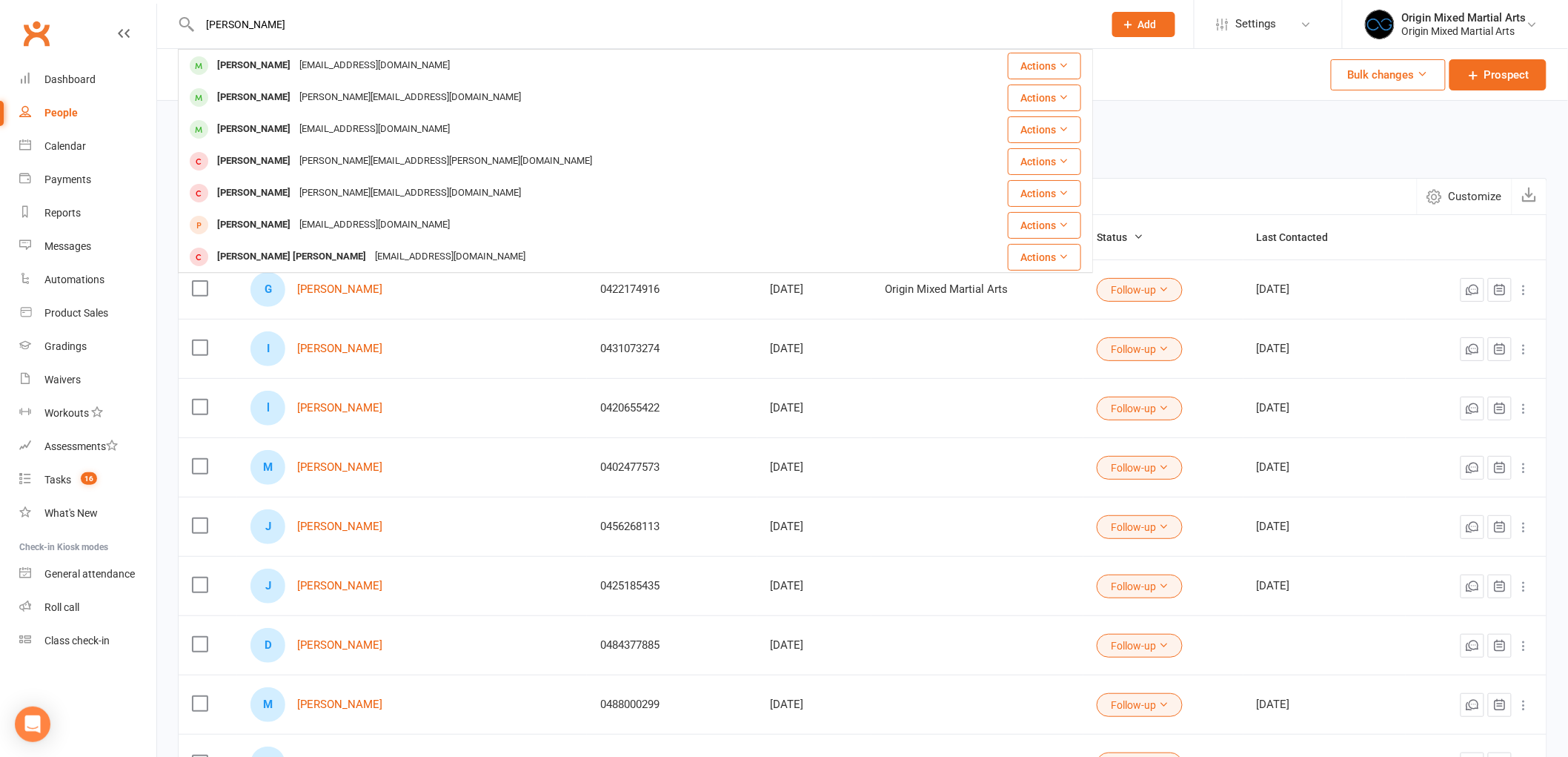
type input "james chammoun"
click at [350, 66] on div "jameschamou07@gmail.com" at bounding box center [375, 66] width 160 height 21
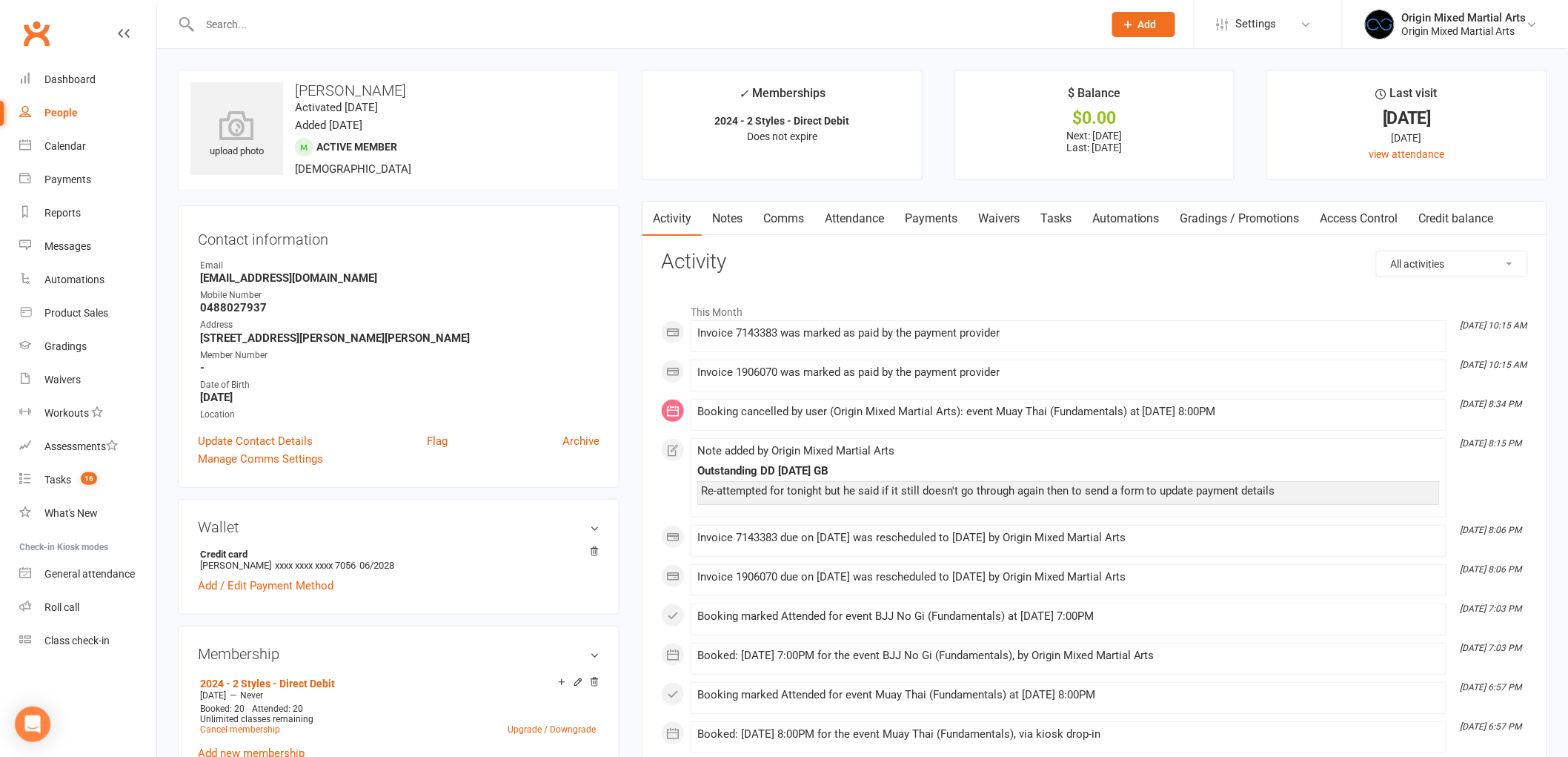
click at [935, 208] on link "Payments" at bounding box center [931, 218] width 74 height 34
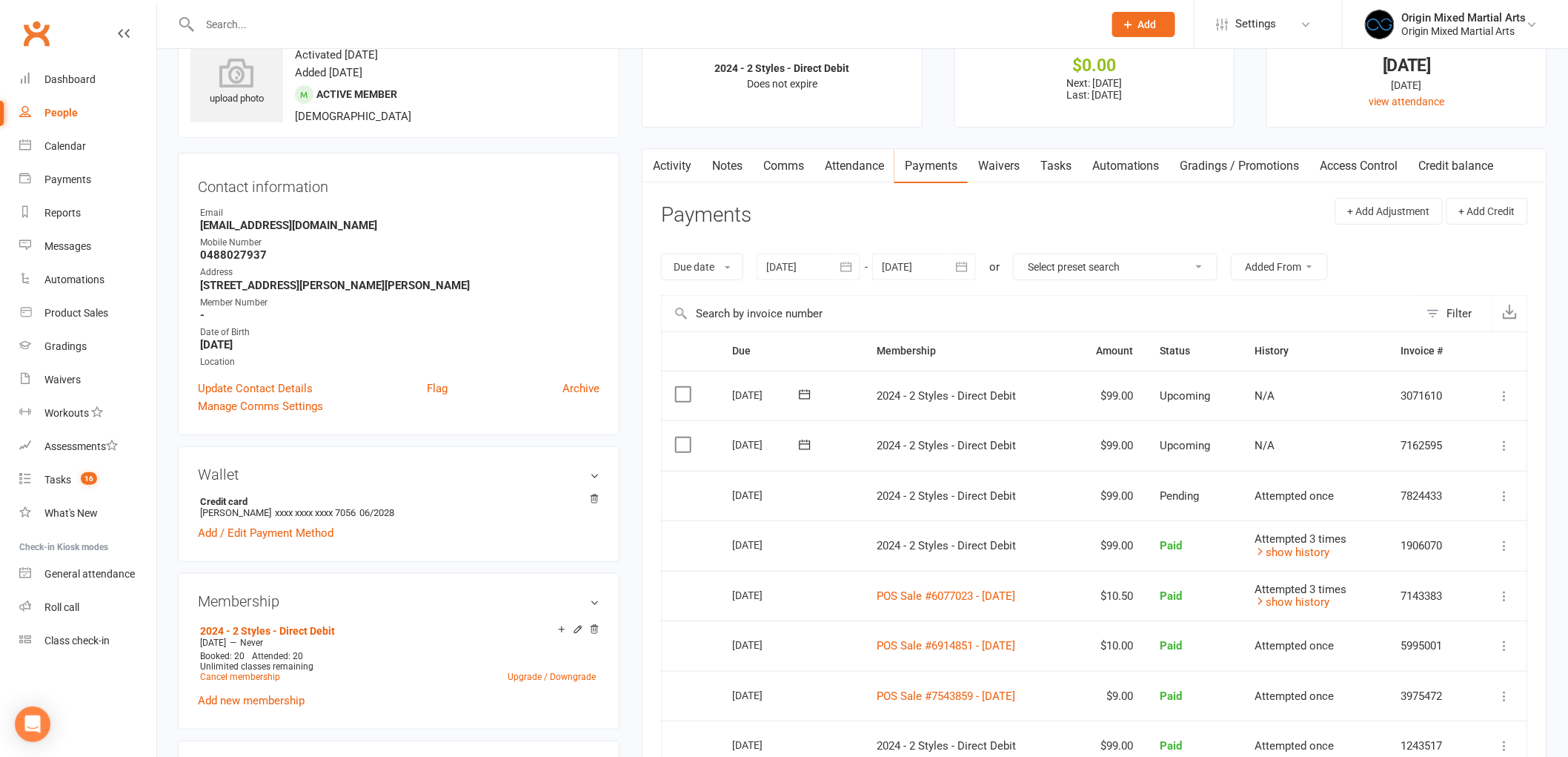
scroll to position [82, 0]
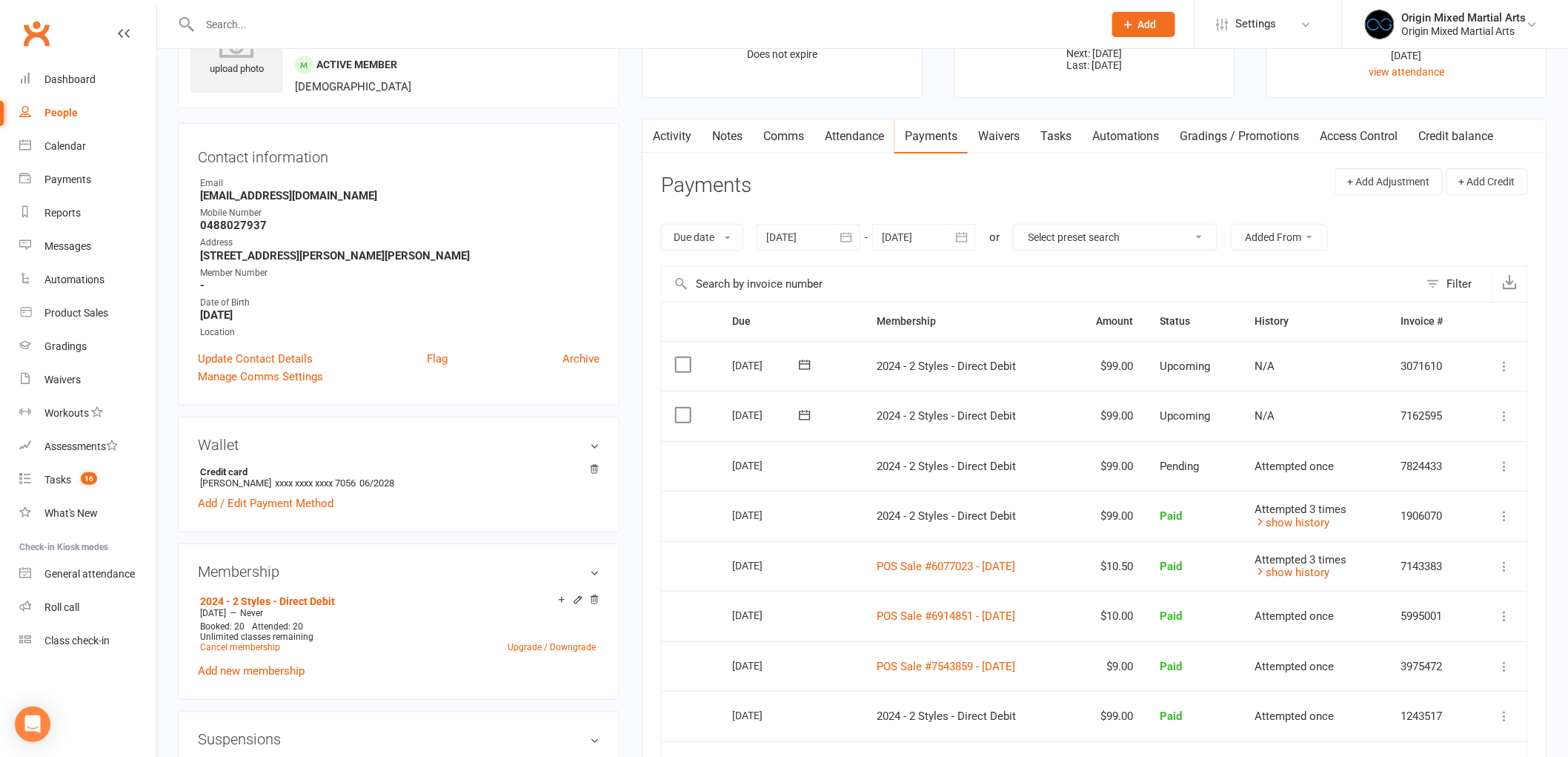
click at [331, 26] on input "text" at bounding box center [644, 24] width 898 height 20
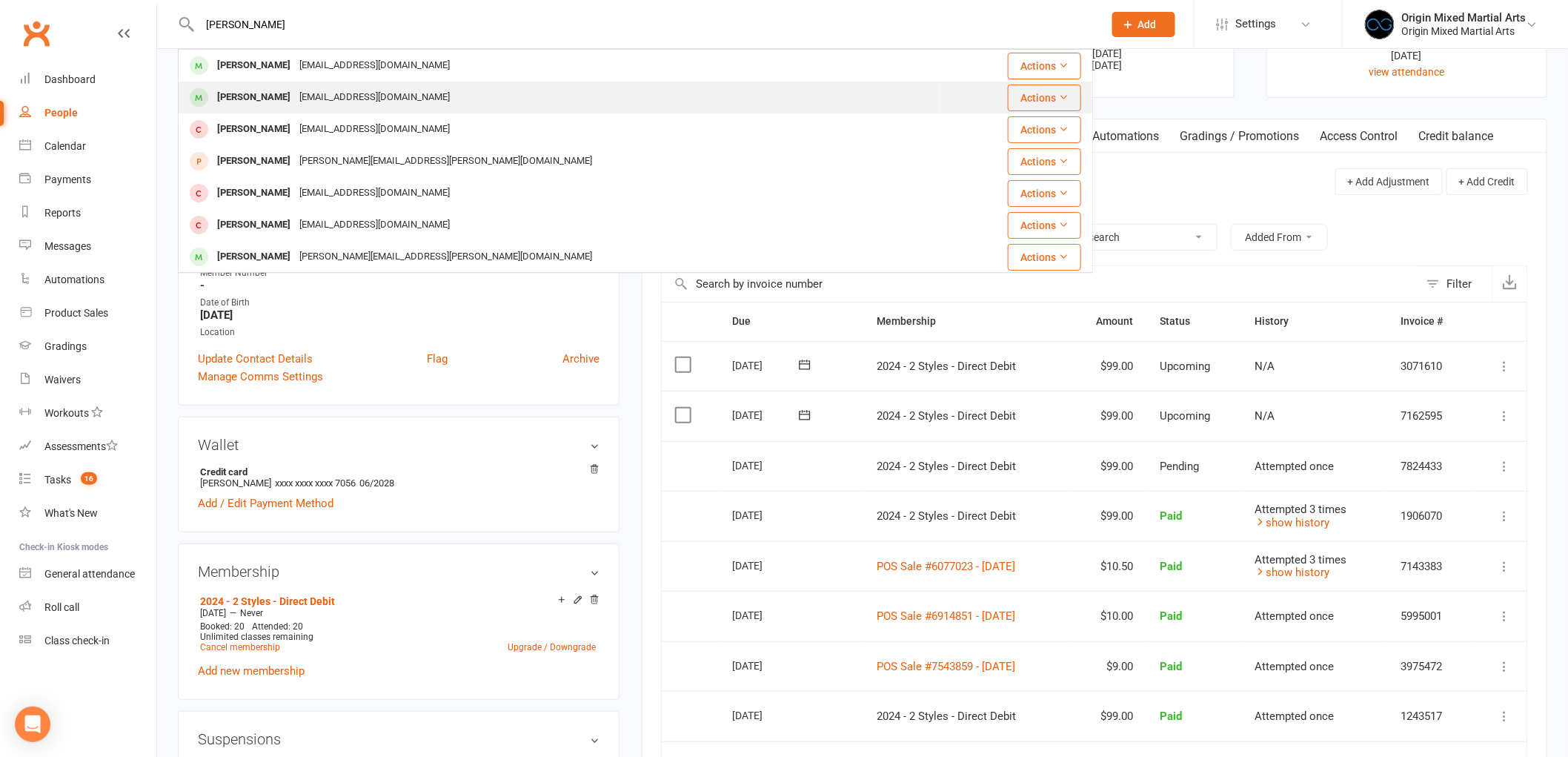
type input "harry"
click at [301, 100] on div "catanzaritiharry@gmail.com" at bounding box center [375, 98] width 160 height 21
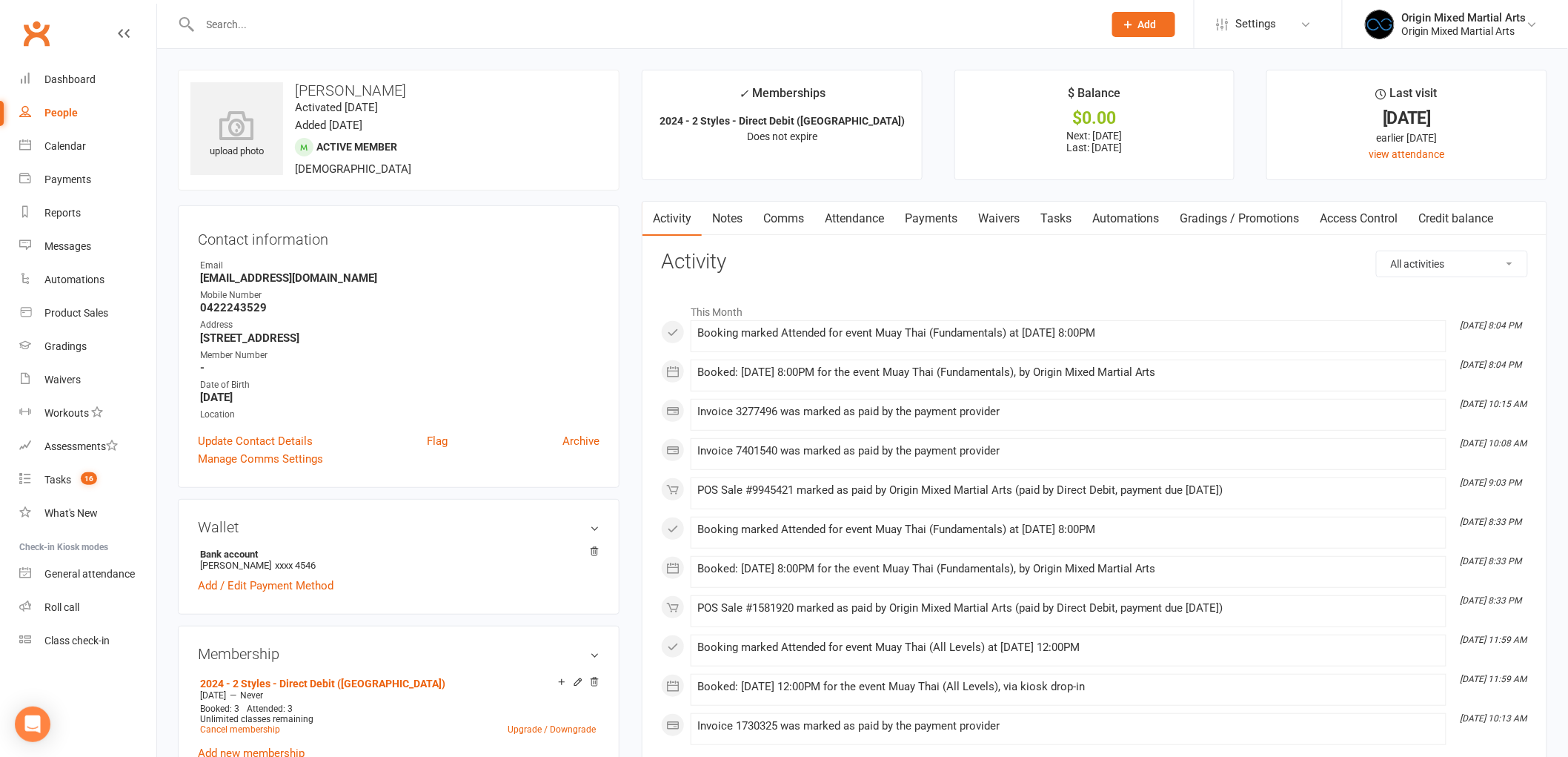
click at [944, 224] on link "Payments" at bounding box center [931, 218] width 74 height 34
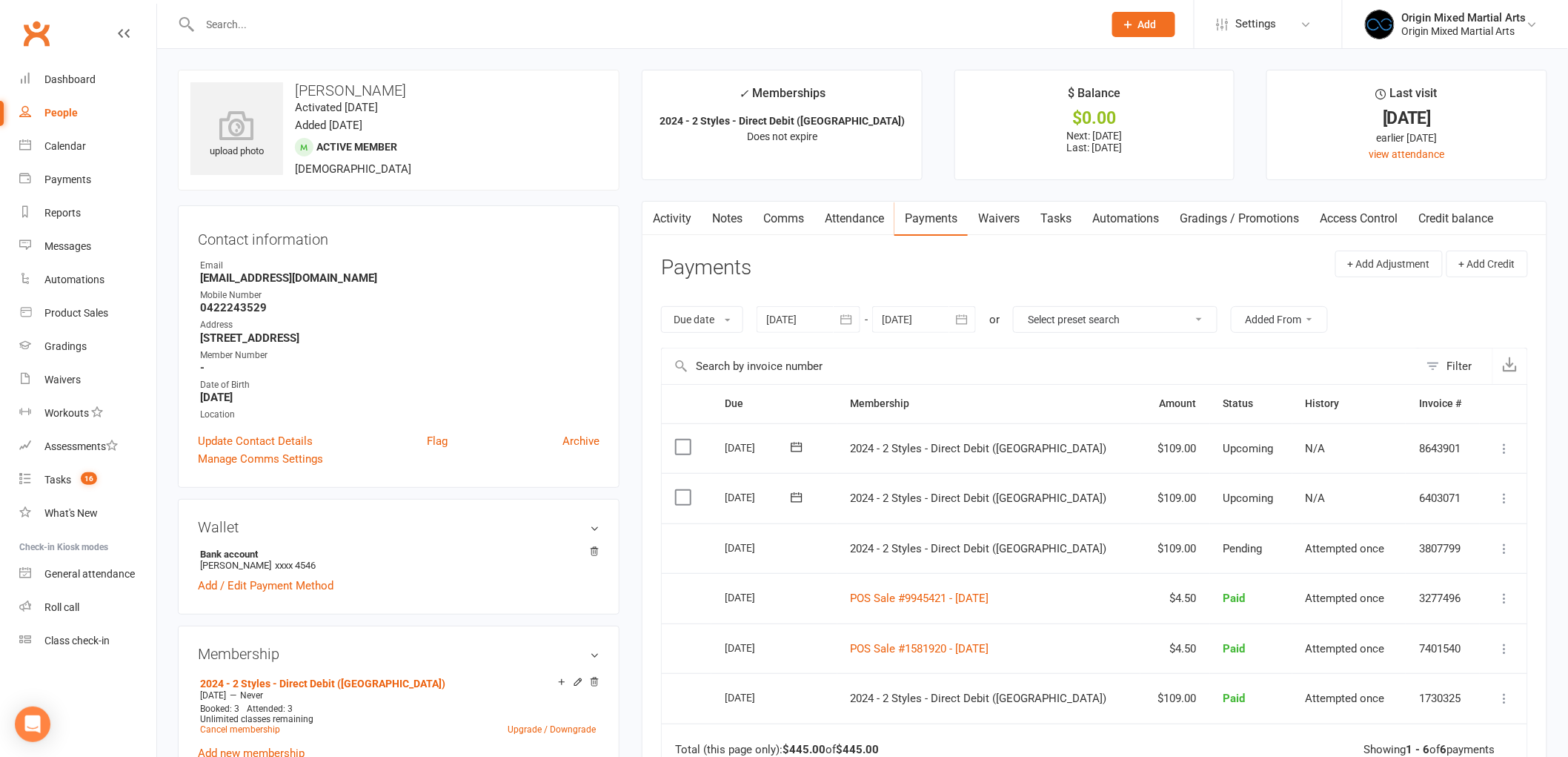
click at [478, 28] on input "text" at bounding box center [644, 24] width 898 height 20
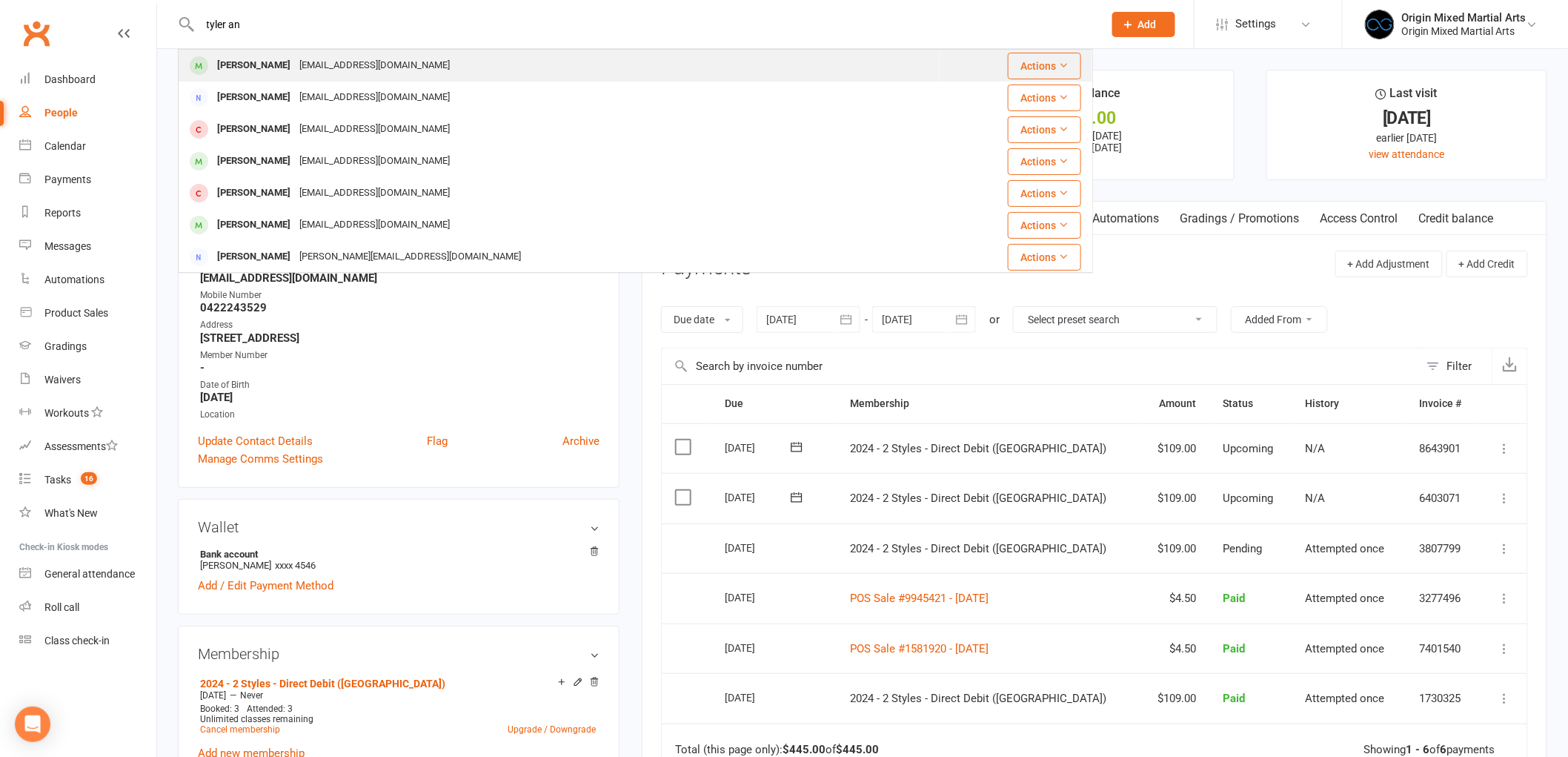
type input "tyler an"
click at [410, 68] on div "tylerandreazza@gmail.com" at bounding box center [375, 66] width 160 height 21
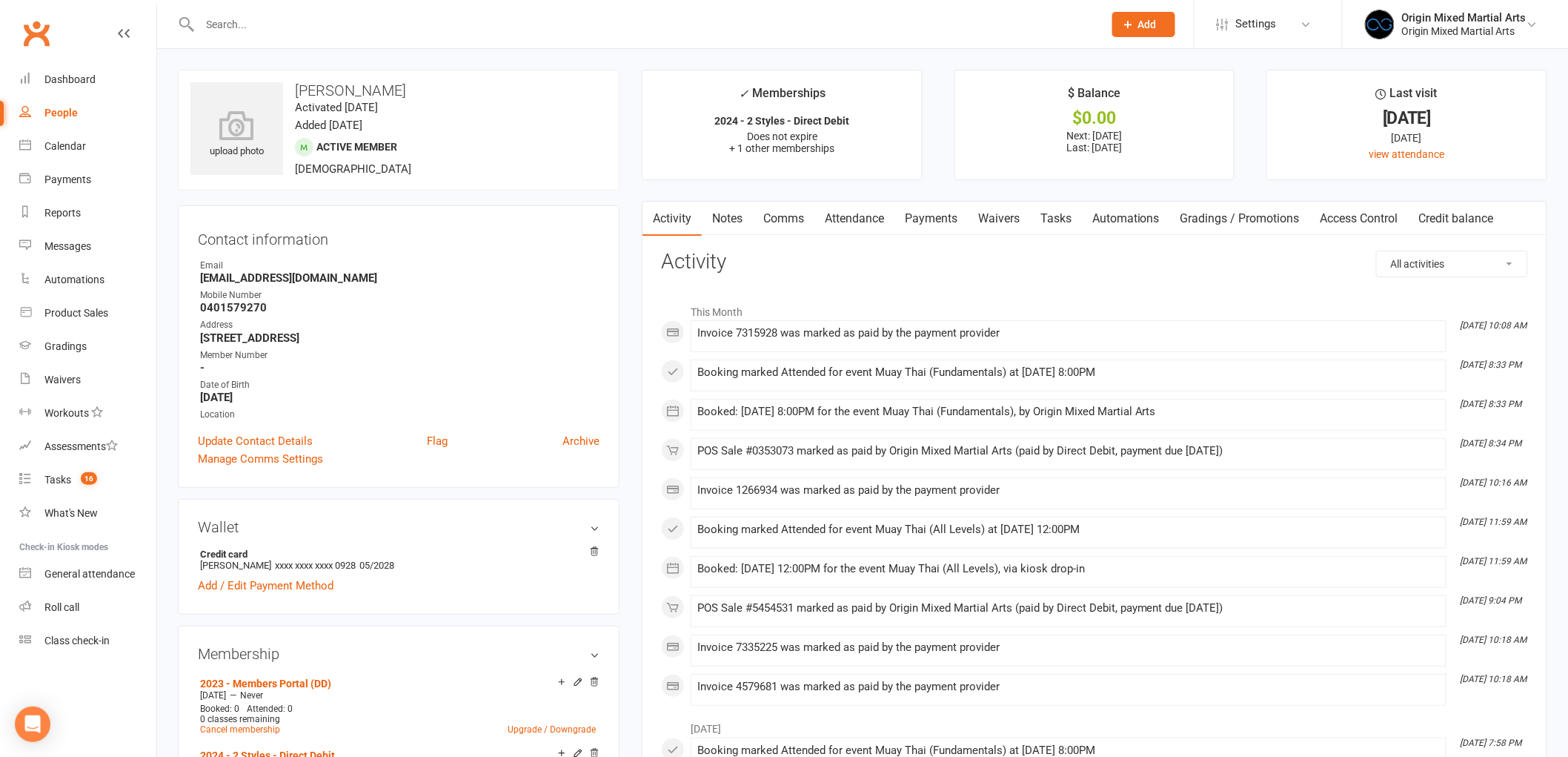
click at [948, 229] on link "Payments" at bounding box center [931, 218] width 74 height 34
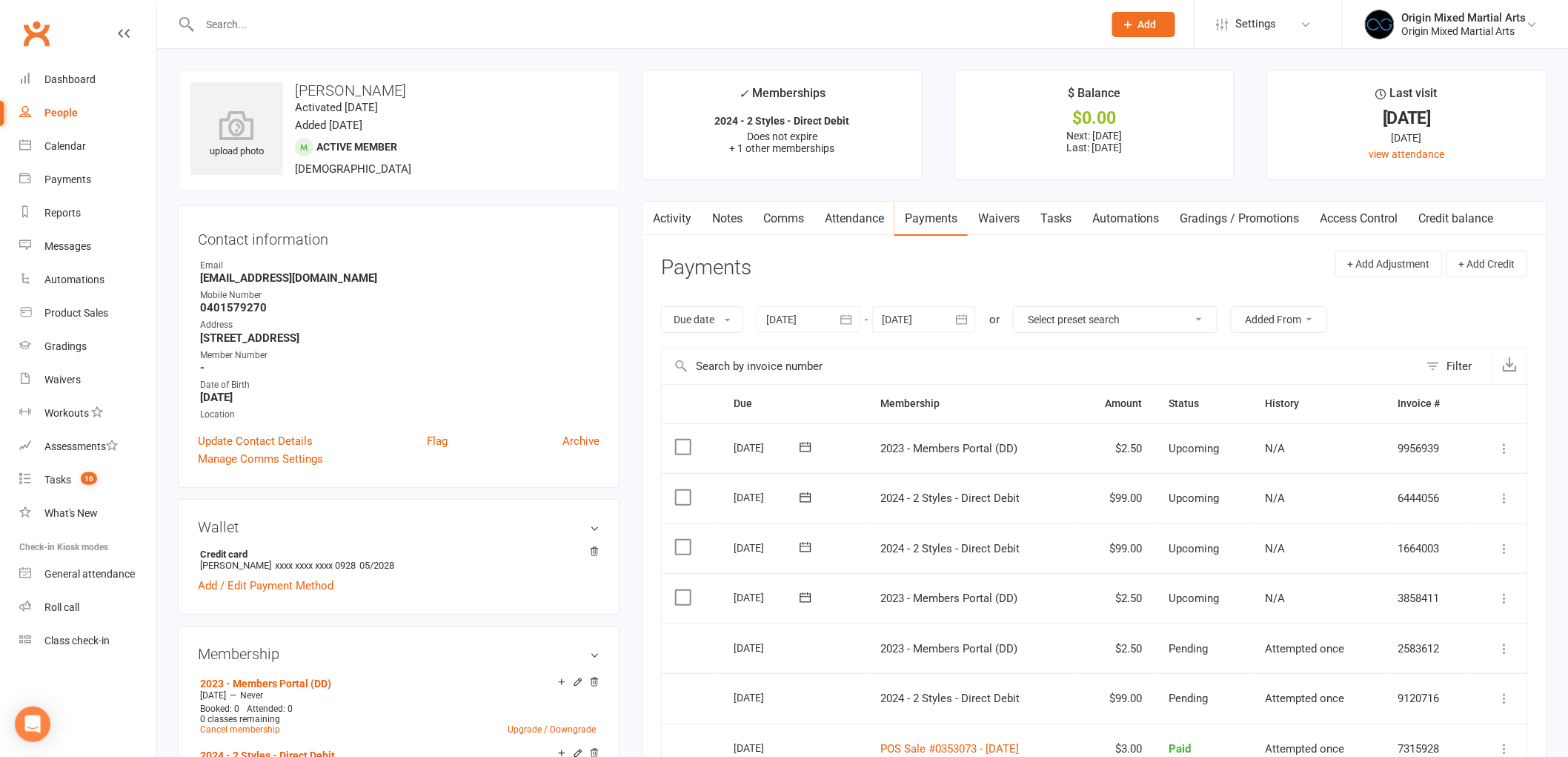
click at [348, 32] on input "text" at bounding box center [644, 24] width 898 height 20
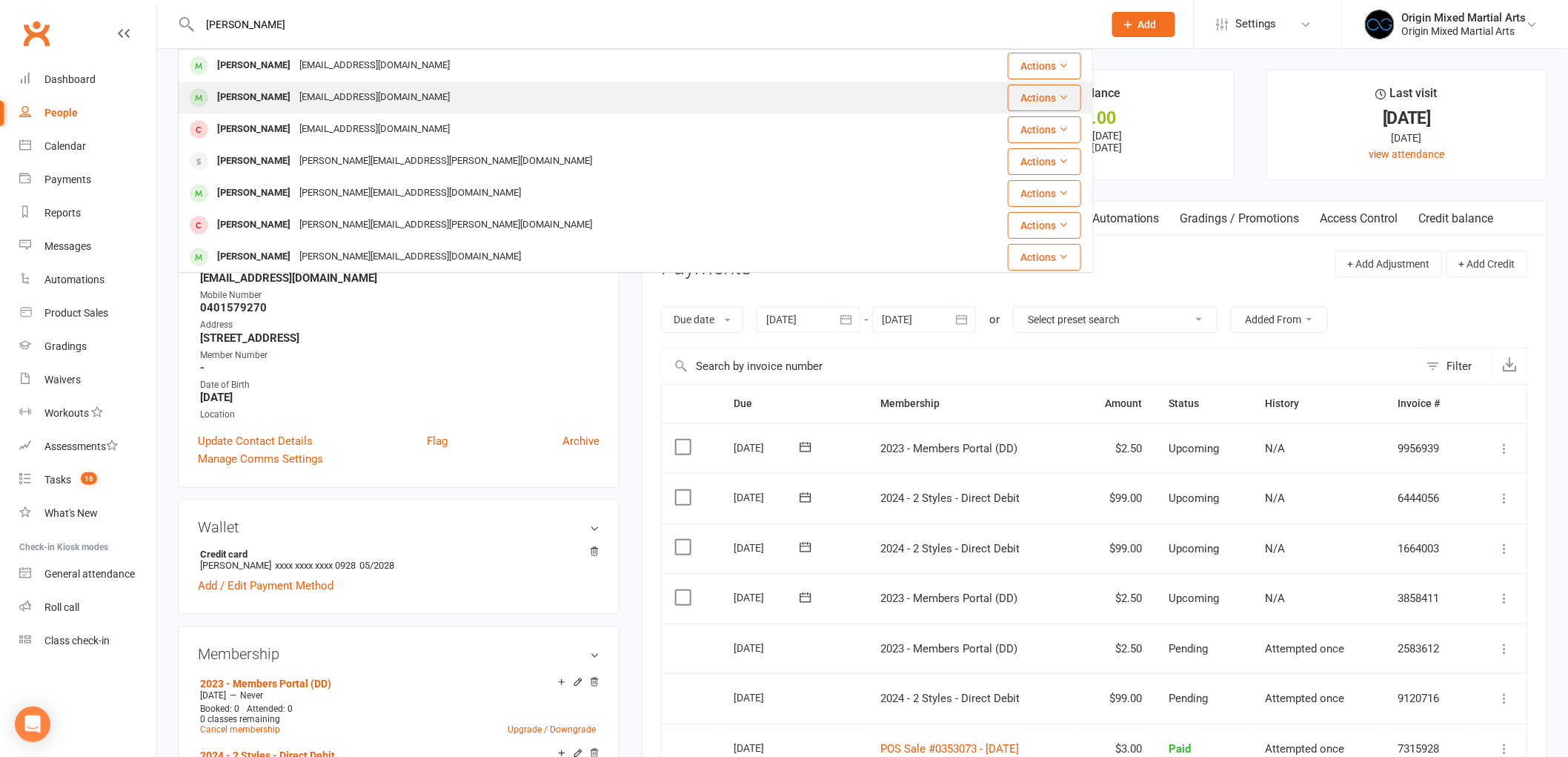
type input "cooper"
click at [342, 95] on div "Nikkibonett@hotmail.com" at bounding box center [375, 98] width 160 height 21
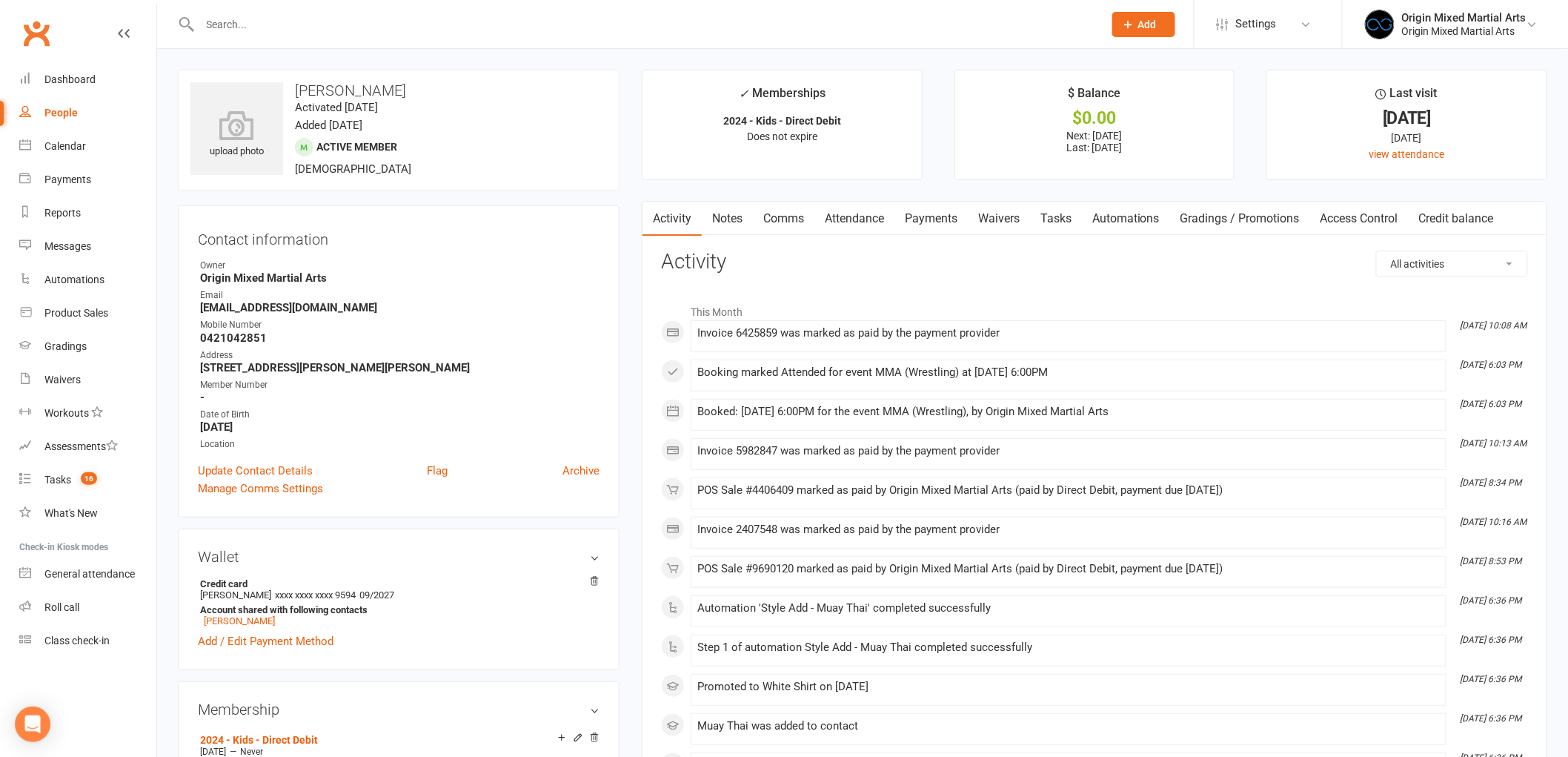
click at [922, 213] on link "Payments" at bounding box center [931, 218] width 74 height 34
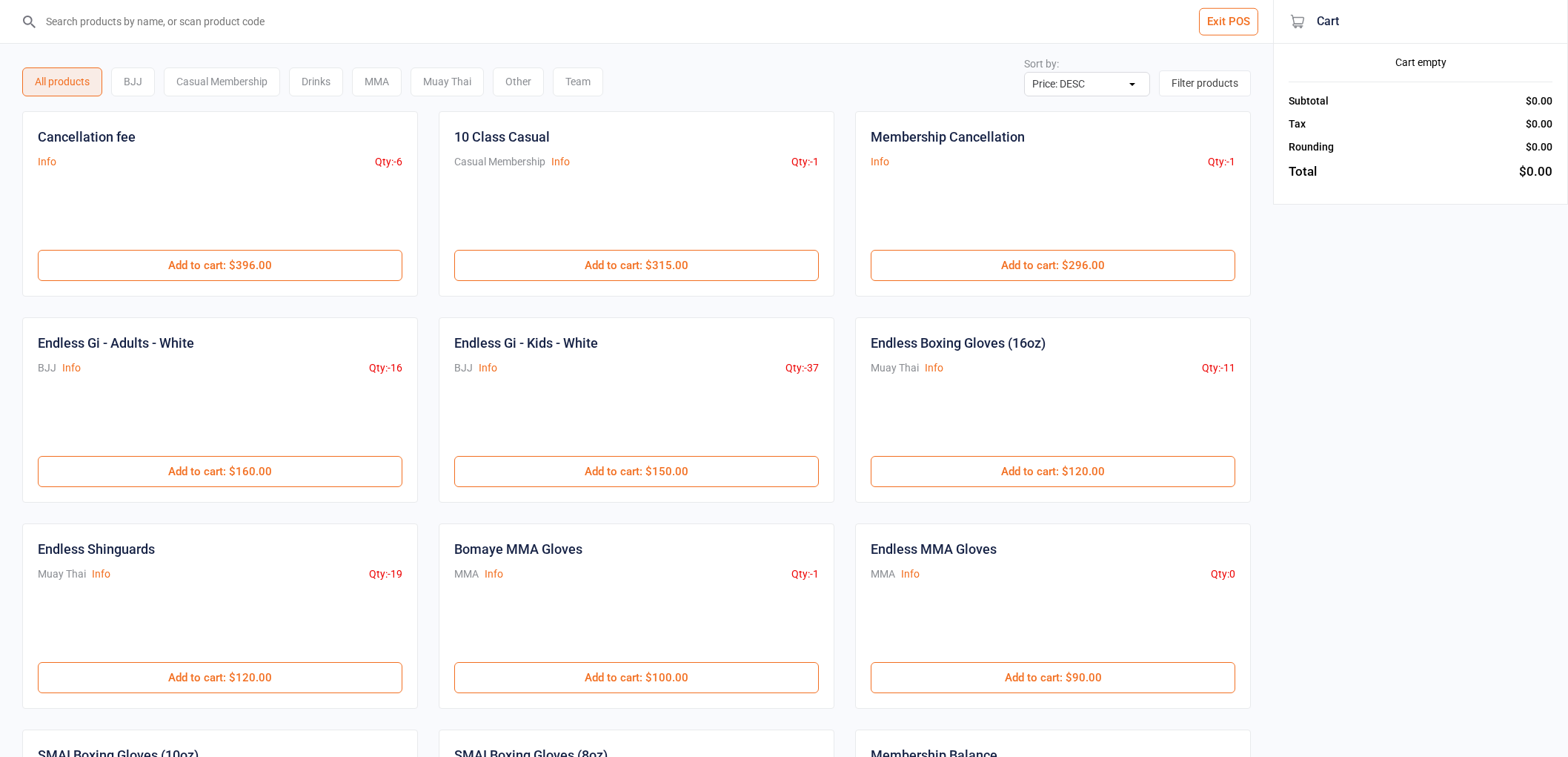
select select "price-desc"
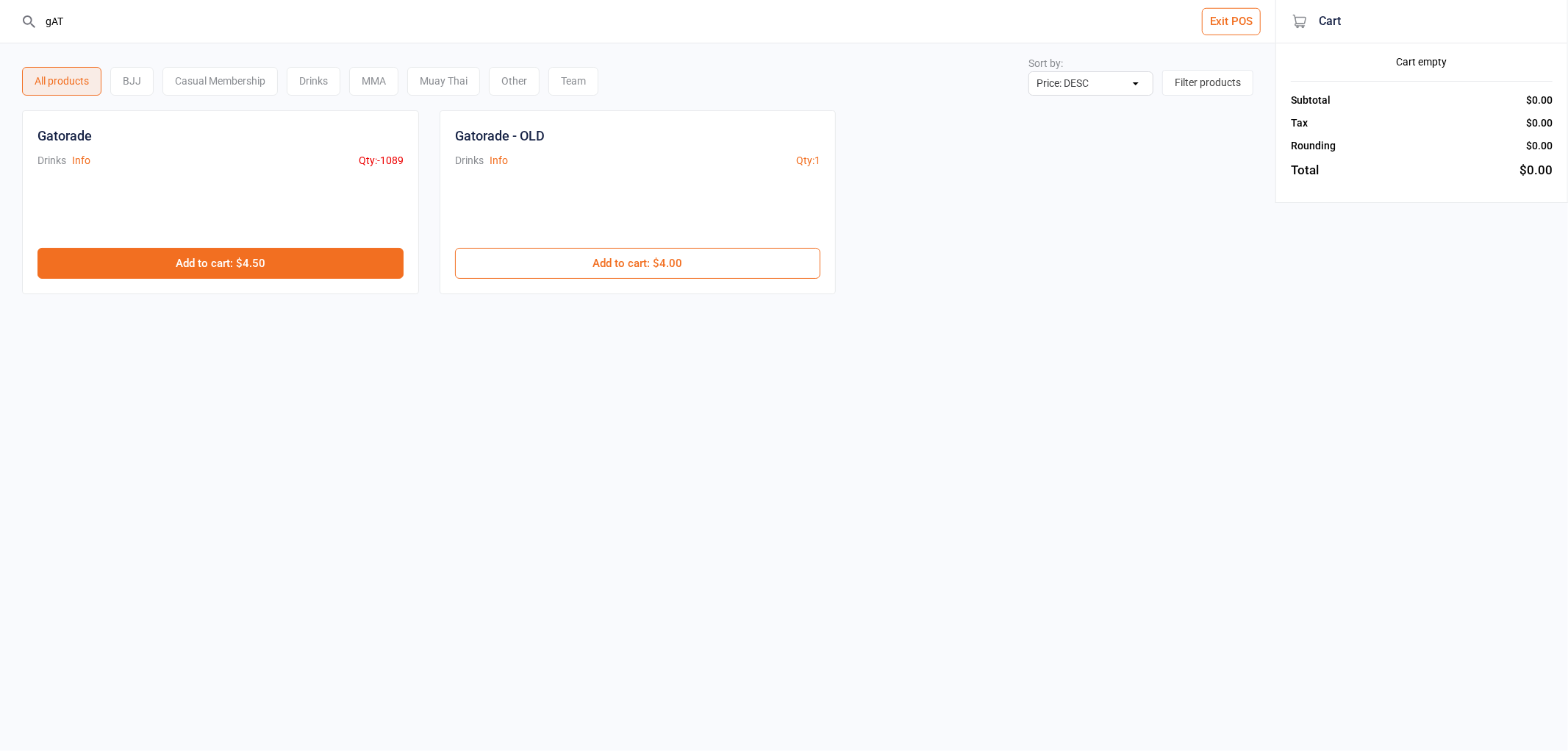
type input "gAT"
click at [330, 259] on button "Add to cart : $4.50" at bounding box center [221, 263] width 366 height 31
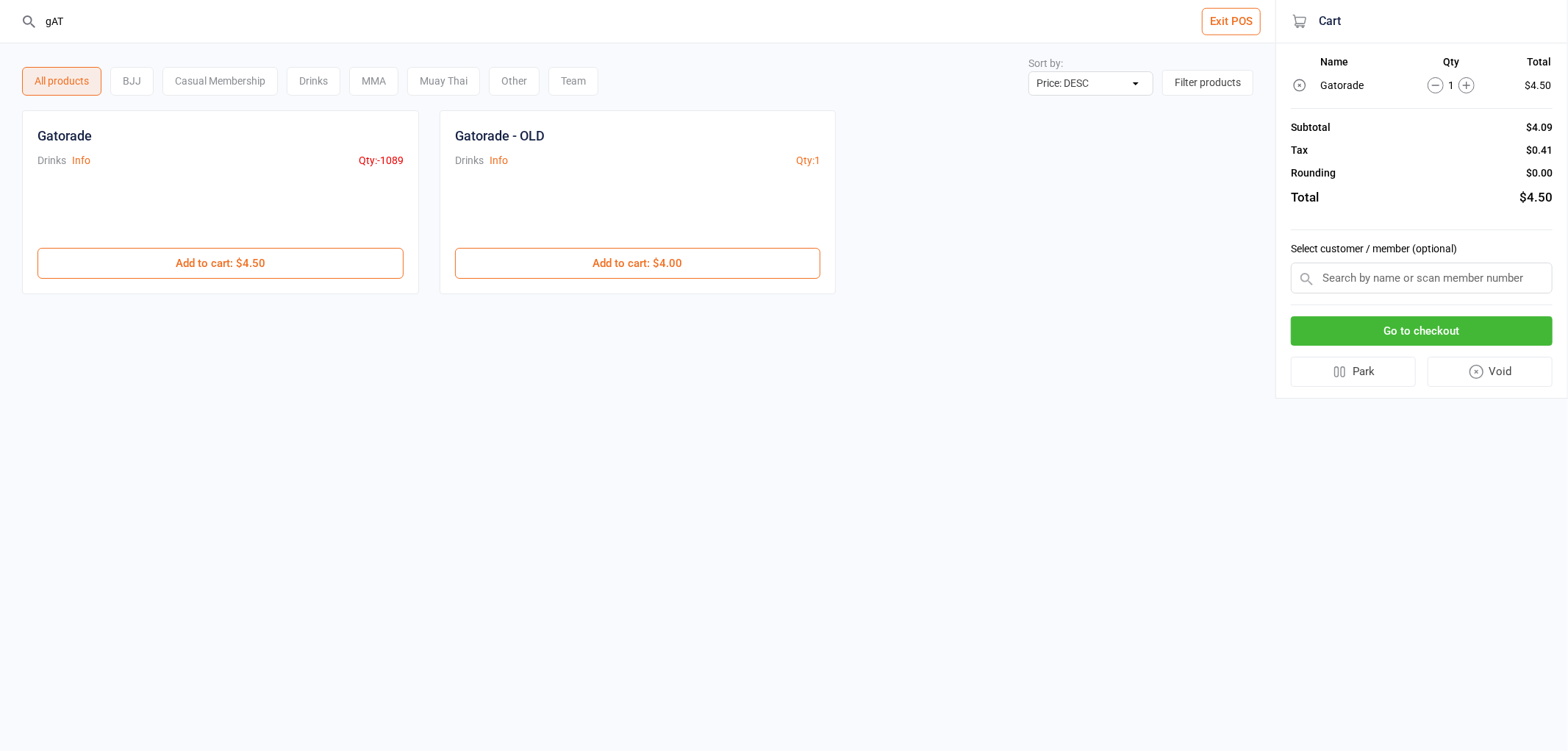
click at [1380, 322] on button "Go to checkout" at bounding box center [1421, 332] width 262 height 30
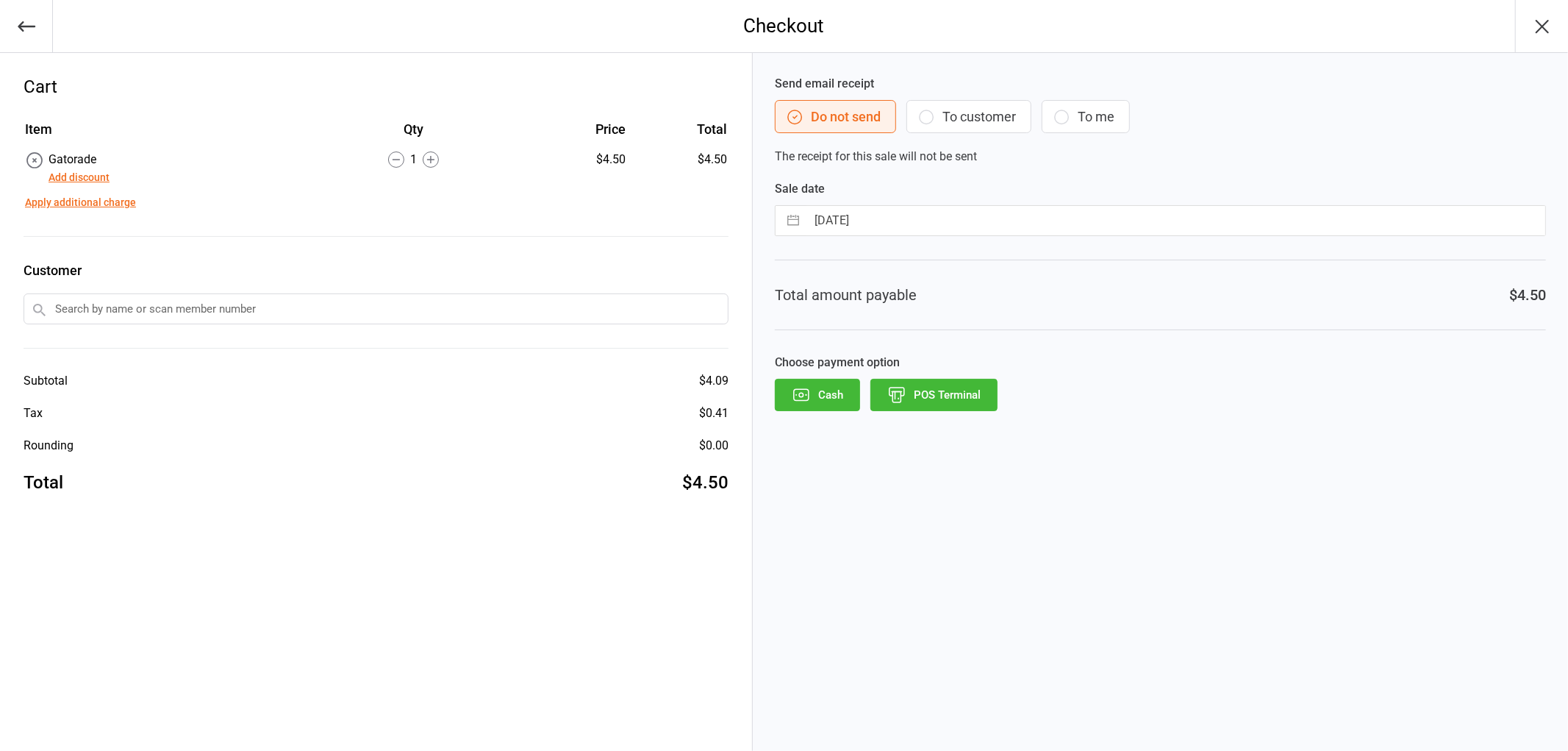
click at [940, 378] on div "Choose payment option Cash POS Terminal" at bounding box center [1159, 382] width 771 height 57
click at [944, 387] on button "POS Terminal" at bounding box center [933, 395] width 127 height 33
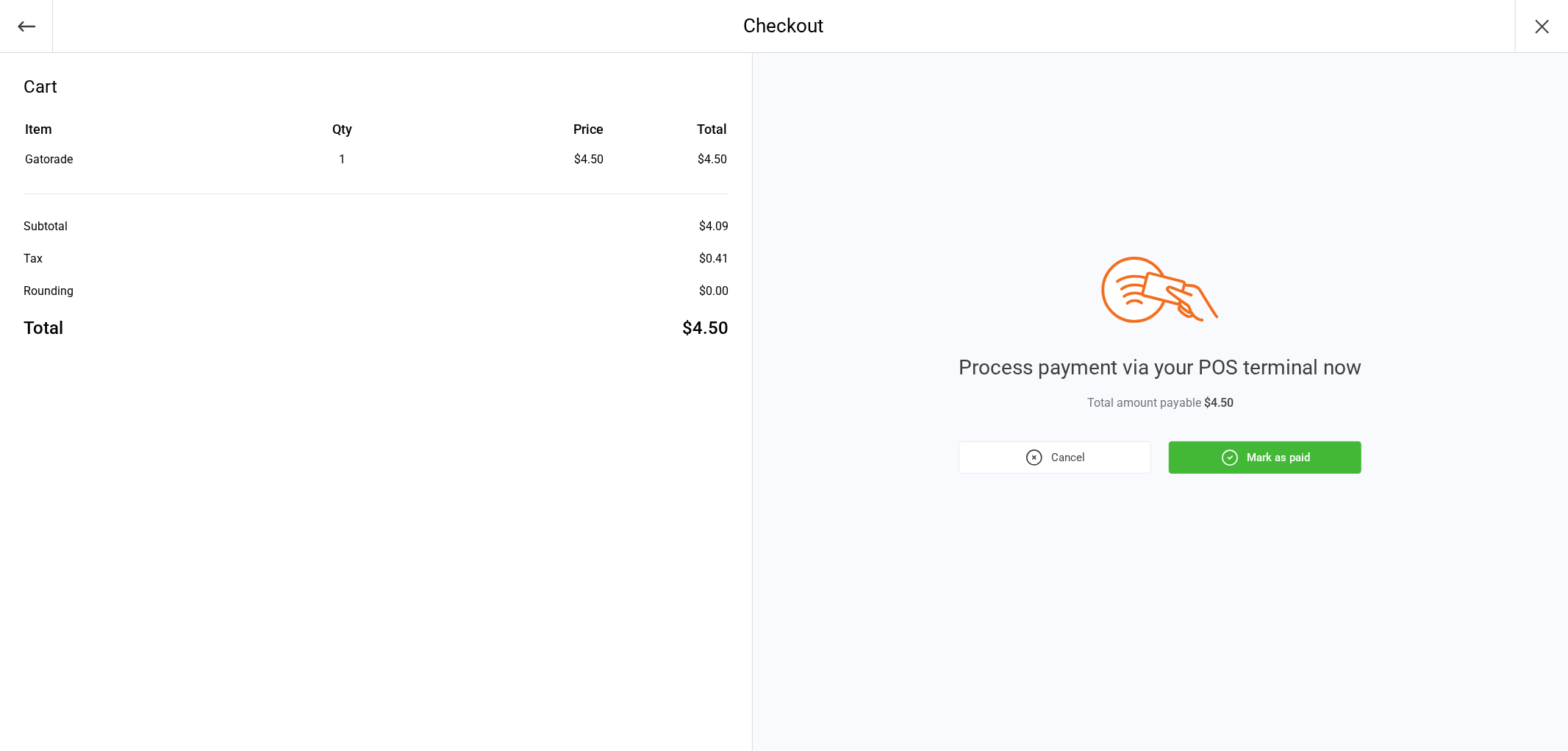
click at [1259, 442] on button "Mark as paid" at bounding box center [1265, 457] width 192 height 33
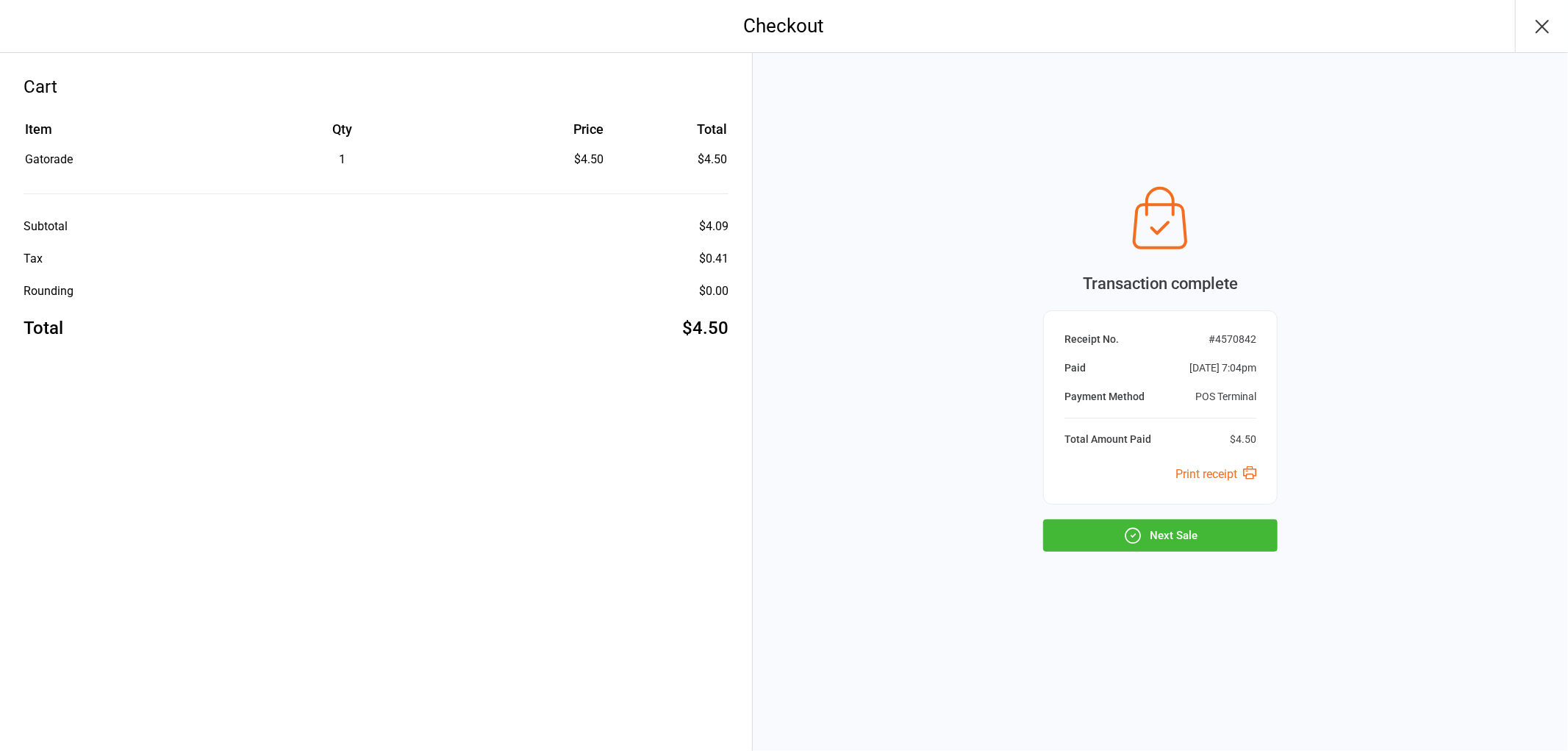
click at [1191, 526] on button "Next Sale" at bounding box center [1160, 535] width 235 height 33
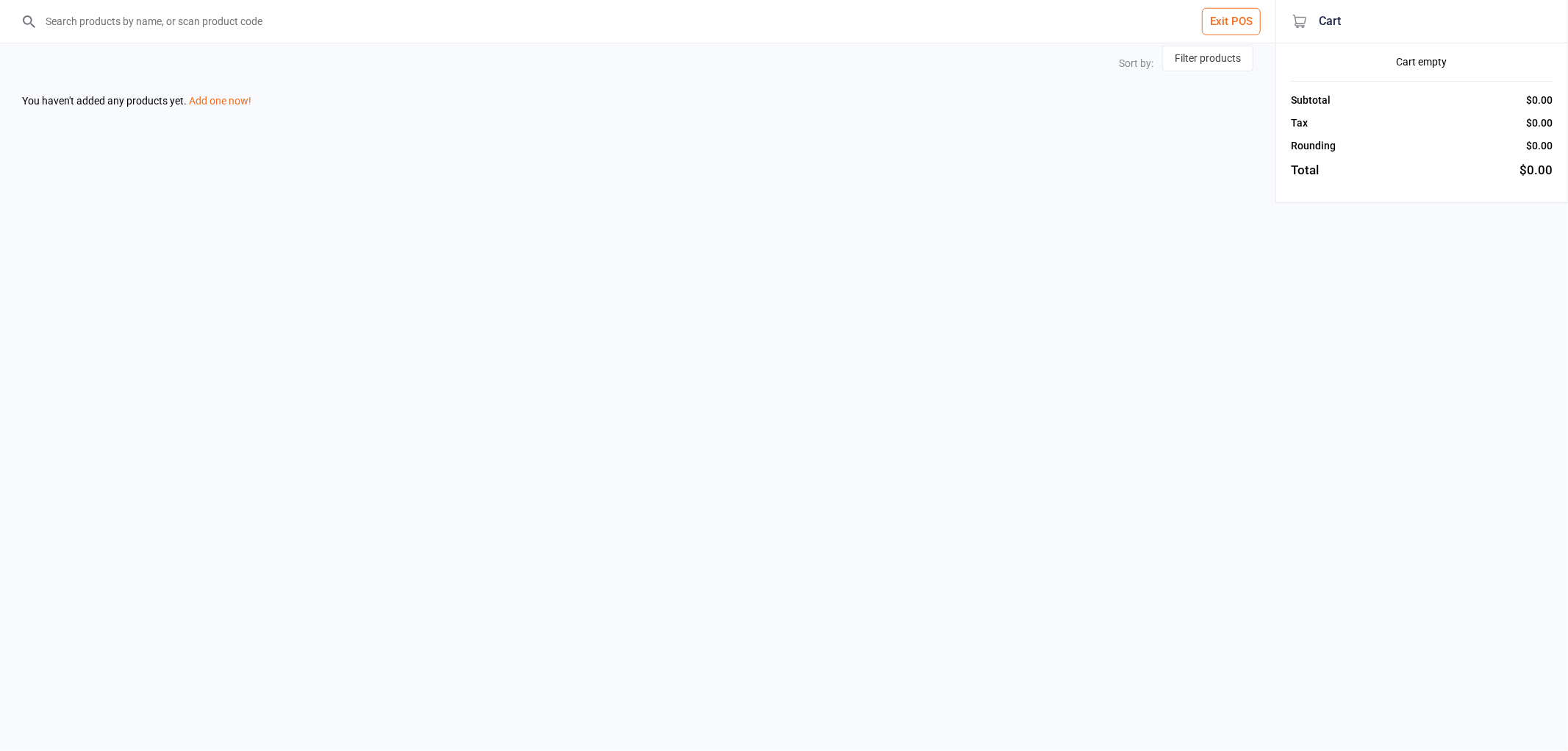
select select "price-desc"
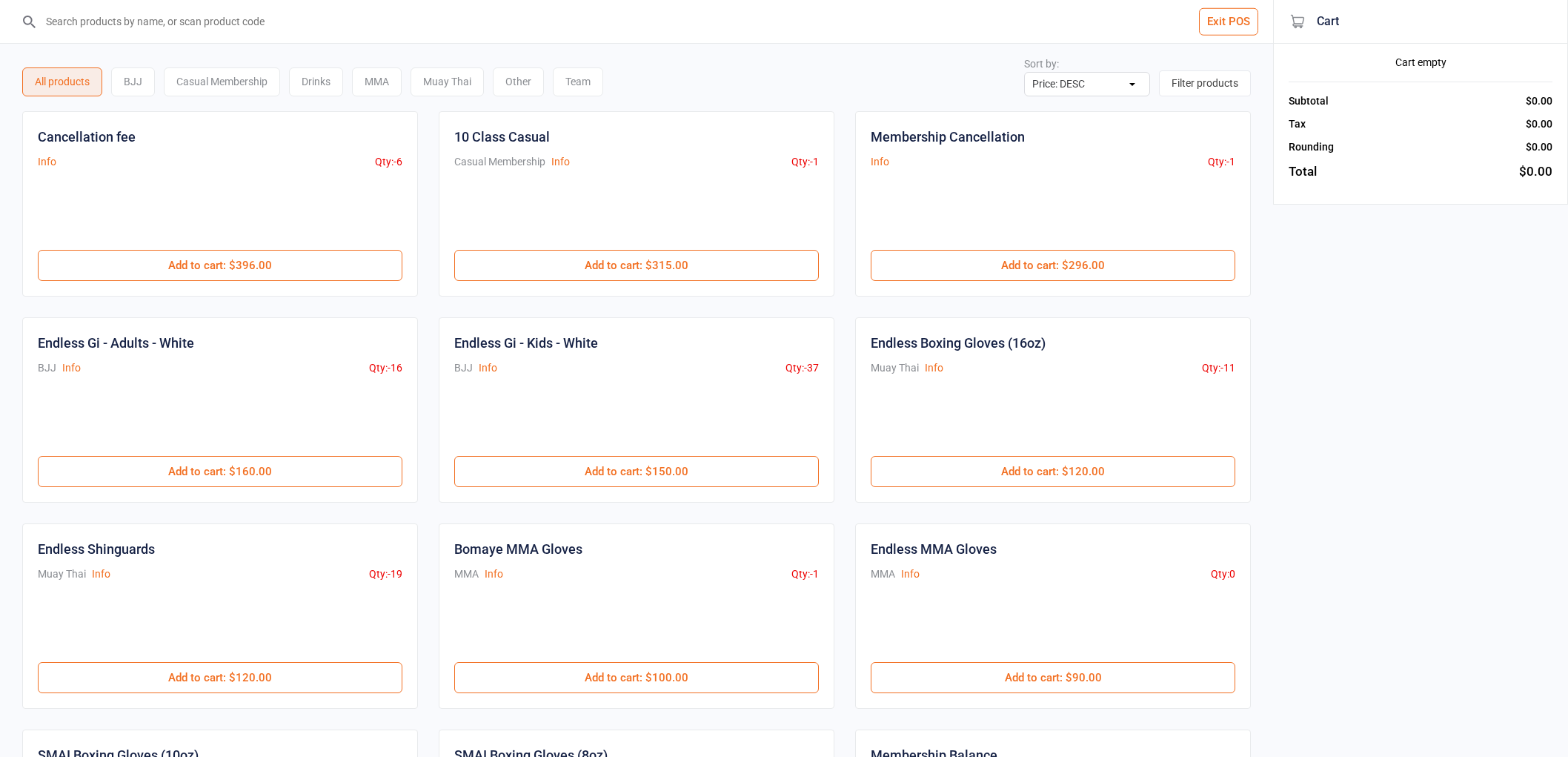
select select "price-desc"
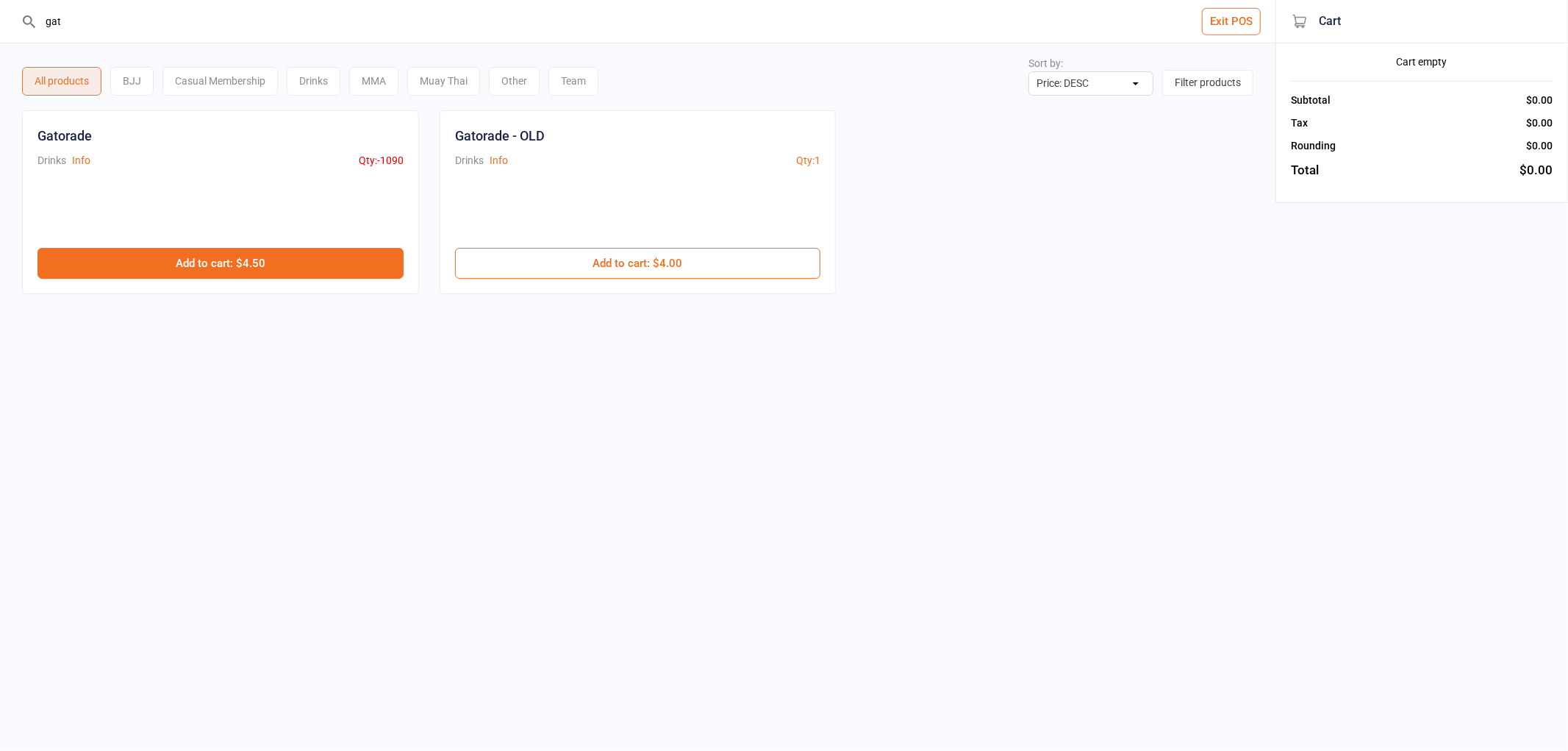
type input "gat"
click at [241, 259] on button "Add to cart : $4.50" at bounding box center [221, 263] width 366 height 31
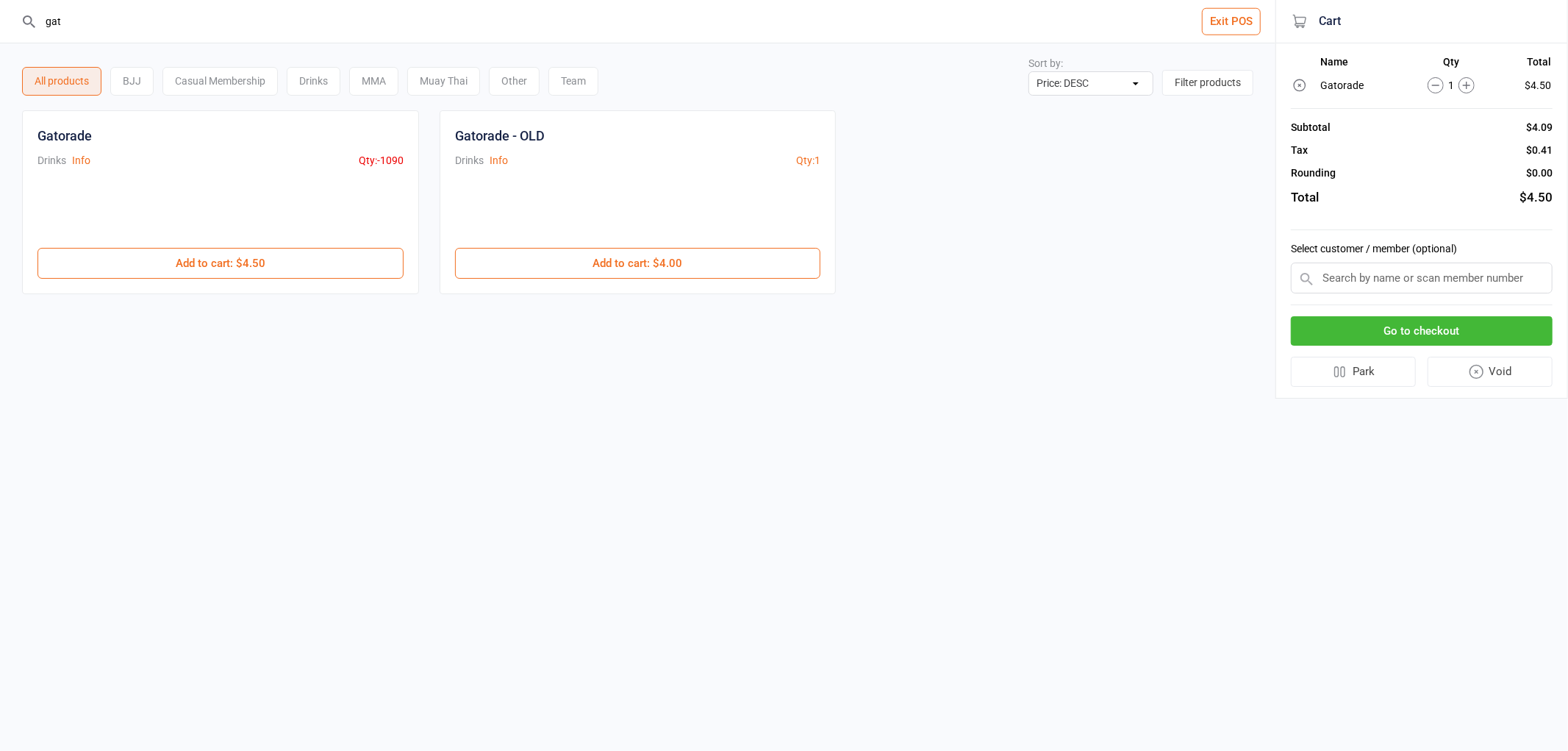
click at [1473, 325] on button "Go to checkout" at bounding box center [1421, 332] width 262 height 30
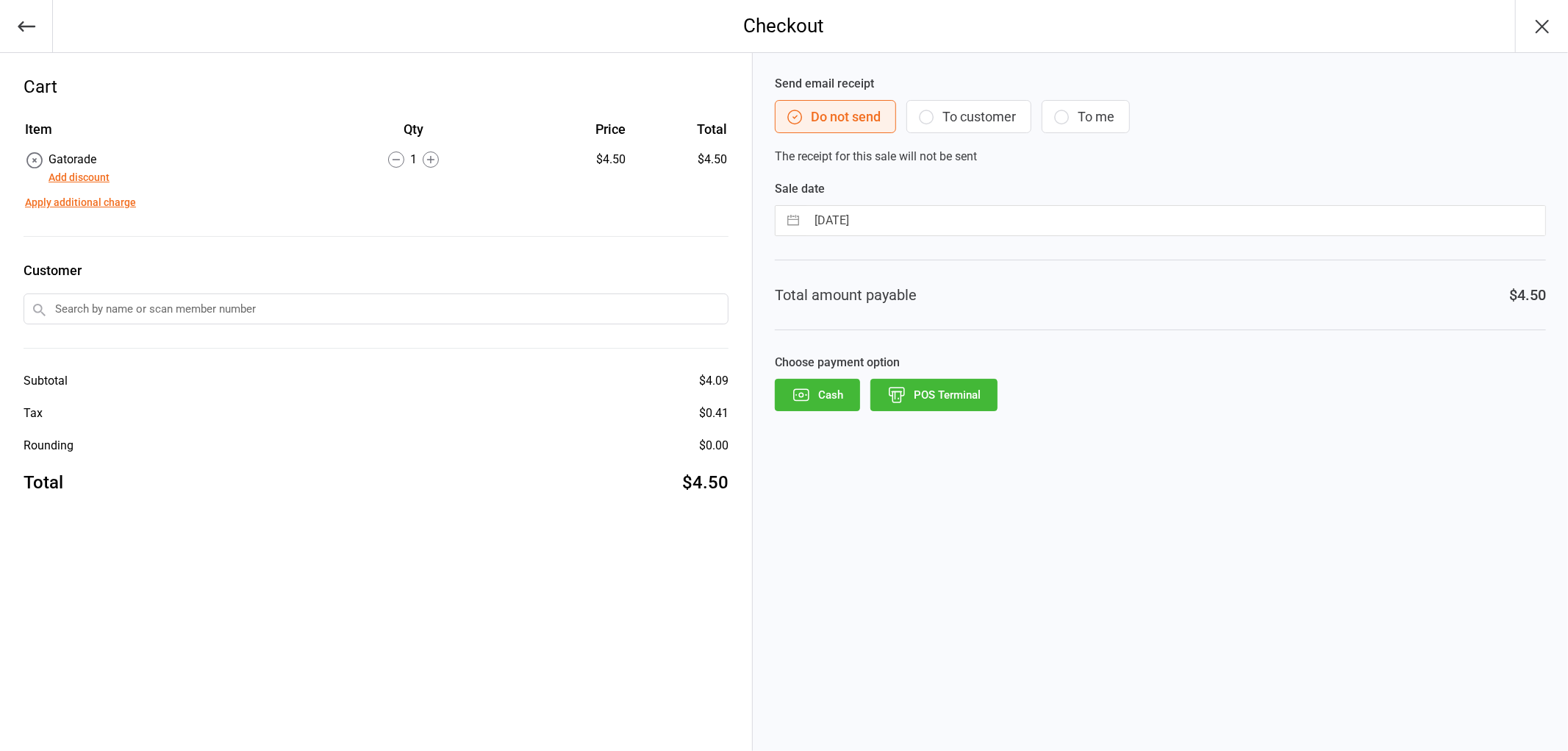
click at [964, 402] on button "POS Terminal" at bounding box center [933, 395] width 127 height 33
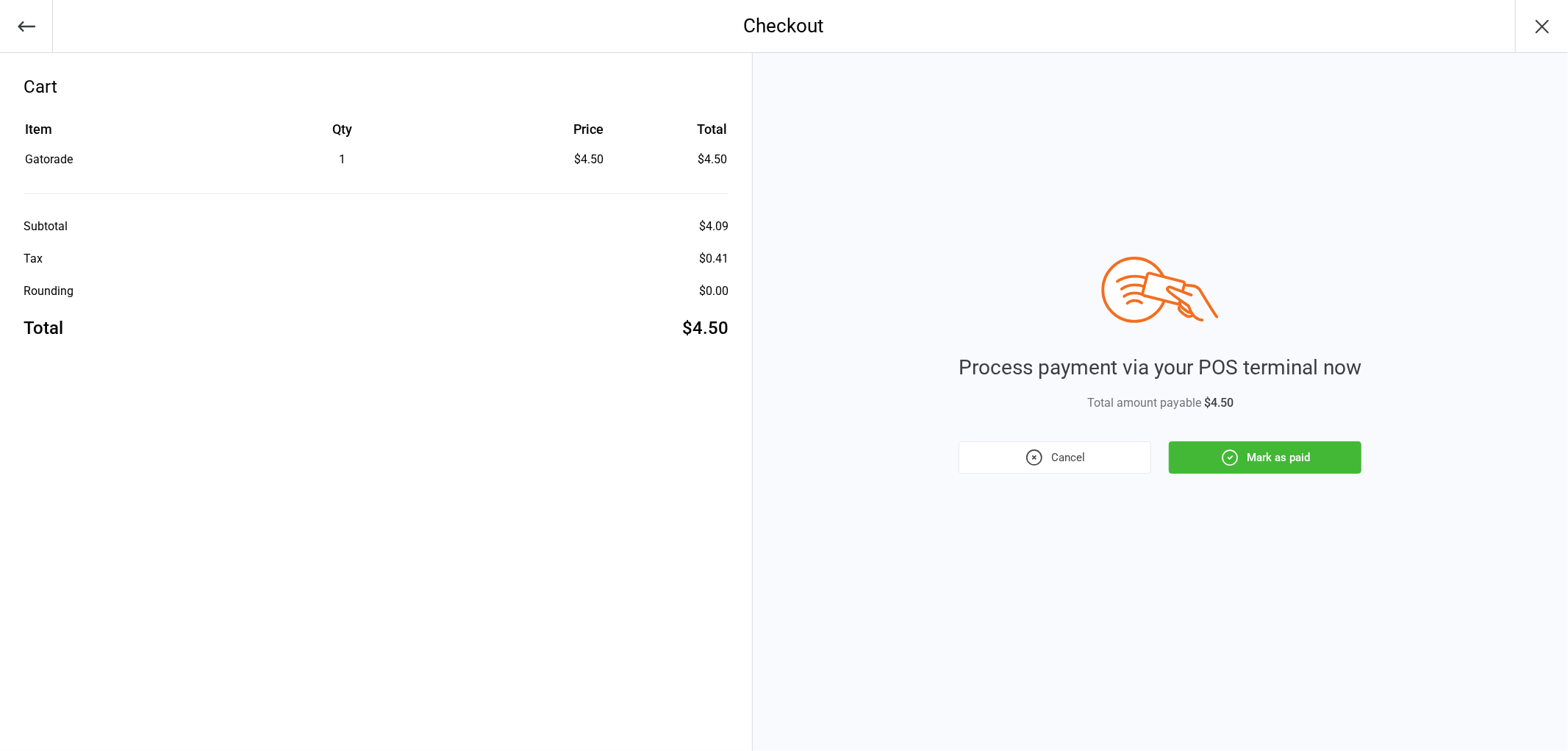
click at [1254, 457] on button "Mark as paid" at bounding box center [1265, 457] width 192 height 33
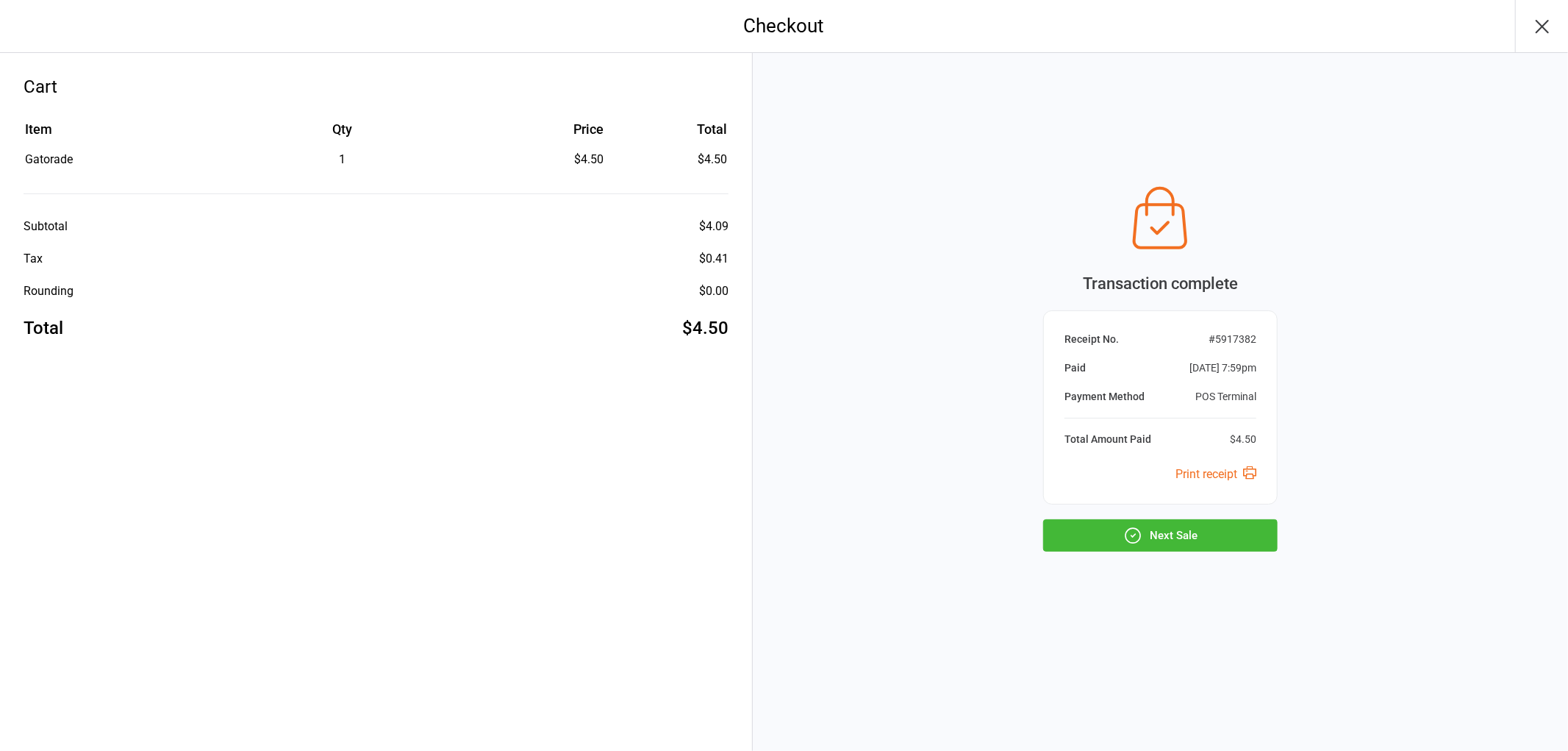
click at [1235, 528] on button "Next Sale" at bounding box center [1160, 535] width 235 height 33
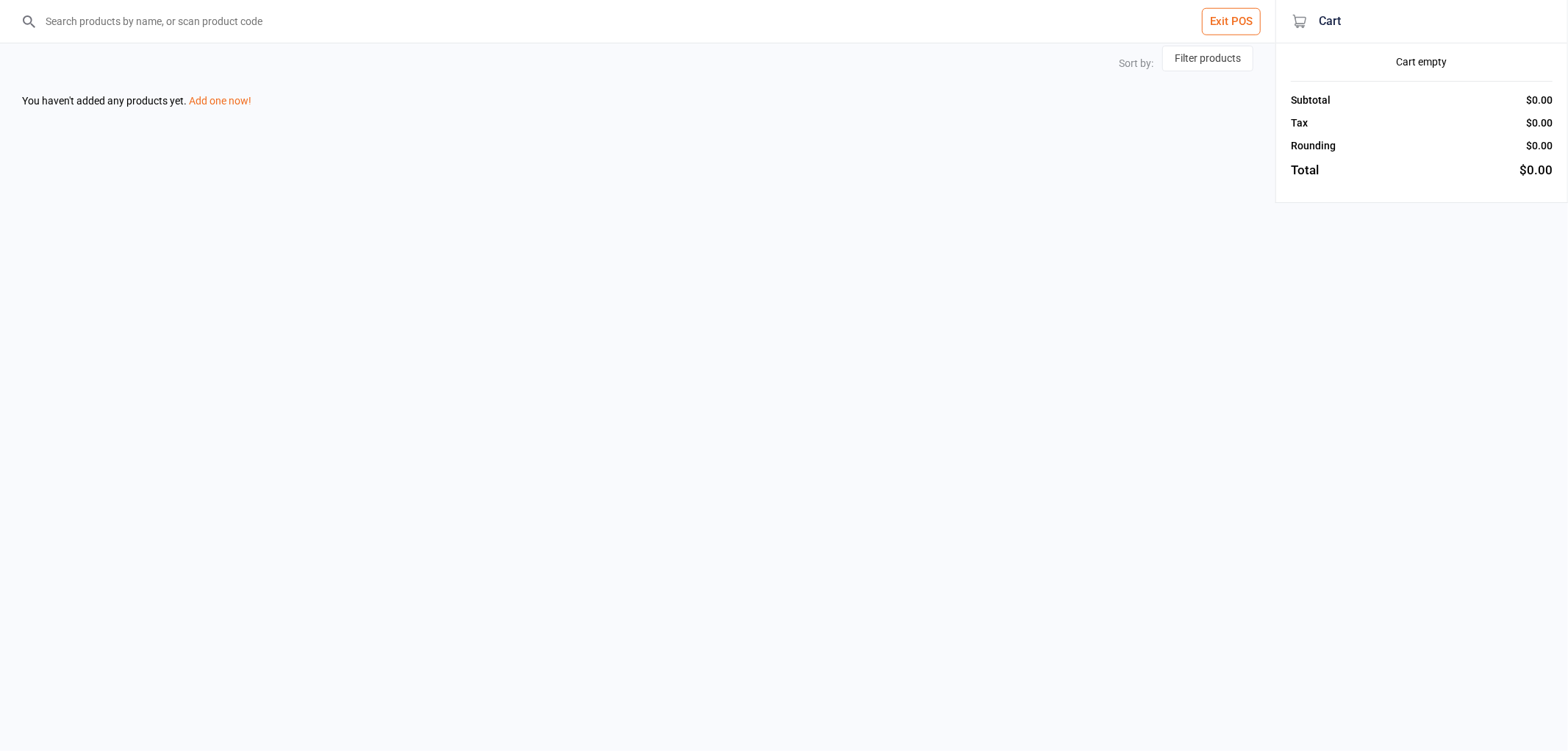
select select "price-desc"
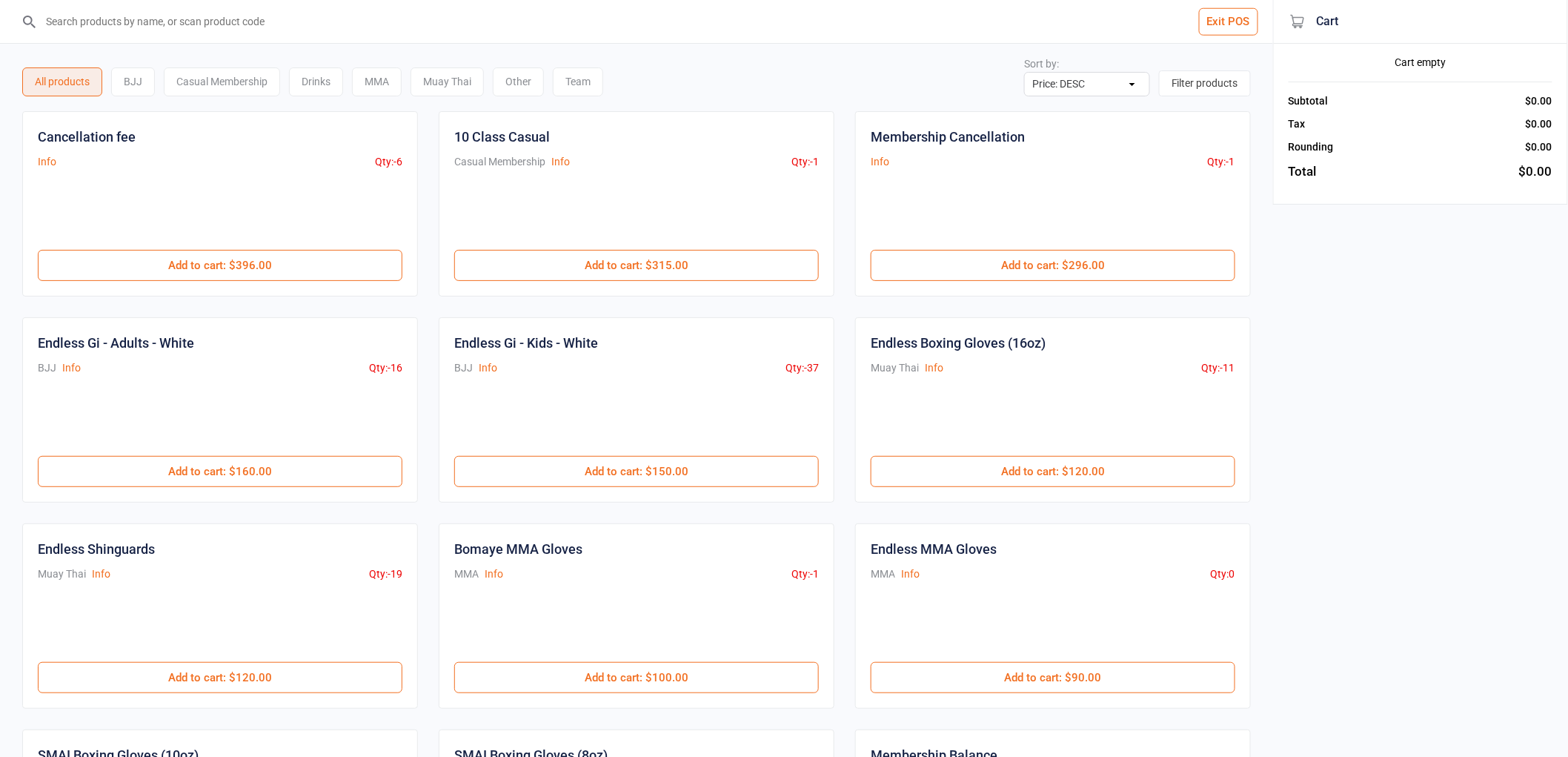
click at [357, 31] on input "search" at bounding box center [645, 21] width 1214 height 43
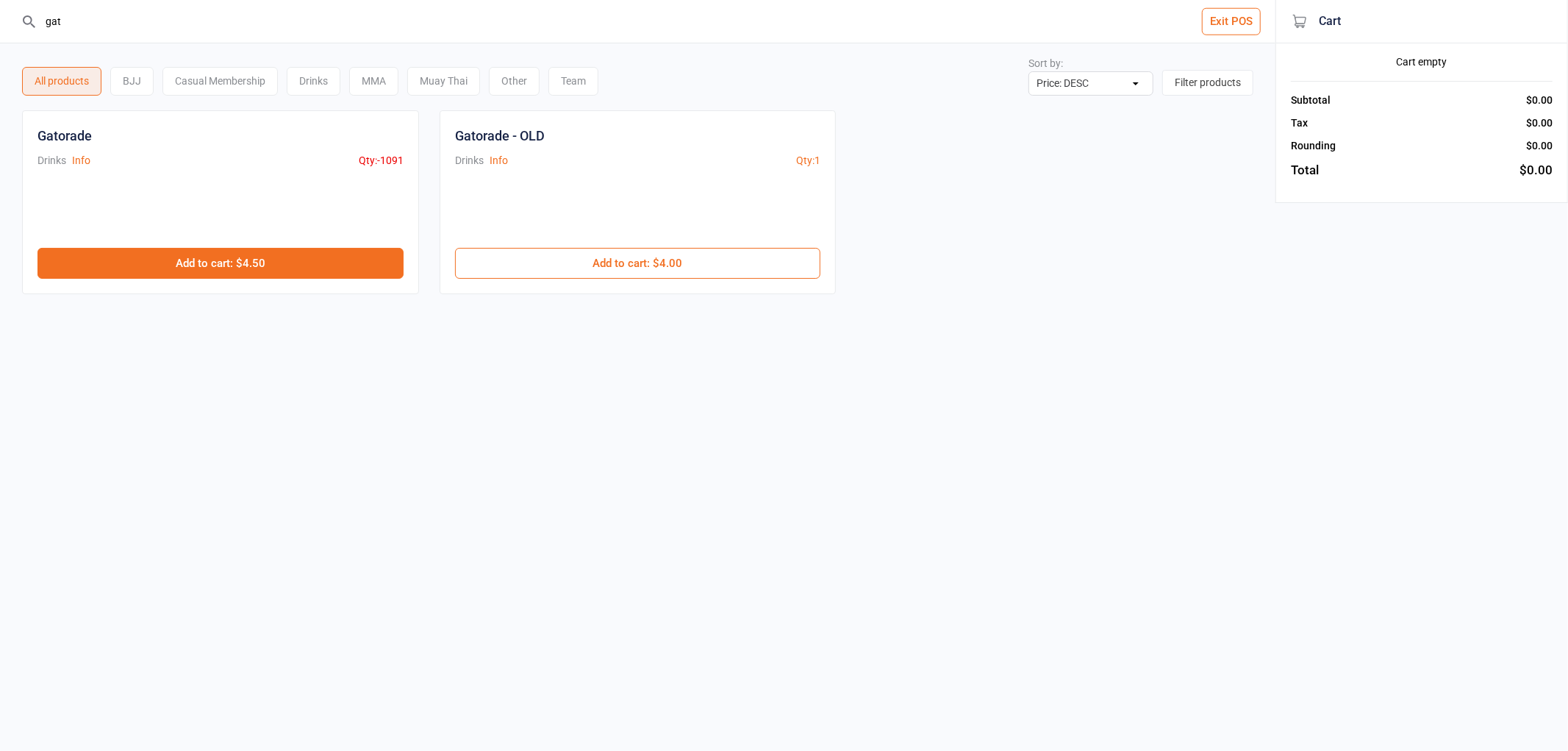
type input "gat"
click at [270, 255] on button "Add to cart : $4.50" at bounding box center [221, 263] width 366 height 31
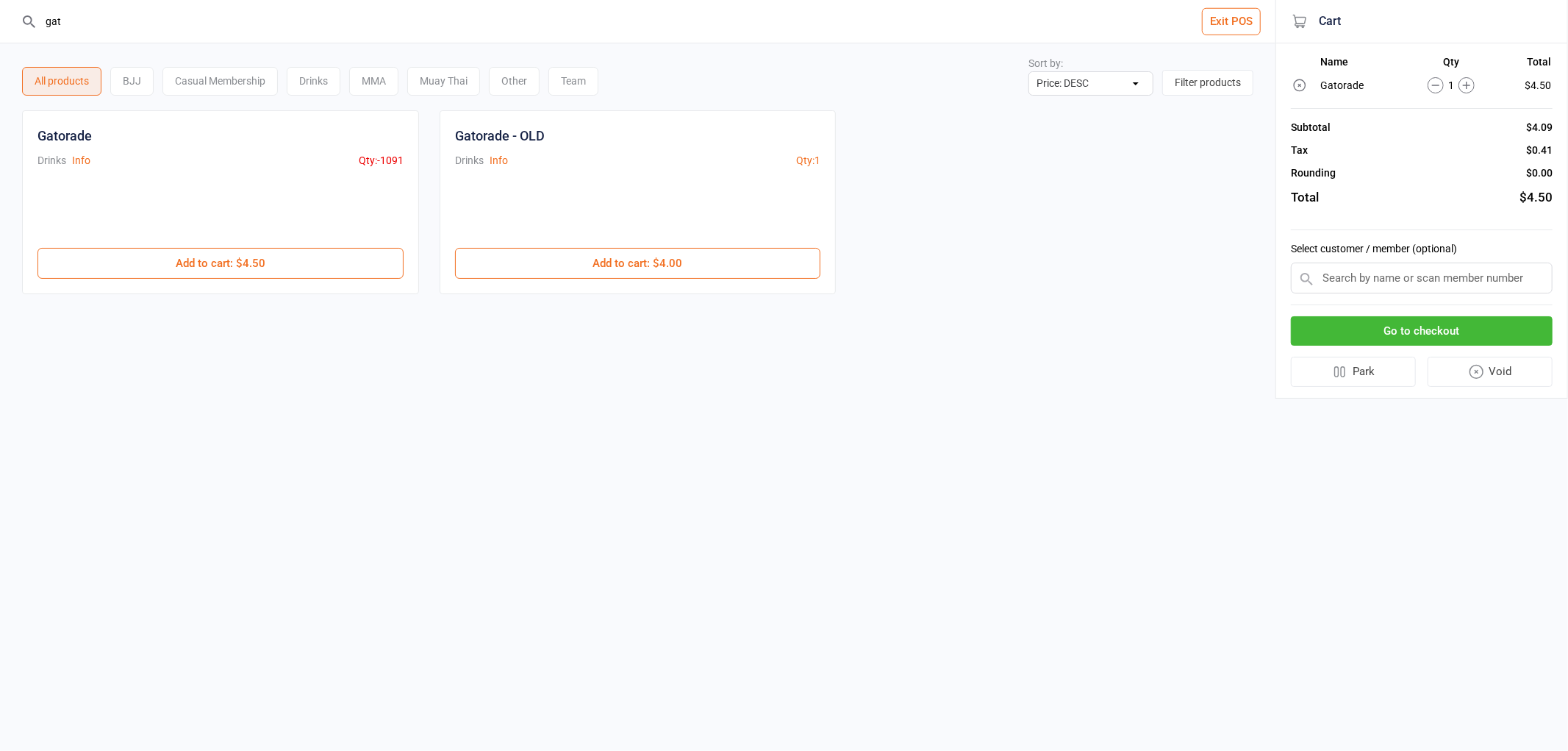
click at [1464, 321] on button "Go to checkout" at bounding box center [1421, 332] width 262 height 30
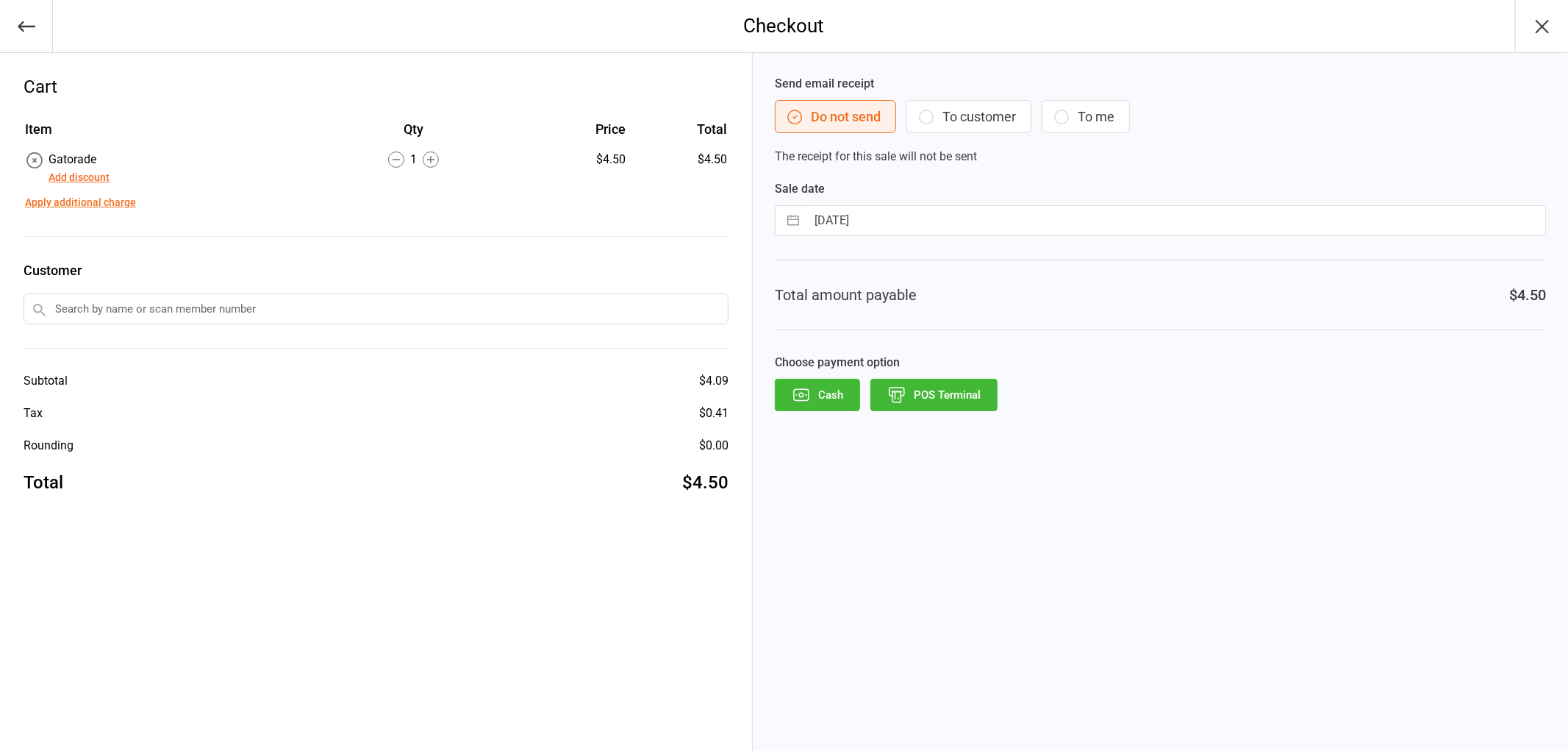
click at [976, 398] on button "POS Terminal" at bounding box center [933, 395] width 127 height 33
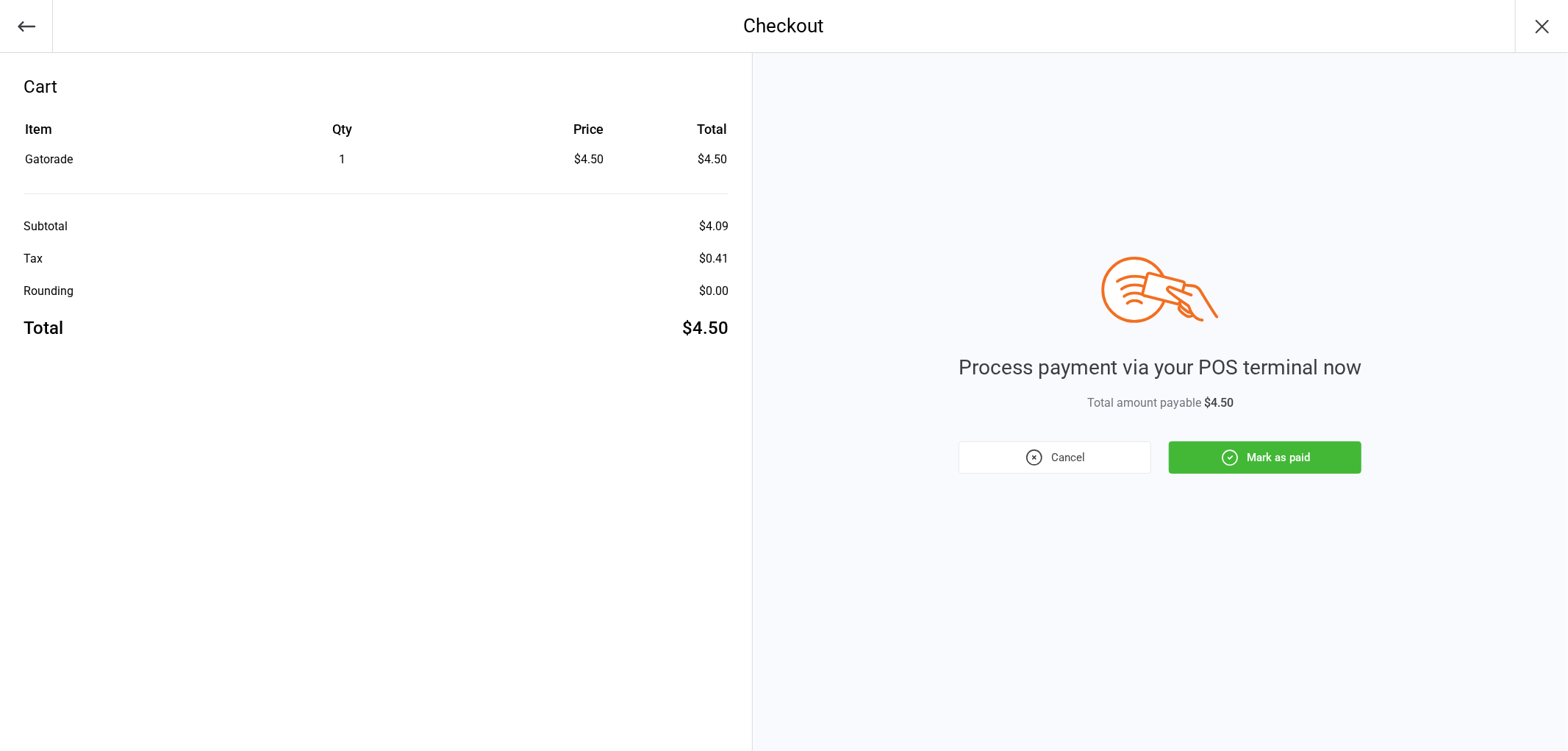
click at [1268, 464] on button "Mark as paid" at bounding box center [1265, 457] width 192 height 33
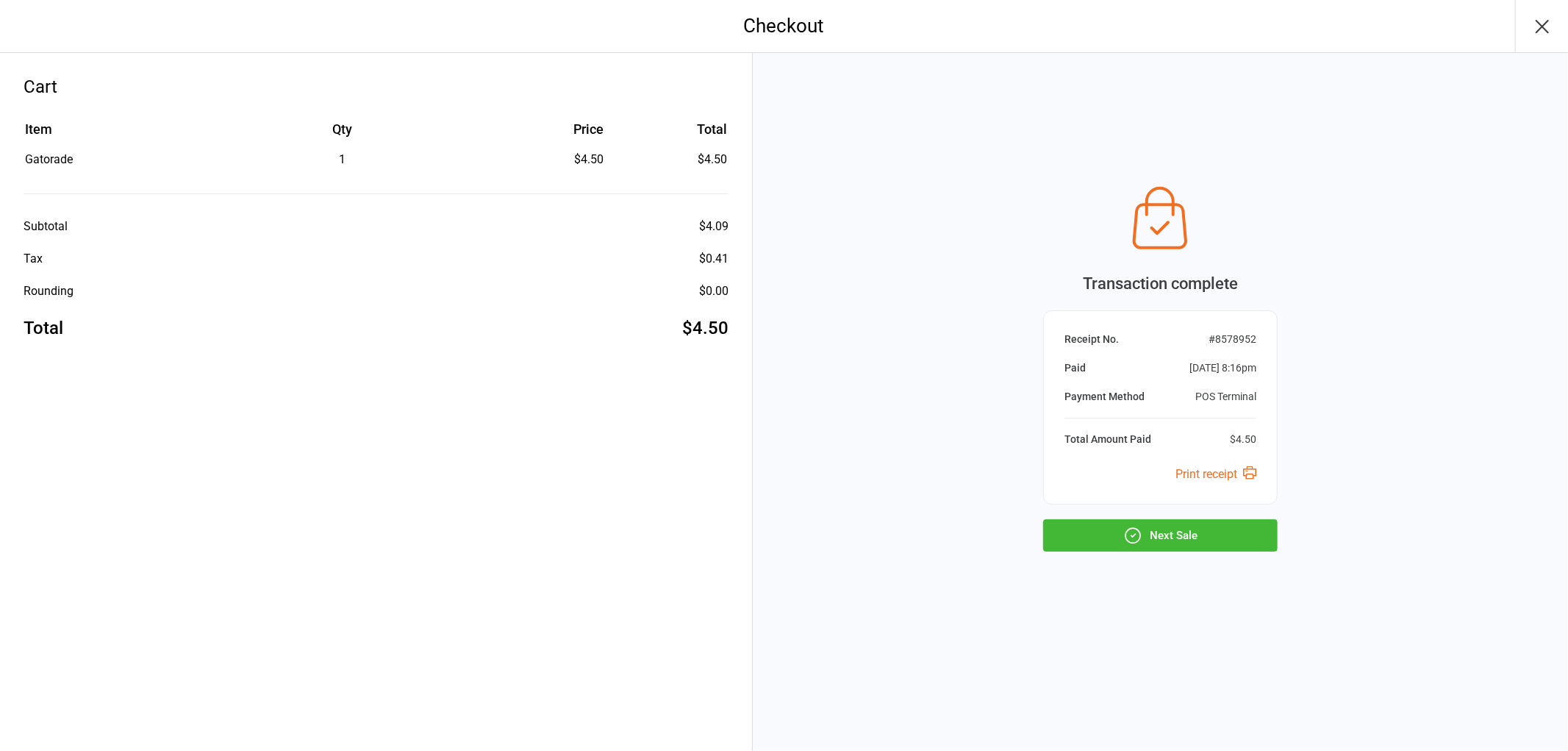
click at [1125, 541] on icon "button" at bounding box center [1133, 536] width 19 height 19
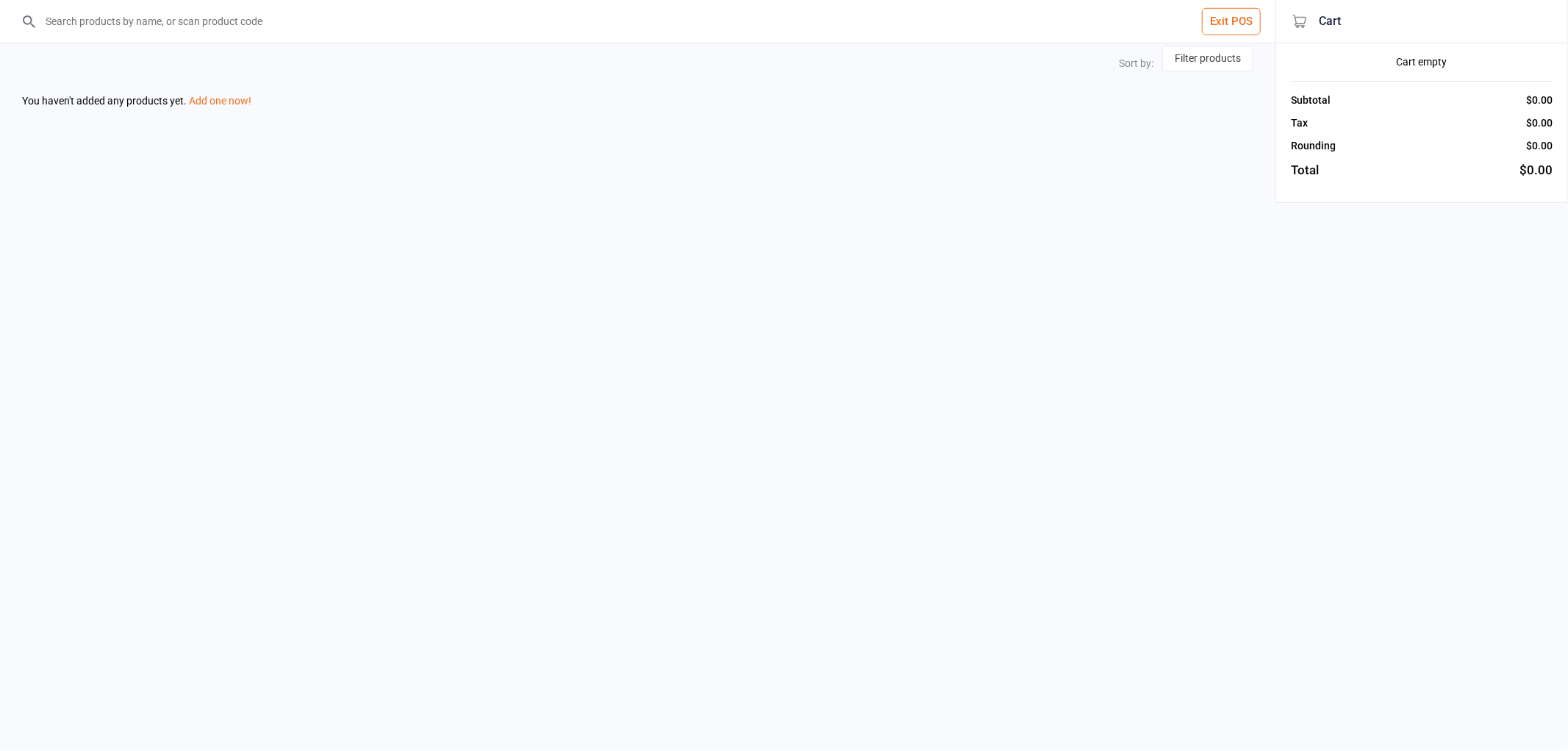
select select "price-desc"
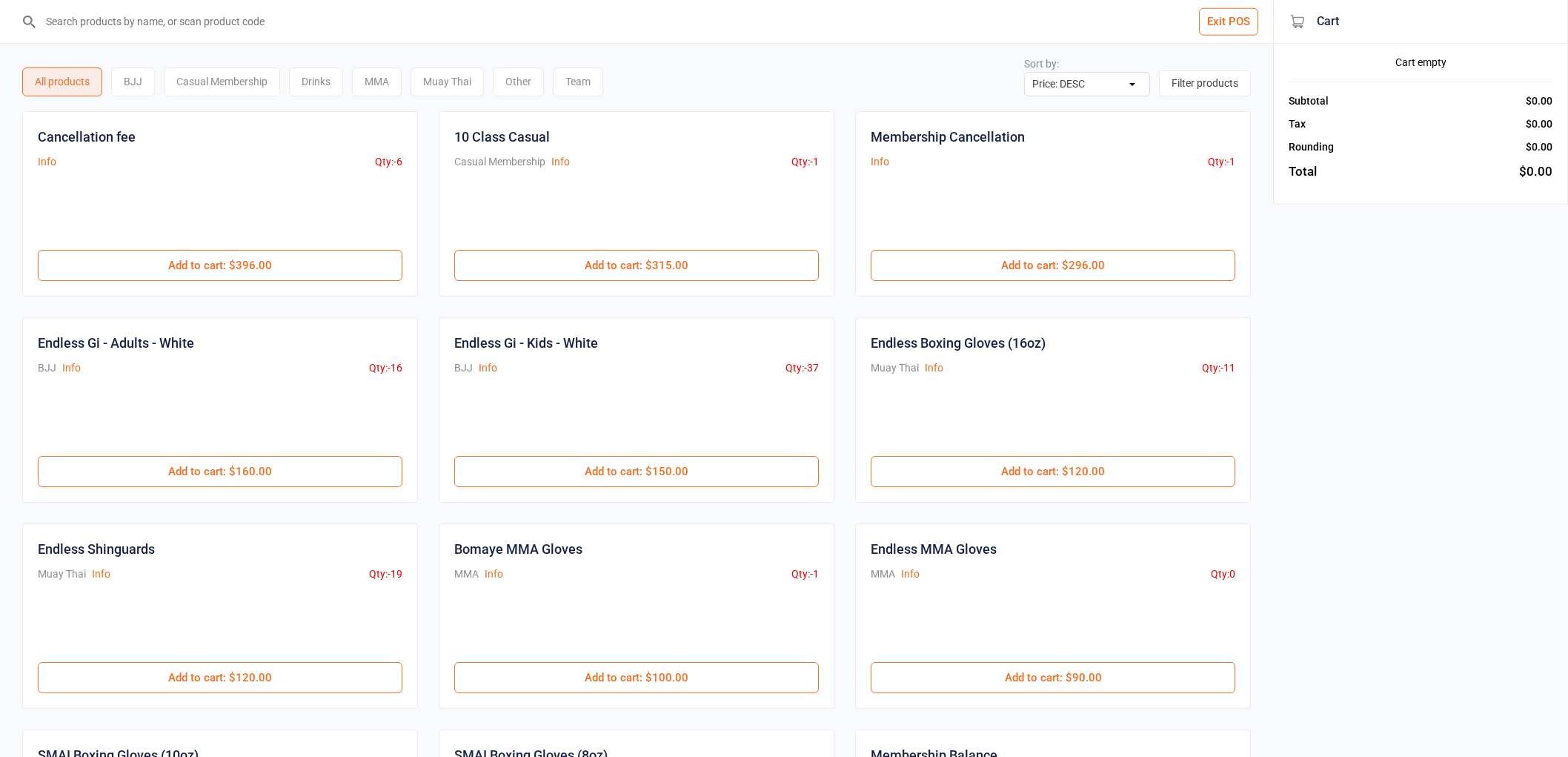
select select "price-desc"
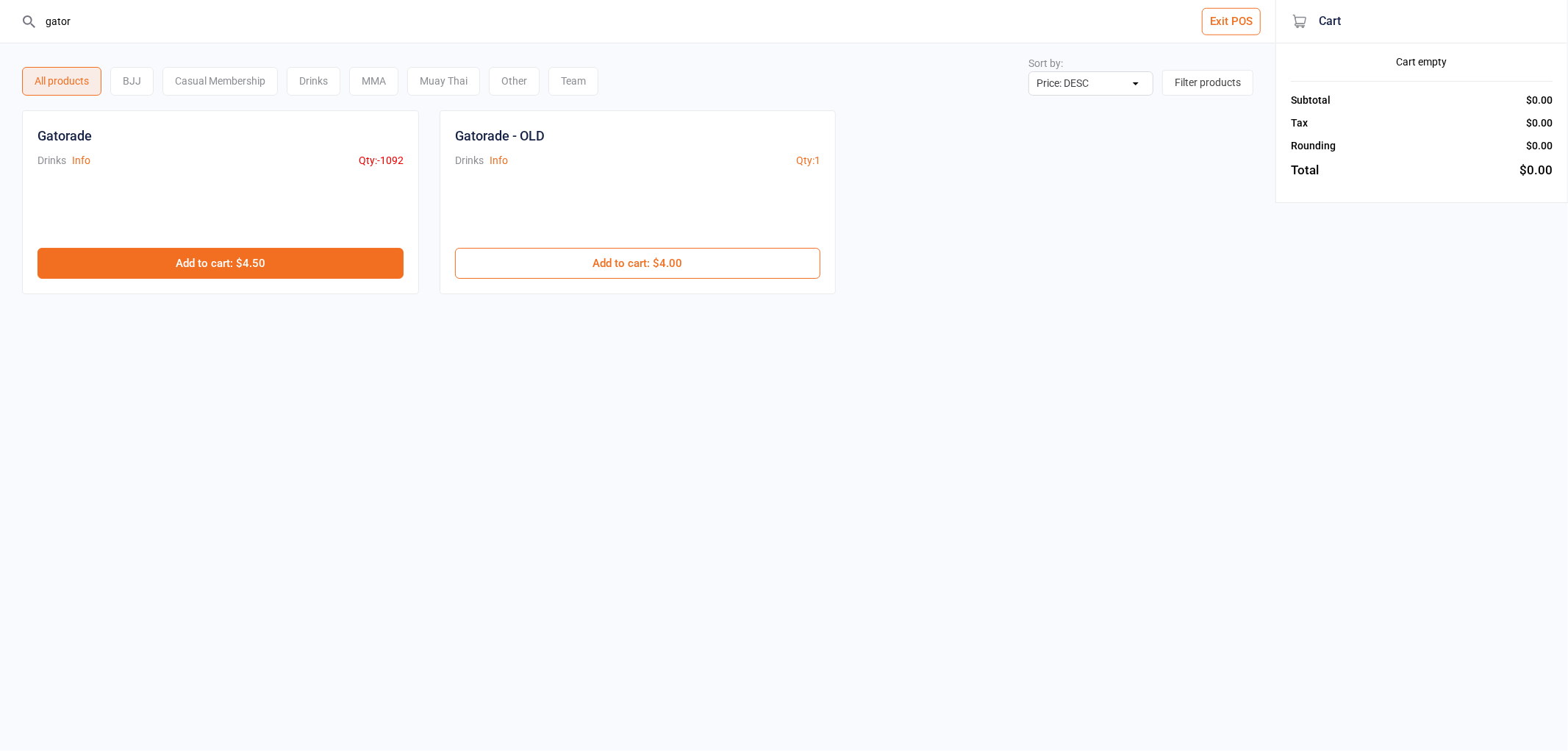
type input "gator"
click at [175, 263] on button "Add to cart : $4.50" at bounding box center [221, 263] width 366 height 31
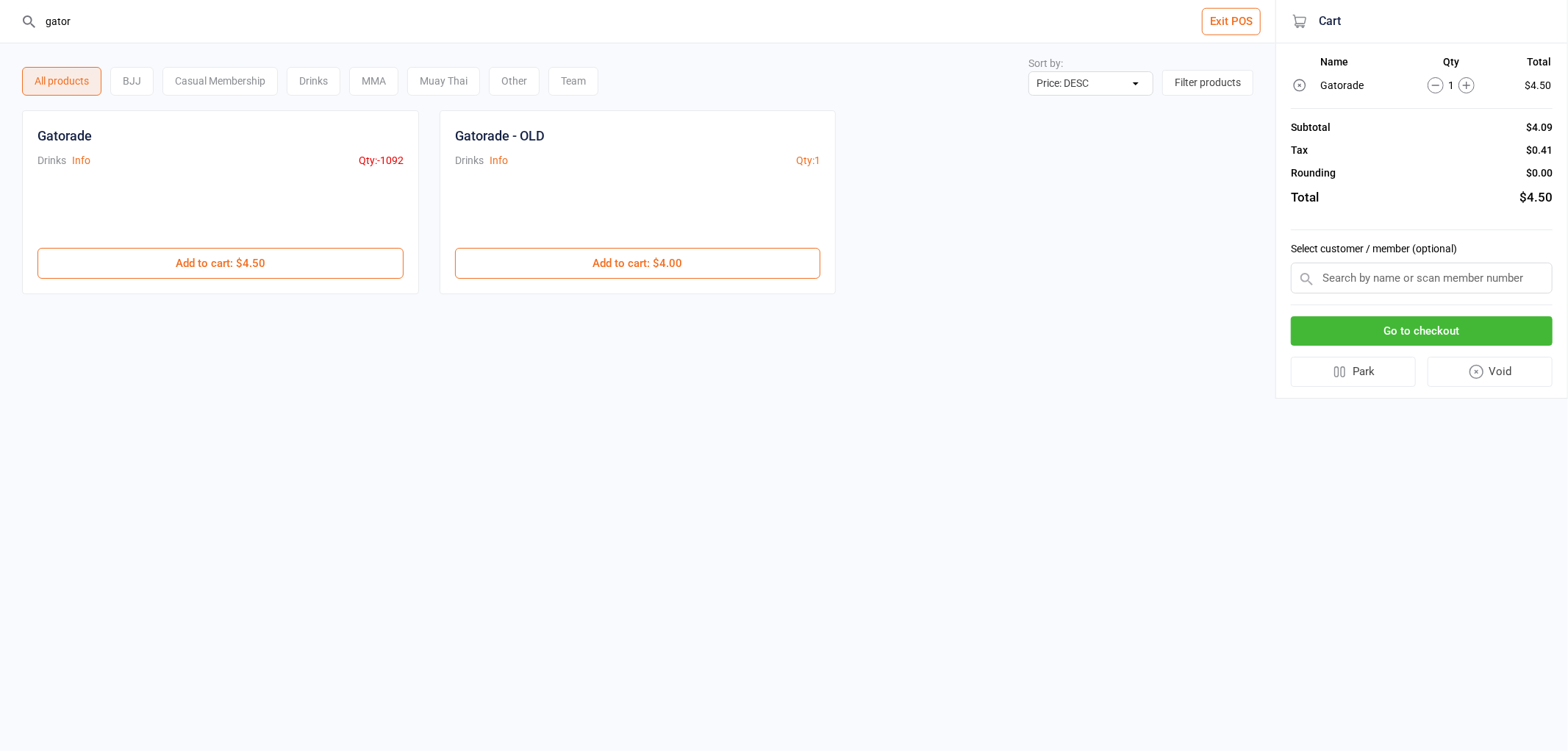
click at [1461, 324] on button "Go to checkout" at bounding box center [1421, 332] width 262 height 30
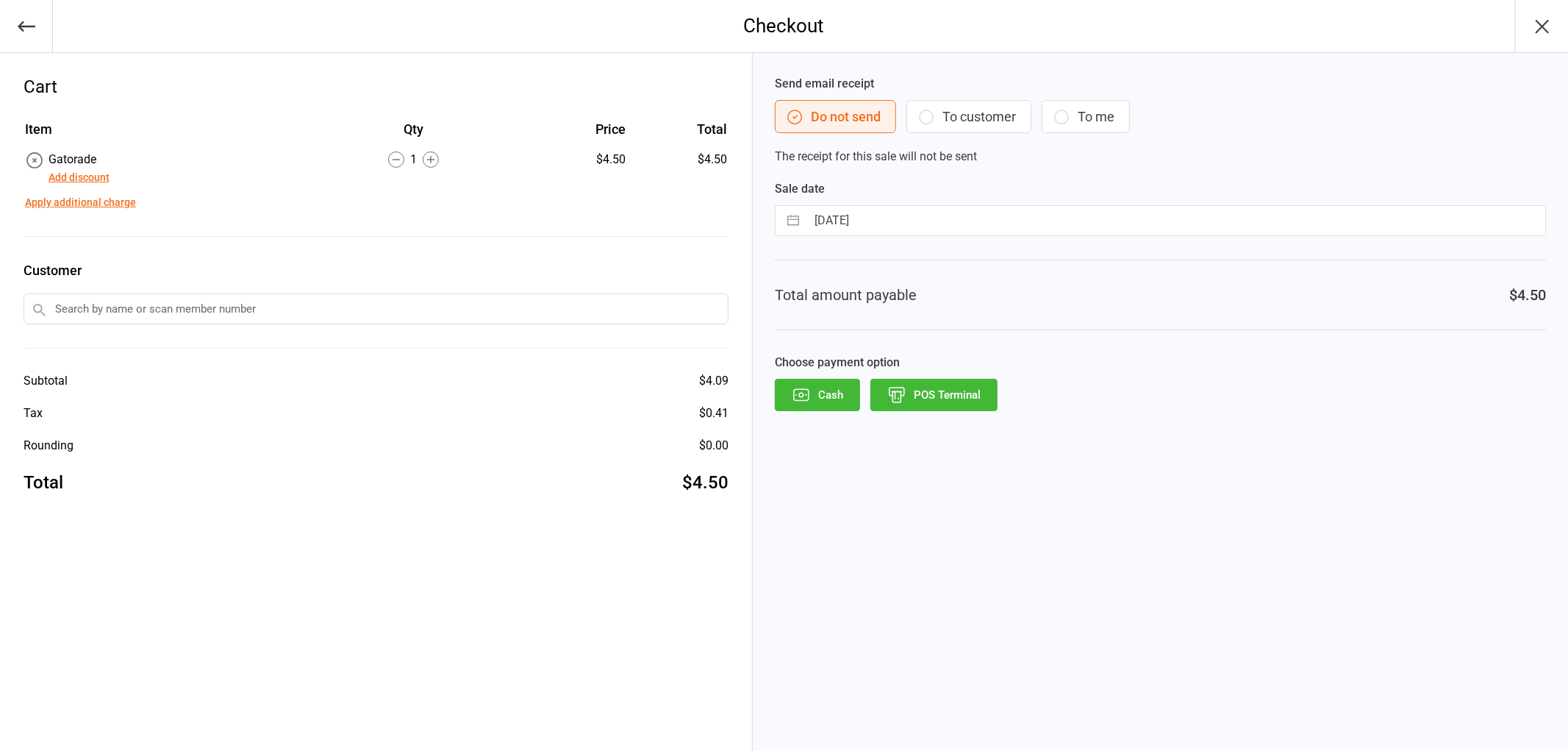
click at [938, 394] on button "POS Terminal" at bounding box center [933, 395] width 127 height 33
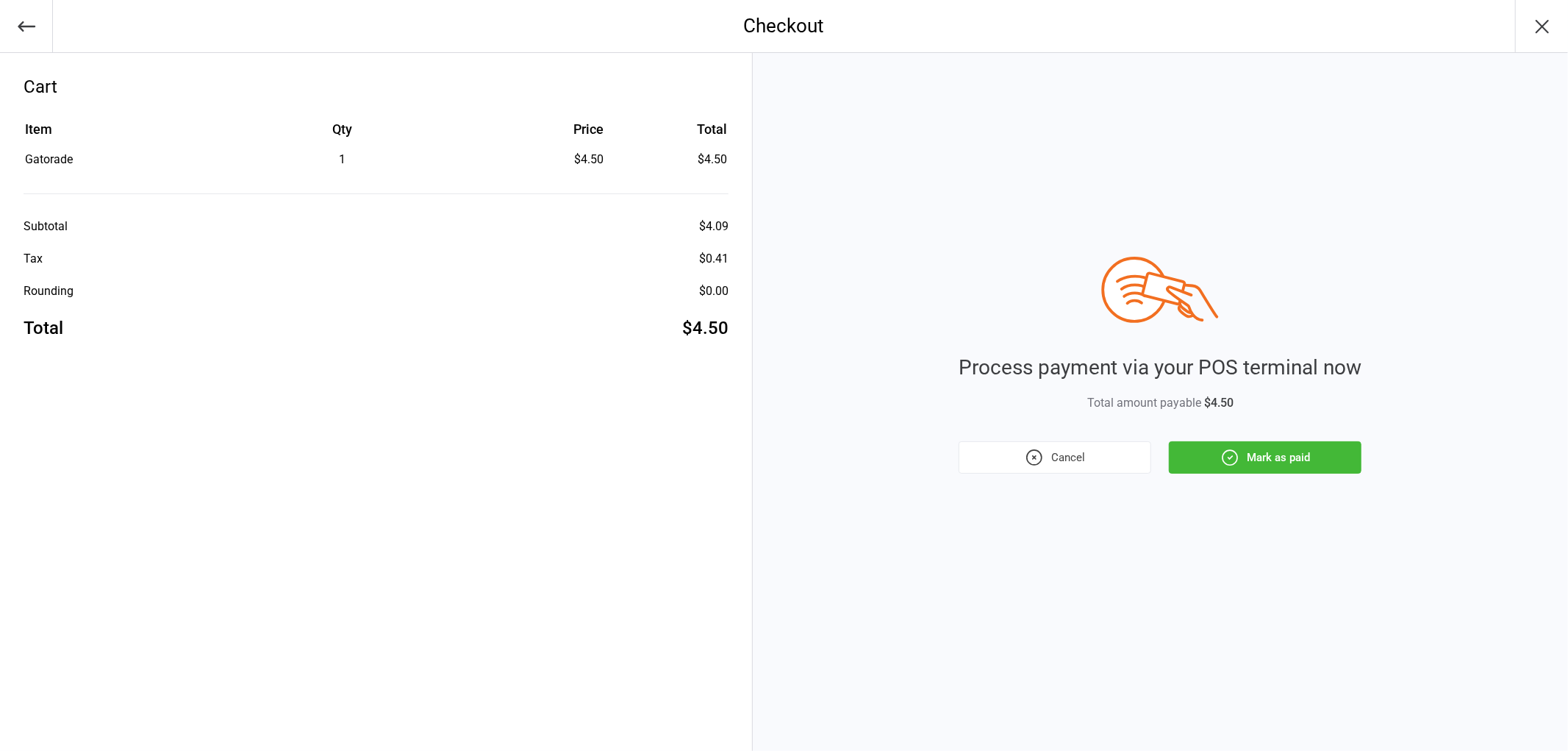
click at [1306, 456] on button "Mark as paid" at bounding box center [1265, 457] width 192 height 33
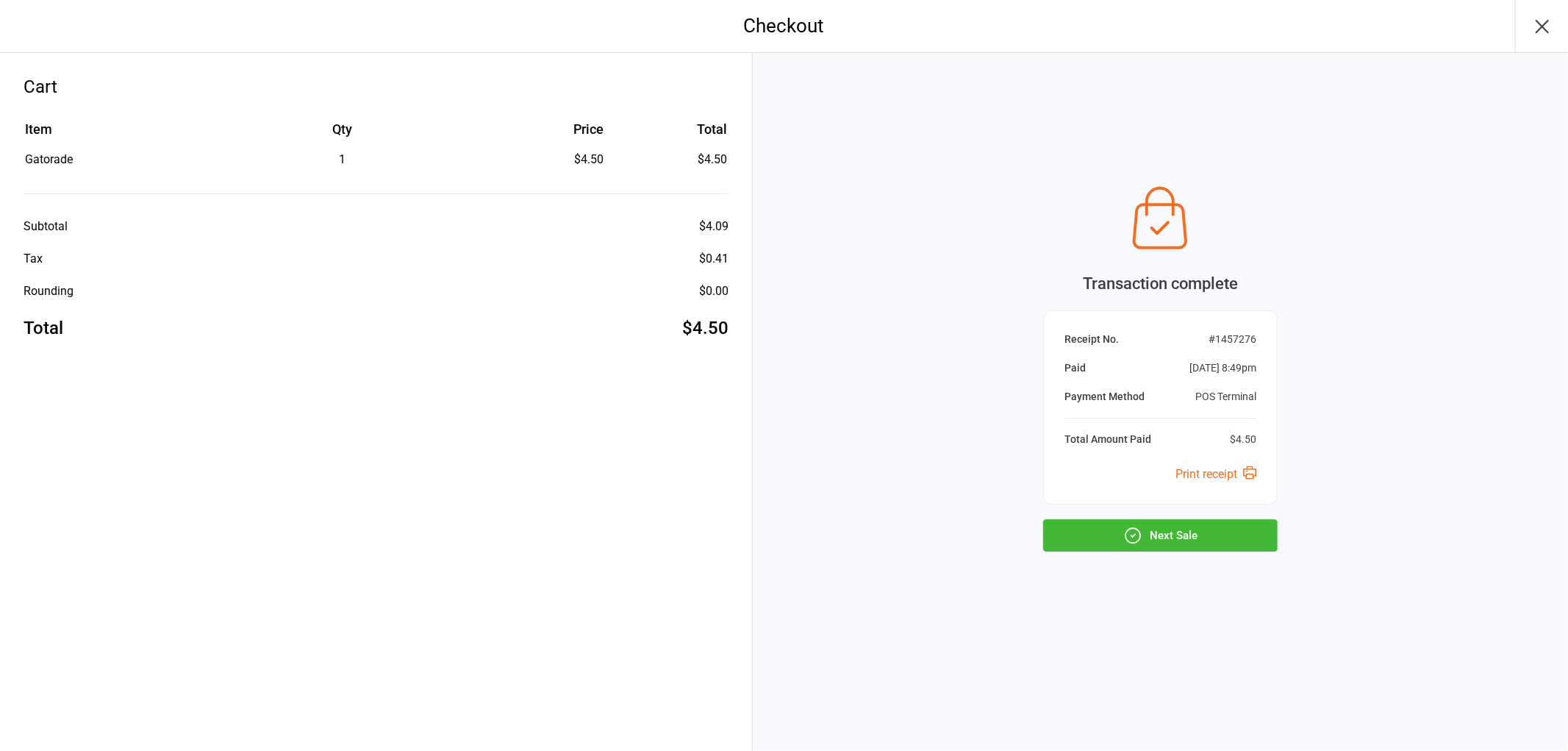
click at [1166, 548] on button "Next Sale" at bounding box center [1160, 535] width 235 height 33
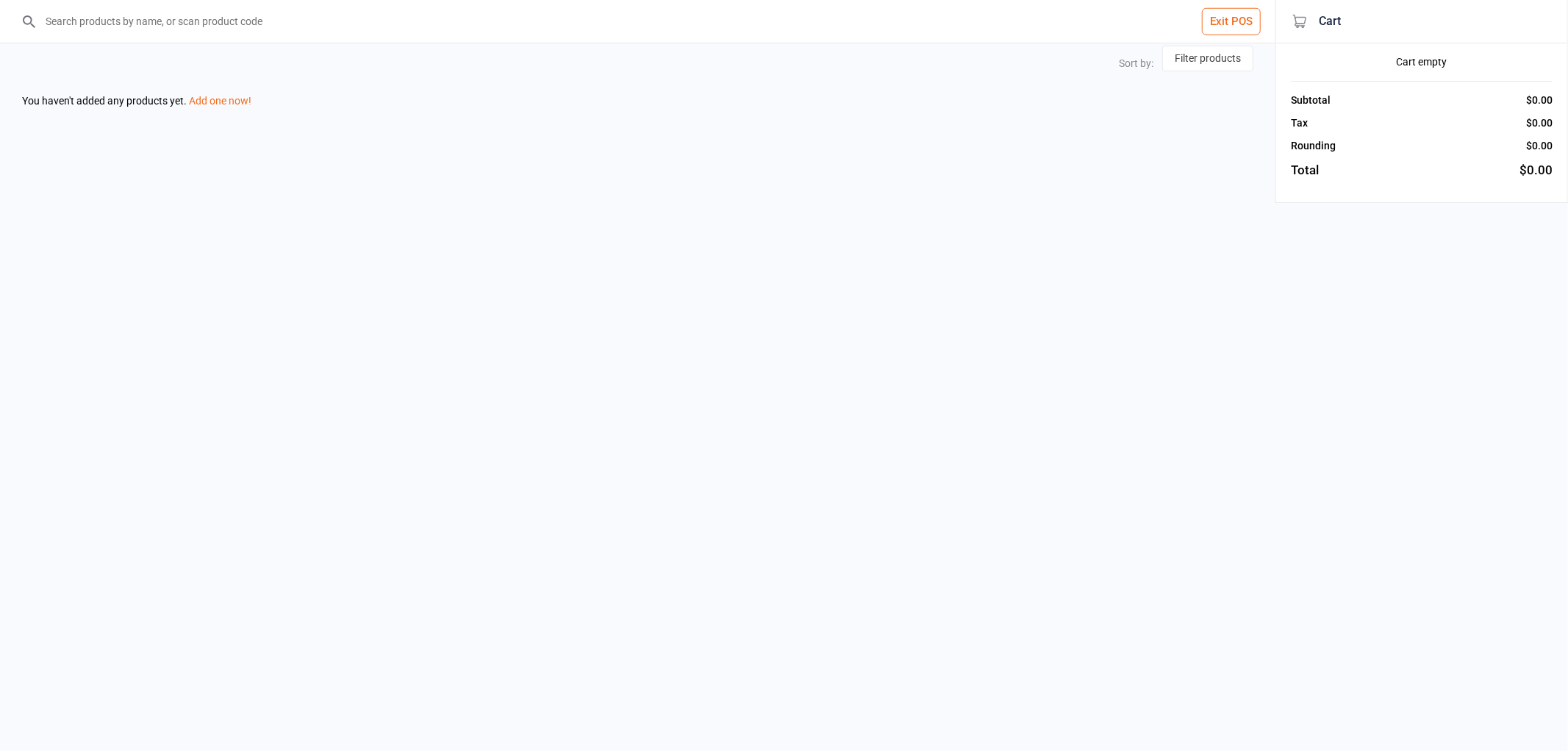
select select "price-desc"
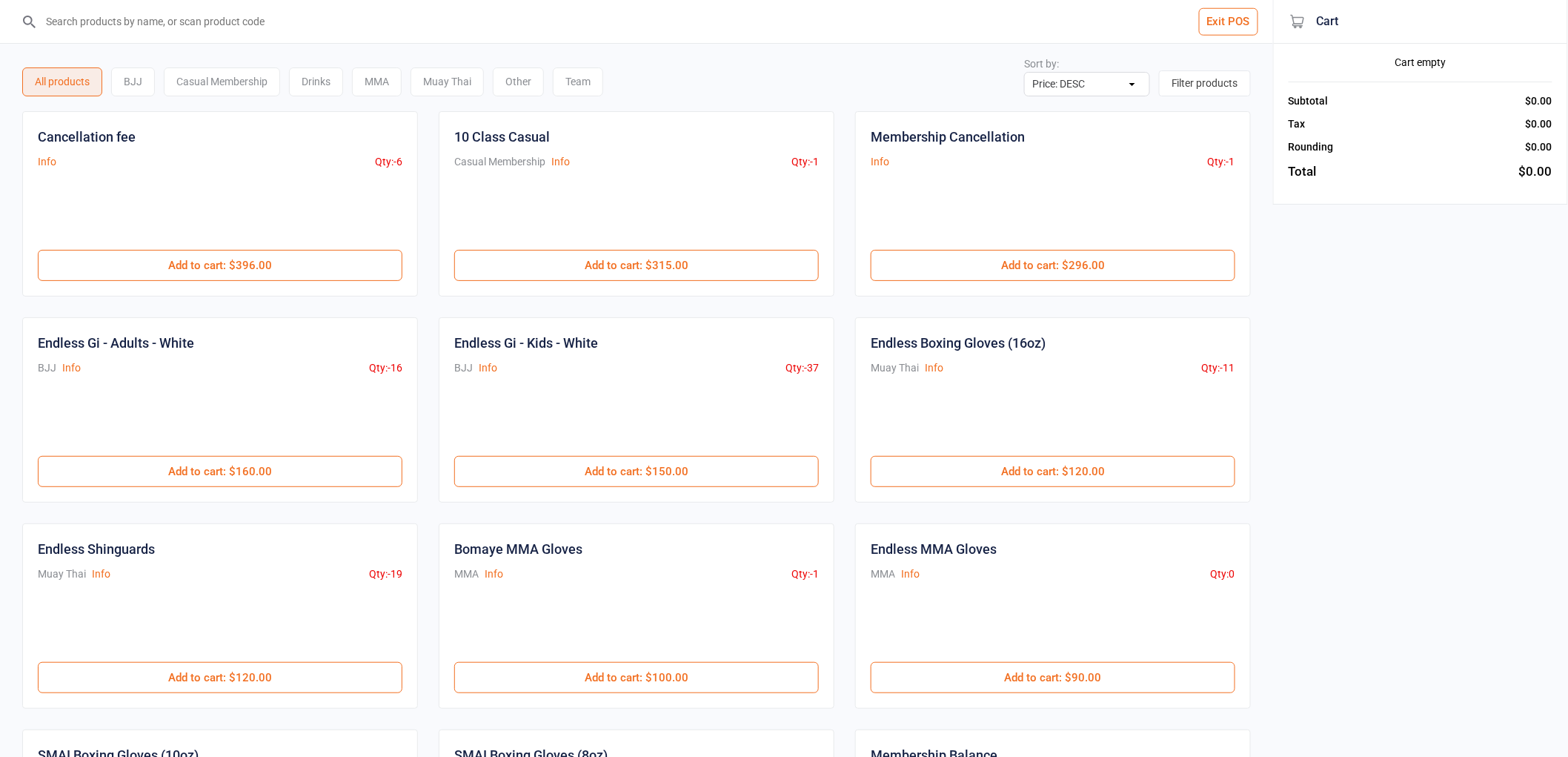
click at [568, 27] on input "search" at bounding box center [645, 21] width 1214 height 43
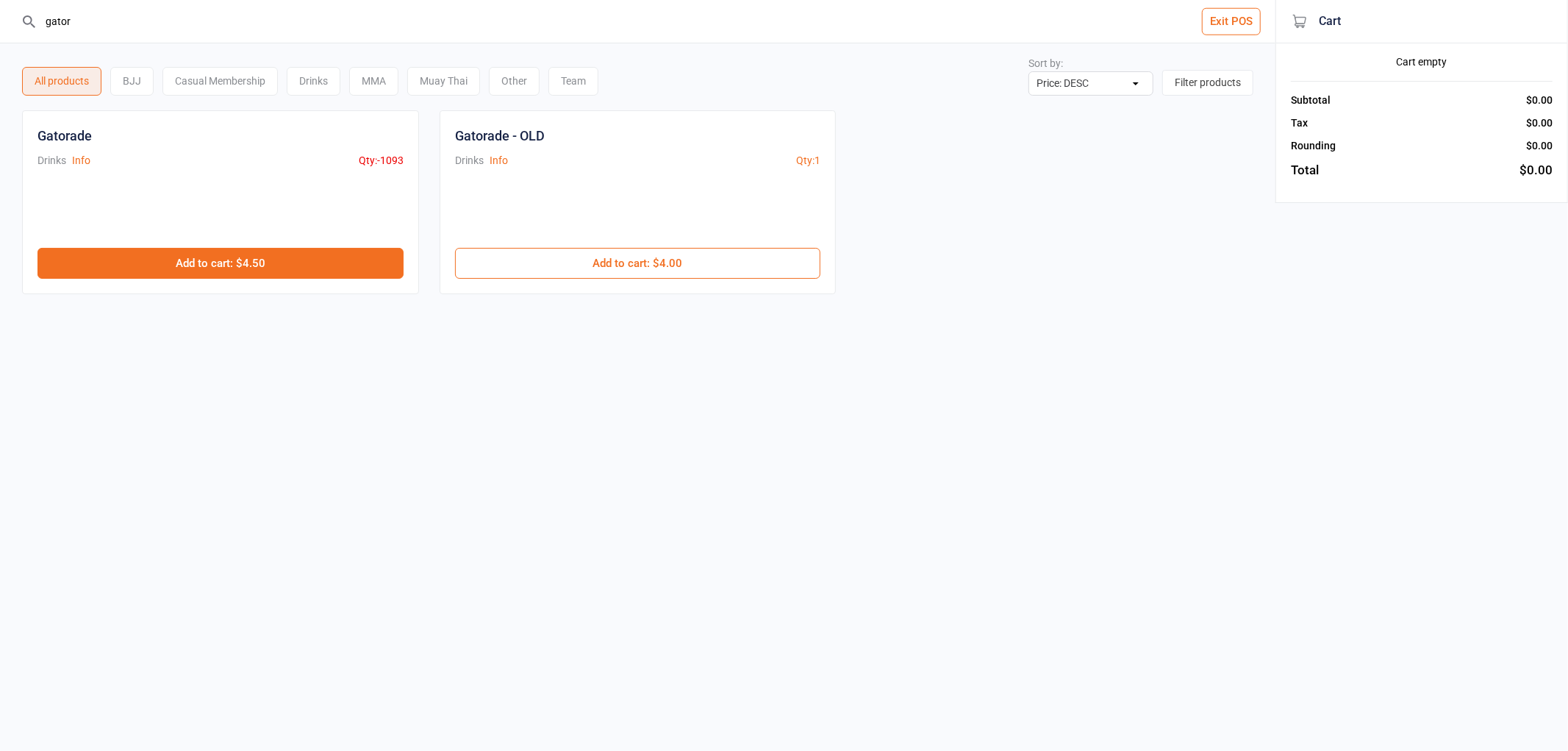
type input "gator"
click at [229, 271] on button "Add to cart : $4.50" at bounding box center [221, 263] width 366 height 31
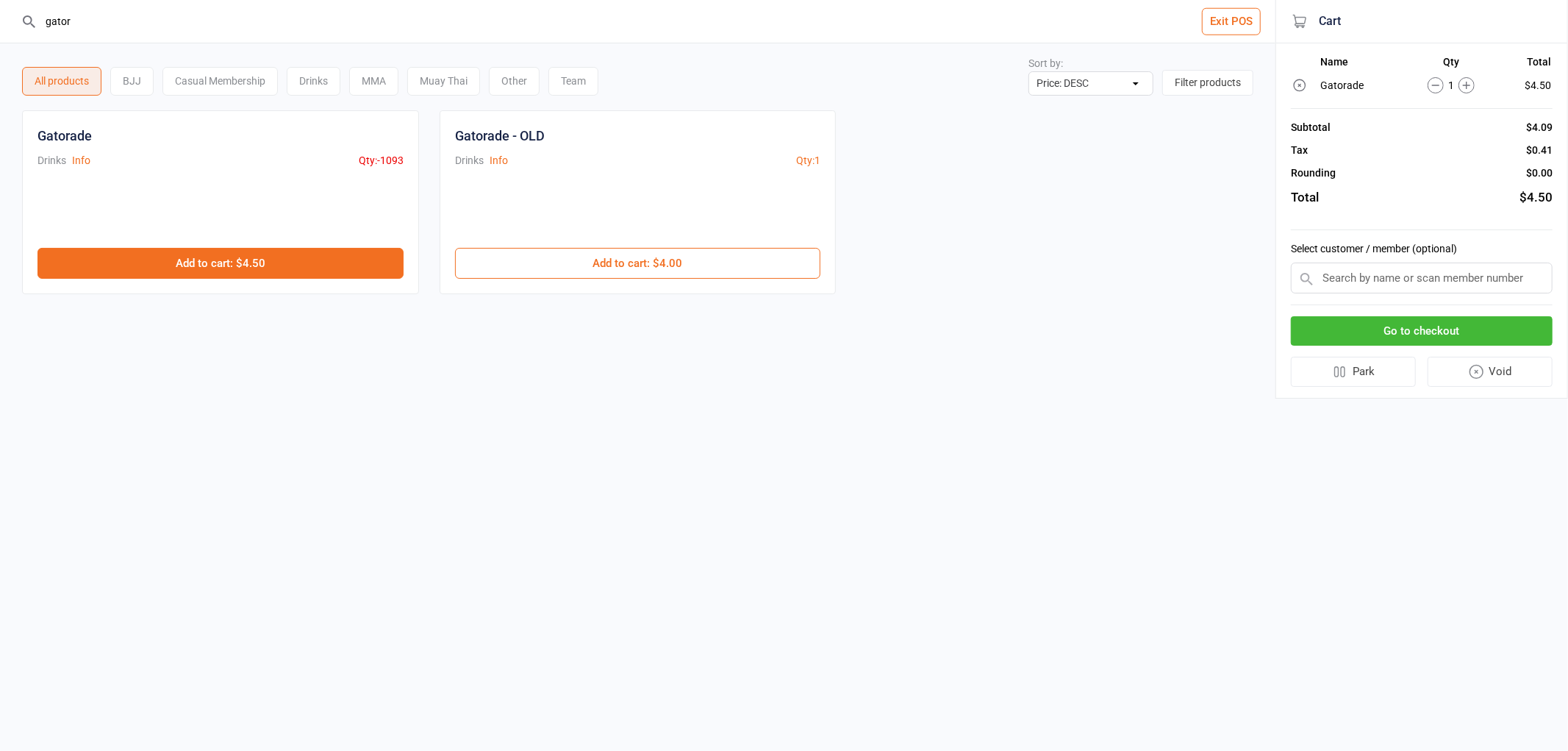
click at [229, 271] on button "Add to cart : $4.50" at bounding box center [221, 263] width 366 height 31
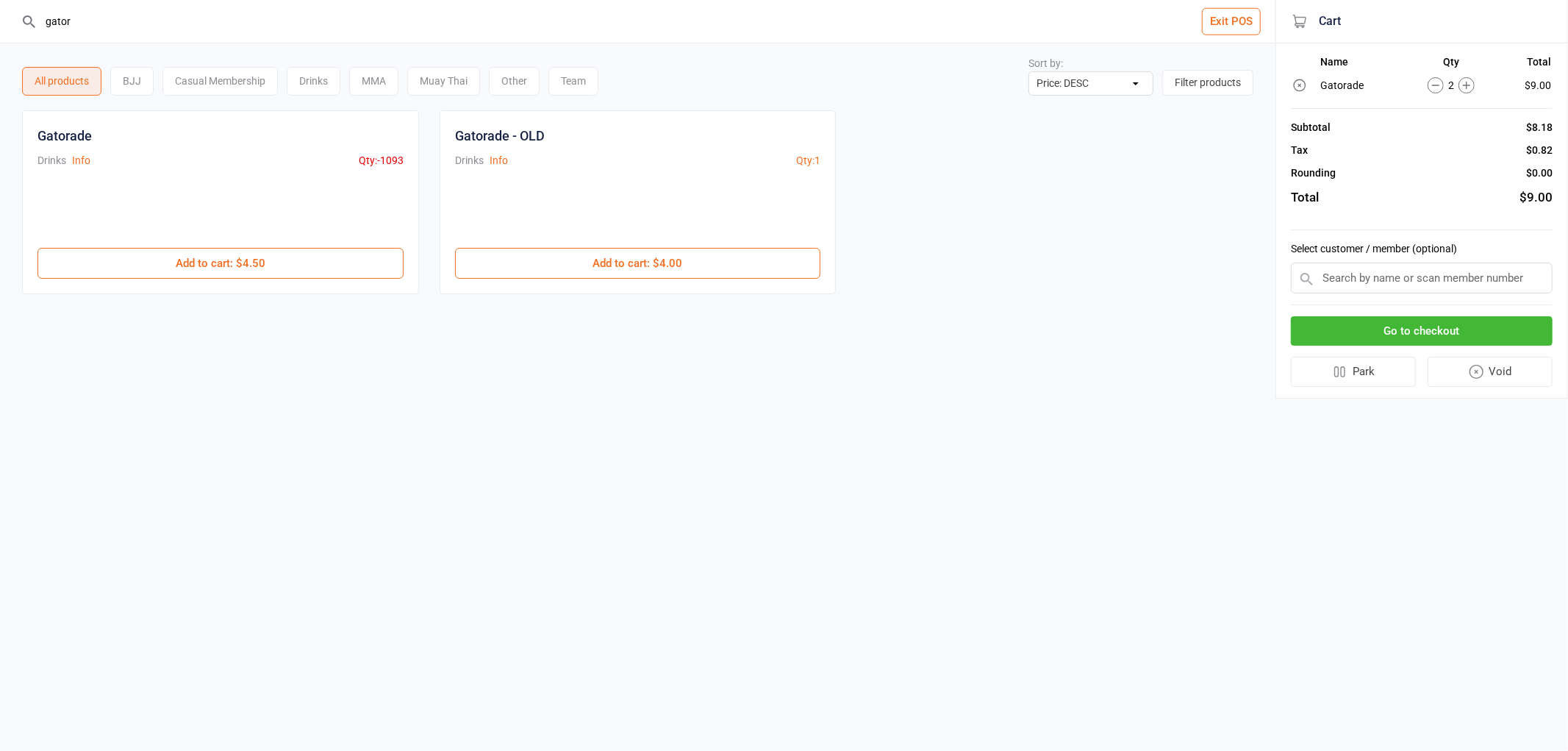
click at [1493, 319] on button "Go to checkout" at bounding box center [1421, 332] width 262 height 30
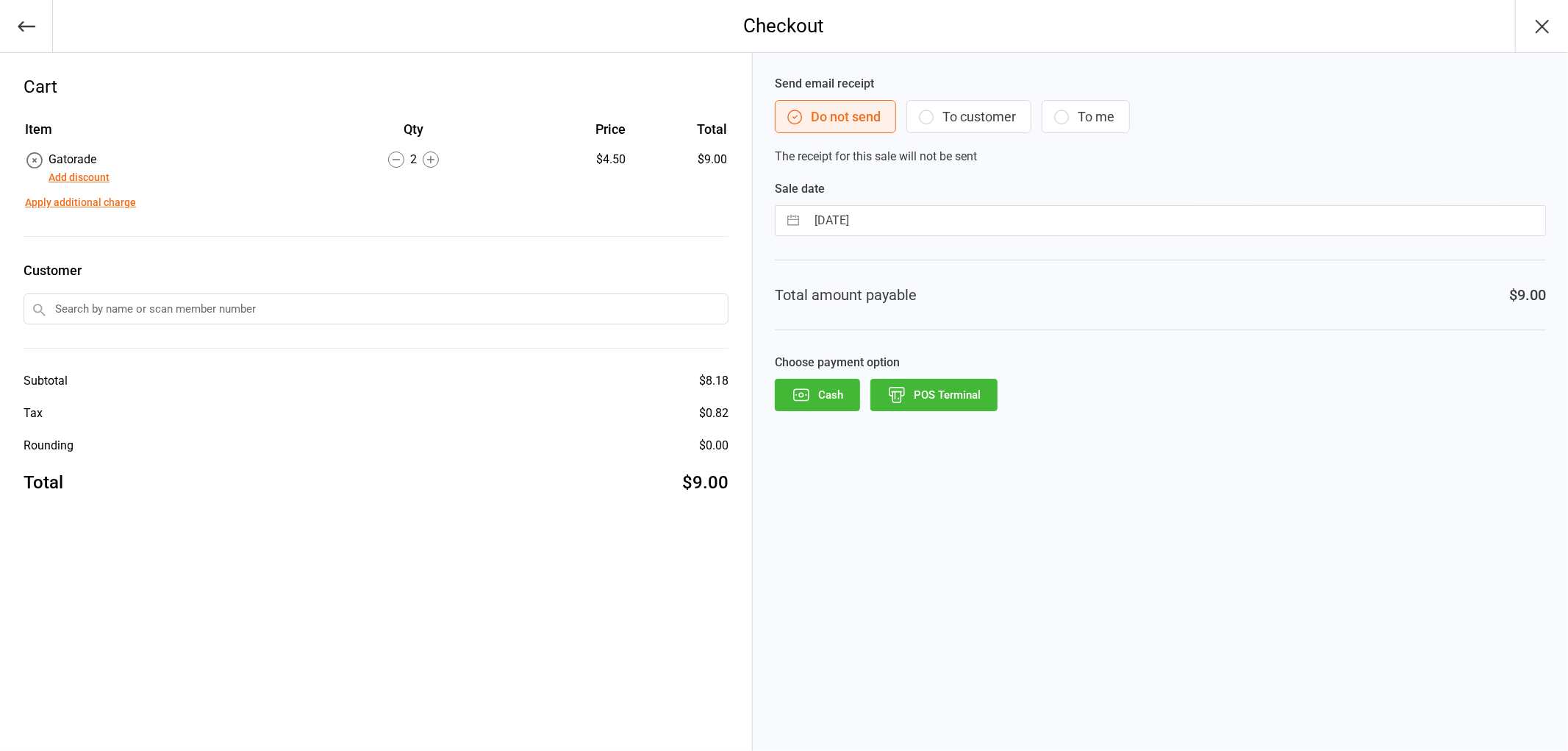
click at [972, 392] on button "POS Terminal" at bounding box center [933, 395] width 127 height 33
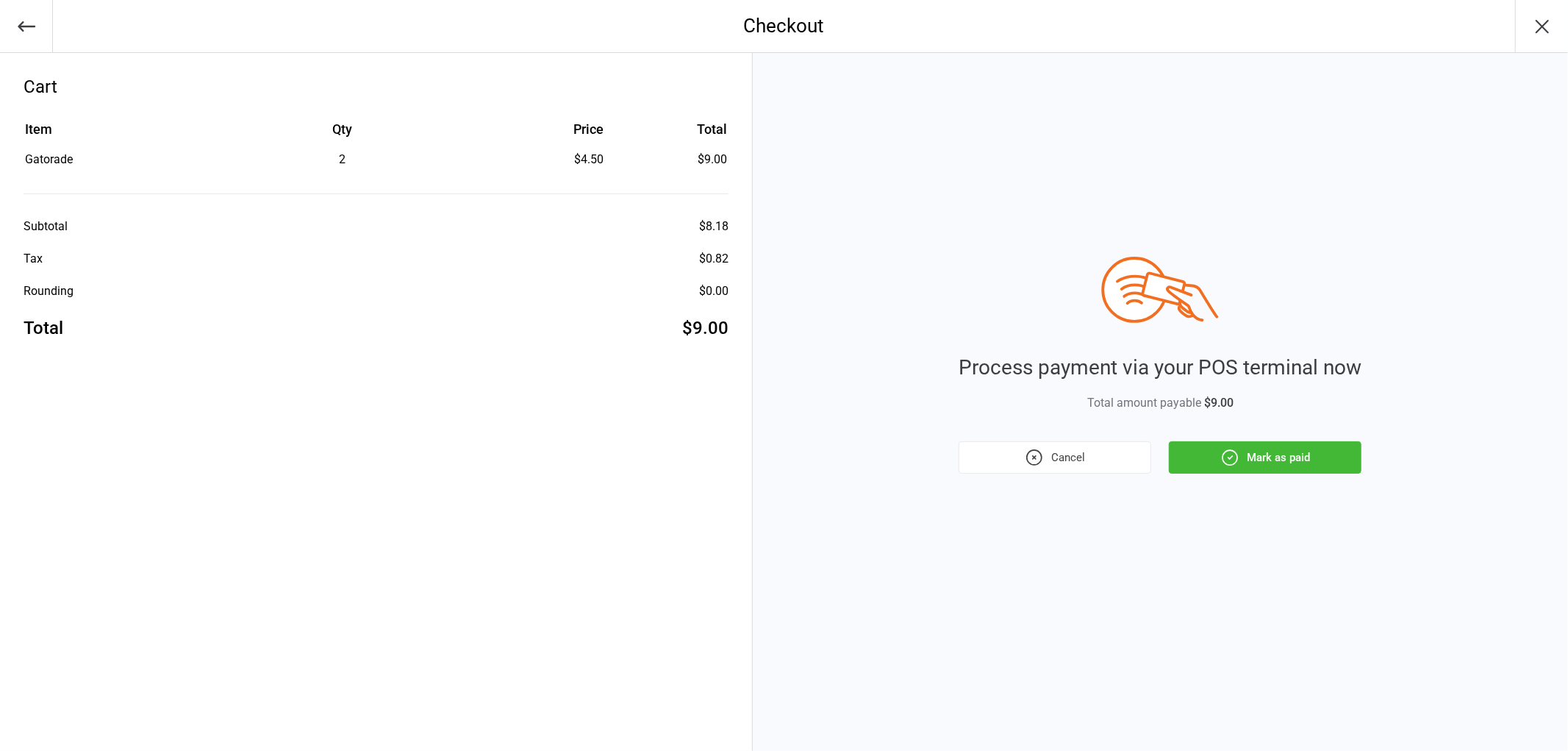
click at [1275, 464] on button "Mark as paid" at bounding box center [1265, 457] width 192 height 33
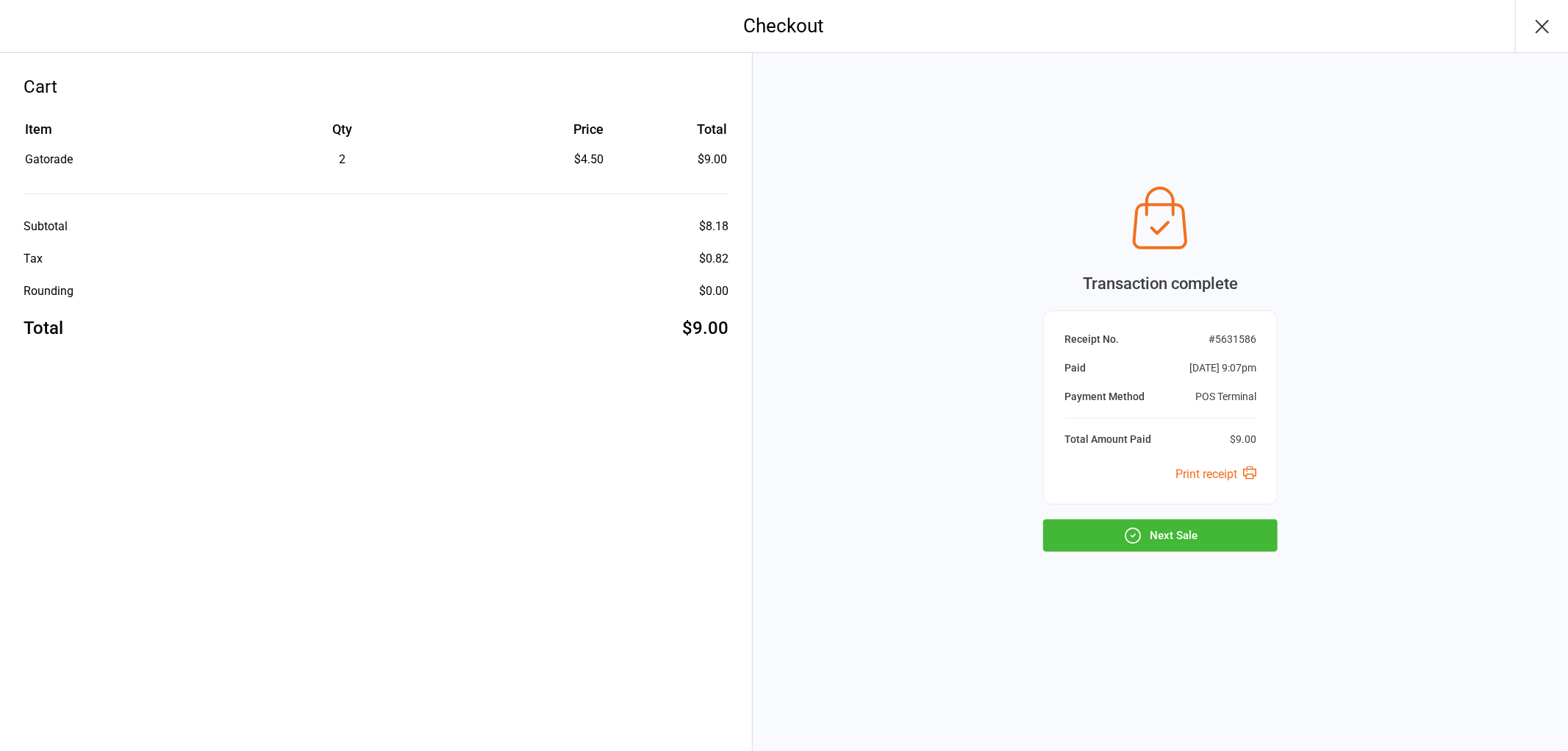
click at [1222, 531] on button "Next Sale" at bounding box center [1160, 535] width 235 height 33
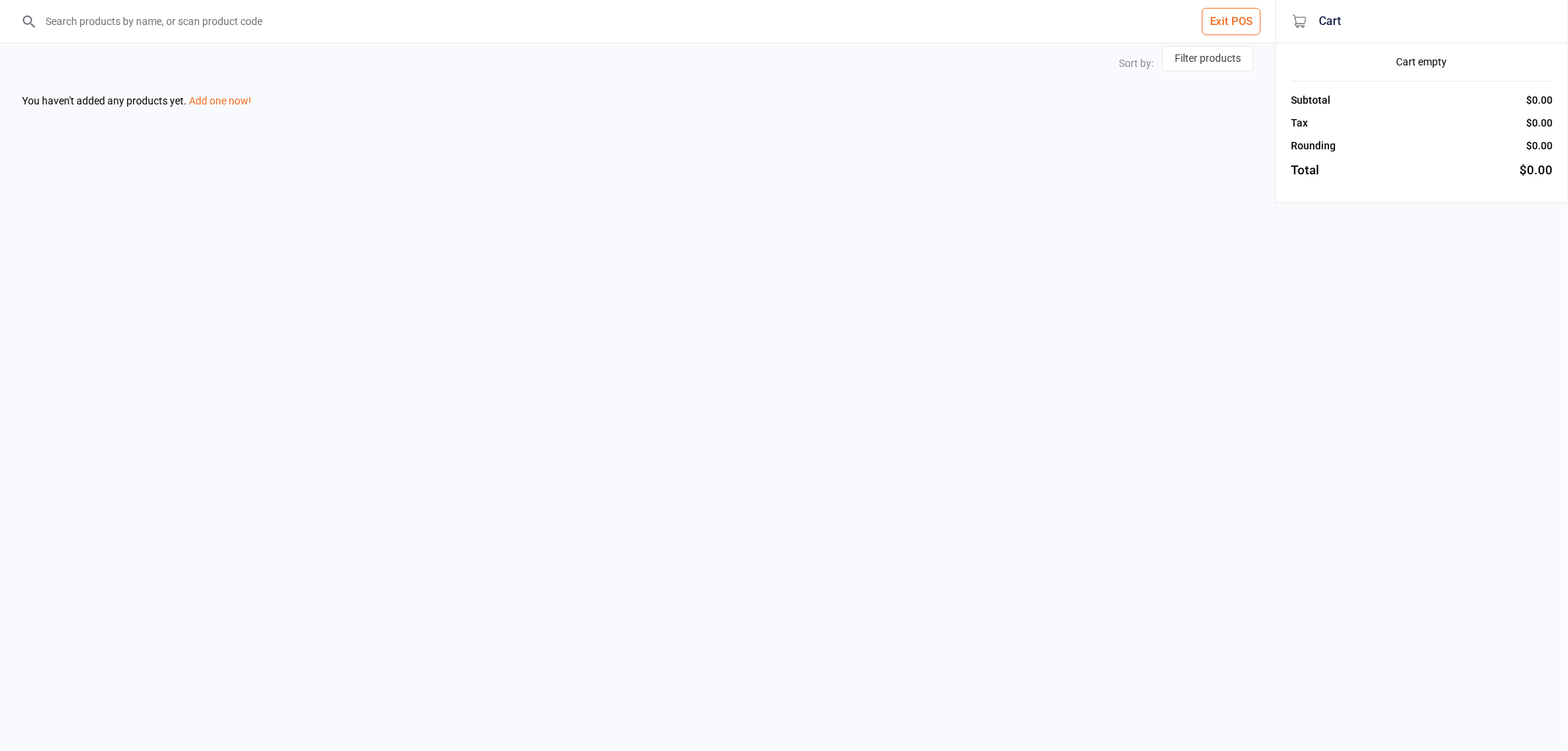
select select "price-desc"
